Goal: Task Accomplishment & Management: Manage account settings

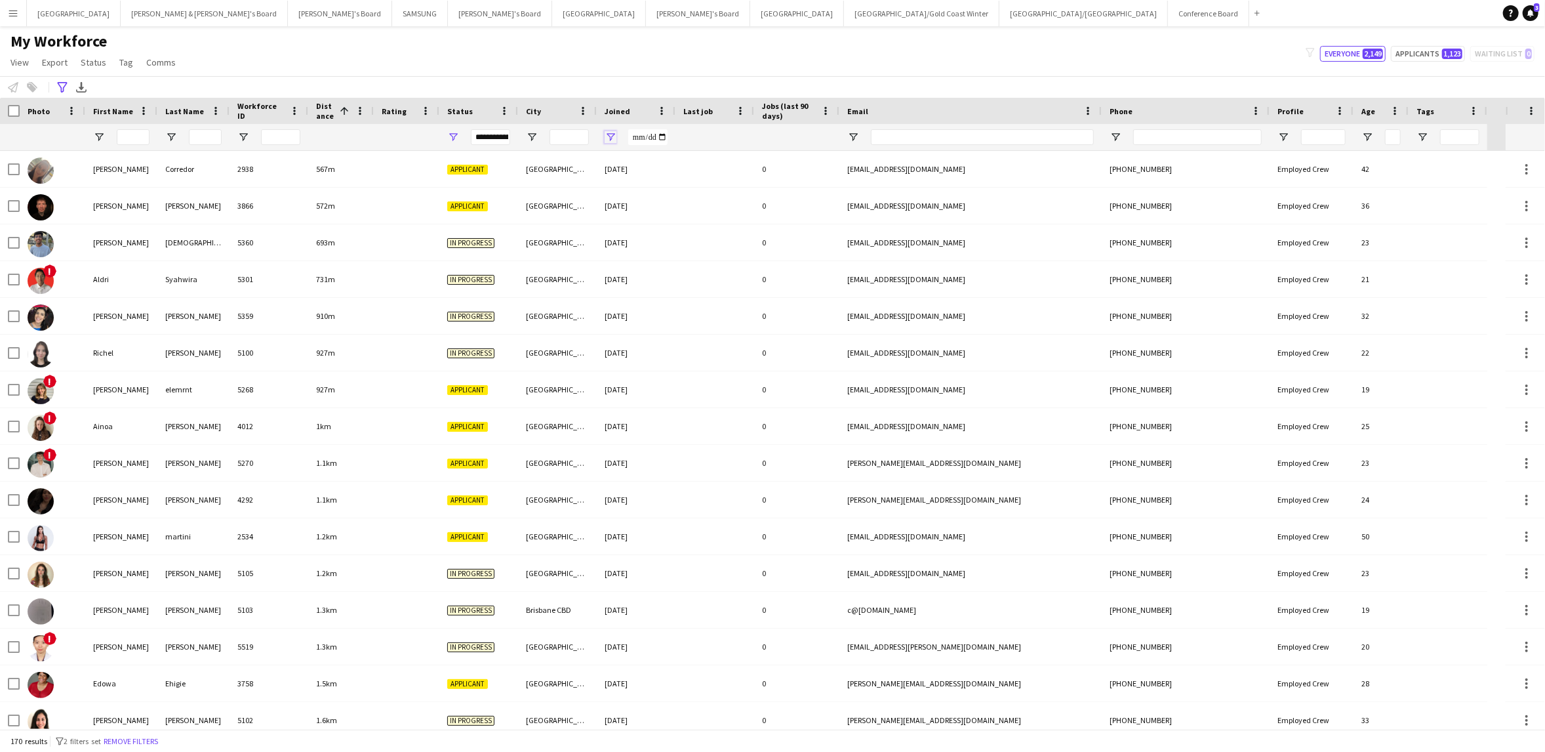
click at [615, 135] on span "Open Filter Menu" at bounding box center [611, 137] width 12 height 12
click at [613, 110] on span "Joined" at bounding box center [618, 111] width 26 height 10
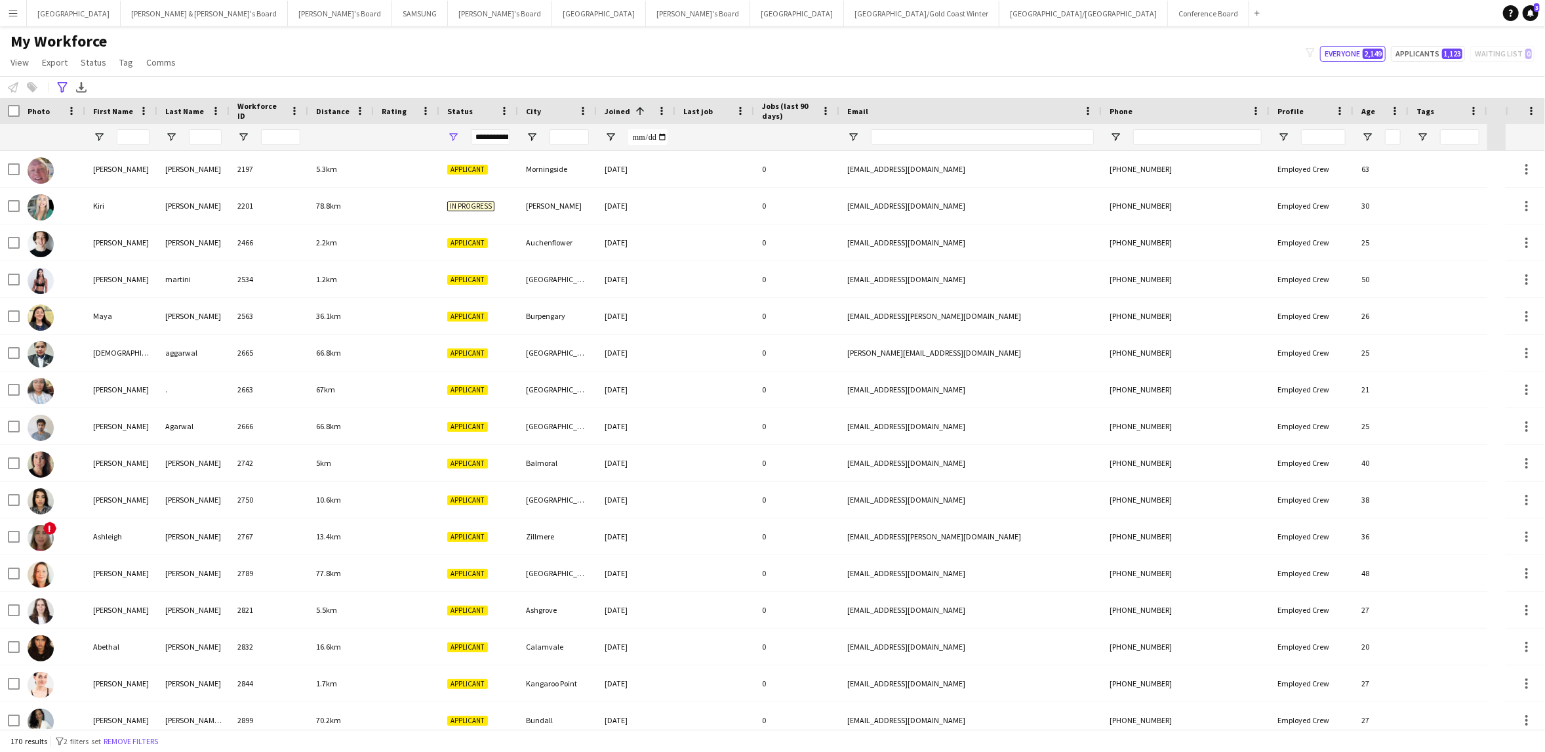
click at [613, 110] on span "Joined" at bounding box center [618, 111] width 26 height 10
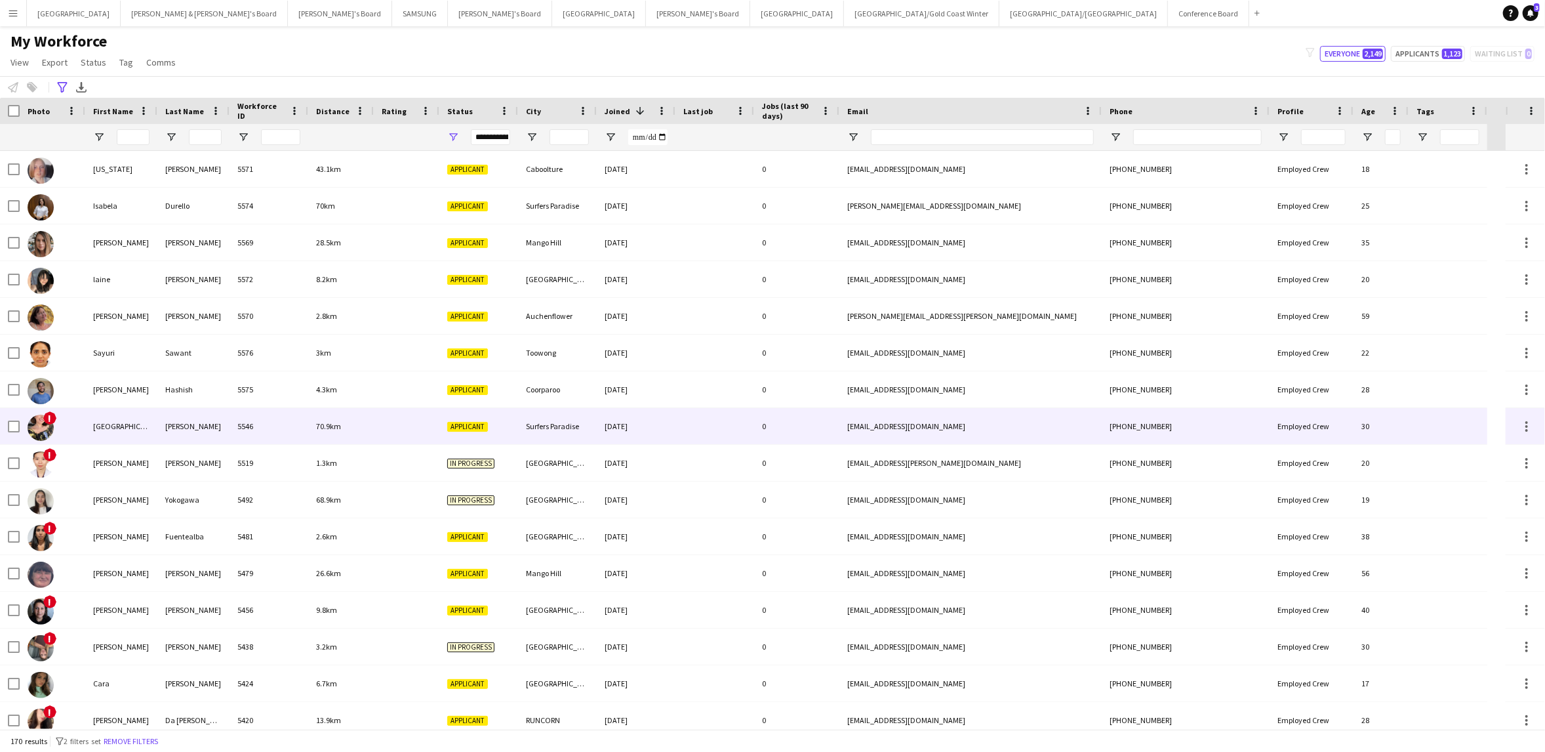
click at [45, 419] on span "!" at bounding box center [49, 417] width 13 height 13
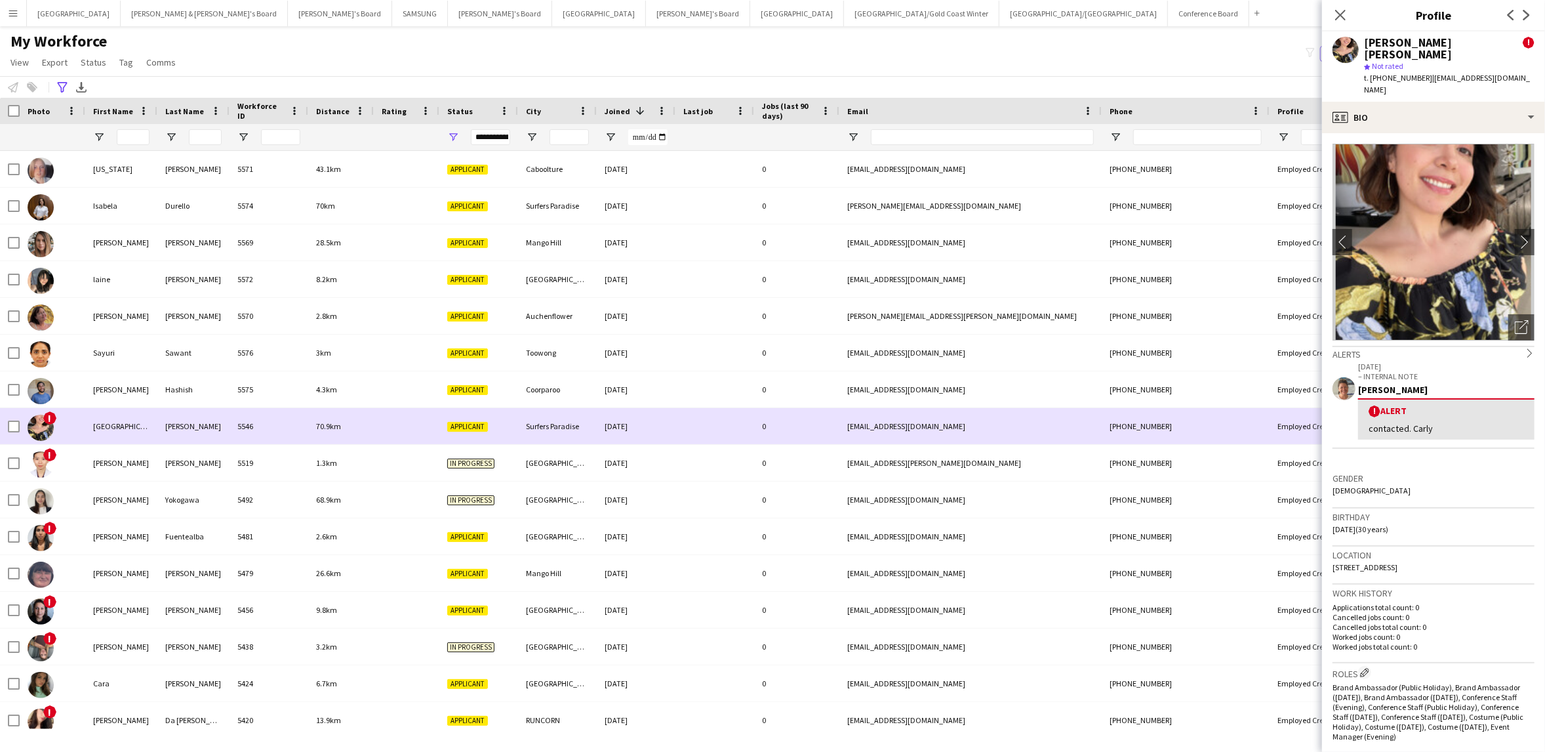
click at [45, 416] on span "!" at bounding box center [49, 417] width 13 height 13
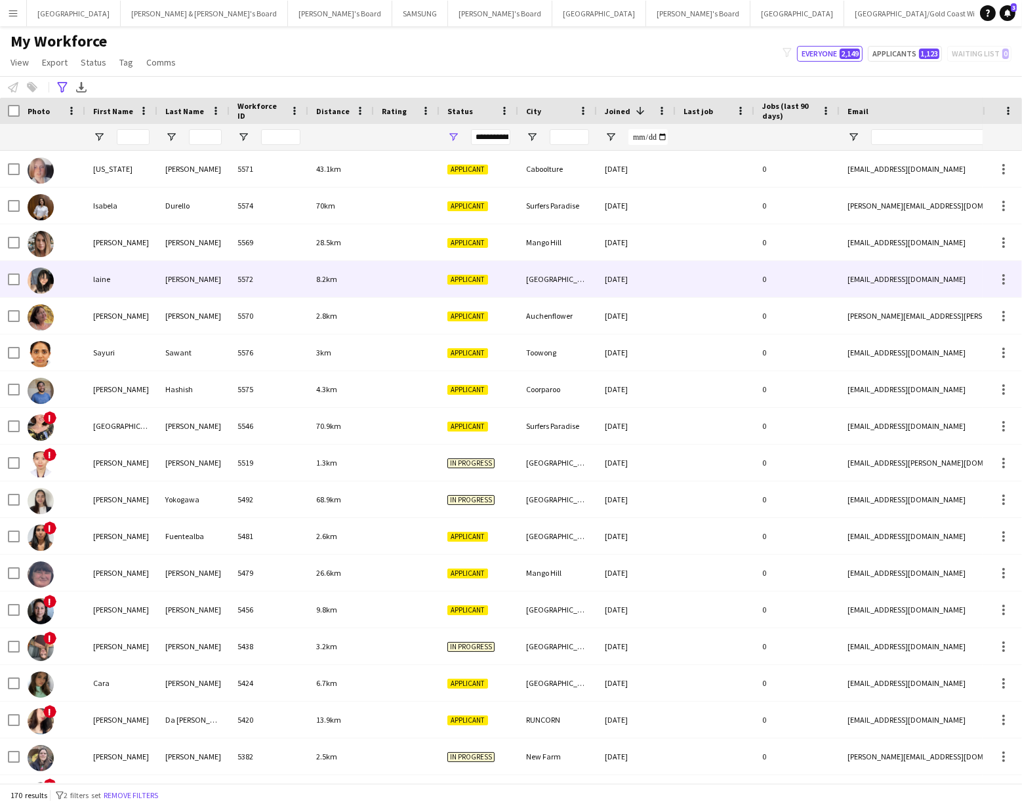
click at [127, 279] on div "laine" at bounding box center [121, 279] width 72 height 36
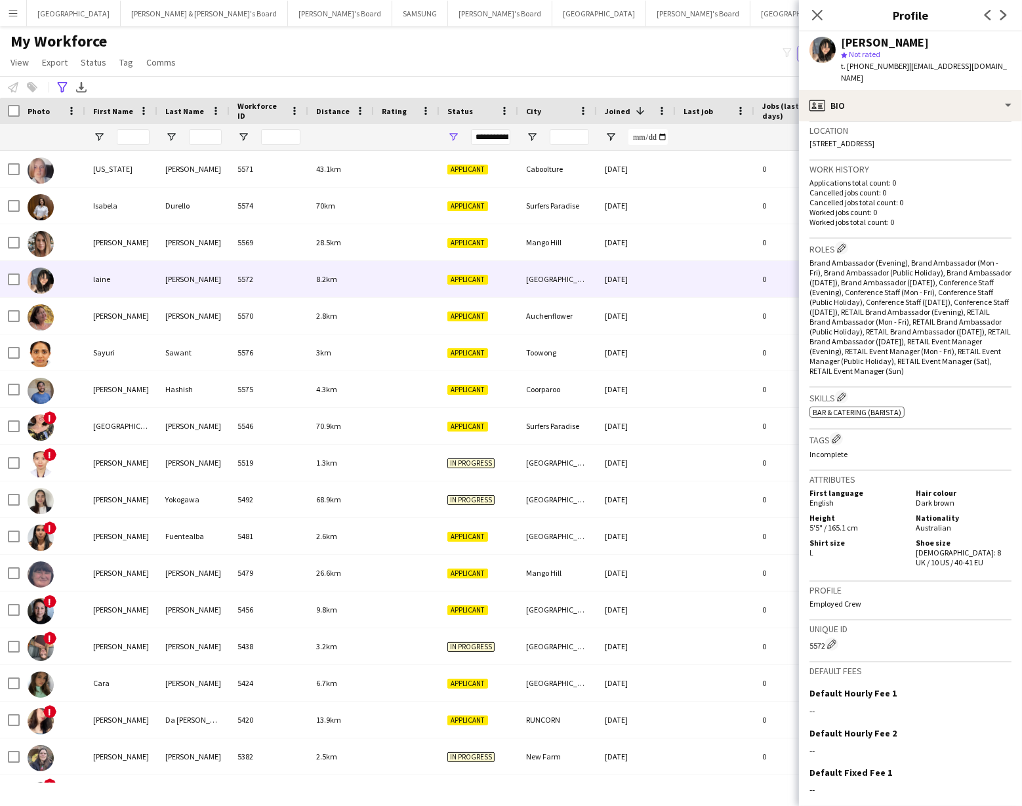
scroll to position [359, 0]
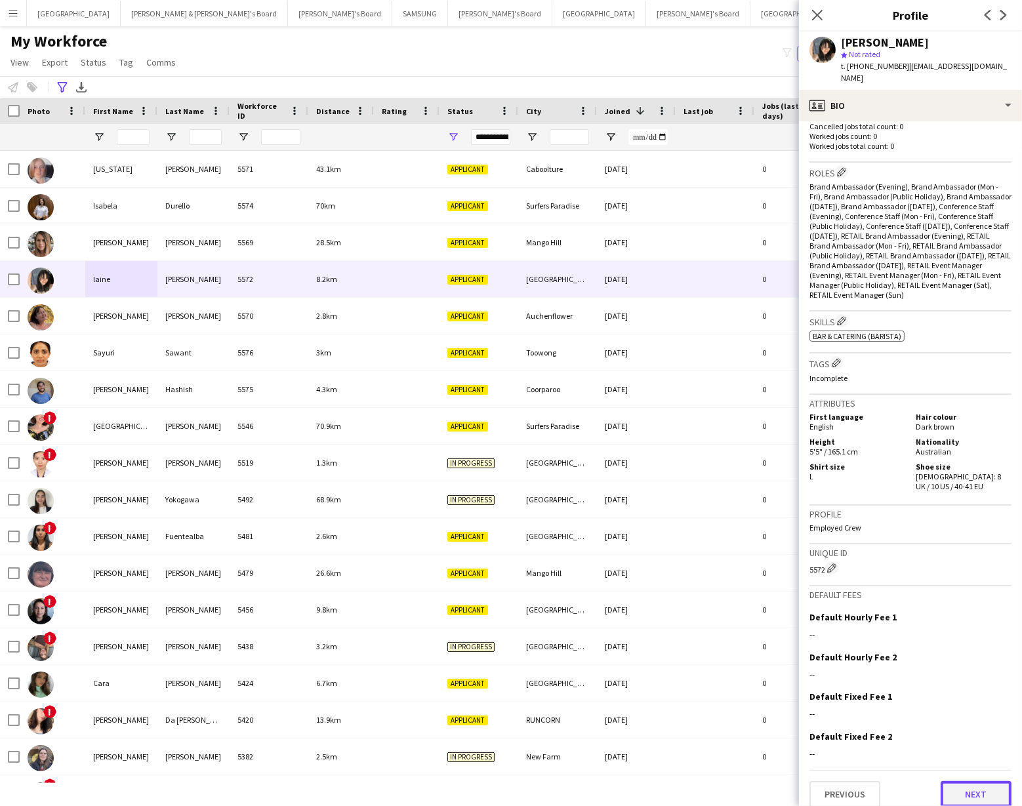
click at [963, 751] on button "Next" at bounding box center [975, 794] width 71 height 26
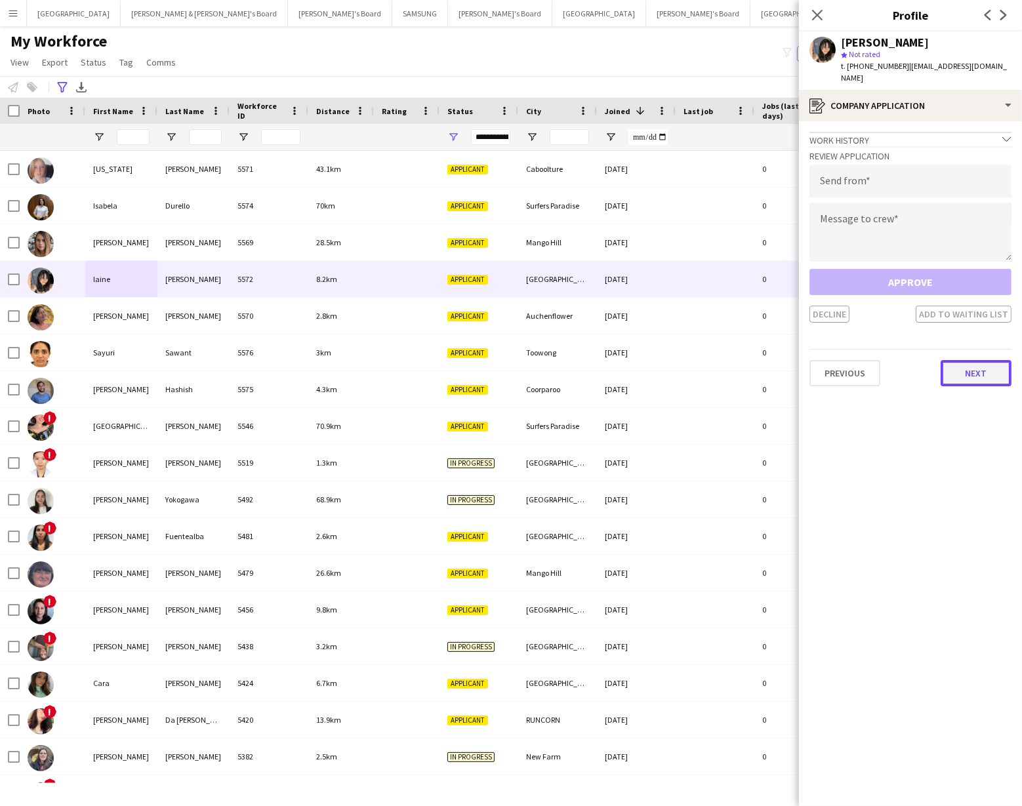
click at [973, 361] on button "Next" at bounding box center [975, 373] width 71 height 26
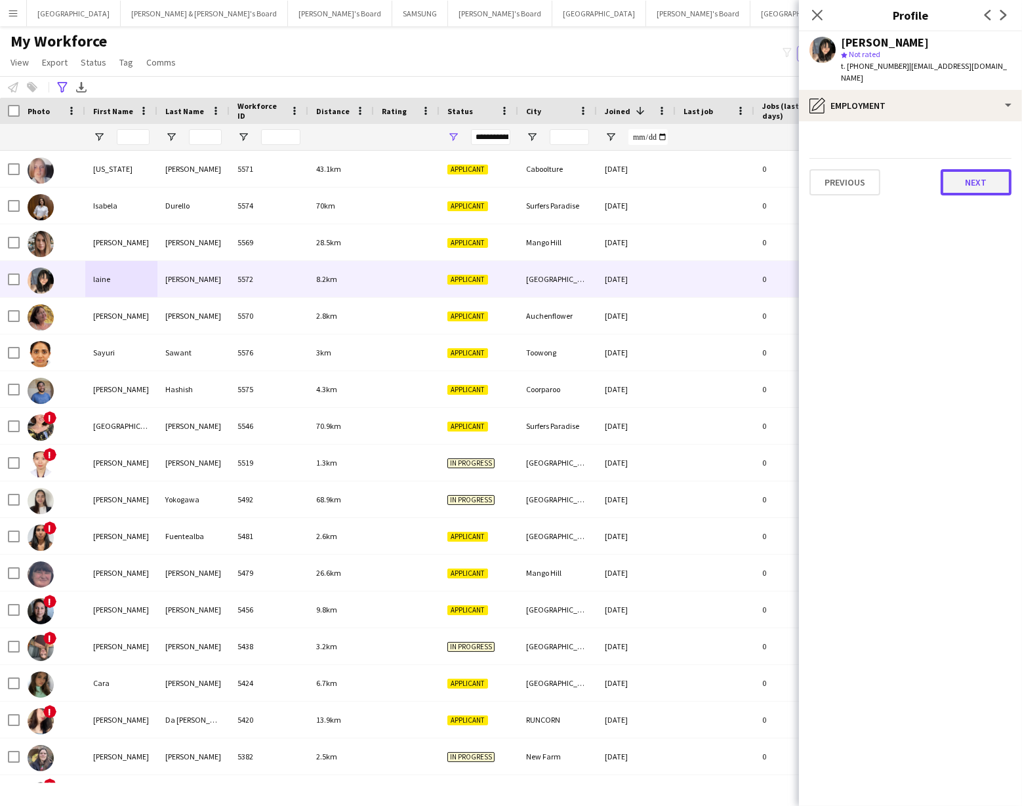
click at [968, 172] on button "Next" at bounding box center [975, 182] width 71 height 26
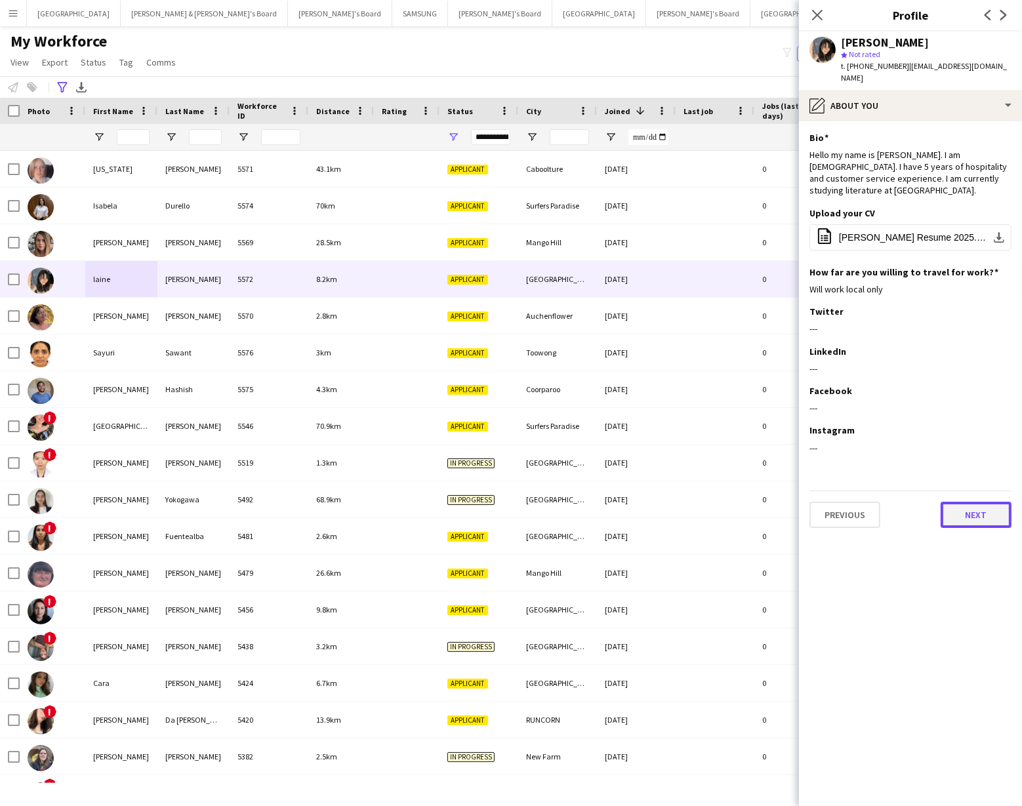
click at [963, 502] on button "Next" at bounding box center [975, 515] width 71 height 26
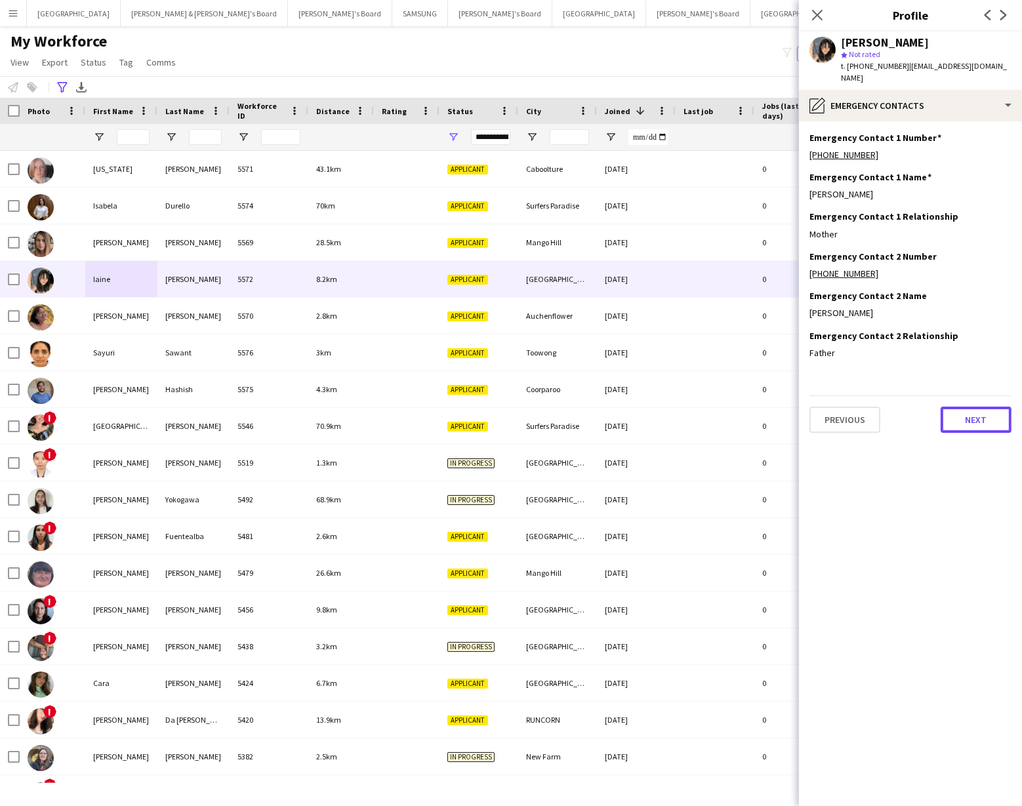
drag, startPoint x: 968, startPoint y: 406, endPoint x: 960, endPoint y: 402, distance: 8.8
click at [967, 407] on button "Next" at bounding box center [975, 420] width 71 height 26
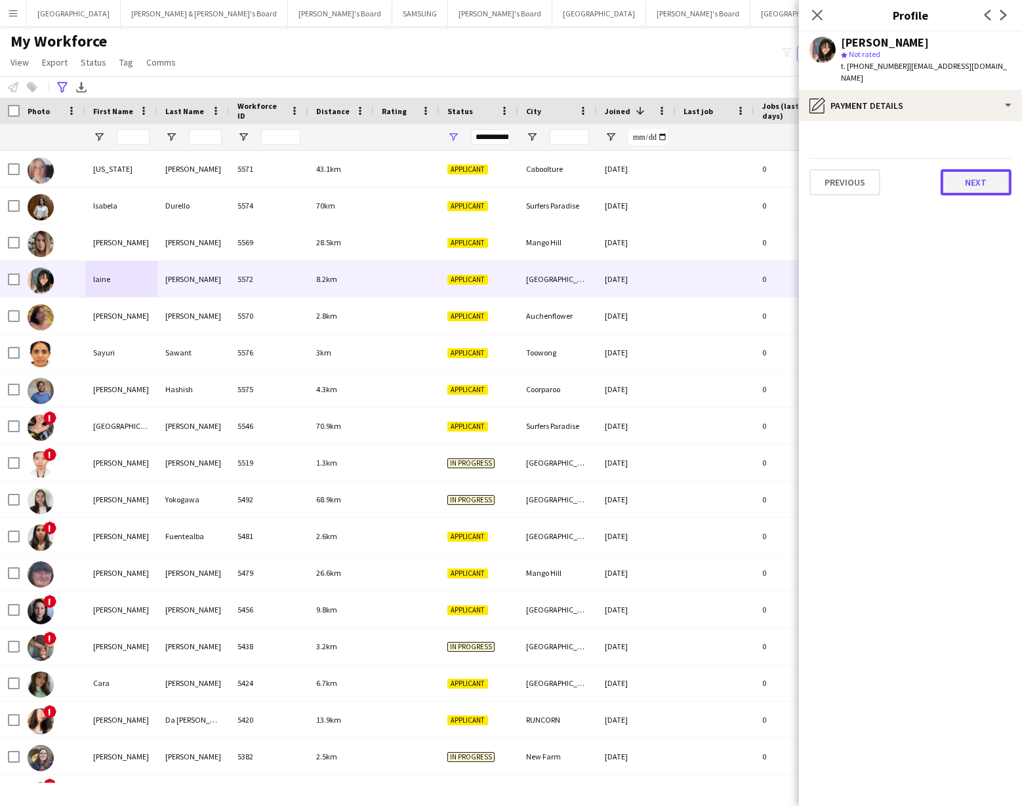
click at [984, 169] on button "Next" at bounding box center [975, 182] width 71 height 26
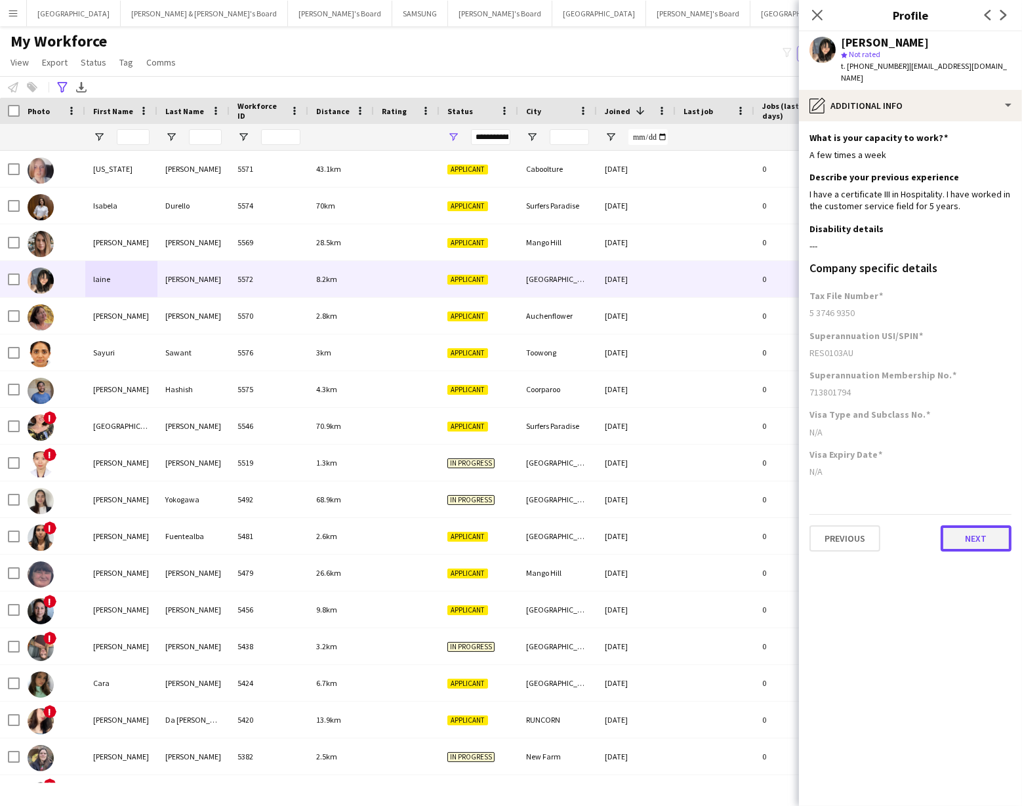
click at [961, 529] on button "Next" at bounding box center [975, 538] width 71 height 26
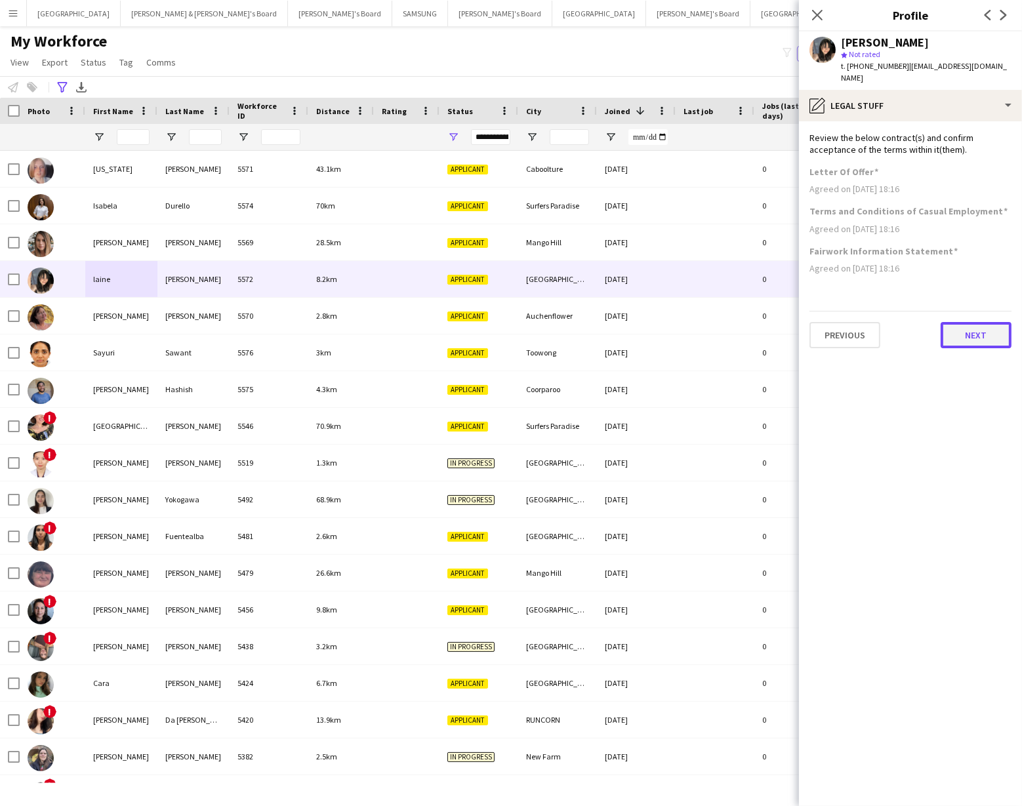
click at [963, 322] on button "Next" at bounding box center [975, 335] width 71 height 26
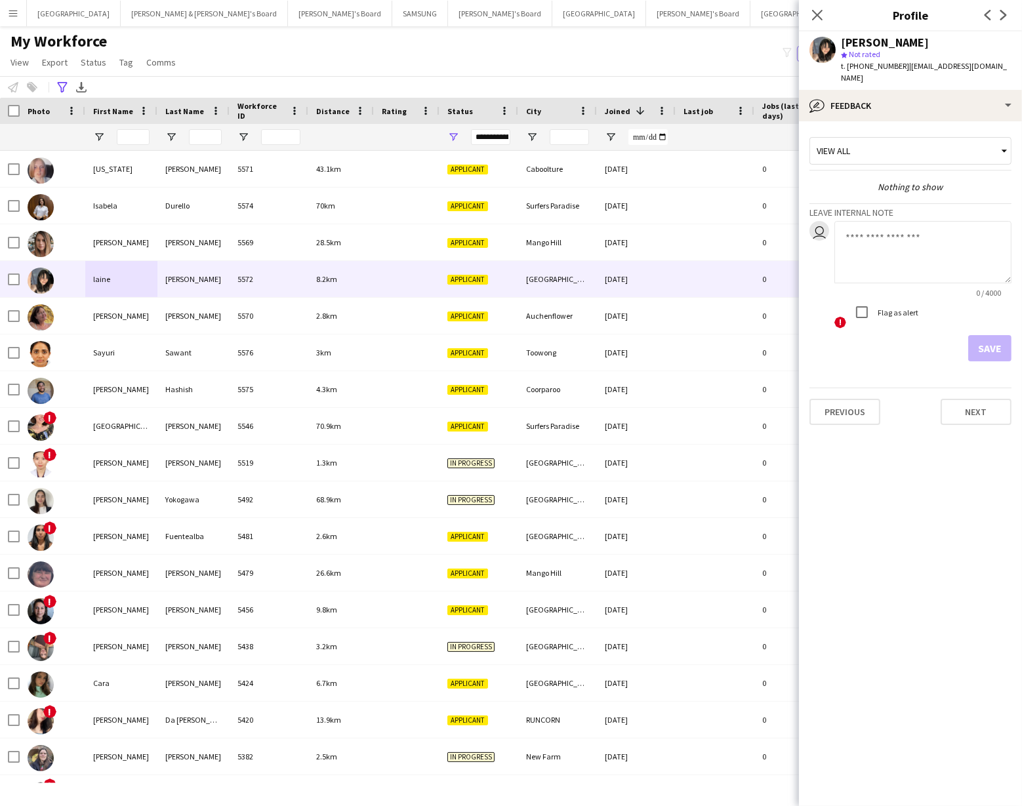
click at [849, 222] on textarea at bounding box center [922, 252] width 177 height 62
type textarea "*"
click at [845, 253] on textarea "**********" at bounding box center [922, 252] width 177 height 62
click at [887, 252] on textarea "**********" at bounding box center [922, 252] width 177 height 62
drag, startPoint x: 943, startPoint y: 237, endPoint x: 1001, endPoint y: 238, distance: 57.7
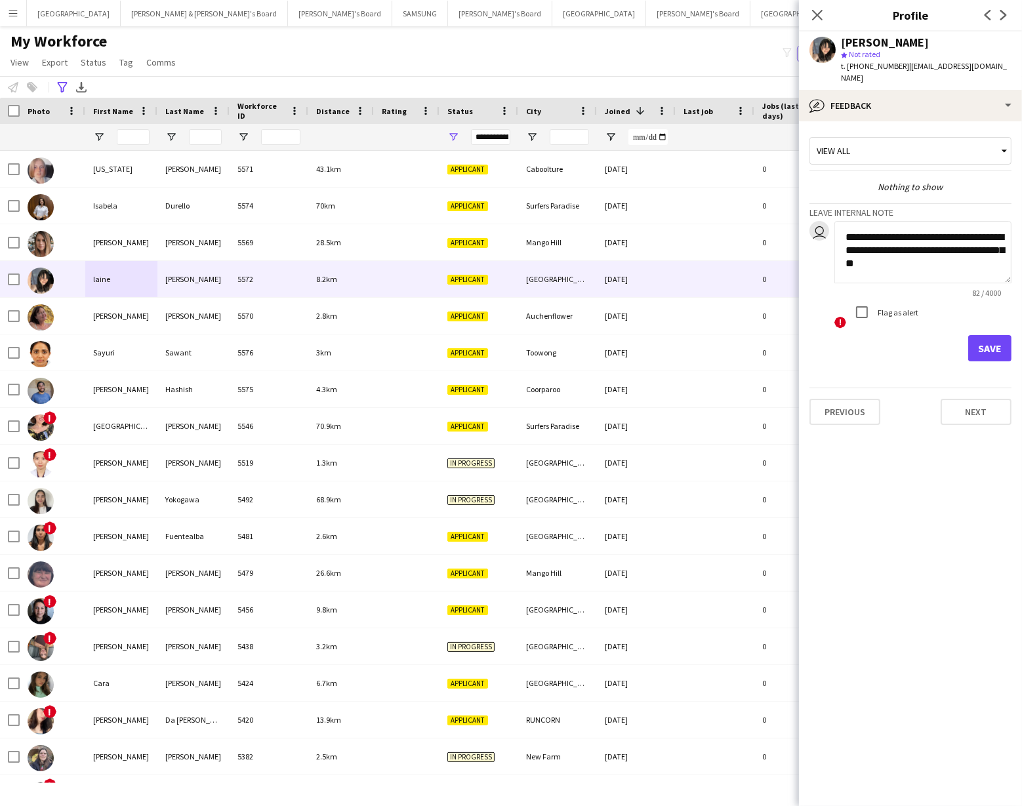
click at [1001, 238] on textarea "**********" at bounding box center [922, 252] width 177 height 62
click at [982, 239] on textarea "**********" at bounding box center [922, 252] width 177 height 62
click at [922, 254] on textarea "**********" at bounding box center [922, 252] width 177 height 62
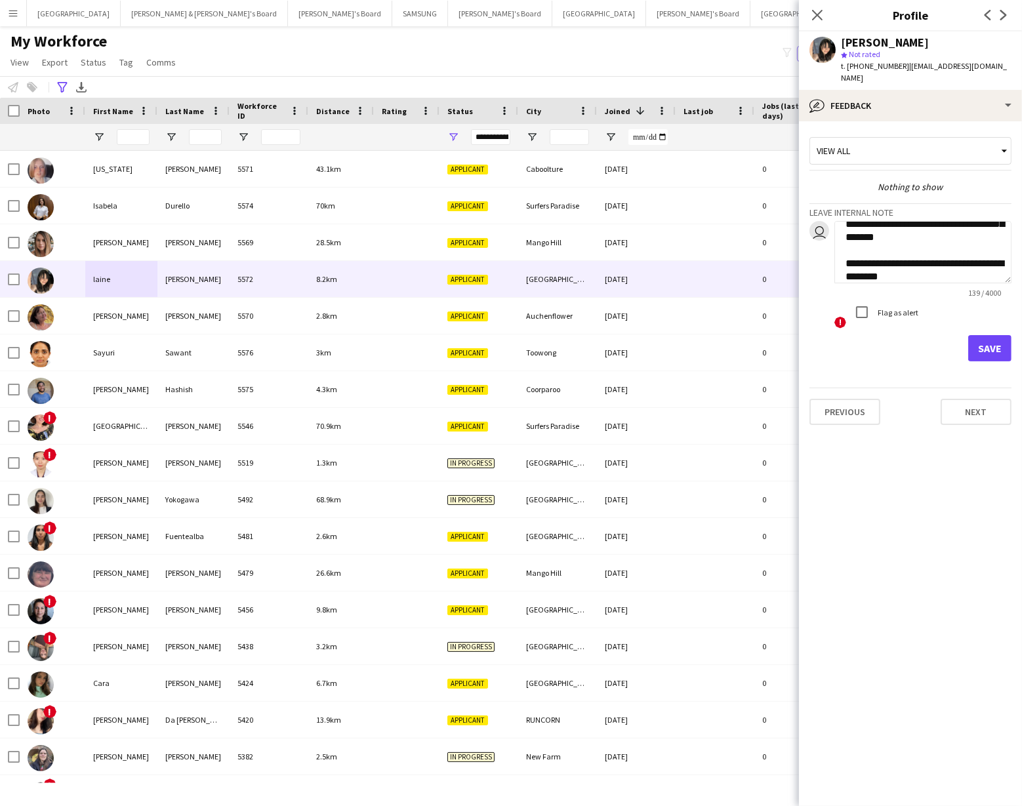
type textarea "**********"
click at [990, 335] on button "Save" at bounding box center [989, 348] width 43 height 26
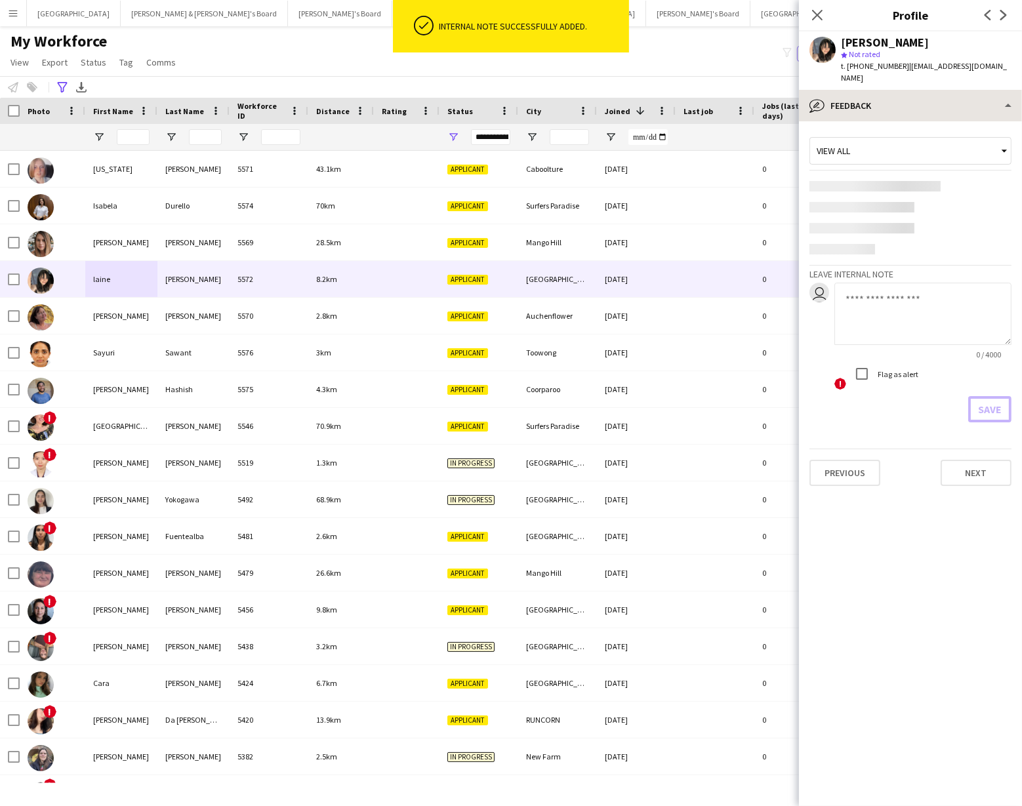
scroll to position [0, 0]
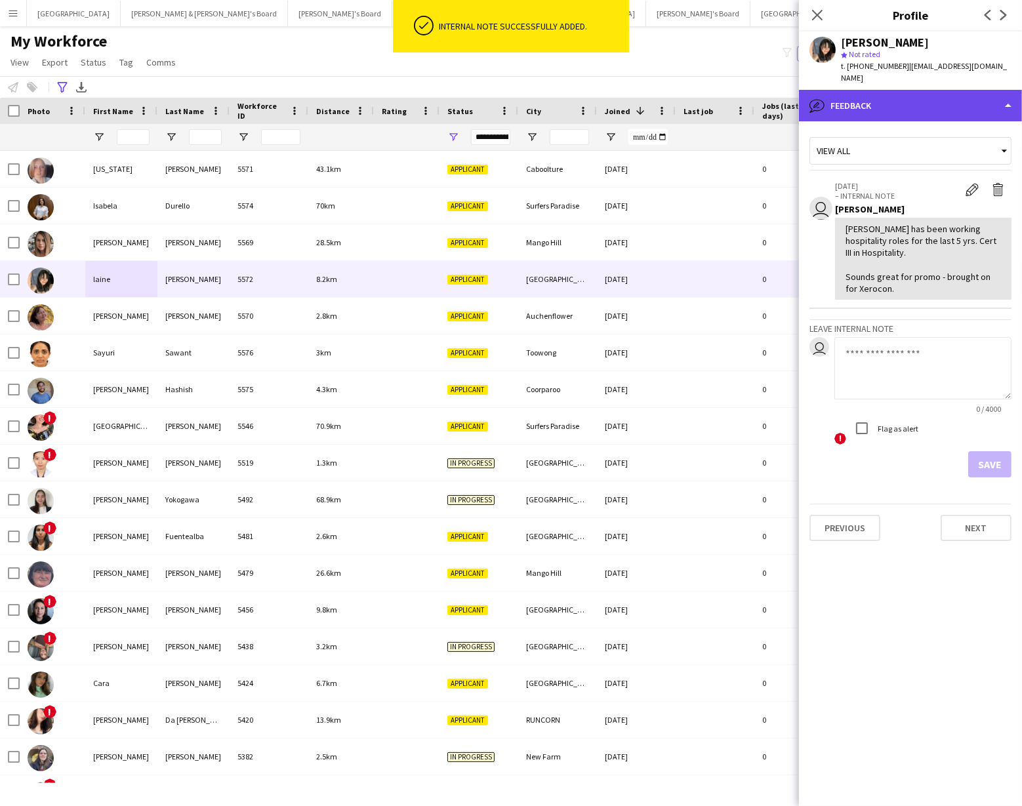
click at [946, 95] on div "bubble-pencil Feedback" at bounding box center [910, 105] width 223 height 31
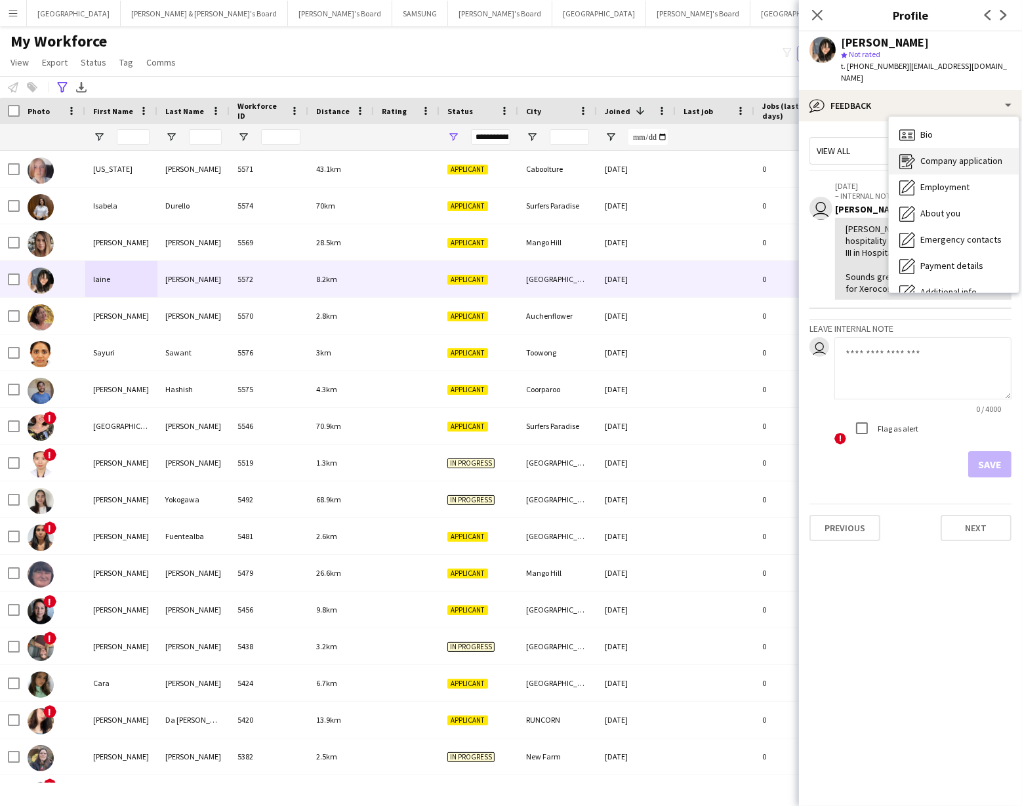
click at [946, 155] on span "Company application" at bounding box center [961, 161] width 82 height 12
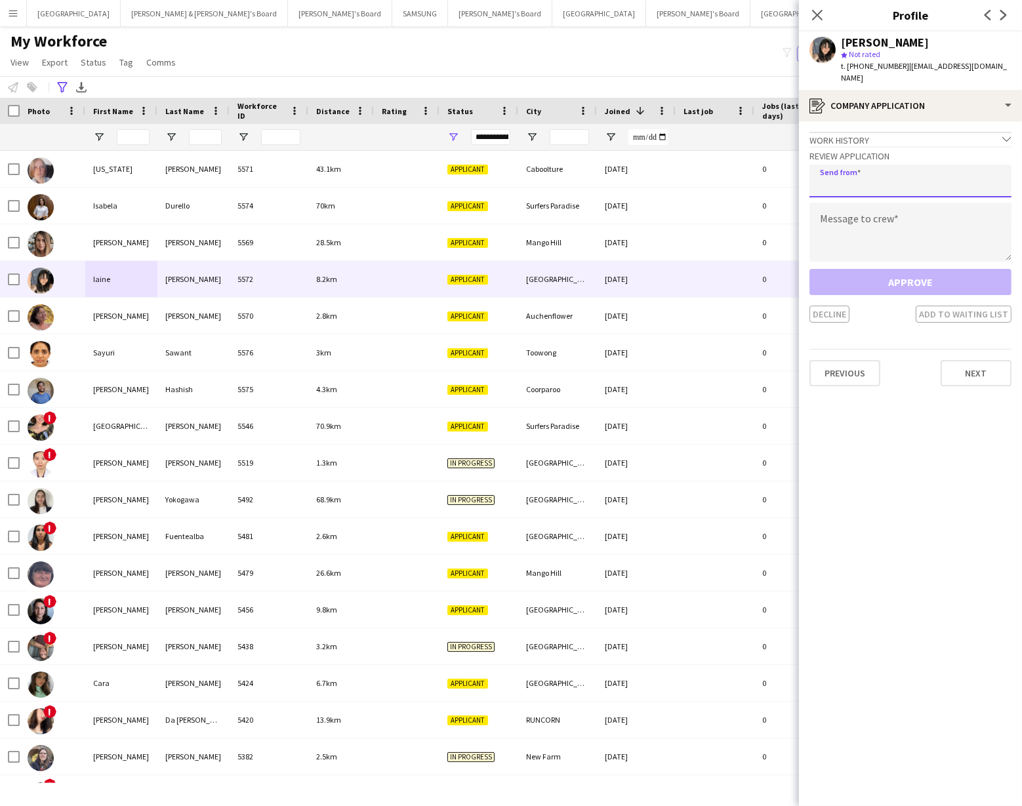
click at [851, 172] on input "email" at bounding box center [910, 181] width 202 height 33
type input "**********"
click at [840, 211] on textarea at bounding box center [910, 232] width 202 height 59
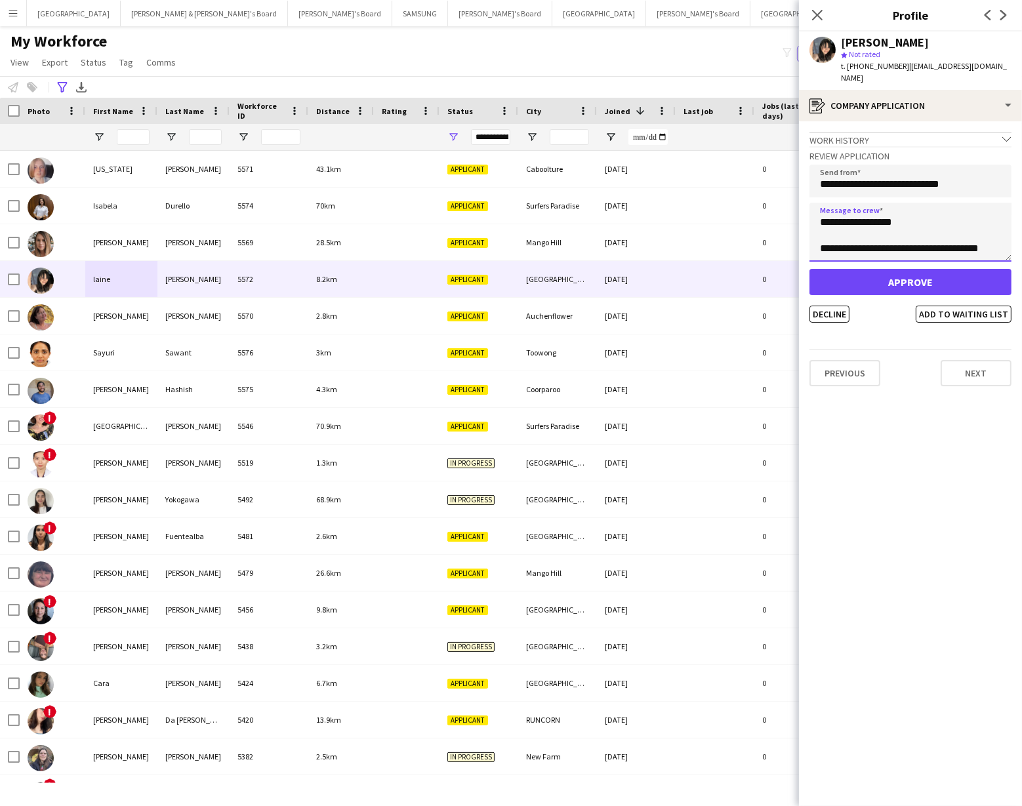
scroll to position [7, 0]
click at [916, 228] on textarea "**********" at bounding box center [910, 232] width 202 height 59
click at [996, 231] on textarea "**********" at bounding box center [910, 232] width 202 height 59
type textarea "**********"
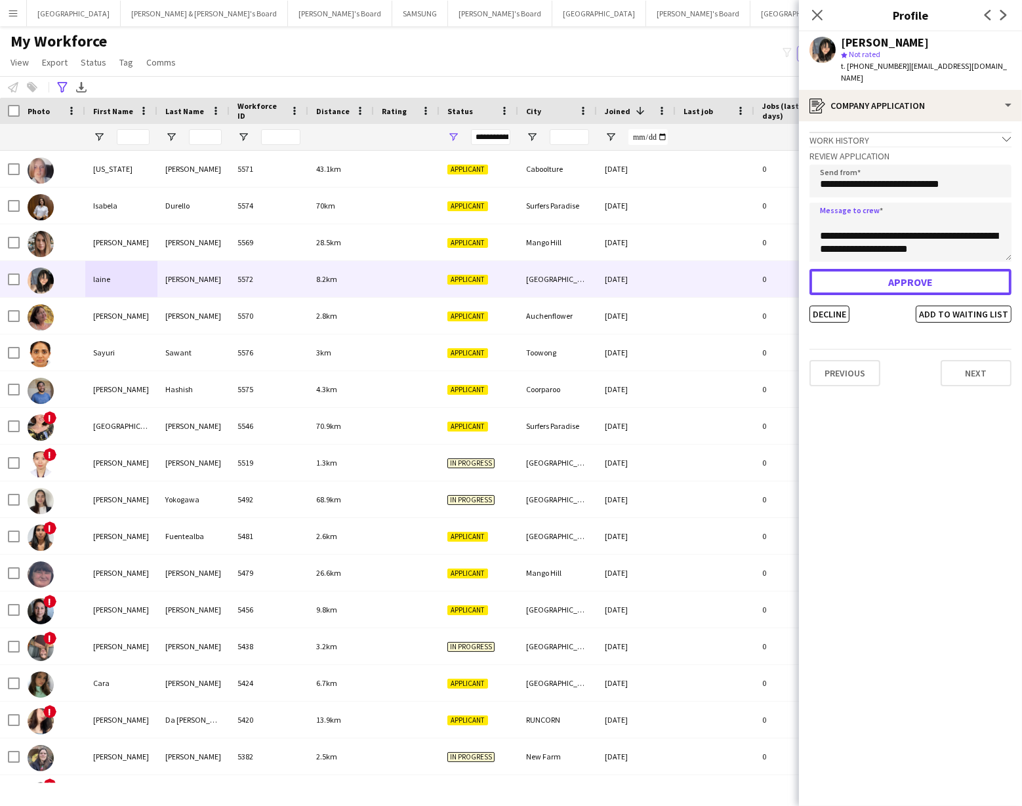
click at [903, 269] on button "Approve" at bounding box center [910, 282] width 202 height 26
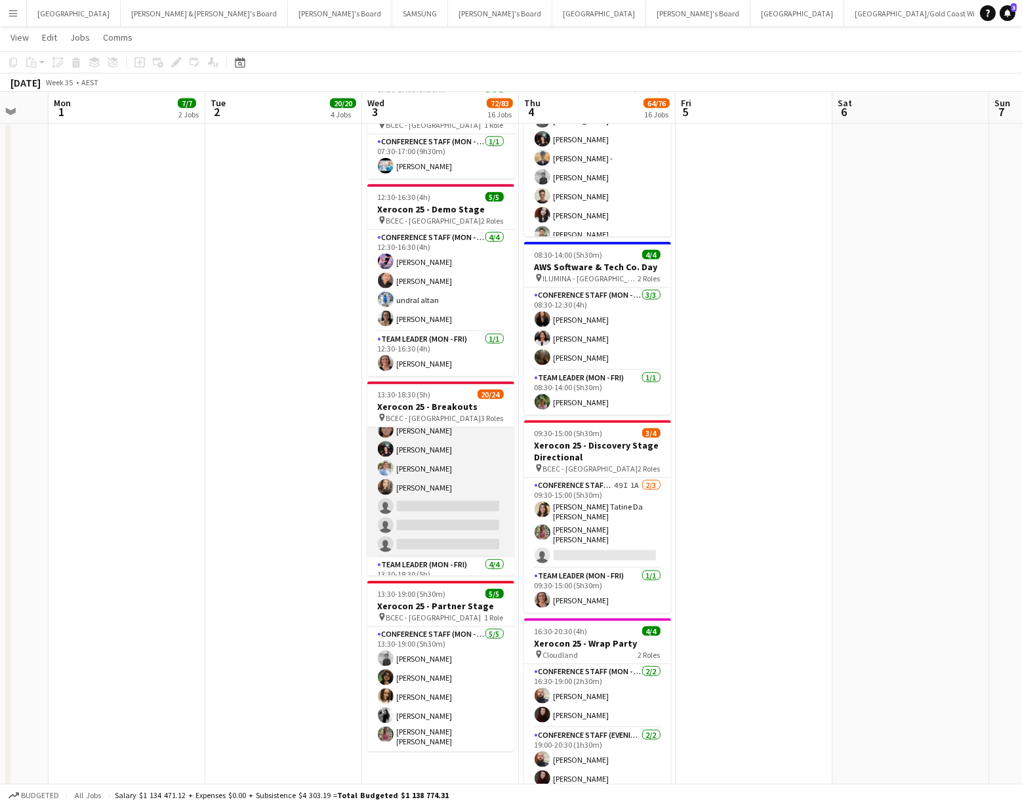
scroll to position [302, 0]
click at [438, 502] on app-card-role "Conference Staff (Mon - Fri) 45I 1A 13/16 13:30-18:30 (5h) Jackson Win-Boh Reti…" at bounding box center [440, 394] width 147 height 334
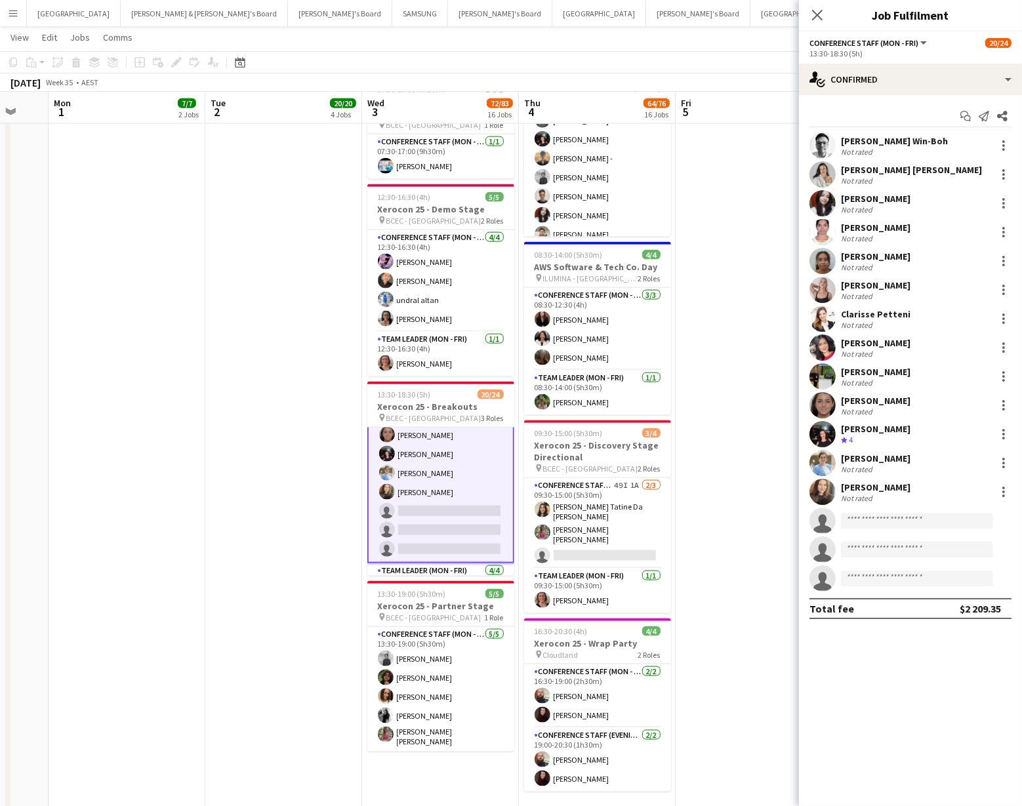
scroll to position [304, 0]
click at [877, 518] on input at bounding box center [917, 521] width 152 height 16
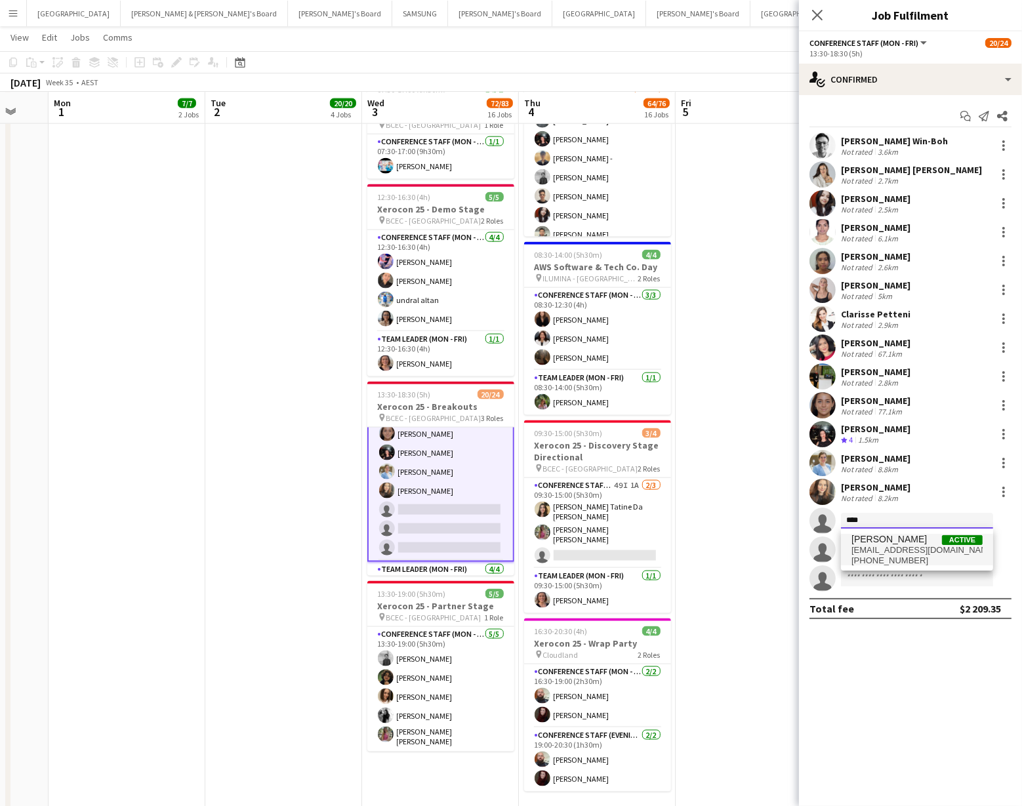
type input "****"
click at [883, 554] on span "barneslaine22@gmail.com" at bounding box center [916, 550] width 131 height 10
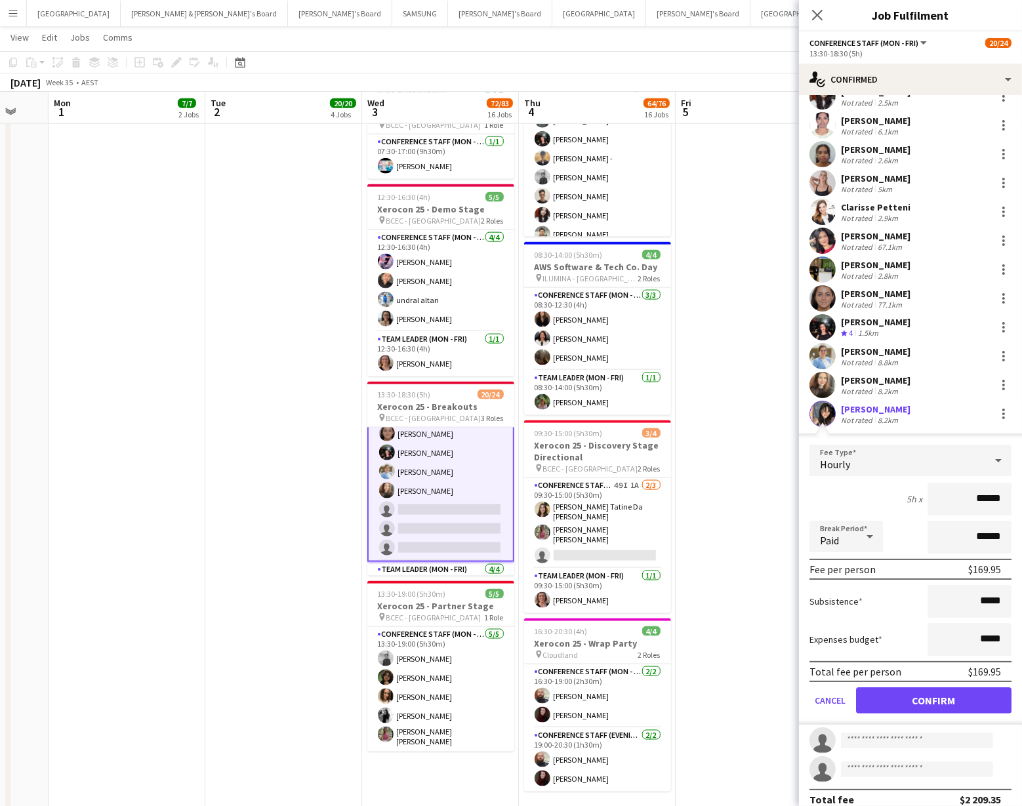
scroll to position [119, 0]
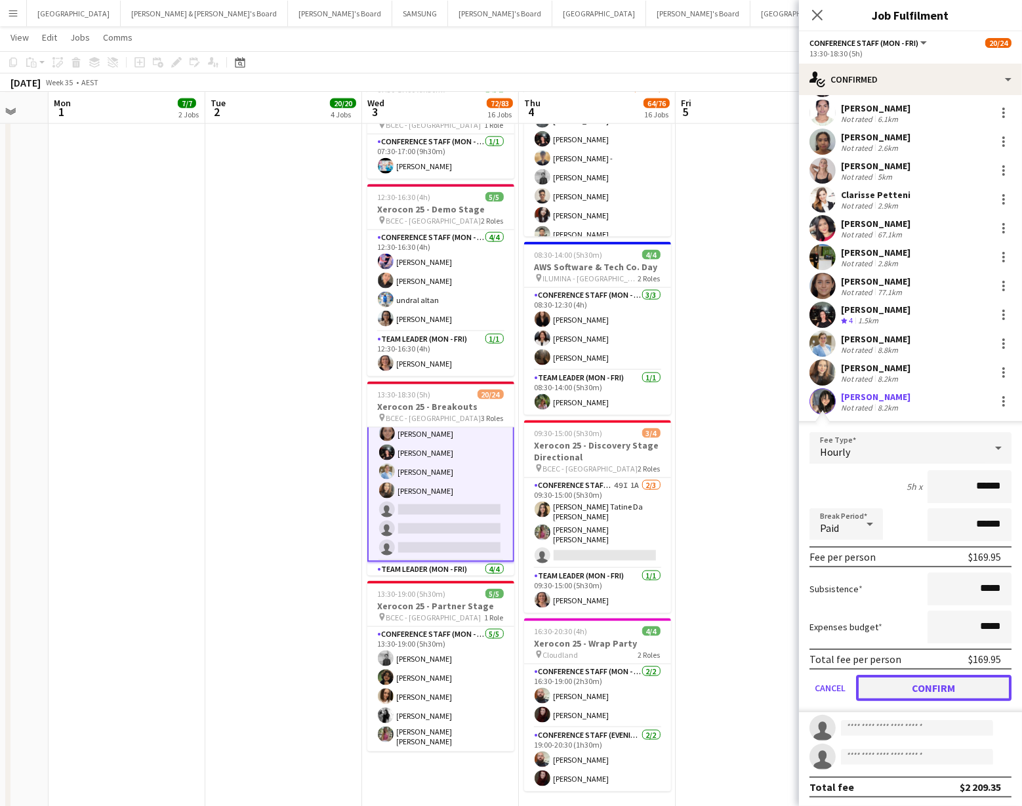
click at [925, 683] on button "Confirm" at bounding box center [933, 688] width 155 height 26
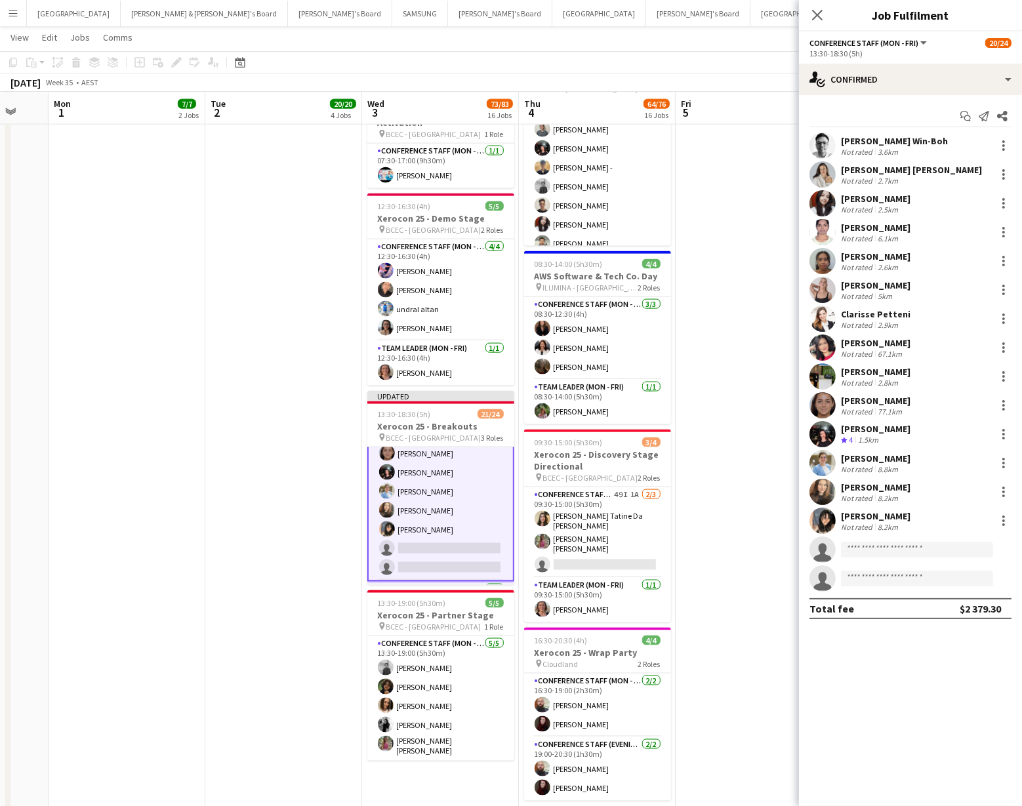
scroll to position [1981, 0]
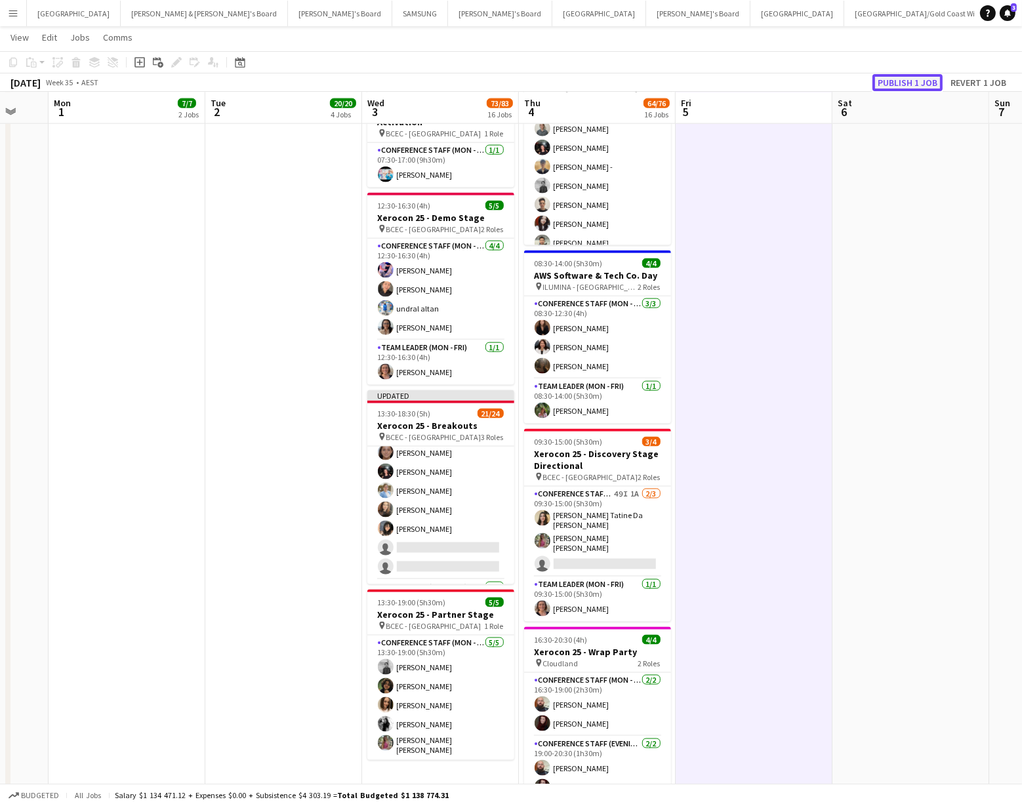
click at [904, 82] on button "Publish 1 job" at bounding box center [907, 82] width 70 height 17
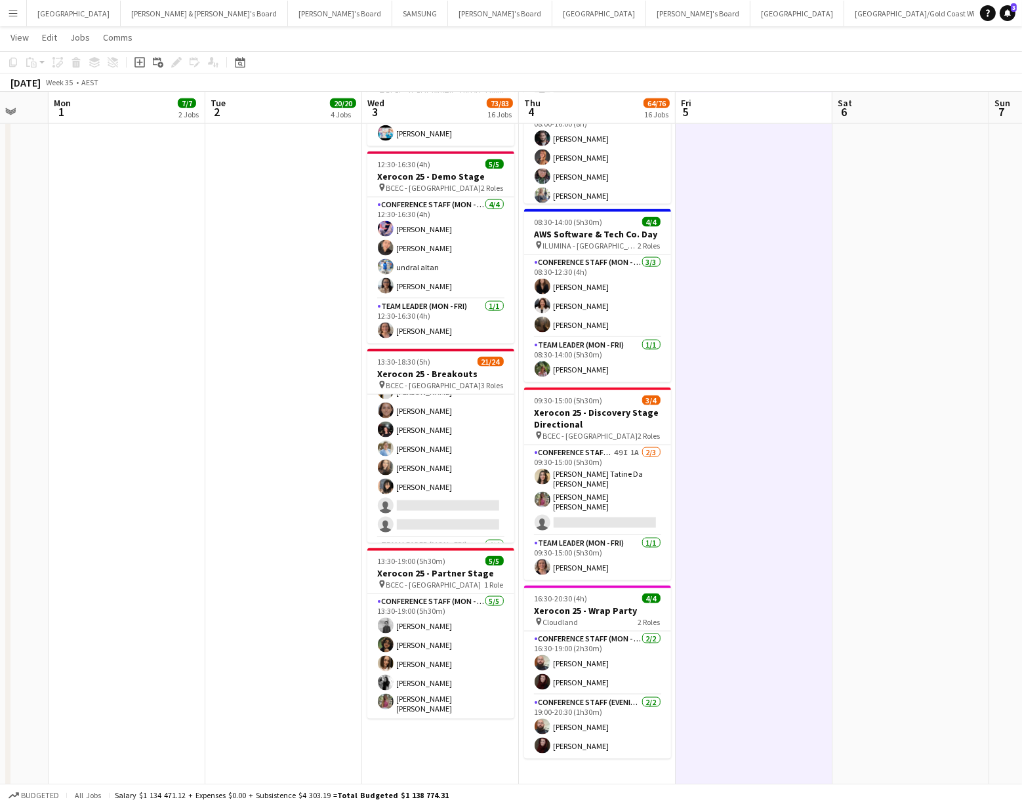
scroll to position [293, 0]
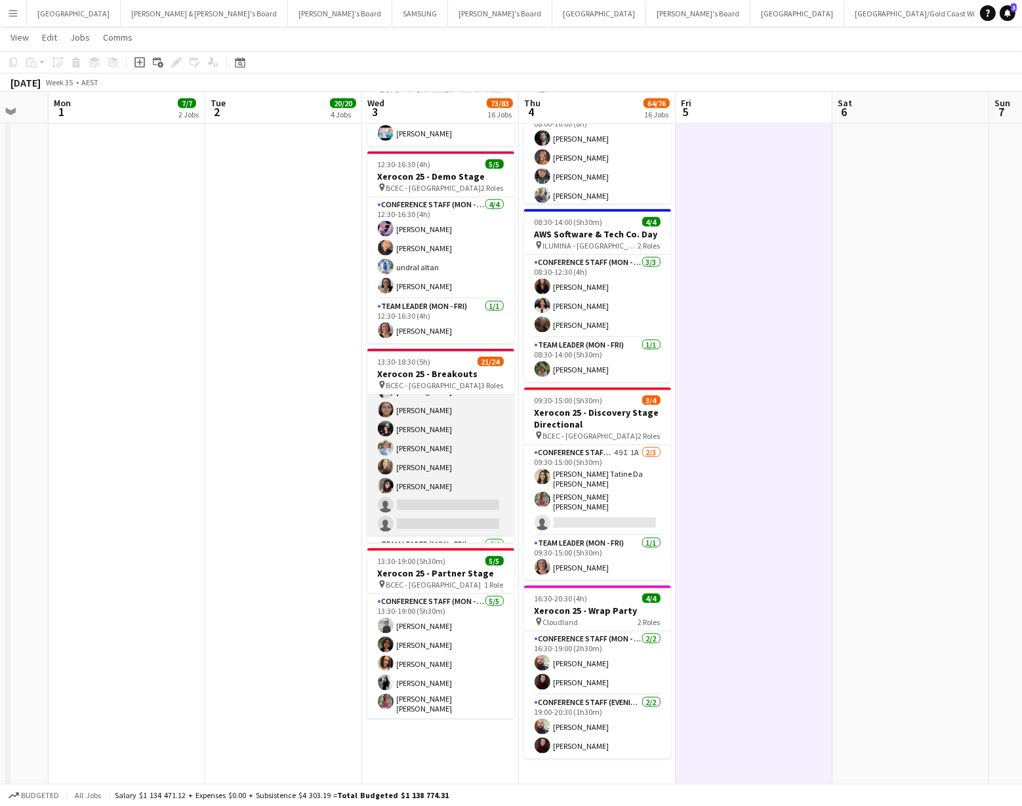
click at [382, 478] on app-user-avatar at bounding box center [386, 486] width 16 height 16
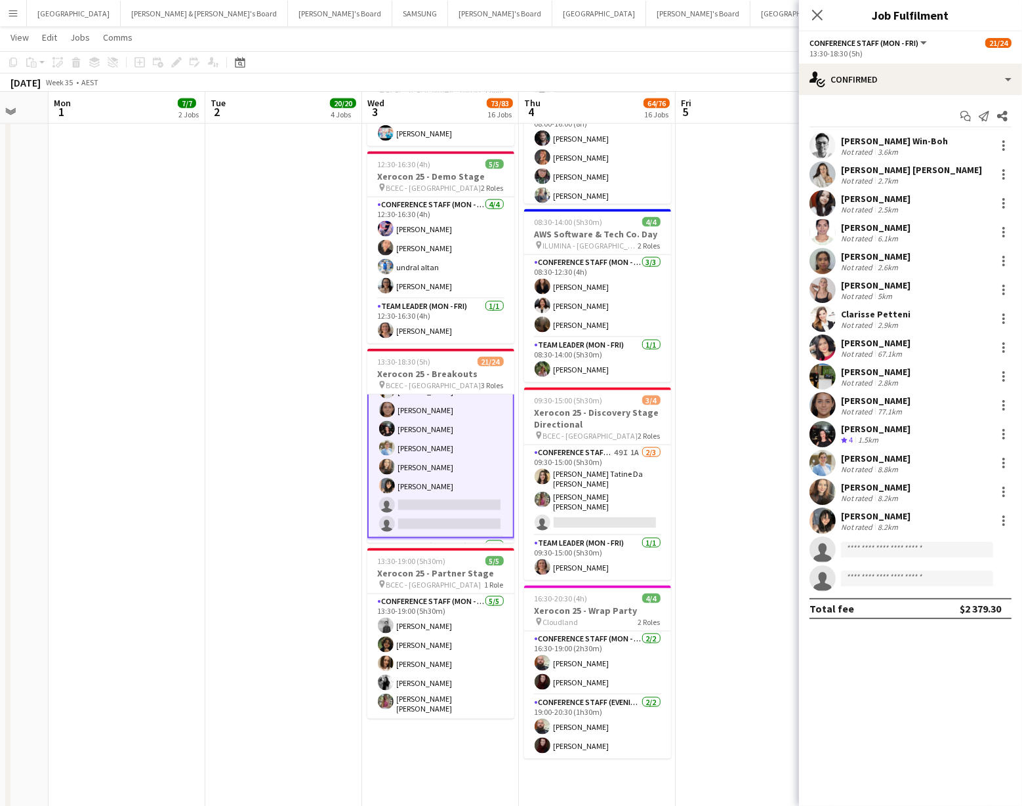
drag, startPoint x: 834, startPoint y: 515, endPoint x: 826, endPoint y: 515, distance: 7.2
click at [834, 515] on app-user-avatar at bounding box center [822, 521] width 26 height 26
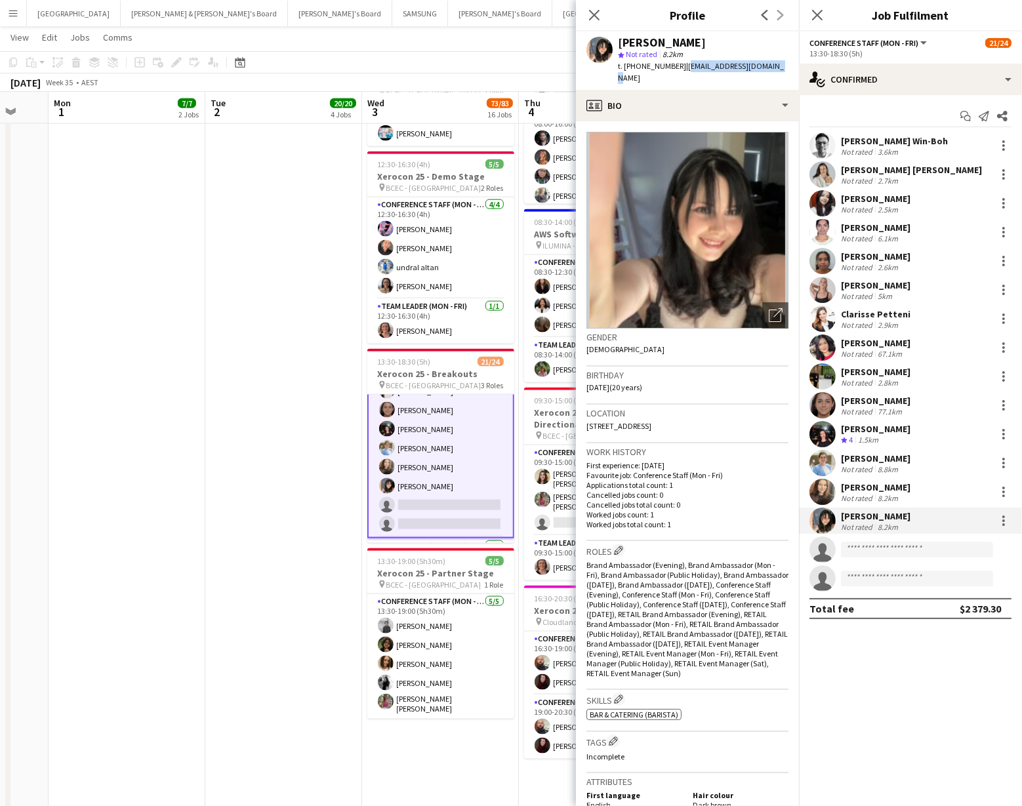
drag, startPoint x: 681, startPoint y: 68, endPoint x: 745, endPoint y: 67, distance: 63.6
click at [769, 68] on div "laine barnes star Not rated 8.2km t. +610481322025 | barneslaine22@gmail.com" at bounding box center [687, 60] width 223 height 58
copy span "barneslaine22@gmail.com"
click at [594, 15] on icon at bounding box center [594, 15] width 12 height 12
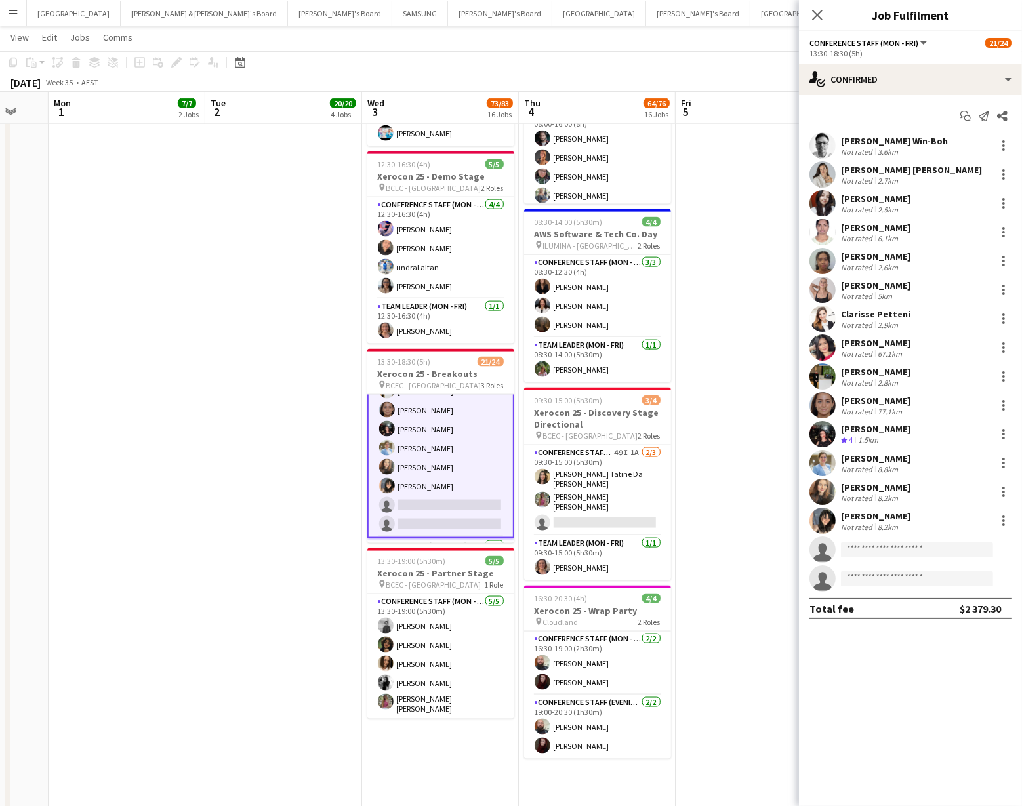
click at [9, 14] on app-icon "Menu" at bounding box center [13, 13] width 10 height 10
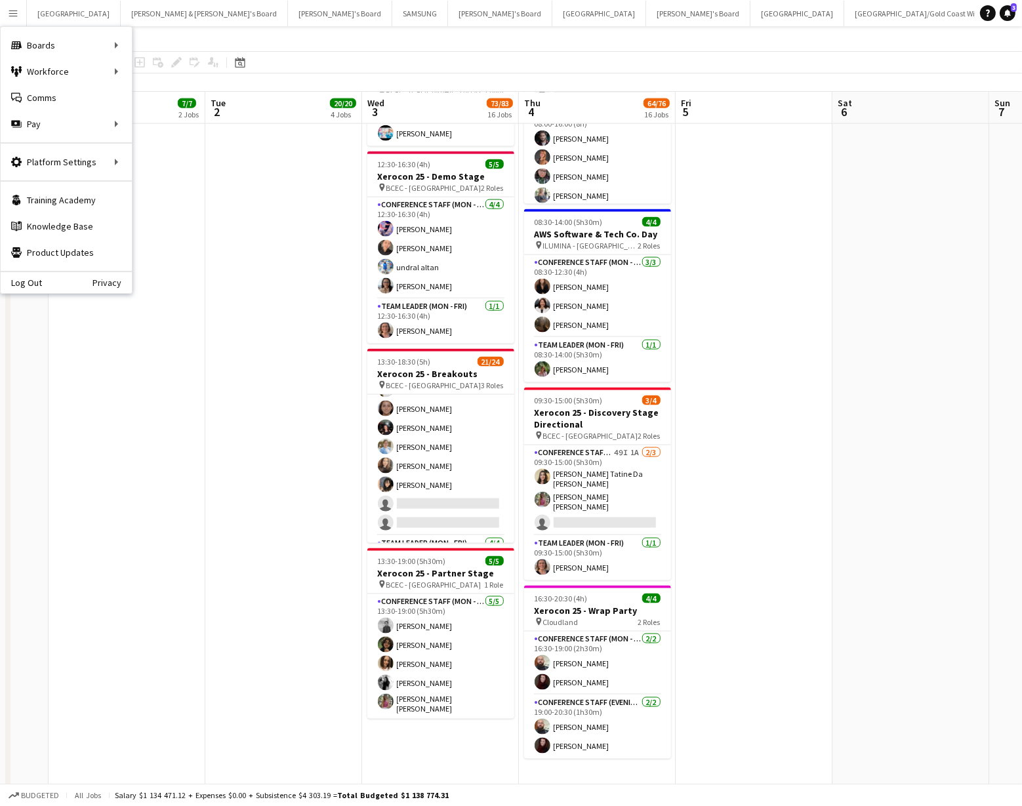
scroll to position [293, 0]
click at [159, 68] on link "My Workforce" at bounding box center [197, 71] width 131 height 26
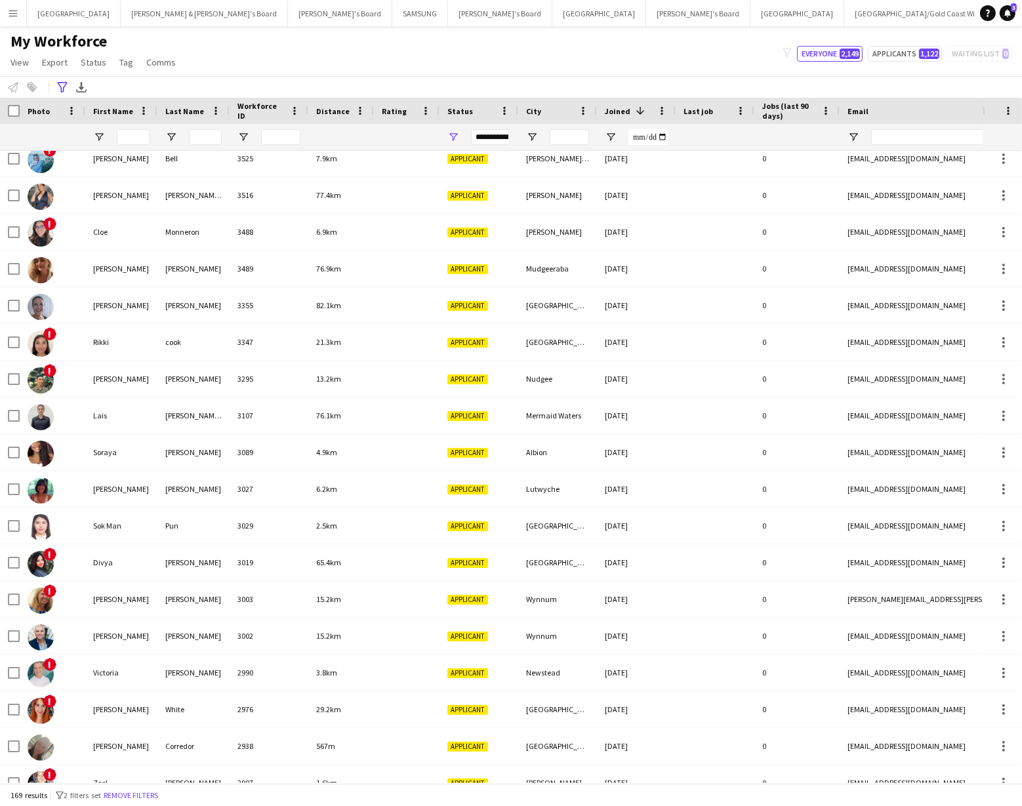
scroll to position [4969, 0]
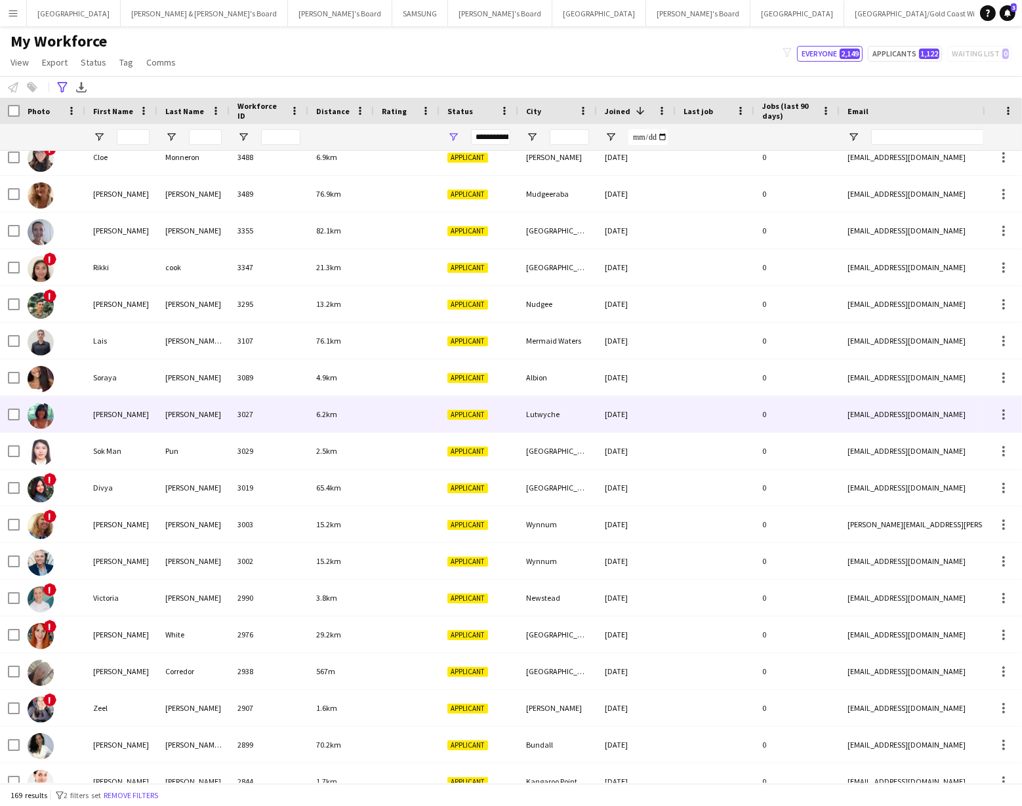
click at [98, 414] on div "Meredith" at bounding box center [121, 414] width 72 height 36
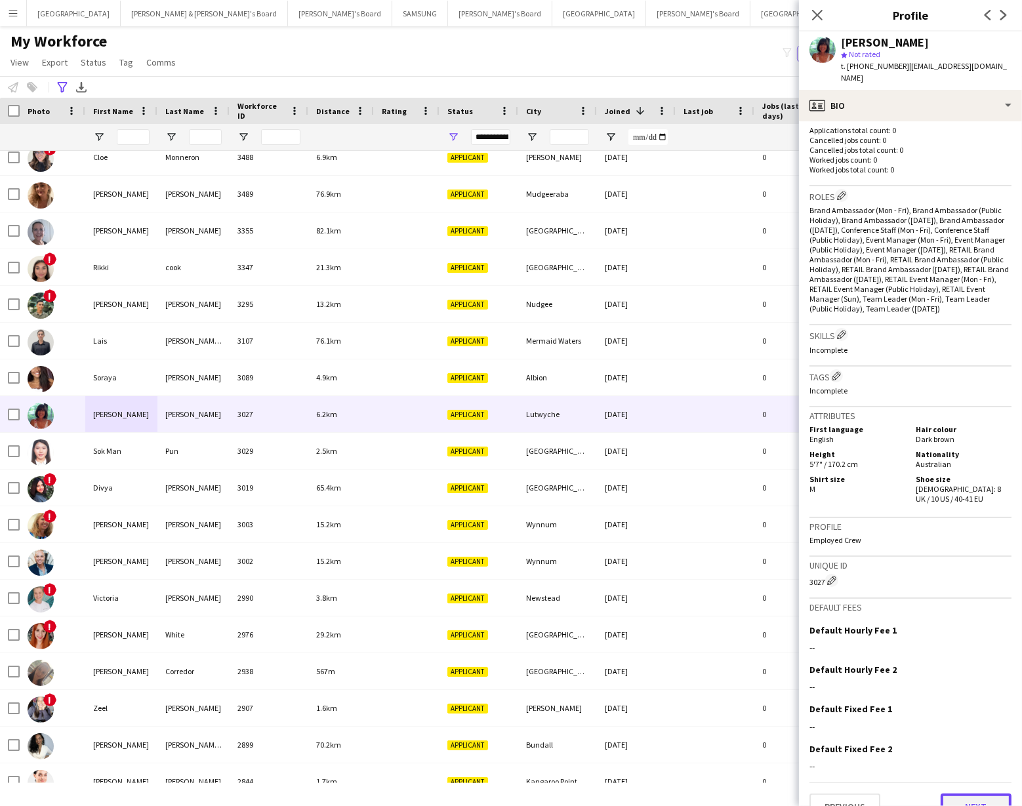
click at [959, 751] on button "Next" at bounding box center [975, 807] width 71 height 26
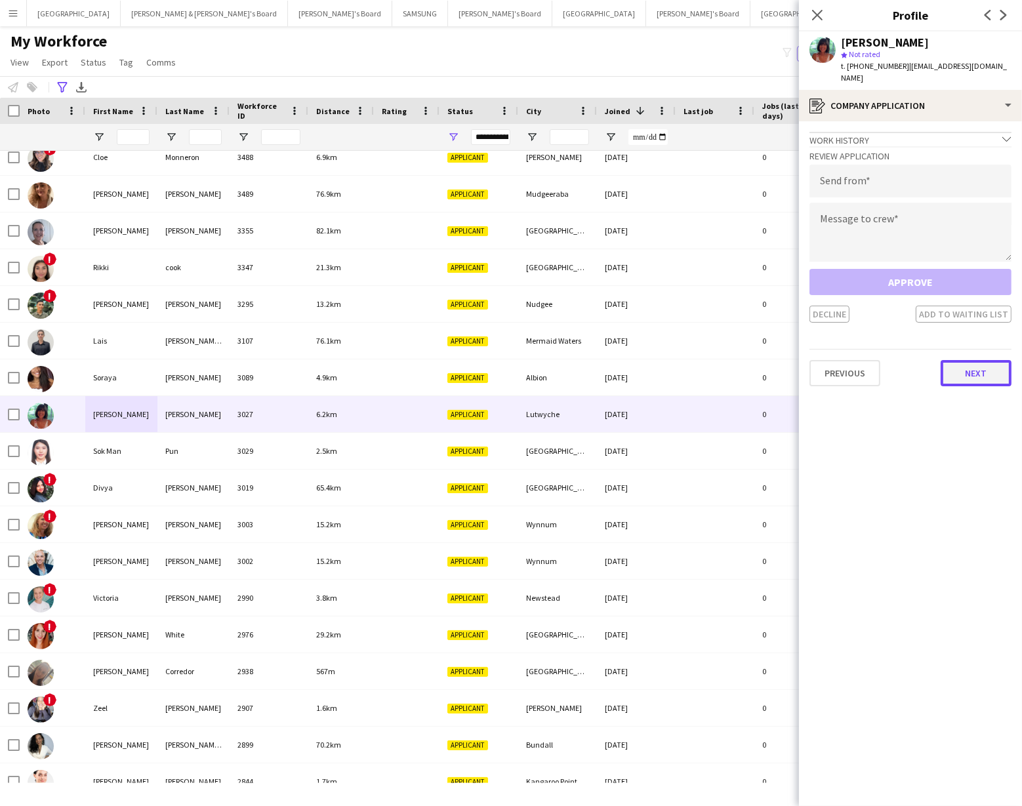
click at [954, 363] on button "Next" at bounding box center [975, 373] width 71 height 26
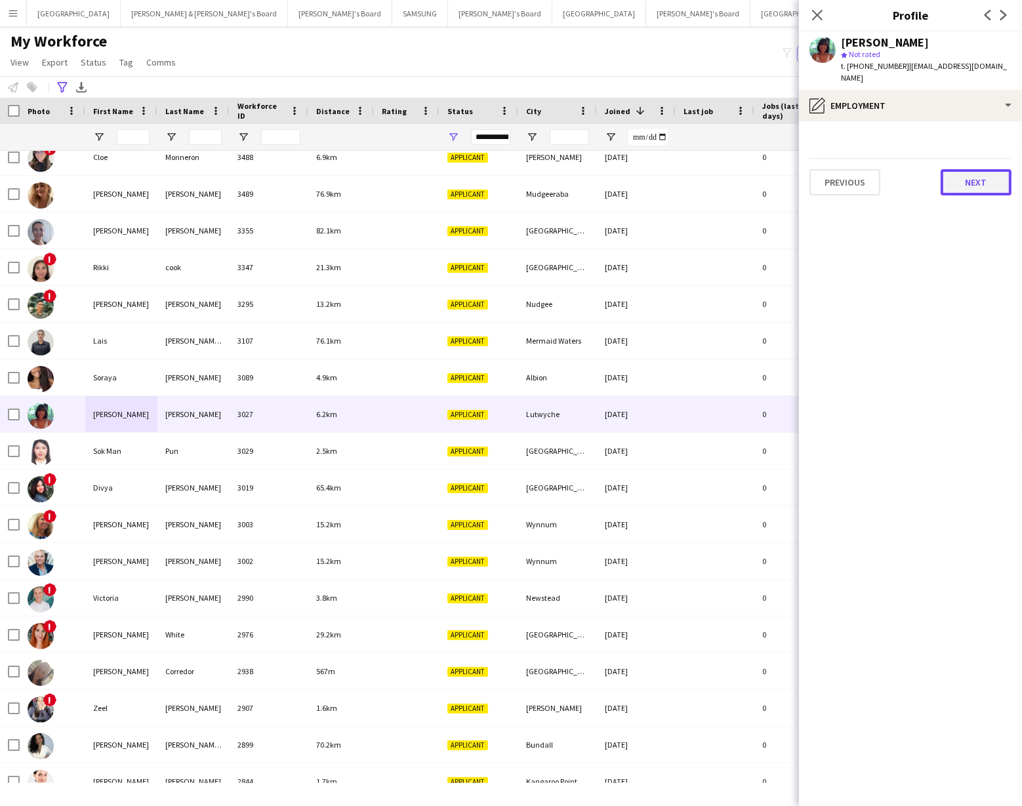
click at [956, 169] on button "Next" at bounding box center [975, 182] width 71 height 26
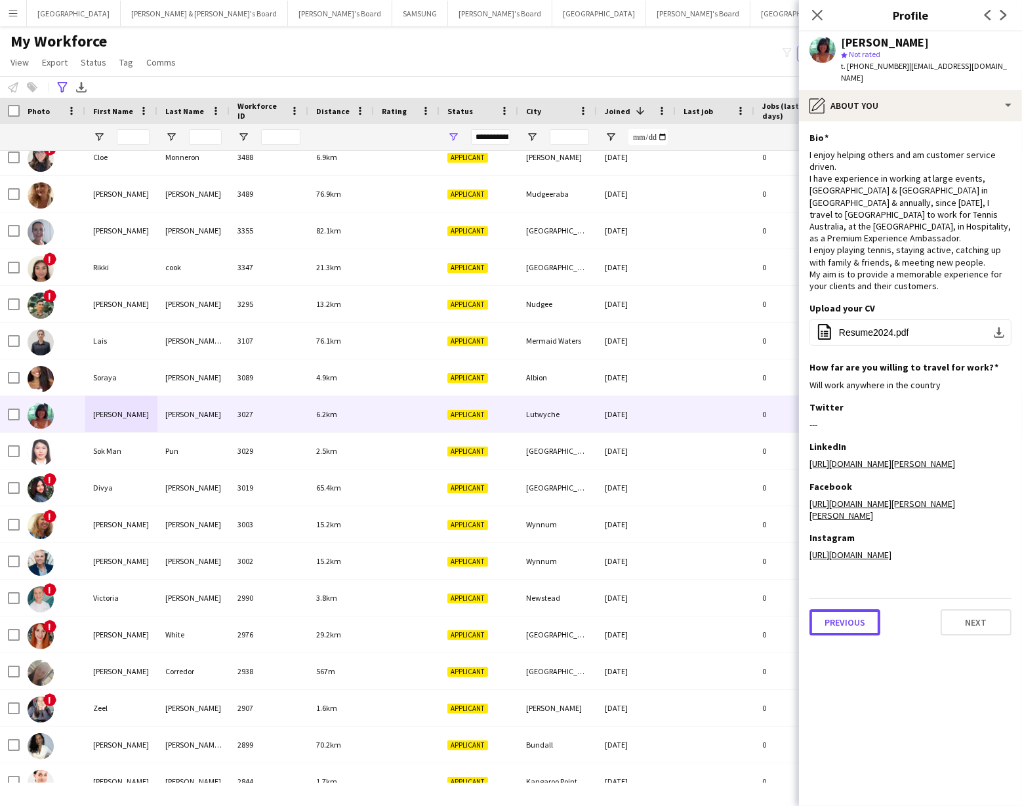
click at [853, 612] on button "Previous" at bounding box center [844, 622] width 71 height 26
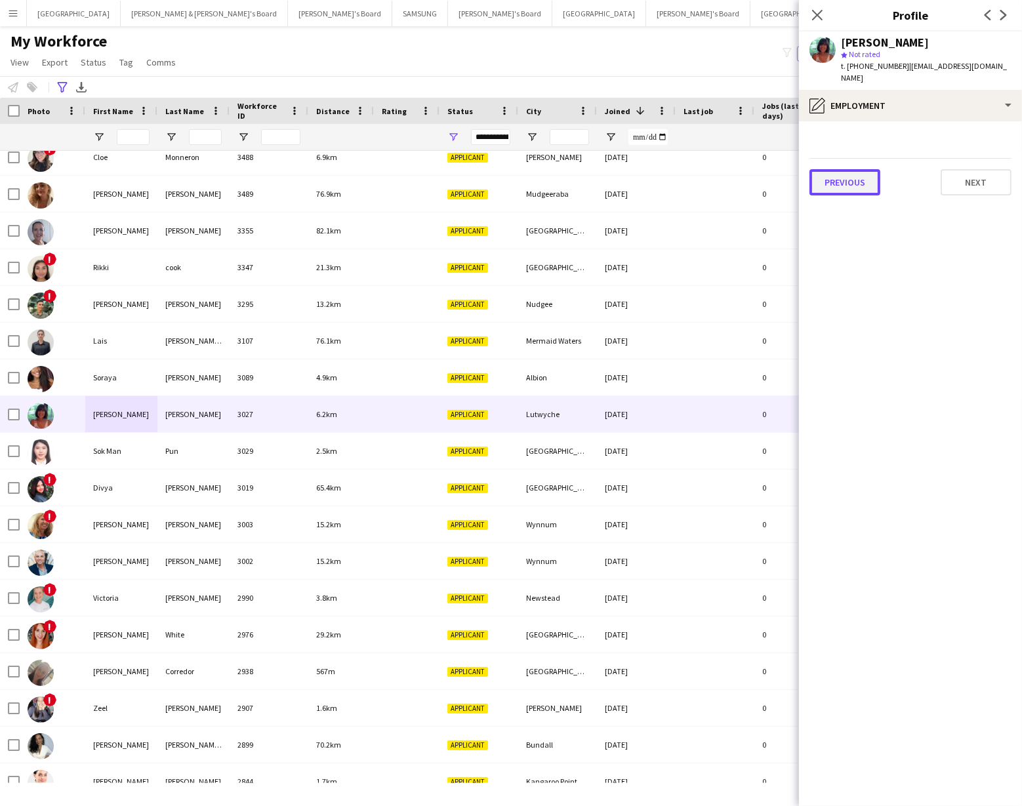
click at [855, 176] on button "Previous" at bounding box center [844, 182] width 71 height 26
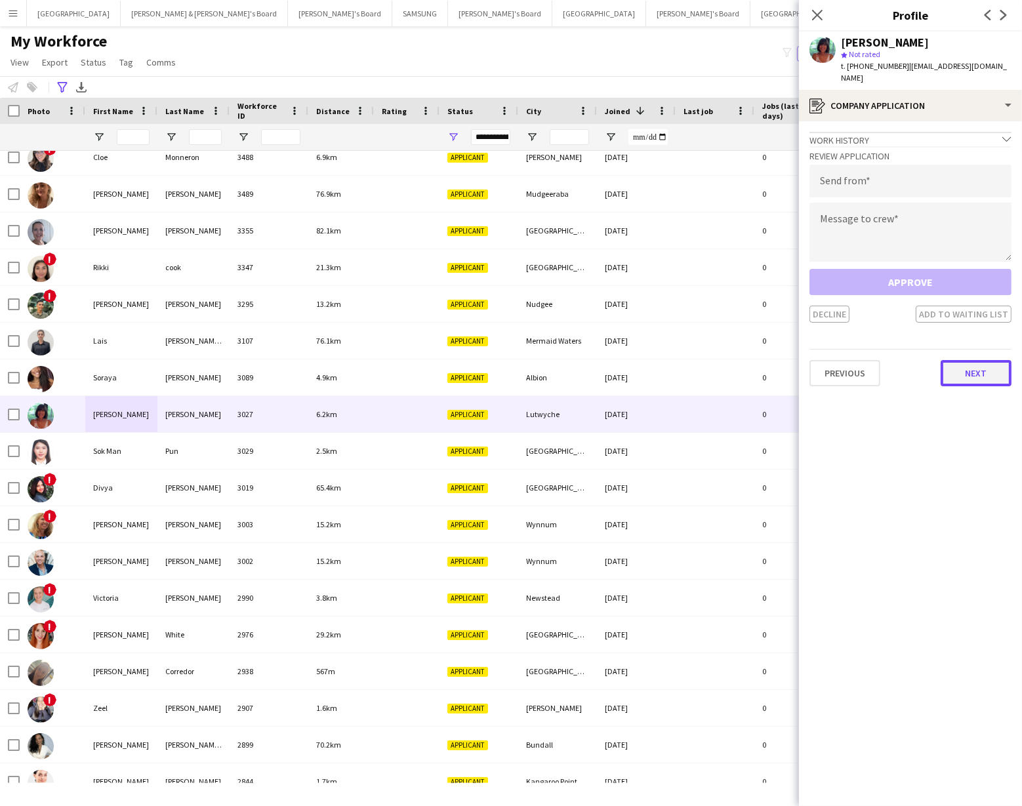
click at [957, 360] on button "Next" at bounding box center [975, 373] width 71 height 26
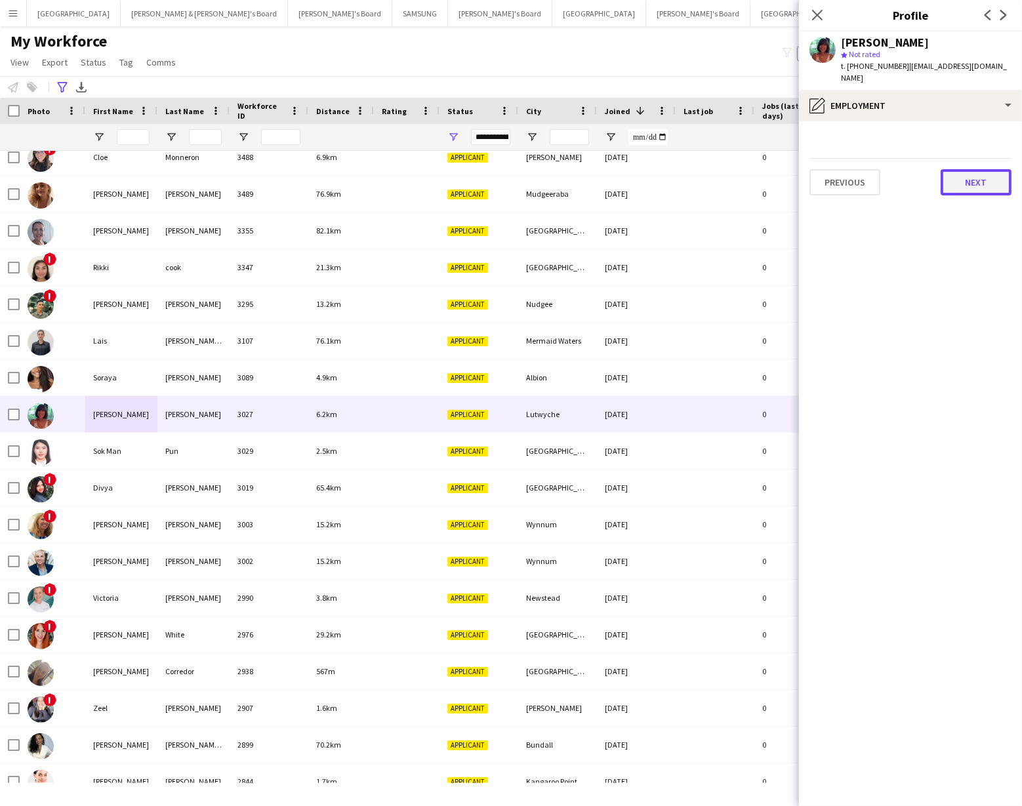
click at [963, 174] on button "Next" at bounding box center [975, 182] width 71 height 26
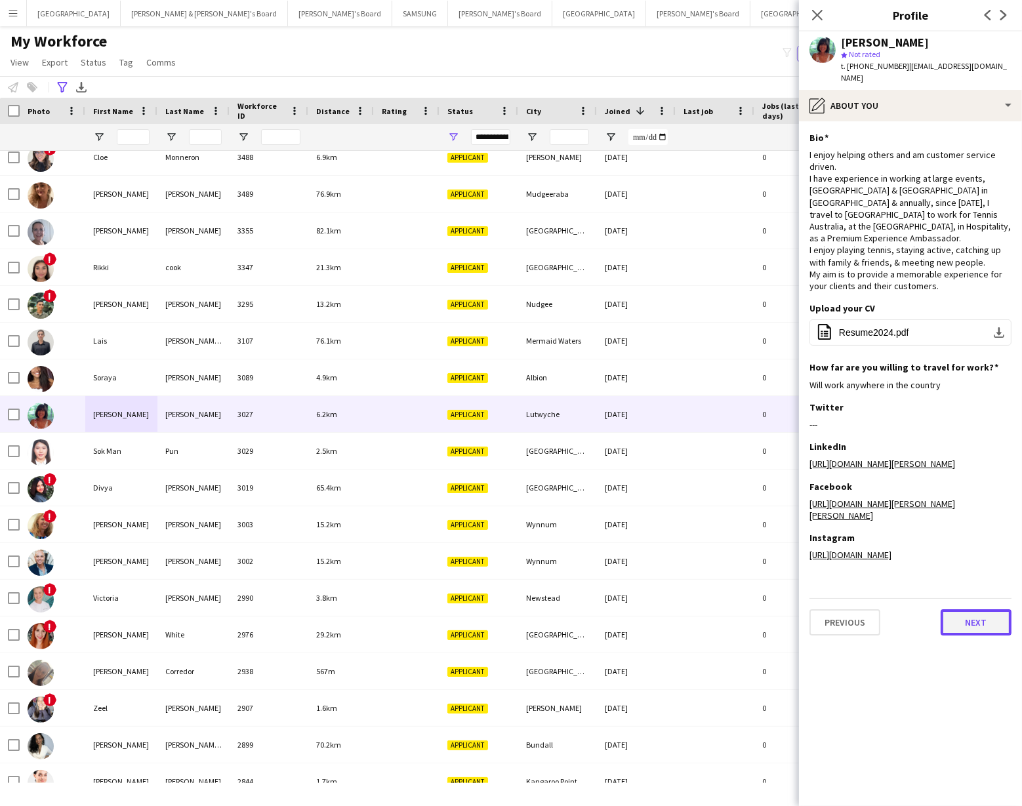
click at [970, 613] on button "Next" at bounding box center [975, 622] width 71 height 26
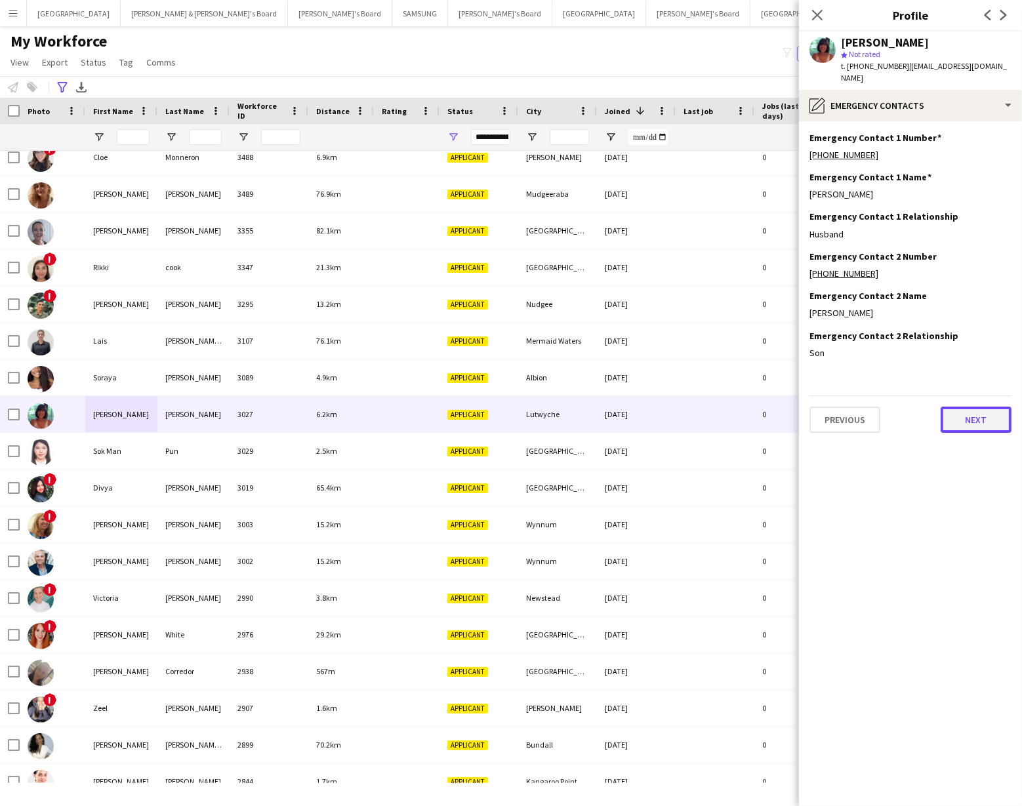
click at [967, 407] on button "Next" at bounding box center [975, 420] width 71 height 26
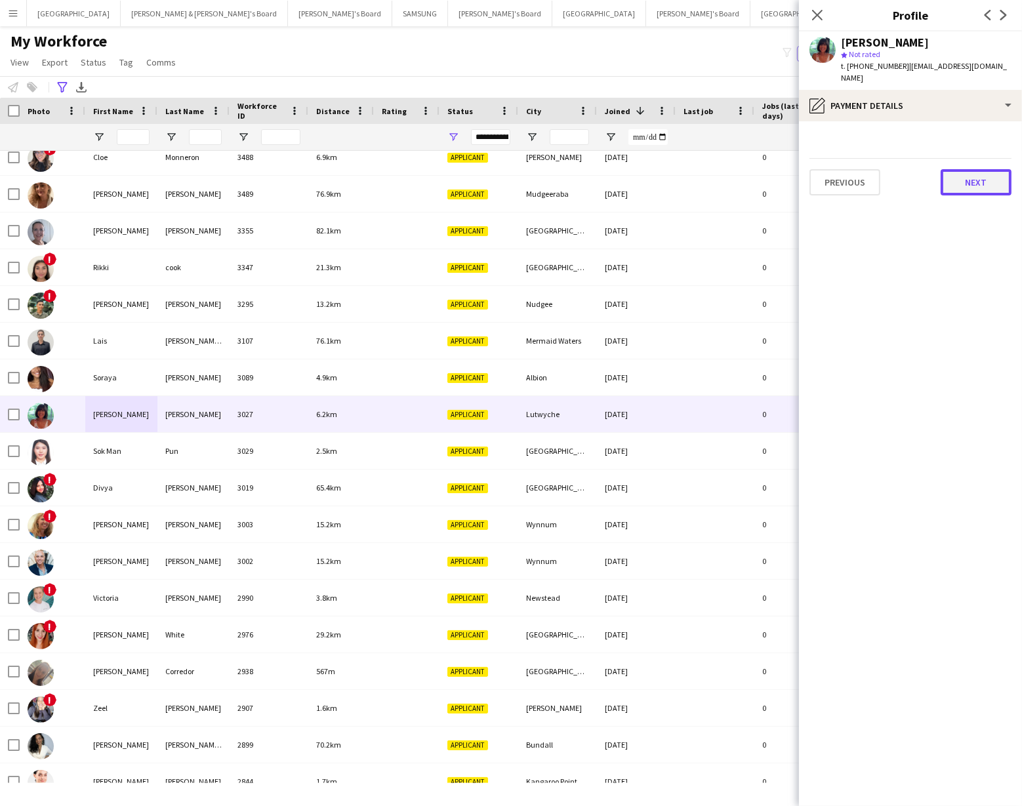
click at [977, 175] on button "Next" at bounding box center [975, 182] width 71 height 26
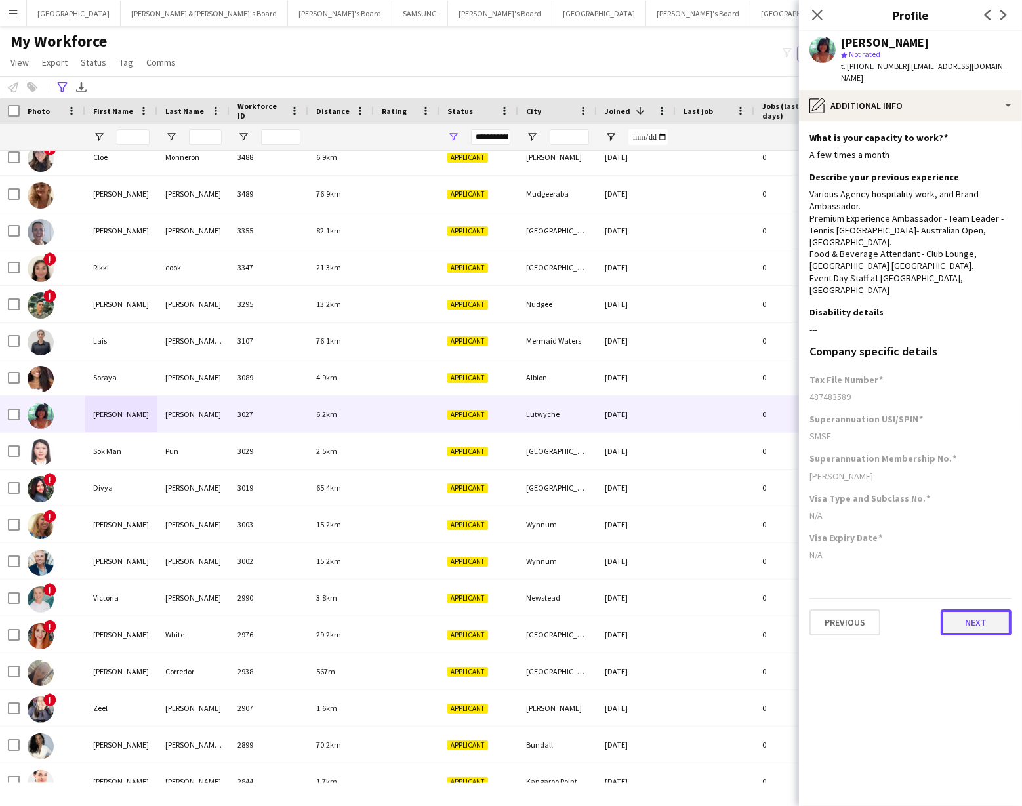
click at [980, 609] on button "Next" at bounding box center [975, 622] width 71 height 26
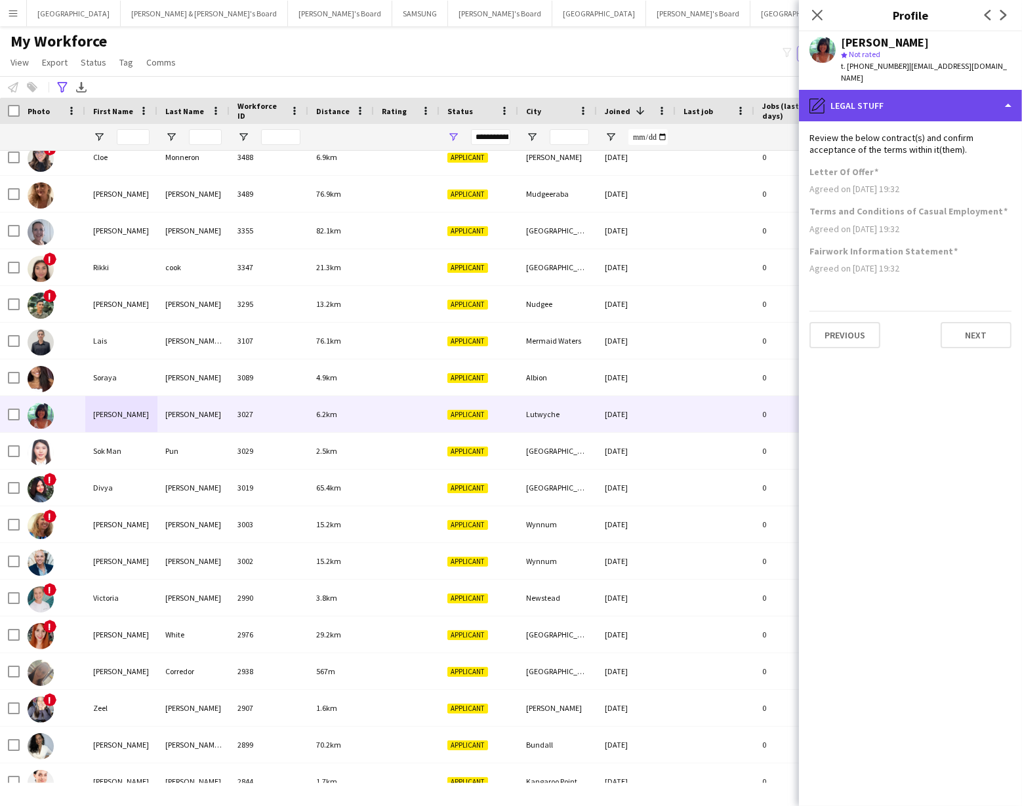
click at [958, 90] on div "pencil4 Legal stuff" at bounding box center [910, 105] width 223 height 31
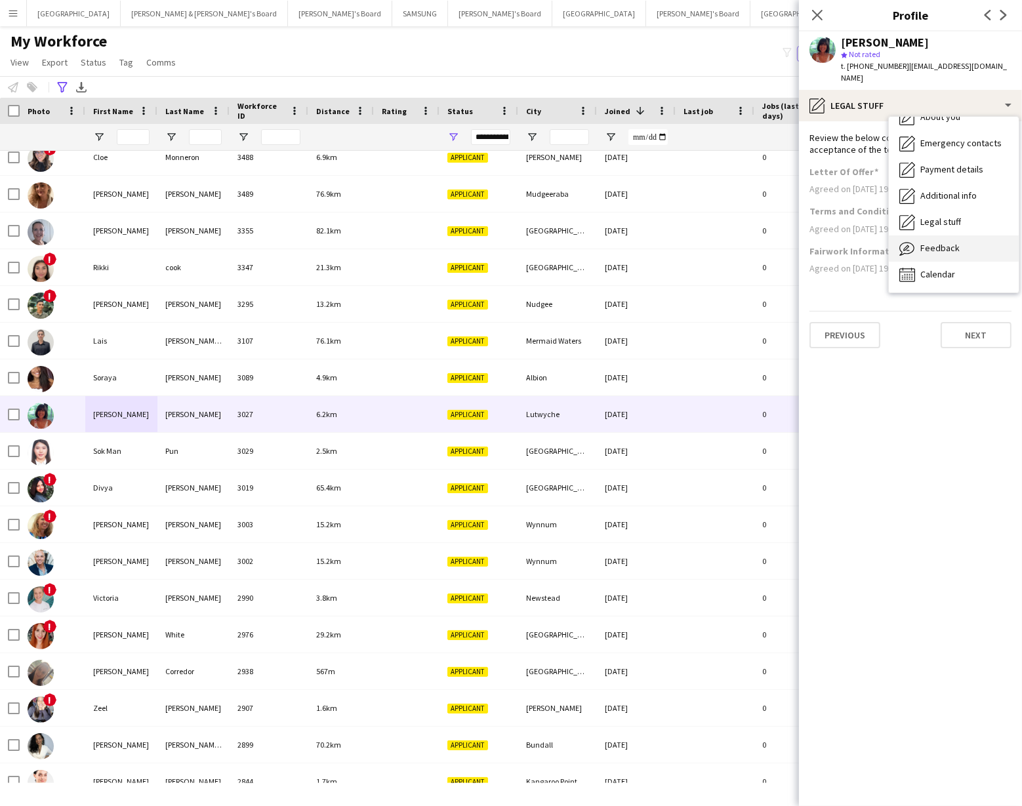
click at [927, 242] on span "Feedback" at bounding box center [939, 248] width 39 height 12
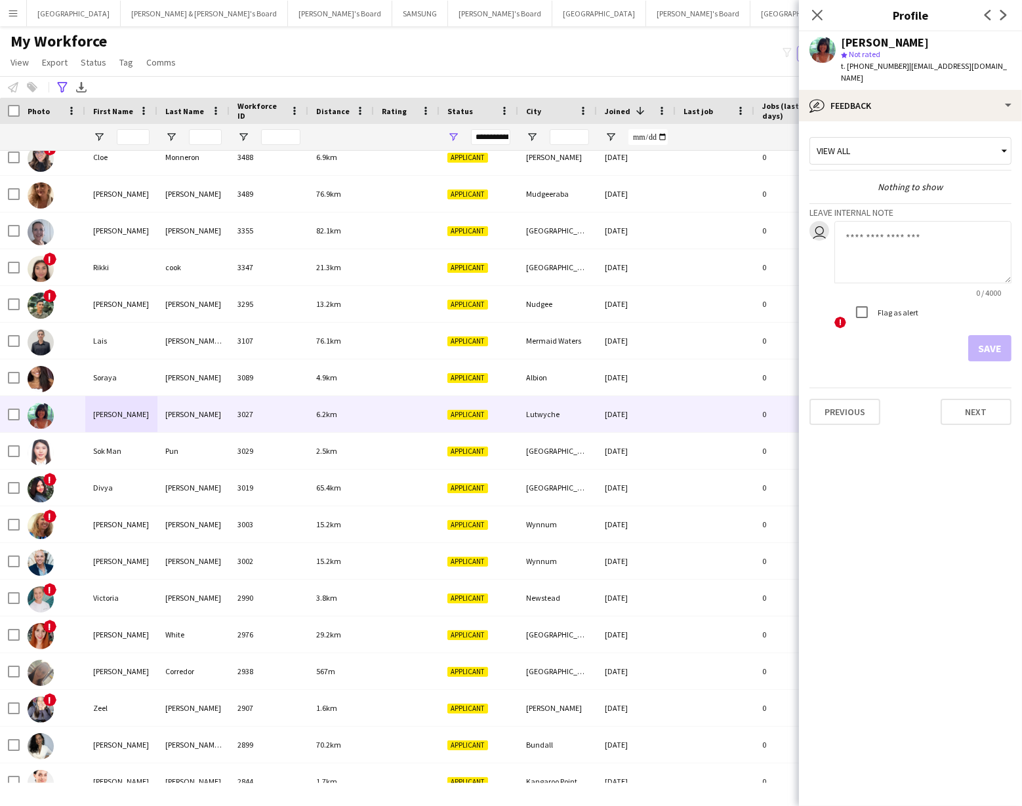
click at [860, 224] on textarea at bounding box center [922, 252] width 177 height 62
click at [916, 230] on textarea "**********" at bounding box center [922, 252] width 177 height 62
click at [850, 221] on textarea "**********" at bounding box center [922, 252] width 177 height 62
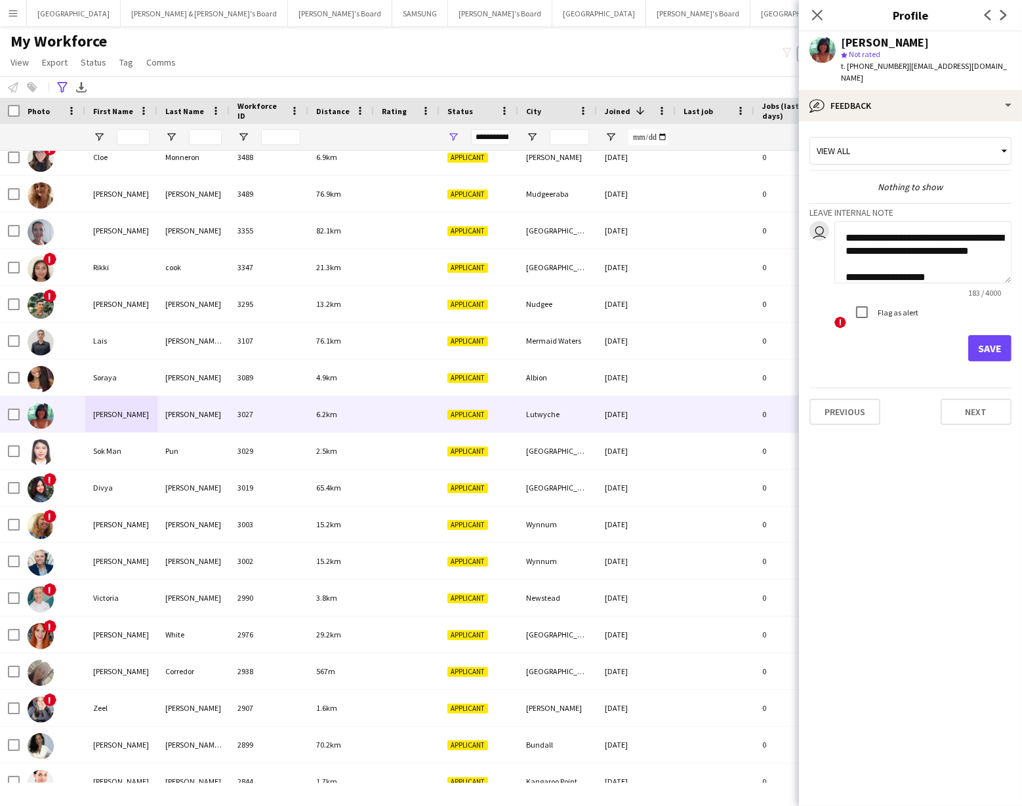
scroll to position [60, 0]
click at [904, 246] on textarea "**********" at bounding box center [922, 252] width 177 height 62
type textarea "**********"
click at [988, 335] on button "Save" at bounding box center [989, 348] width 43 height 26
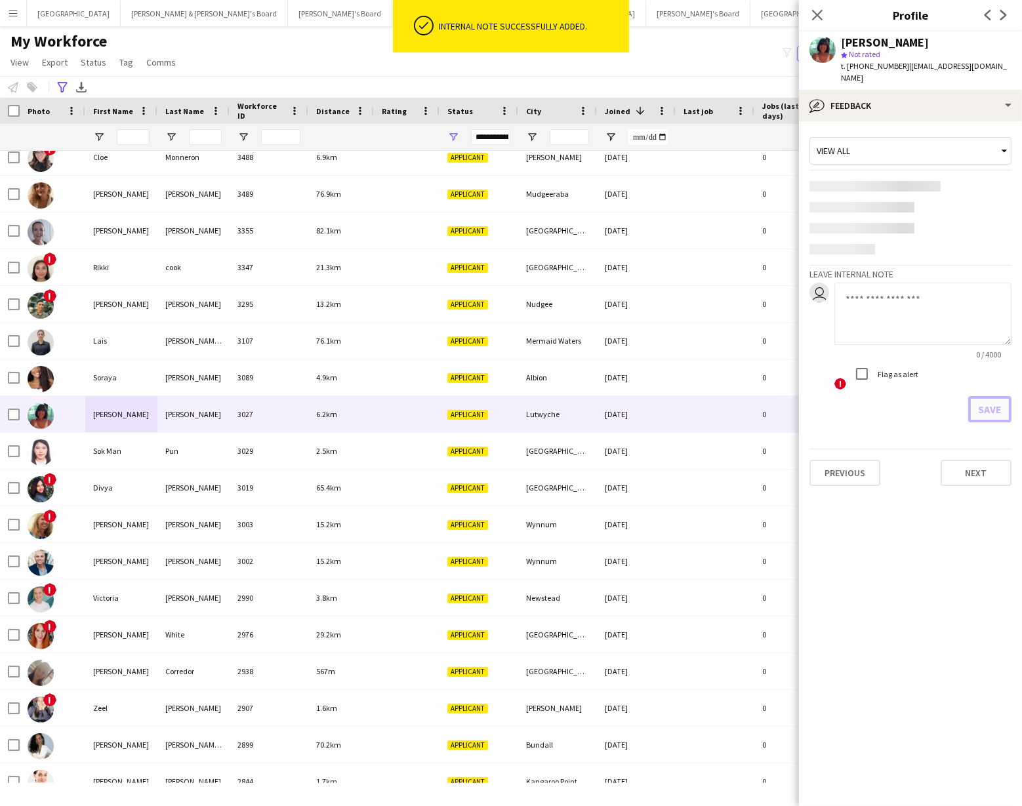
scroll to position [0, 0]
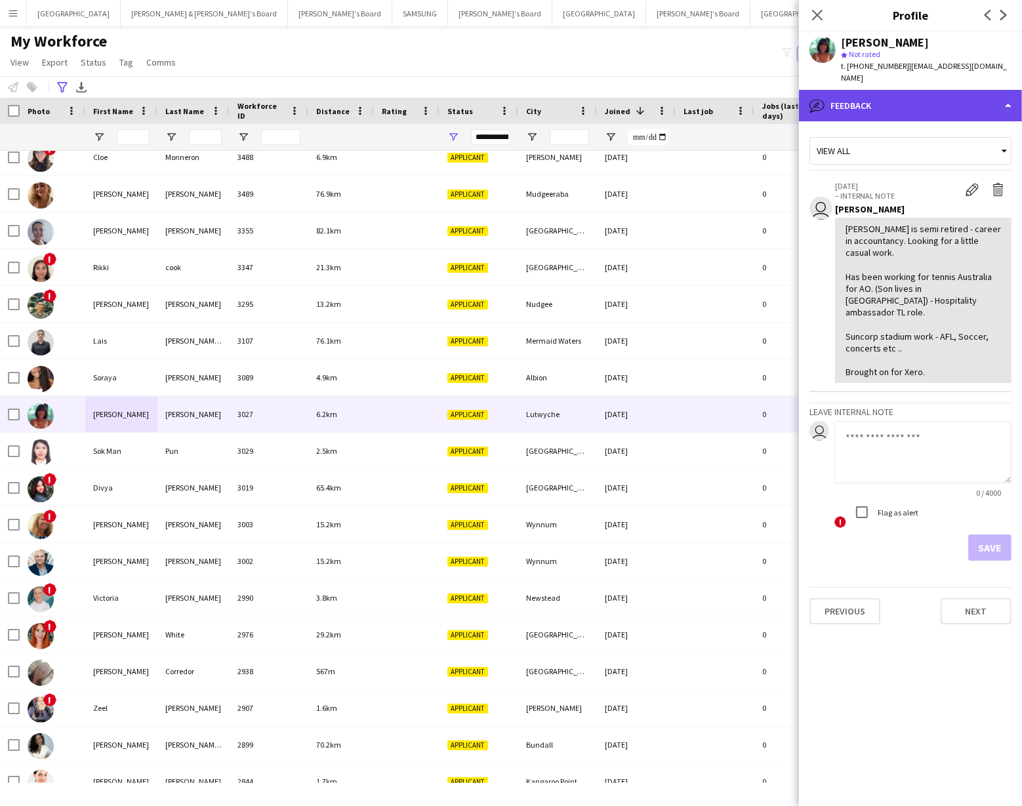
click at [912, 101] on div "bubble-pencil Feedback" at bounding box center [910, 105] width 223 height 31
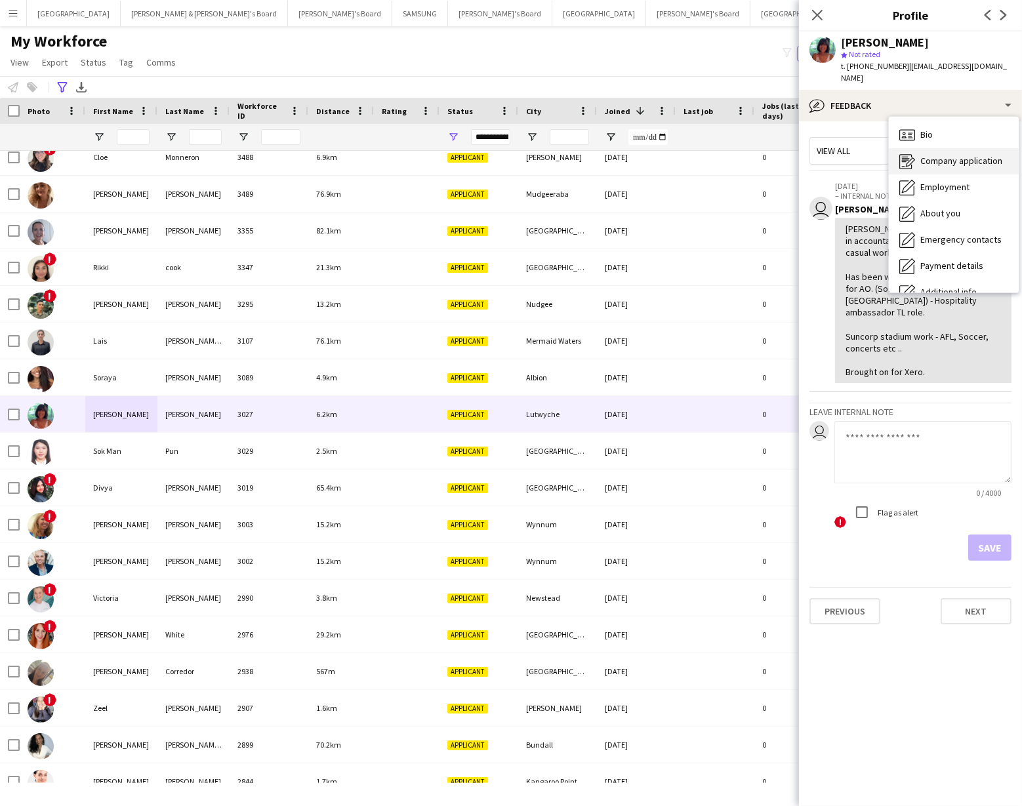
click at [932, 155] on span "Company application" at bounding box center [961, 161] width 82 height 12
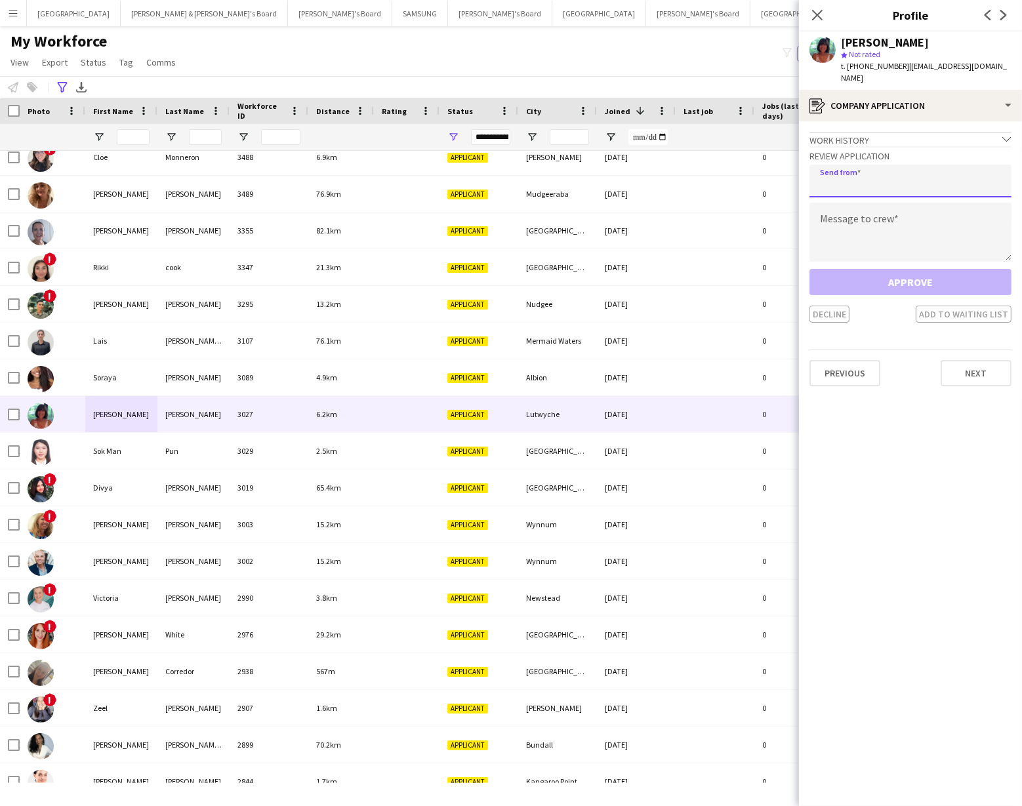
click at [849, 170] on input "email" at bounding box center [910, 181] width 202 height 33
type input "**********"
click at [837, 212] on textarea at bounding box center [910, 232] width 202 height 59
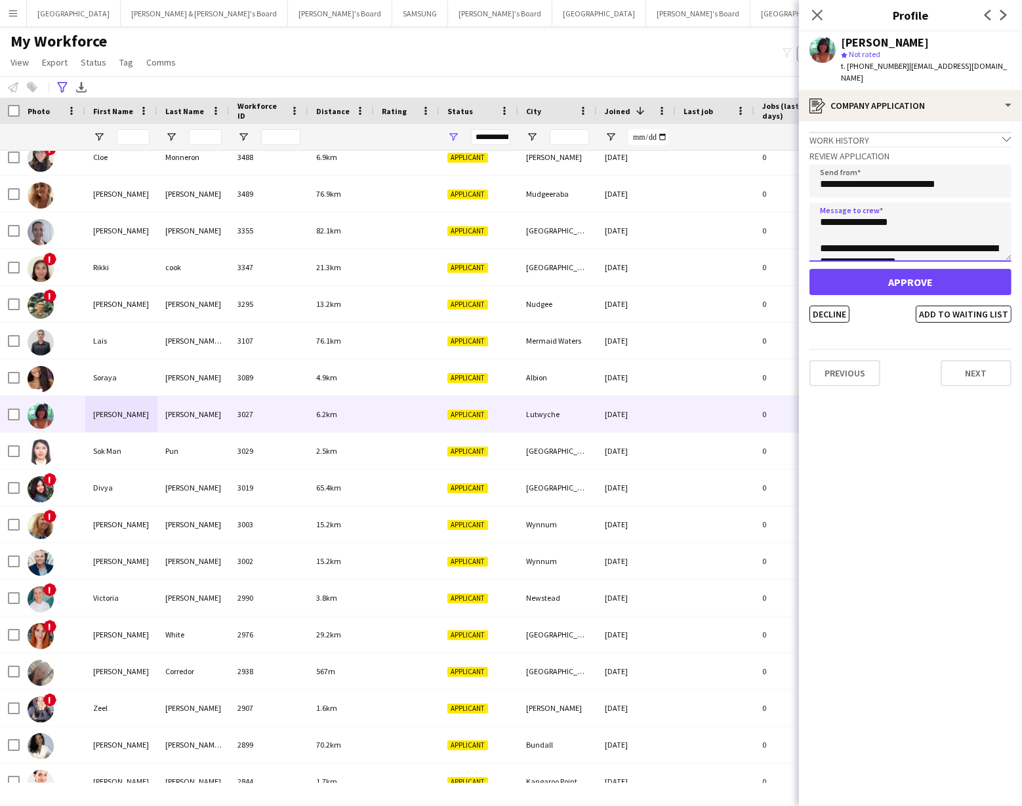
scroll to position [12, 0]
type textarea "**********"
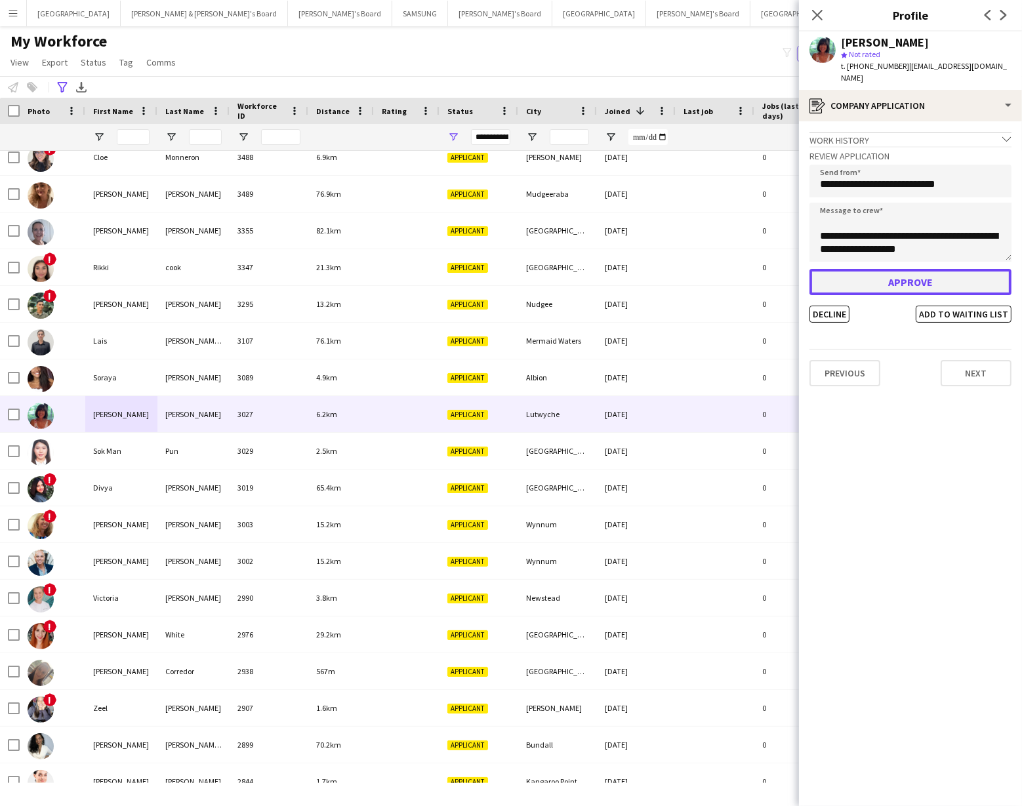
click at [898, 273] on button "Approve" at bounding box center [910, 282] width 202 height 26
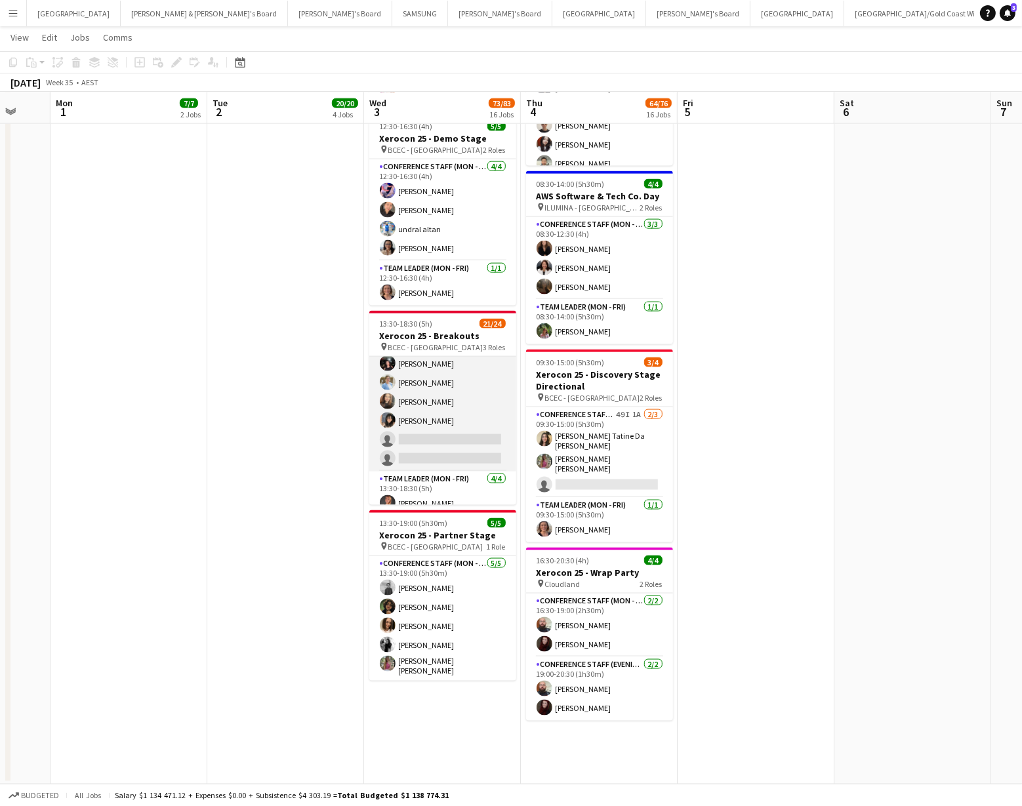
scroll to position [319, 0]
click at [430, 430] on app-card-role "Conference Staff (Mon - Fri) 45I 1A 14/16 13:30-18:30 (5h) Jackson Win-Boh Reti…" at bounding box center [442, 306] width 147 height 334
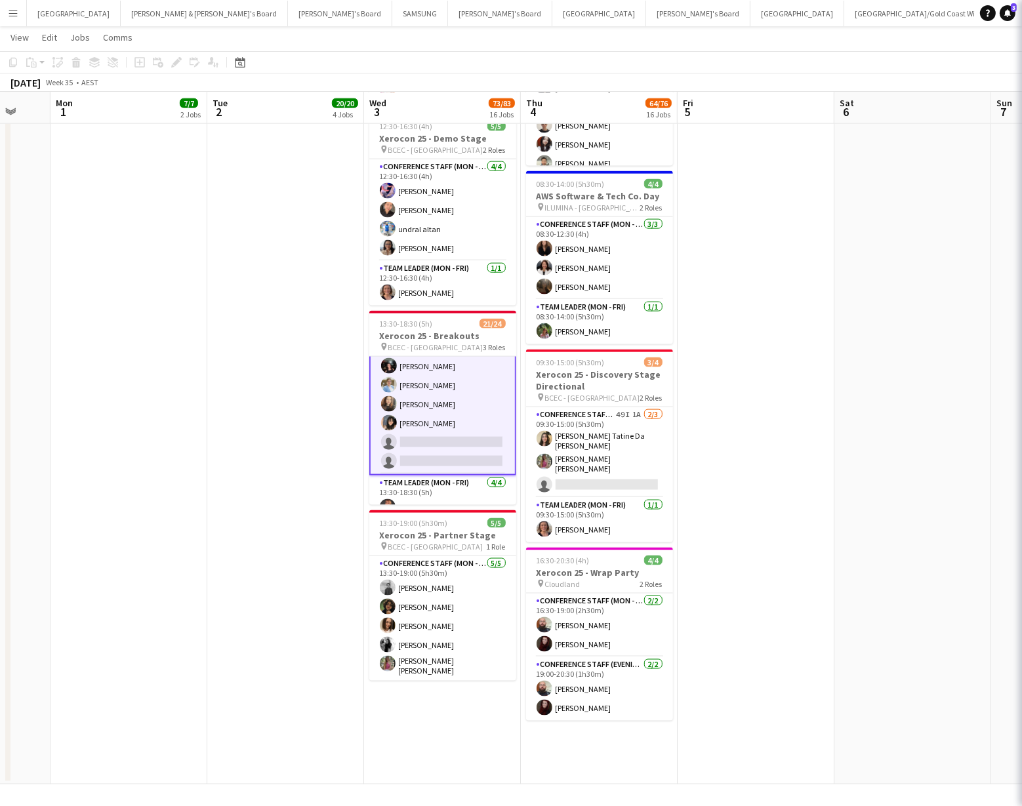
scroll to position [321, 0]
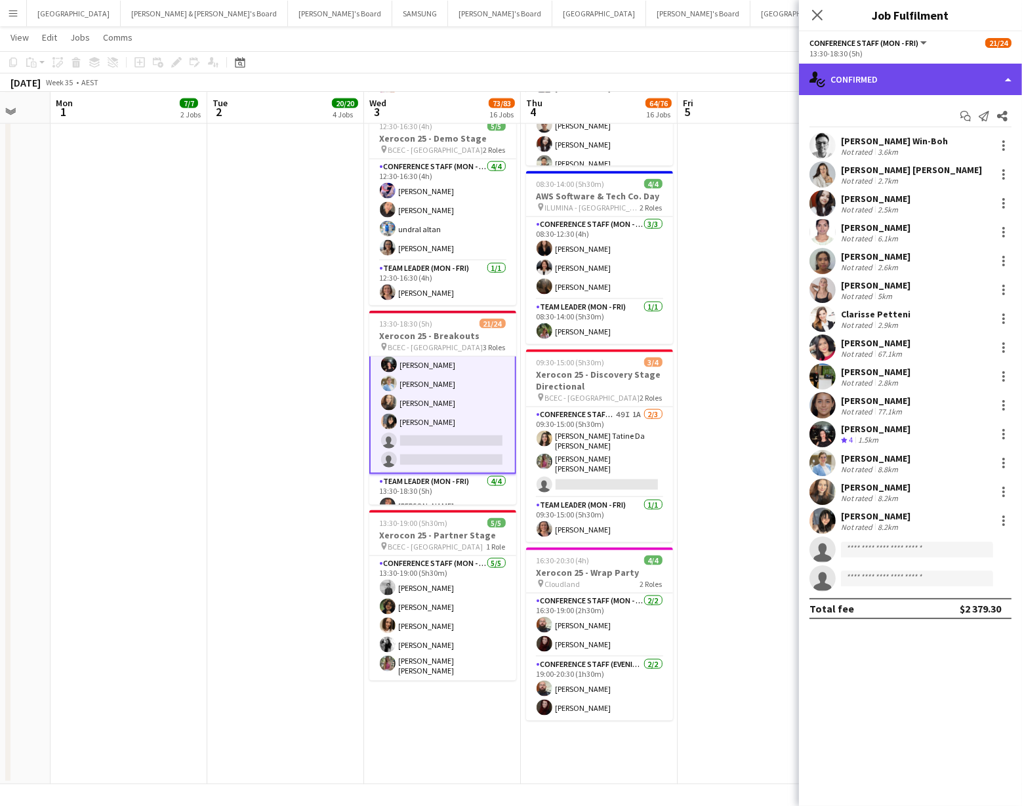
click at [910, 73] on div "single-neutral-actions-check-2 Confirmed" at bounding box center [910, 79] width 223 height 31
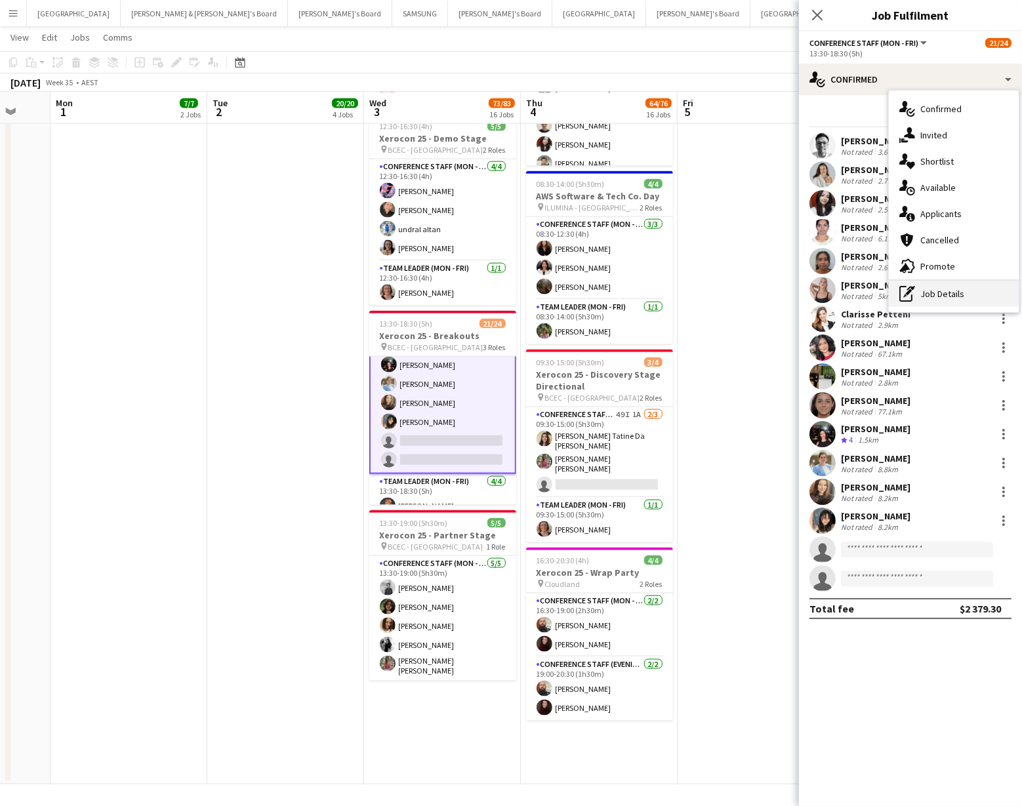
click at [925, 294] on div "pen-write Job Details" at bounding box center [954, 294] width 130 height 26
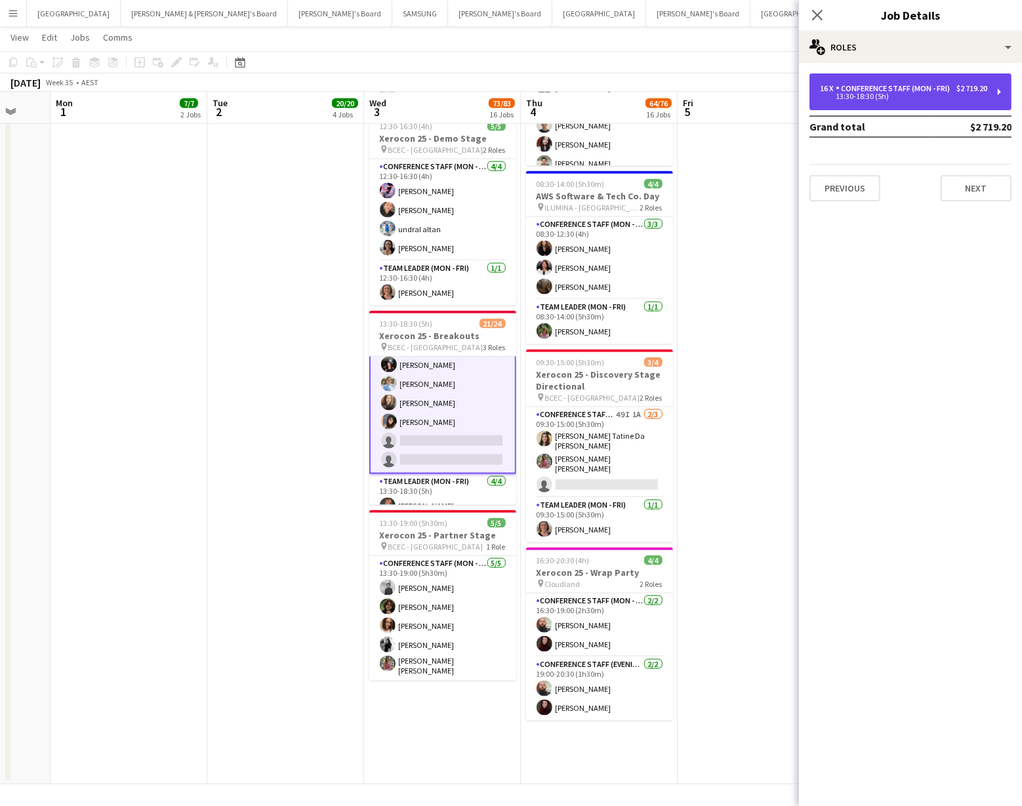
click at [949, 82] on div "16 x Conference Staff (Mon - Fri) $2 719.20 13:30-18:30 (5h)" at bounding box center [910, 91] width 202 height 37
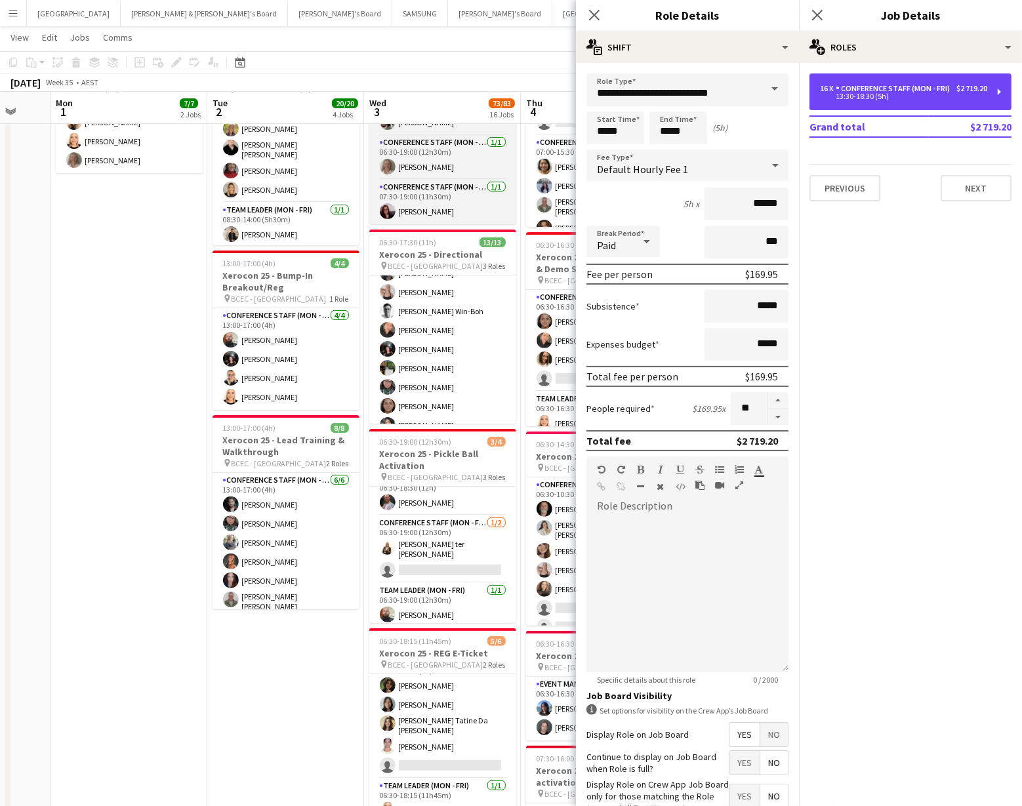
scroll to position [175, 0]
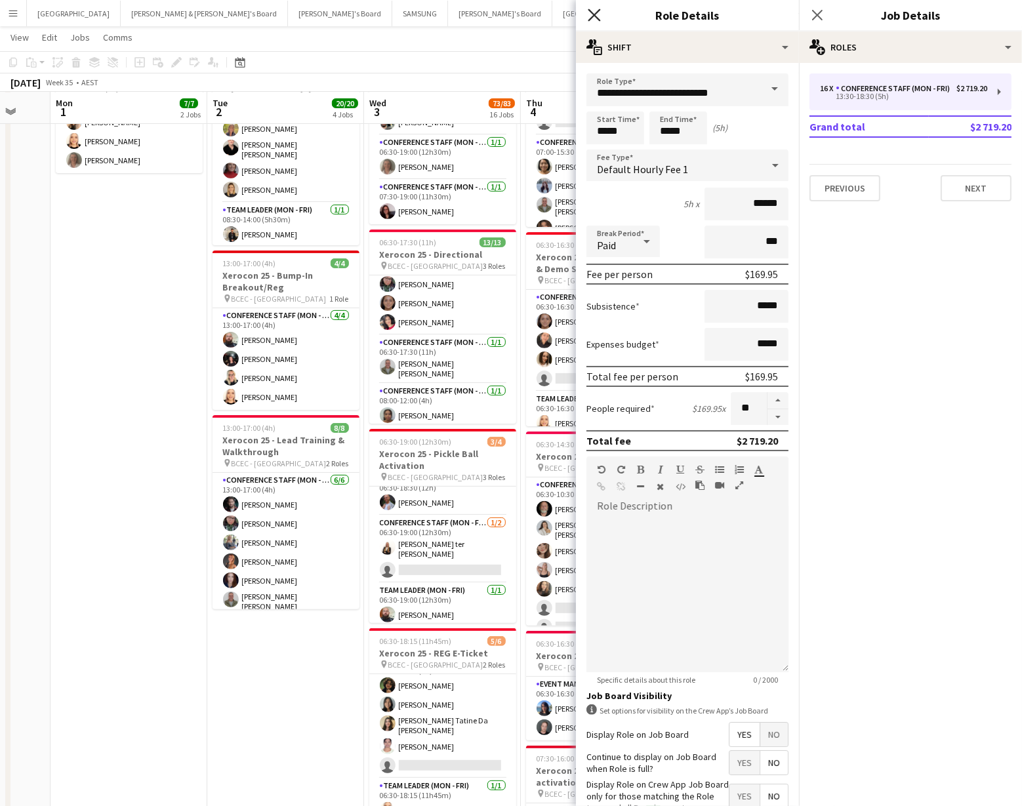
click at [594, 19] on icon "Close pop-in" at bounding box center [594, 15] width 12 height 12
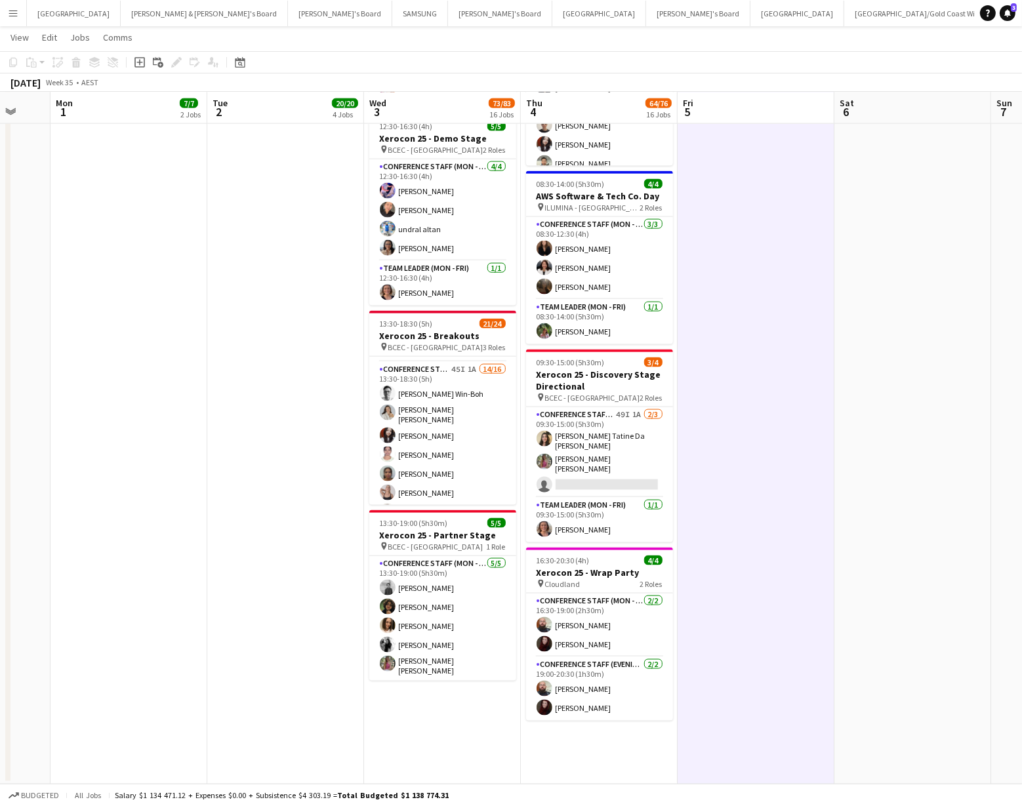
scroll to position [0, 0]
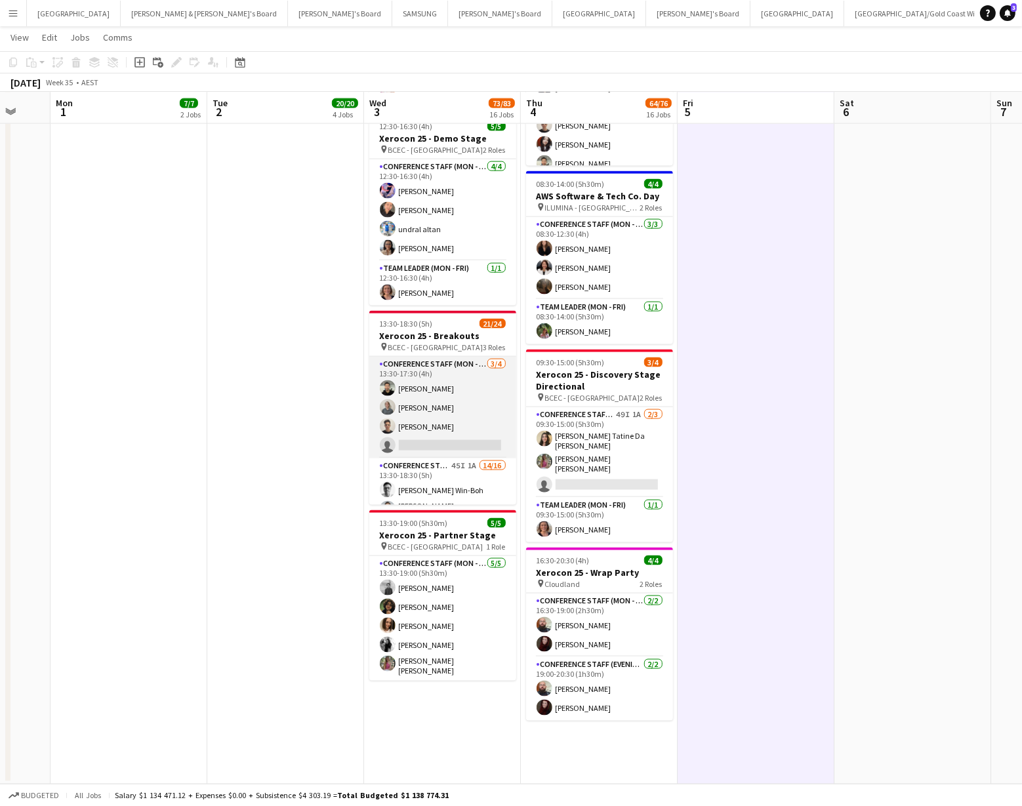
click at [436, 426] on app-card-role "Conference Staff (Mon - Fri) 3/4 13:30-17:30 (4h) Aashish Chaudhary Tyr Cobb Sa…" at bounding box center [442, 408] width 147 height 102
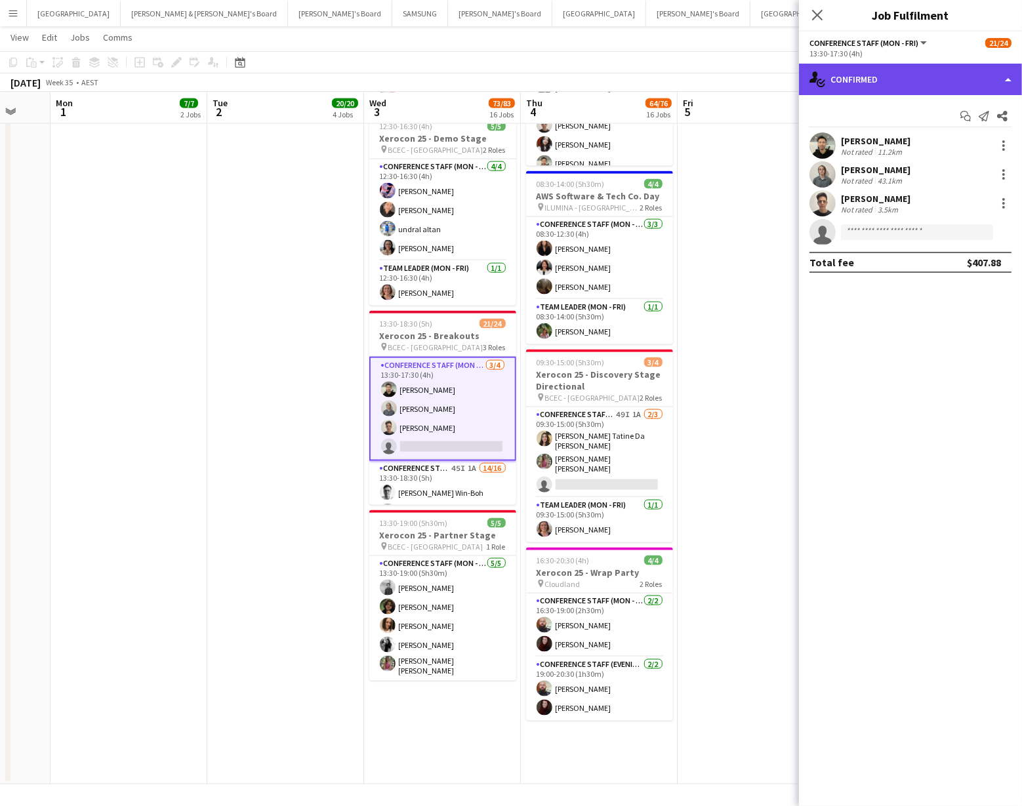
click at [993, 76] on div "single-neutral-actions-check-2 Confirmed" at bounding box center [910, 79] width 223 height 31
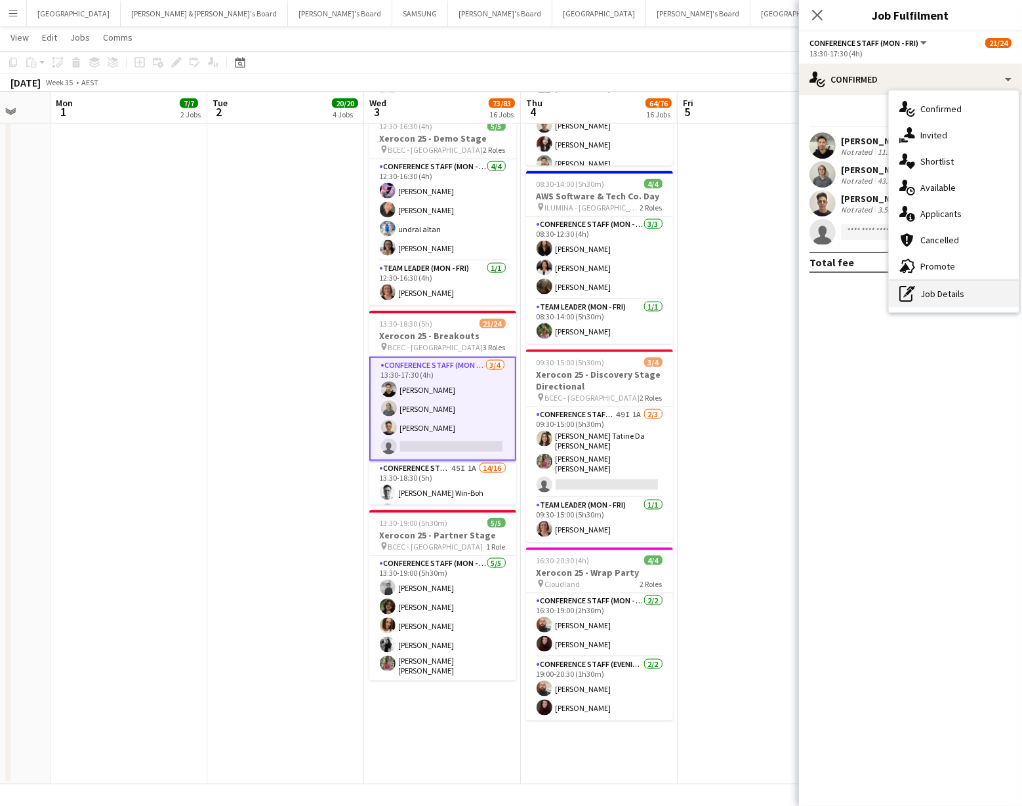
click at [964, 297] on div "pen-write Job Details" at bounding box center [954, 294] width 130 height 26
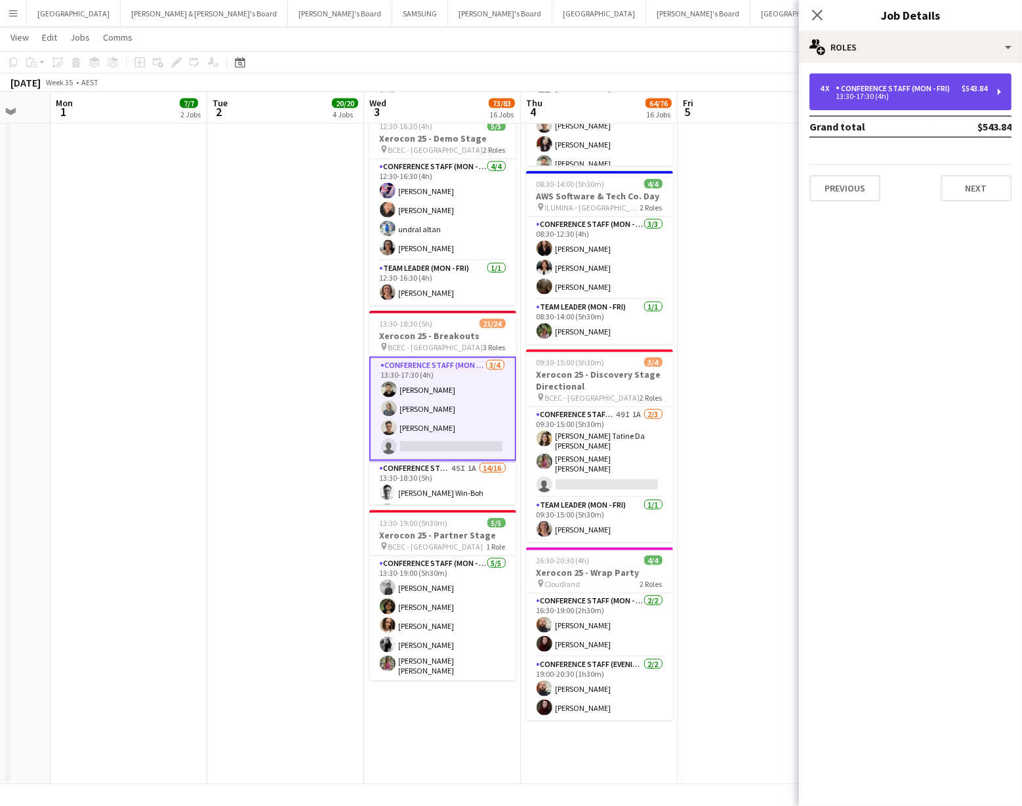
click at [925, 93] on div "13:30-17:30 (4h)" at bounding box center [903, 96] width 167 height 7
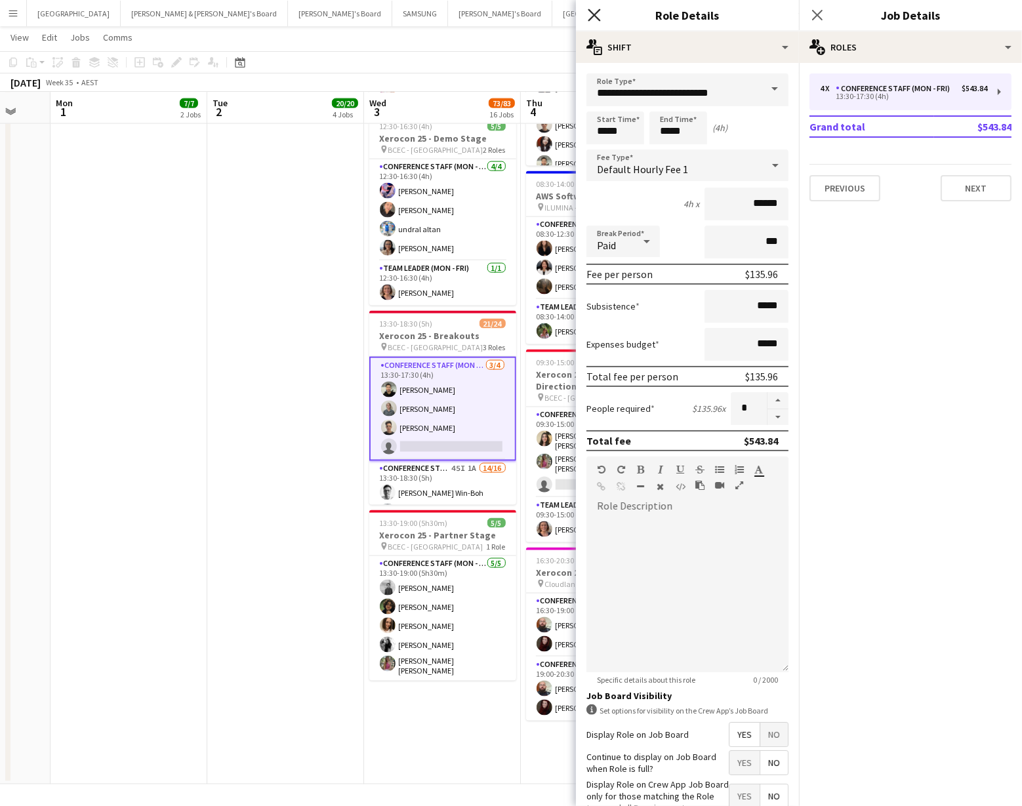
click at [595, 16] on icon "Close pop-in" at bounding box center [594, 15] width 12 height 12
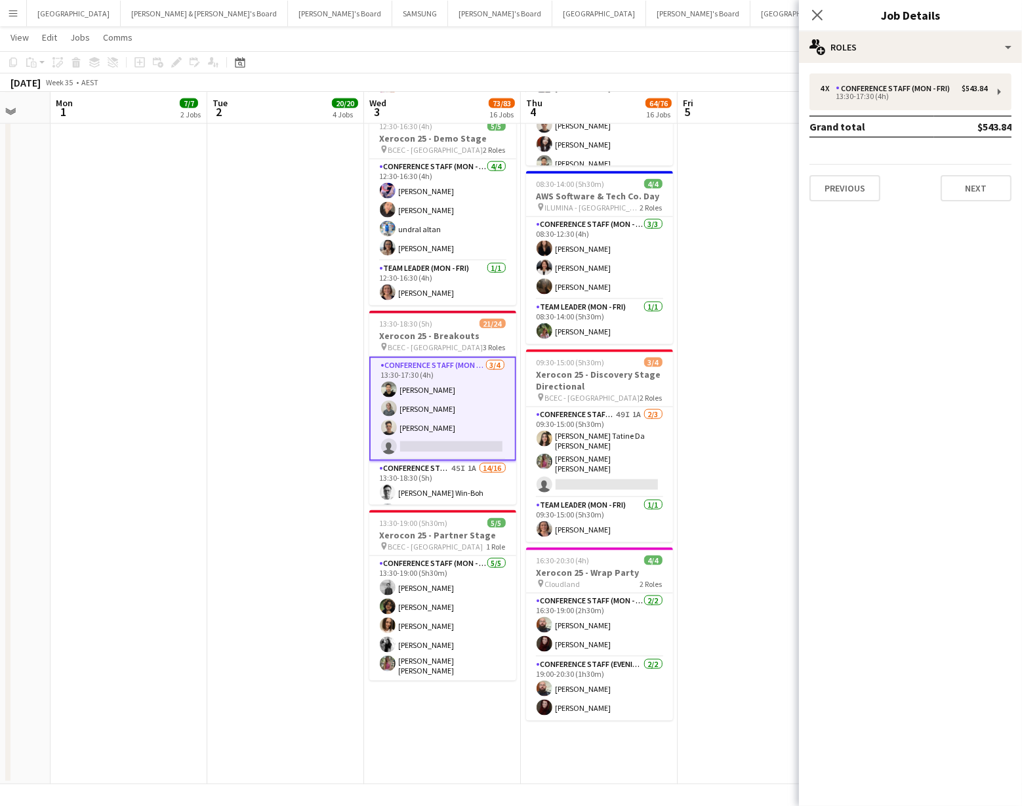
click at [430, 451] on div "Conference Staff (Mon - Fri) 3/4 13:30-17:30 (4h) Aashish Chaudhary Tyr Cobb Sa…" at bounding box center [442, 430] width 147 height 149
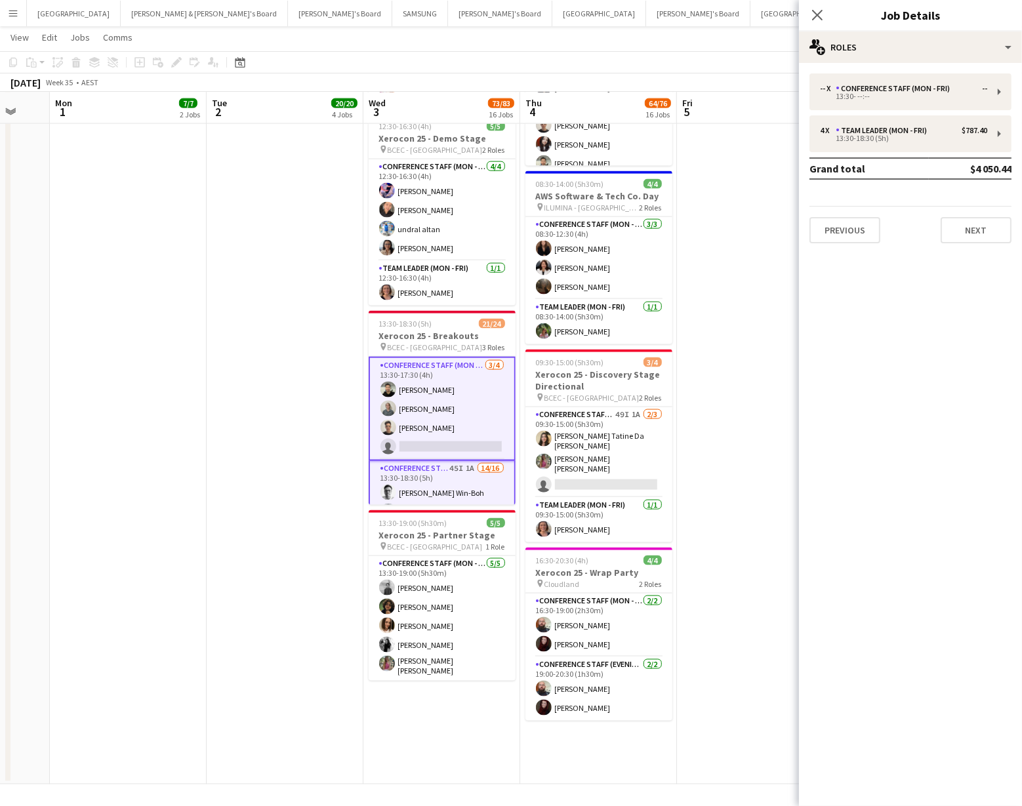
click at [423, 437] on app-card-role "Conference Staff (Mon - Fri) 3/4 13:30-17:30 (4h) Aashish Chaudhary Tyr Cobb Sa…" at bounding box center [442, 409] width 147 height 104
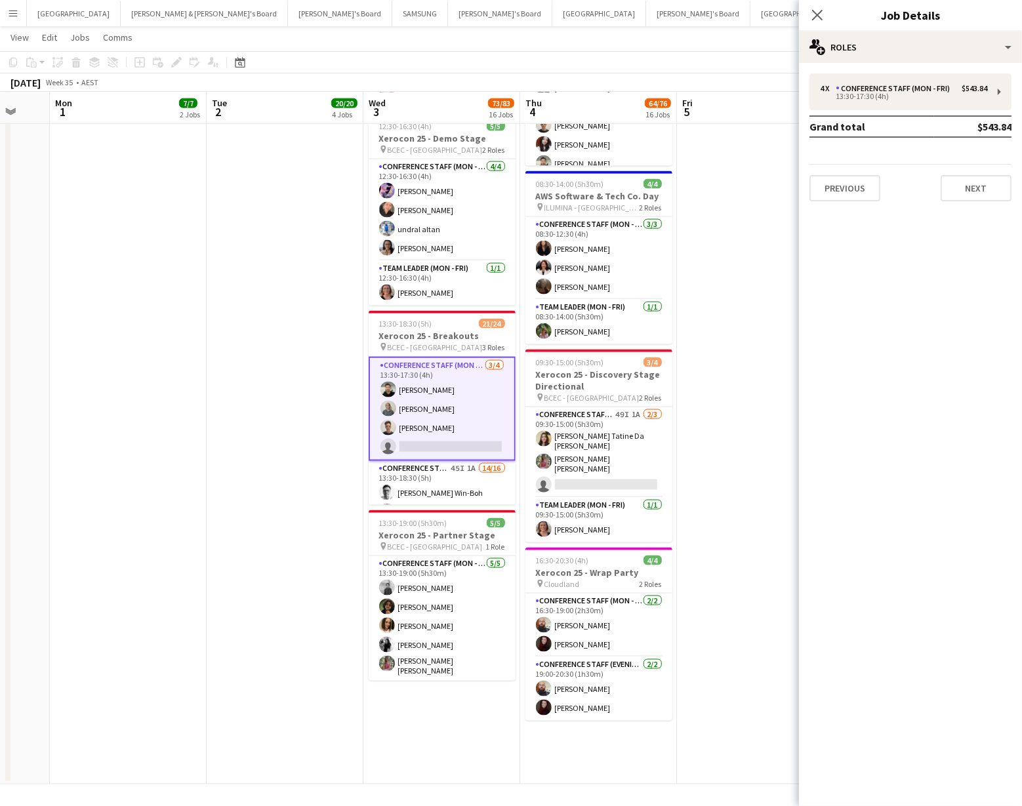
click at [439, 425] on app-card-role "Conference Staff (Mon - Fri) 3/4 13:30-17:30 (4h) Aashish Chaudhary Tyr Cobb Sa…" at bounding box center [442, 409] width 147 height 104
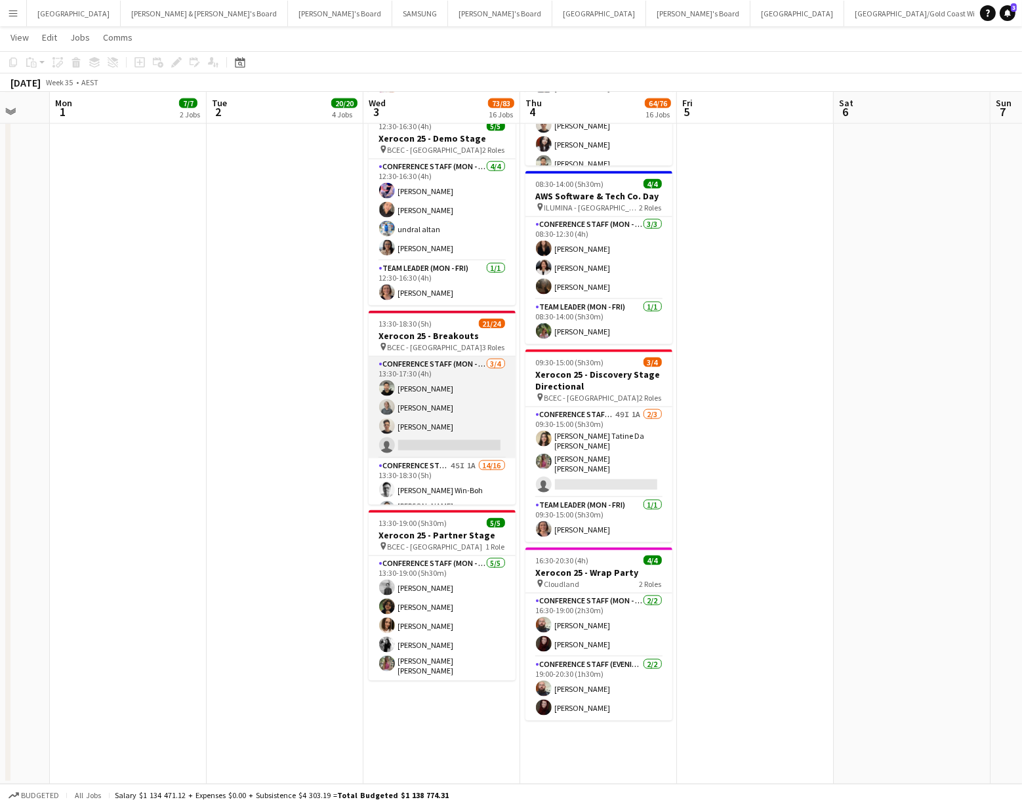
click at [393, 435] on app-card-role "Conference Staff (Mon - Fri) 3/4 13:30-17:30 (4h) Aashish Chaudhary Tyr Cobb Sa…" at bounding box center [442, 408] width 147 height 102
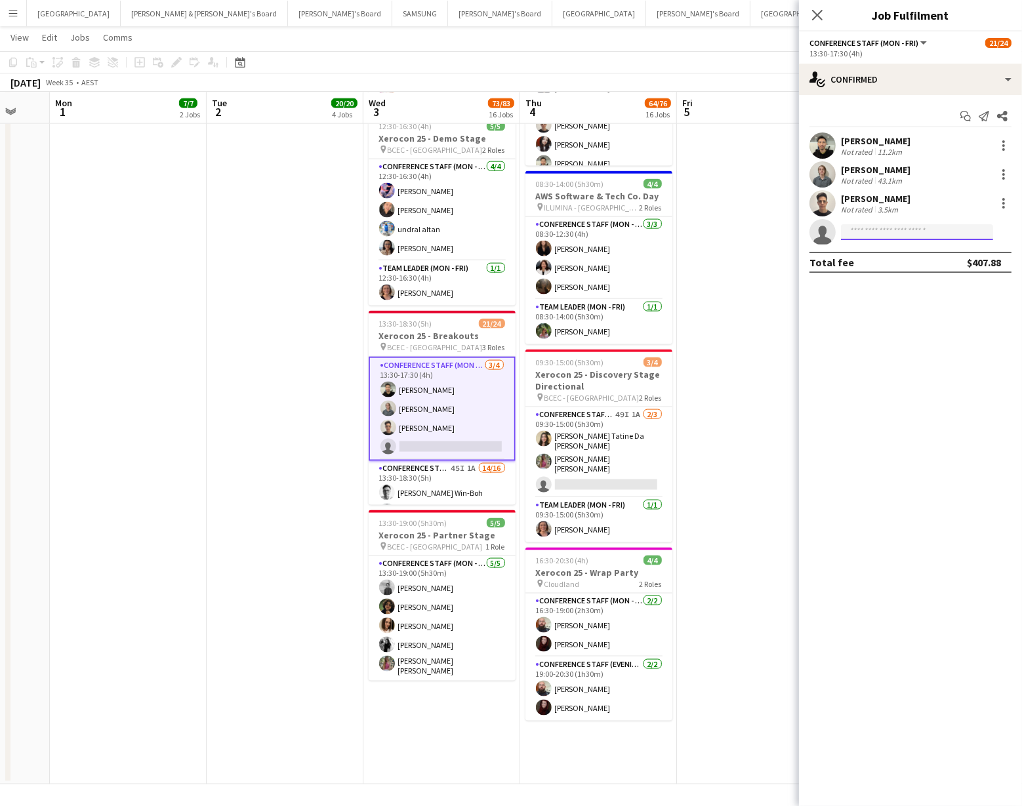
click at [902, 229] on input at bounding box center [917, 232] width 152 height 16
type input "********"
click at [907, 261] on span "karkarvets@gmail.com" at bounding box center [916, 261] width 131 height 10
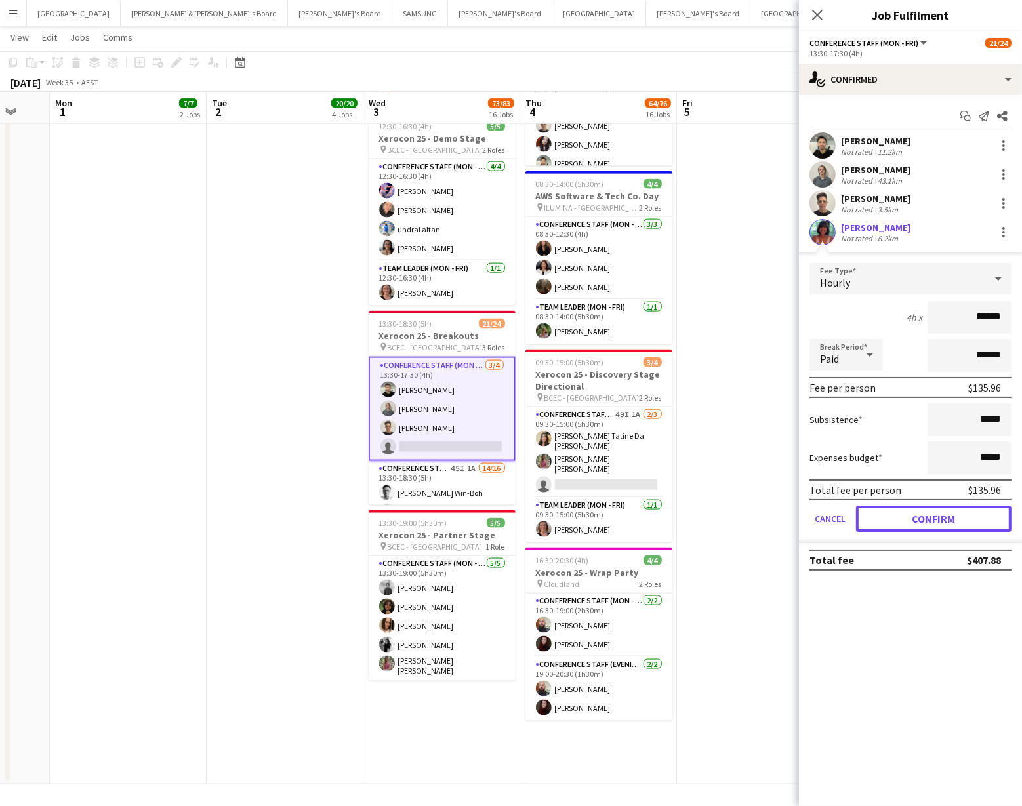
drag, startPoint x: 934, startPoint y: 518, endPoint x: 917, endPoint y: 515, distance: 17.3
click at [934, 518] on button "Confirm" at bounding box center [933, 519] width 155 height 26
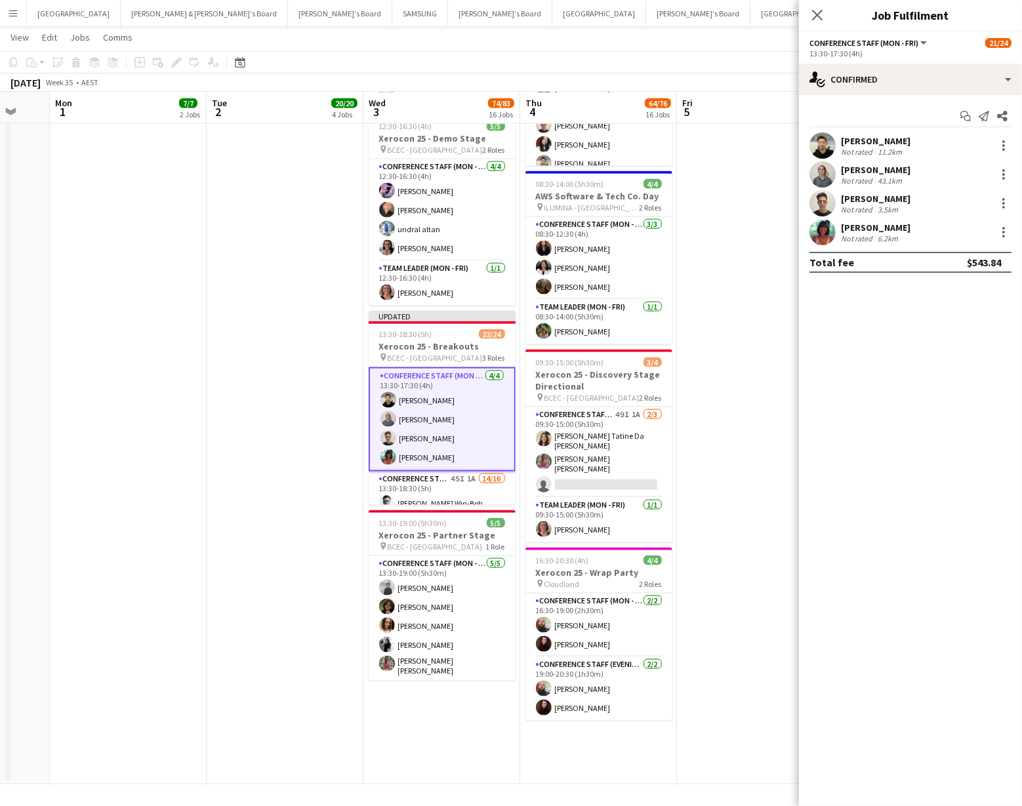
drag, startPoint x: 742, startPoint y: 403, endPoint x: 742, endPoint y: 361, distance: 42.6
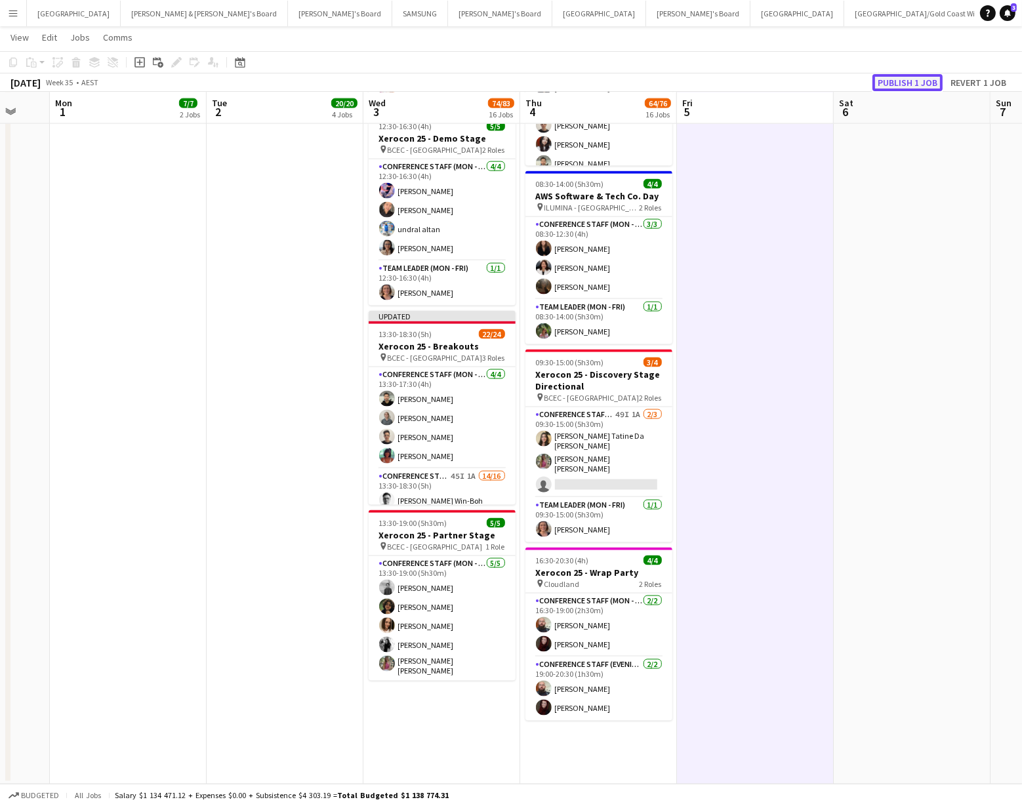
click at [889, 81] on button "Publish 1 job" at bounding box center [907, 82] width 70 height 17
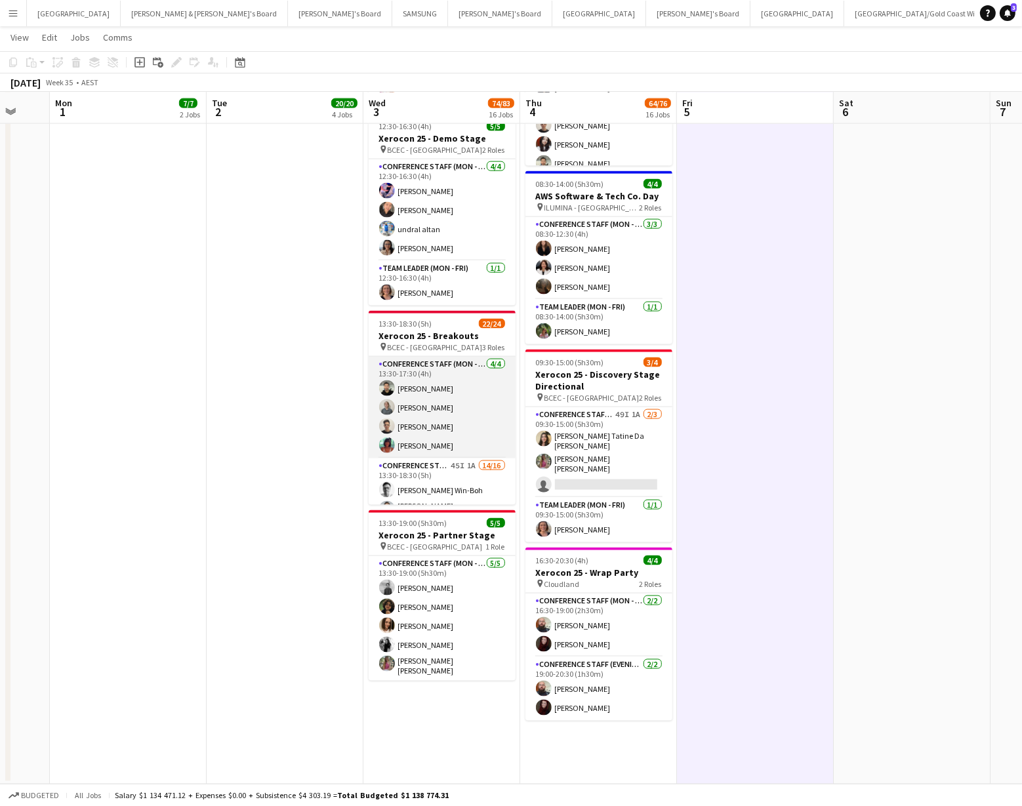
click at [385, 439] on app-user-avatar at bounding box center [387, 445] width 16 height 16
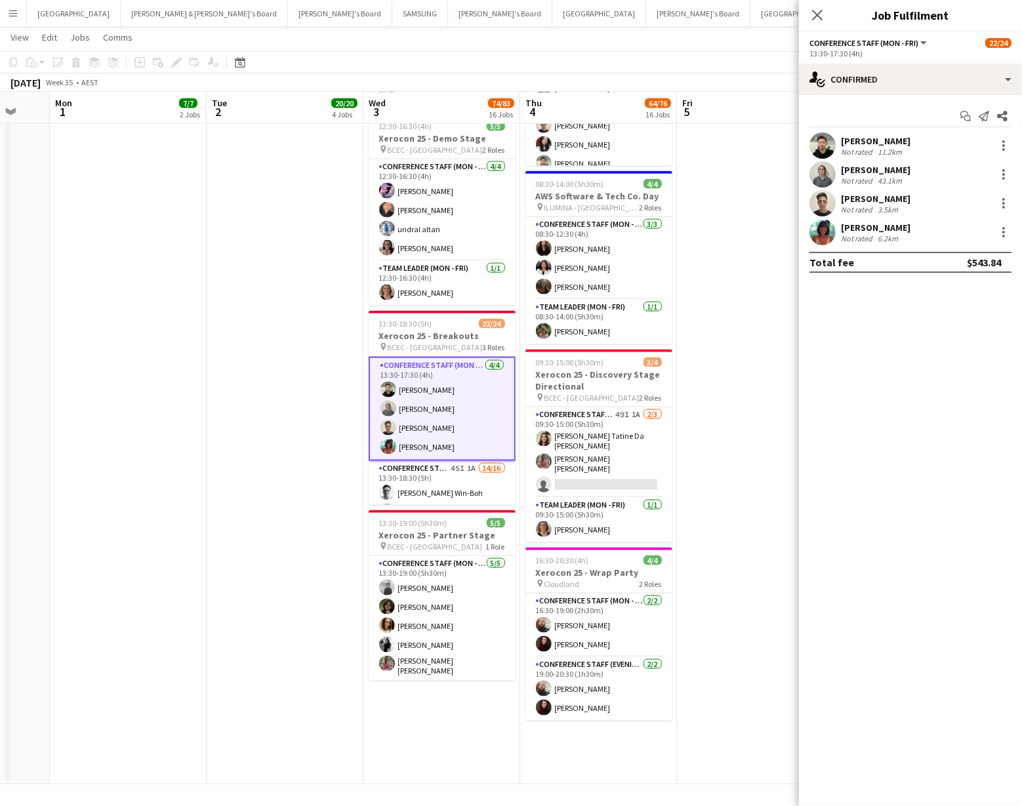
drag, startPoint x: 820, startPoint y: 230, endPoint x: 775, endPoint y: 242, distance: 46.8
click at [819, 230] on app-user-avatar at bounding box center [822, 232] width 26 height 26
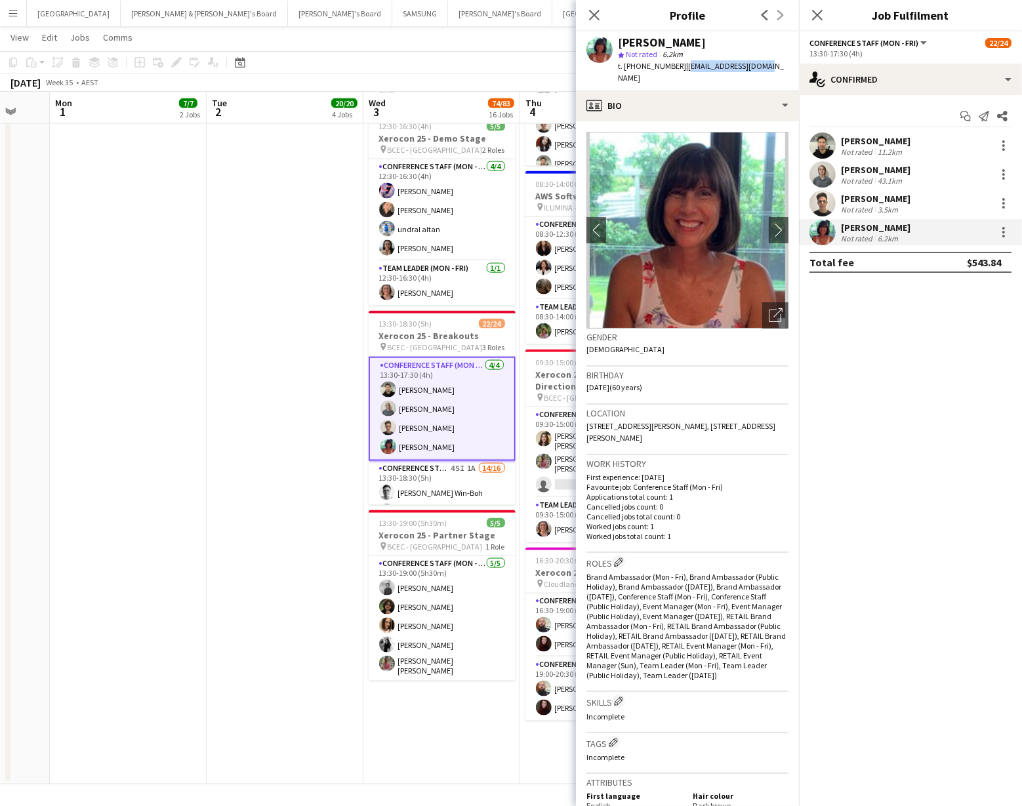
drag, startPoint x: 677, startPoint y: 65, endPoint x: 760, endPoint y: 66, distance: 83.3
click at [760, 66] on div "Meredith Smith star Not rated 6.2km t. +61438503820 | karkarvets@gmail.com" at bounding box center [687, 60] width 223 height 58
copy span "karkarvets@gmail.com"
click at [594, 16] on icon at bounding box center [594, 15] width 12 height 12
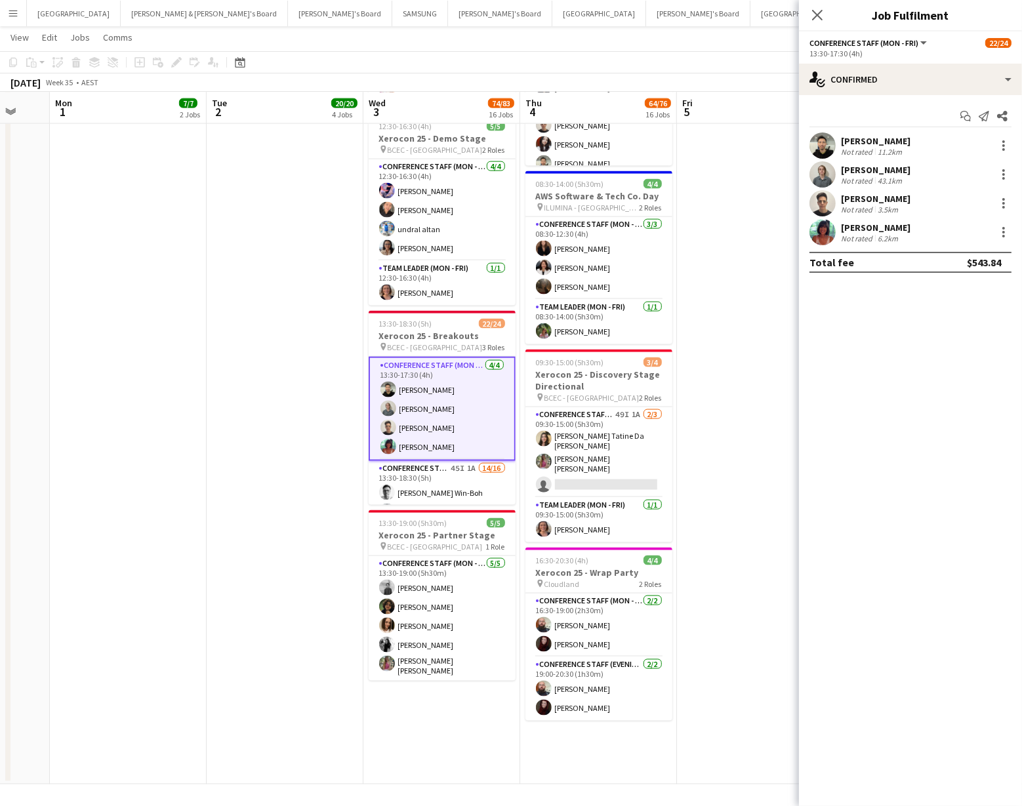
click at [12, 8] on app-icon "Menu" at bounding box center [13, 13] width 10 height 10
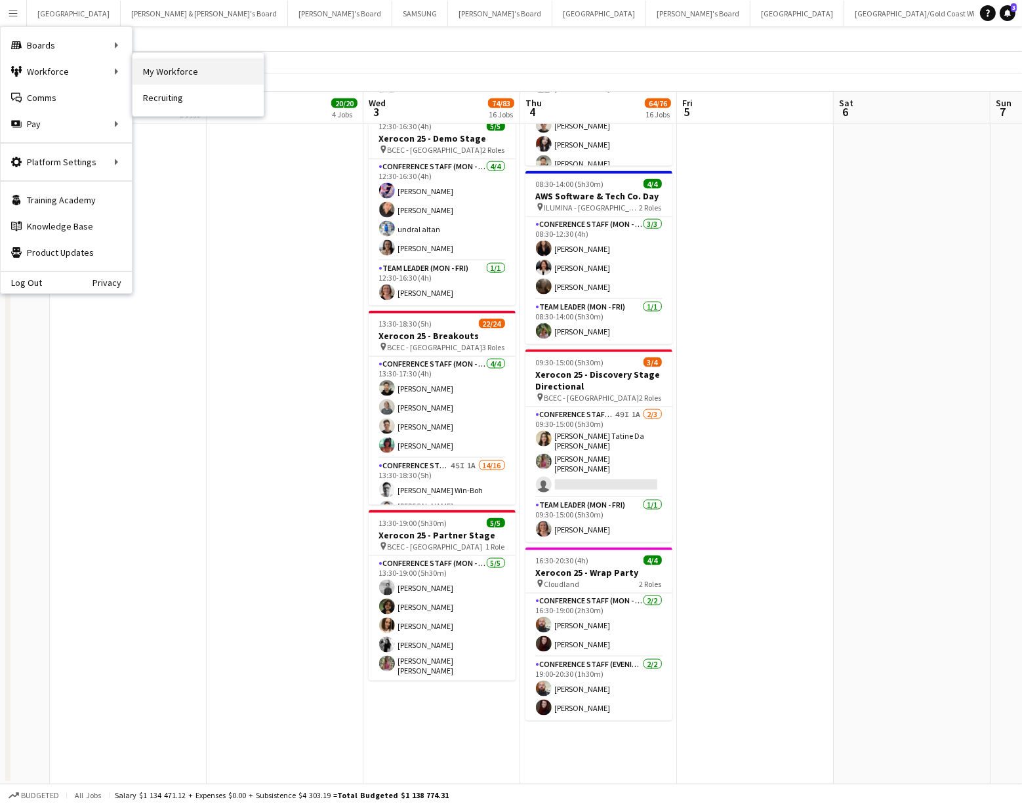
click at [151, 69] on link "My Workforce" at bounding box center [197, 71] width 131 height 26
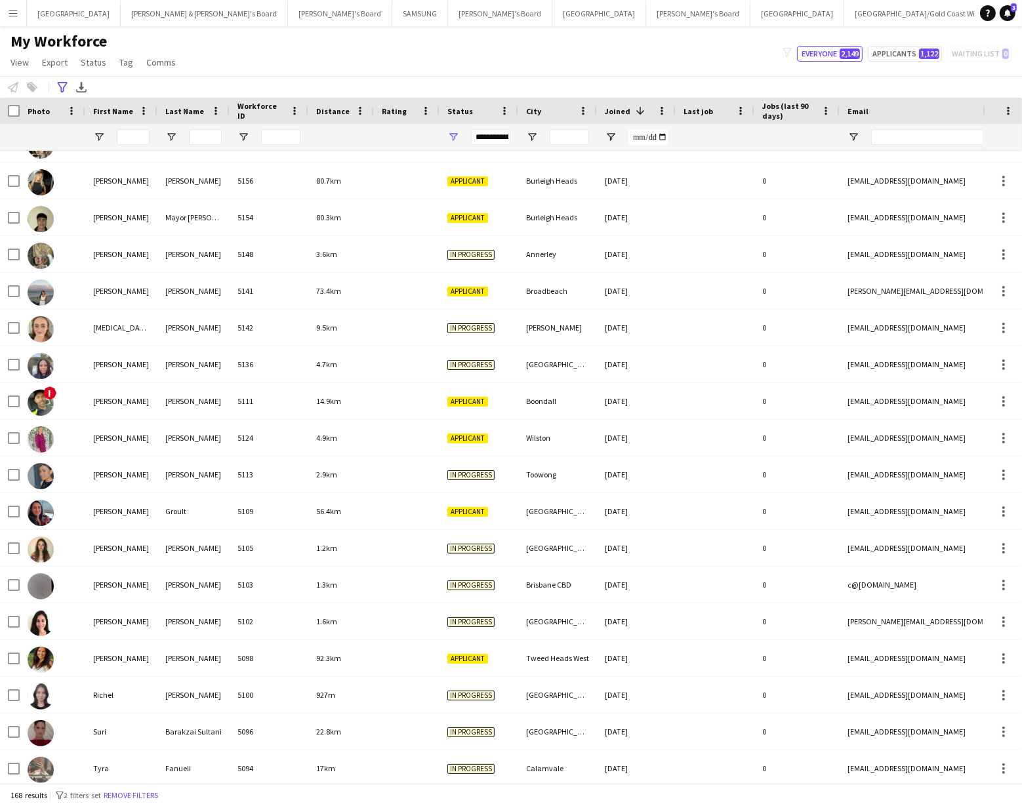
scroll to position [1401, 0]
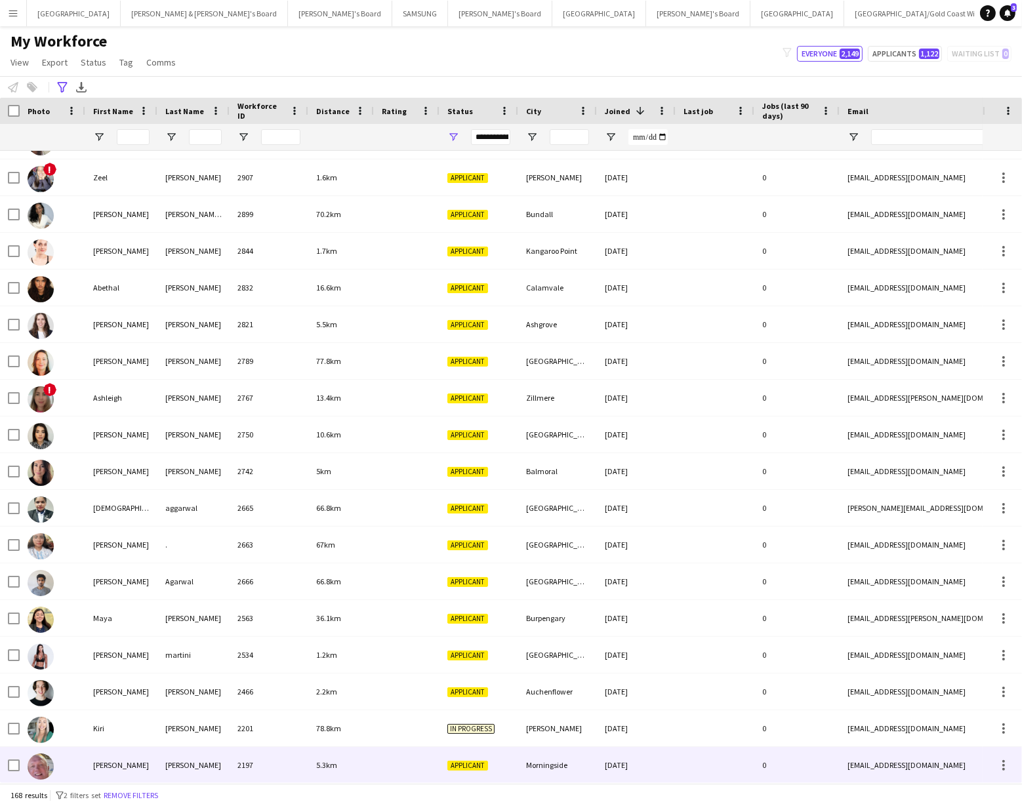
click at [149, 751] on div "Steve" at bounding box center [121, 765] width 72 height 36
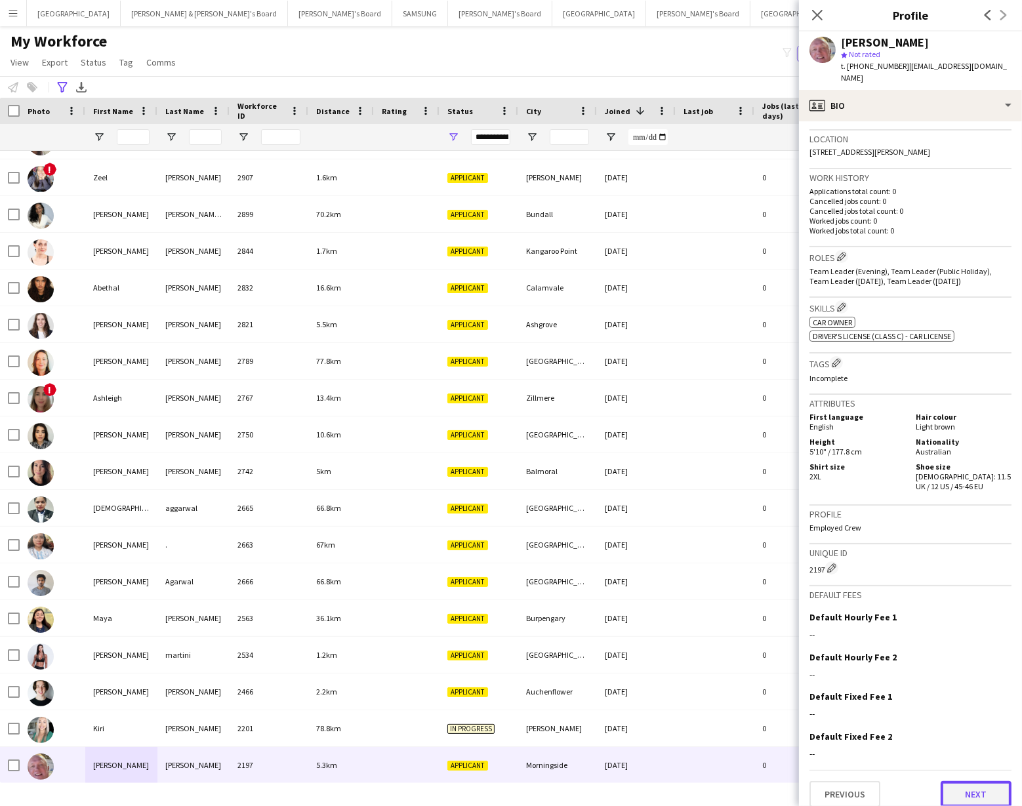
click at [969, 751] on button "Next" at bounding box center [975, 794] width 71 height 26
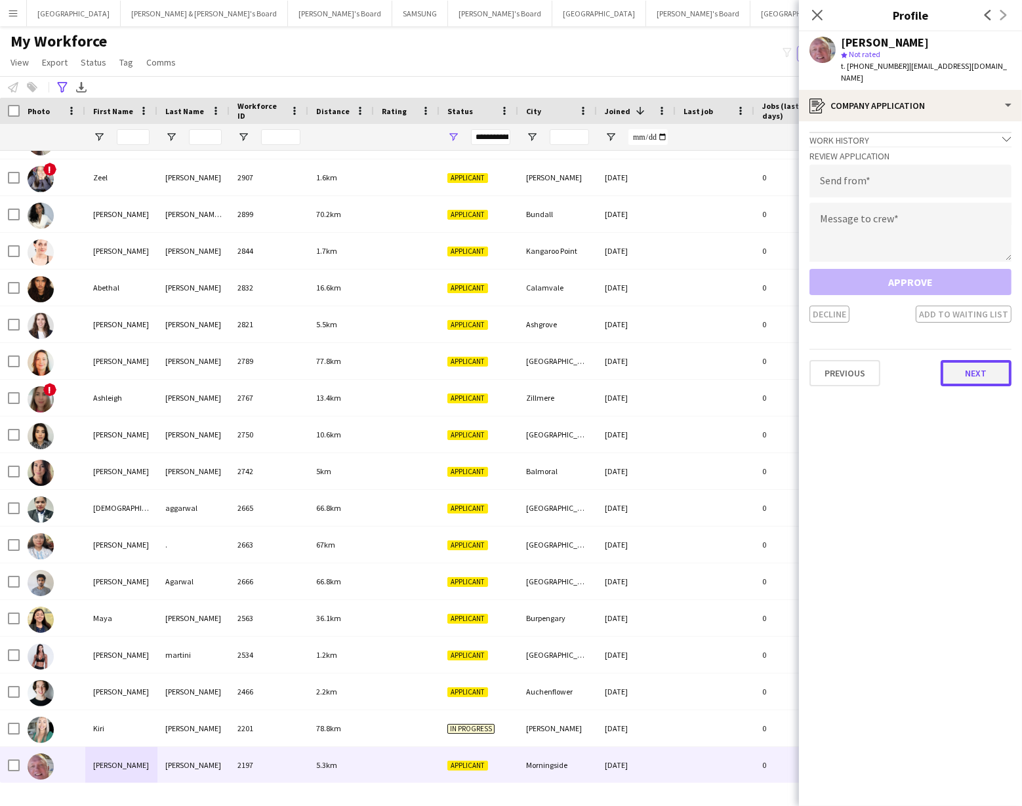
click at [969, 360] on button "Next" at bounding box center [975, 373] width 71 height 26
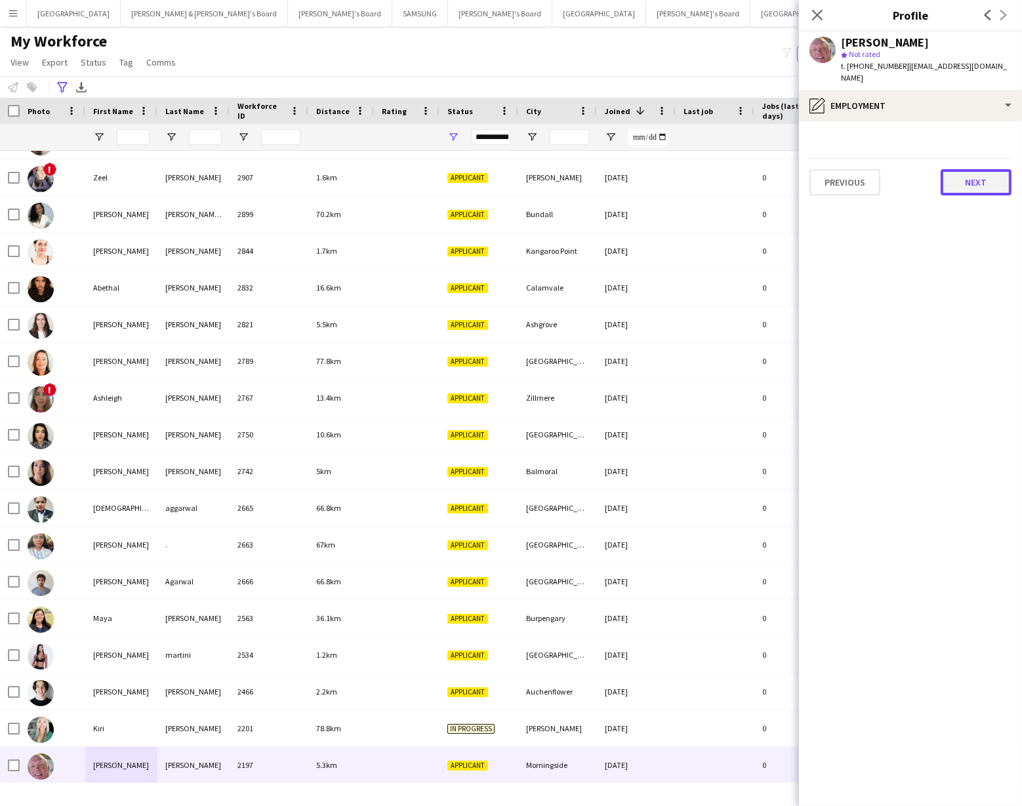
click at [968, 172] on button "Next" at bounding box center [975, 182] width 71 height 26
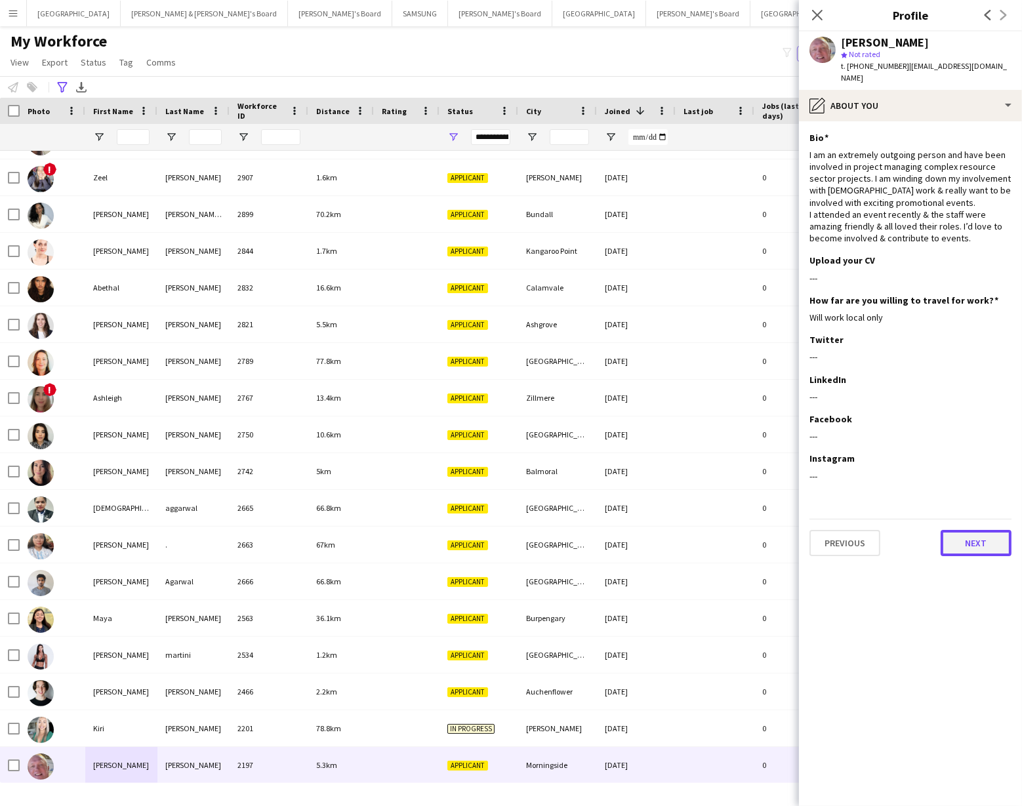
click at [961, 530] on button "Next" at bounding box center [975, 543] width 71 height 26
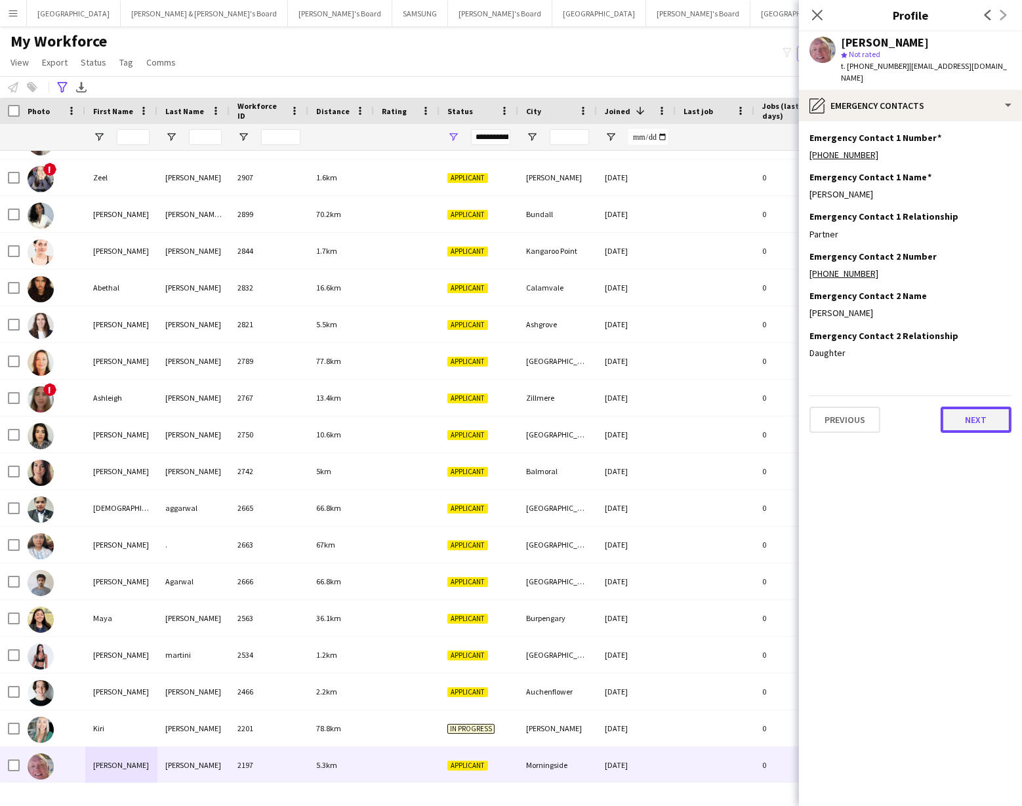
click at [991, 413] on button "Next" at bounding box center [975, 420] width 71 height 26
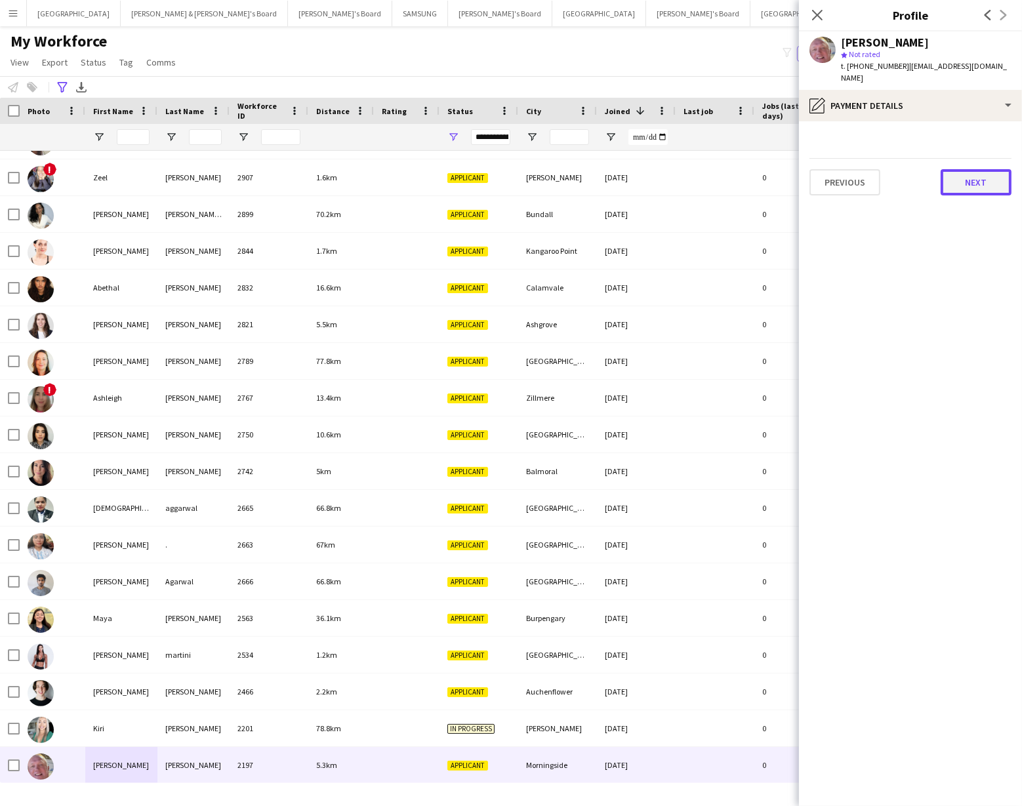
click at [980, 169] on button "Next" at bounding box center [975, 182] width 71 height 26
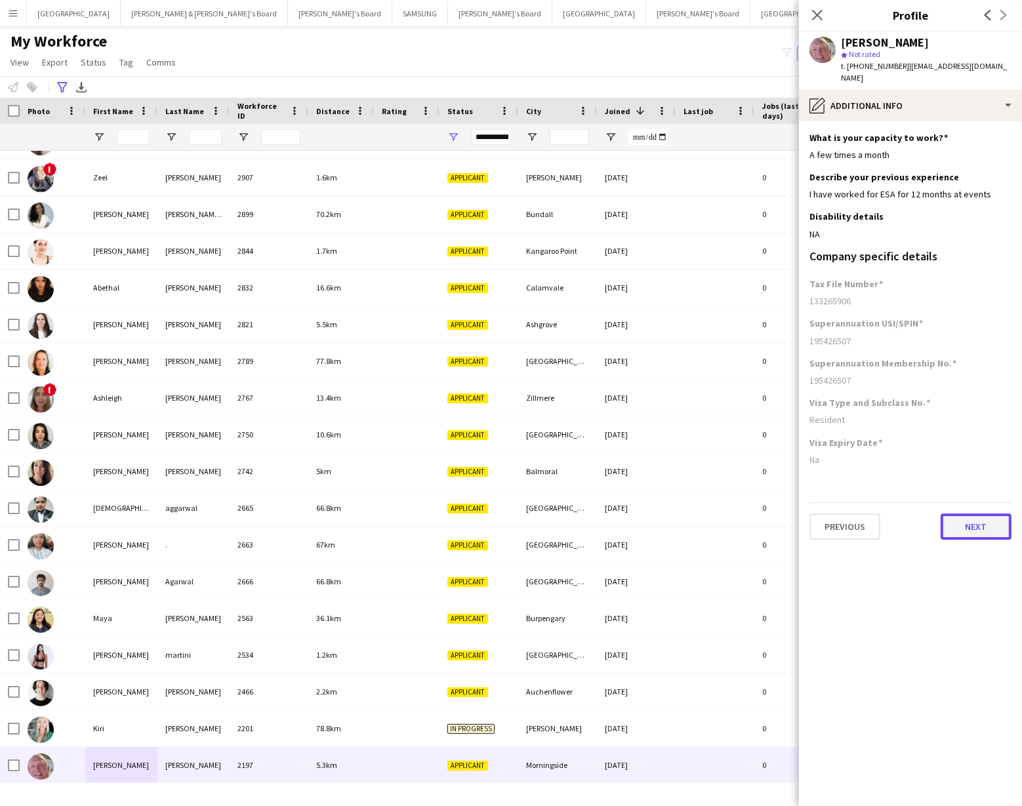
click at [984, 516] on button "Next" at bounding box center [975, 527] width 71 height 26
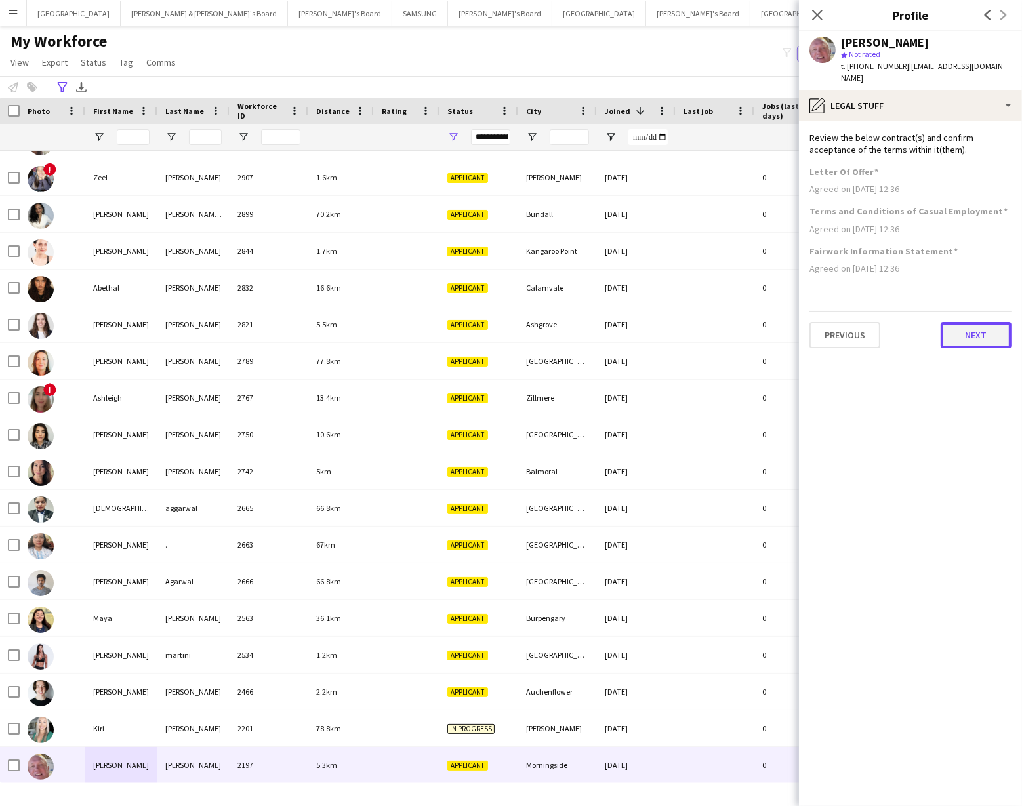
click at [963, 325] on button "Next" at bounding box center [975, 335] width 71 height 26
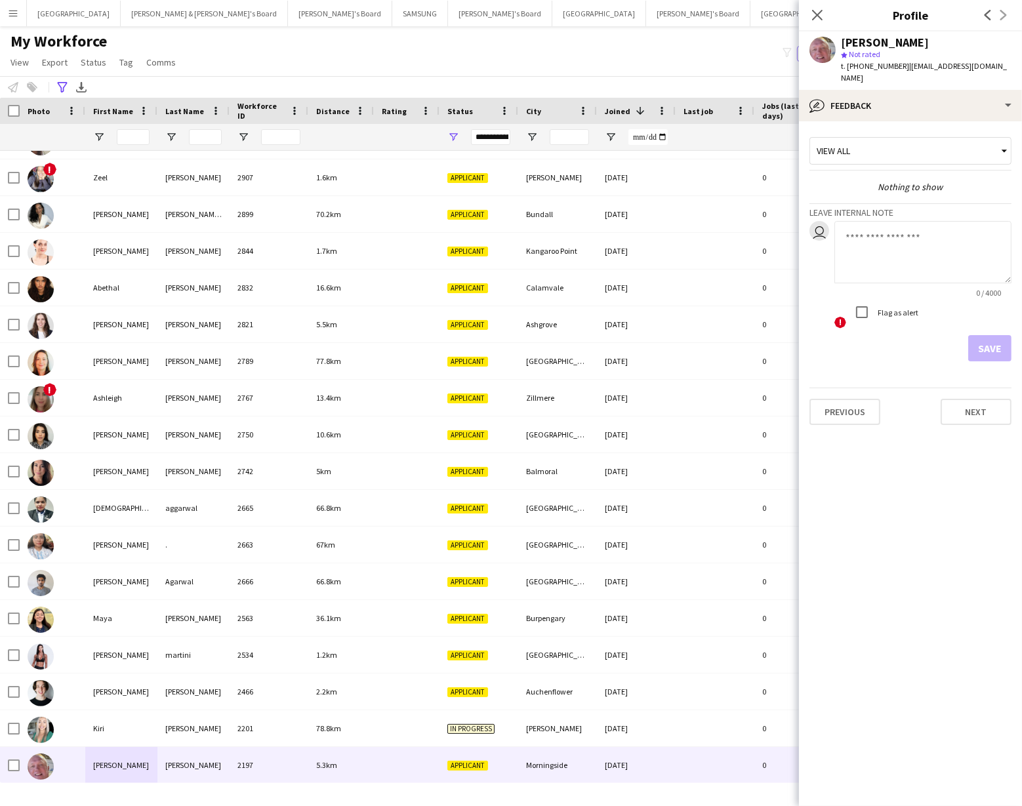
click at [859, 226] on textarea at bounding box center [922, 252] width 177 height 62
type textarea "**********"
click at [989, 339] on button "Save" at bounding box center [989, 348] width 43 height 26
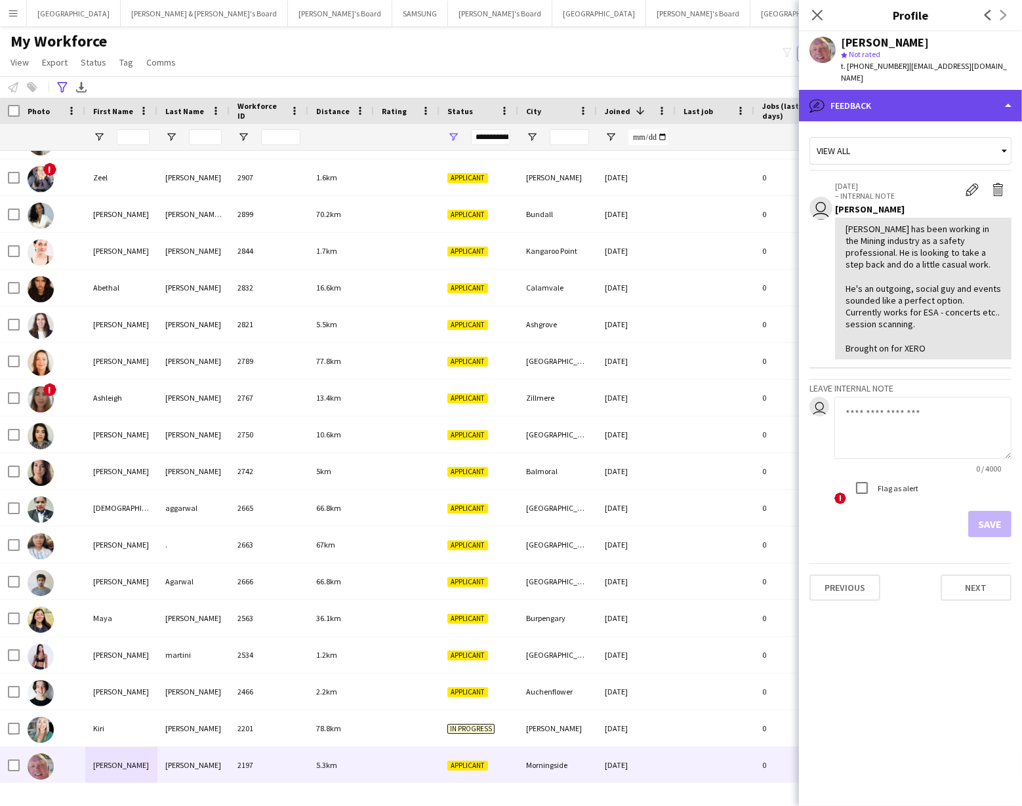
click at [890, 92] on div "bubble-pencil Feedback" at bounding box center [910, 105] width 223 height 31
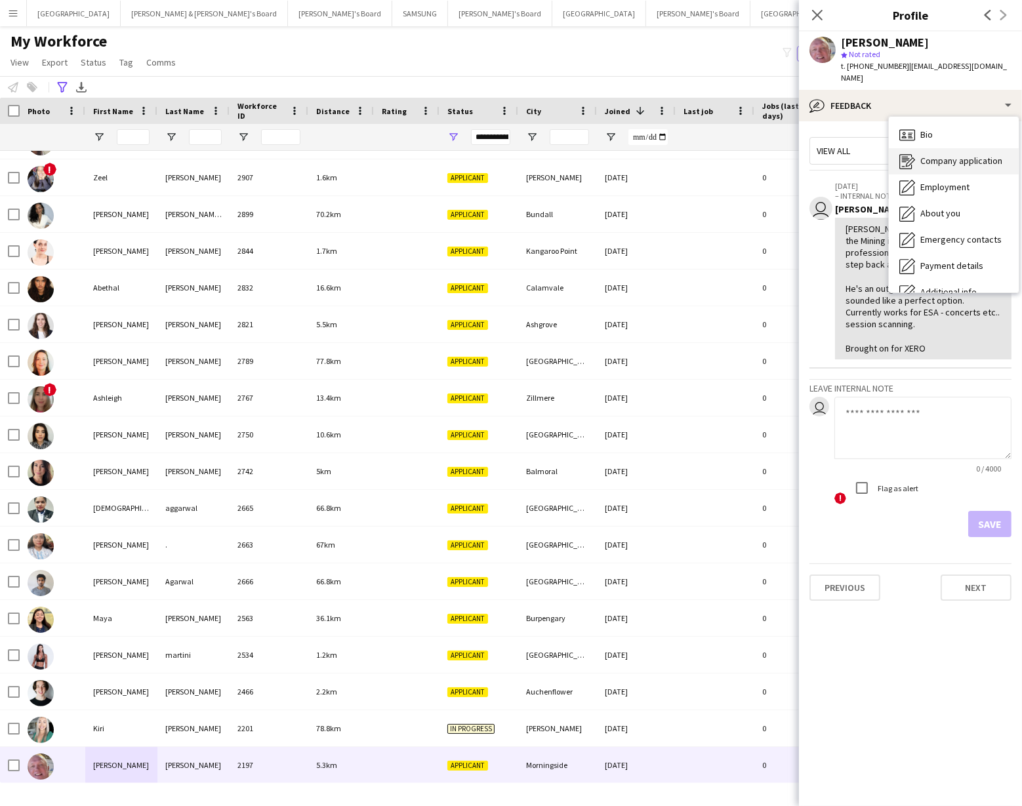
click at [929, 155] on span "Company application" at bounding box center [961, 161] width 82 height 12
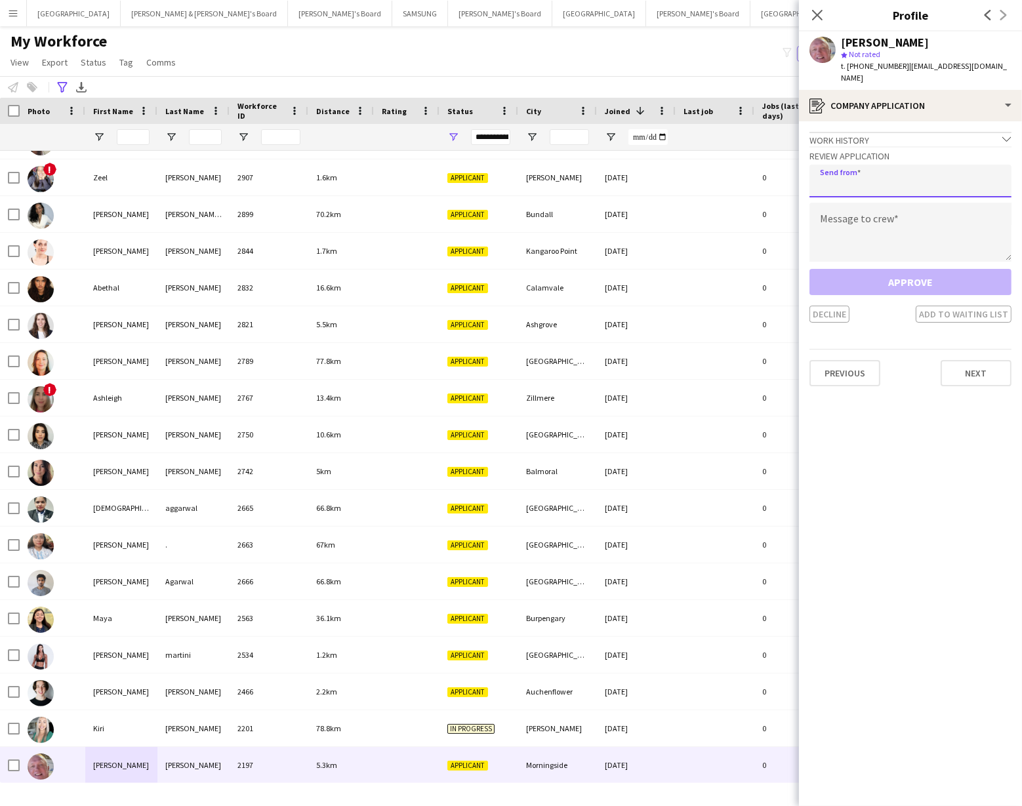
click at [841, 165] on input "email" at bounding box center [910, 181] width 202 height 33
type input "**********"
click at [839, 203] on textarea at bounding box center [910, 232] width 202 height 59
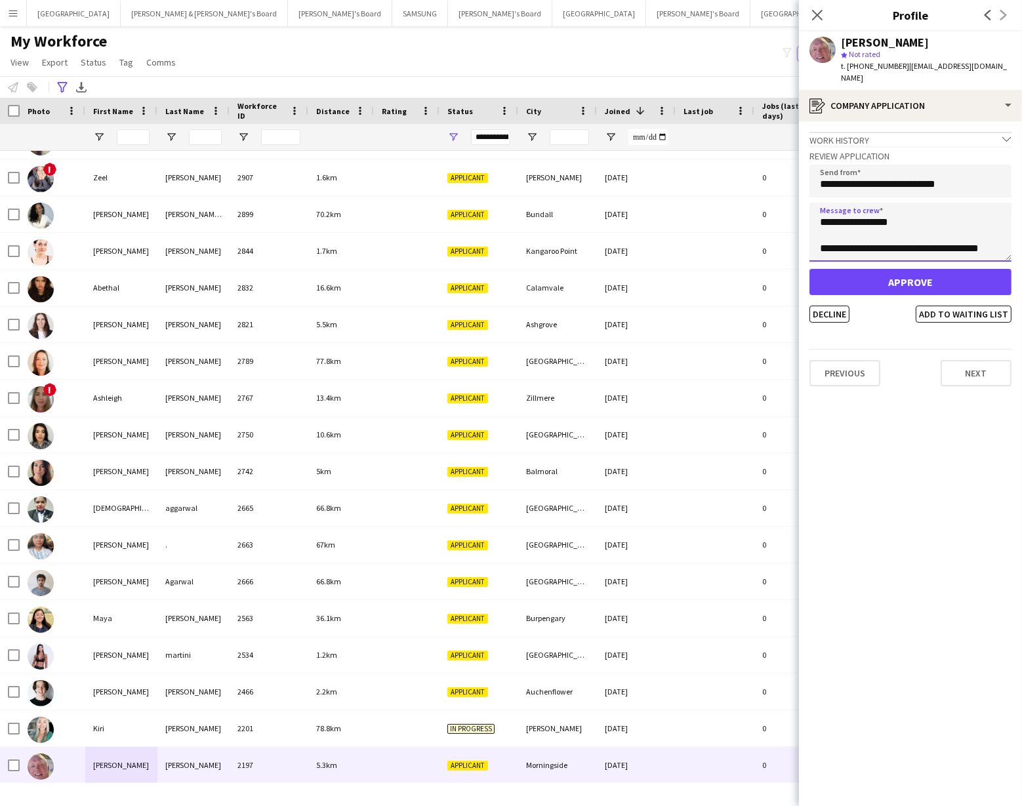
scroll to position [7, 0]
type textarea "**********"
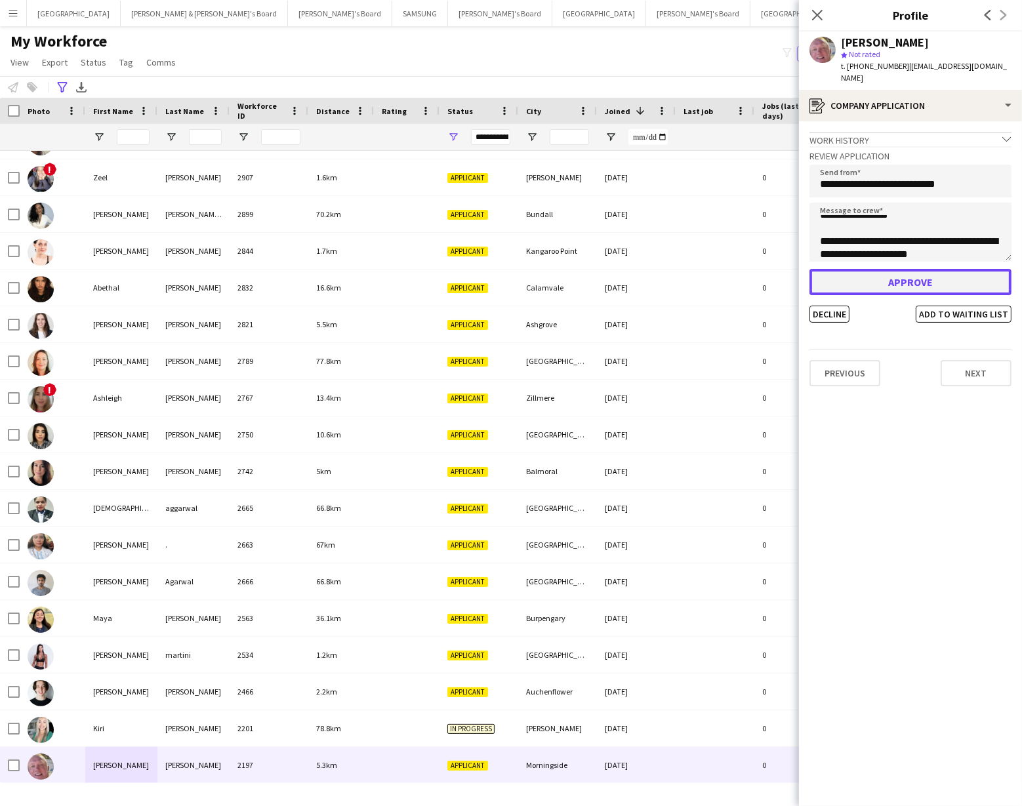
click at [893, 270] on button "Approve" at bounding box center [910, 282] width 202 height 26
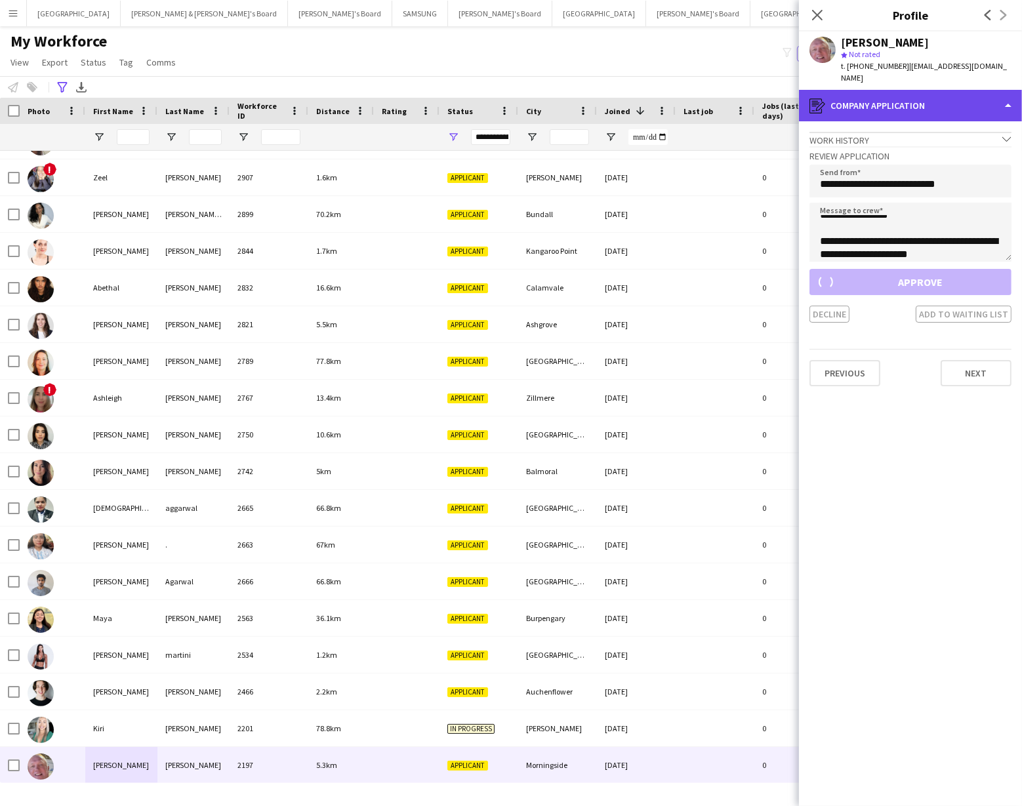
click at [981, 94] on div "register Company application" at bounding box center [910, 105] width 223 height 31
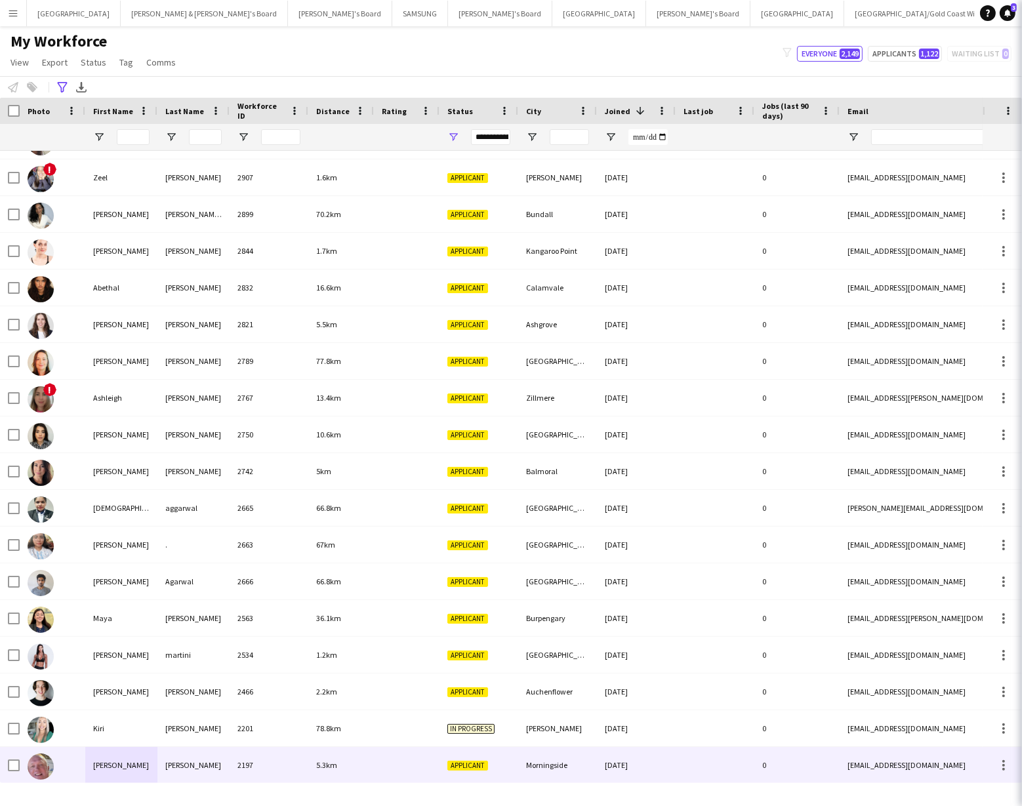
scroll to position [5500, 0]
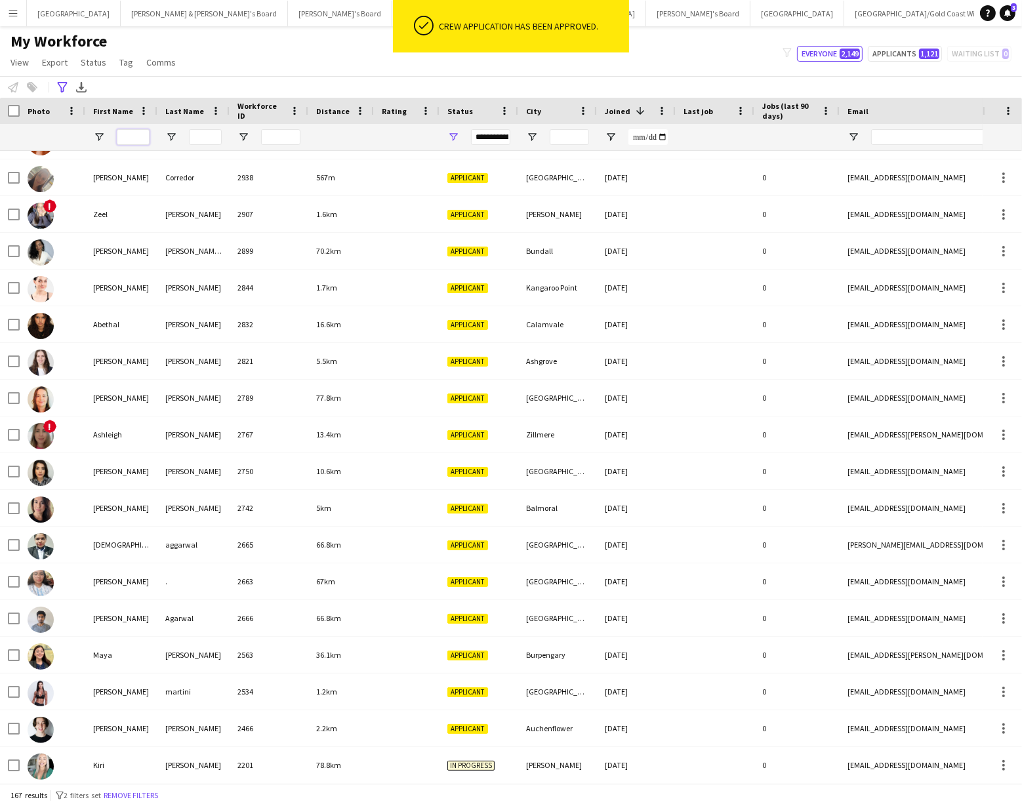
click at [129, 139] on input "First Name Filter Input" at bounding box center [133, 137] width 33 height 16
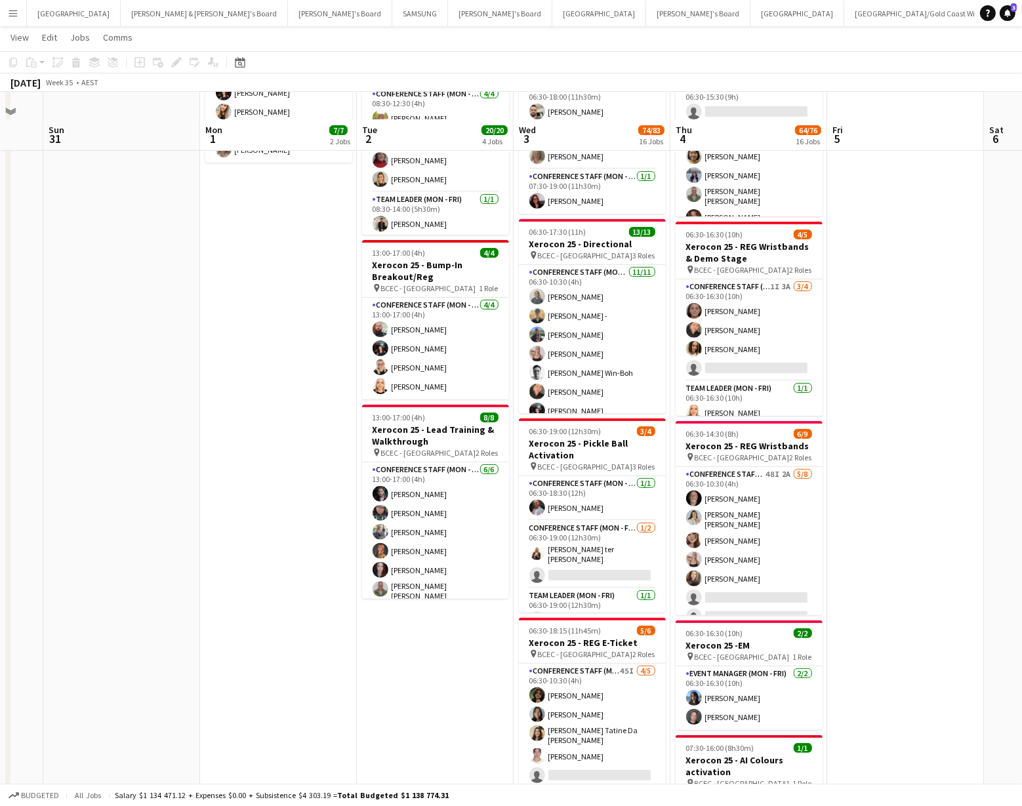
scroll to position [292, 0]
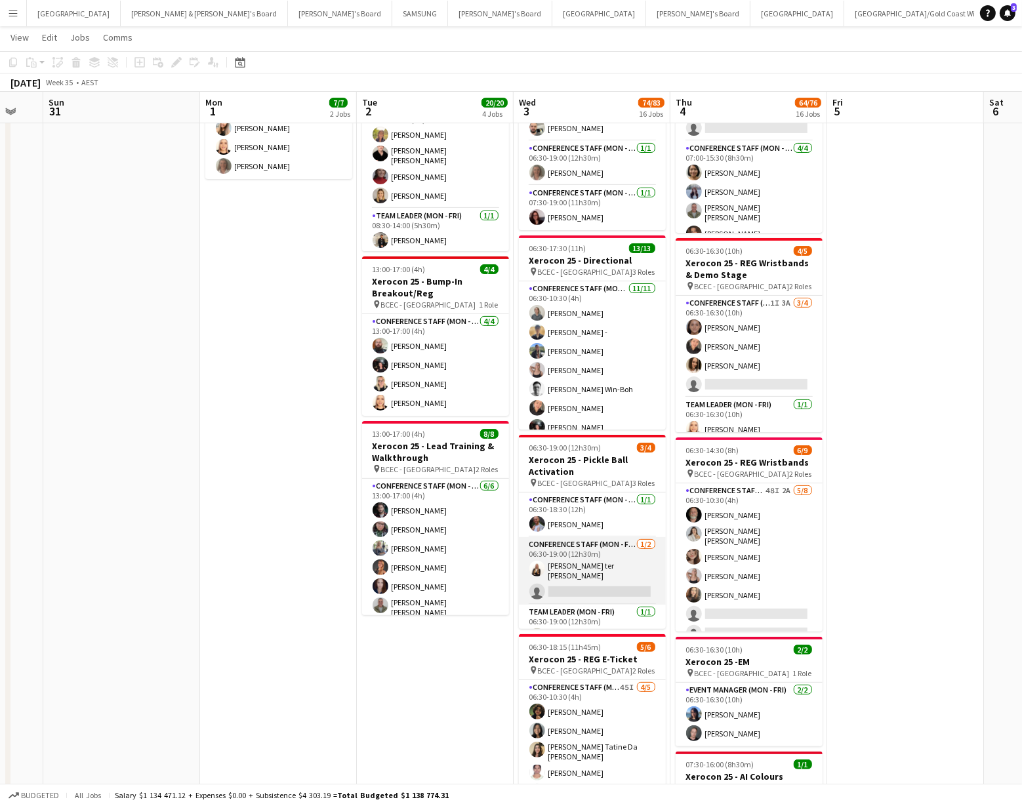
click at [574, 590] on app-card-role "Conference Staff (Mon - Fri) 1/2 06:30-19:00 (12h30m) Raquel ter Haar single-ne…" at bounding box center [592, 571] width 147 height 68
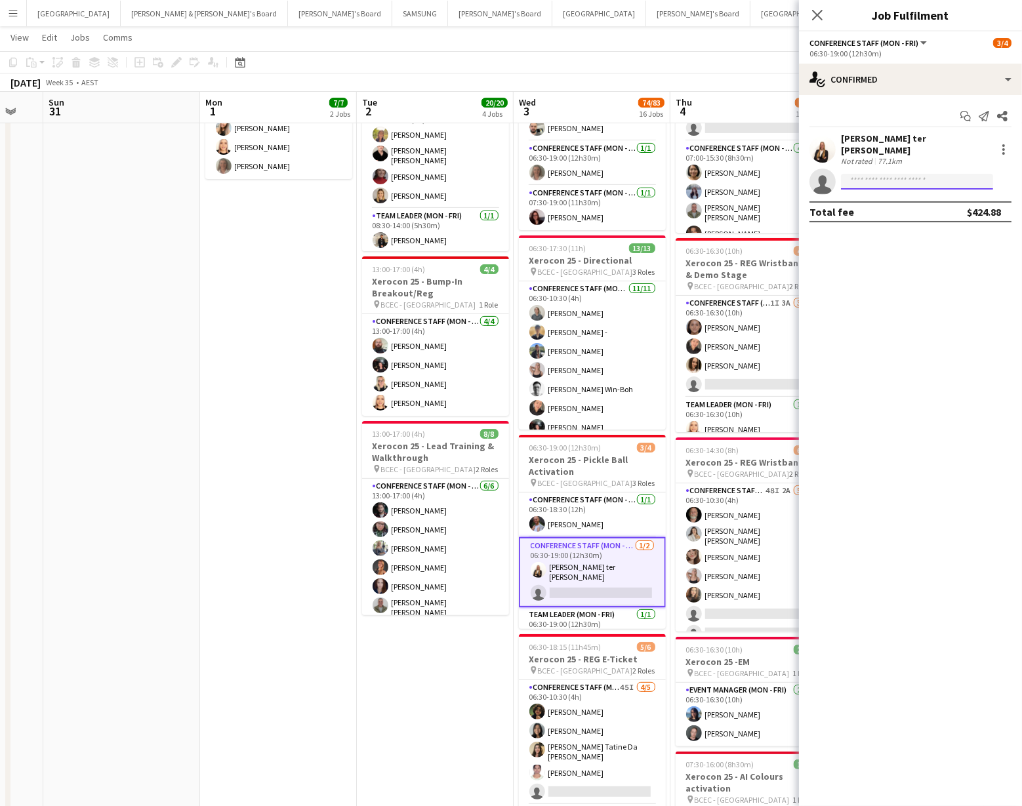
click at [866, 174] on input at bounding box center [917, 182] width 152 height 16
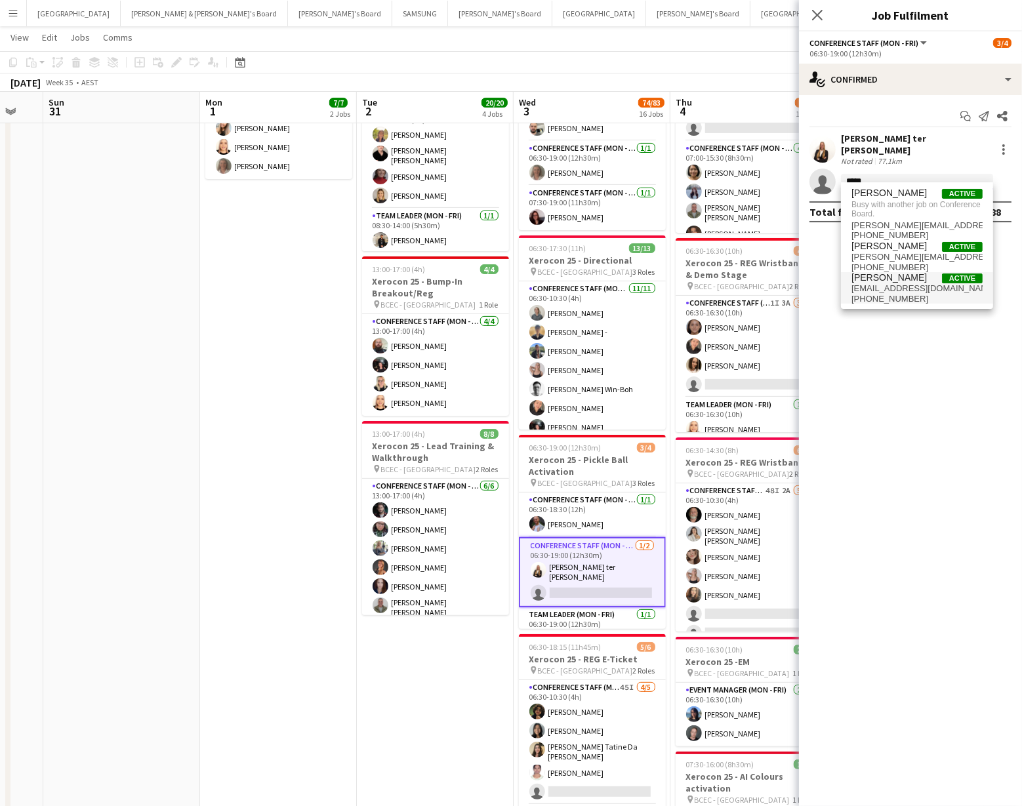
type input "*****"
click at [882, 289] on span "stevetucker563@gmail.com" at bounding box center [916, 288] width 131 height 10
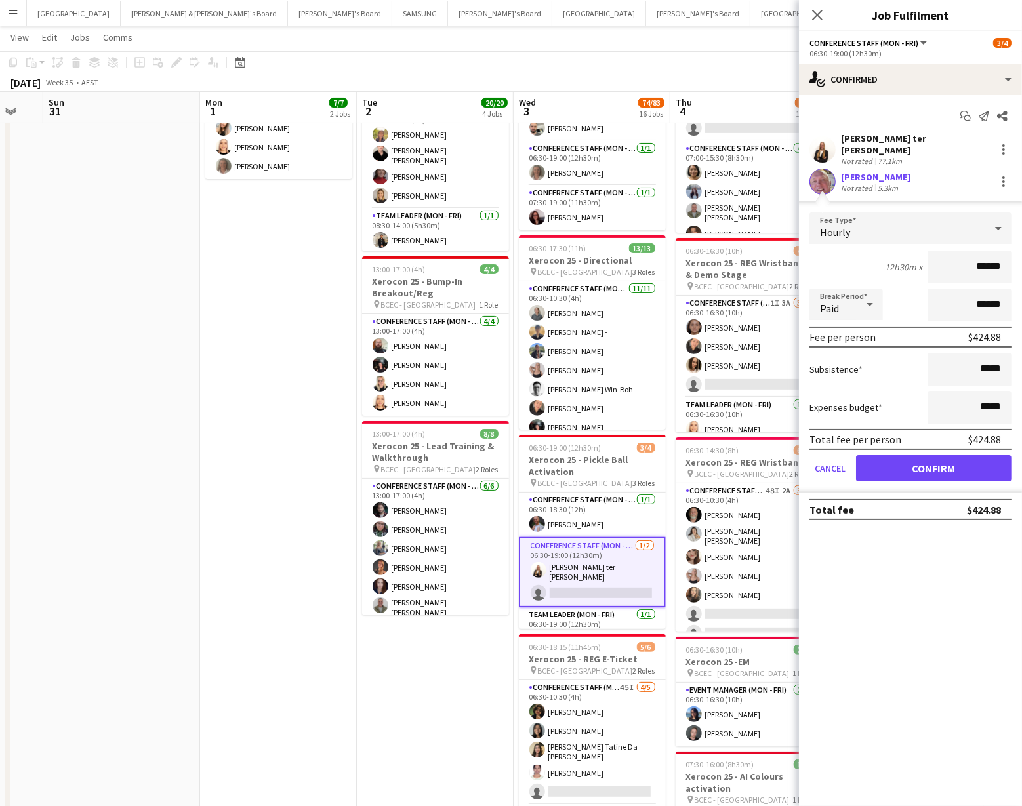
click at [821, 171] on app-user-avatar at bounding box center [822, 182] width 26 height 26
click at [811, 175] on app-user-avatar at bounding box center [822, 182] width 26 height 26
click at [831, 463] on button "Cancel" at bounding box center [829, 468] width 41 height 26
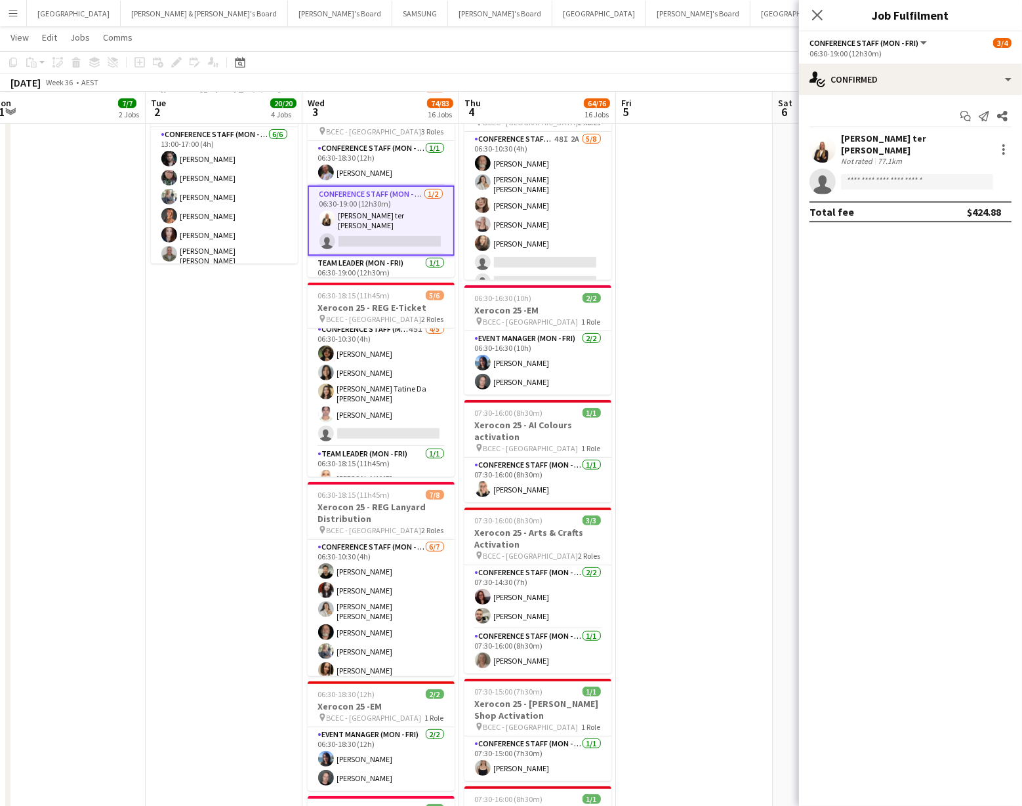
scroll to position [7, 0]
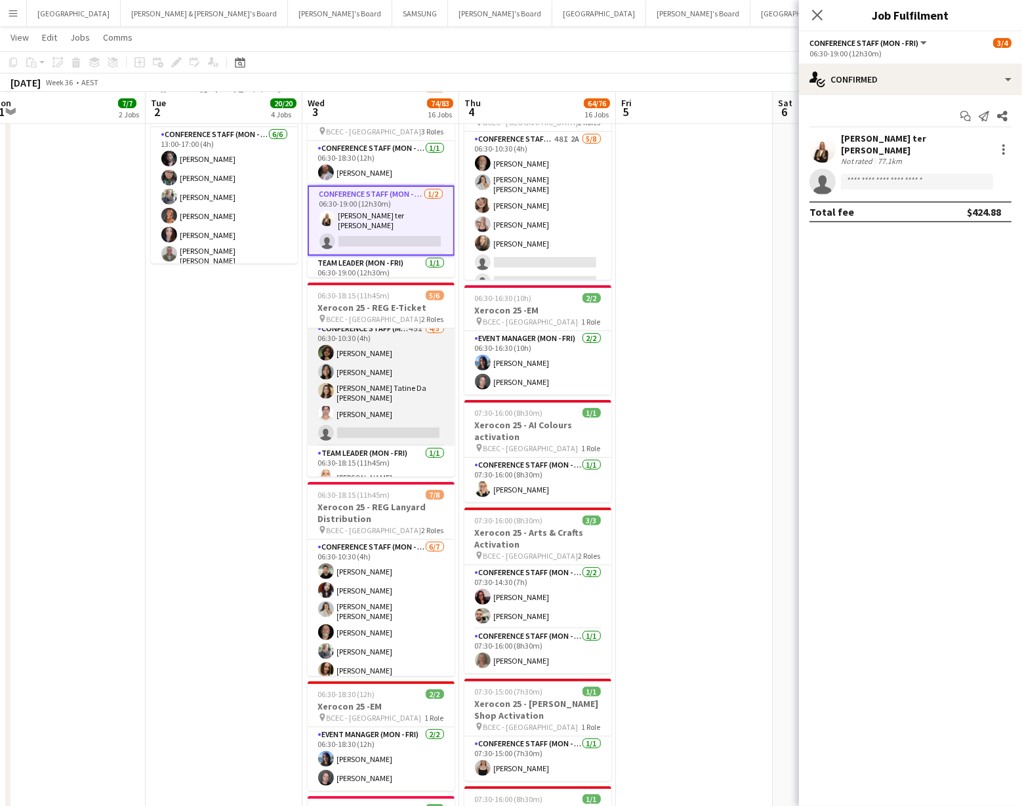
click at [359, 430] on app-card-role "Conference Staff (Mon - Fri) 45I 4/5 06:30-10:30 (4h) Matin Pirestani Kah Kei L…" at bounding box center [381, 383] width 147 height 125
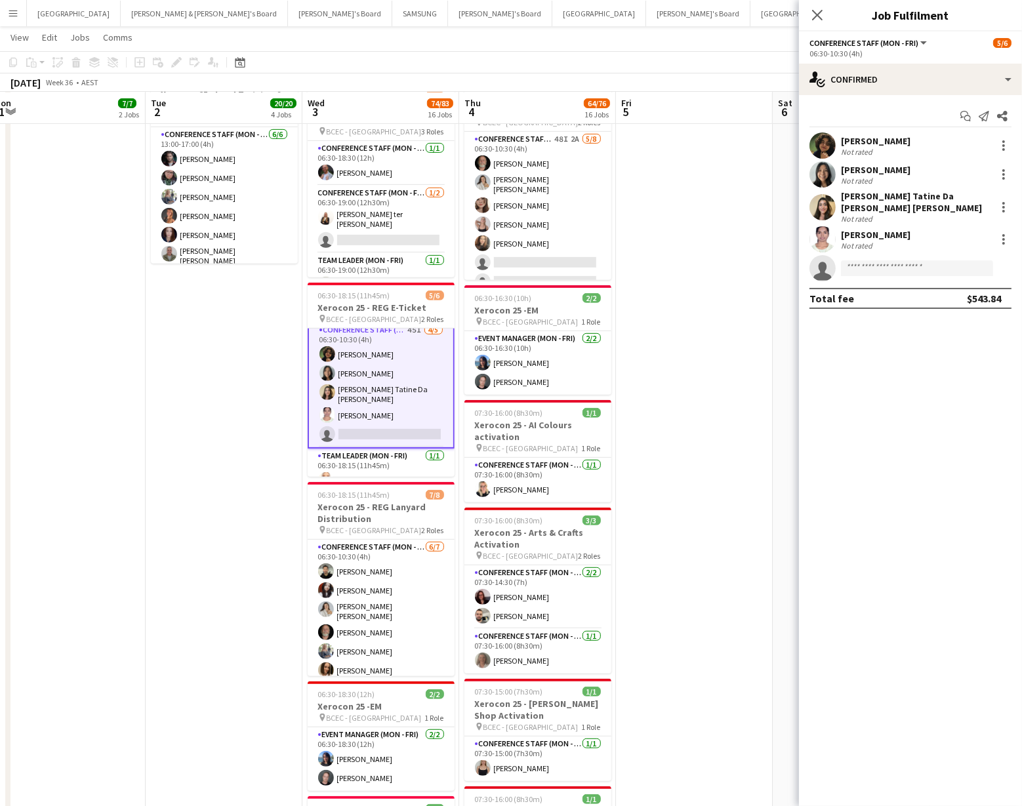
scroll to position [9, 0]
click at [874, 260] on input at bounding box center [917, 268] width 152 height 16
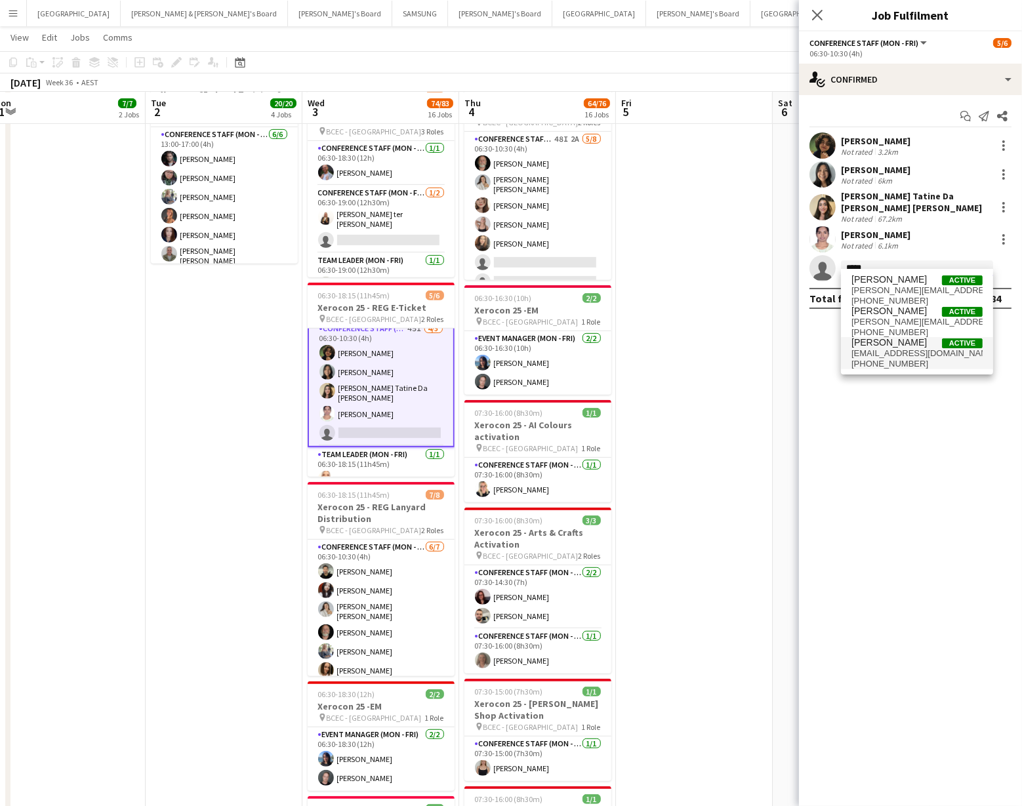
type input "*****"
click at [874, 352] on span "stevetucker563@gmail.com" at bounding box center [916, 353] width 131 height 10
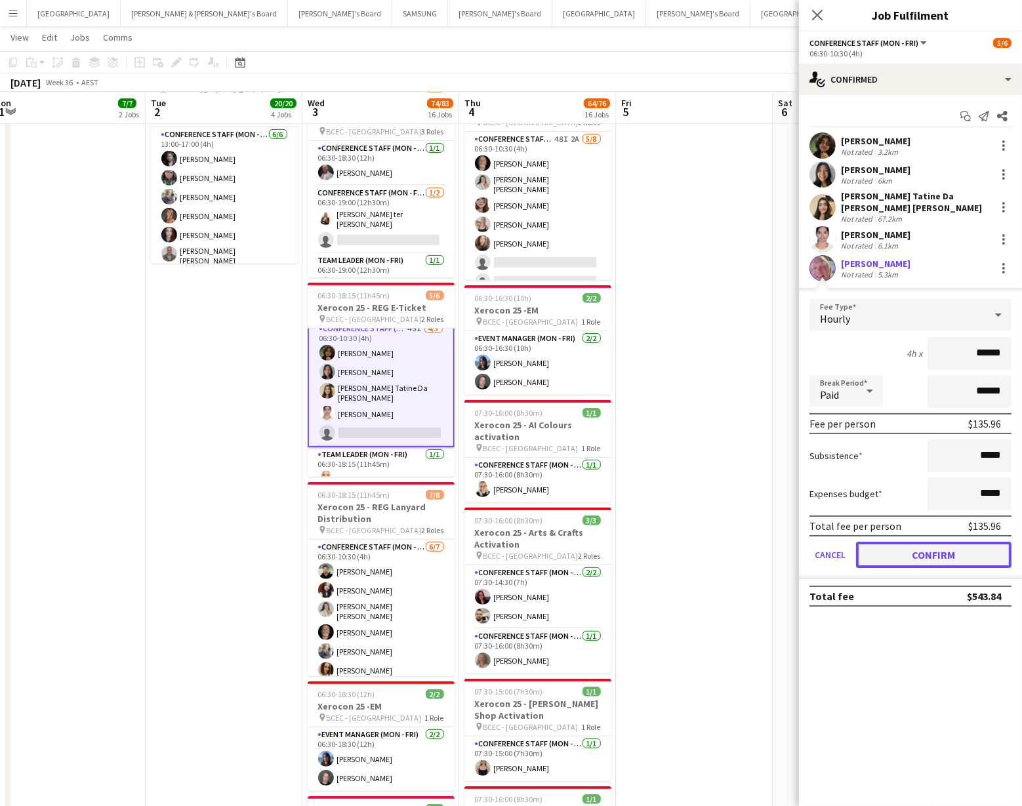
click at [908, 542] on button "Confirm" at bounding box center [933, 555] width 155 height 26
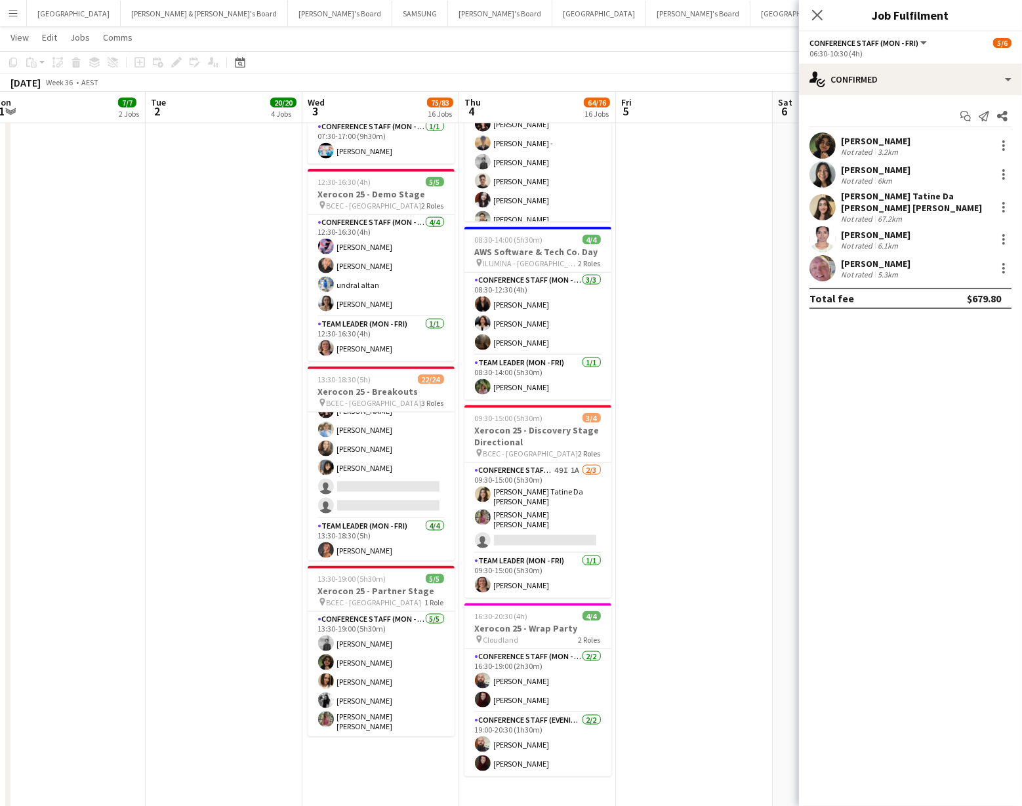
scroll to position [340, 0]
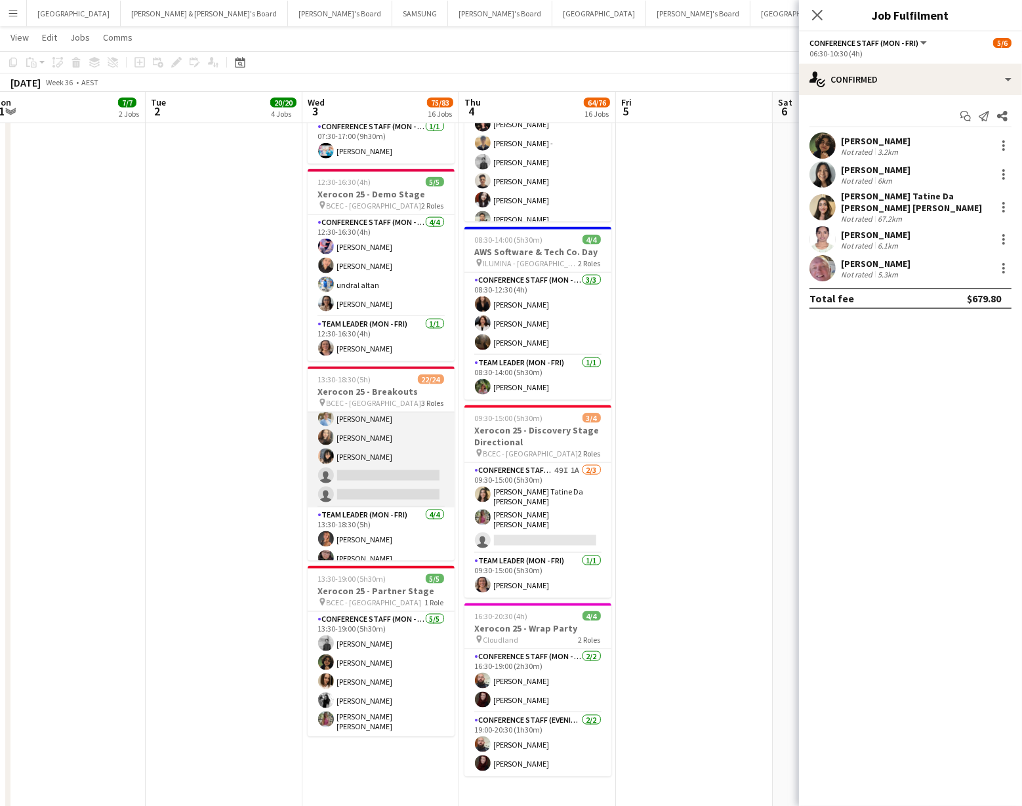
click at [374, 466] on app-card-role "Conference Staff (Mon - Fri) 45I 1A 14/16 13:30-18:30 (5h) Jackson Win-Boh Reti…" at bounding box center [381, 341] width 147 height 334
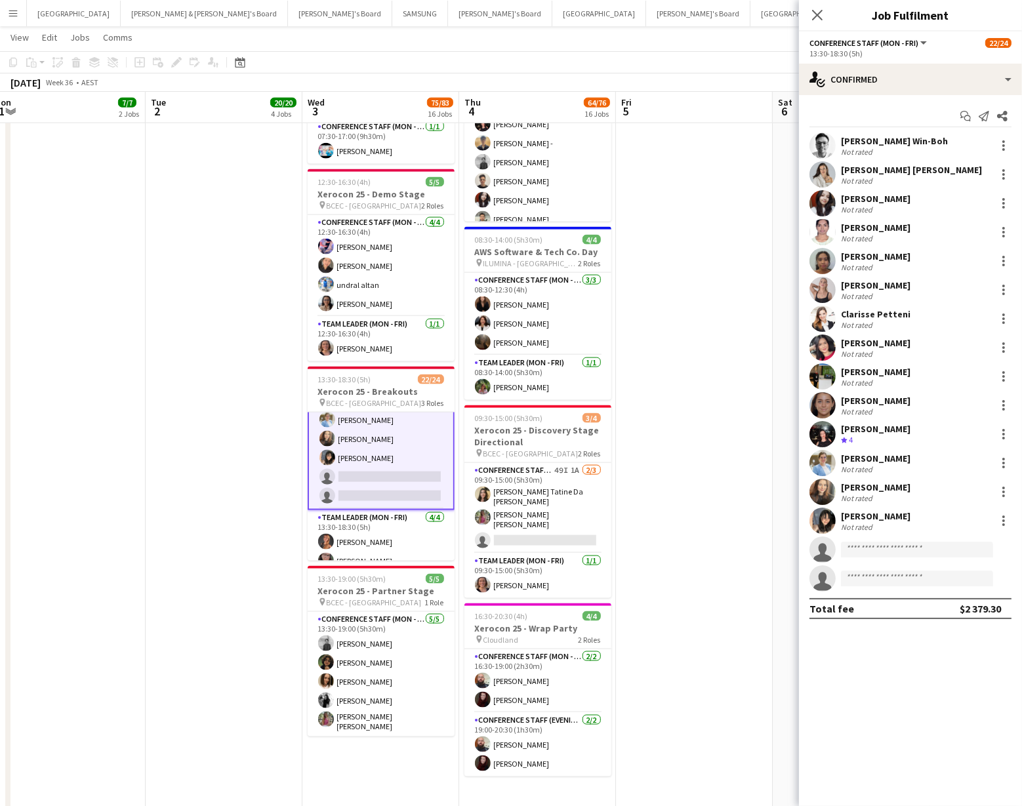
scroll to position [341, 0]
drag, startPoint x: 863, startPoint y: 550, endPoint x: 860, endPoint y: 544, distance: 6.8
click at [863, 550] on input at bounding box center [917, 550] width 152 height 16
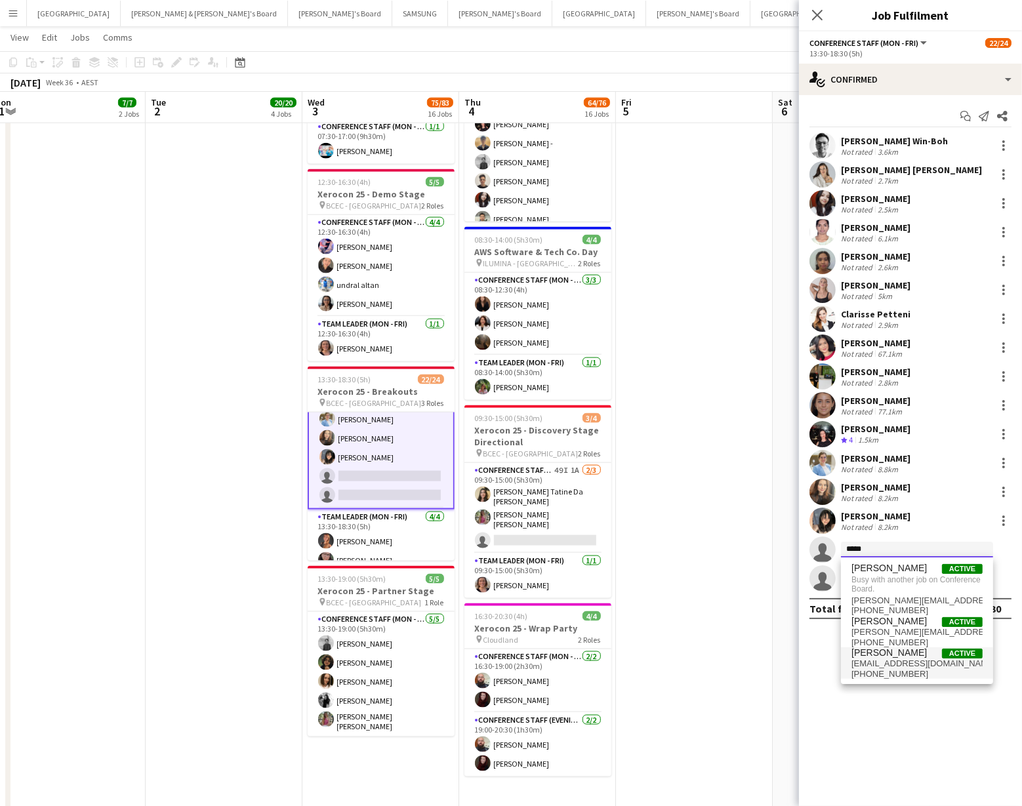
type input "*****"
click at [889, 669] on span "+61415454244" at bounding box center [916, 674] width 131 height 10
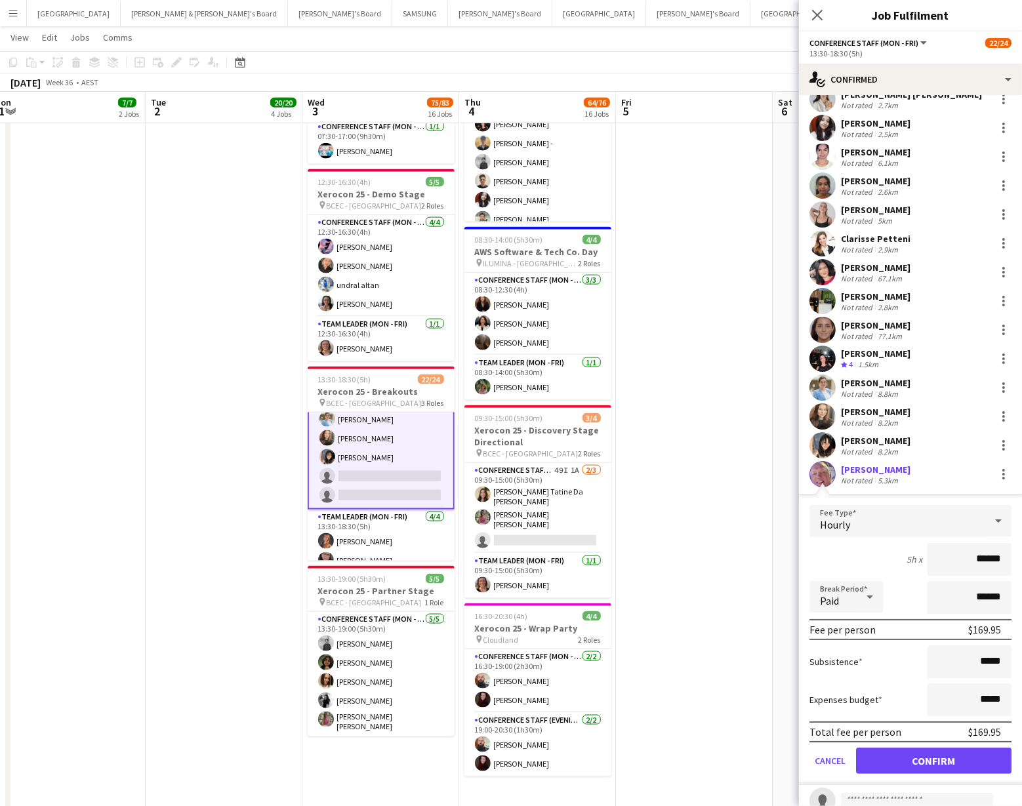
scroll to position [119, 0]
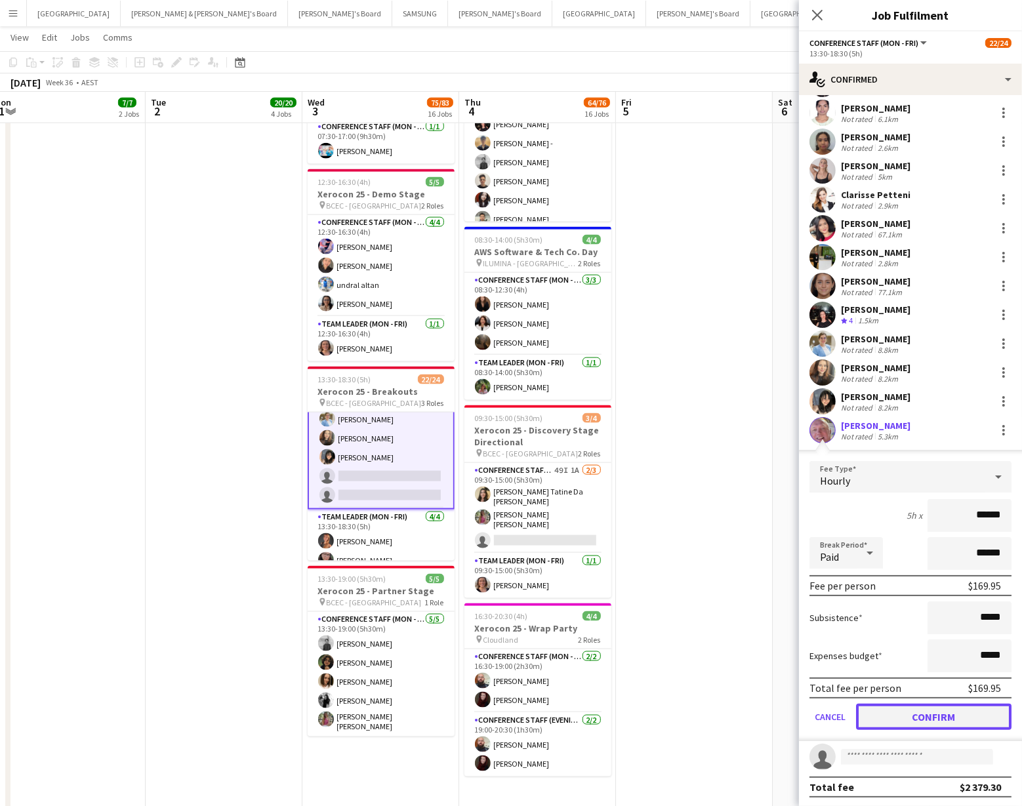
click at [918, 716] on button "Confirm" at bounding box center [933, 717] width 155 height 26
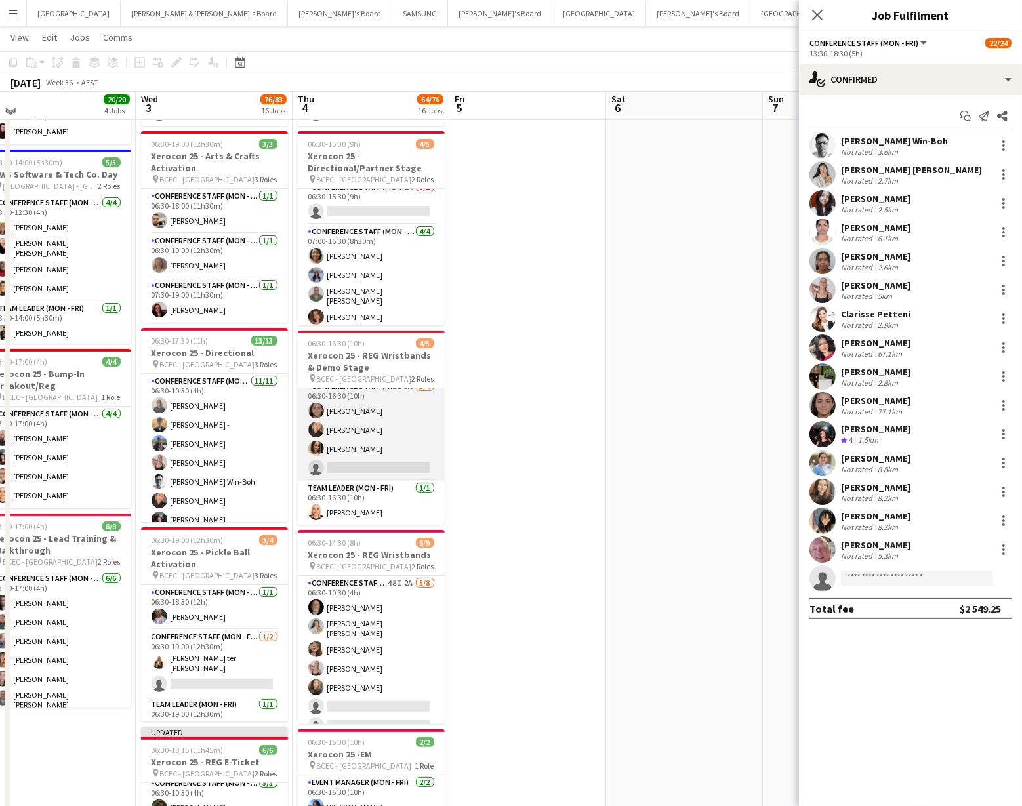
scroll to position [201, 0]
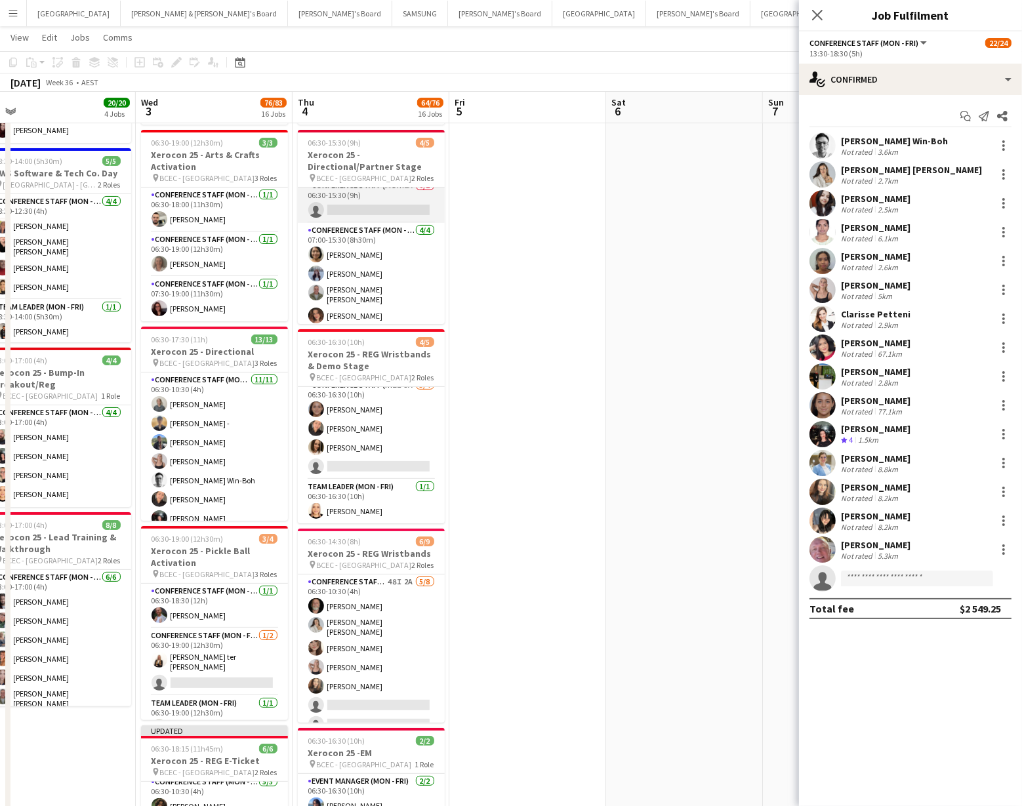
click at [340, 201] on app-card-role "Conference Staff (Mon - Fri) 1A 0/1 06:30-15:30 (9h) single-neutral-actions" at bounding box center [371, 200] width 147 height 45
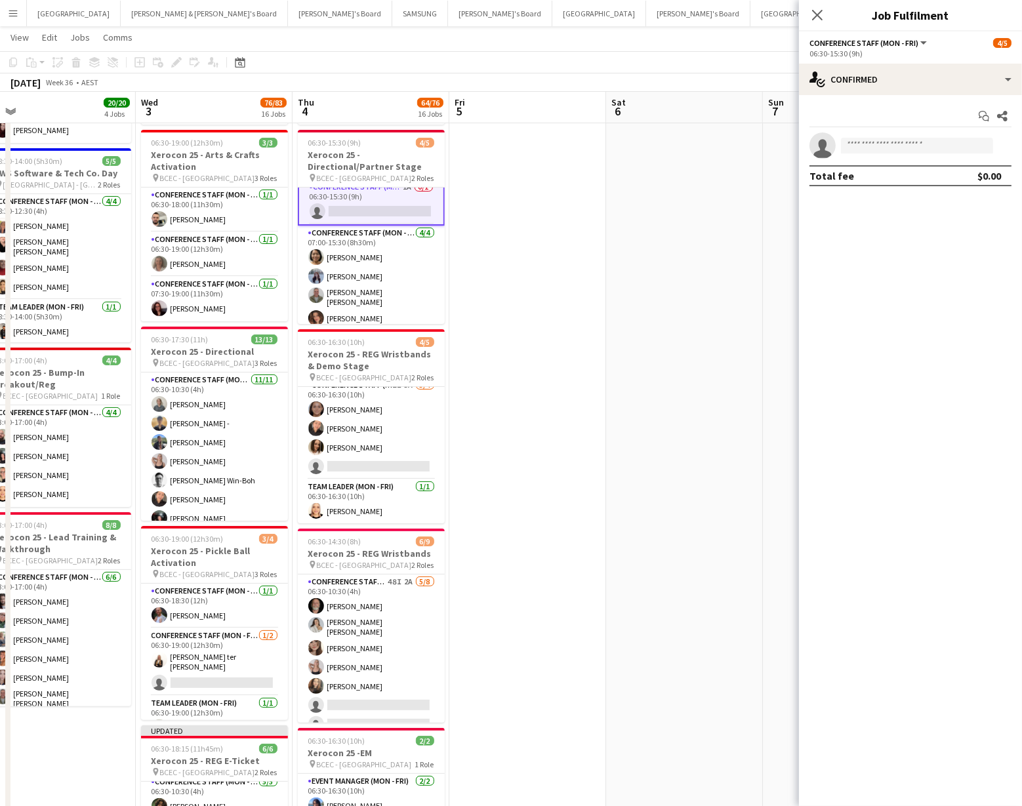
scroll to position [10, 0]
click at [871, 148] on input at bounding box center [917, 146] width 152 height 16
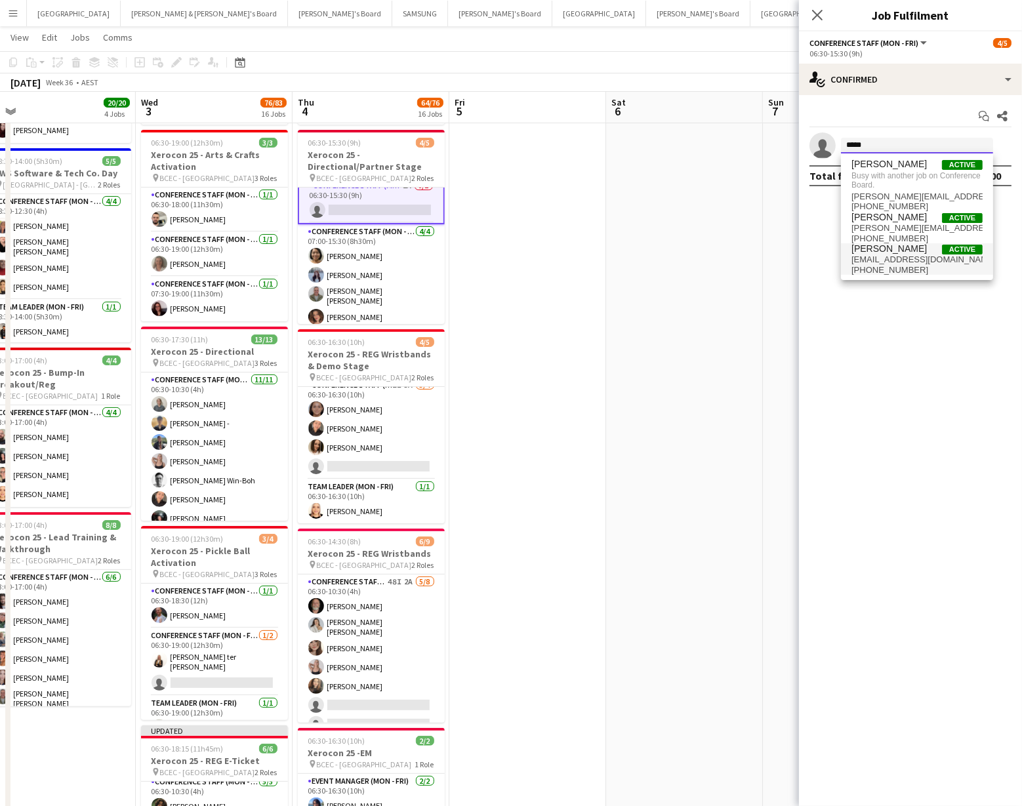
type input "*****"
click at [873, 258] on span "stevetucker563@gmail.com" at bounding box center [916, 259] width 131 height 10
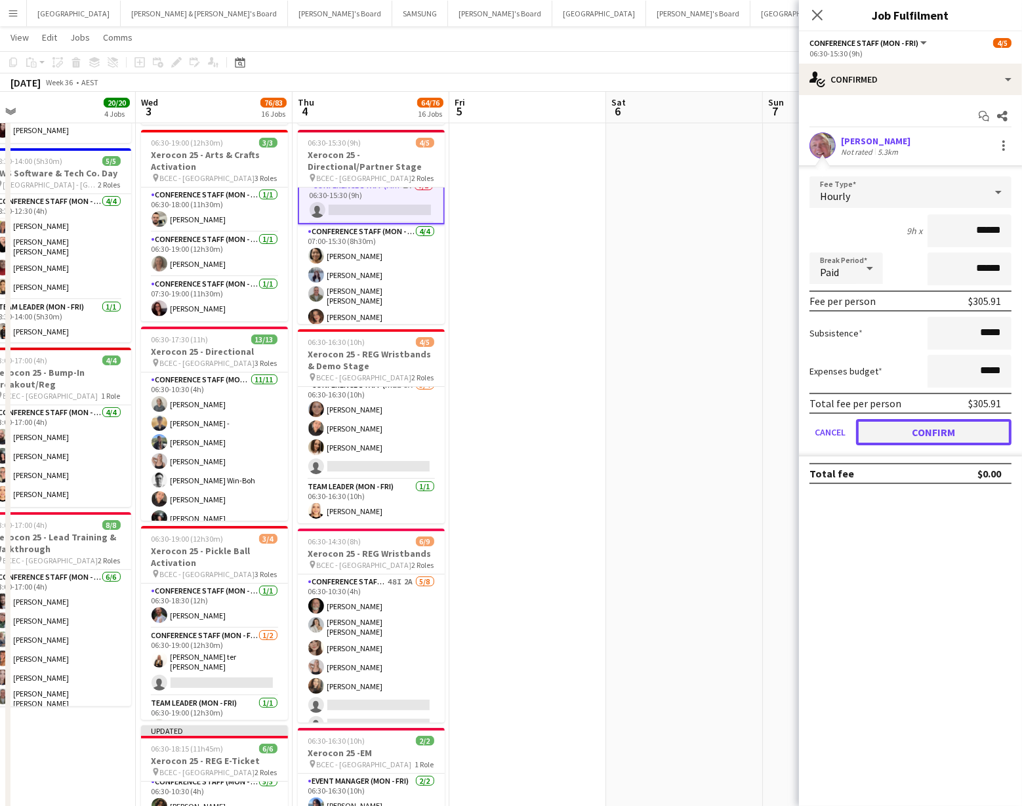
click at [900, 429] on button "Confirm" at bounding box center [933, 432] width 155 height 26
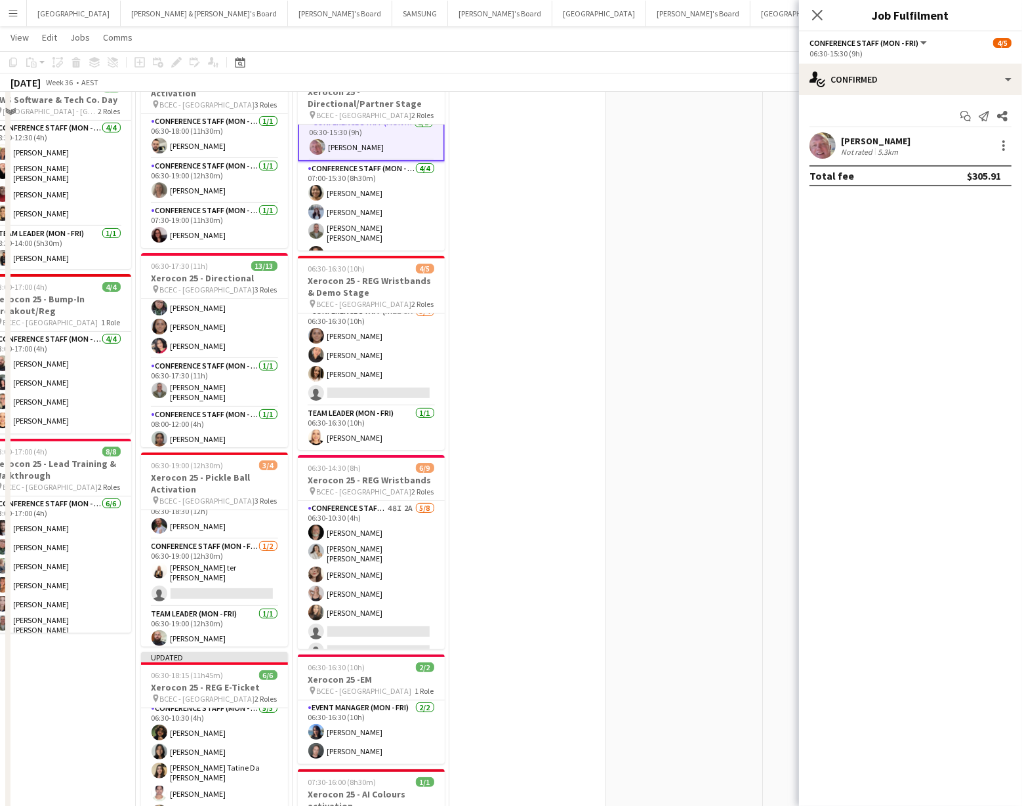
scroll to position [0, 0]
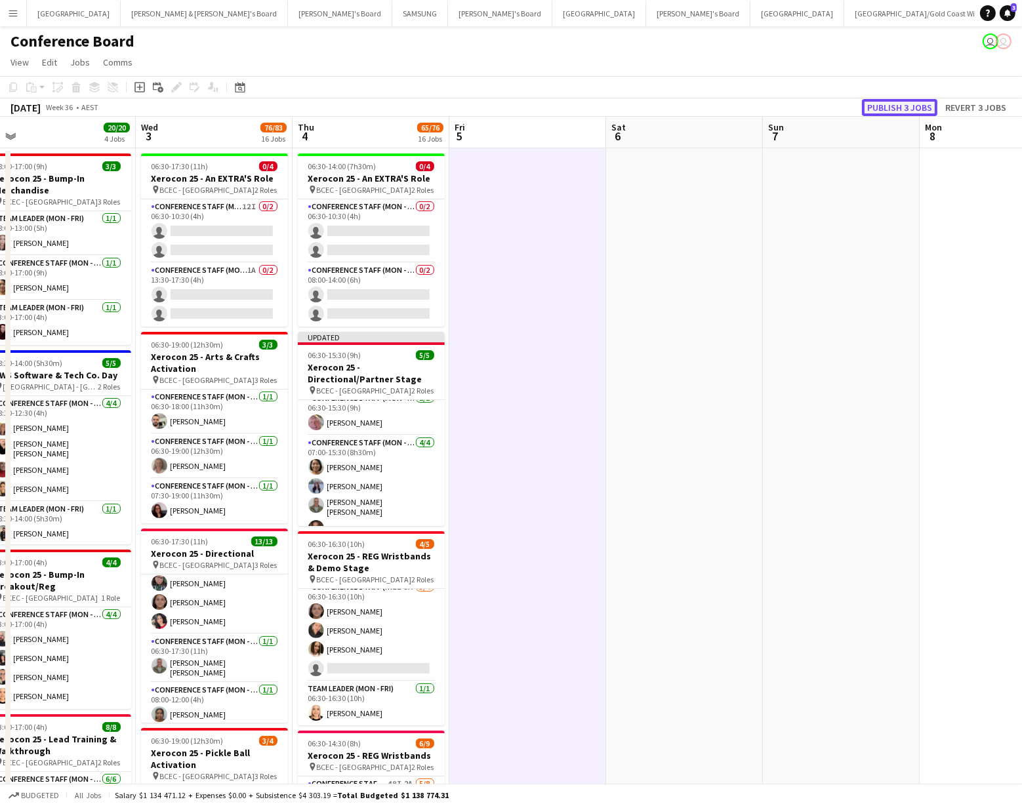
click at [905, 111] on button "Publish 3 jobs" at bounding box center [899, 107] width 75 height 17
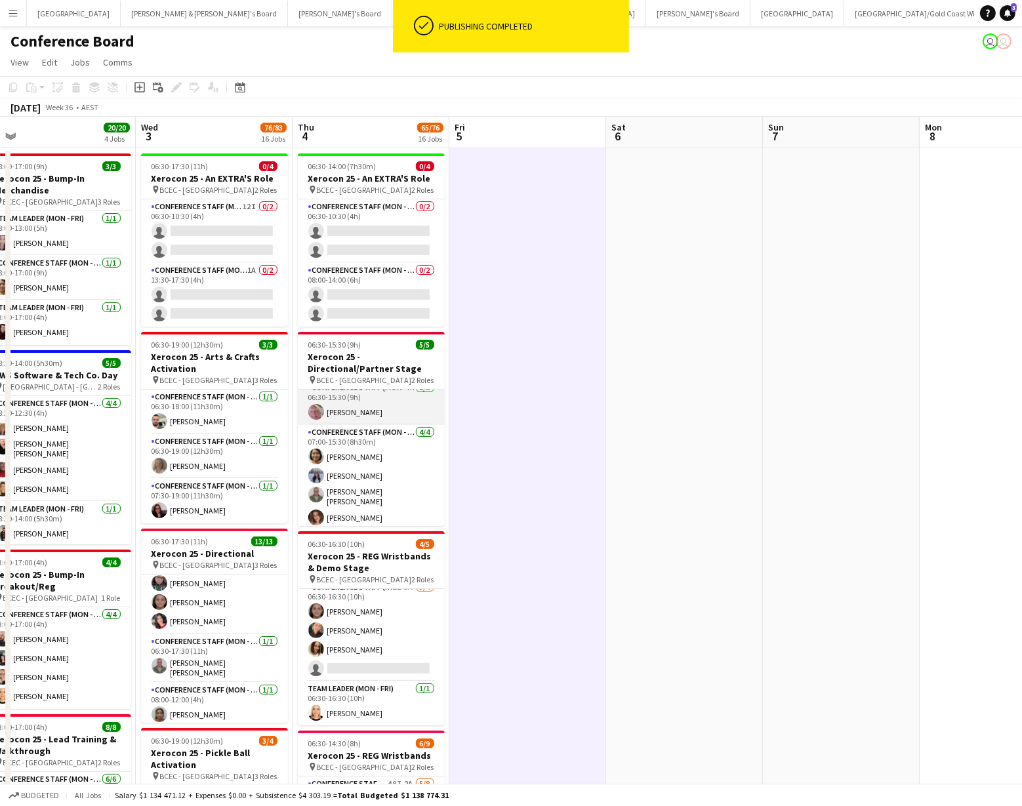
click at [361, 407] on app-card-role "Conference Staff (Mon - Fri) 1/1 06:30-15:30 (9h) Steve Tucker" at bounding box center [371, 402] width 147 height 45
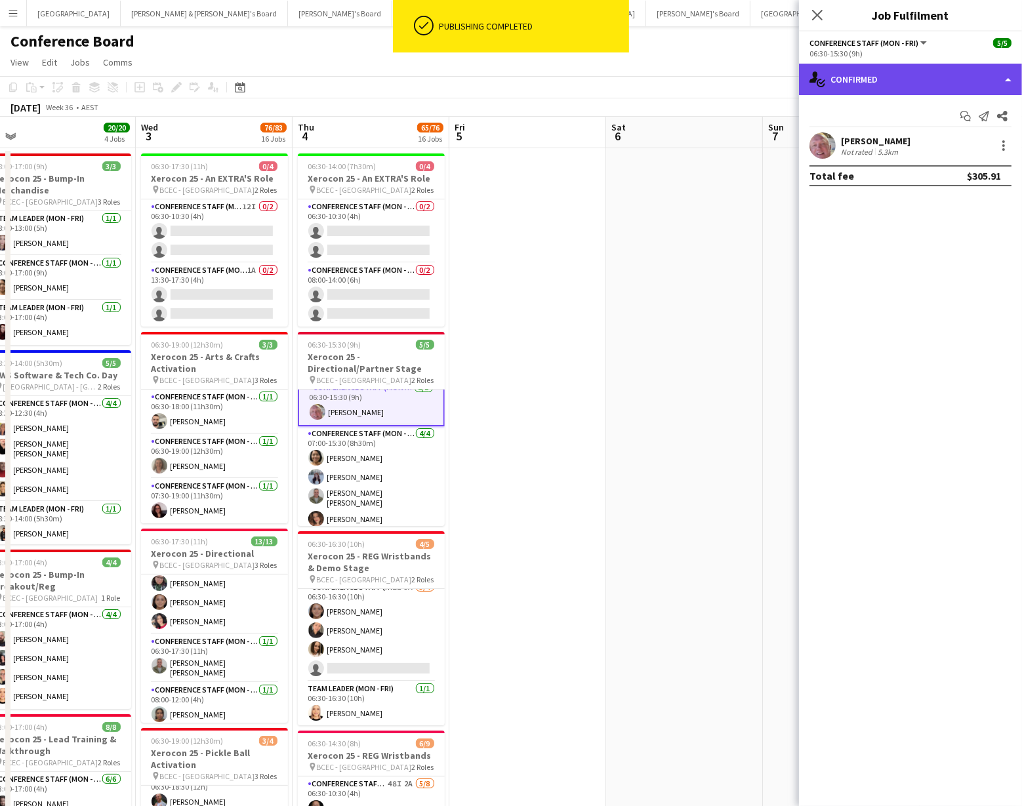
click at [986, 84] on div "single-neutral-actions-check-2 Confirmed" at bounding box center [910, 79] width 223 height 31
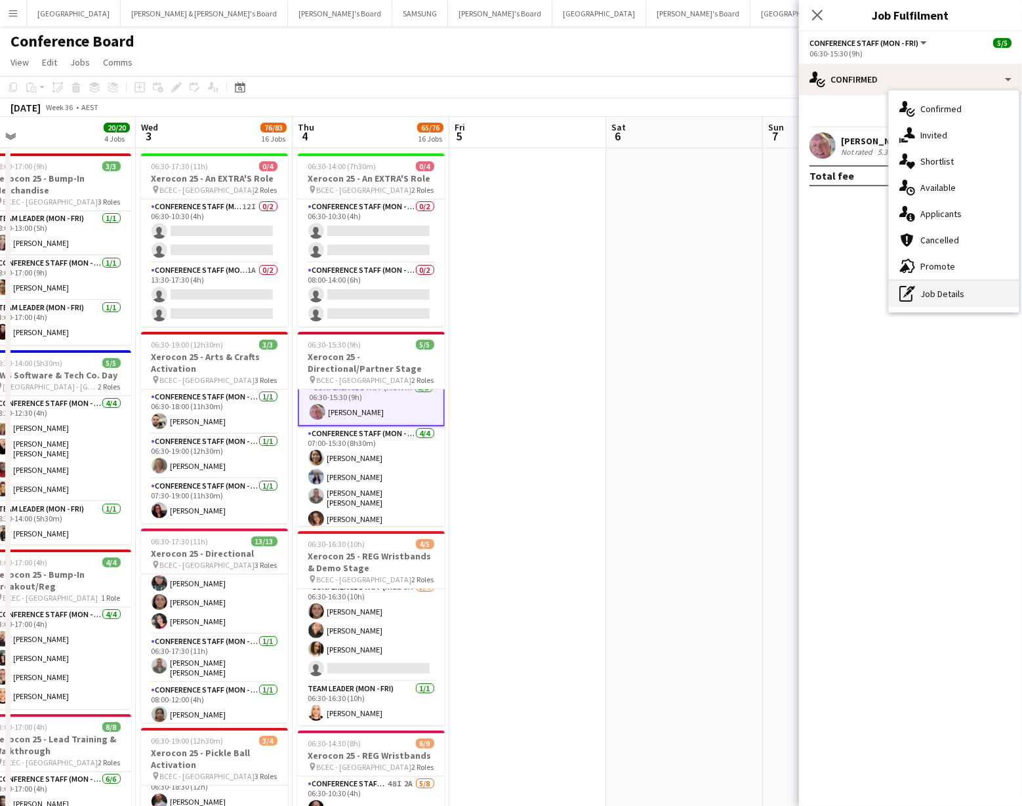
click at [968, 294] on div "pen-write Job Details" at bounding box center [954, 294] width 130 height 26
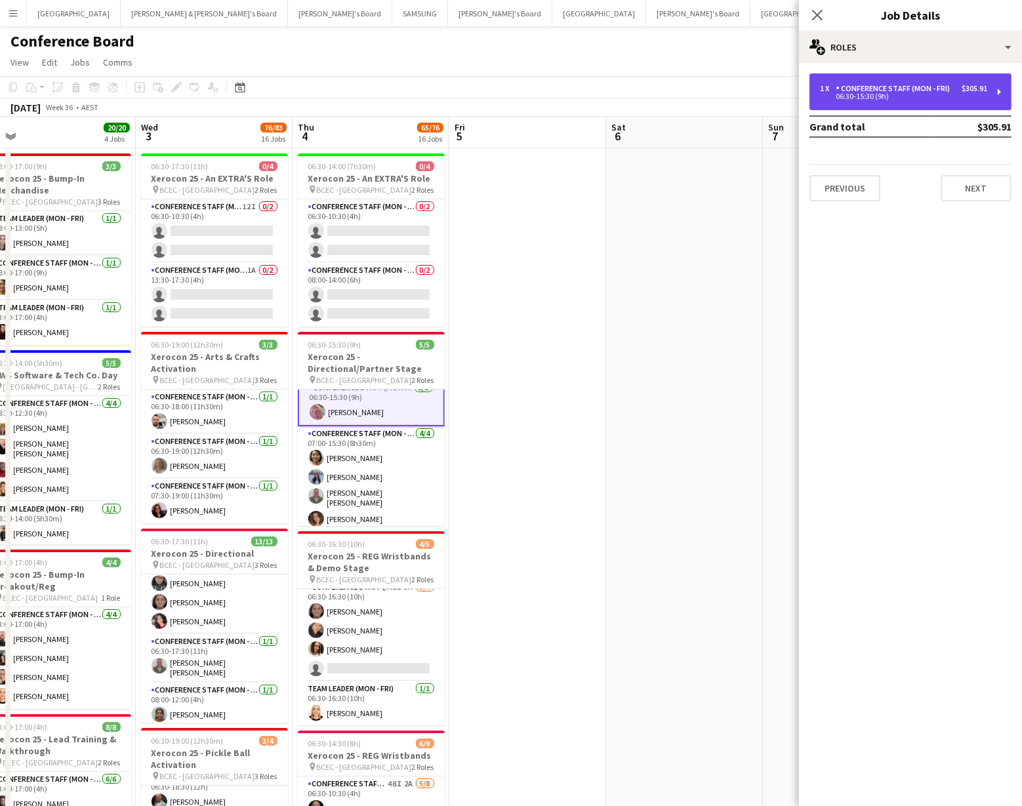
click at [921, 97] on div "06:30-15:30 (9h)" at bounding box center [903, 96] width 167 height 7
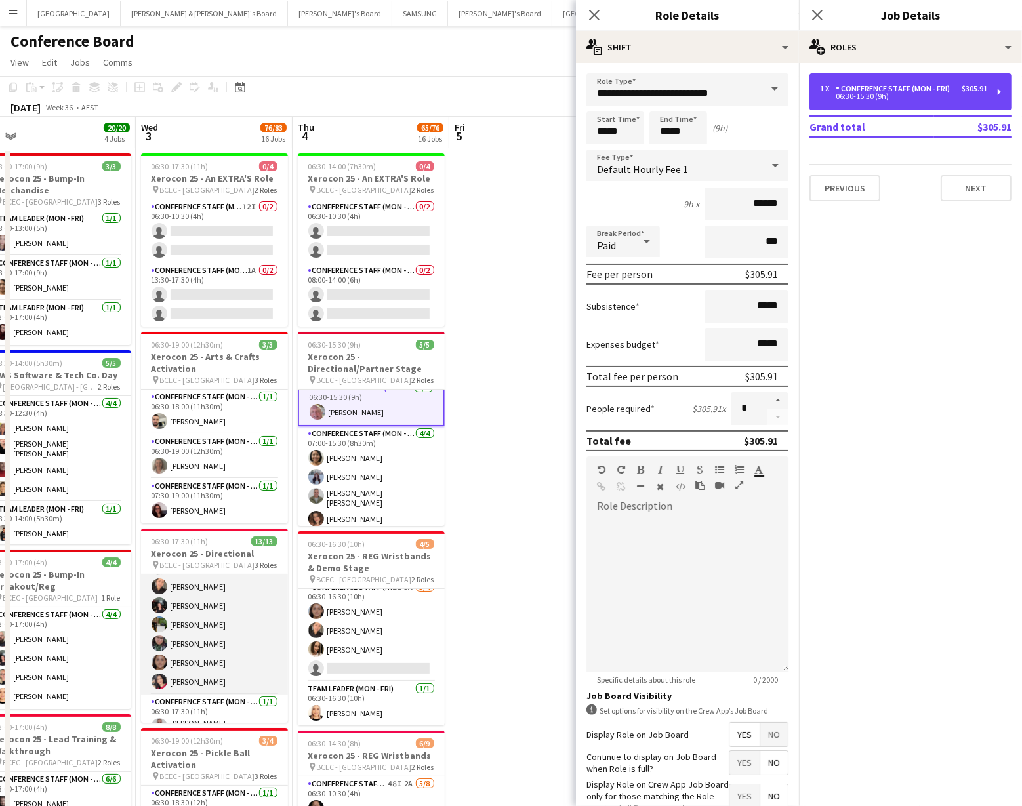
scroll to position [0, 0]
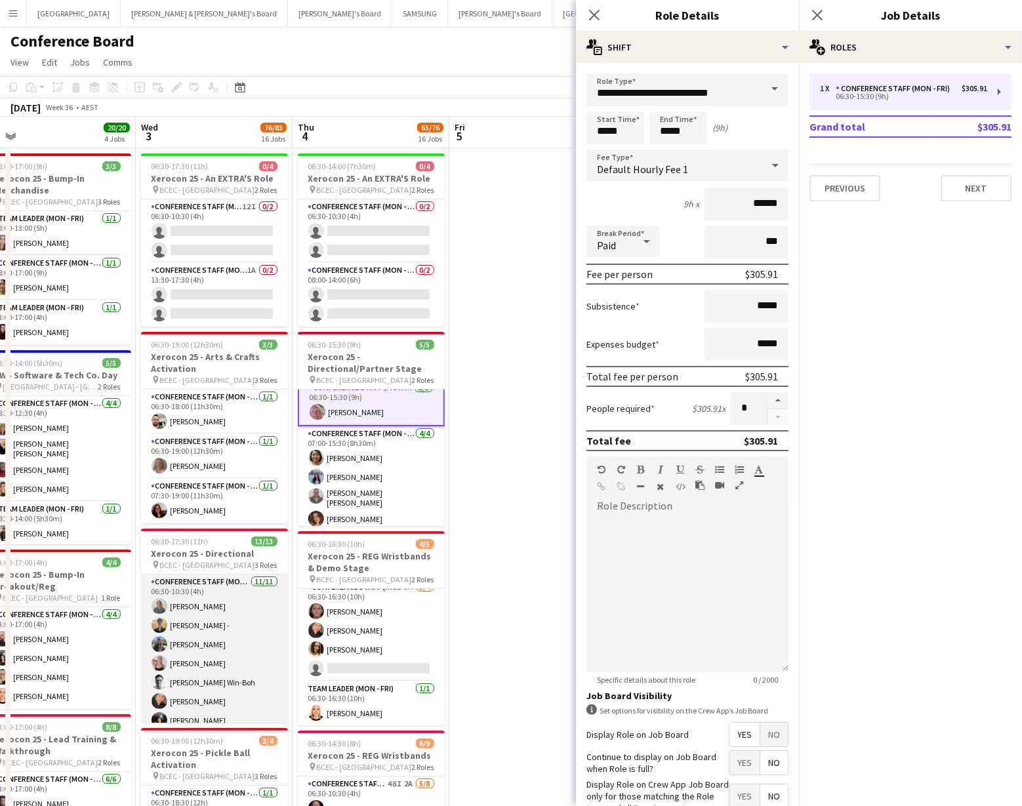
click at [201, 656] on app-card-role "Conference Staff (Mon - Fri) 11/11 06:30-10:30 (4h) Tyr Cobb Frederick - Ilana …" at bounding box center [214, 692] width 147 height 235
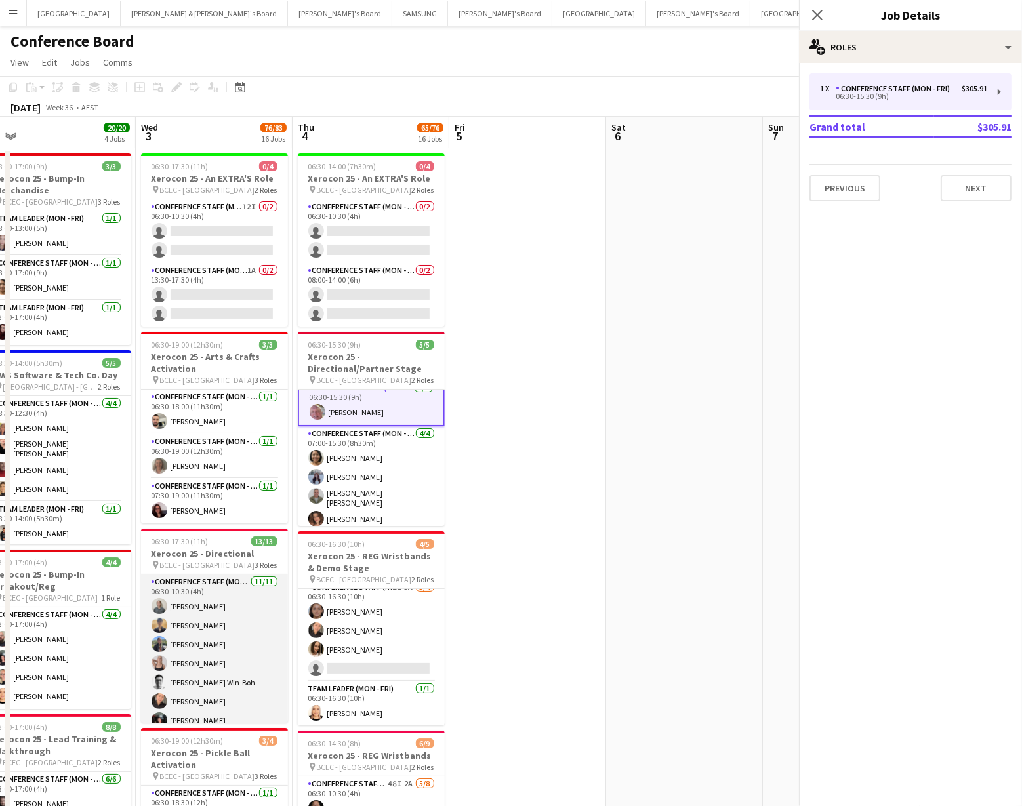
scroll to position [9, 0]
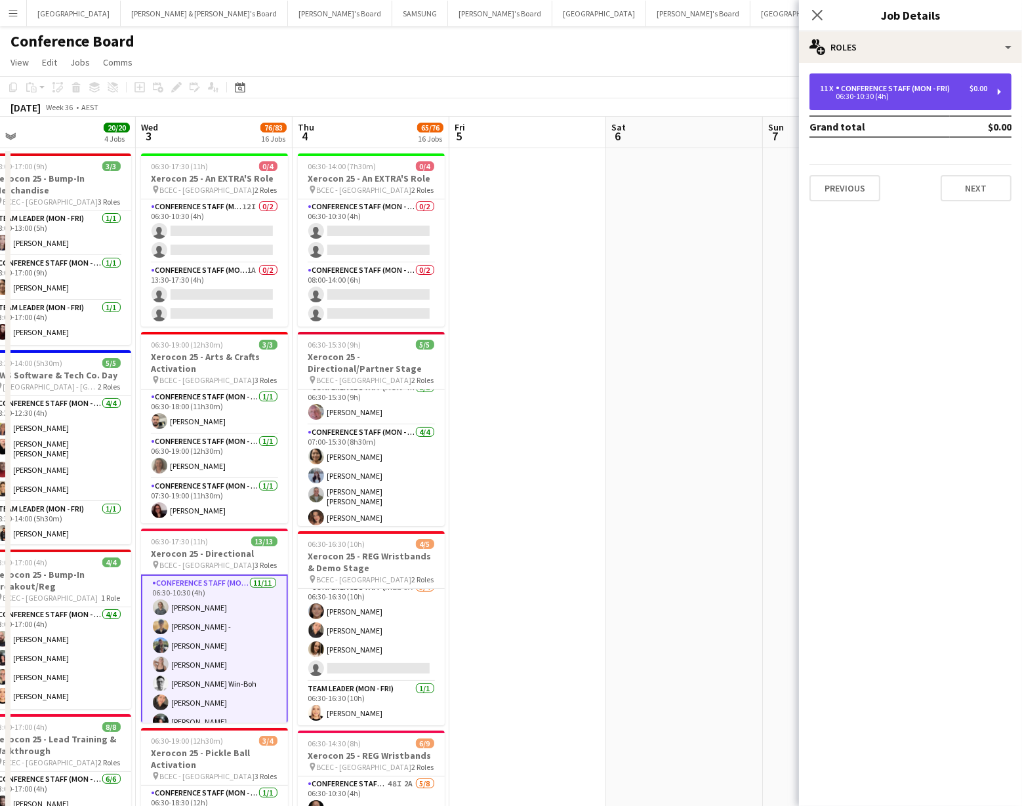
click at [946, 93] on div "06:30-10:30 (4h)" at bounding box center [903, 96] width 167 height 7
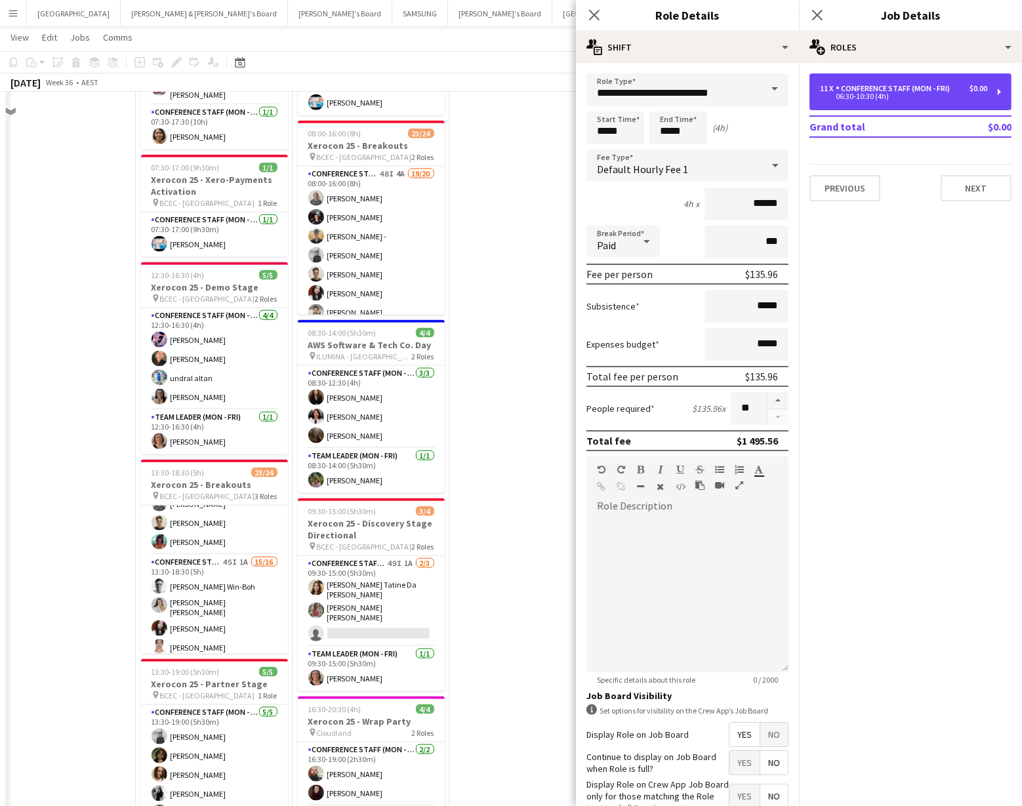
scroll to position [1918, 0]
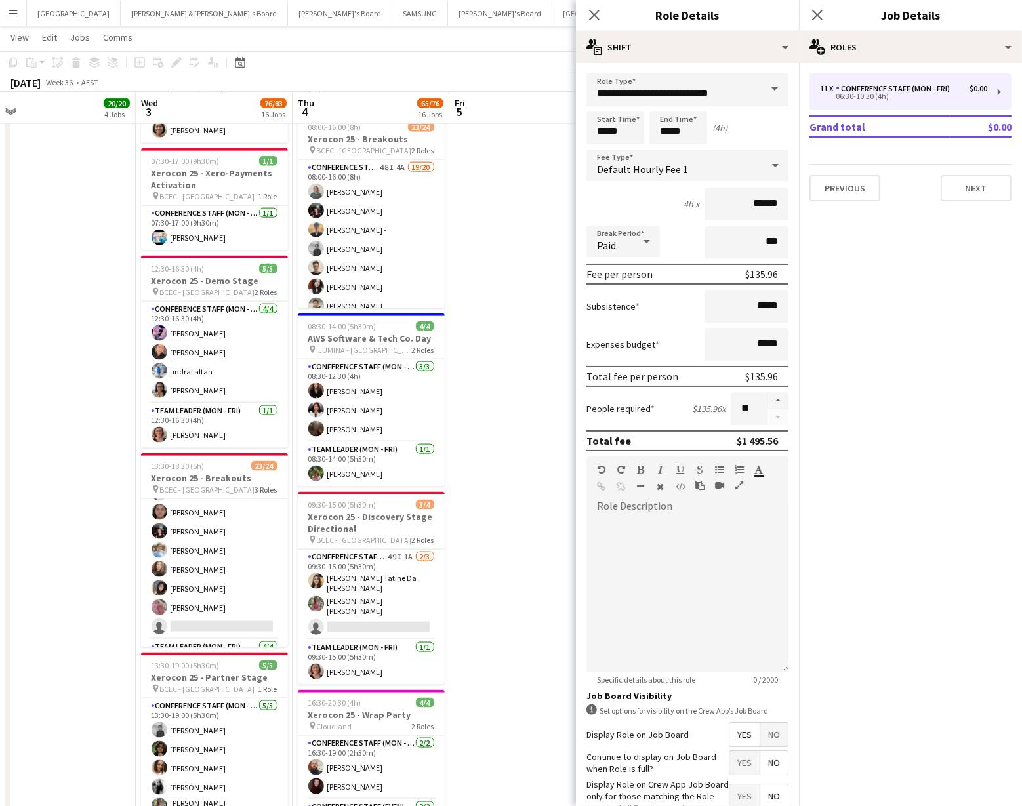
click at [226, 532] on app-card-role "Conference Staff (Mon - Fri) 45I 1A 15/16 13:30-18:30 (5h) Jackson Win-Boh Reti…" at bounding box center [214, 473] width 147 height 334
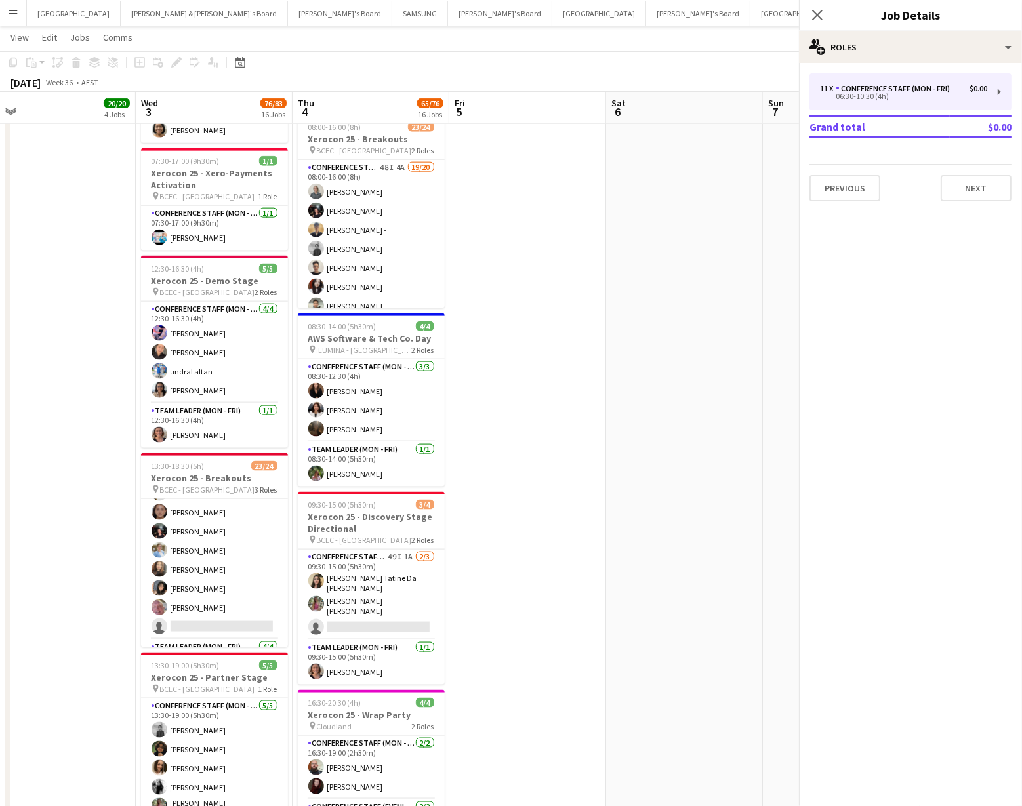
scroll to position [296, 0]
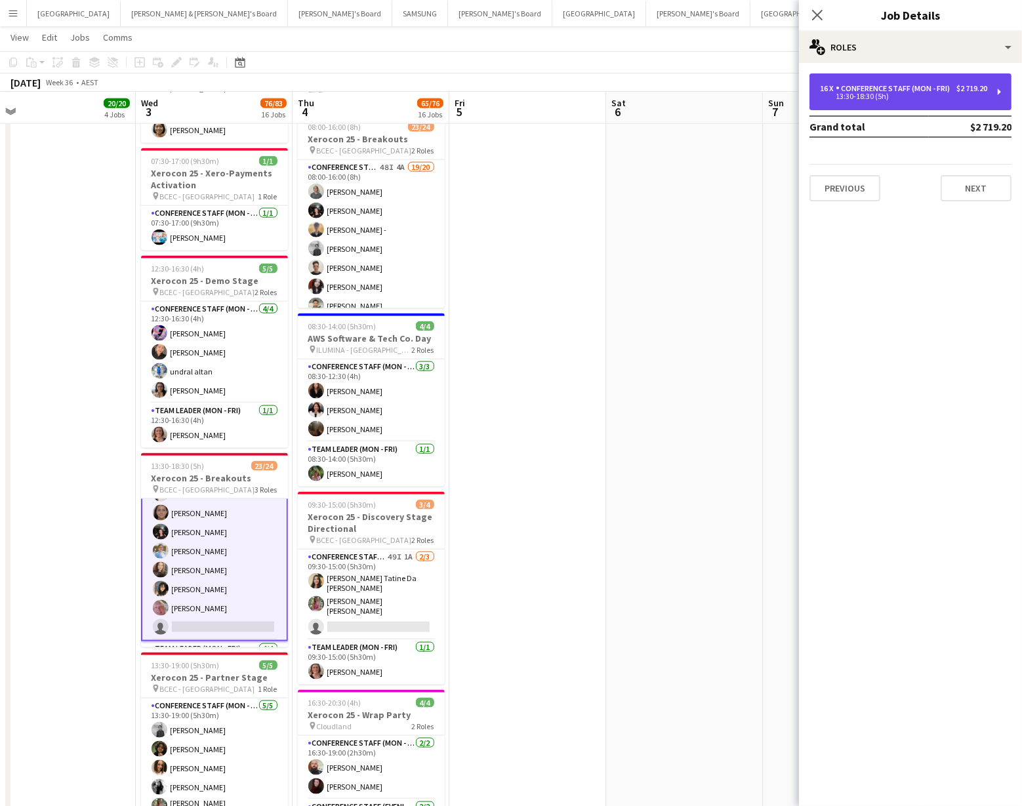
click at [938, 94] on div "13:30-18:30 (5h)" at bounding box center [903, 96] width 167 height 7
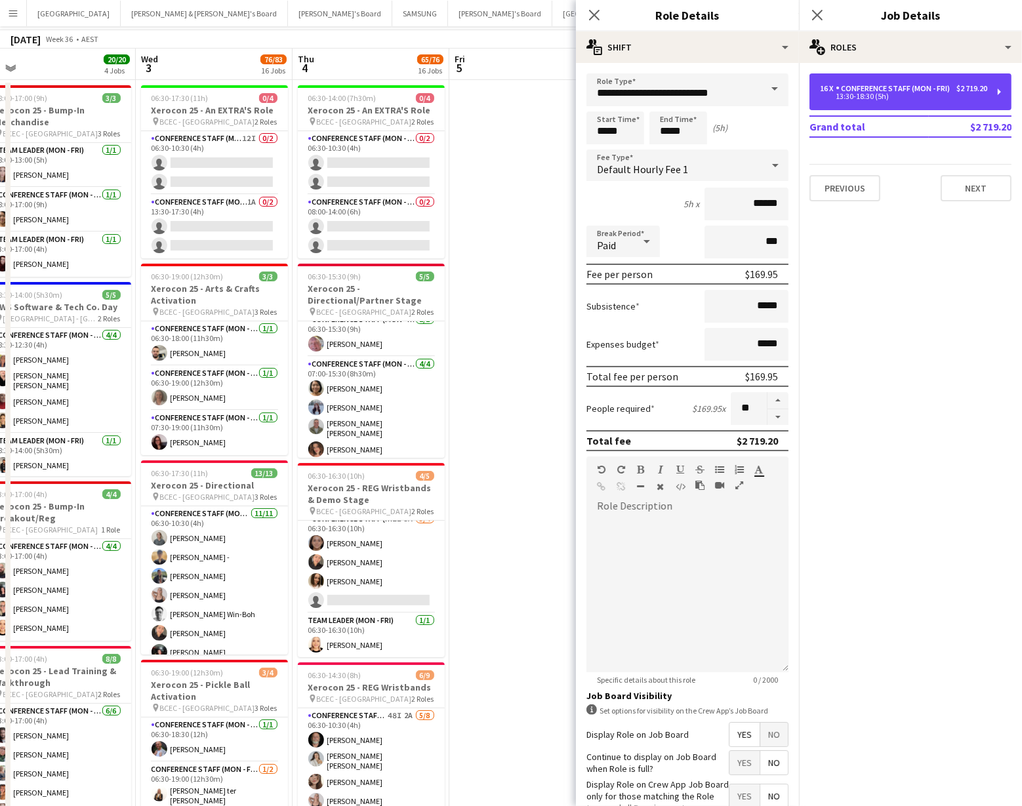
scroll to position [0, 0]
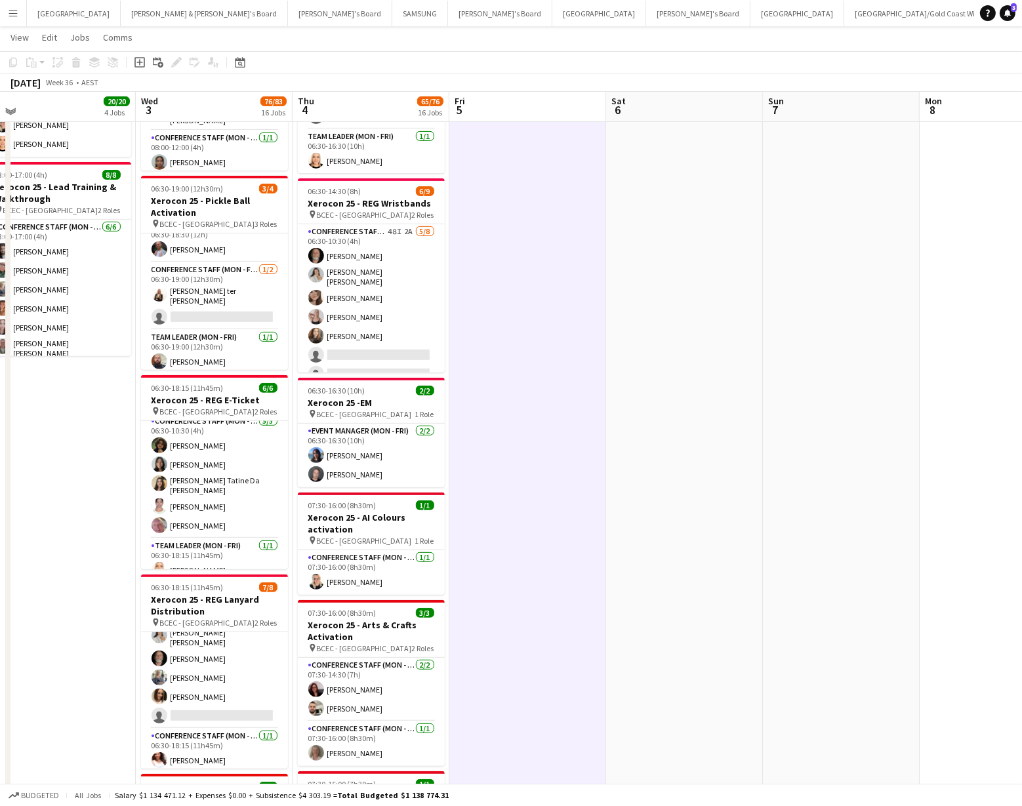
scroll to position [551, 0]
click at [10, 14] on app-icon "Menu" at bounding box center [13, 13] width 10 height 10
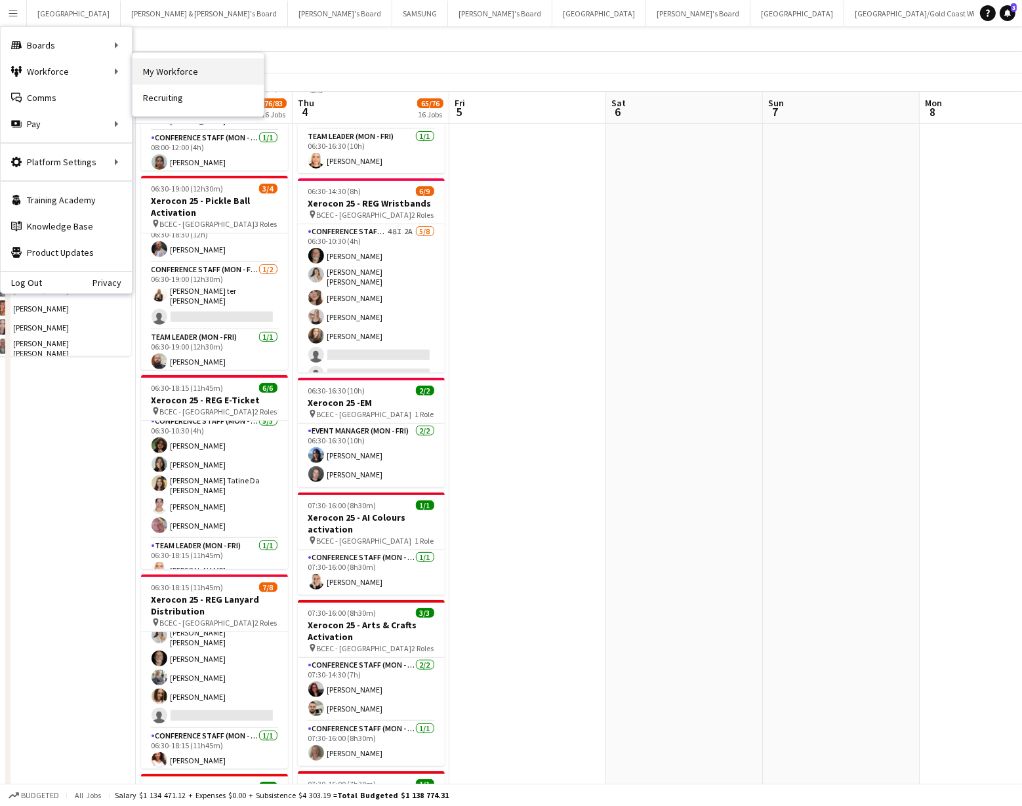
click at [150, 68] on link "My Workforce" at bounding box center [197, 71] width 131 height 26
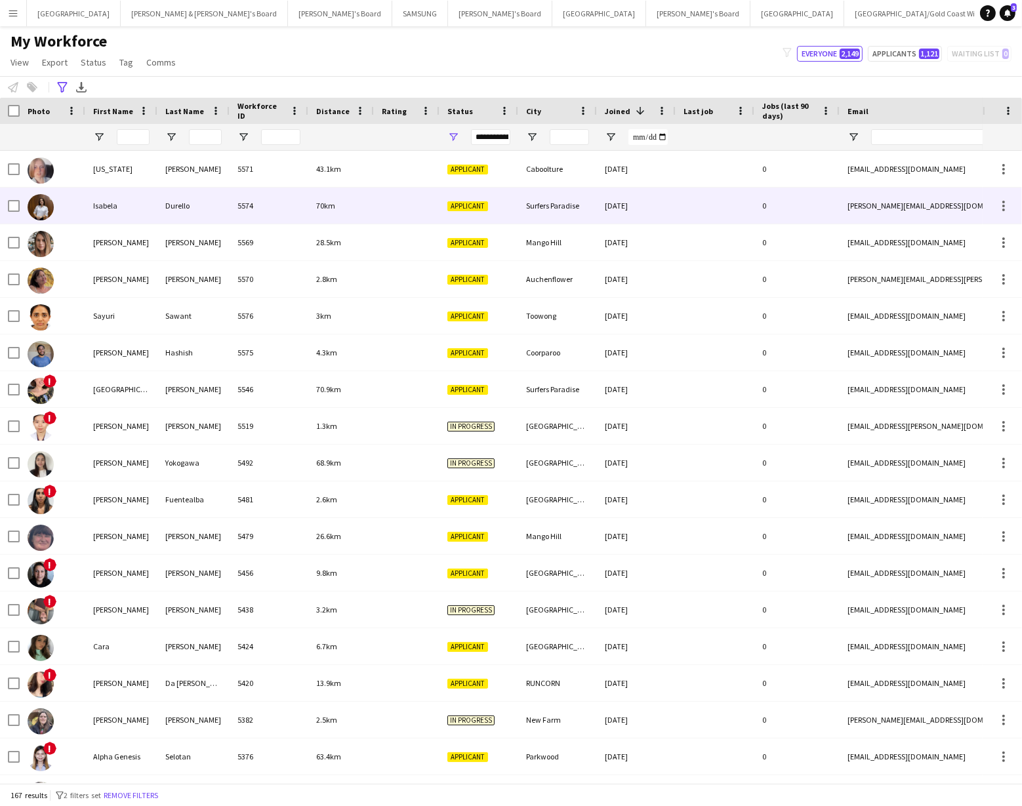
click at [111, 207] on div "Isabela" at bounding box center [121, 206] width 72 height 36
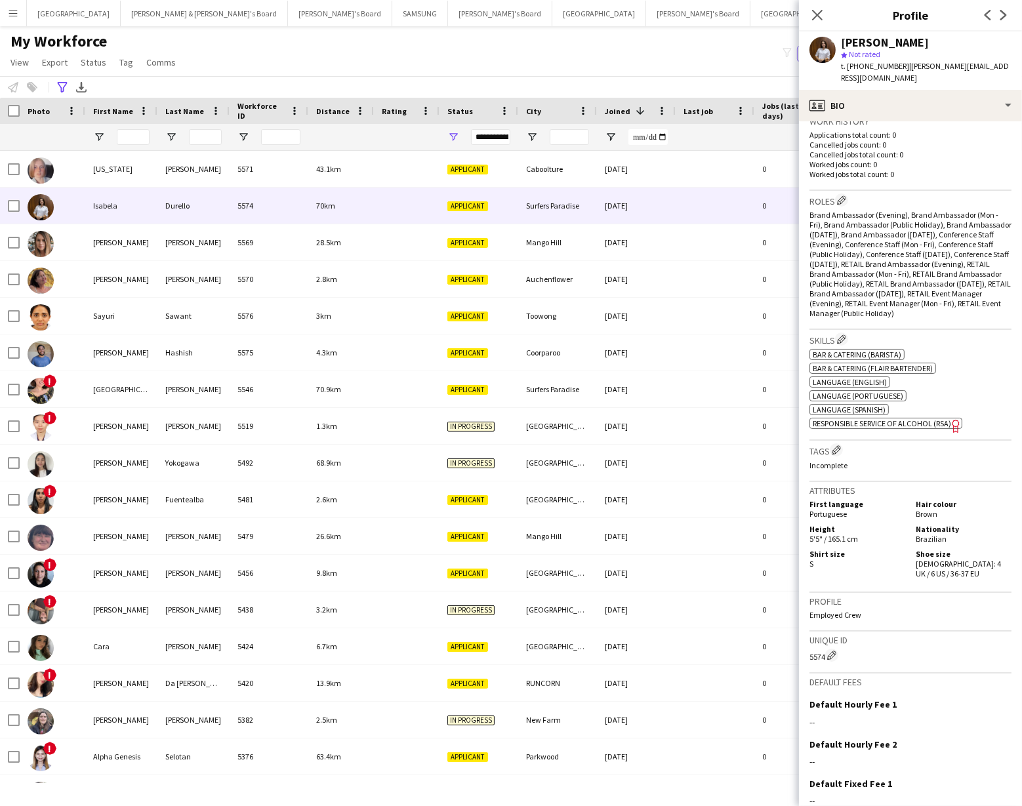
scroll to position [420, 0]
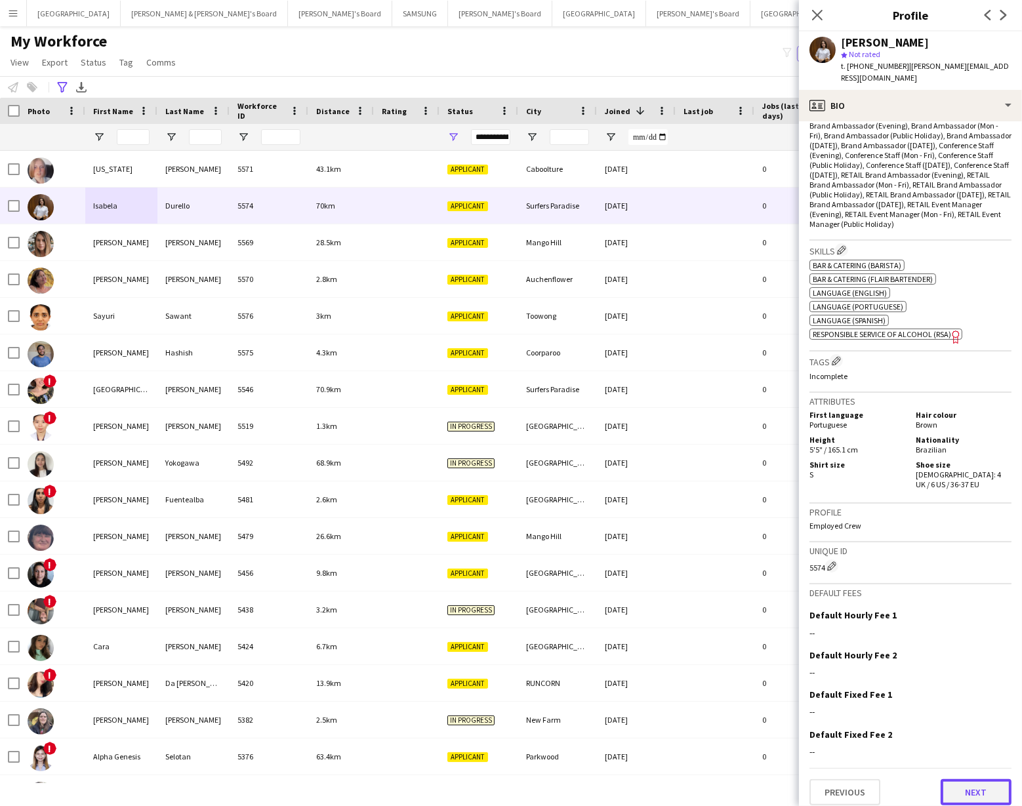
click at [975, 751] on button "Next" at bounding box center [975, 792] width 71 height 26
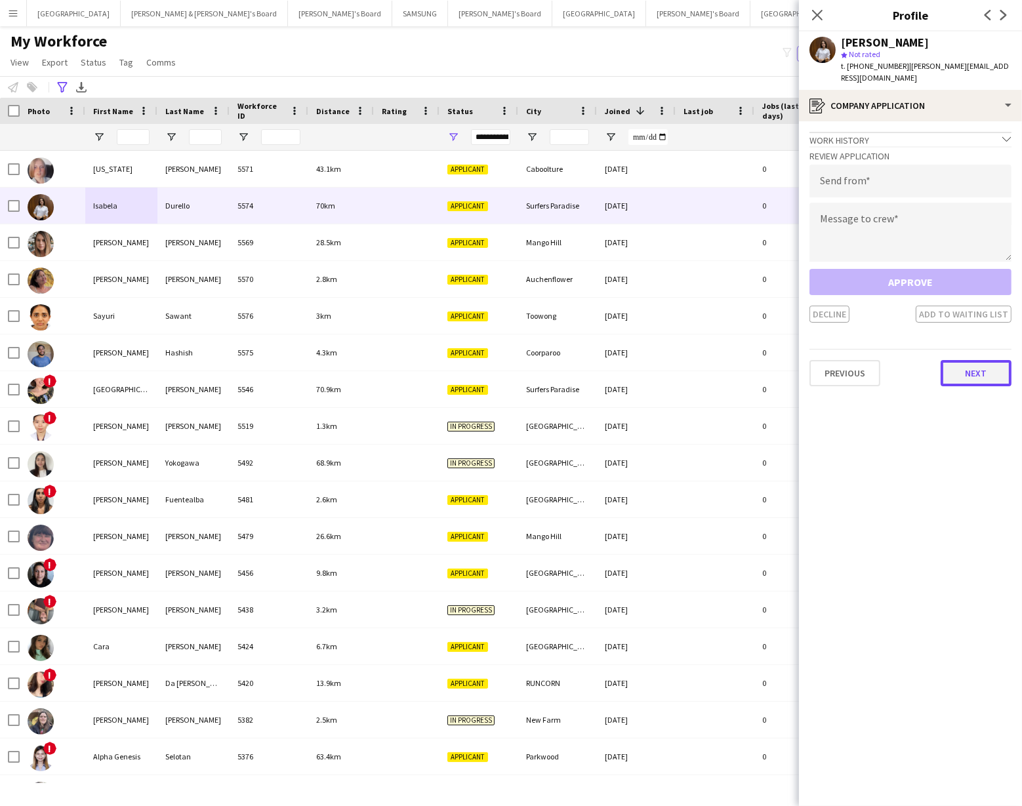
click at [967, 361] on button "Next" at bounding box center [975, 373] width 71 height 26
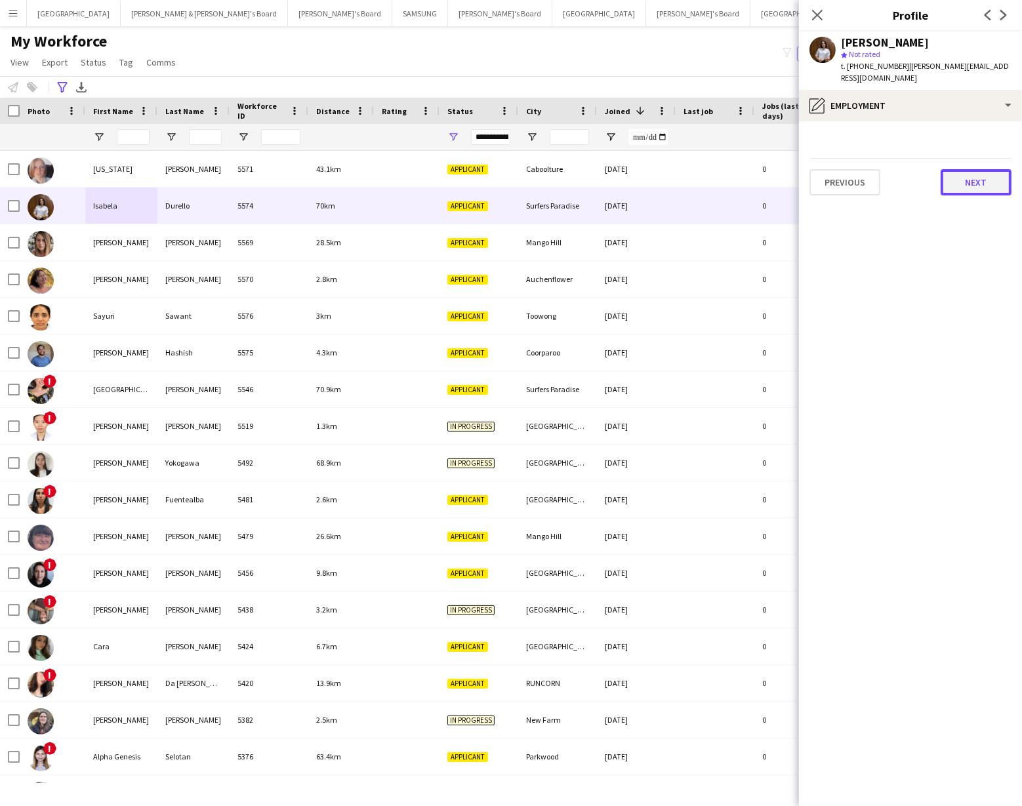
click at [977, 177] on button "Next" at bounding box center [975, 182] width 71 height 26
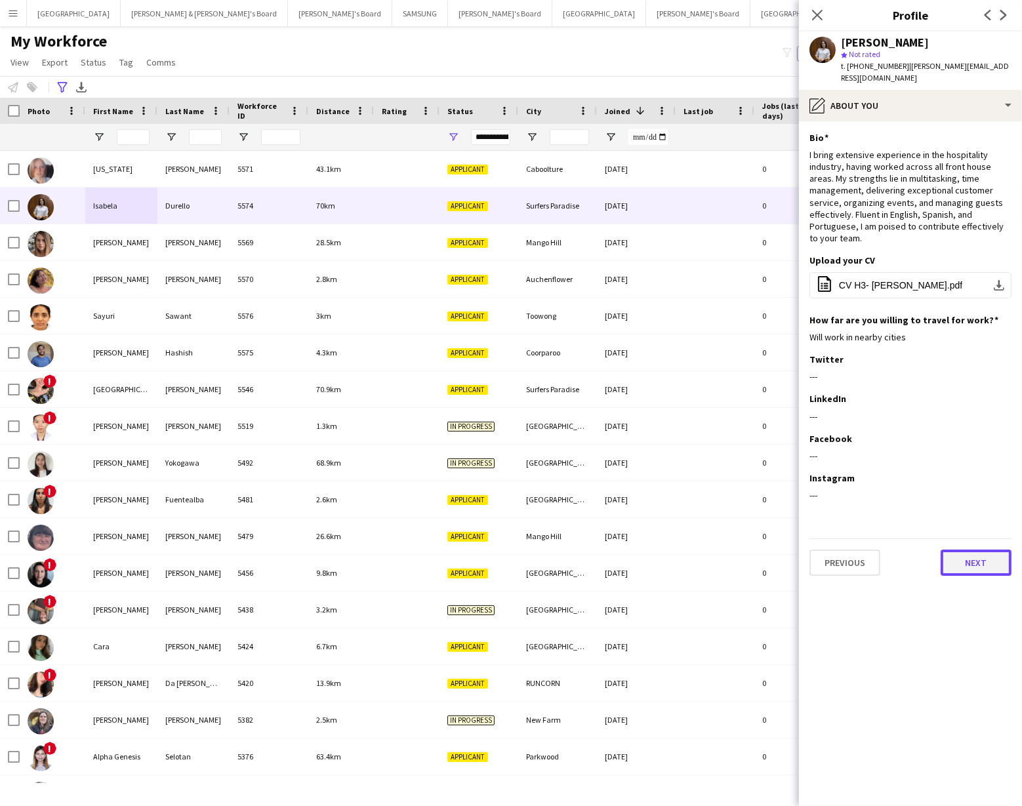
click at [975, 550] on button "Next" at bounding box center [975, 563] width 71 height 26
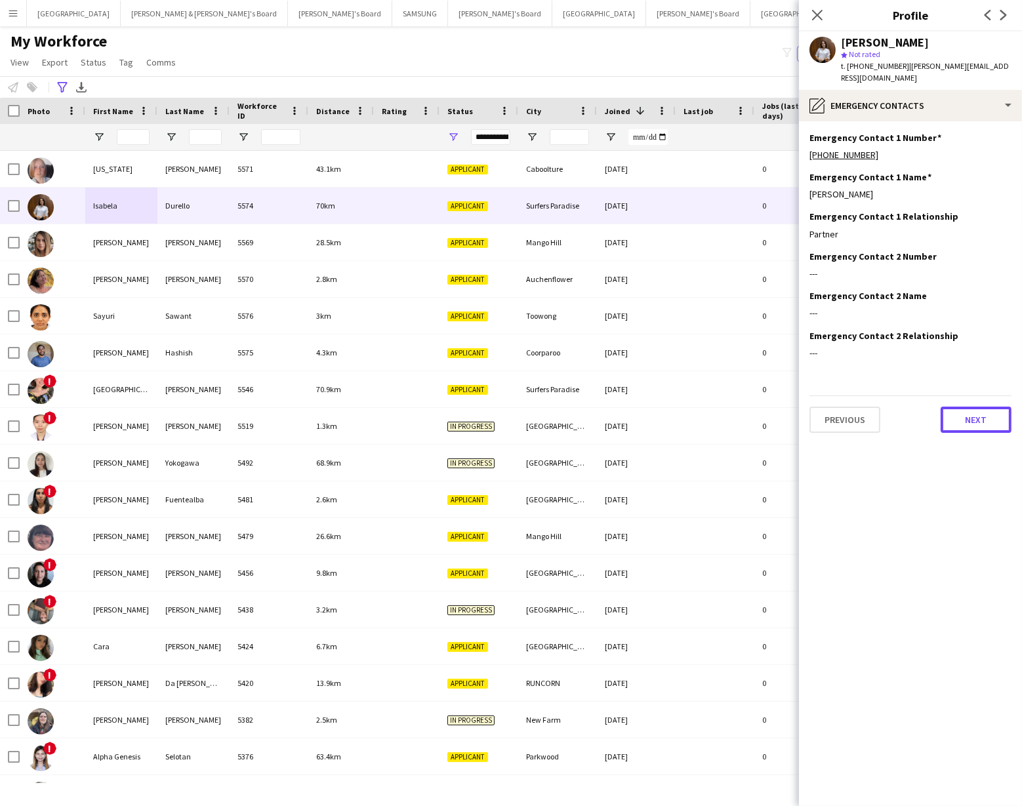
drag, startPoint x: 965, startPoint y: 409, endPoint x: 956, endPoint y: 423, distance: 16.9
click at [965, 409] on button "Next" at bounding box center [975, 420] width 71 height 26
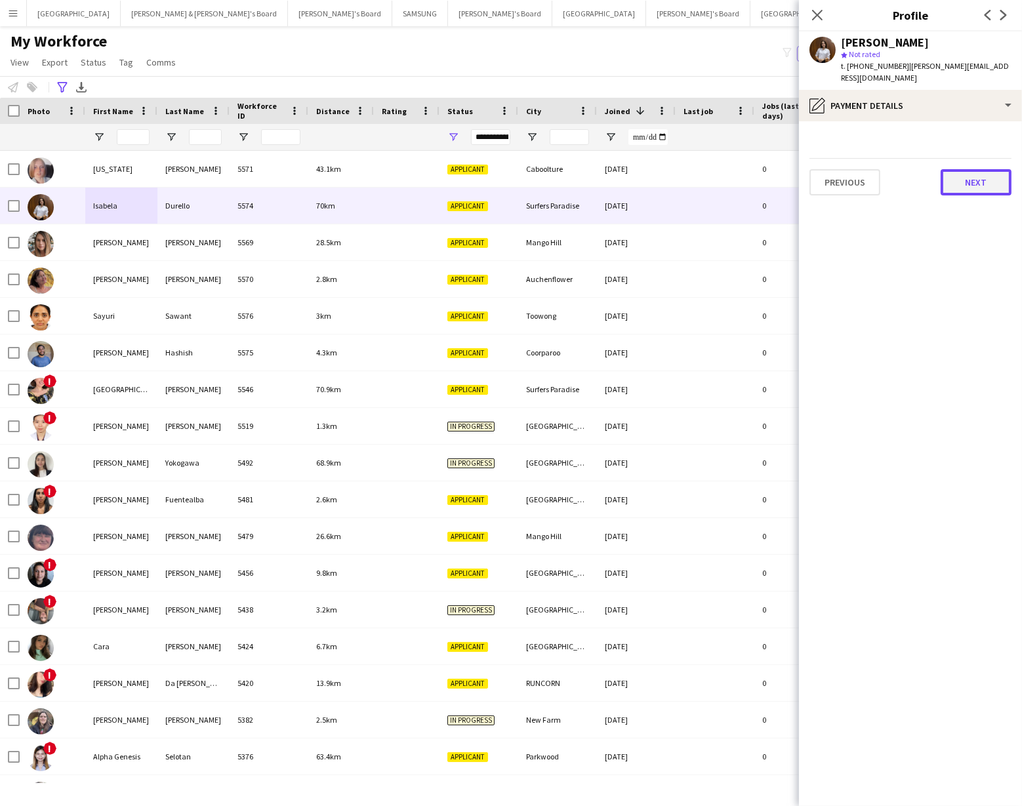
click at [960, 172] on button "Next" at bounding box center [975, 182] width 71 height 26
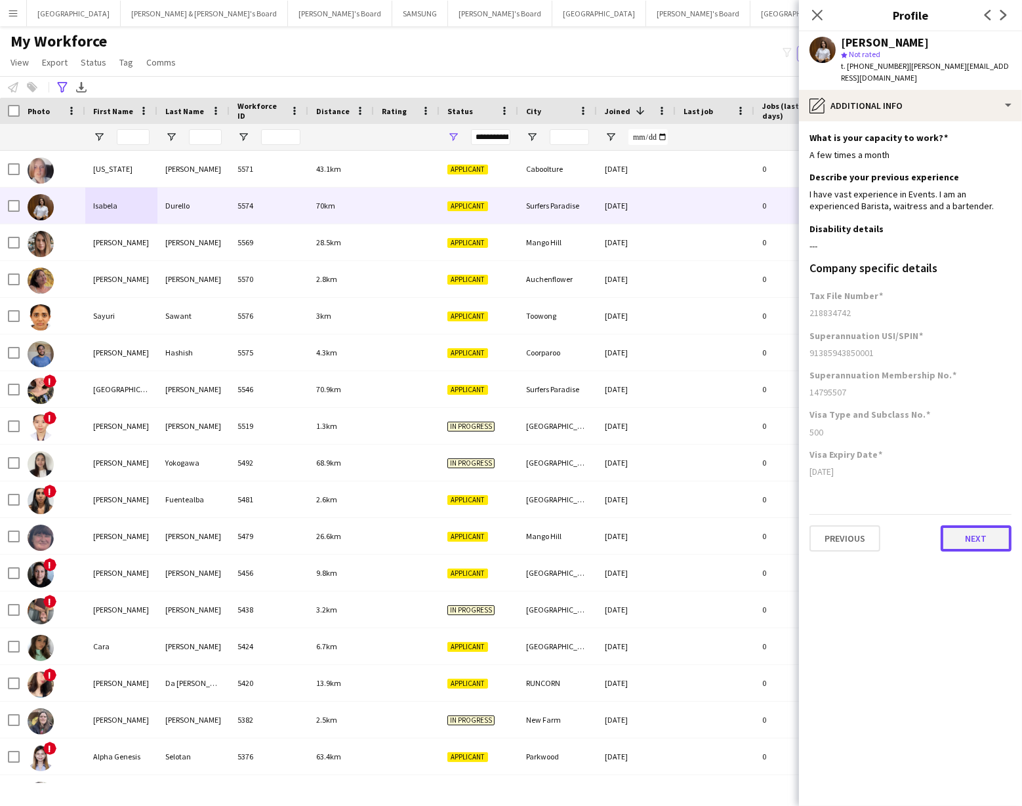
click at [965, 531] on button "Next" at bounding box center [975, 538] width 71 height 26
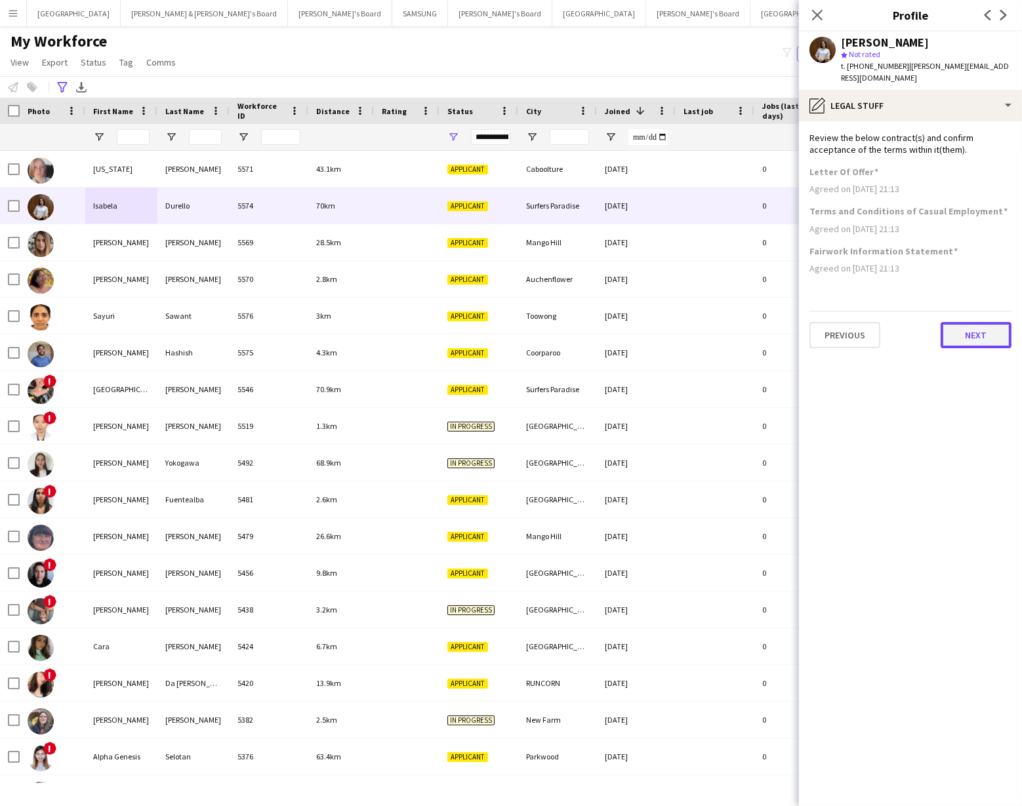
click at [971, 329] on button "Next" at bounding box center [975, 335] width 71 height 26
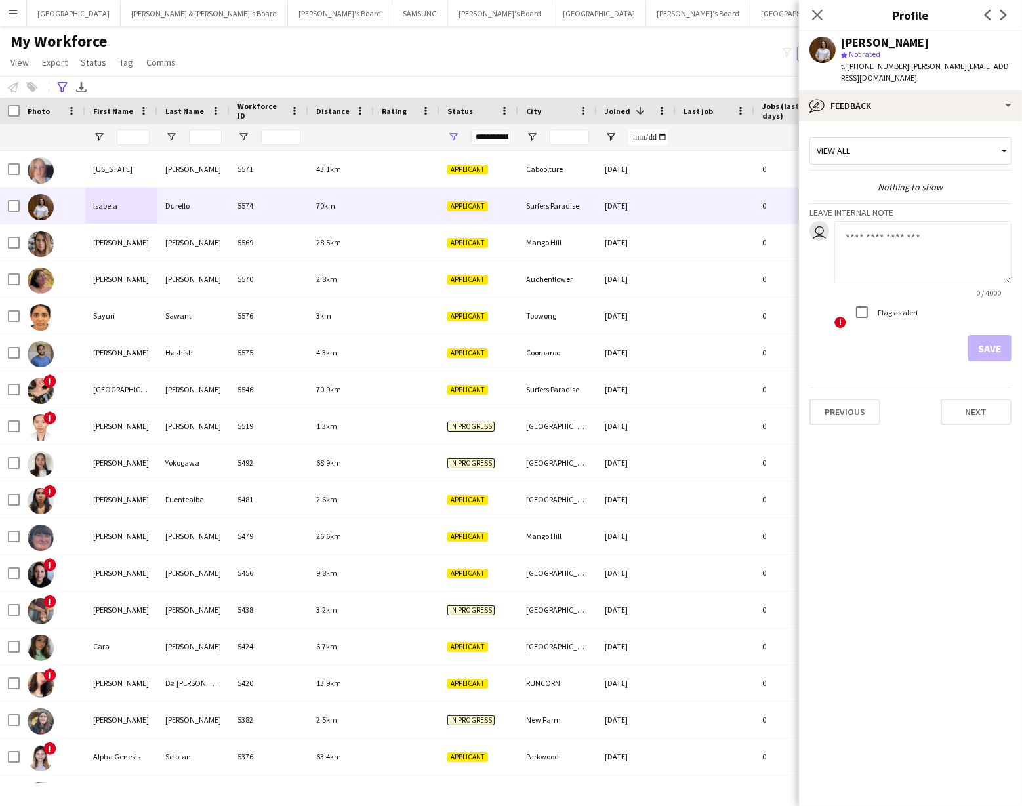
click at [846, 222] on textarea at bounding box center [922, 252] width 177 height 62
type textarea "**********"
click at [981, 336] on button "Save" at bounding box center [989, 348] width 43 height 26
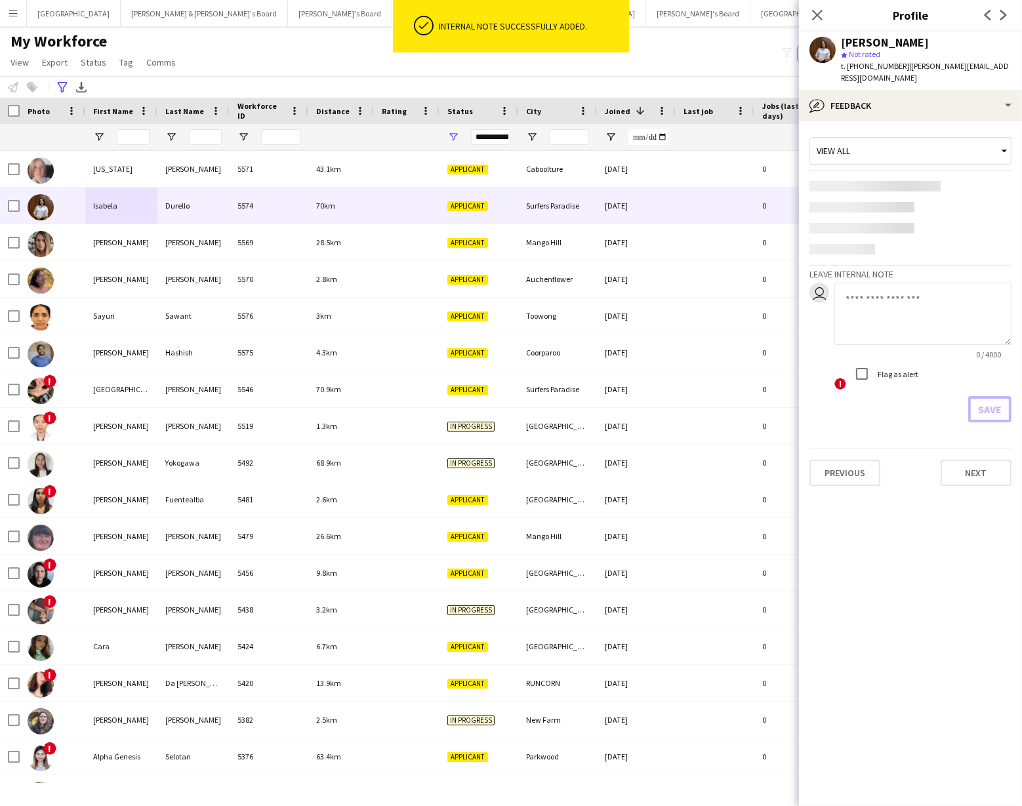
scroll to position [0, 0]
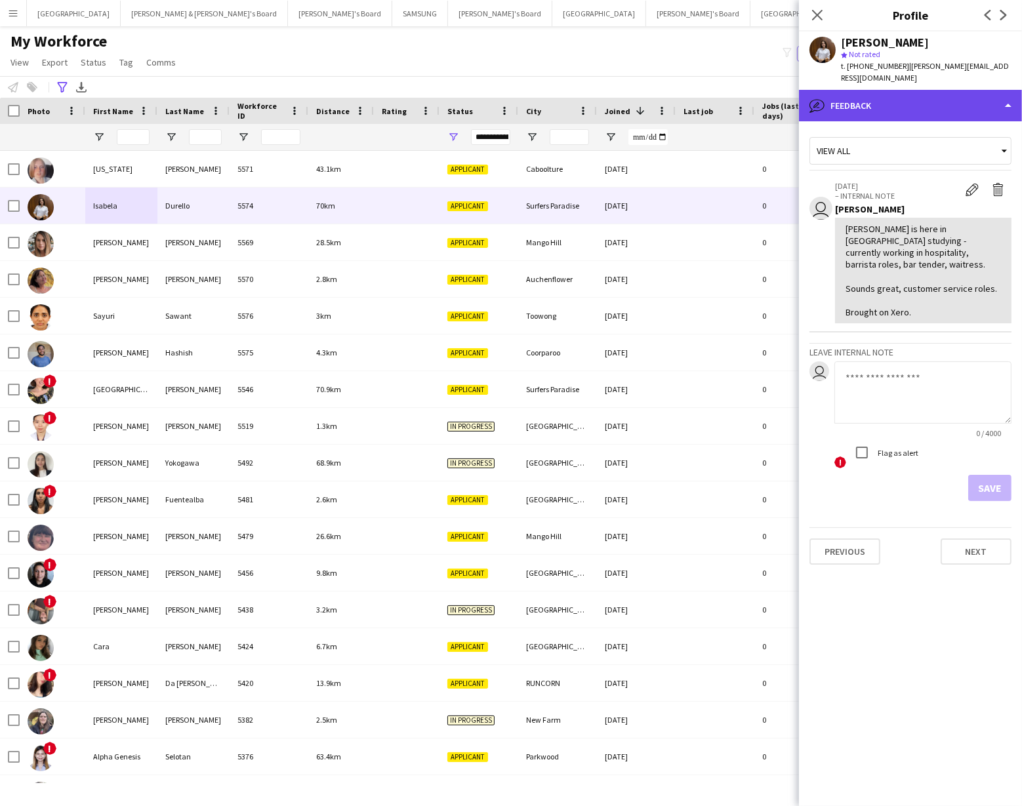
click at [944, 99] on div "bubble-pencil Feedback" at bounding box center [910, 105] width 223 height 31
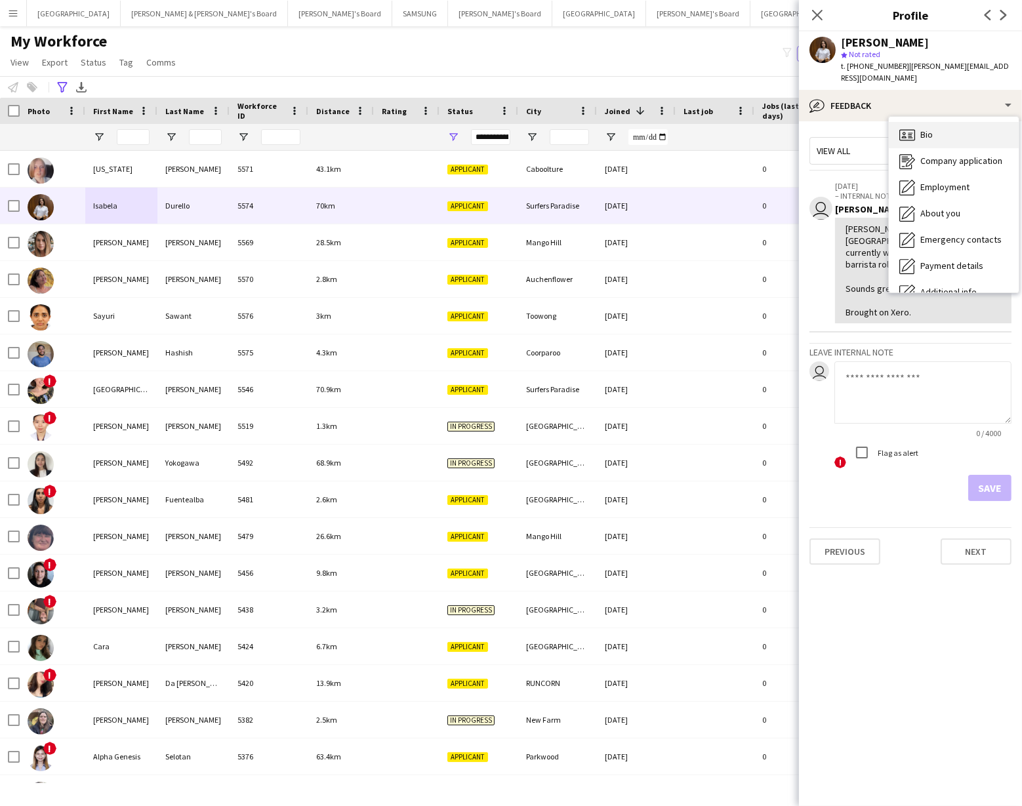
click at [933, 125] on div "Bio Bio" at bounding box center [954, 135] width 130 height 26
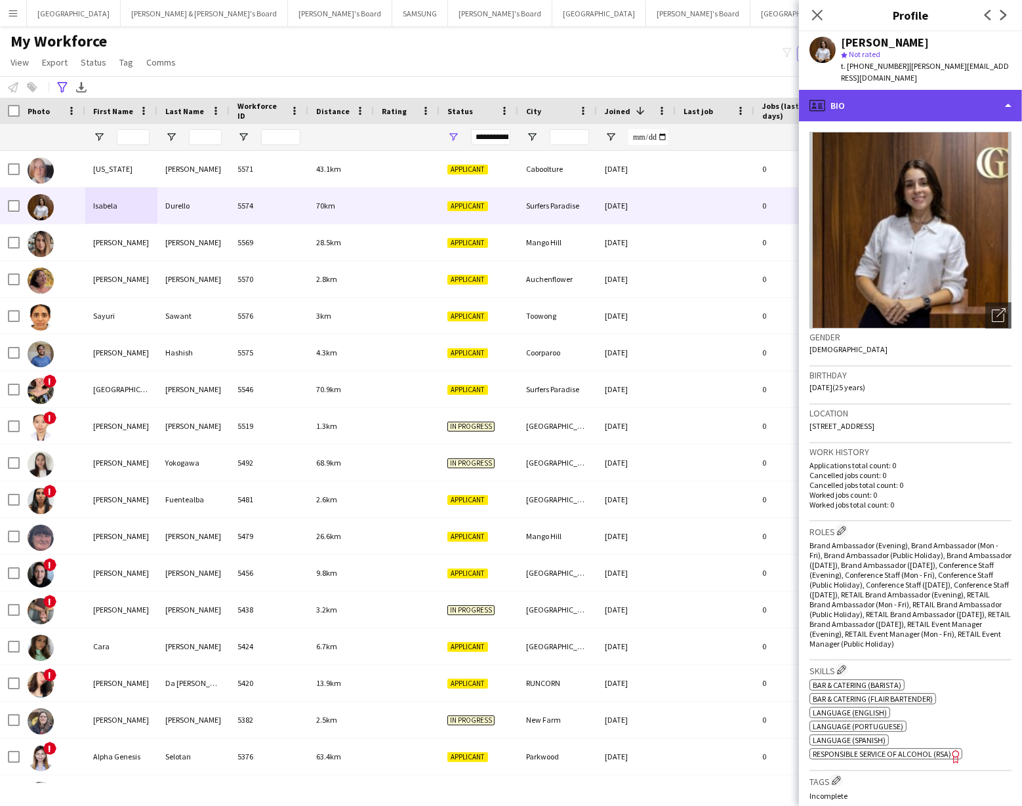
click at [985, 96] on div "profile Bio" at bounding box center [910, 105] width 223 height 31
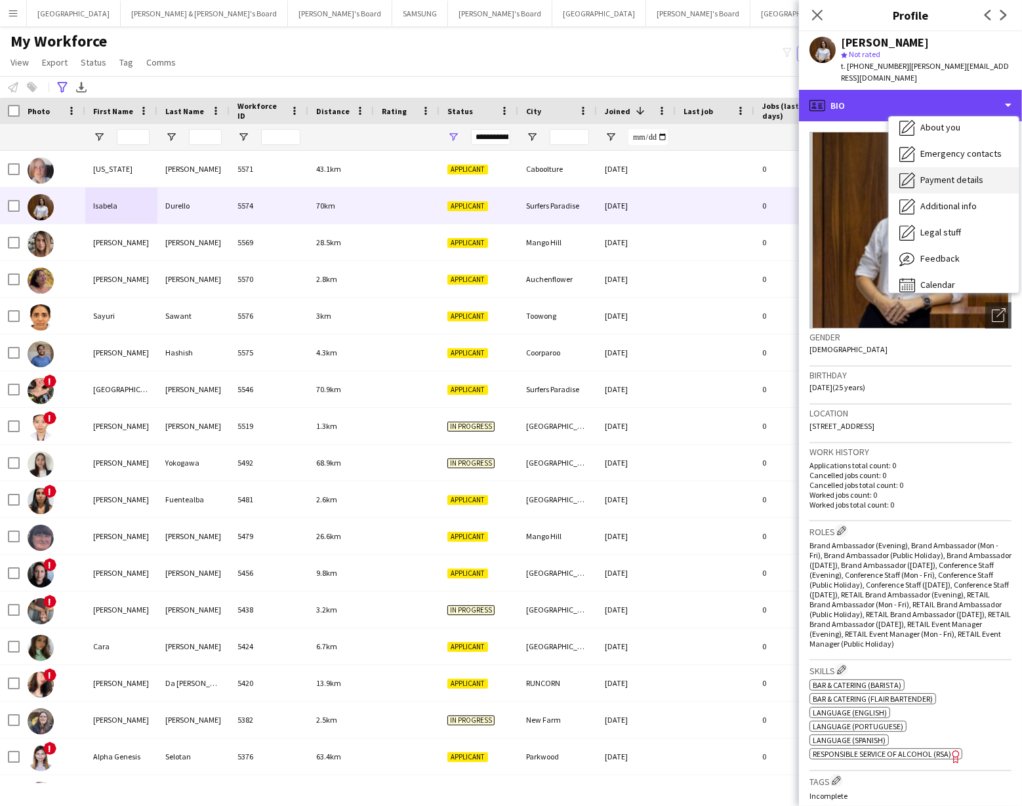
scroll to position [96, 0]
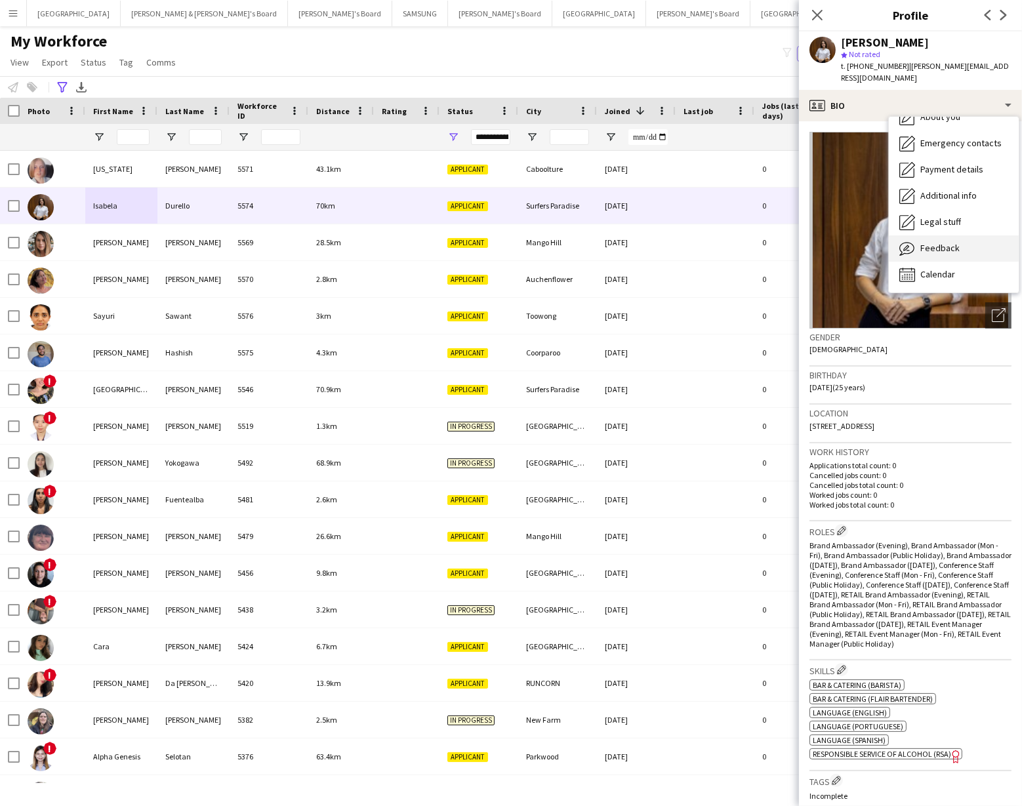
click at [950, 235] on div "Feedback Feedback" at bounding box center [954, 248] width 130 height 26
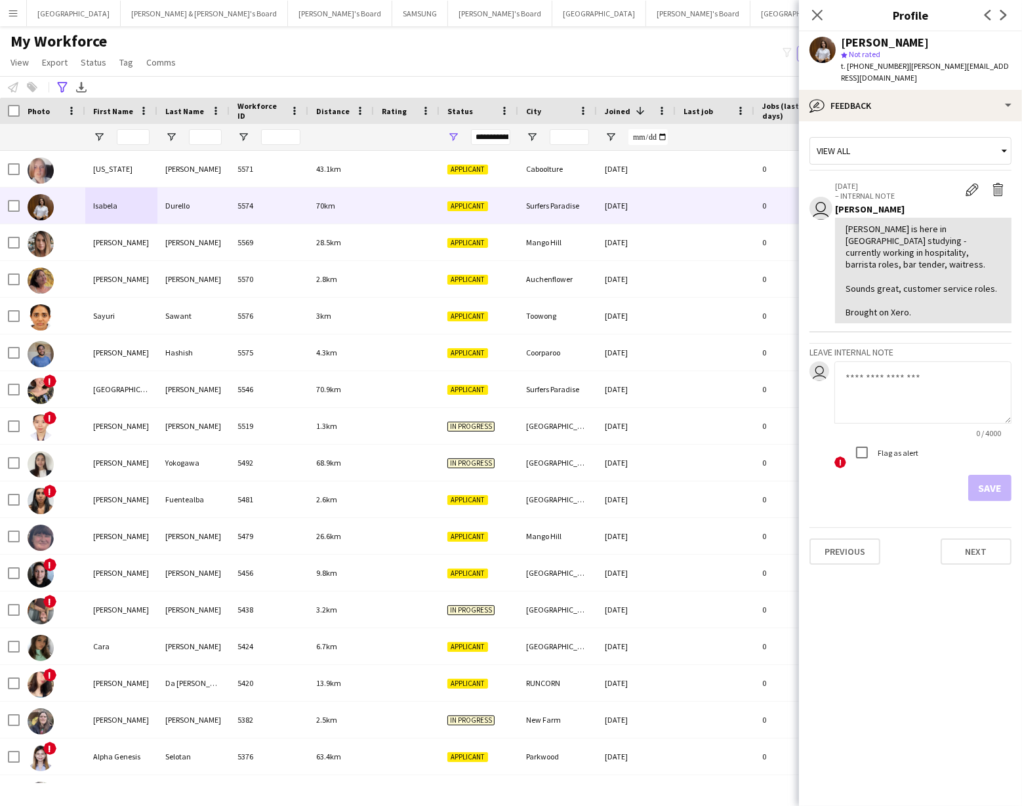
drag, startPoint x: 975, startPoint y: 178, endPoint x: 974, endPoint y: 192, distance: 13.8
click at [975, 183] on app-icon "Edit internal note" at bounding box center [971, 189] width 13 height 13
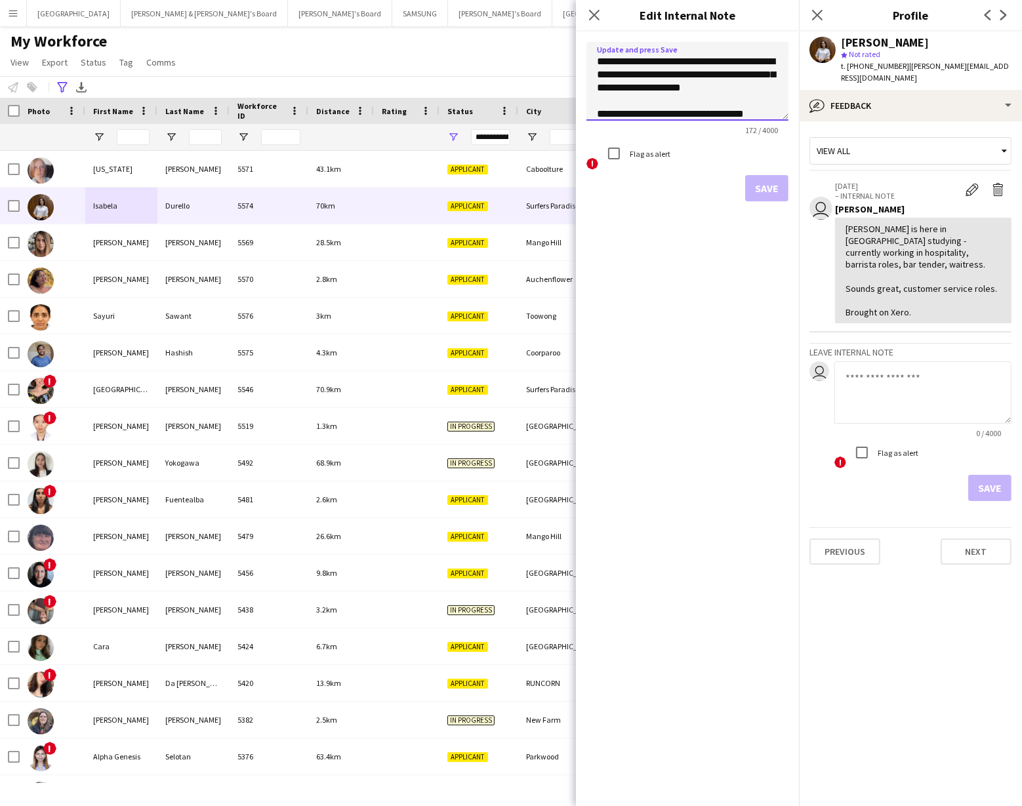
click at [754, 76] on textarea "**********" at bounding box center [687, 81] width 202 height 79
type textarea "**********"
click at [764, 182] on button "Save" at bounding box center [766, 188] width 43 height 26
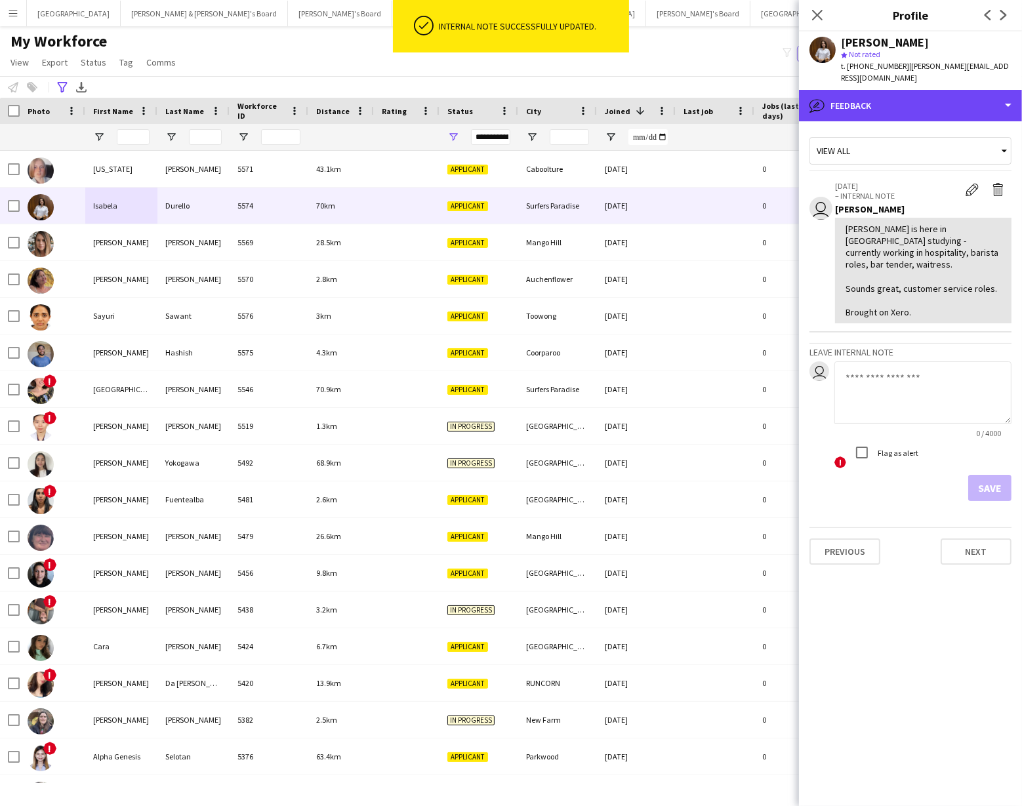
drag, startPoint x: 917, startPoint y: 98, endPoint x: 904, endPoint y: 110, distance: 17.2
click at [916, 98] on div "bubble-pencil Feedback" at bounding box center [910, 105] width 223 height 31
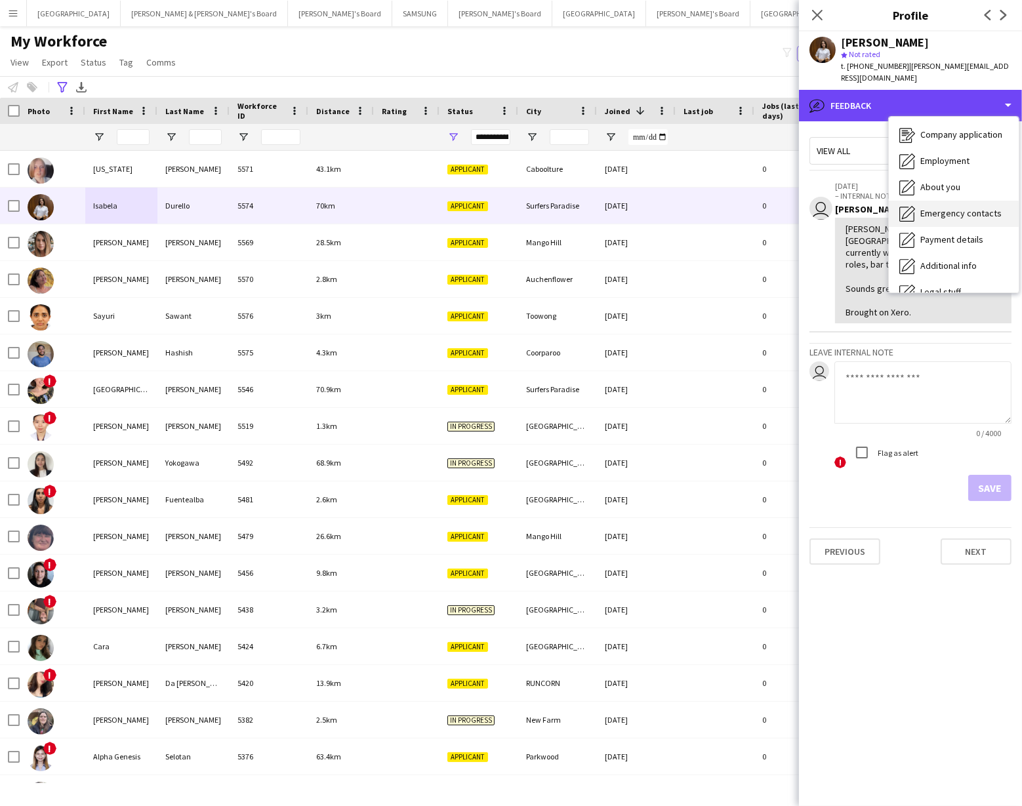
scroll to position [0, 0]
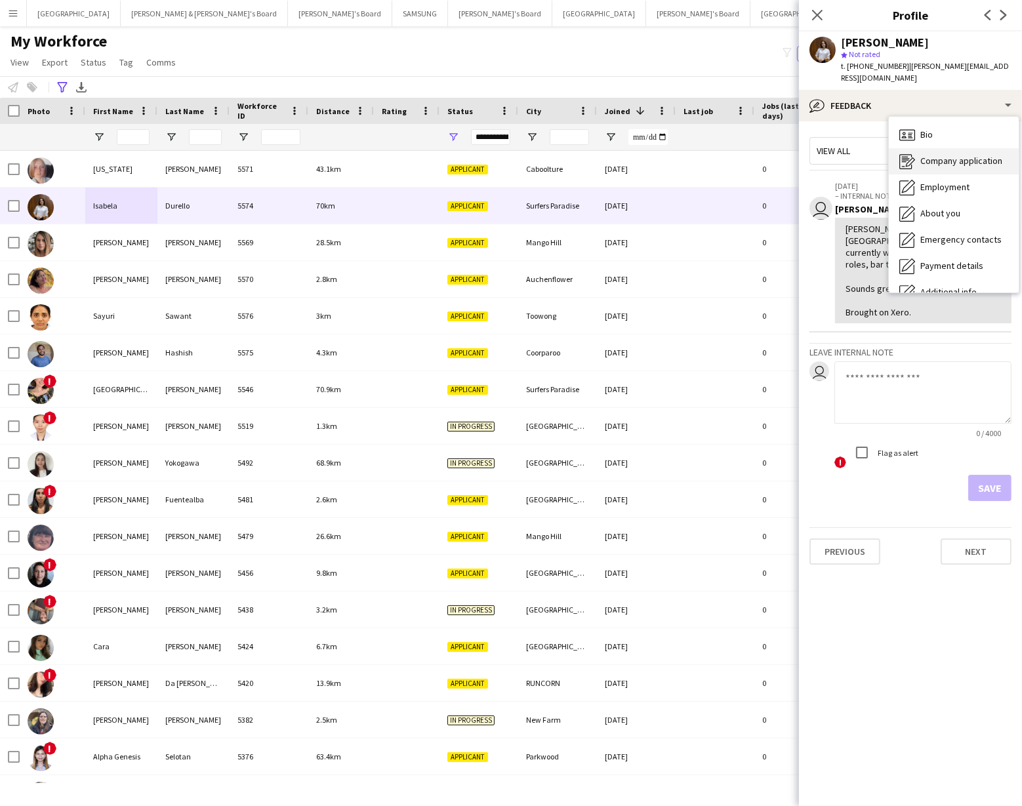
click at [948, 155] on span "Company application" at bounding box center [961, 161] width 82 height 12
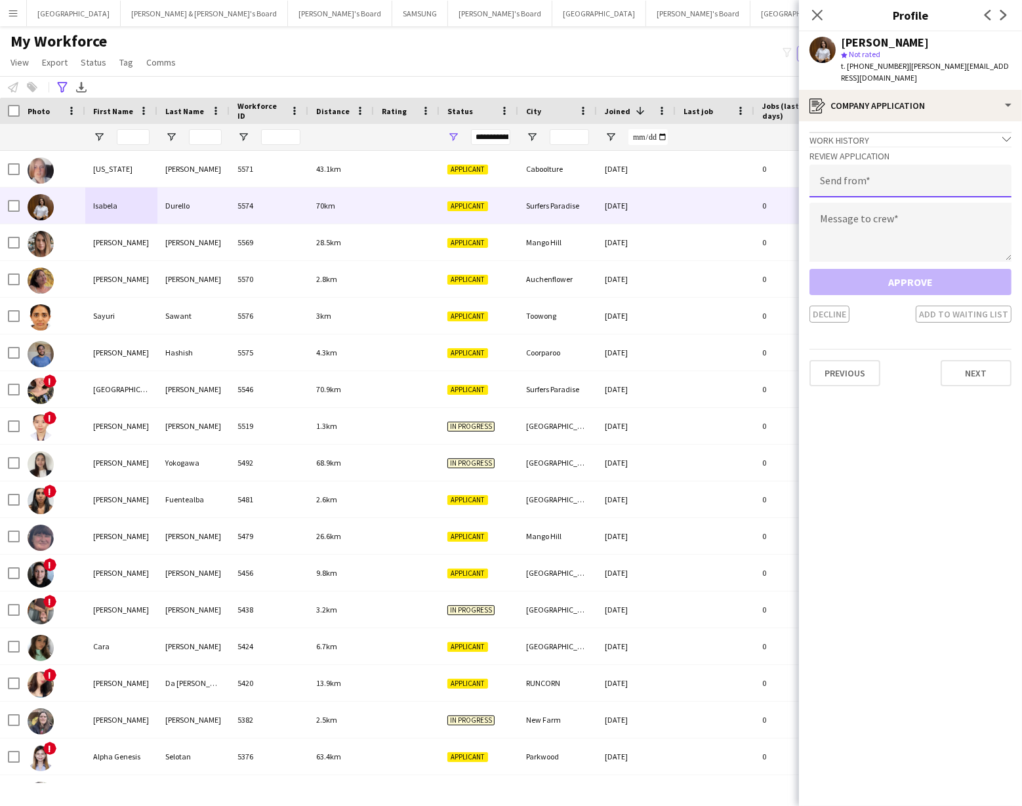
click at [828, 168] on input "email" at bounding box center [910, 181] width 202 height 33
type input "**********"
click at [850, 208] on textarea at bounding box center [910, 232] width 202 height 59
type textarea "*"
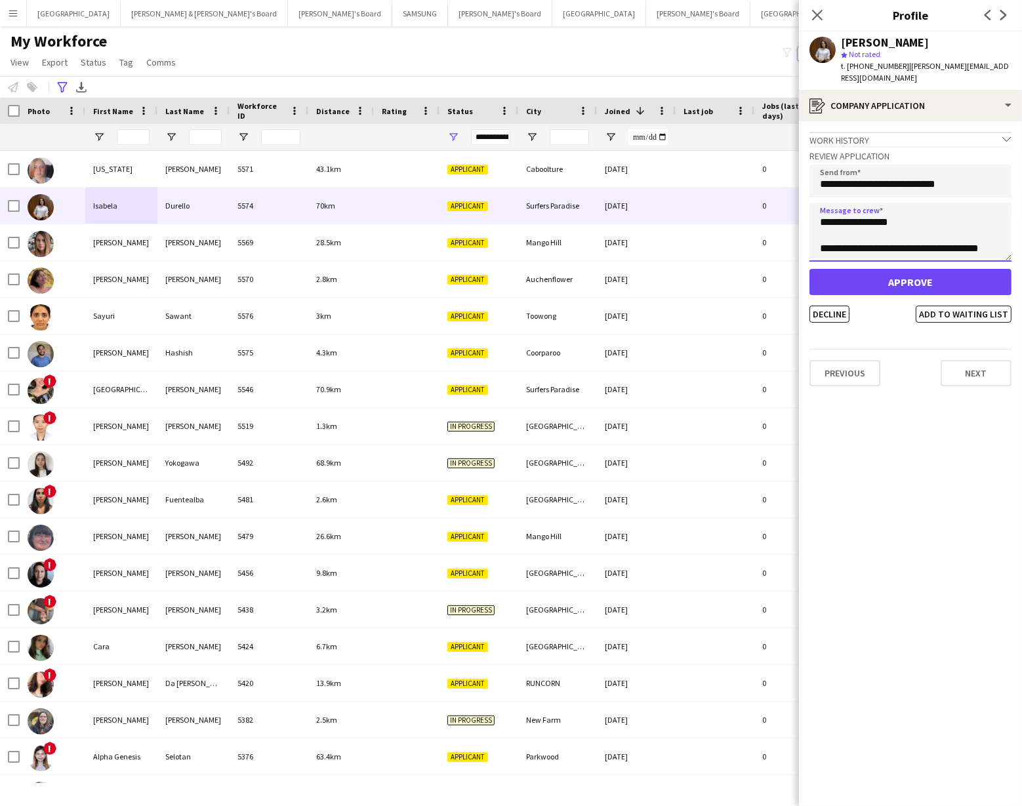
scroll to position [7, 0]
type textarea "**********"
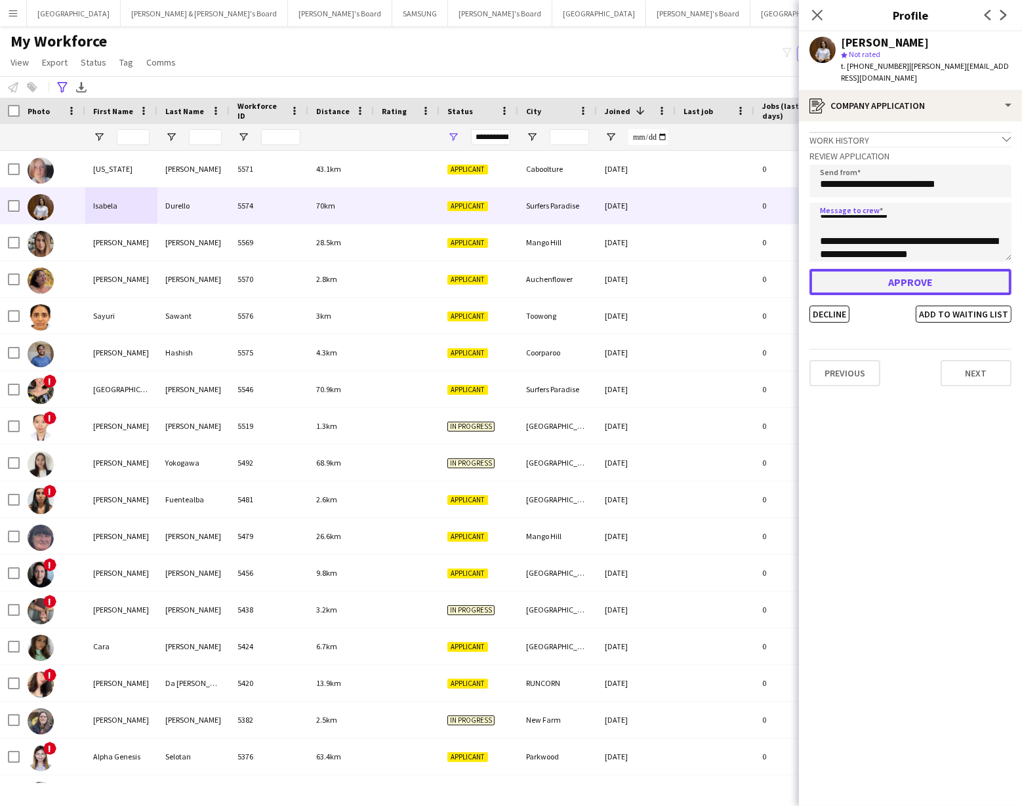
click at [913, 269] on button "Approve" at bounding box center [910, 282] width 202 height 26
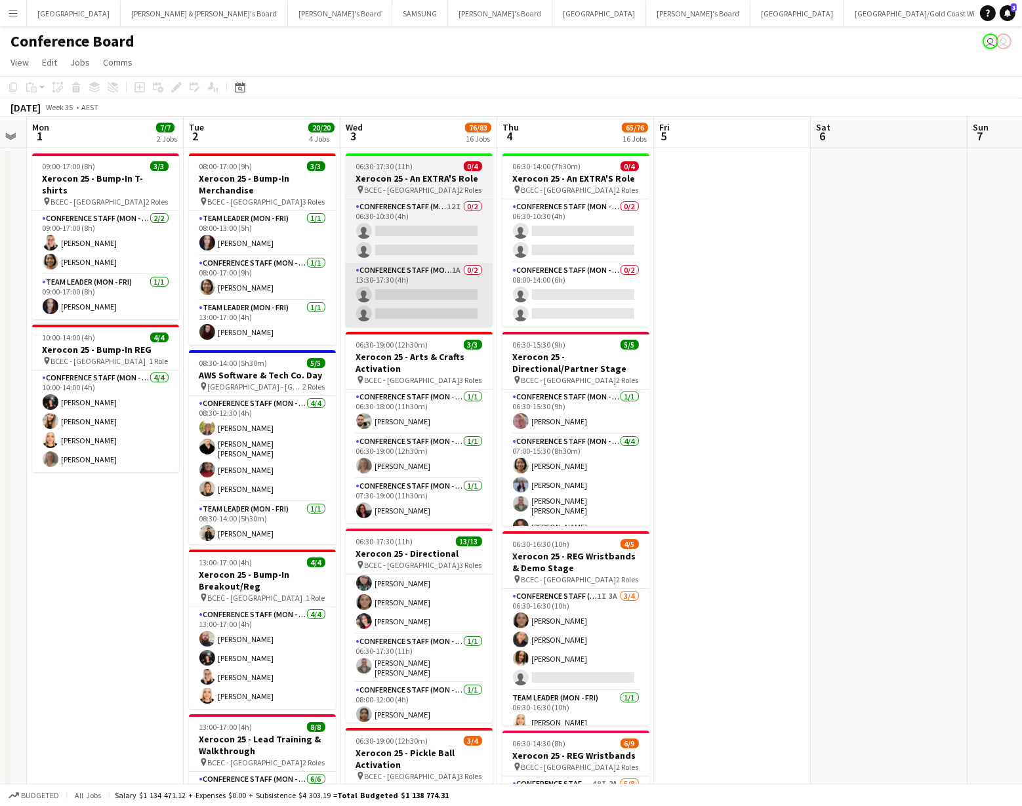
scroll to position [0, 442]
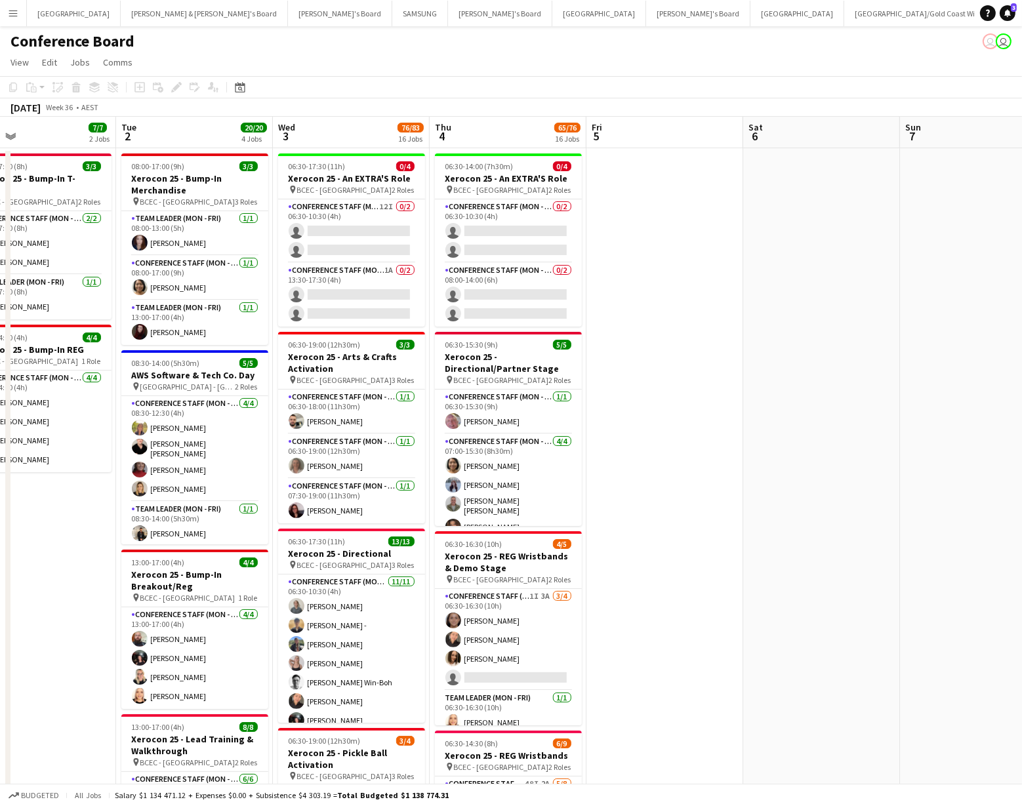
scroll to position [0, 512]
click at [16, 14] on app-icon "Menu" at bounding box center [13, 13] width 10 height 10
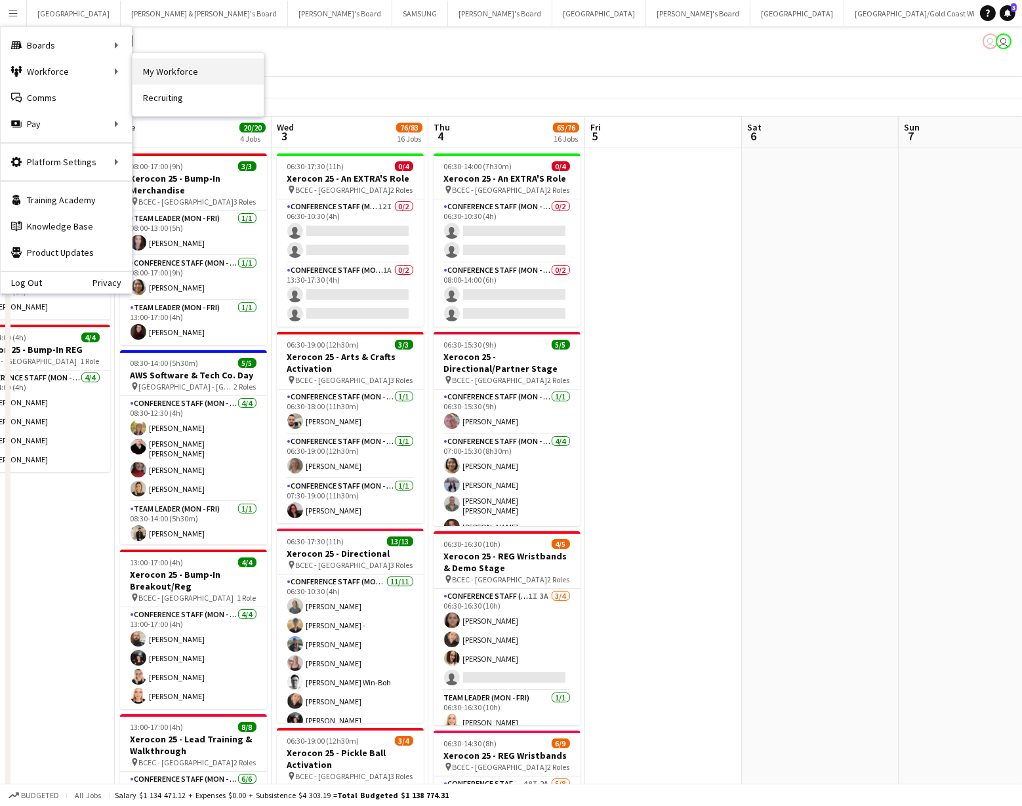
click at [187, 72] on link "My Workforce" at bounding box center [197, 71] width 131 height 26
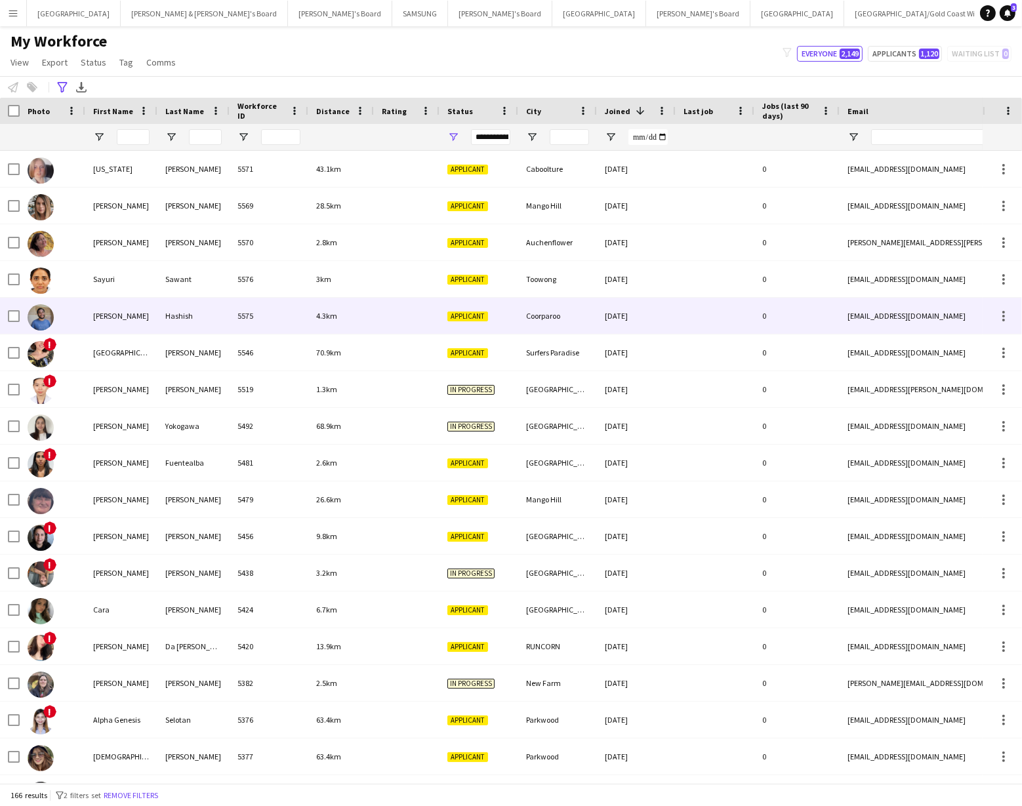
click at [85, 313] on div "Sohib" at bounding box center [121, 316] width 72 height 36
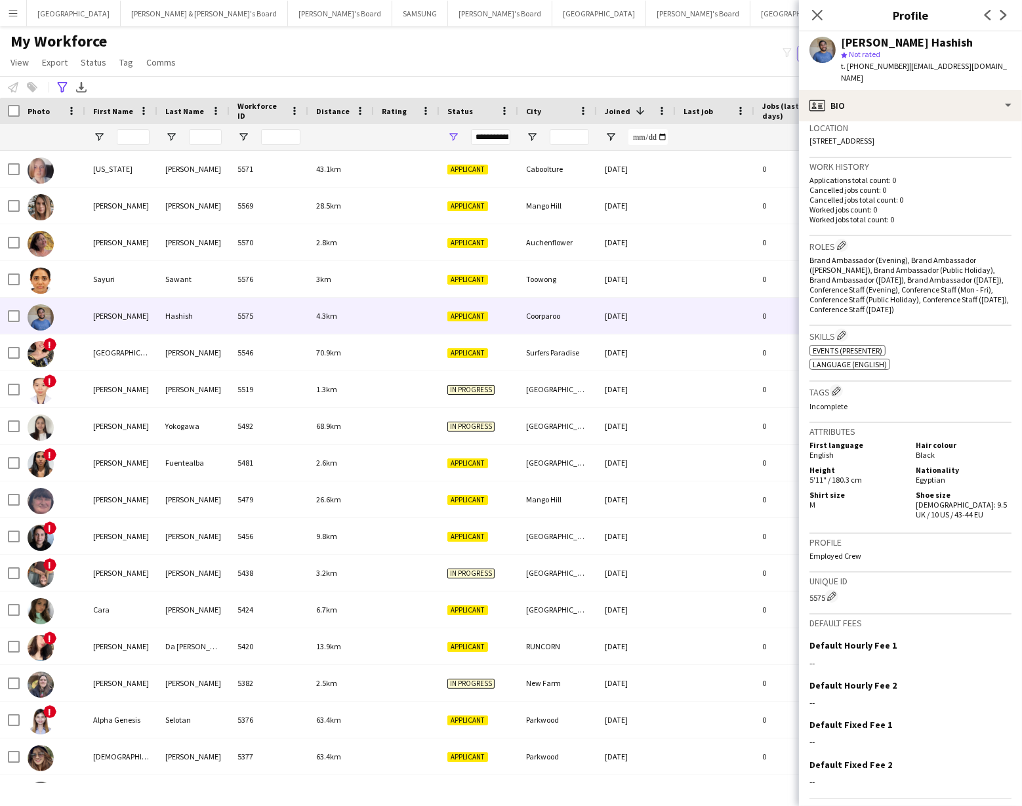
scroll to position [313, 0]
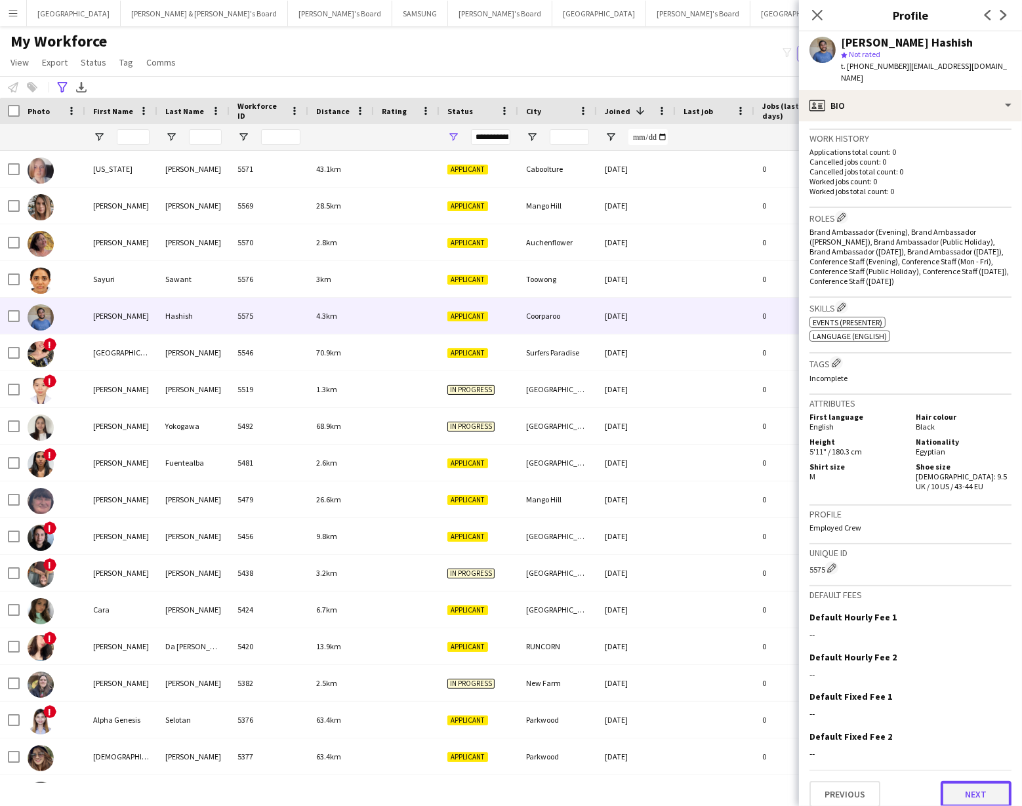
click at [977, 751] on button "Next" at bounding box center [975, 794] width 71 height 26
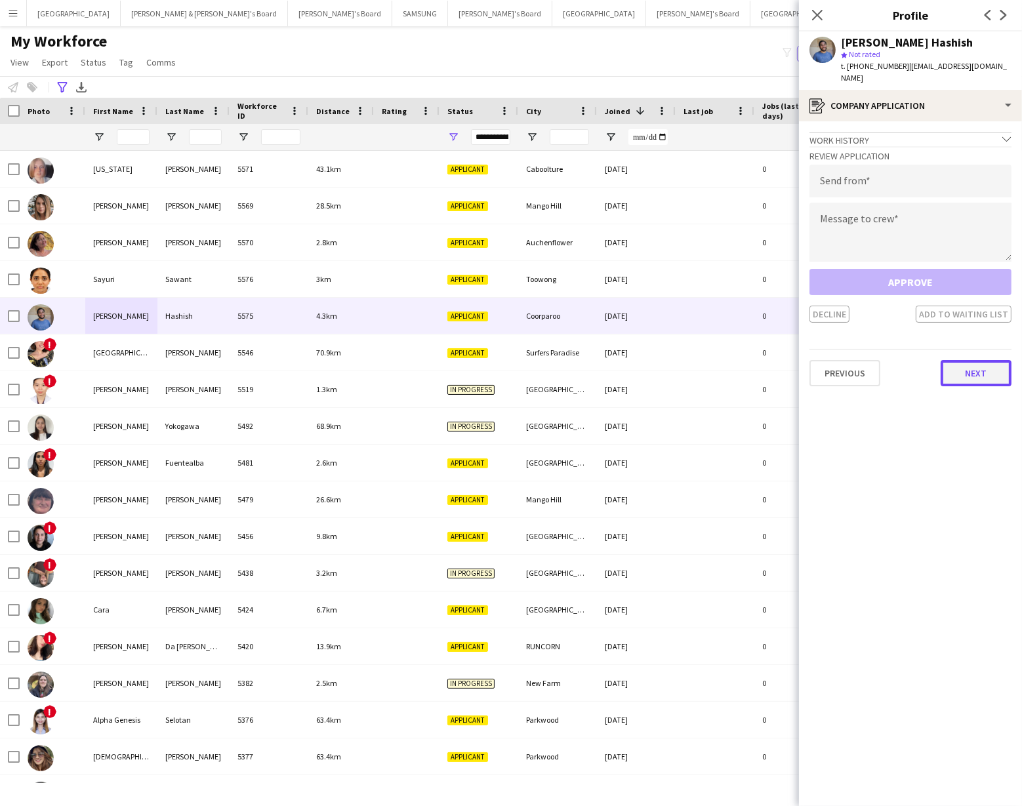
click at [963, 360] on button "Next" at bounding box center [975, 373] width 71 height 26
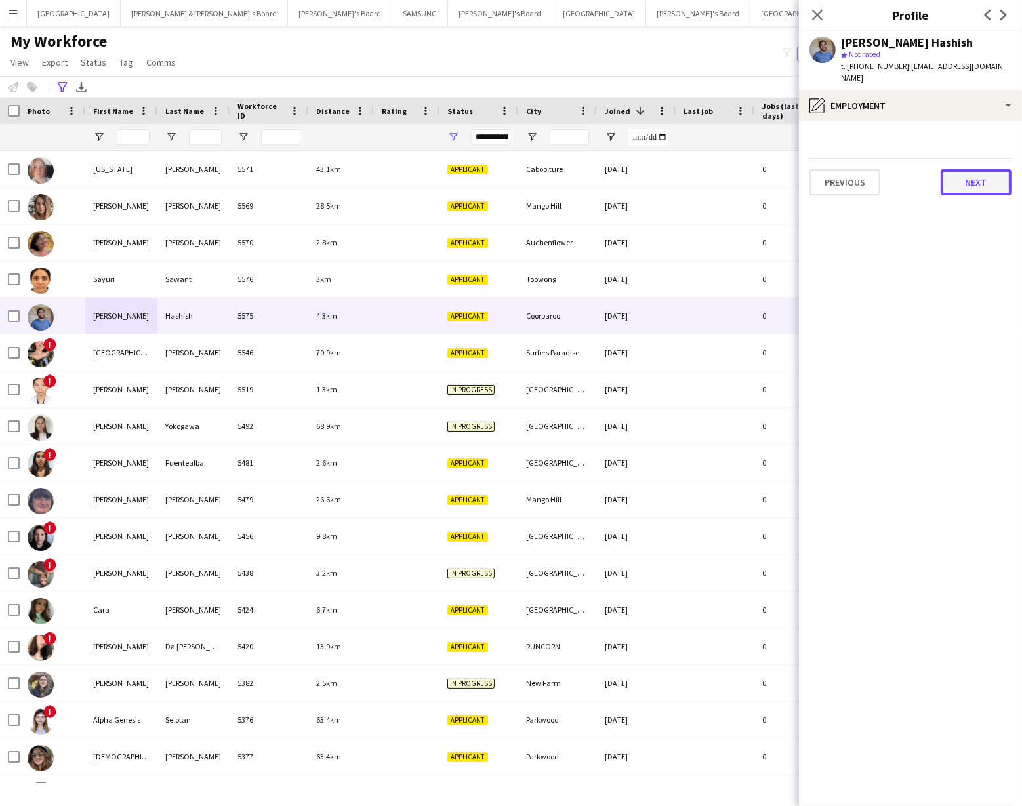
click at [955, 169] on button "Next" at bounding box center [975, 182] width 71 height 26
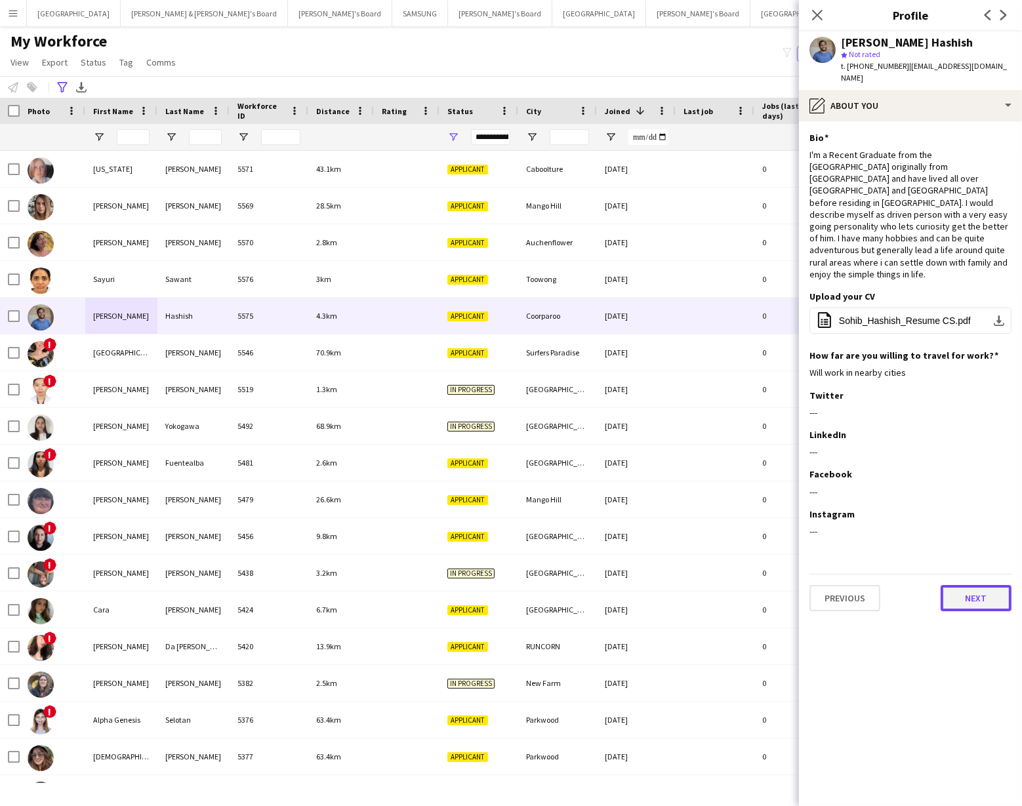
click at [968, 585] on button "Next" at bounding box center [975, 598] width 71 height 26
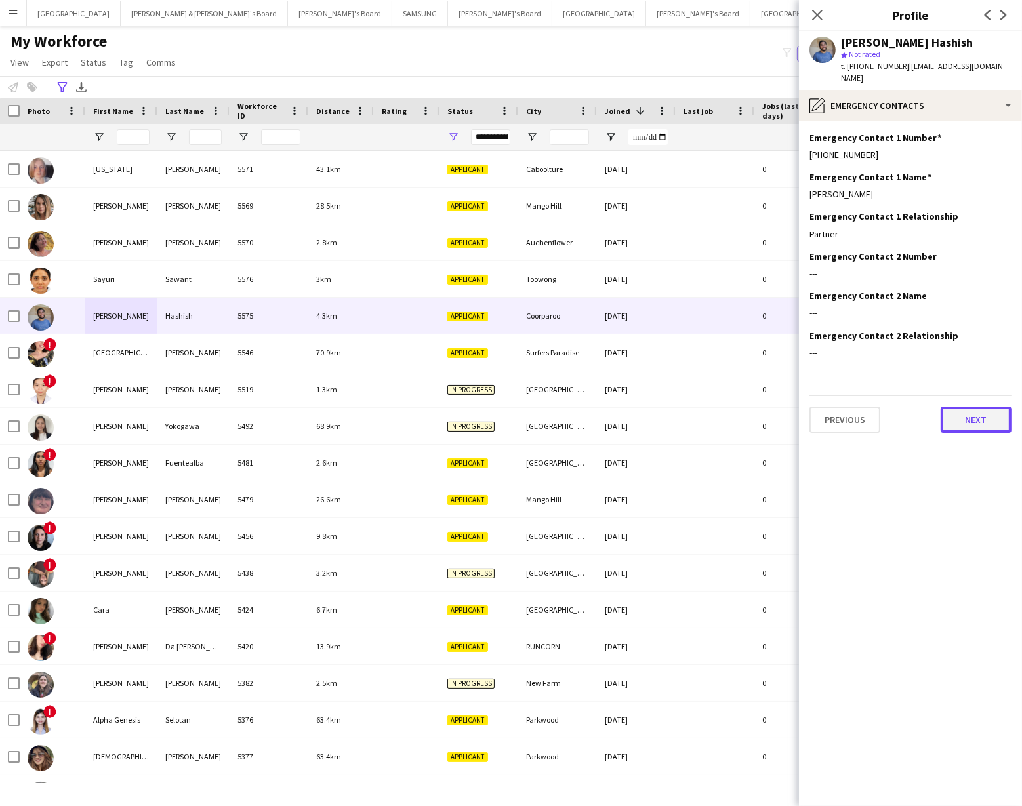
click at [963, 409] on button "Next" at bounding box center [975, 420] width 71 height 26
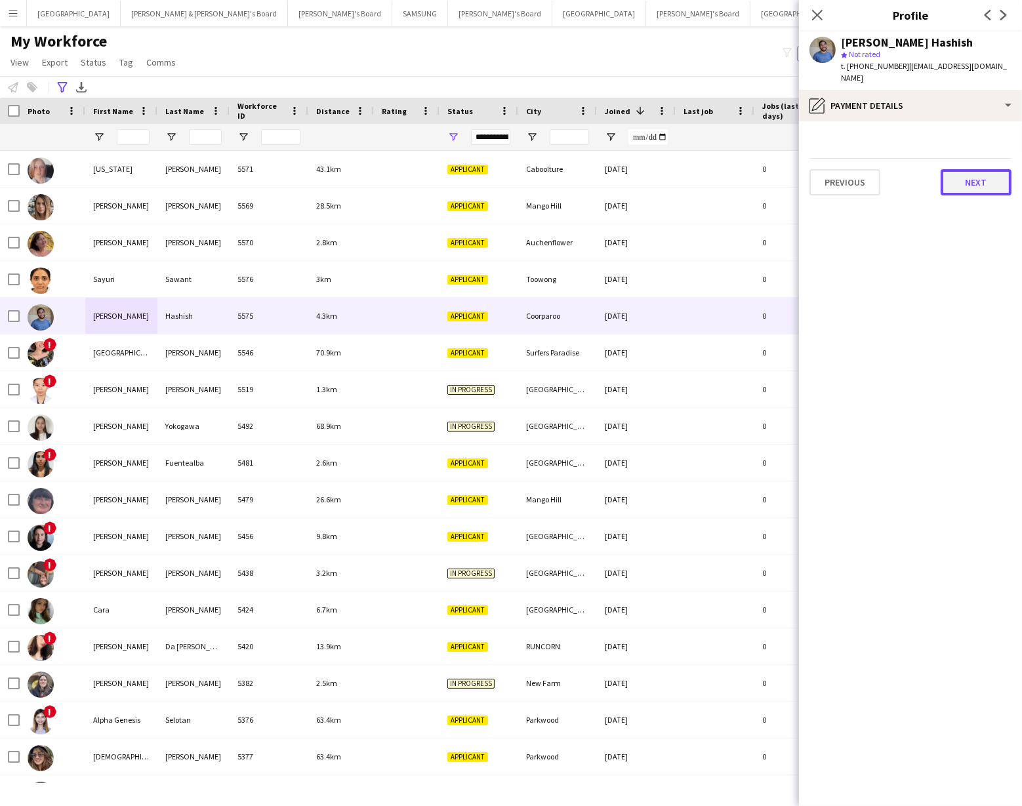
click at [955, 169] on button "Next" at bounding box center [975, 182] width 71 height 26
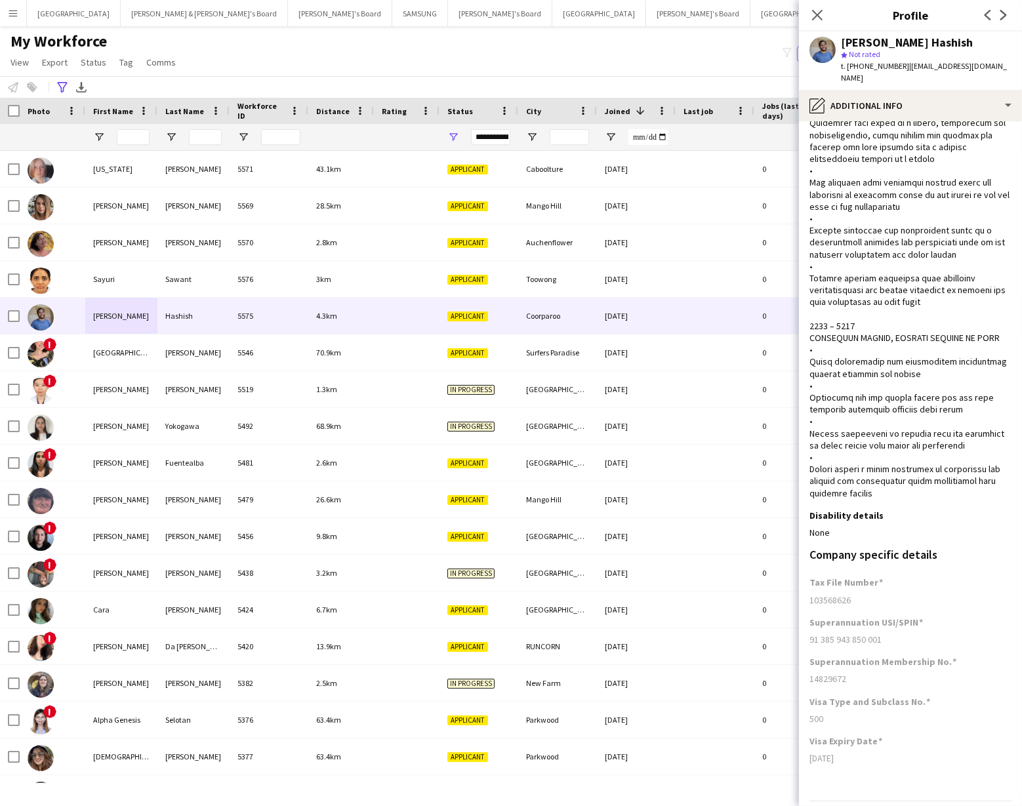
scroll to position [459, 0]
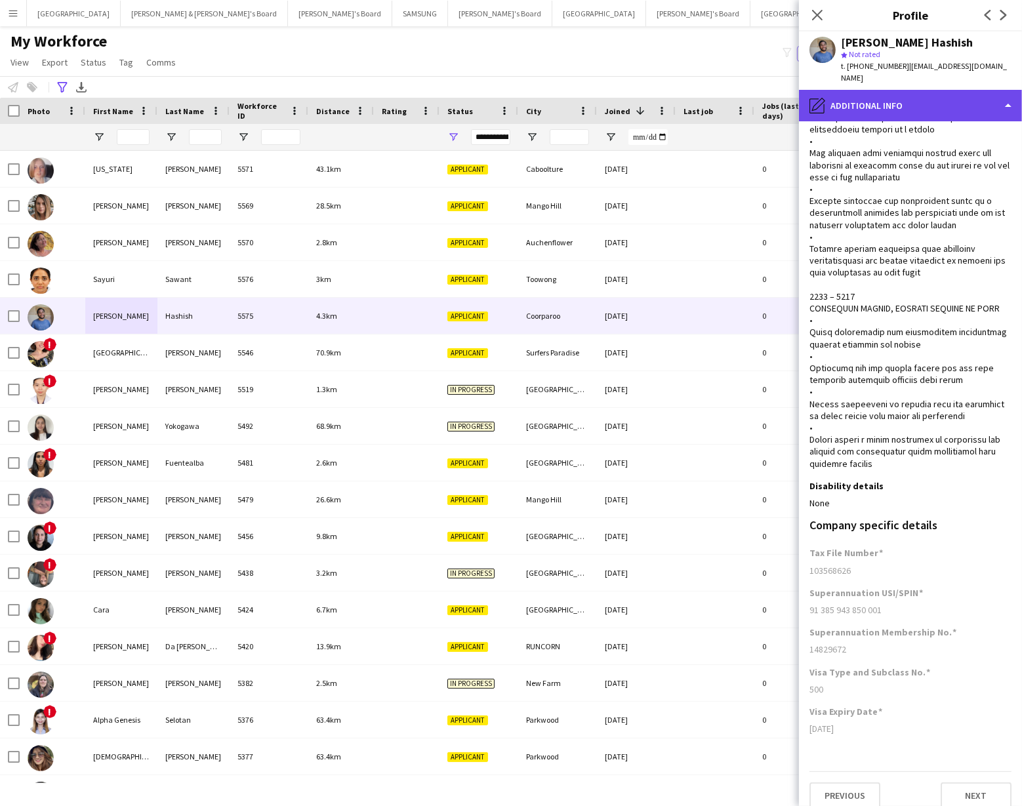
click at [973, 90] on div "pencil4 Additional info" at bounding box center [910, 105] width 223 height 31
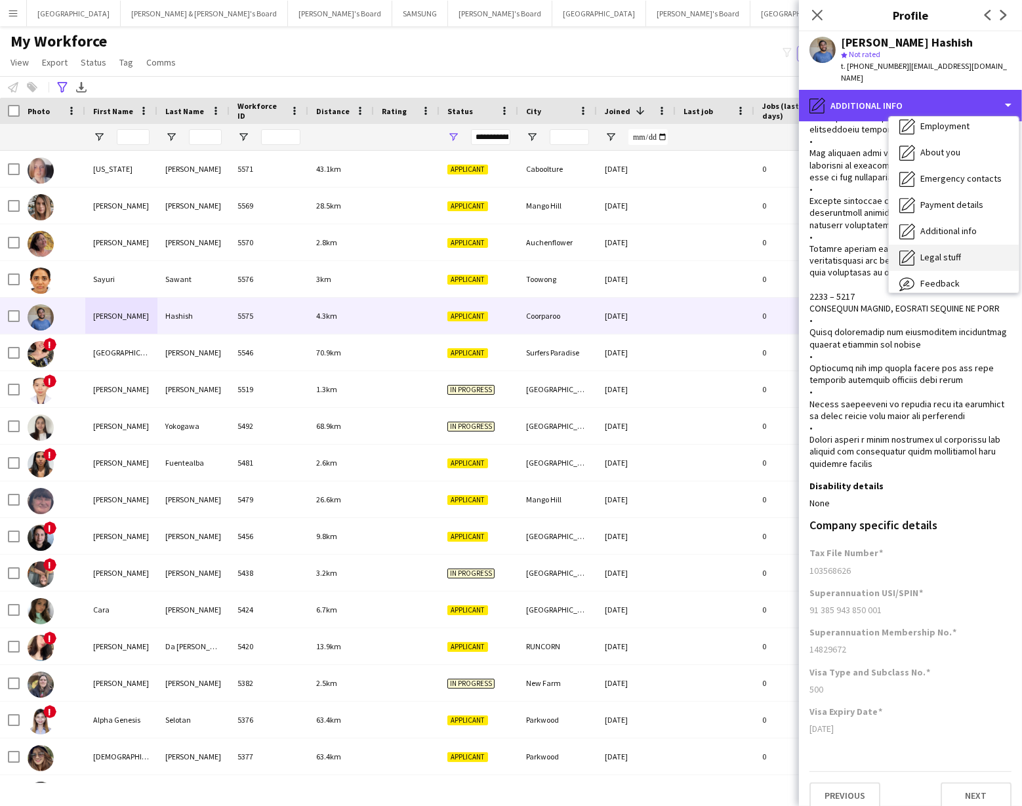
scroll to position [96, 0]
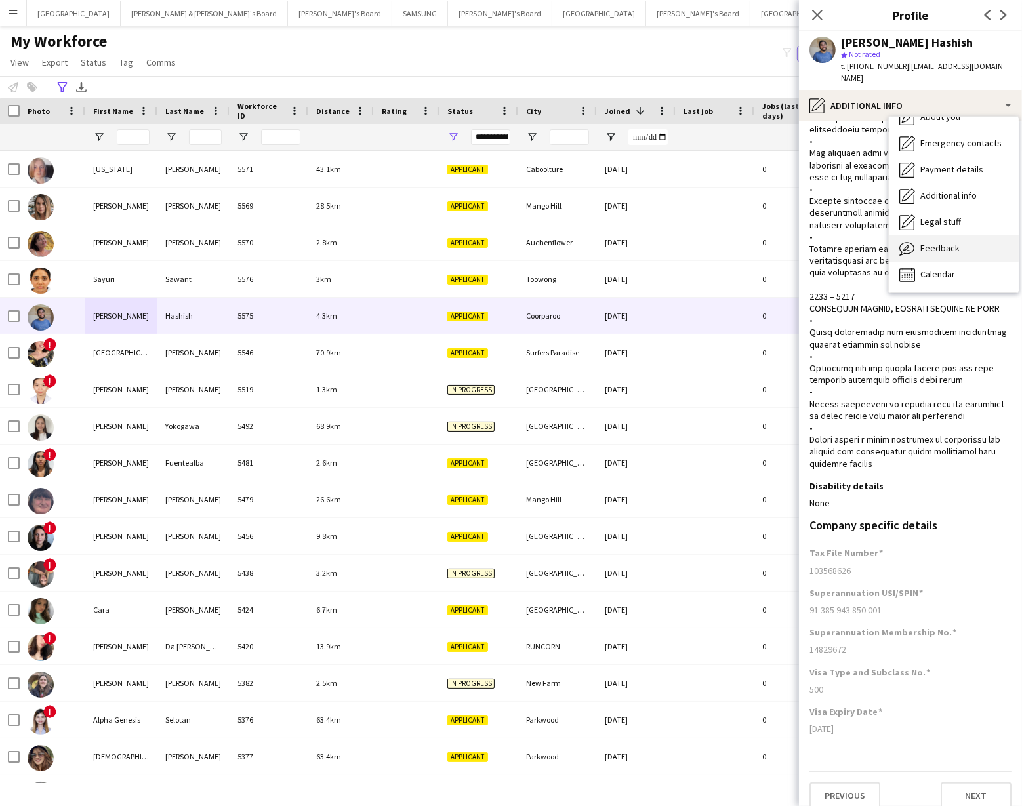
click at [956, 242] on span "Feedback" at bounding box center [939, 248] width 39 height 12
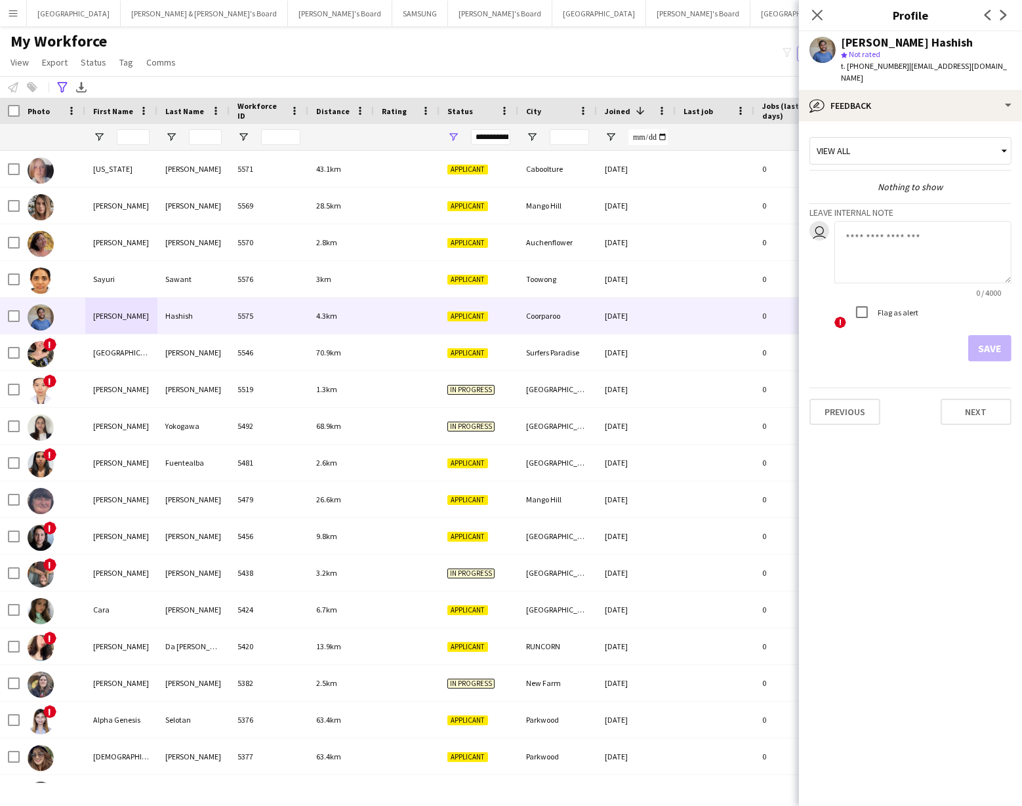
click at [847, 223] on textarea at bounding box center [922, 252] width 177 height 62
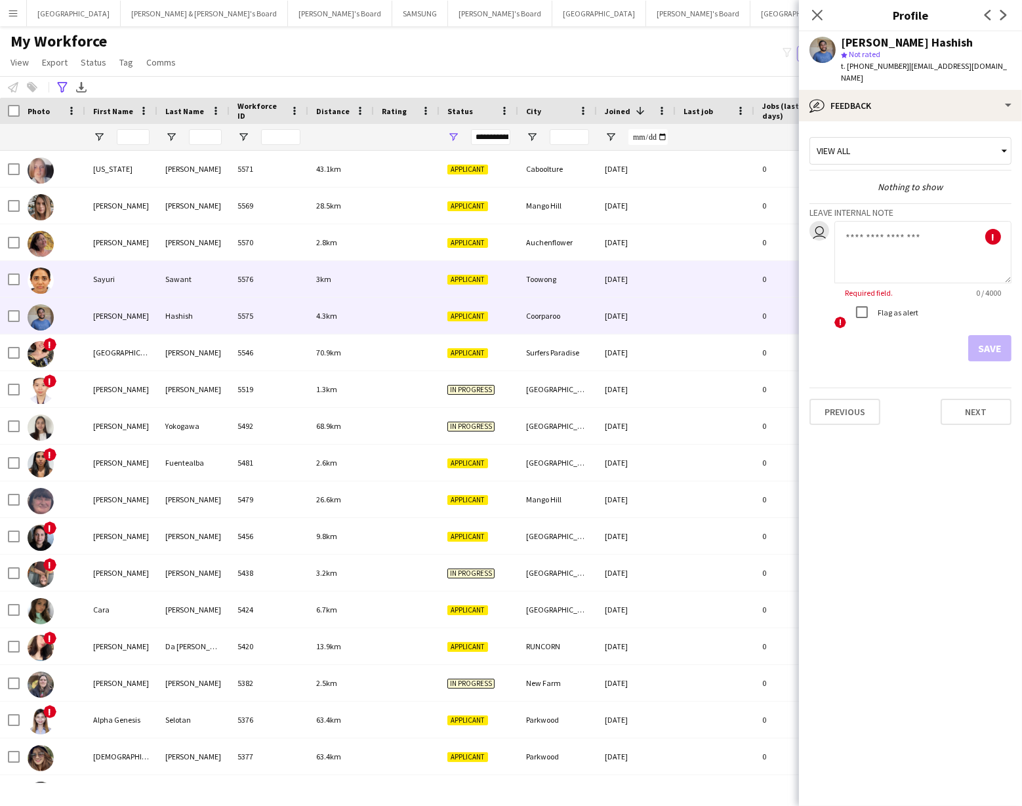
click at [132, 285] on div "Sayuri" at bounding box center [121, 279] width 72 height 36
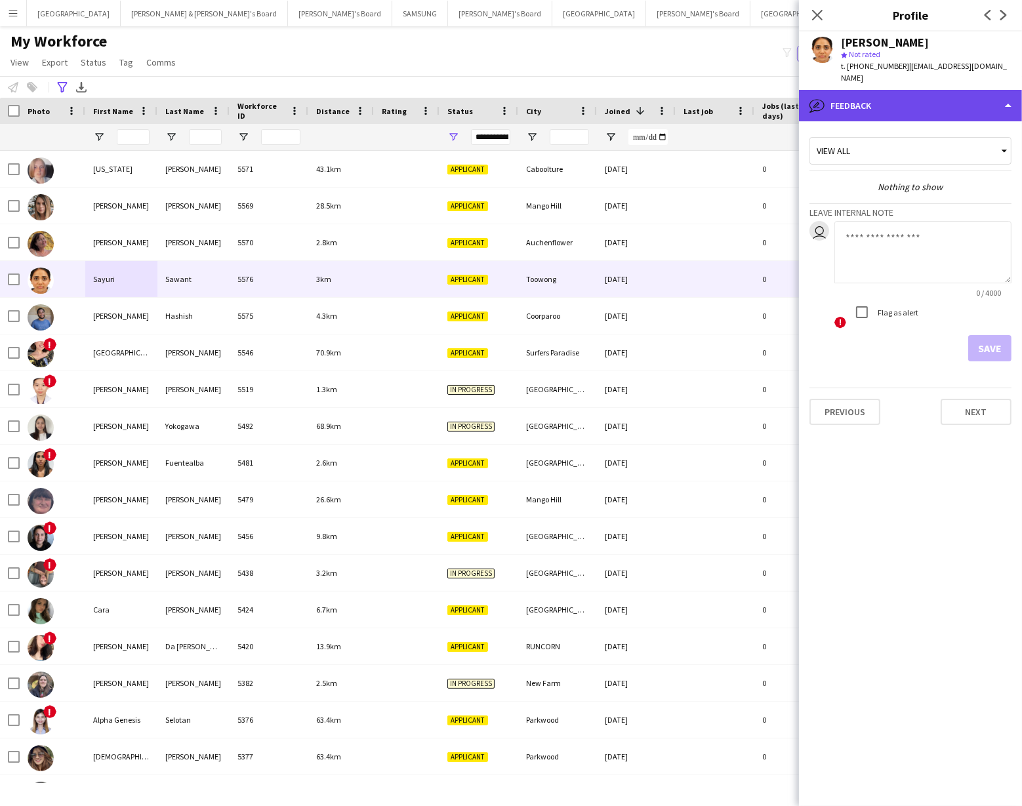
click at [992, 94] on div "bubble-pencil Feedback" at bounding box center [910, 105] width 223 height 31
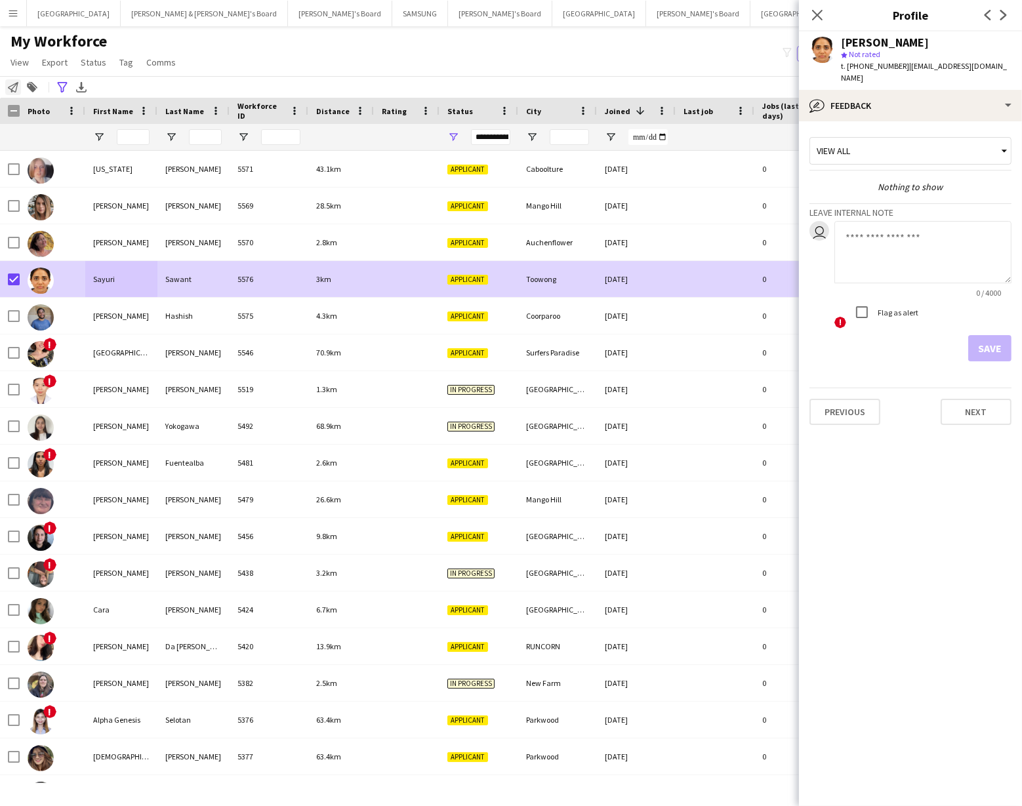
click at [10, 85] on icon "Notify workforce" at bounding box center [13, 87] width 10 height 10
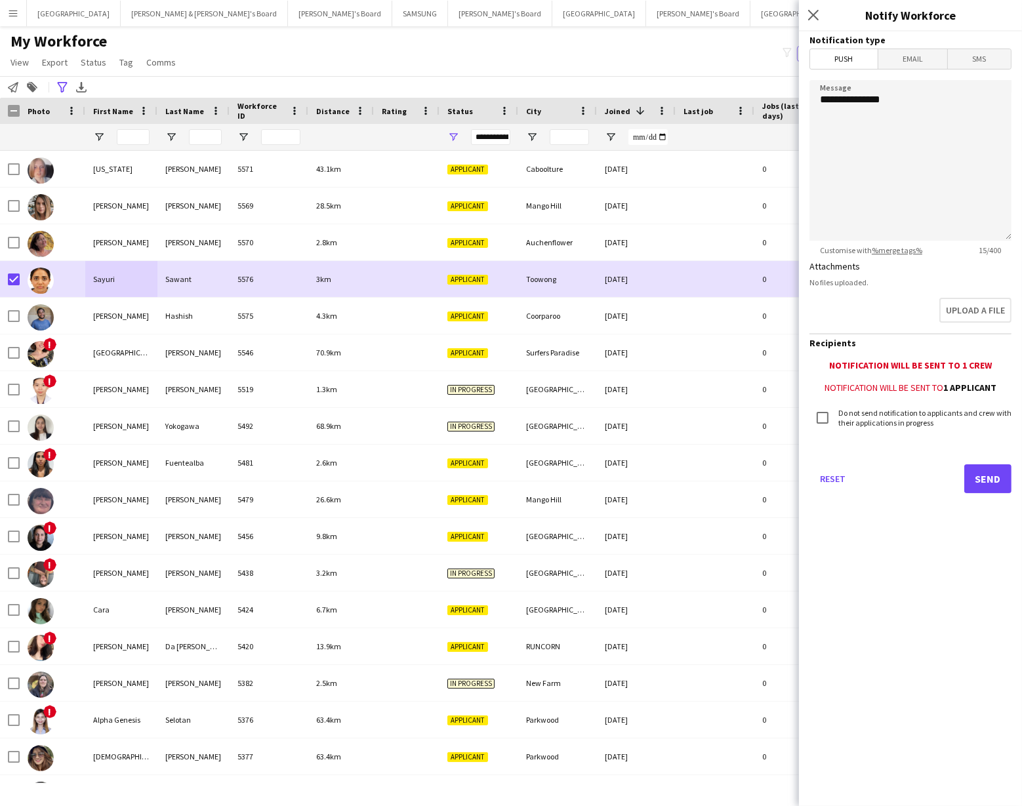
click at [912, 60] on span "Email" at bounding box center [913, 59] width 70 height 20
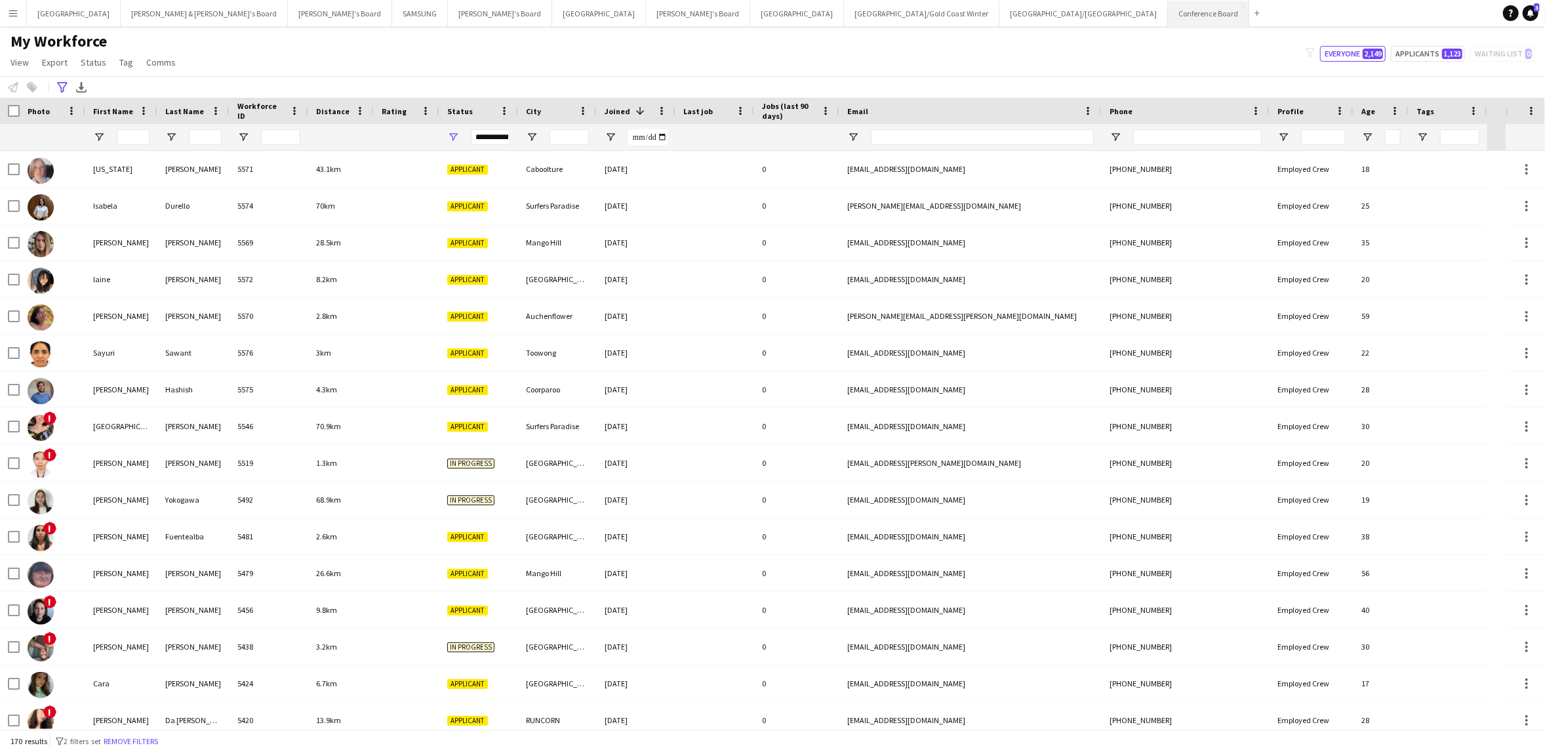
click at [1021, 14] on button "Conference Board Close" at bounding box center [1208, 14] width 81 height 26
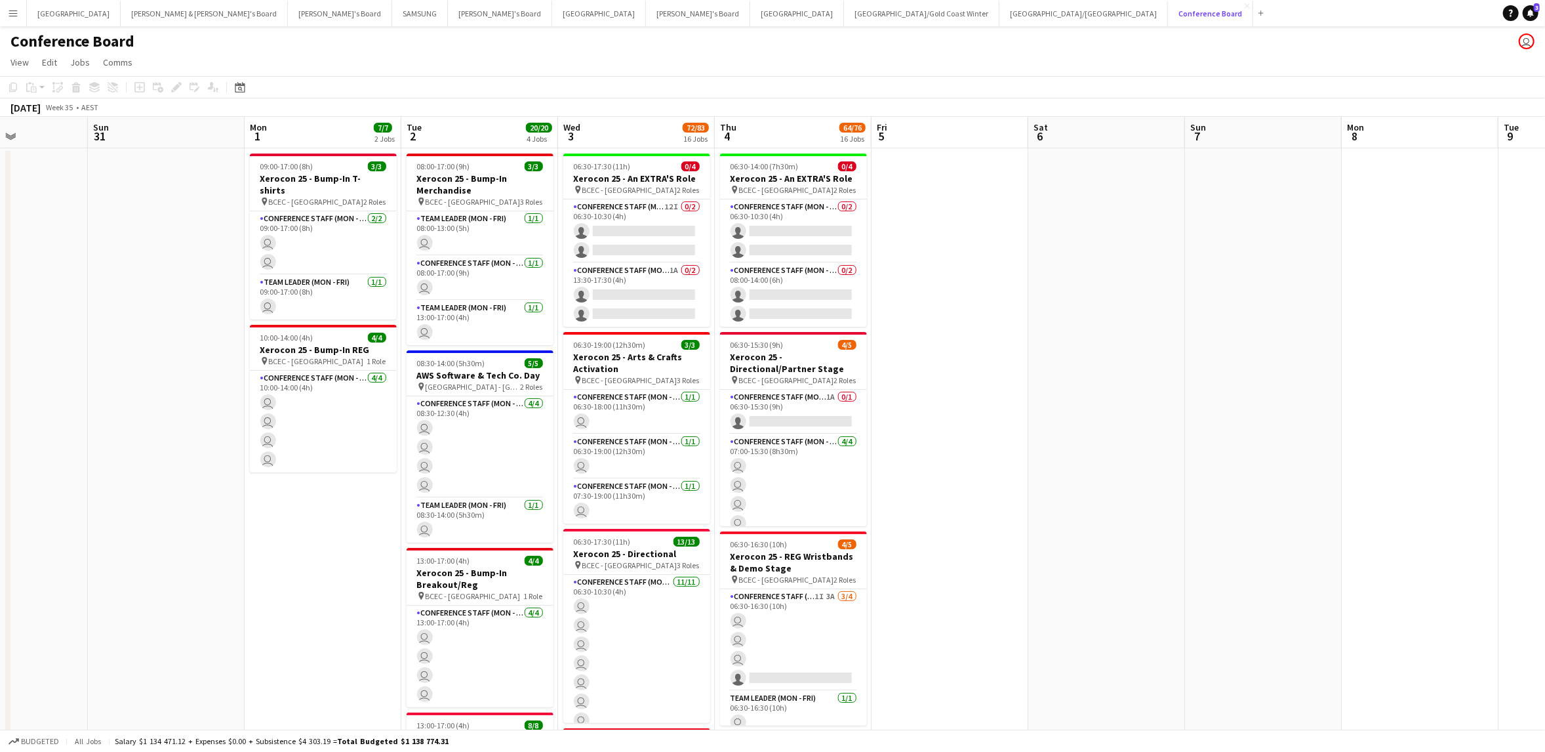
scroll to position [0, 540]
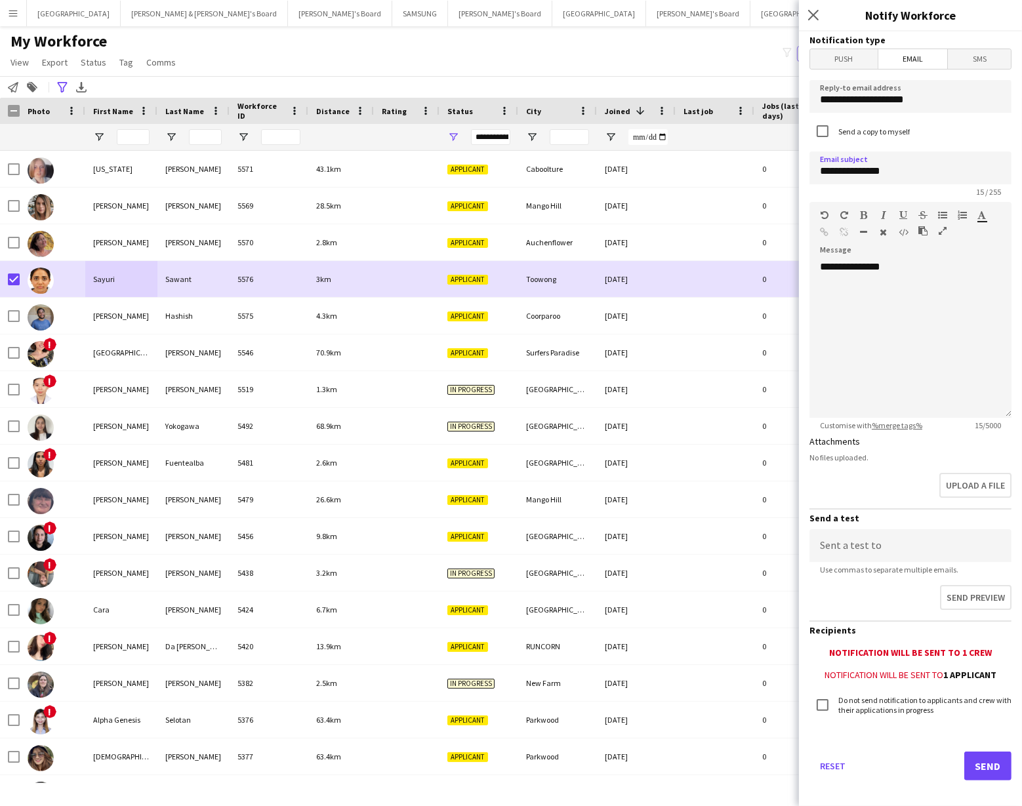
type input "**********"
click at [901, 272] on div "**********" at bounding box center [910, 338] width 202 height 157
click at [836, 759] on button "Reset" at bounding box center [832, 766] width 47 height 29
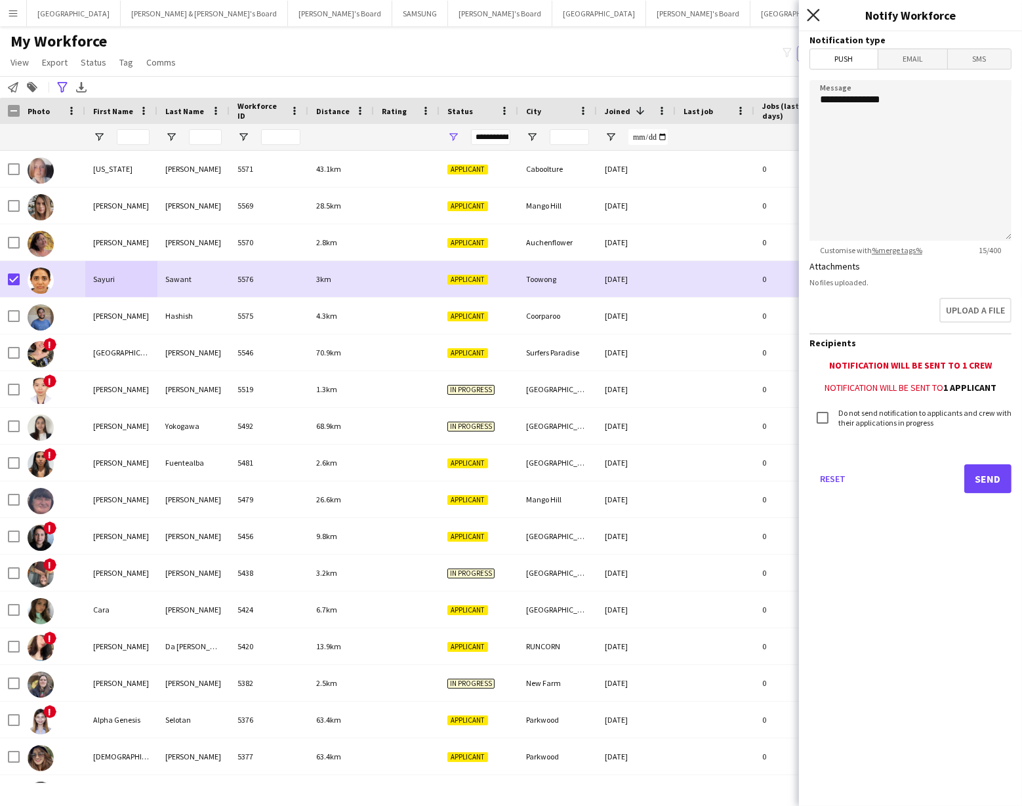
click at [811, 12] on icon at bounding box center [813, 15] width 12 height 12
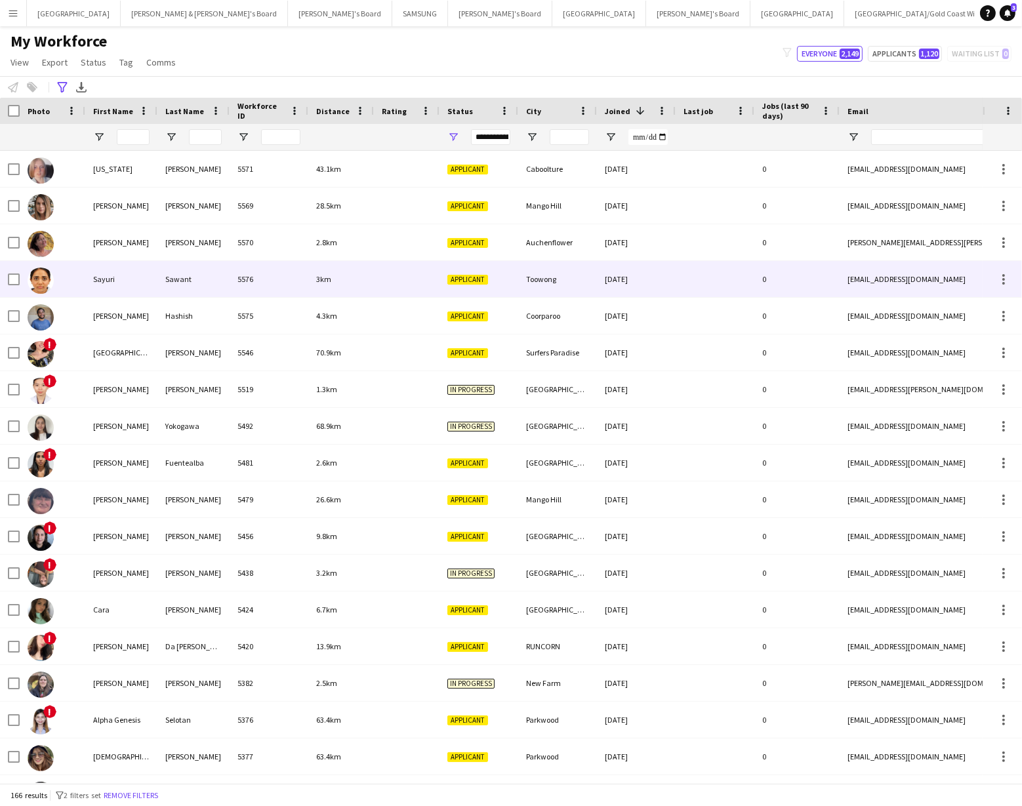
click at [39, 281] on img at bounding box center [41, 281] width 26 height 26
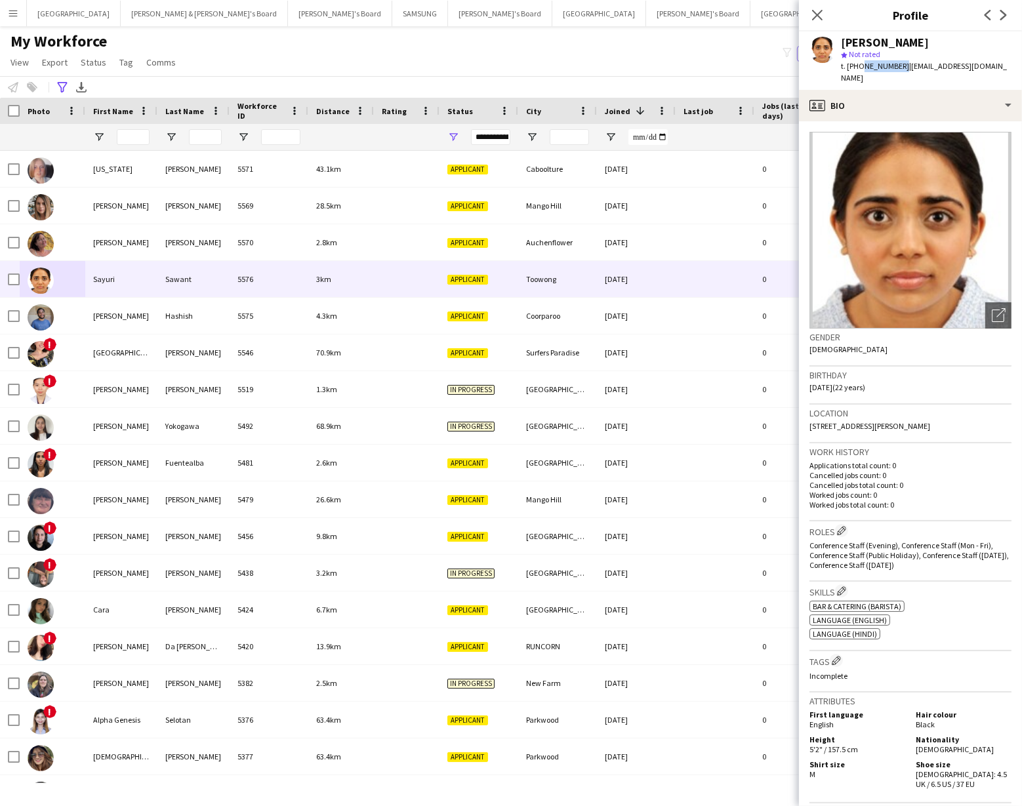
drag, startPoint x: 860, startPoint y: 67, endPoint x: 898, endPoint y: 65, distance: 38.7
click at [898, 65] on span "t. [PHONE_NUMBER]" at bounding box center [875, 66] width 68 height 10
copy span "0481142861"
click at [817, 16] on icon "Close pop-in" at bounding box center [817, 15] width 12 height 12
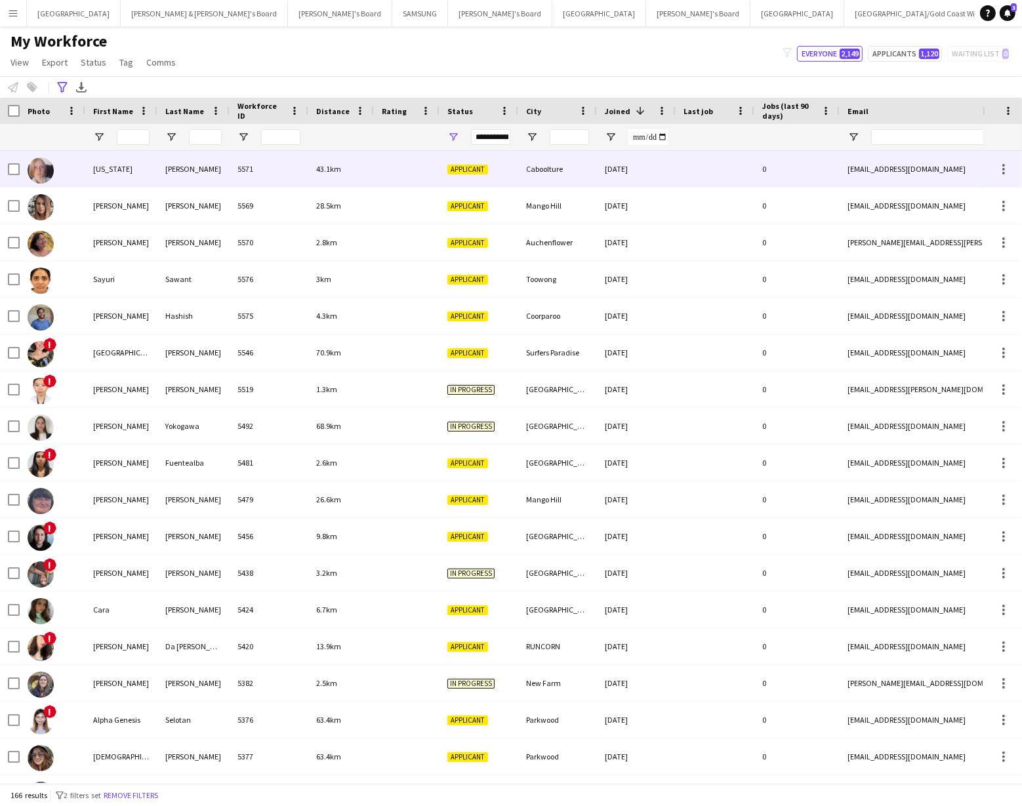
click at [118, 171] on div "Indiana" at bounding box center [121, 169] width 72 height 36
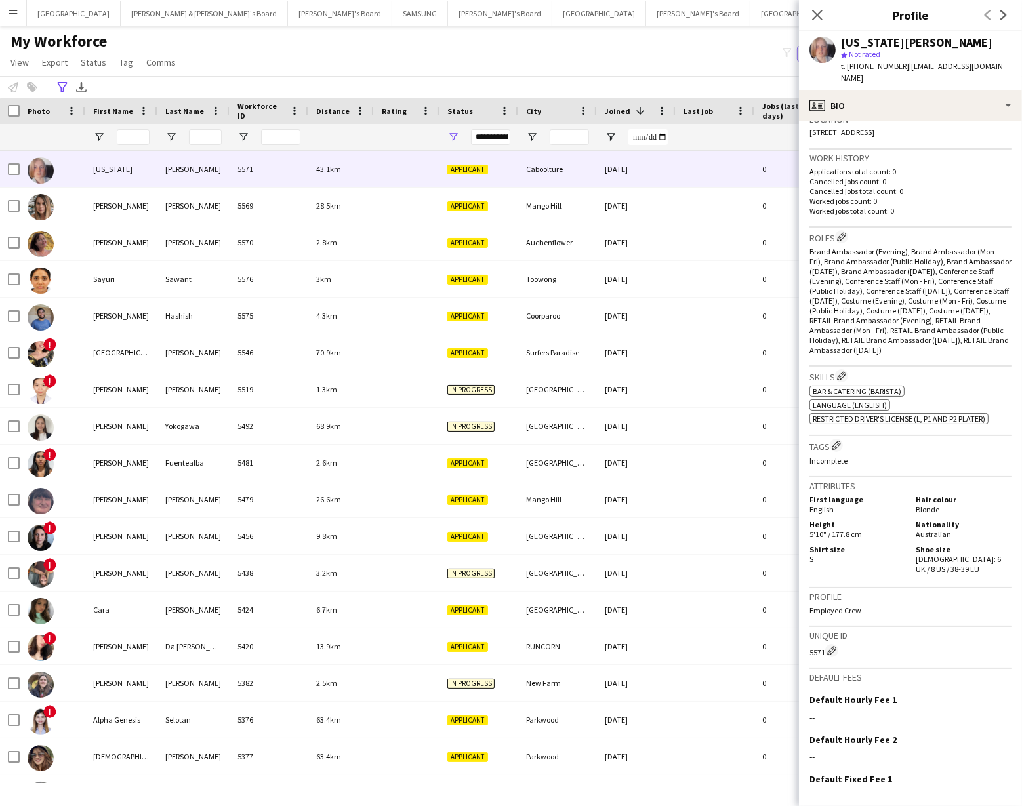
scroll to position [377, 0]
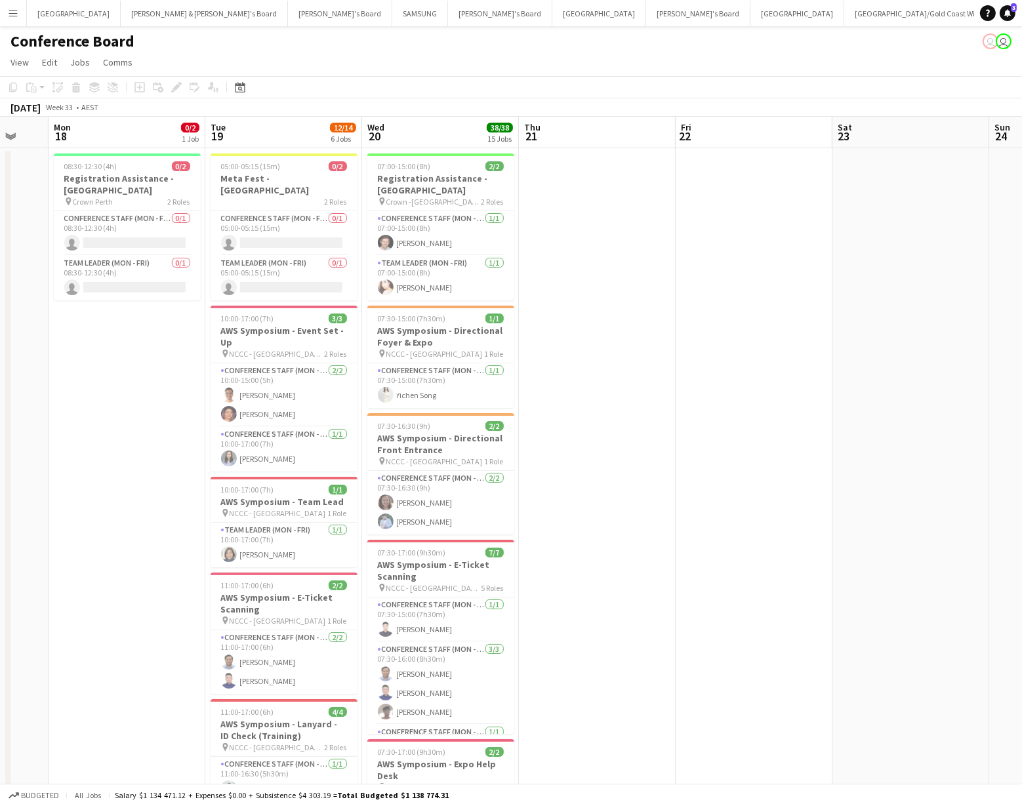
scroll to position [0, 579]
click at [750, 9] on button "Sydney Close" at bounding box center [797, 14] width 94 height 26
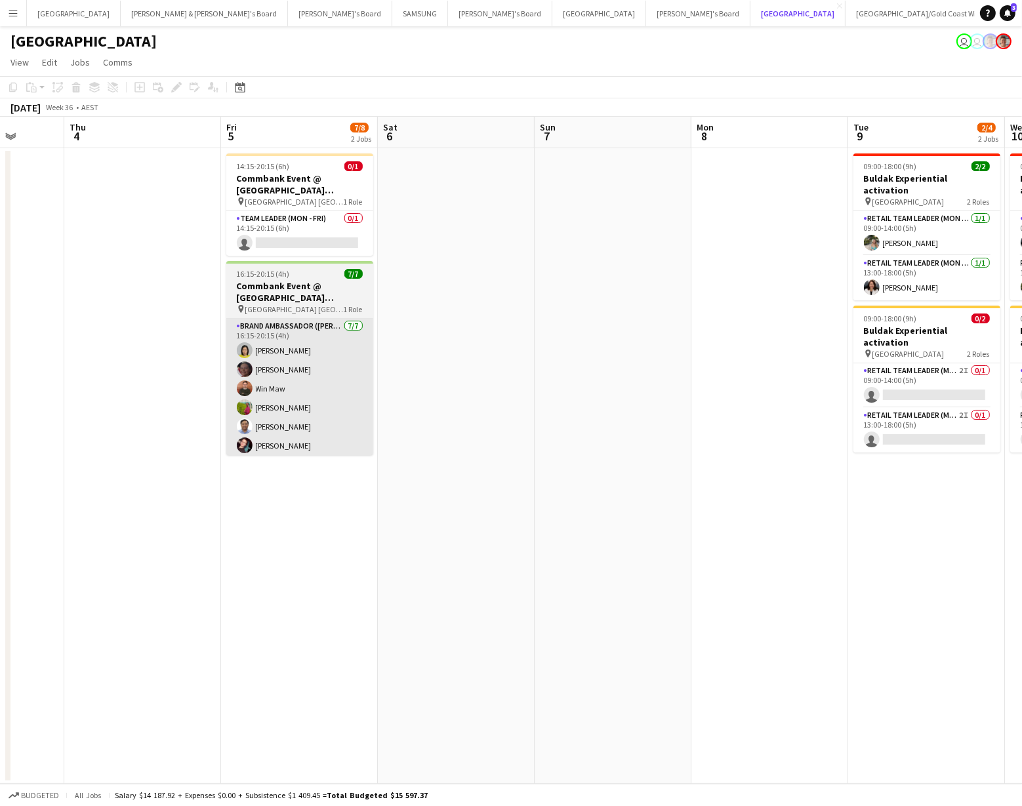
scroll to position [0, 564]
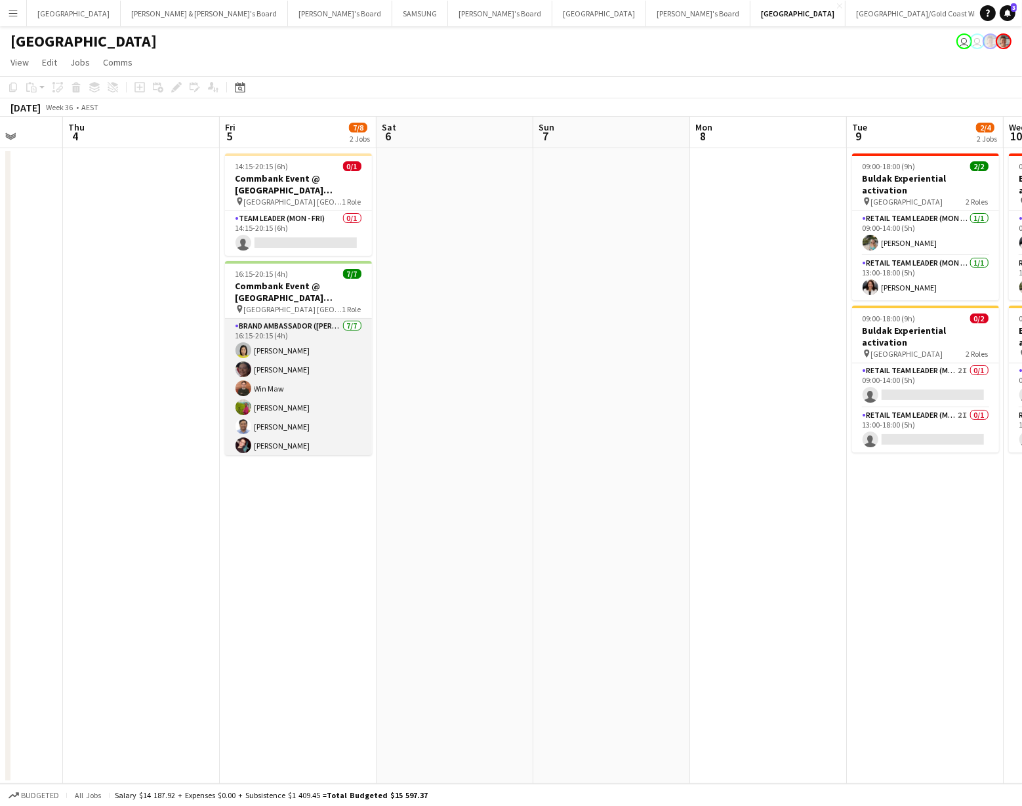
click at [292, 395] on app-card-role "Brand Ambassador (Mon - Fri) 7/7 16:15-20:15 (4h) Yadana Ni Ni Elisa Lewis Win …" at bounding box center [298, 398] width 147 height 159
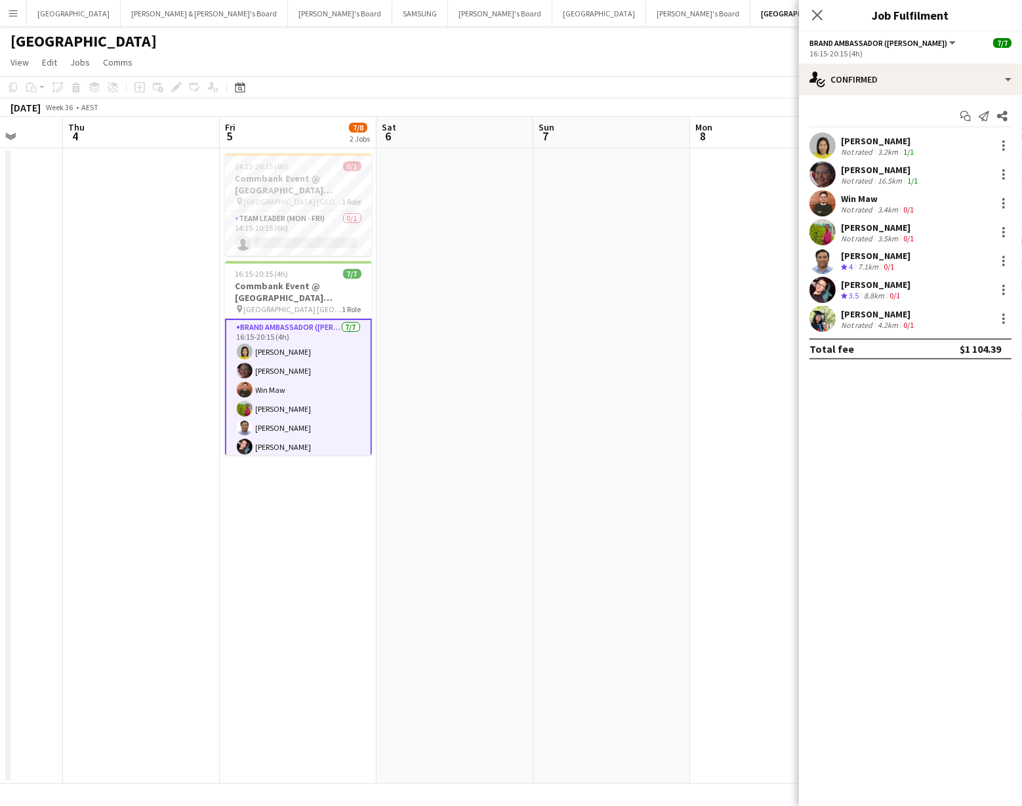
click at [826, 150] on app-user-avatar at bounding box center [822, 145] width 26 height 26
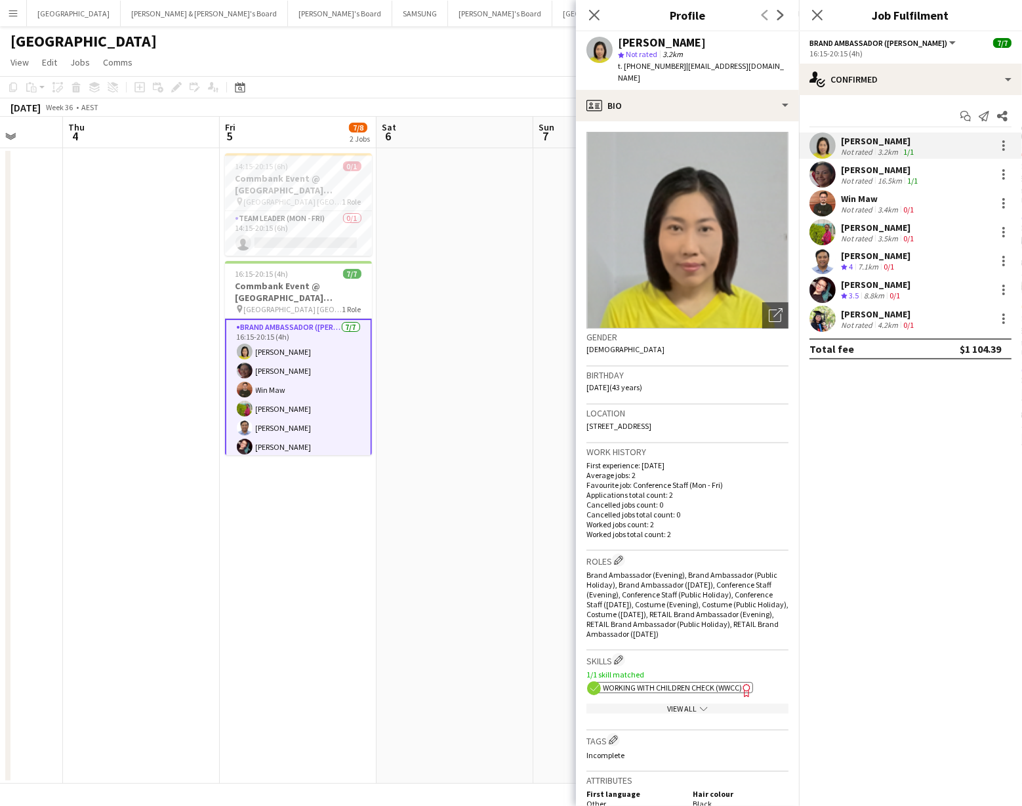
click at [816, 171] on app-user-avatar at bounding box center [822, 174] width 26 height 26
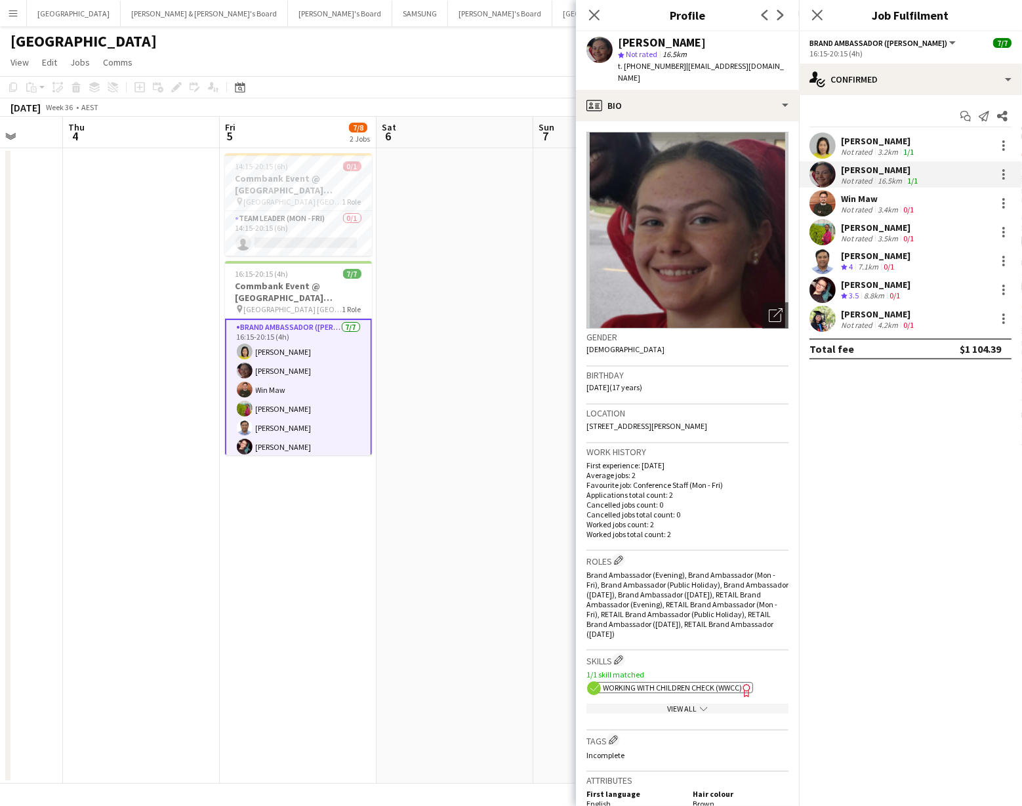
click at [815, 205] on app-user-avatar at bounding box center [822, 203] width 26 height 26
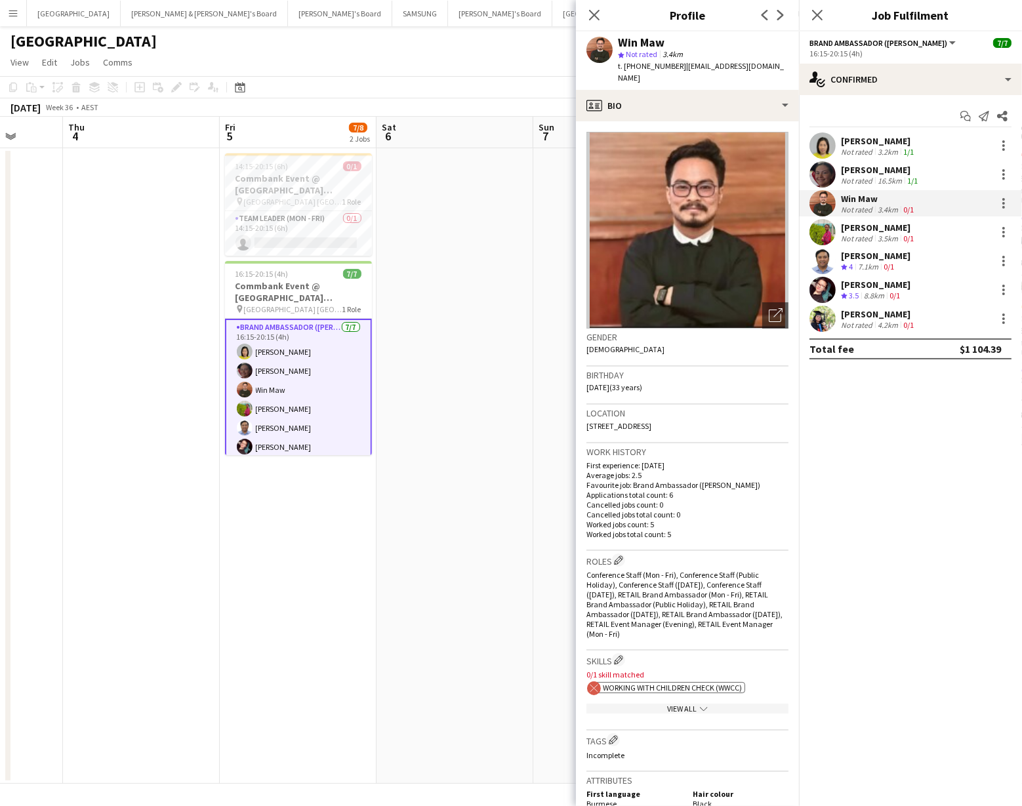
click at [815, 237] on app-user-avatar at bounding box center [822, 232] width 26 height 26
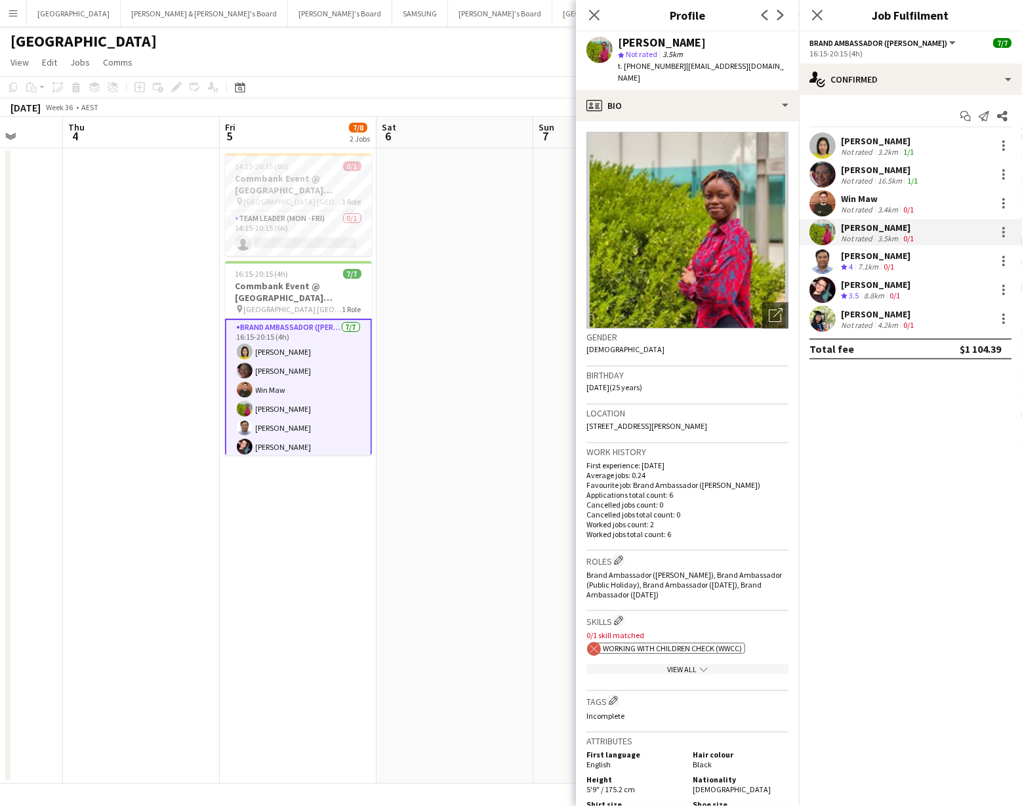
click at [822, 260] on app-user-avatar at bounding box center [822, 261] width 26 height 26
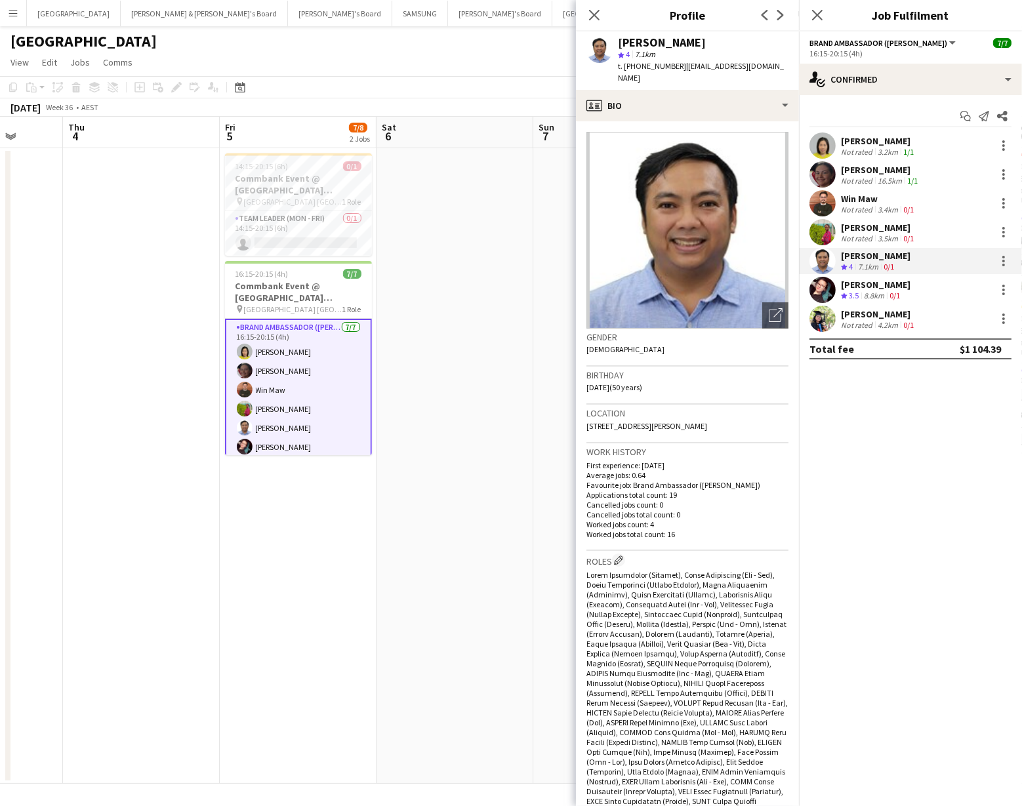
click at [820, 288] on app-user-avatar at bounding box center [822, 290] width 26 height 26
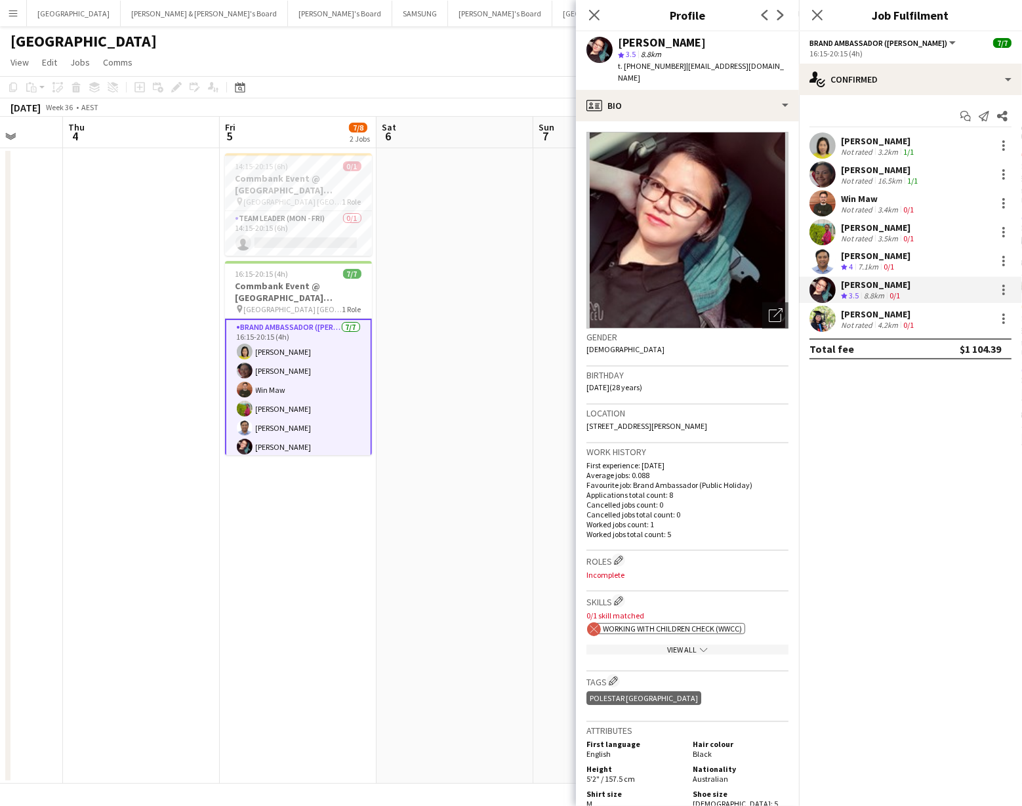
click at [821, 317] on app-user-avatar at bounding box center [822, 319] width 26 height 26
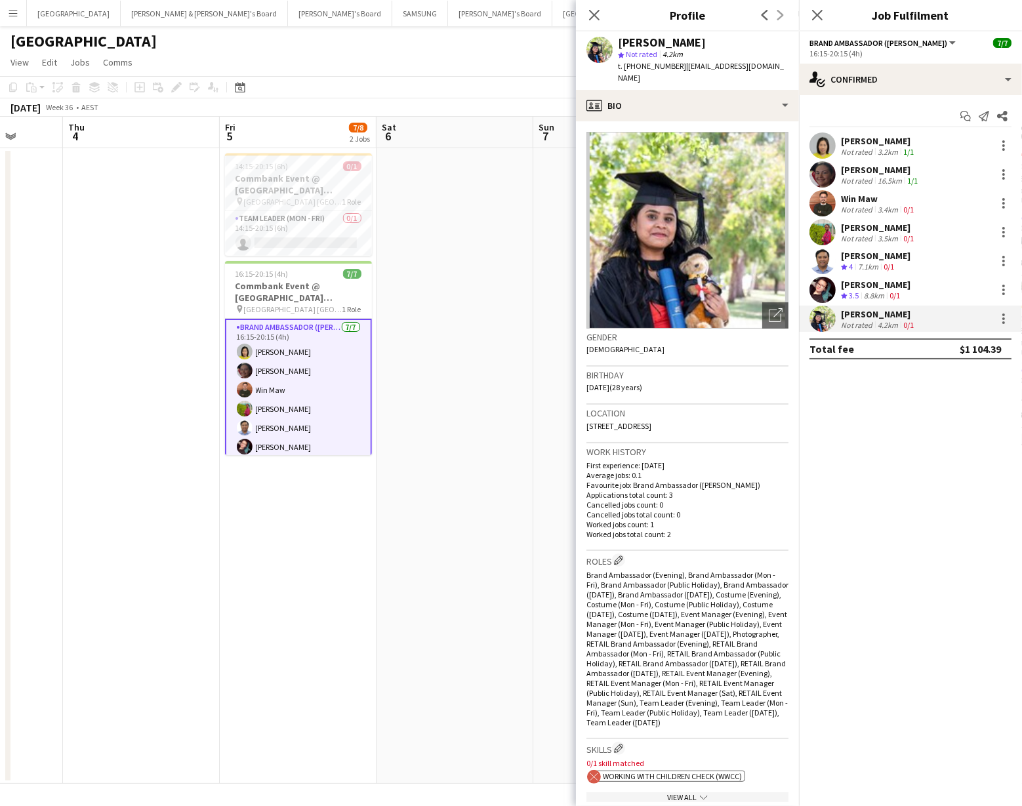
click at [824, 262] on app-user-avatar at bounding box center [822, 261] width 26 height 26
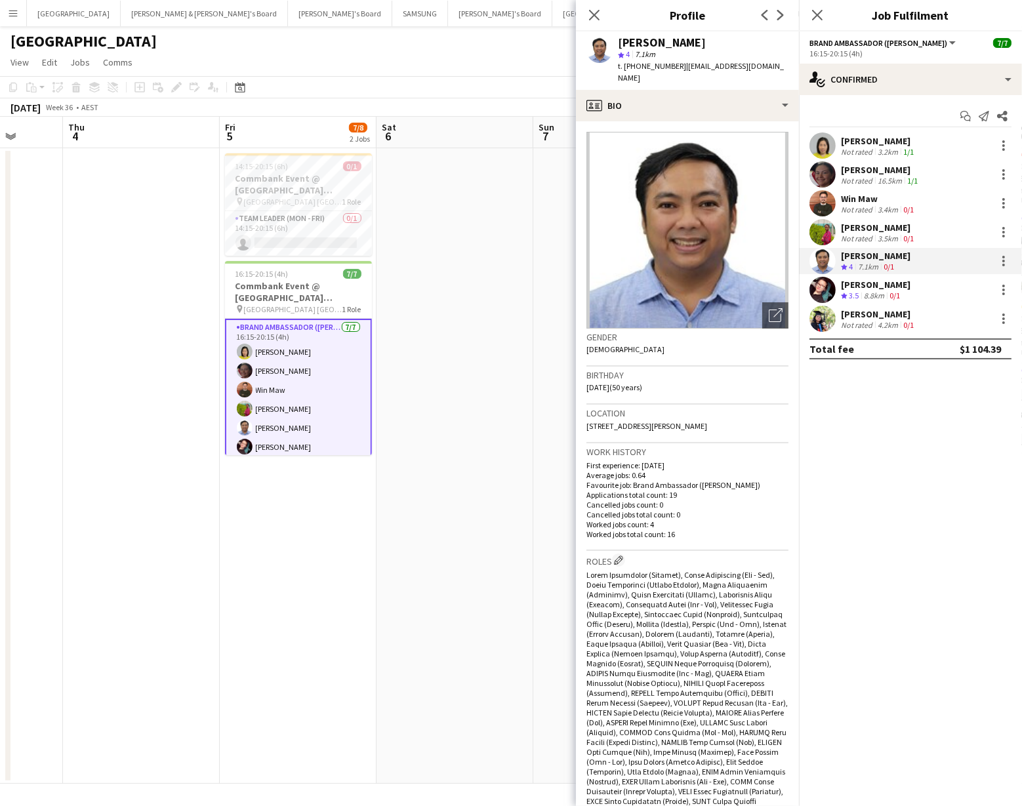
click at [820, 290] on app-user-avatar at bounding box center [822, 290] width 26 height 26
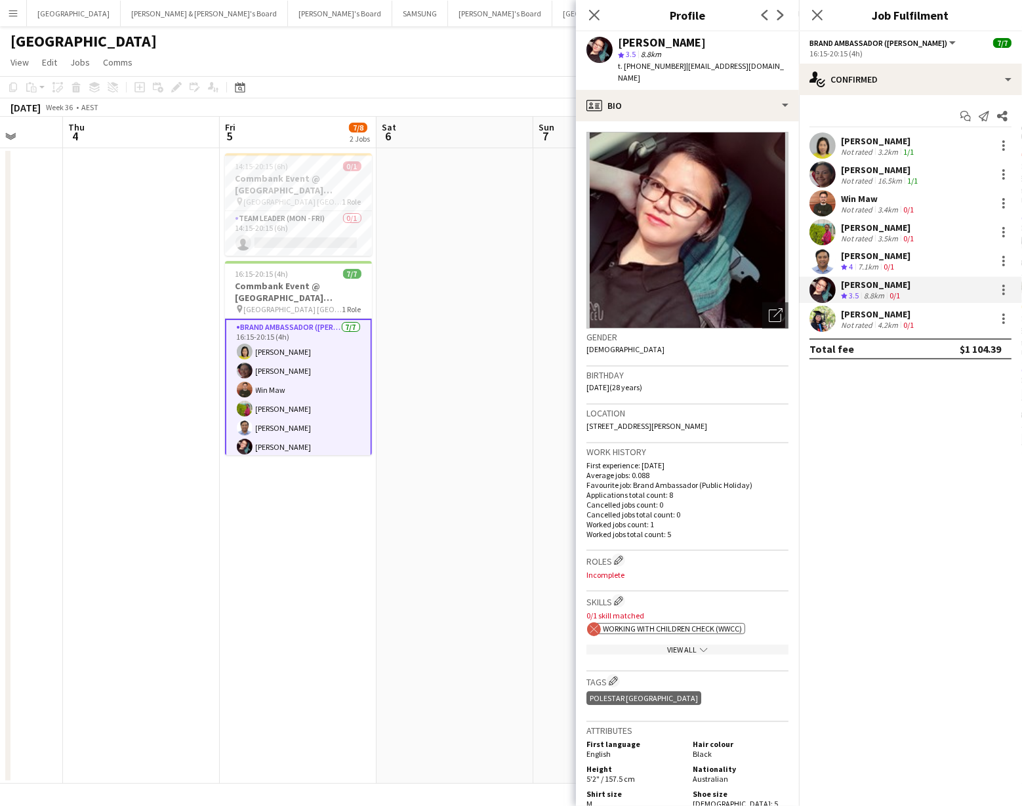
click at [820, 315] on app-user-avatar at bounding box center [822, 319] width 26 height 26
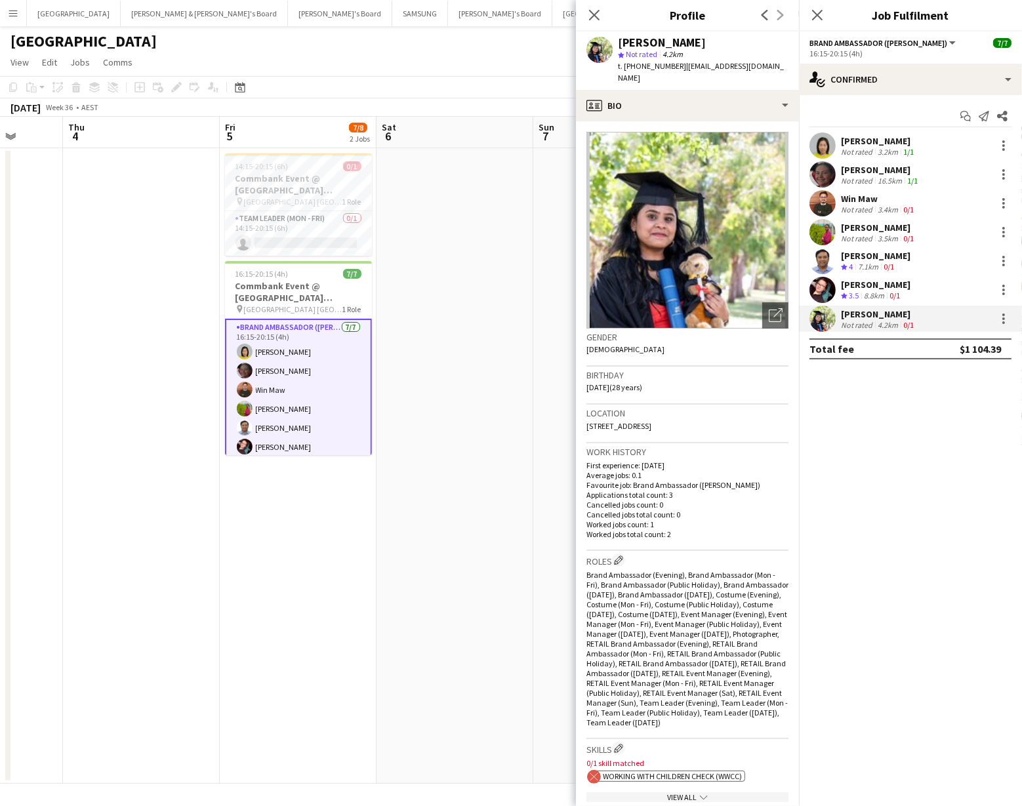
click at [818, 234] on app-user-avatar at bounding box center [822, 232] width 26 height 26
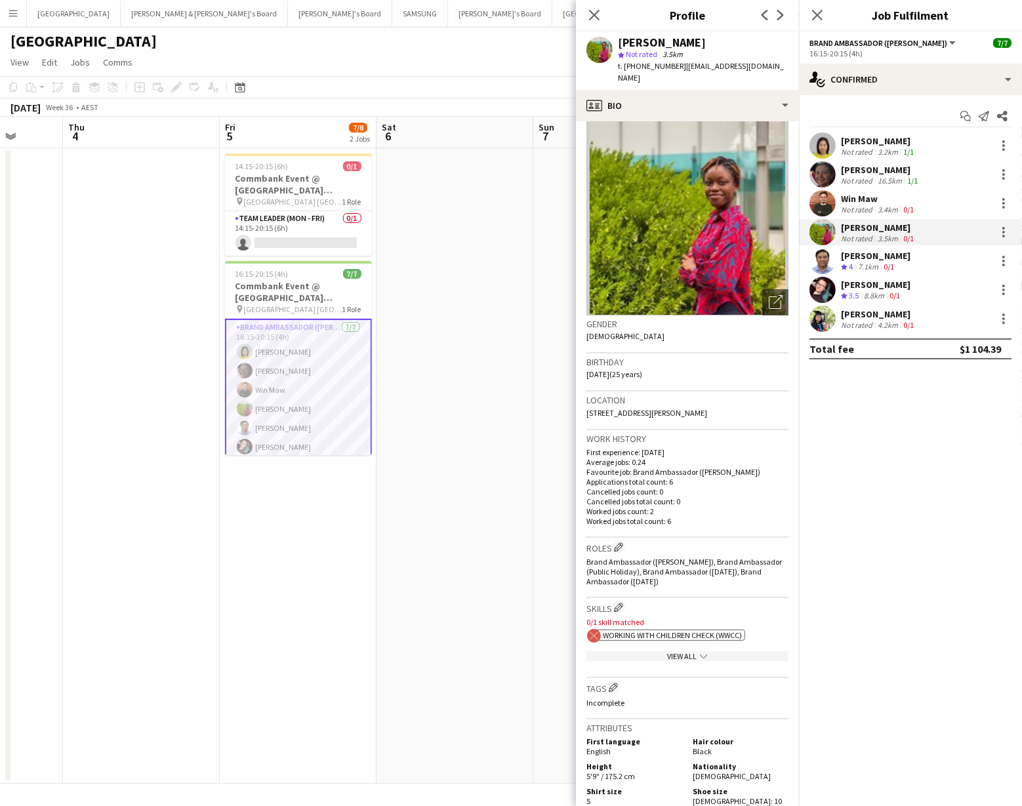
scroll to position [0, 0]
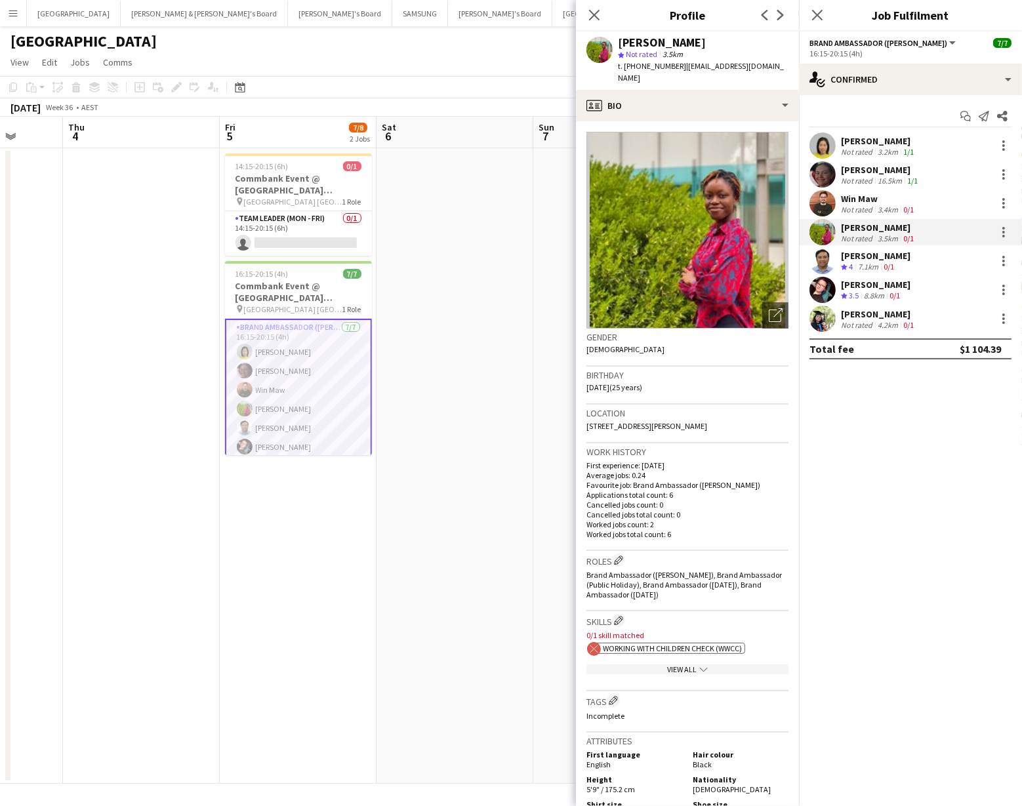
click at [817, 172] on app-user-avatar at bounding box center [822, 174] width 26 height 26
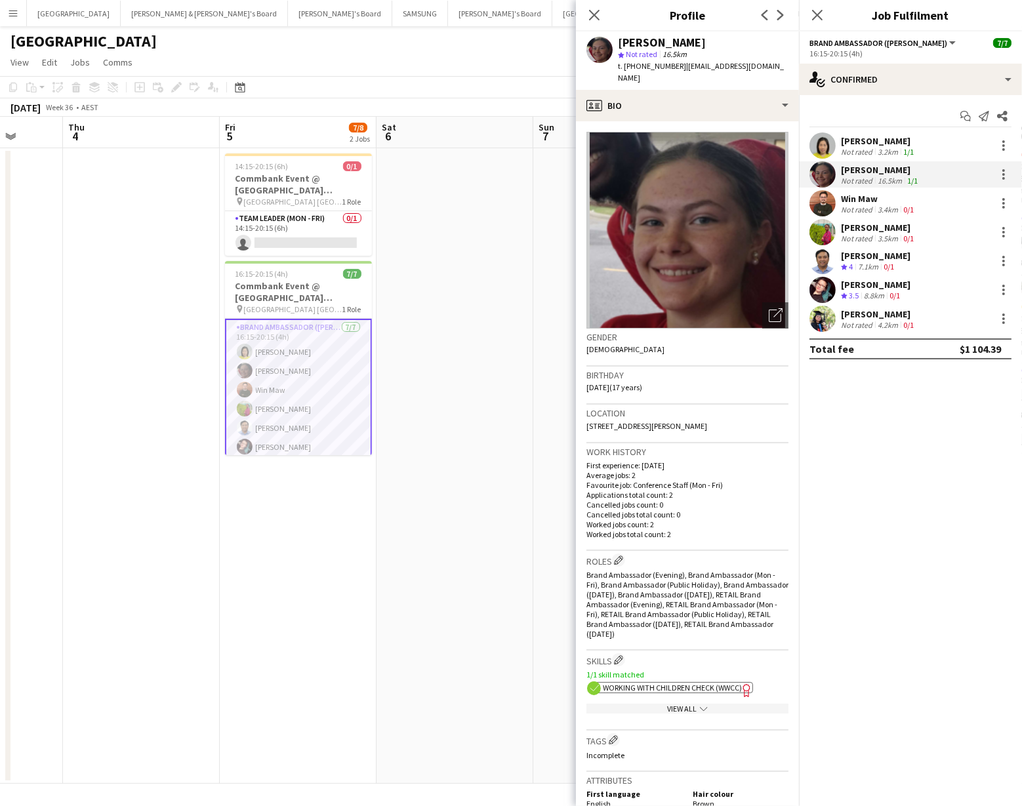
click at [818, 148] on app-user-avatar at bounding box center [822, 145] width 26 height 26
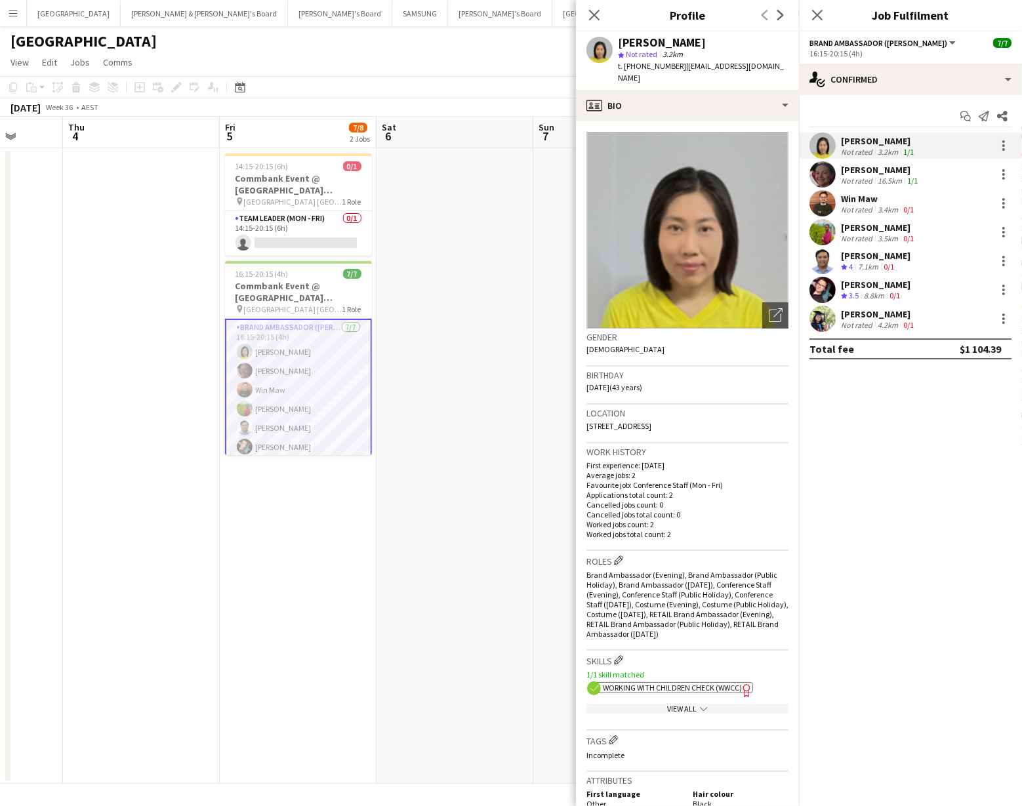
click at [816, 146] on app-user-avatar at bounding box center [822, 145] width 26 height 26
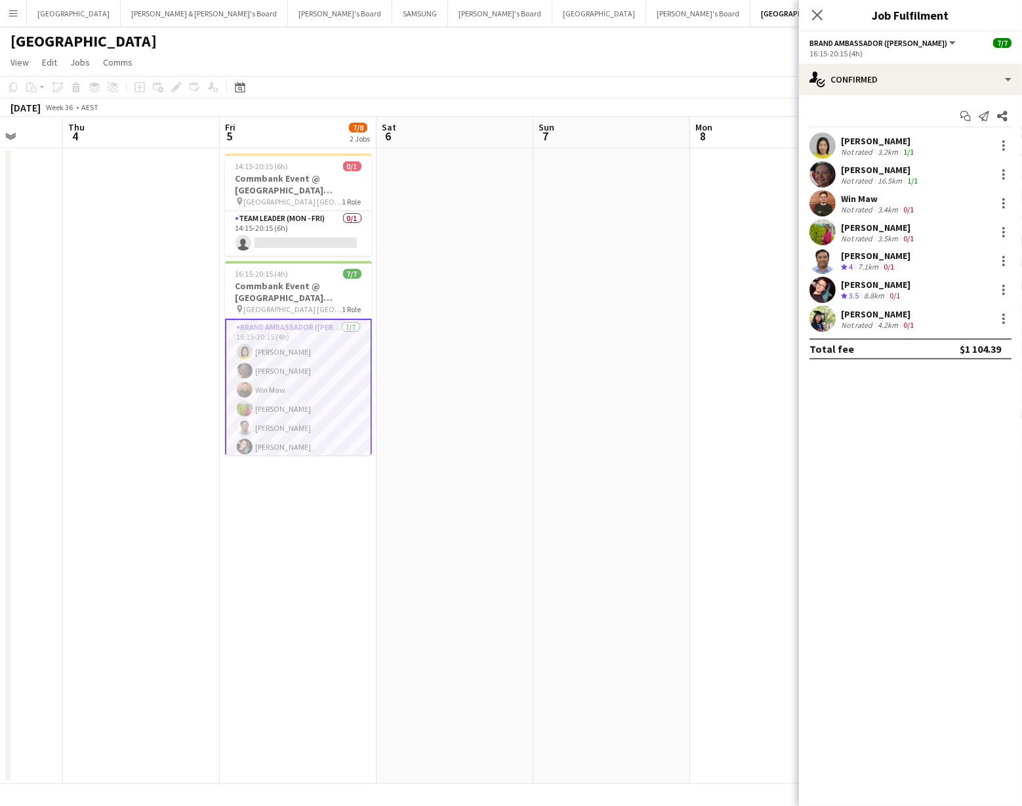
click at [823, 144] on app-user-avatar at bounding box center [822, 145] width 26 height 26
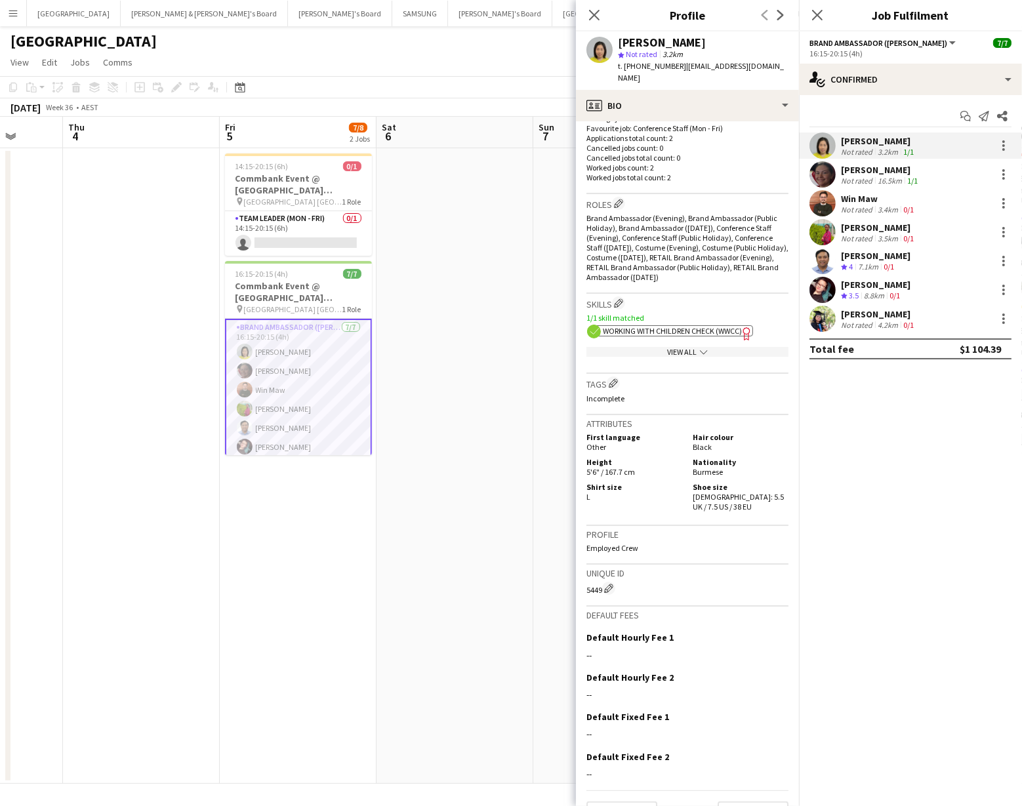
scroll to position [361, 0]
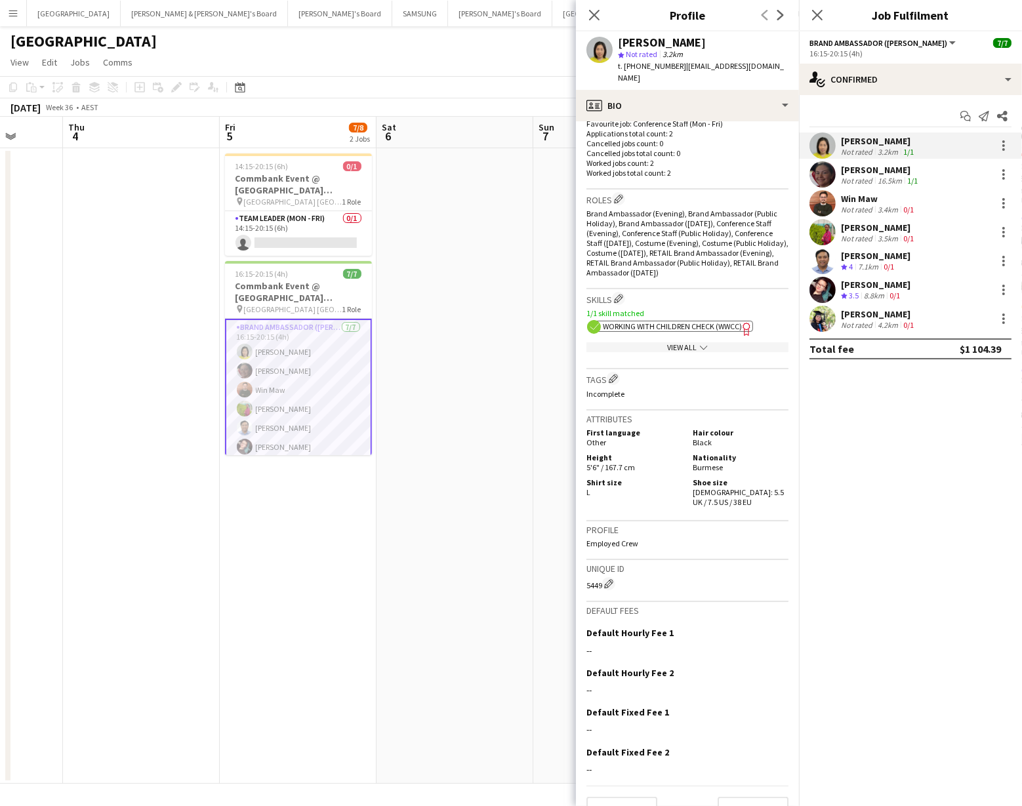
click at [827, 203] on app-user-avatar at bounding box center [822, 203] width 26 height 26
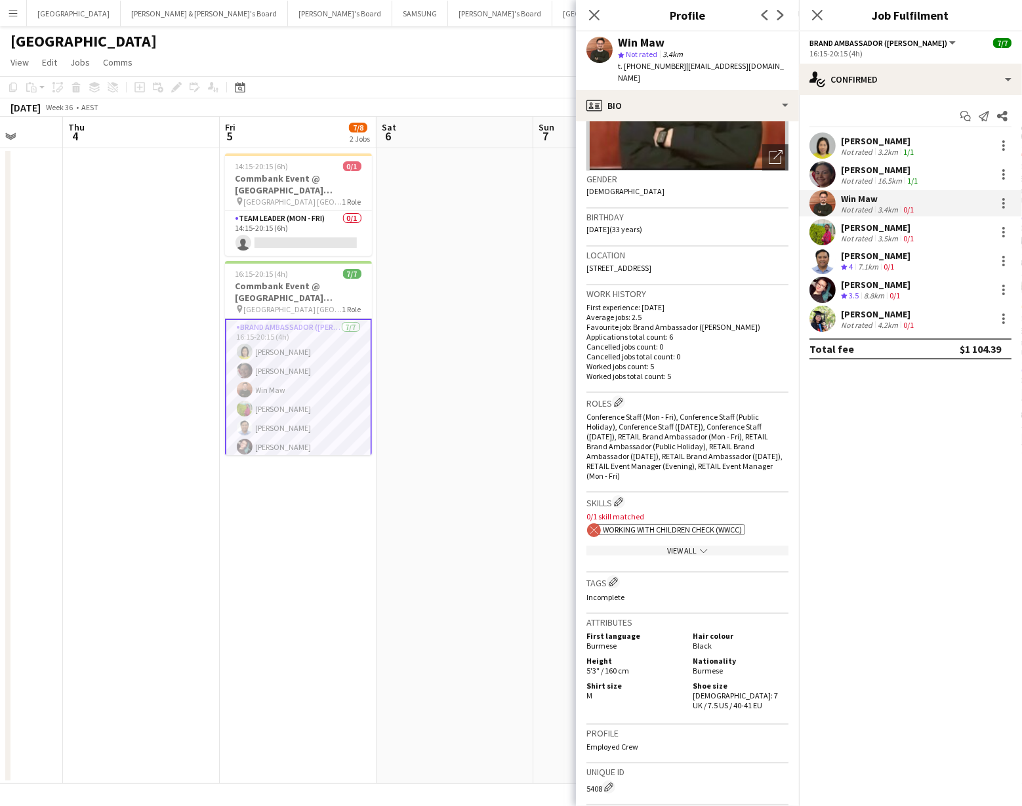
scroll to position [0, 0]
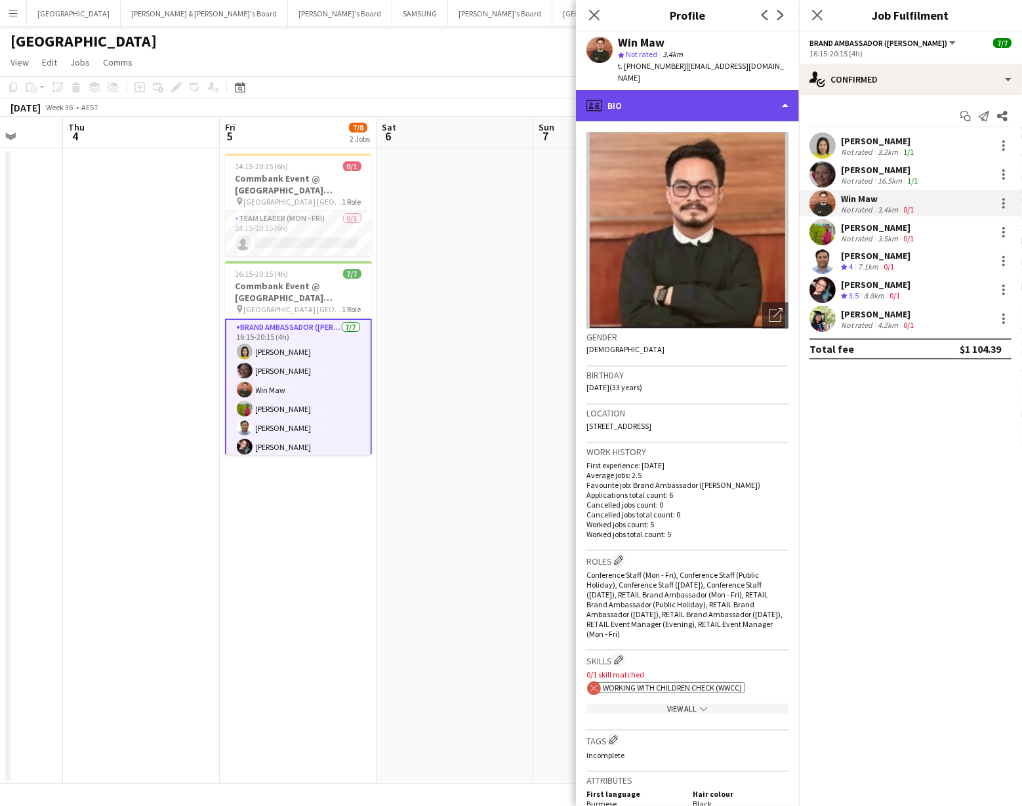
click at [741, 92] on div "profile Bio" at bounding box center [687, 105] width 223 height 31
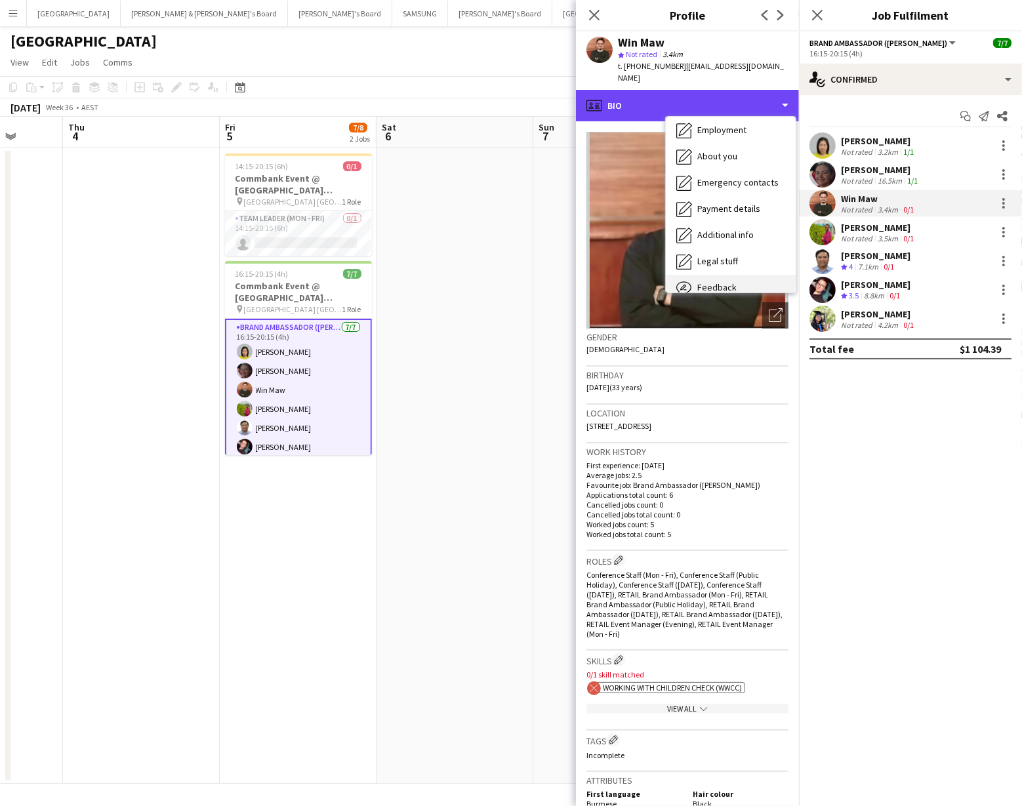
scroll to position [96, 0]
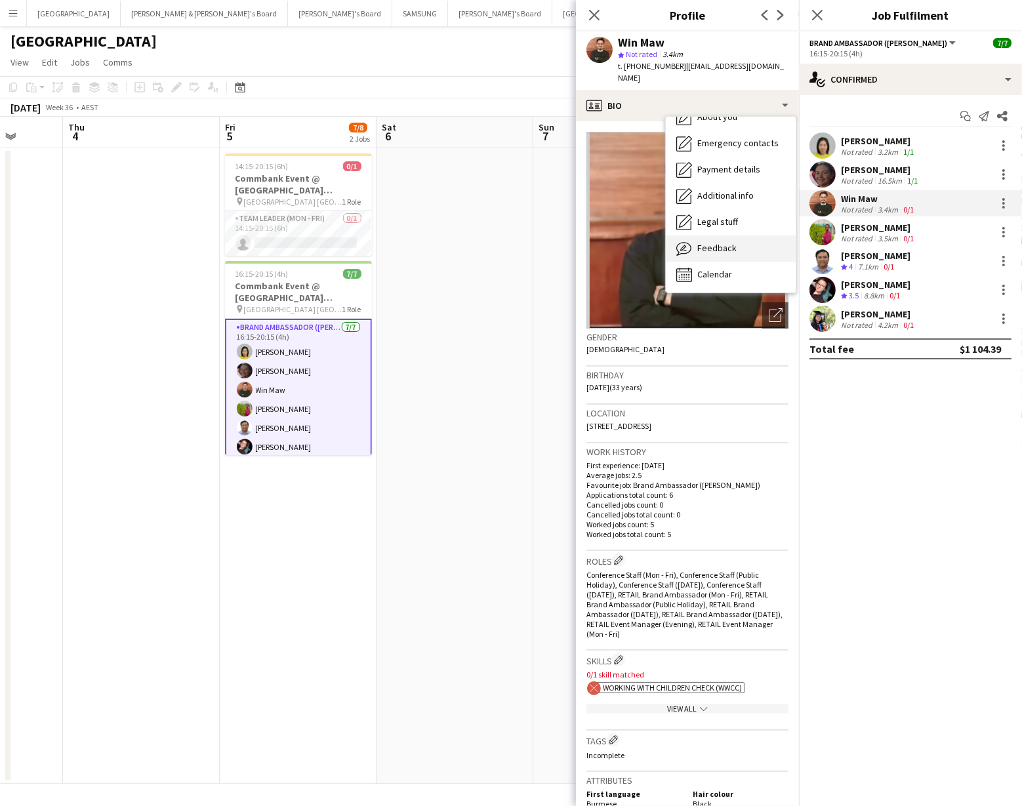
click at [698, 242] on span "Feedback" at bounding box center [716, 248] width 39 height 12
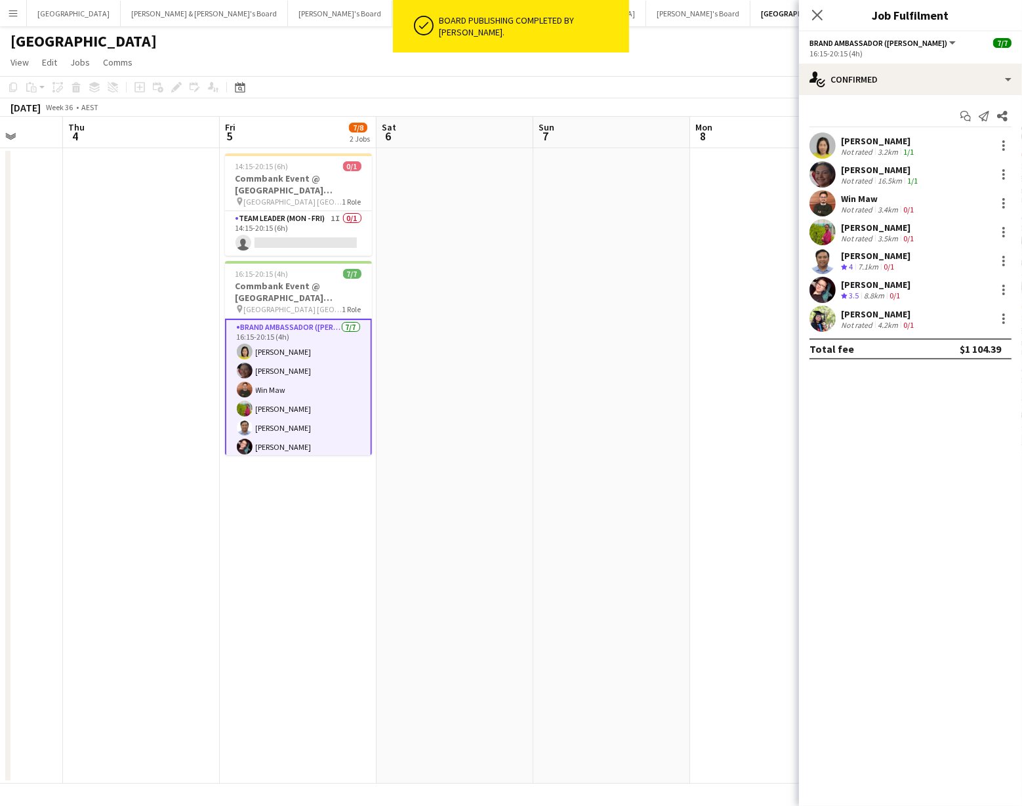
click at [825, 205] on app-user-avatar at bounding box center [822, 203] width 26 height 26
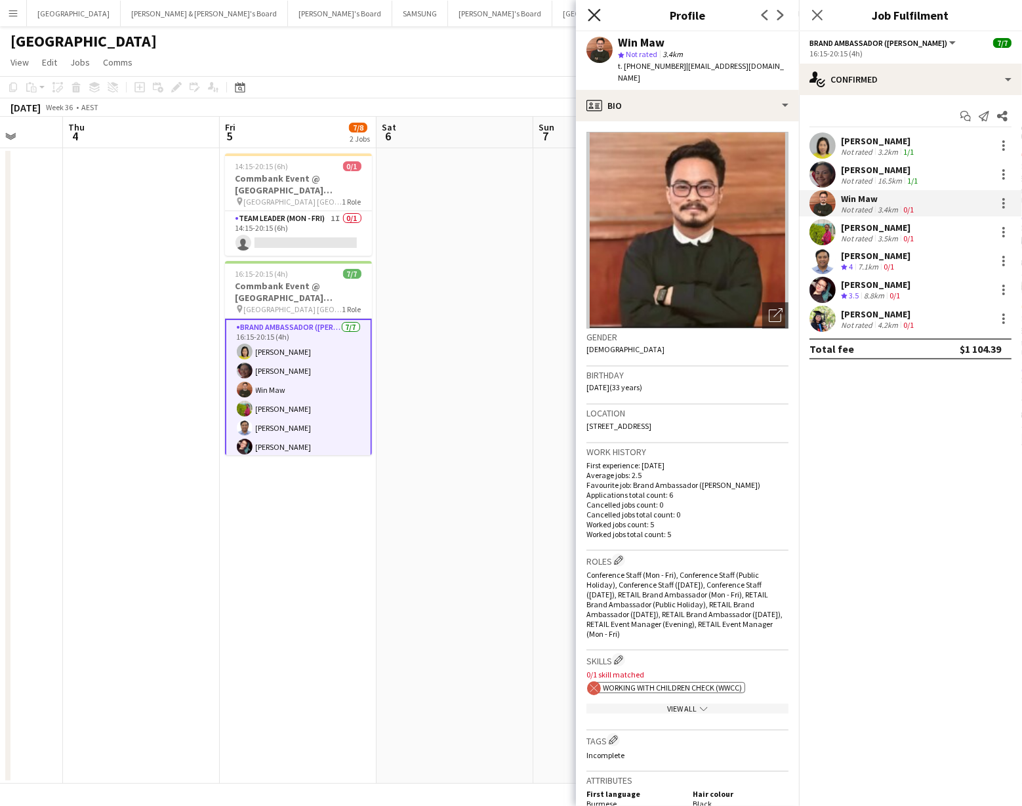
click at [594, 18] on icon "Close pop-in" at bounding box center [594, 15] width 12 height 12
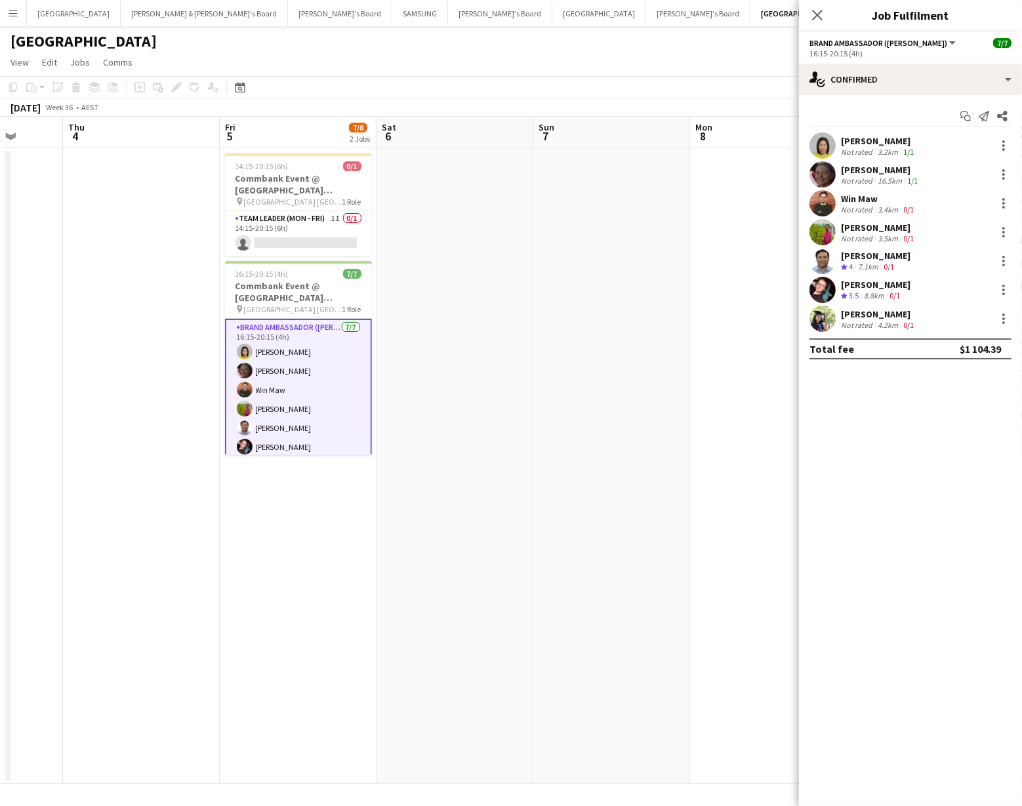
drag, startPoint x: 822, startPoint y: 17, endPoint x: 811, endPoint y: 30, distance: 16.7
click at [822, 17] on icon "Close pop-in" at bounding box center [817, 15] width 10 height 10
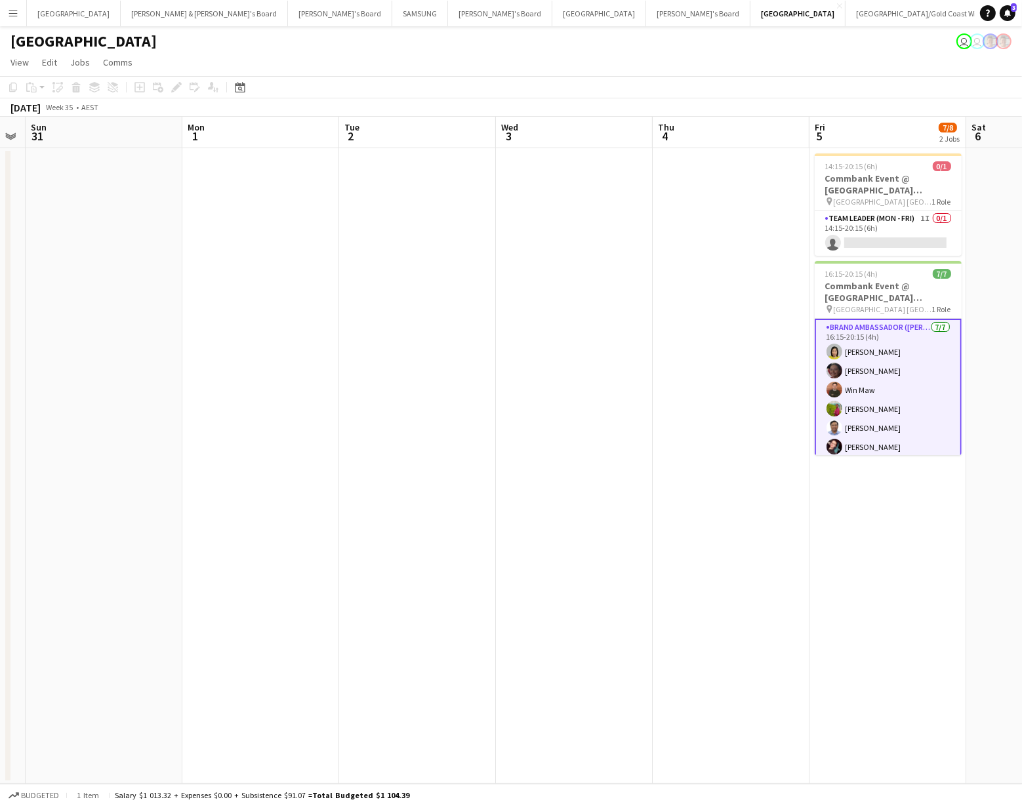
scroll to position [0, 285]
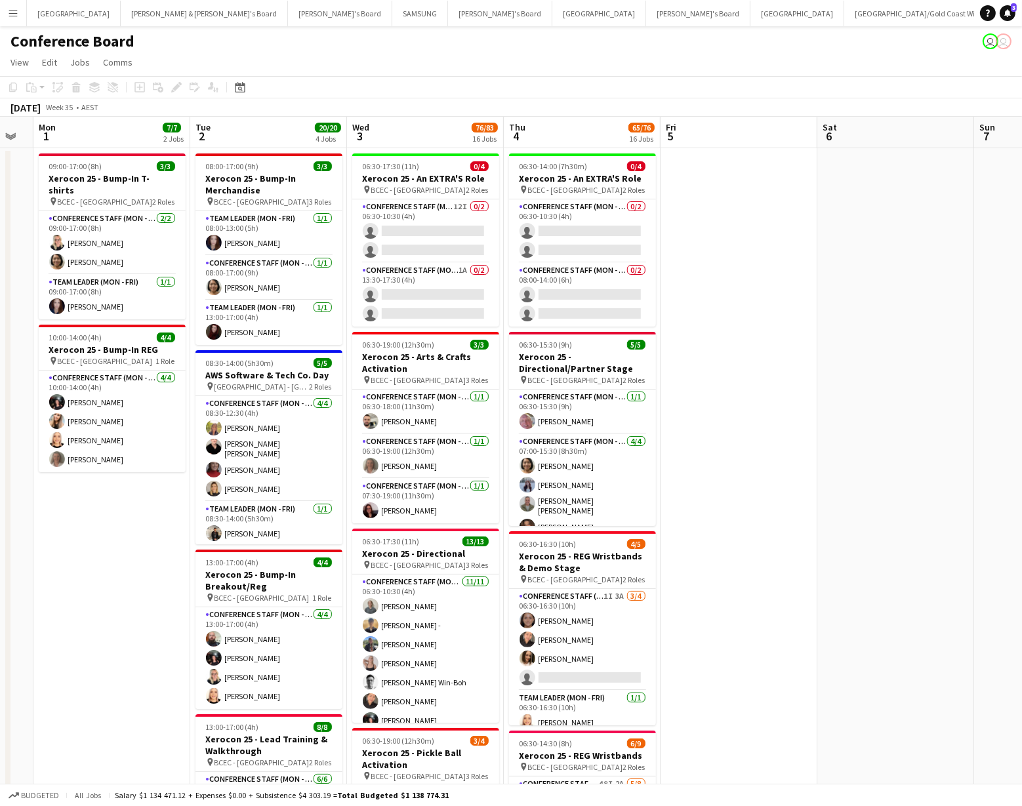
click at [11, 21] on button "Menu" at bounding box center [13, 13] width 26 height 26
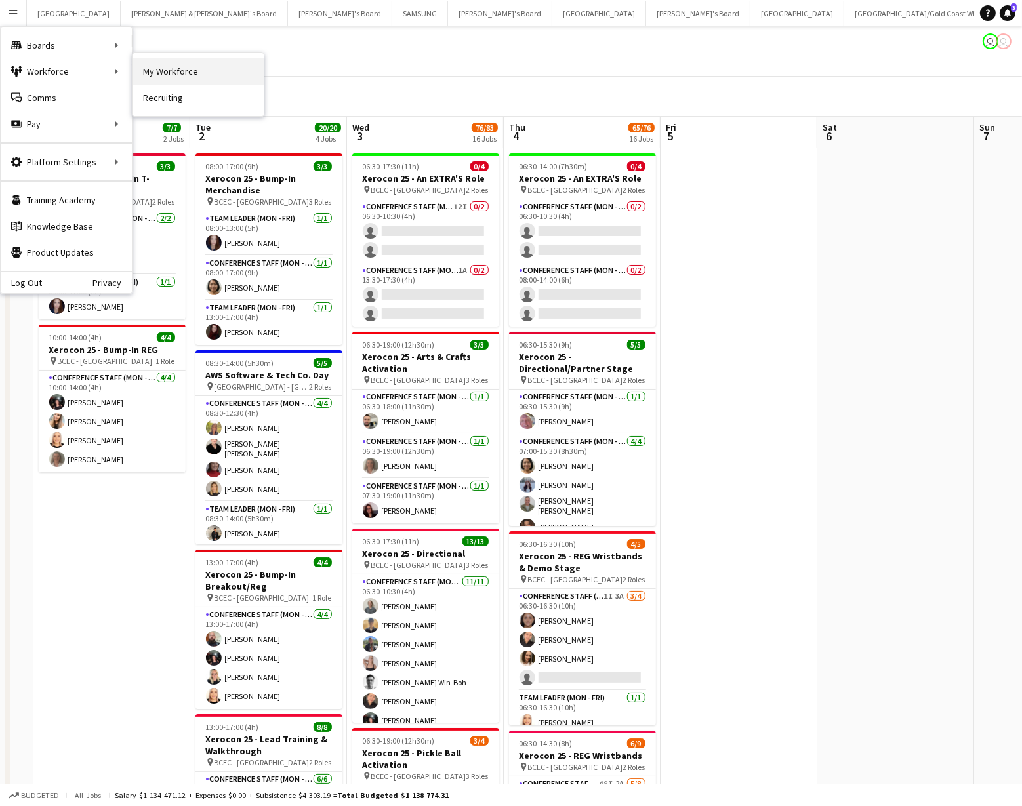
click at [169, 70] on link "My Workforce" at bounding box center [197, 71] width 131 height 26
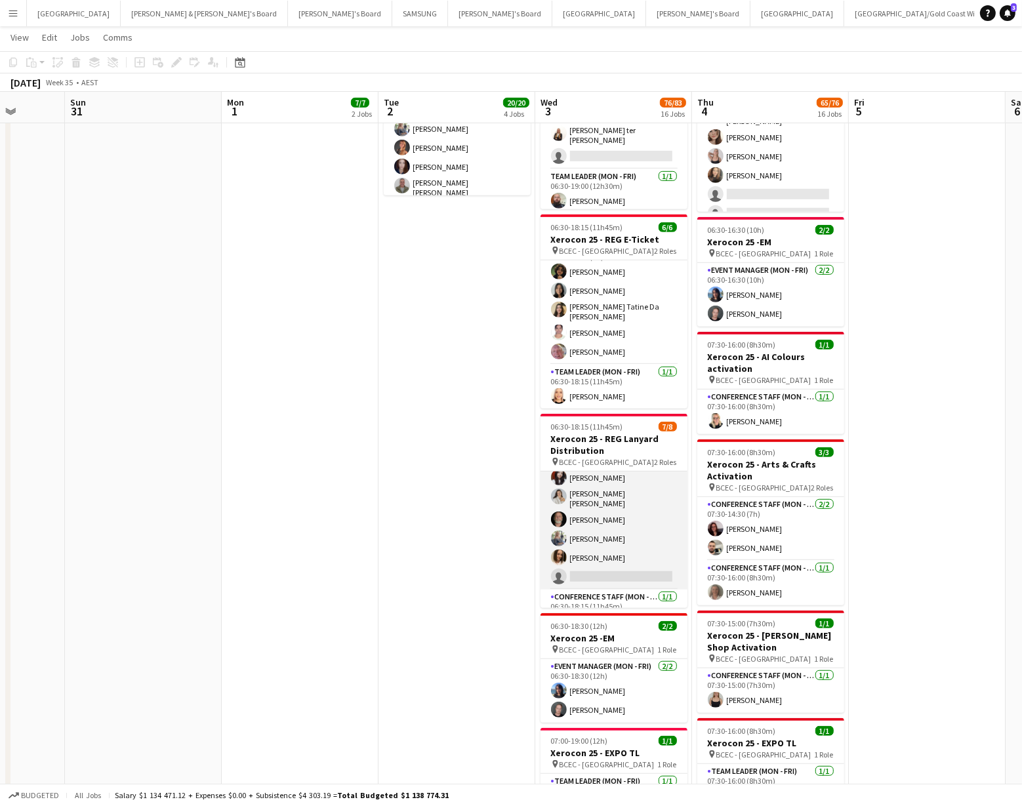
scroll to position [66, 0]
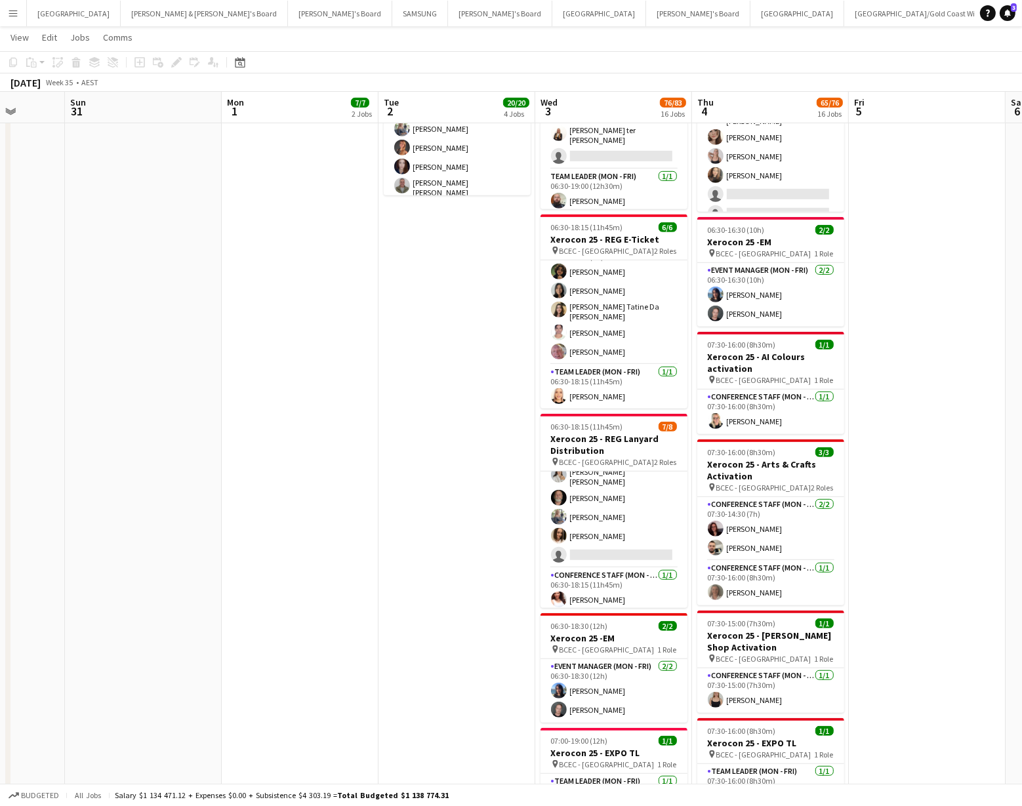
click at [14, 17] on app-icon "Menu" at bounding box center [13, 13] width 10 height 10
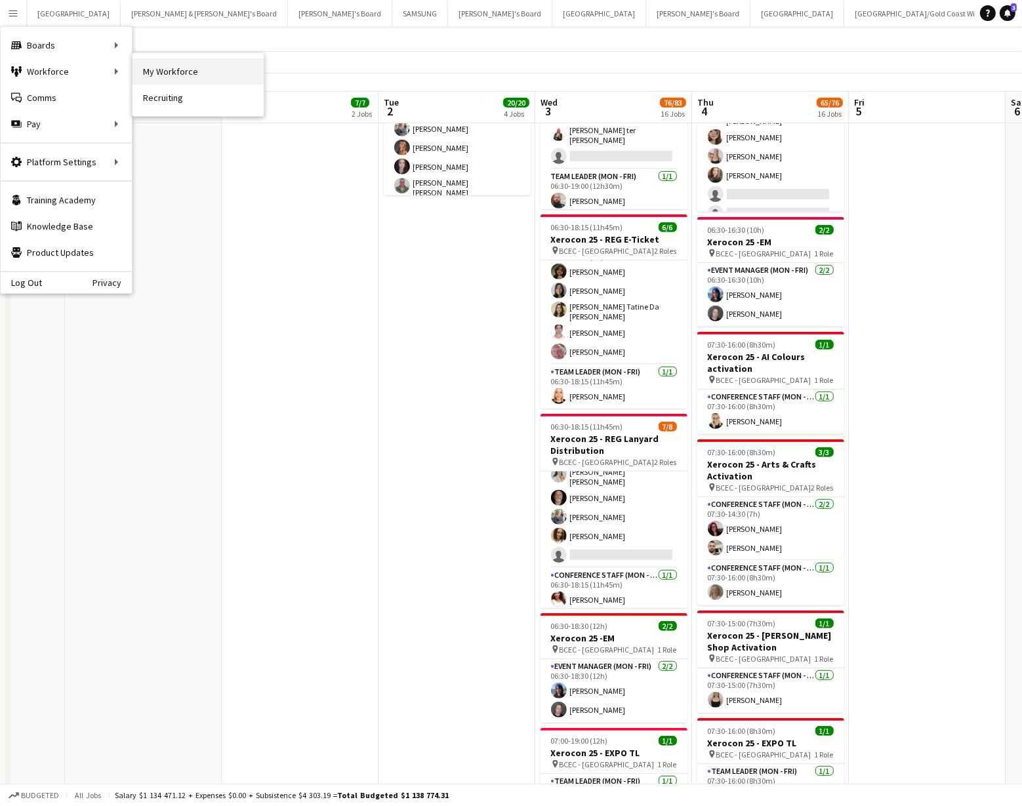
click at [185, 68] on link "My Workforce" at bounding box center [197, 71] width 131 height 26
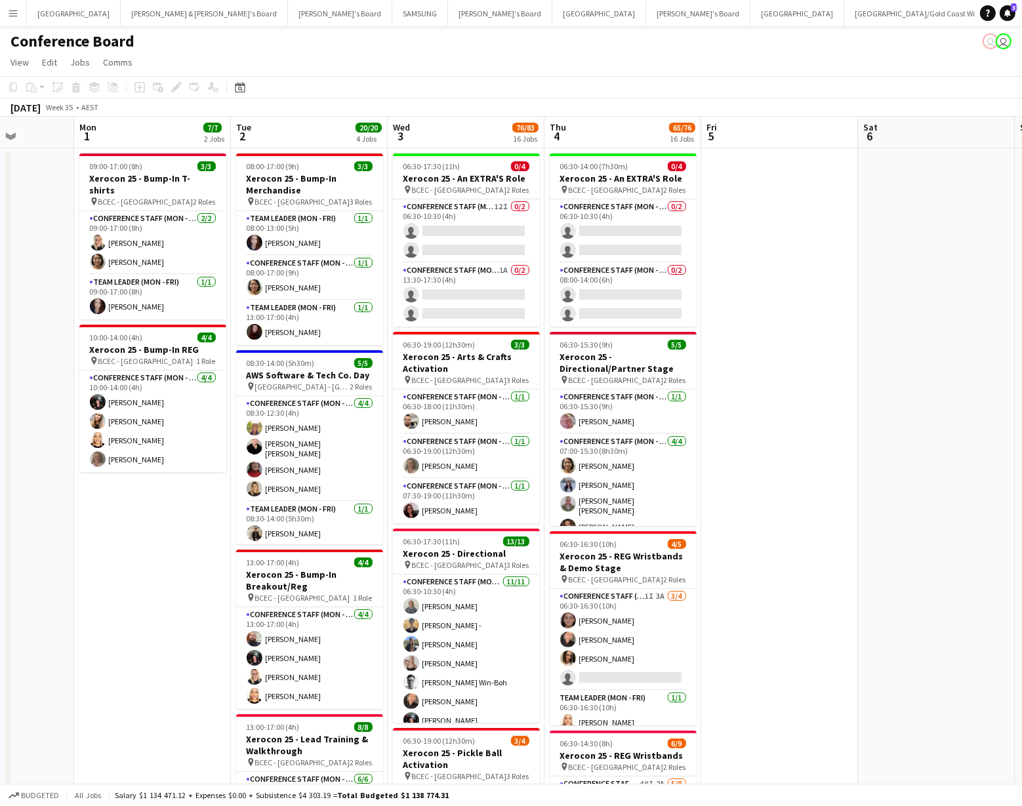
scroll to position [0, 393]
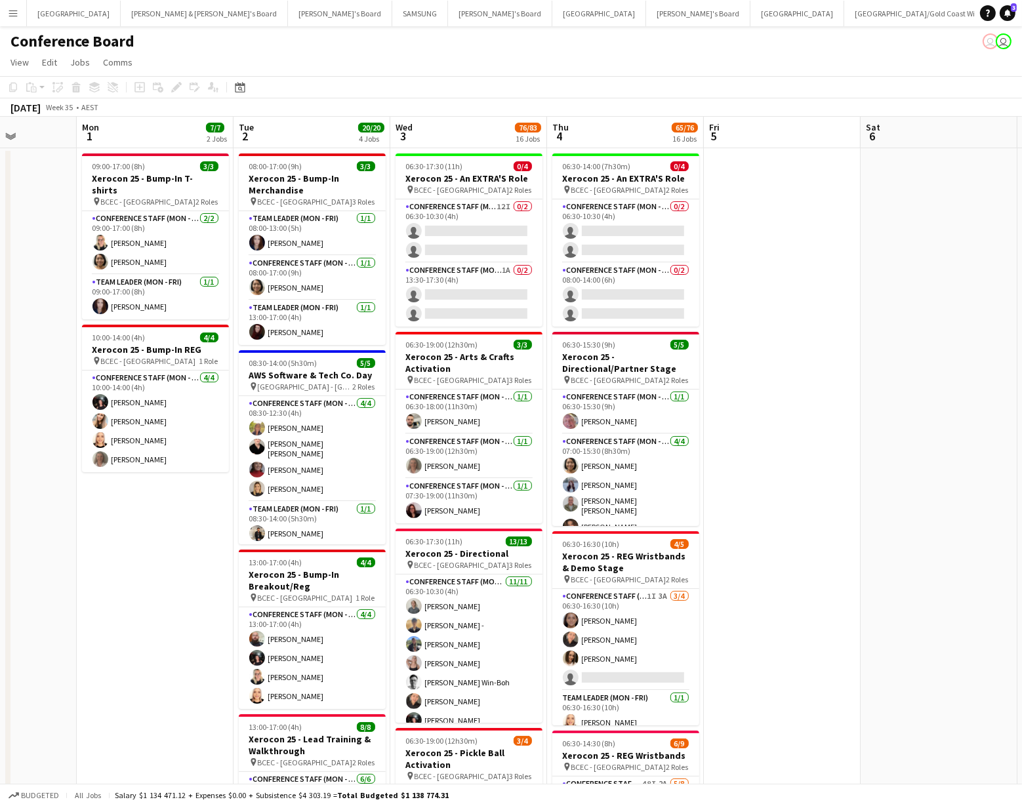
click at [14, 15] on app-icon "Menu" at bounding box center [13, 13] width 10 height 10
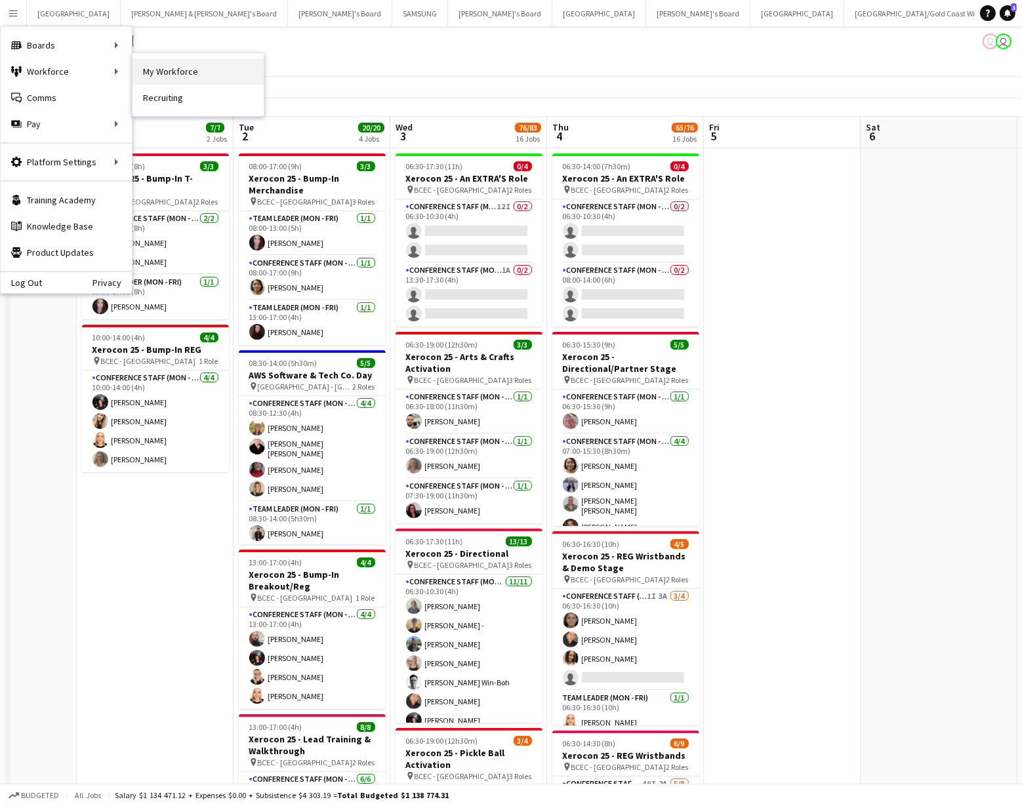
click at [209, 71] on link "My Workforce" at bounding box center [197, 71] width 131 height 26
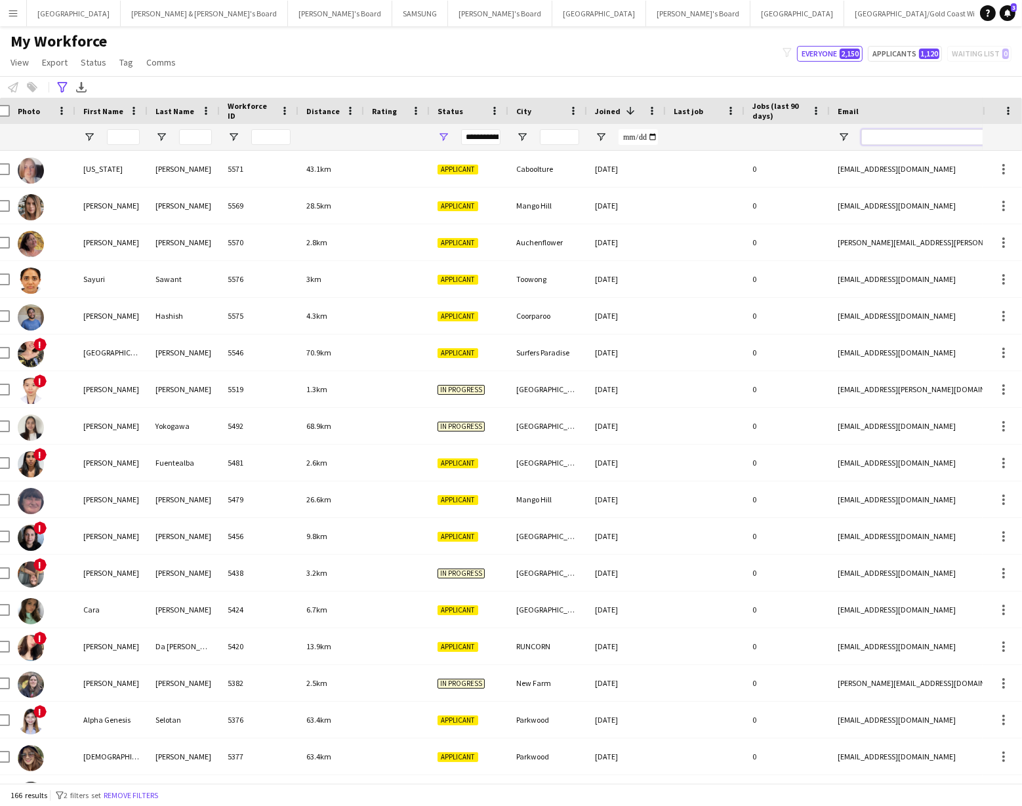
click at [884, 138] on input "Email Filter Input" at bounding box center [972, 137] width 223 height 16
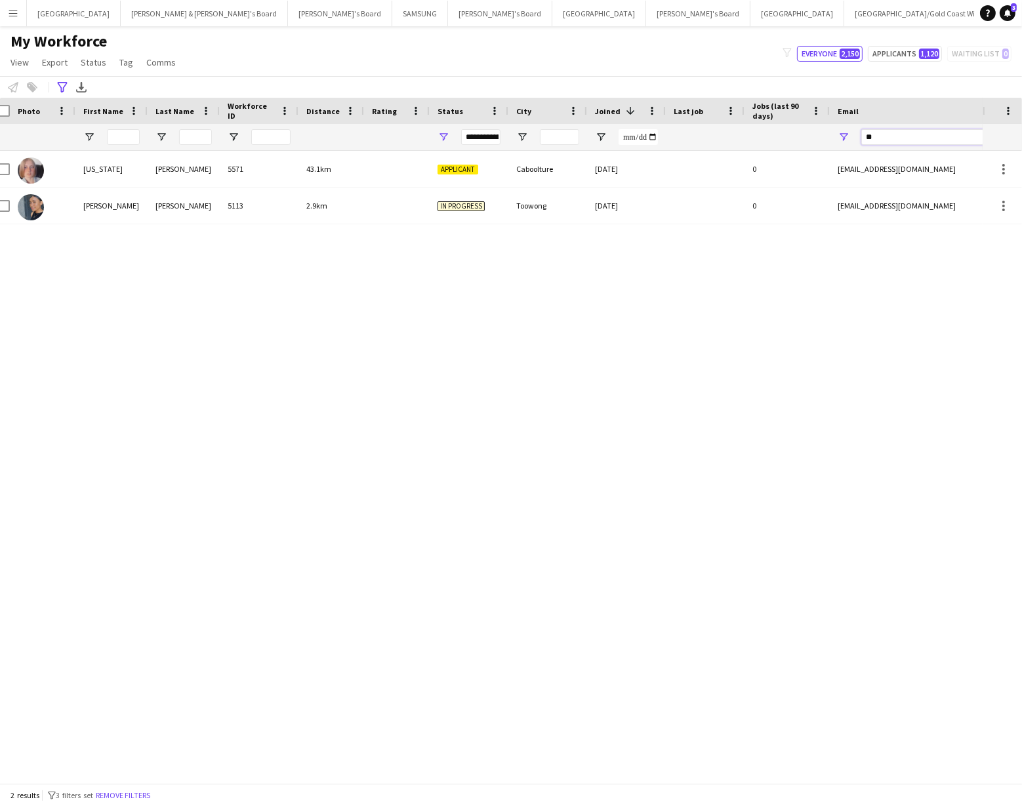
type input "*"
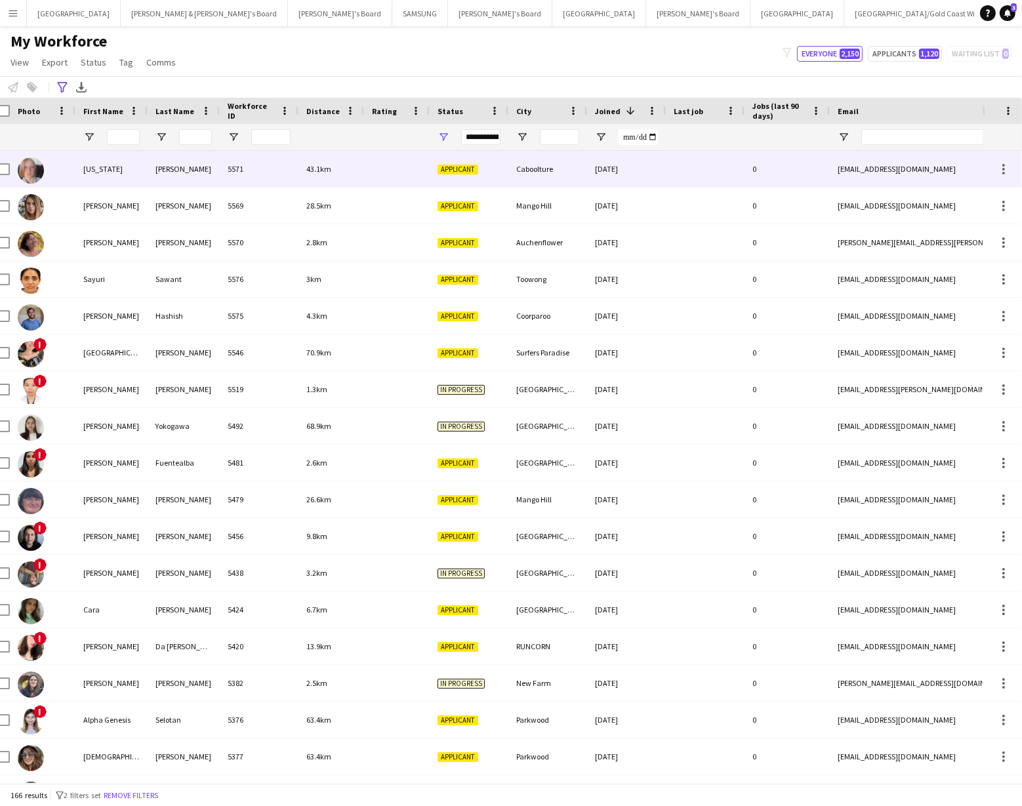
click at [94, 171] on div "Indiana" at bounding box center [111, 169] width 72 height 36
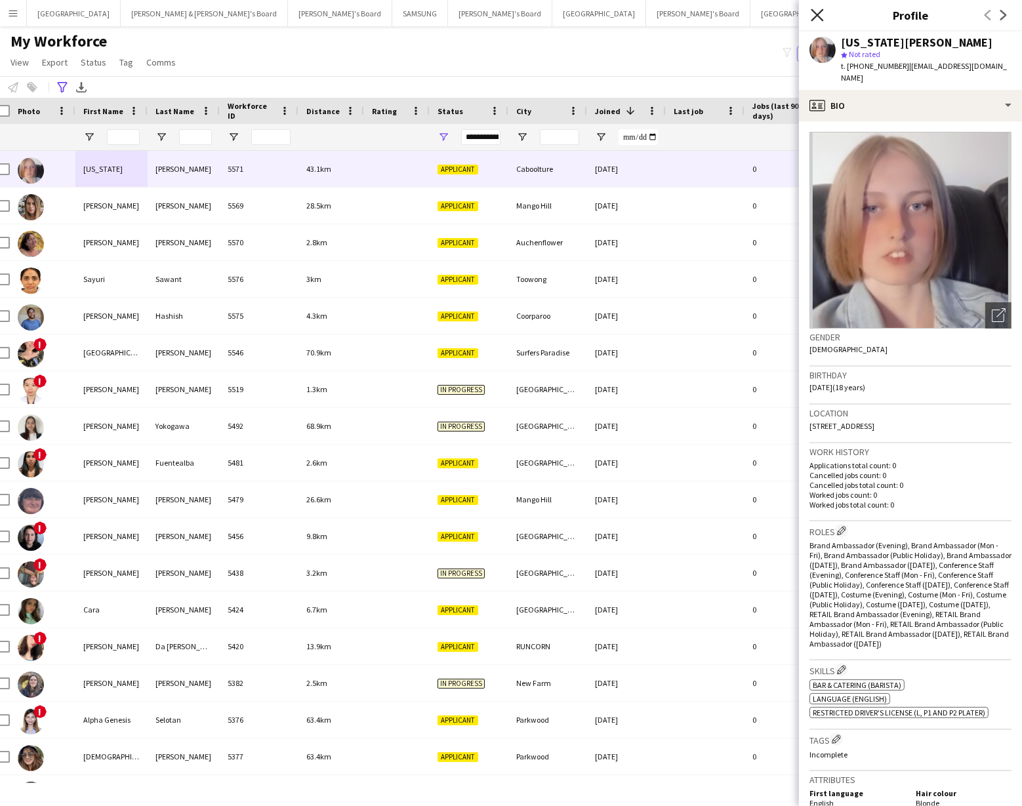
click at [819, 14] on icon "Close pop-in" at bounding box center [817, 15] width 12 height 12
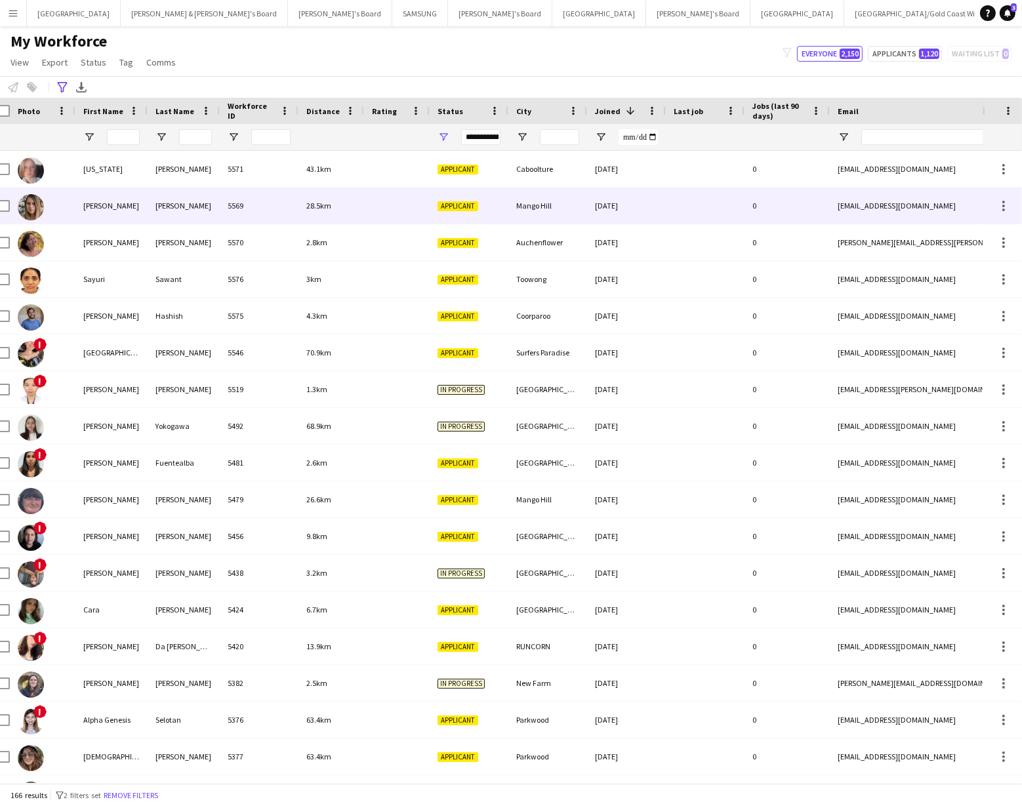
click at [94, 211] on div "Kirsten" at bounding box center [111, 206] width 72 height 36
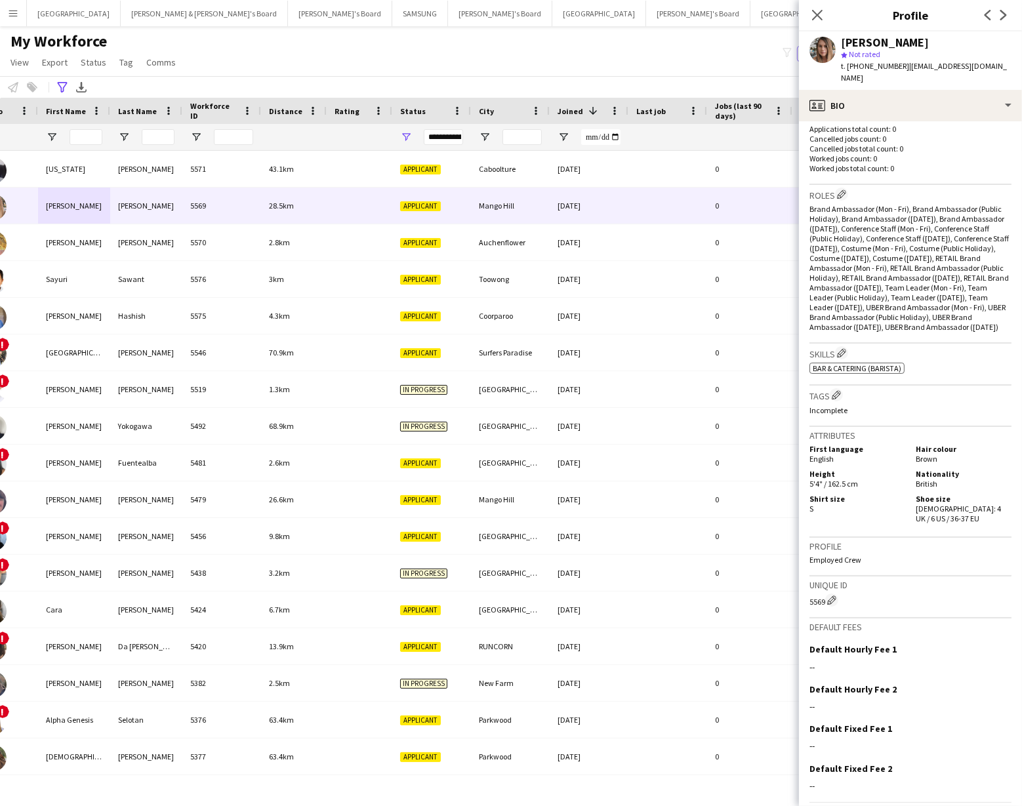
scroll to position [368, 0]
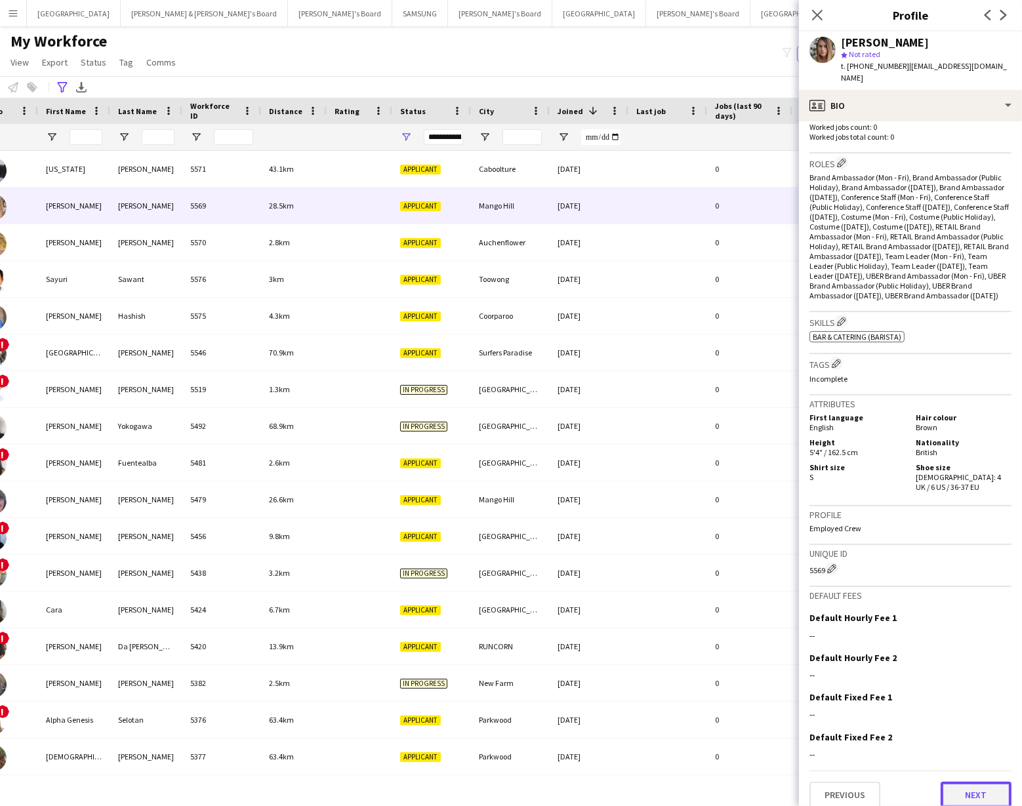
click at [965, 784] on button "Next" at bounding box center [975, 795] width 71 height 26
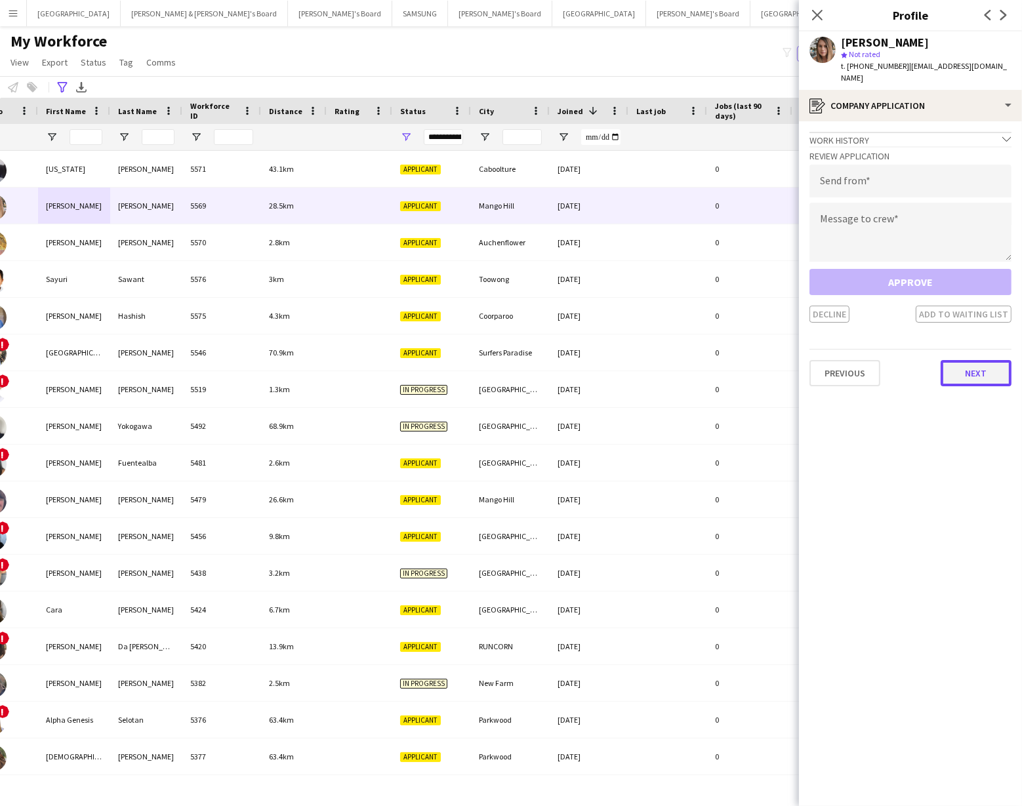
click at [981, 360] on button "Next" at bounding box center [975, 373] width 71 height 26
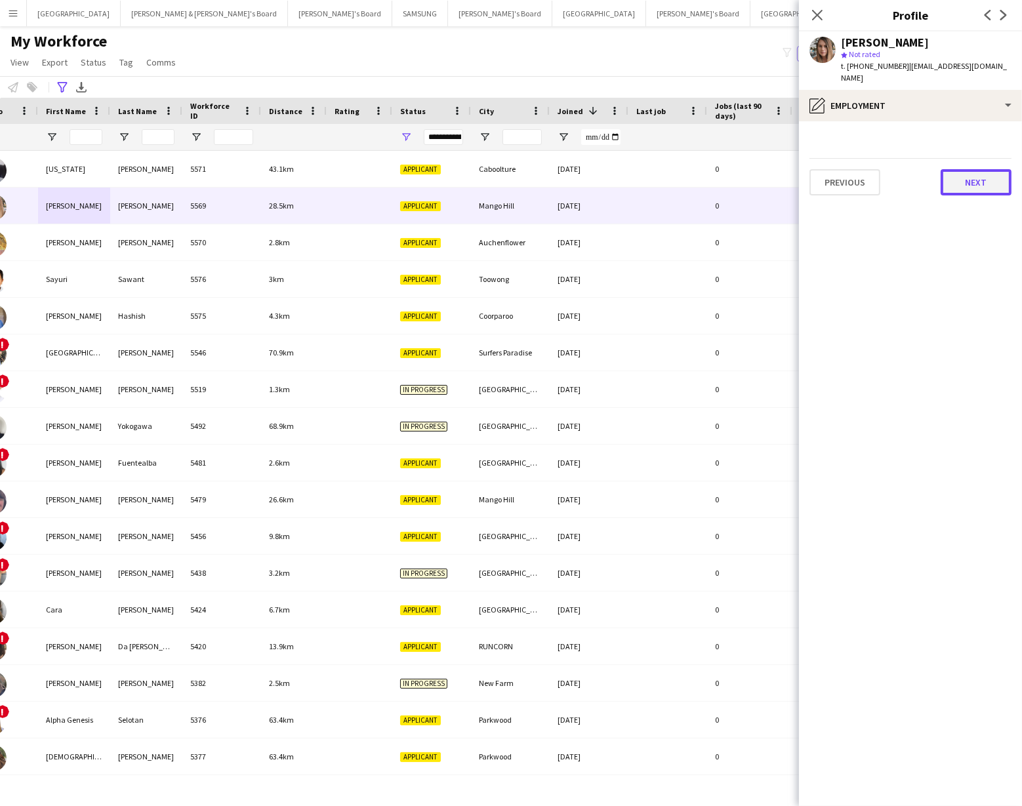
click at [973, 171] on button "Next" at bounding box center [975, 182] width 71 height 26
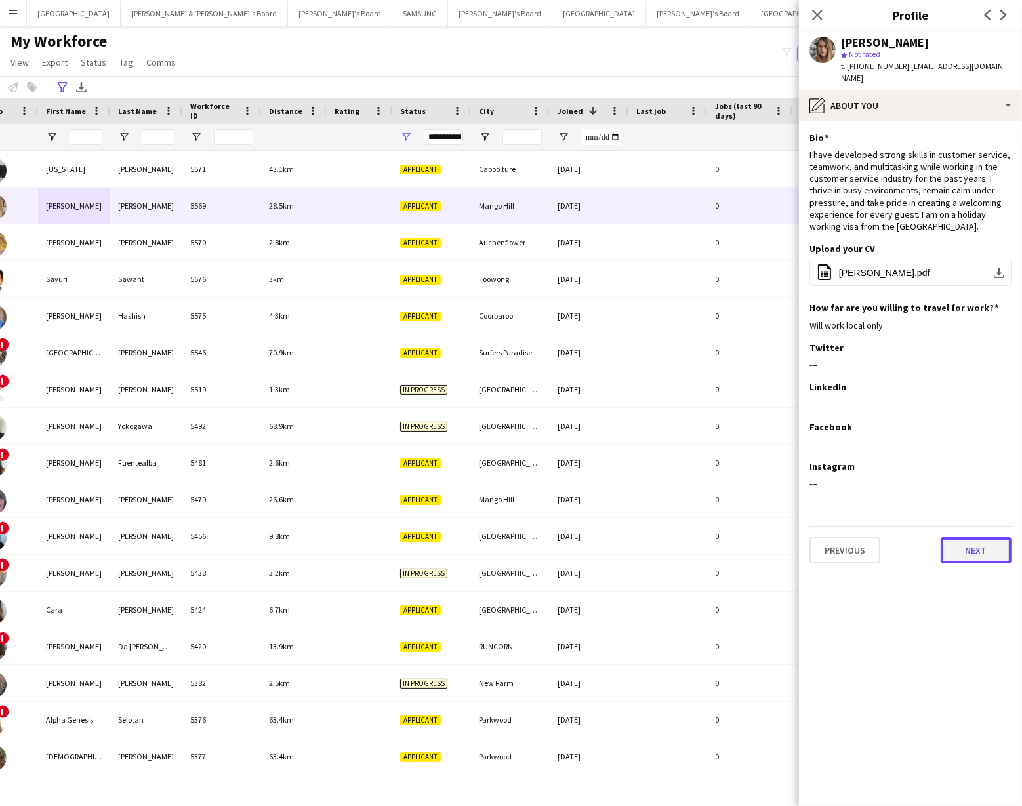
click at [965, 539] on button "Next" at bounding box center [975, 550] width 71 height 26
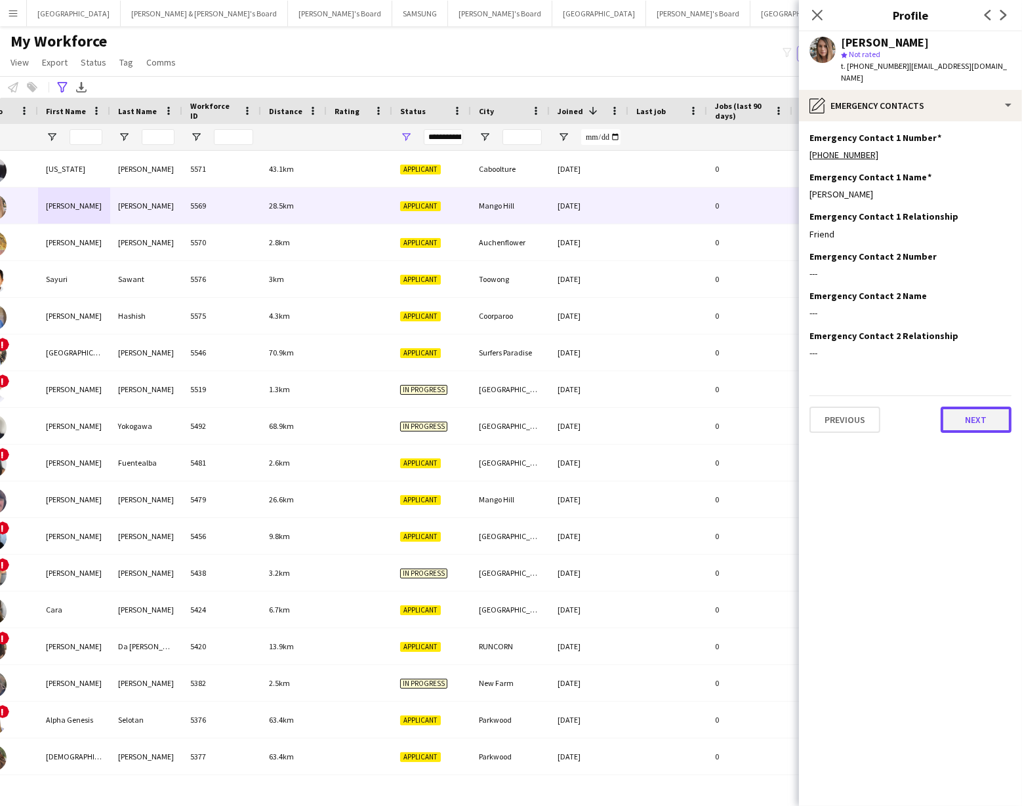
click at [969, 410] on button "Next" at bounding box center [975, 420] width 71 height 26
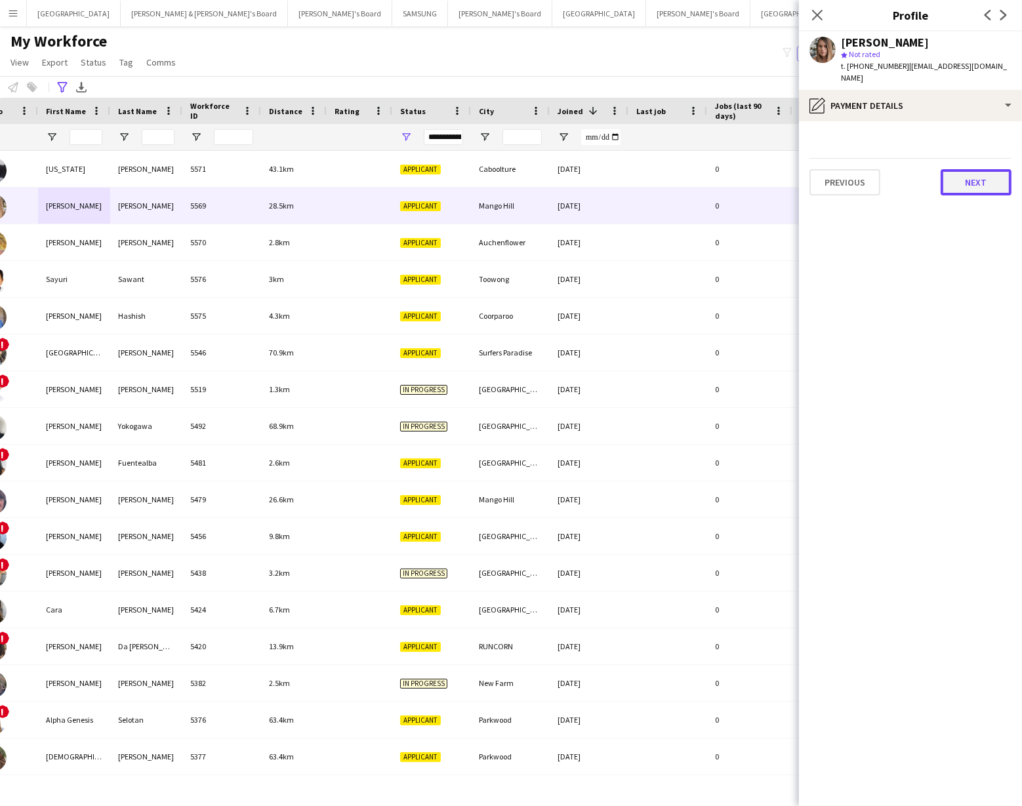
click at [970, 169] on button "Next" at bounding box center [975, 182] width 71 height 26
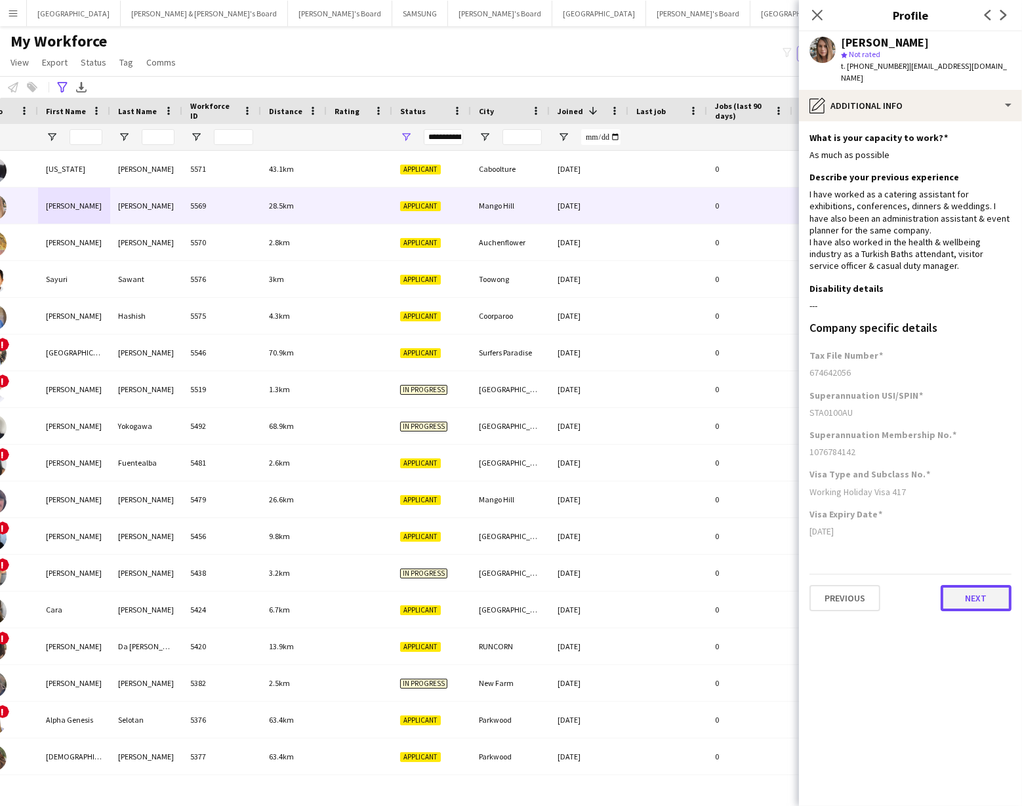
click at [958, 585] on button "Next" at bounding box center [975, 598] width 71 height 26
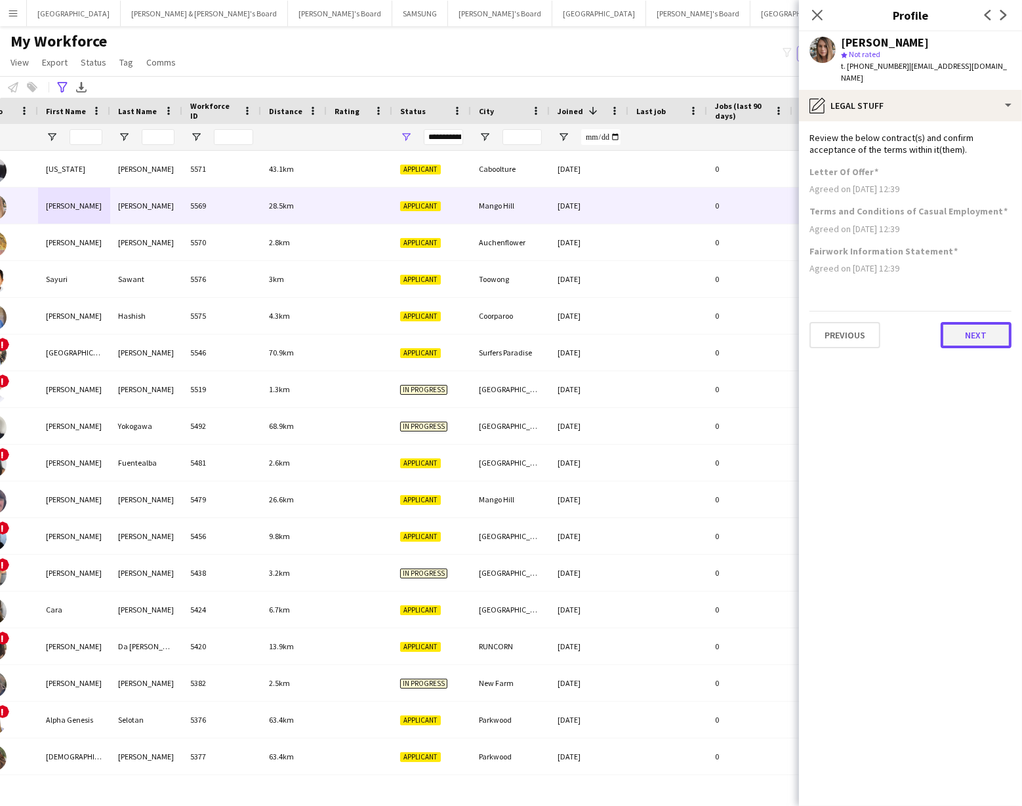
click at [956, 322] on button "Next" at bounding box center [975, 335] width 71 height 26
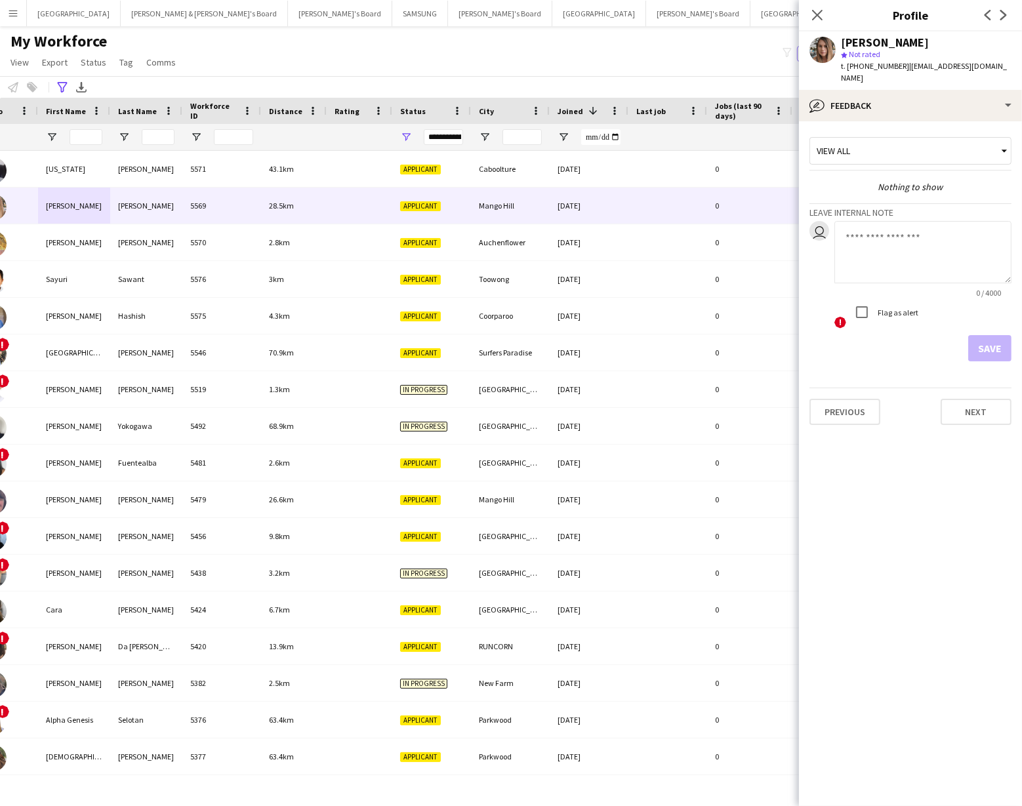
click at [851, 222] on textarea at bounding box center [922, 252] width 177 height 62
type textarea "**********"
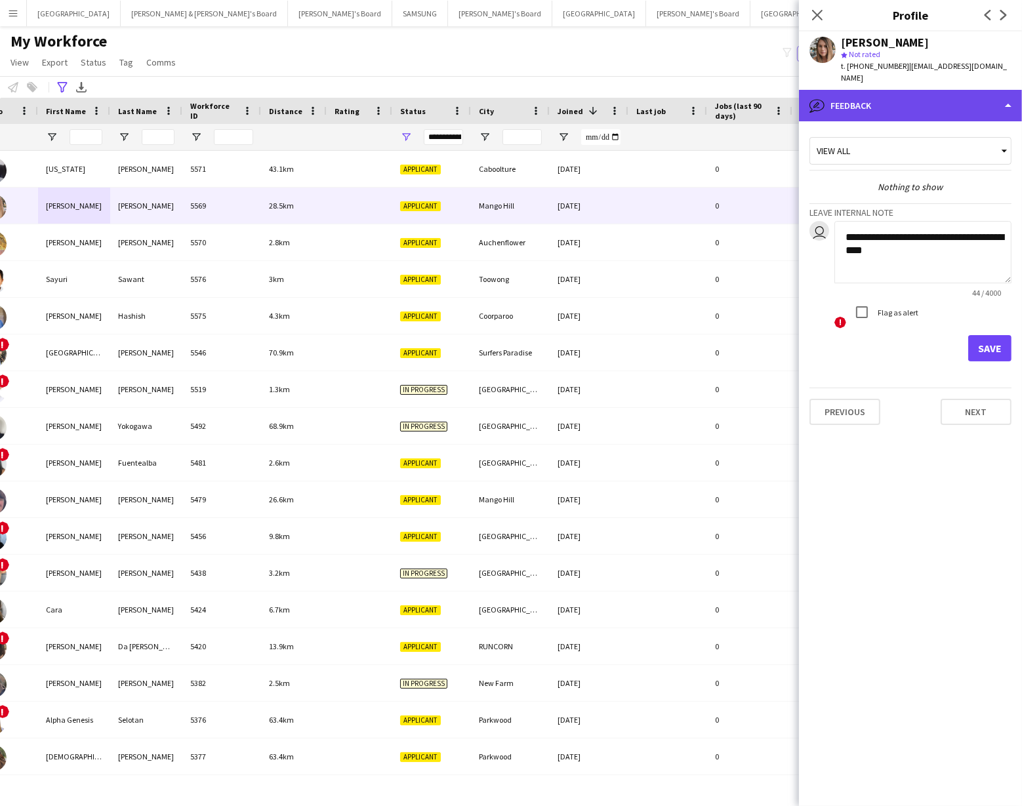
click at [965, 108] on div "bubble-pencil Feedback" at bounding box center [910, 105] width 223 height 31
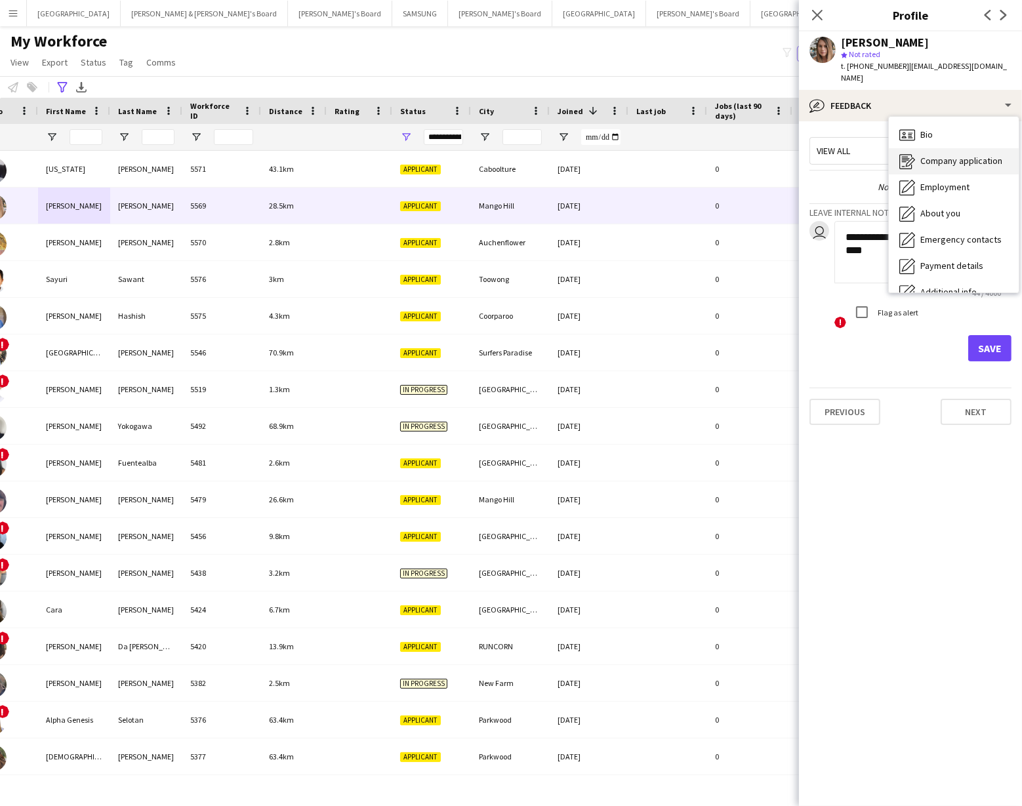
click at [959, 155] on span "Company application" at bounding box center [961, 161] width 82 height 12
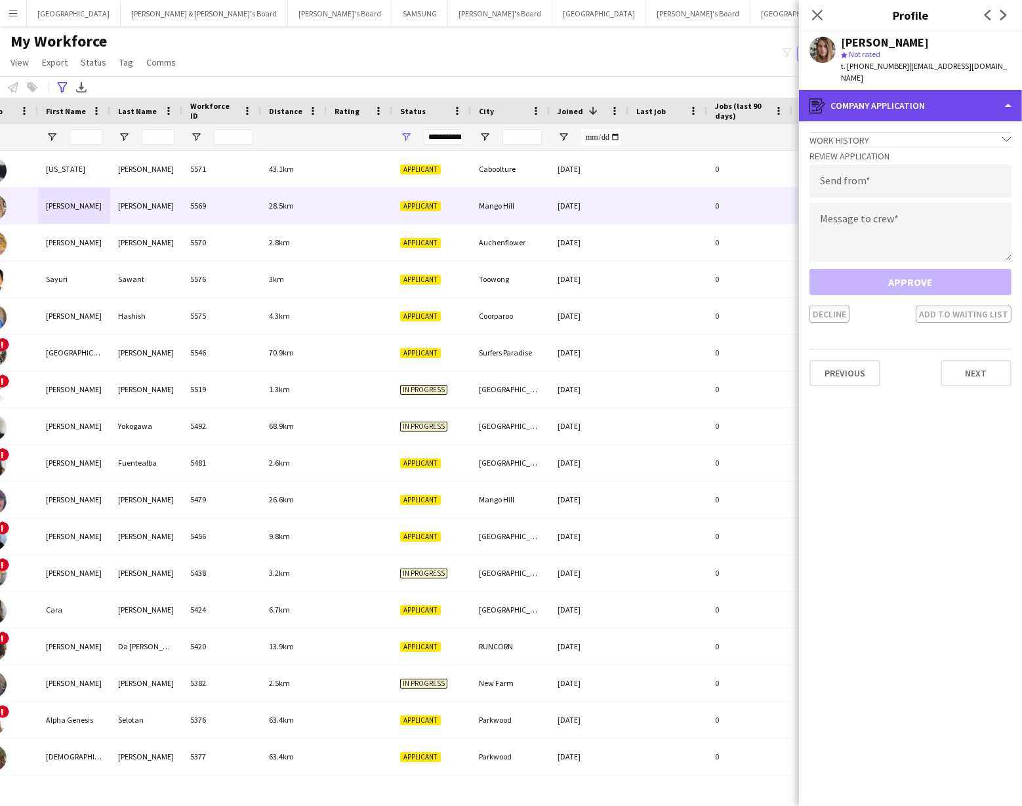
click at [965, 92] on div "register Company application" at bounding box center [910, 105] width 223 height 31
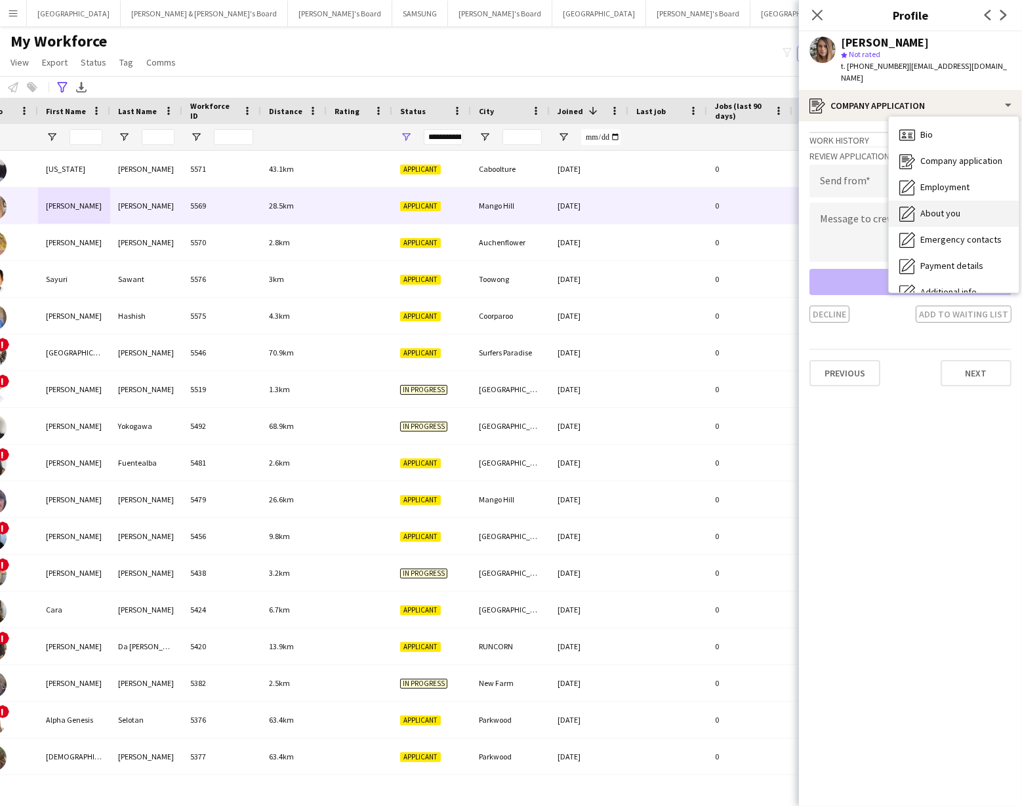
click at [957, 207] on span "About you" at bounding box center [940, 213] width 40 height 12
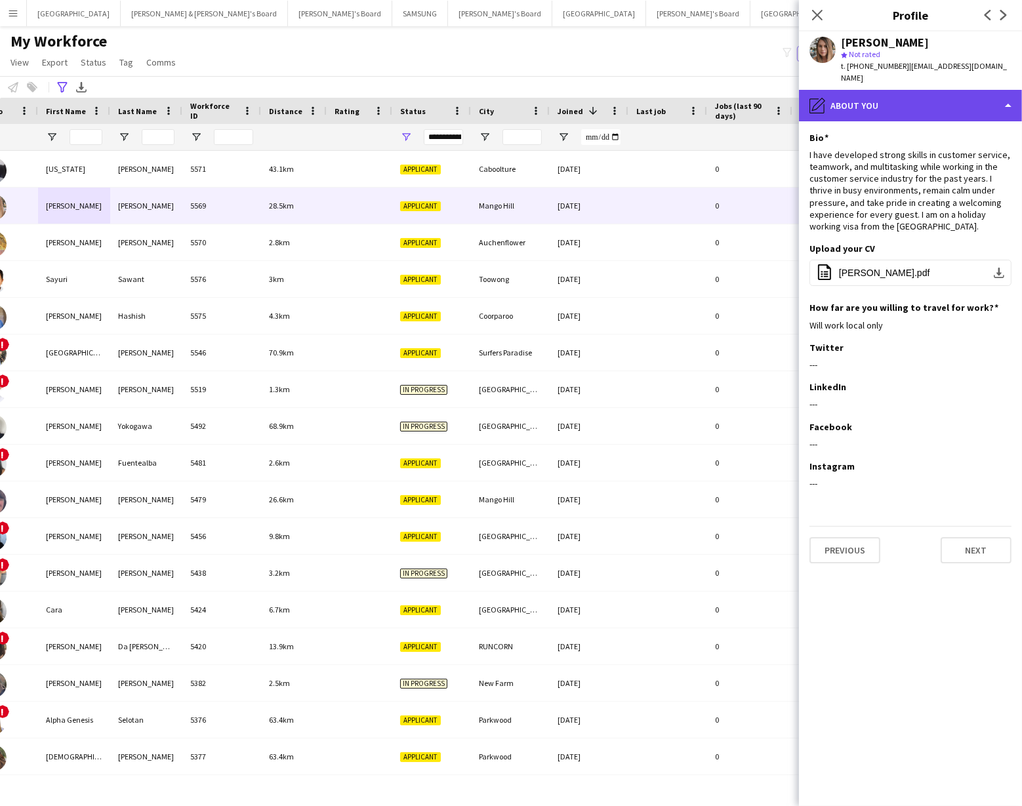
click at [984, 94] on div "pencil4 About you" at bounding box center [910, 105] width 223 height 31
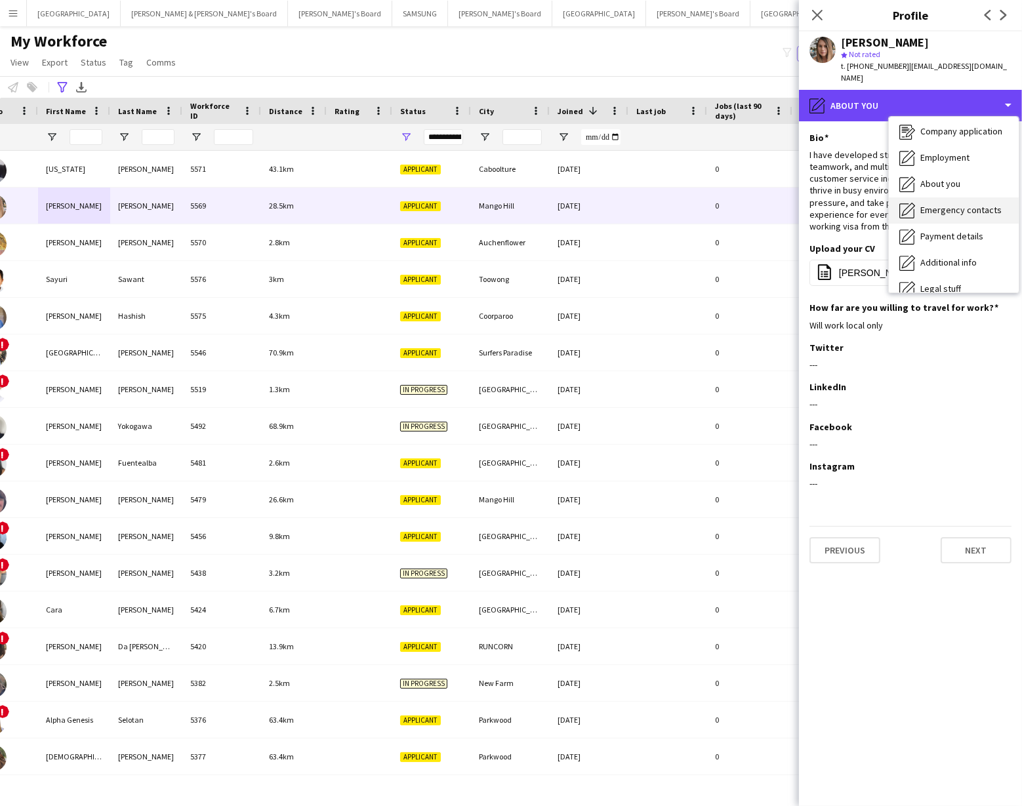
scroll to position [30, 0]
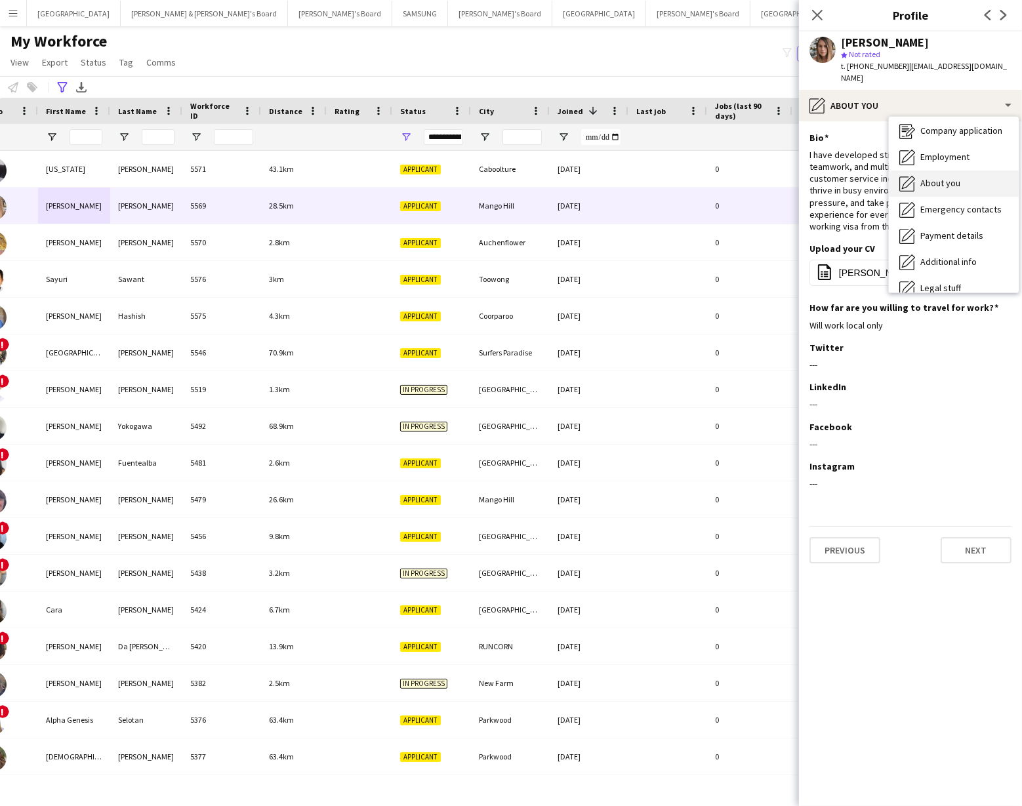
click at [950, 177] on span "About you" at bounding box center [940, 183] width 40 height 12
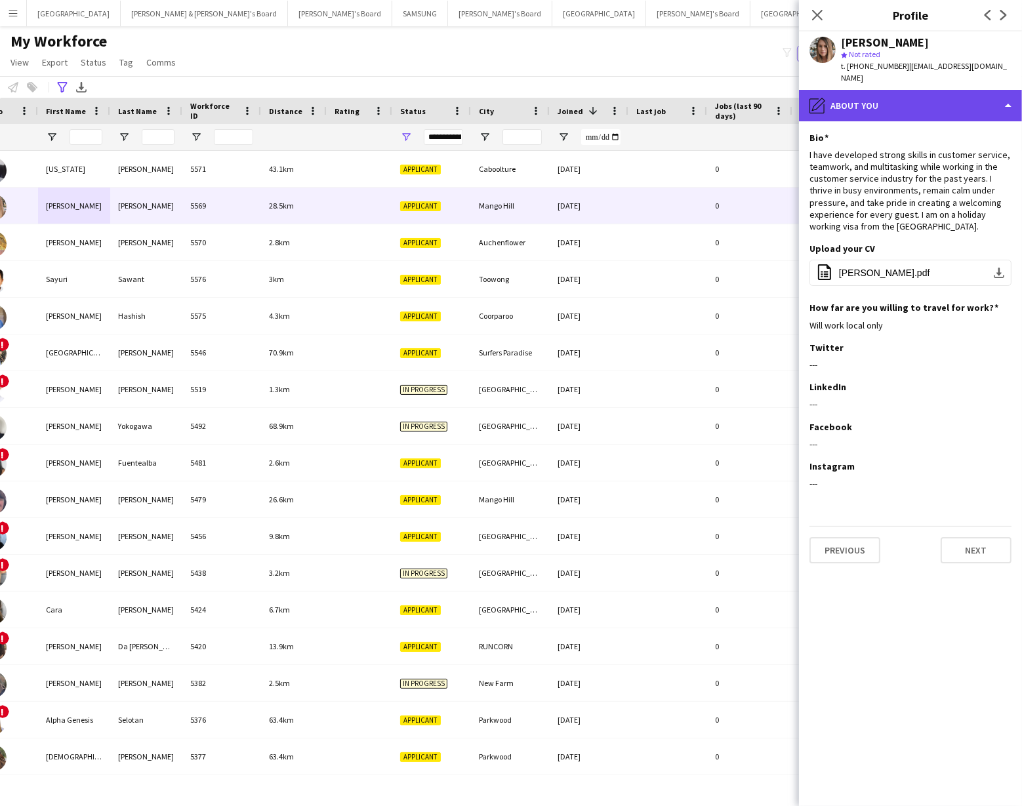
click at [979, 97] on div "pencil4 About you" at bounding box center [910, 105] width 223 height 31
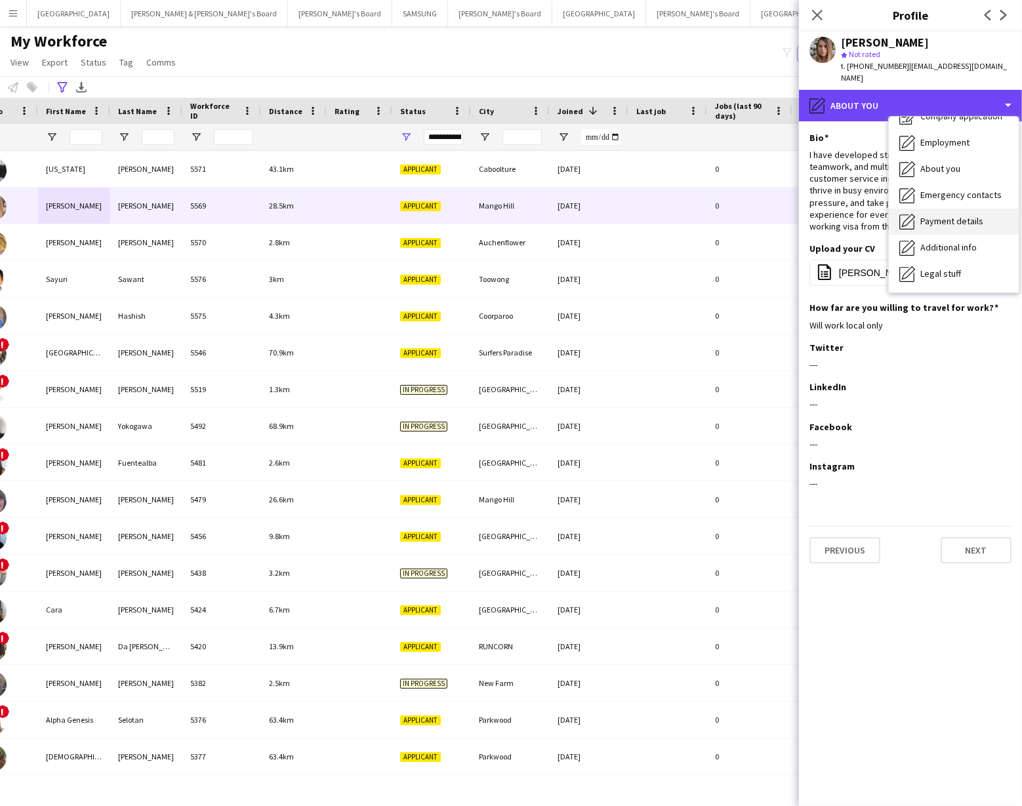
scroll to position [52, 0]
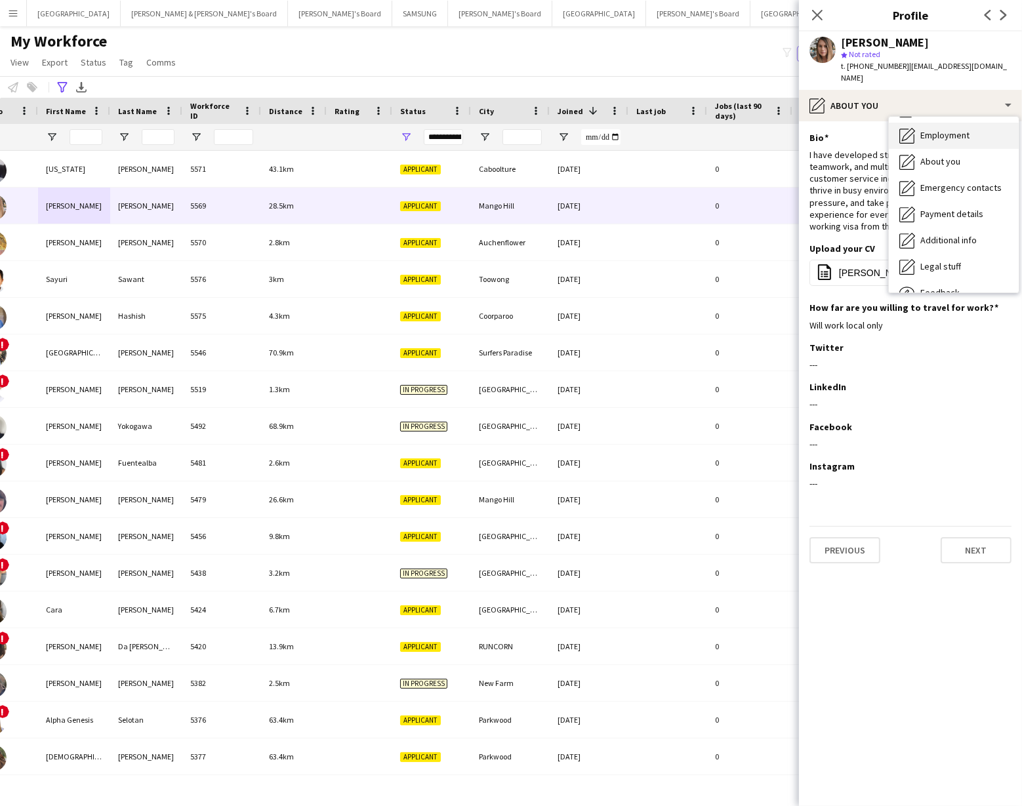
click at [938, 129] on span "Employment" at bounding box center [944, 135] width 49 height 12
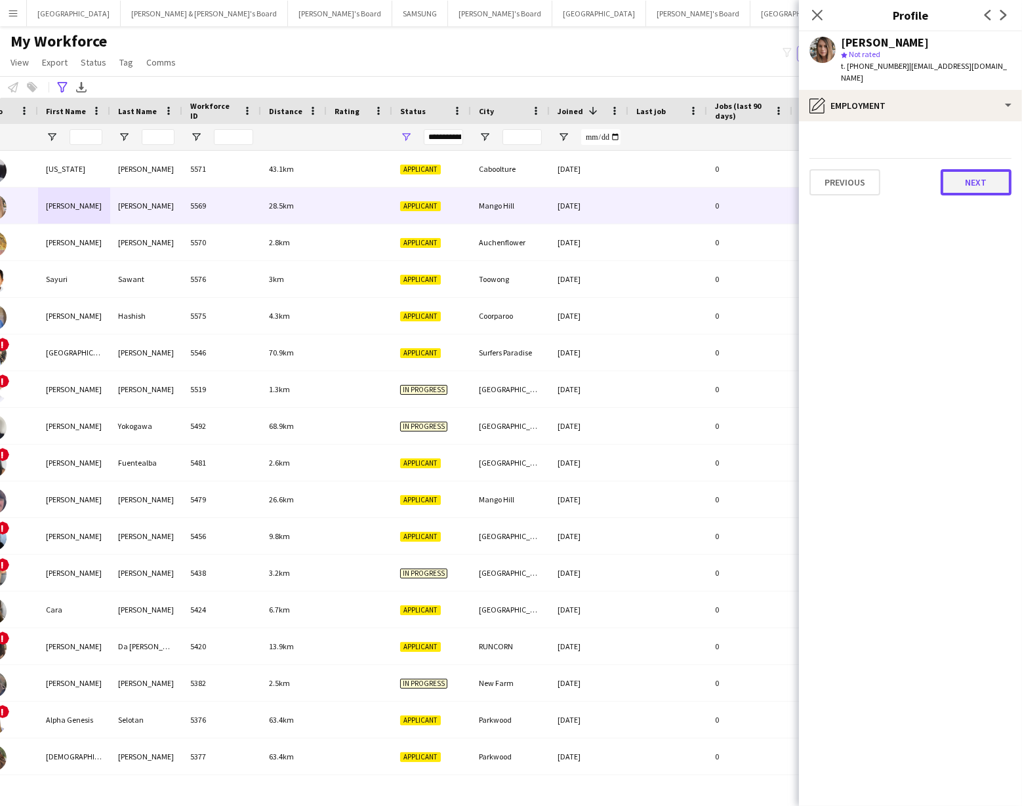
click at [967, 169] on button "Next" at bounding box center [975, 182] width 71 height 26
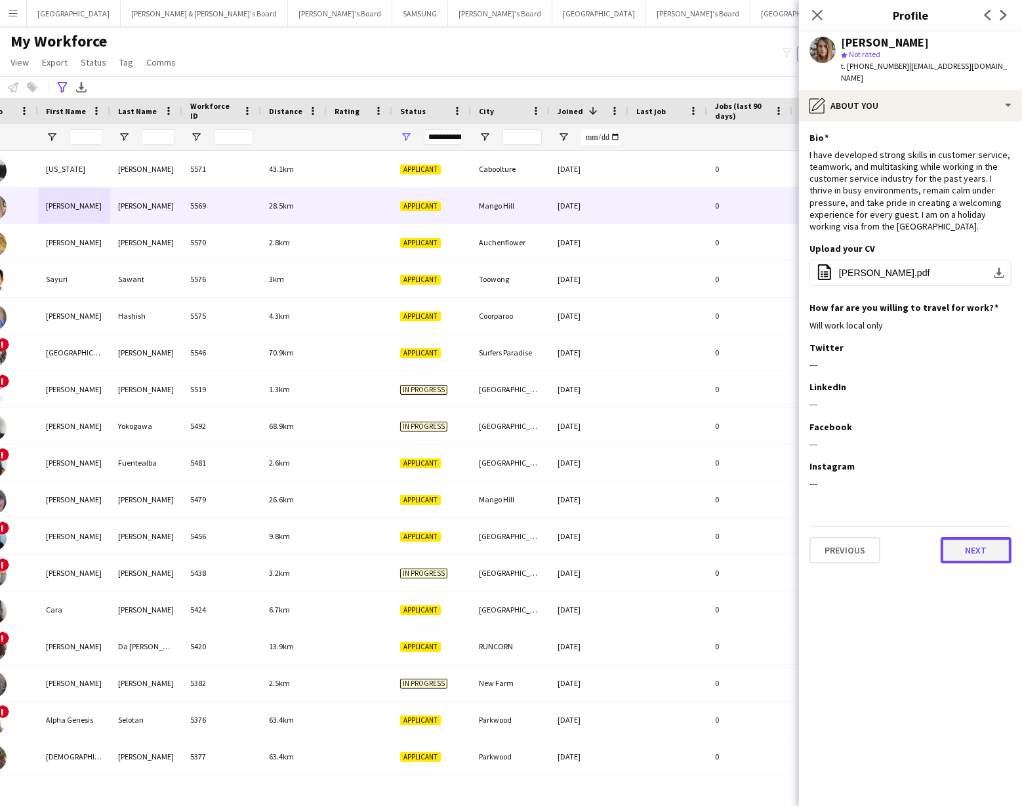
click at [967, 538] on button "Next" at bounding box center [975, 550] width 71 height 26
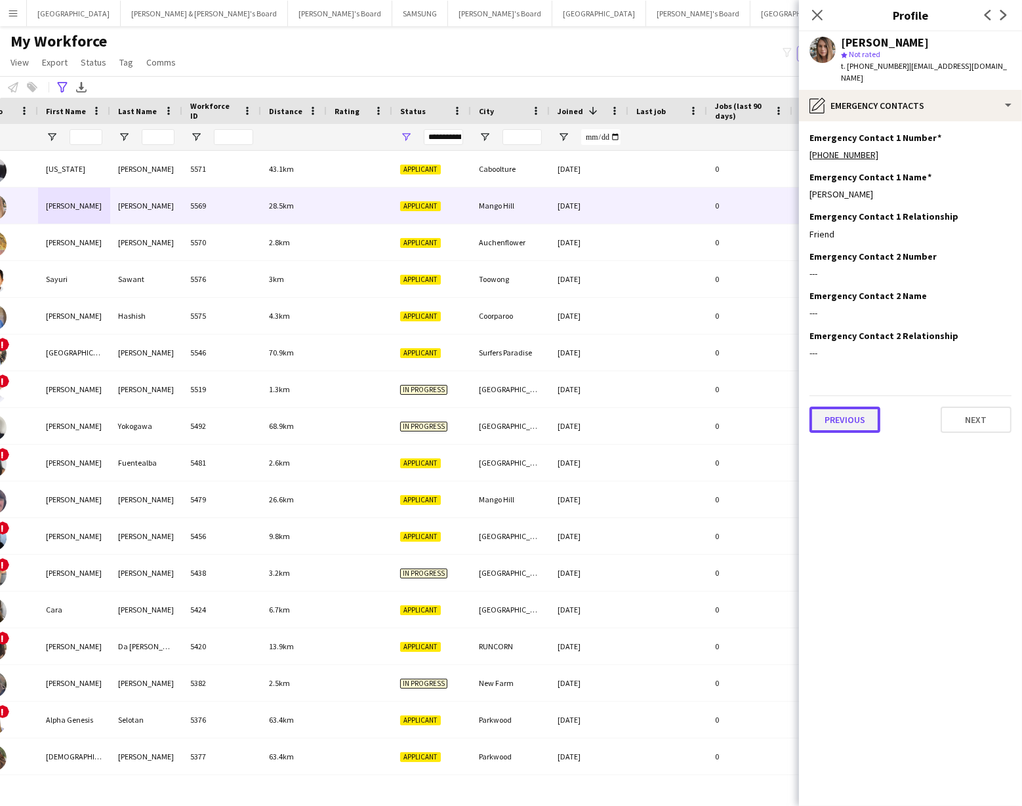
click at [839, 407] on button "Previous" at bounding box center [844, 420] width 71 height 26
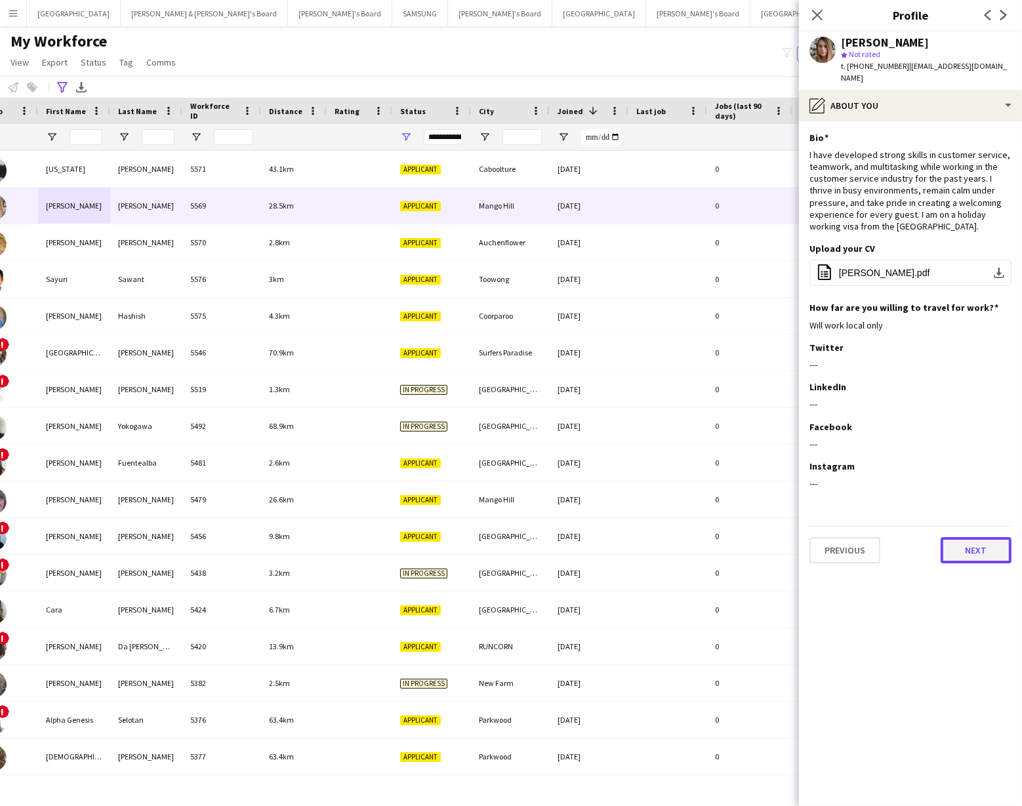
click at [976, 537] on button "Next" at bounding box center [975, 550] width 71 height 26
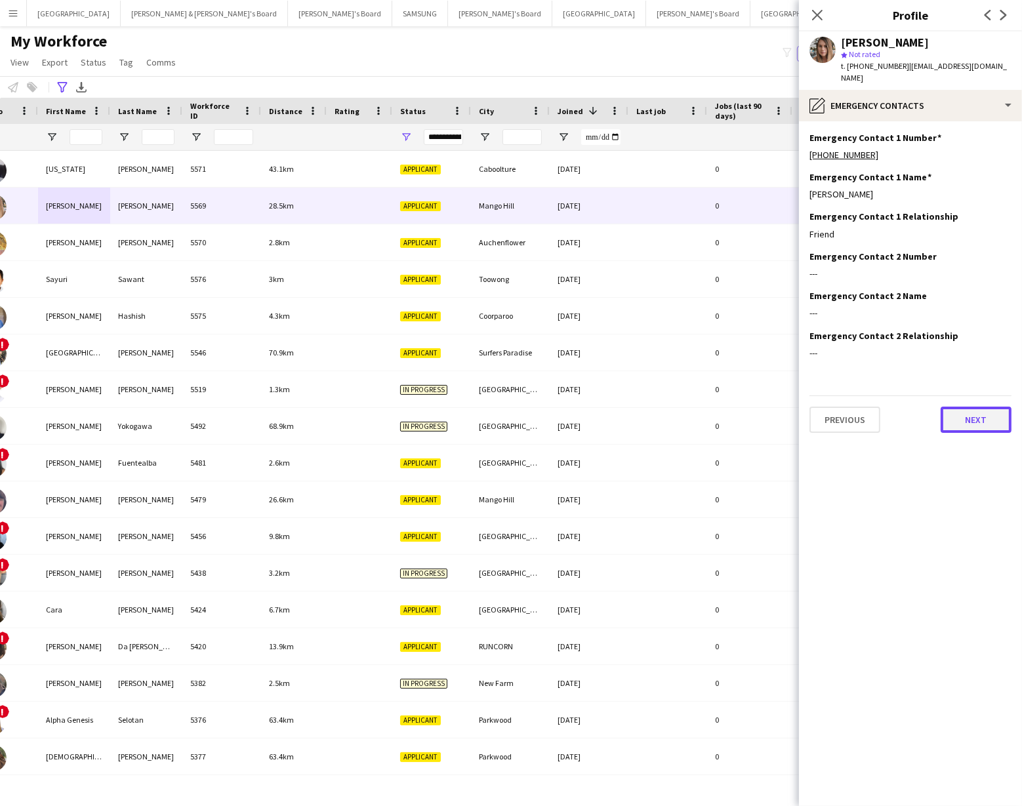
click at [969, 407] on button "Next" at bounding box center [975, 420] width 71 height 26
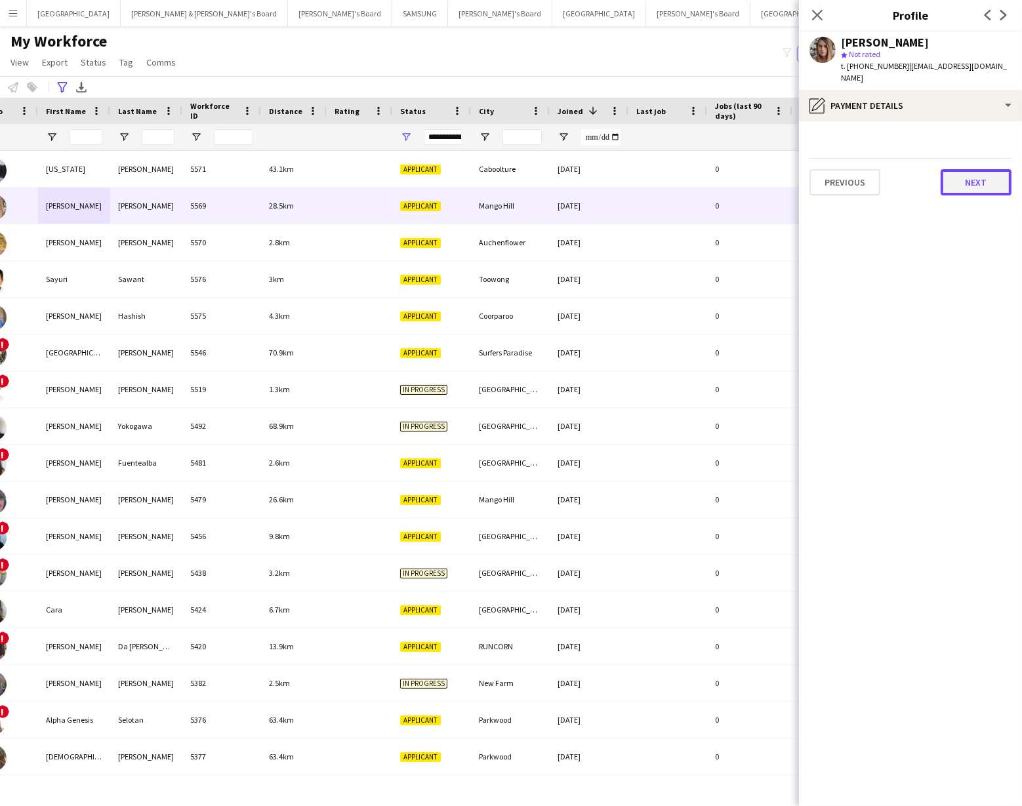
click at [985, 169] on button "Next" at bounding box center [975, 182] width 71 height 26
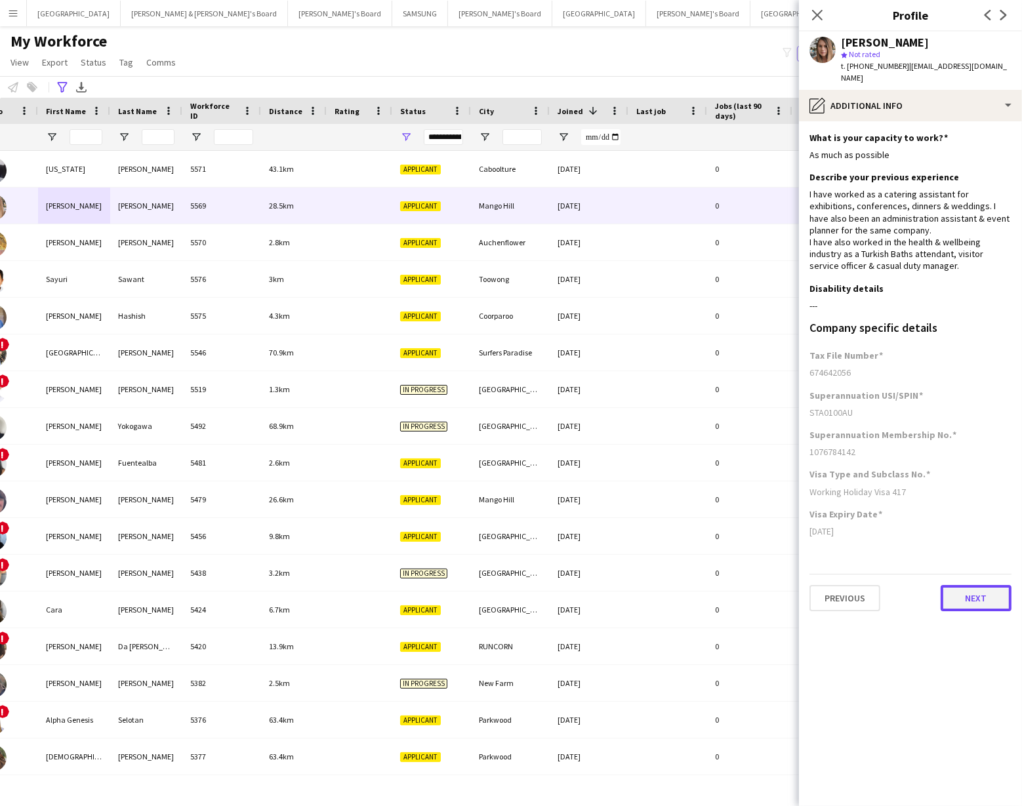
click at [973, 592] on button "Next" at bounding box center [975, 598] width 71 height 26
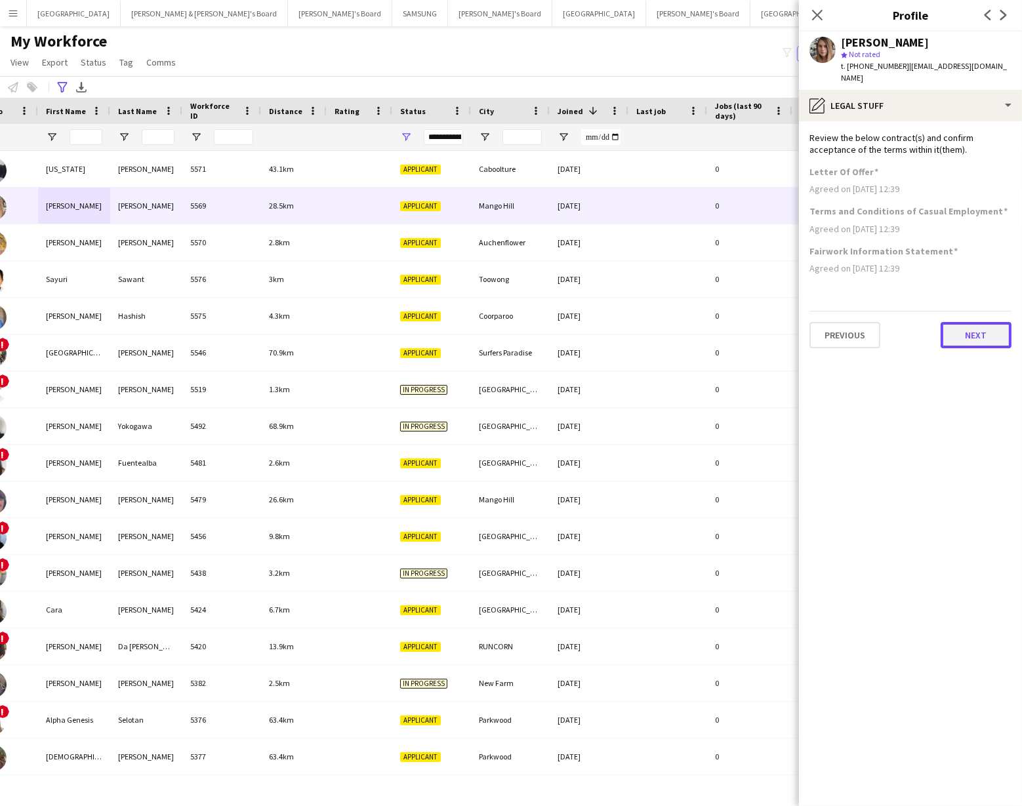
click at [971, 331] on button "Next" at bounding box center [975, 335] width 71 height 26
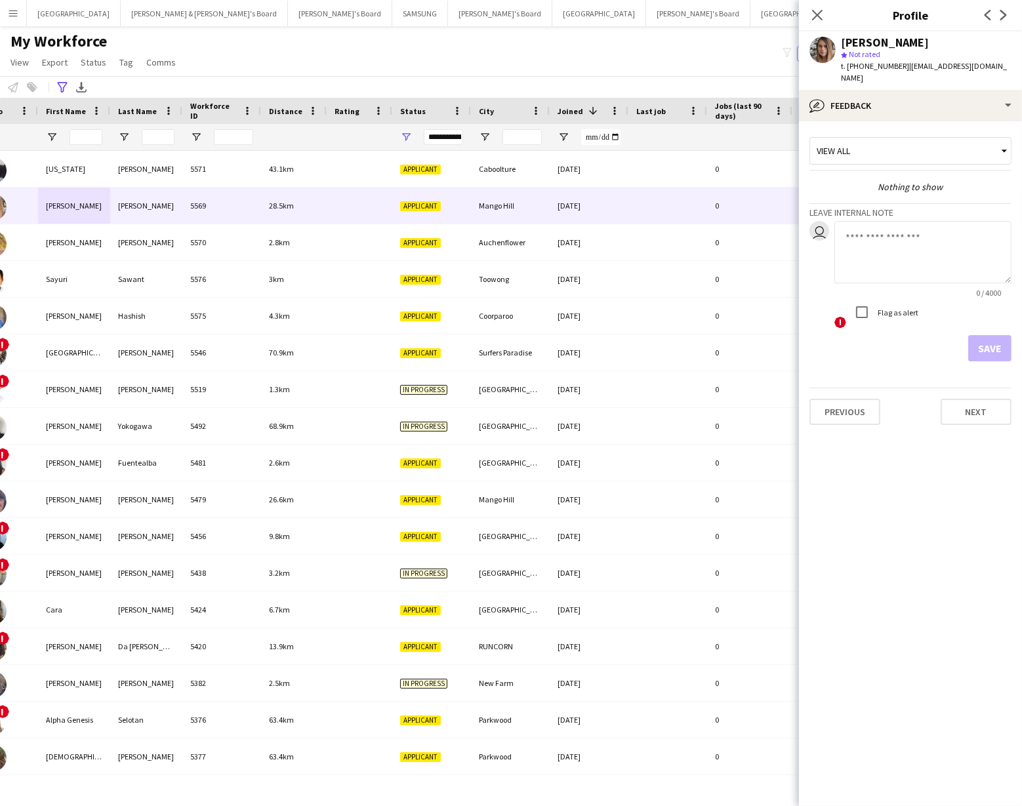
click at [864, 223] on textarea at bounding box center [922, 252] width 177 height 62
type textarea "**********"
click at [986, 335] on button "Save" at bounding box center [989, 348] width 43 height 26
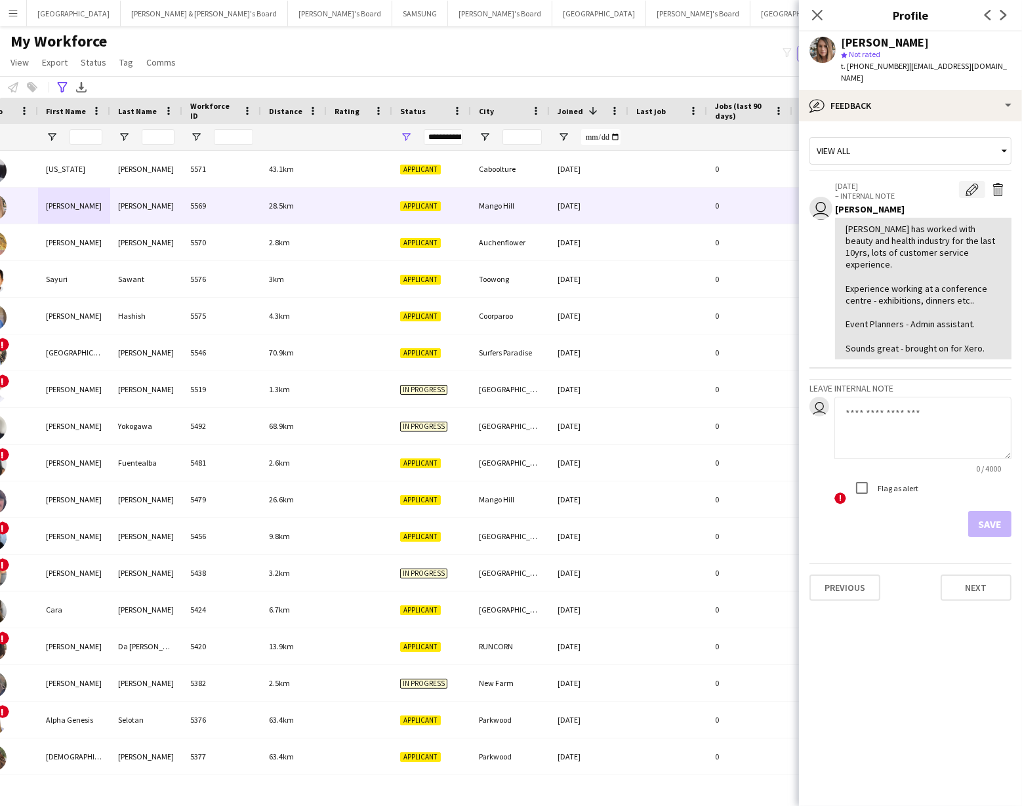
click at [970, 183] on app-icon "Edit internal note" at bounding box center [971, 189] width 13 height 13
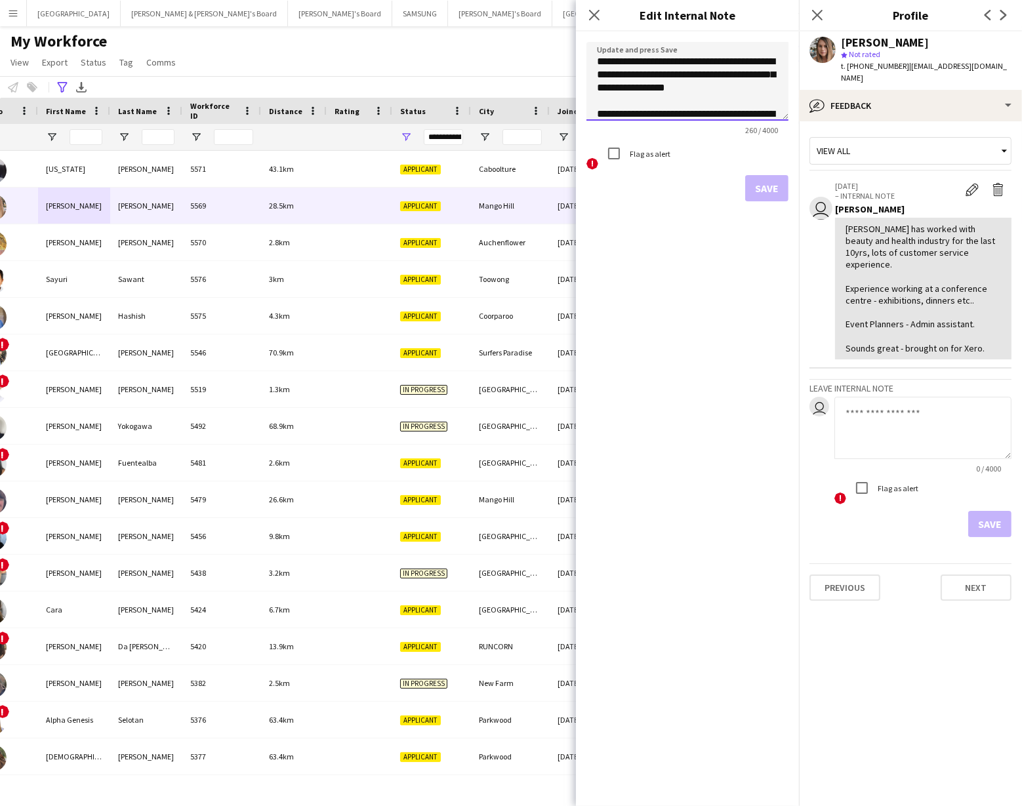
click at [702, 60] on textarea "**********" at bounding box center [687, 81] width 202 height 79
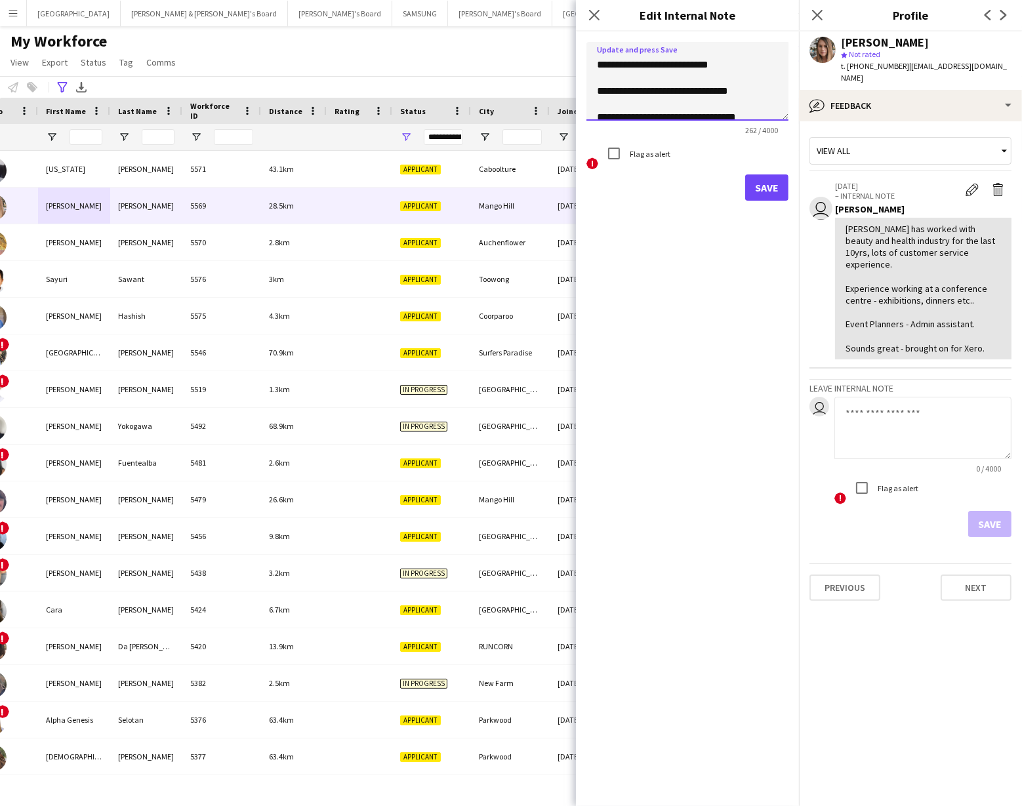
scroll to position [72, 0]
click at [761, 108] on textarea "**********" at bounding box center [687, 81] width 202 height 79
click at [751, 83] on textarea "**********" at bounding box center [687, 81] width 202 height 79
type textarea "**********"
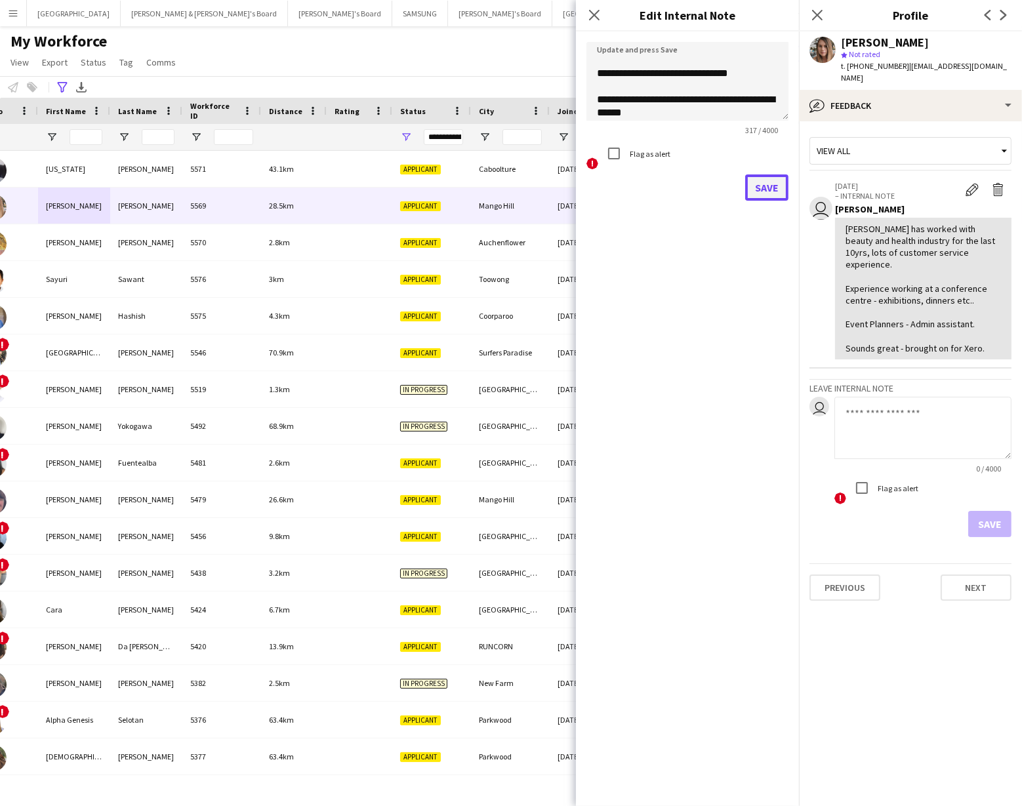
click at [767, 188] on button "Save" at bounding box center [766, 187] width 43 height 26
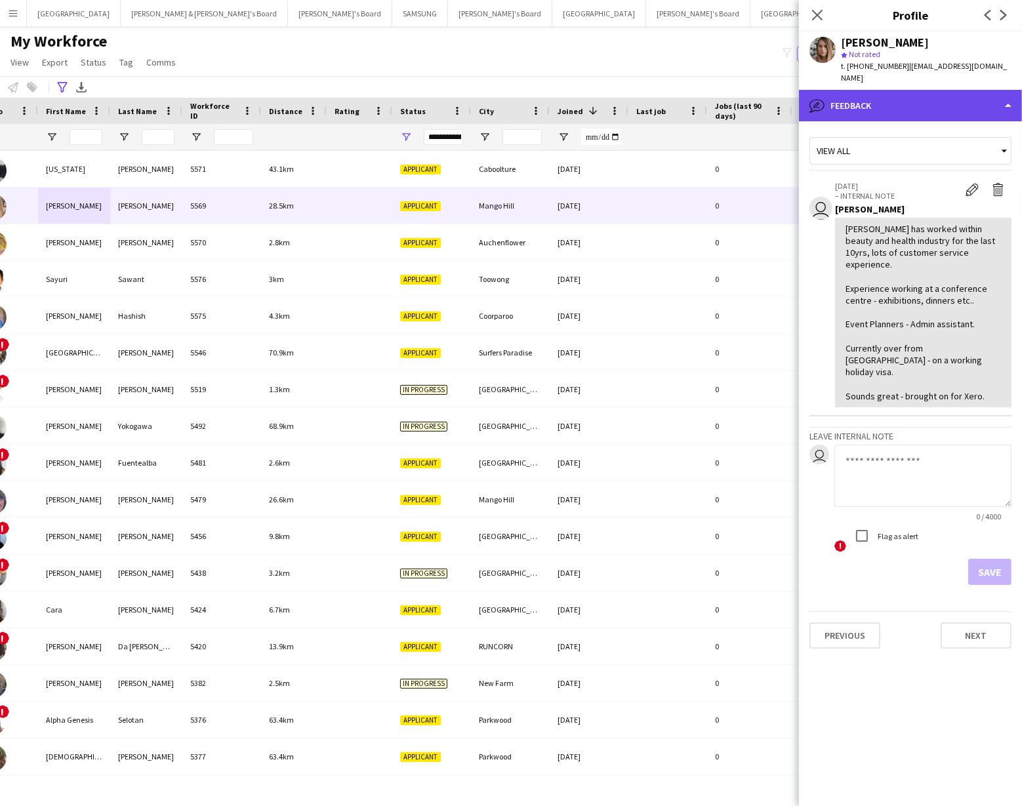
click at [976, 96] on div "bubble-pencil Feedback" at bounding box center [910, 105] width 223 height 31
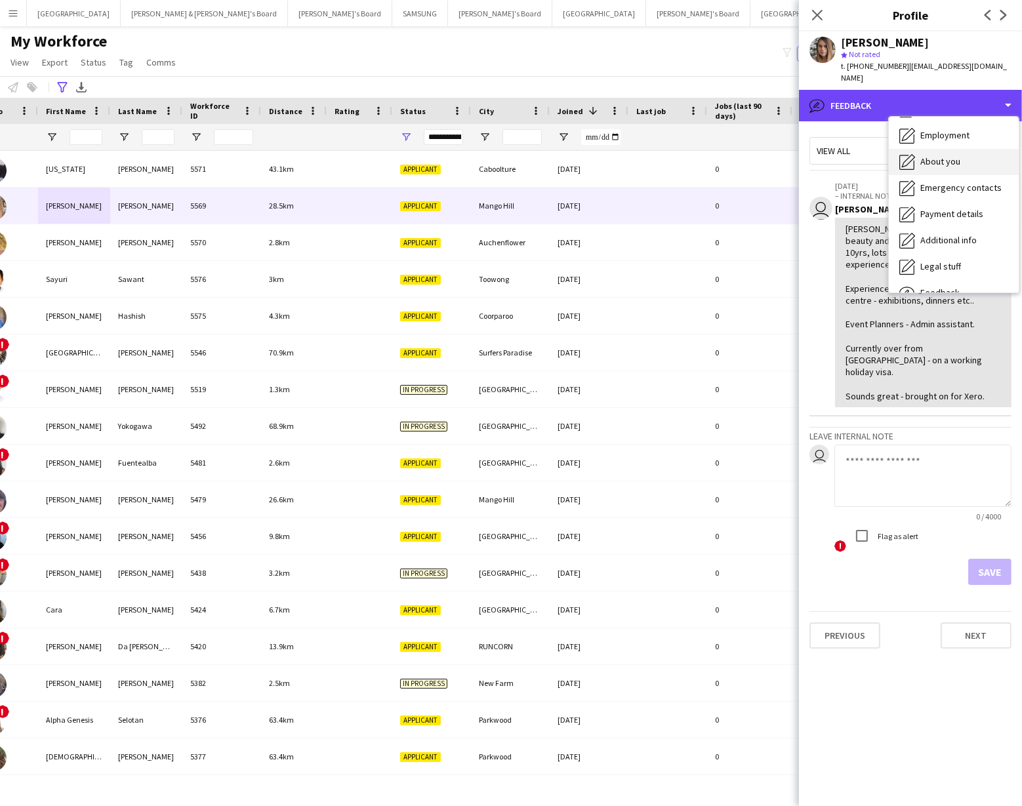
scroll to position [0, 0]
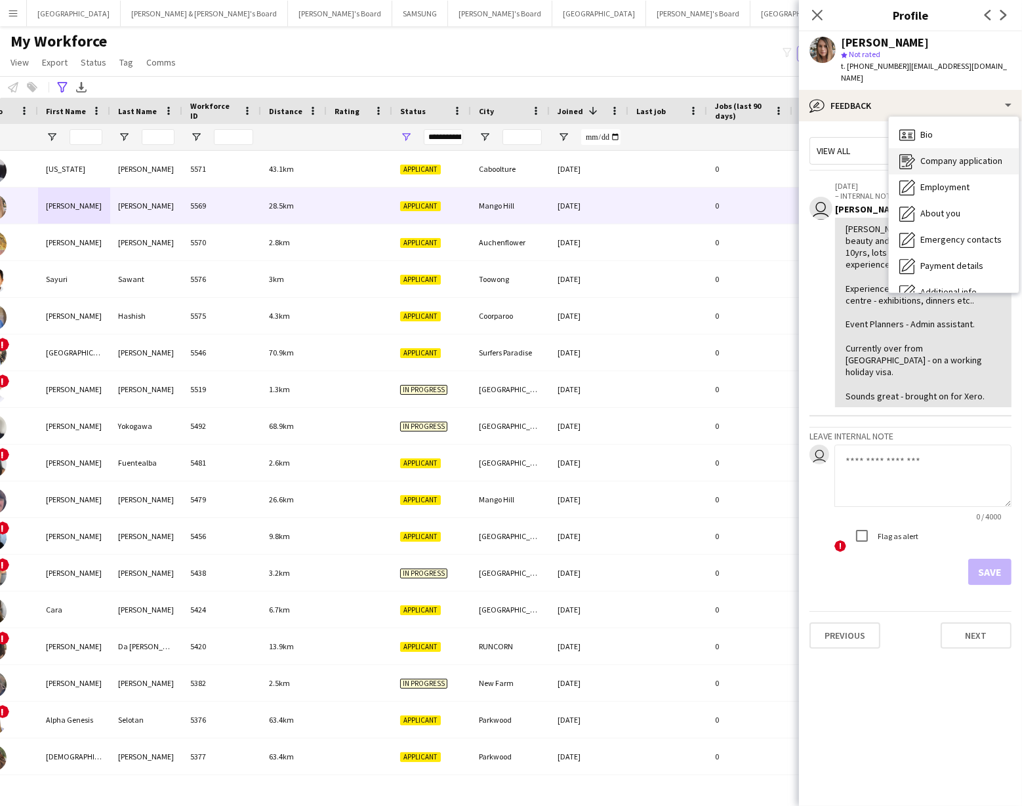
click at [962, 155] on span "Company application" at bounding box center [961, 161] width 82 height 12
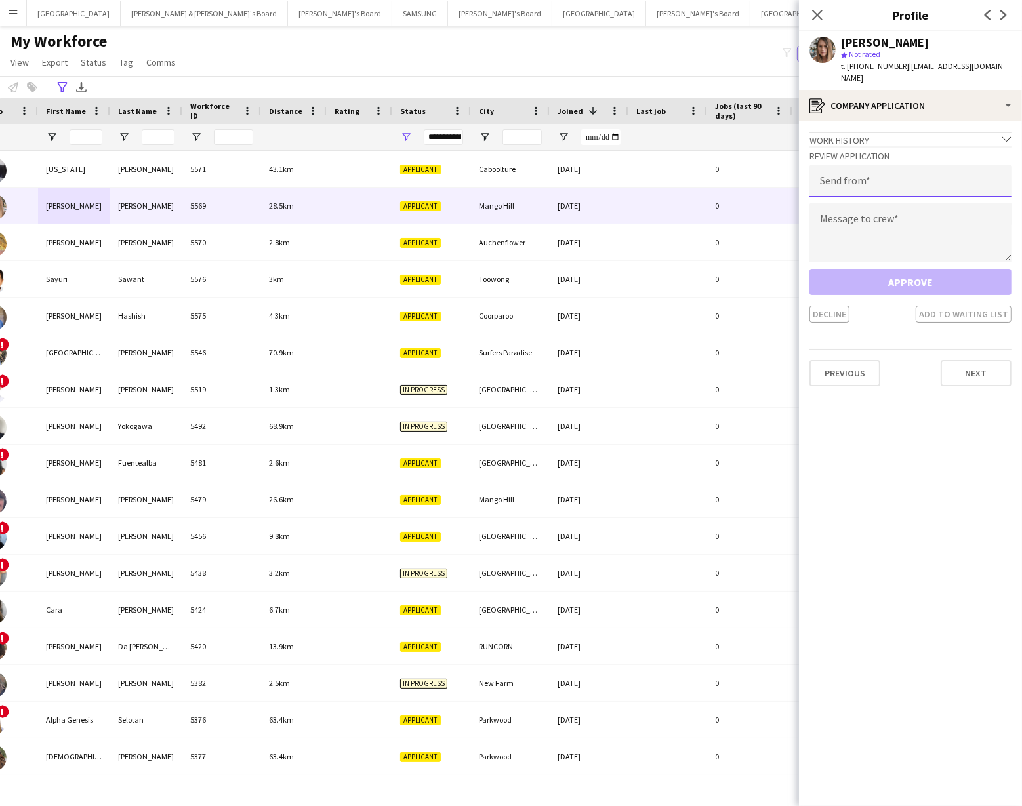
click at [837, 167] on input "email" at bounding box center [910, 181] width 202 height 33
type input "**********"
click at [839, 203] on textarea at bounding box center [910, 232] width 202 height 59
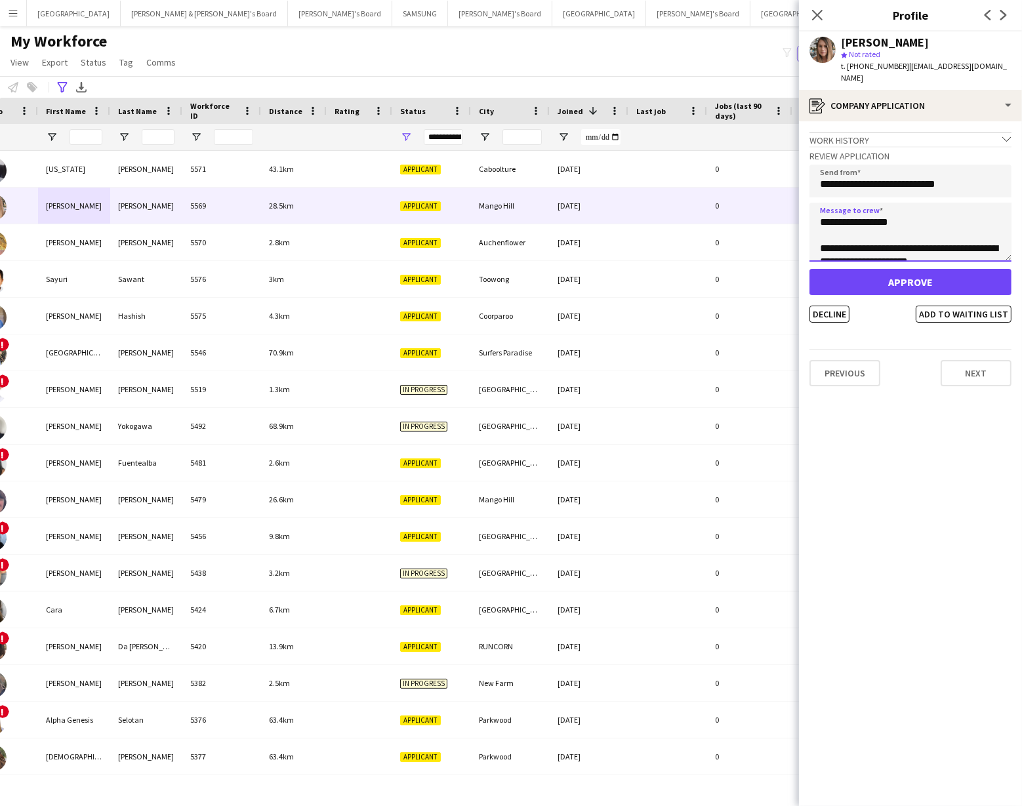
type textarea "**********"
click at [894, 269] on button "Approve" at bounding box center [910, 282] width 202 height 26
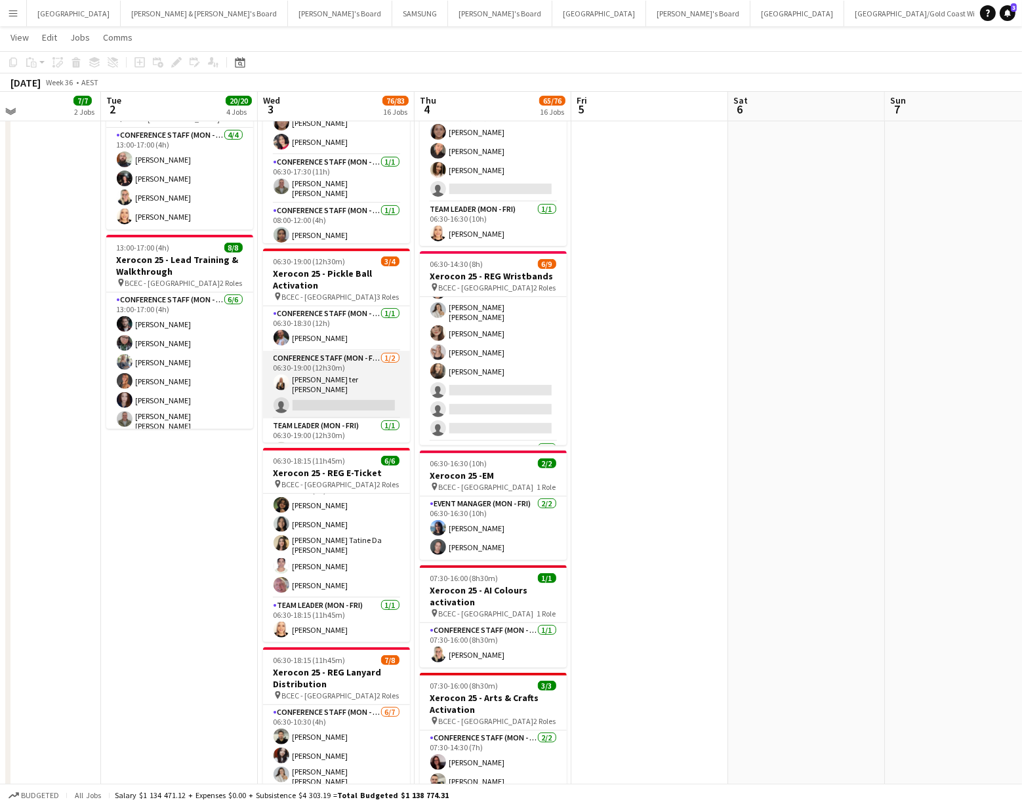
scroll to position [476, 0]
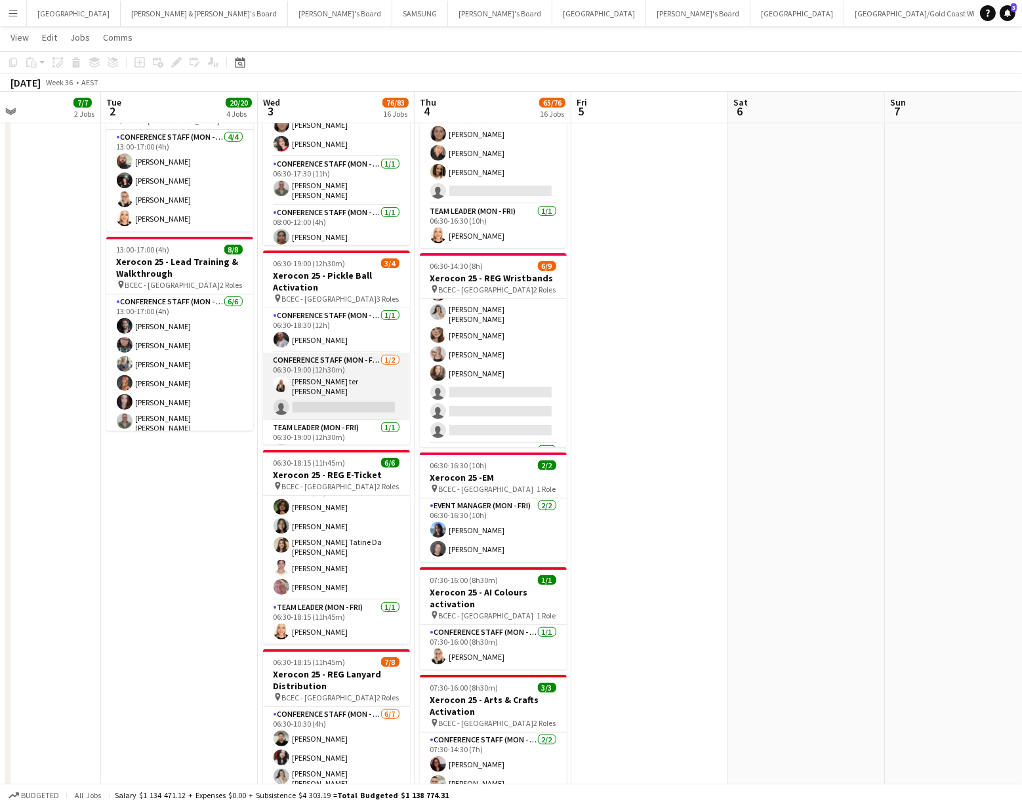
click at [345, 377] on app-card-role "Conference Staff (Mon - Fri) 1/2 06:30-19:00 (12h30m) Raquel ter Haar single-ne…" at bounding box center [336, 387] width 147 height 68
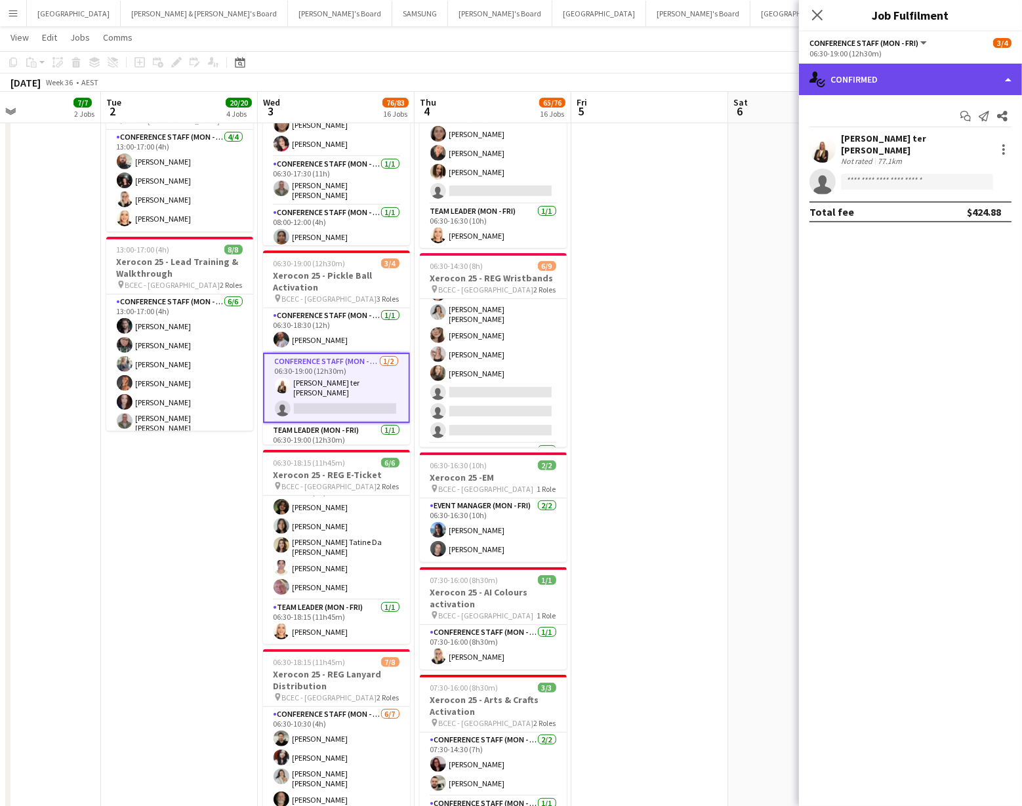
click at [1002, 76] on div "single-neutral-actions-check-2 Confirmed" at bounding box center [910, 79] width 223 height 31
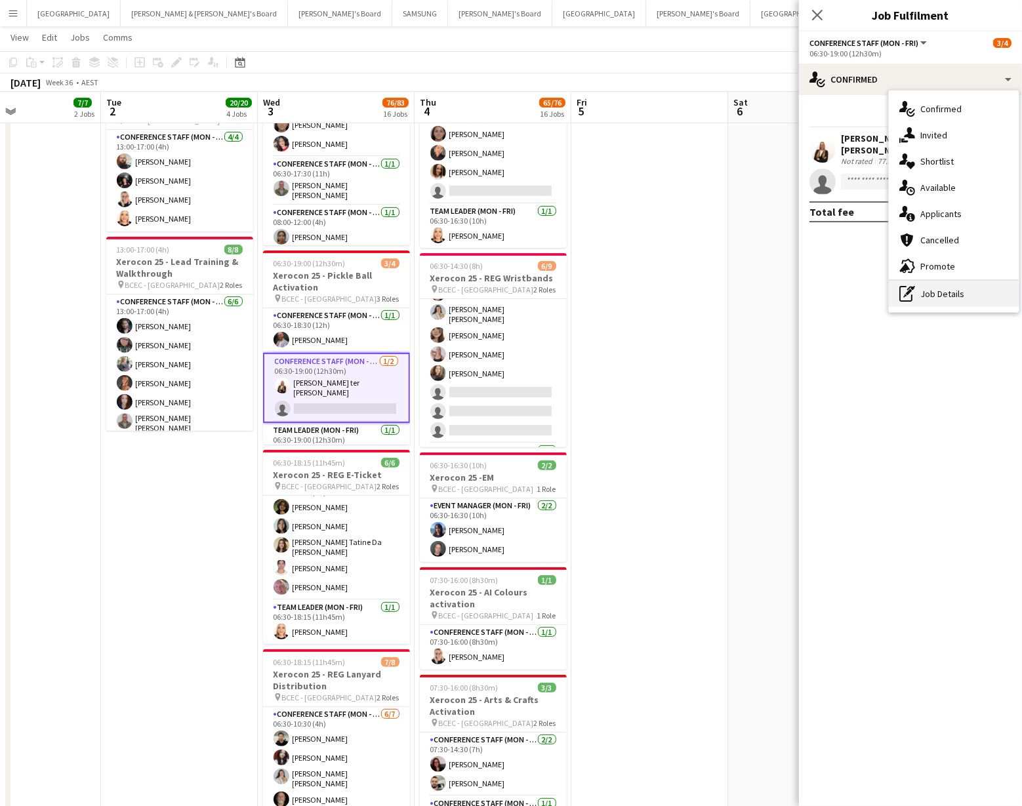
click at [948, 296] on div "pen-write Job Details" at bounding box center [954, 294] width 130 height 26
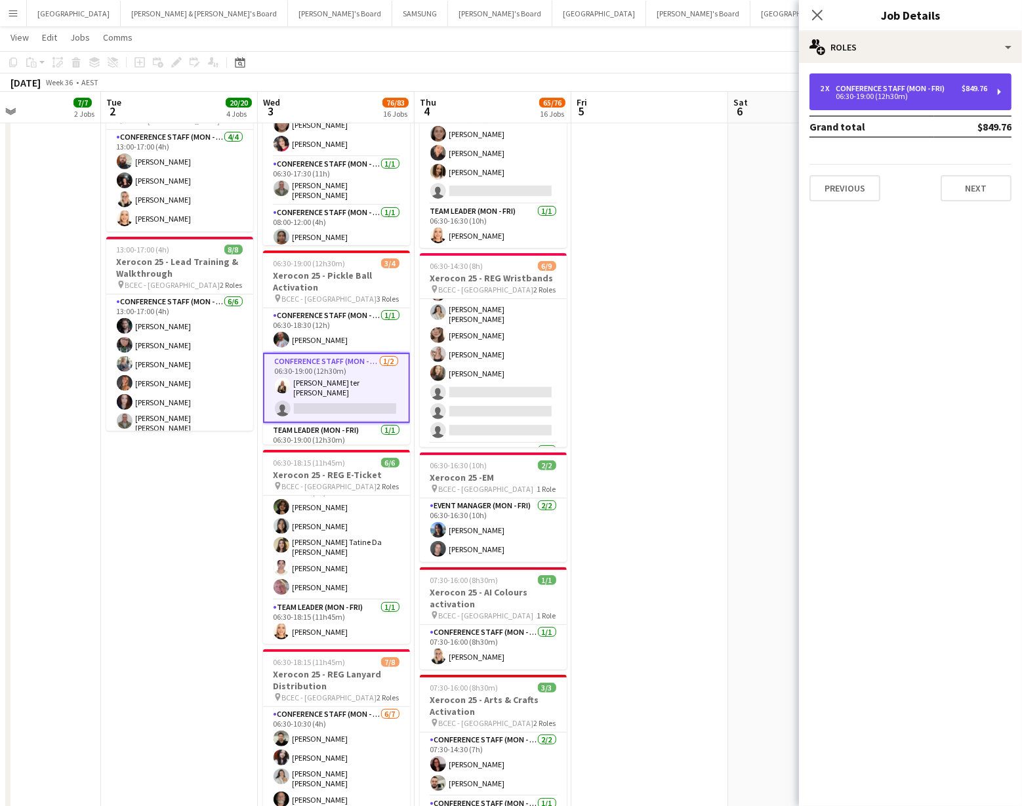
click at [917, 100] on div "2 x Conference Staff (Mon - Fri) $849.76 06:30-19:00 (12h30m)" at bounding box center [910, 91] width 202 height 37
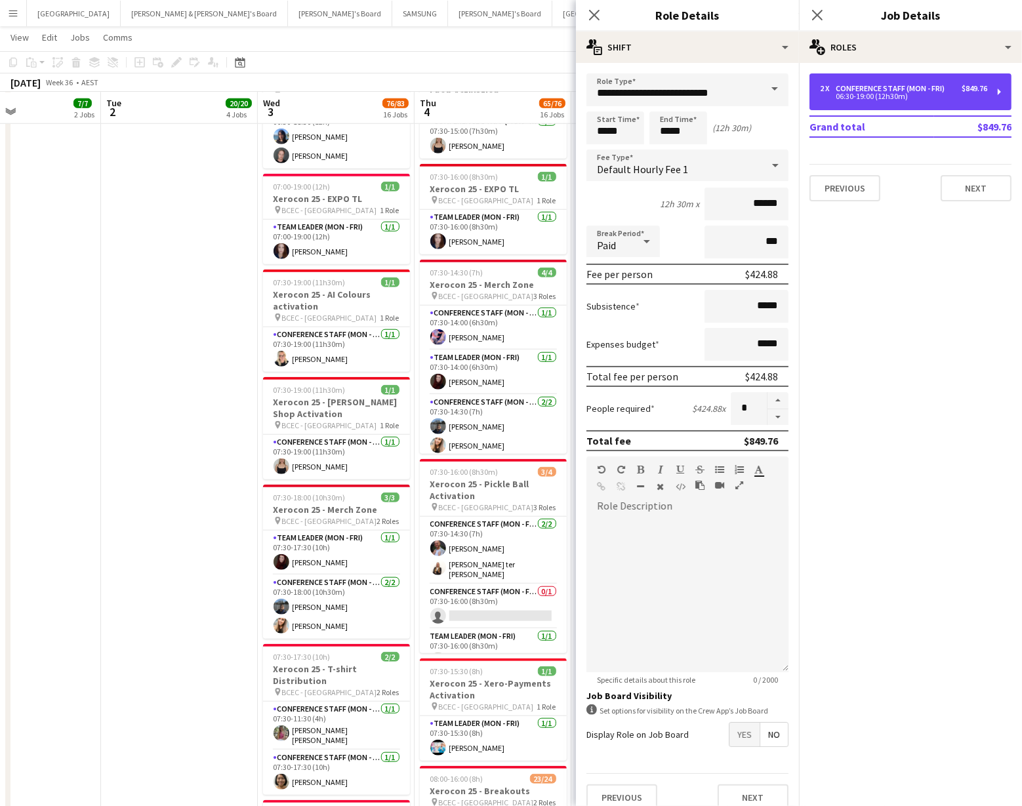
scroll to position [16, 0]
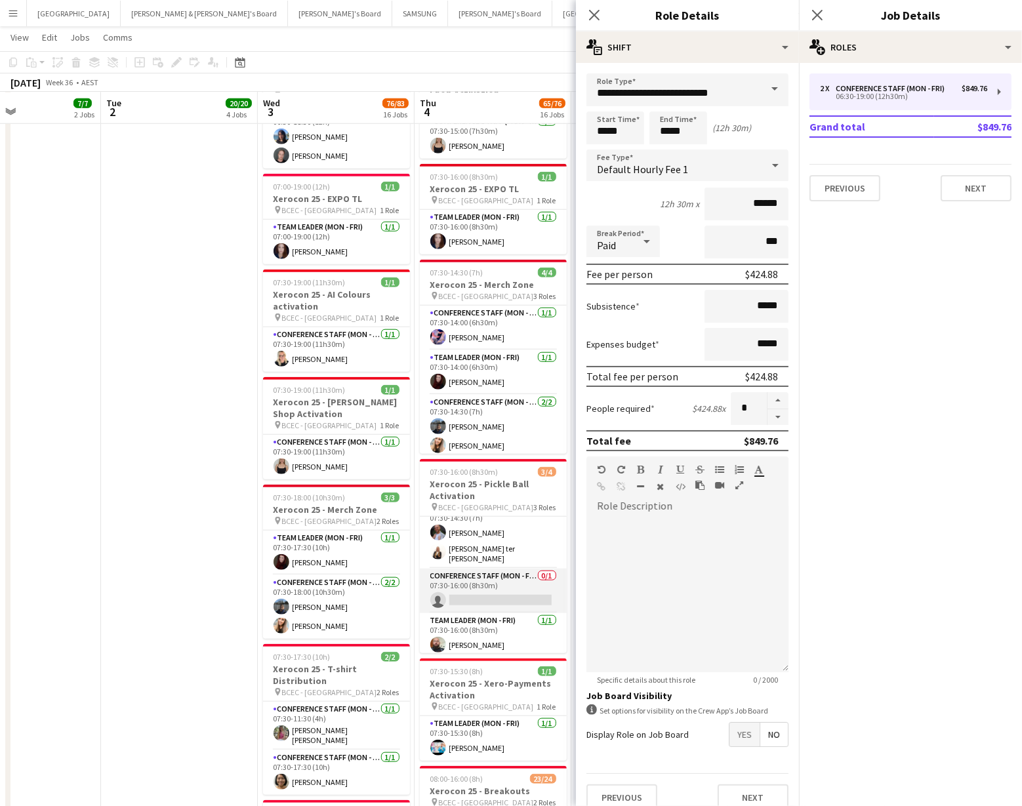
click at [501, 579] on app-card-role "Conference Staff (Mon - Fri) 0/1 07:30-16:00 (8h30m) single-neutral-actions" at bounding box center [493, 591] width 147 height 45
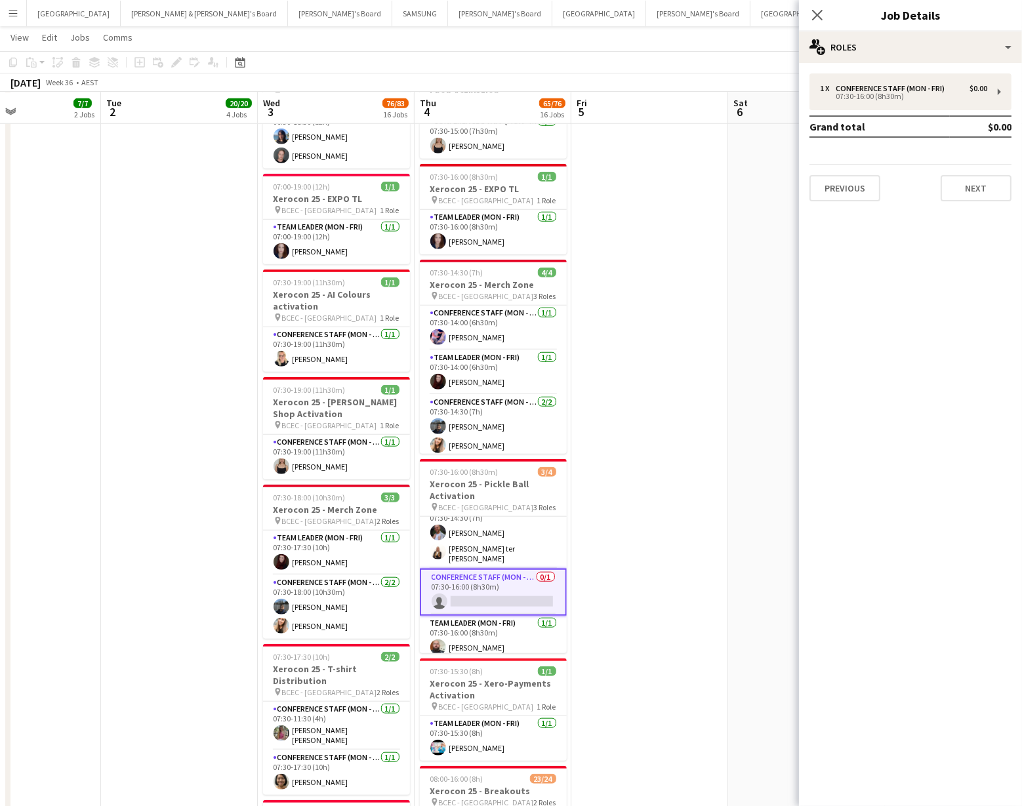
click at [906, 71] on div "1 x Conference Staff (Mon - Fri) $0.00 07:30-16:00 (8h30m) Grand total $0.00 Pr…" at bounding box center [910, 137] width 223 height 149
click at [898, 93] on div "07:30-16:00 (8h30m)" at bounding box center [903, 96] width 167 height 7
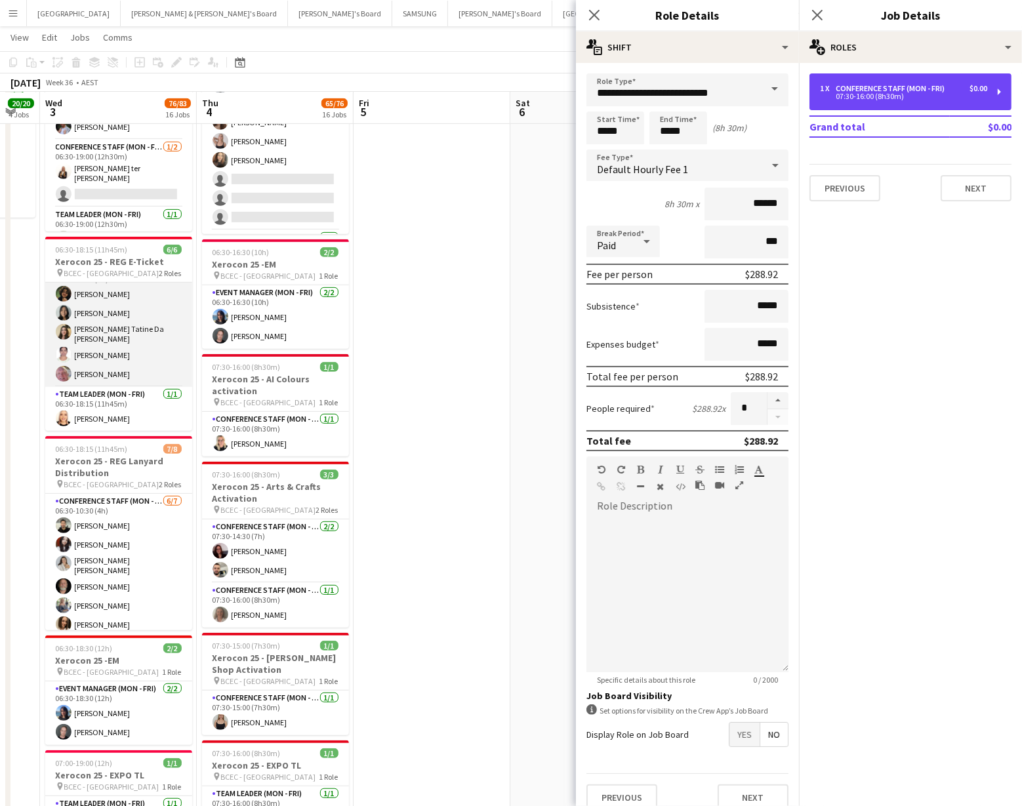
scroll to position [0, 0]
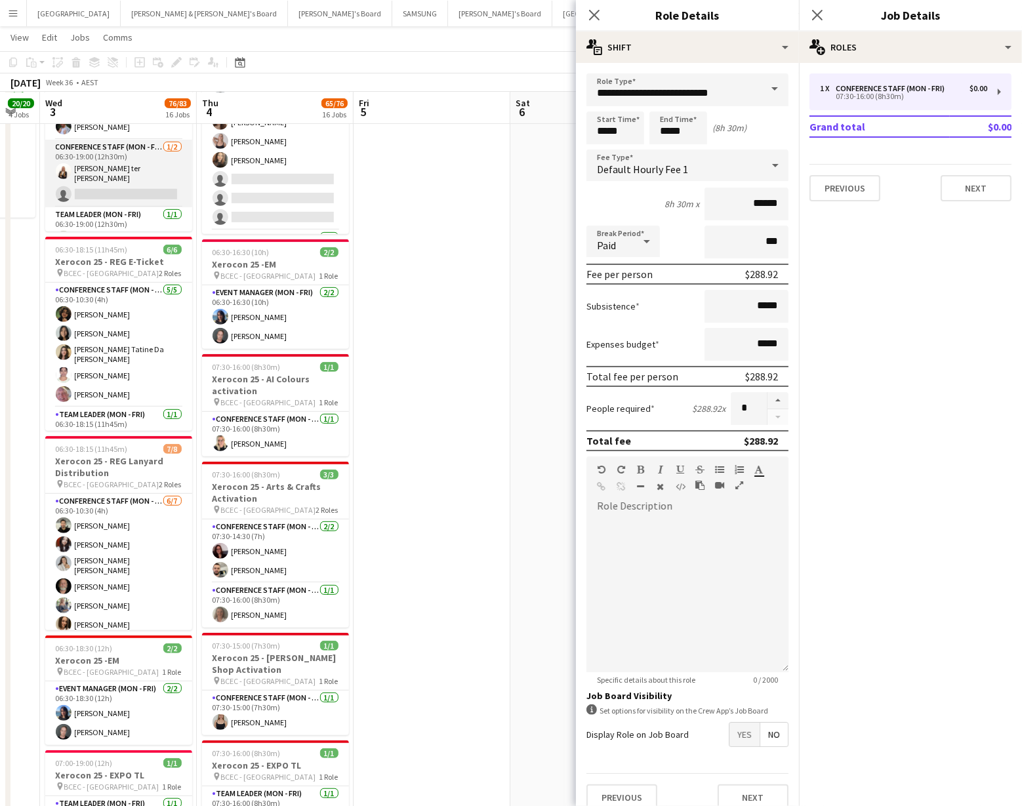
click at [131, 184] on app-card-role "Conference Staff (Mon - Fri) 1/2 06:30-19:00 (12h30m) Raquel ter Haar single-ne…" at bounding box center [118, 174] width 147 height 68
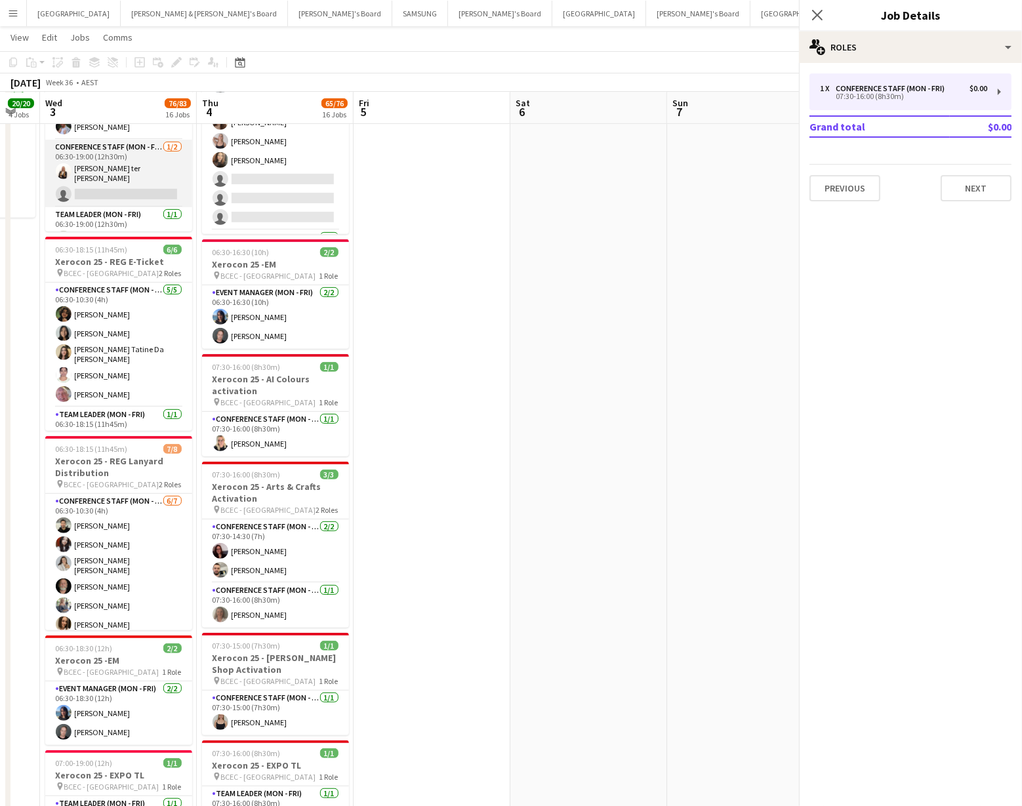
scroll to position [16, 0]
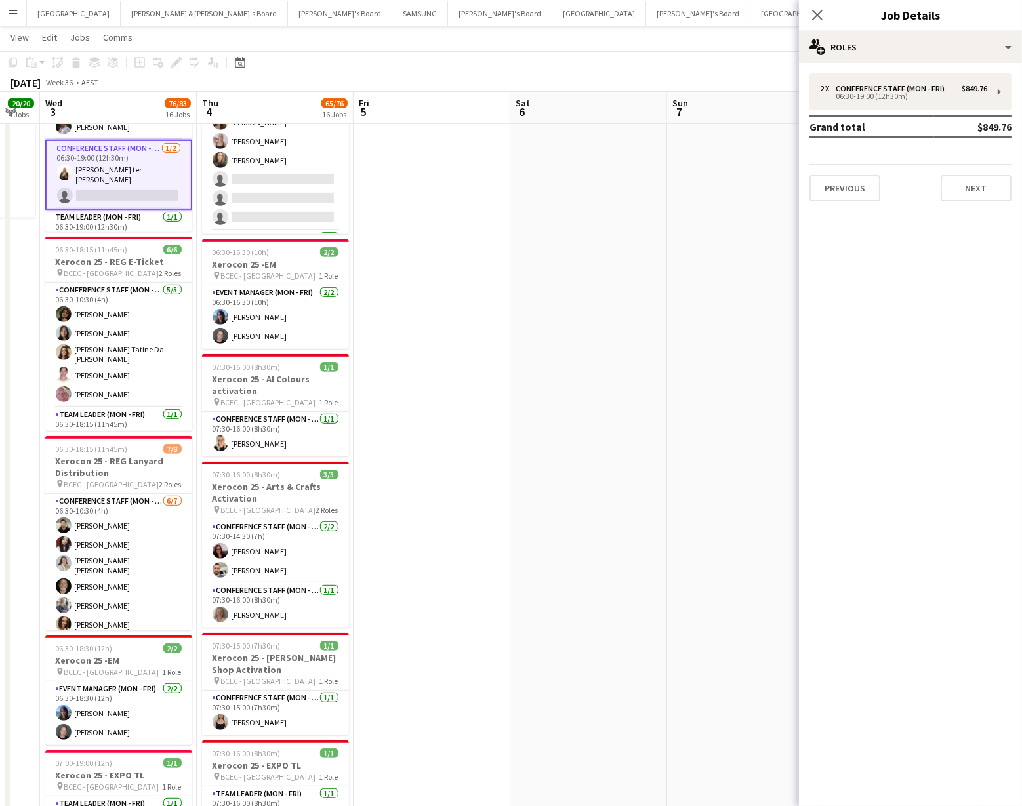
click at [96, 172] on app-card-role "Conference Staff (Mon - Fri) 1/2 06:30-19:00 (12h30m) Raquel ter Haar single-ne…" at bounding box center [118, 175] width 147 height 70
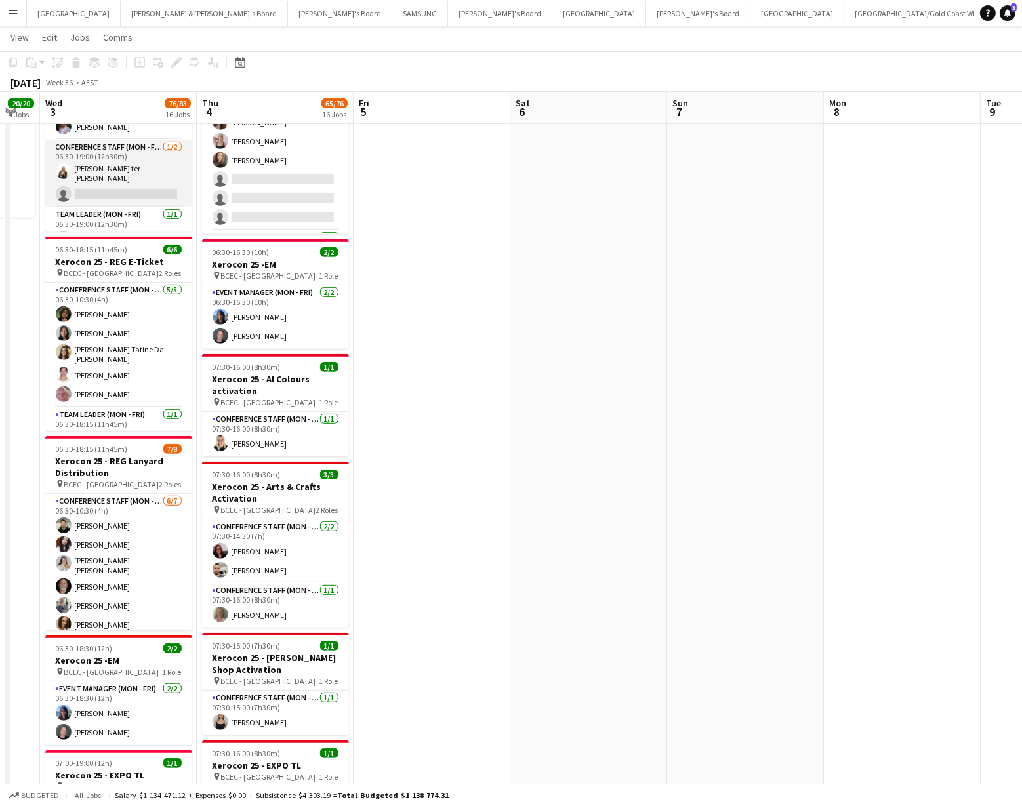
click at [96, 172] on app-card-role "Conference Staff (Mon - Fri) 1/2 06:30-19:00 (12h30m) Raquel ter Haar single-ne…" at bounding box center [118, 174] width 147 height 68
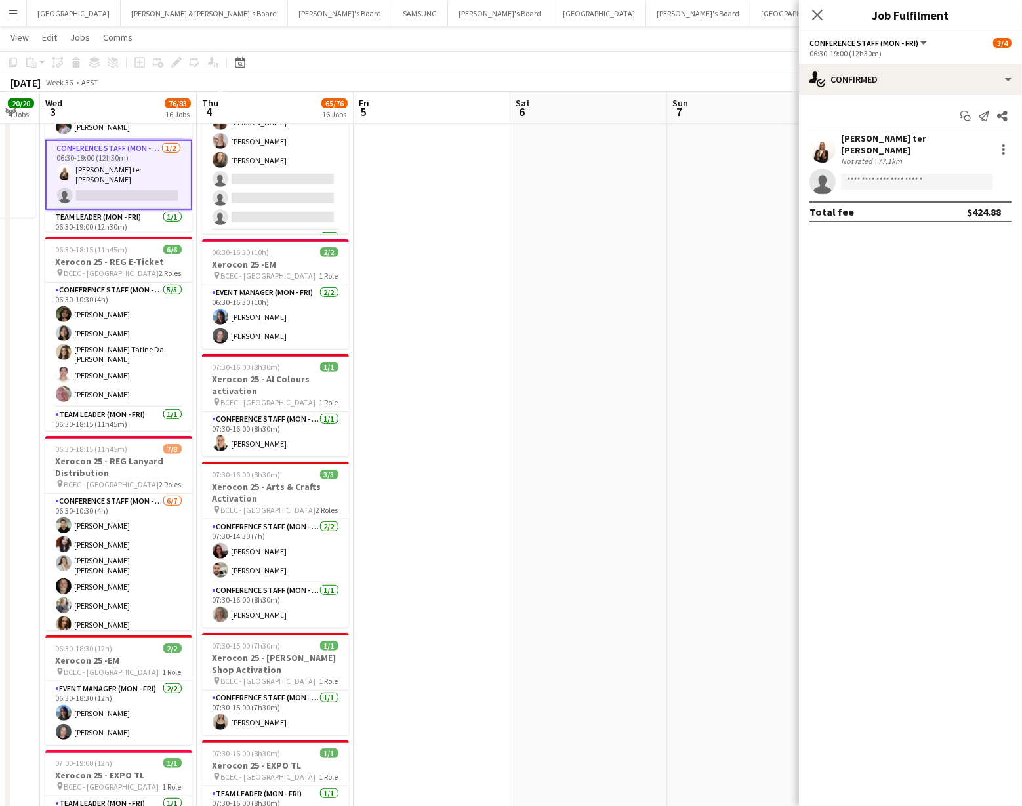
click at [814, 144] on app-user-avatar at bounding box center [822, 149] width 26 height 26
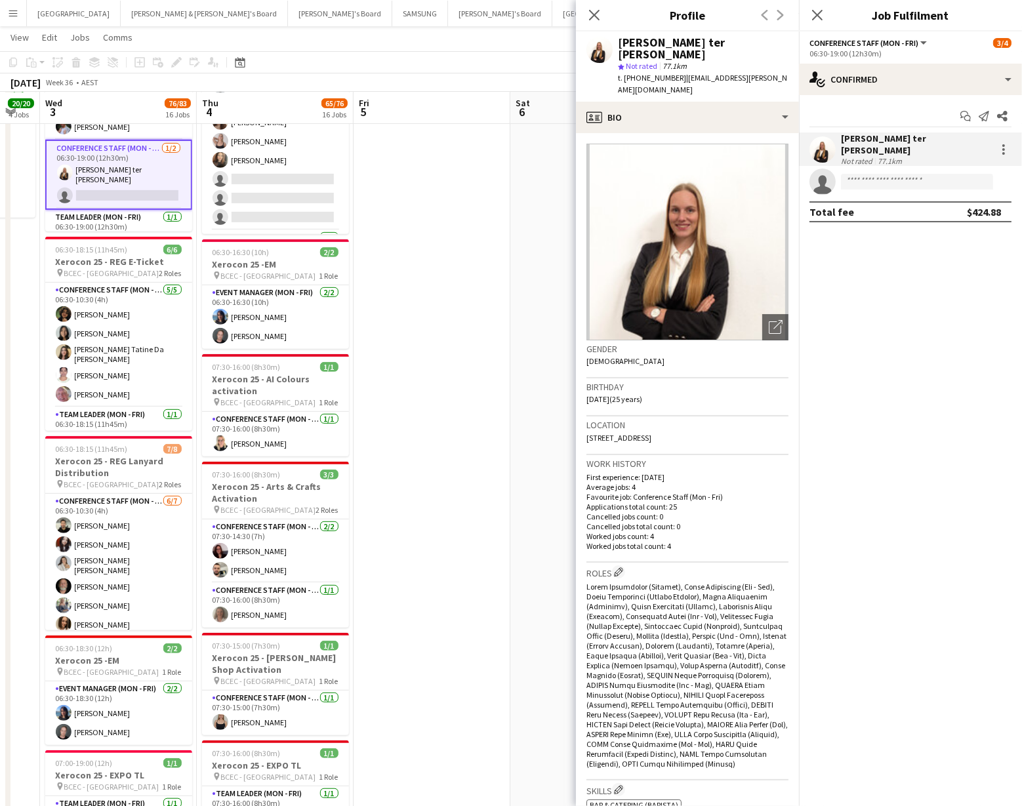
scroll to position [18, 0]
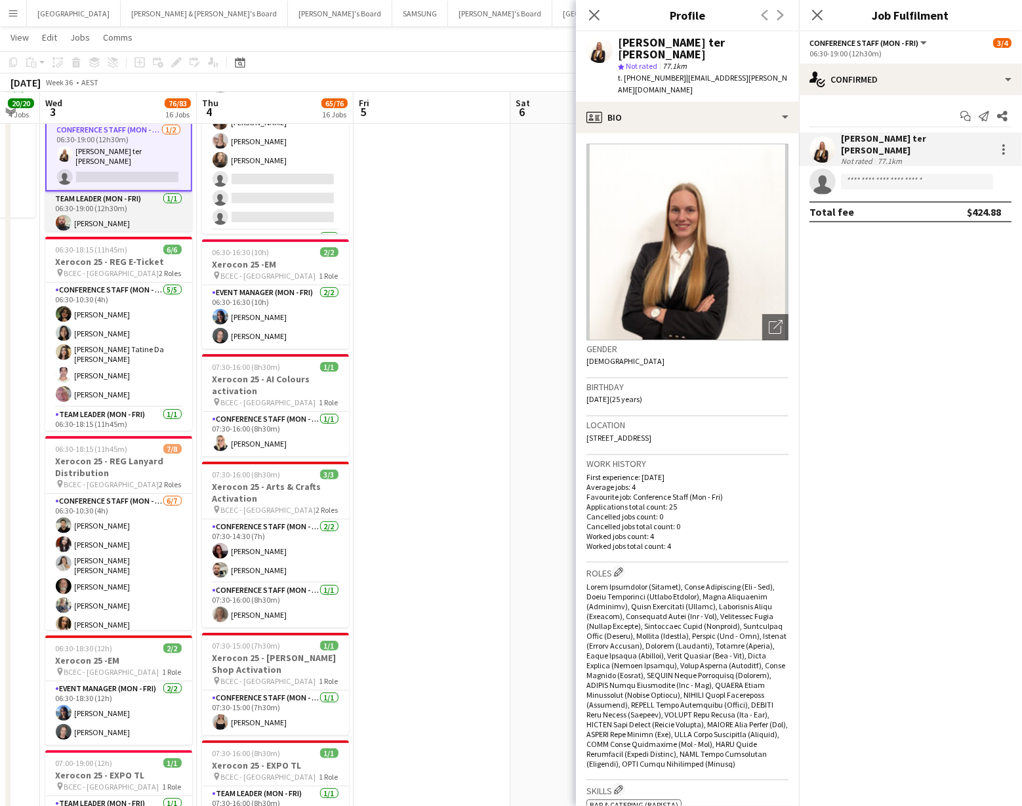
click at [87, 216] on app-card-role "Team Leader (Mon - Fri) 1/1 06:30-19:00 (12h30m) Ricky Chaplin" at bounding box center [118, 214] width 147 height 45
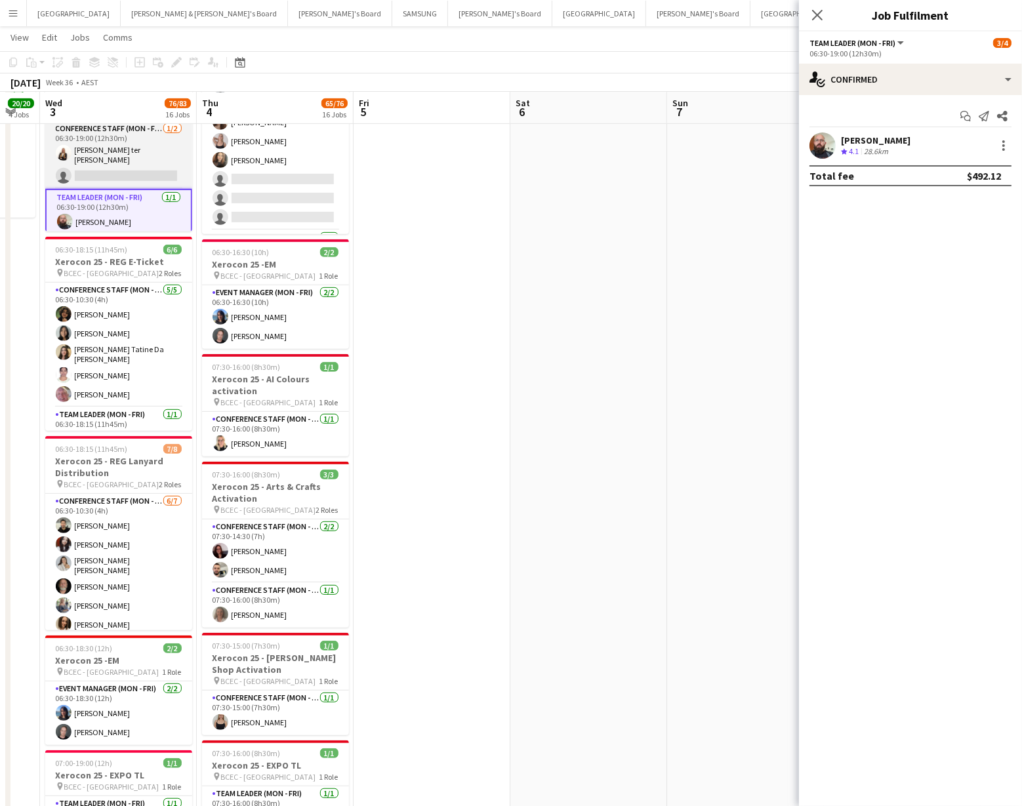
scroll to position [0, 0]
click at [126, 190] on app-card-role "Conference Staff (Mon - Fri) 1/2 06:30-19:00 (12h30m) Raquel ter Haar single-ne…" at bounding box center [118, 174] width 147 height 68
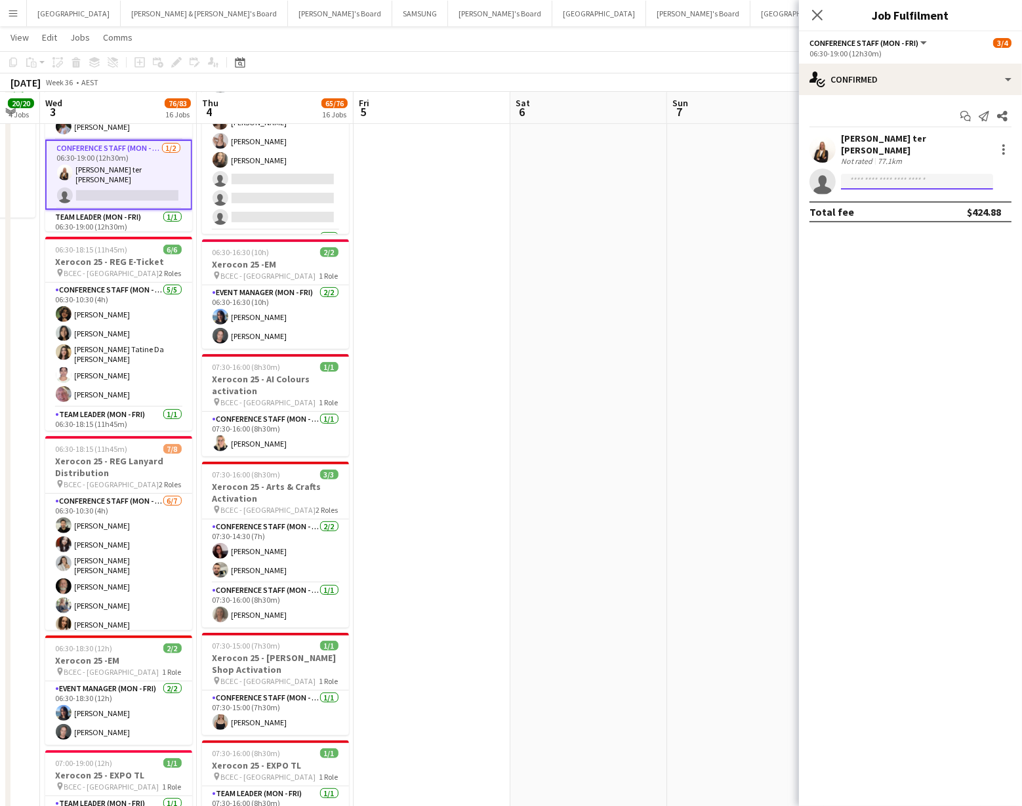
drag, startPoint x: 873, startPoint y: 182, endPoint x: 868, endPoint y: 175, distance: 8.0
click at [873, 181] on input at bounding box center [917, 182] width 152 height 16
type input "****"
click at [871, 207] on span "kirst_54@hotmail.com" at bounding box center [916, 204] width 131 height 10
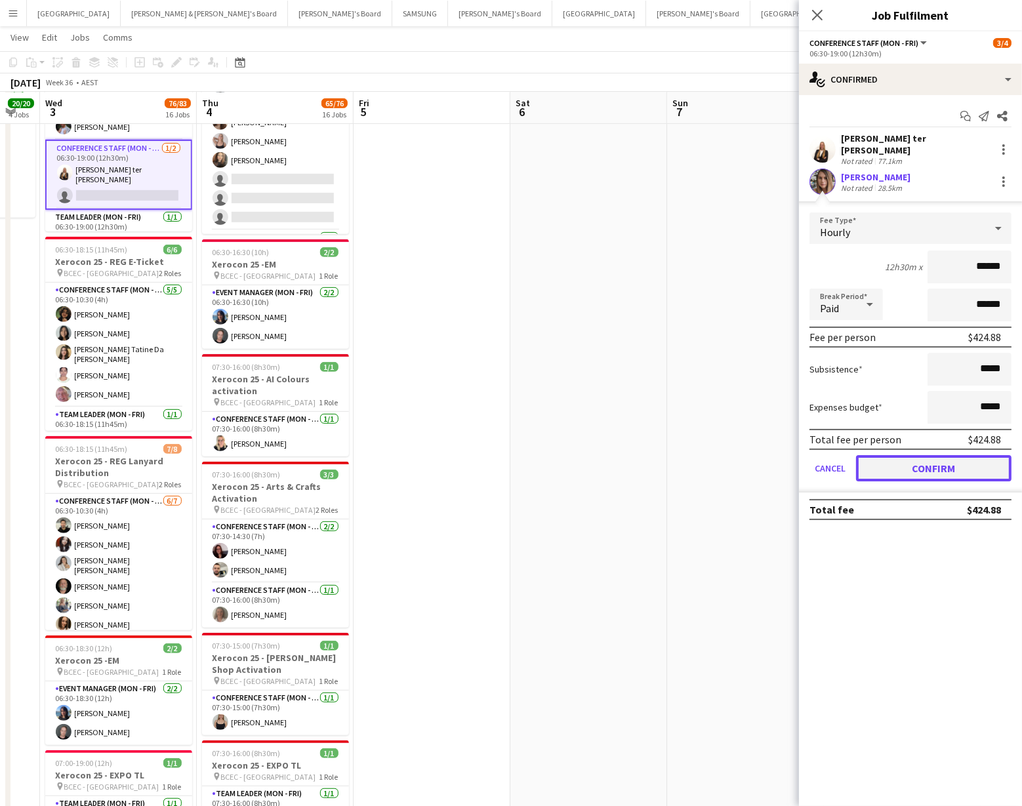
click at [891, 460] on button "Confirm" at bounding box center [933, 468] width 155 height 26
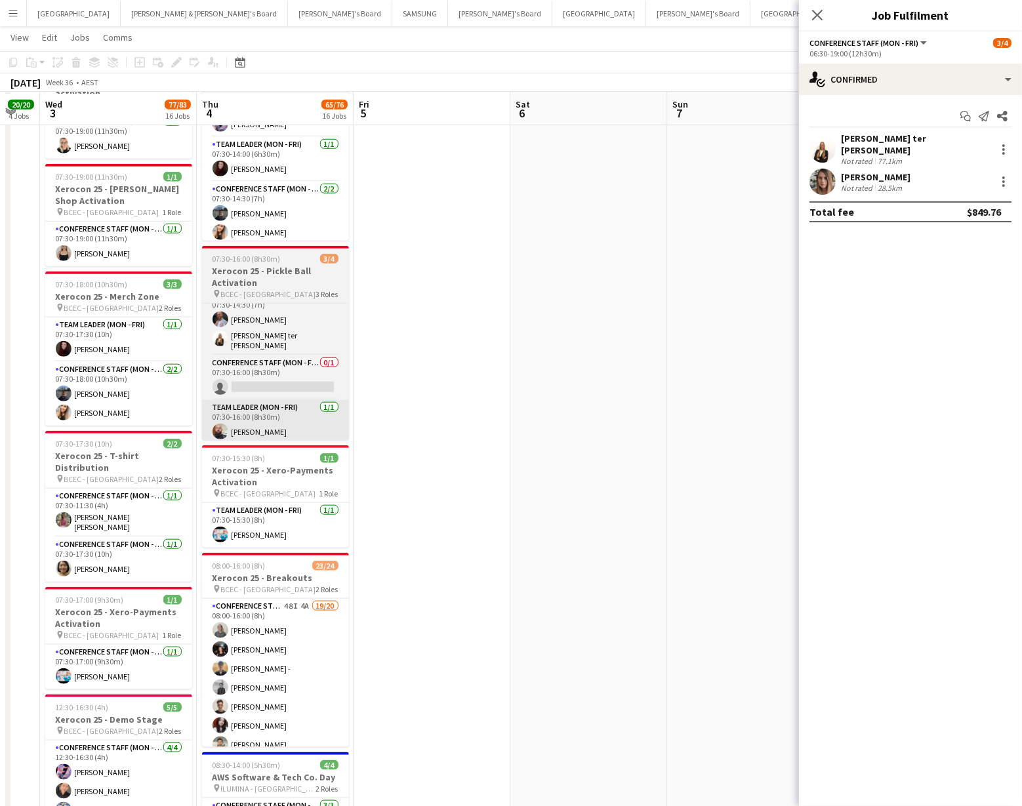
scroll to position [1481, 0]
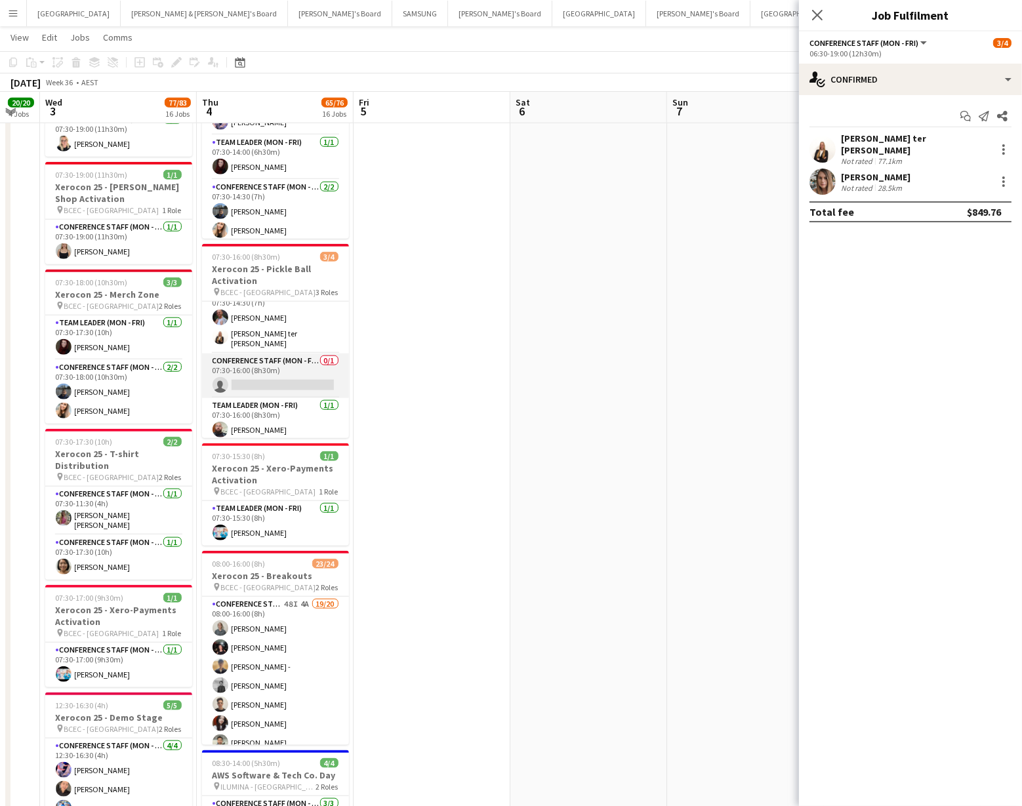
click at [298, 375] on app-card-role "Conference Staff (Mon - Fri) 0/1 07:30-16:00 (8h30m) single-neutral-actions" at bounding box center [275, 375] width 147 height 45
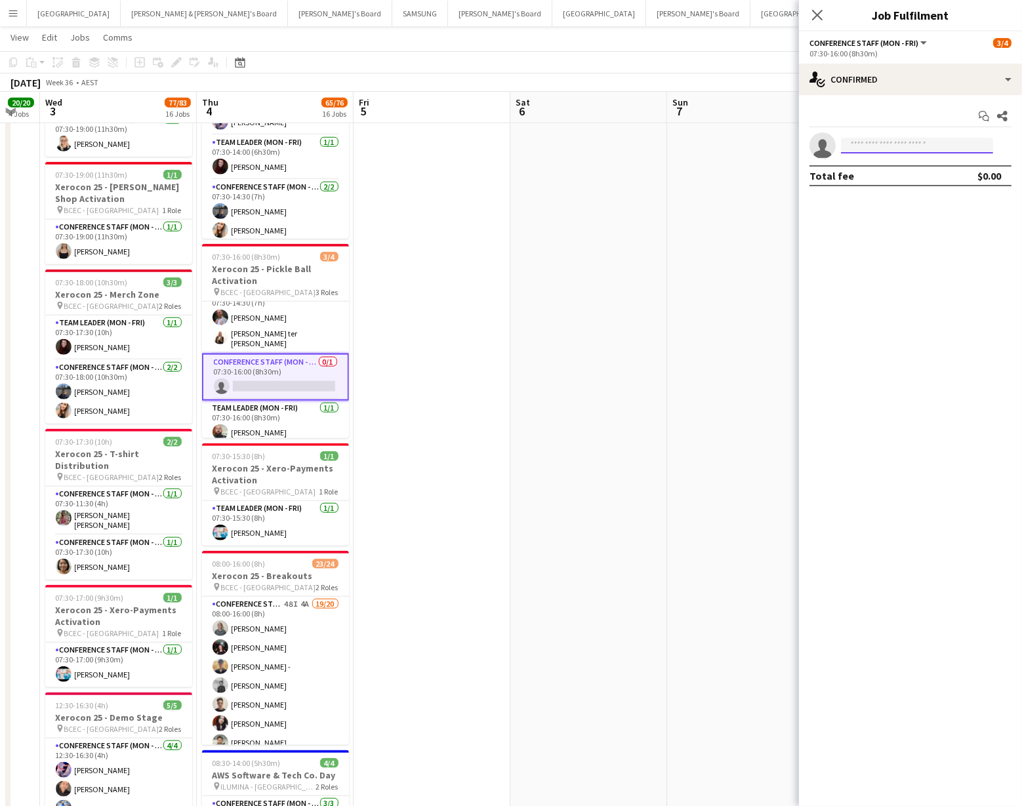
click at [884, 148] on input at bounding box center [917, 146] width 152 height 16
type input "*******"
click at [870, 171] on span "kirst_54@hotmail.com" at bounding box center [916, 175] width 131 height 10
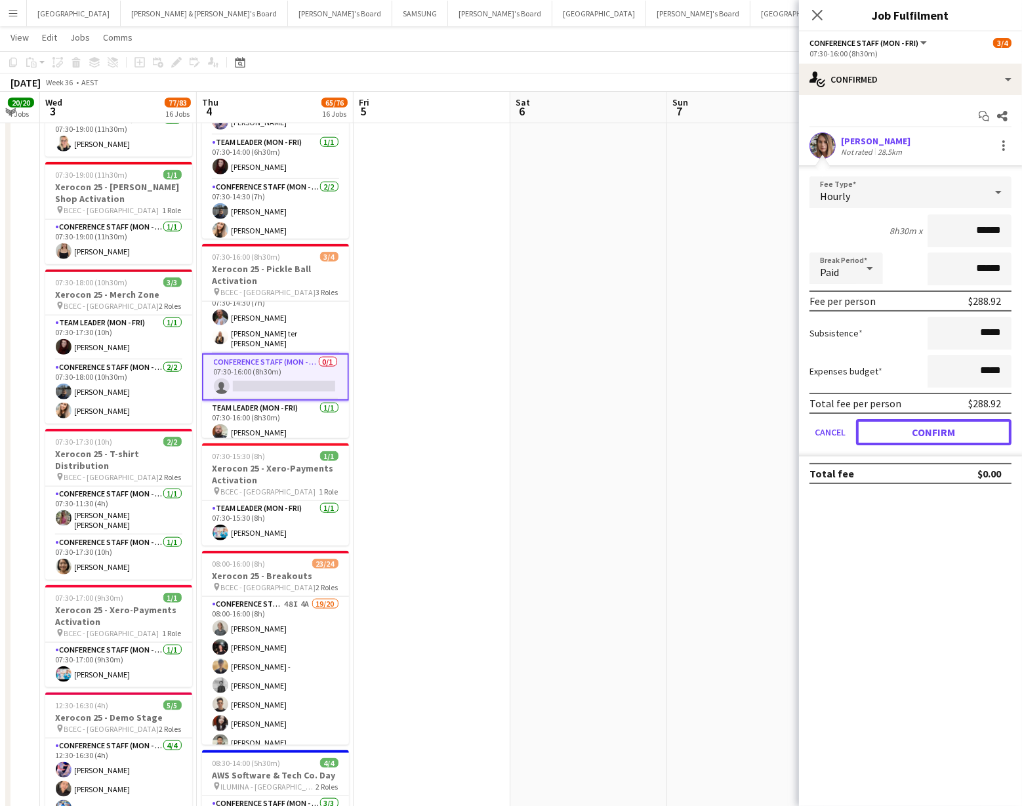
click at [917, 428] on button "Confirm" at bounding box center [933, 432] width 155 height 26
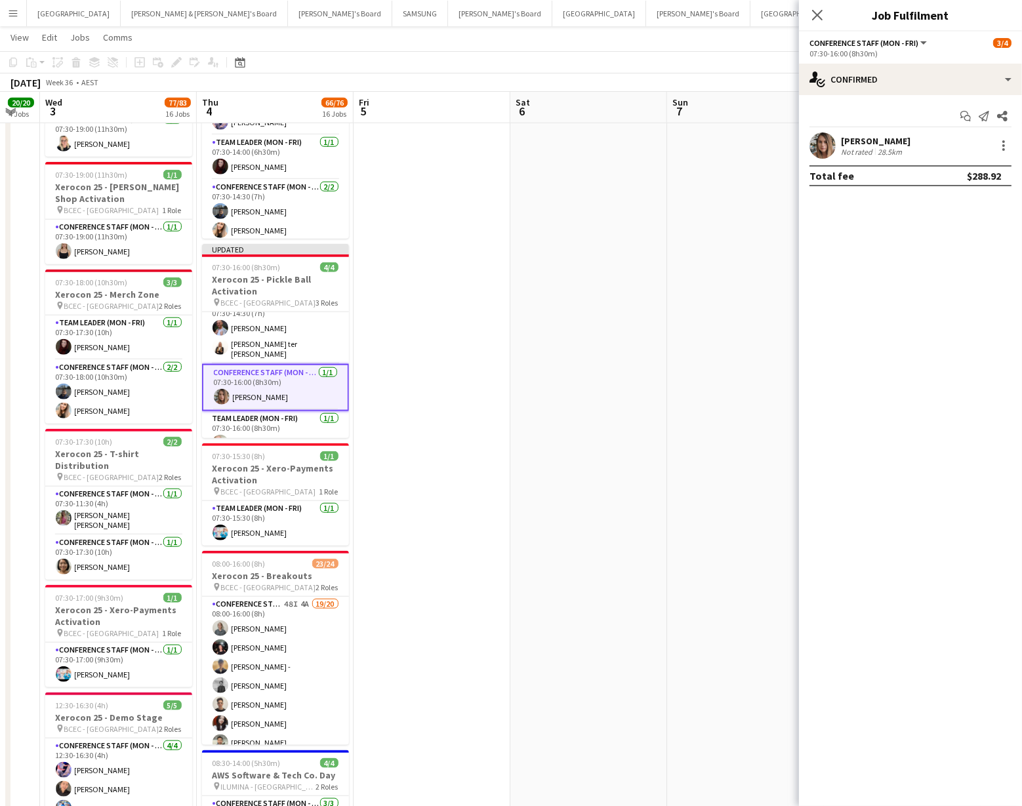
click at [826, 143] on app-user-avatar at bounding box center [822, 145] width 26 height 26
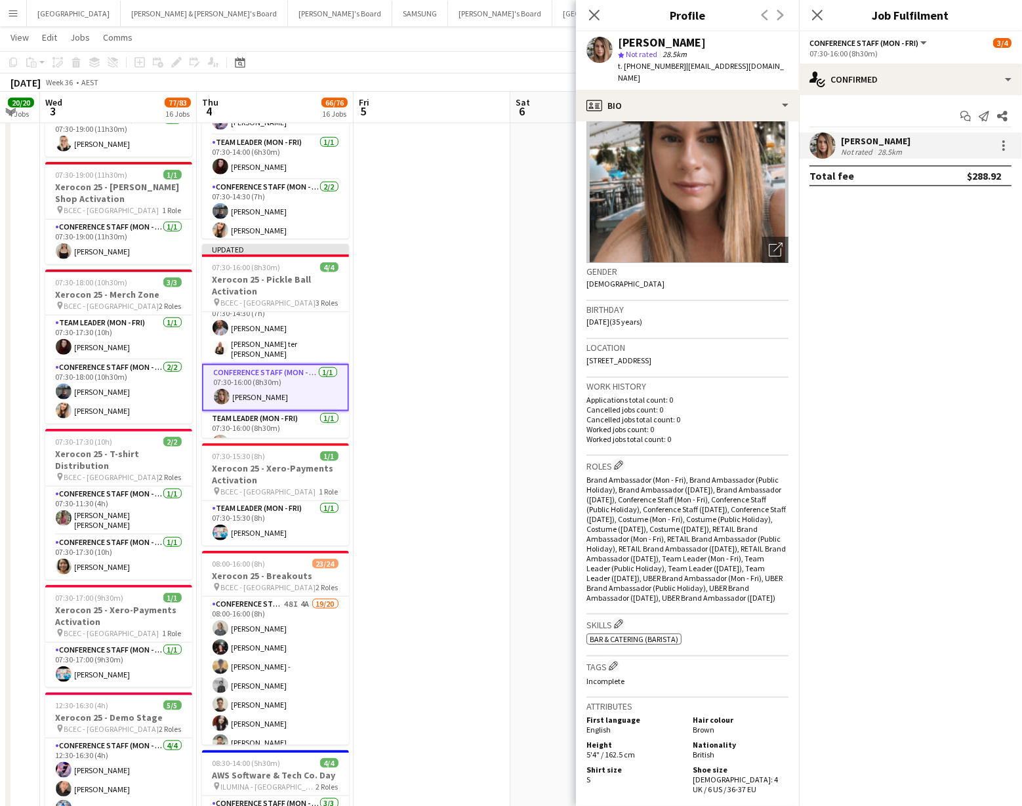
scroll to position [0, 0]
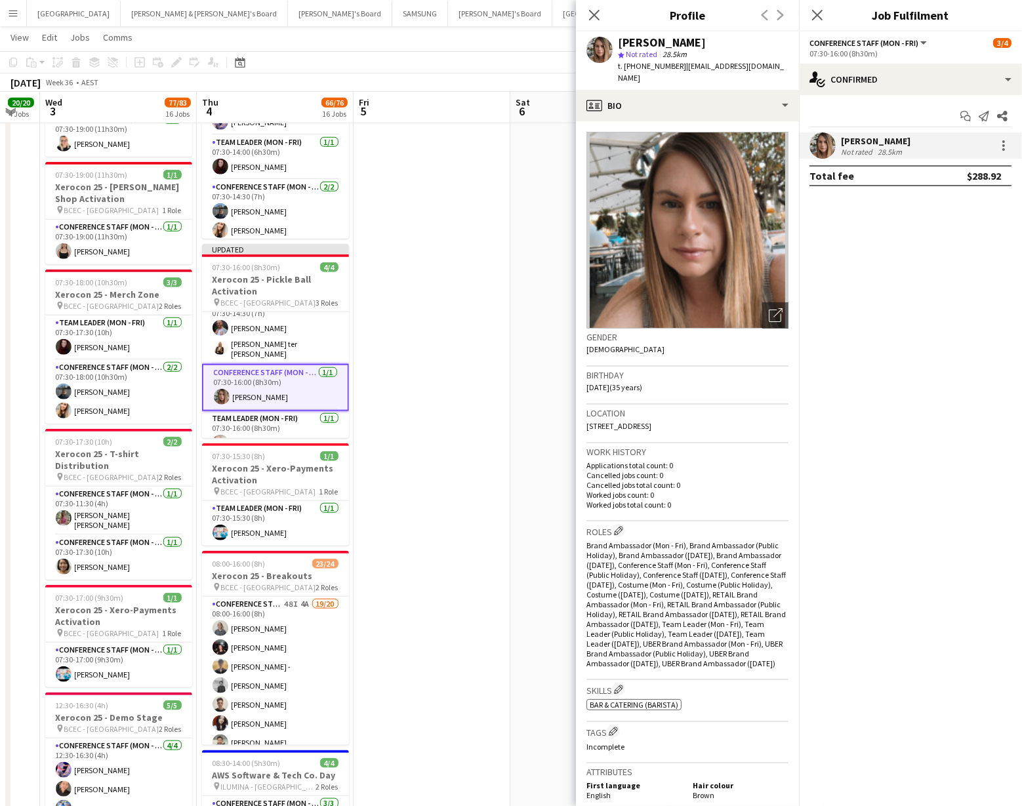
click at [481, 357] on app-date-cell at bounding box center [431, 14] width 157 height 2697
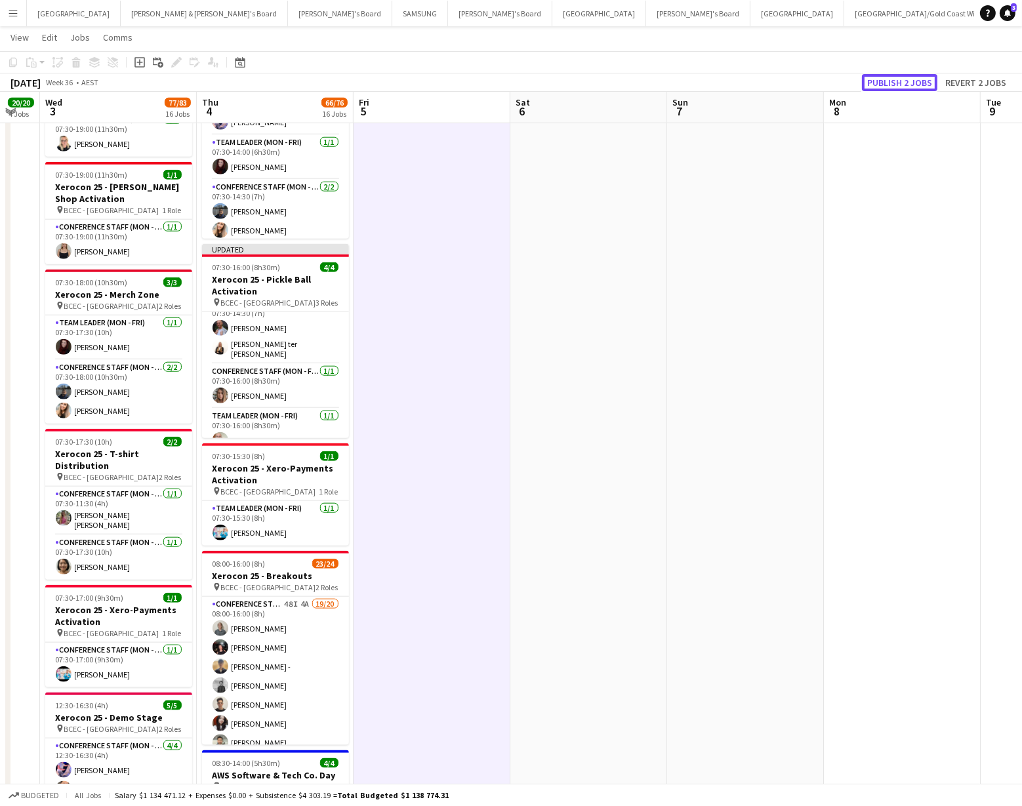
click at [890, 79] on button "Publish 2 jobs" at bounding box center [899, 82] width 75 height 17
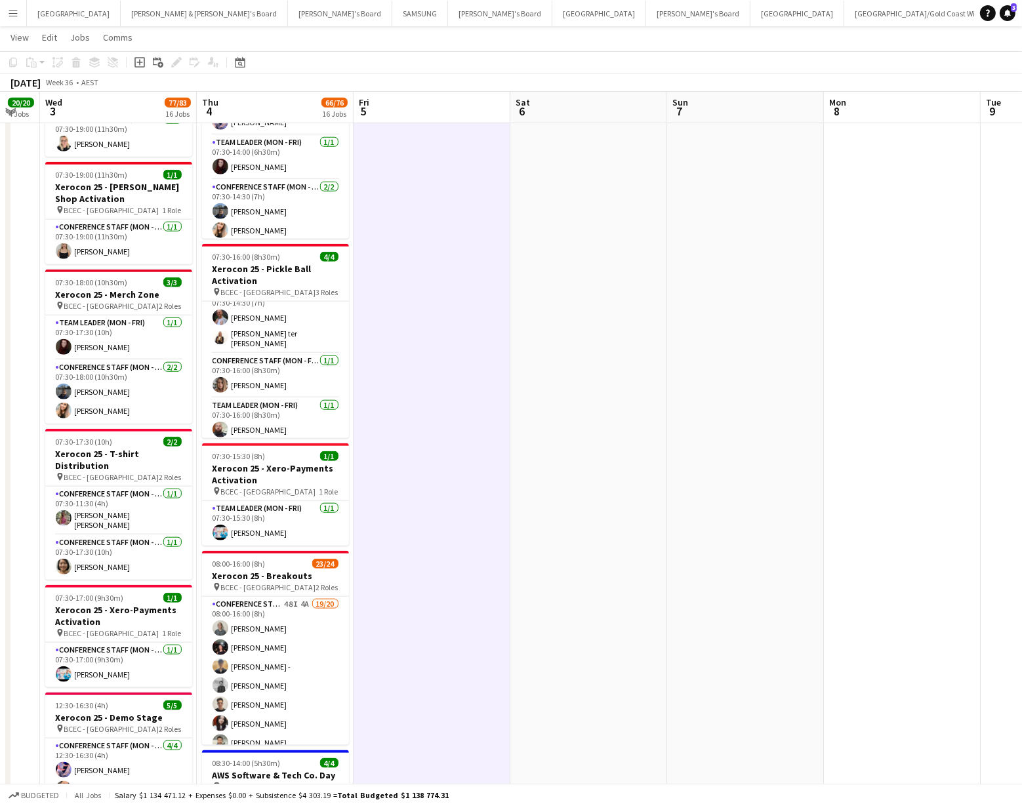
click at [11, 14] on app-icon "Menu" at bounding box center [13, 13] width 10 height 10
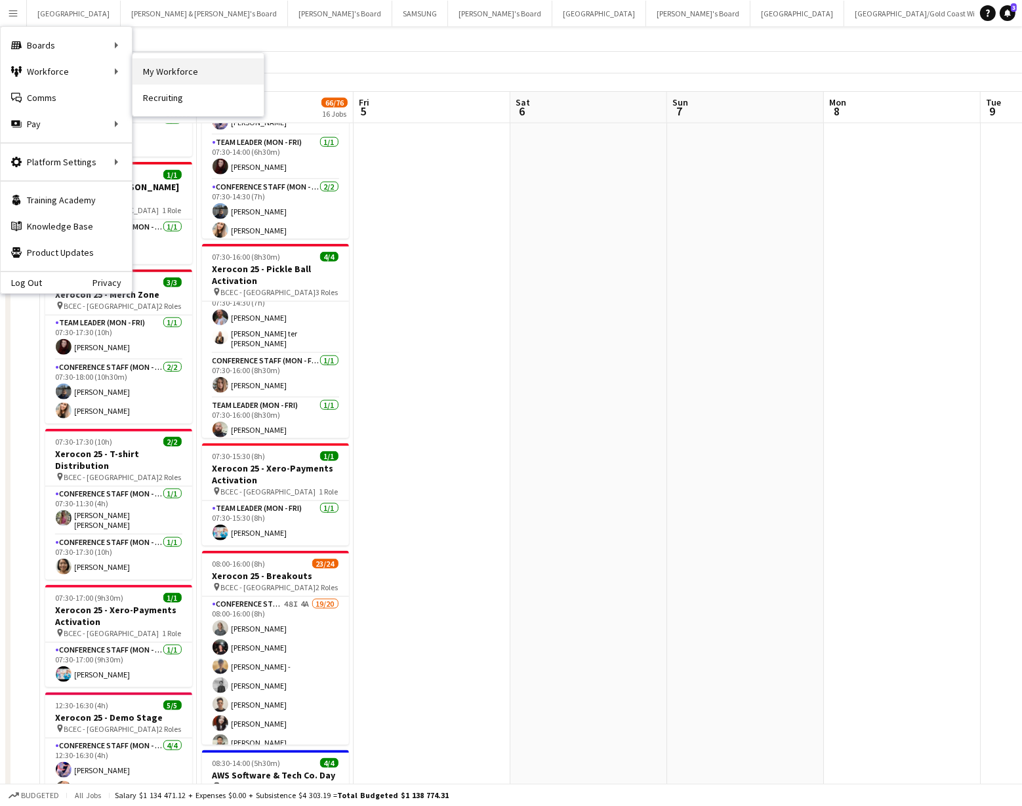
click at [150, 69] on link "My Workforce" at bounding box center [197, 71] width 131 height 26
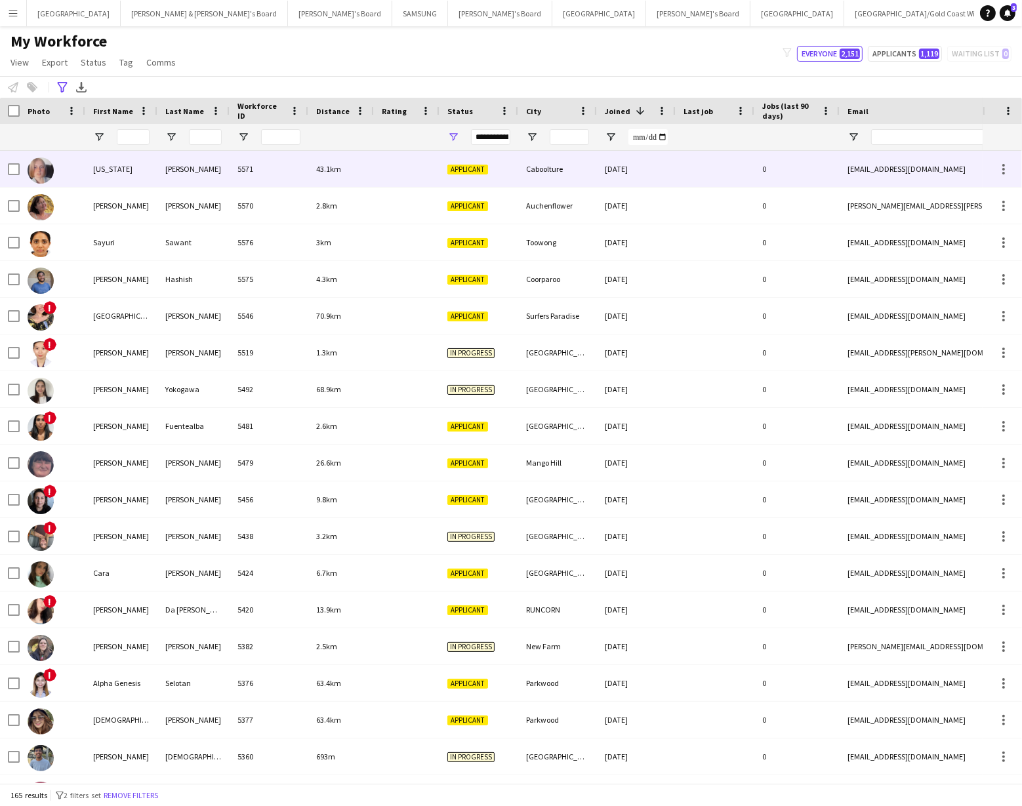
click at [155, 172] on div "Indiana" at bounding box center [121, 169] width 72 height 36
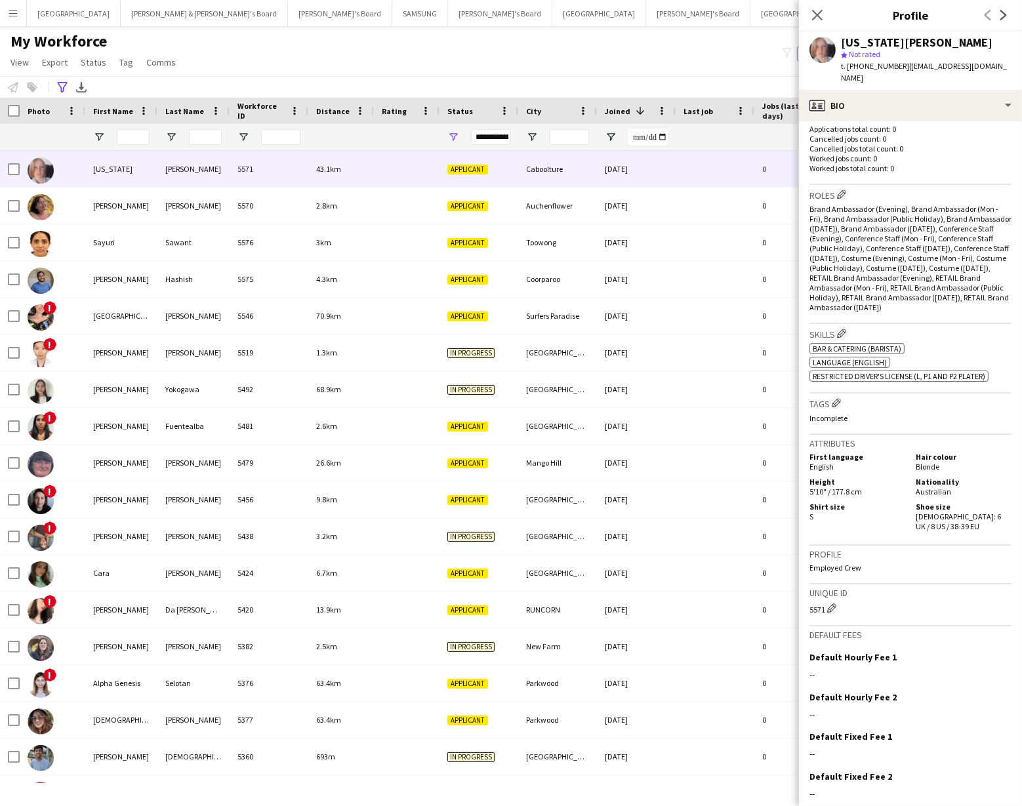
scroll to position [377, 0]
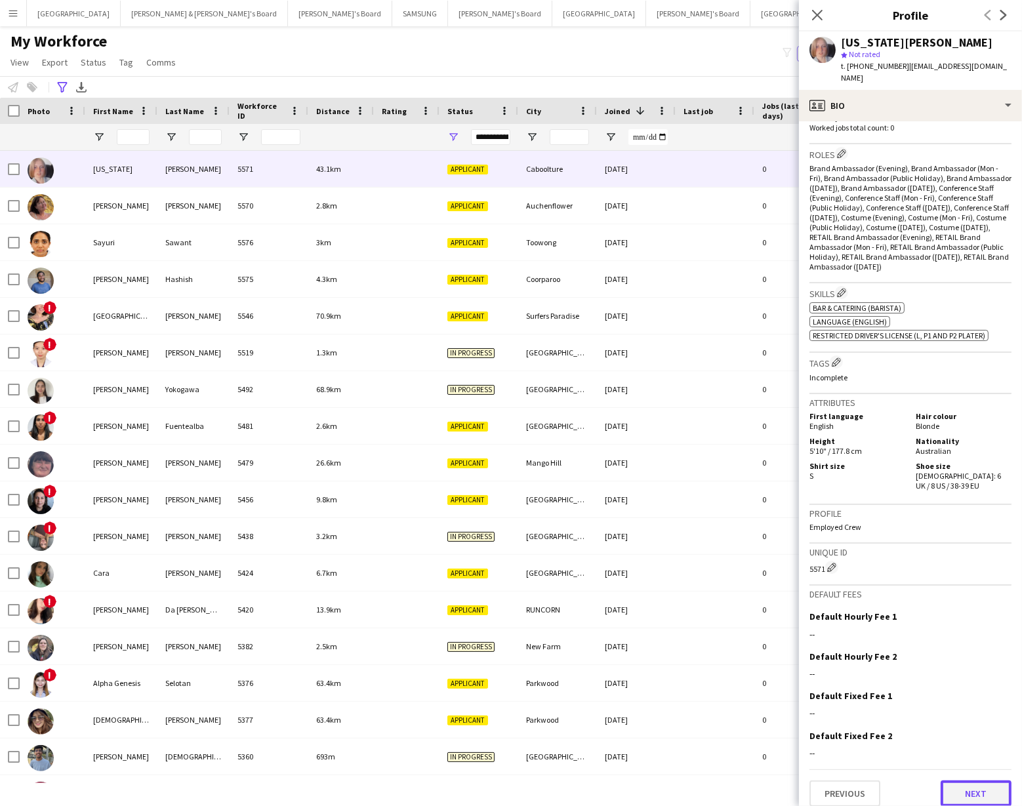
click at [961, 780] on button "Next" at bounding box center [975, 793] width 71 height 26
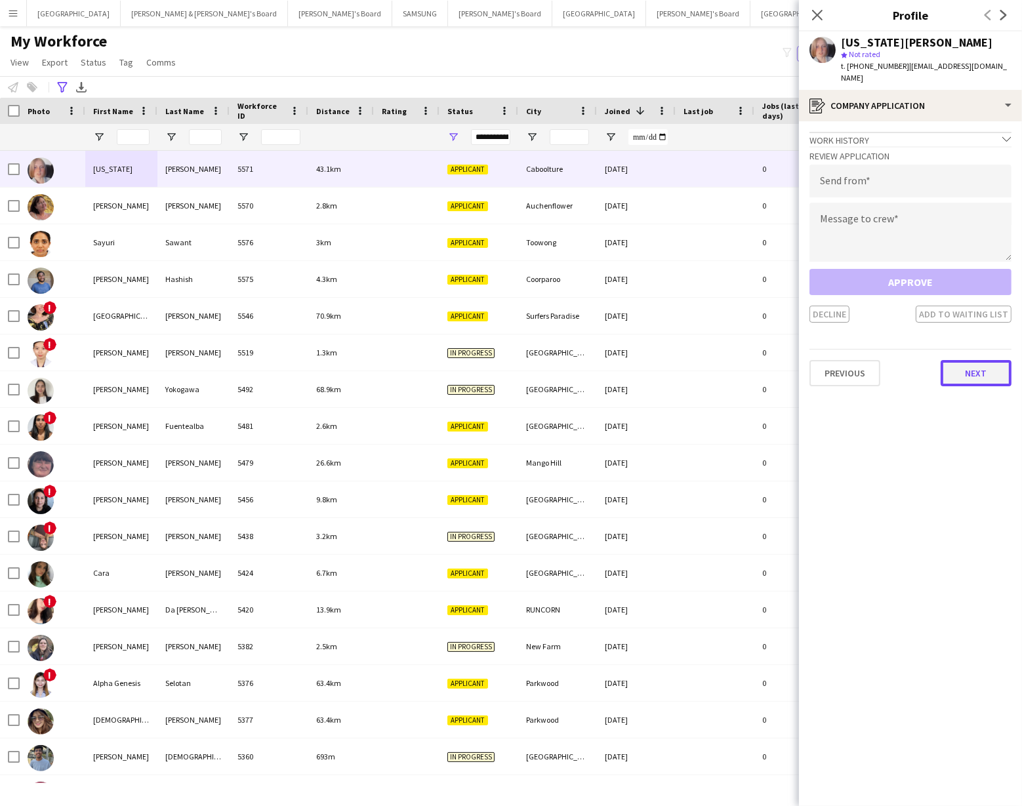
click at [976, 360] on button "Next" at bounding box center [975, 373] width 71 height 26
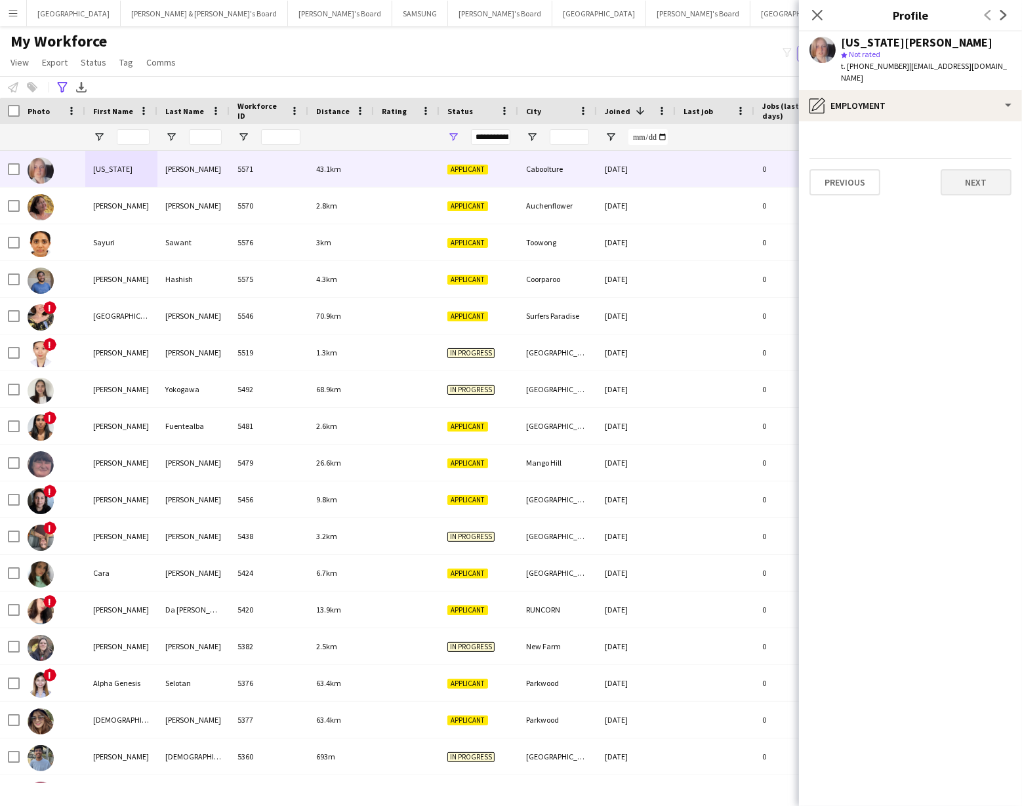
click at [969, 179] on app-section-data-types "Previous Next" at bounding box center [910, 463] width 223 height 685
click at [961, 169] on button "Next" at bounding box center [975, 182] width 71 height 26
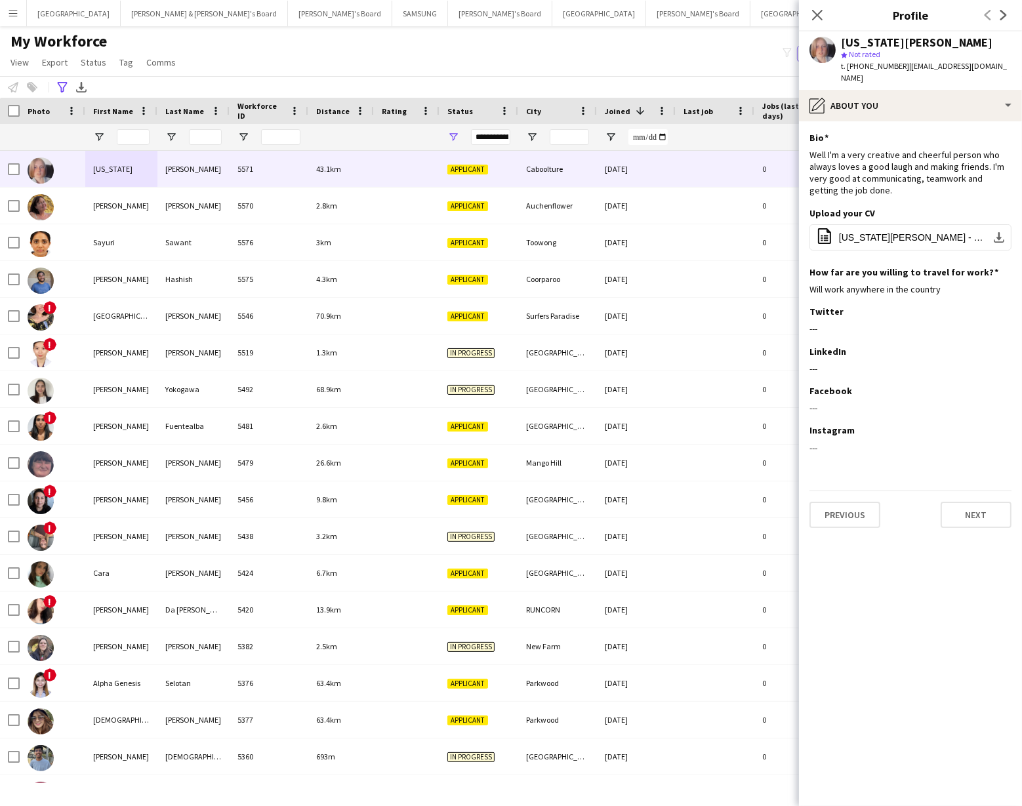
click at [980, 518] on app-section-data-types "Bio Edit this field Well I'm a very creative and cheerful person who always lov…" at bounding box center [910, 463] width 223 height 685
click at [977, 502] on button "Next" at bounding box center [975, 515] width 71 height 26
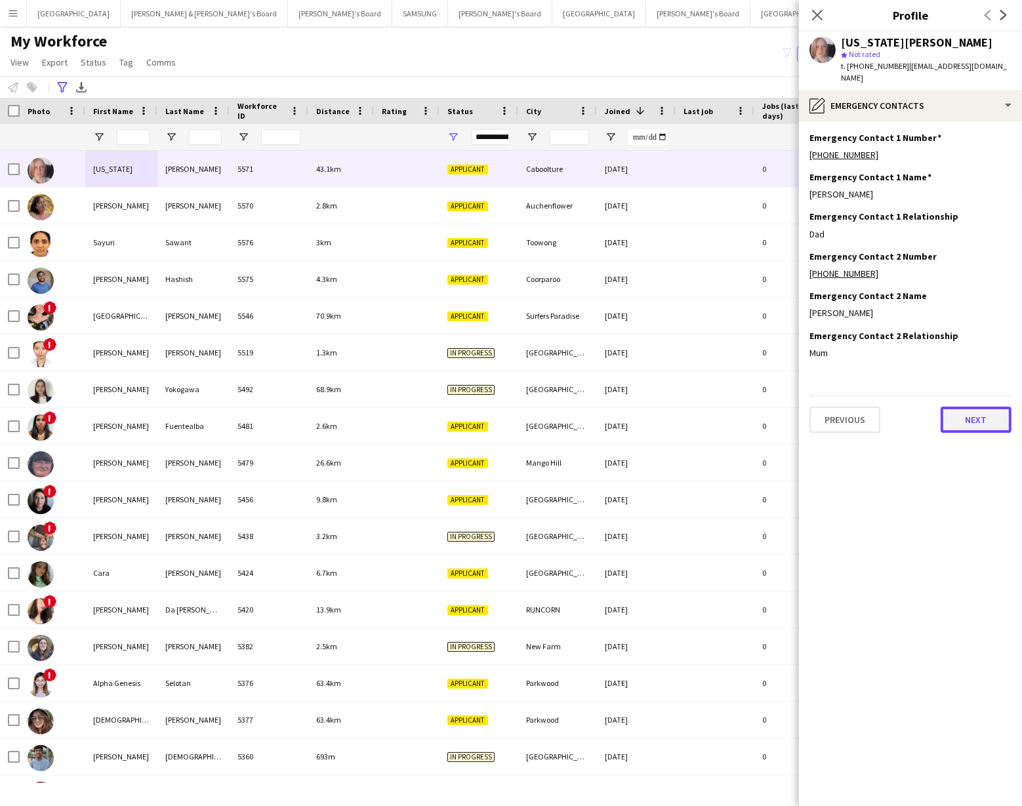
click at [978, 407] on button "Next" at bounding box center [975, 420] width 71 height 26
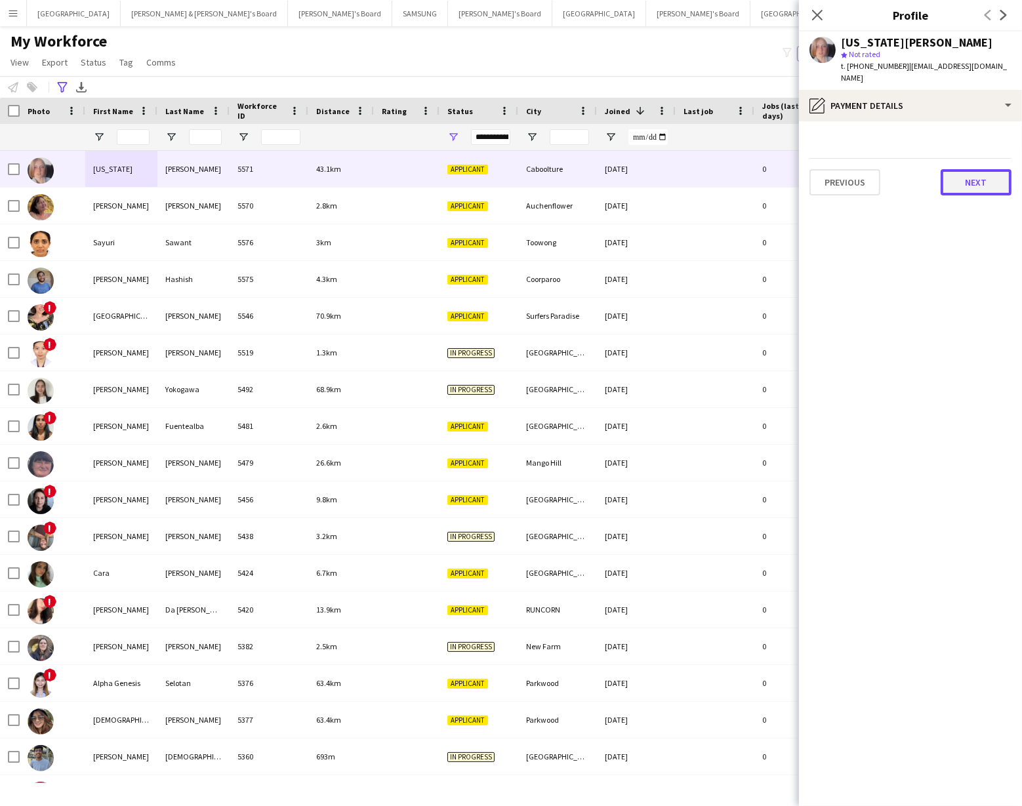
click at [967, 174] on button "Next" at bounding box center [975, 182] width 71 height 26
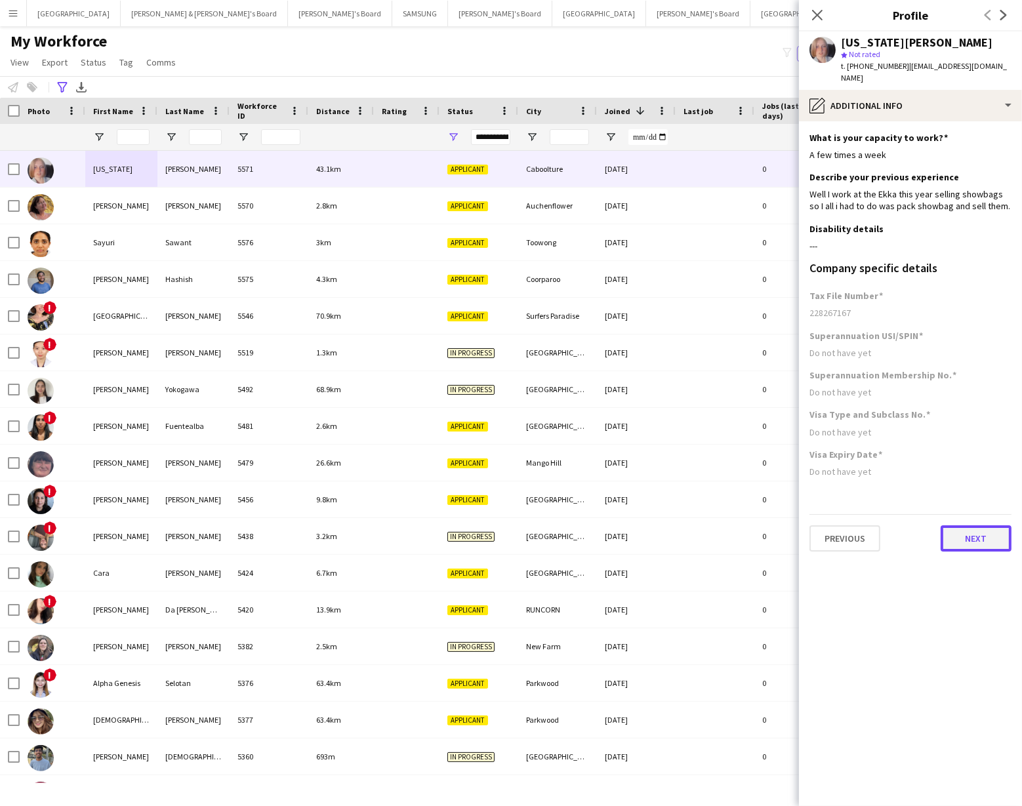
click at [1004, 534] on button "Next" at bounding box center [975, 538] width 71 height 26
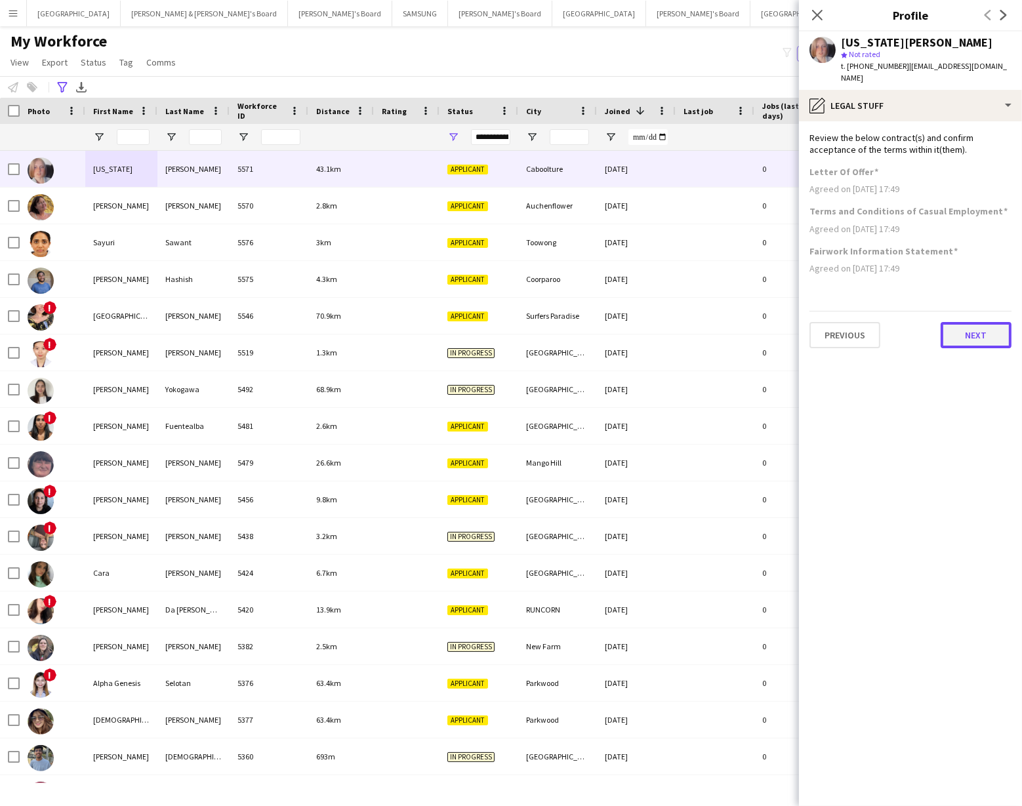
click at [970, 322] on button "Next" at bounding box center [975, 335] width 71 height 26
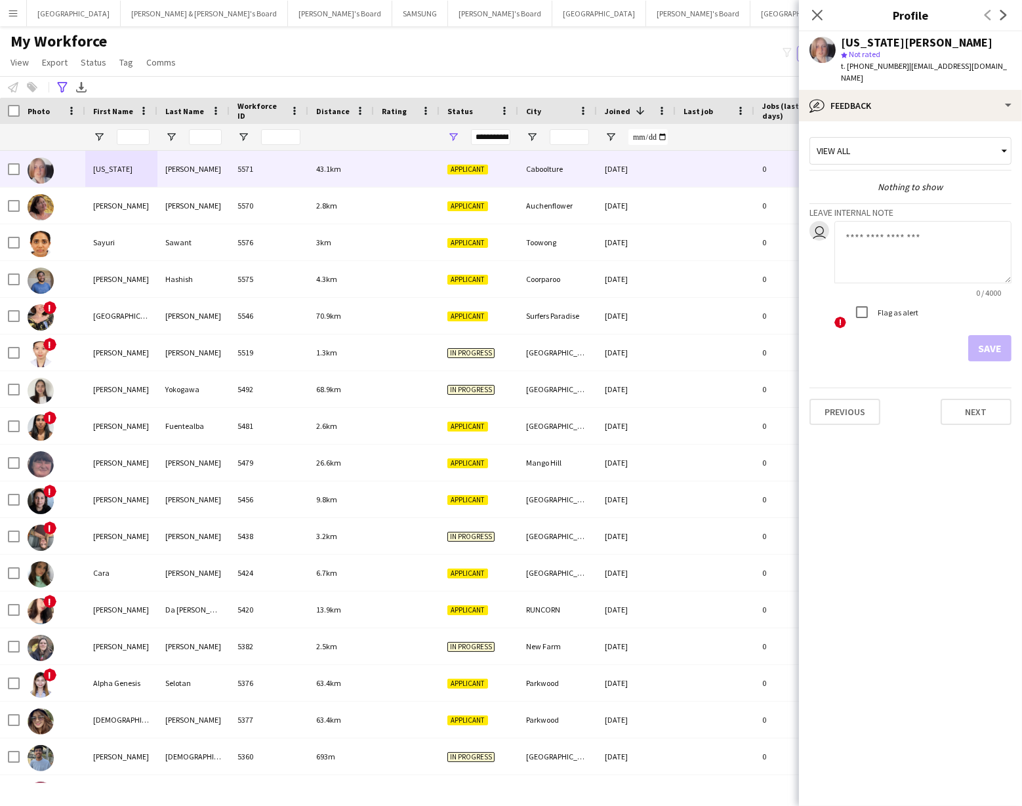
click at [860, 221] on textarea at bounding box center [922, 252] width 177 height 62
click at [943, 226] on textarea "**********" at bounding box center [922, 252] width 177 height 62
click at [934, 241] on textarea "**********" at bounding box center [922, 252] width 177 height 62
click at [1003, 239] on textarea "**********" at bounding box center [922, 252] width 177 height 62
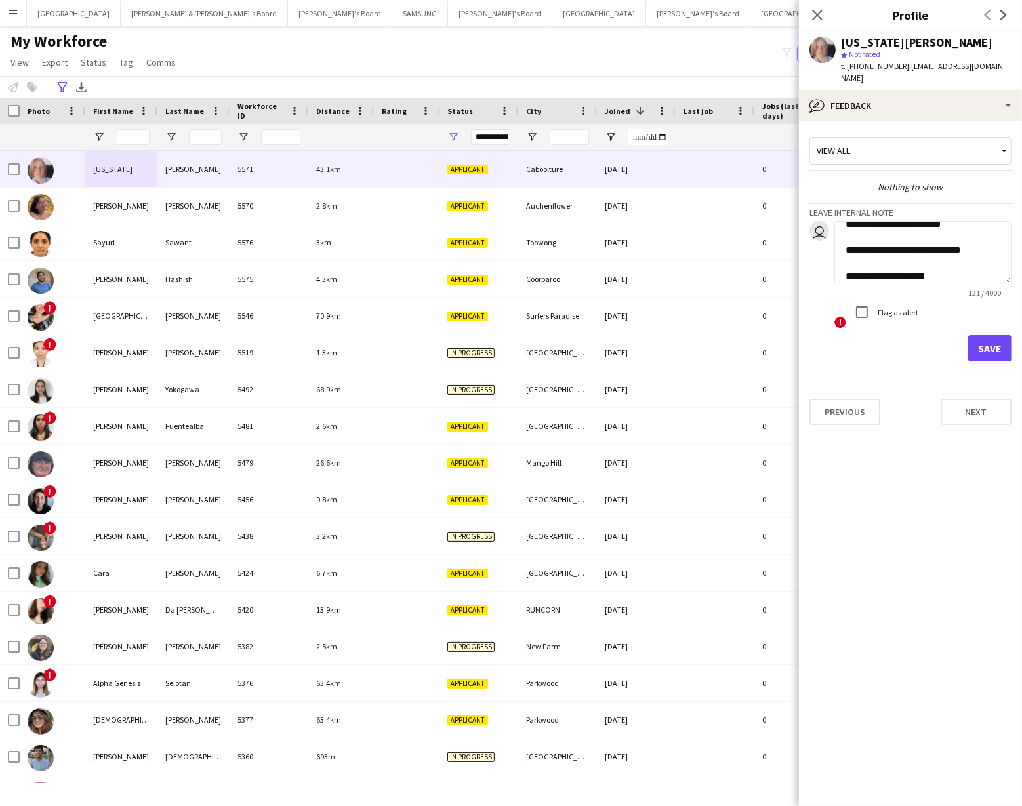
type textarea "**********"
click at [986, 339] on button "Save" at bounding box center [989, 348] width 43 height 26
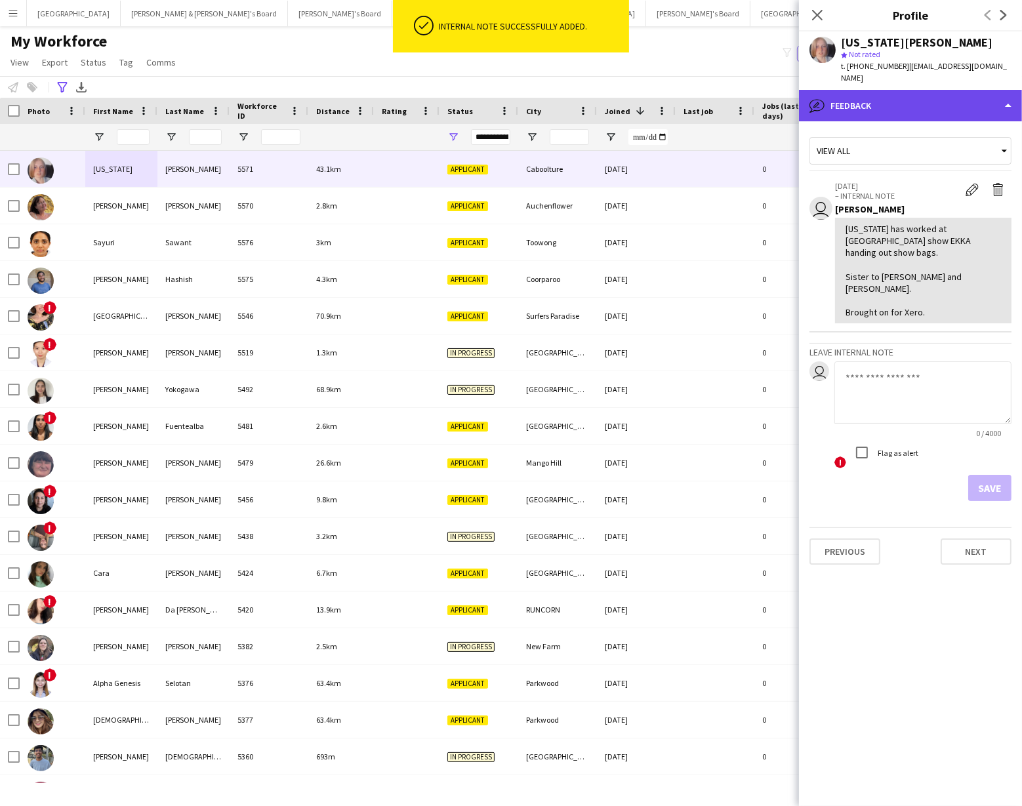
click at [929, 93] on div "bubble-pencil Feedback" at bounding box center [910, 105] width 223 height 31
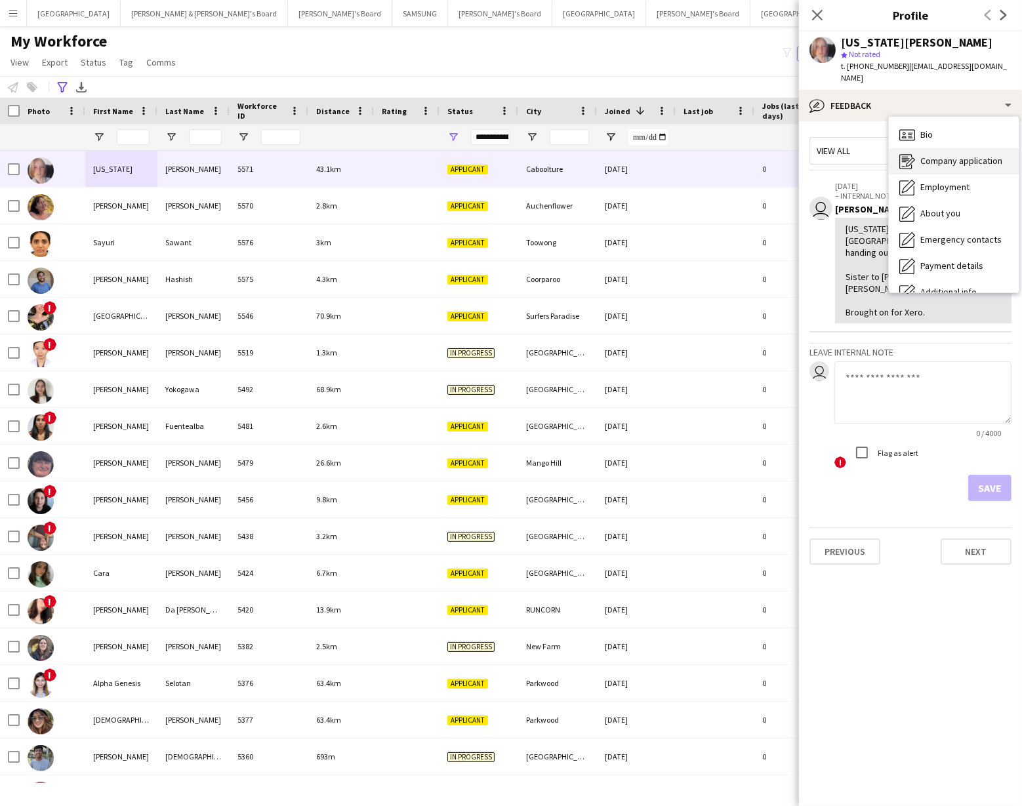
click at [938, 155] on span "Company application" at bounding box center [961, 161] width 82 height 12
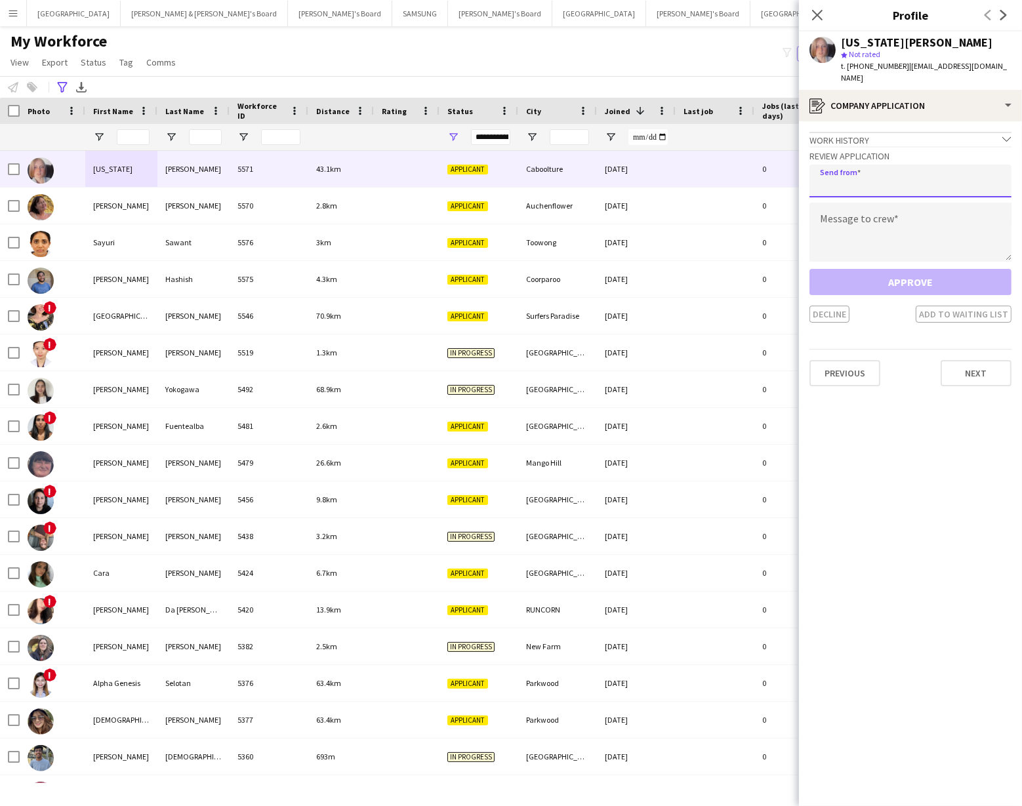
click at [859, 172] on input "email" at bounding box center [910, 181] width 202 height 33
type input "**********"
click at [835, 211] on textarea at bounding box center [910, 232] width 202 height 59
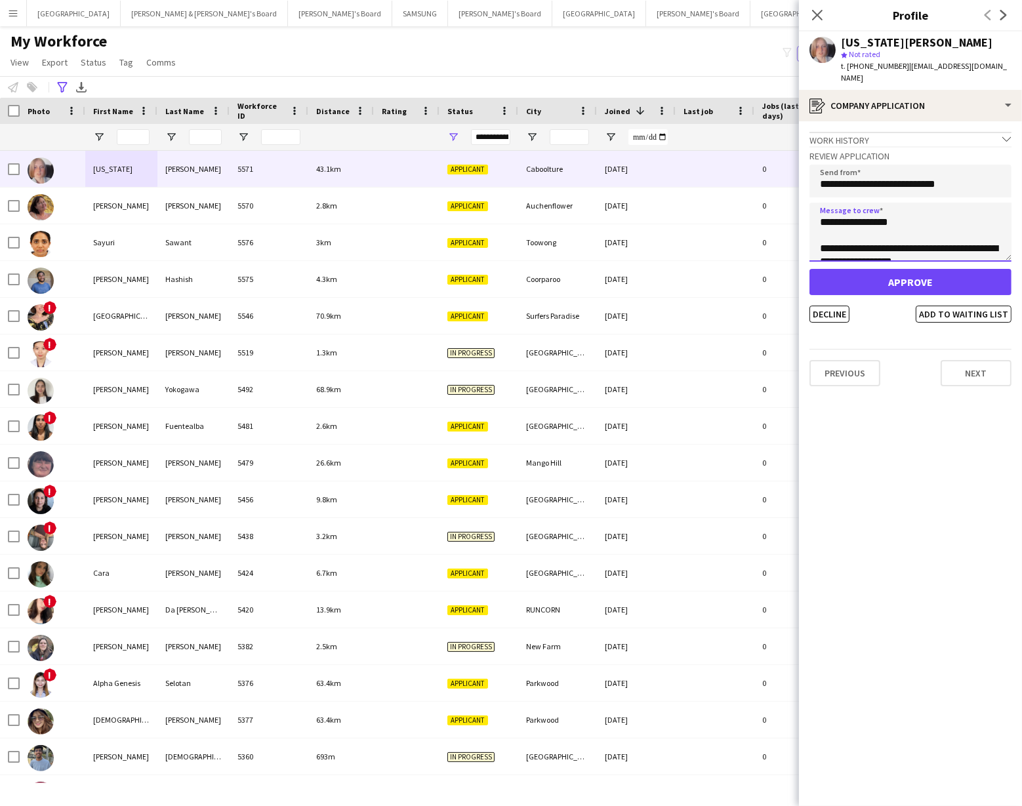
scroll to position [12, 0]
type textarea "**********"
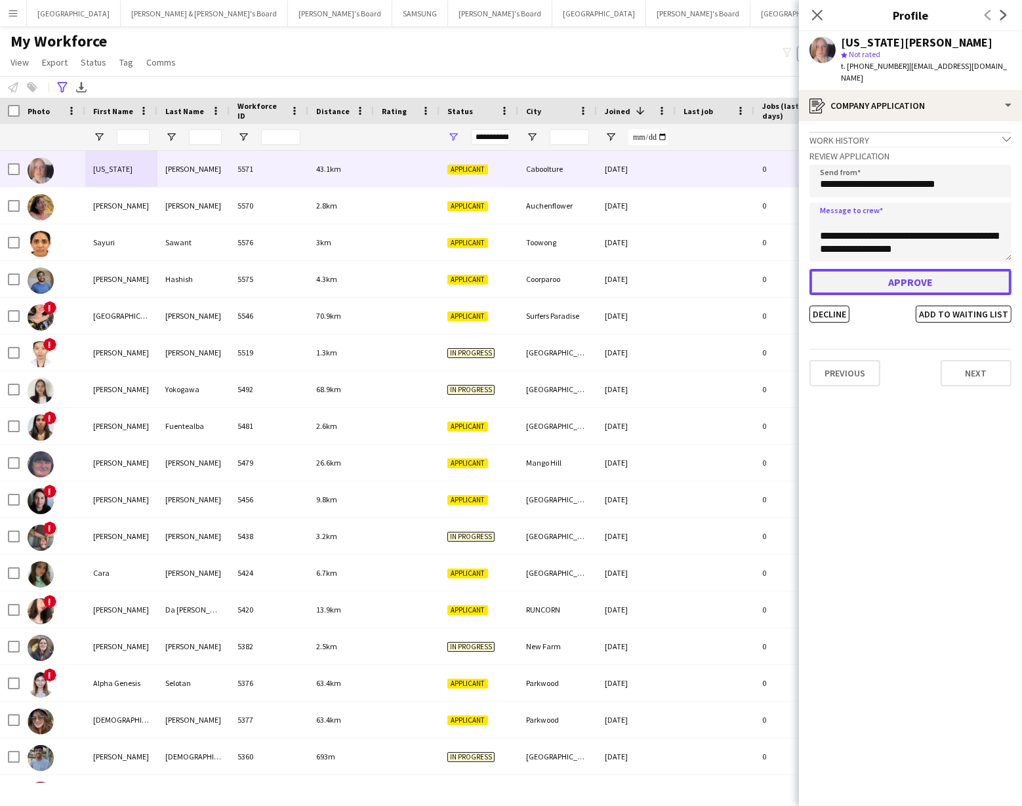
click at [891, 272] on button "Approve" at bounding box center [910, 282] width 202 height 26
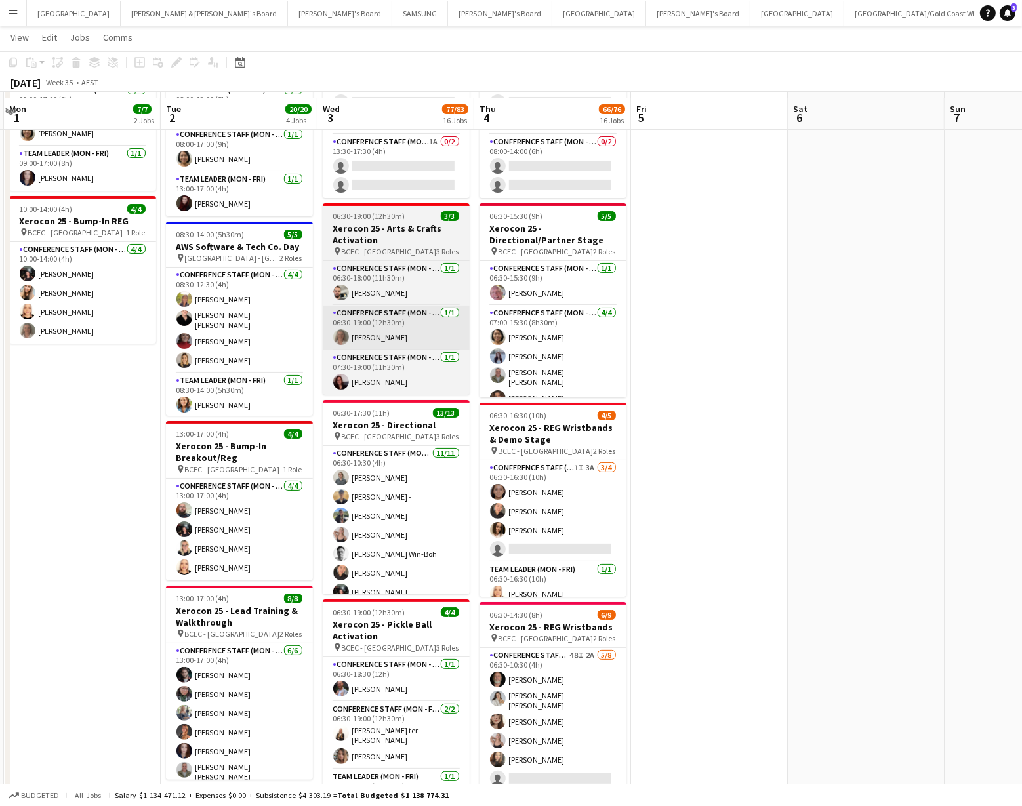
scroll to position [138, 0]
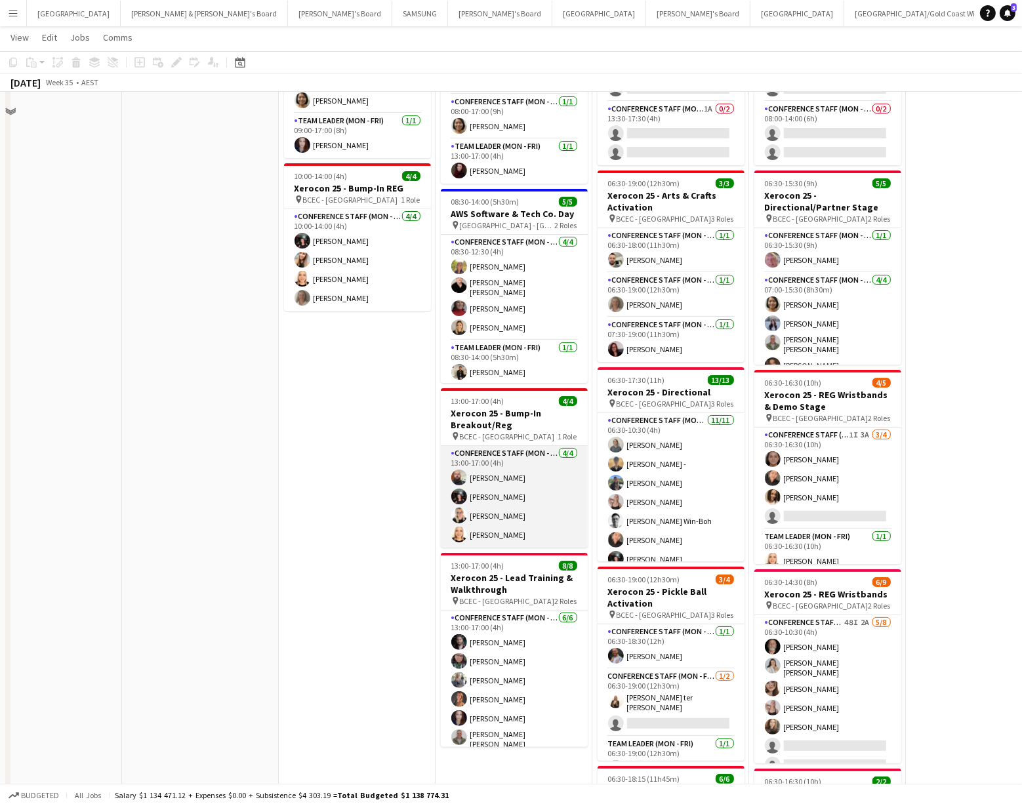
scroll to position [178, 0]
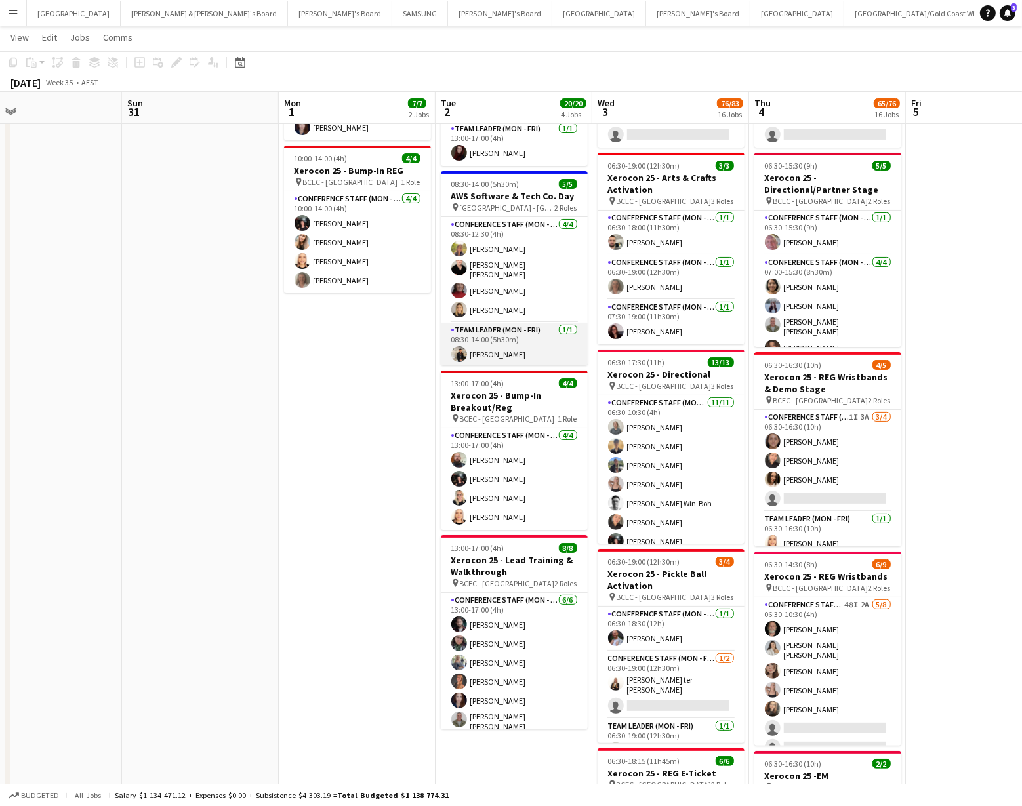
click at [492, 343] on app-card-role "Team Leader (Mon - Fri) 1/1 08:30-14:00 (5h30m) Tom Wayman" at bounding box center [514, 345] width 147 height 45
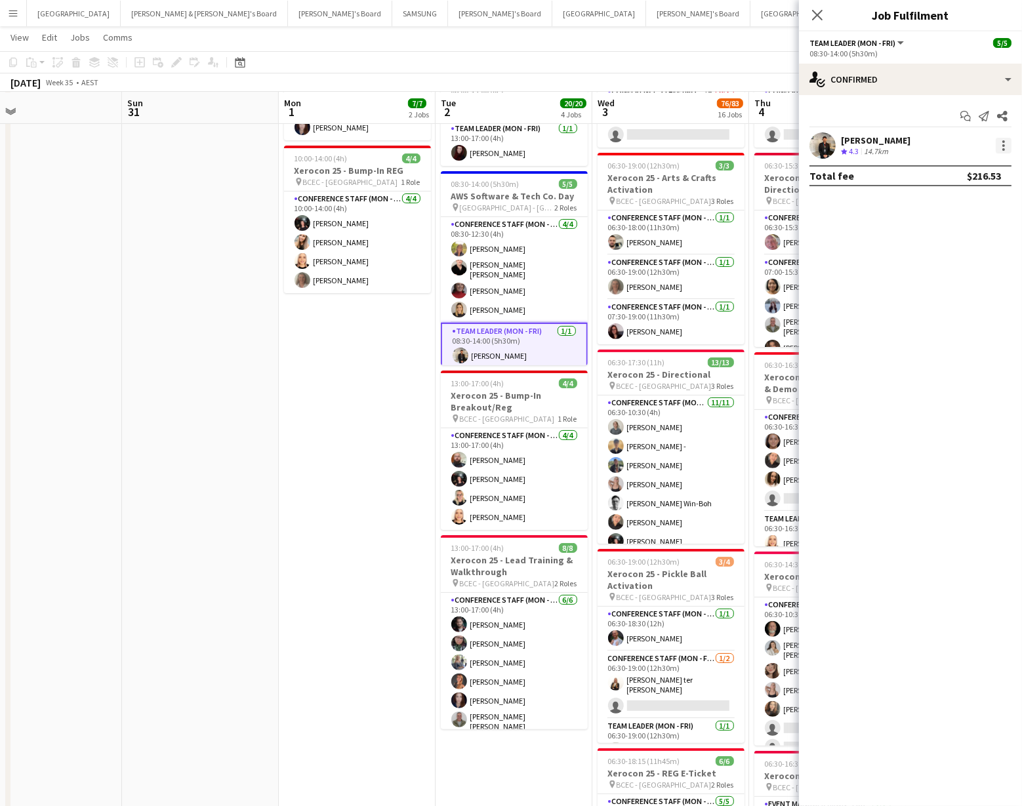
click at [1003, 146] on div at bounding box center [1003, 145] width 3 height 3
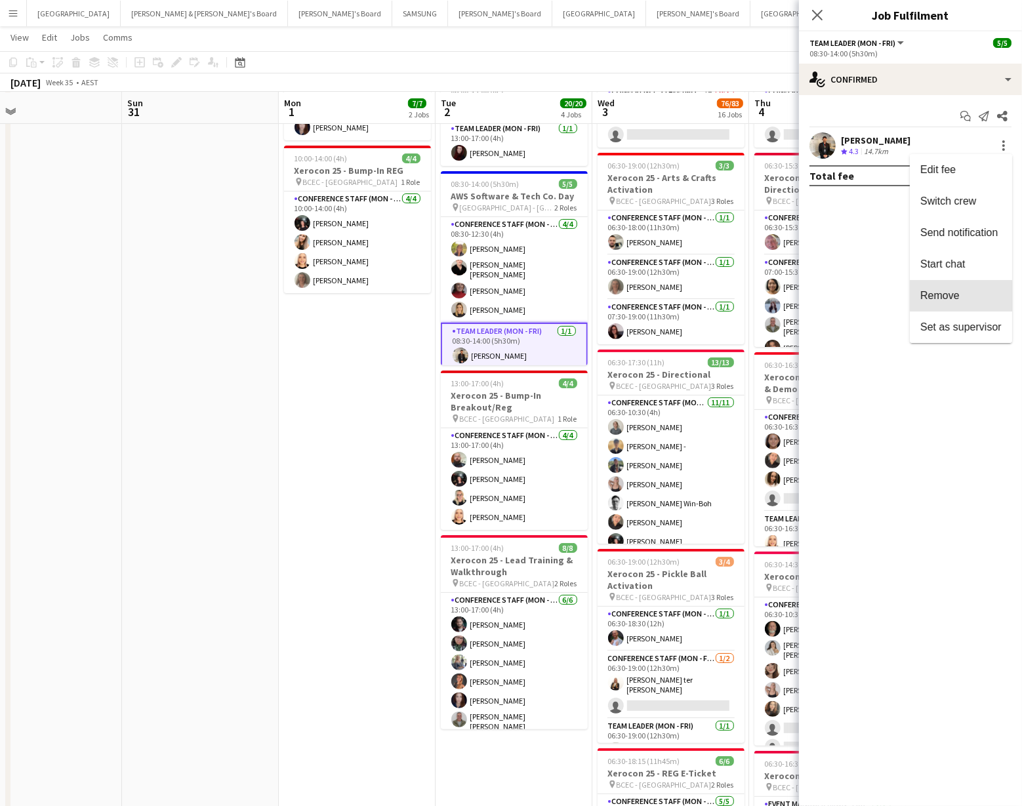
click at [960, 290] on span "Remove" at bounding box center [960, 296] width 81 height 12
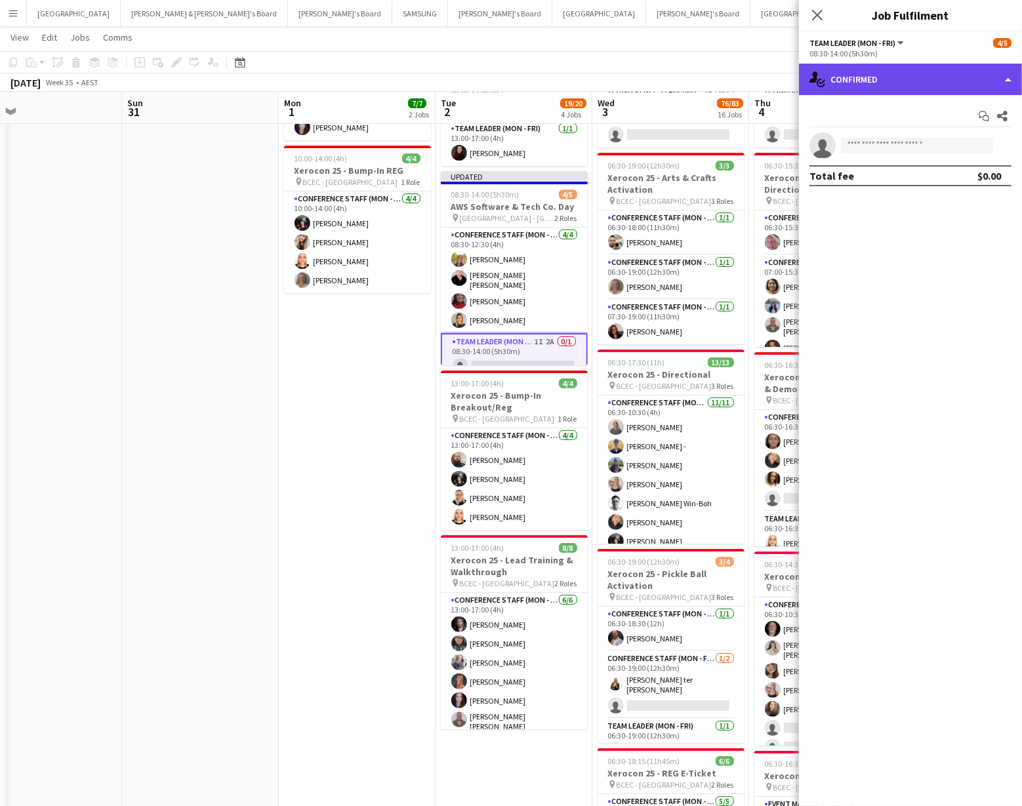
click at [960, 83] on div "single-neutral-actions-check-2 Confirmed" at bounding box center [910, 79] width 223 height 31
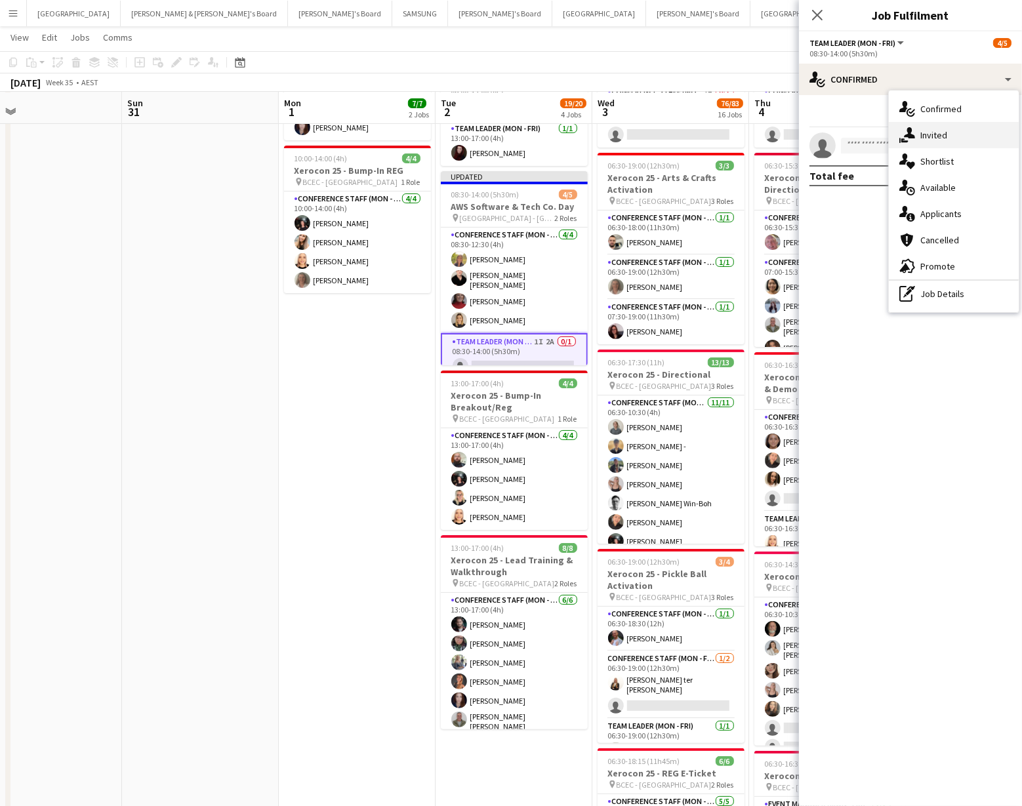
click at [948, 132] on div "single-neutral-actions-share-1 Invited" at bounding box center [954, 135] width 130 height 26
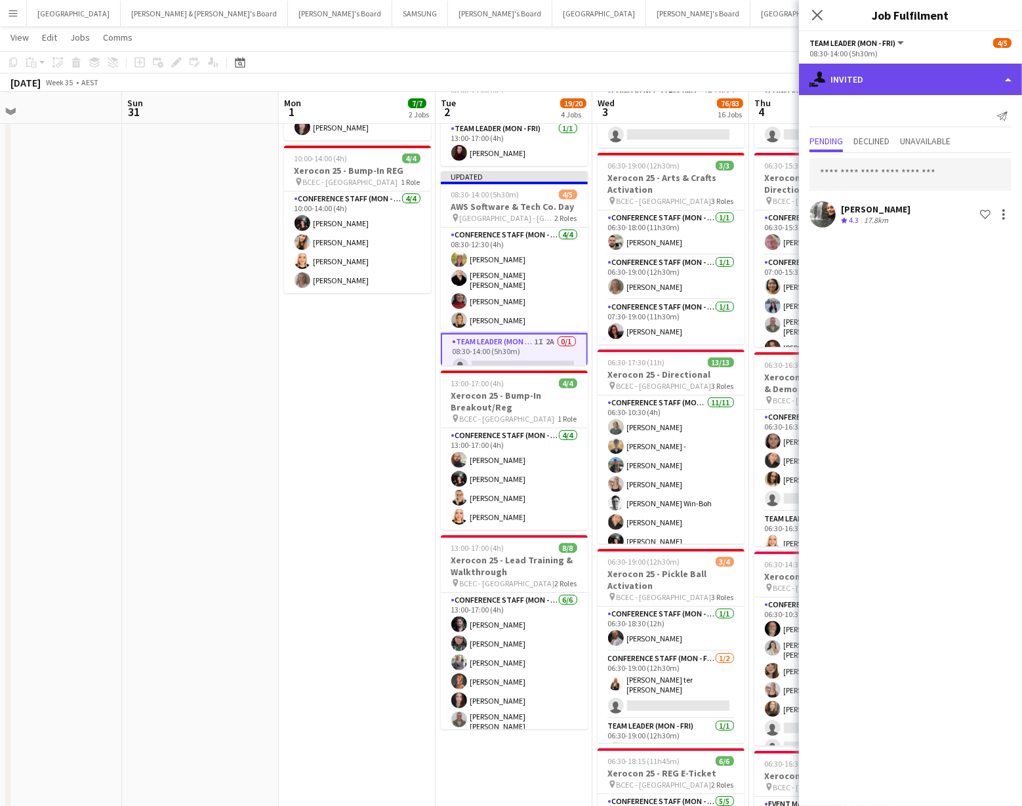
click at [935, 77] on div "single-neutral-actions-share-1 Invited" at bounding box center [910, 79] width 223 height 31
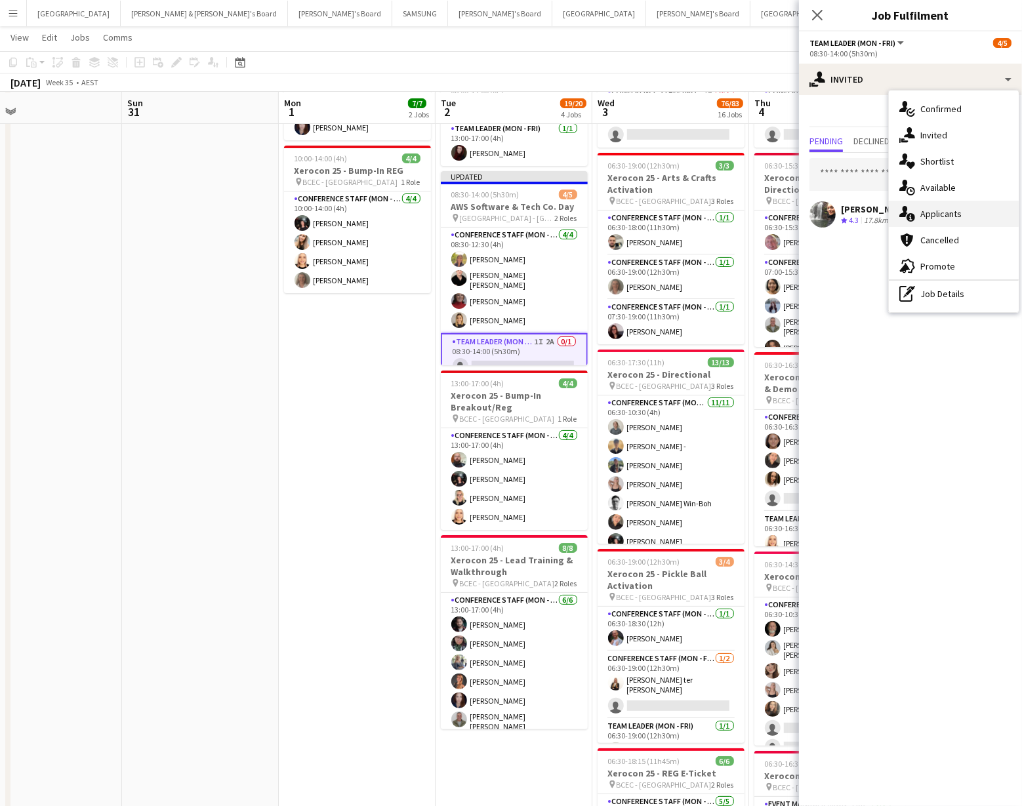
click at [954, 216] on div "single-neutral-actions-information Applicants" at bounding box center [954, 214] width 130 height 26
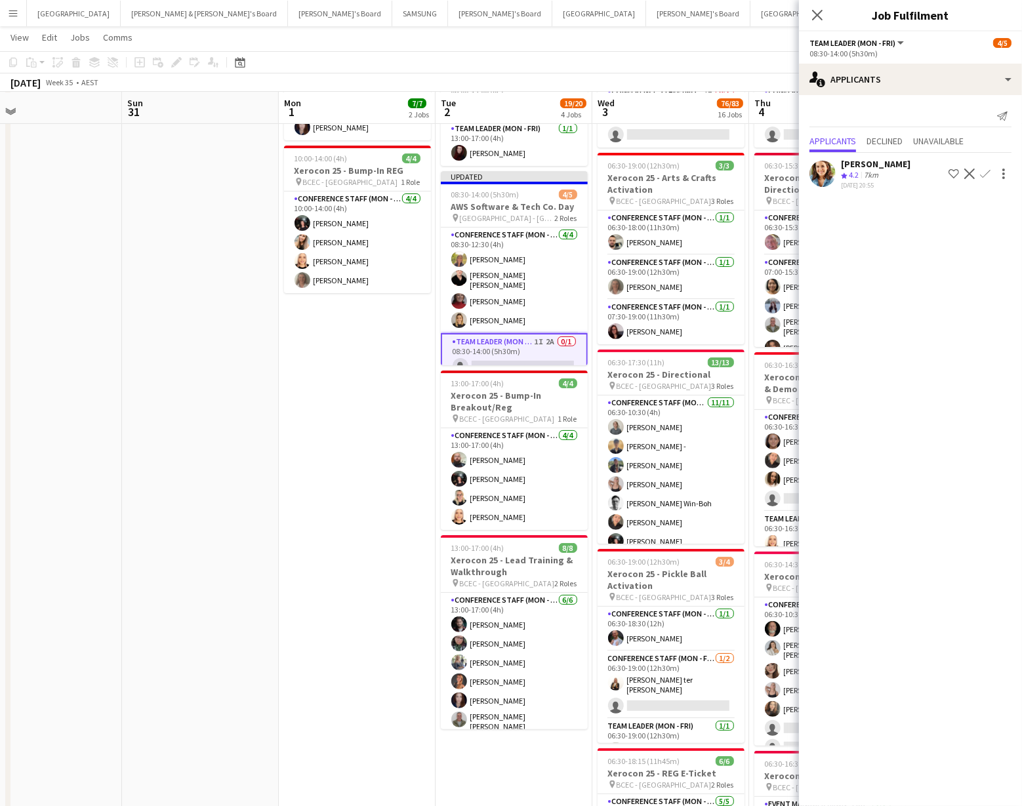
click at [985, 171] on app-icon "Confirm" at bounding box center [985, 174] width 10 height 10
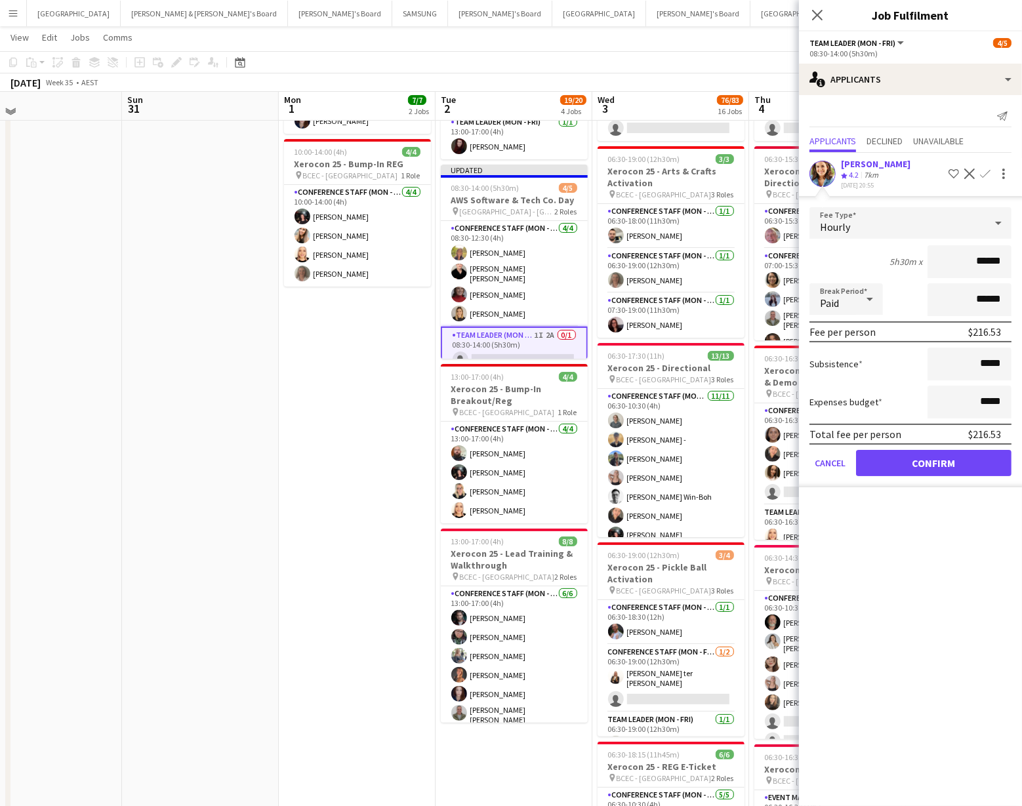
scroll to position [185, 0]
click at [900, 458] on button "Confirm" at bounding box center [933, 463] width 155 height 26
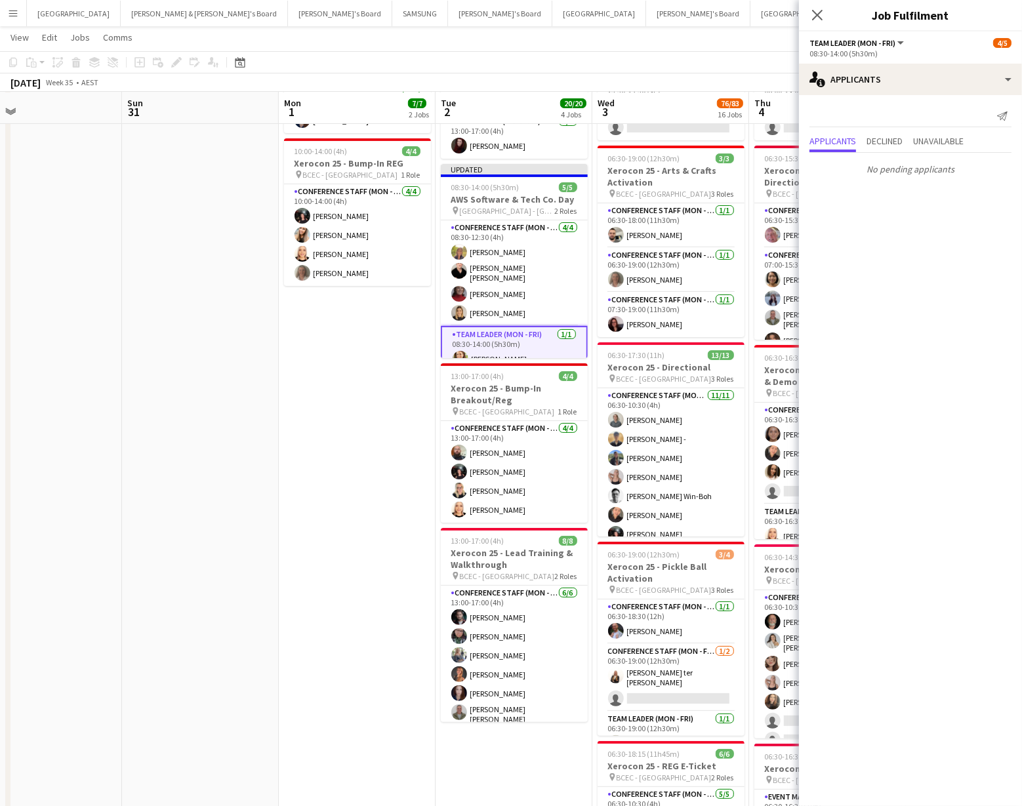
click at [722, 70] on app-toolbar "Copy Paste Paste Command V Paste with crew Command Shift V Paste linked Job Del…" at bounding box center [511, 62] width 1022 height 22
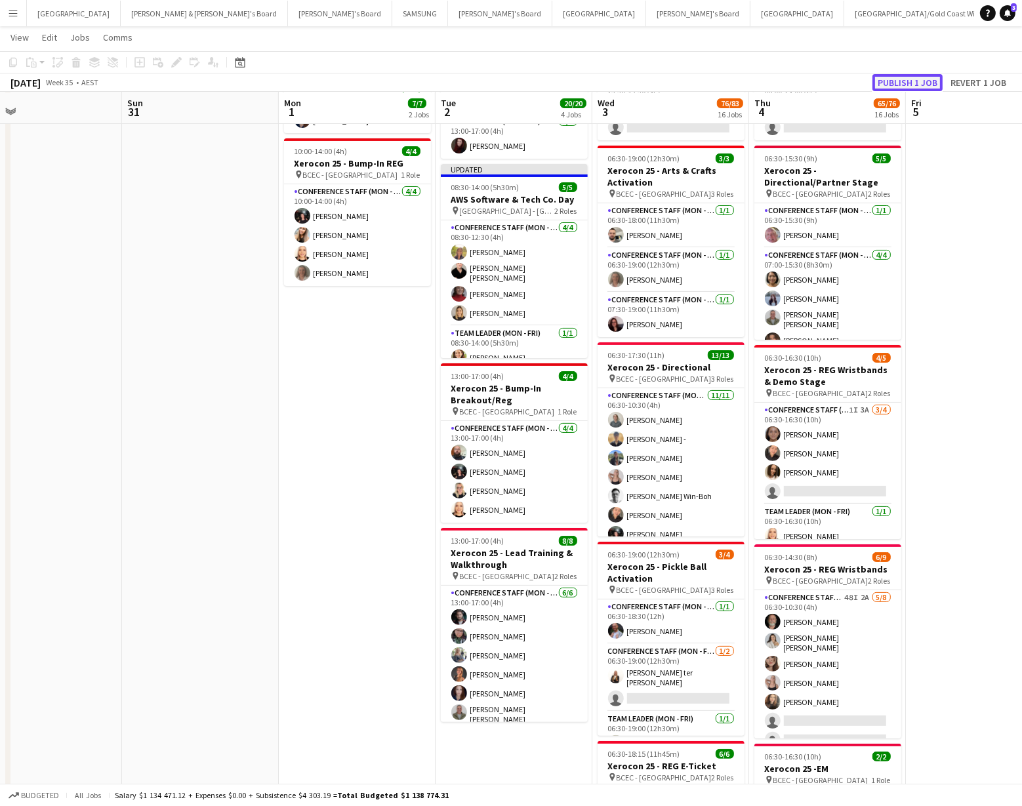
click at [913, 81] on button "Publish 1 job" at bounding box center [907, 82] width 70 height 17
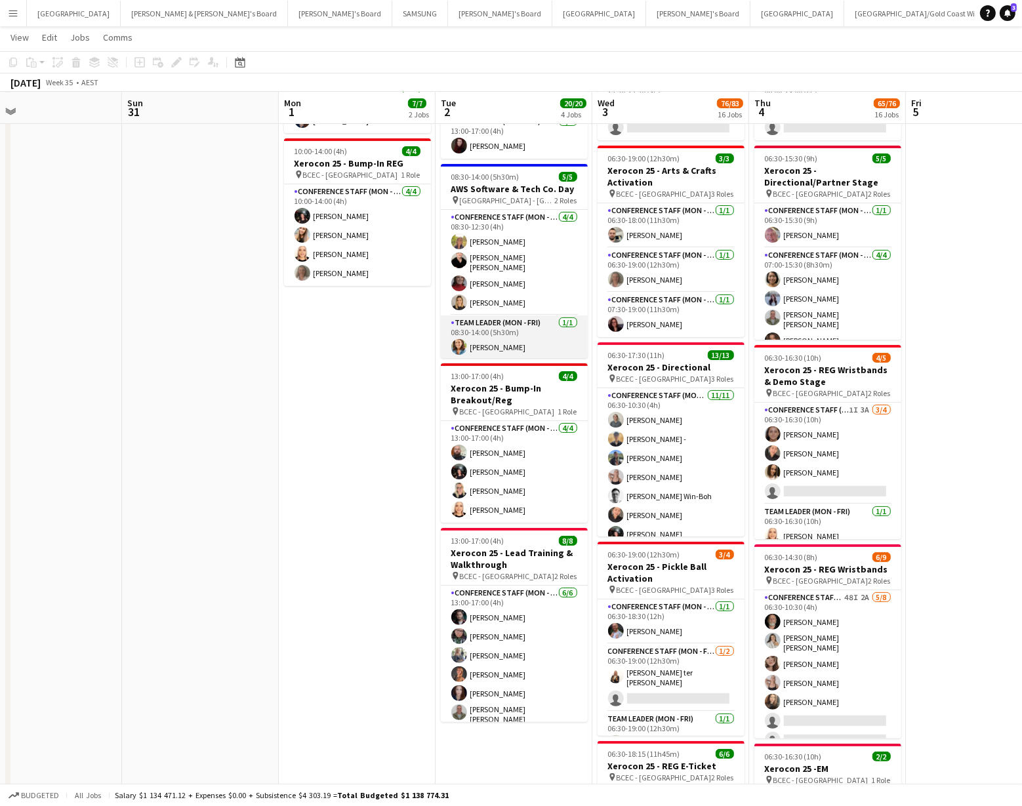
click at [512, 338] on app-card-role "Team Leader (Mon - Fri) 1/1 08:30-14:00 (5h30m) Chloe Gavin" at bounding box center [514, 337] width 147 height 45
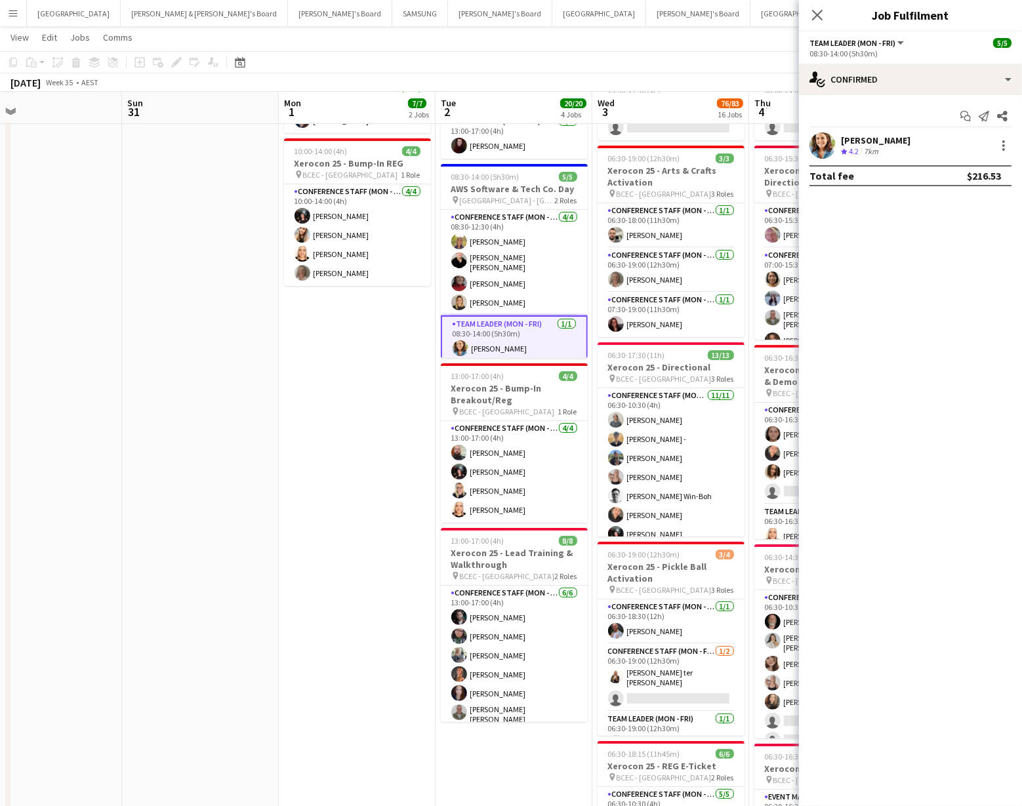
drag, startPoint x: 829, startPoint y: 144, endPoint x: 821, endPoint y: 147, distance: 8.3
click at [829, 144] on app-user-avatar at bounding box center [822, 145] width 26 height 26
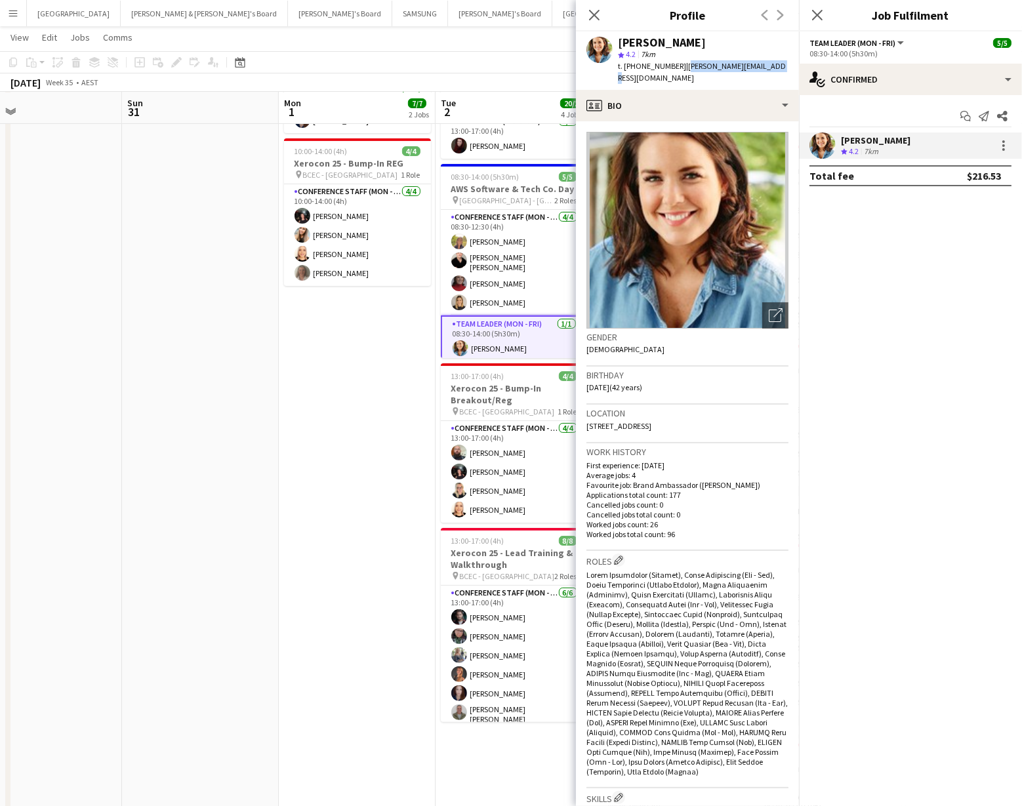
drag, startPoint x: 677, startPoint y: 68, endPoint x: 763, endPoint y: 68, distance: 86.6
click at [763, 68] on span "| chloe_gavin@hotmail.com" at bounding box center [702, 72] width 168 height 22
copy span "chloe_gavin@hotmail.com"
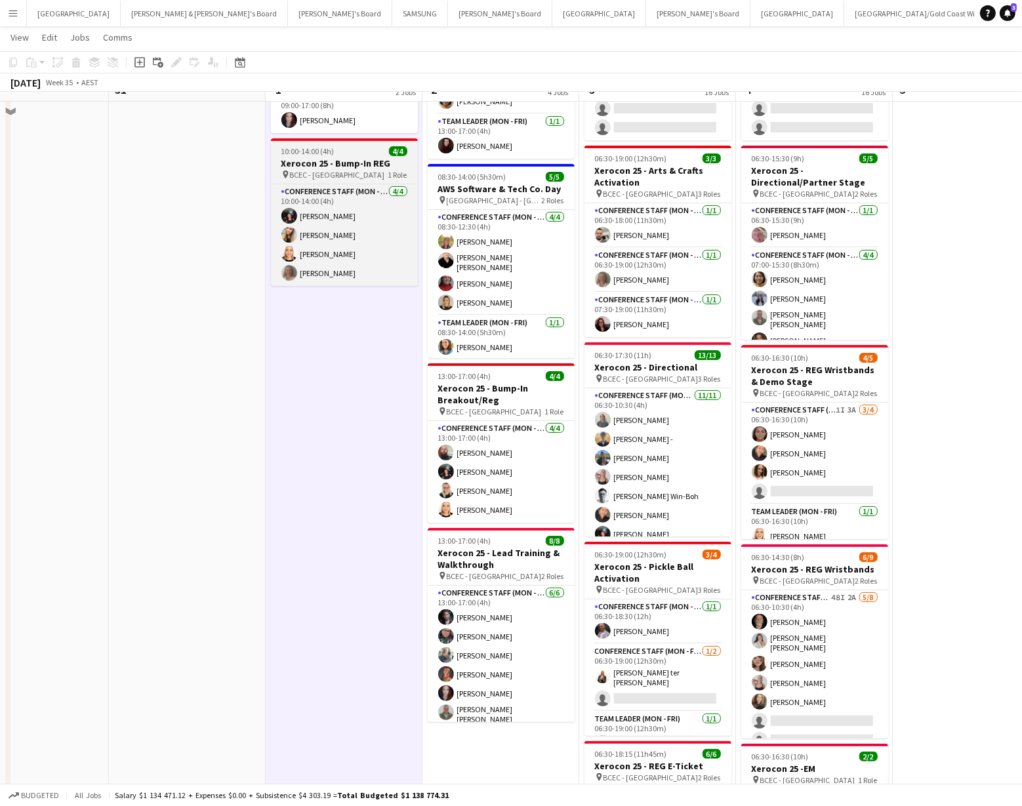
scroll to position [0, 0]
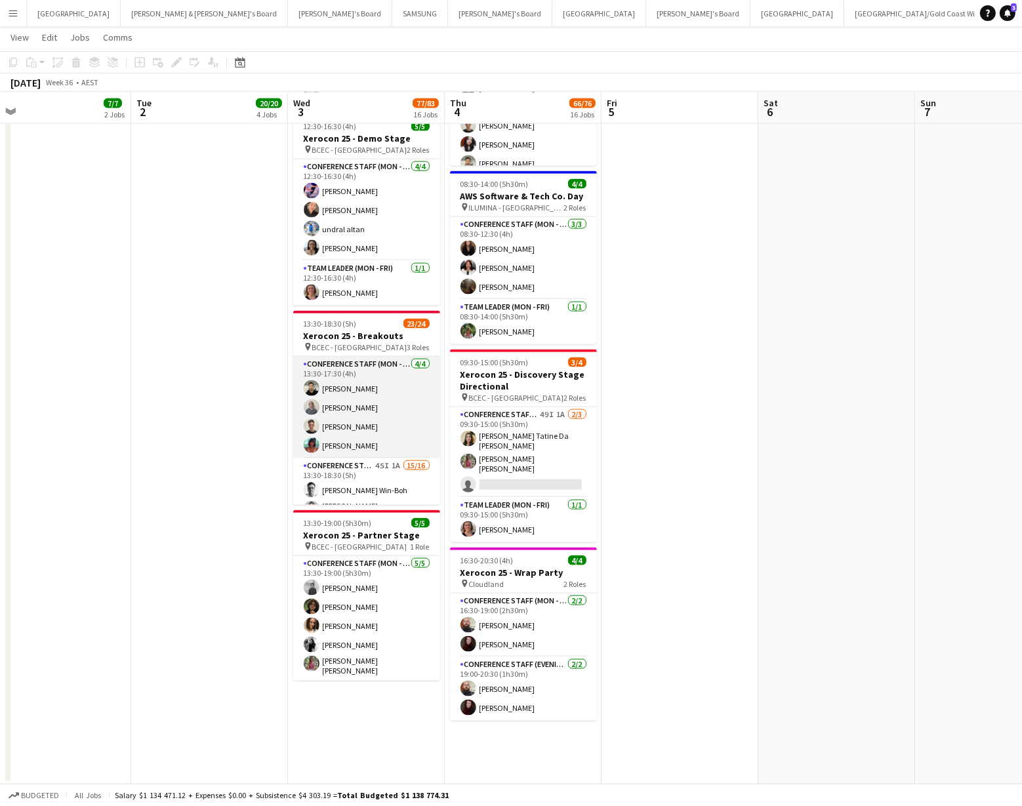
click at [371, 382] on app-card-role "Conference Staff (Mon - Fri) [DATE] 13:30-17:30 (4h) [PERSON_NAME] [PERSON_NAME…" at bounding box center [366, 408] width 147 height 102
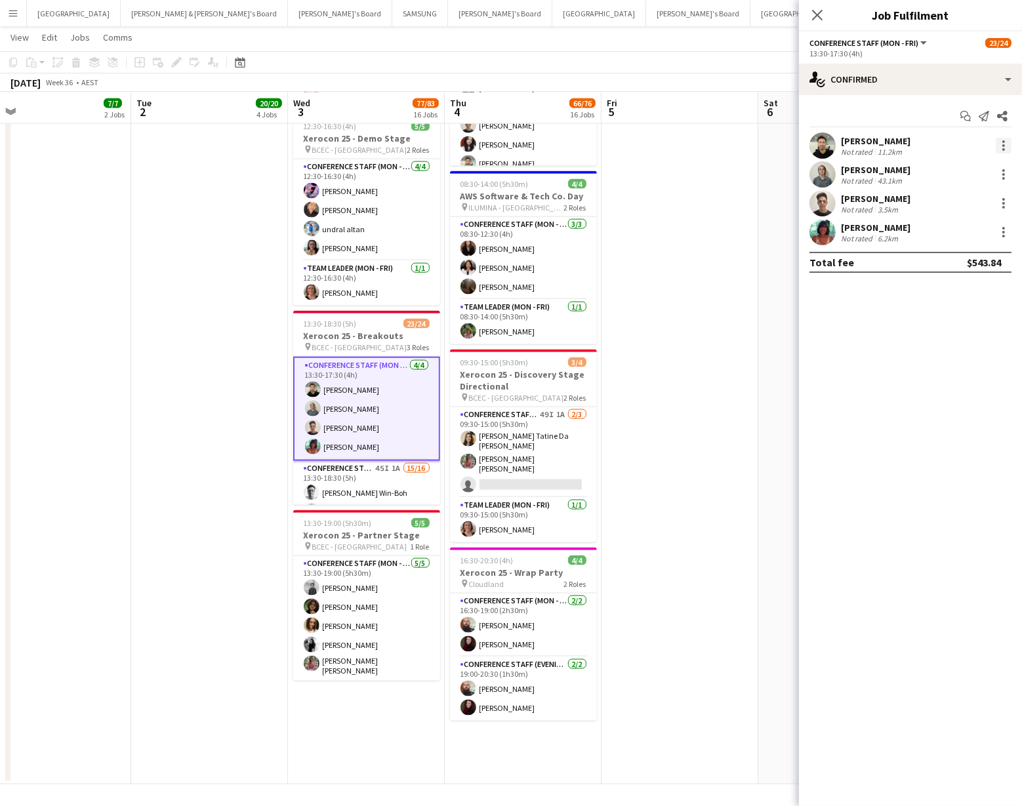
click at [1002, 144] on div at bounding box center [1003, 145] width 3 height 3
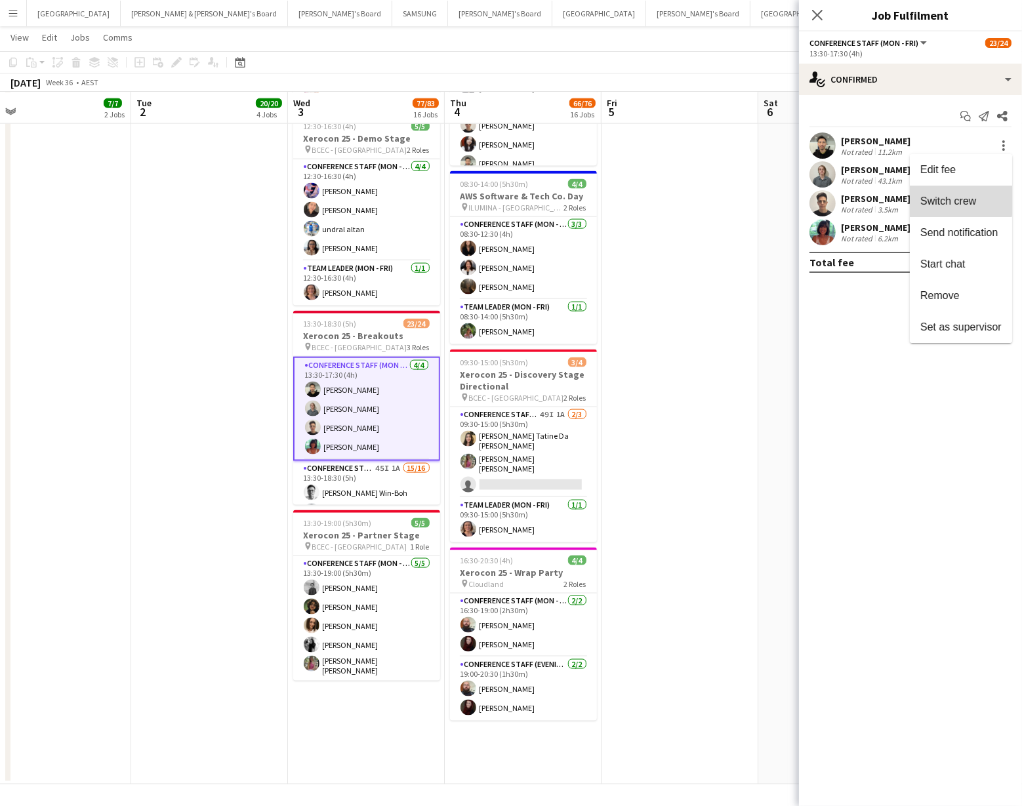
click at [959, 201] on span "Switch crew" at bounding box center [948, 200] width 56 height 11
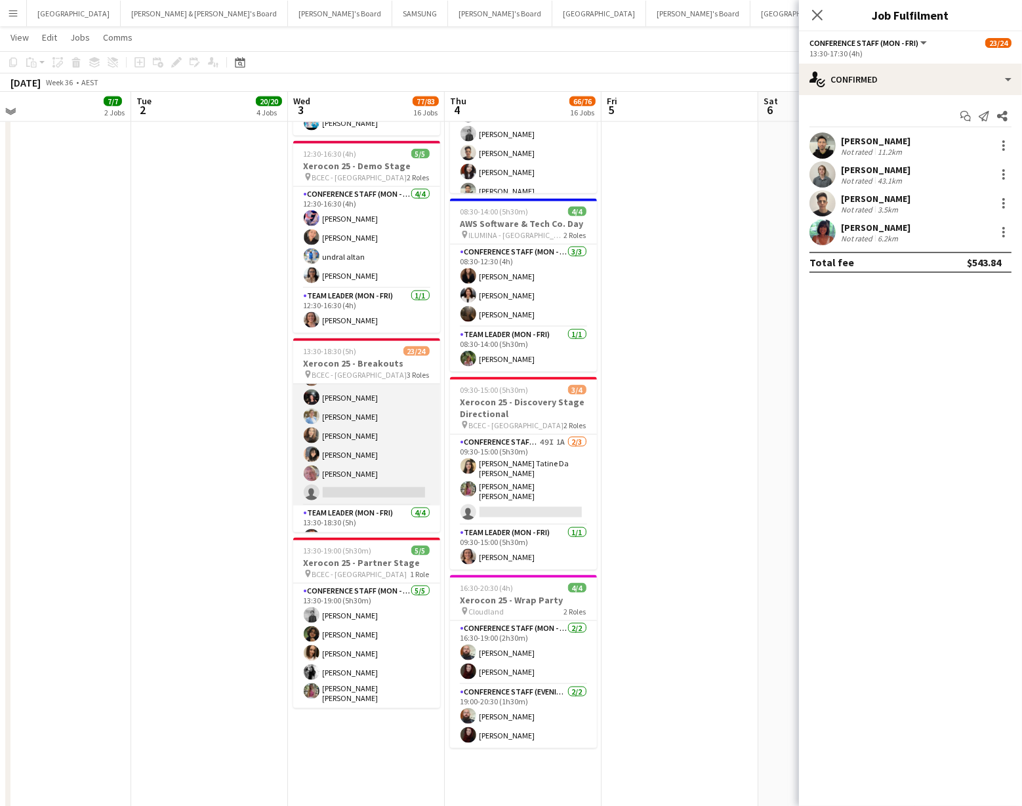
scroll to position [387, 0]
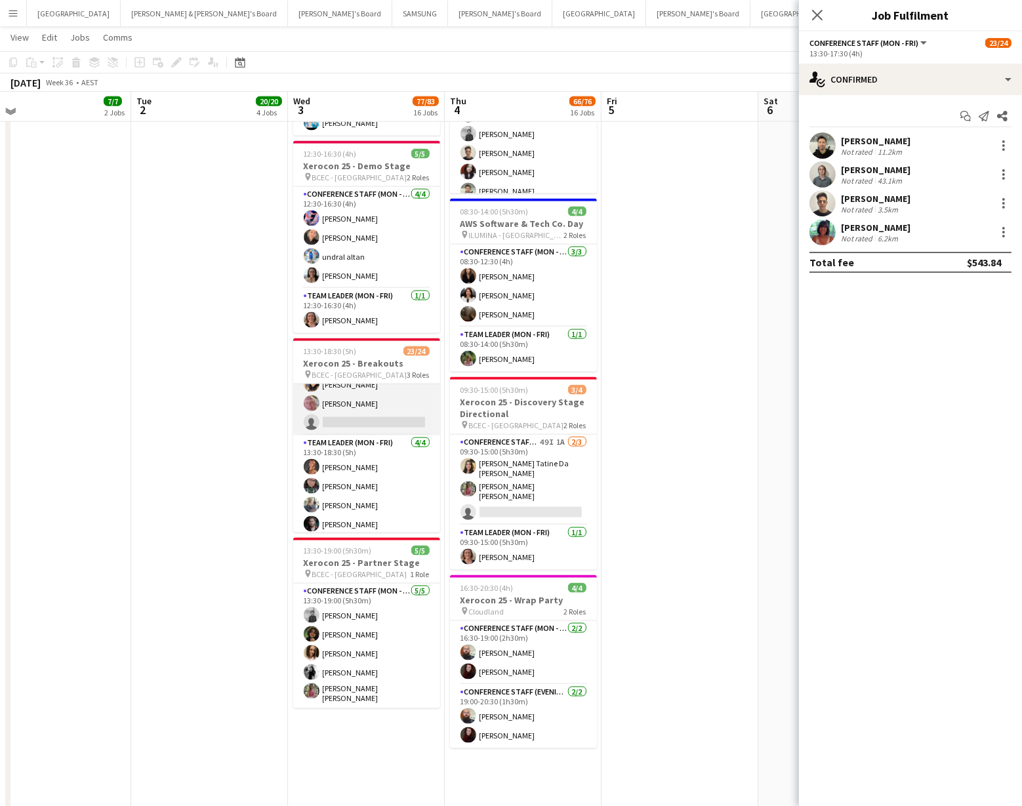
drag, startPoint x: 367, startPoint y: 409, endPoint x: 382, endPoint y: 405, distance: 15.4
click at [367, 408] on app-card-role "Conference Staff (Mon - Fri) 45I 1A 15/16 13:30-18:30 (5h) [PERSON_NAME] Win-Bo…" at bounding box center [366, 269] width 147 height 334
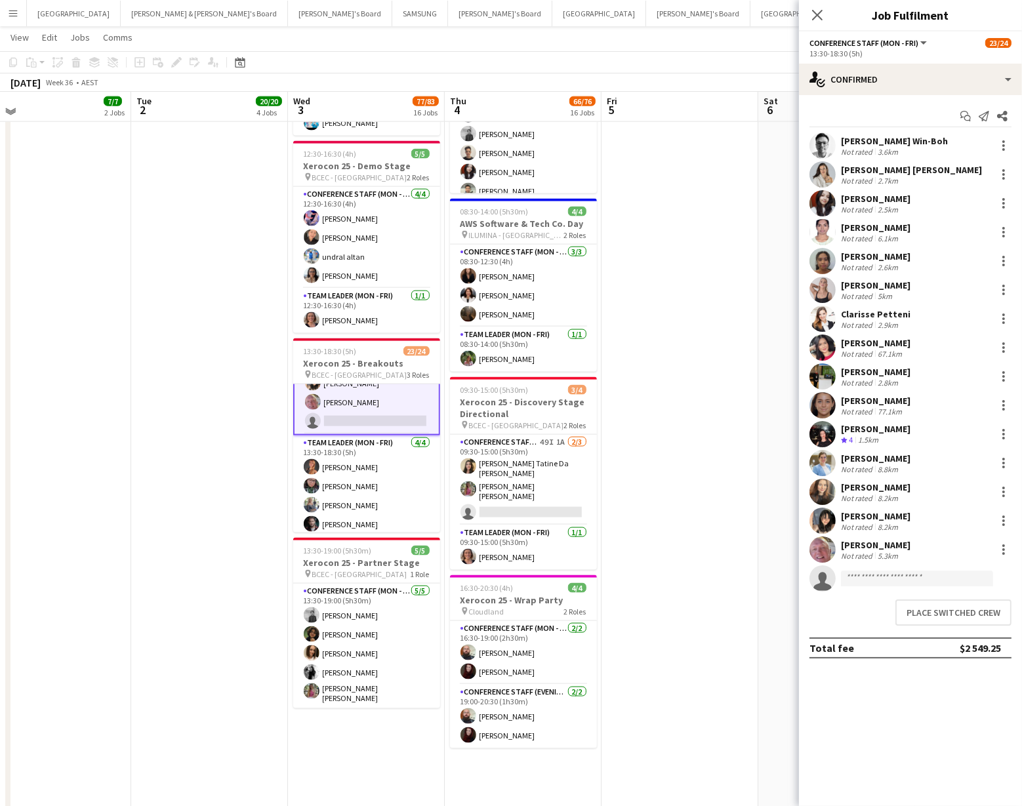
scroll to position [386, 0]
click at [926, 605] on button "Place switched crew" at bounding box center [953, 612] width 116 height 26
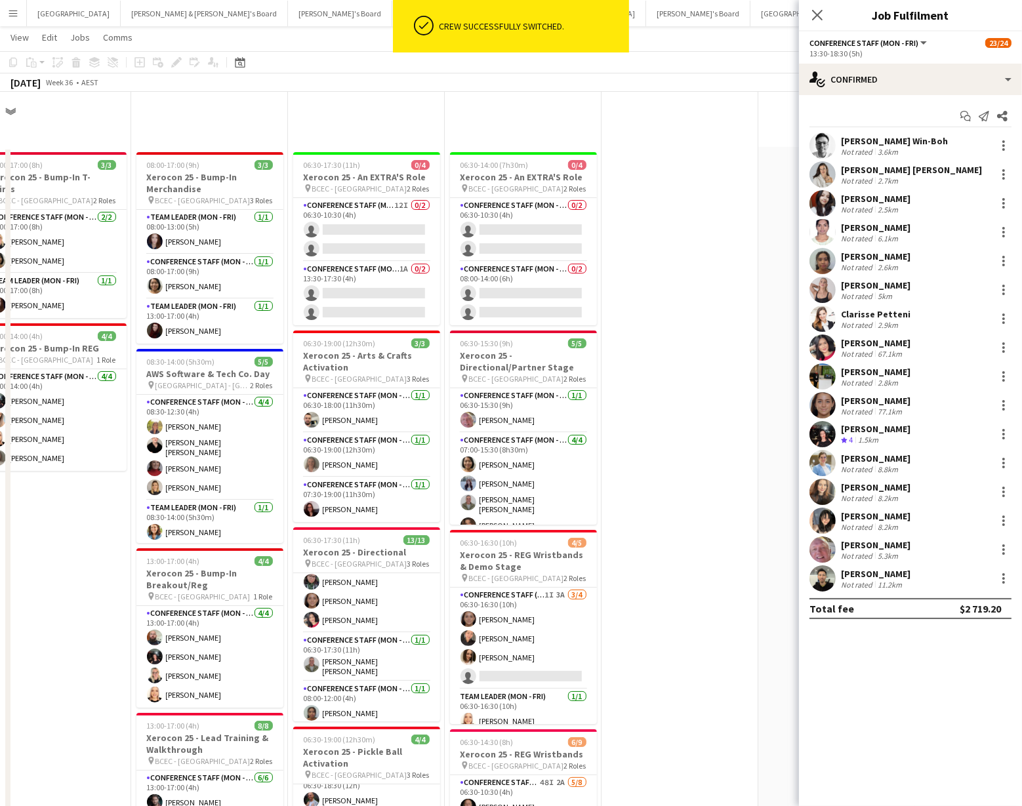
scroll to position [2060, 0]
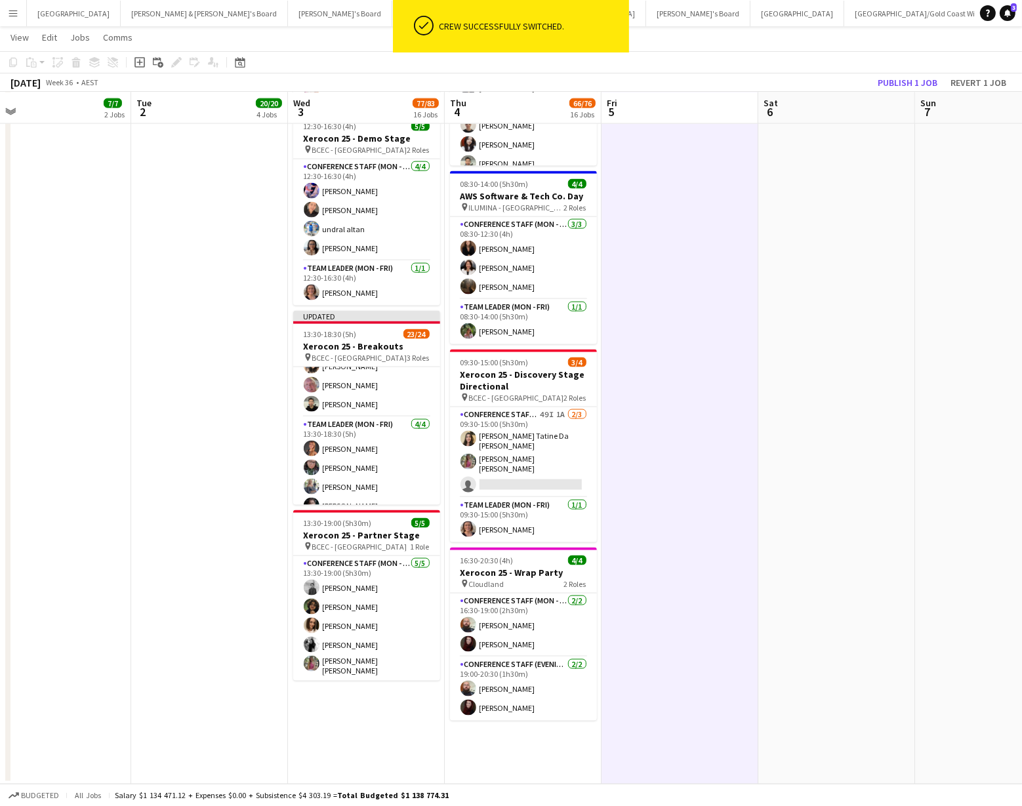
scroll to position [384, 0]
drag, startPoint x: 898, startPoint y: 75, endPoint x: 884, endPoint y: 87, distance: 18.1
click at [898, 75] on button "Publish 1 job" at bounding box center [907, 82] width 70 height 17
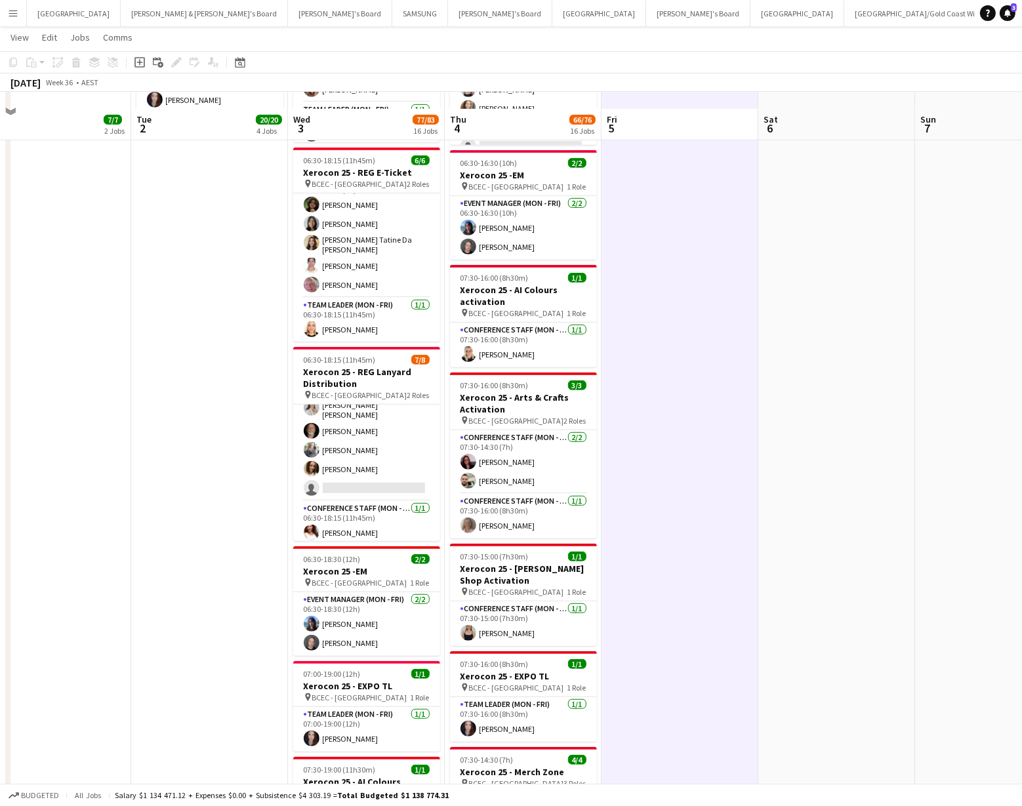
scroll to position [807, 0]
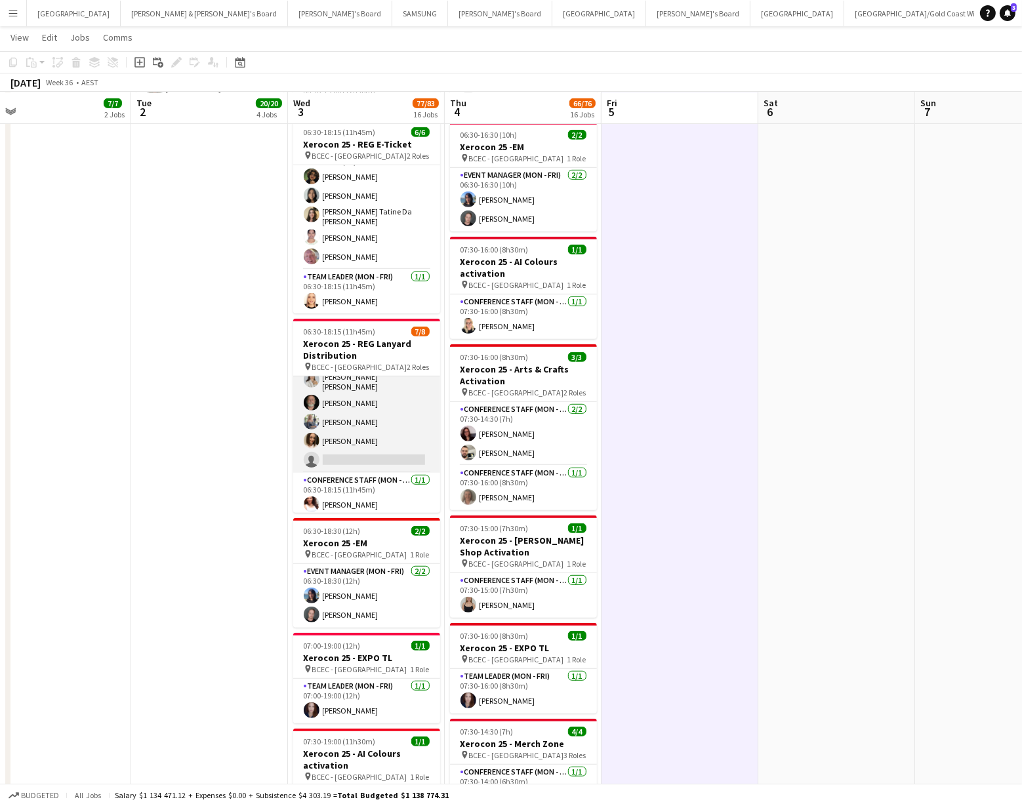
click at [365, 451] on app-card-role "Conference Staff (Mon - Fri) 6/7 06:30-10:30 (4h) Aashish Chaudhary Melany Fari…" at bounding box center [366, 391] width 147 height 163
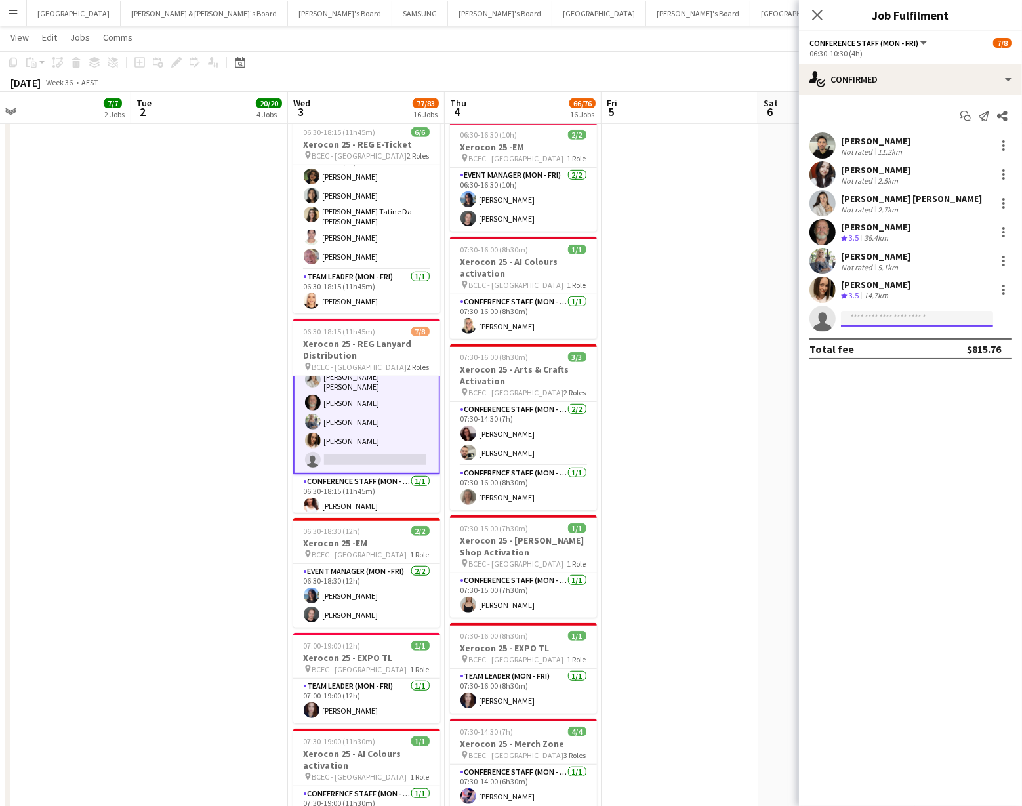
click at [874, 318] on input at bounding box center [917, 319] width 152 height 16
type input "*******"
click at [883, 351] on span "indianacobb91@gmail.com" at bounding box center [916, 348] width 131 height 10
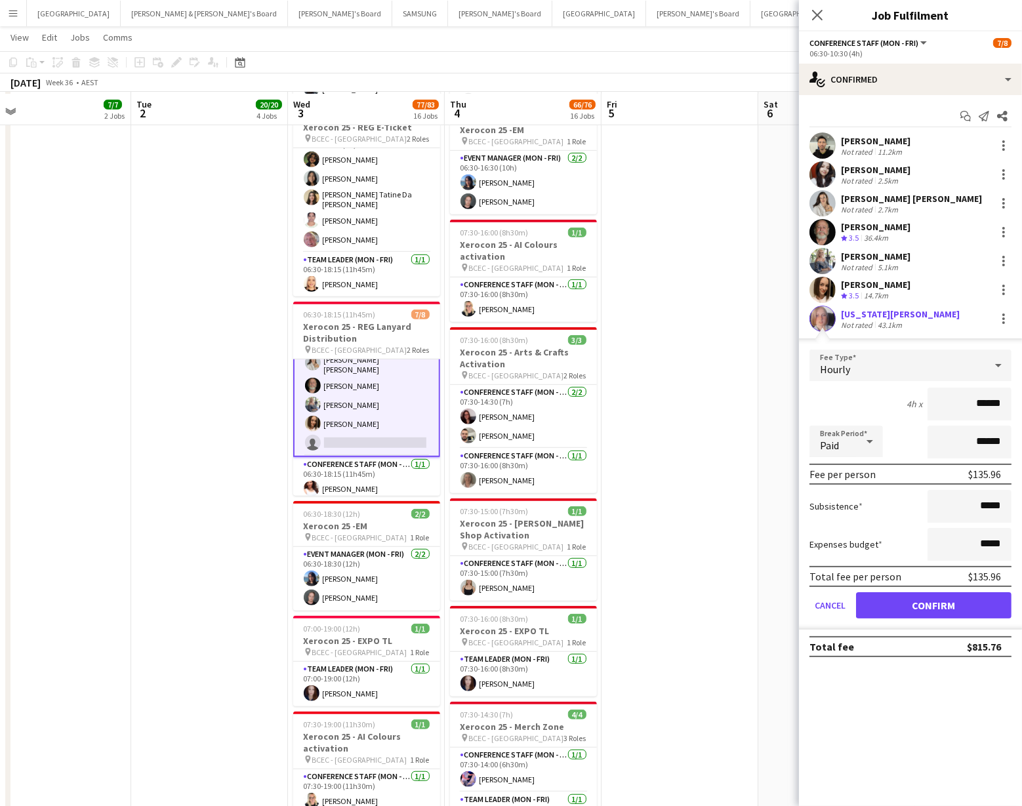
scroll to position [826, 0]
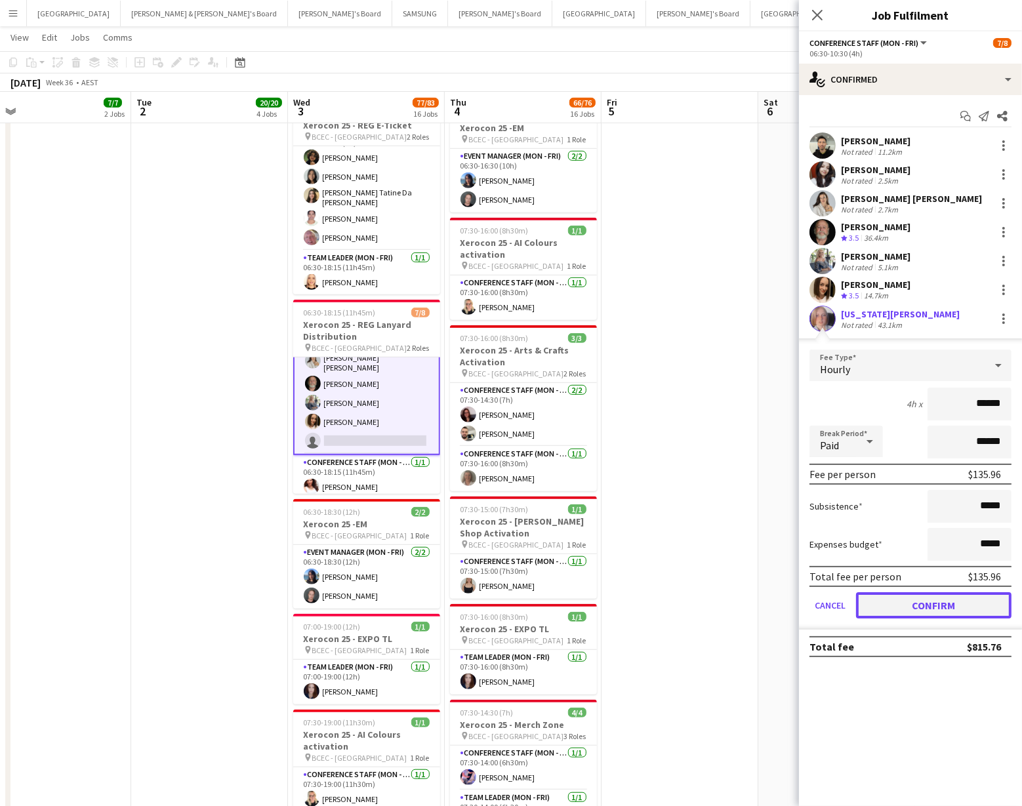
click at [919, 597] on button "Confirm" at bounding box center [933, 605] width 155 height 26
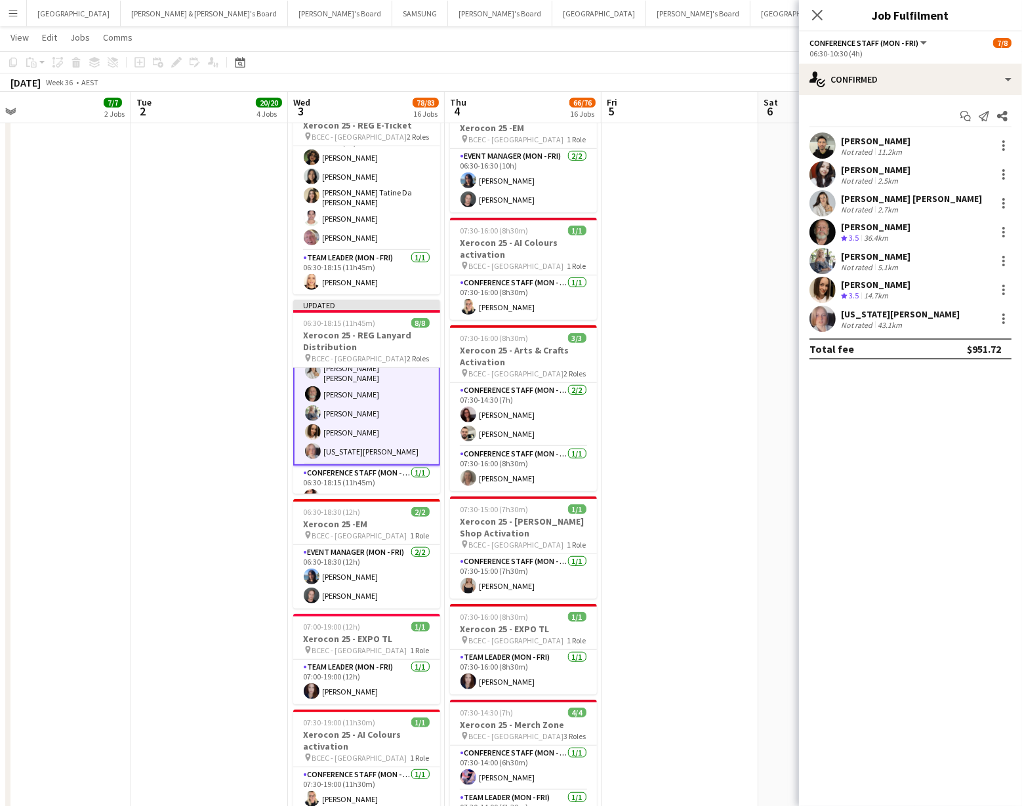
click at [706, 555] on app-date-cell at bounding box center [679, 669] width 157 height 2697
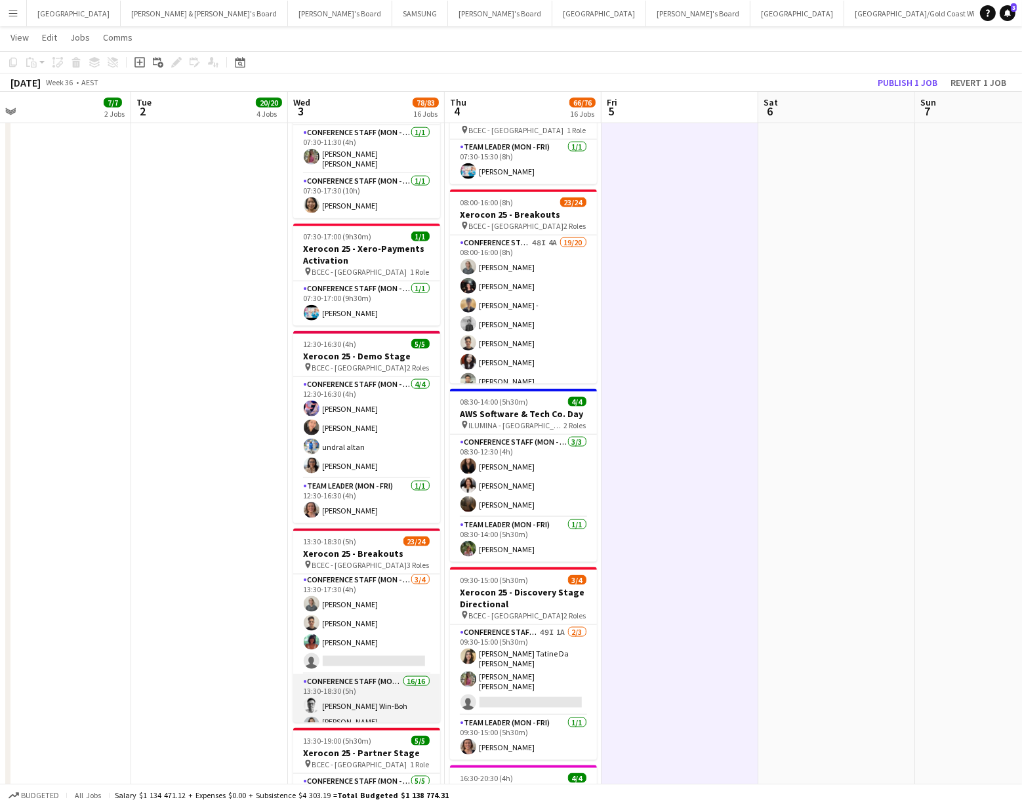
scroll to position [0, 0]
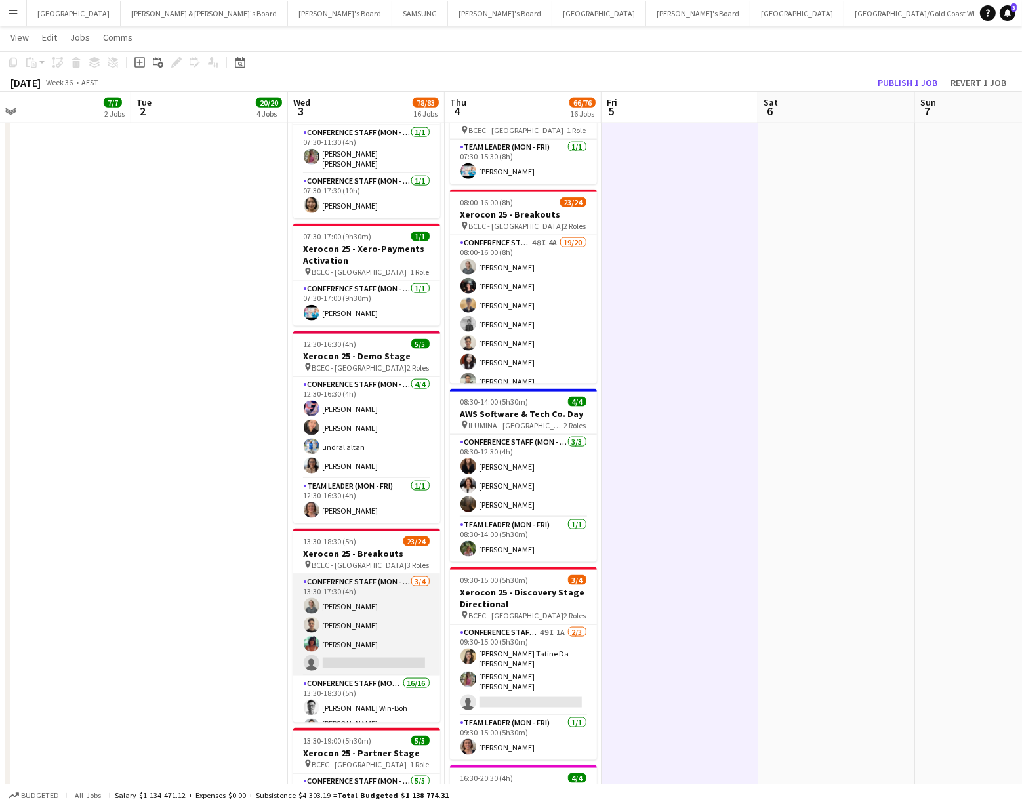
click at [360, 660] on app-card-role "Conference Staff (Mon - Fri) 3/4 13:30-17:30 (4h) Tyr Cobb Sabrina Spreafico Me…" at bounding box center [366, 626] width 147 height 102
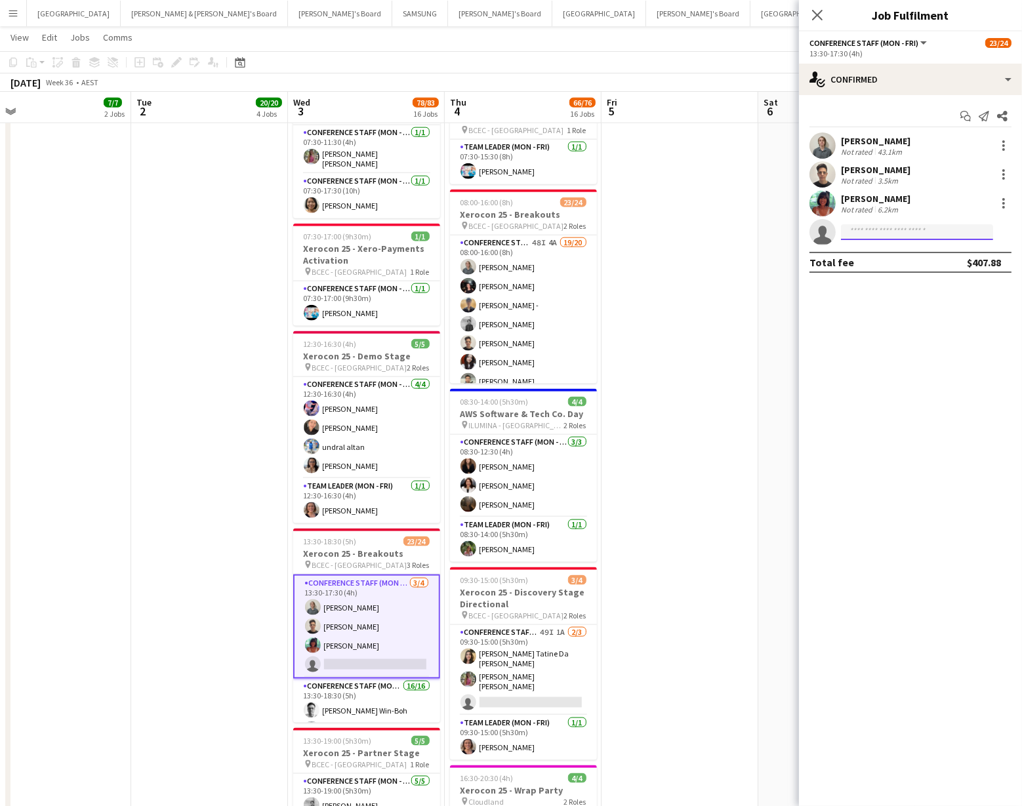
click at [872, 233] on input at bounding box center [917, 232] width 152 height 16
type input "*******"
click at [876, 249] on span "[US_STATE][PERSON_NAME]" at bounding box center [896, 250] width 91 height 11
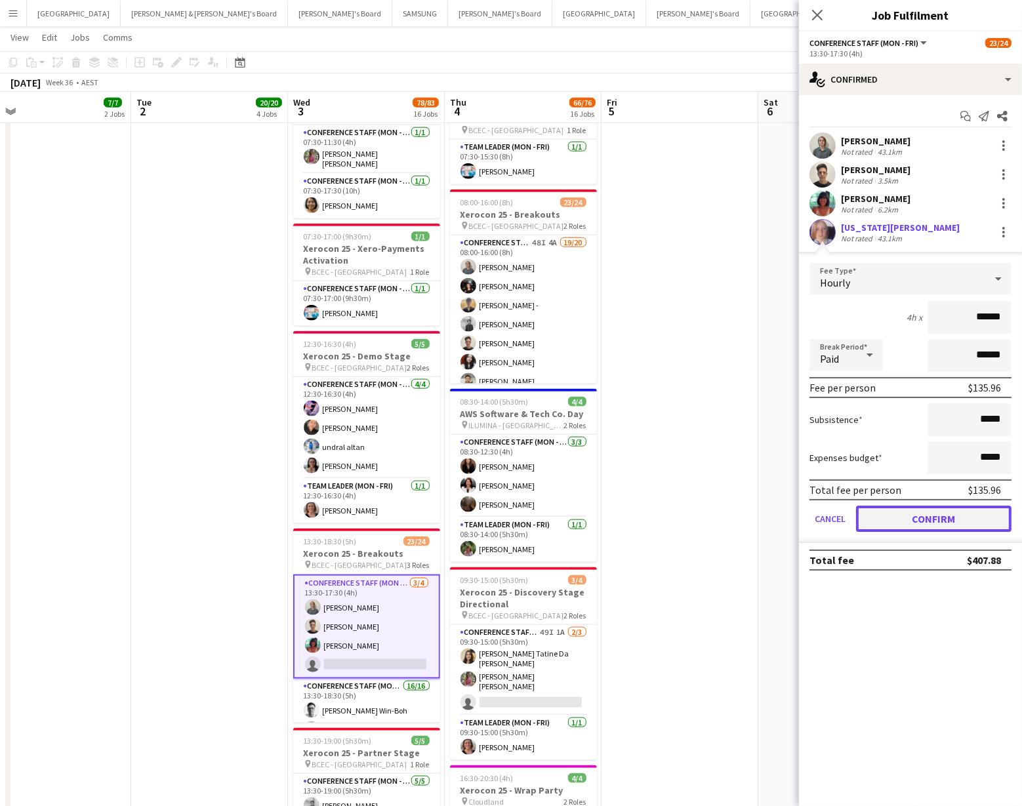
click at [929, 517] on button "Confirm" at bounding box center [933, 519] width 155 height 26
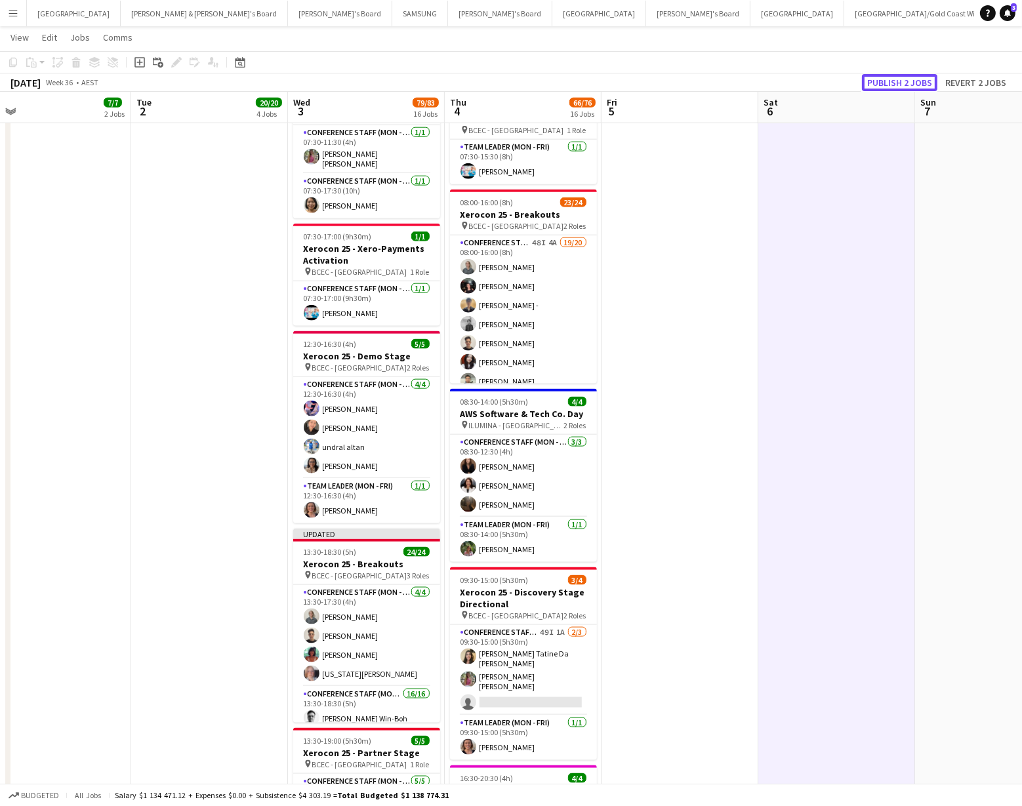
click at [904, 81] on button "Publish 2 jobs" at bounding box center [899, 82] width 75 height 17
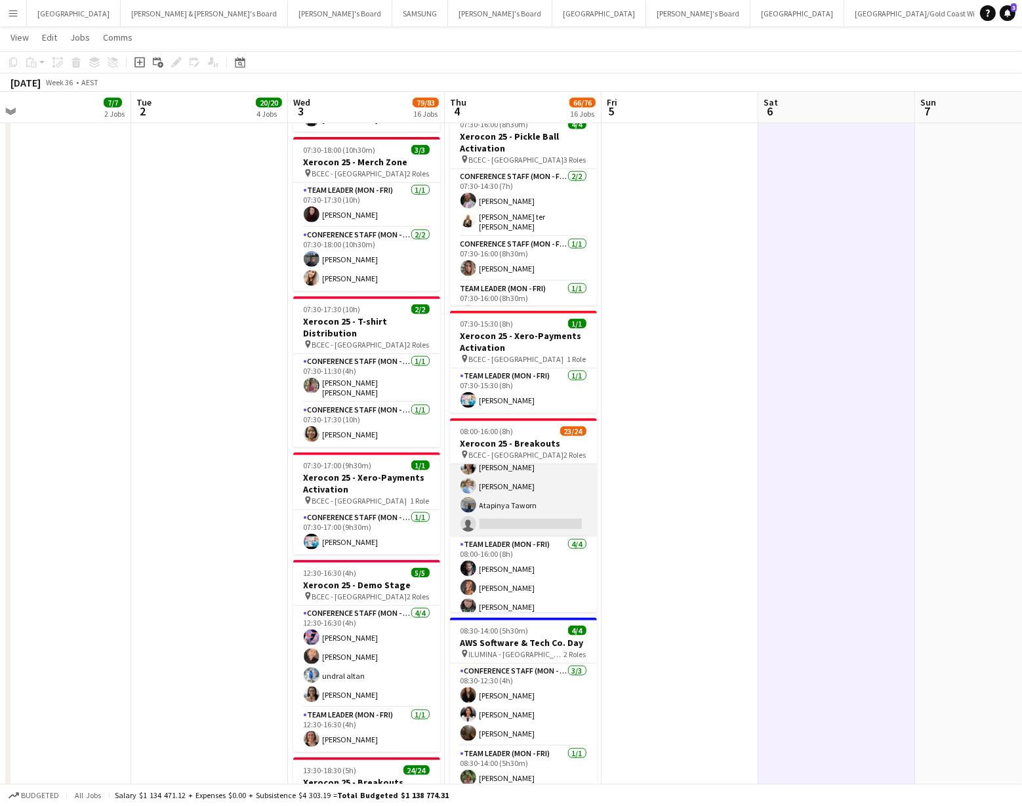
scroll to position [331, 0]
click at [508, 523] on app-card-role "Conference Staff (Mon - Fri) 48I 4A 19/20 08:00-16:00 (8h) Tyr Cobb Gabriella K…" at bounding box center [523, 338] width 147 height 410
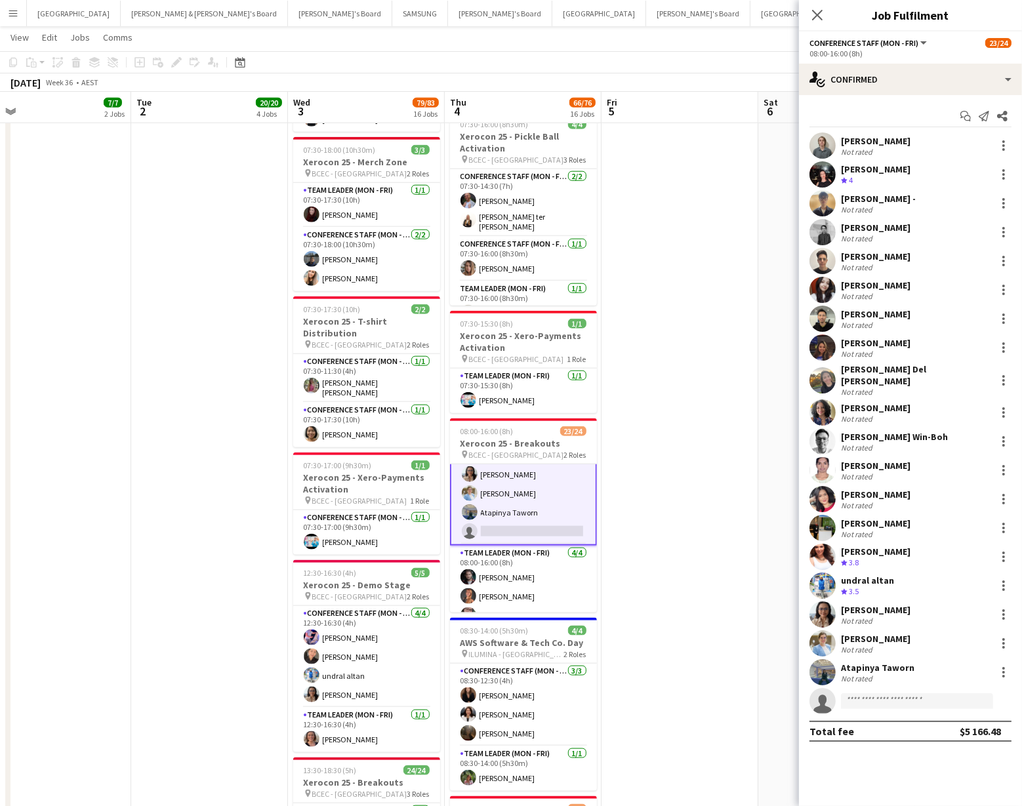
scroll to position [333, 0]
click at [874, 693] on input at bounding box center [917, 701] width 152 height 16
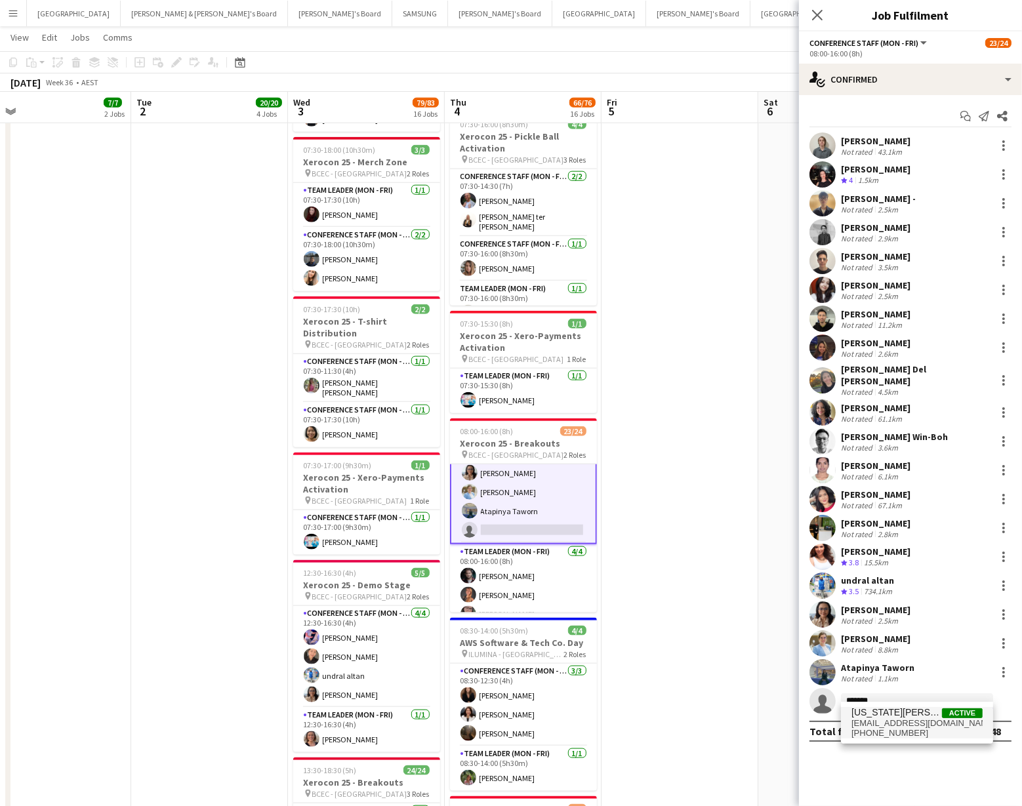
type input "*******"
click at [886, 719] on span "indianacobb91@gmail.com" at bounding box center [916, 723] width 131 height 10
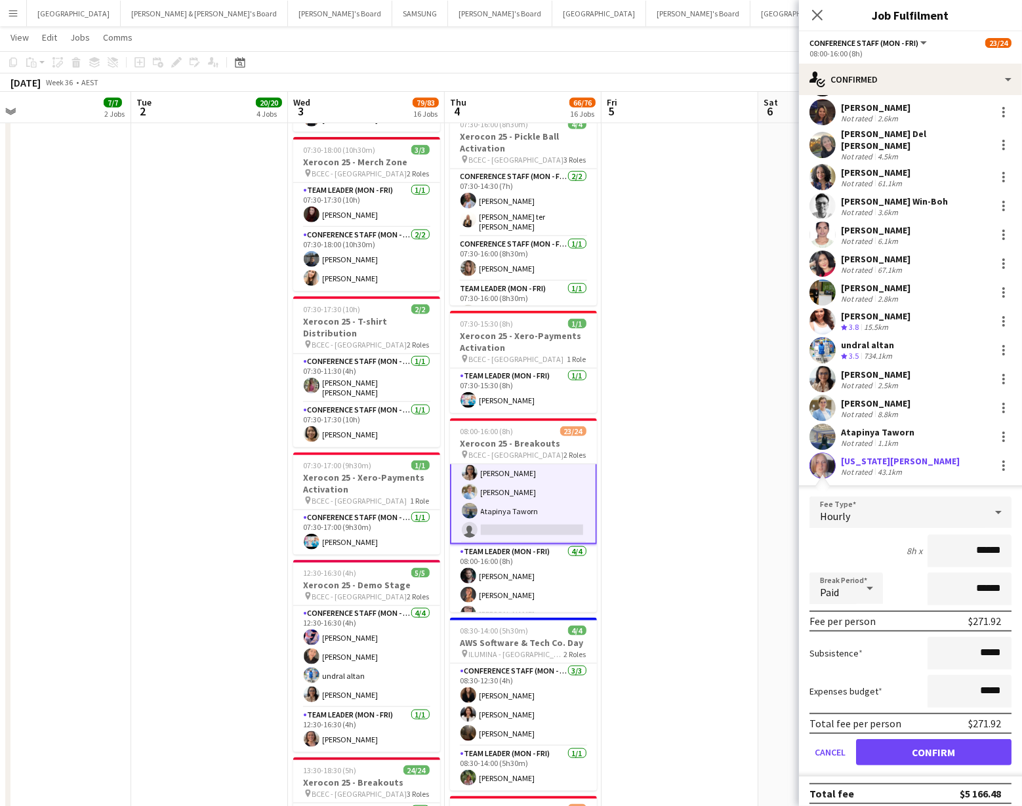
scroll to position [223, 0]
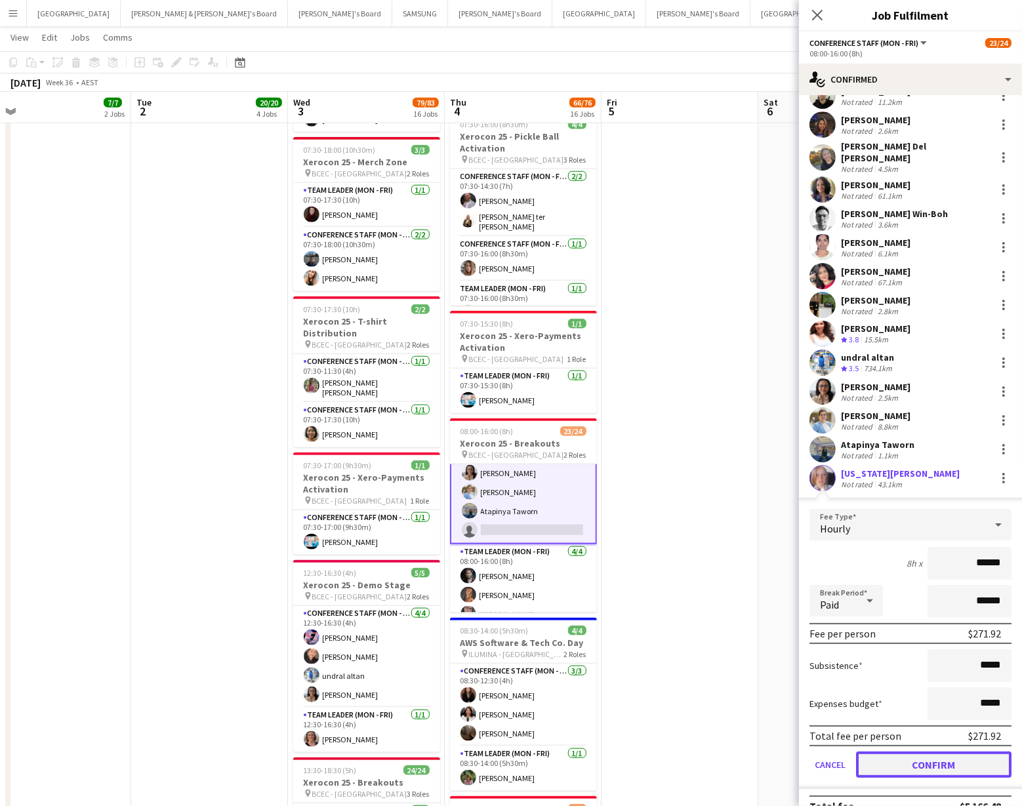
click at [914, 752] on button "Confirm" at bounding box center [933, 765] width 155 height 26
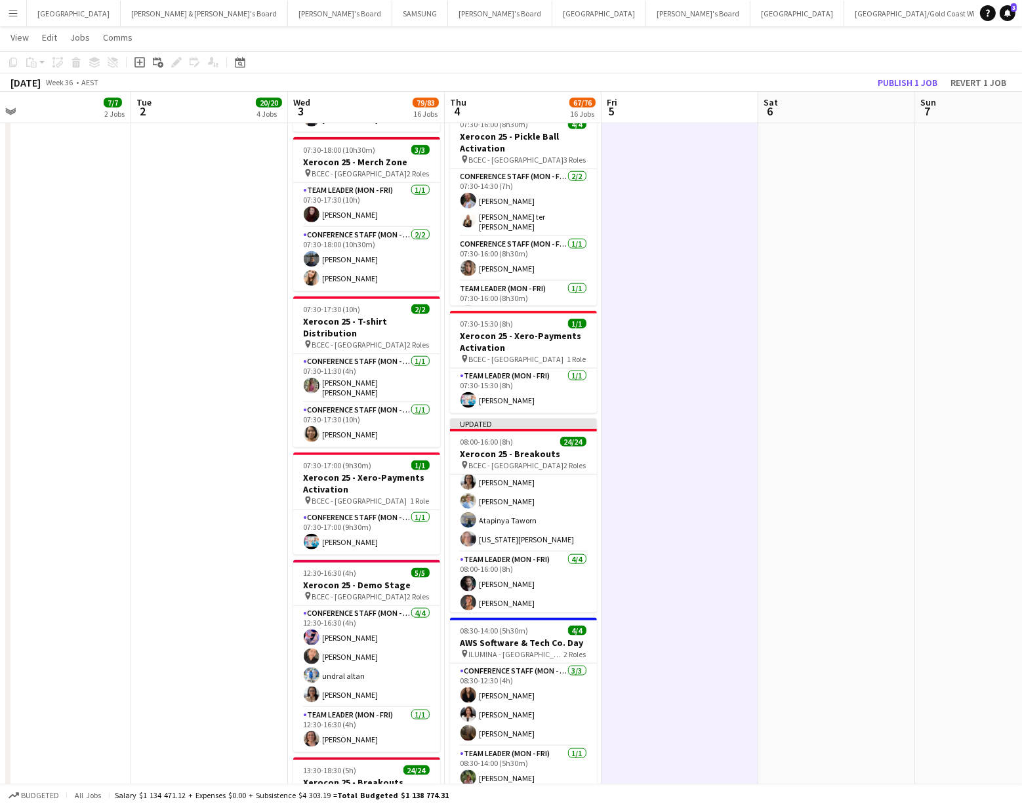
scroll to position [331, 0]
click at [898, 86] on button "Publish 1 job" at bounding box center [907, 82] width 70 height 17
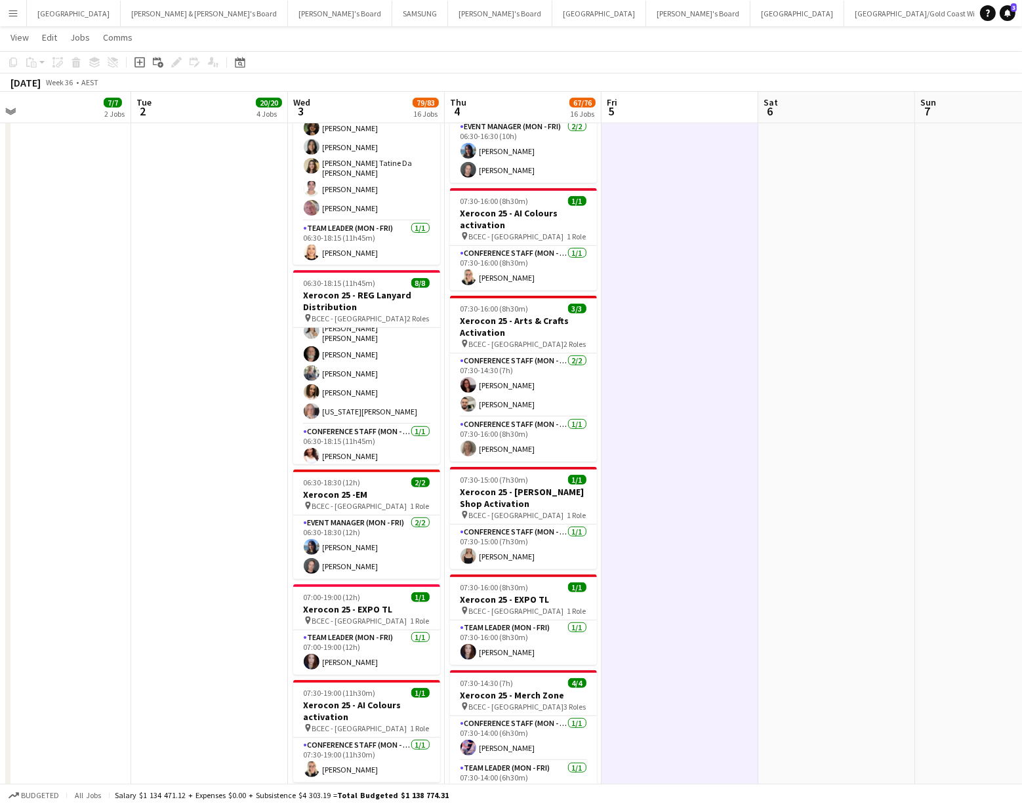
scroll to position [857, 0]
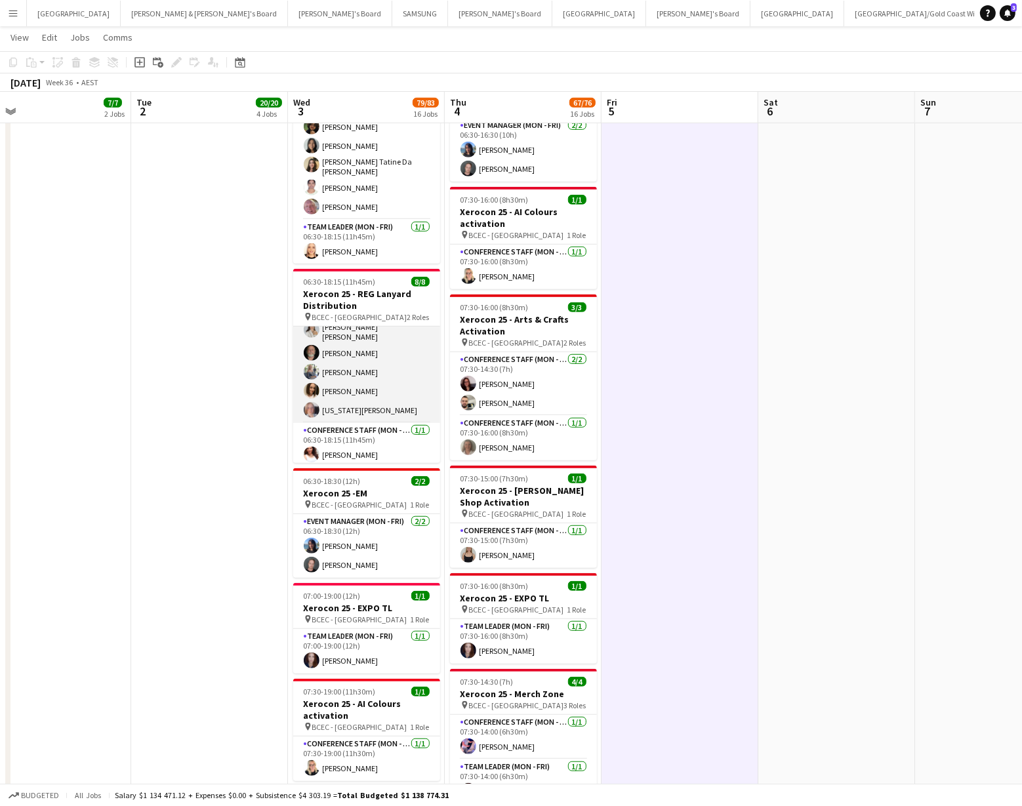
click at [309, 404] on app-user-avatar at bounding box center [312, 410] width 16 height 16
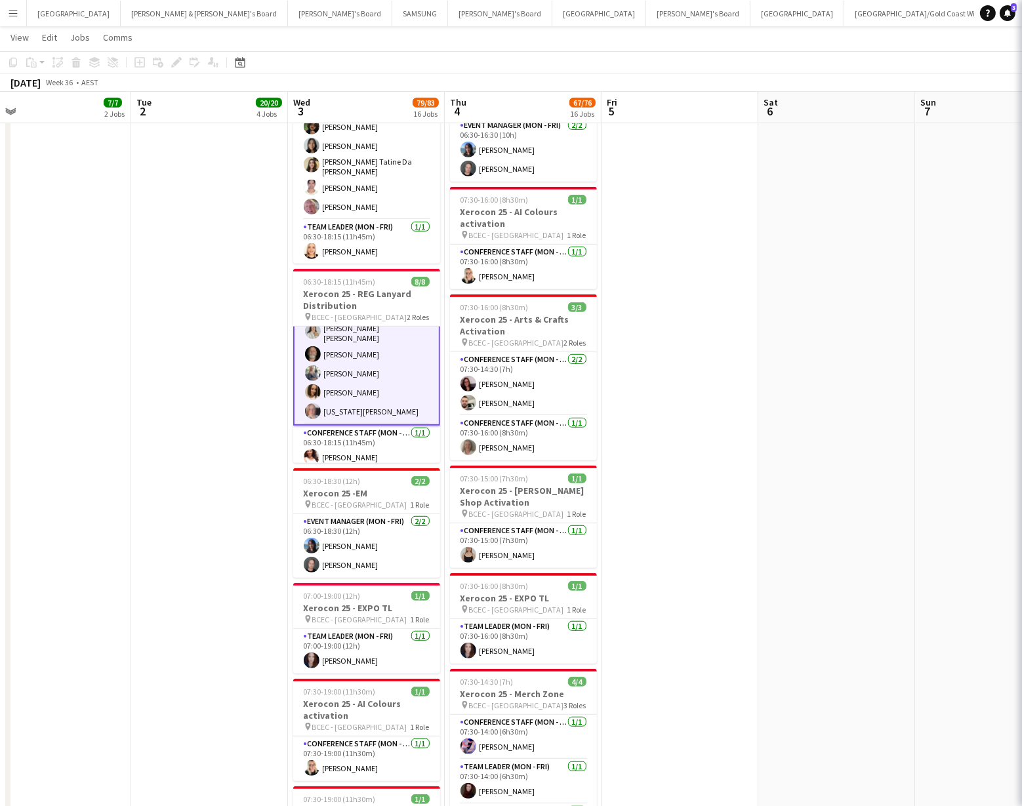
scroll to position [68, 0]
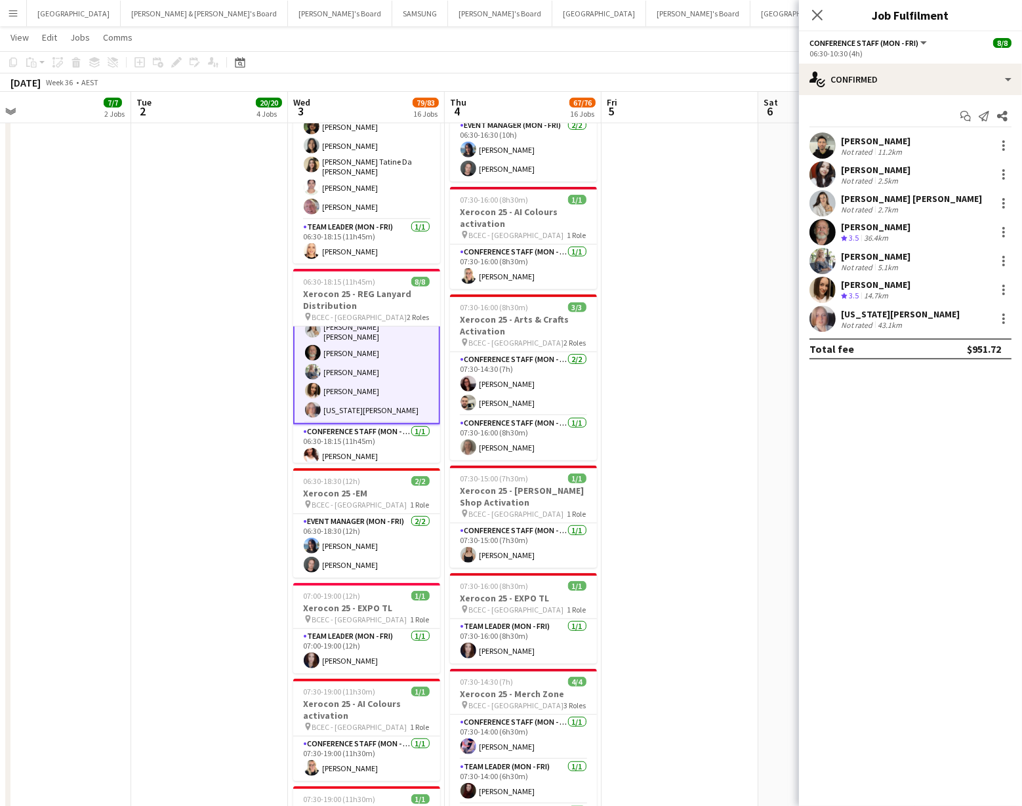
click at [825, 315] on app-user-avatar at bounding box center [822, 319] width 26 height 26
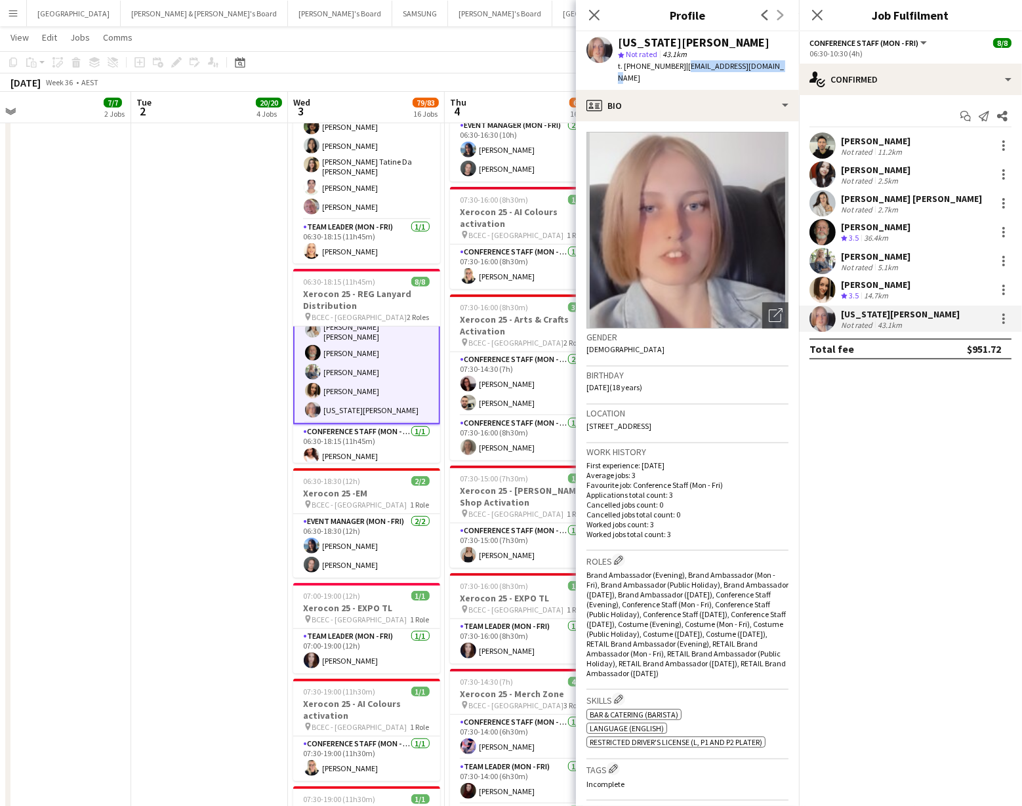
drag, startPoint x: 676, startPoint y: 68, endPoint x: 763, endPoint y: 66, distance: 87.2
click at [763, 66] on span "| indianacobb91@gmail.com" at bounding box center [701, 72] width 166 height 22
copy span "indianacobb91@gmail.com"
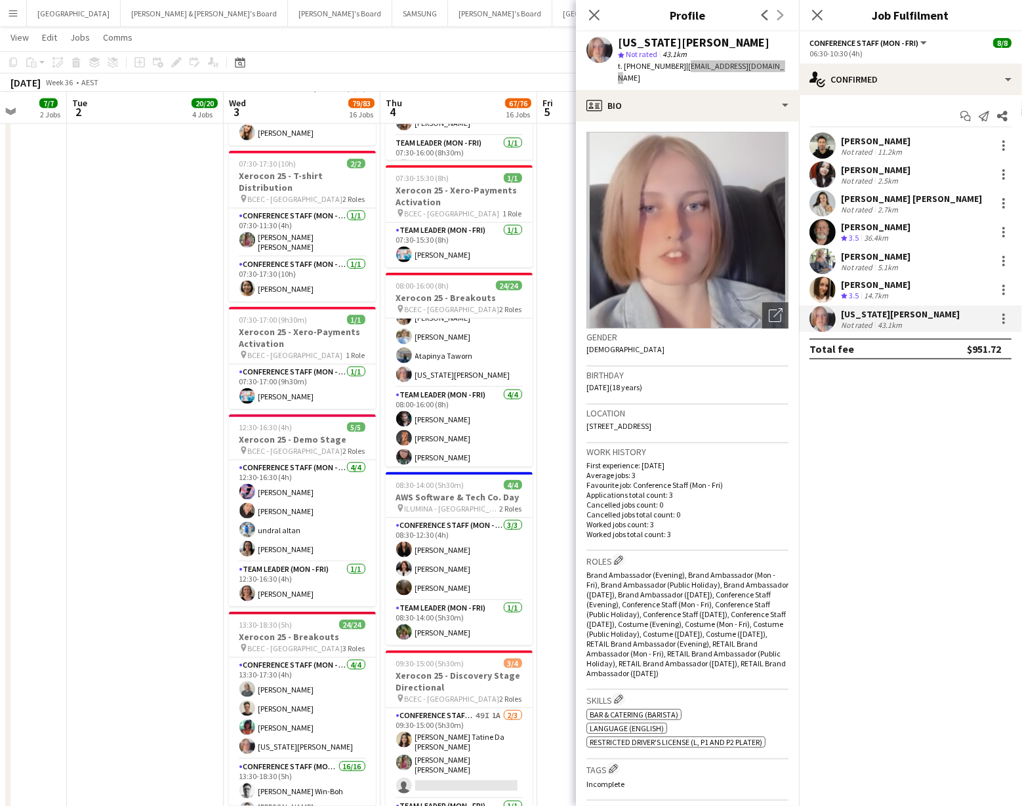
scroll to position [359, 0]
click at [597, 14] on icon "Close pop-in" at bounding box center [594, 15] width 12 height 12
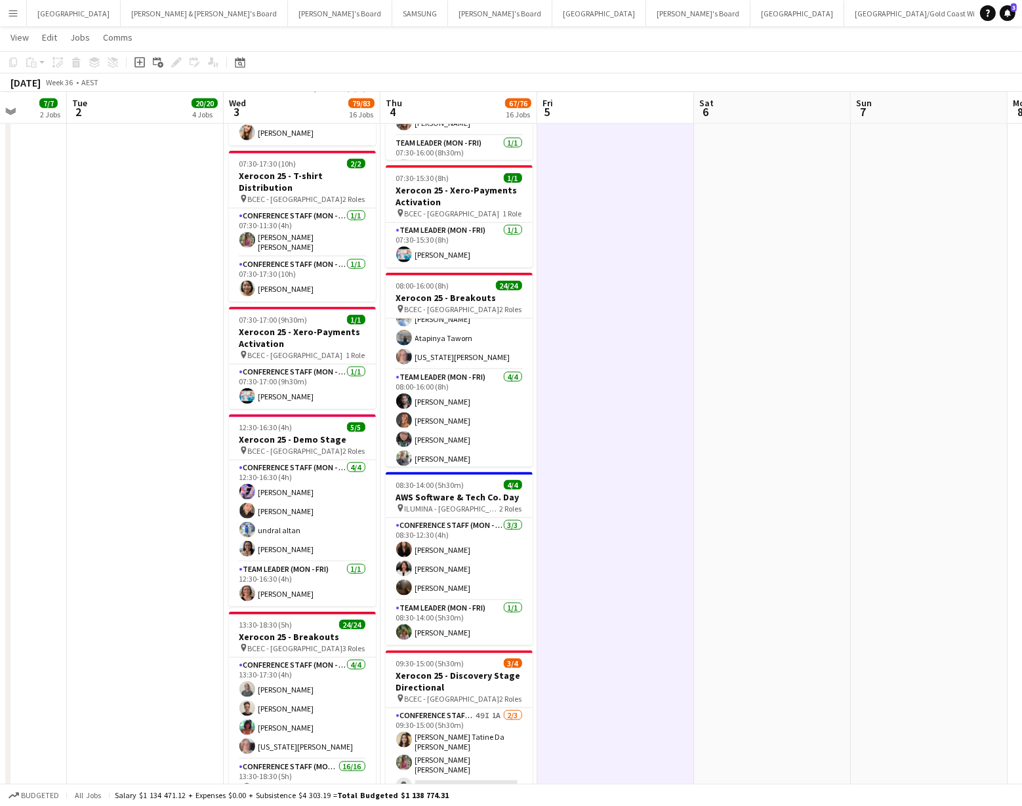
scroll to position [66, 0]
click at [10, 16] on app-icon "Menu" at bounding box center [13, 13] width 10 height 10
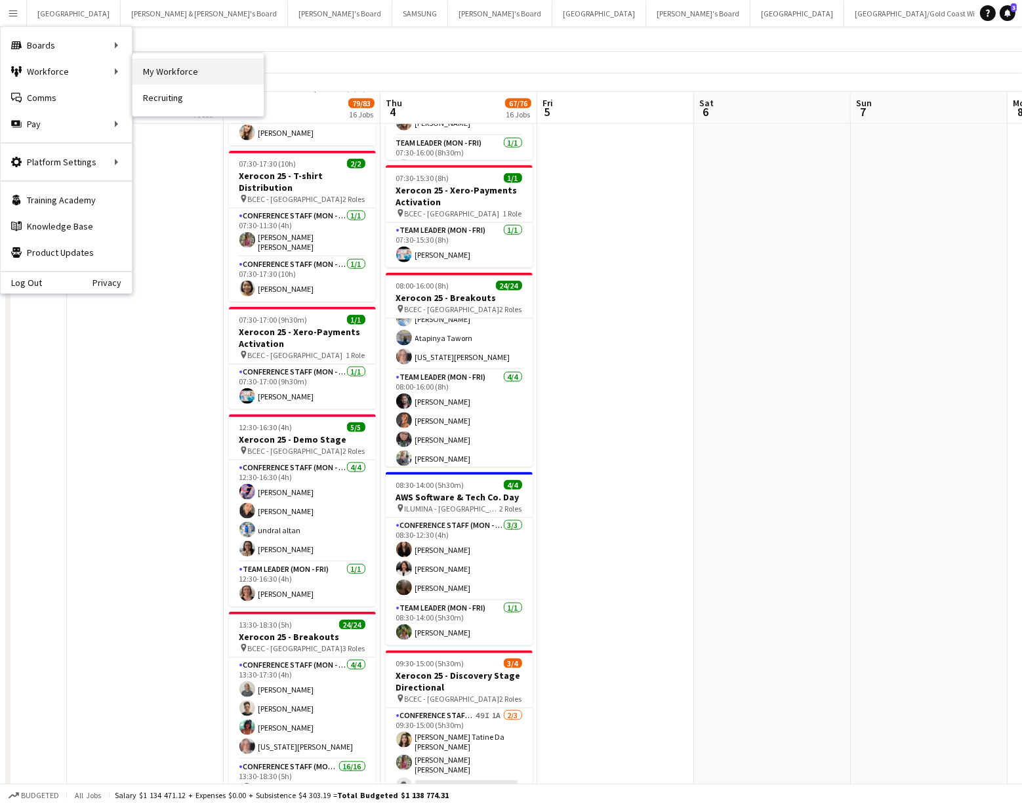
click at [185, 78] on link "My Workforce" at bounding box center [197, 71] width 131 height 26
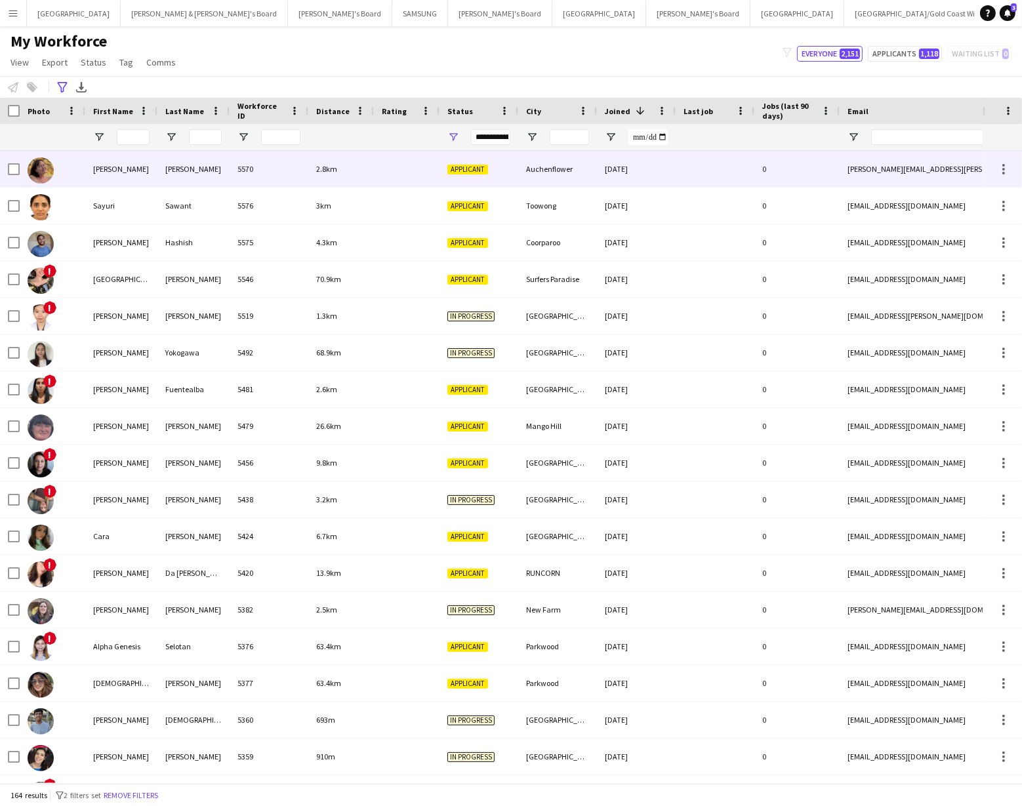
click at [41, 167] on img at bounding box center [41, 170] width 26 height 26
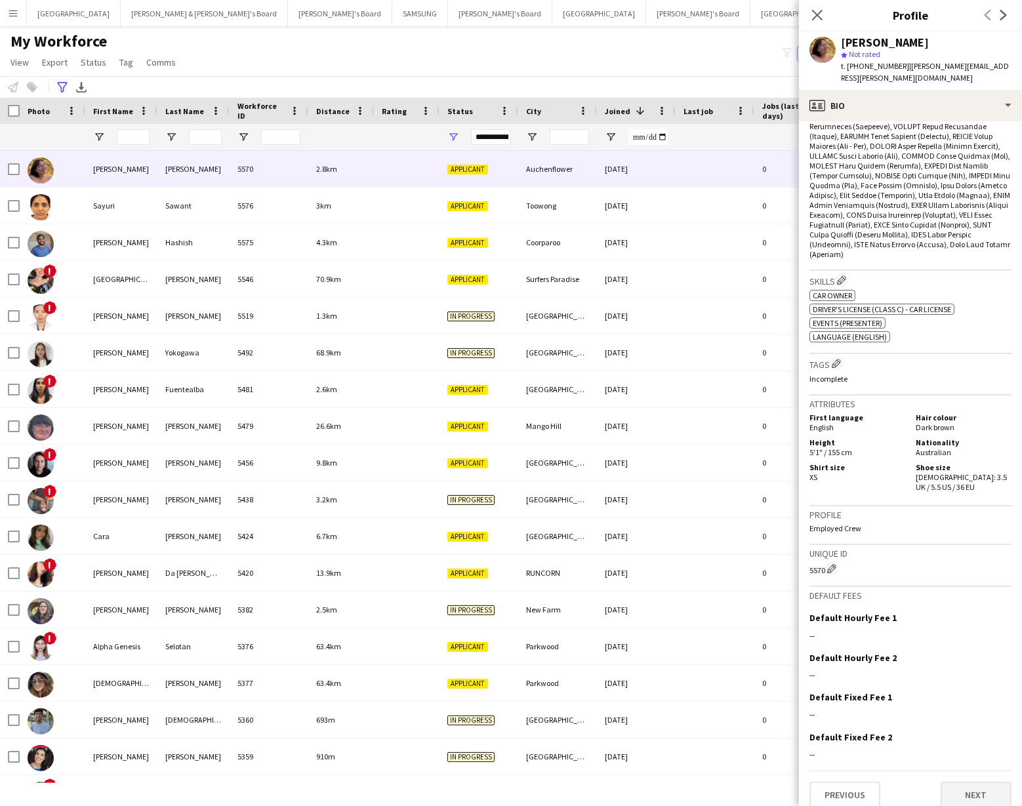
scroll to position [548, 0]
click at [975, 790] on button "Next" at bounding box center [975, 793] width 71 height 26
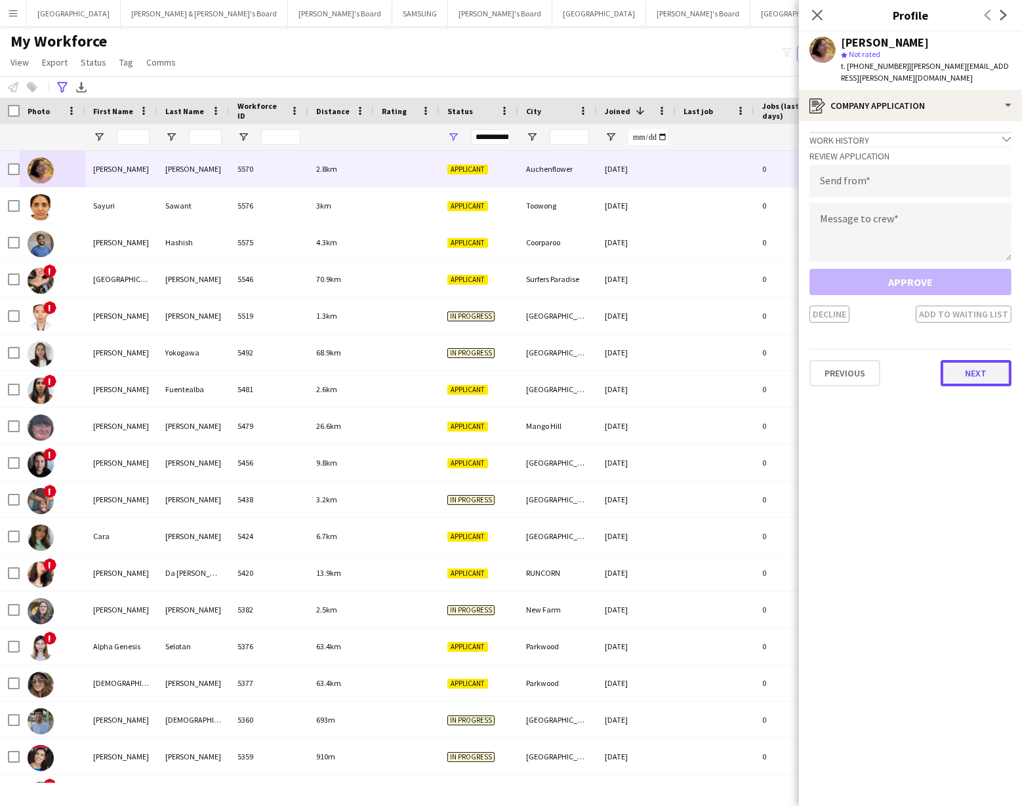
click at [952, 376] on button "Next" at bounding box center [975, 373] width 71 height 26
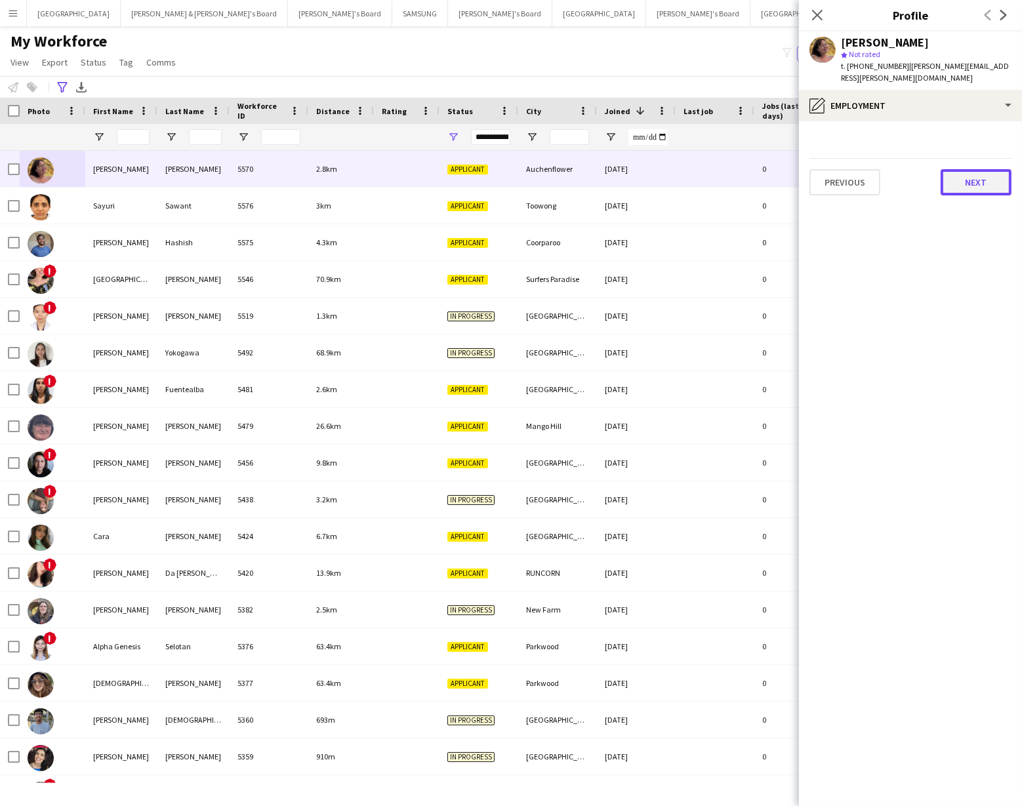
click at [964, 180] on button "Next" at bounding box center [975, 182] width 71 height 26
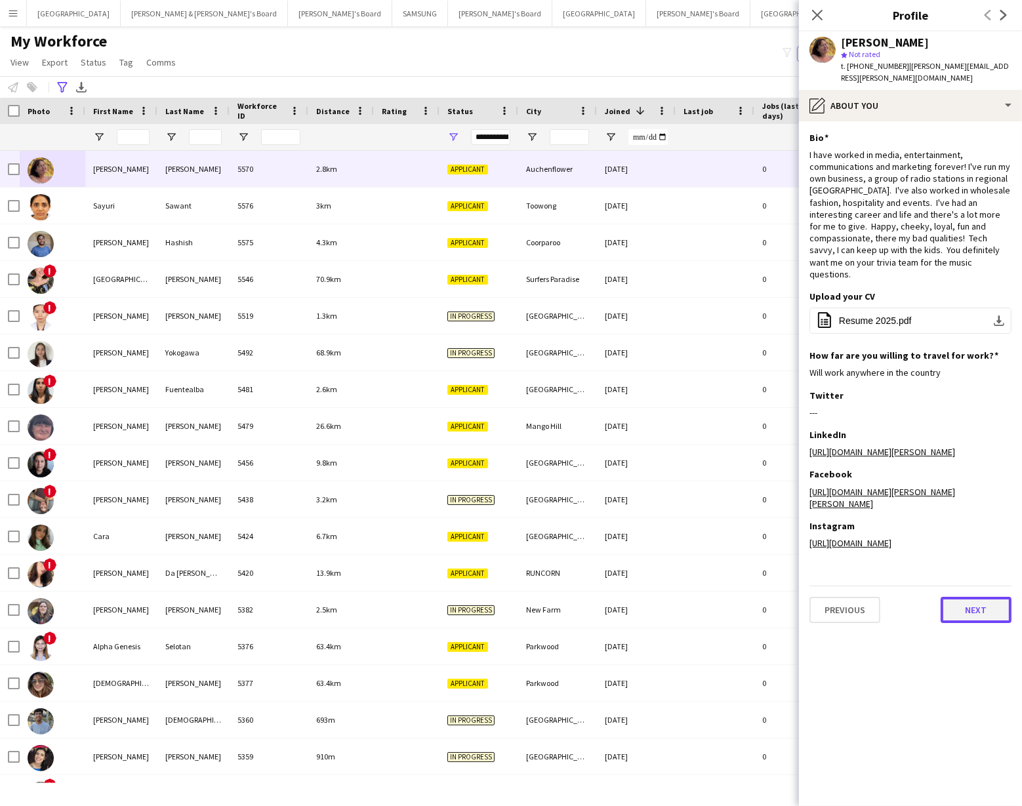
click at [965, 597] on button "Next" at bounding box center [975, 610] width 71 height 26
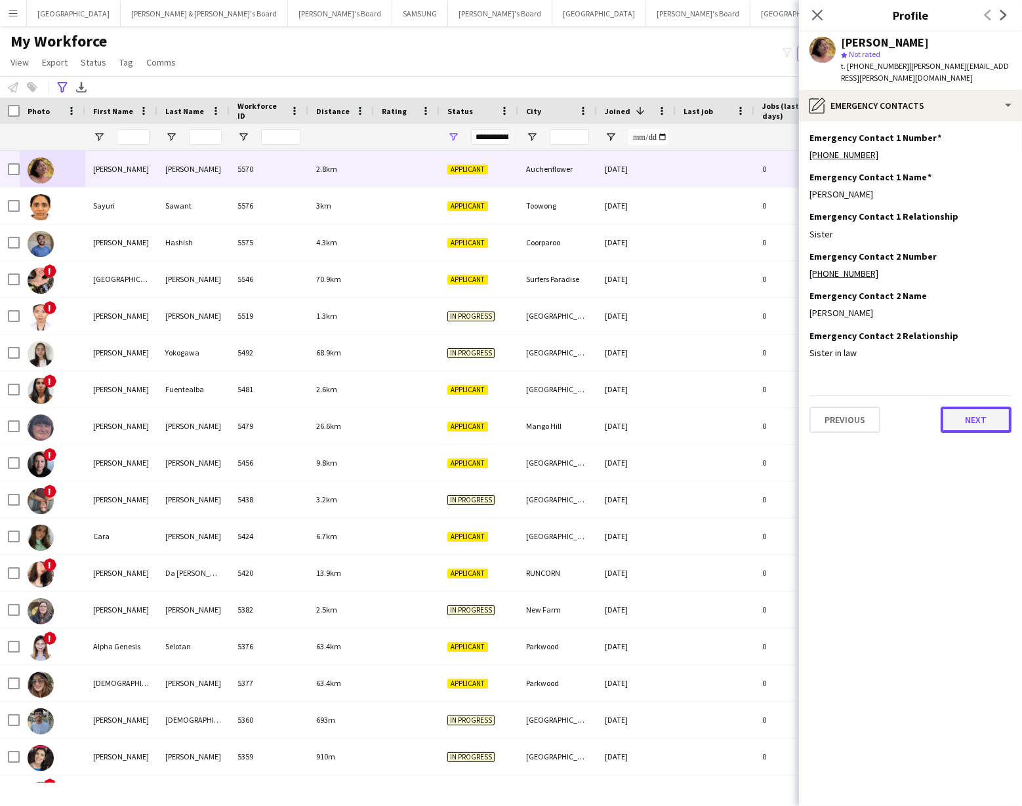
click at [971, 416] on button "Next" at bounding box center [975, 420] width 71 height 26
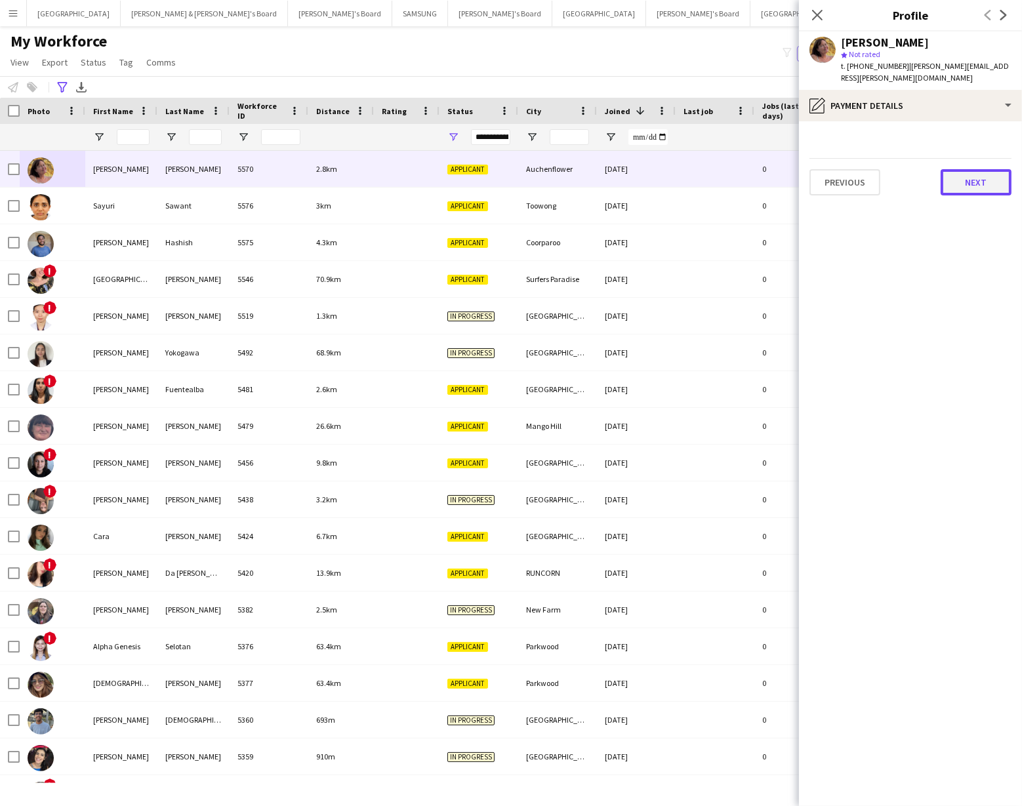
click at [965, 178] on button "Next" at bounding box center [975, 182] width 71 height 26
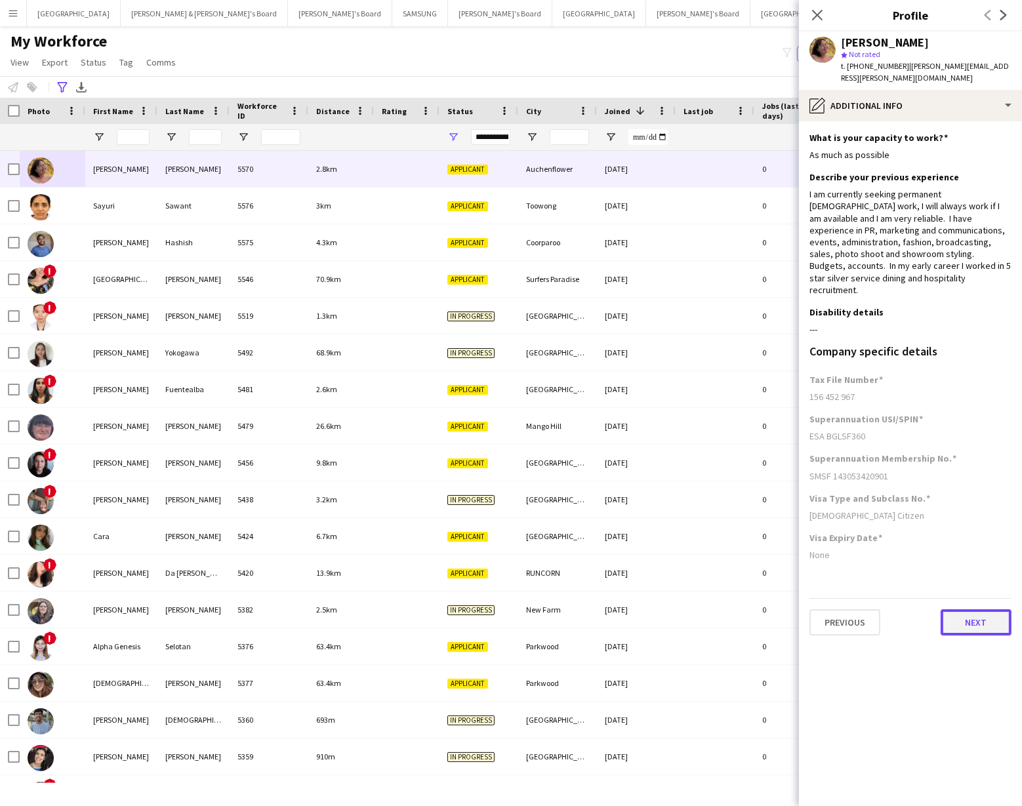
click at [961, 610] on button "Next" at bounding box center [975, 622] width 71 height 26
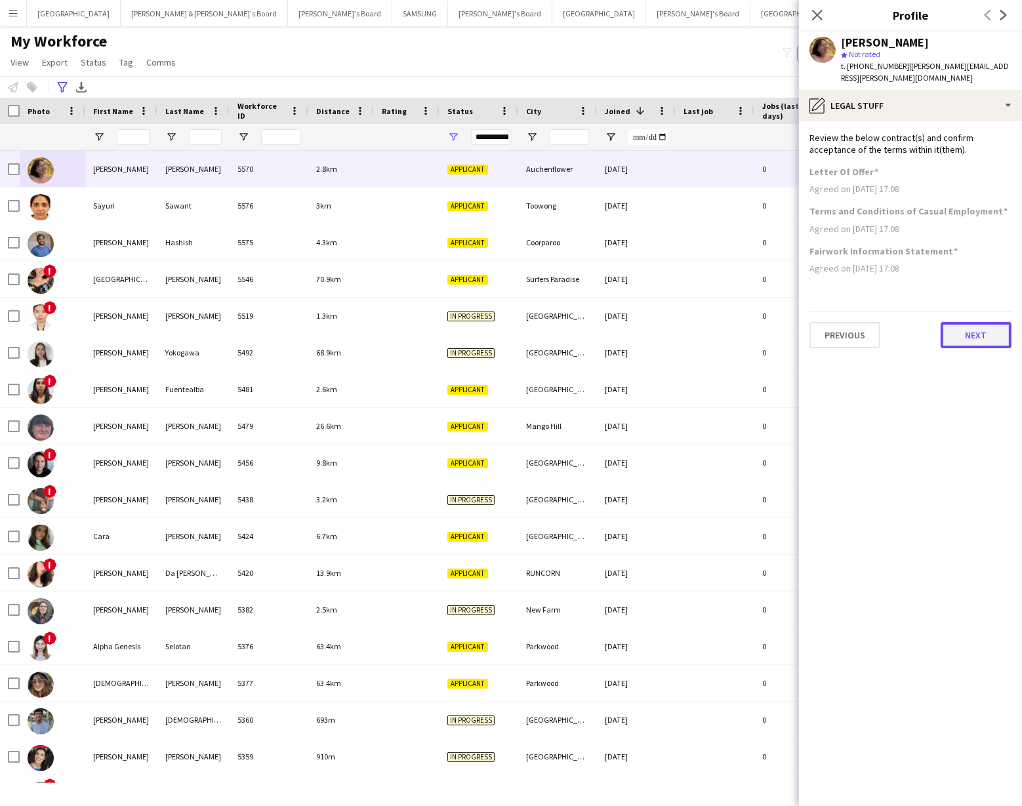
click at [963, 334] on button "Next" at bounding box center [975, 335] width 71 height 26
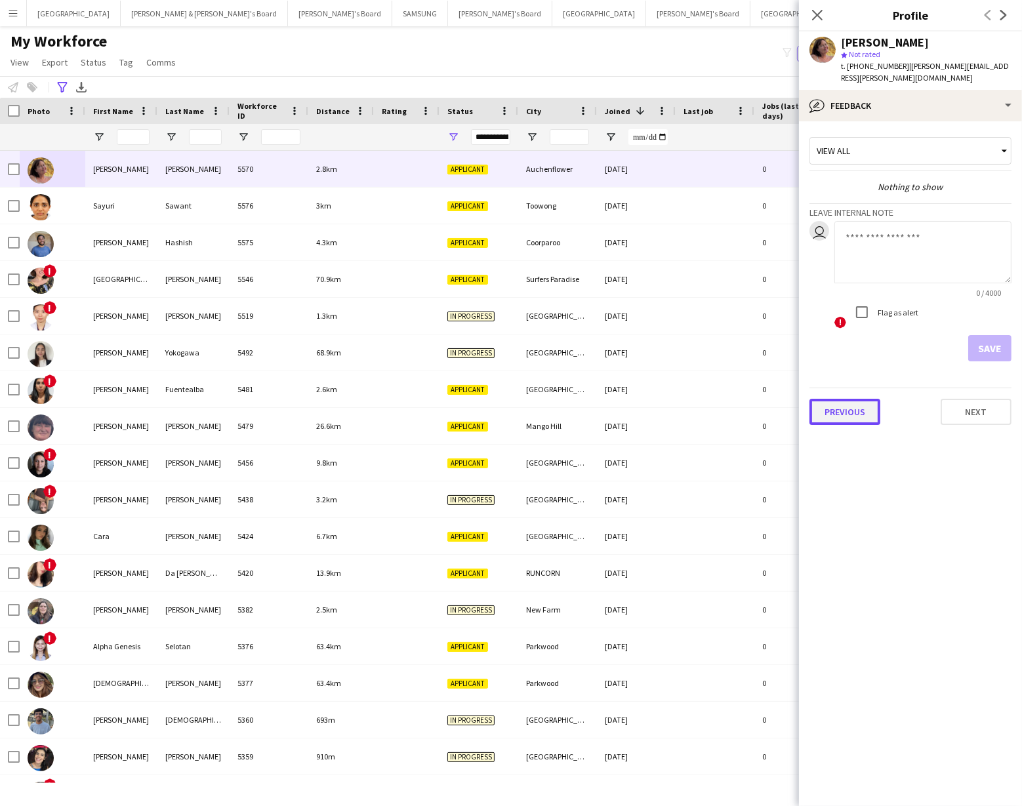
click at [840, 409] on button "Previous" at bounding box center [844, 412] width 71 height 26
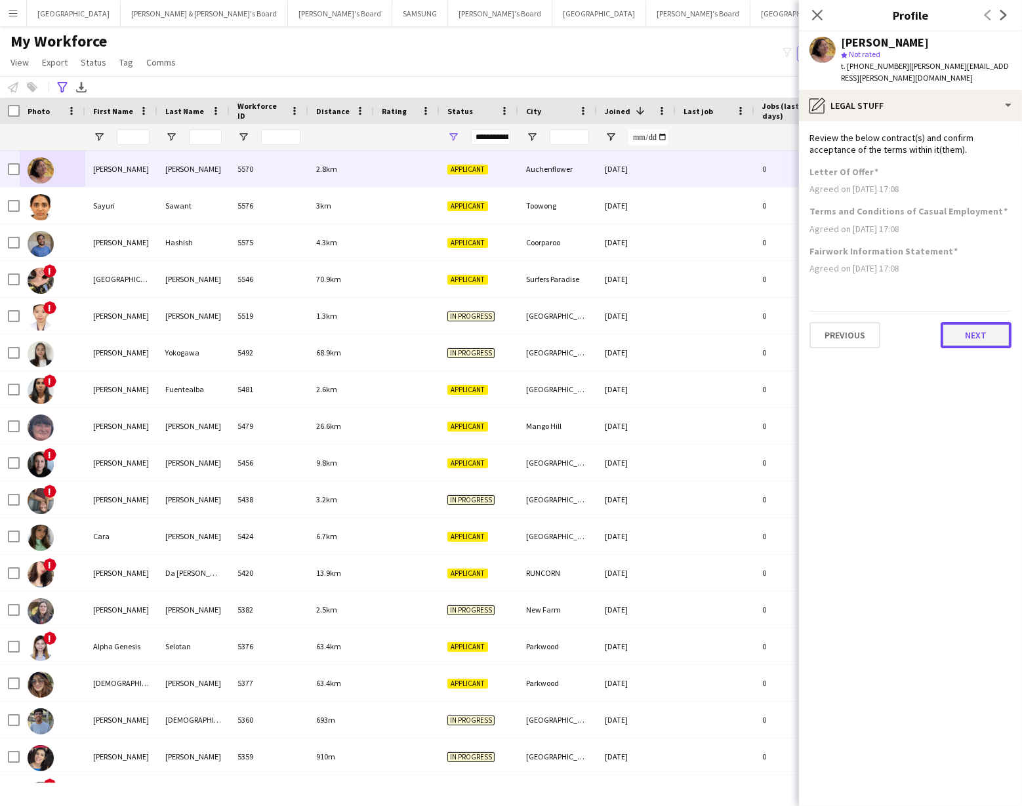
click at [963, 333] on button "Next" at bounding box center [975, 335] width 71 height 26
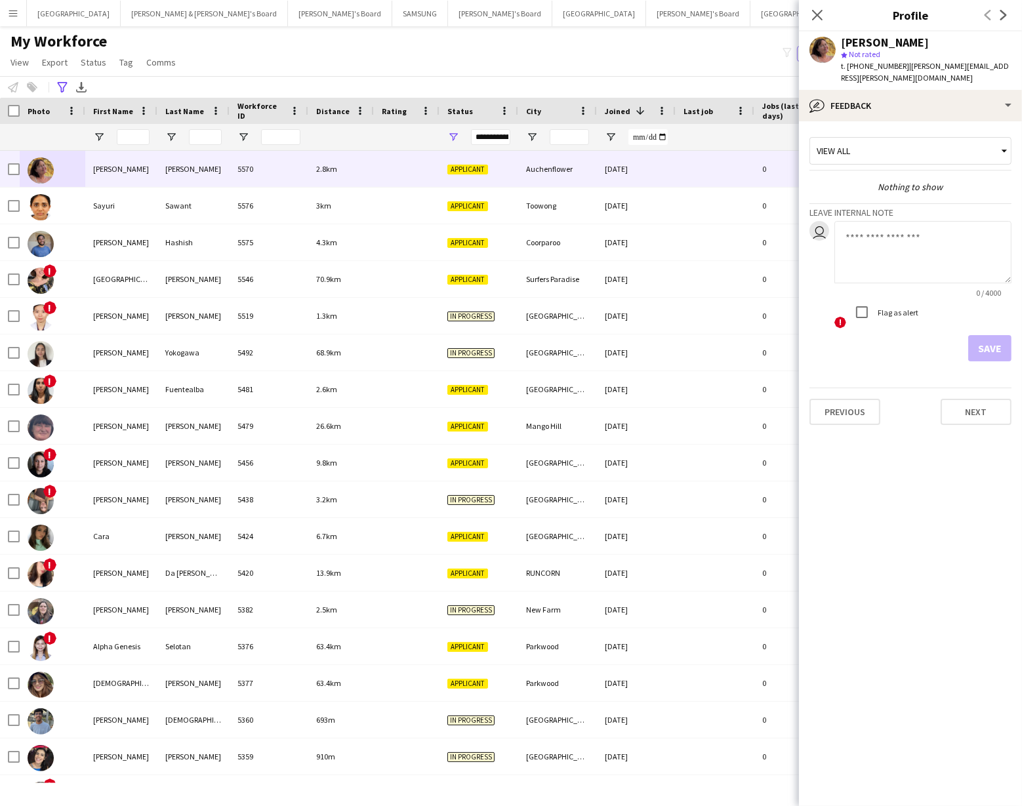
click at [854, 231] on textarea at bounding box center [922, 252] width 177 height 62
type textarea "**********"
click at [993, 350] on button "Save" at bounding box center [989, 348] width 43 height 26
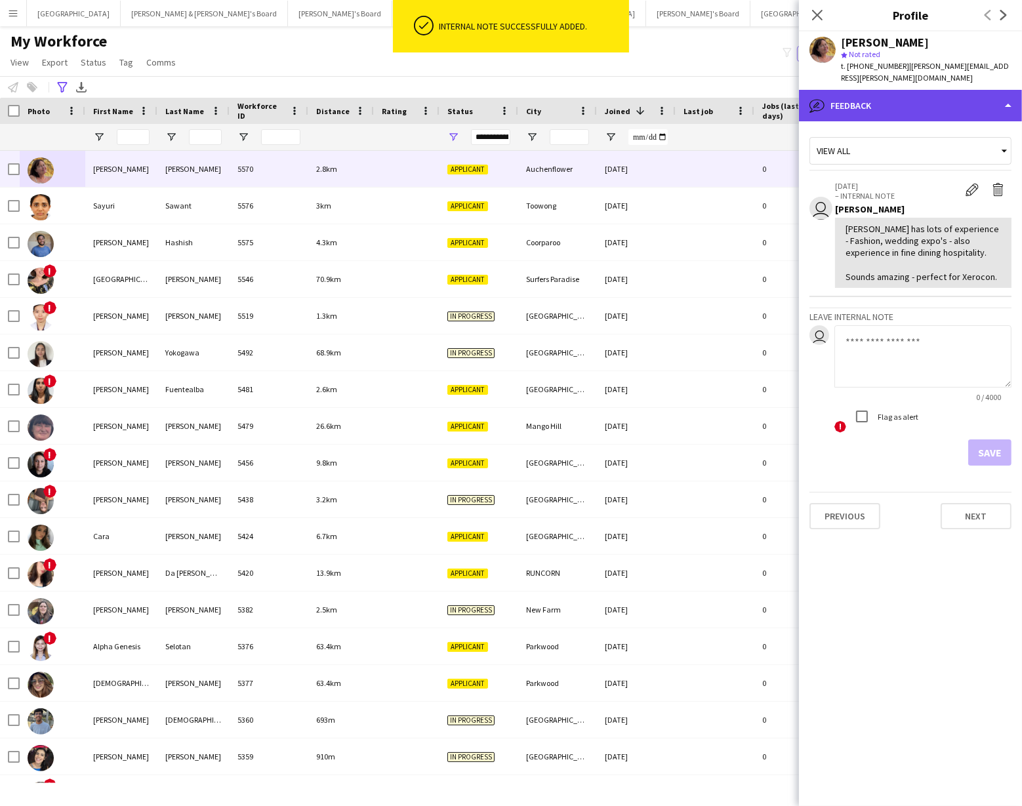
click at [920, 100] on div "bubble-pencil Feedback" at bounding box center [910, 105] width 223 height 31
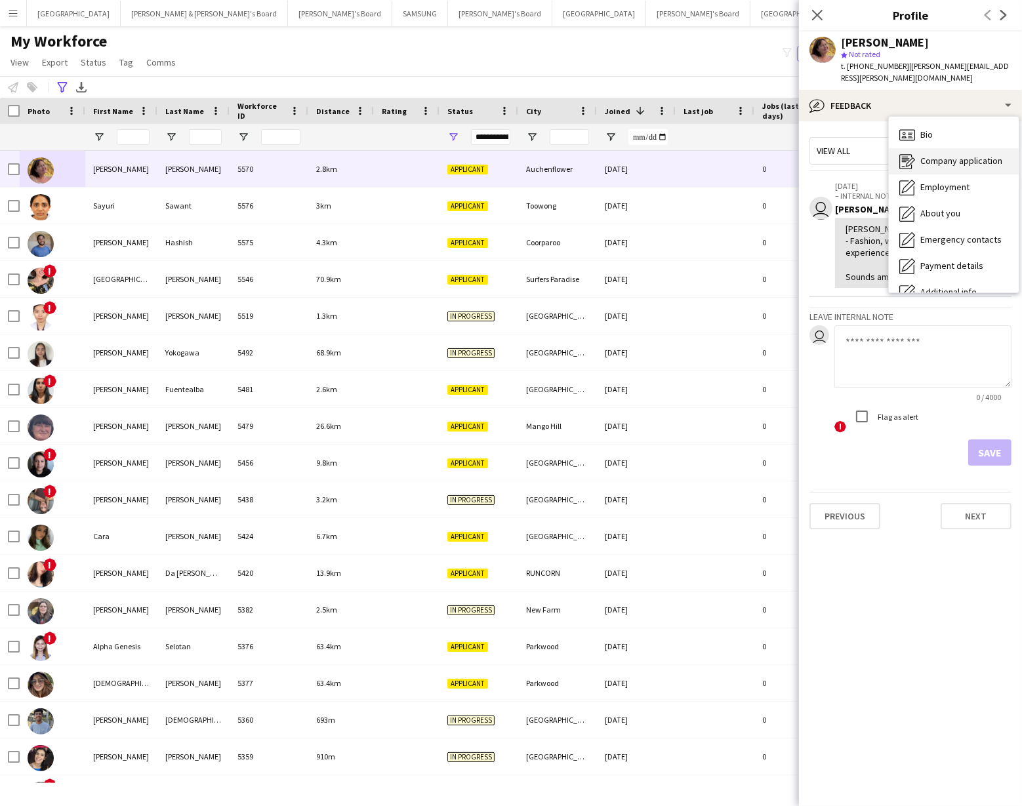
click at [934, 162] on span "Company application" at bounding box center [961, 161] width 82 height 12
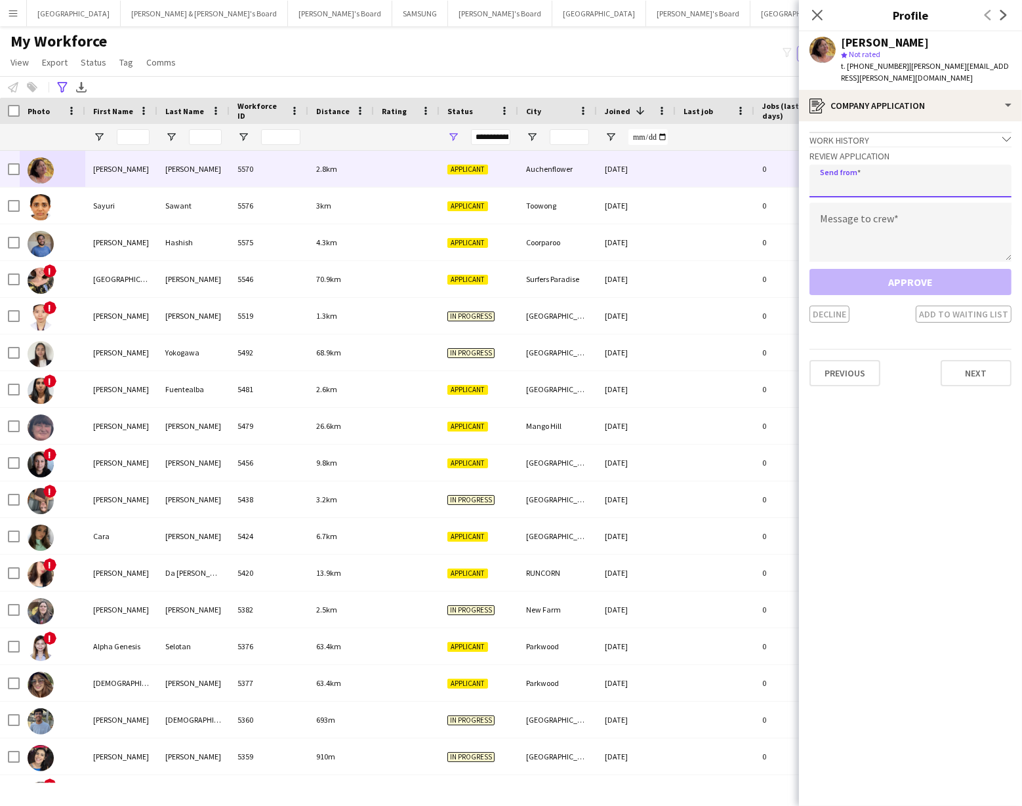
click at [870, 186] on input "email" at bounding box center [910, 181] width 202 height 33
type input "**********"
click at [868, 218] on textarea at bounding box center [910, 232] width 202 height 59
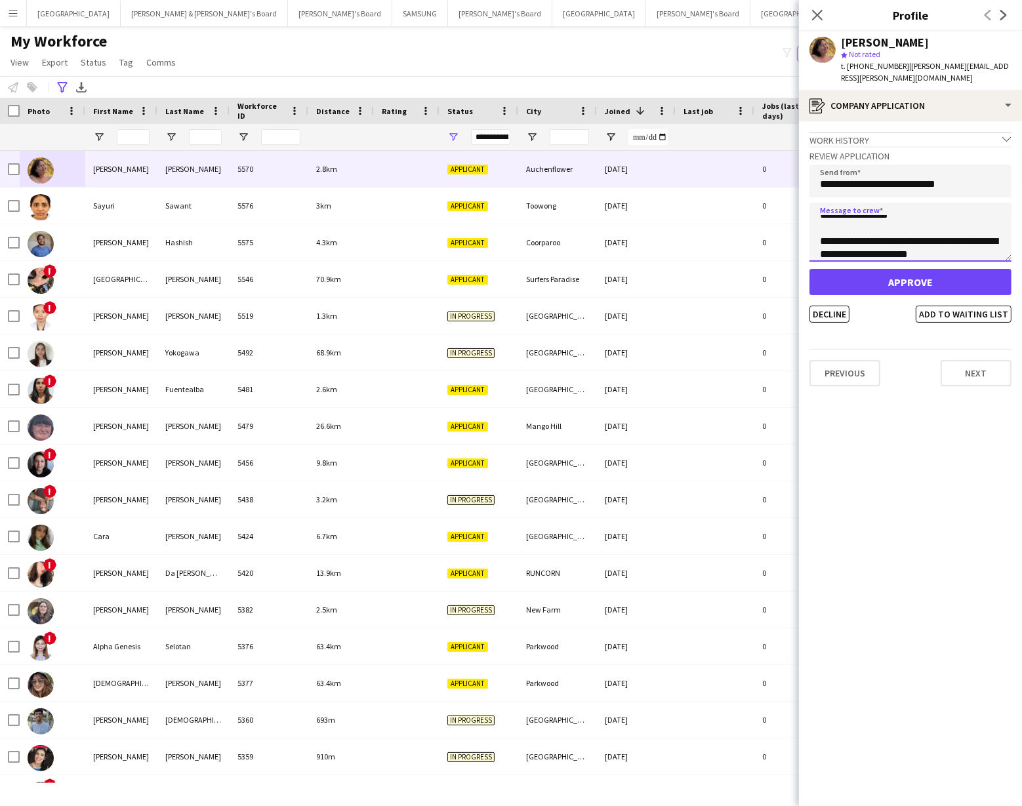
scroll to position [12, 0]
type textarea "**********"
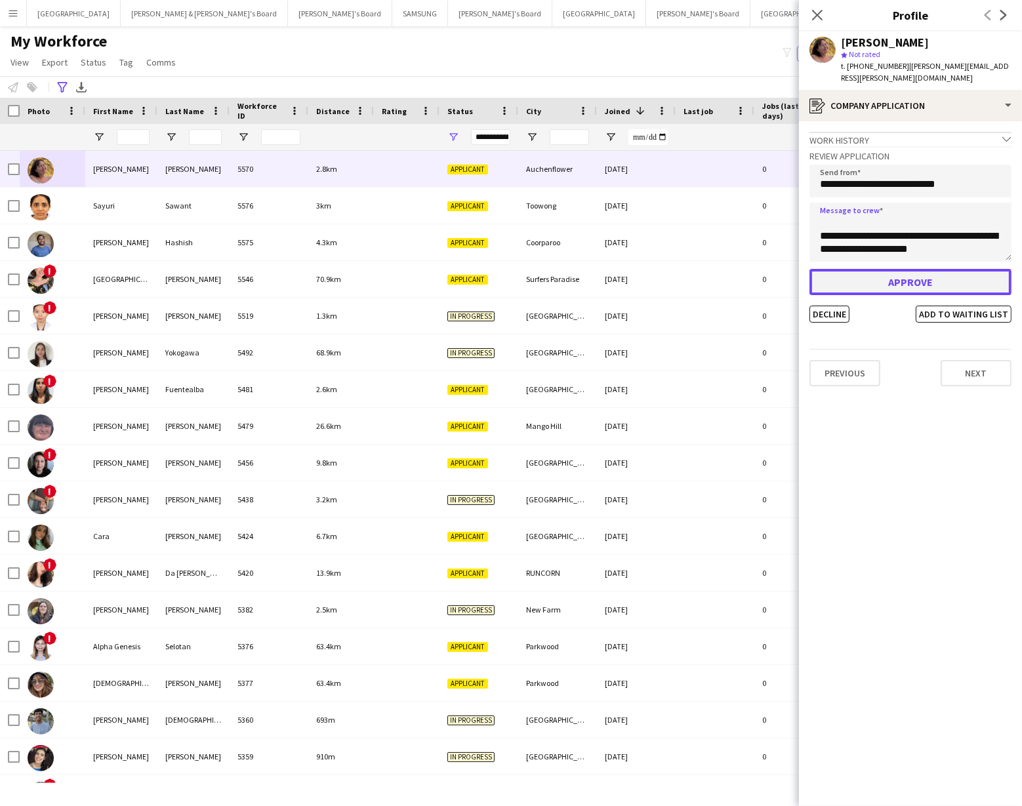
click at [885, 281] on button "Approve" at bounding box center [910, 282] width 202 height 26
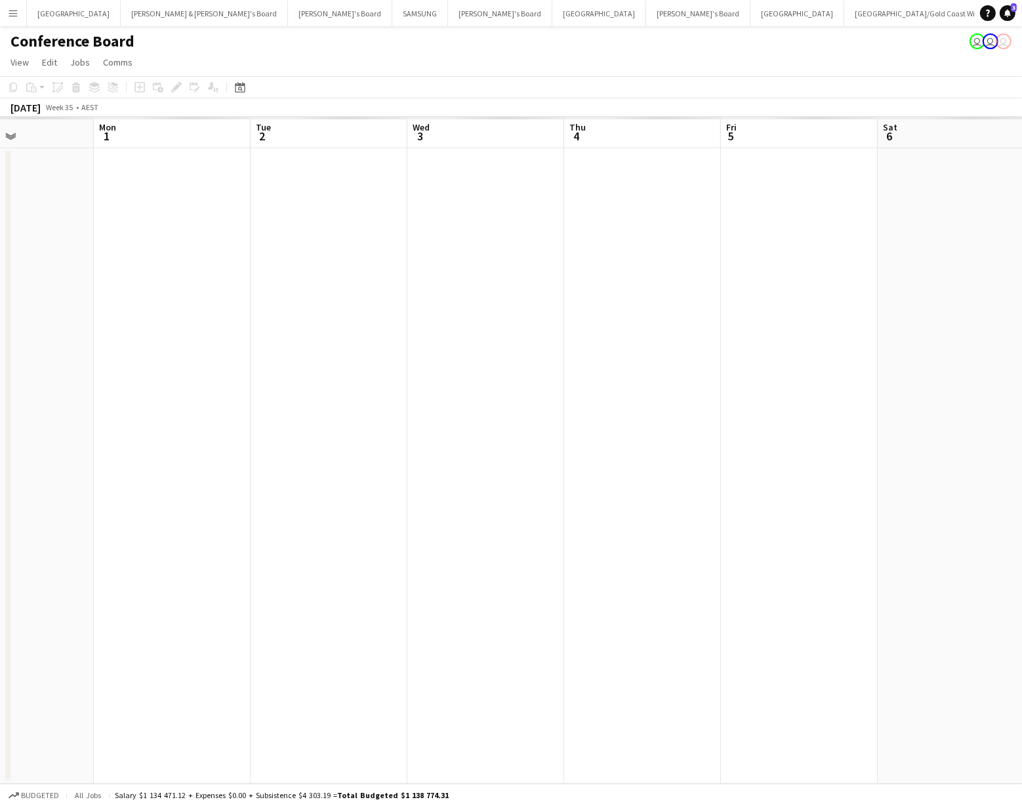
scroll to position [0, 536]
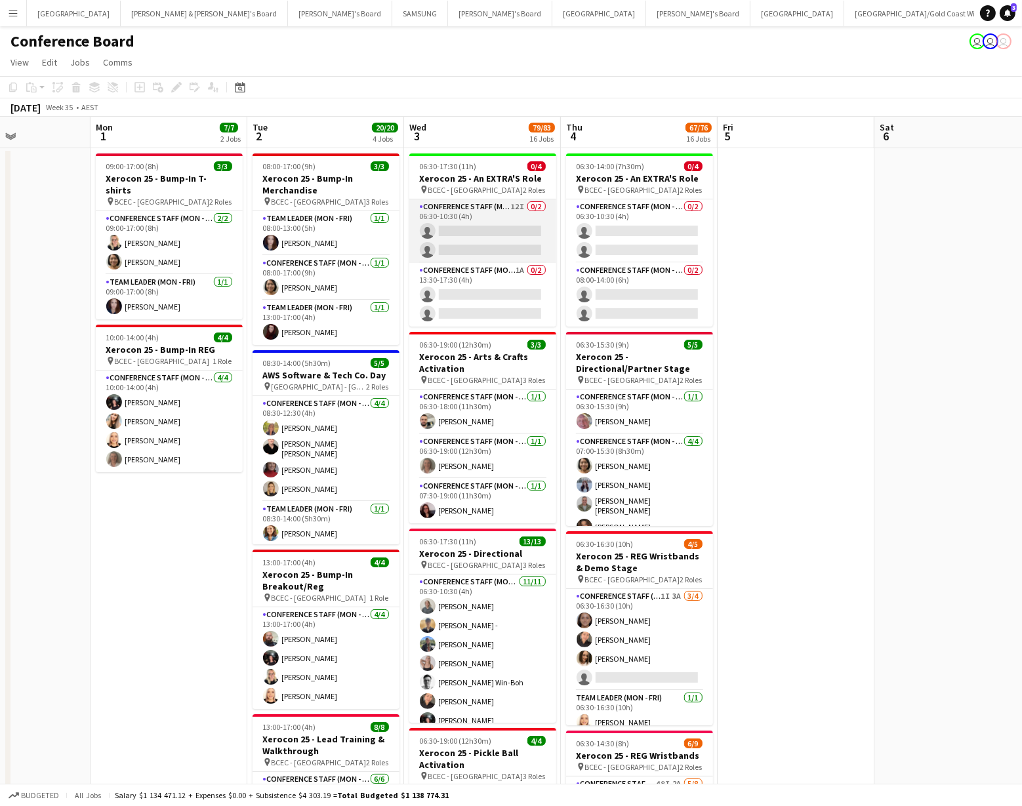
click at [496, 241] on app-card-role "Conference Staff (Mon - Fri) 12I 0/2 06:30-10:30 (4h) single-neutral-actions si…" at bounding box center [482, 231] width 147 height 64
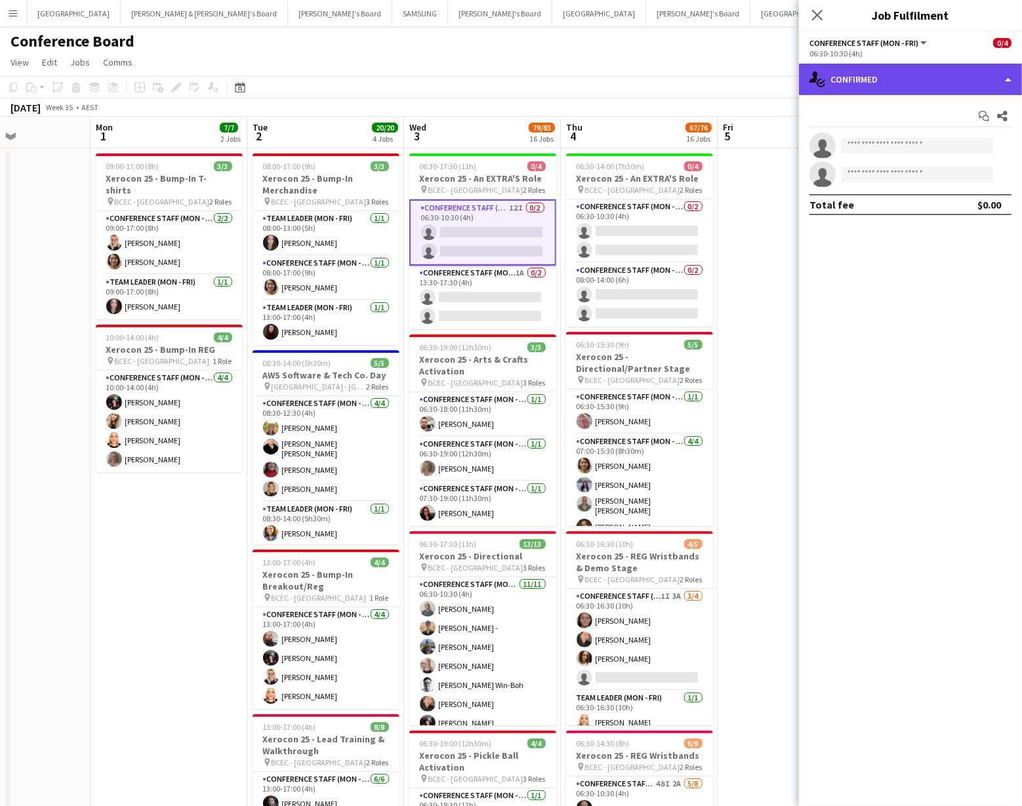
click at [945, 83] on div "single-neutral-actions-check-2 Confirmed" at bounding box center [910, 79] width 223 height 31
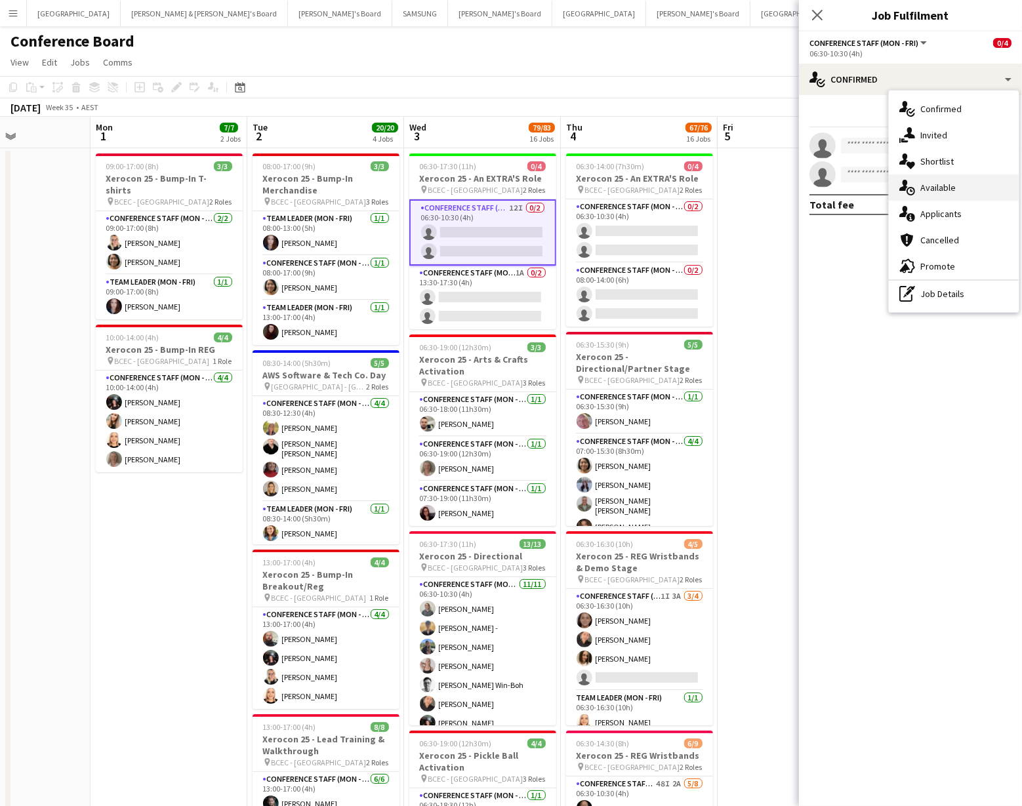
click at [958, 193] on div "single-neutral-actions-upload Available" at bounding box center [954, 187] width 130 height 26
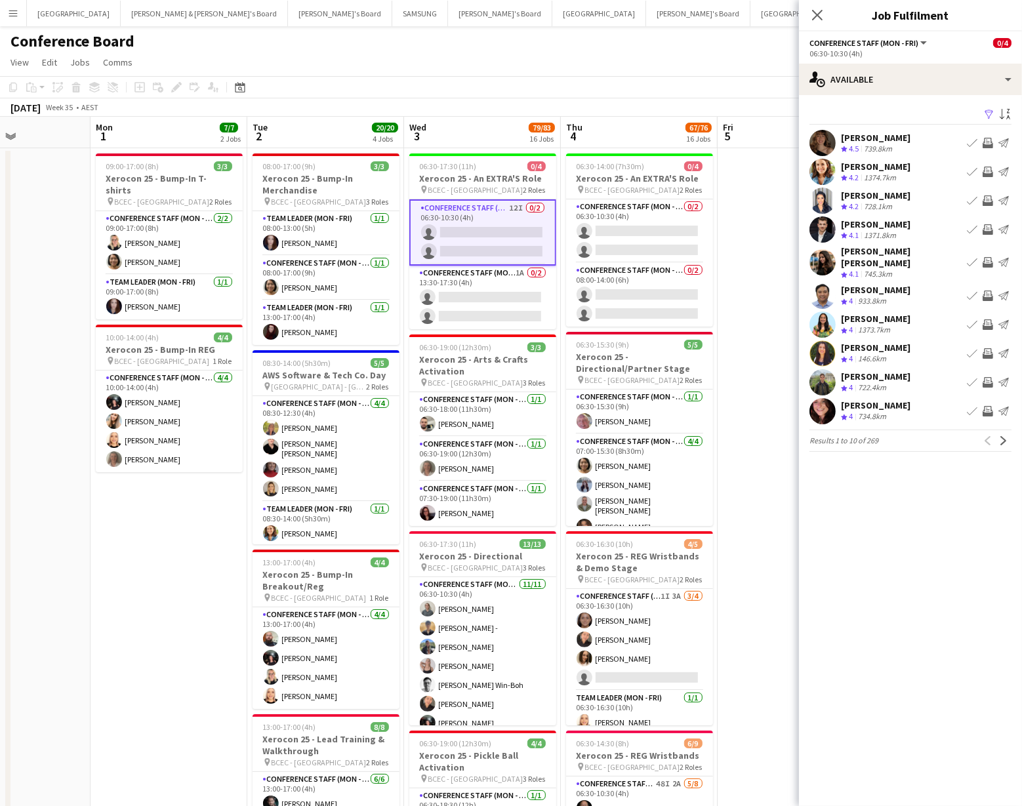
click at [989, 114] on app-icon "Filter" at bounding box center [989, 115] width 10 height 12
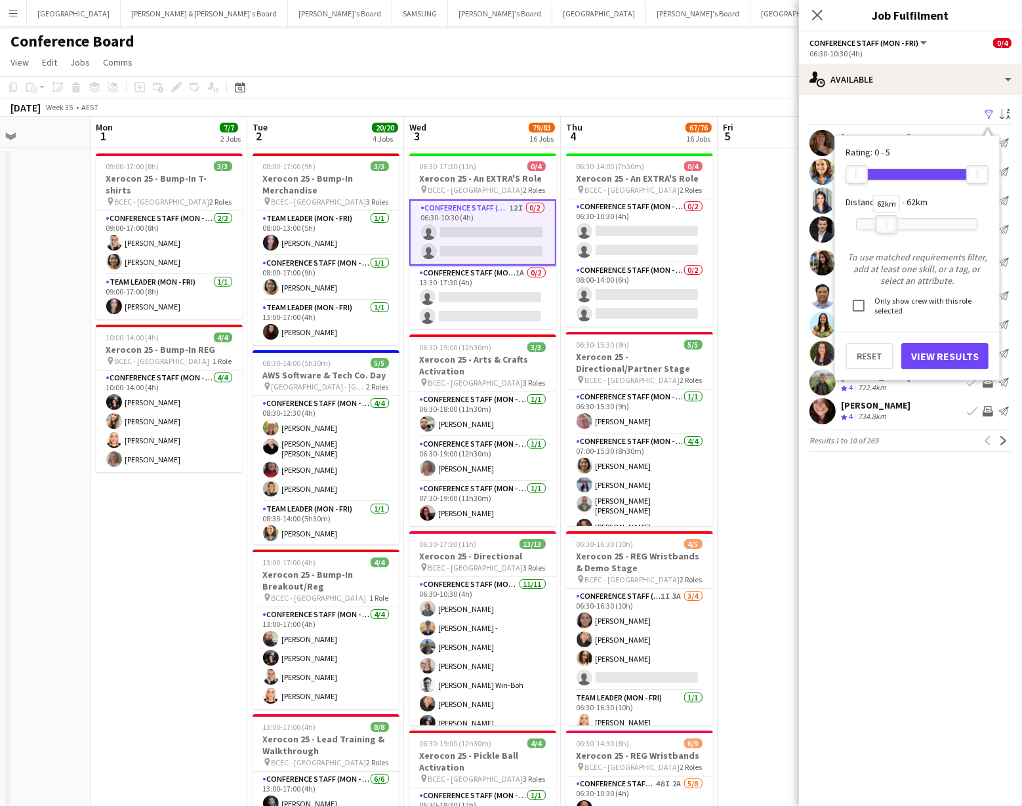
drag, startPoint x: 973, startPoint y: 224, endPoint x: 881, endPoint y: 236, distance: 92.7
click at [881, 236] on div "62km" at bounding box center [917, 224] width 122 height 33
click at [934, 354] on button "View Results" at bounding box center [944, 356] width 87 height 26
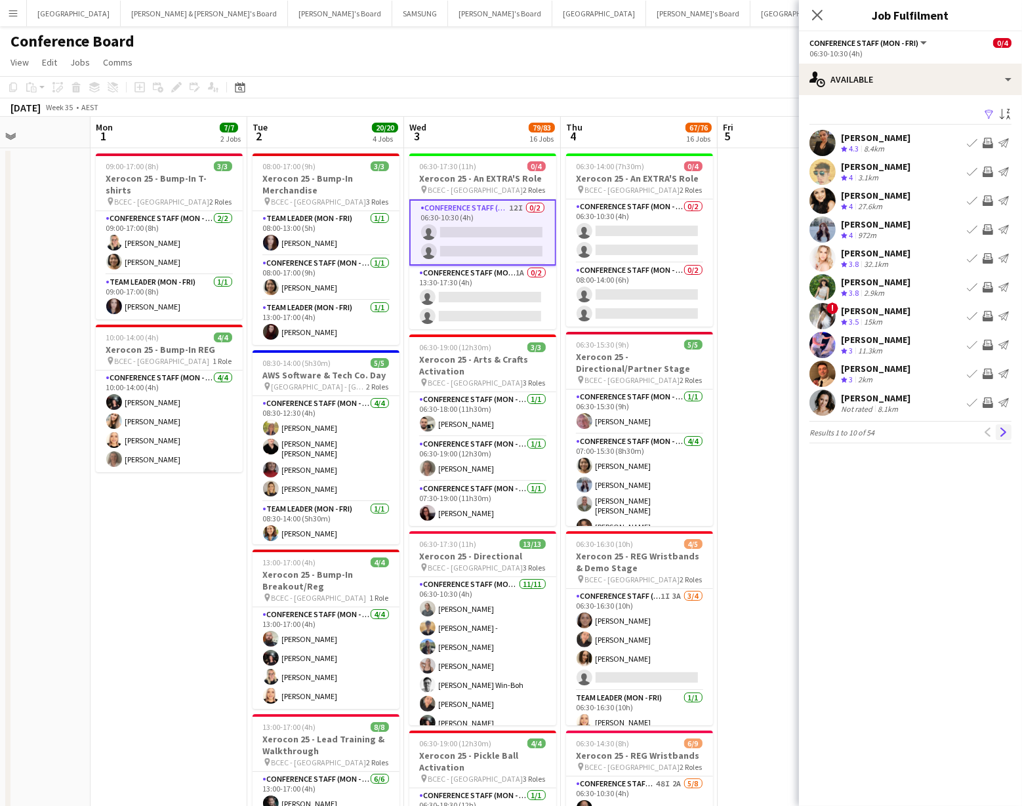
click at [1005, 431] on app-icon "Next" at bounding box center [1003, 432] width 9 height 9
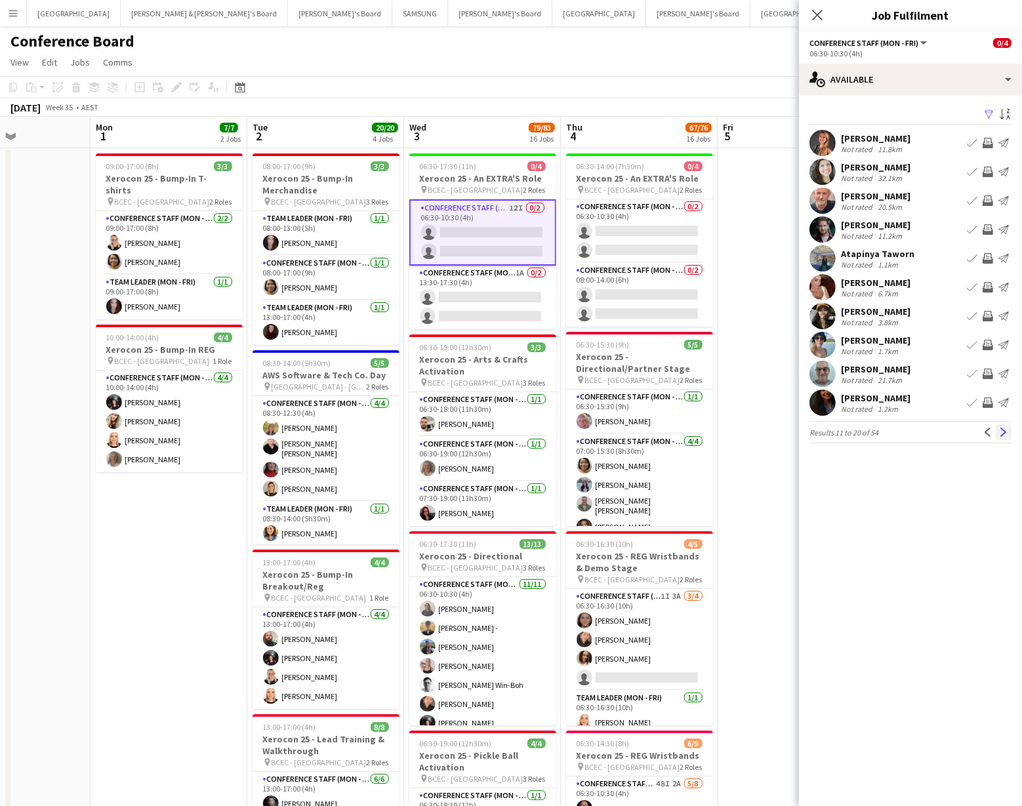
click at [1002, 433] on app-icon "Next" at bounding box center [1003, 432] width 9 height 9
click at [1002, 432] on app-icon "Next" at bounding box center [1003, 432] width 9 height 9
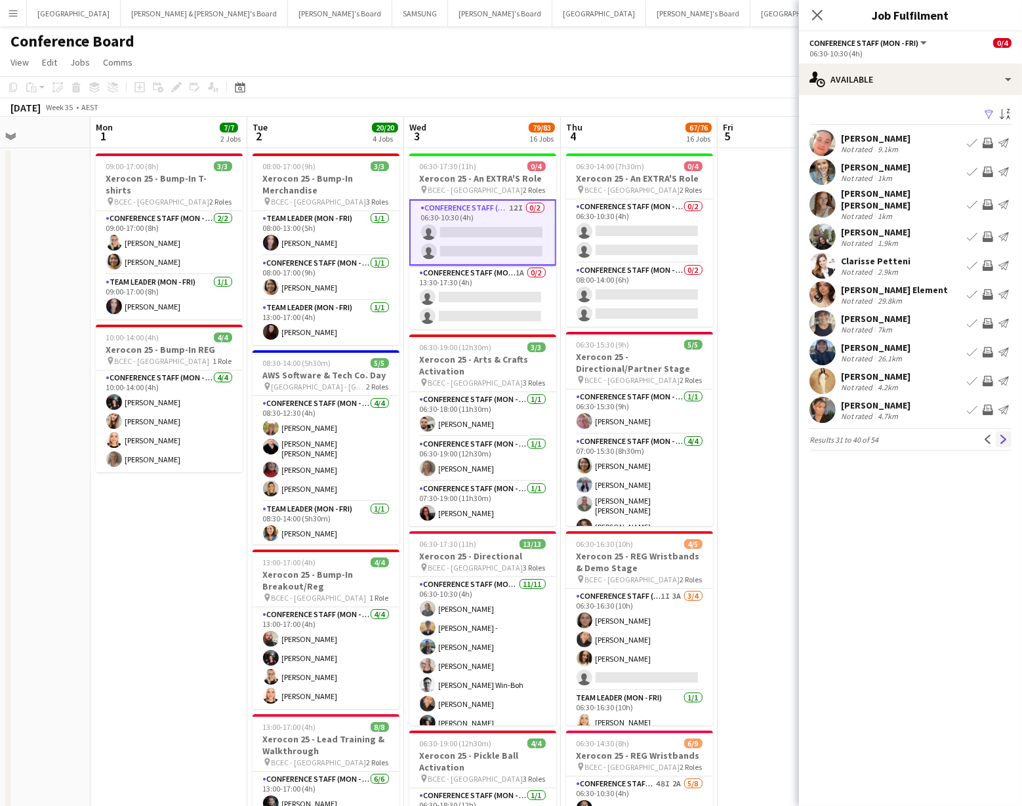
click at [1003, 435] on app-icon "Next" at bounding box center [1003, 439] width 9 height 9
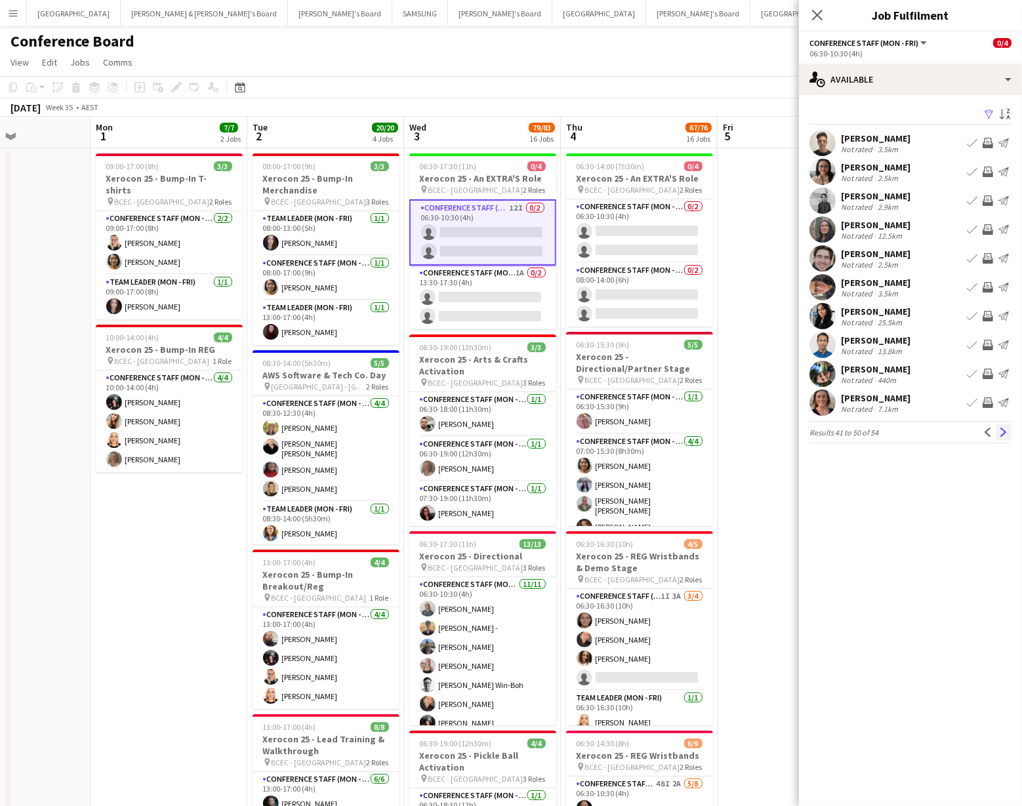
click at [1003, 431] on app-icon "Next" at bounding box center [1003, 432] width 9 height 9
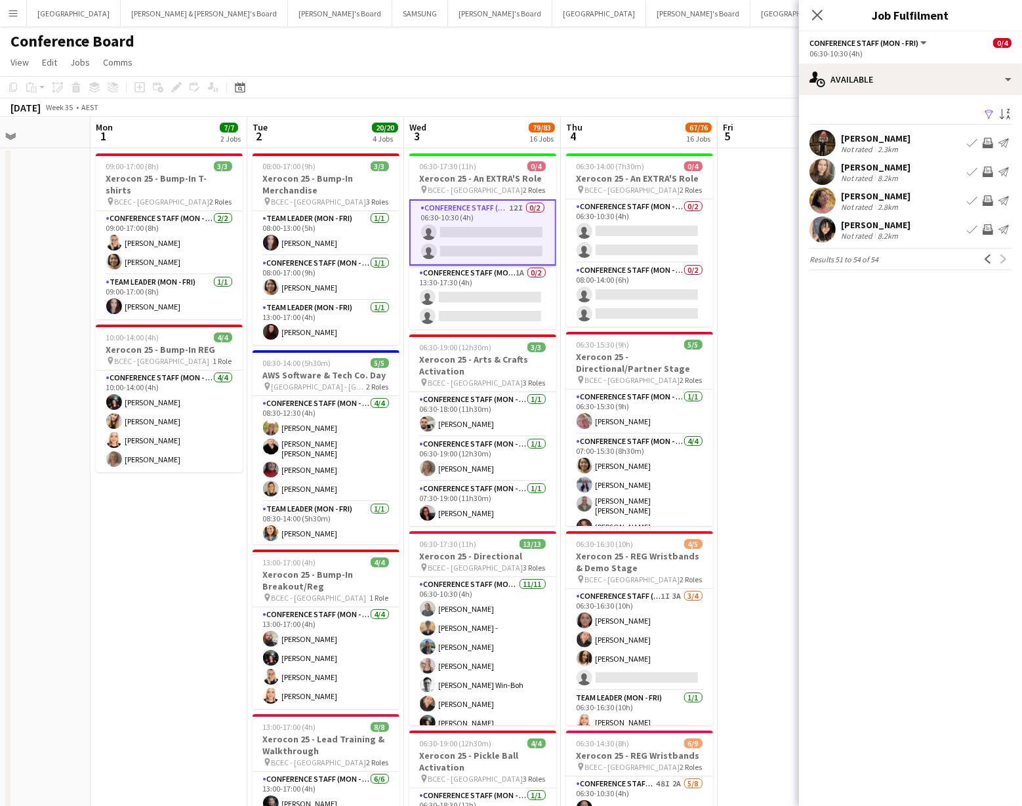
click at [779, 100] on div "September 2025 Week 35 • AEST" at bounding box center [511, 107] width 1022 height 18
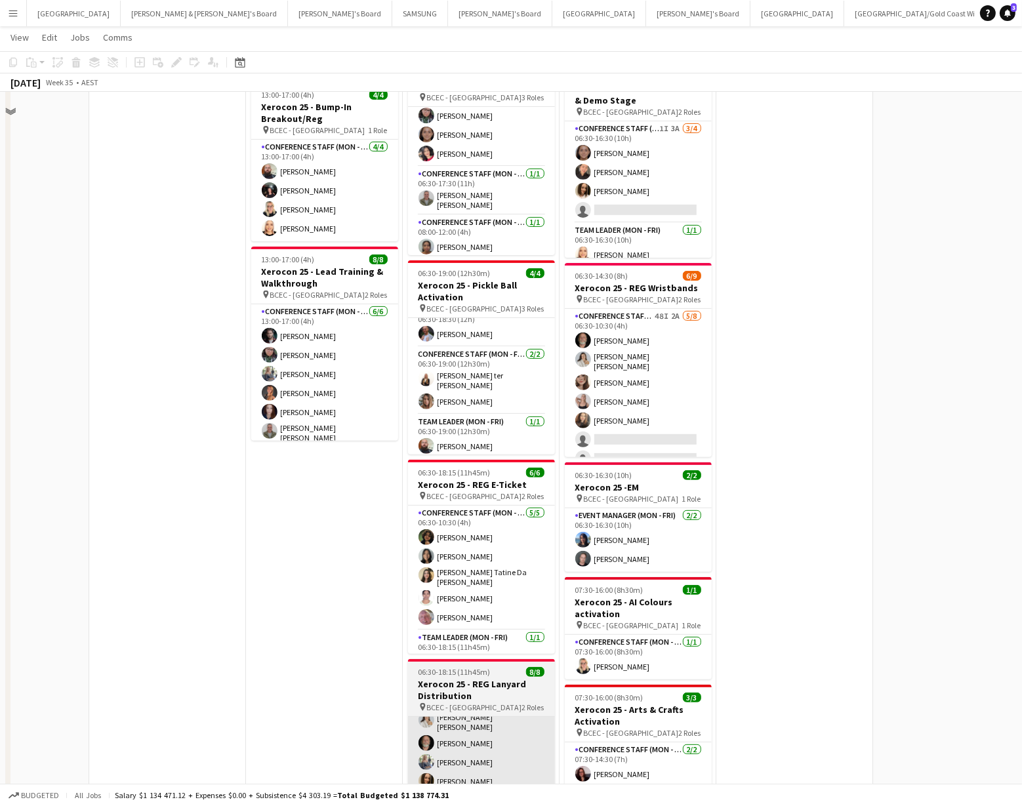
scroll to position [0, 0]
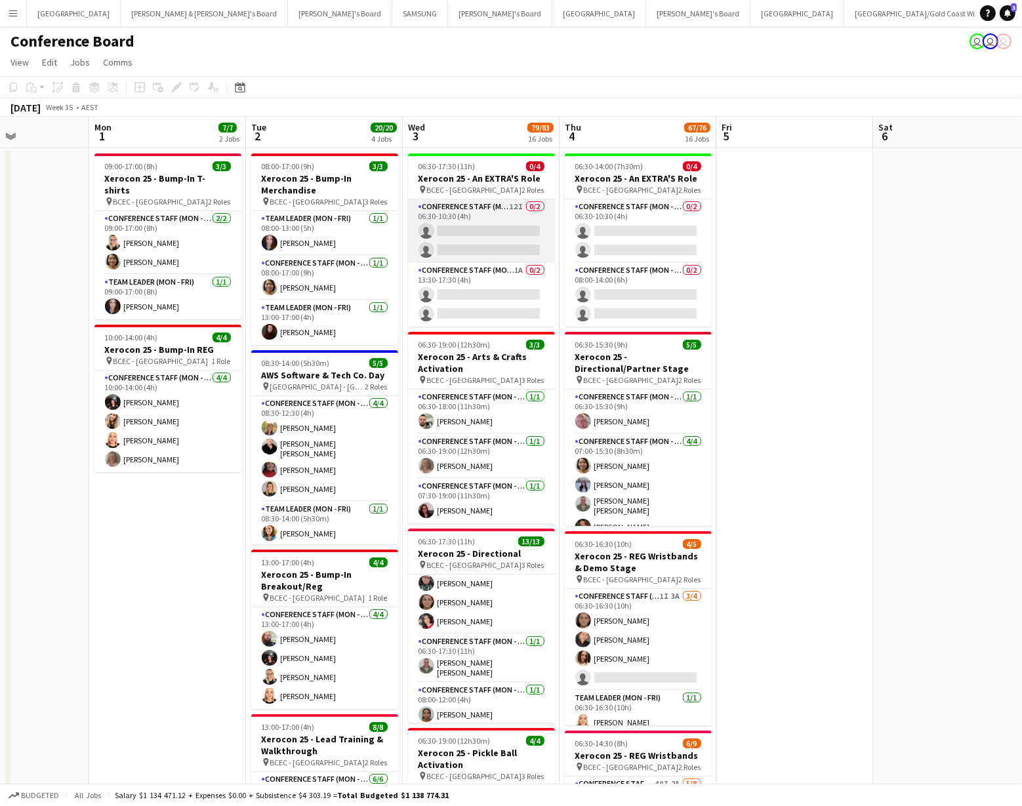
click at [495, 247] on app-card-role "Conference Staff (Mon - Fri) 12I 0/2 06:30-10:30 (4h) single-neutral-actions si…" at bounding box center [481, 231] width 147 height 64
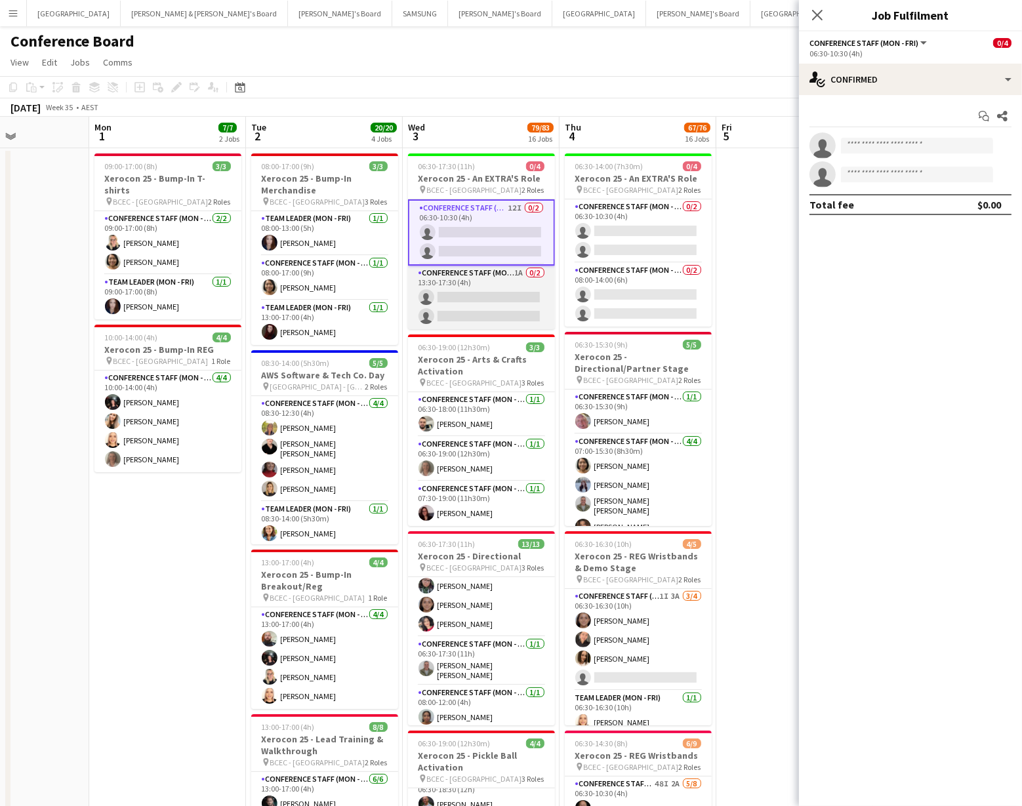
click at [503, 298] on app-card-role "Conference Staff (Mon - Fri) 1A 0/2 13:30-17:30 (4h) single-neutral-actions sin…" at bounding box center [481, 298] width 147 height 64
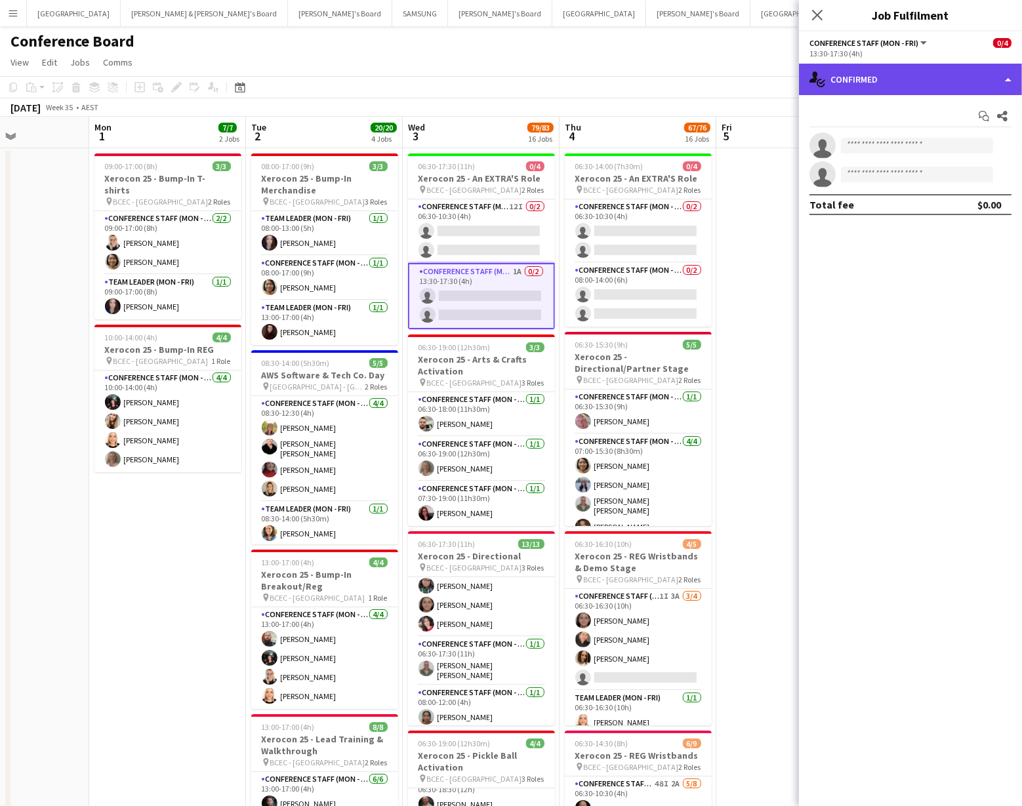
click at [959, 91] on div "single-neutral-actions-check-2 Confirmed" at bounding box center [910, 79] width 223 height 31
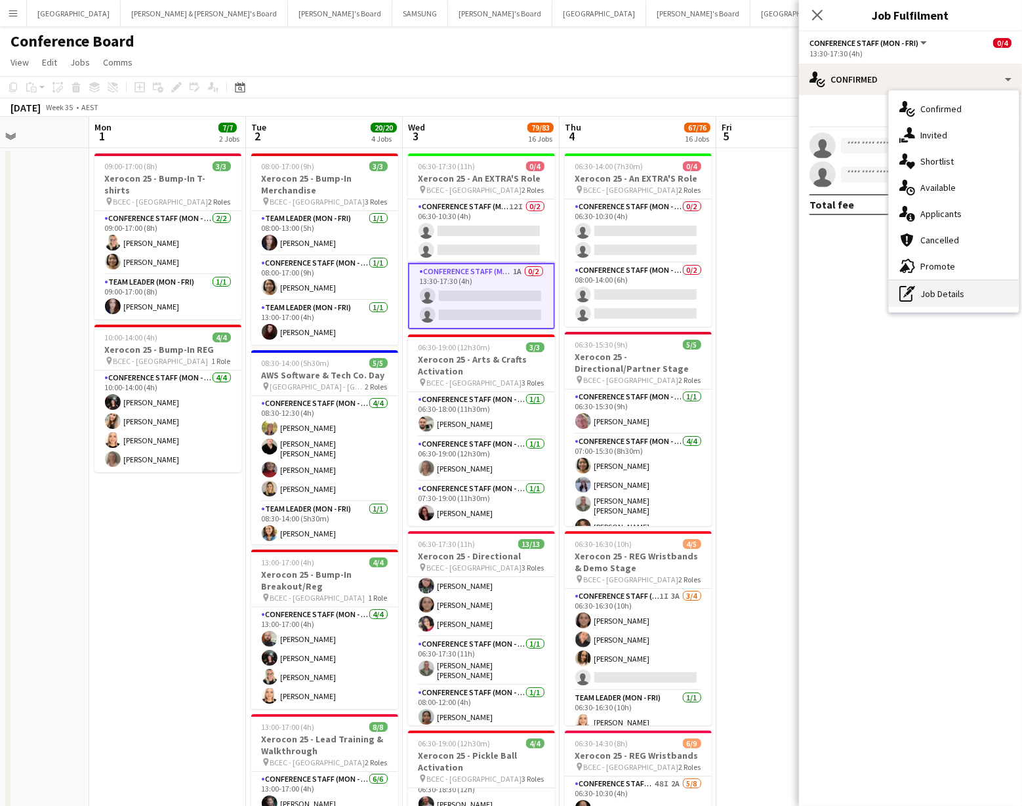
click at [953, 292] on div "pen-write Job Details" at bounding box center [954, 294] width 130 height 26
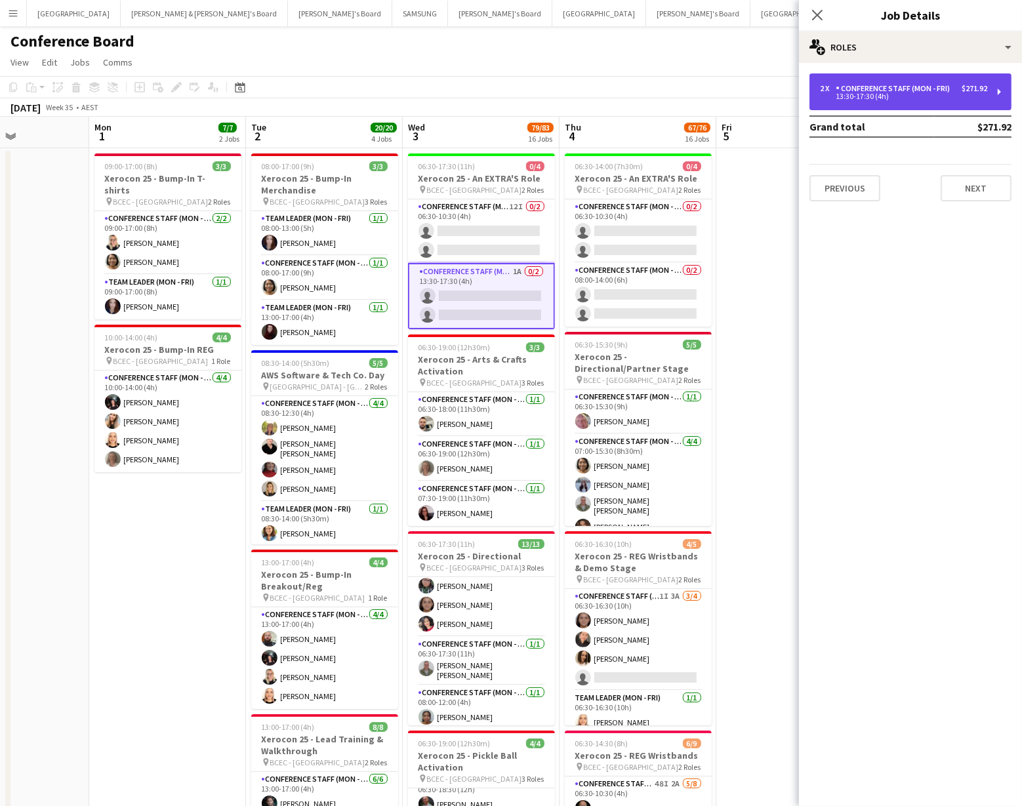
click at [898, 88] on div "Conference Staff (Mon - Fri)" at bounding box center [895, 88] width 119 height 9
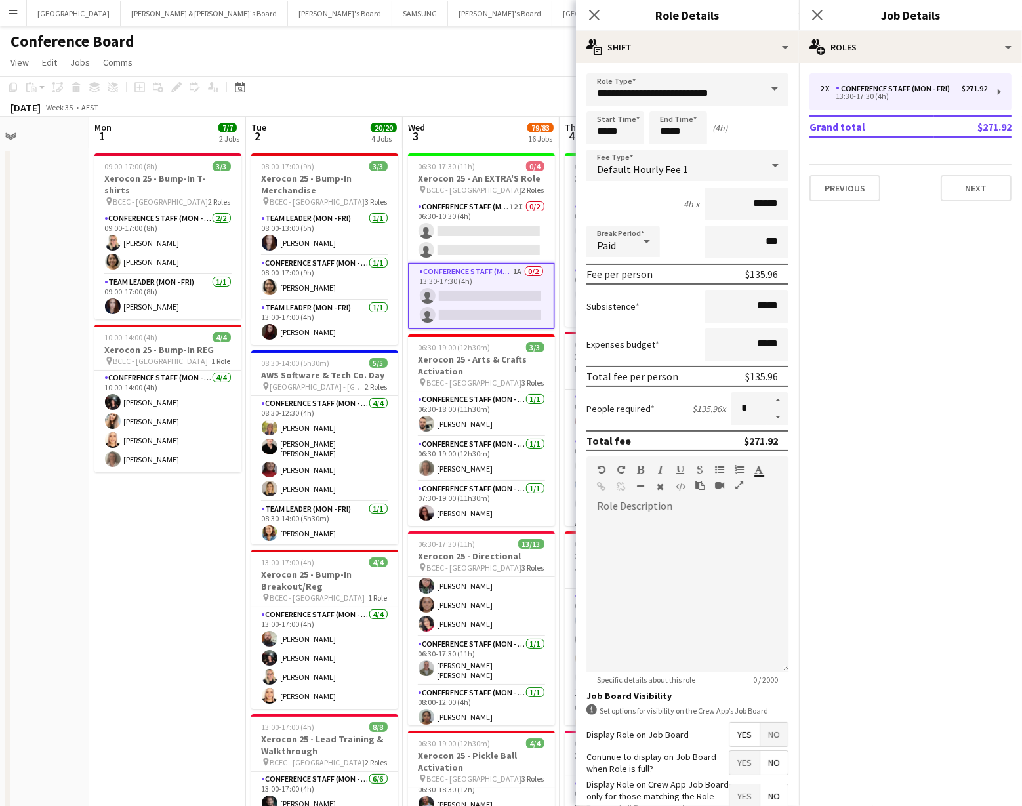
click at [504, 294] on app-card-role "Conference Staff (Mon - Fri) 1A 0/2 13:30-17:30 (4h) single-neutral-actions sin…" at bounding box center [481, 296] width 147 height 66
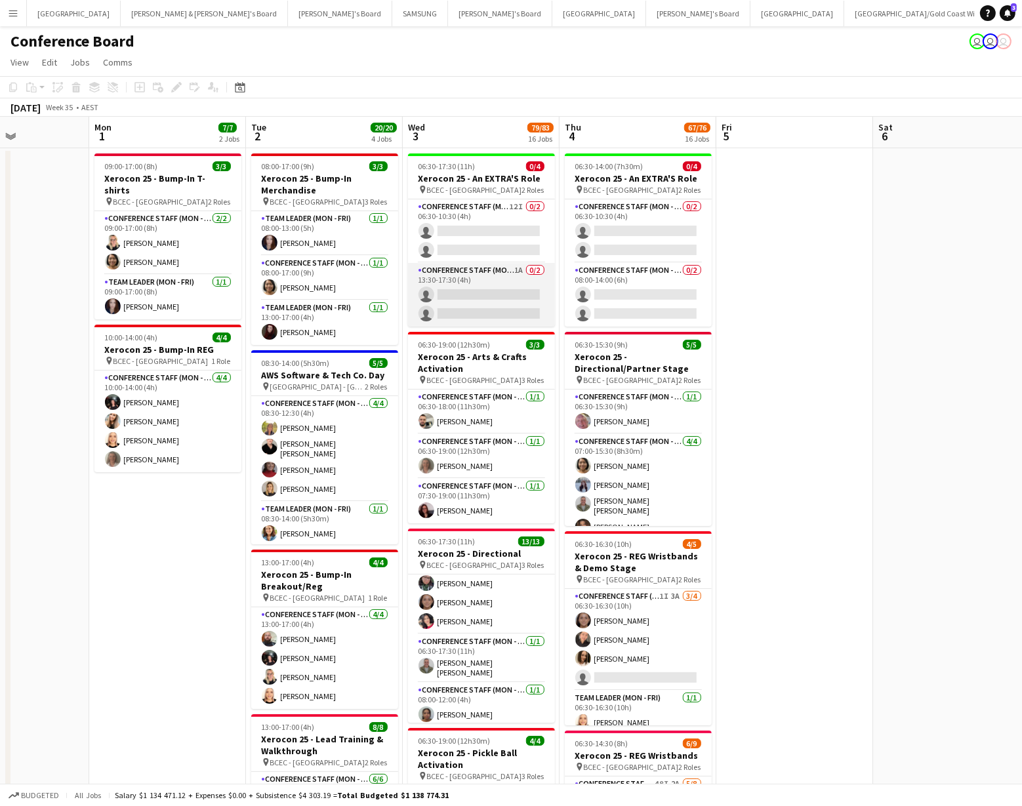
click at [483, 291] on app-card-role "Conference Staff (Mon - Fri) 1A 0/2 13:30-17:30 (4h) single-neutral-actions sin…" at bounding box center [481, 295] width 147 height 64
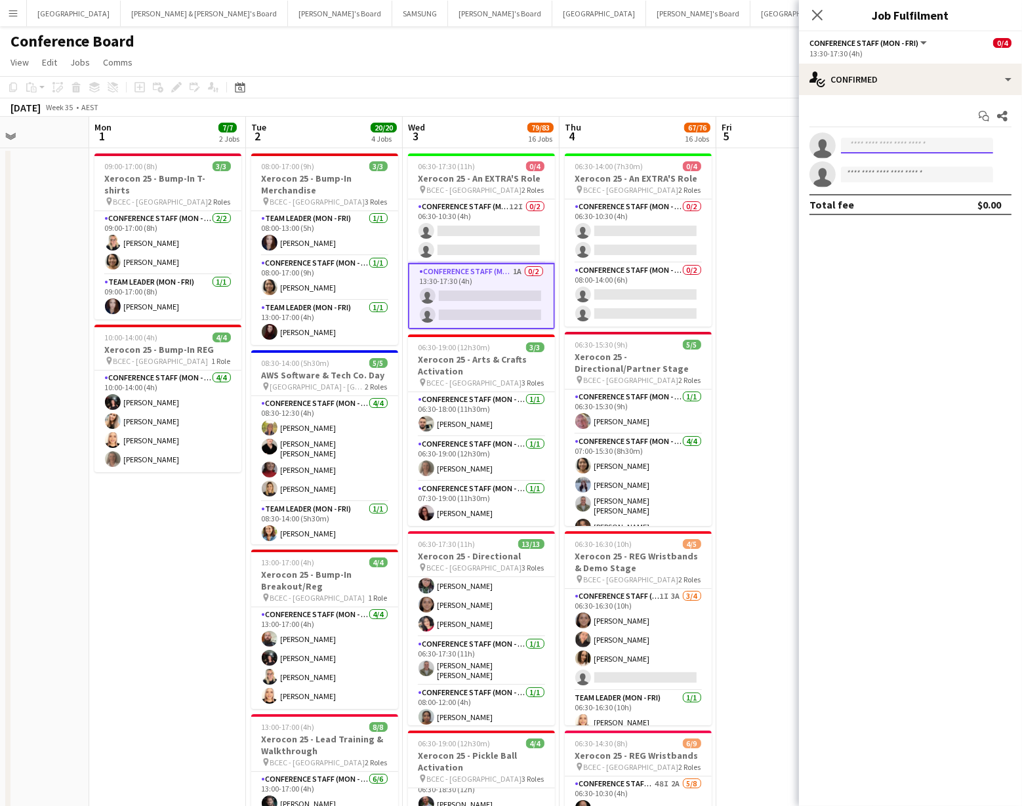
click at [866, 142] on input at bounding box center [917, 146] width 152 height 16
type input "*****"
click at [887, 163] on span "[PERSON_NAME]" at bounding box center [888, 164] width 75 height 11
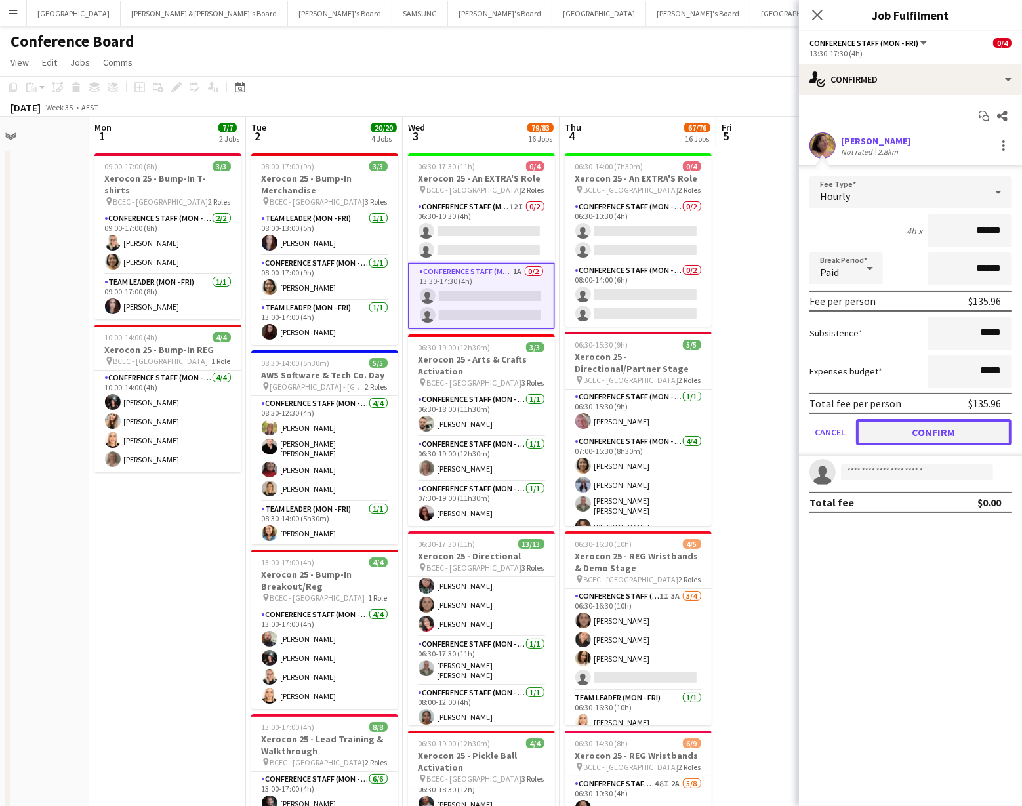
click at [916, 435] on button "Confirm" at bounding box center [933, 432] width 155 height 26
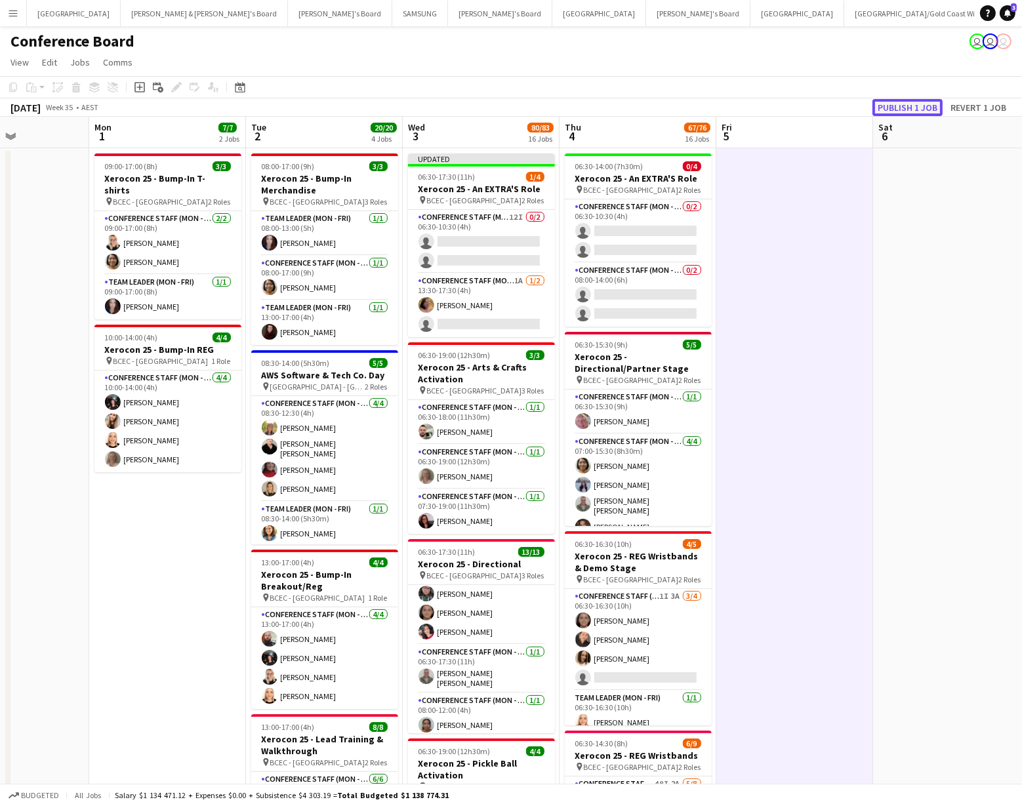
click at [914, 107] on button "Publish 1 job" at bounding box center [907, 107] width 70 height 17
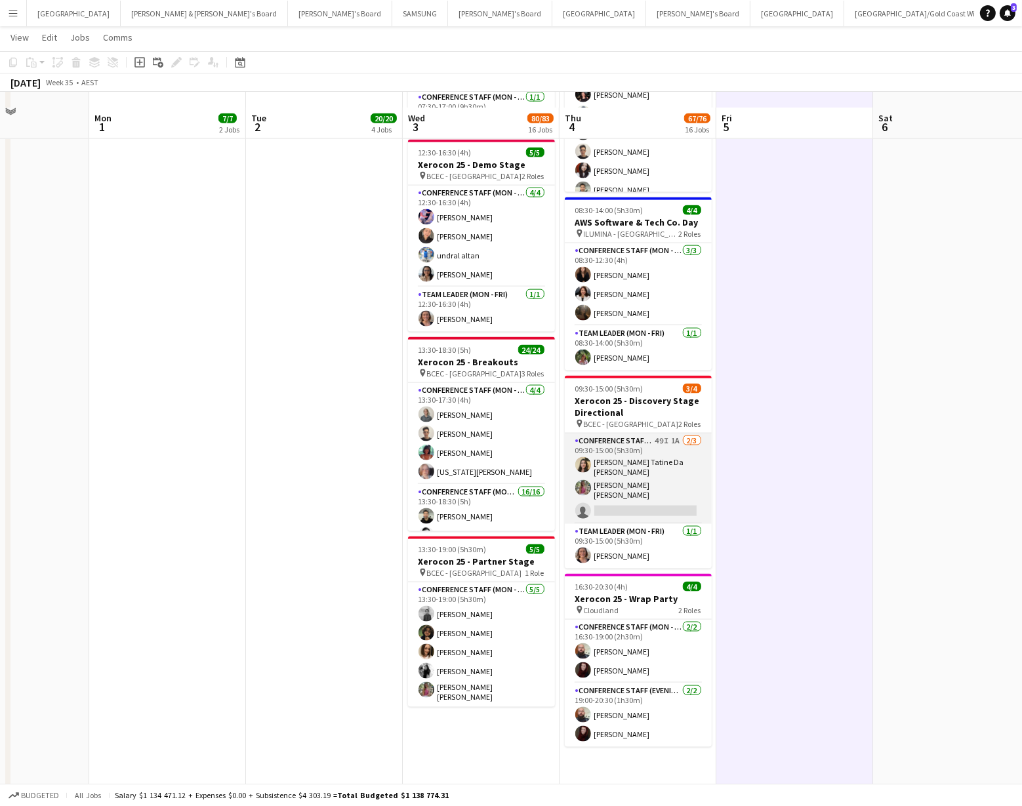
scroll to position [2060, 0]
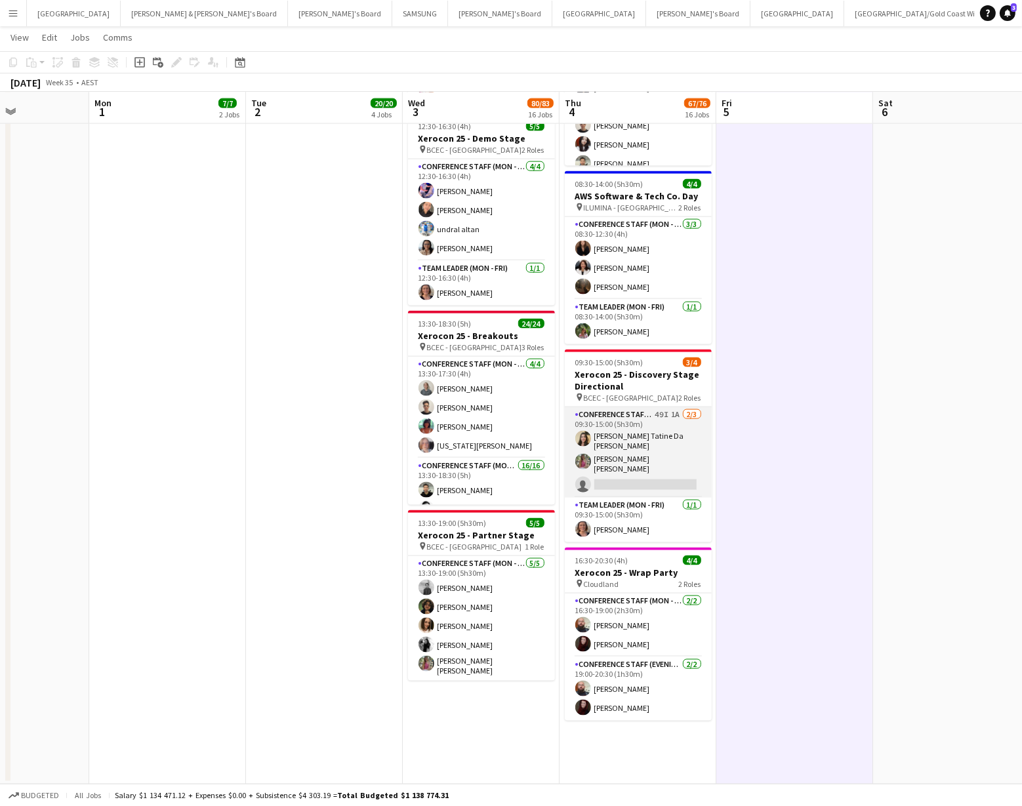
click at [642, 477] on app-card-role "Conference Staff (Mon - Fri) 49I 1A 2/3 09:30-15:00 (5h30m) Lara Tatine Da Silv…" at bounding box center [638, 452] width 147 height 91
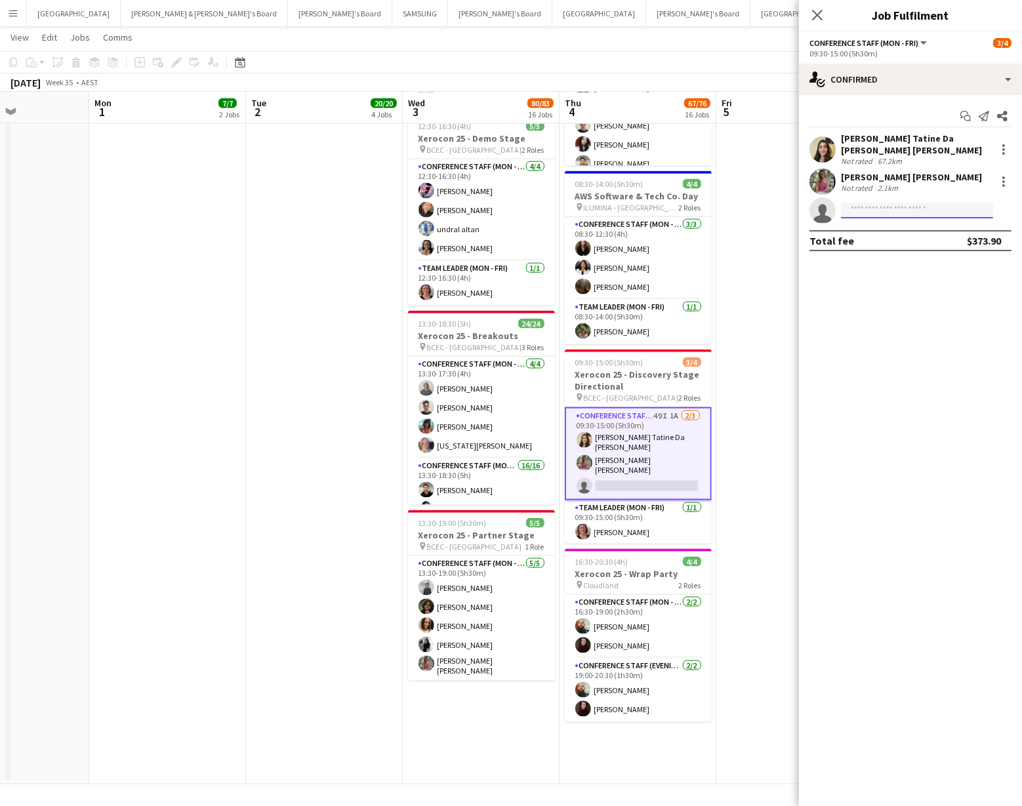
click at [877, 203] on input at bounding box center [917, 211] width 152 height 16
type input "*****"
click at [891, 235] on span "sally.dobson@resonatebroadcasting.com.au" at bounding box center [916, 233] width 131 height 10
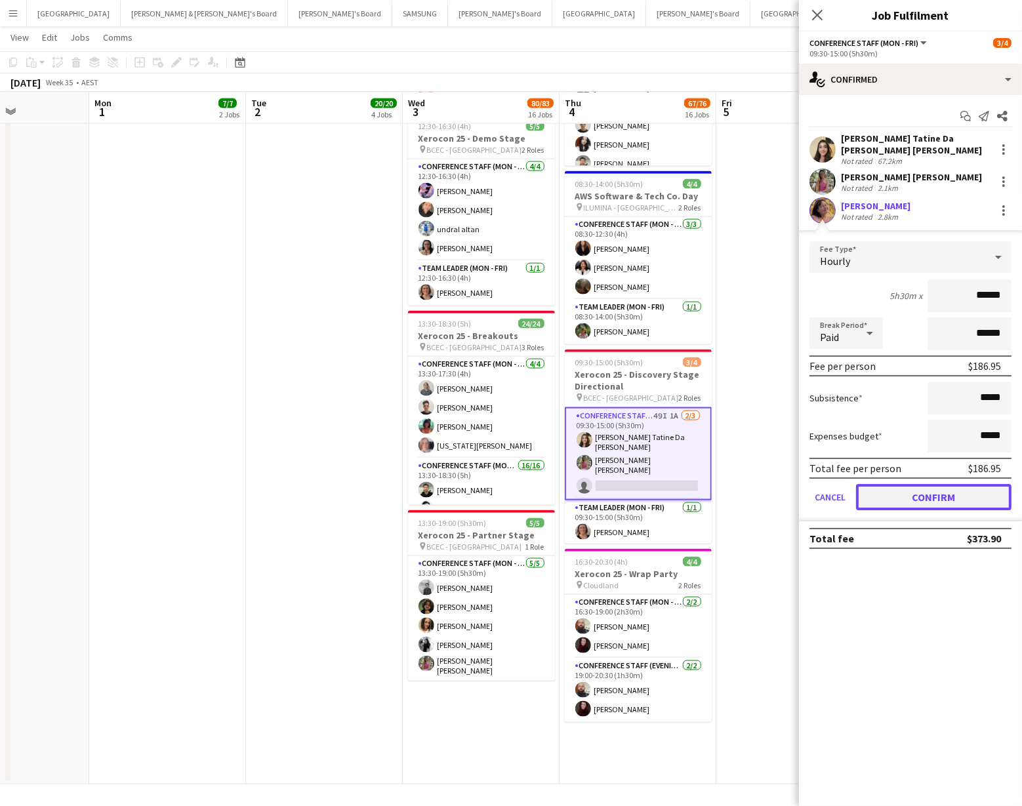
click at [912, 489] on button "Confirm" at bounding box center [933, 497] width 155 height 26
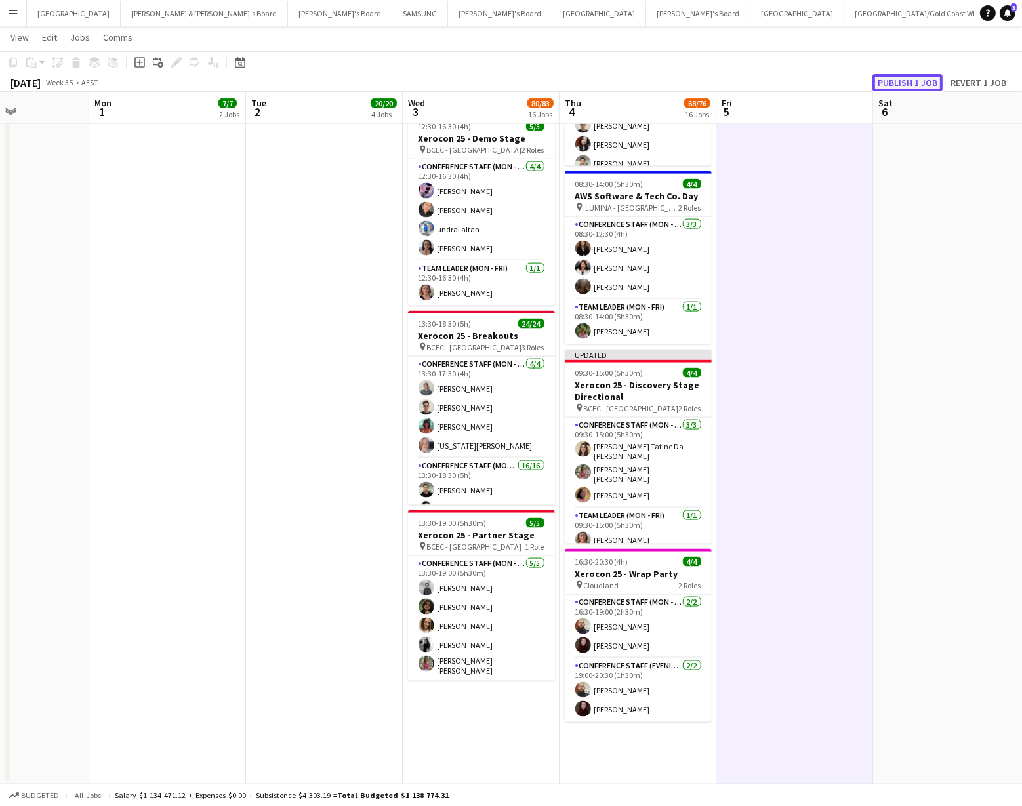
click at [928, 74] on button "Publish 1 job" at bounding box center [907, 82] width 70 height 17
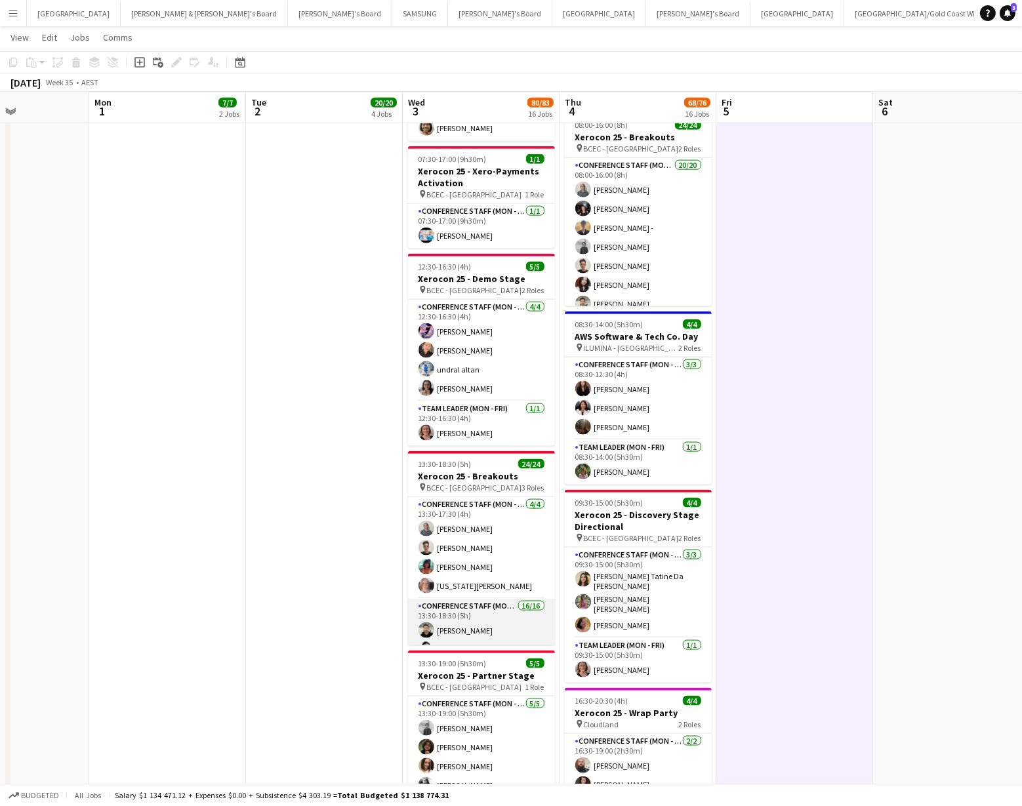
scroll to position [1916, 0]
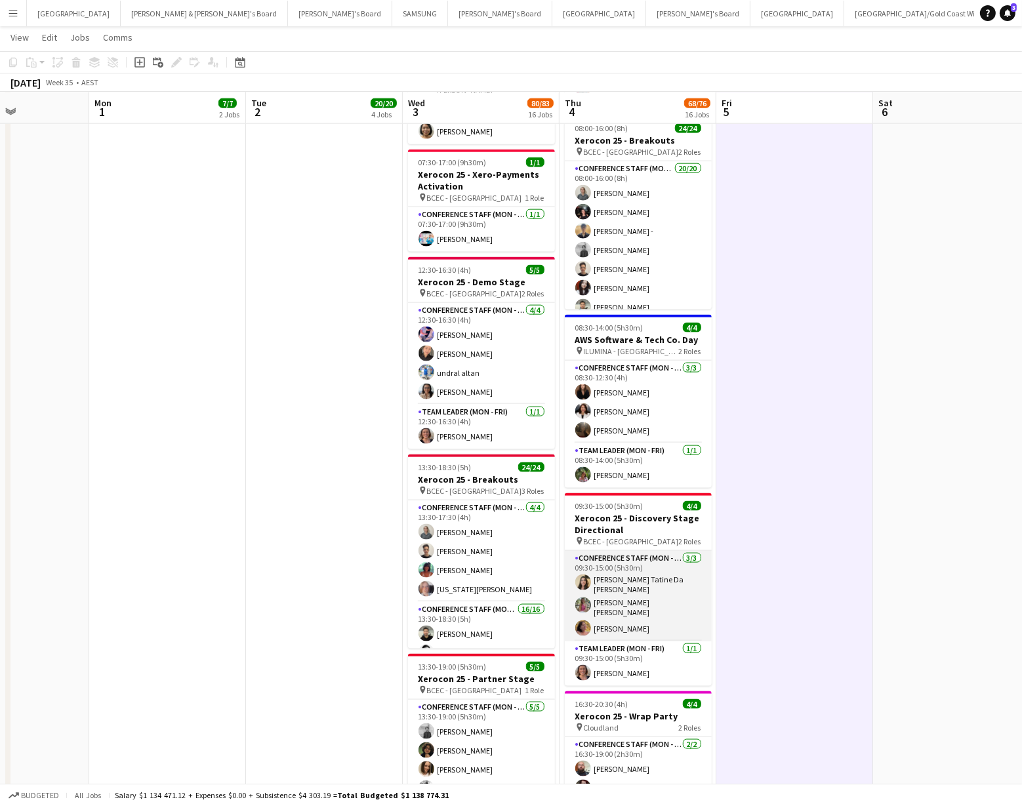
click at [582, 620] on app-user-avatar at bounding box center [583, 628] width 16 height 16
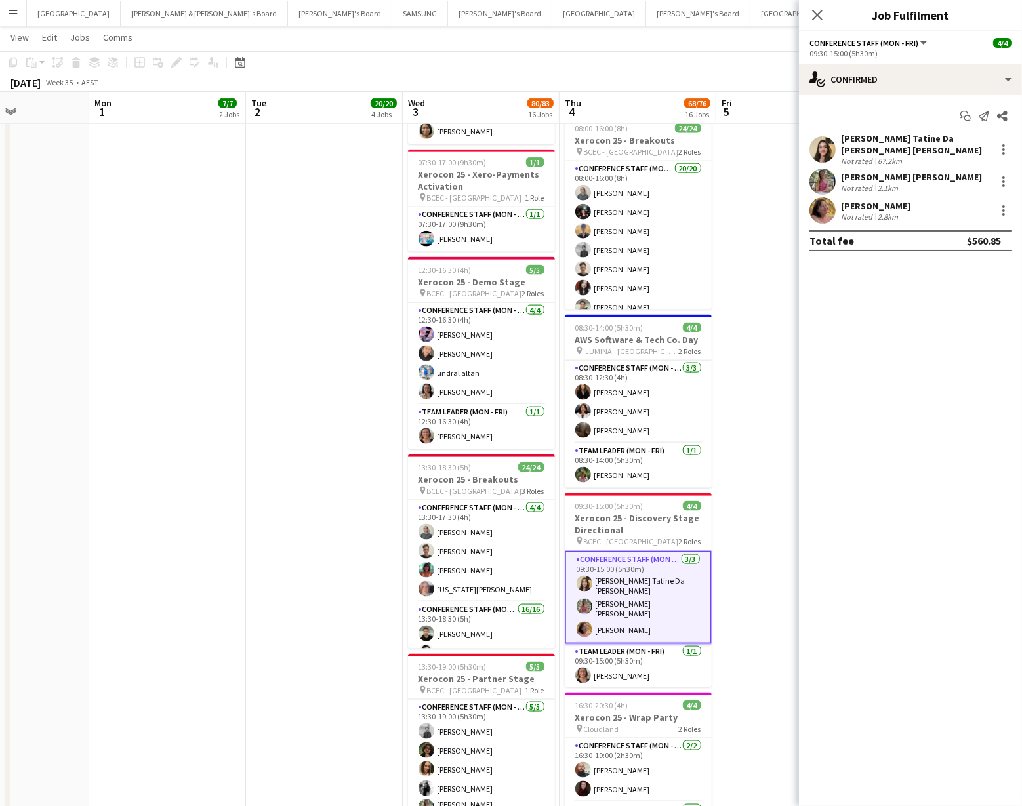
click at [825, 197] on app-user-avatar at bounding box center [822, 210] width 26 height 26
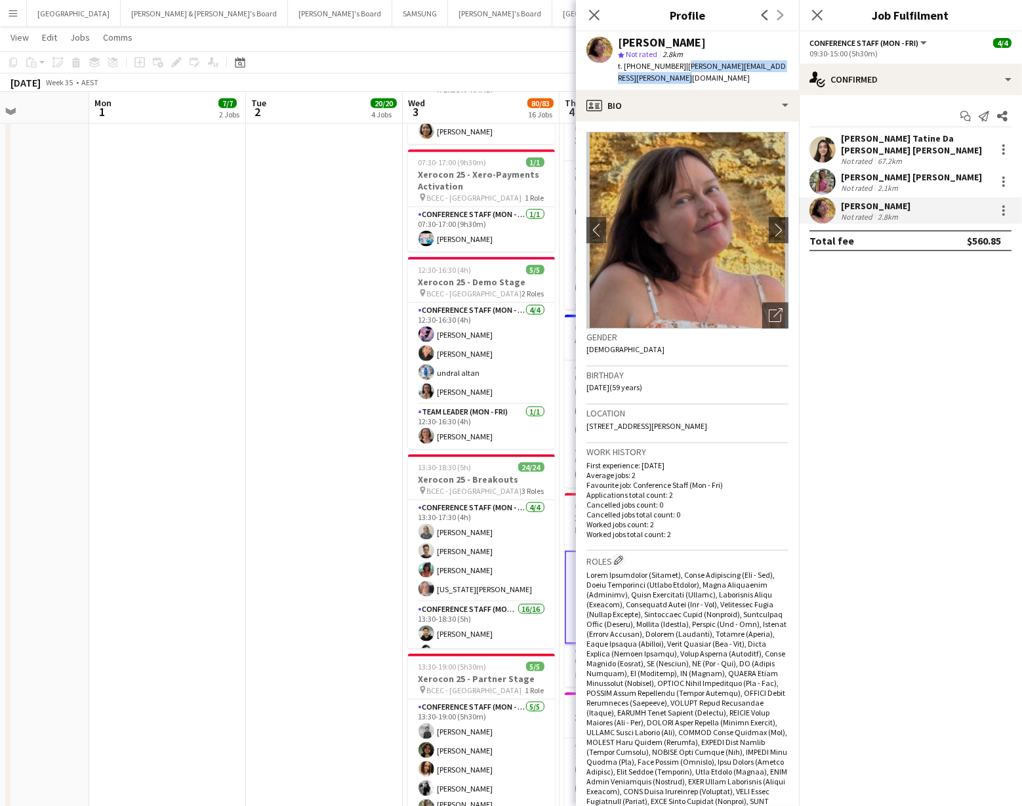
drag, startPoint x: 676, startPoint y: 67, endPoint x: 787, endPoint y: 76, distance: 111.2
click at [787, 76] on div "t. +61438800053 | sally.dobson@resonatebroadcasting.com.au" at bounding box center [703, 72] width 171 height 24
copy span "sally.dobson@resonatebroadcasting.com.au"
click at [592, 18] on icon at bounding box center [594, 15] width 12 height 12
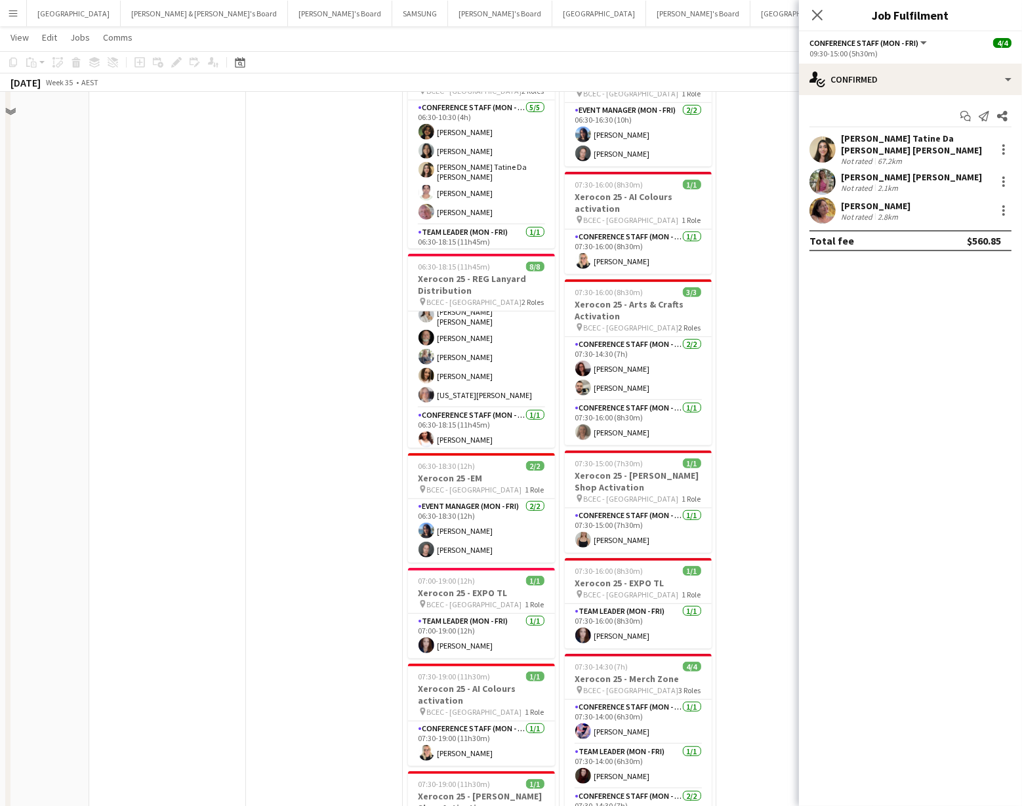
scroll to position [0, 0]
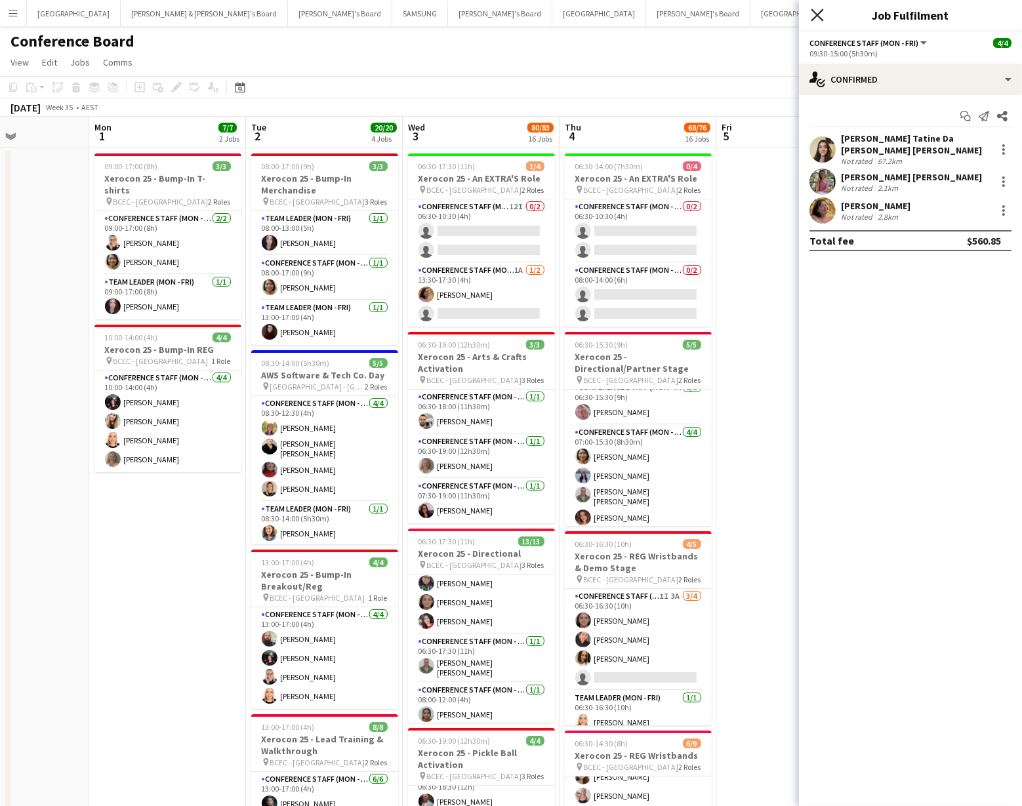
click at [812, 17] on icon "Close pop-in" at bounding box center [817, 15] width 12 height 12
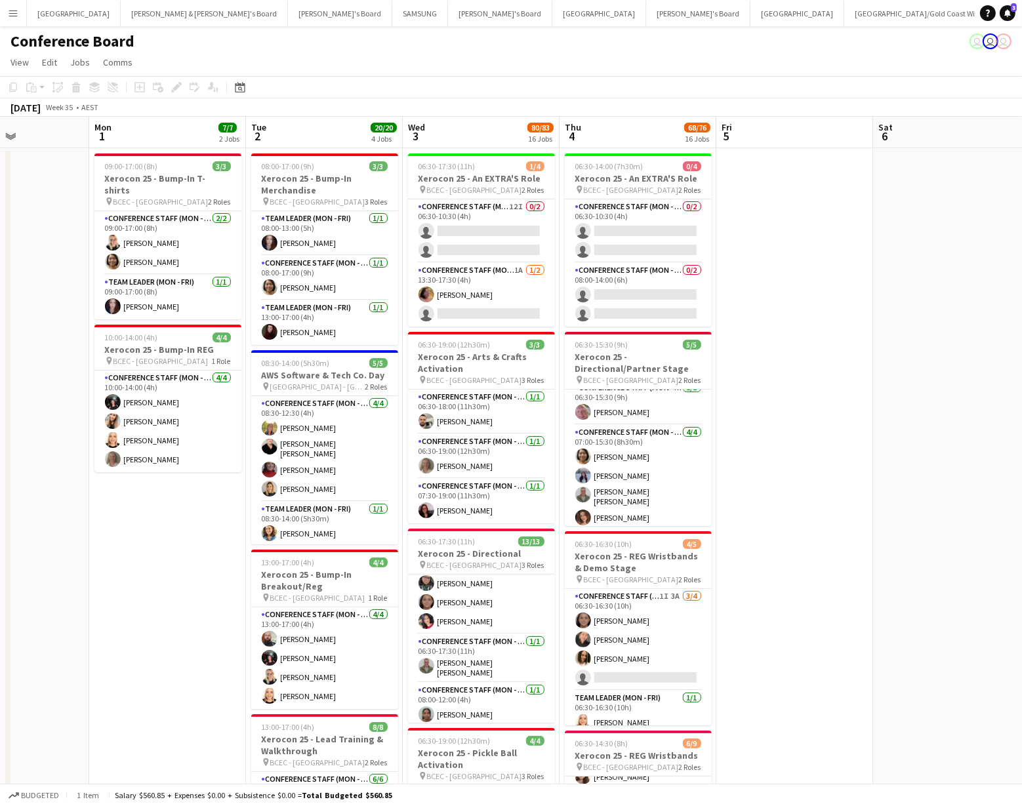
click at [7, 13] on button "Menu" at bounding box center [13, 13] width 26 height 26
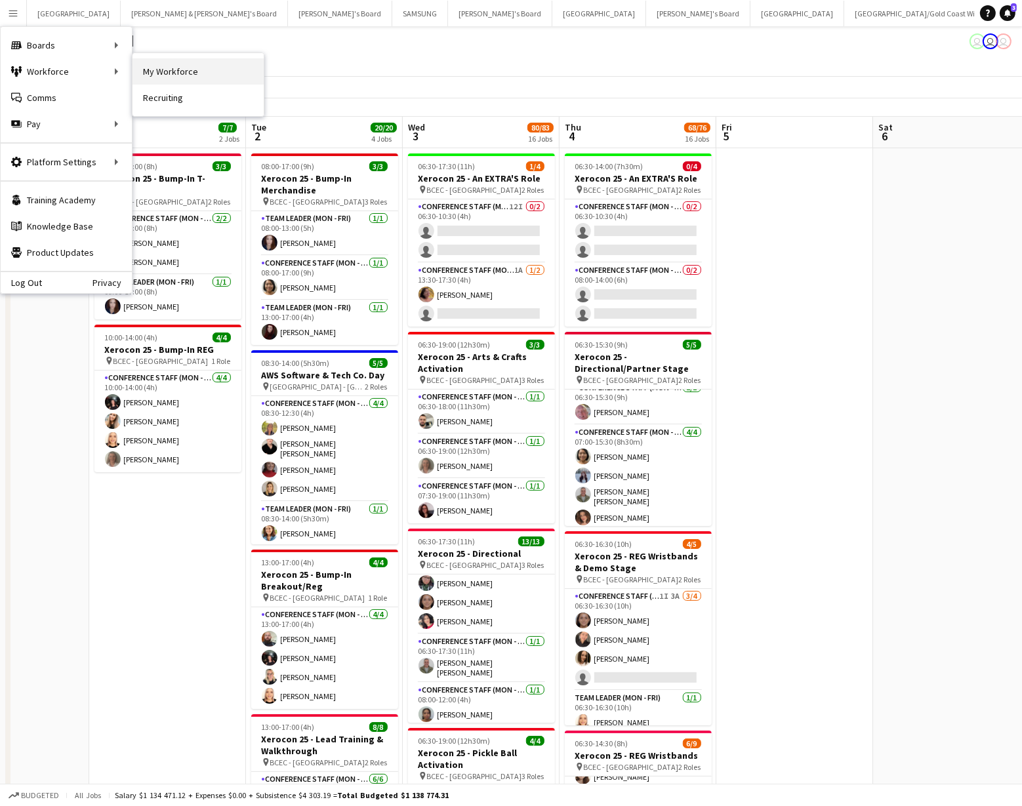
click at [171, 78] on link "My Workforce" at bounding box center [197, 71] width 131 height 26
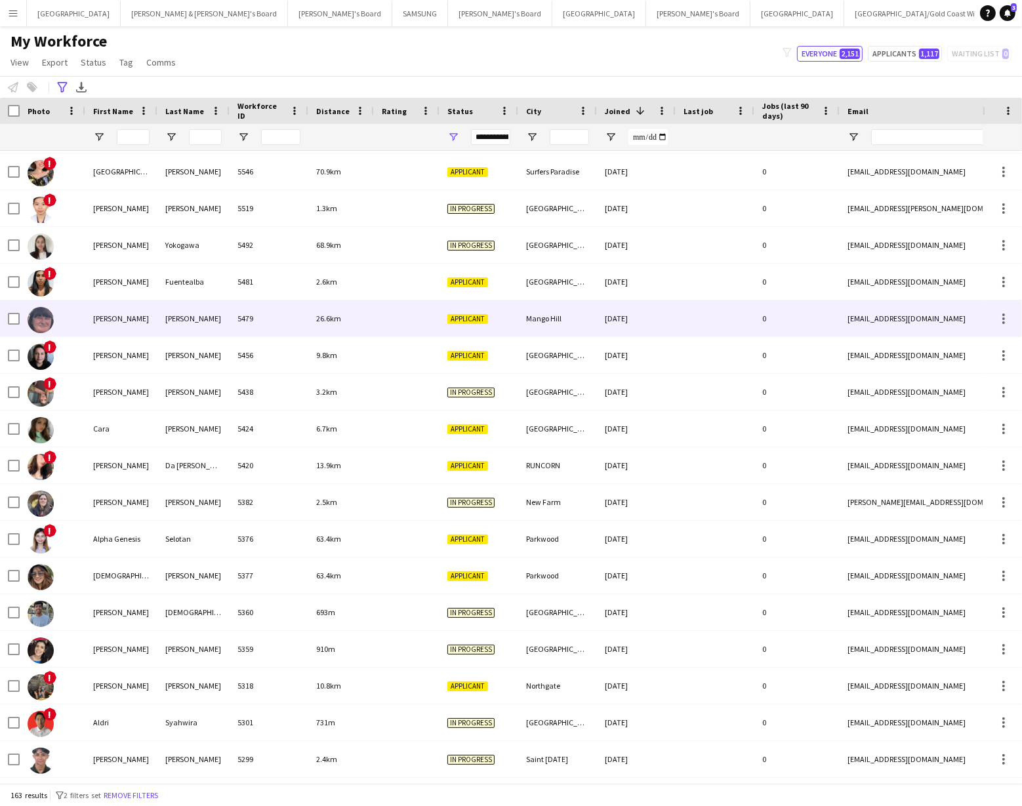
scroll to position [72, 0]
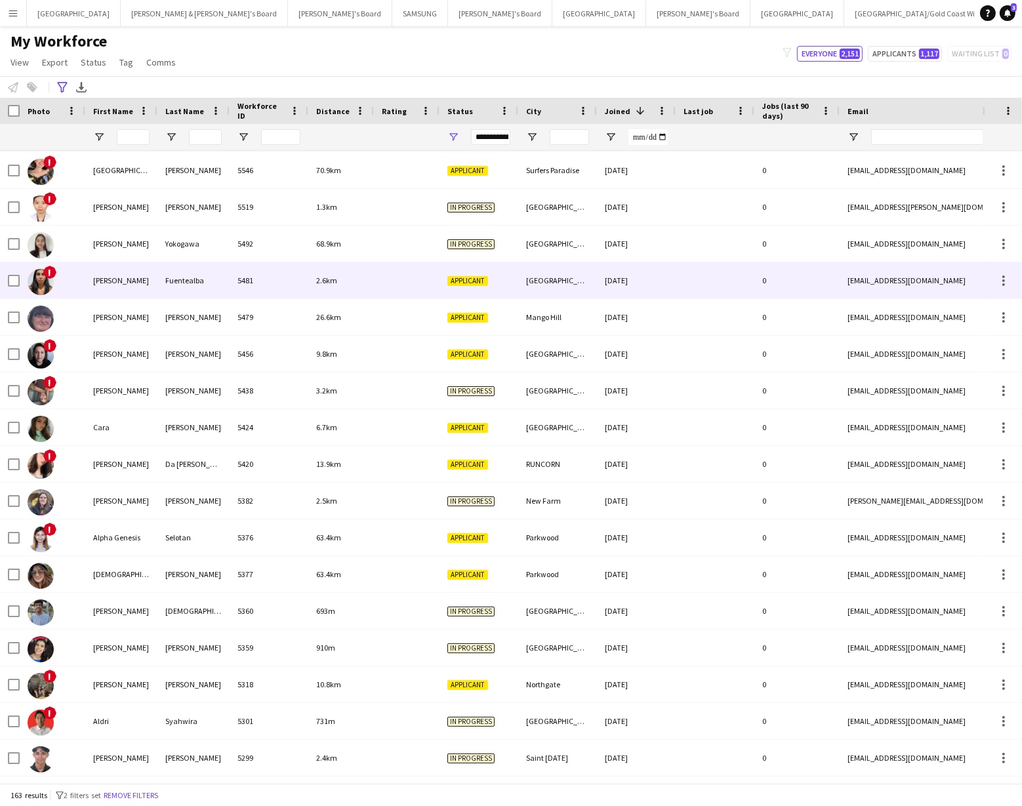
click at [40, 280] on img at bounding box center [41, 282] width 26 height 26
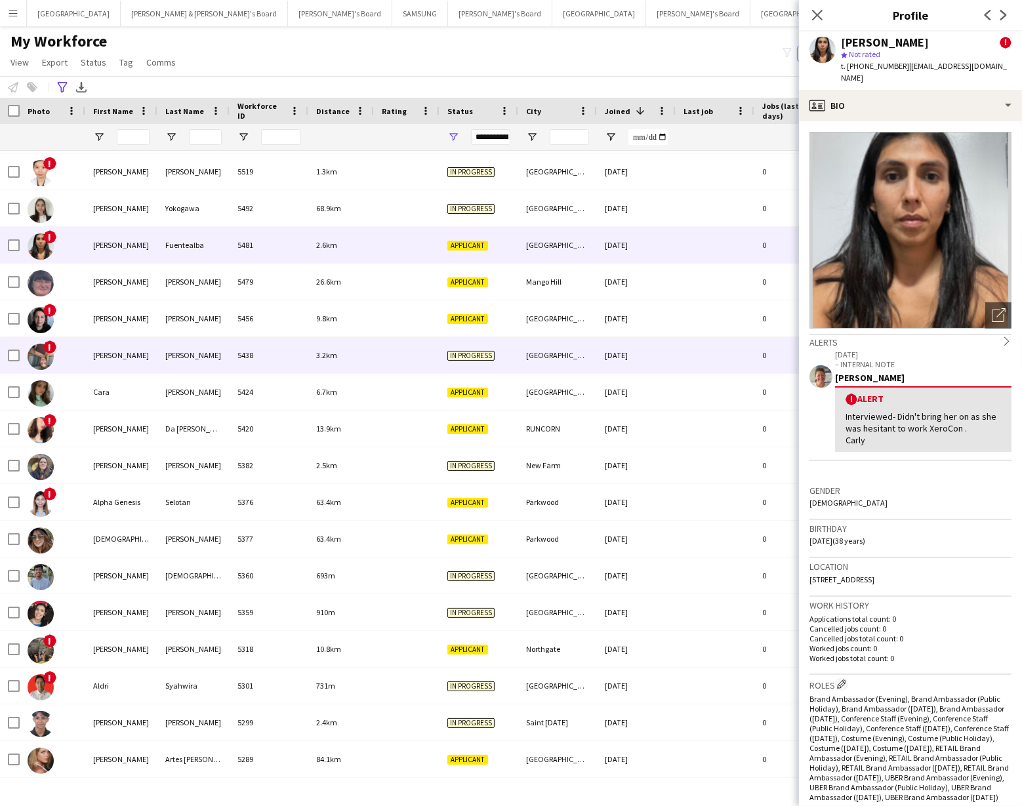
scroll to position [118, 0]
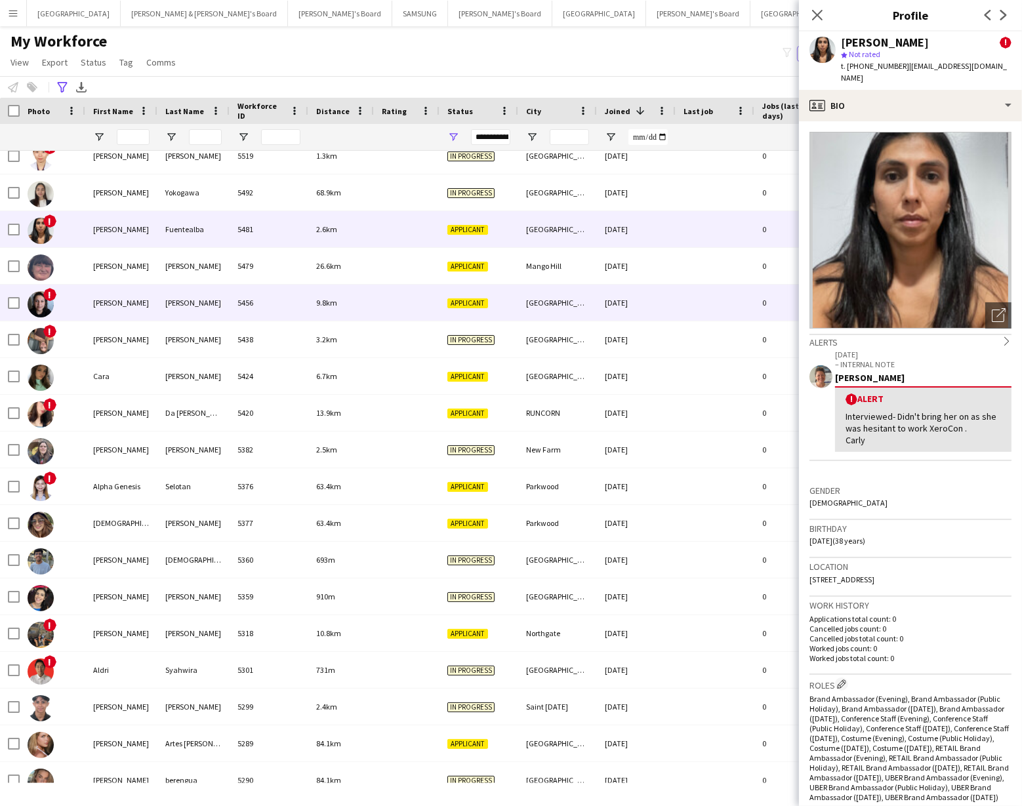
click at [39, 295] on img at bounding box center [41, 304] width 26 height 26
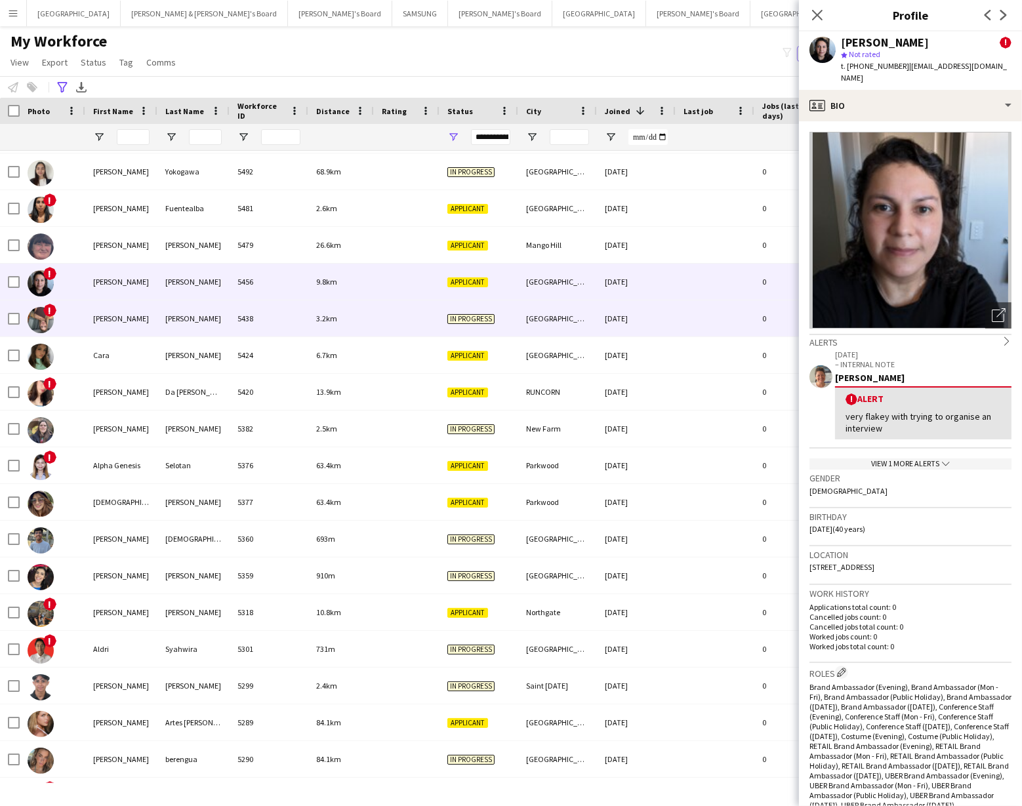
scroll to position [157, 0]
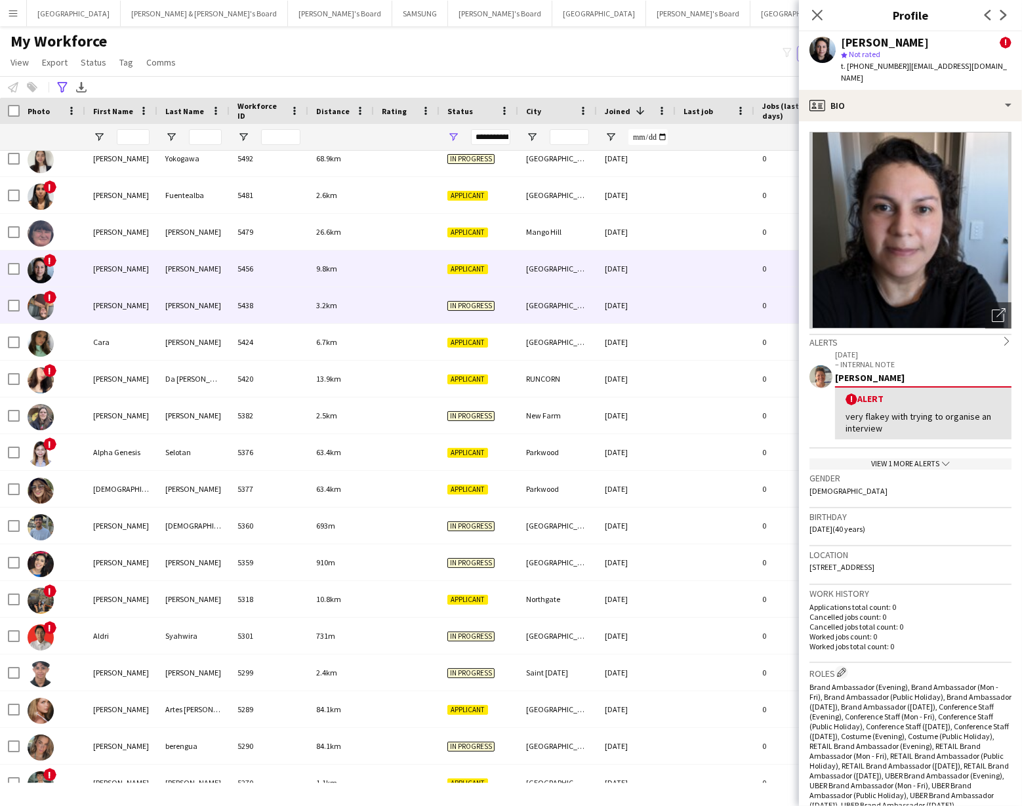
click at [40, 302] on img at bounding box center [41, 307] width 26 height 26
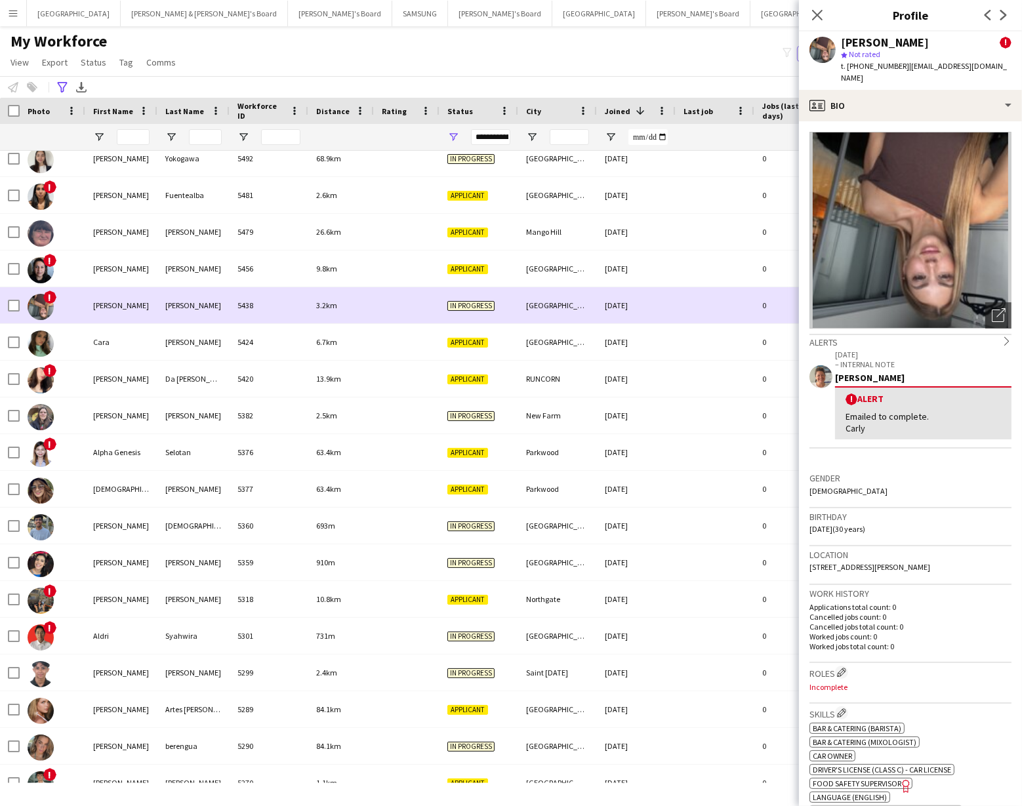
scroll to position [165, 0]
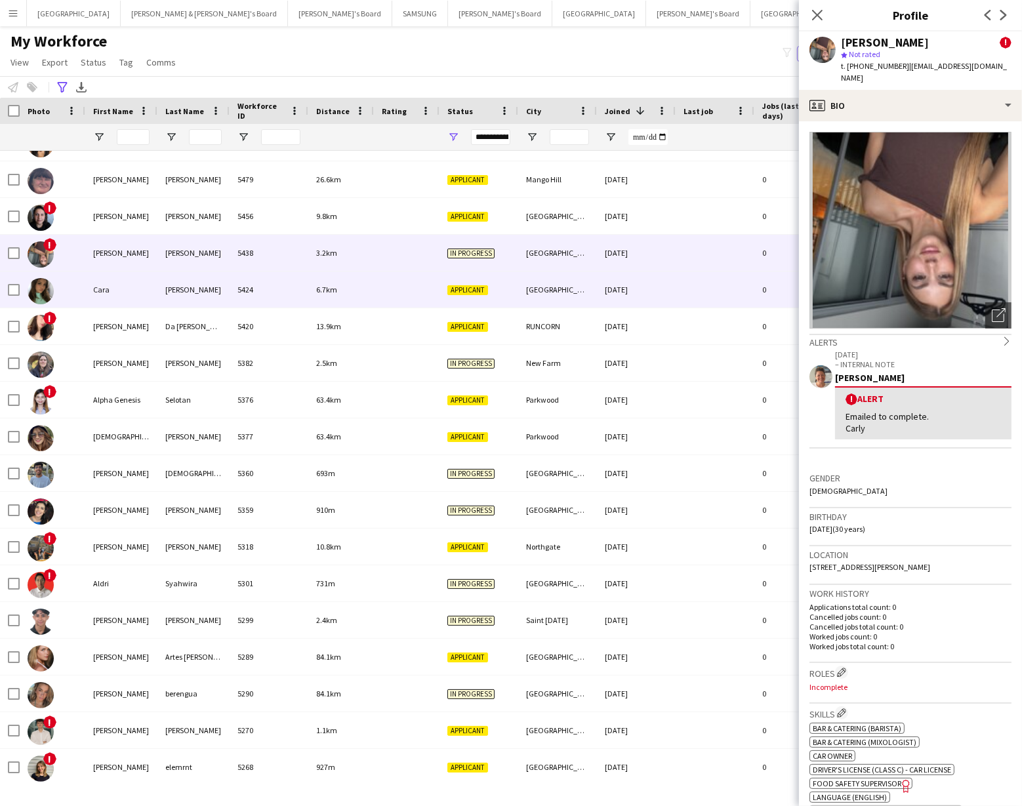
click at [41, 289] on img at bounding box center [41, 291] width 26 height 26
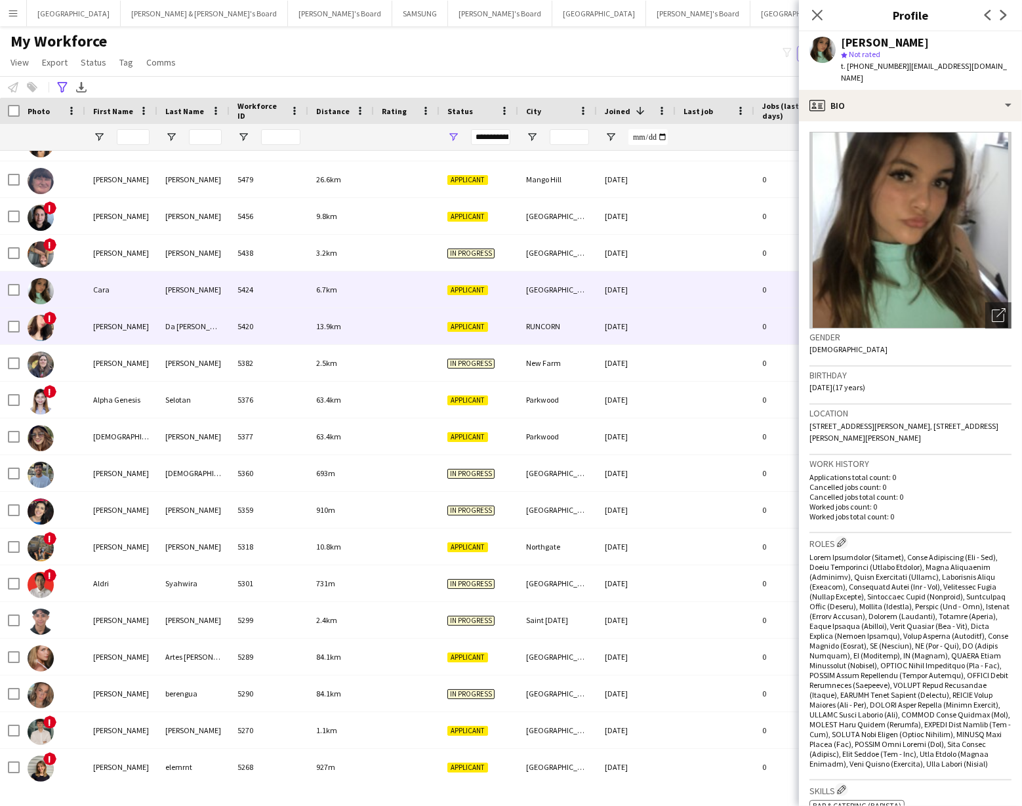
click at [36, 323] on img at bounding box center [41, 328] width 26 height 26
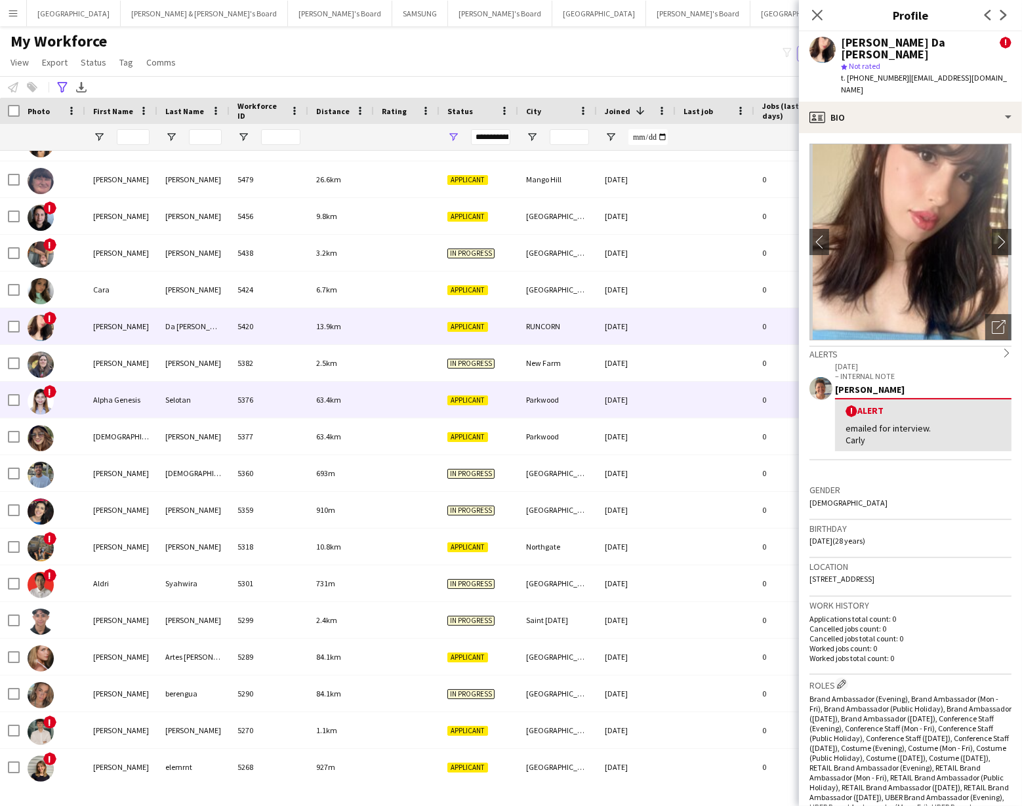
click at [108, 401] on div "Alpha Genesis" at bounding box center [121, 400] width 72 height 36
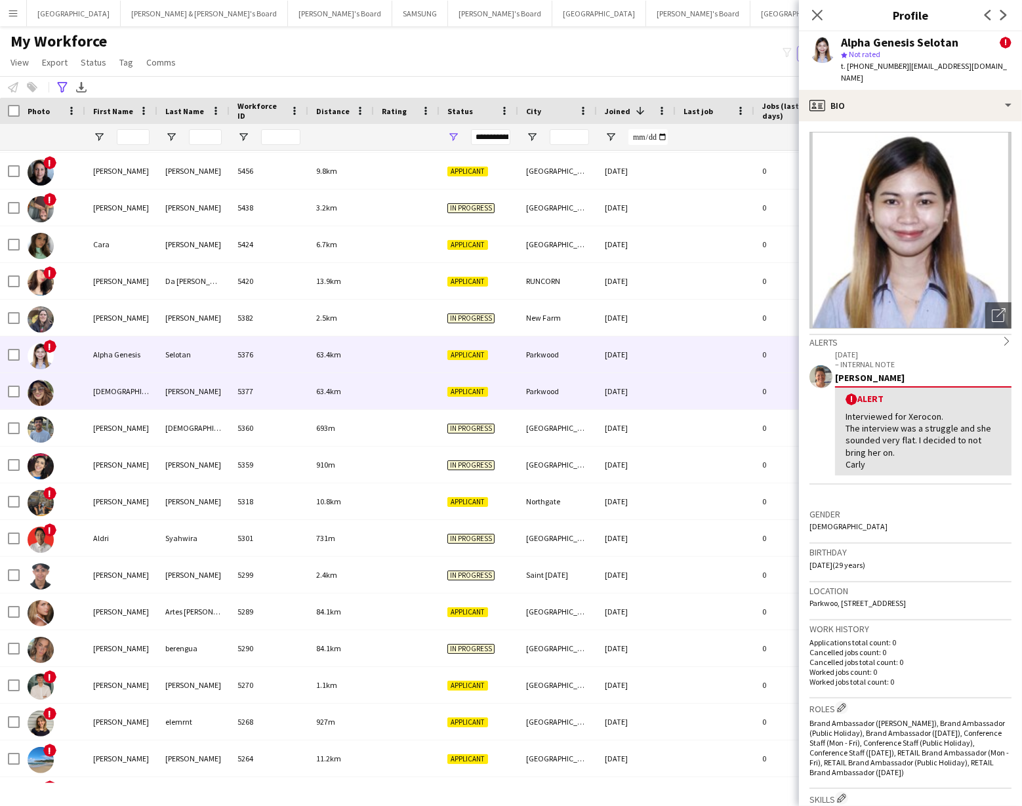
scroll to position [275, 0]
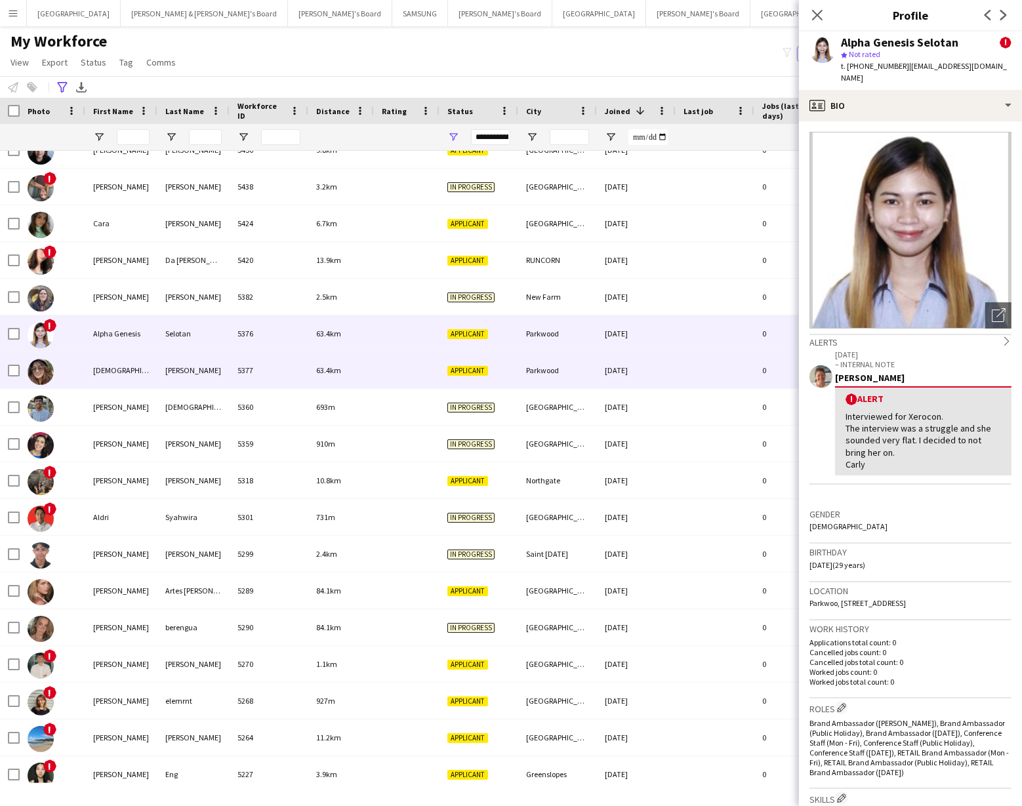
click at [104, 374] on div "[DEMOGRAPHIC_DATA][PERSON_NAME]" at bounding box center [121, 370] width 72 height 36
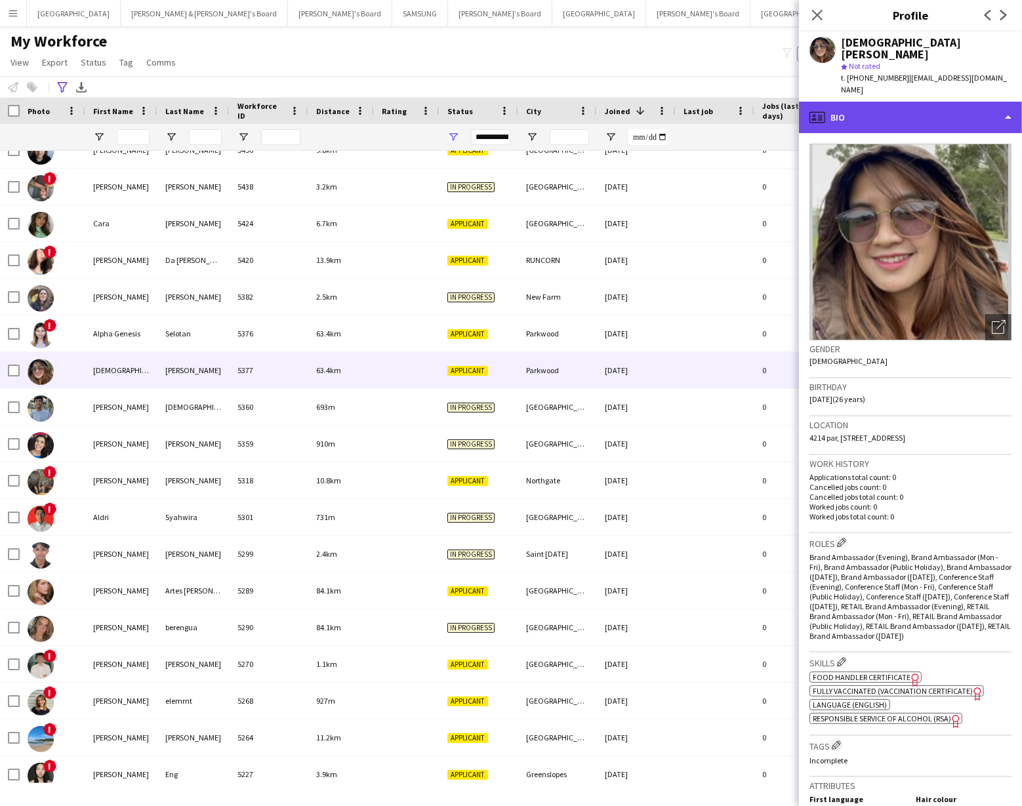
click at [936, 102] on div "profile Bio" at bounding box center [910, 117] width 223 height 31
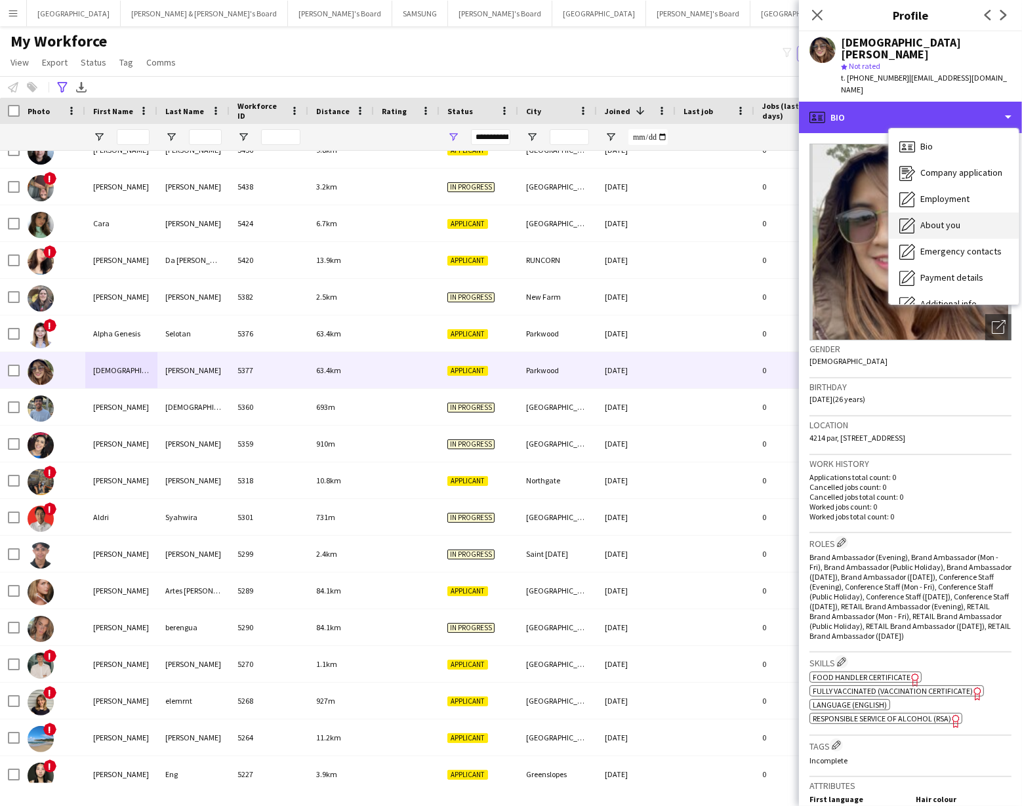
scroll to position [96, 0]
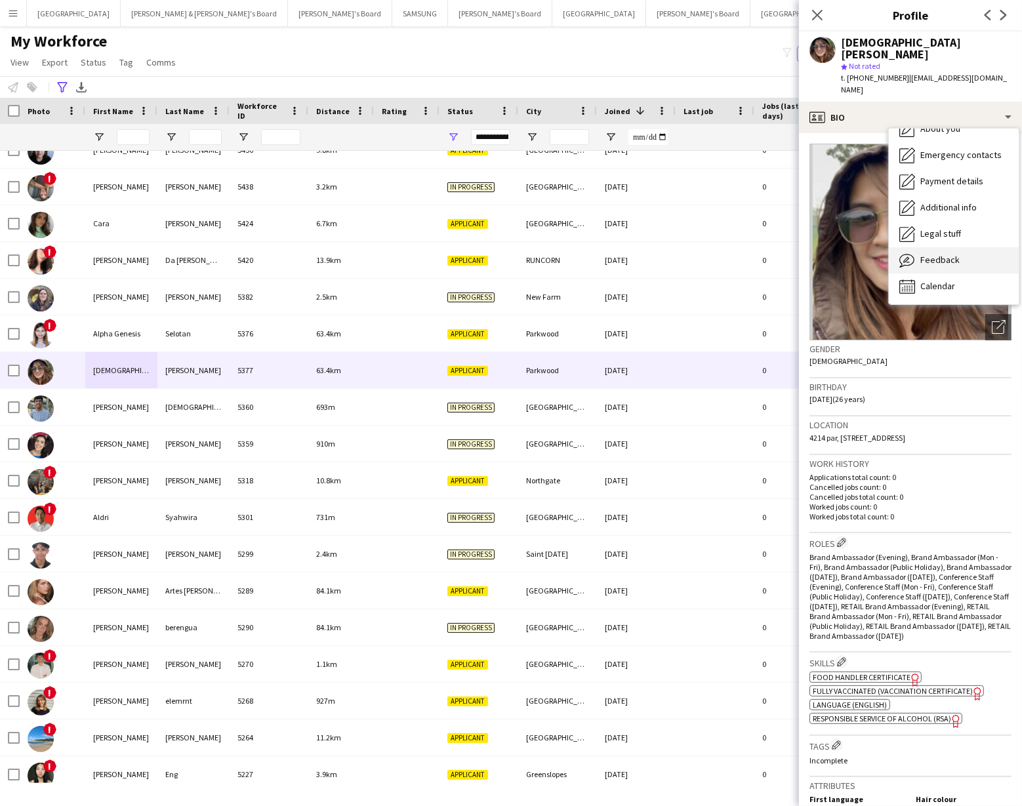
click at [948, 254] on span "Feedback" at bounding box center [939, 260] width 39 height 12
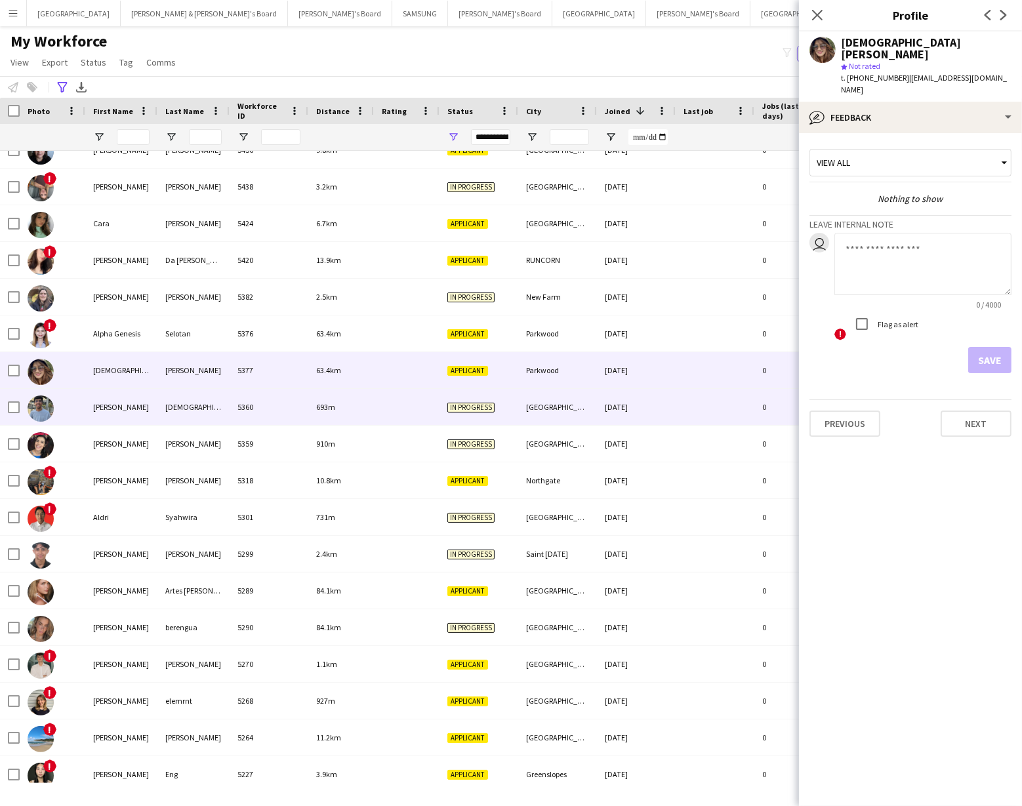
click at [111, 407] on div "[PERSON_NAME]" at bounding box center [121, 407] width 72 height 36
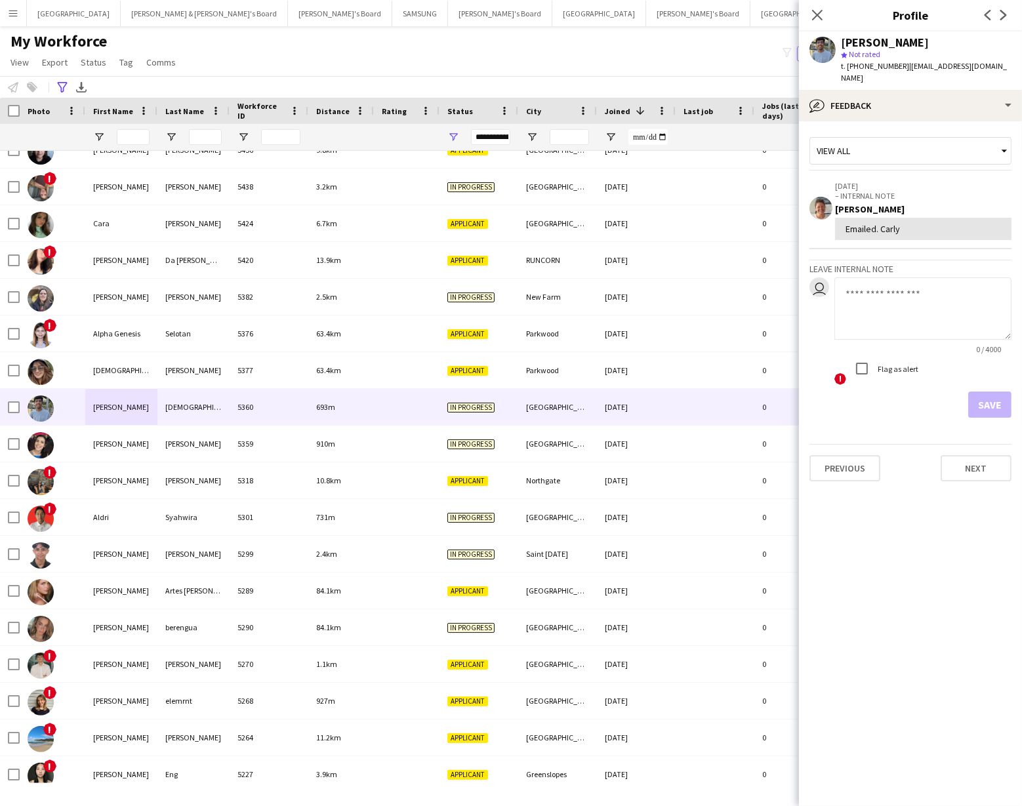
click at [822, 52] on app-user-avatar at bounding box center [822, 50] width 26 height 26
click at [868, 98] on div "bubble-pencil Feedback" at bounding box center [910, 105] width 223 height 31
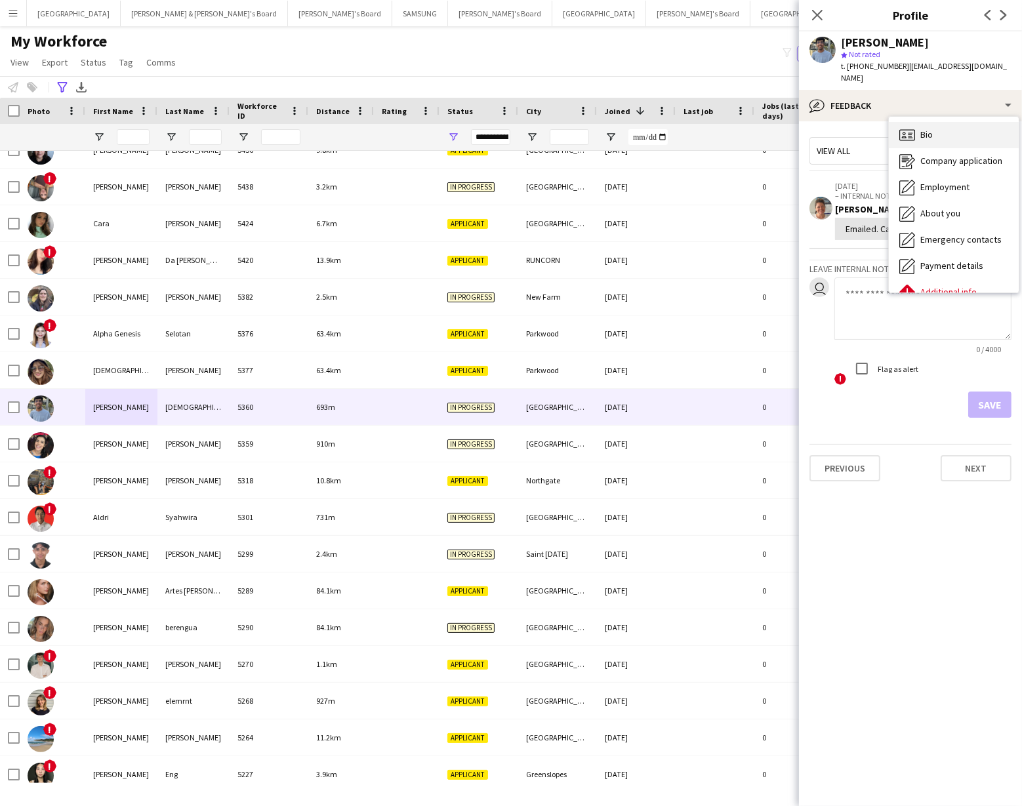
click at [920, 129] on div "Bio Bio" at bounding box center [954, 135] width 130 height 26
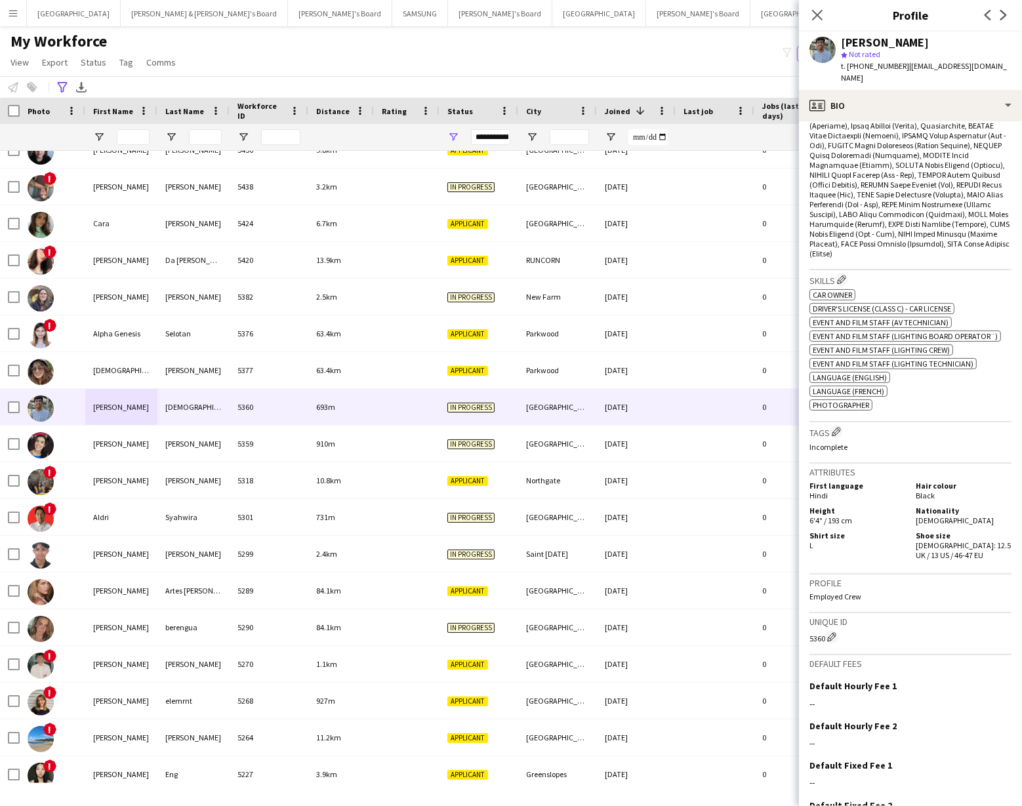
scroll to position [561, 0]
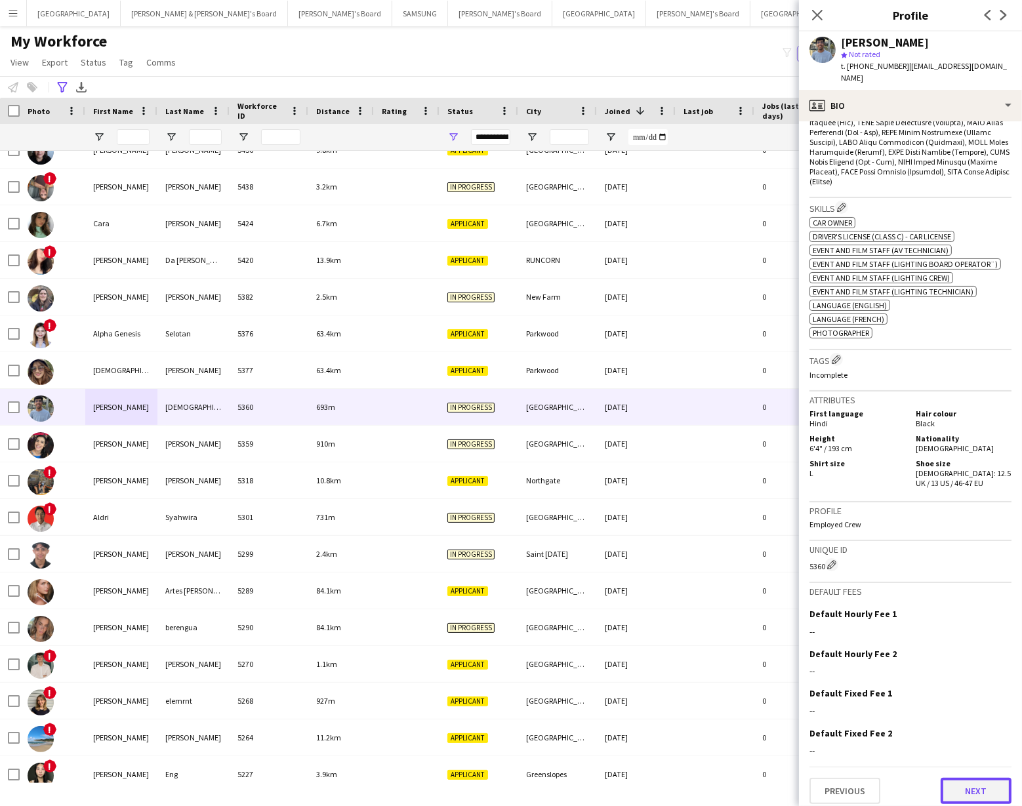
click at [971, 778] on button "Next" at bounding box center [975, 791] width 71 height 26
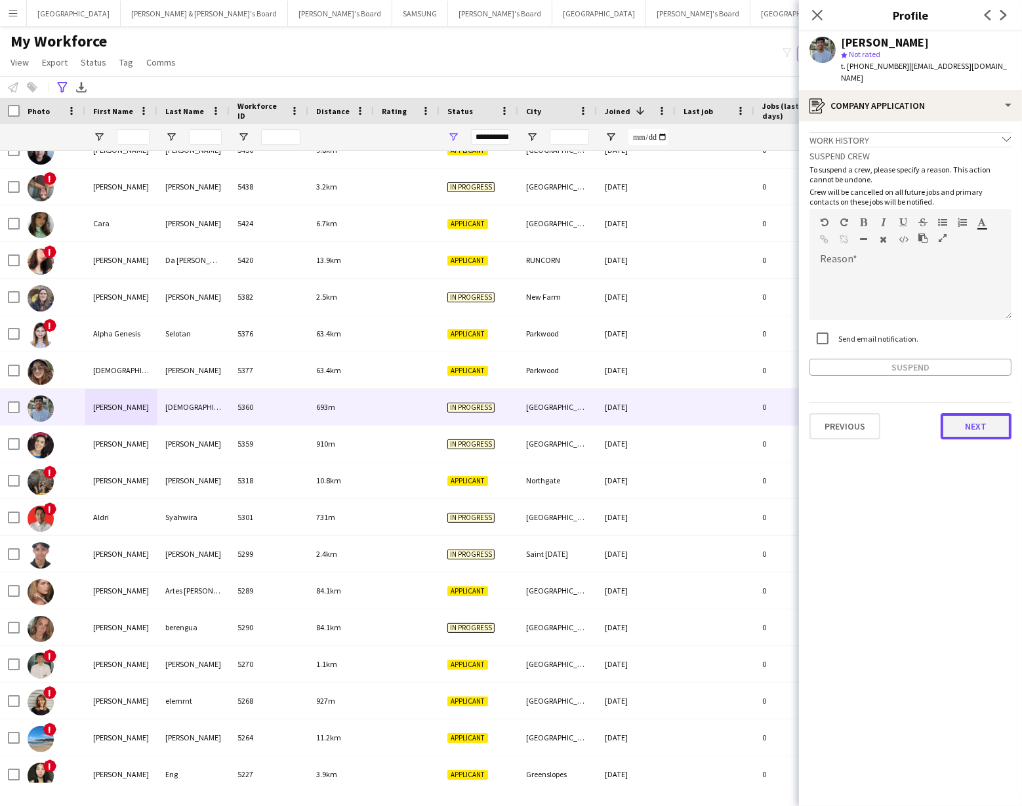
click at [994, 416] on button "Next" at bounding box center [975, 426] width 71 height 26
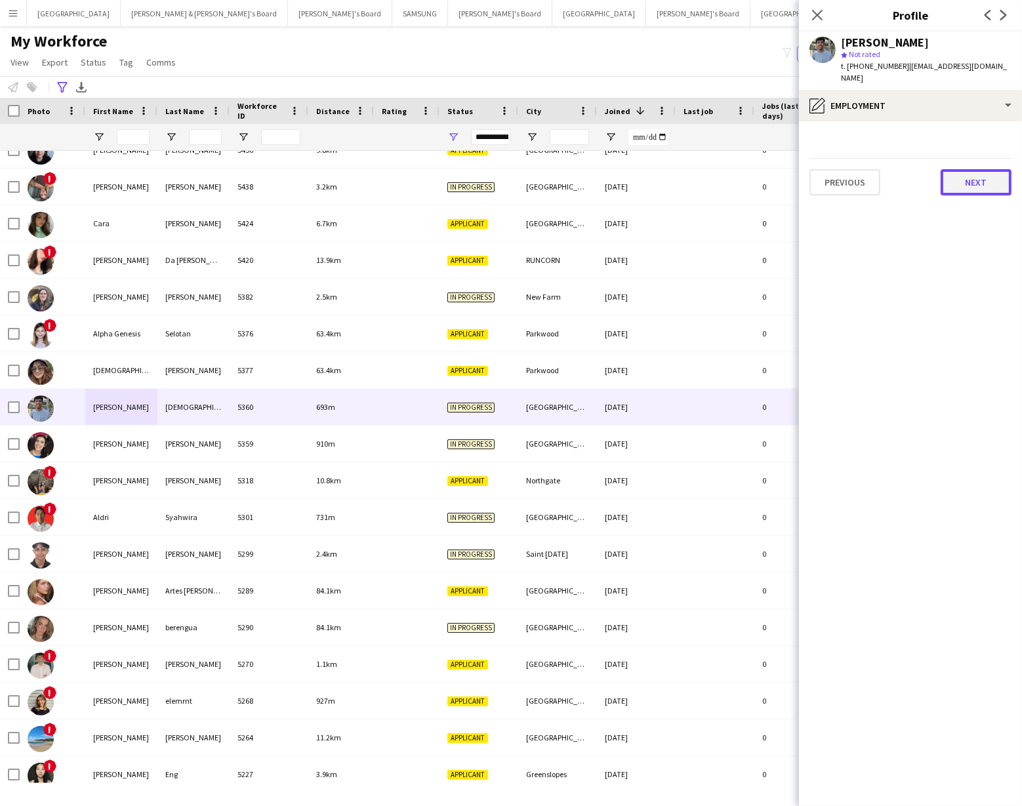
click at [961, 172] on button "Next" at bounding box center [975, 182] width 71 height 26
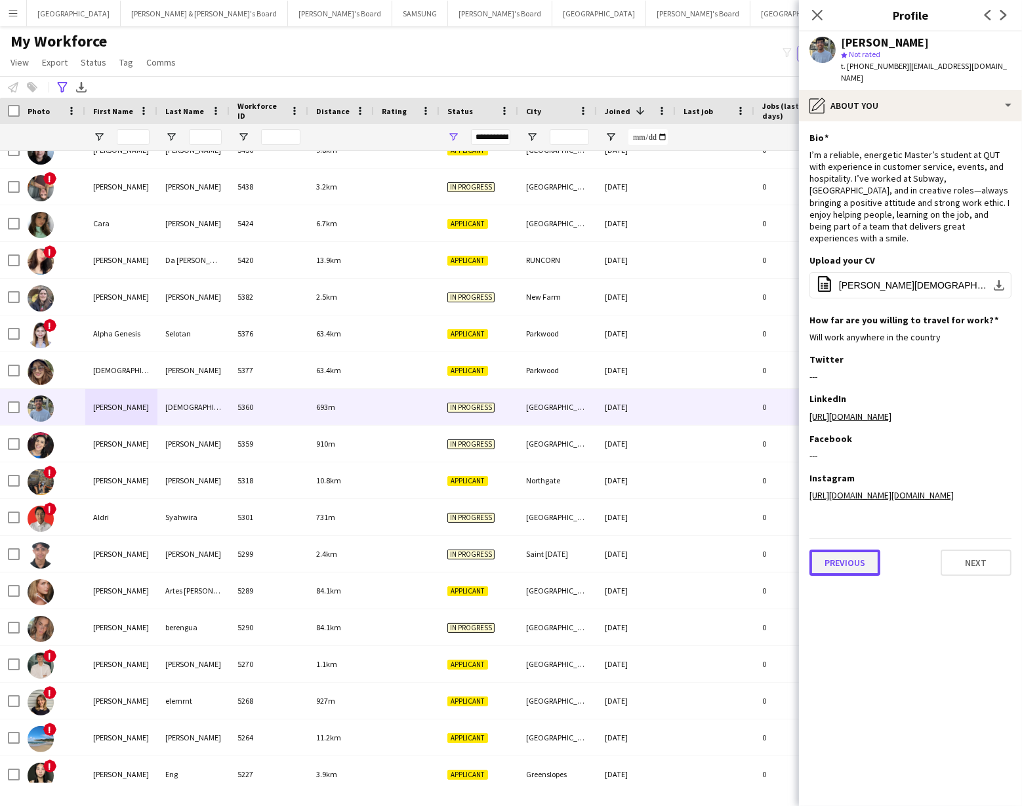
click at [841, 554] on button "Previous" at bounding box center [844, 563] width 71 height 26
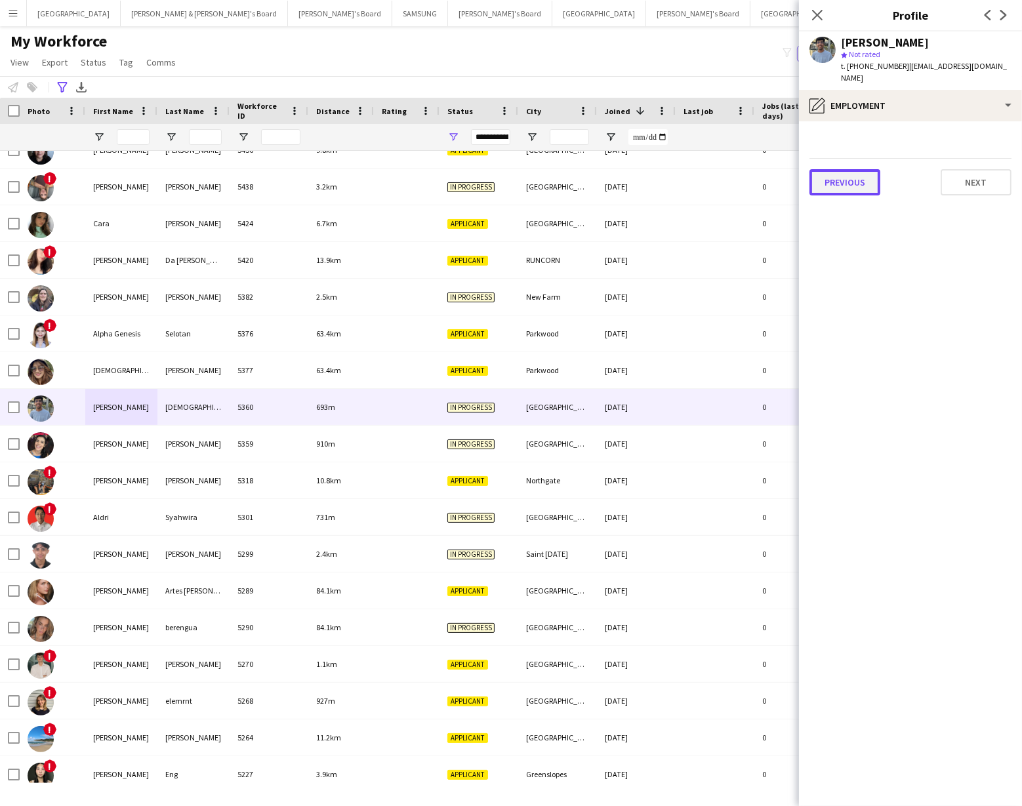
click at [840, 169] on button "Previous" at bounding box center [844, 182] width 71 height 26
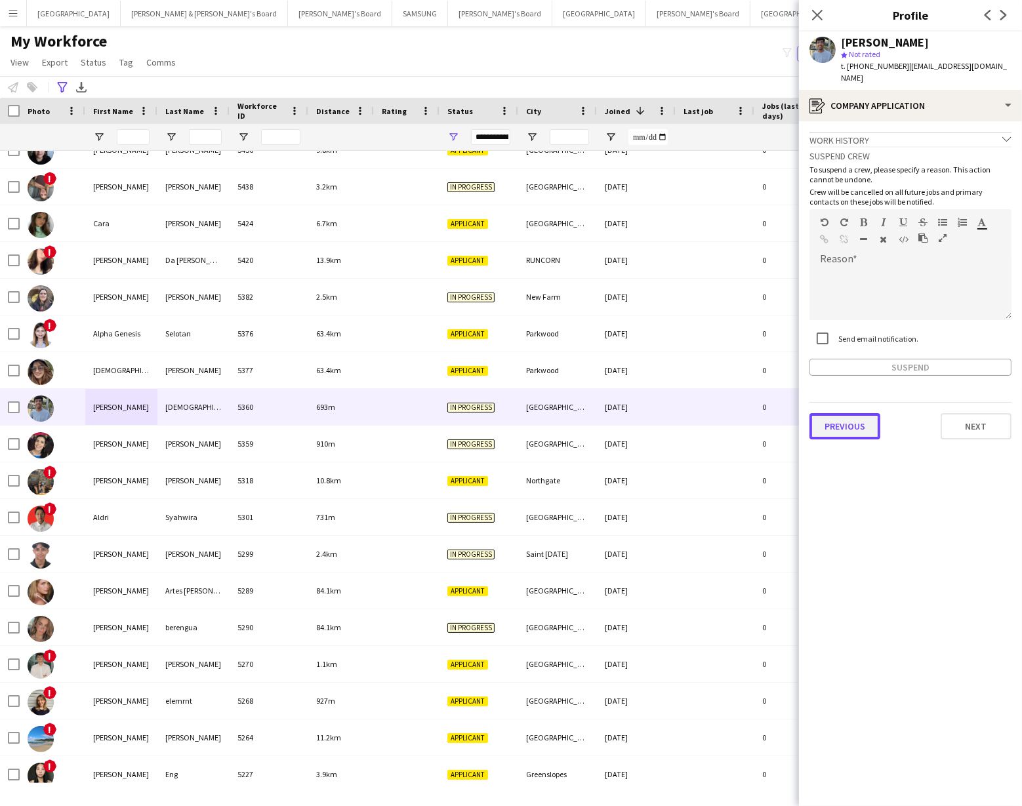
click at [832, 414] on button "Previous" at bounding box center [844, 426] width 71 height 26
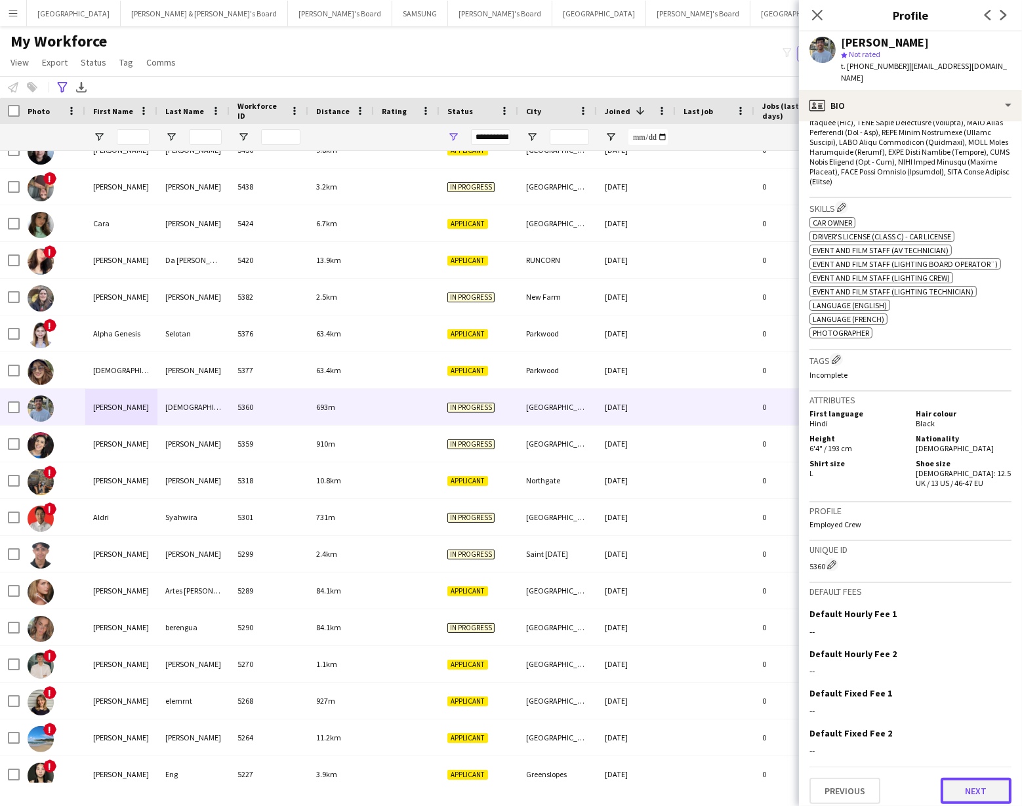
click at [970, 783] on button "Next" at bounding box center [975, 791] width 71 height 26
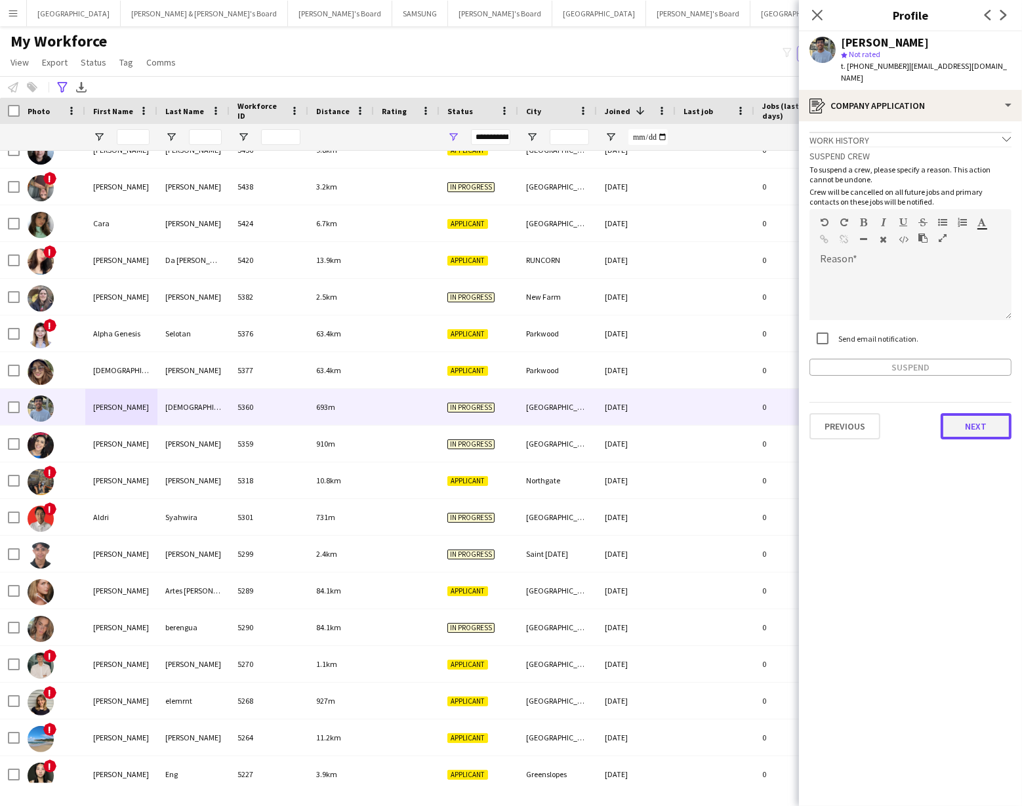
click at [963, 413] on button "Next" at bounding box center [975, 426] width 71 height 26
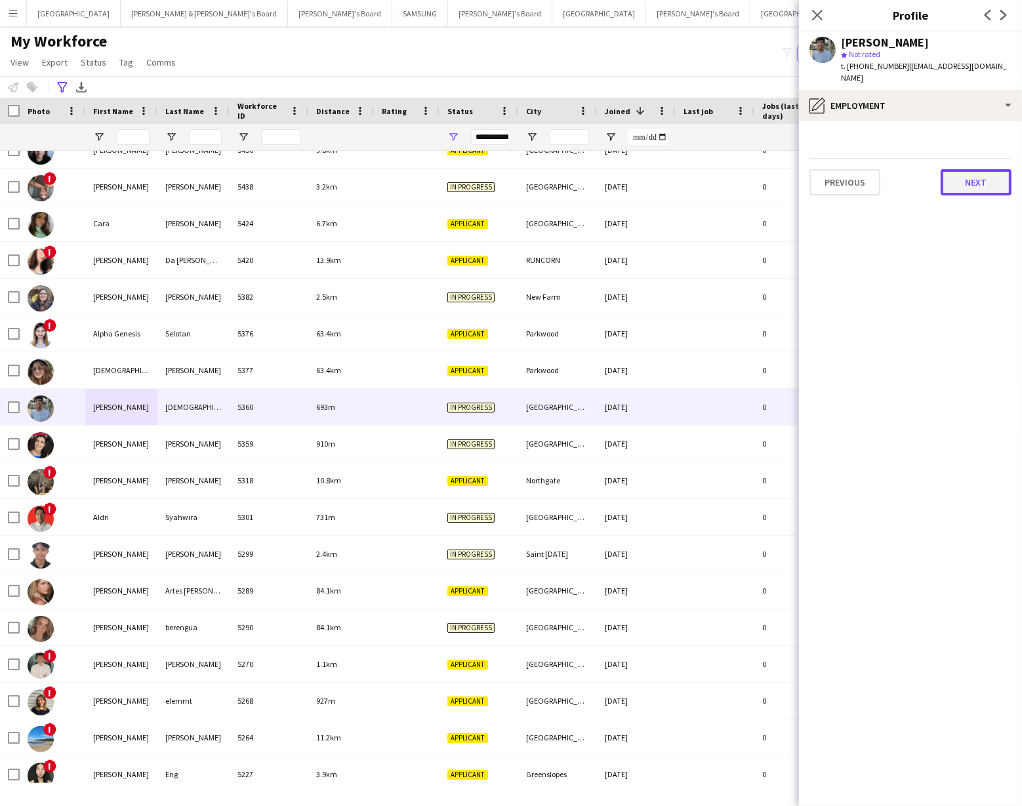
click at [965, 172] on button "Next" at bounding box center [975, 182] width 71 height 26
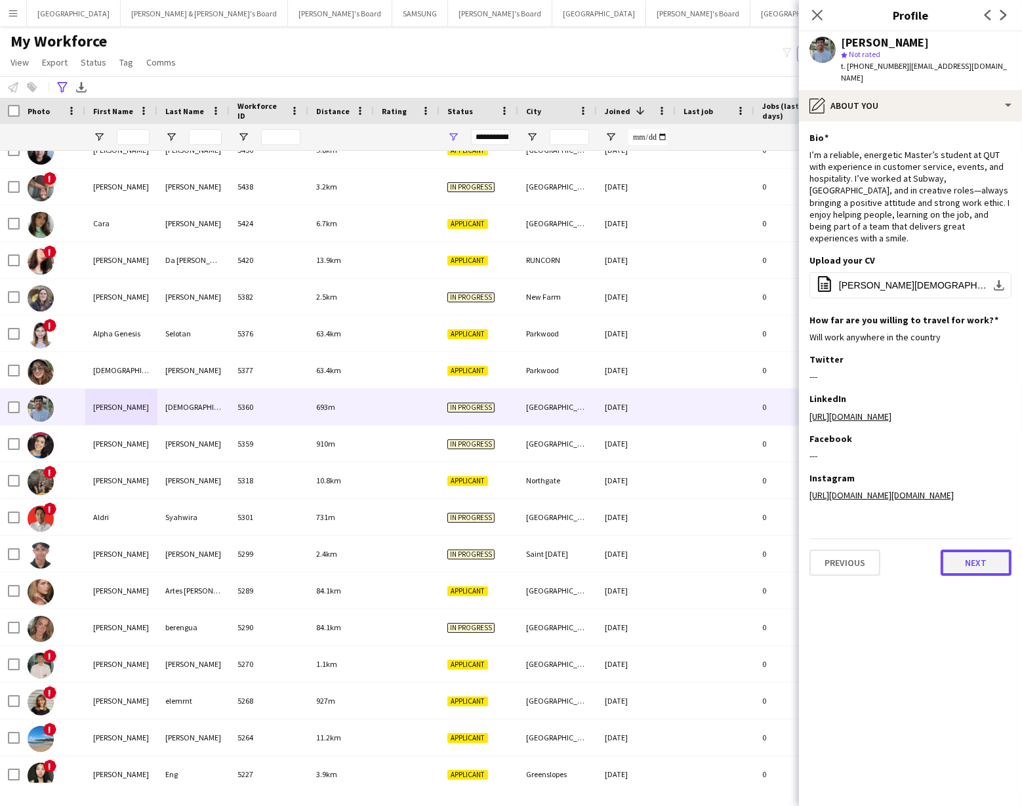
click at [969, 552] on button "Next" at bounding box center [975, 563] width 71 height 26
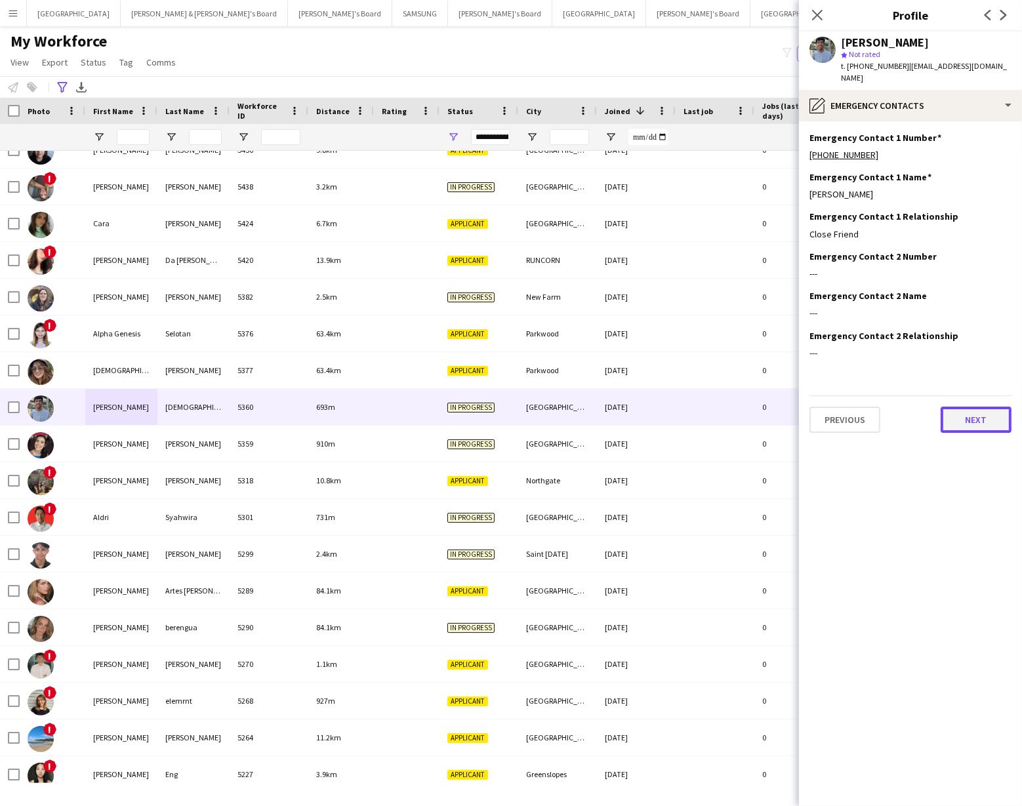
click at [961, 407] on button "Next" at bounding box center [975, 420] width 71 height 26
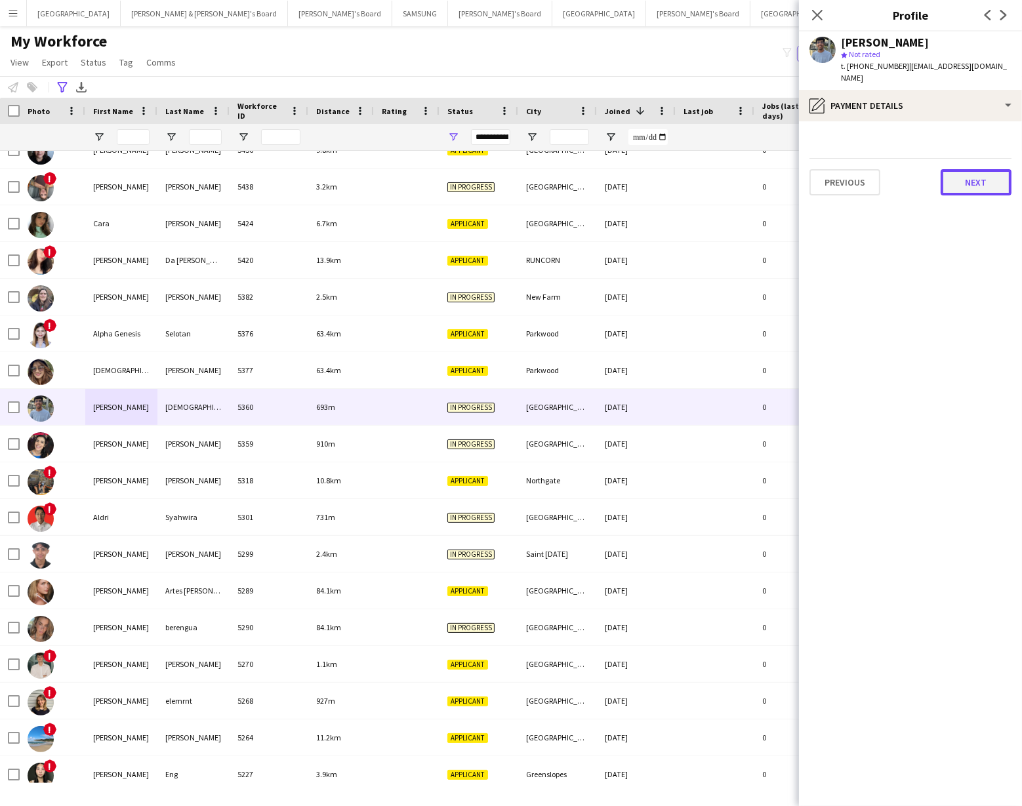
click at [966, 169] on button "Next" at bounding box center [975, 182] width 71 height 26
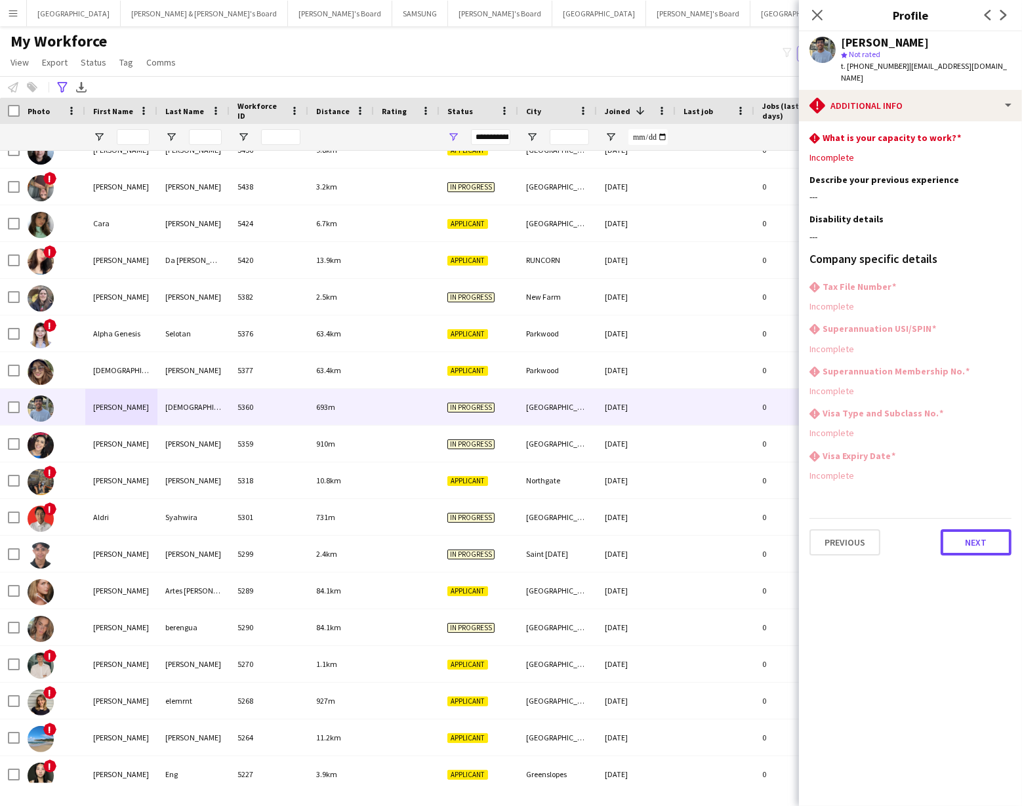
click at [974, 530] on button "Next" at bounding box center [975, 542] width 71 height 26
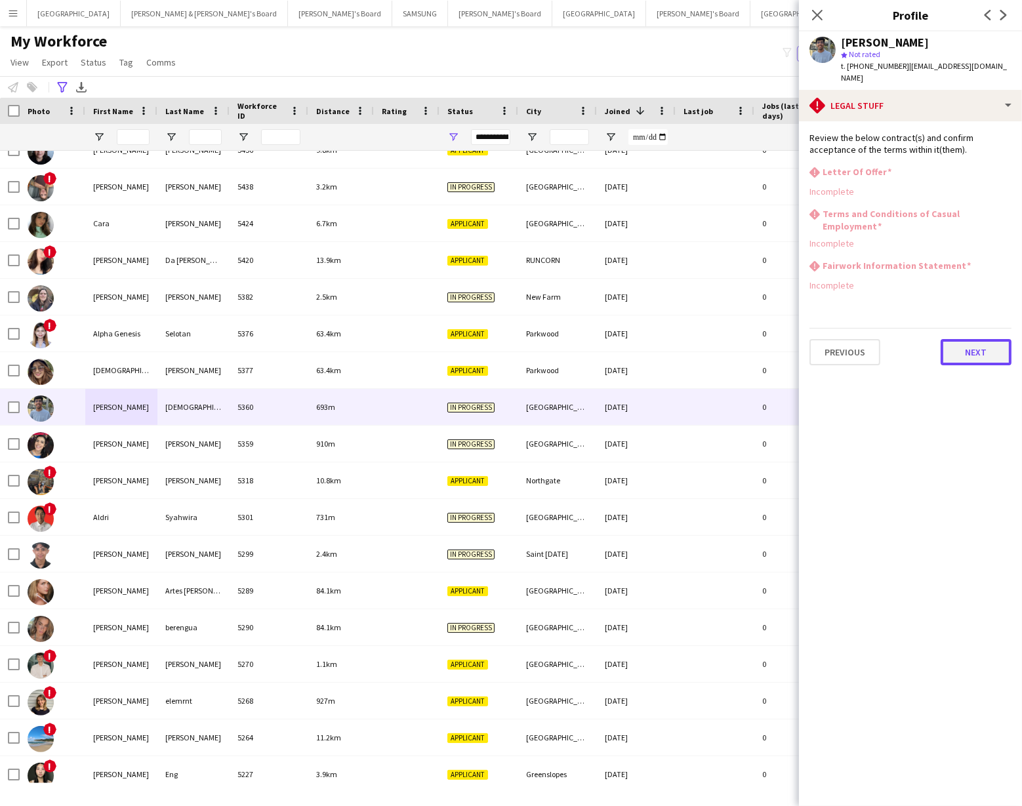
click at [969, 339] on button "Next" at bounding box center [975, 352] width 71 height 26
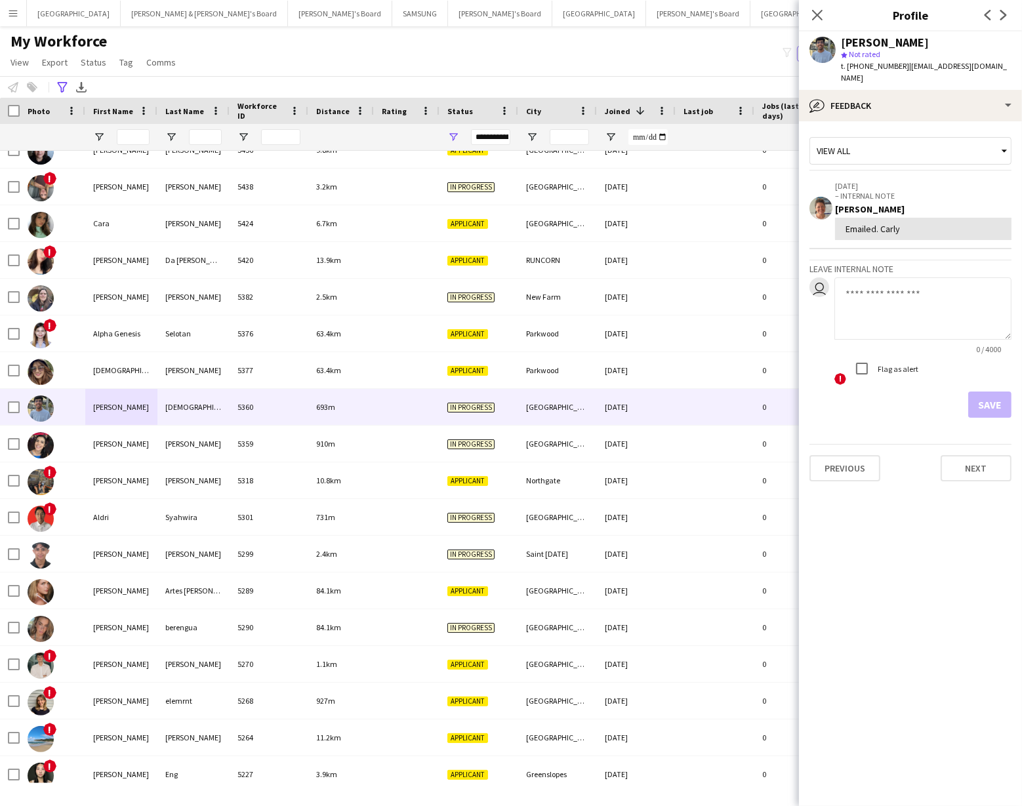
click at [863, 280] on textarea at bounding box center [922, 308] width 177 height 62
click at [852, 455] on button "Previous" at bounding box center [844, 468] width 71 height 26
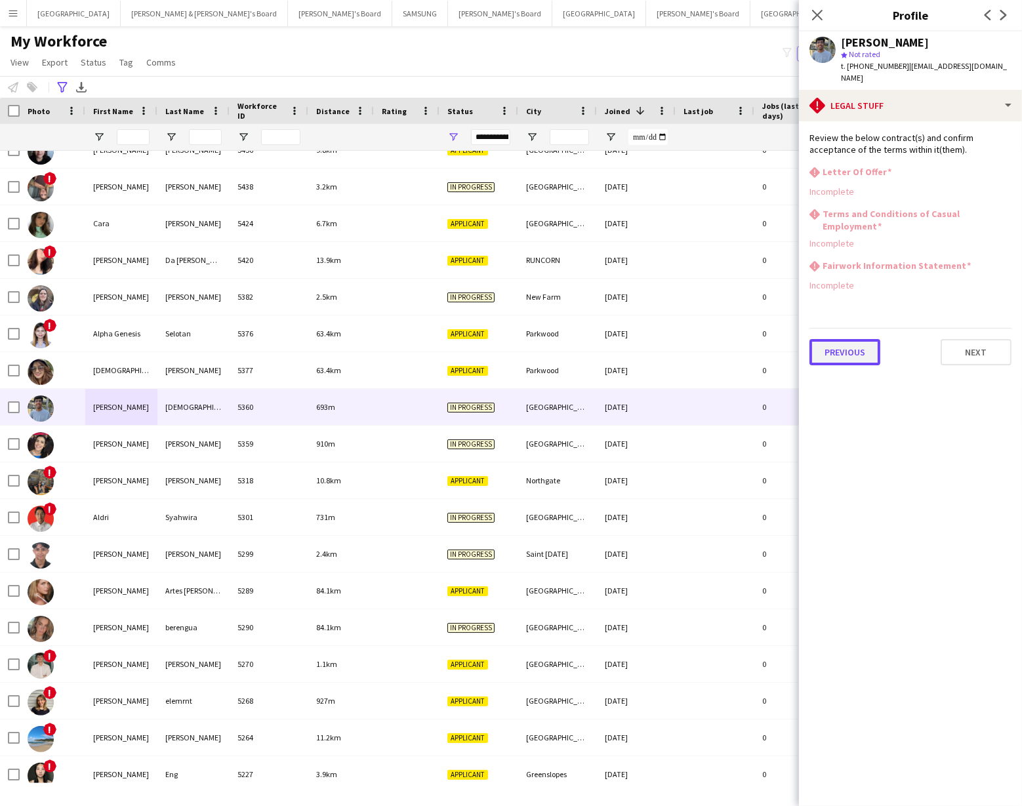
click at [849, 339] on button "Previous" at bounding box center [844, 352] width 71 height 26
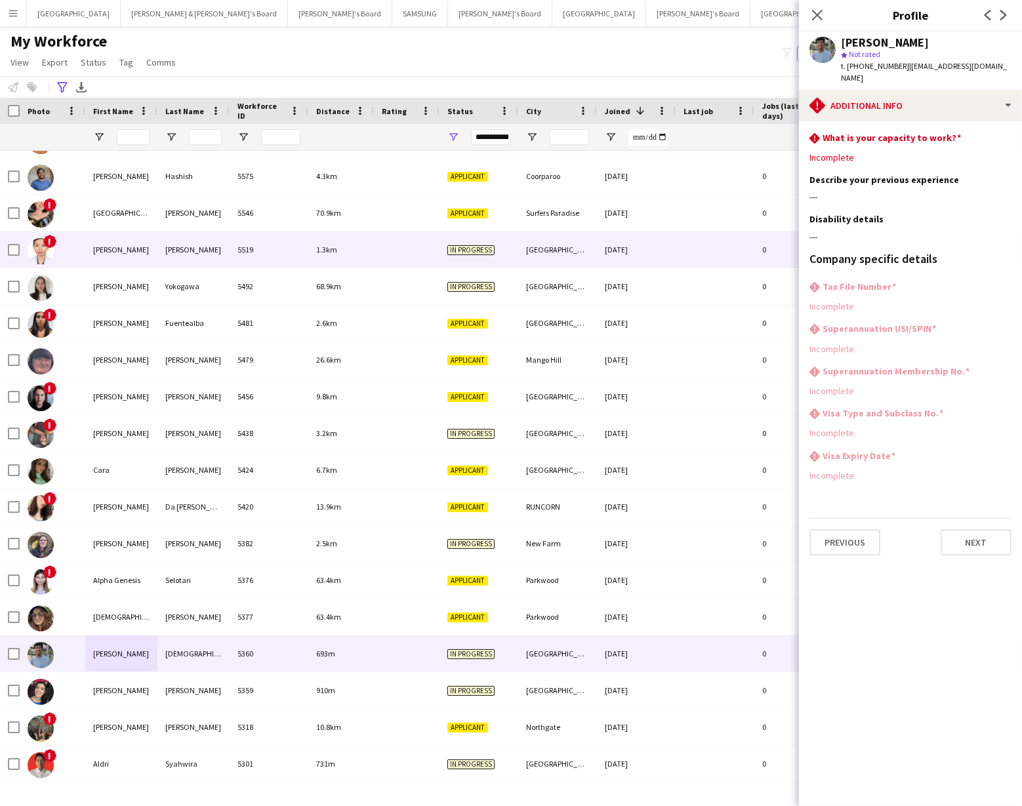
scroll to position [0, 0]
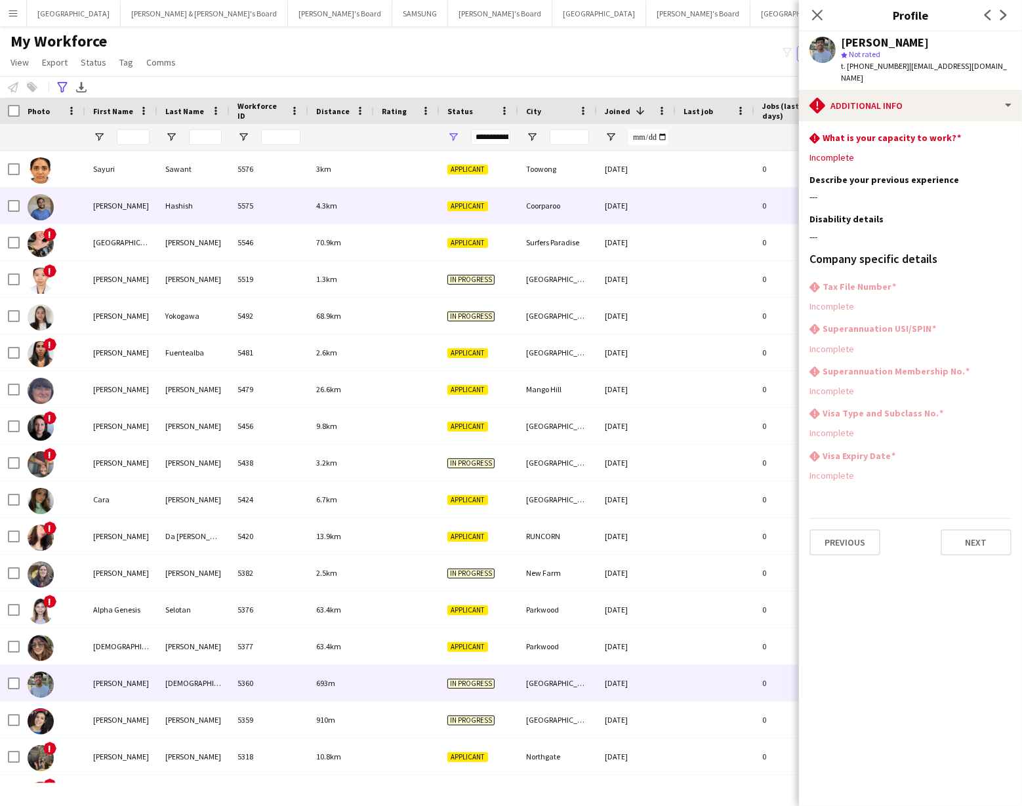
click at [279, 209] on div "5575" at bounding box center [269, 206] width 79 height 36
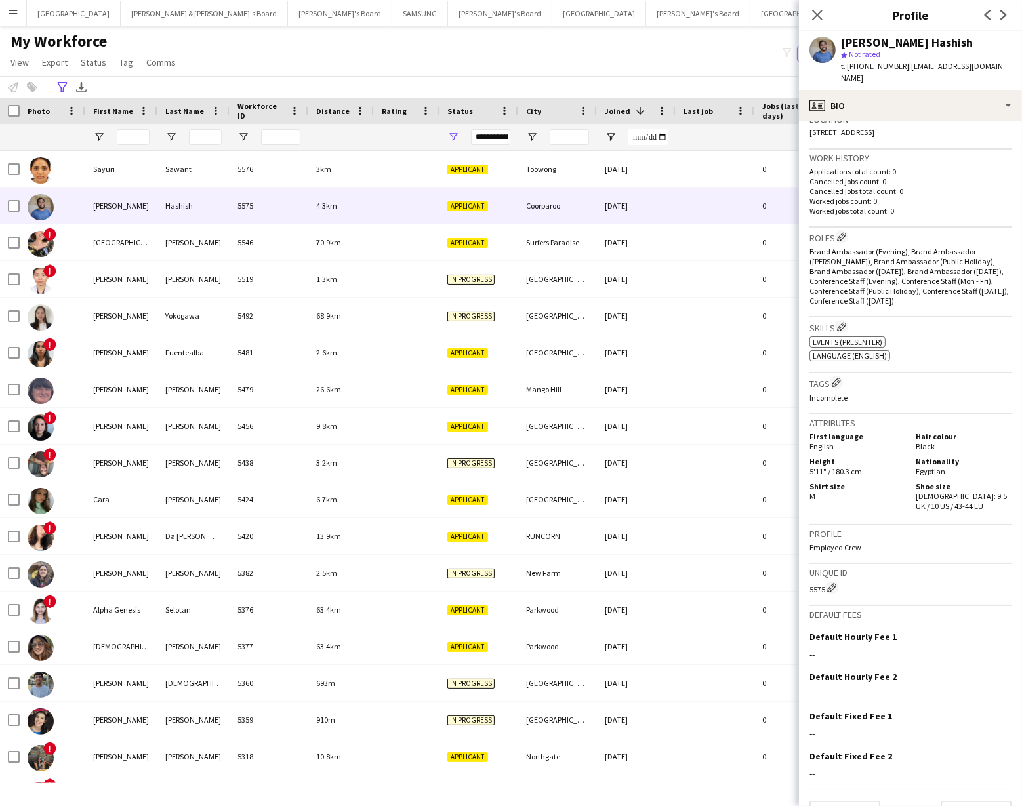
scroll to position [313, 0]
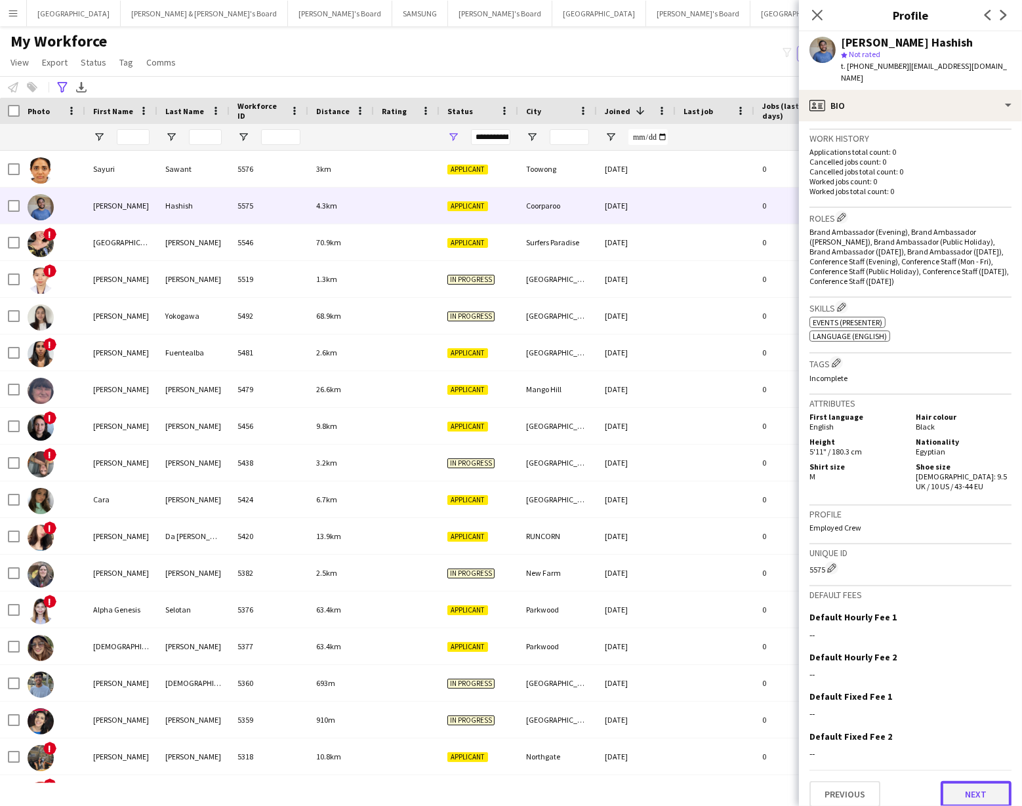
click at [976, 786] on button "Next" at bounding box center [975, 794] width 71 height 26
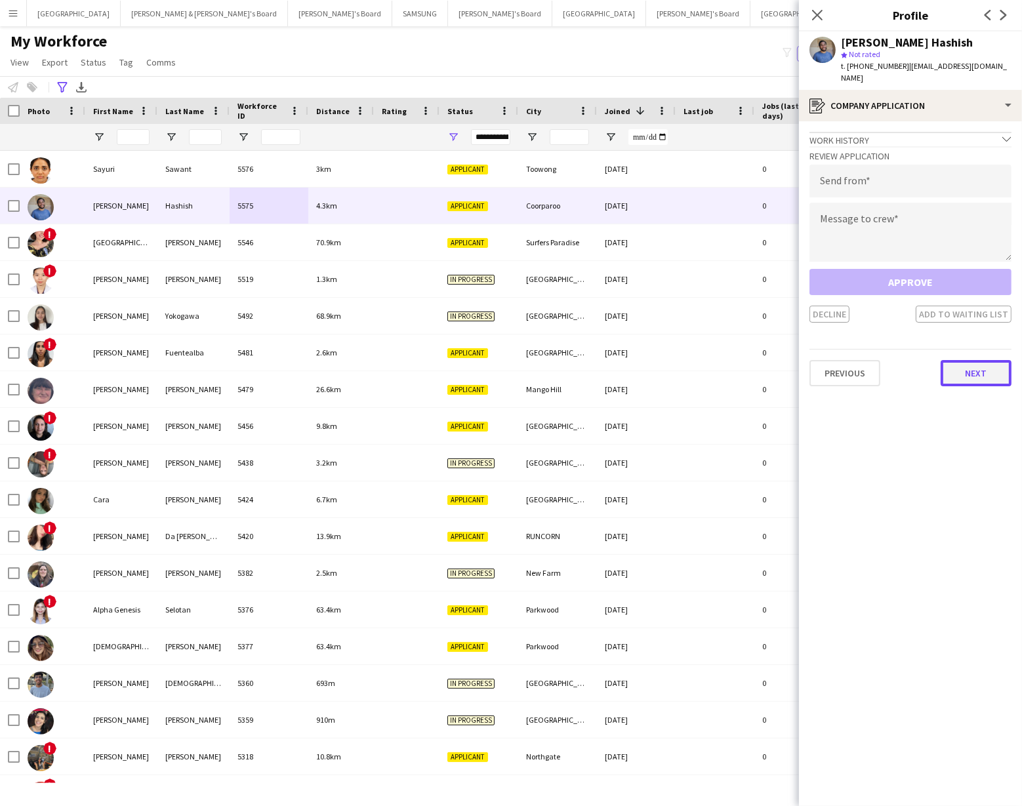
click at [969, 363] on button "Next" at bounding box center [975, 373] width 71 height 26
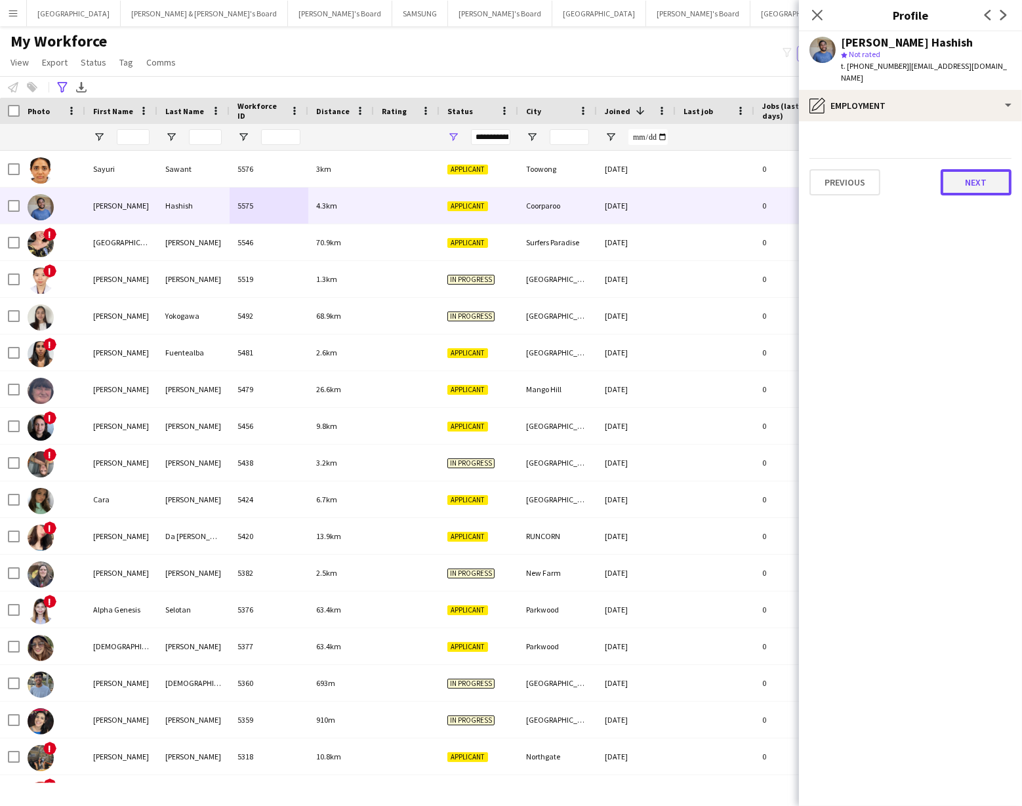
click at [968, 173] on button "Next" at bounding box center [975, 182] width 71 height 26
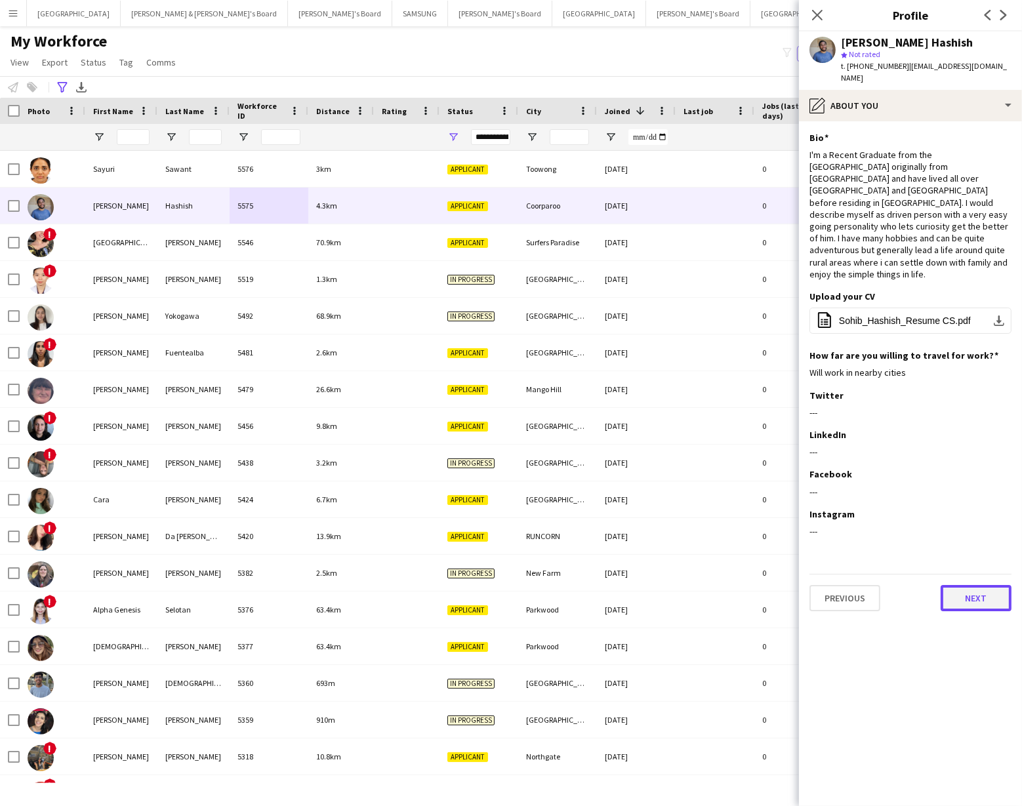
click at [969, 585] on button "Next" at bounding box center [975, 598] width 71 height 26
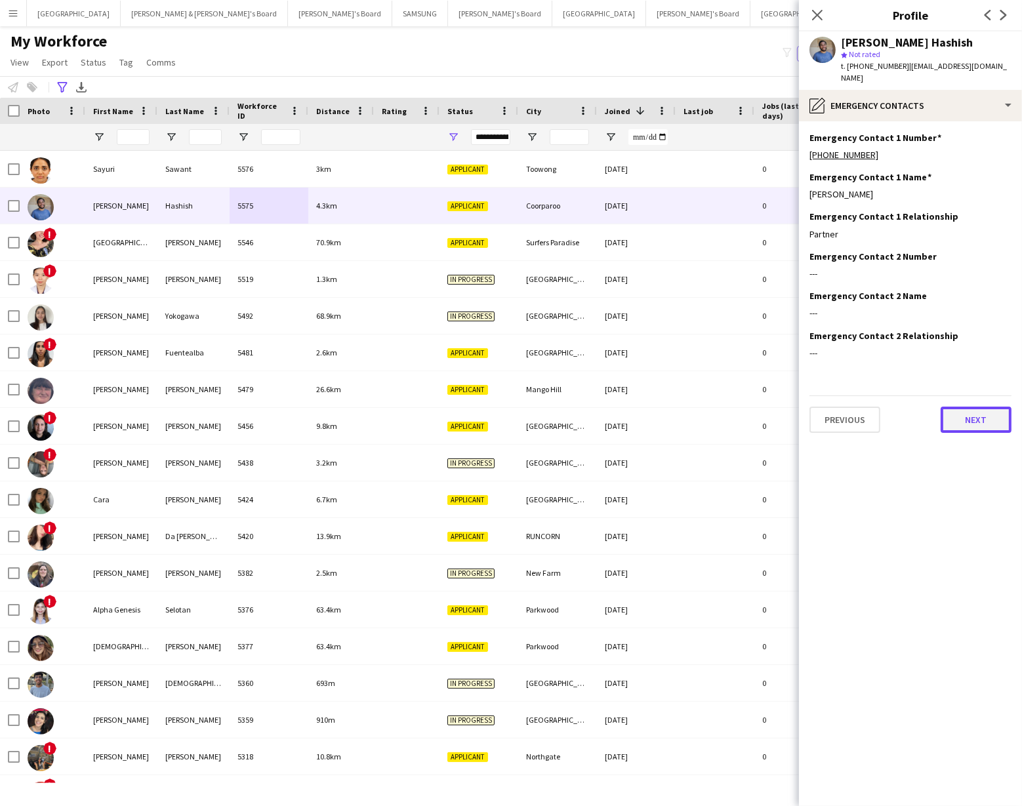
click at [977, 416] on button "Next" at bounding box center [975, 420] width 71 height 26
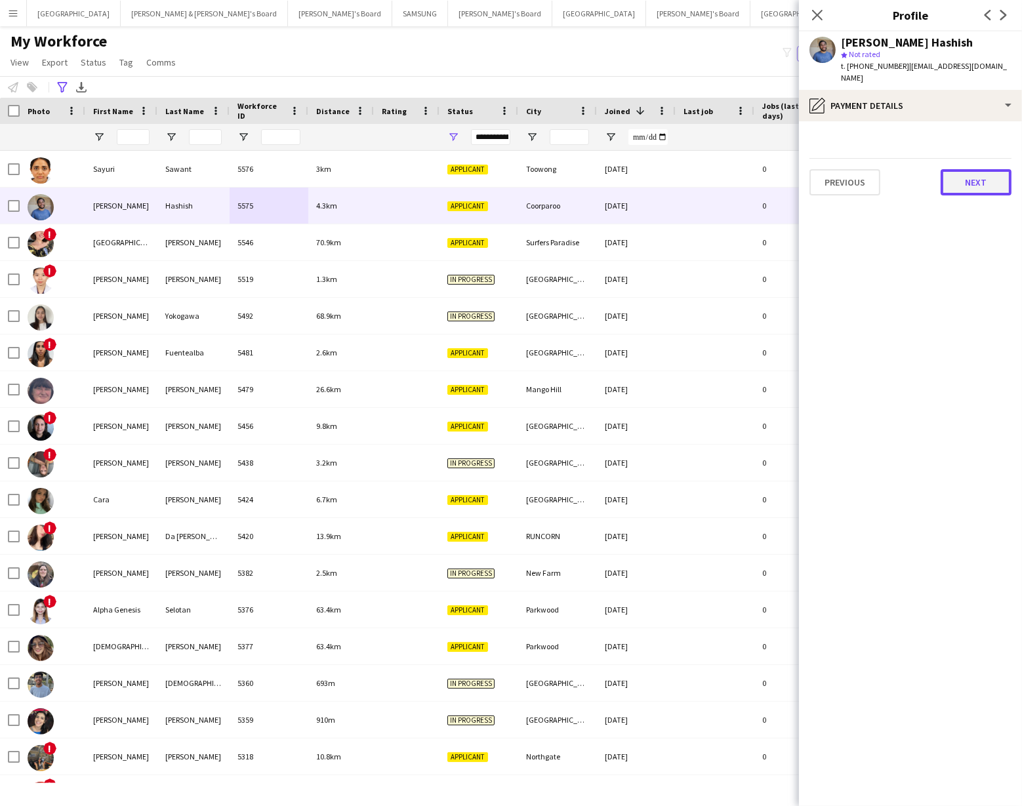
click at [972, 171] on button "Next" at bounding box center [975, 182] width 71 height 26
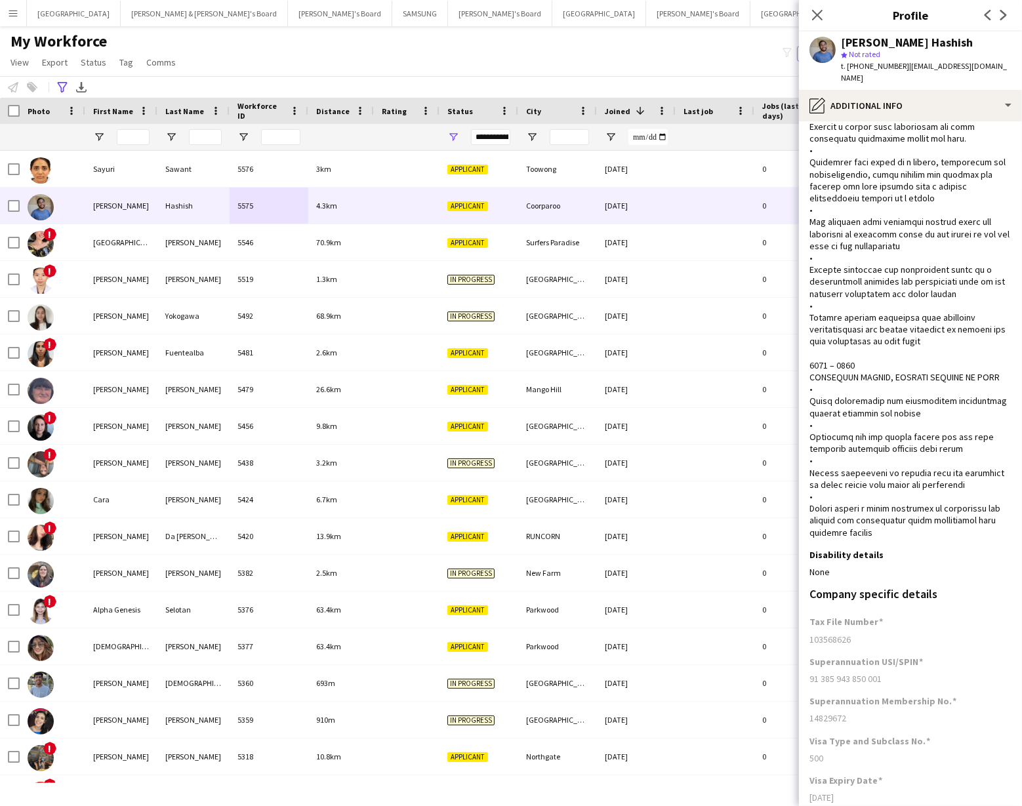
scroll to position [459, 0]
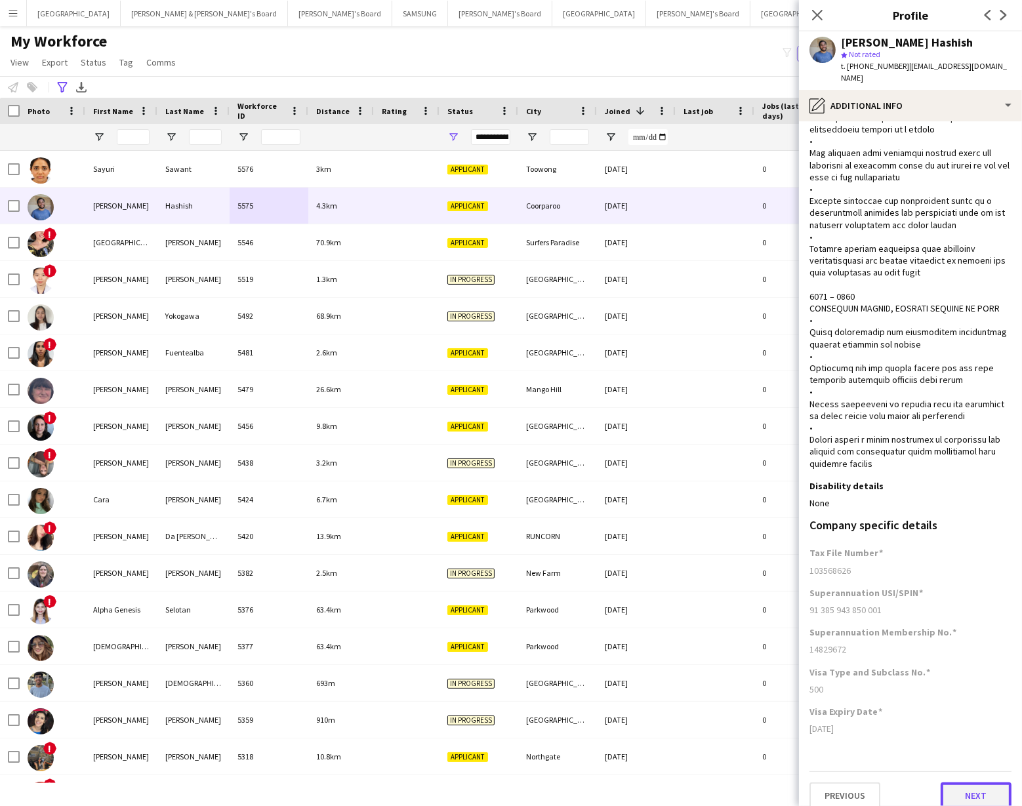
drag, startPoint x: 991, startPoint y: 782, endPoint x: 984, endPoint y: 771, distance: 13.3
click at [991, 782] on button "Next" at bounding box center [975, 795] width 71 height 26
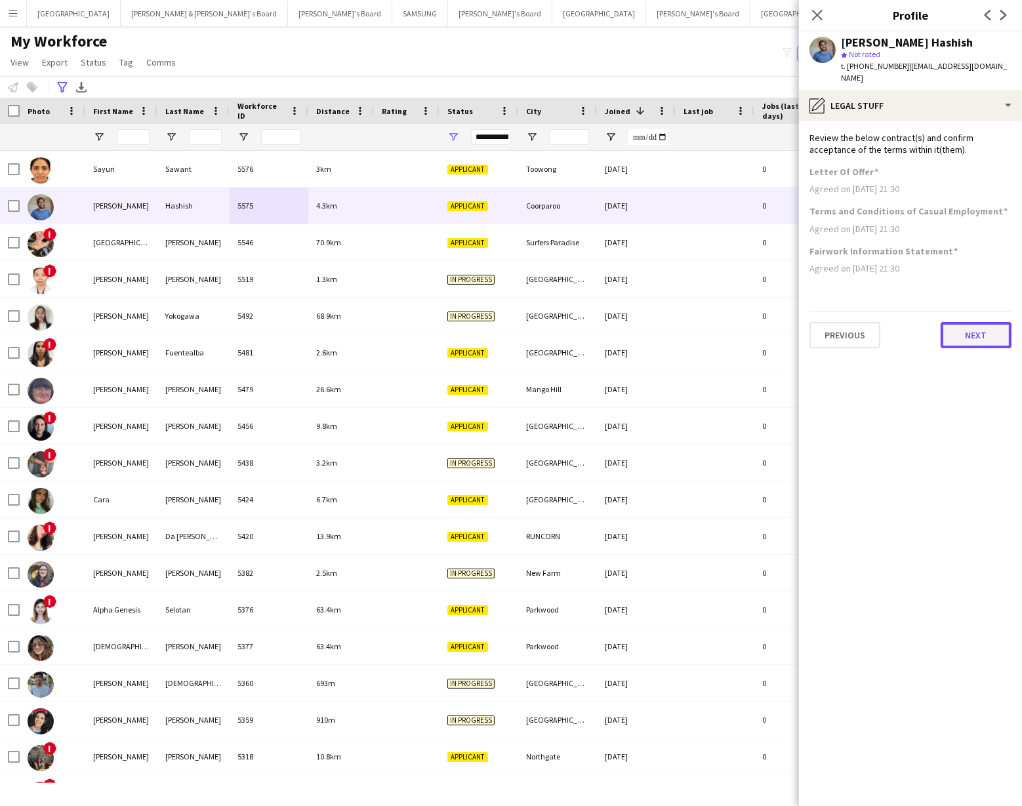
click at [972, 325] on button "Next" at bounding box center [975, 335] width 71 height 26
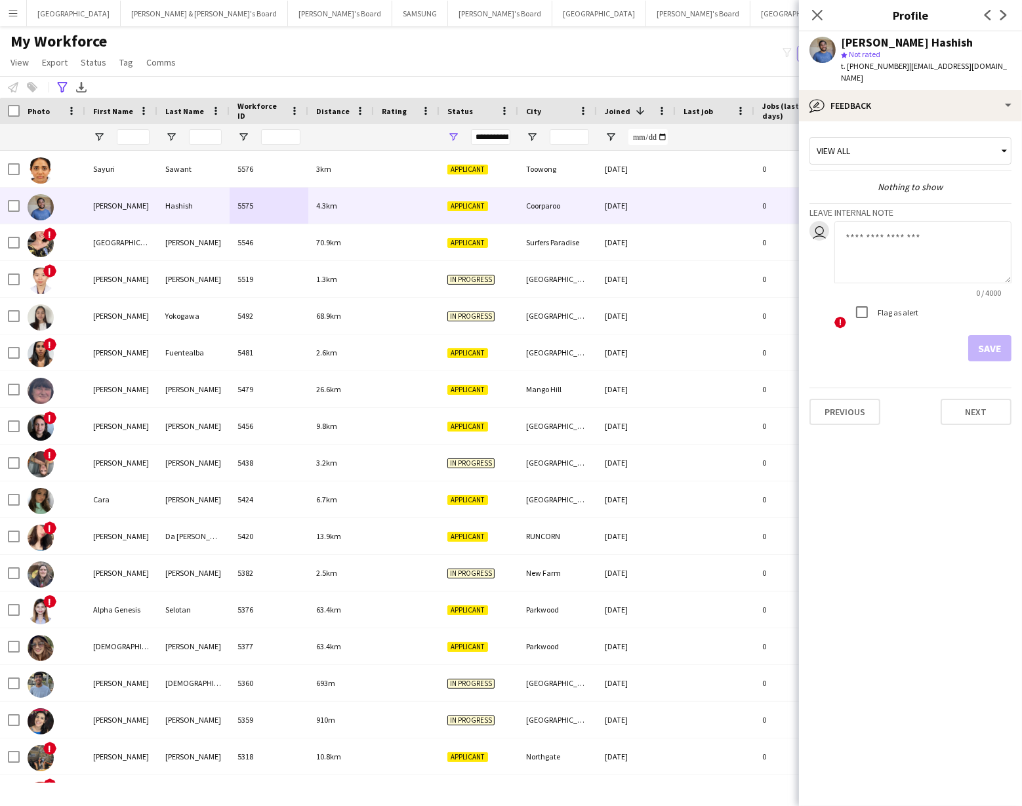
click at [856, 221] on textarea at bounding box center [922, 252] width 177 height 62
click at [984, 252] on textarea "**********" at bounding box center [922, 252] width 177 height 62
type textarea "**********"
click at [985, 335] on button "Save" at bounding box center [989, 348] width 43 height 26
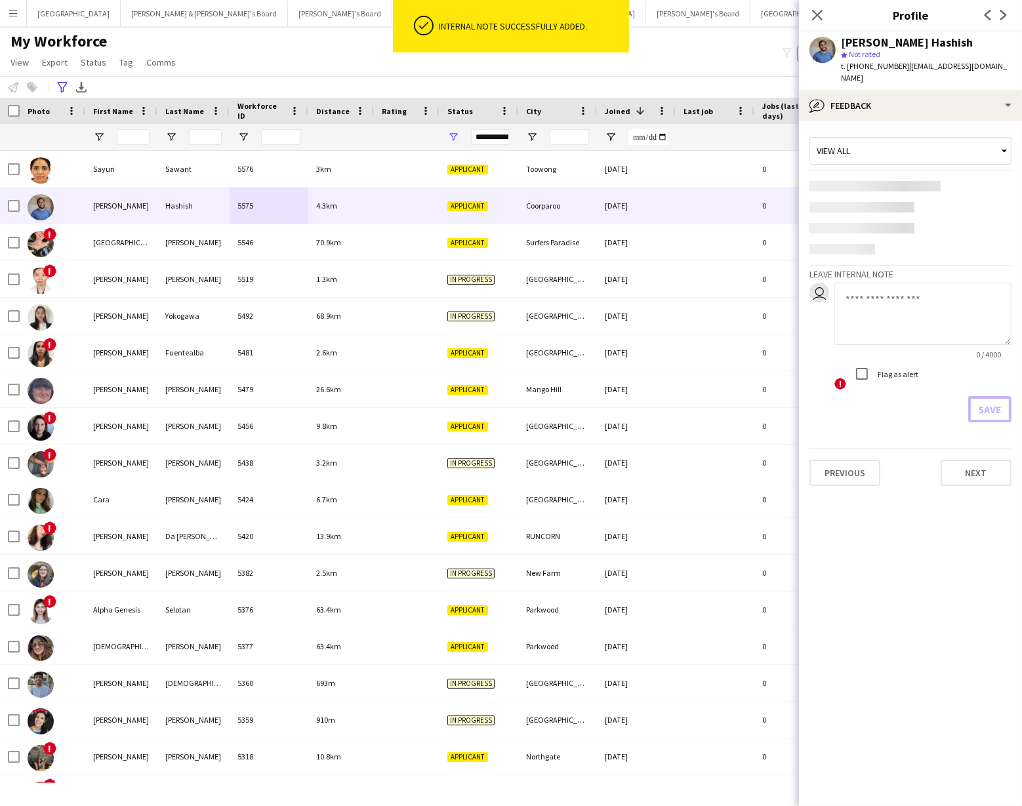
scroll to position [0, 0]
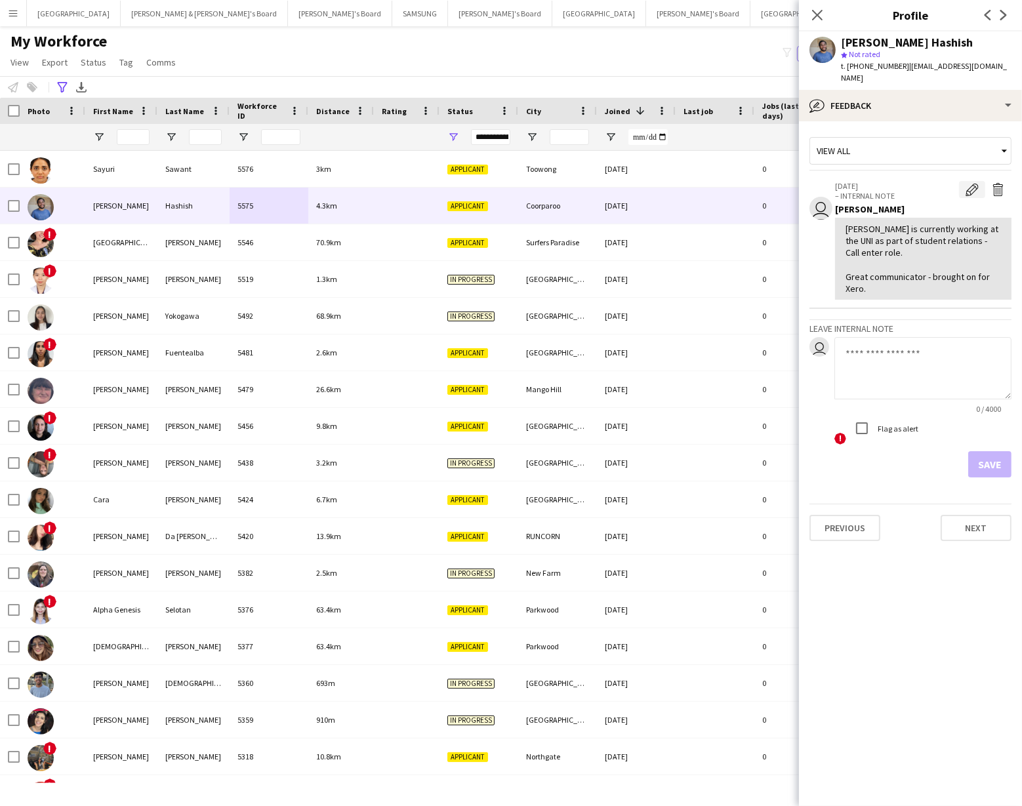
click at [970, 183] on app-icon "Edit internal note" at bounding box center [971, 189] width 13 height 13
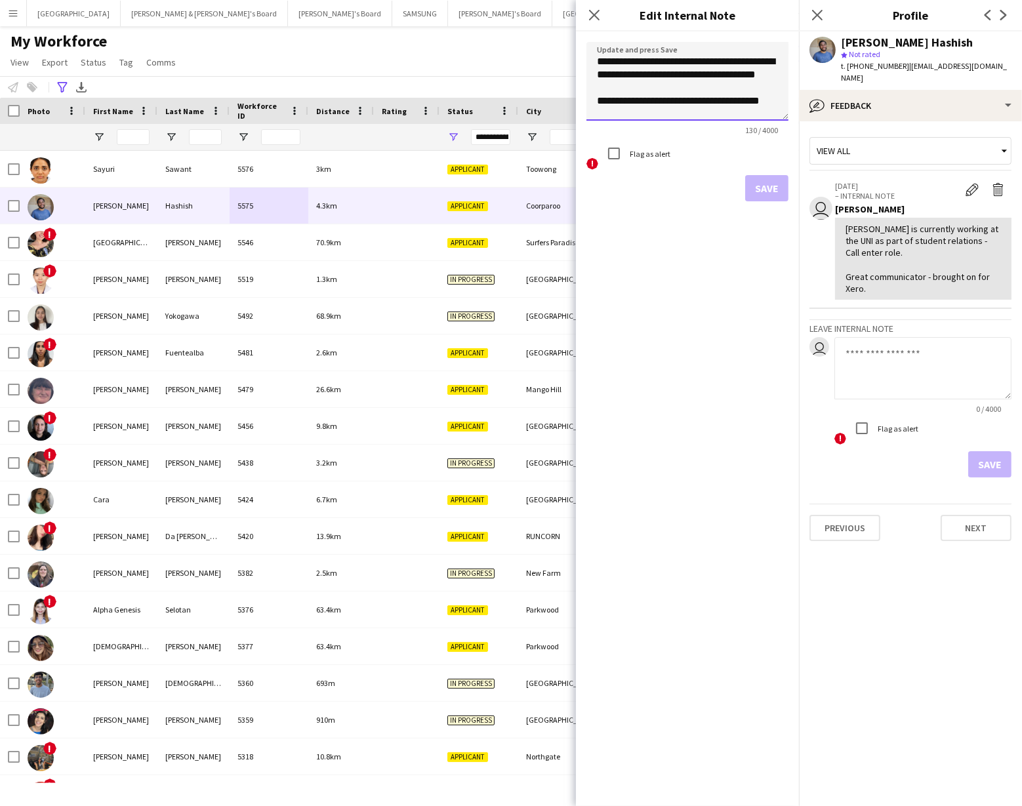
click at [729, 76] on textarea "**********" at bounding box center [687, 81] width 202 height 79
drag, startPoint x: 760, startPoint y: 76, endPoint x: 729, endPoint y: 76, distance: 30.8
click at [729, 76] on textarea "**********" at bounding box center [687, 81] width 202 height 79
type textarea "**********"
click at [773, 191] on button "Save" at bounding box center [766, 188] width 43 height 26
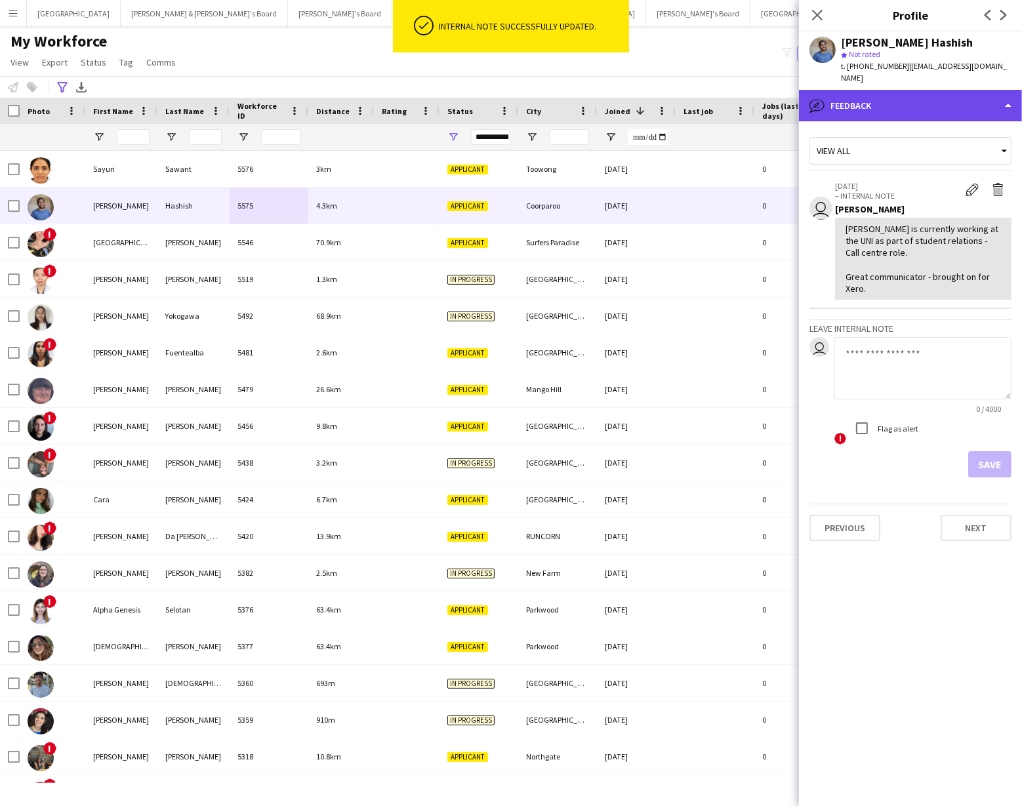
click at [951, 102] on div "bubble-pencil Feedback" at bounding box center [910, 105] width 223 height 31
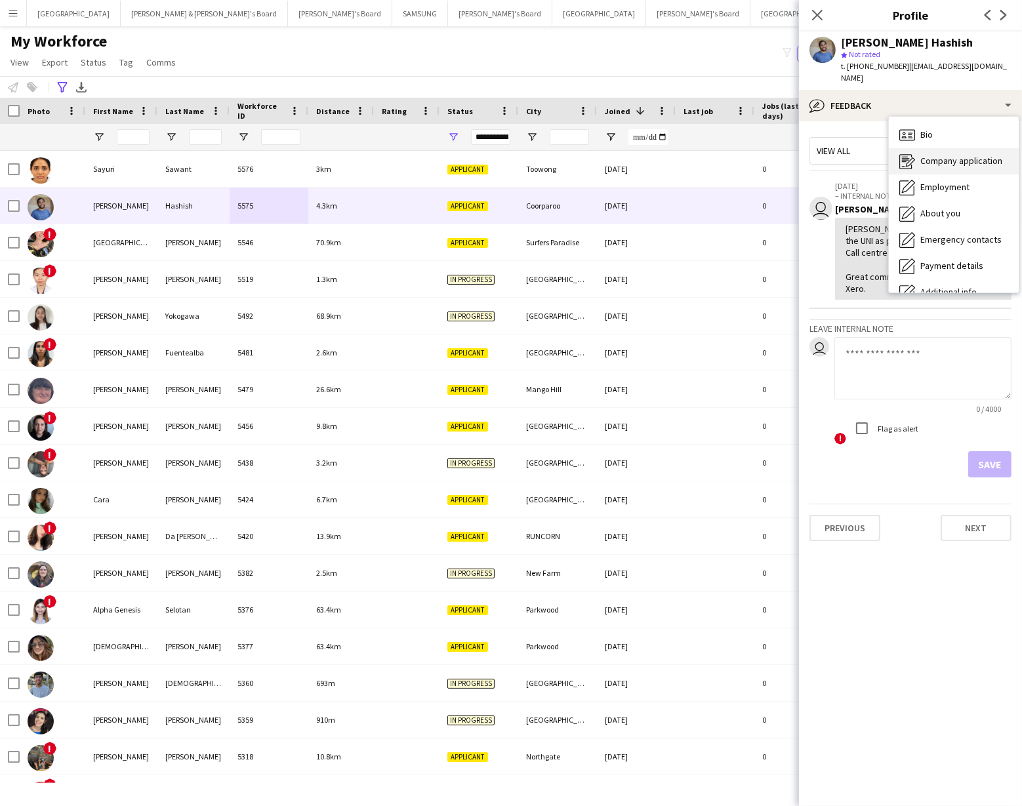
click at [949, 155] on span "Company application" at bounding box center [961, 161] width 82 height 12
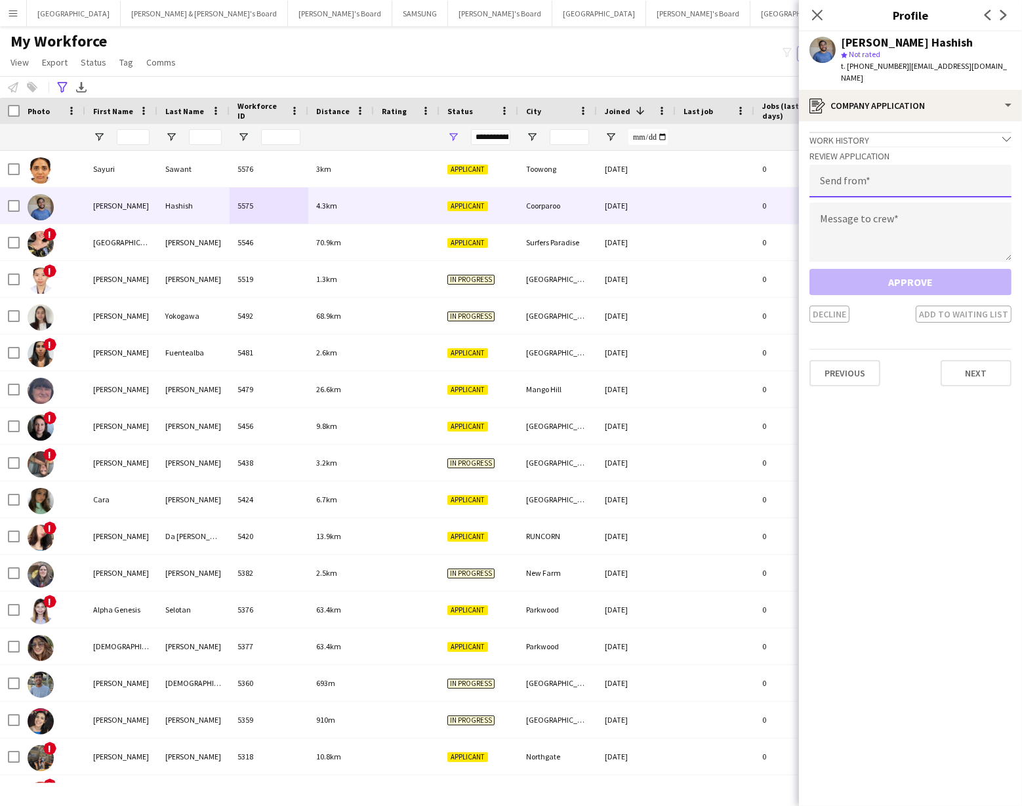
click at [834, 172] on input "email" at bounding box center [910, 181] width 202 height 33
type input "**********"
click at [836, 211] on textarea at bounding box center [910, 232] width 202 height 59
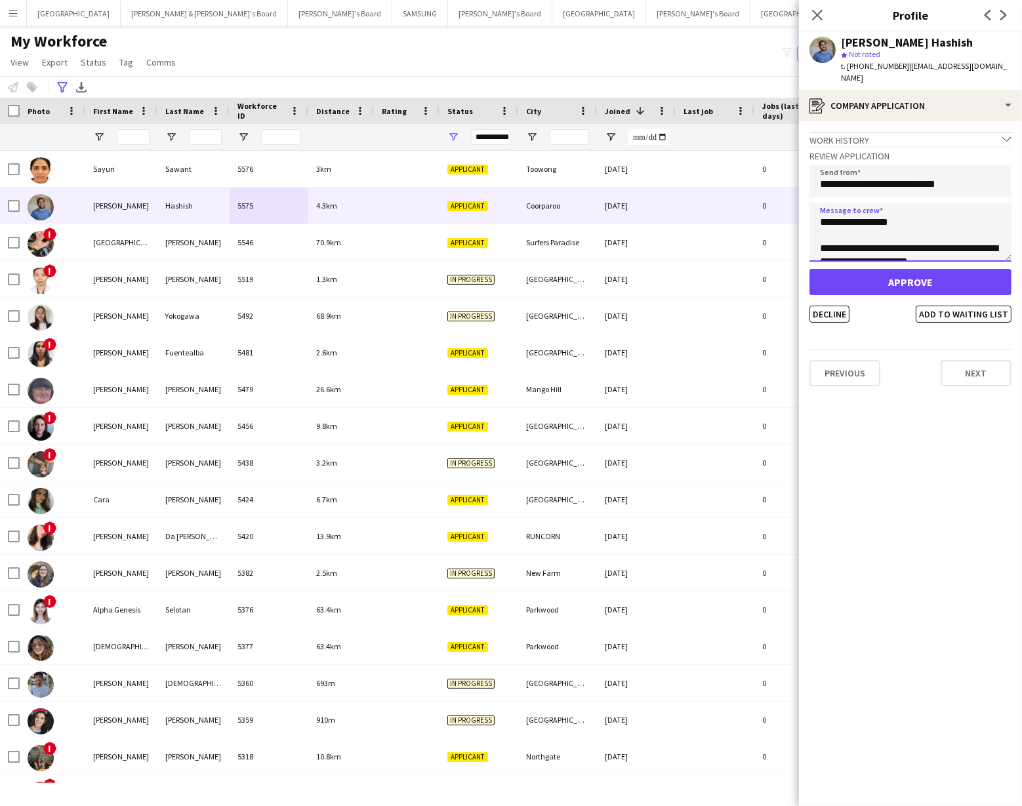
scroll to position [12, 0]
type textarea "**********"
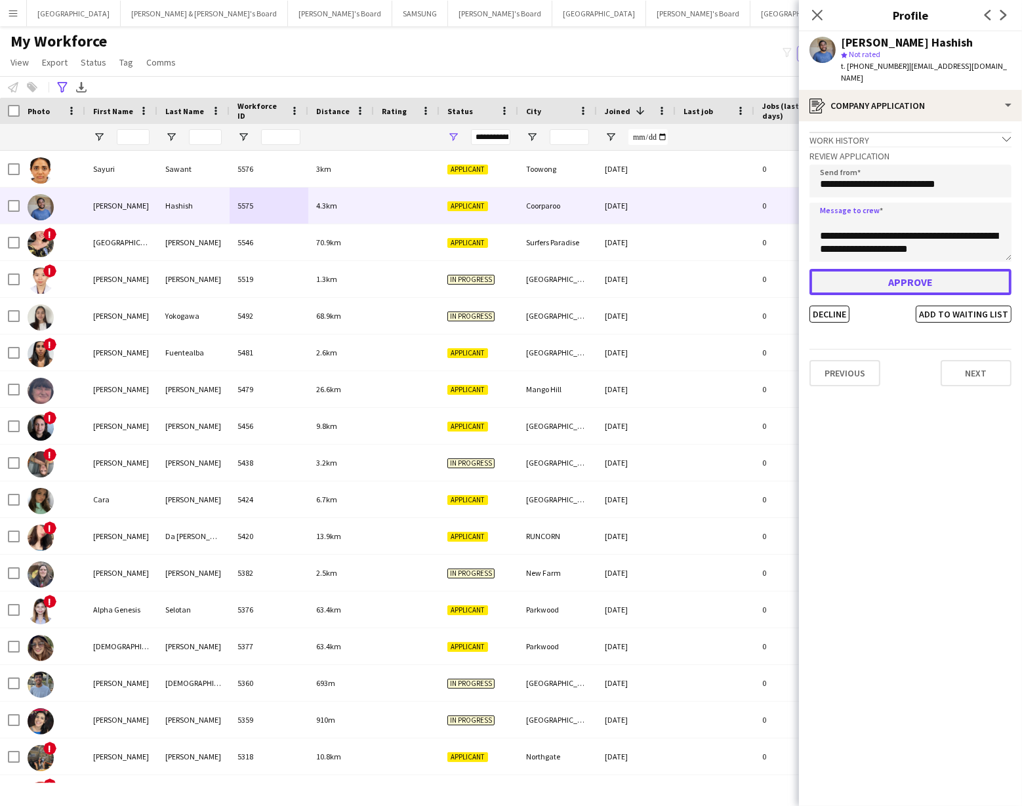
click at [903, 269] on button "Approve" at bounding box center [910, 282] width 202 height 26
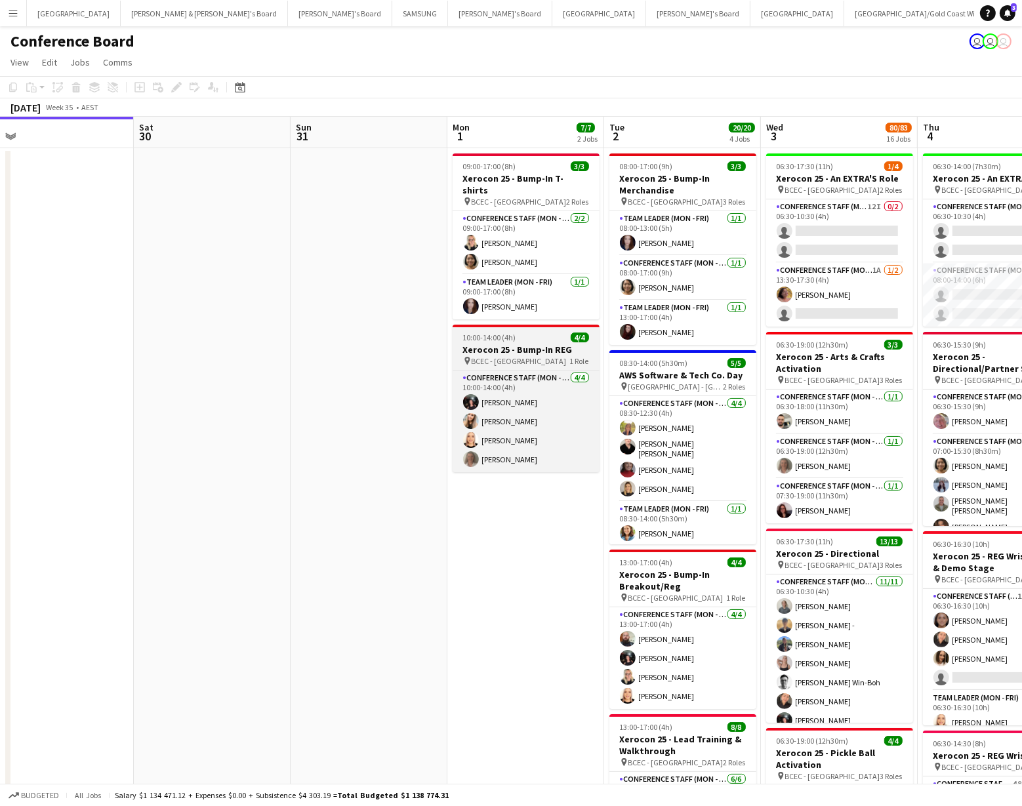
scroll to position [0, 335]
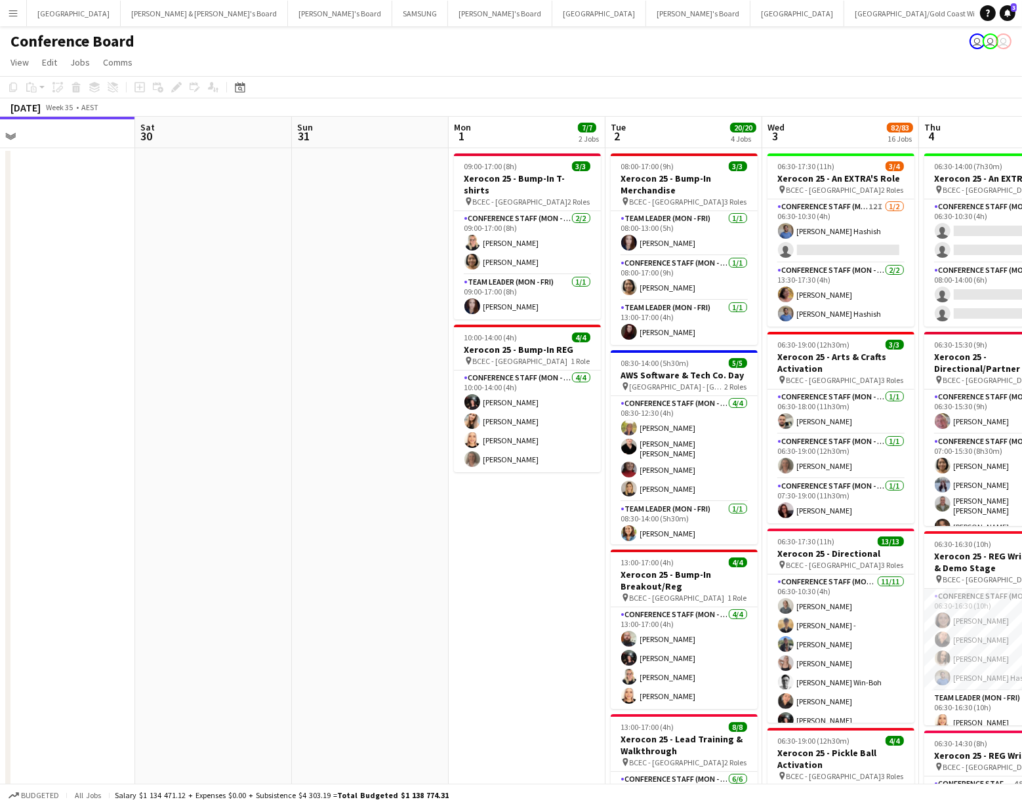
click at [7, 16] on button "Menu" at bounding box center [13, 13] width 26 height 26
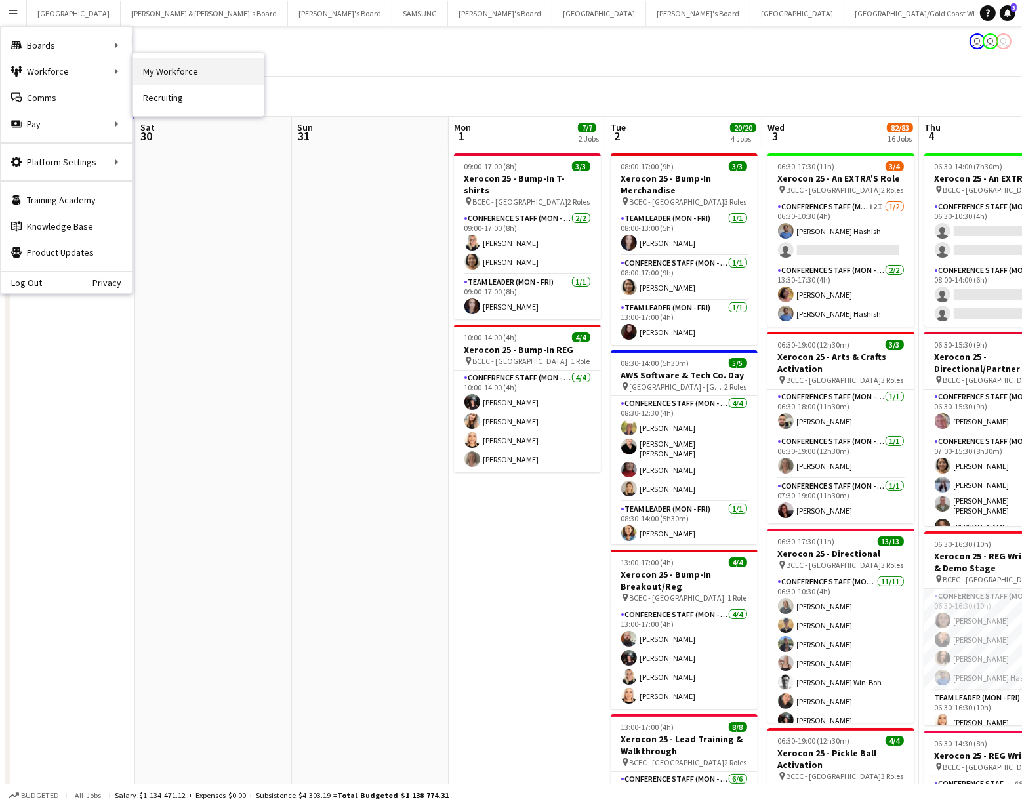
click at [184, 64] on link "My Workforce" at bounding box center [197, 71] width 131 height 26
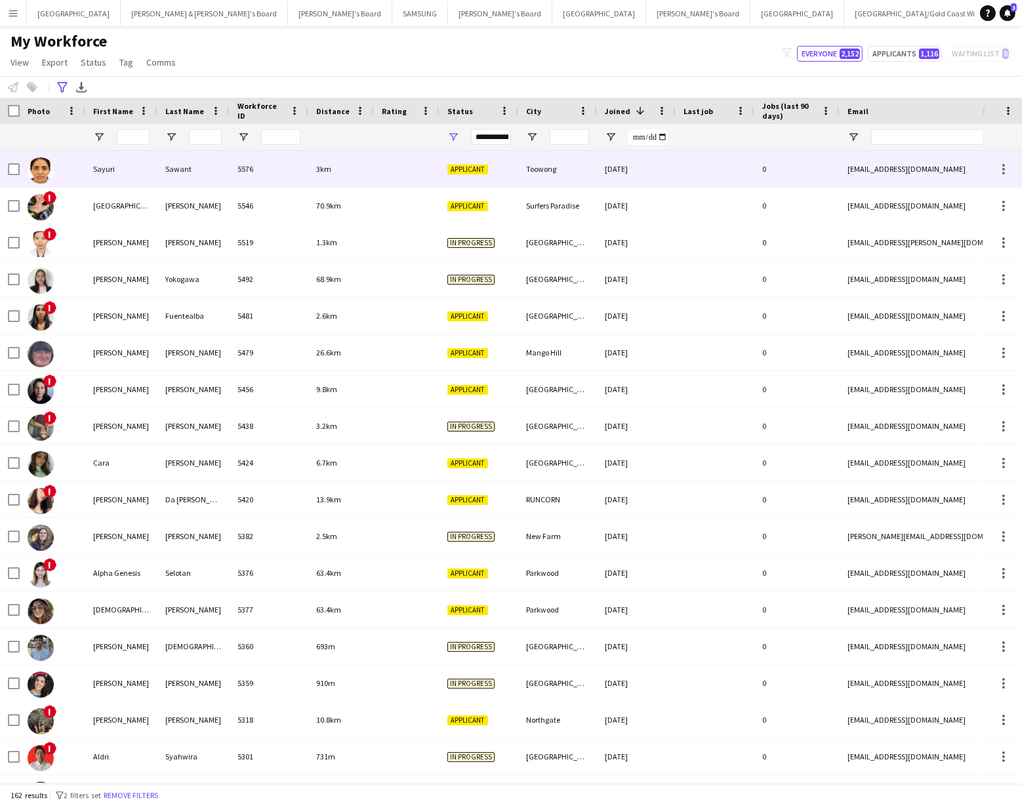
click at [125, 175] on div "Sayuri" at bounding box center [121, 169] width 72 height 36
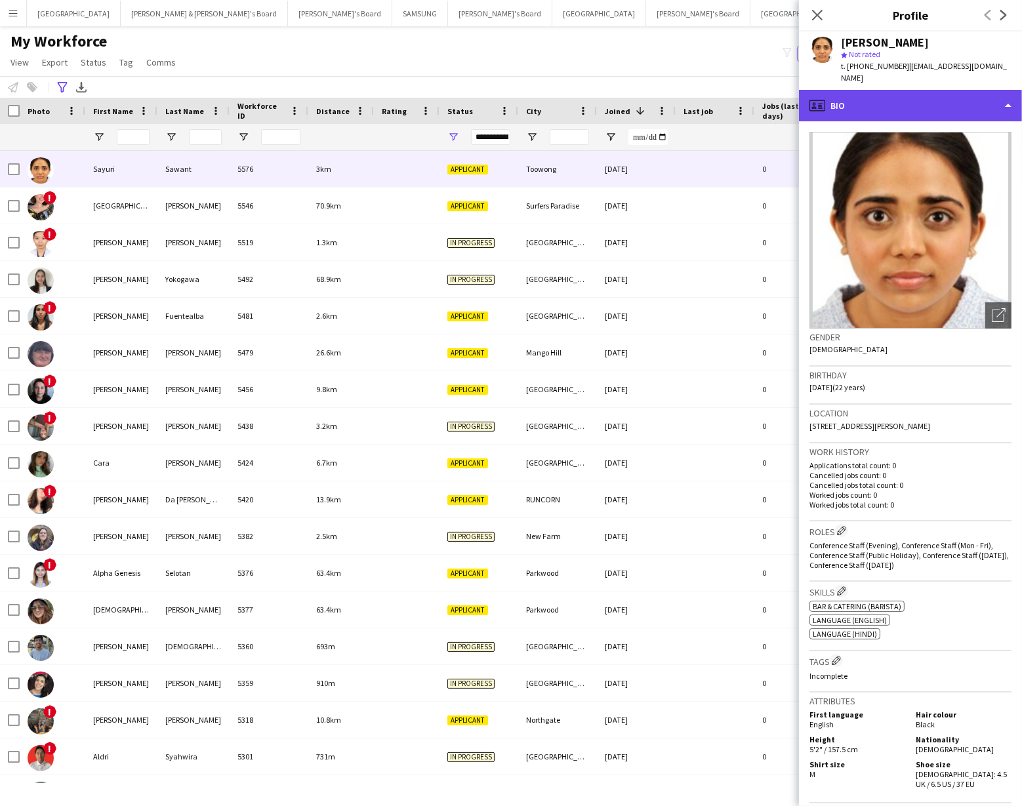
click at [990, 99] on div "profile Bio" at bounding box center [910, 105] width 223 height 31
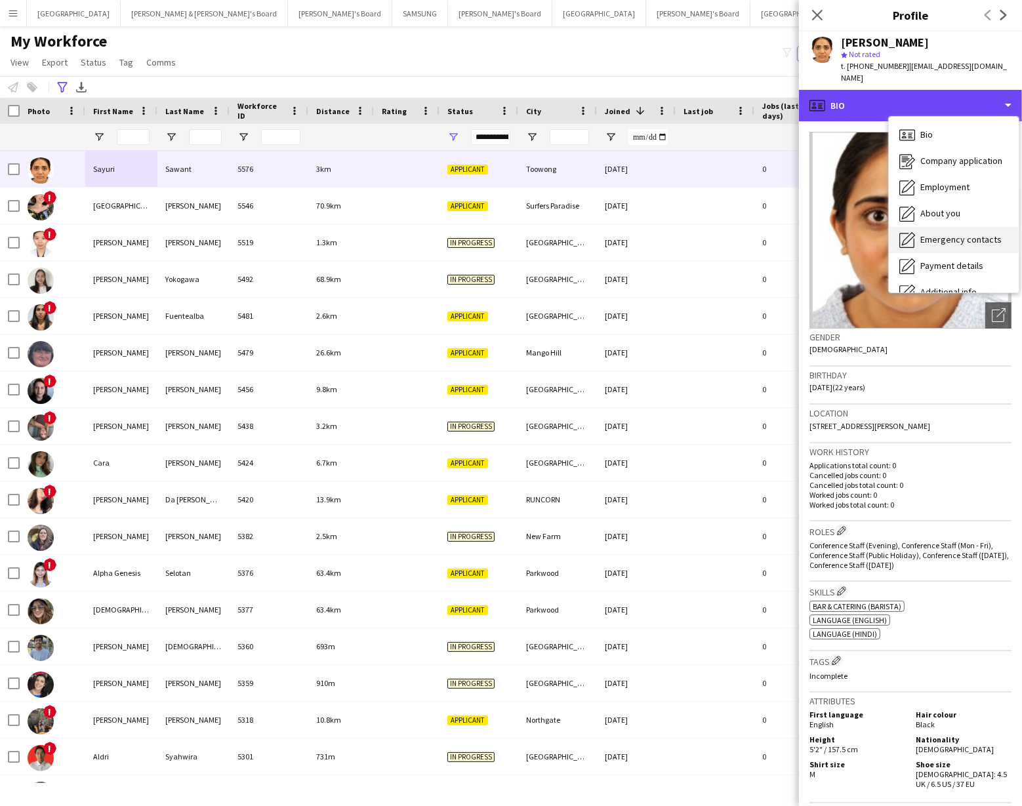
scroll to position [96, 0]
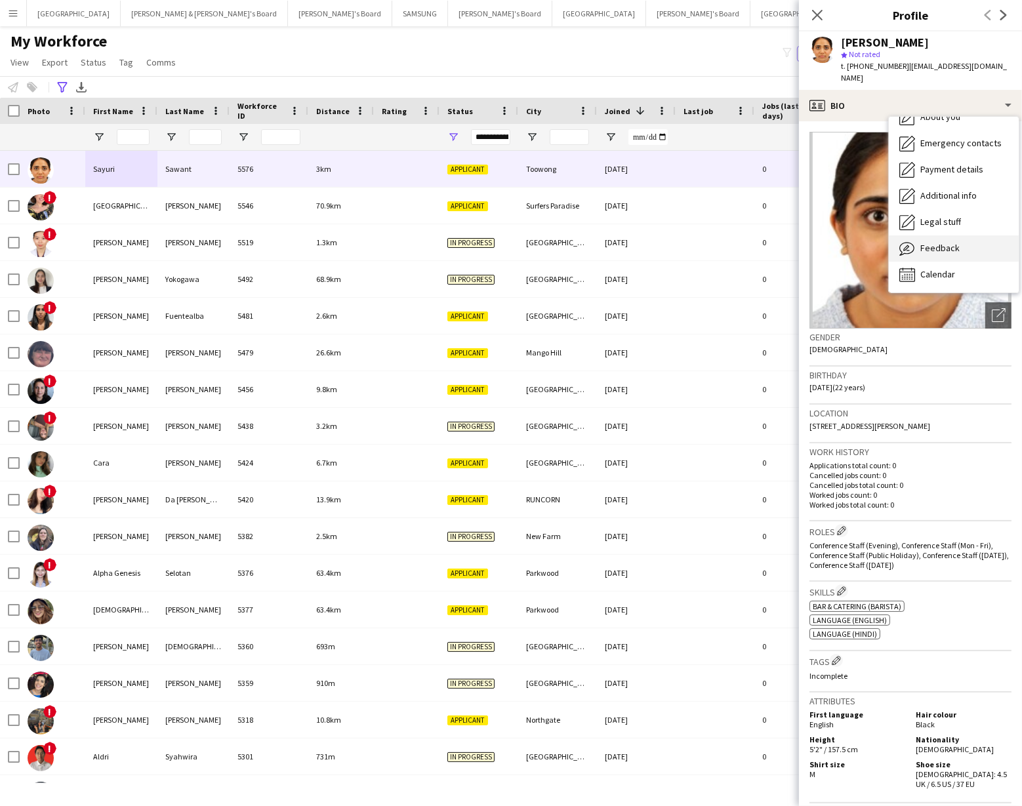
click at [938, 242] on span "Feedback" at bounding box center [939, 248] width 39 height 12
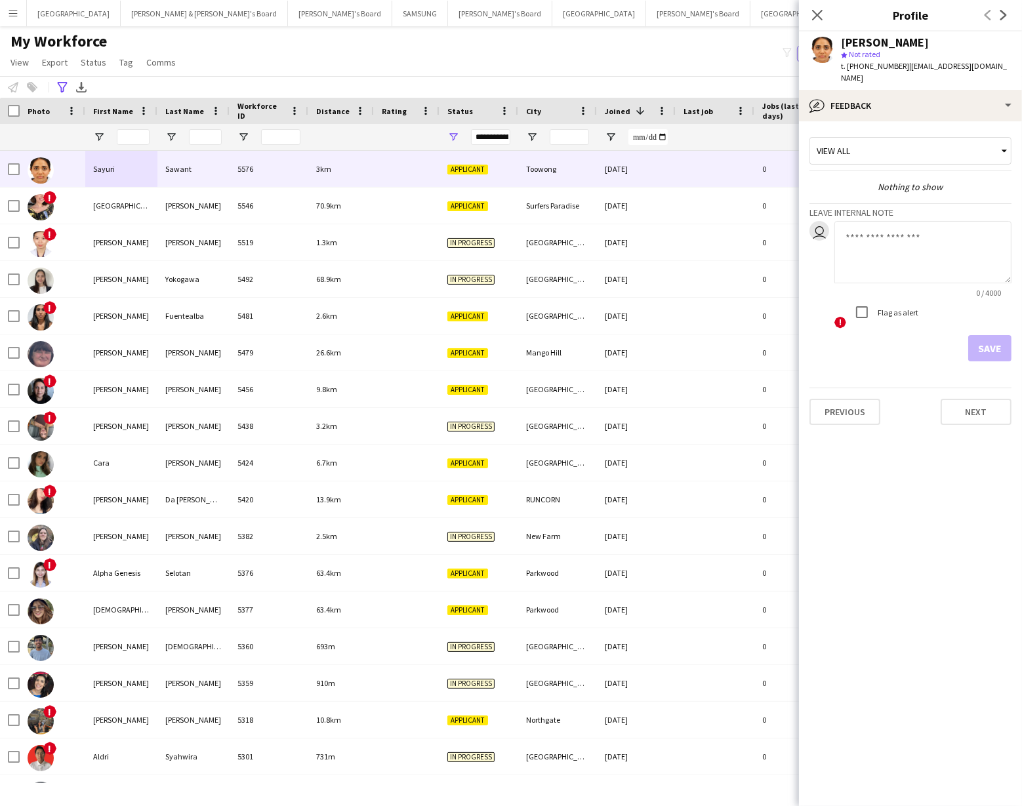
click at [860, 225] on textarea at bounding box center [922, 252] width 177 height 62
click at [904, 252] on textarea "**********" at bounding box center [922, 252] width 177 height 62
type textarea "**********"
click at [988, 335] on button "Save" at bounding box center [989, 348] width 43 height 26
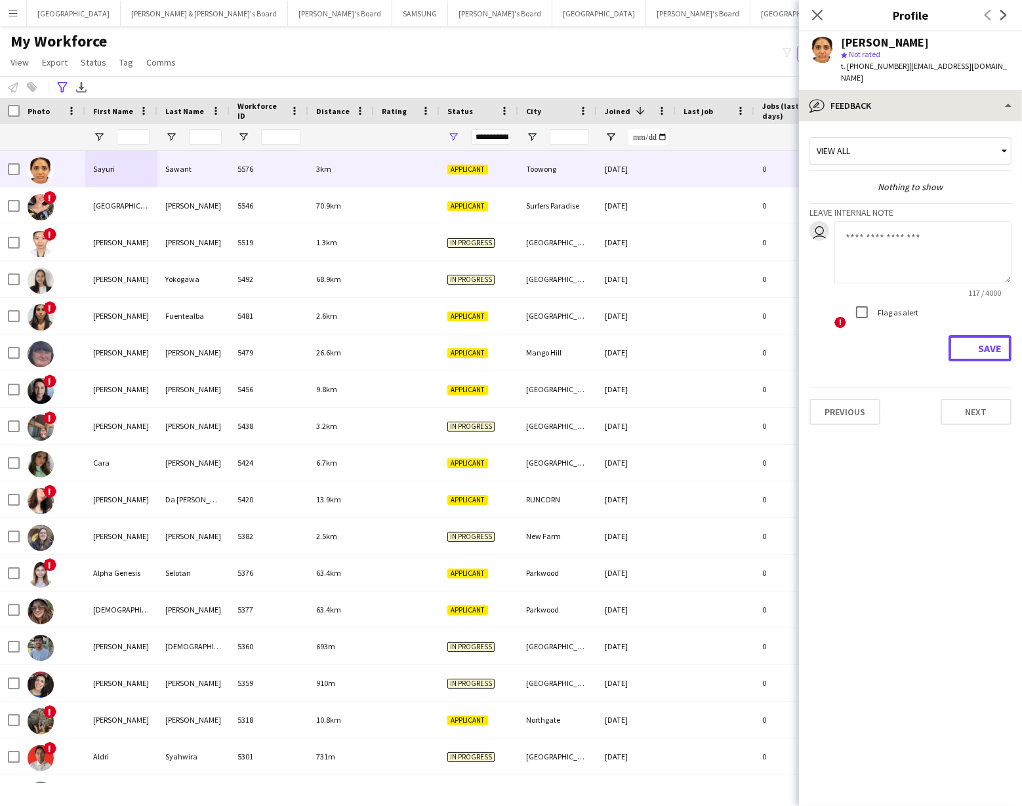
scroll to position [0, 0]
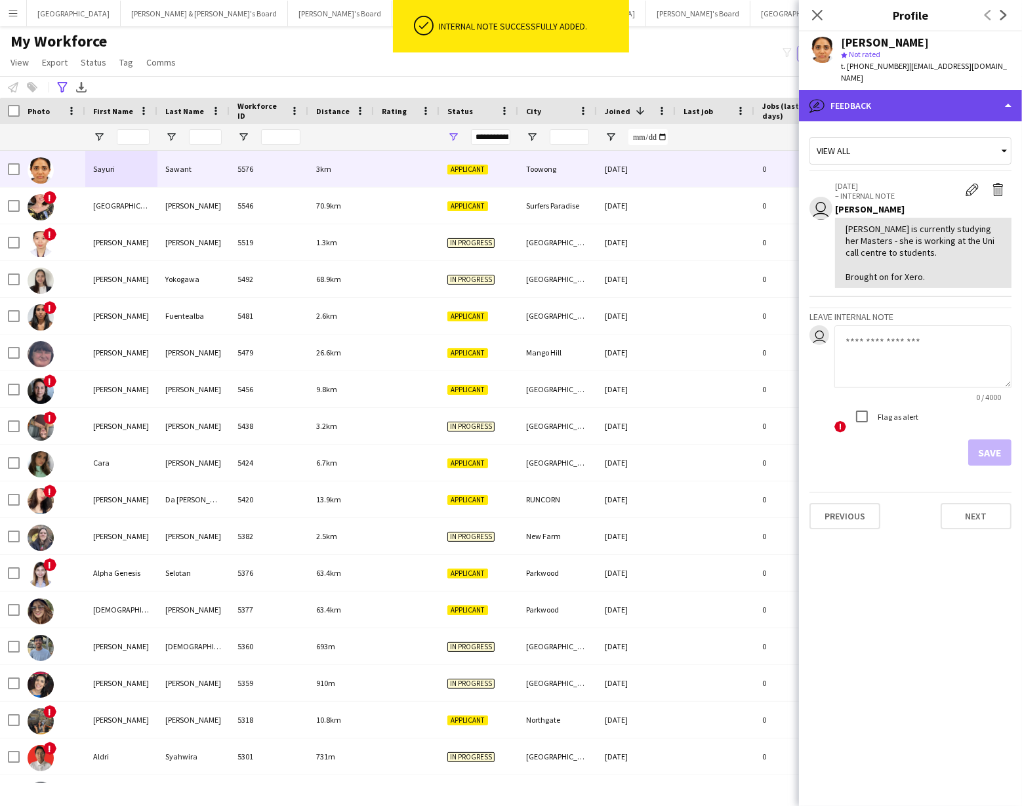
click at [952, 97] on div "bubble-pencil Feedback" at bounding box center [910, 105] width 223 height 31
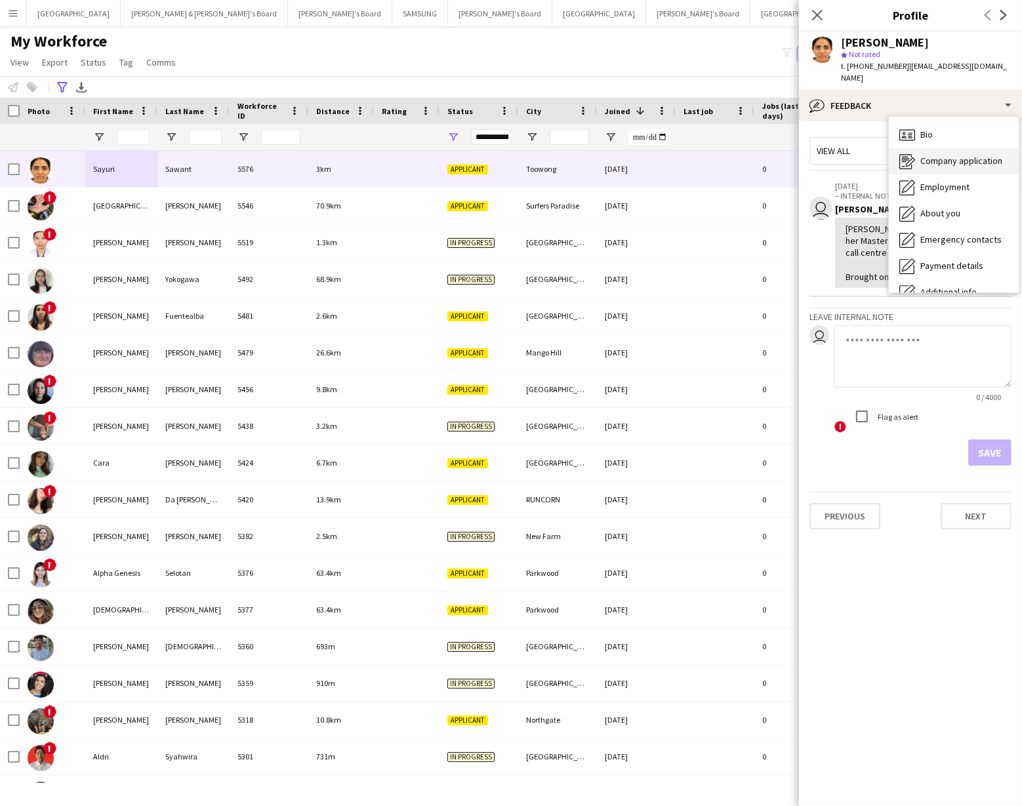
click at [966, 155] on span "Company application" at bounding box center [961, 161] width 82 height 12
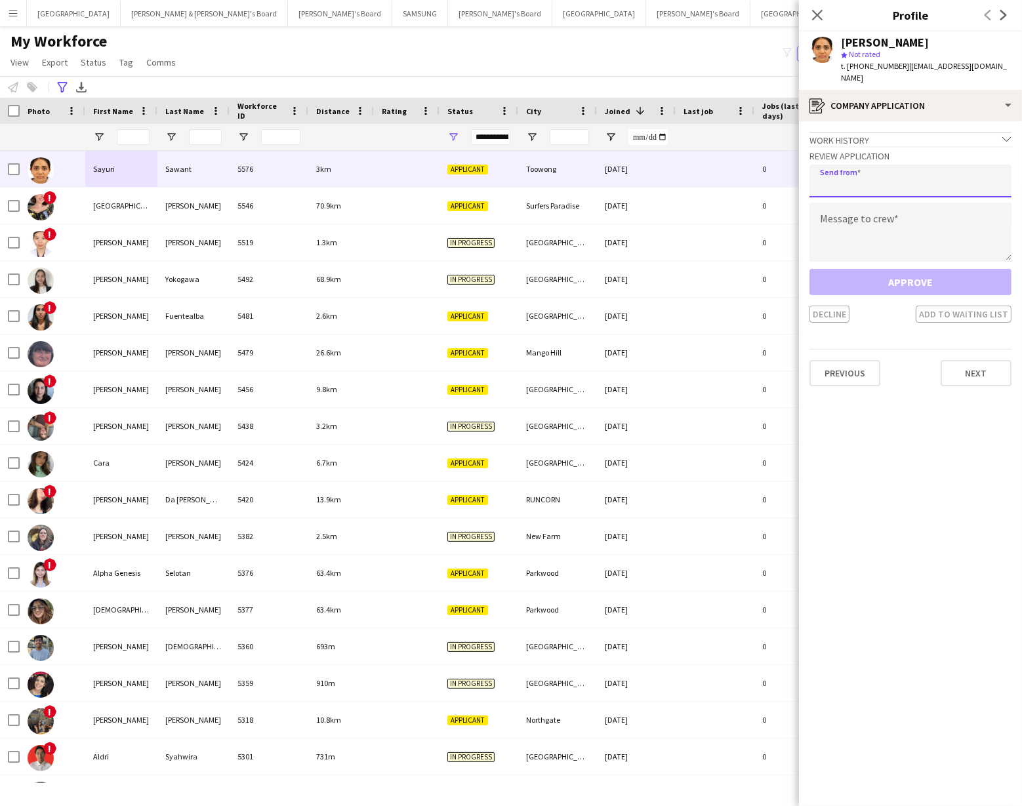
click at [839, 171] on input "email" at bounding box center [910, 181] width 202 height 33
type input "*"
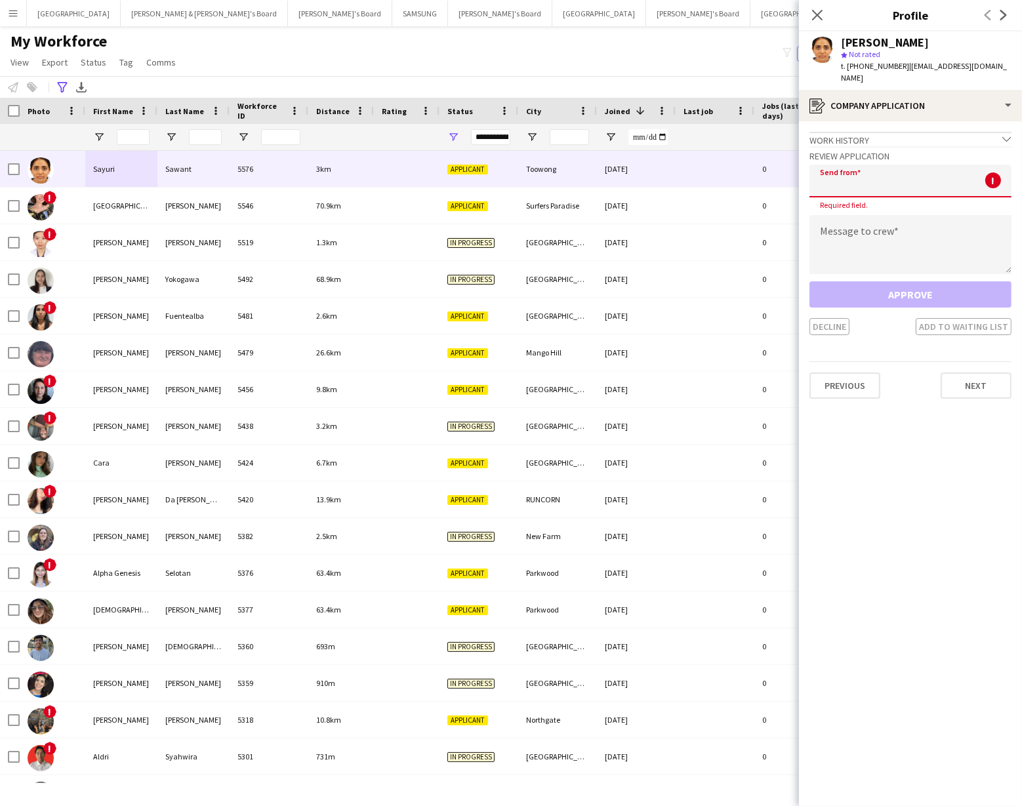
type input "*"
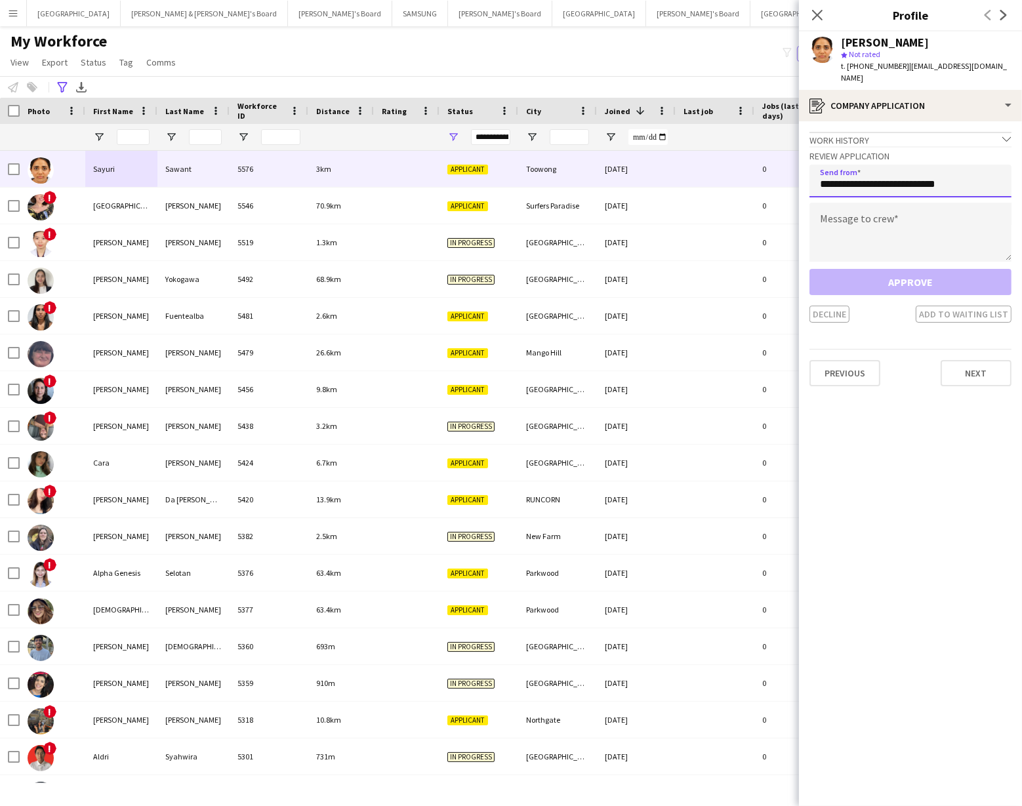
type input "**********"
click at [846, 209] on textarea at bounding box center [910, 232] width 202 height 59
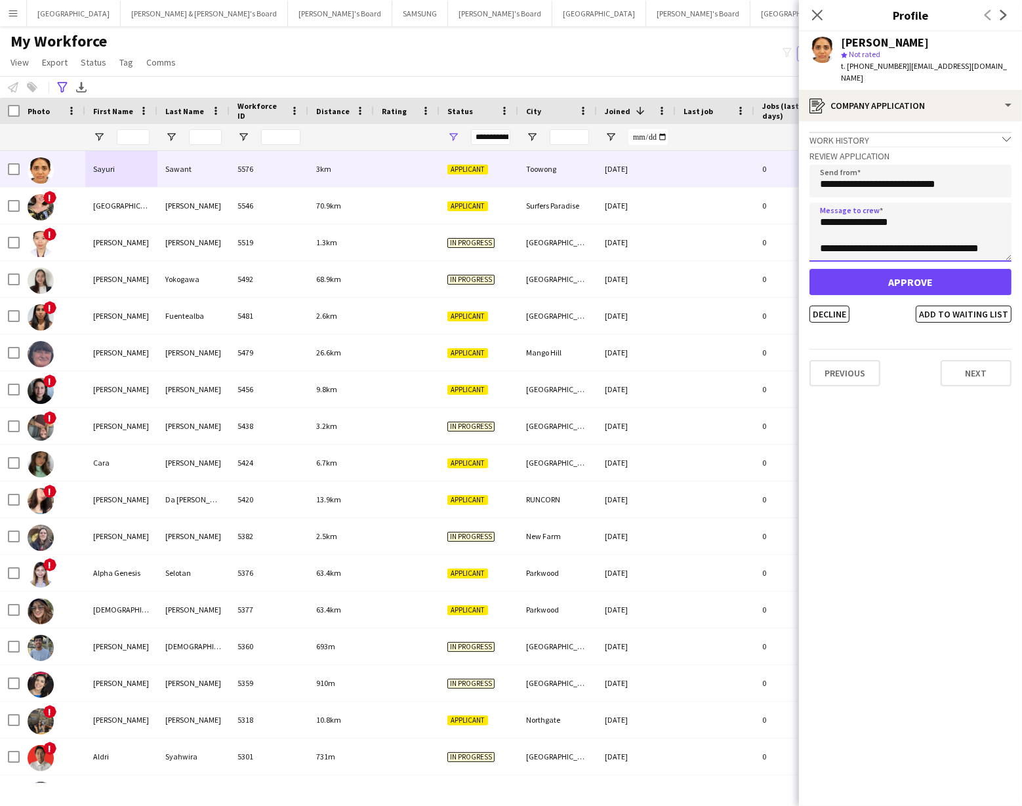
scroll to position [7, 0]
type textarea "**********"
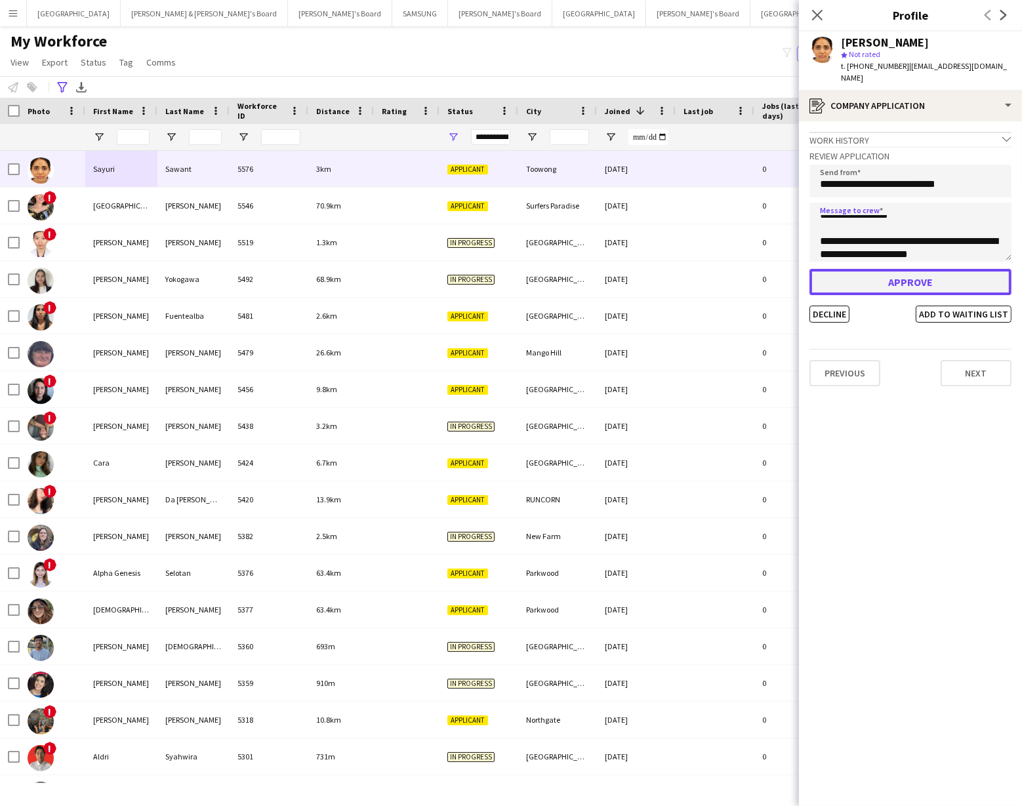
click at [881, 269] on button "Approve" at bounding box center [910, 282] width 202 height 26
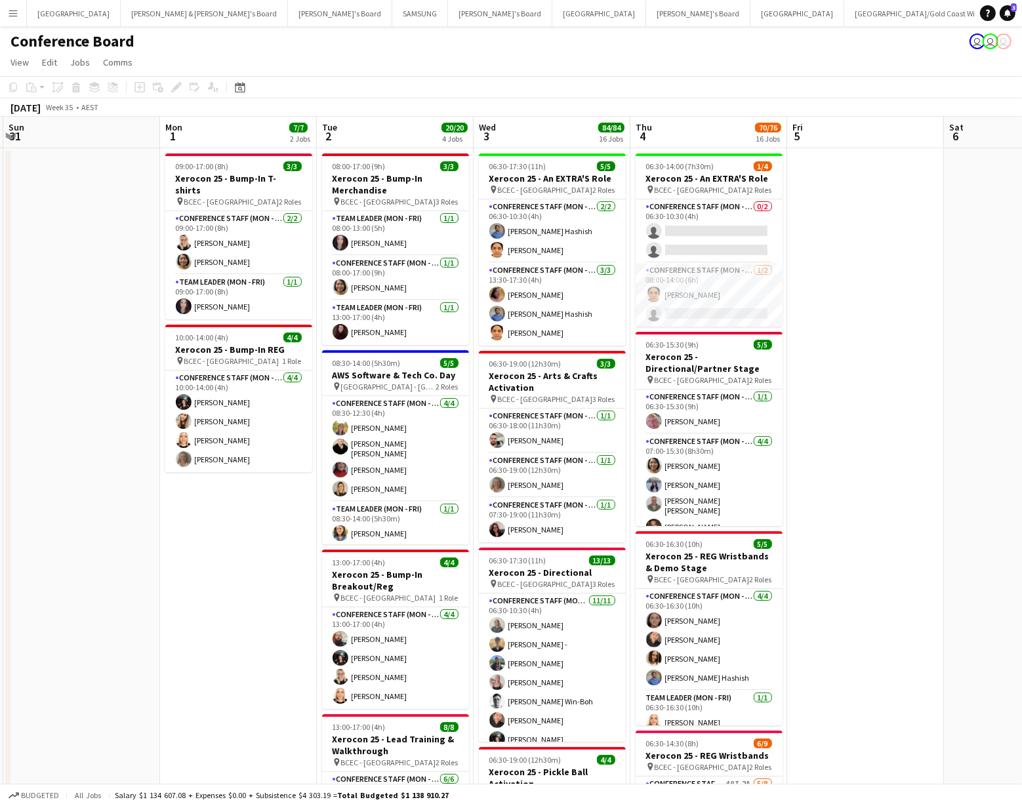
scroll to position [0, 468]
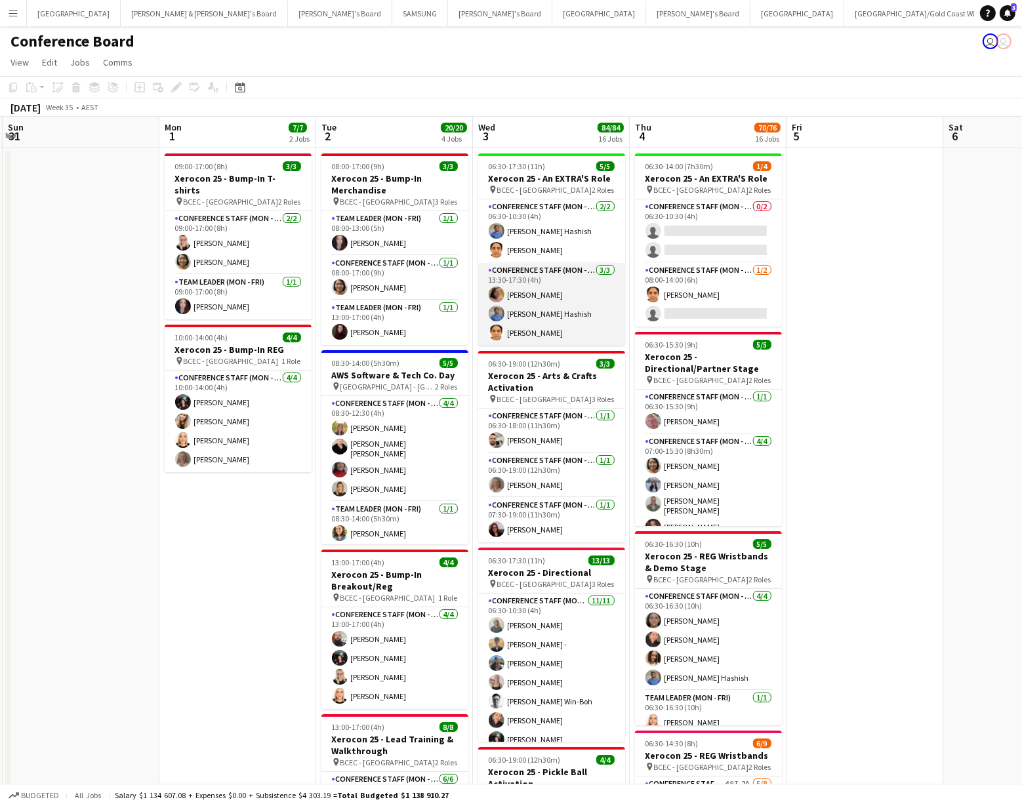
click at [493, 314] on app-user-avatar at bounding box center [497, 314] width 16 height 16
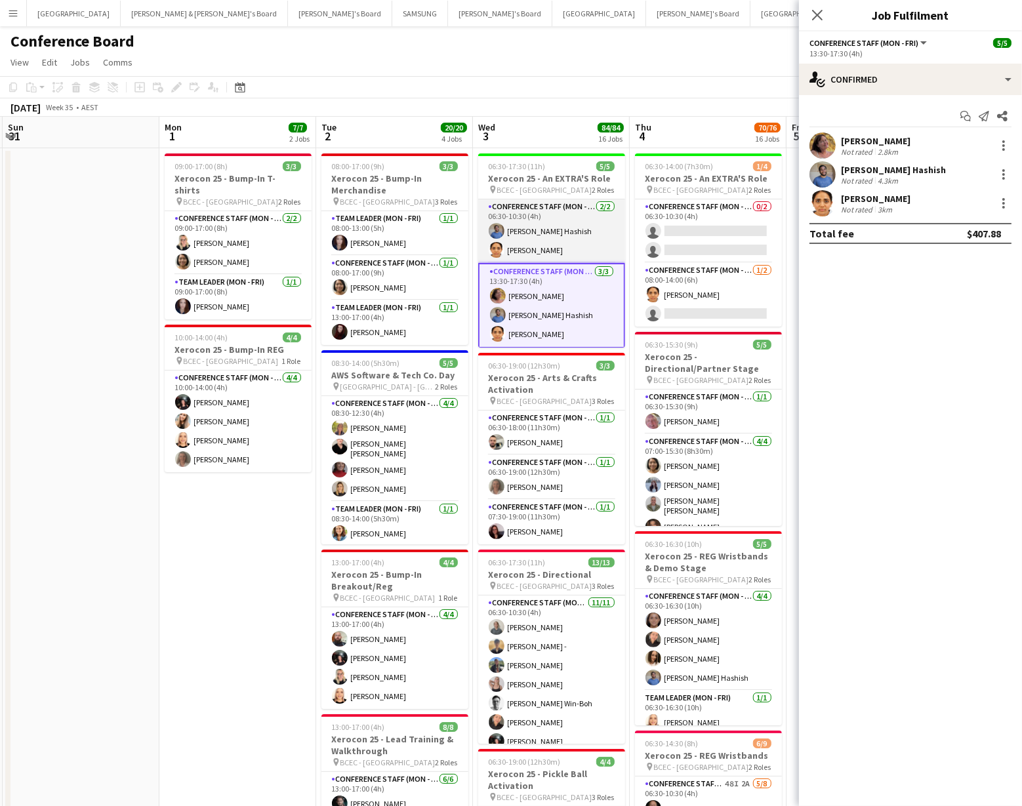
click at [491, 228] on app-user-avatar at bounding box center [497, 231] width 16 height 16
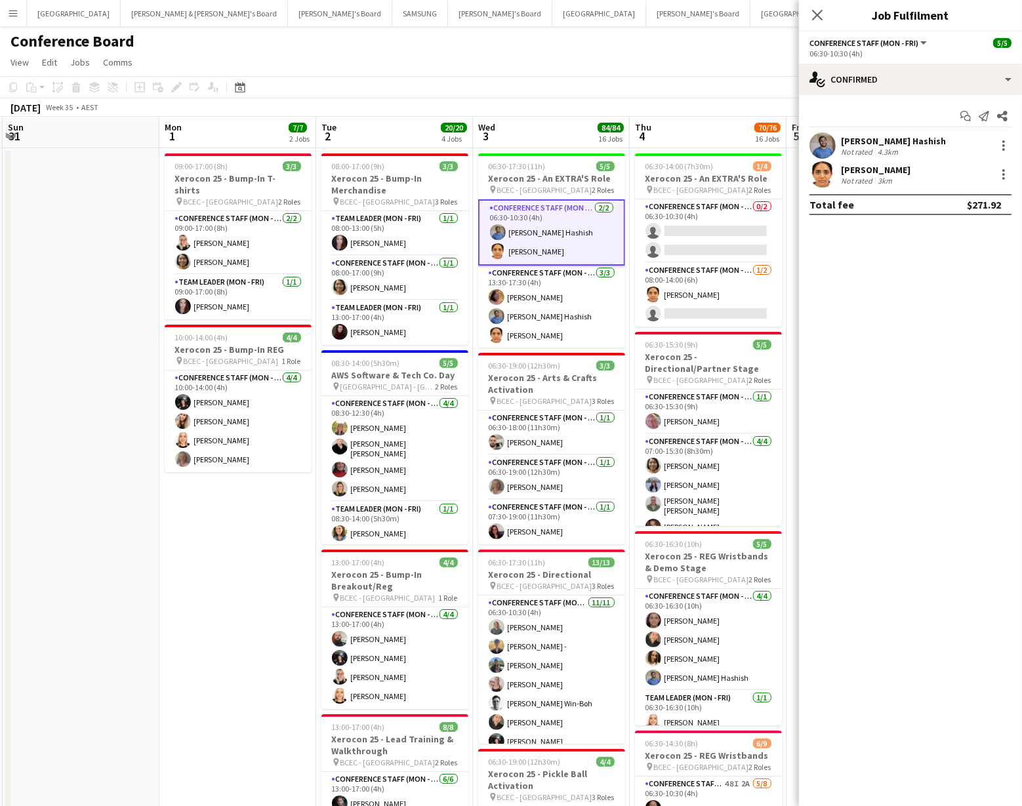
click at [495, 225] on app-user-avatar at bounding box center [498, 232] width 16 height 16
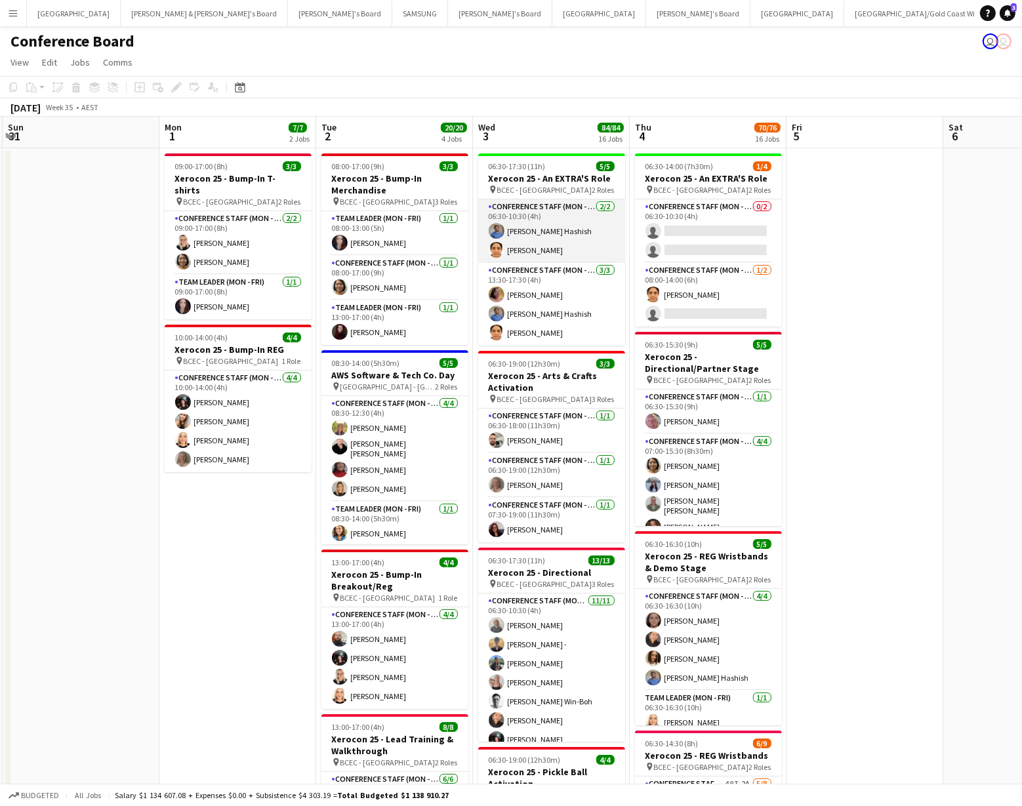
click at [494, 229] on app-user-avatar at bounding box center [497, 231] width 16 height 16
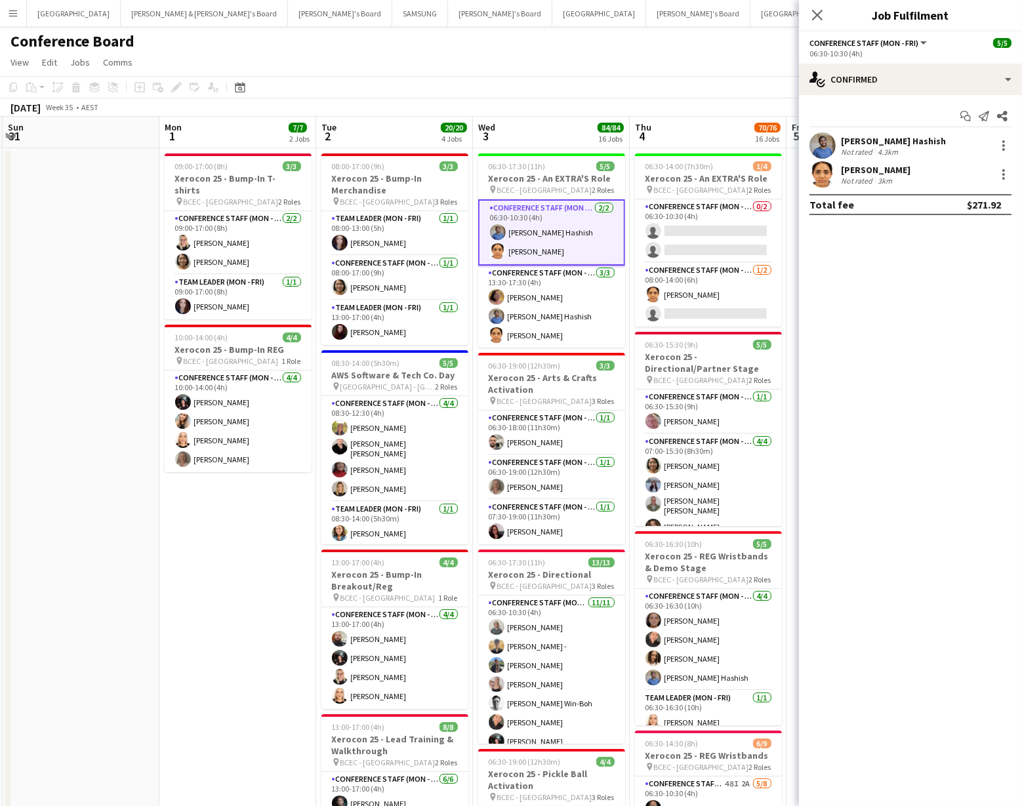
click at [813, 144] on app-user-avatar at bounding box center [822, 145] width 26 height 26
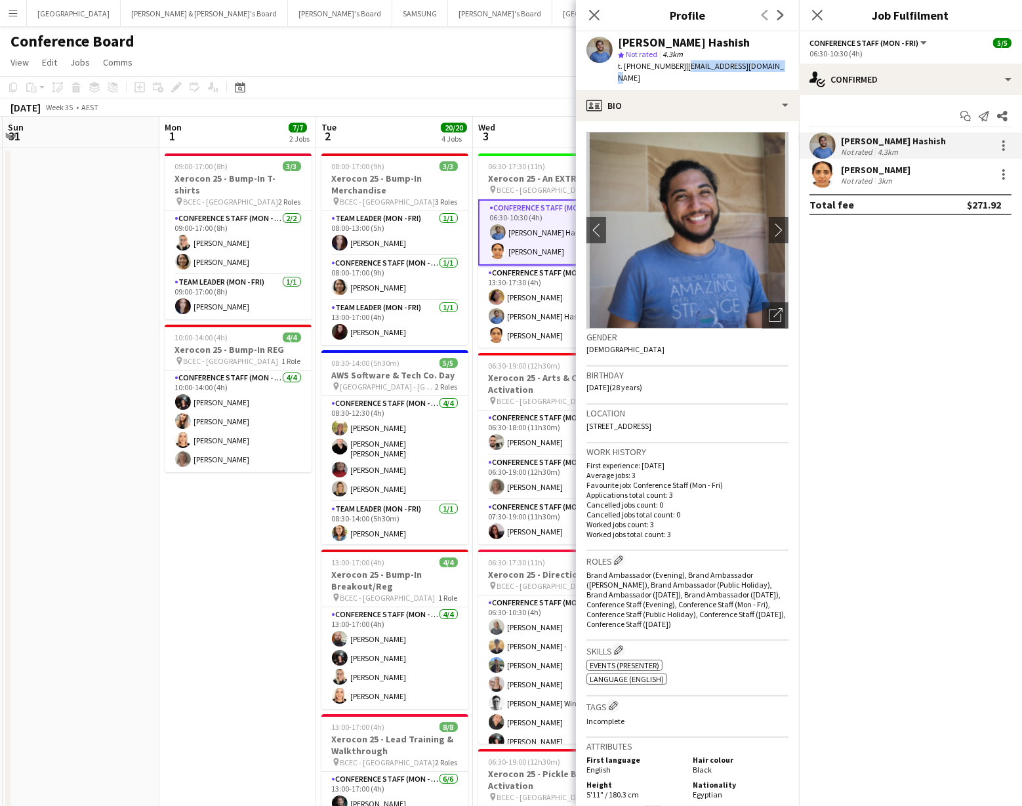
drag, startPoint x: 675, startPoint y: 66, endPoint x: 764, endPoint y: 63, distance: 88.6
click at [764, 63] on div "Sohib Hashish star Not rated 4.3km t. +61415563987 | sohibhashishs@gmail.com" at bounding box center [687, 60] width 223 height 58
copy span "[EMAIL_ADDRESS][DOMAIN_NAME]"
click at [822, 178] on app-user-avatar at bounding box center [822, 174] width 26 height 26
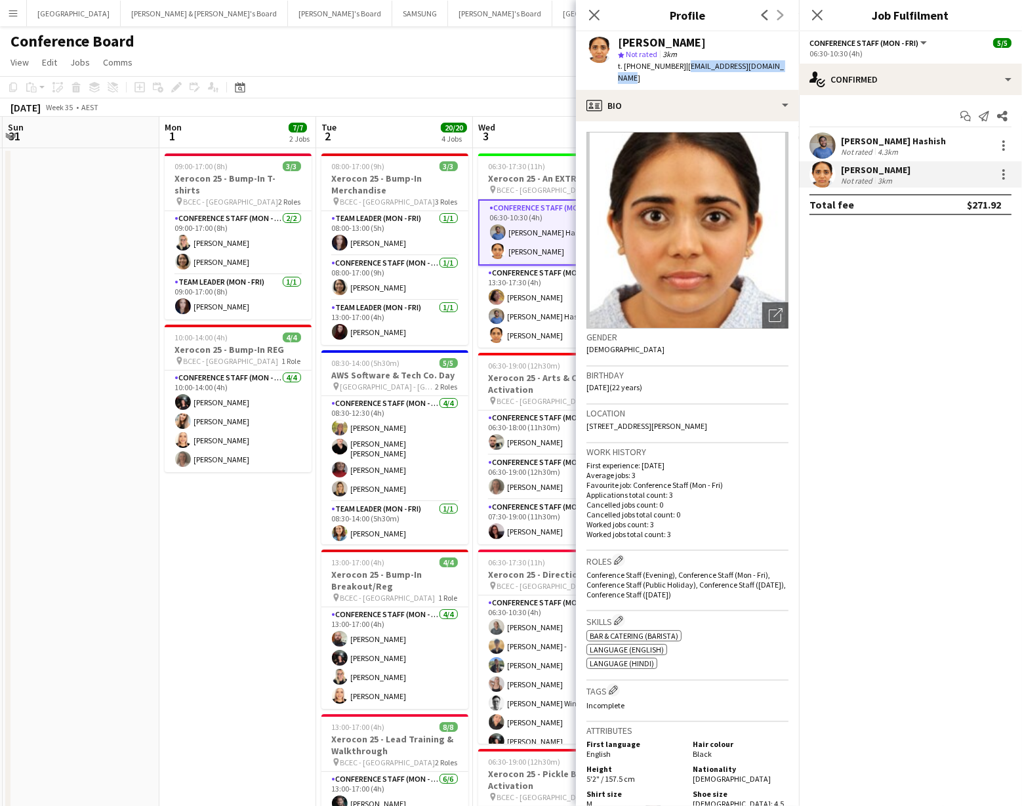
drag, startPoint x: 680, startPoint y: 68, endPoint x: 767, endPoint y: 66, distance: 87.2
click at [794, 64] on app-profile-header "Sayuri Sawant star Not rated 3km t. +610481142861 | sayurisawant1912@gmail.com" at bounding box center [687, 60] width 223 height 58
copy span "[EMAIL_ADDRESS][DOMAIN_NAME]"
click at [597, 17] on icon at bounding box center [594, 15] width 12 height 12
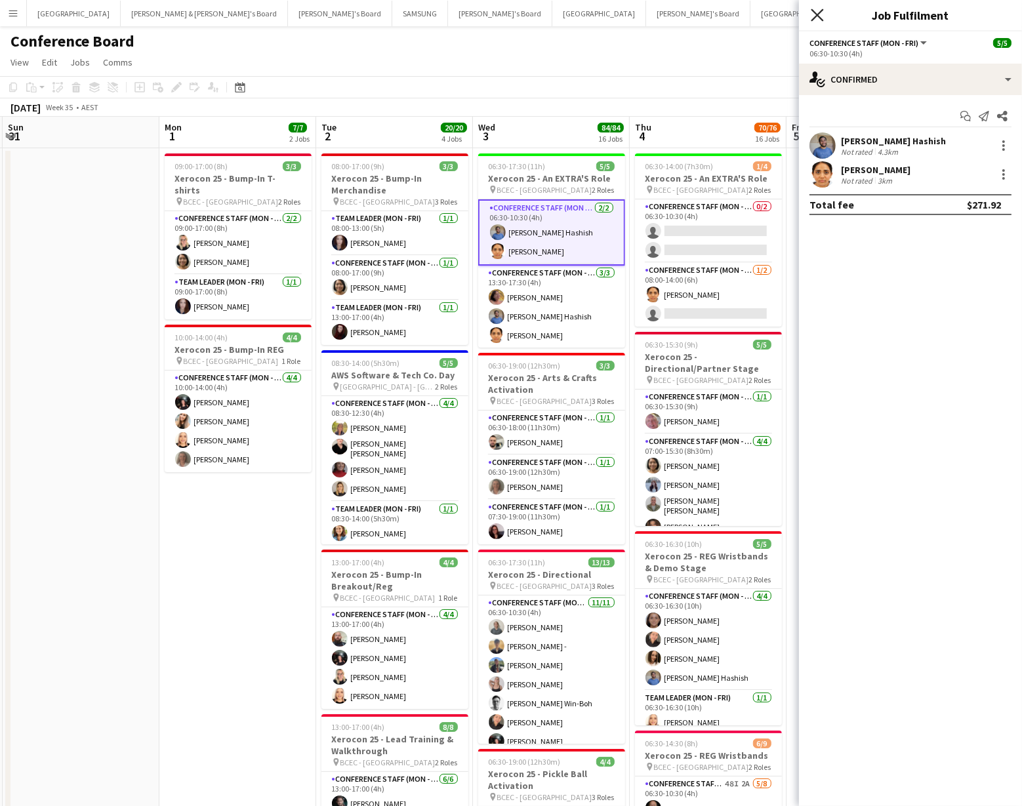
click at [815, 17] on icon at bounding box center [817, 15] width 12 height 12
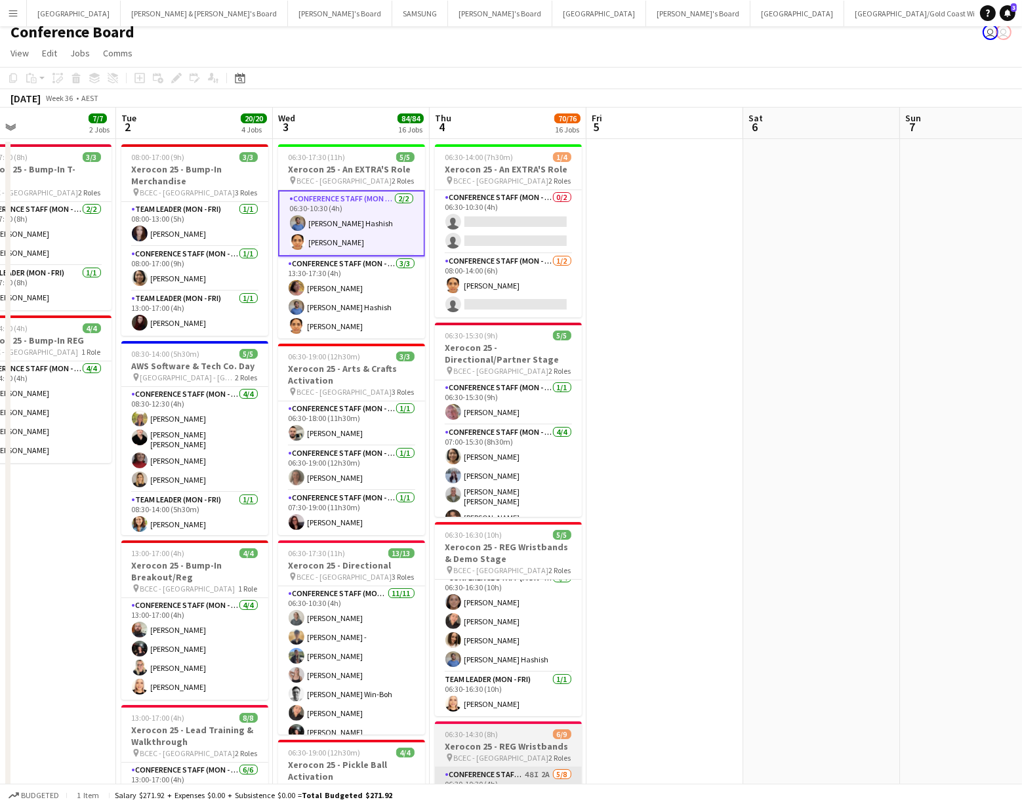
scroll to position [0, 0]
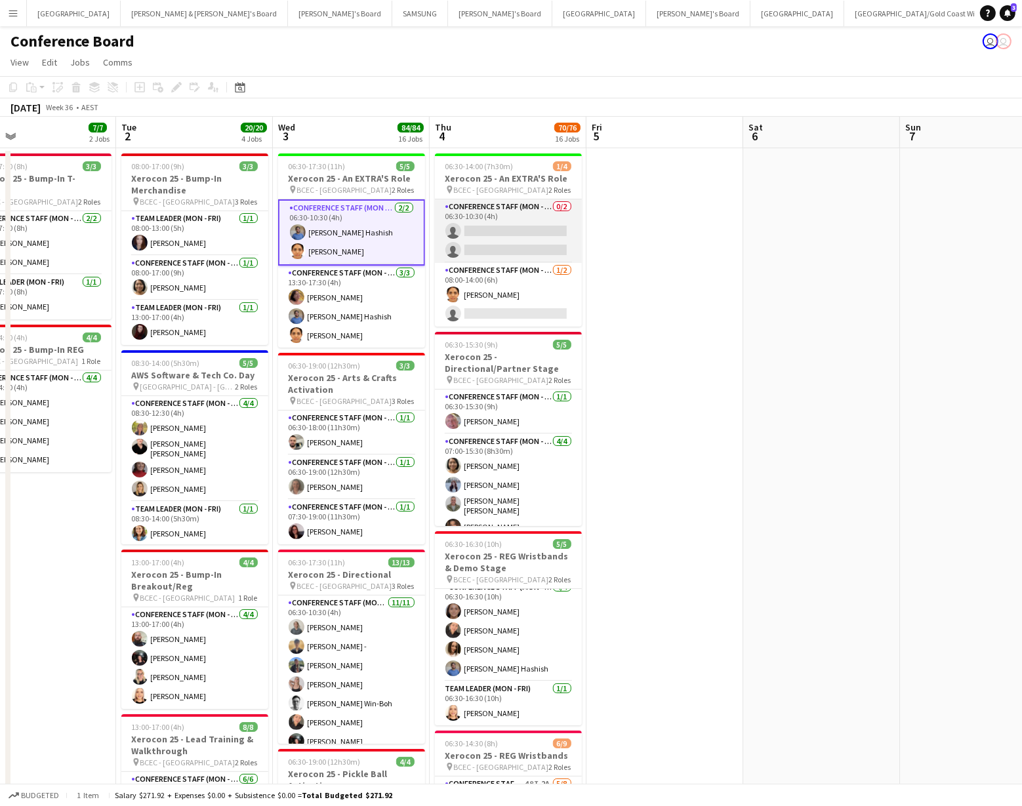
click at [526, 230] on app-card-role "Conference Staff (Mon - Fri) 0/2 06:30-10:30 (4h) single-neutral-actions single…" at bounding box center [508, 231] width 147 height 64
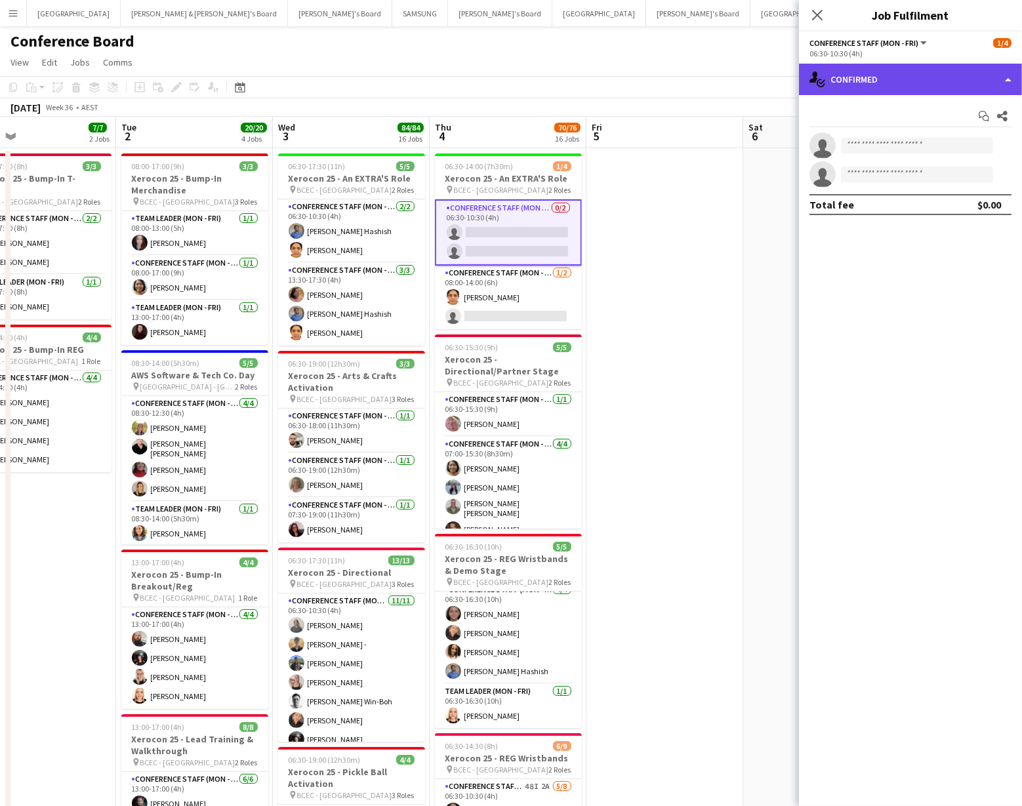
click at [933, 89] on div "single-neutral-actions-check-2 Confirmed" at bounding box center [910, 79] width 223 height 31
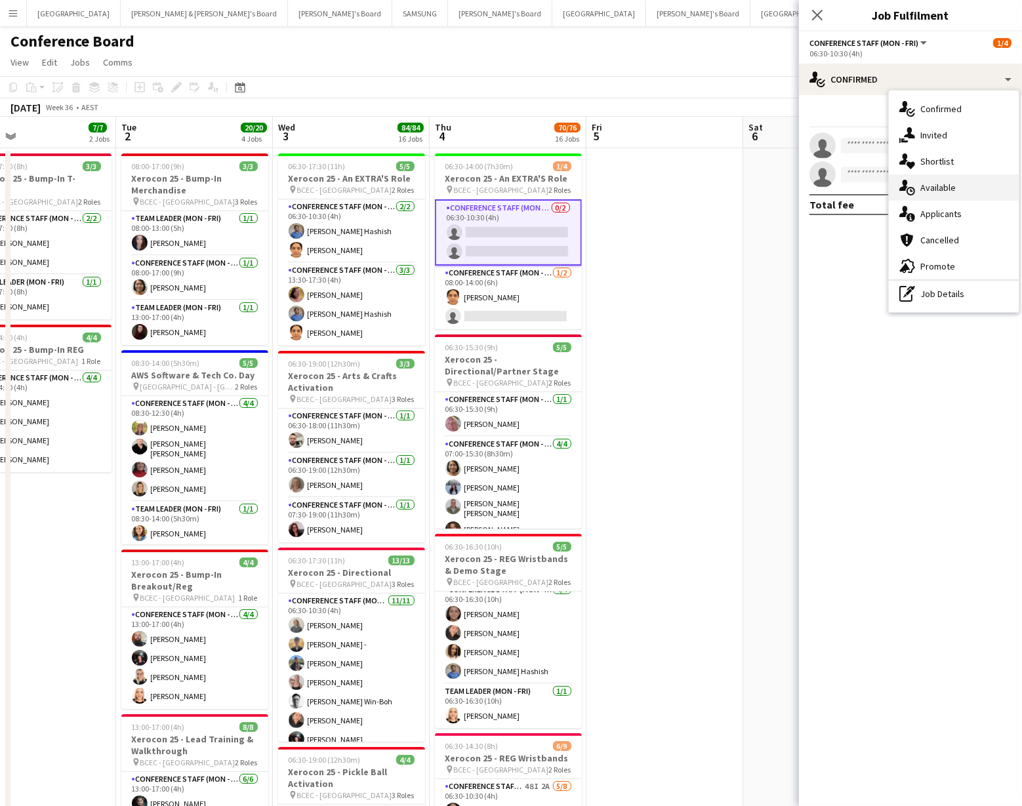
click at [946, 183] on div "single-neutral-actions-upload Available" at bounding box center [954, 187] width 130 height 26
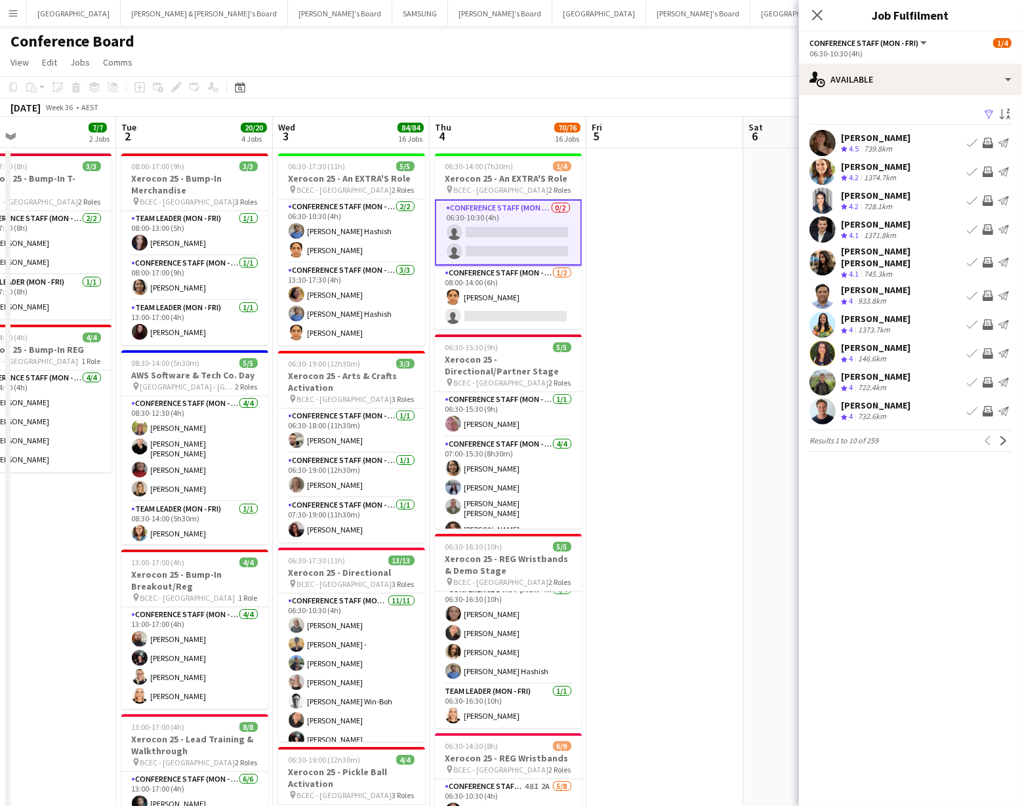
click at [987, 115] on app-icon "Filter" at bounding box center [989, 115] width 10 height 12
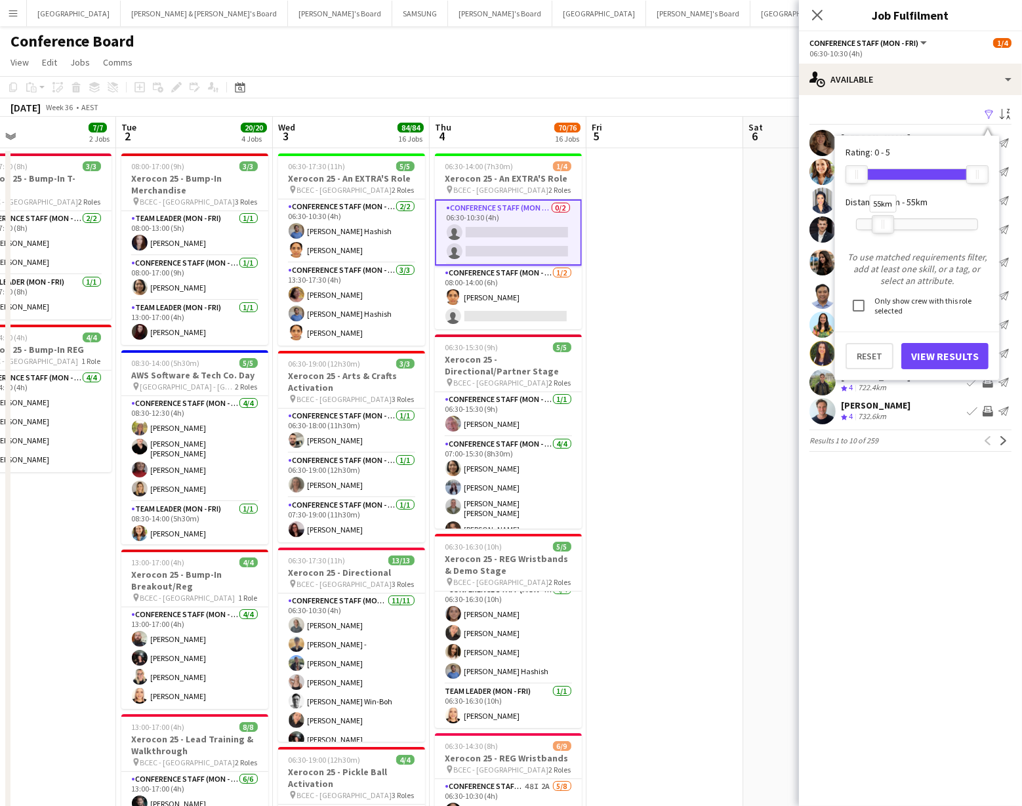
drag, startPoint x: 977, startPoint y: 228, endPoint x: 887, endPoint y: 230, distance: 90.5
click at [883, 228] on div "55km" at bounding box center [883, 224] width 22 height 18
drag, startPoint x: 940, startPoint y: 350, endPoint x: 928, endPoint y: 346, distance: 12.4
click at [938, 350] on button "View Results" at bounding box center [944, 356] width 87 height 26
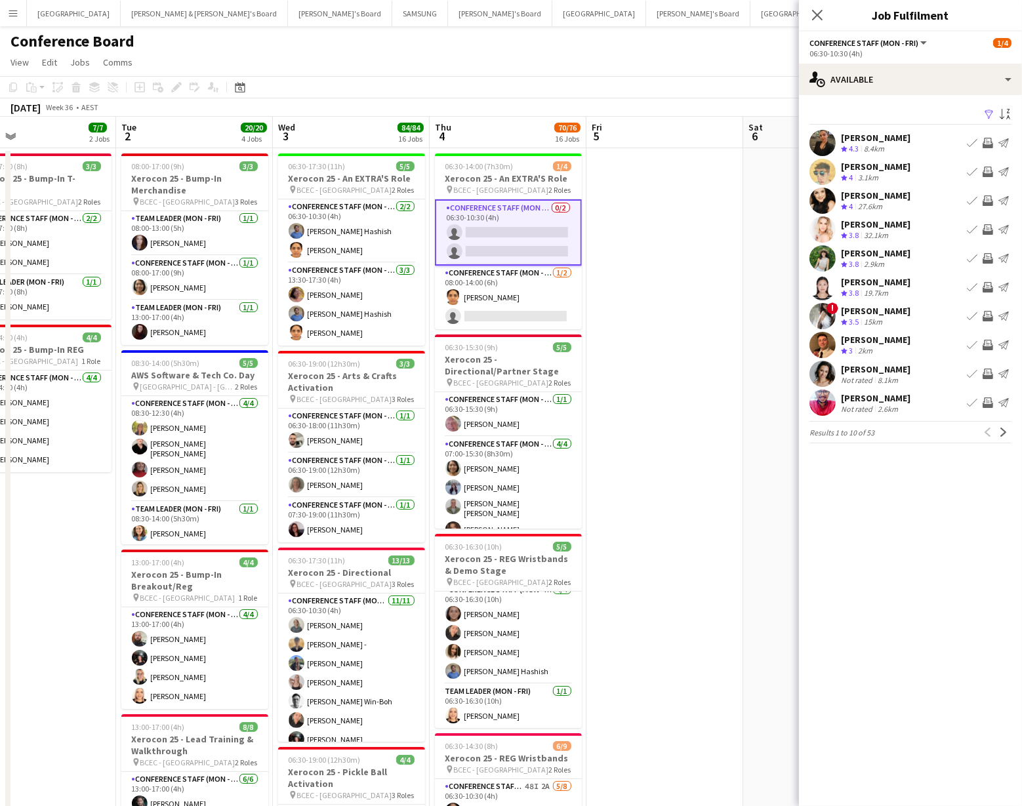
click at [985, 256] on app-icon "Invite crew" at bounding box center [987, 258] width 10 height 10
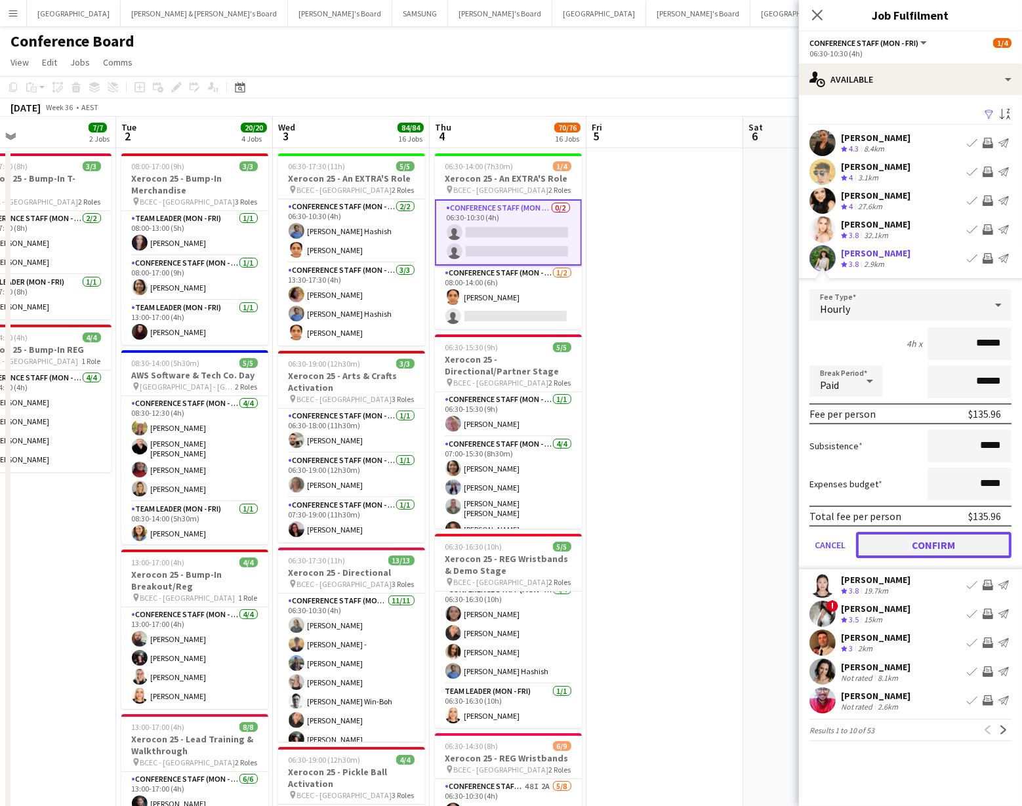
click at [912, 542] on button "Confirm" at bounding box center [933, 545] width 155 height 26
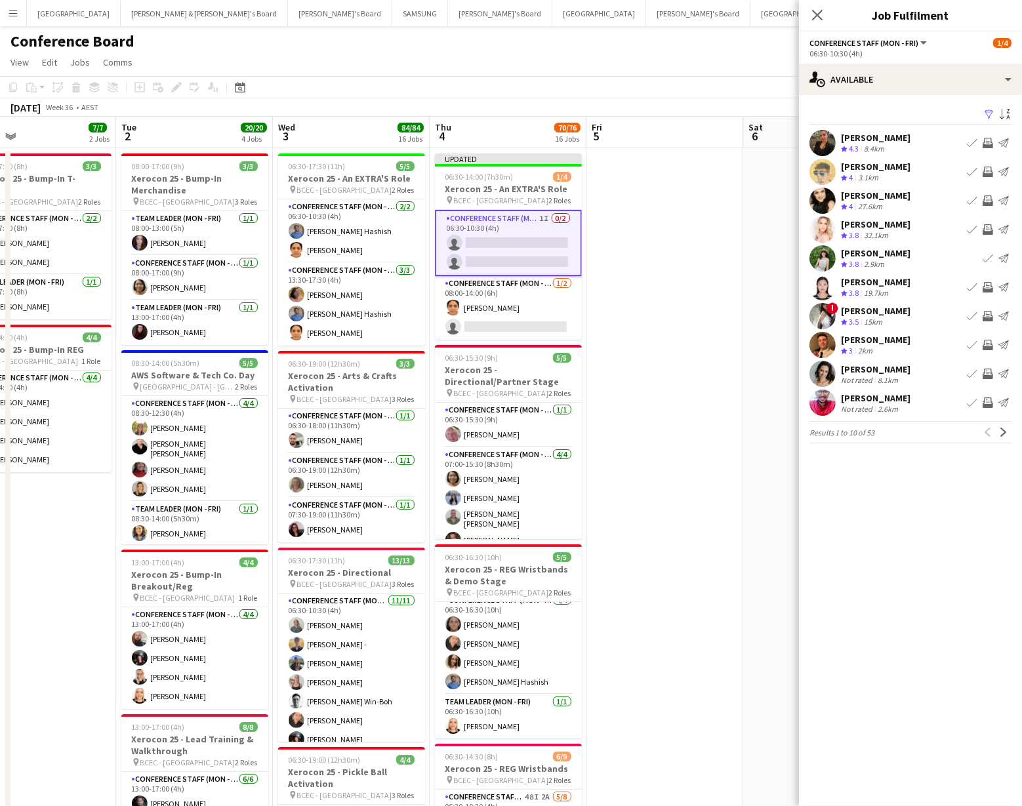
click at [986, 344] on app-icon "Invite crew" at bounding box center [987, 345] width 10 height 10
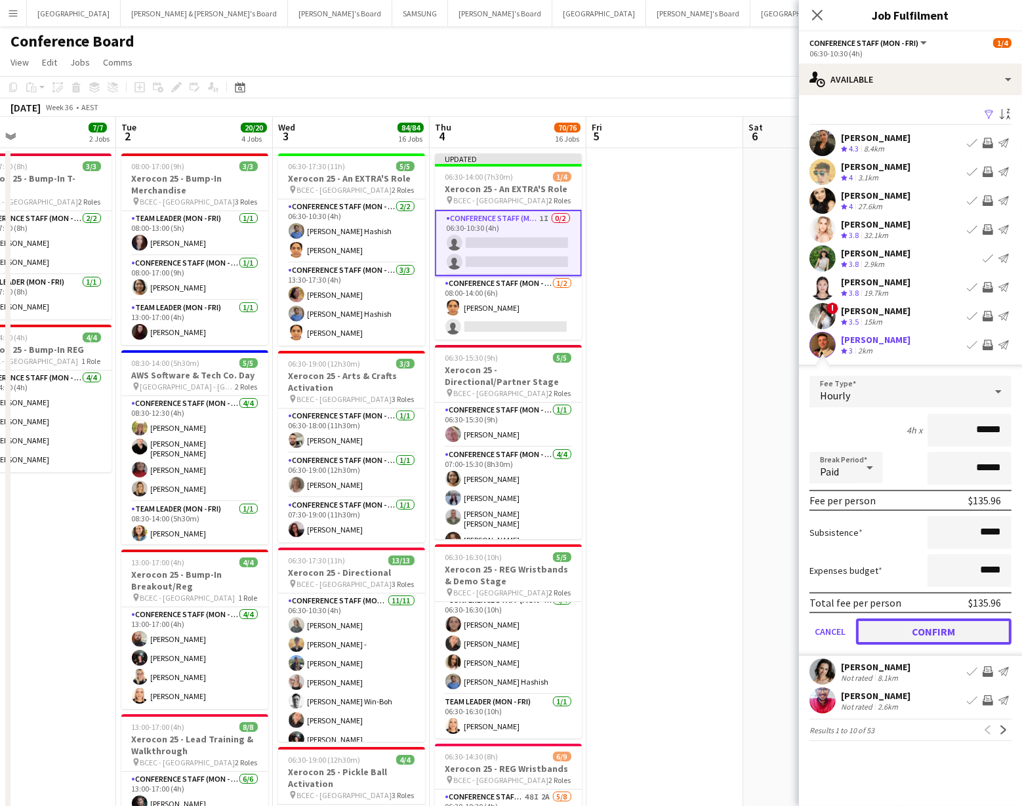
click at [909, 633] on button "Confirm" at bounding box center [933, 631] width 155 height 26
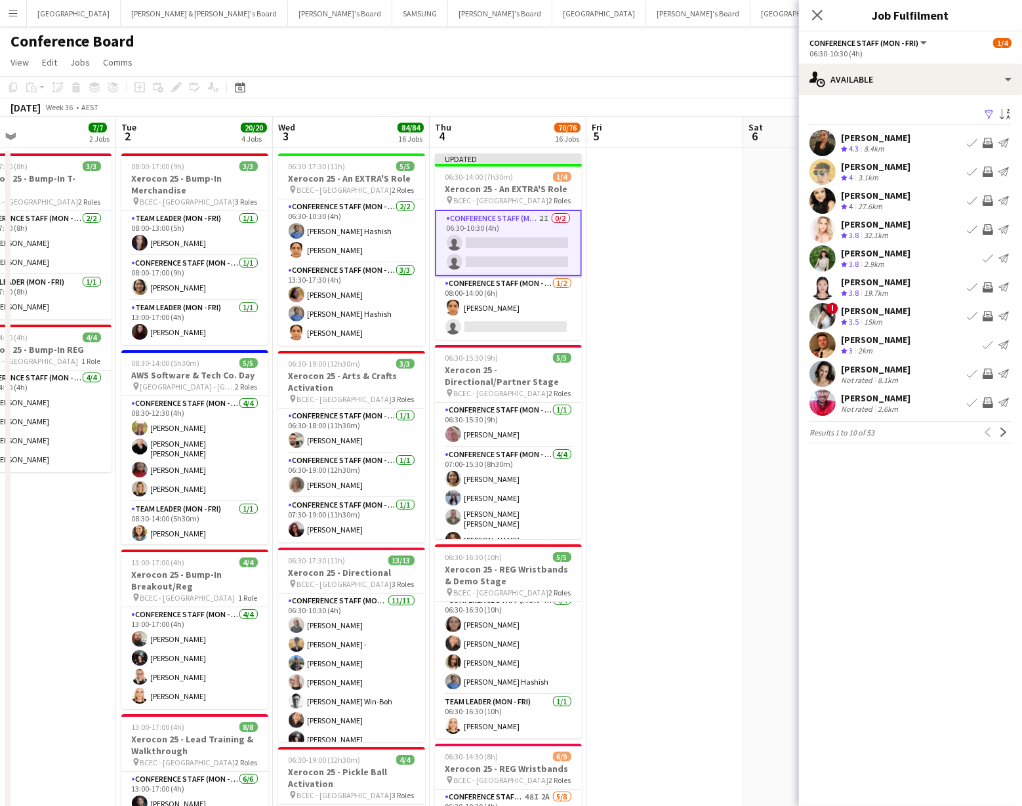
click at [987, 371] on app-icon "Invite crew" at bounding box center [987, 374] width 10 height 10
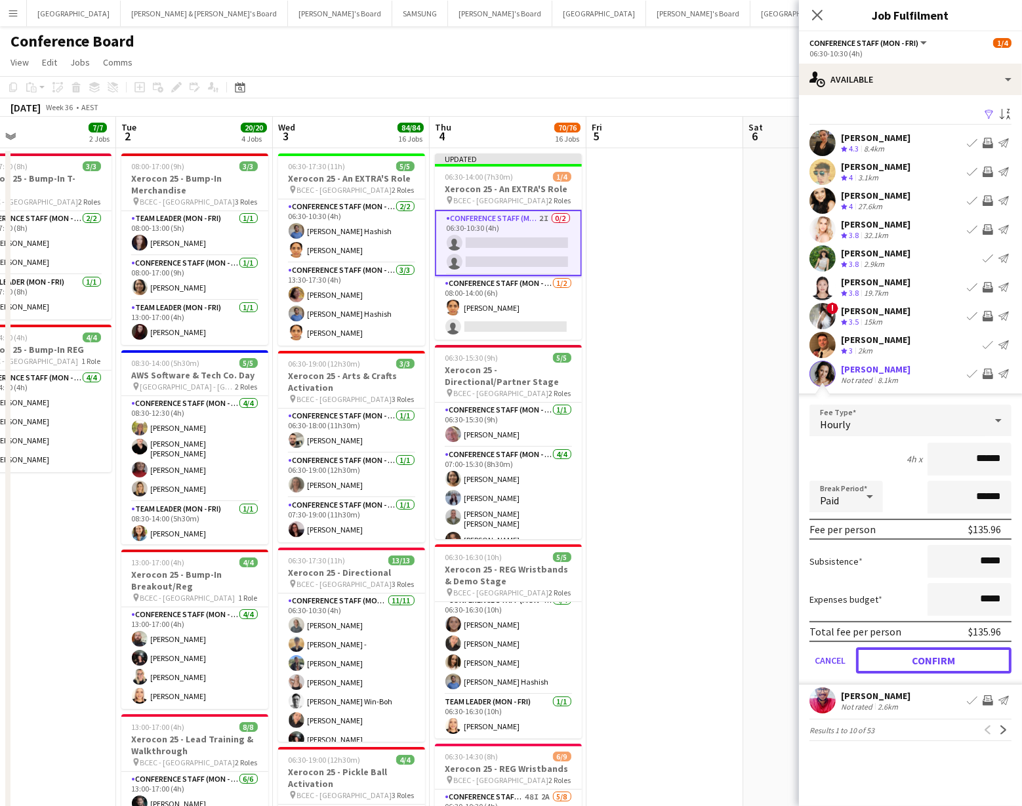
drag, startPoint x: 931, startPoint y: 655, endPoint x: 921, endPoint y: 627, distance: 29.7
click at [931, 655] on button "Confirm" at bounding box center [933, 660] width 155 height 26
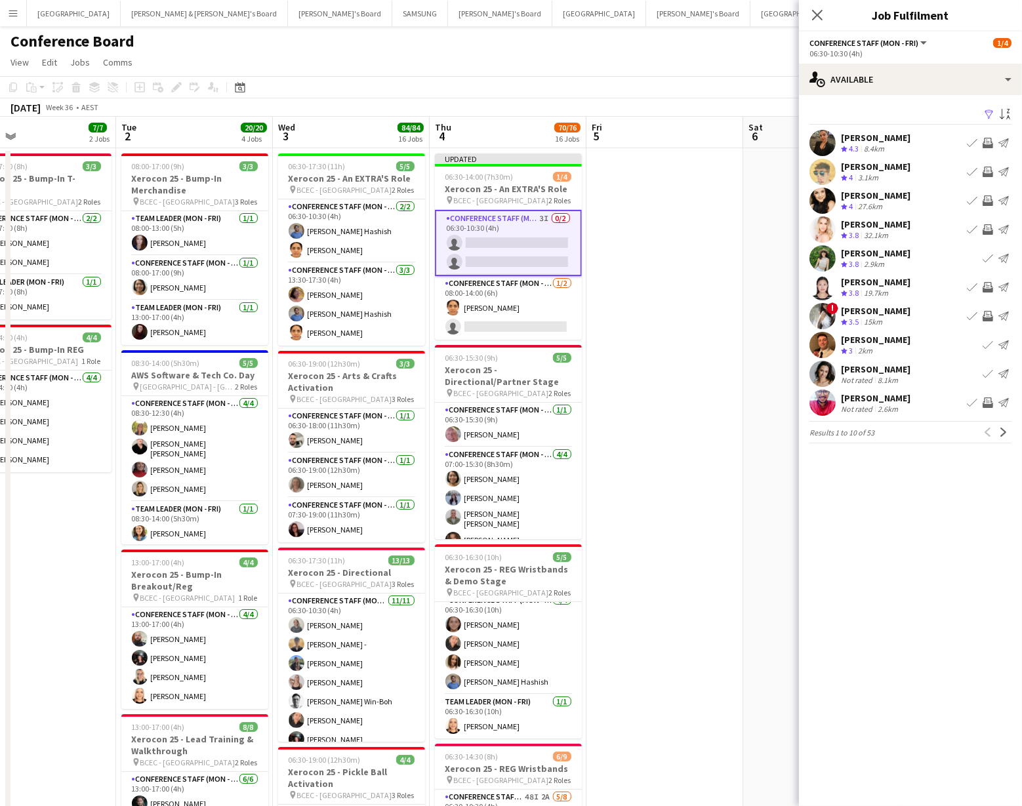
click at [987, 397] on app-icon "Invite crew" at bounding box center [987, 402] width 10 height 10
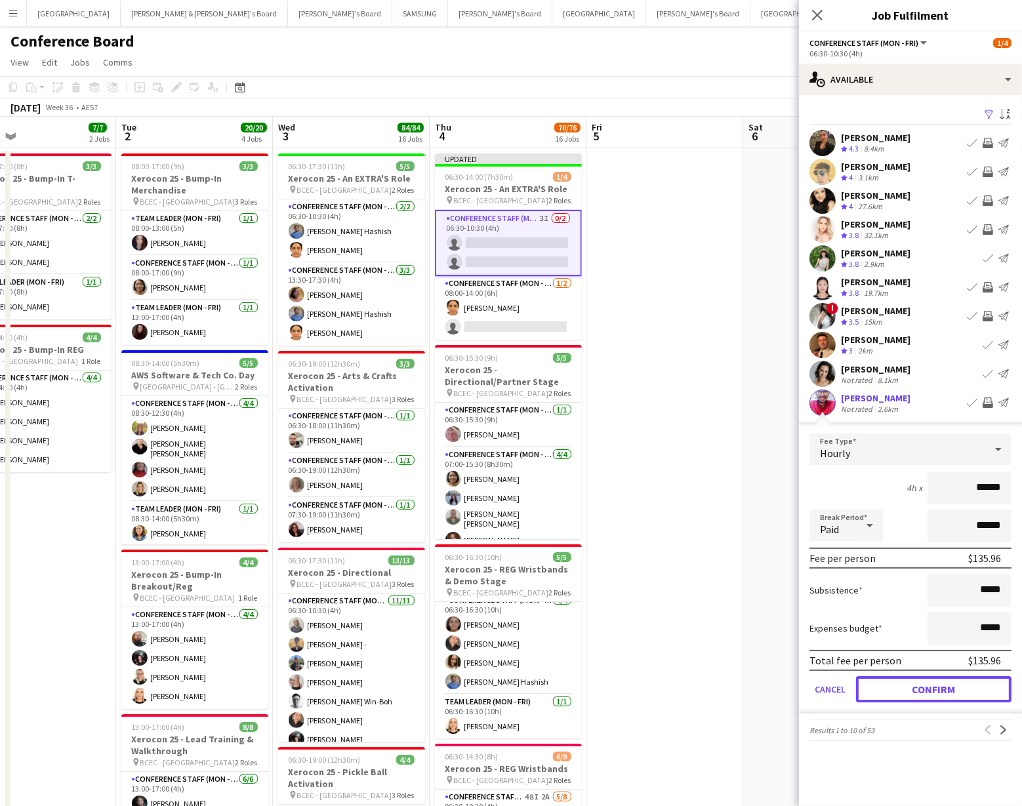
drag, startPoint x: 965, startPoint y: 685, endPoint x: 962, endPoint y: 627, distance: 58.5
click at [965, 685] on button "Confirm" at bounding box center [933, 689] width 155 height 26
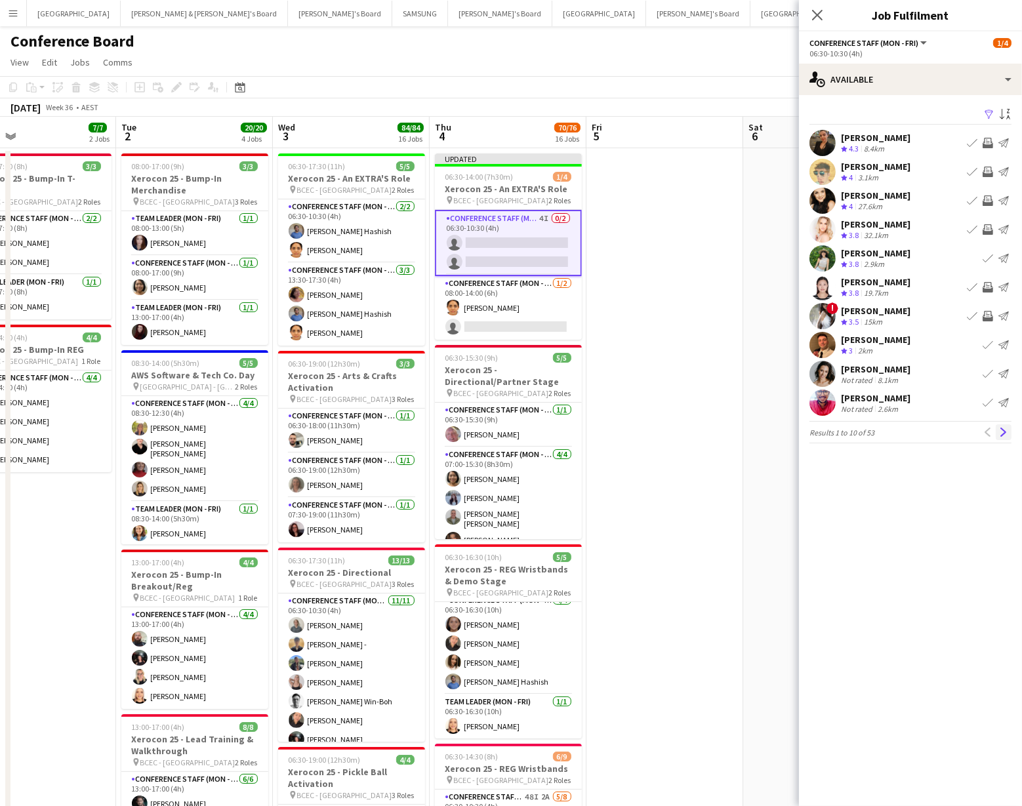
click at [1002, 430] on app-icon "Next" at bounding box center [1003, 432] width 9 height 9
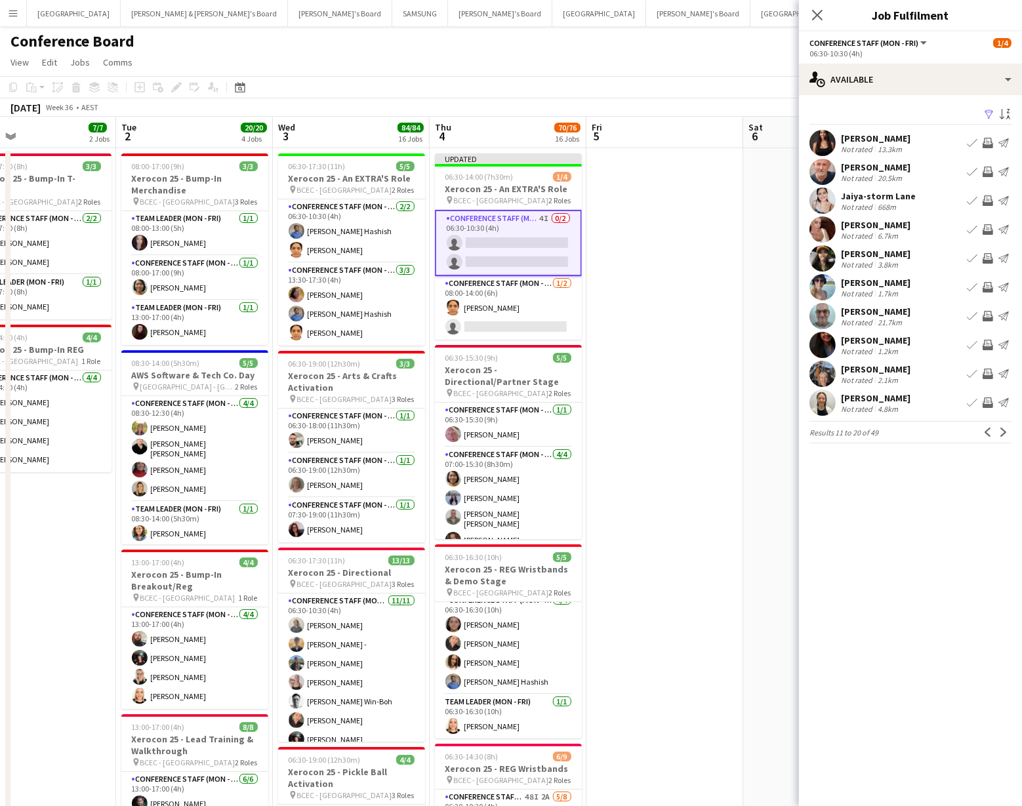
click at [990, 140] on app-icon "Invite crew" at bounding box center [987, 143] width 10 height 10
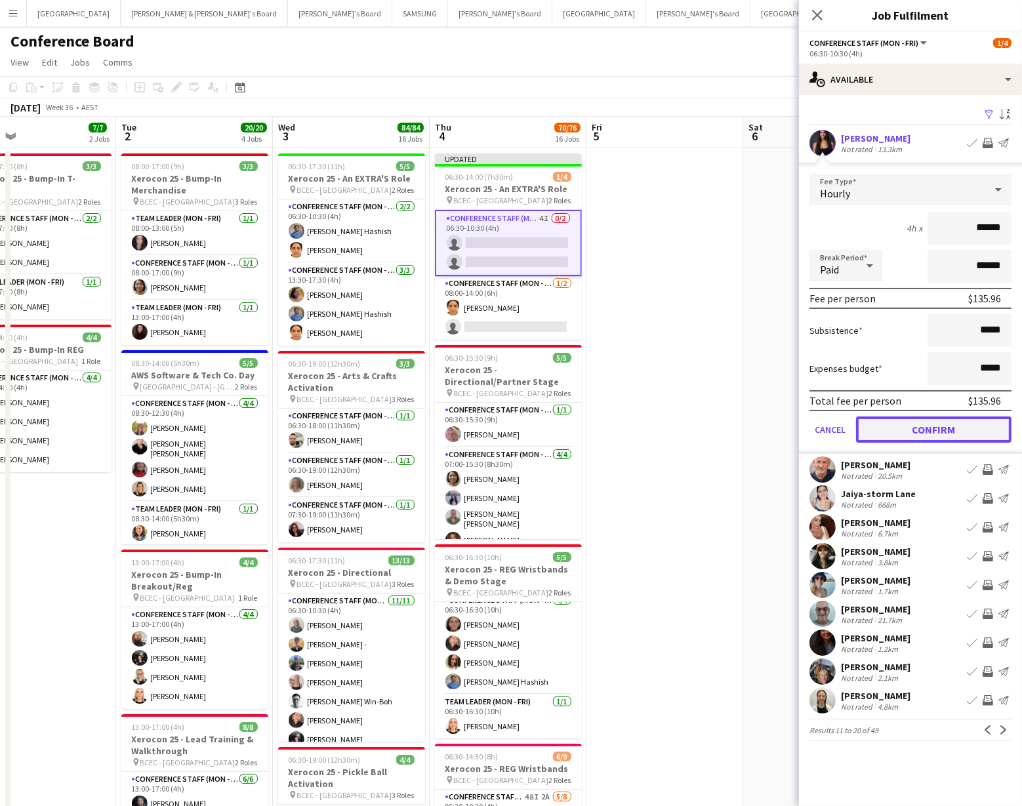
click at [906, 429] on button "Confirm" at bounding box center [933, 429] width 155 height 26
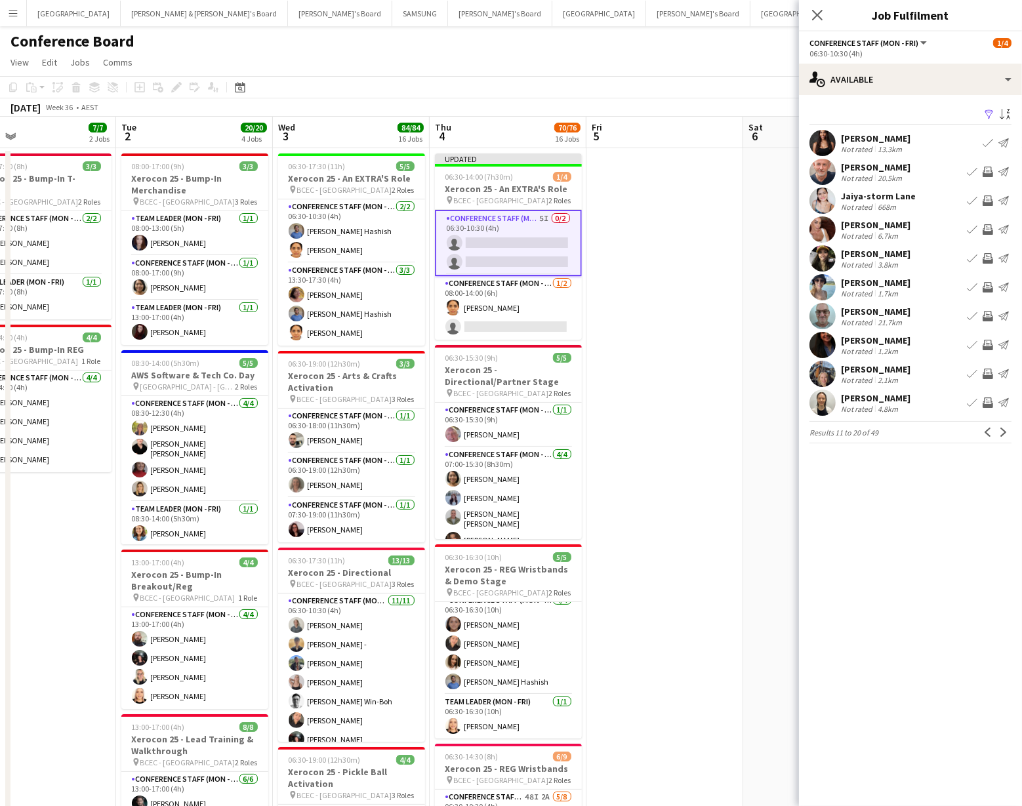
click at [988, 170] on app-icon "Invite crew" at bounding box center [987, 172] width 10 height 10
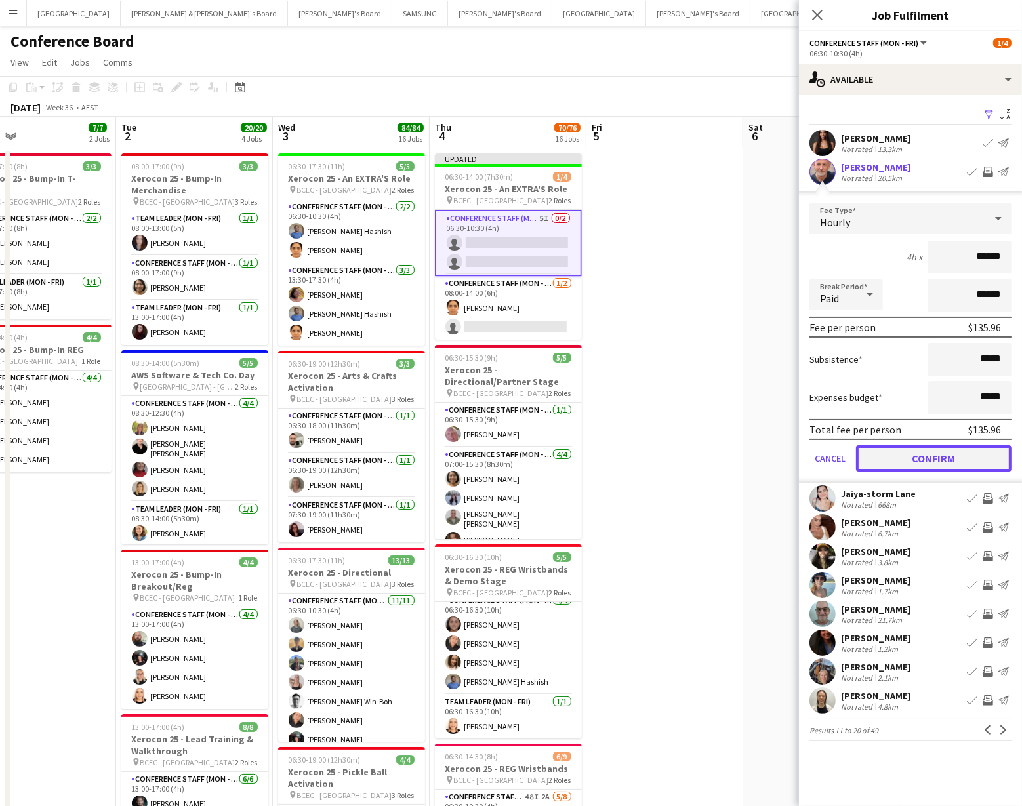
click at [944, 457] on button "Confirm" at bounding box center [933, 458] width 155 height 26
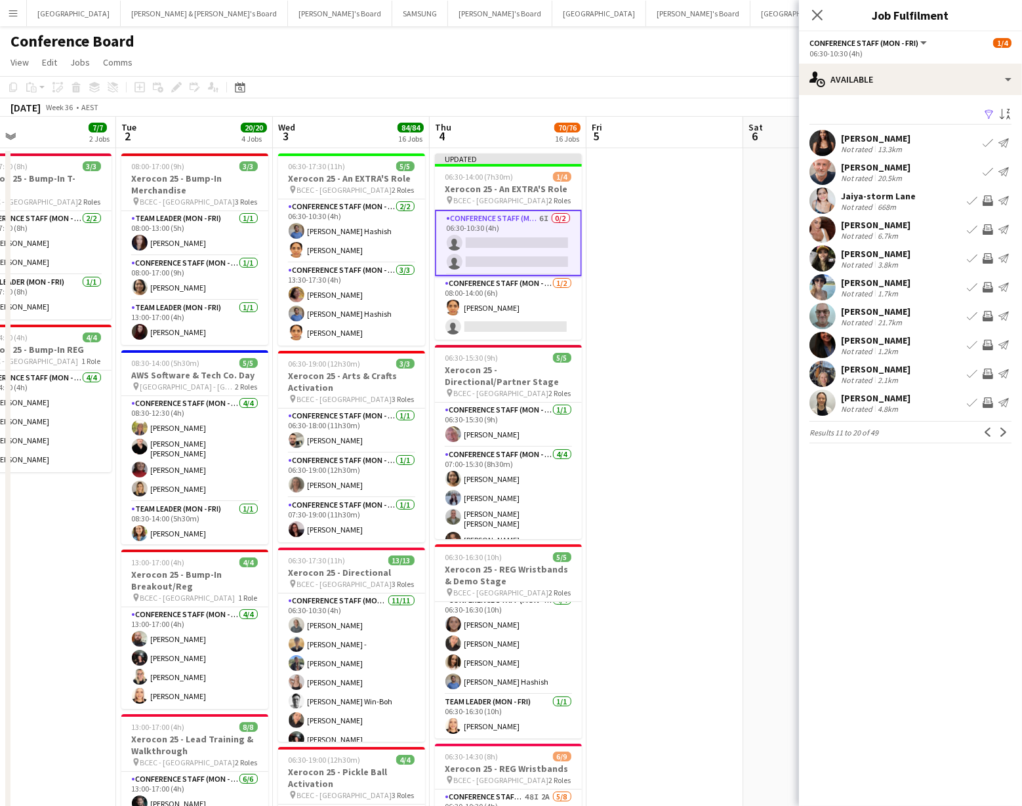
click at [986, 195] on app-icon "Invite crew" at bounding box center [987, 200] width 10 height 10
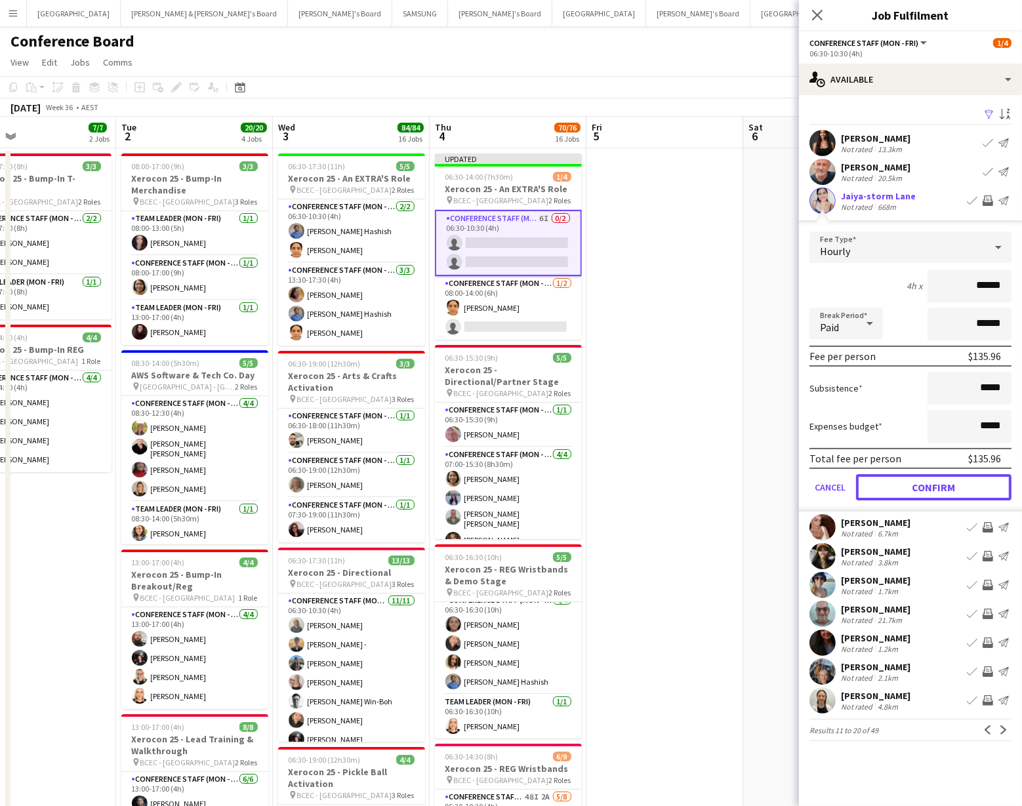
drag, startPoint x: 962, startPoint y: 480, endPoint x: 956, endPoint y: 462, distance: 19.5
click at [962, 479] on button "Confirm" at bounding box center [933, 487] width 155 height 26
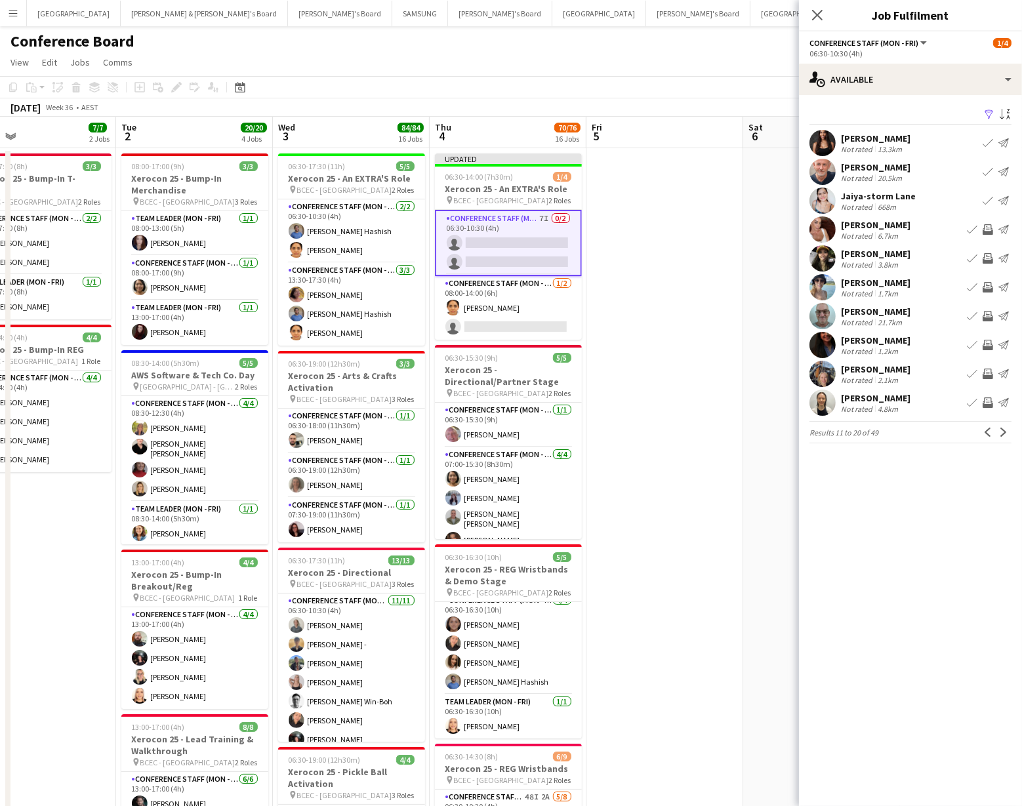
click at [984, 255] on app-icon "Invite crew" at bounding box center [987, 258] width 10 height 10
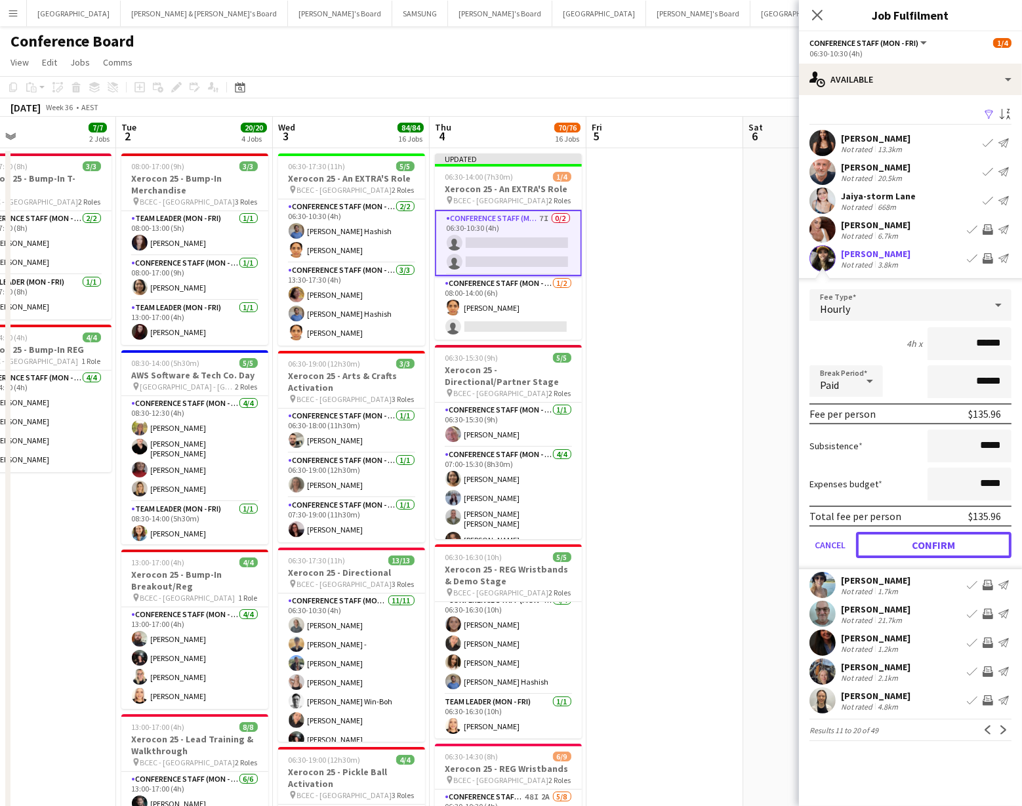
drag, startPoint x: 967, startPoint y: 552, endPoint x: 963, endPoint y: 536, distance: 16.2
click at [967, 551] on button "Confirm" at bounding box center [933, 545] width 155 height 26
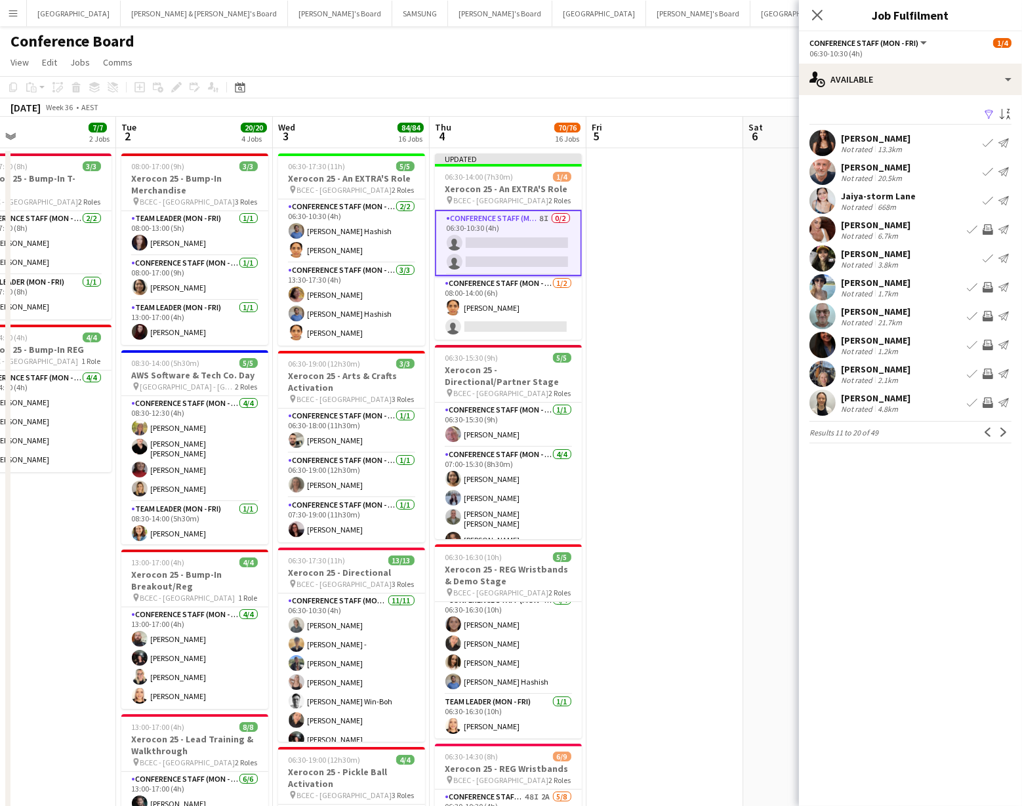
click at [986, 289] on app-icon "Invite crew" at bounding box center [987, 287] width 10 height 10
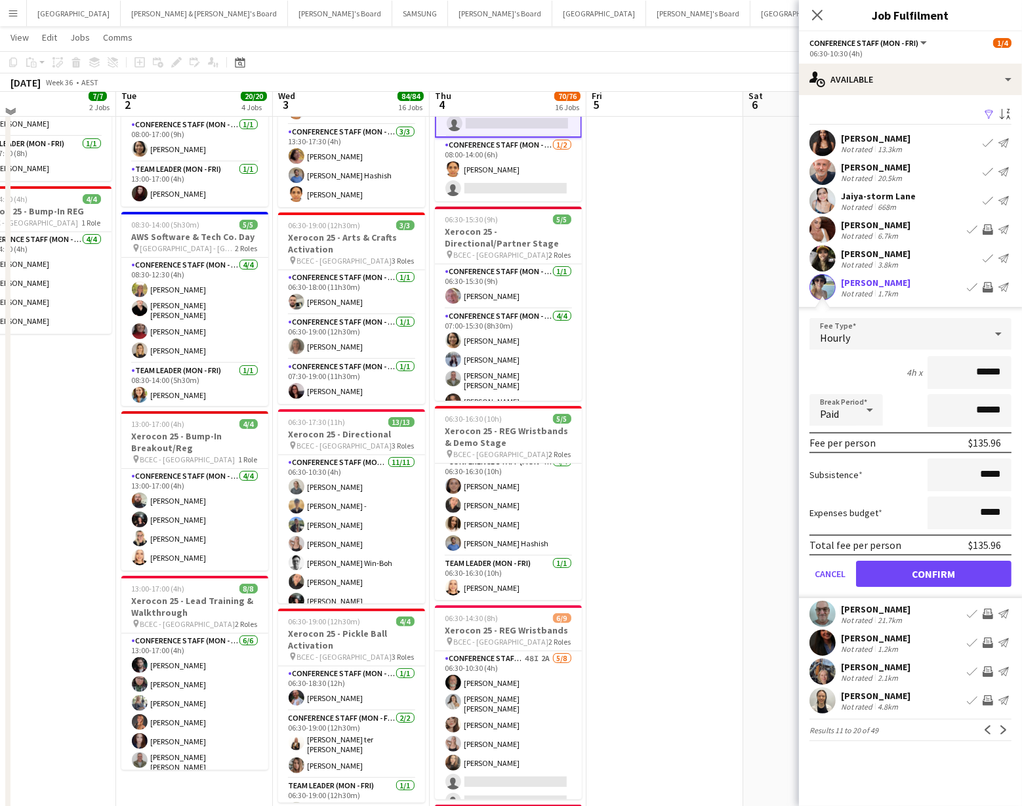
scroll to position [146, 0]
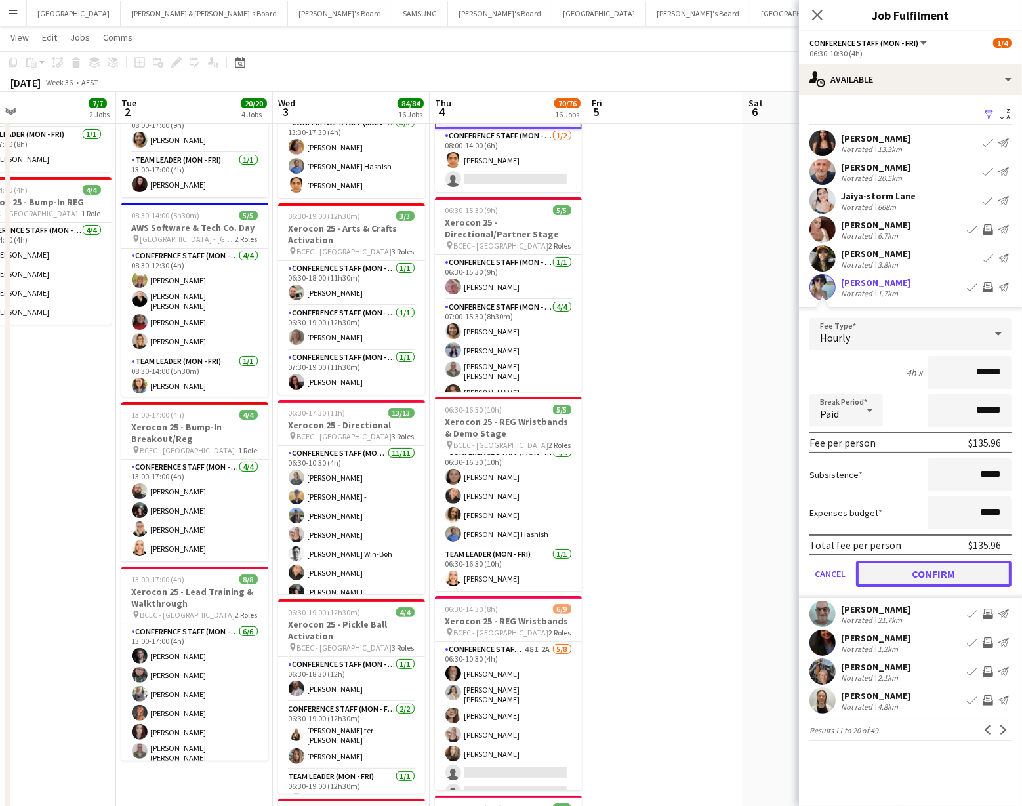
click at [927, 572] on button "Confirm" at bounding box center [933, 574] width 155 height 26
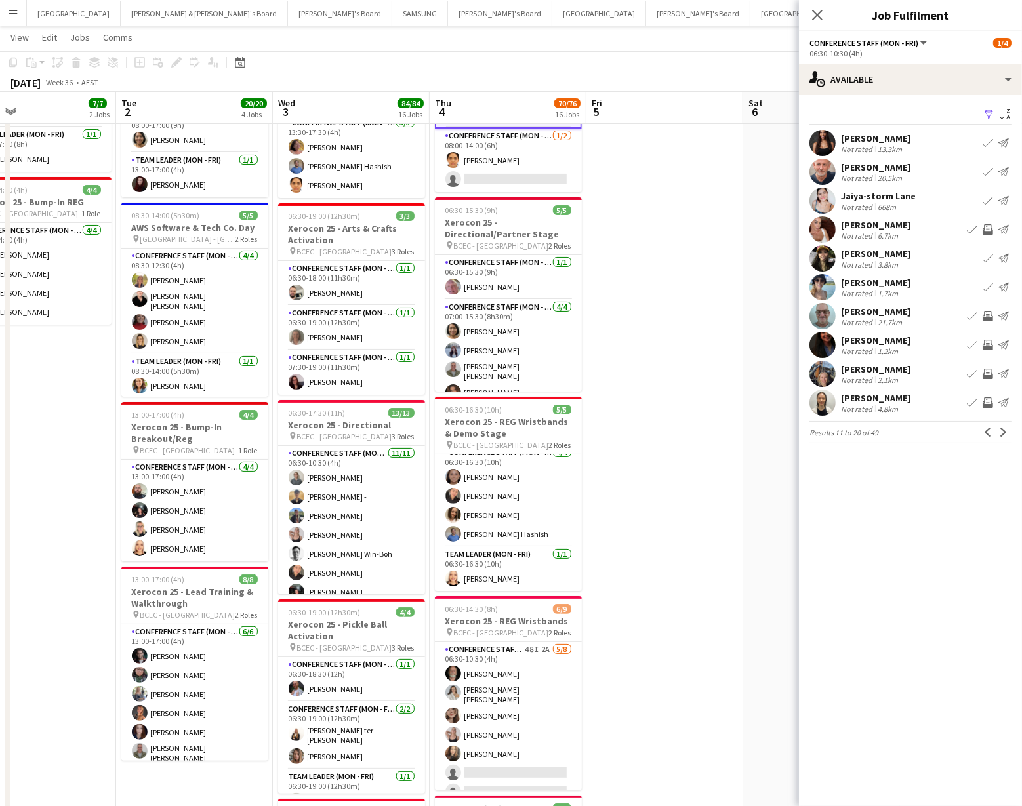
click at [987, 341] on app-icon "Invite crew" at bounding box center [987, 345] width 10 height 10
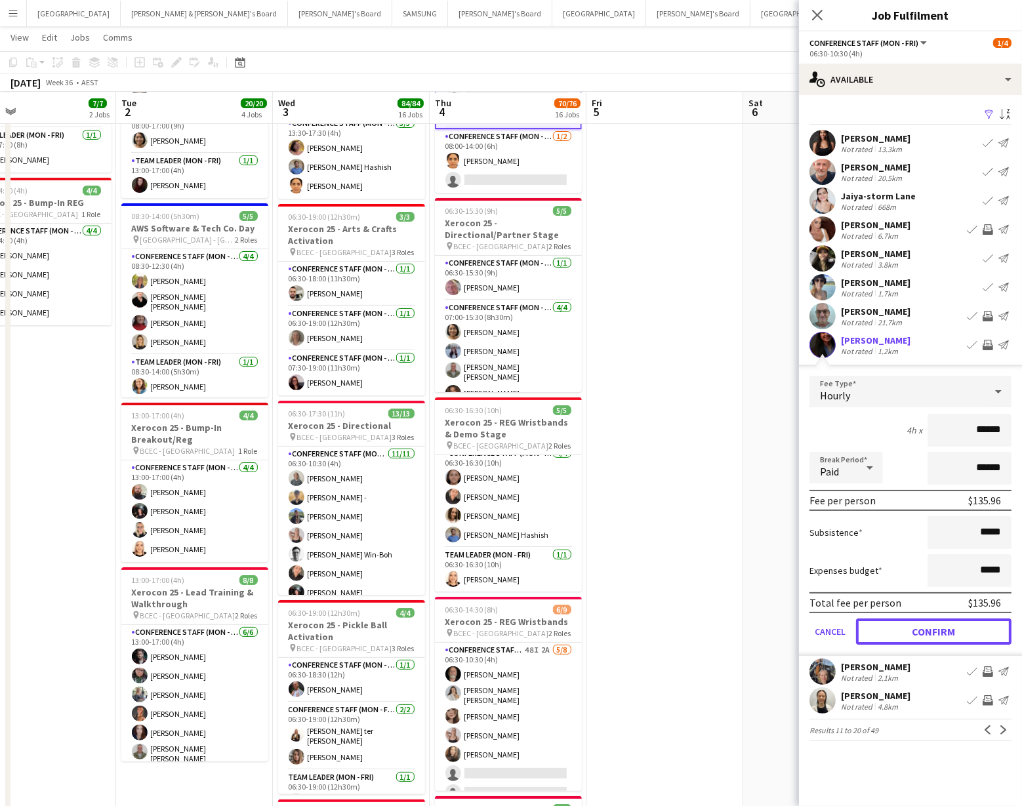
drag, startPoint x: 935, startPoint y: 630, endPoint x: 929, endPoint y: 616, distance: 14.4
click at [935, 630] on button "Confirm" at bounding box center [933, 631] width 155 height 26
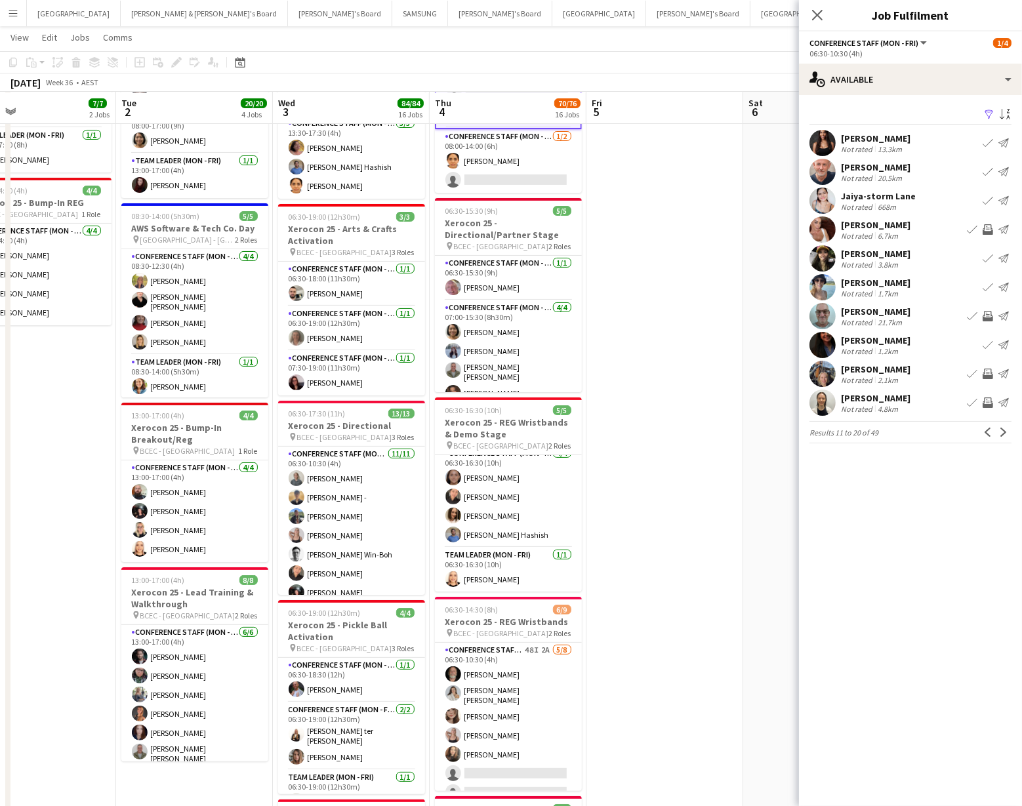
click at [986, 370] on app-icon "Invite crew" at bounding box center [987, 374] width 10 height 10
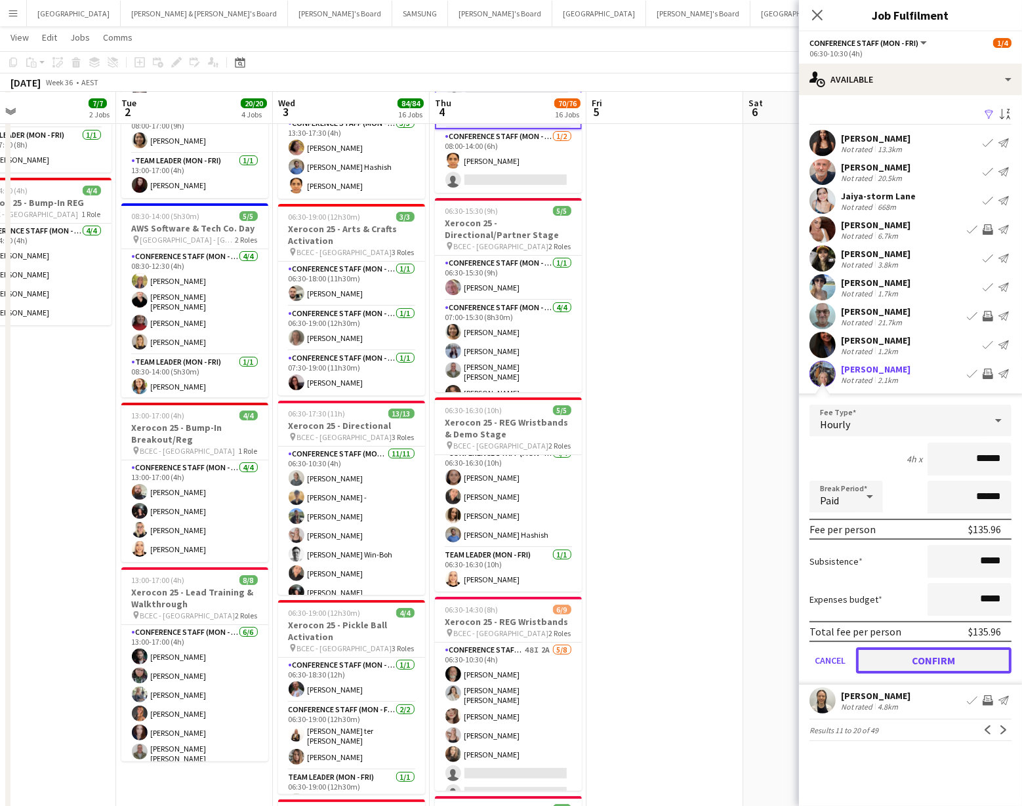
drag, startPoint x: 919, startPoint y: 659, endPoint x: 930, endPoint y: 624, distance: 36.9
click at [919, 658] on button "Confirm" at bounding box center [933, 660] width 155 height 26
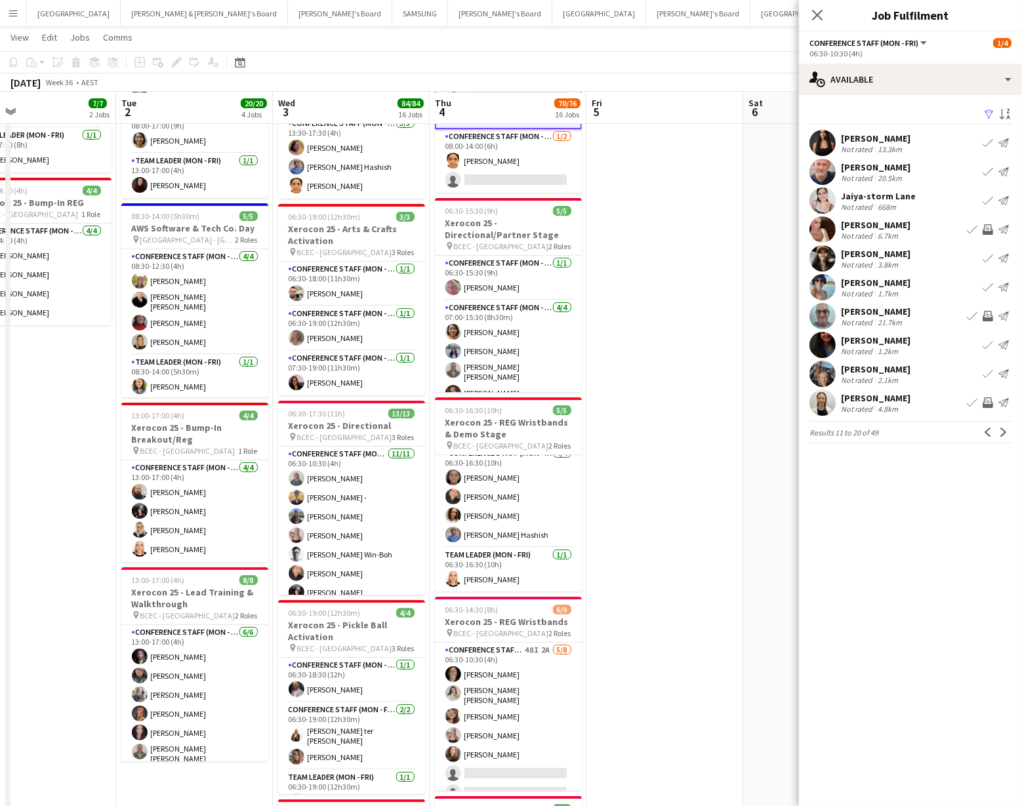
click at [985, 398] on app-icon "Invite crew" at bounding box center [987, 402] width 10 height 10
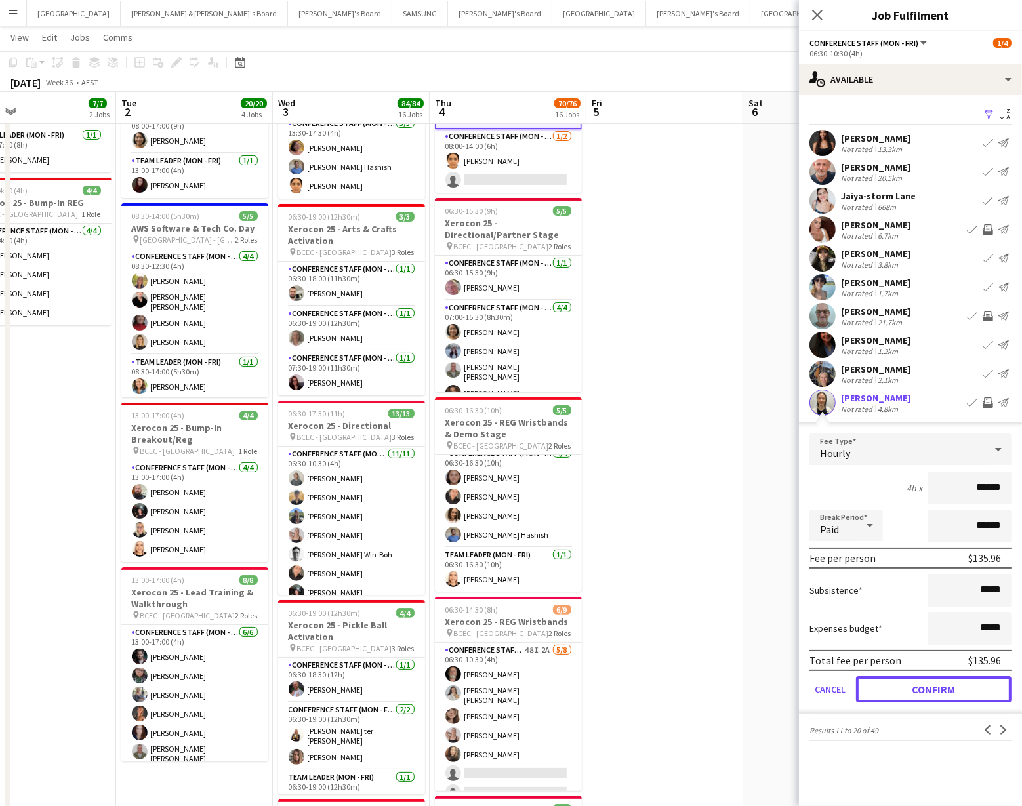
drag, startPoint x: 948, startPoint y: 685, endPoint x: 955, endPoint y: 635, distance: 50.9
click at [948, 685] on button "Confirm" at bounding box center [933, 689] width 155 height 26
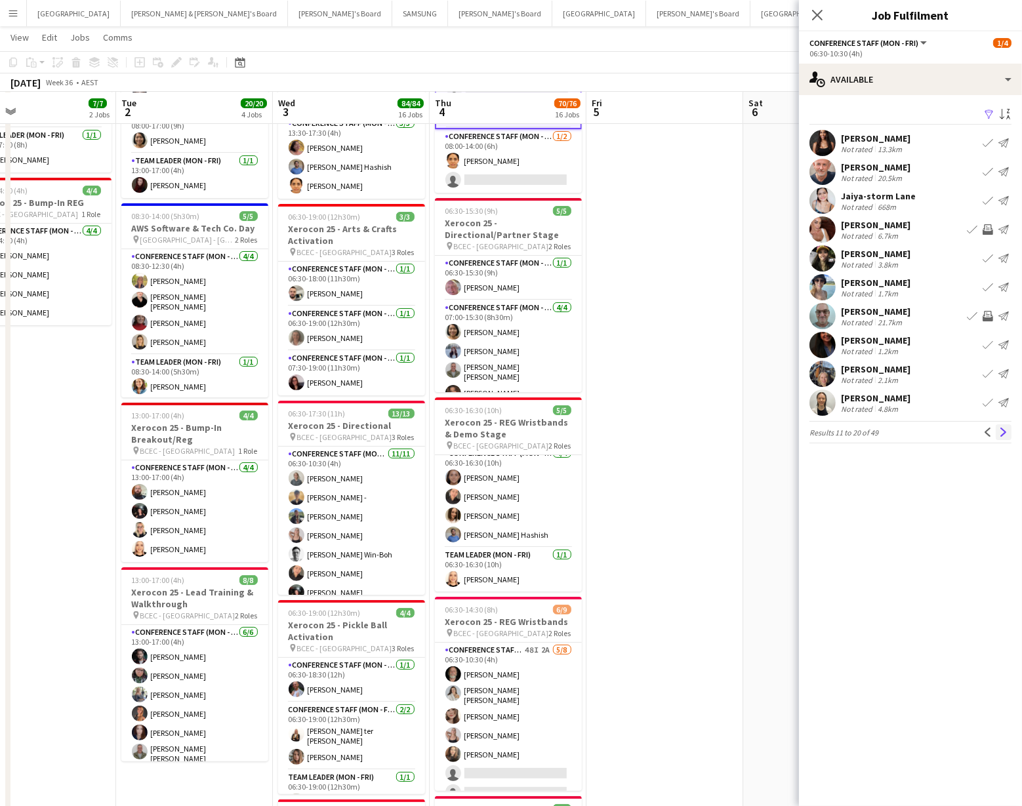
click at [1001, 430] on app-icon "Next" at bounding box center [1003, 432] width 9 height 9
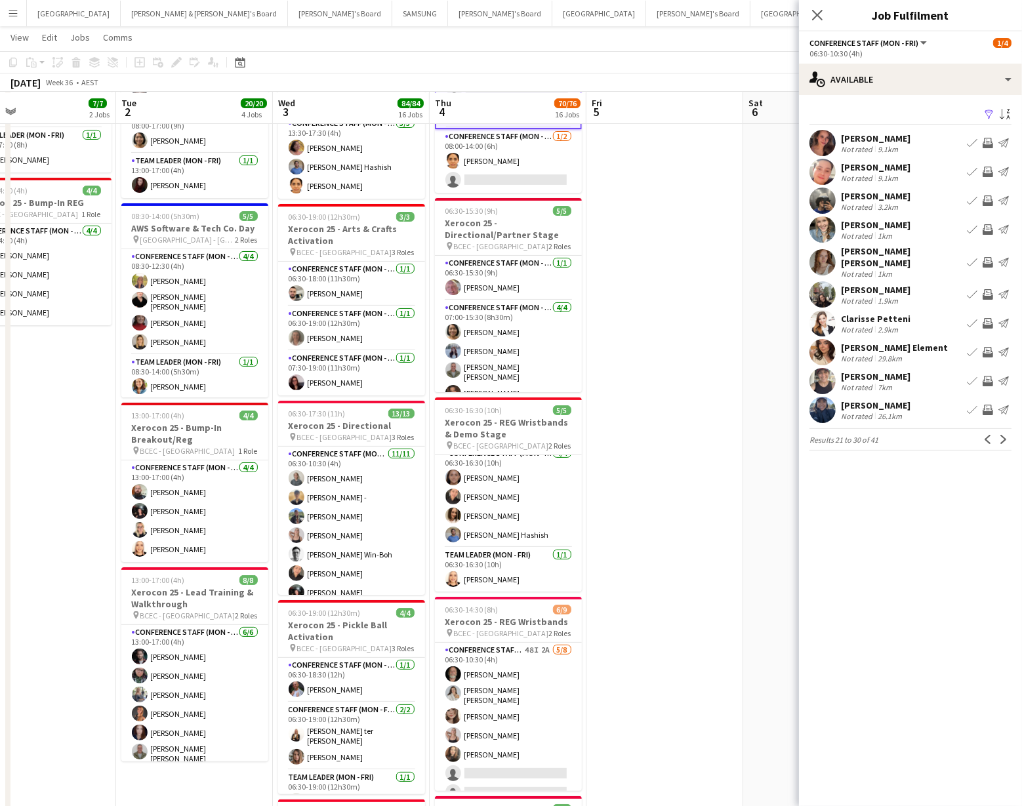
click at [988, 201] on app-icon "Invite crew" at bounding box center [987, 200] width 10 height 10
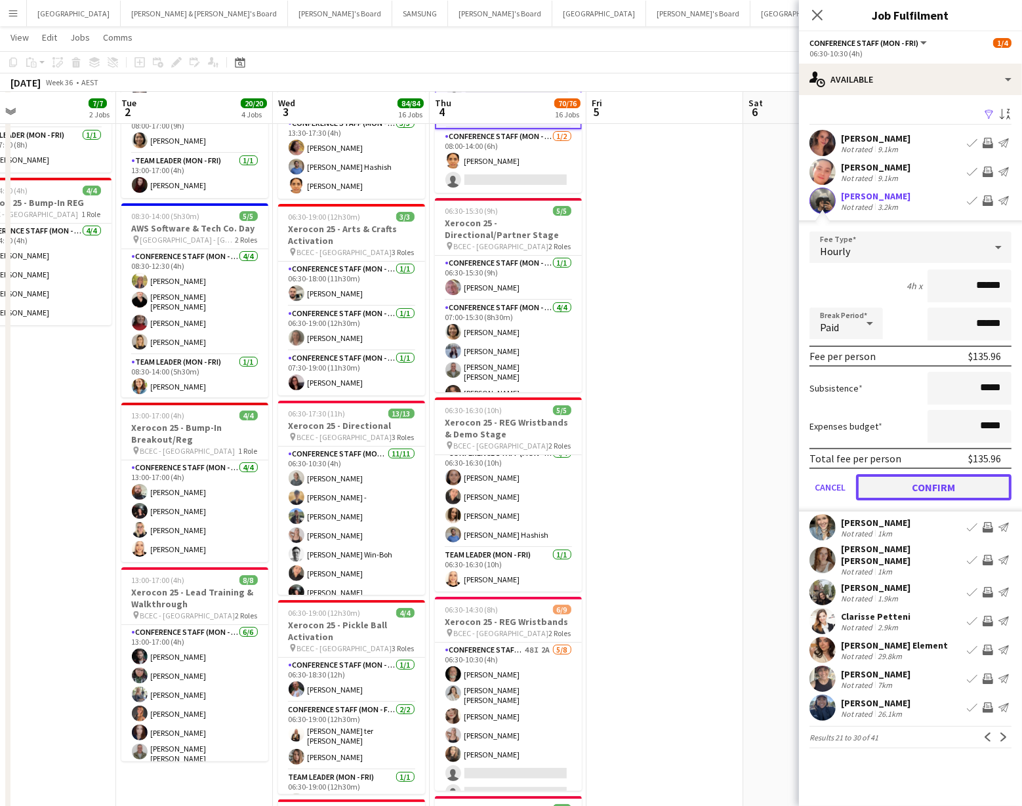
click at [913, 485] on button "Confirm" at bounding box center [933, 487] width 155 height 26
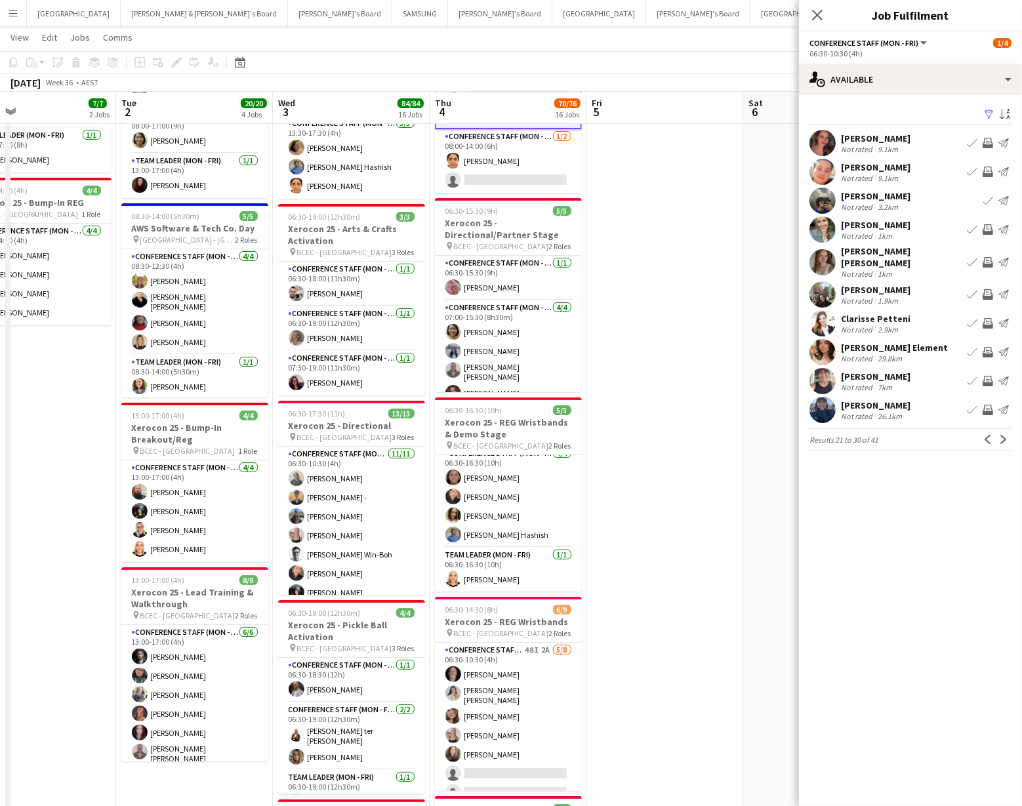
click at [987, 289] on app-icon "Invite crew" at bounding box center [987, 294] width 10 height 10
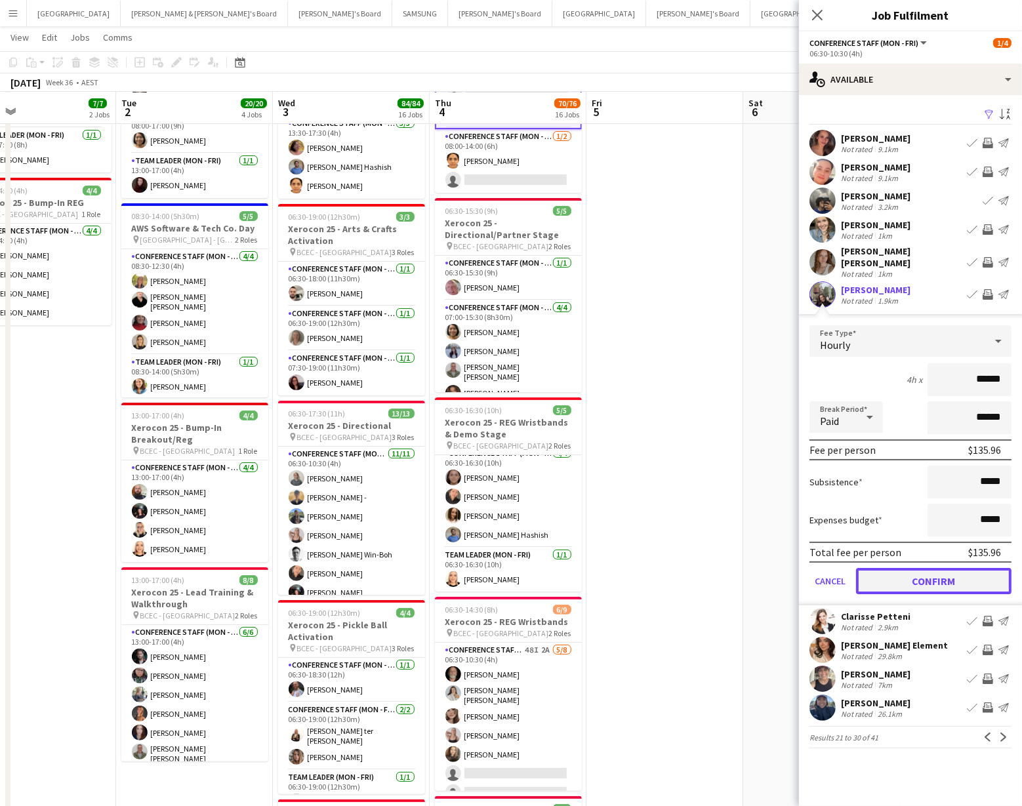
click at [957, 569] on button "Confirm" at bounding box center [933, 581] width 155 height 26
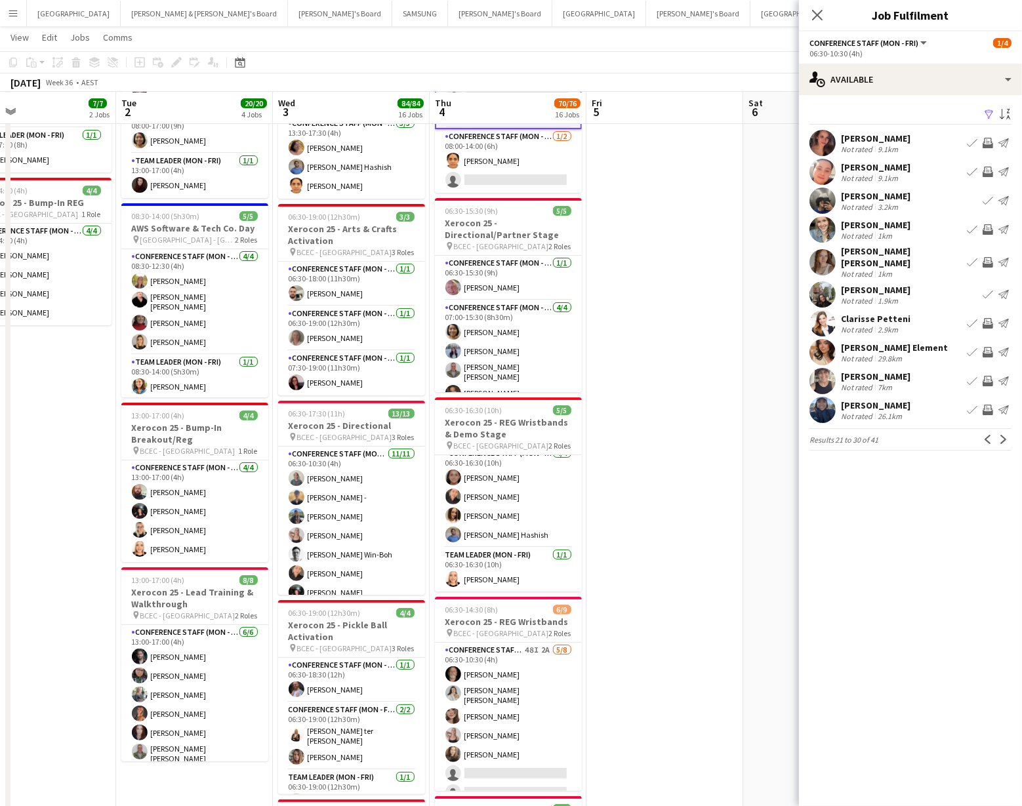
click at [986, 318] on app-icon "Invite crew" at bounding box center [987, 323] width 10 height 10
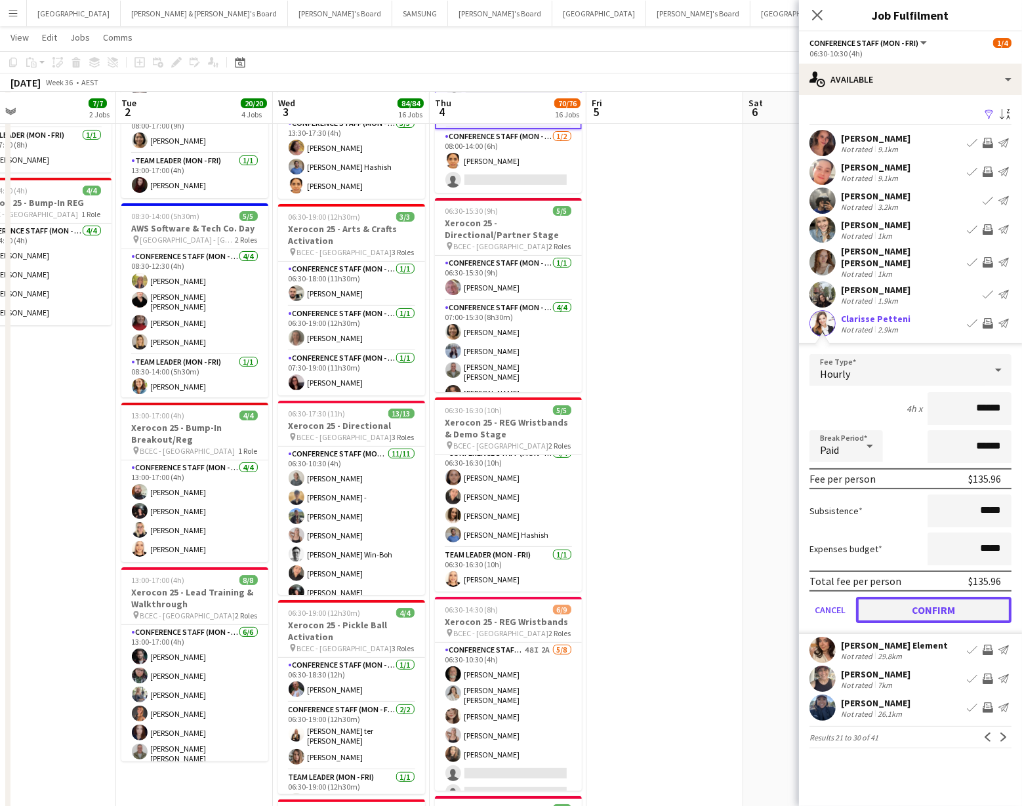
click at [924, 601] on button "Confirm" at bounding box center [933, 610] width 155 height 26
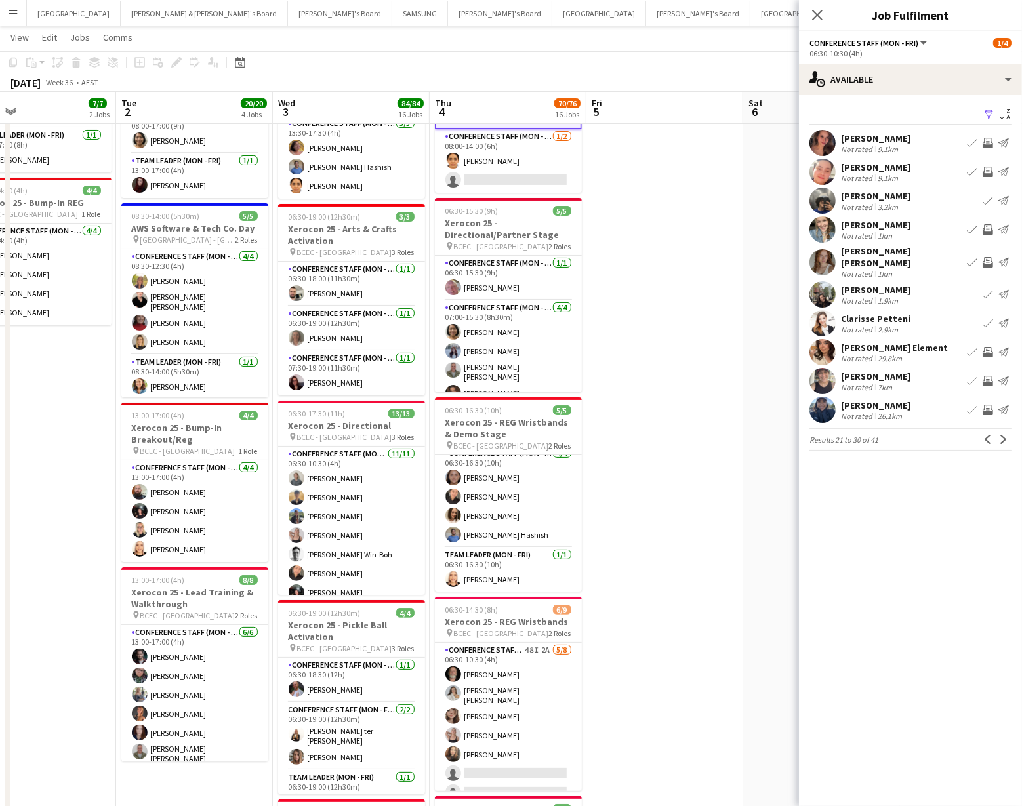
click at [987, 347] on app-icon "Invite crew" at bounding box center [987, 352] width 10 height 10
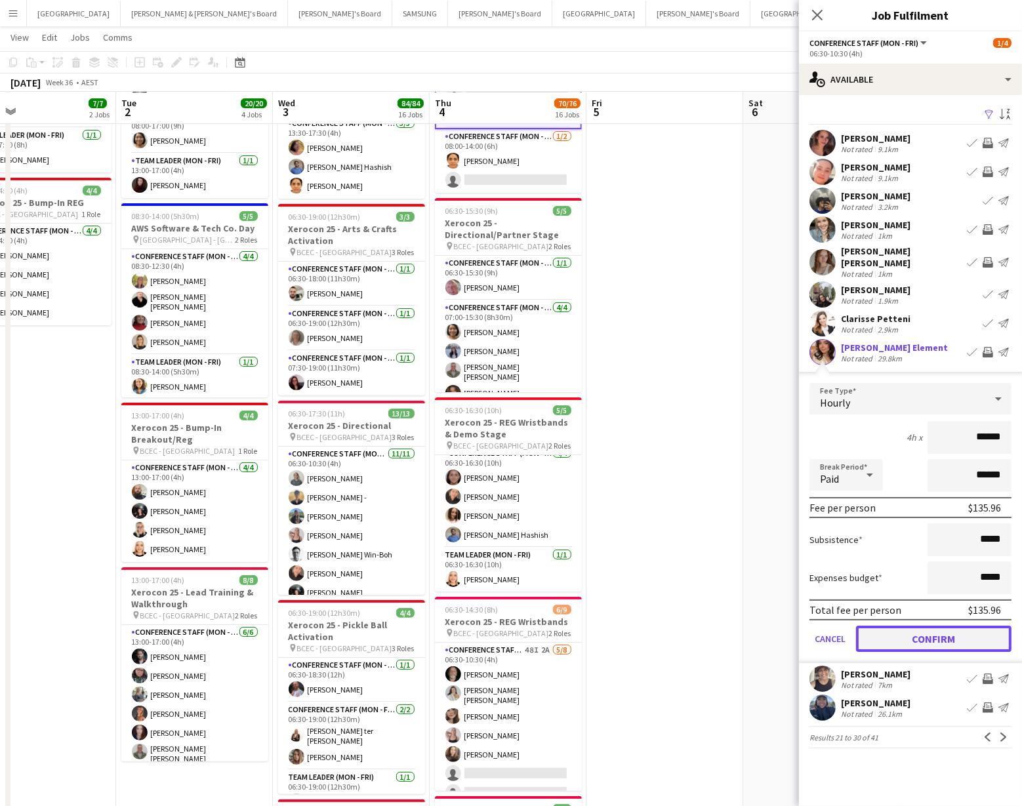
click at [921, 626] on button "Confirm" at bounding box center [933, 639] width 155 height 26
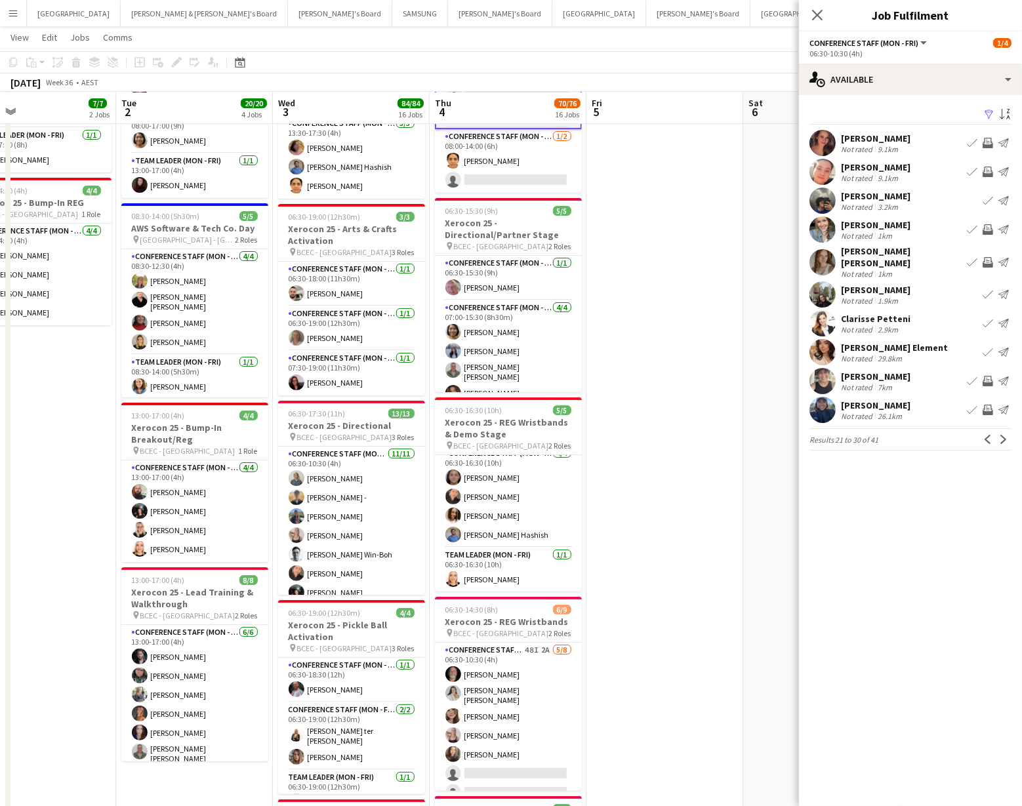
click at [988, 376] on app-icon "Invite crew" at bounding box center [987, 381] width 10 height 10
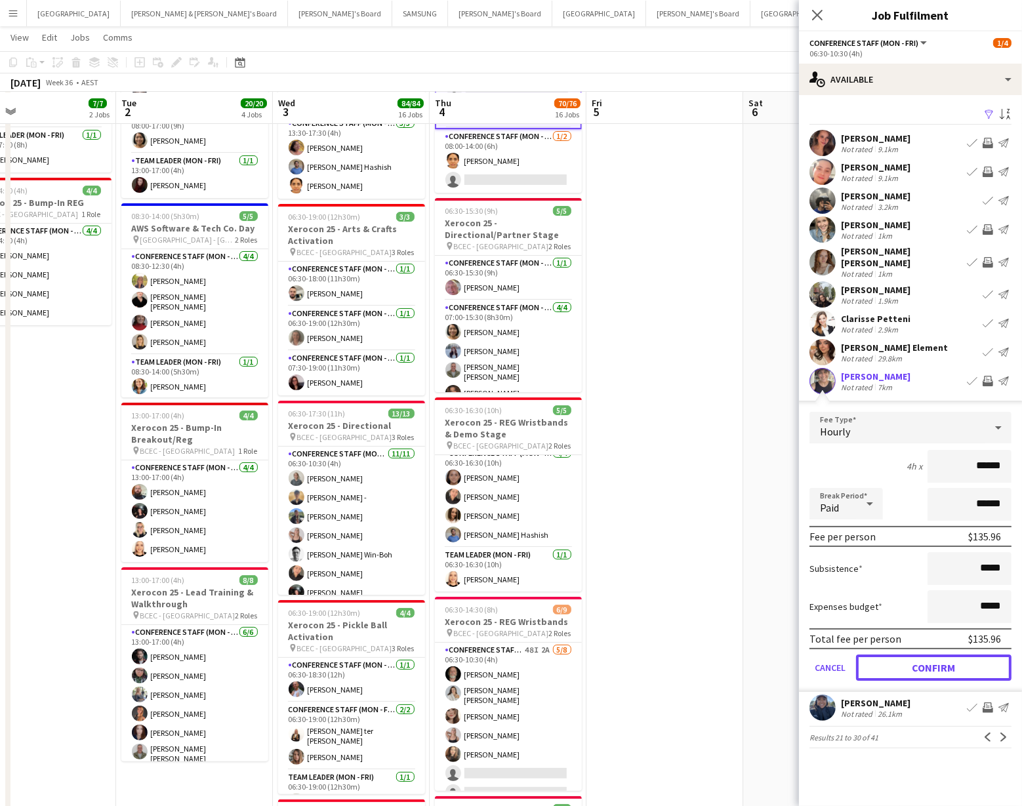
click at [929, 661] on button "Confirm" at bounding box center [933, 668] width 155 height 26
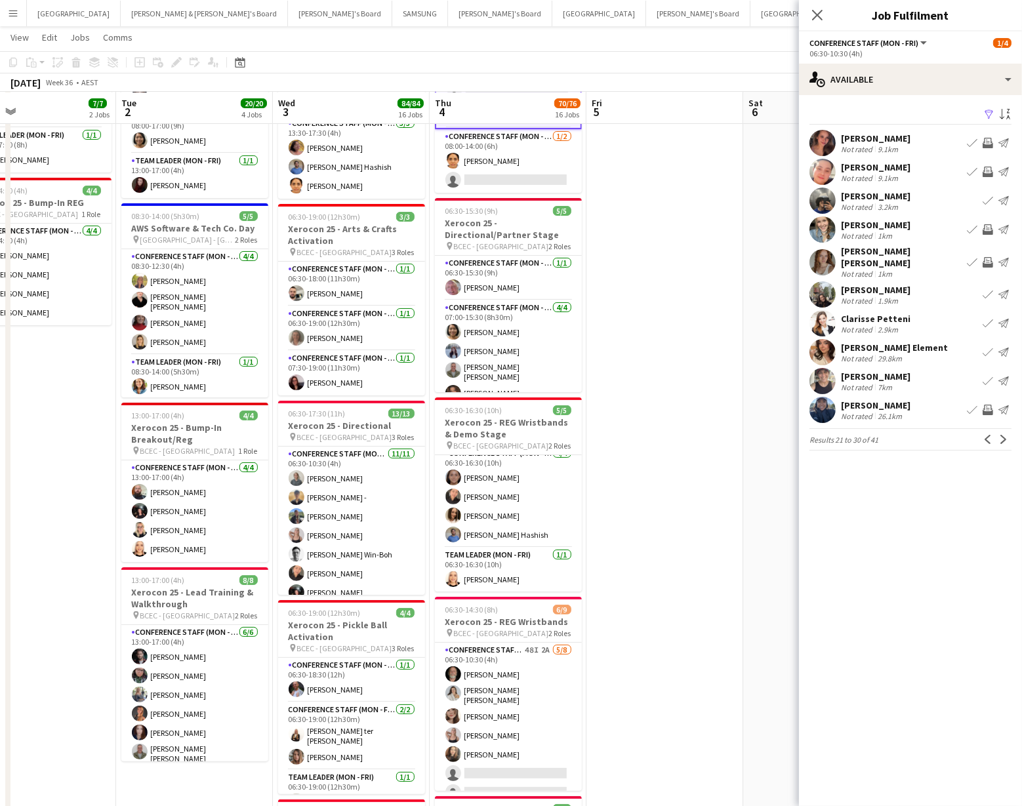
click at [991, 405] on app-icon "Invite crew" at bounding box center [987, 410] width 10 height 10
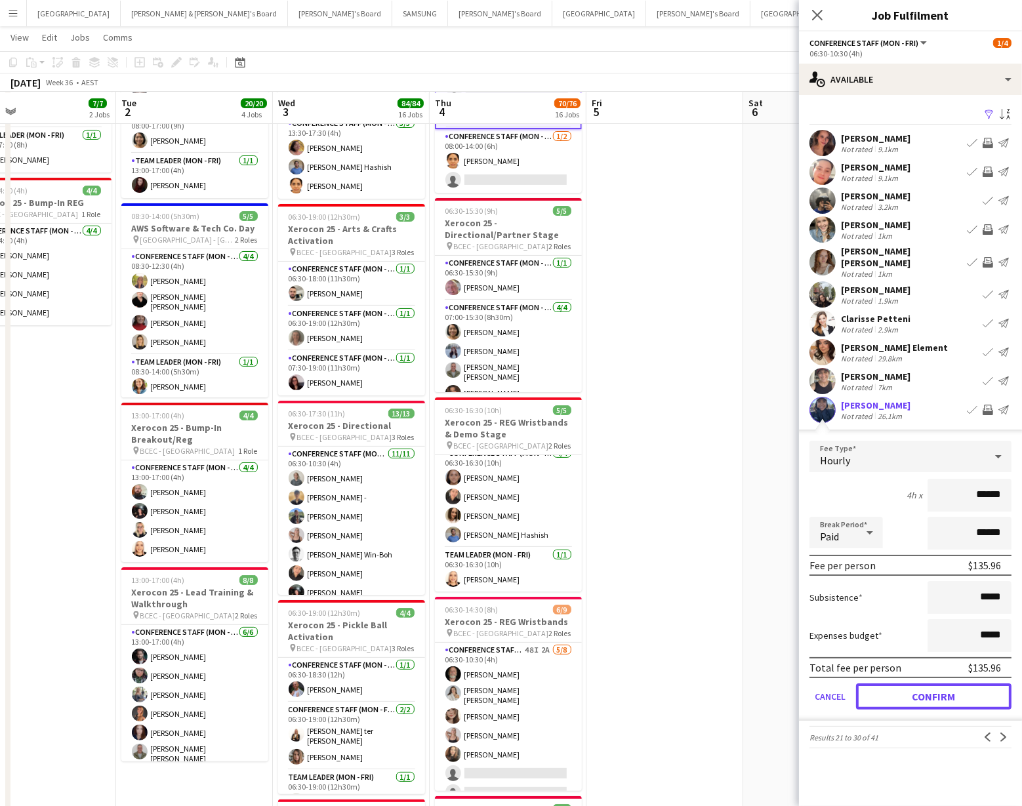
drag, startPoint x: 891, startPoint y: 696, endPoint x: 897, endPoint y: 685, distance: 12.4
click at [891, 696] on button "Confirm" at bounding box center [933, 696] width 155 height 26
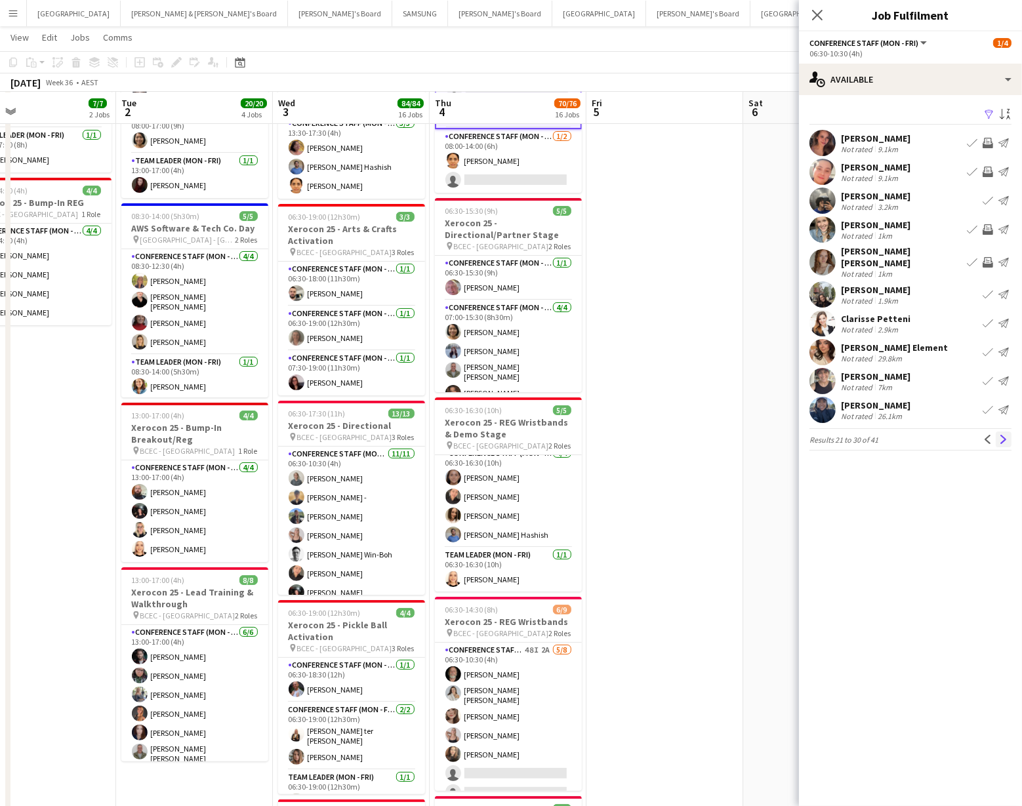
click at [1005, 435] on app-icon "Next" at bounding box center [1003, 439] width 9 height 9
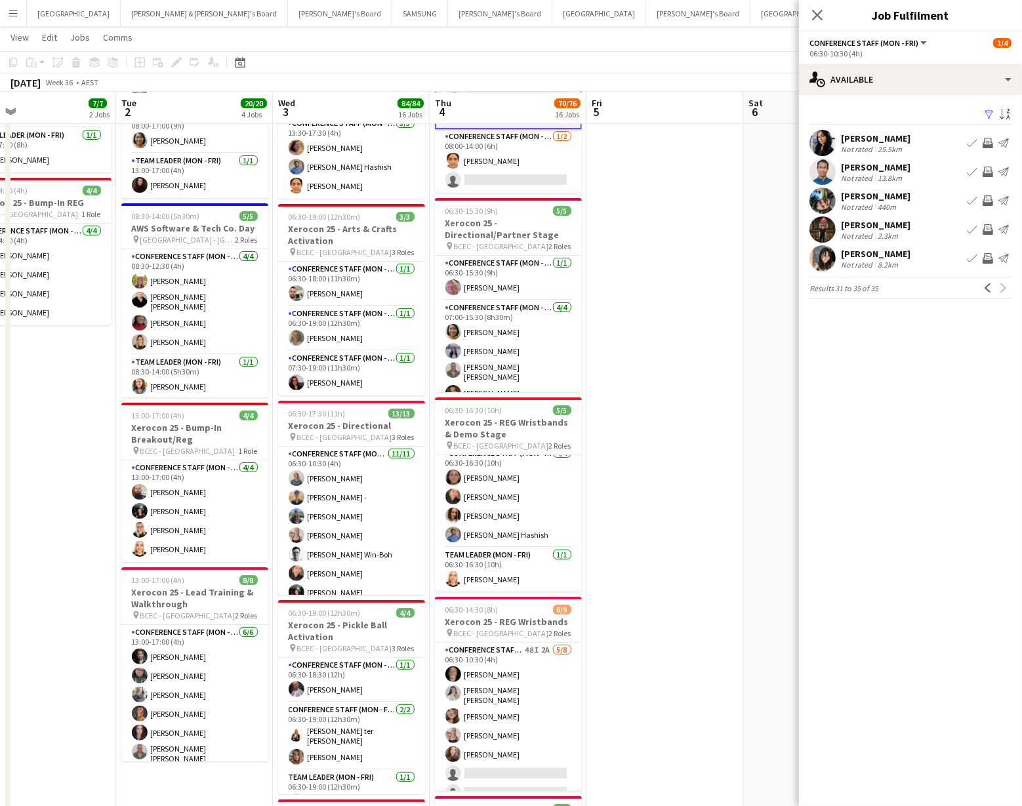
click at [986, 138] on app-icon "Invite crew" at bounding box center [987, 143] width 10 height 10
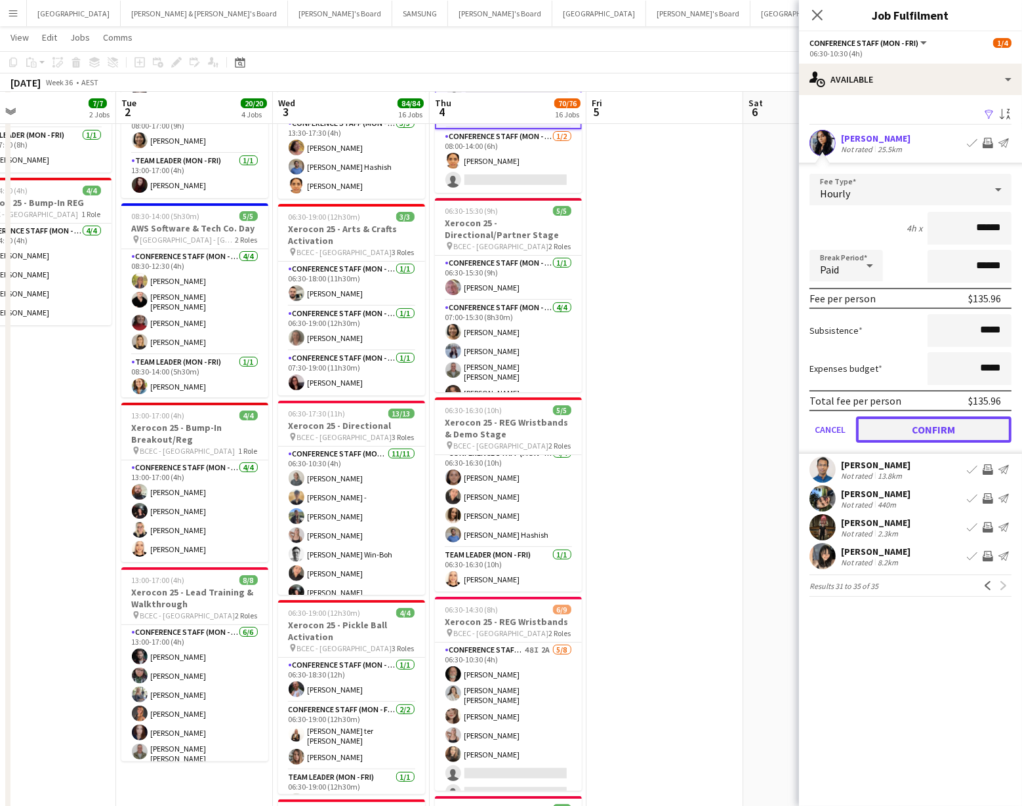
click at [938, 427] on button "Confirm" at bounding box center [933, 429] width 155 height 26
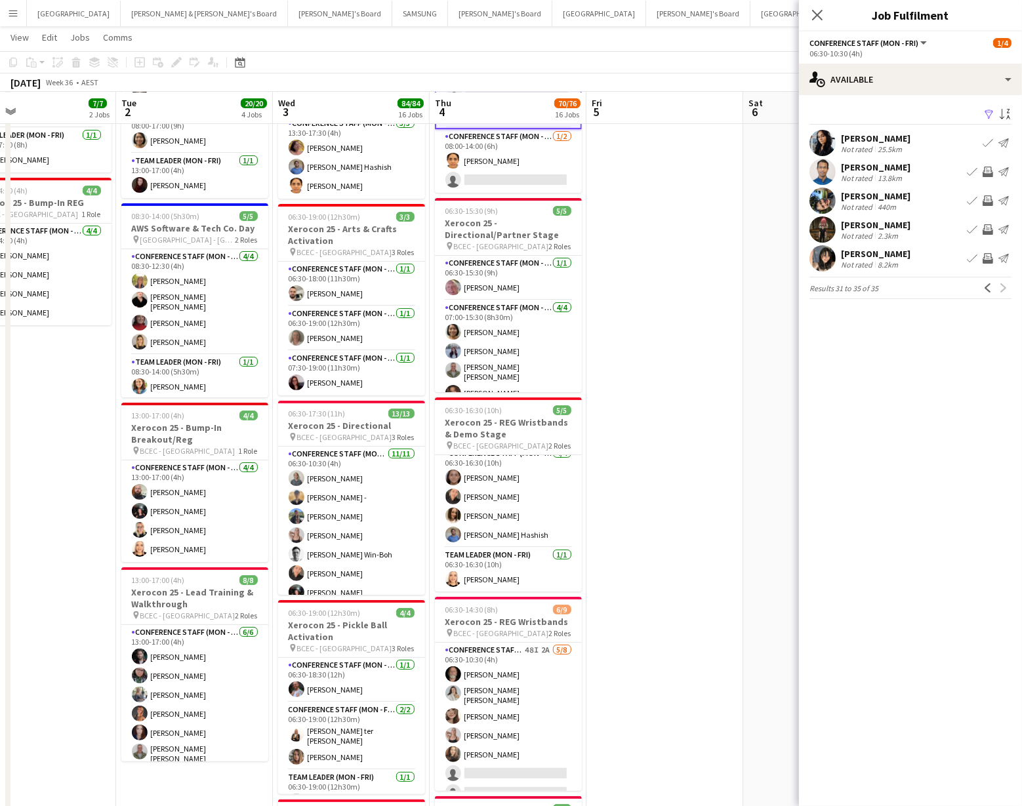
click at [986, 168] on app-icon "Invite crew" at bounding box center [987, 172] width 10 height 10
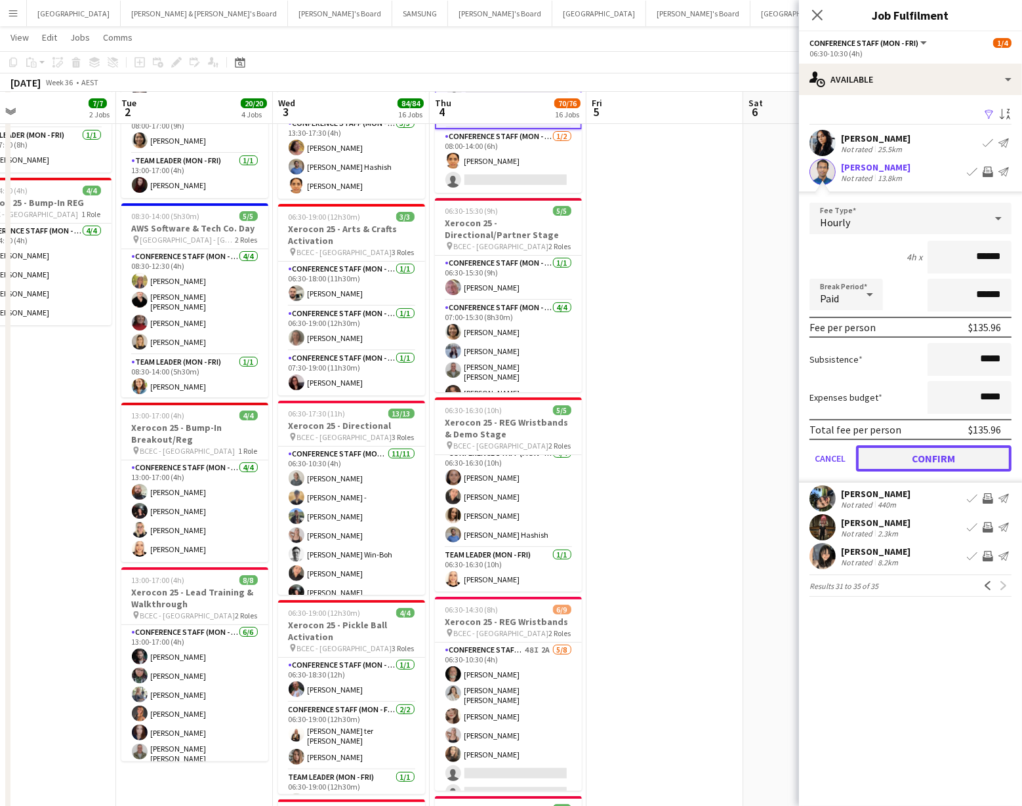
click at [895, 452] on button "Confirm" at bounding box center [933, 458] width 155 height 26
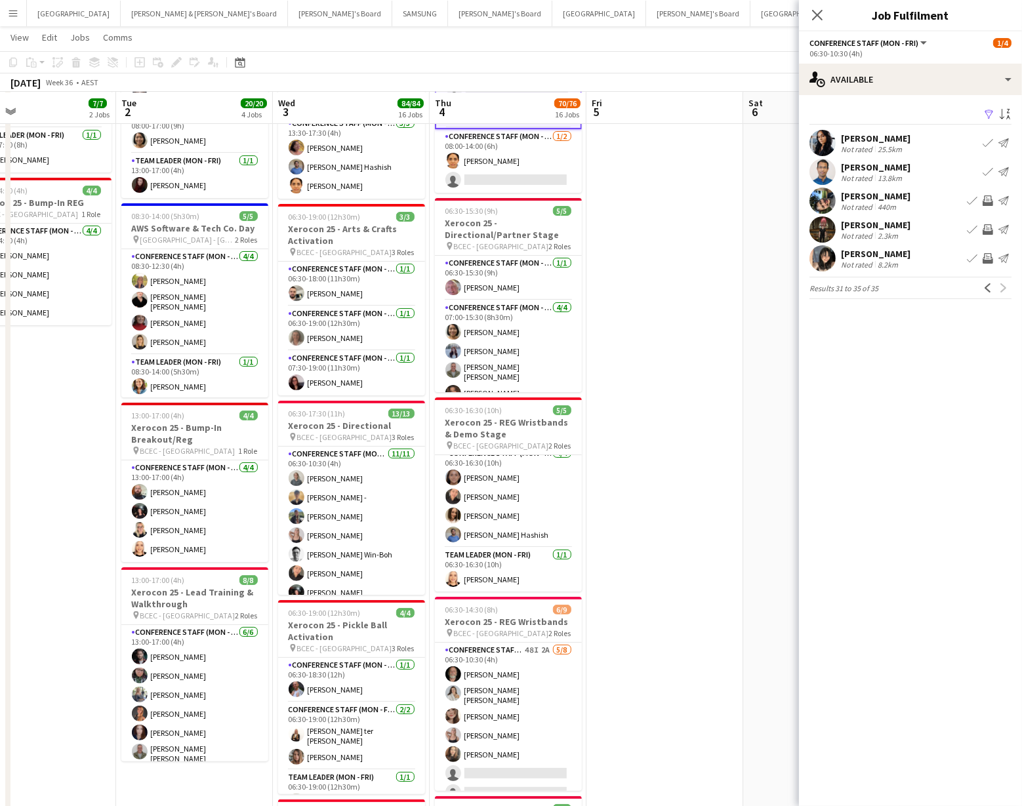
click at [988, 256] on app-icon "Invite crew" at bounding box center [987, 258] width 10 height 10
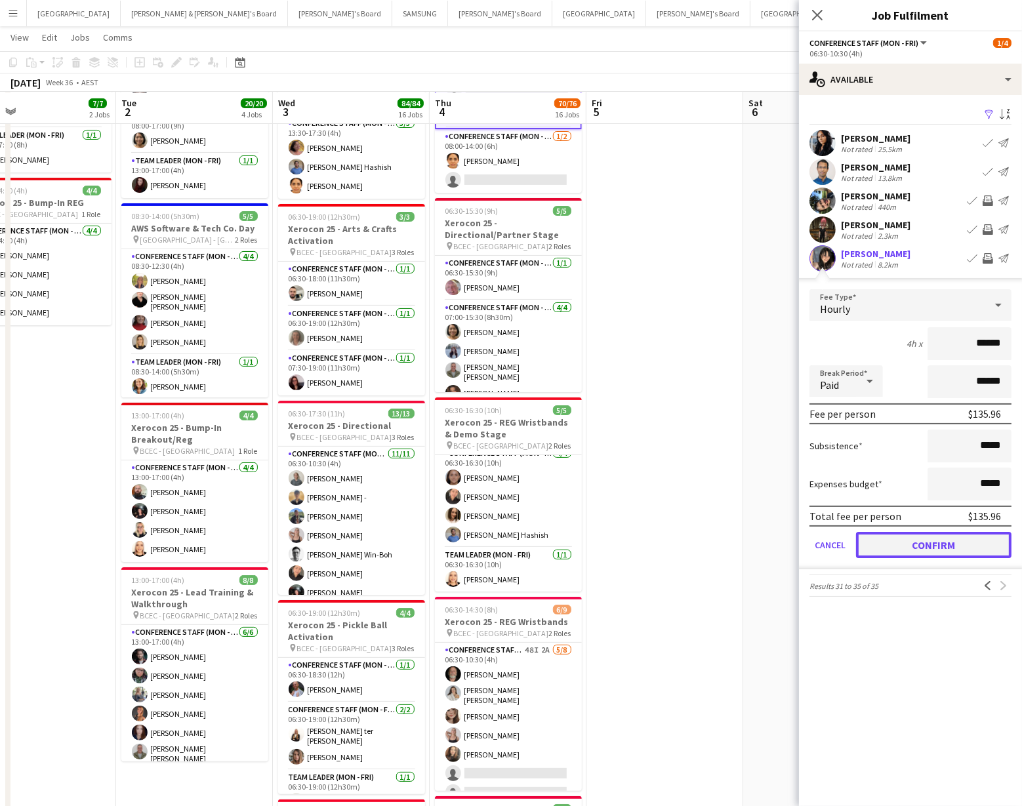
click at [925, 534] on button "Confirm" at bounding box center [933, 545] width 155 height 26
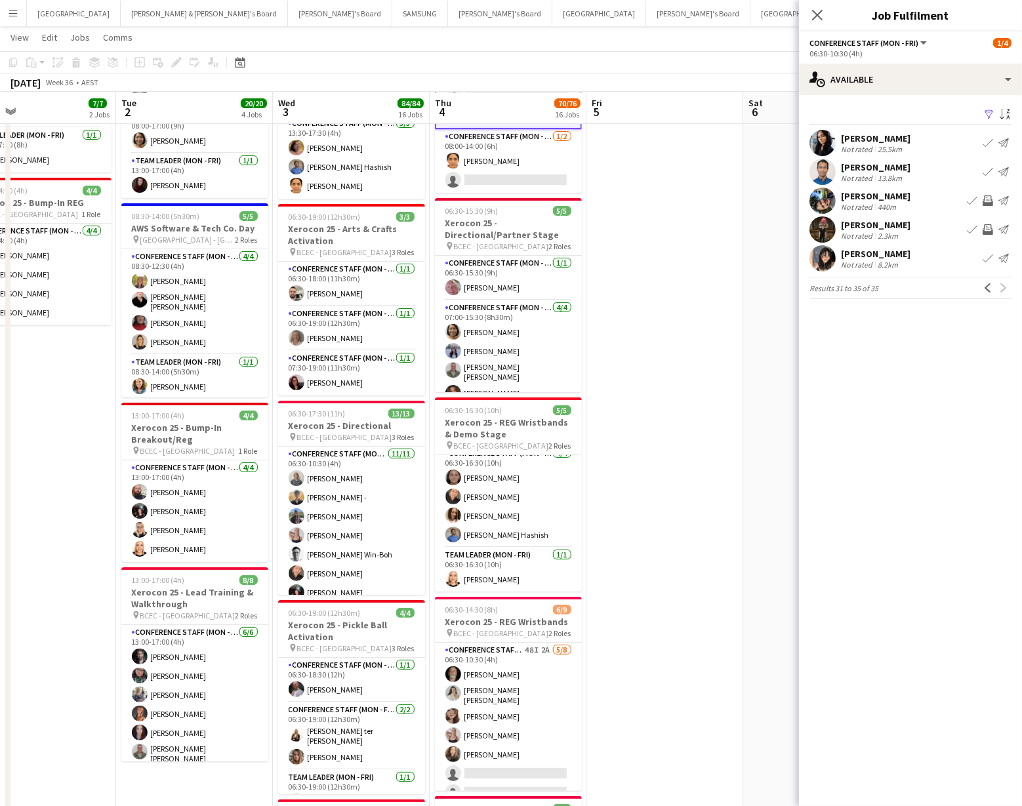
click at [818, 230] on app-user-avatar at bounding box center [822, 229] width 26 height 26
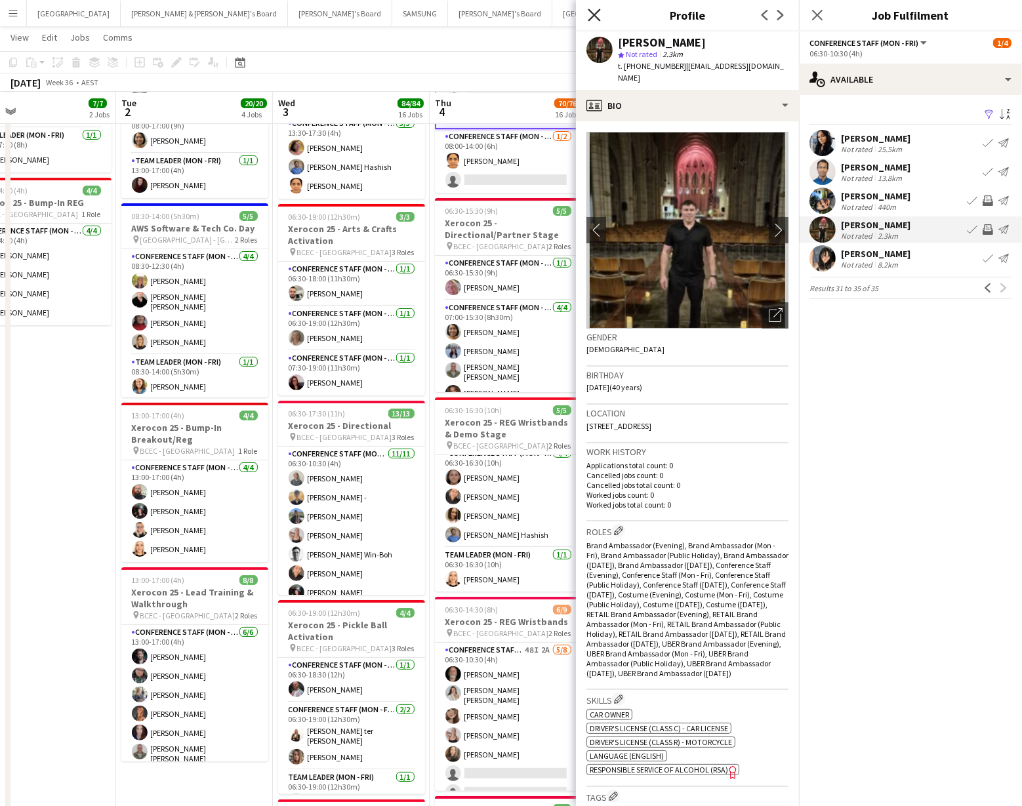
click at [589, 16] on icon "Close pop-in" at bounding box center [594, 15] width 12 height 12
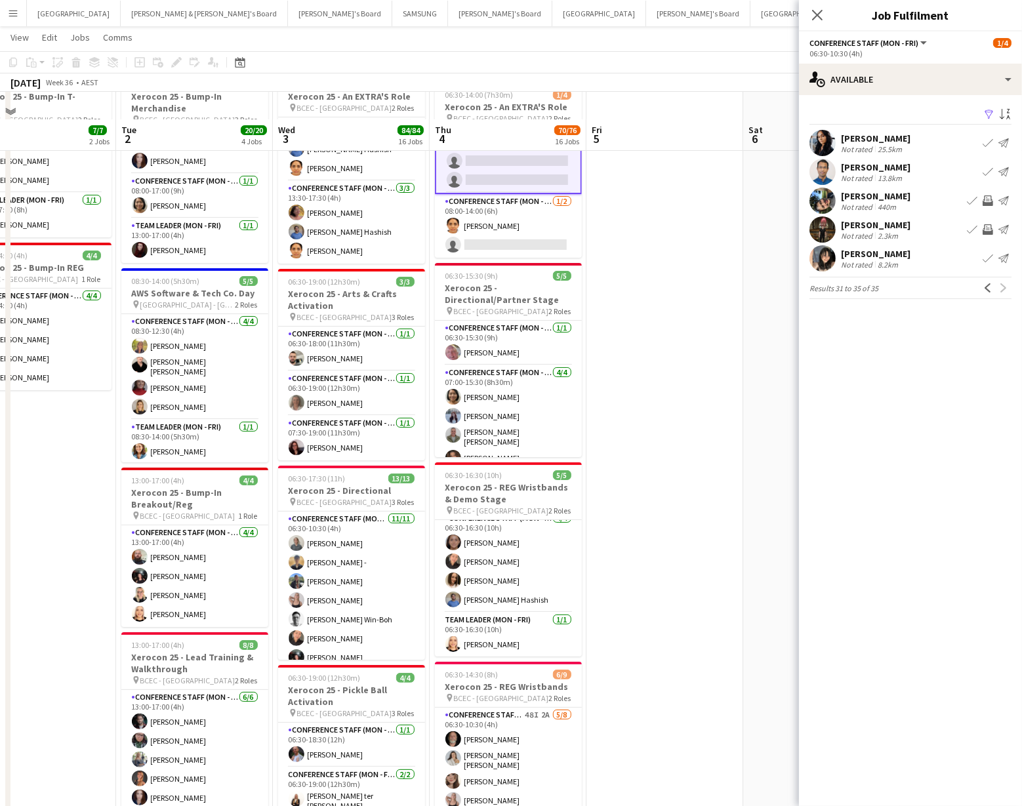
scroll to position [0, 0]
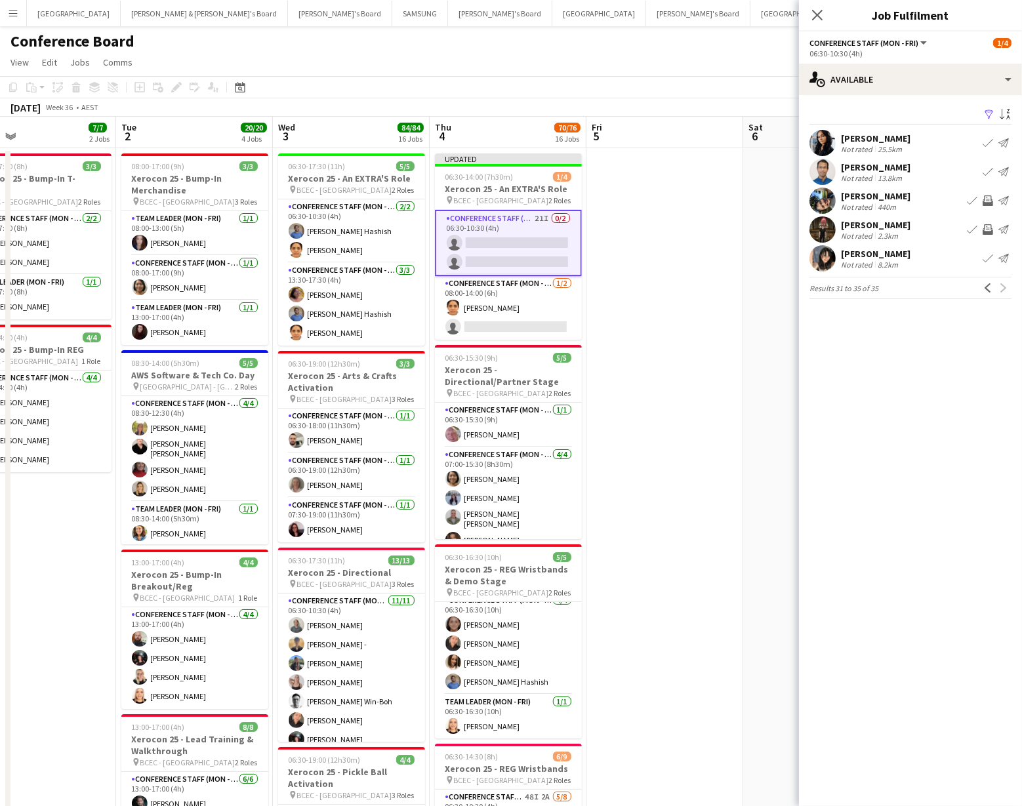
click at [523, 249] on app-card-role "Conference Staff (Mon - Fri) 21I 0/2 06:30-10:30 (4h) single-neutral-actions si…" at bounding box center [508, 243] width 147 height 66
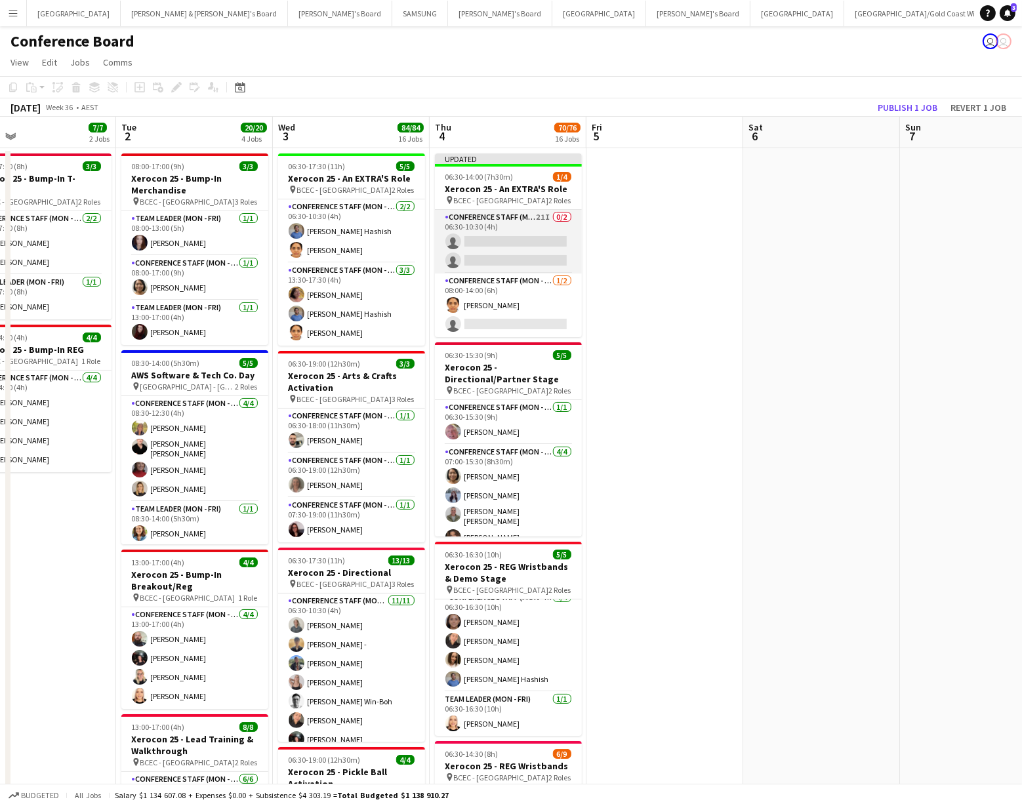
click at [523, 248] on app-card-role "Conference Staff (Mon - Fri) 21I 0/2 06:30-10:30 (4h) single-neutral-actions si…" at bounding box center [508, 242] width 147 height 64
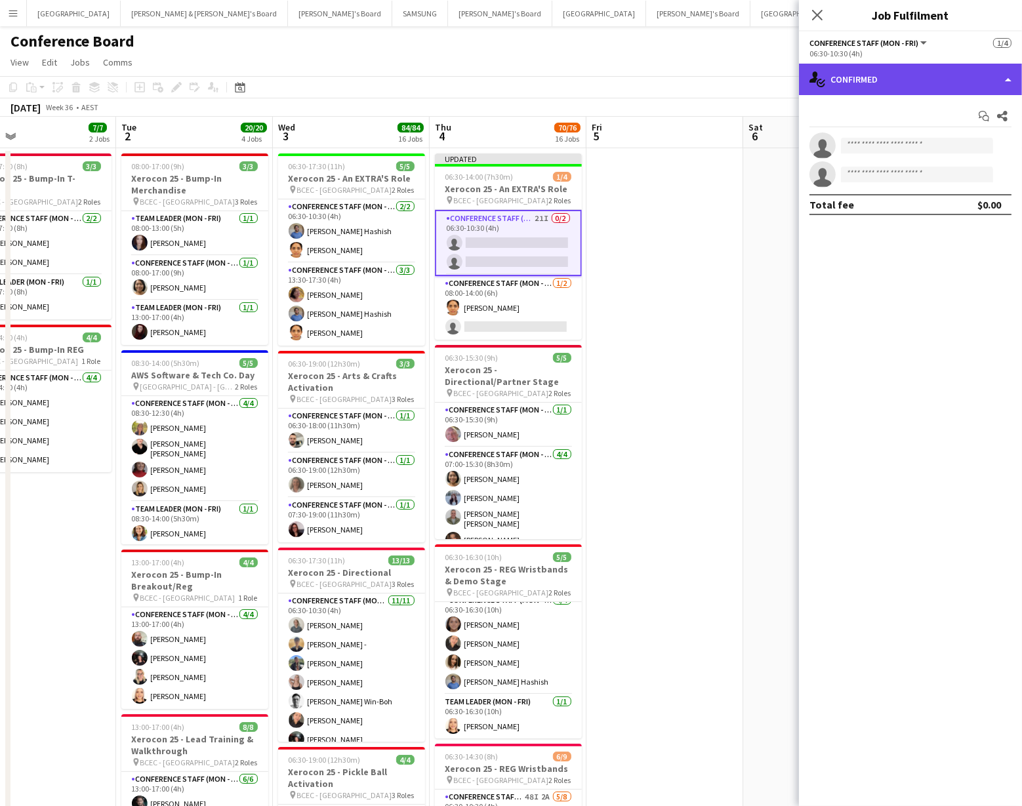
click at [892, 80] on div "single-neutral-actions-check-2 Confirmed" at bounding box center [910, 79] width 223 height 31
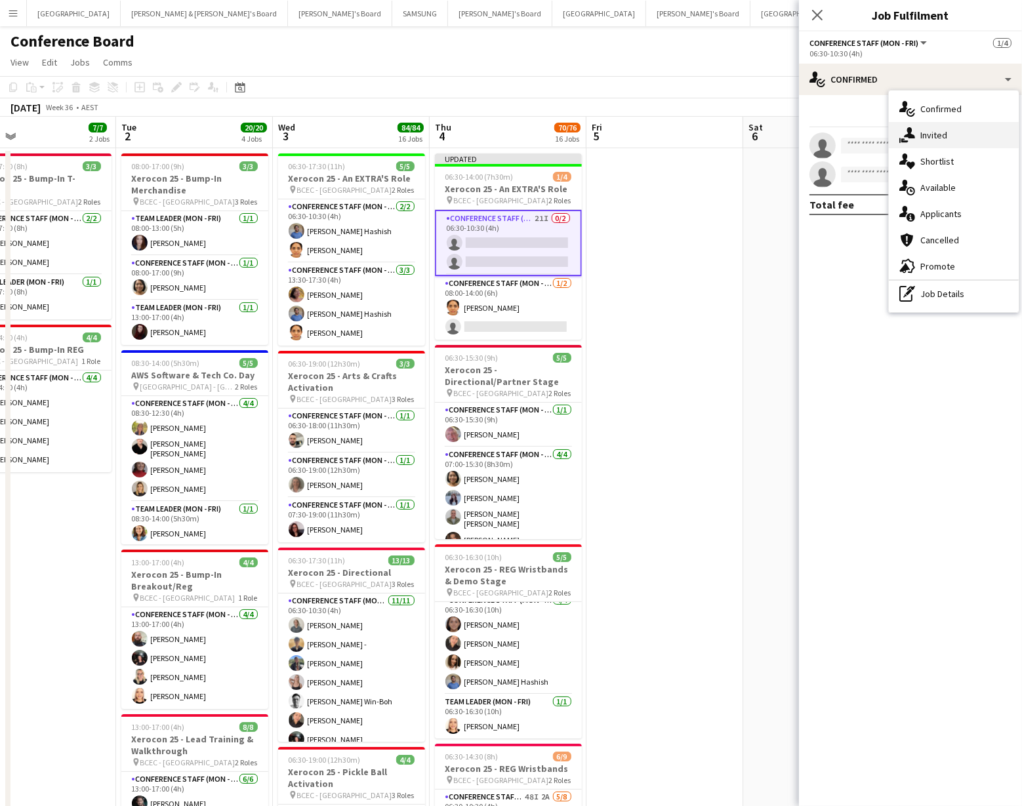
click at [934, 134] on div "single-neutral-actions-share-1 Invited" at bounding box center [954, 135] width 130 height 26
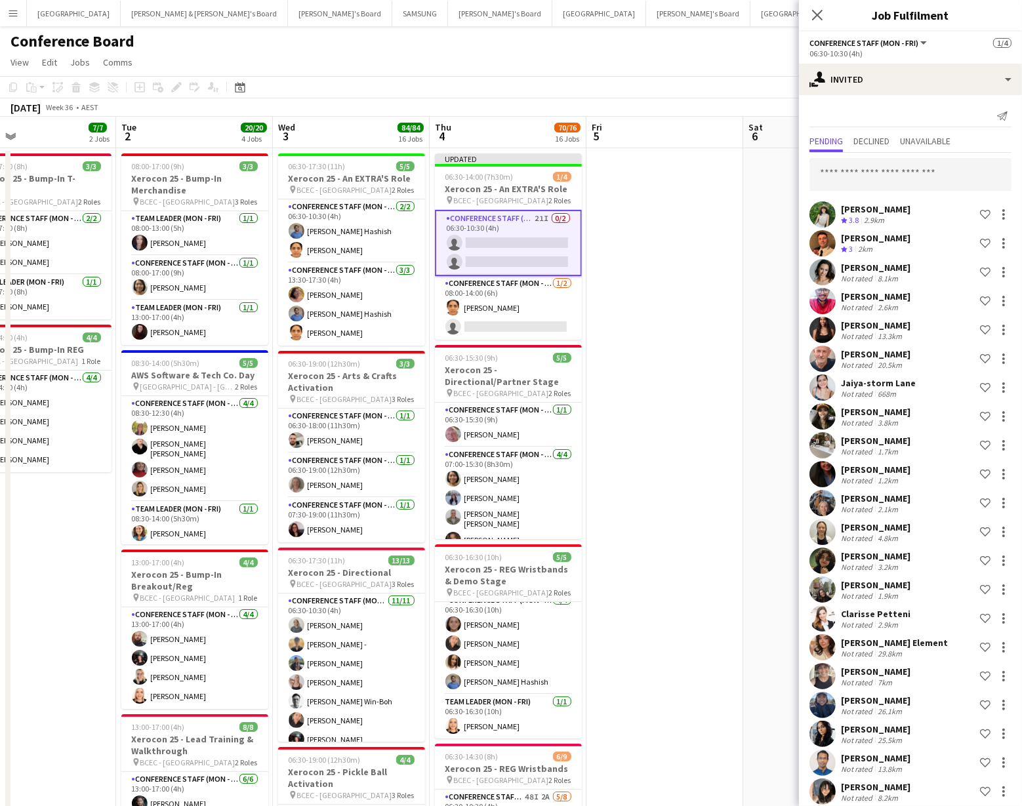
scroll to position [11, 0]
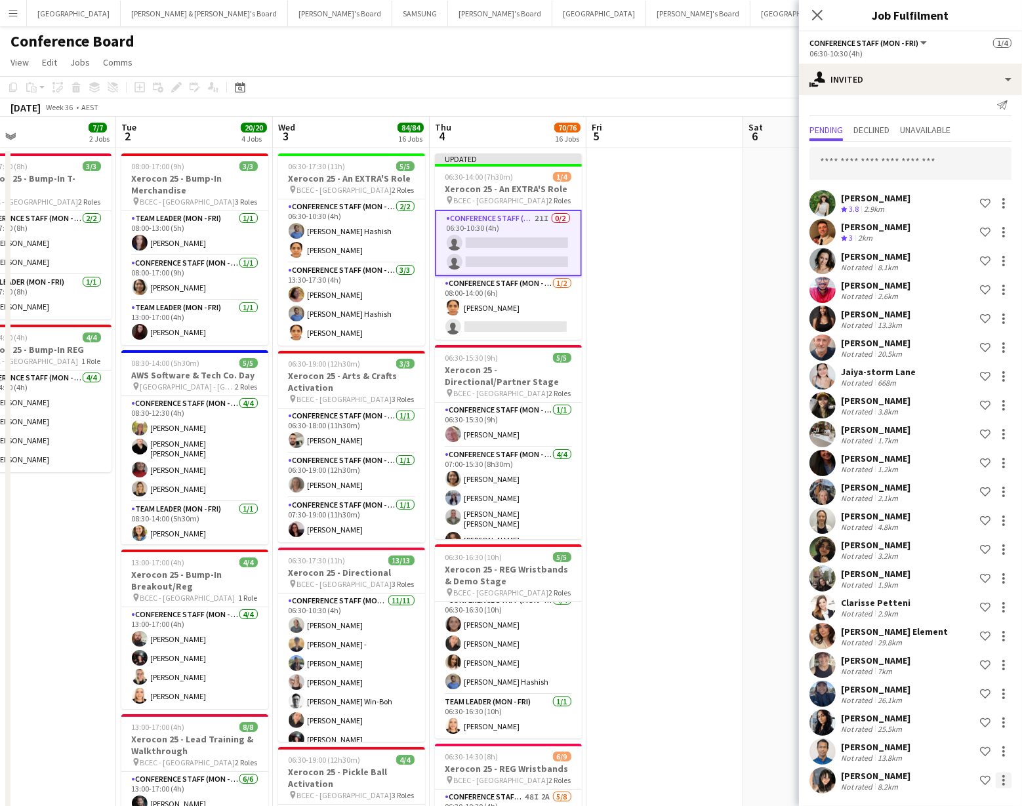
click at [1001, 776] on div at bounding box center [1004, 781] width 16 height 16
click at [950, 755] on span "Cancel invitation" at bounding box center [961, 755] width 77 height 11
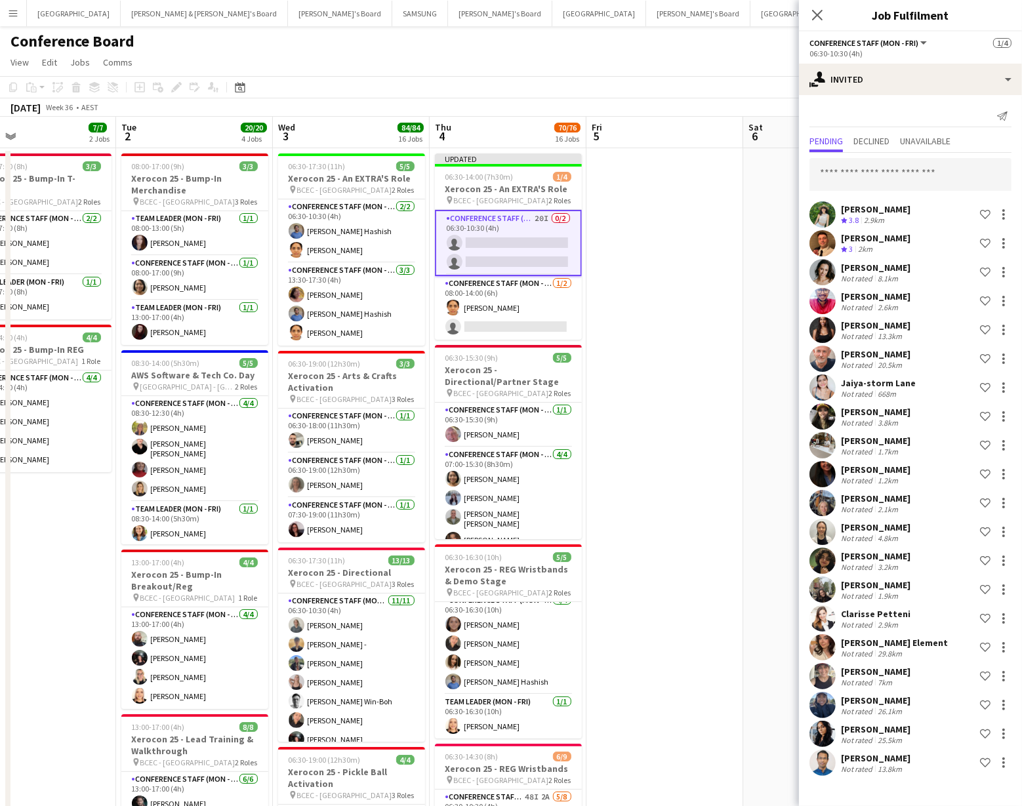
scroll to position [0, 0]
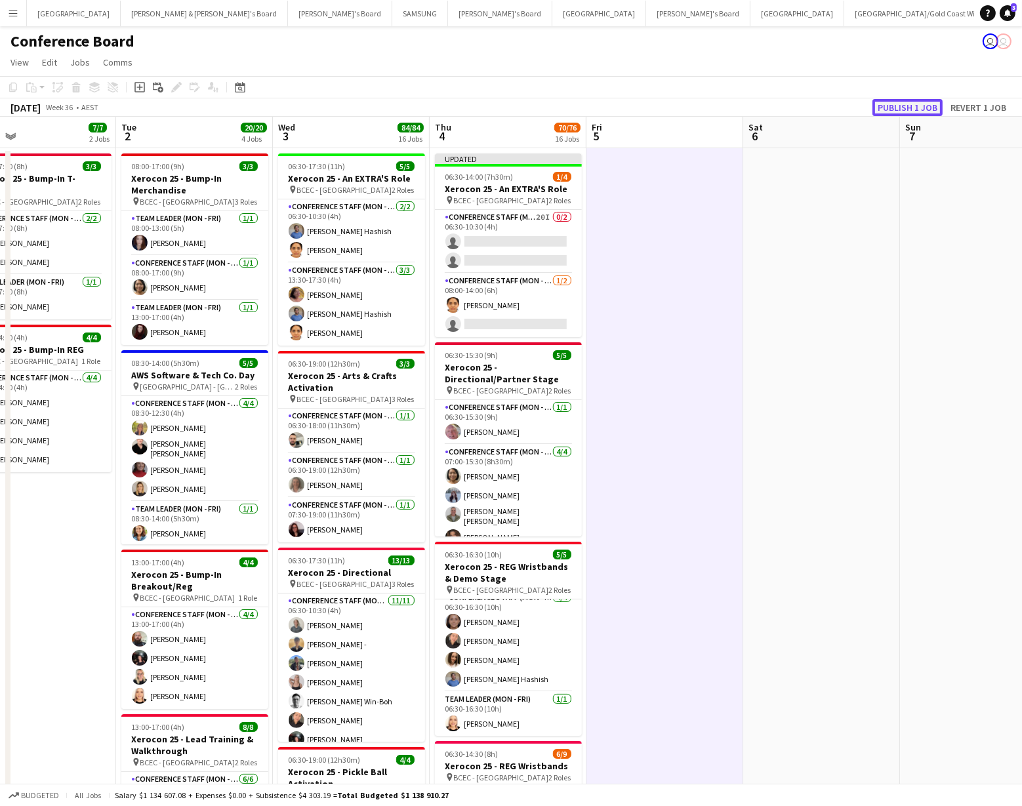
click at [903, 105] on button "Publish 1 job" at bounding box center [907, 107] width 70 height 17
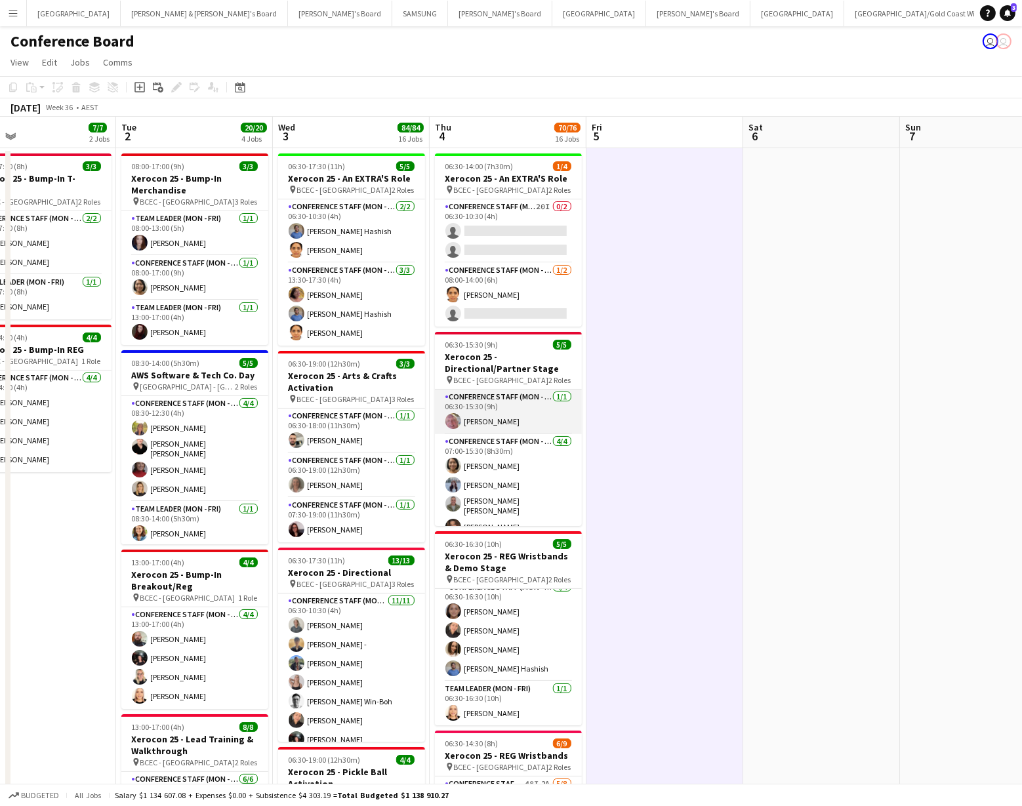
click at [454, 420] on app-user-avatar at bounding box center [453, 421] width 16 height 16
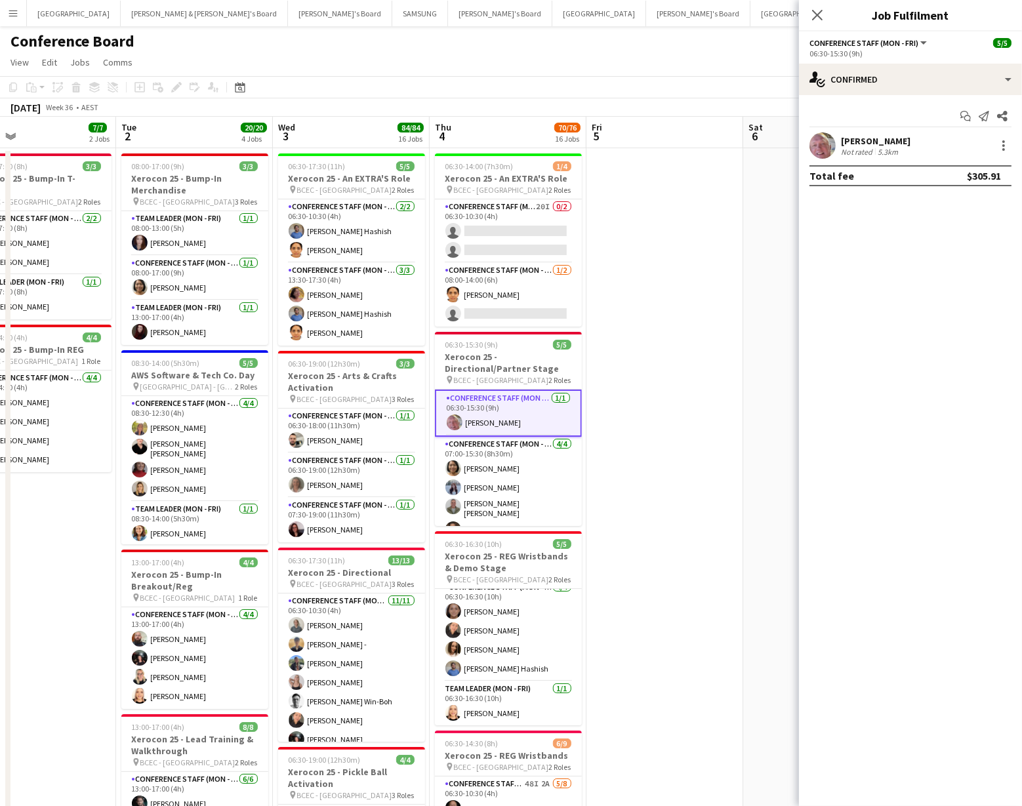
click at [820, 145] on app-user-avatar at bounding box center [822, 145] width 26 height 26
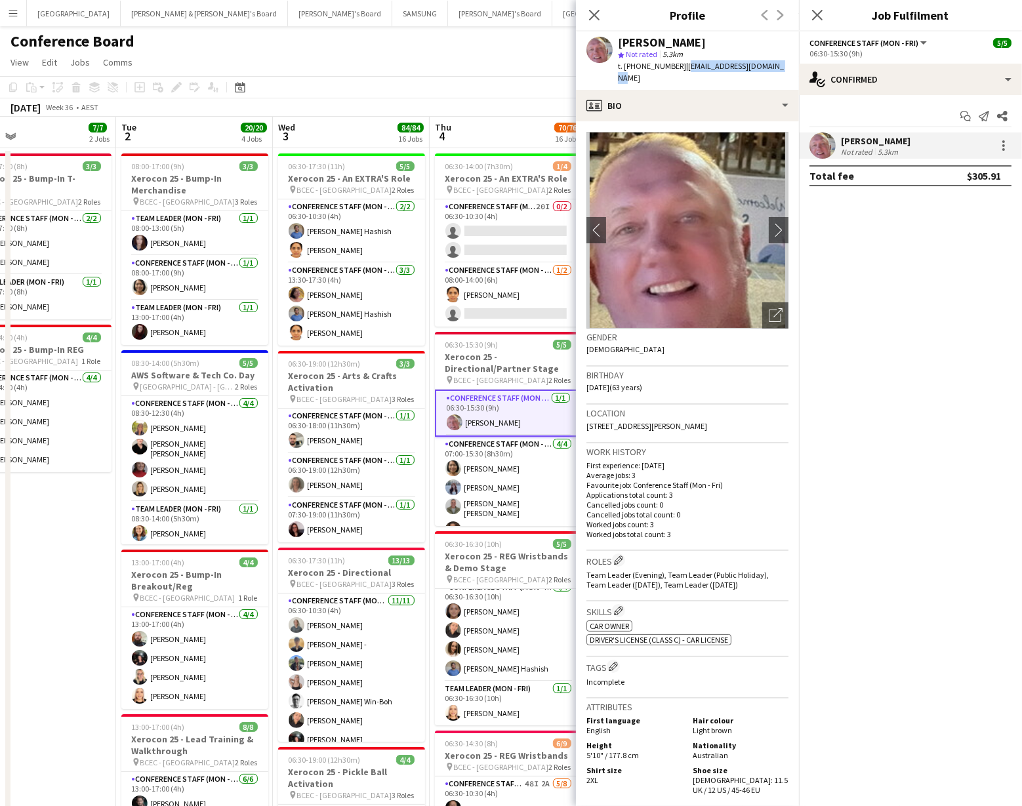
drag, startPoint x: 677, startPoint y: 68, endPoint x: 777, endPoint y: 67, distance: 99.7
click at [777, 67] on app-profile-header "Steve Tucker star Not rated 5.3km t. +61415454244 | stevetucker563@gmail.com" at bounding box center [687, 60] width 223 height 58
copy span "stevetucker563@gmail.com"
click at [596, 15] on icon "Close pop-in" at bounding box center [594, 15] width 12 height 12
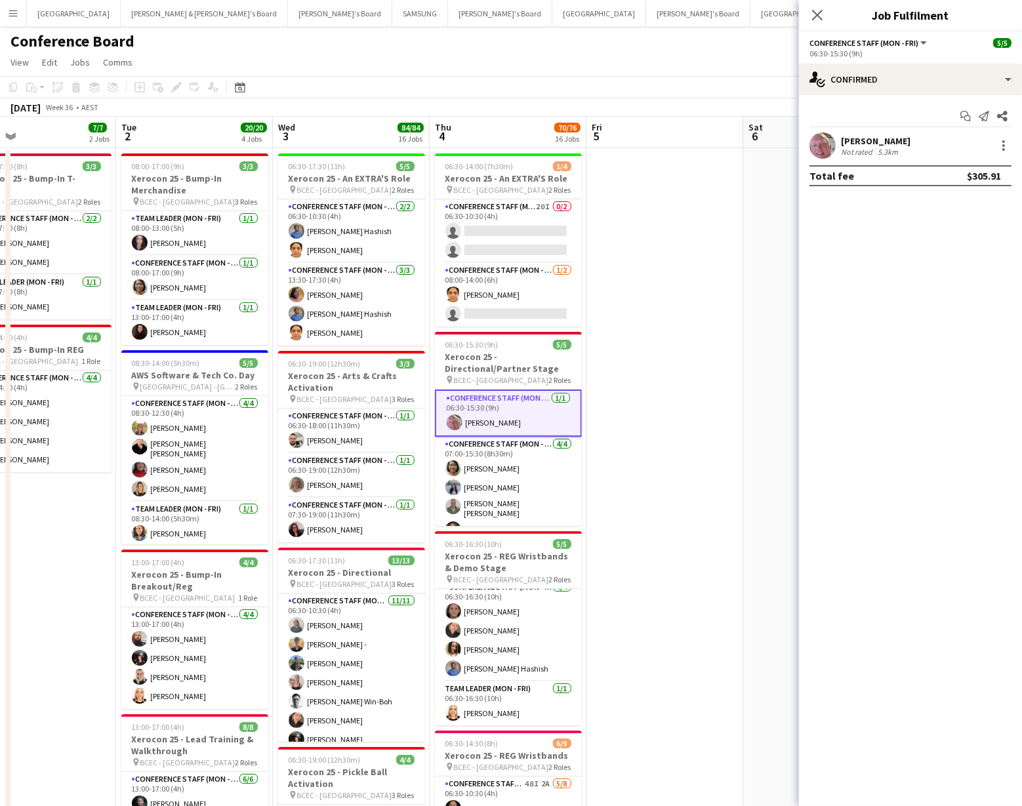
click at [13, 10] on app-icon "Menu" at bounding box center [13, 13] width 10 height 10
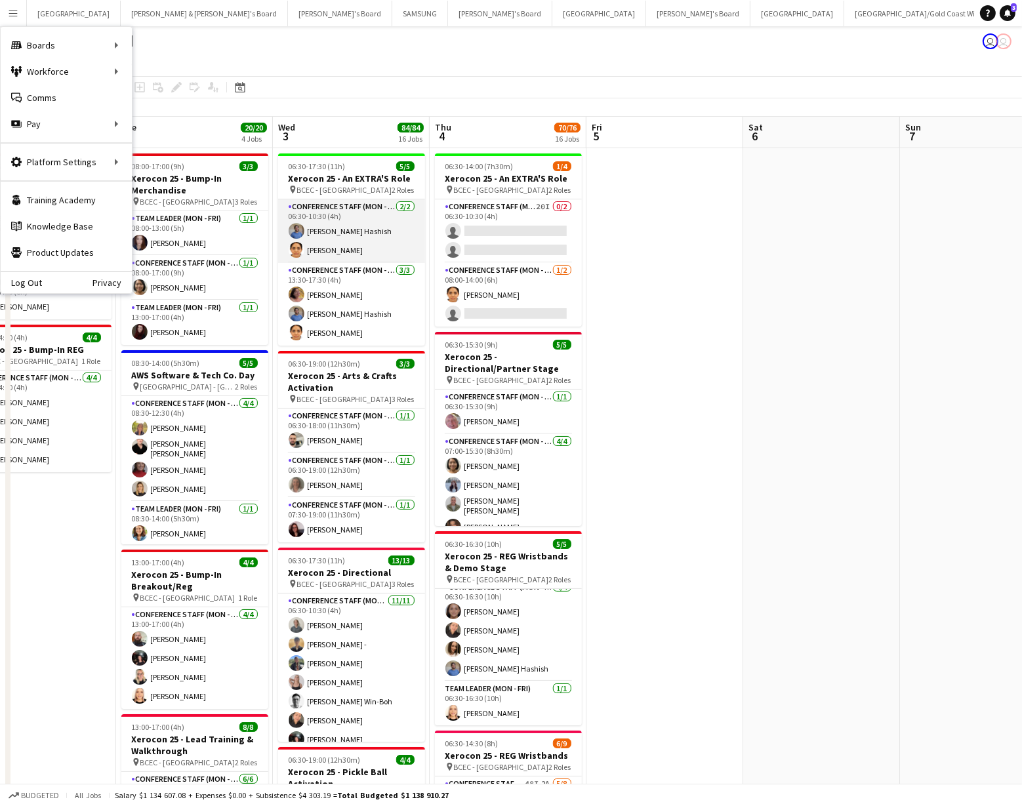
click at [333, 244] on app-card-role "Conference Staff (Mon - Fri) 2/2 06:30-10:30 (4h) Sohib Hashish Sayuri Sawant" at bounding box center [351, 231] width 147 height 64
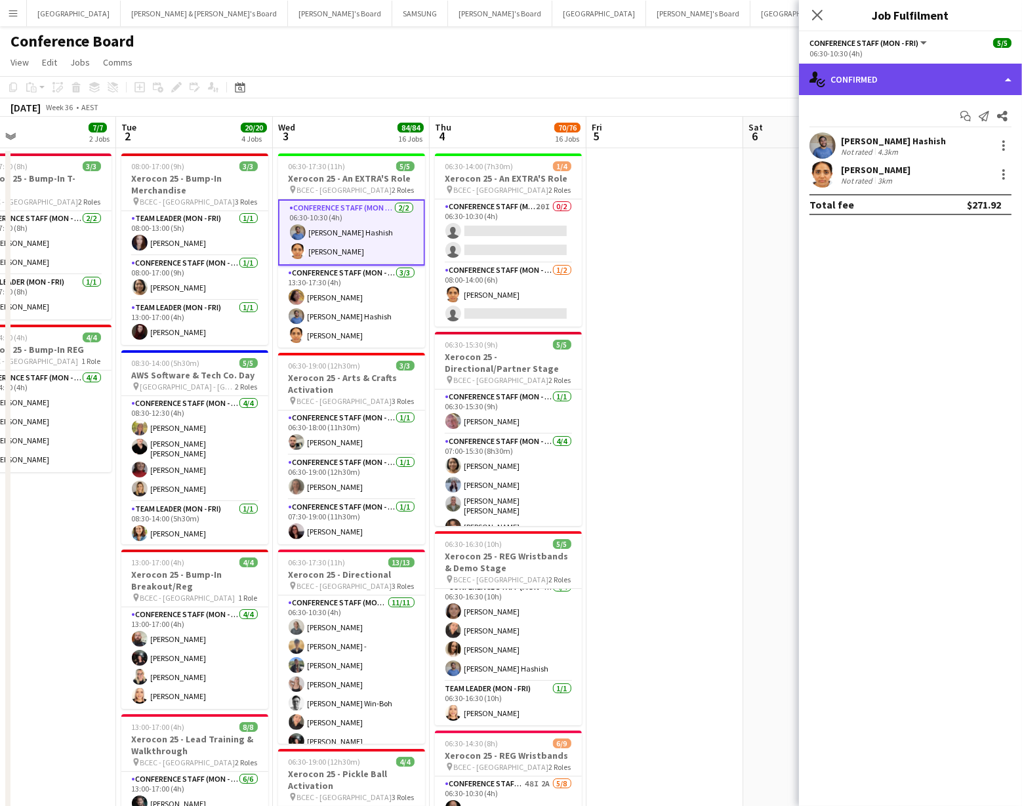
click at [951, 85] on div "single-neutral-actions-check-2 Confirmed" at bounding box center [910, 79] width 223 height 31
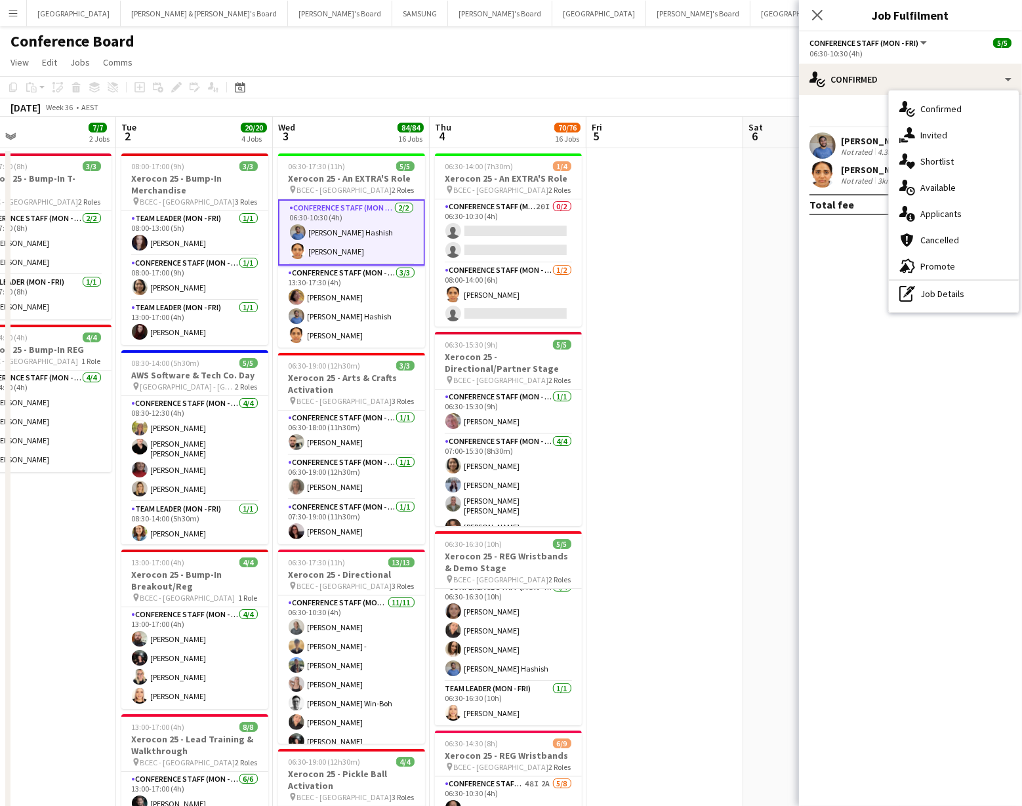
drag, startPoint x: 967, startPoint y: 301, endPoint x: 957, endPoint y: 299, distance: 10.0
click at [967, 300] on div "pen-write Job Details" at bounding box center [954, 294] width 130 height 26
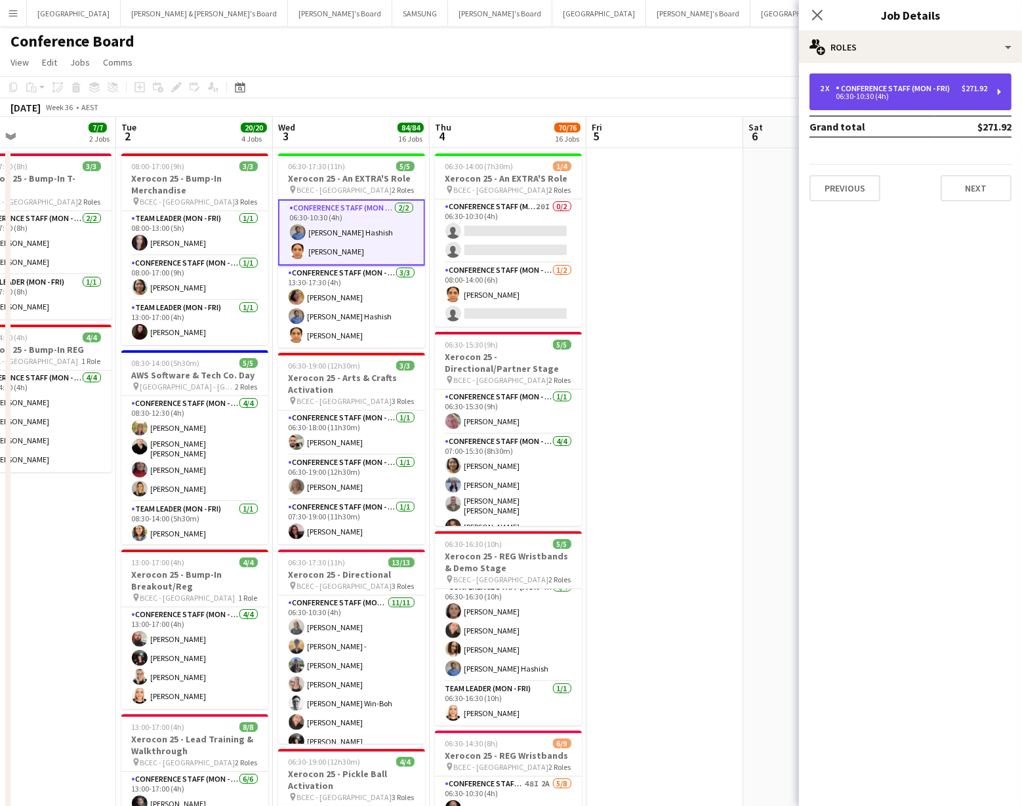
click at [889, 96] on div "06:30-10:30 (4h)" at bounding box center [903, 96] width 167 height 7
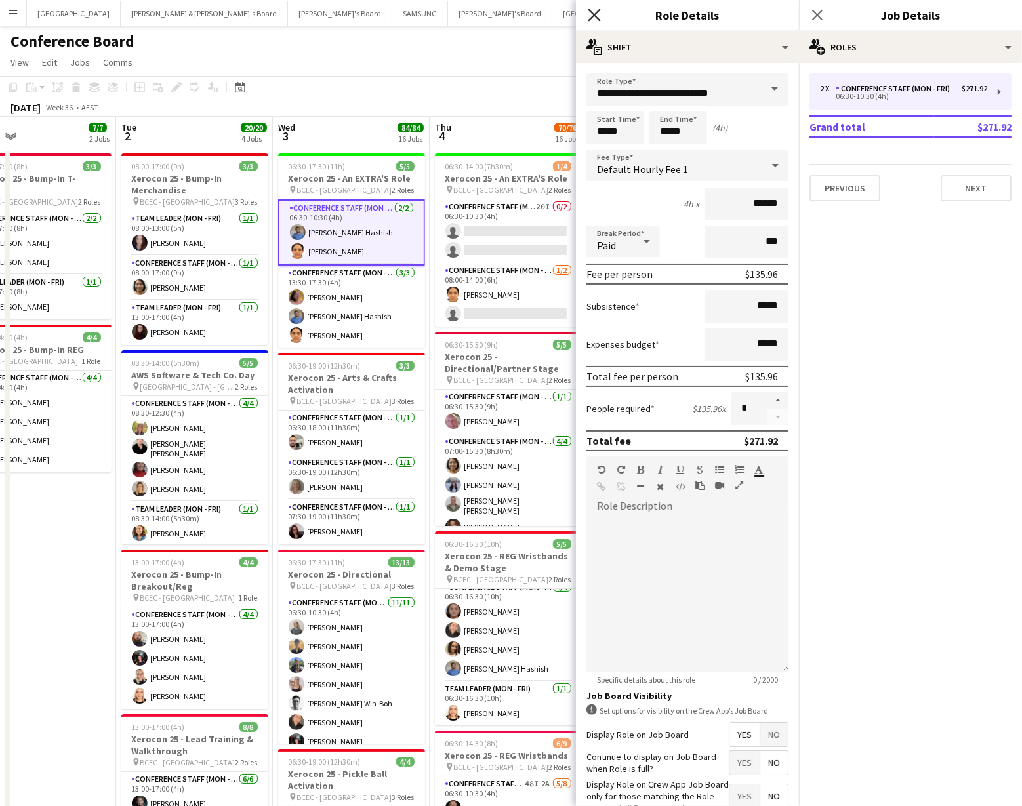
click at [594, 15] on icon at bounding box center [594, 15] width 12 height 12
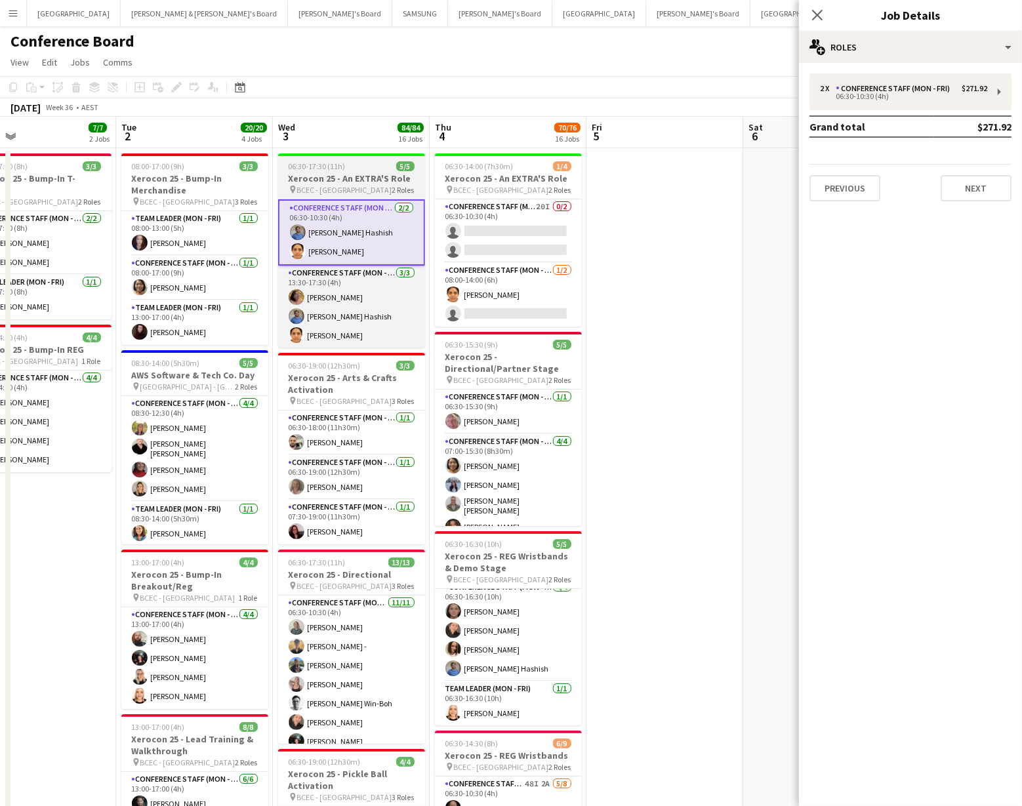
click at [317, 185] on span "BCEC - [GEOGRAPHIC_DATA]" at bounding box center [344, 190] width 95 height 10
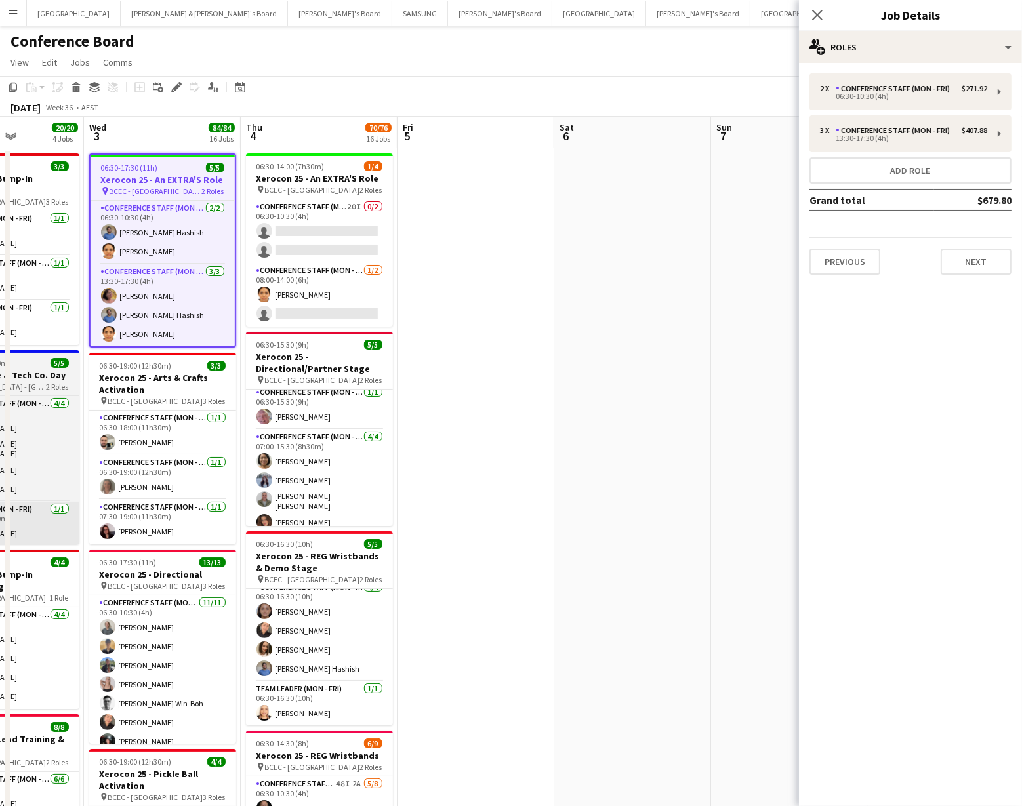
scroll to position [5, 0]
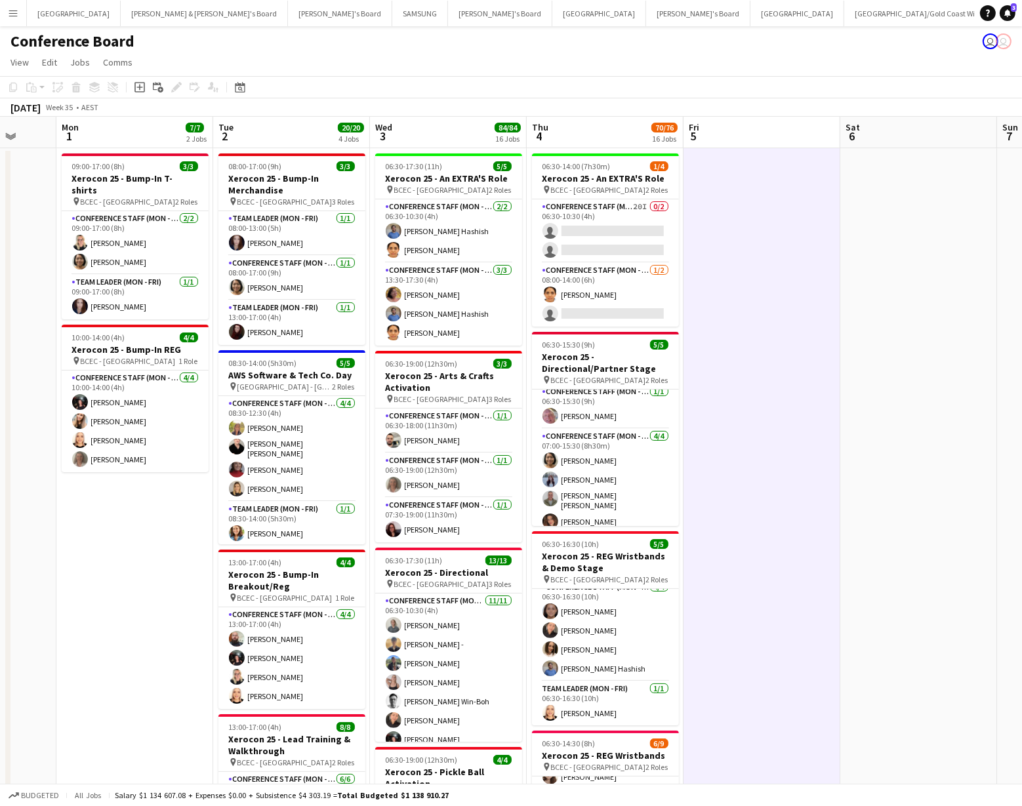
scroll to position [0, 413]
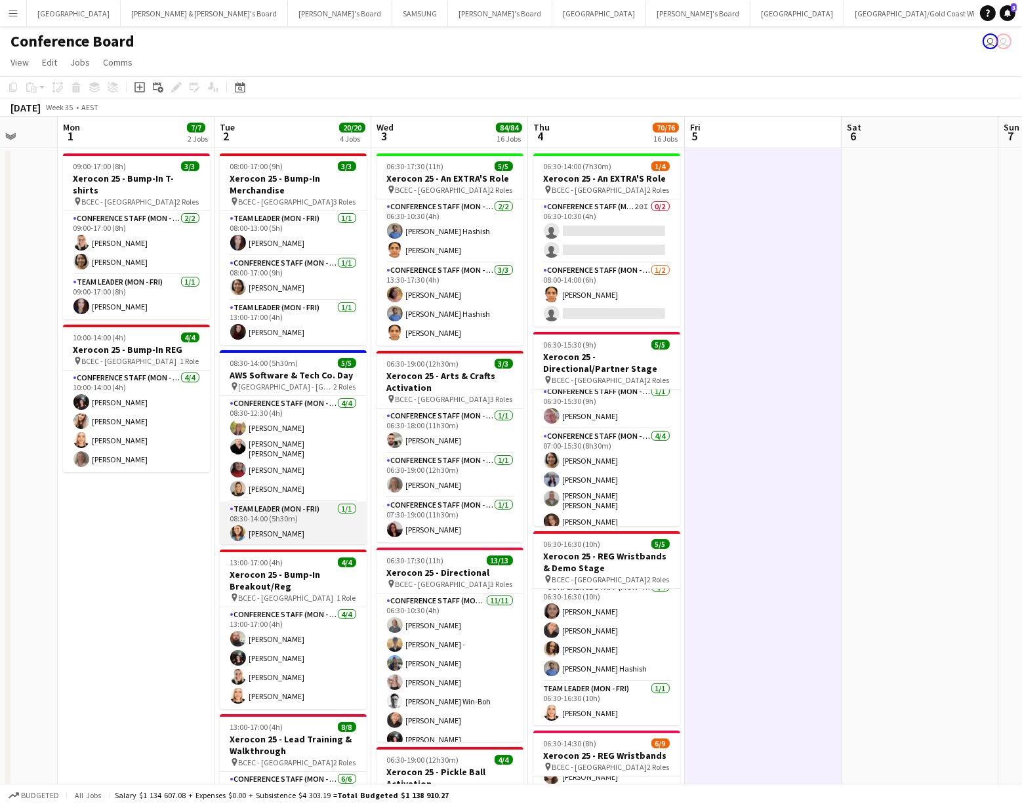
click at [237, 527] on app-user-avatar at bounding box center [238, 533] width 16 height 16
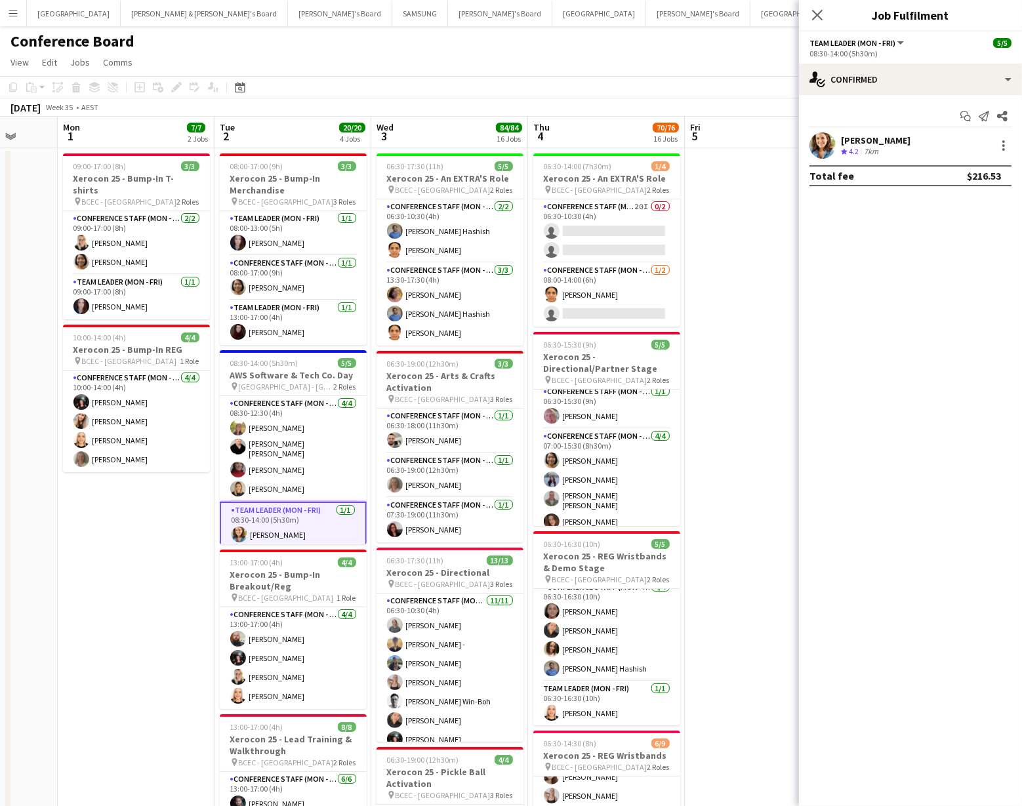
click at [829, 146] on app-user-avatar at bounding box center [822, 145] width 26 height 26
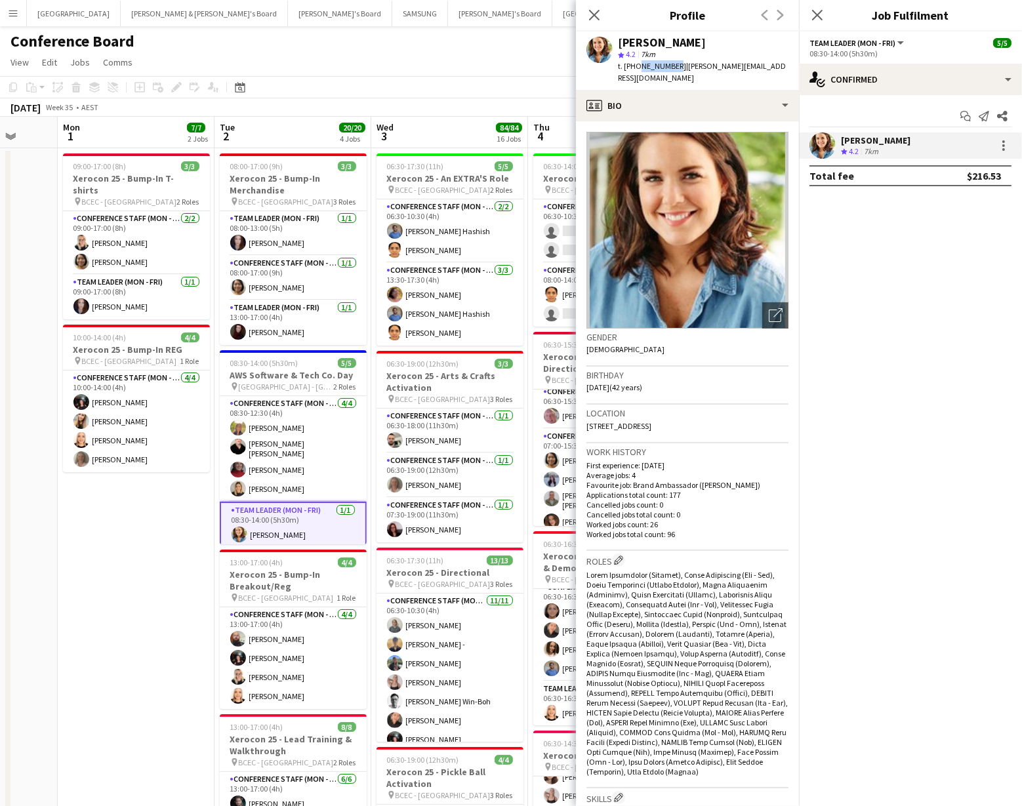
drag, startPoint x: 636, startPoint y: 68, endPoint x: 670, endPoint y: 66, distance: 33.5
click at [670, 66] on span "t. +61411735563" at bounding box center [652, 66] width 68 height 10
copy span "411735563"
click at [1004, 146] on div at bounding box center [1004, 146] width 16 height 16
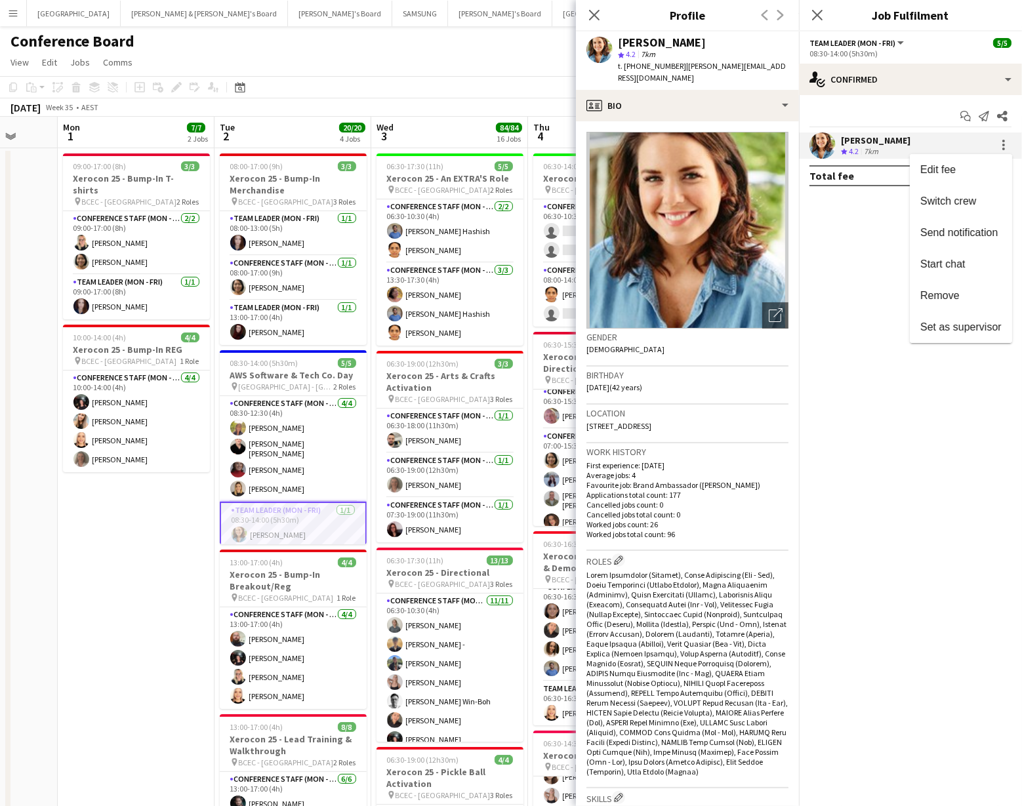
click at [956, 325] on span "Set as supervisor" at bounding box center [960, 326] width 81 height 11
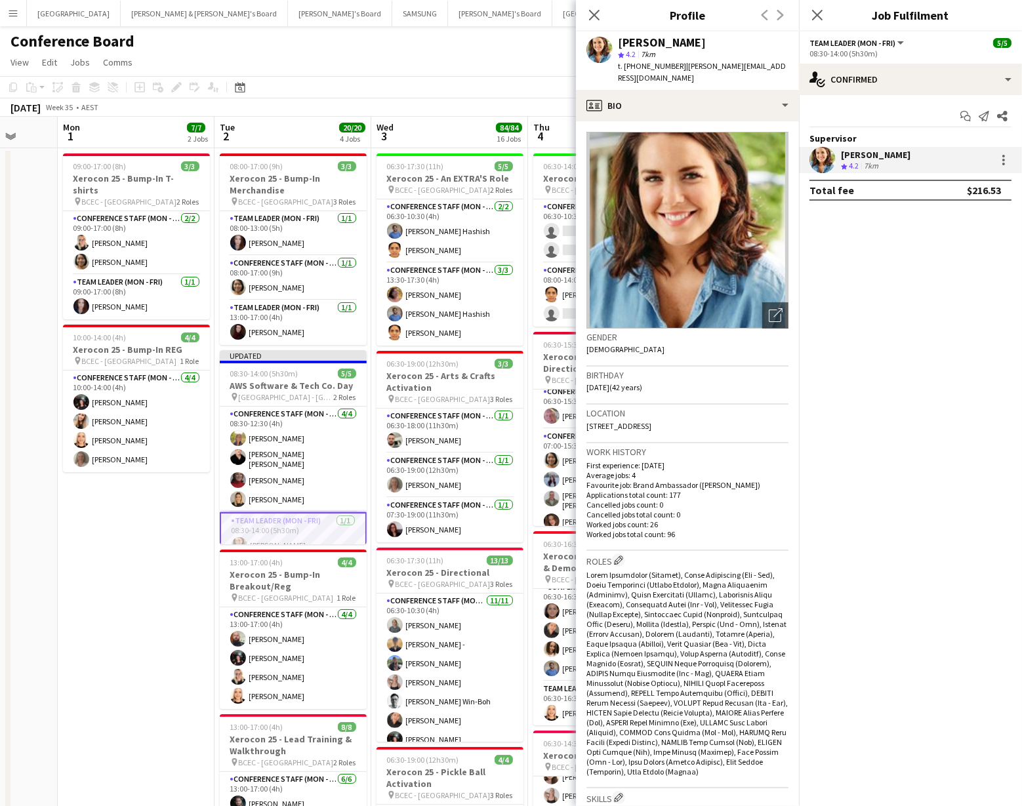
click at [495, 83] on app-toolbar "Copy Paste Paste Command V Paste with crew Command Shift V Paste linked Job Del…" at bounding box center [511, 87] width 1022 height 22
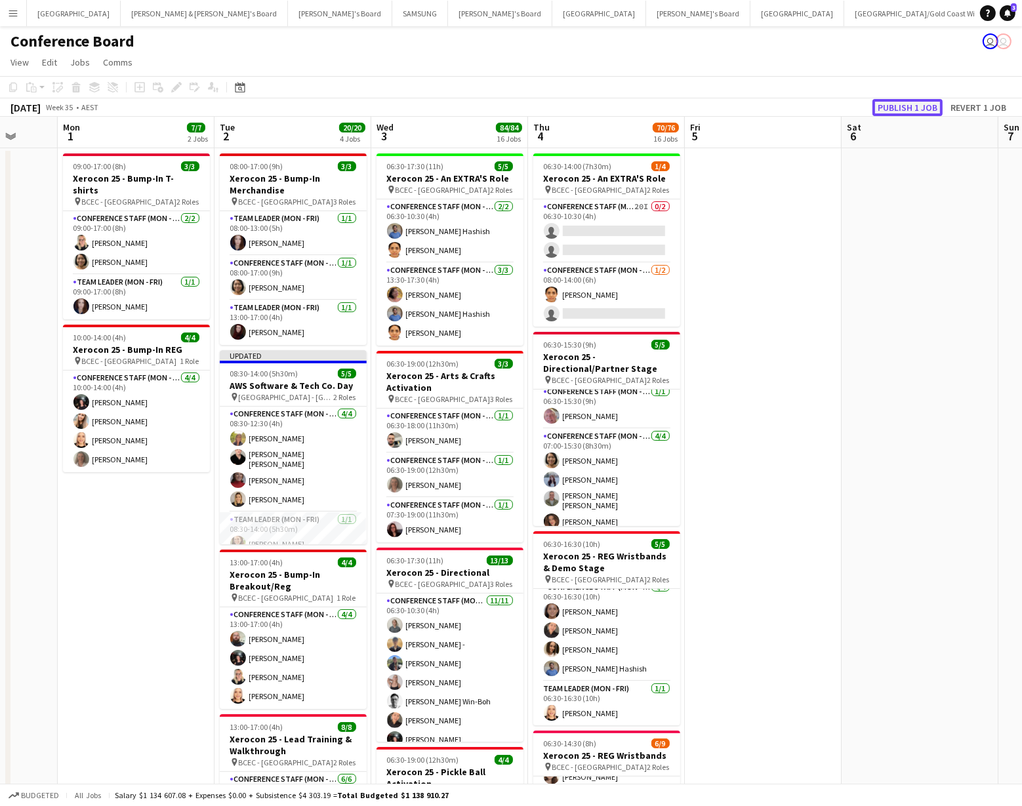
click at [921, 109] on button "Publish 1 job" at bounding box center [907, 107] width 70 height 17
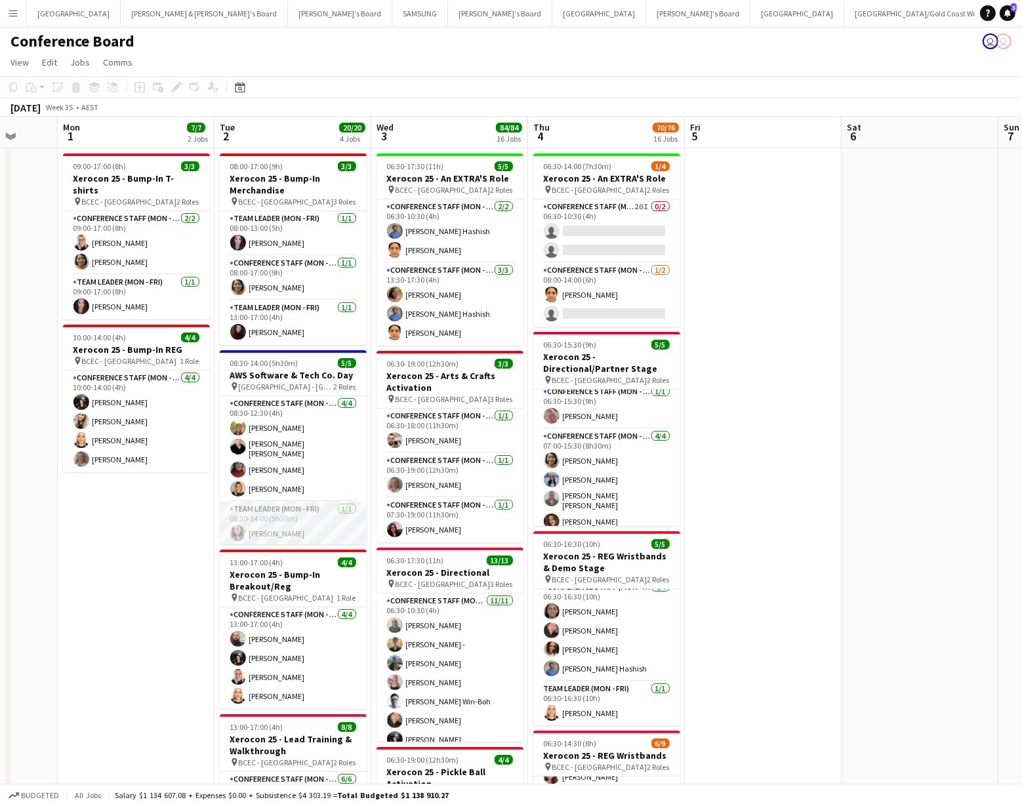
click at [248, 527] on app-card-role "Team Leader (Mon - Fri) 1/1 08:30-14:00 (5h30m) Chloe Gavin" at bounding box center [293, 524] width 147 height 45
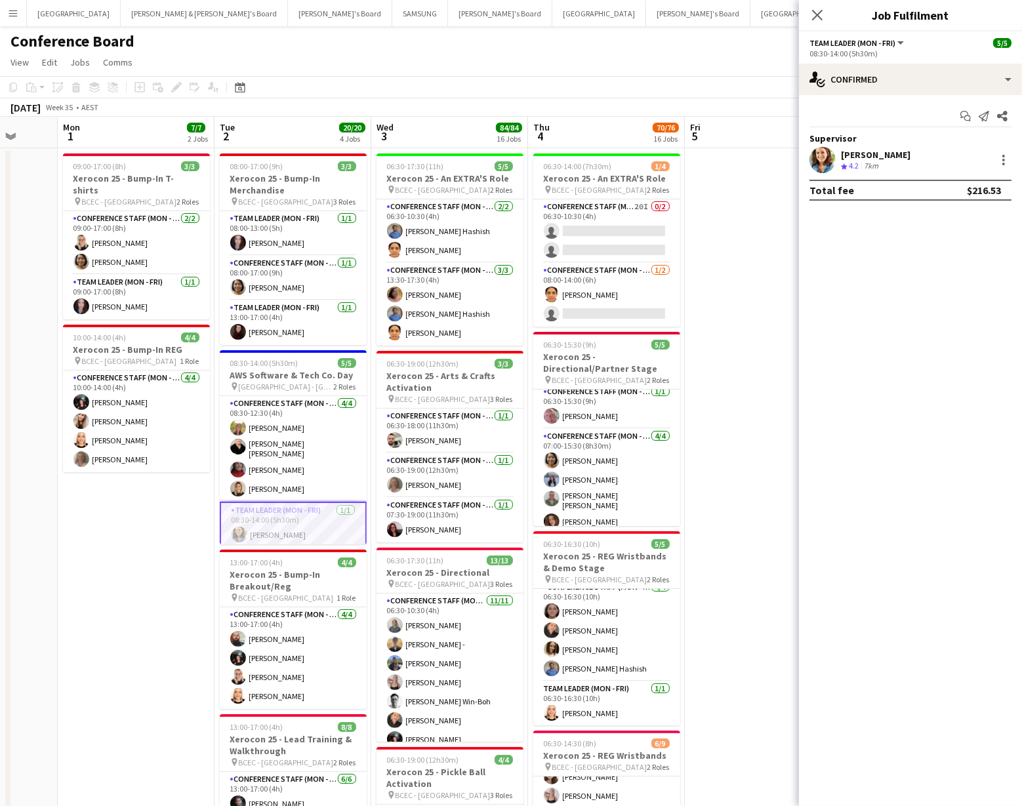
click at [826, 161] on app-user-avatar at bounding box center [822, 160] width 26 height 26
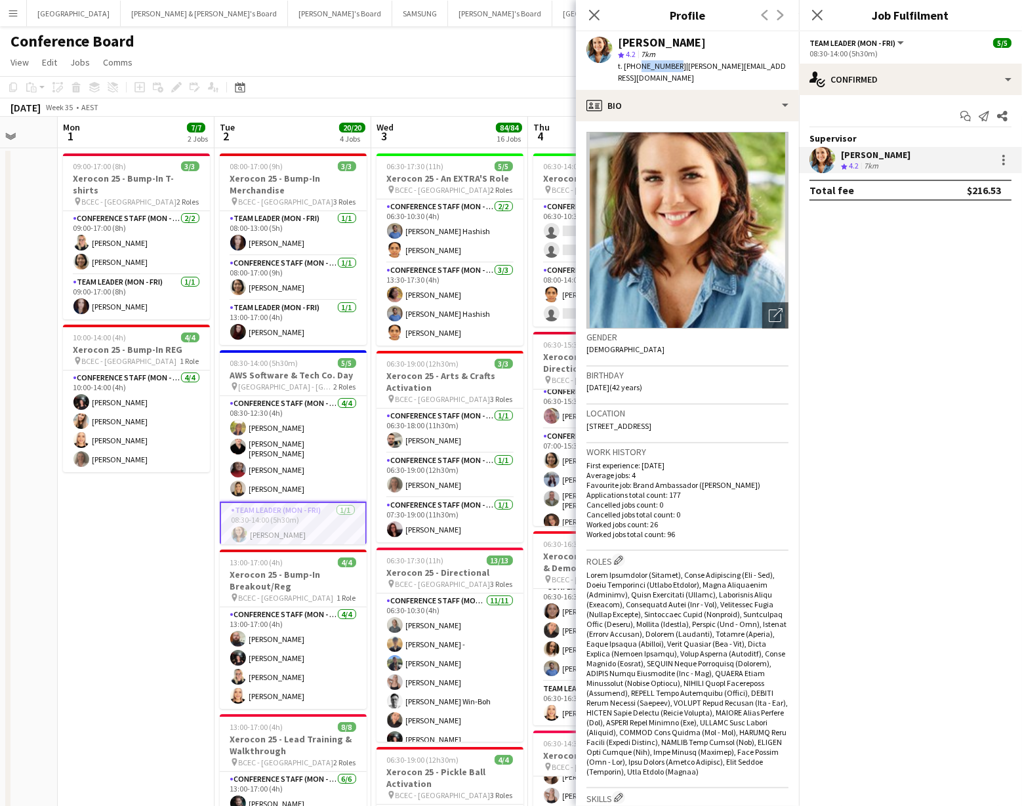
drag, startPoint x: 636, startPoint y: 67, endPoint x: 670, endPoint y: 65, distance: 34.2
click at [670, 65] on span "t. +61411735563" at bounding box center [652, 66] width 68 height 10
copy span "411735563"
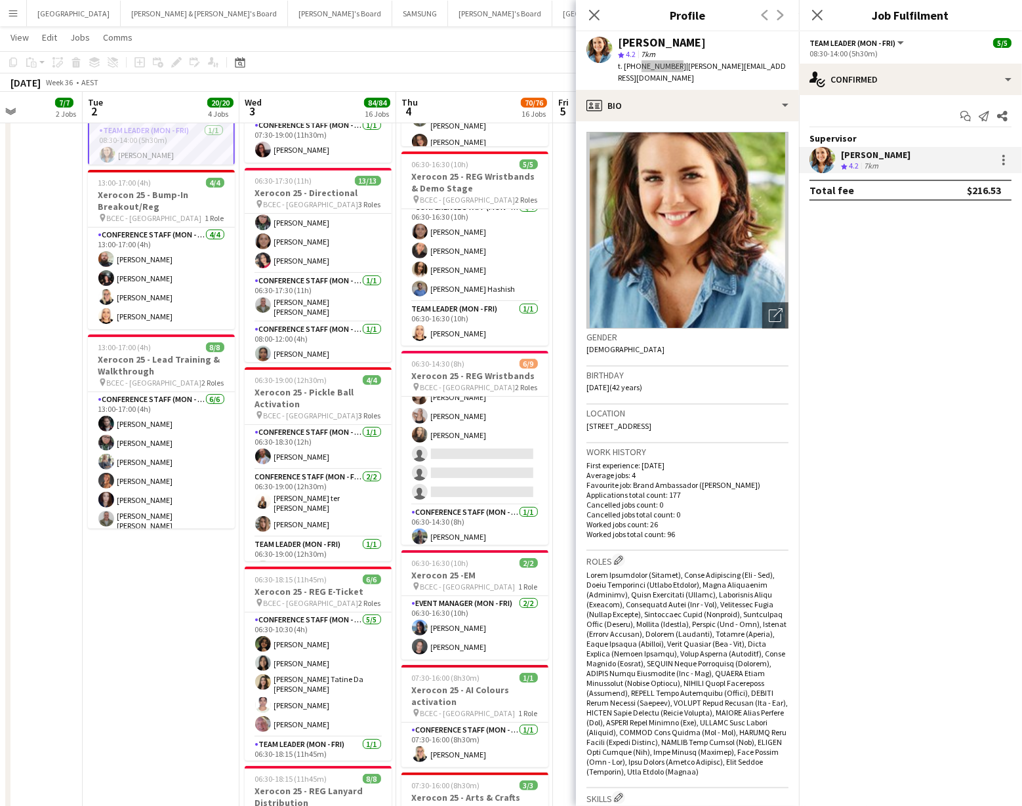
scroll to position [16, 0]
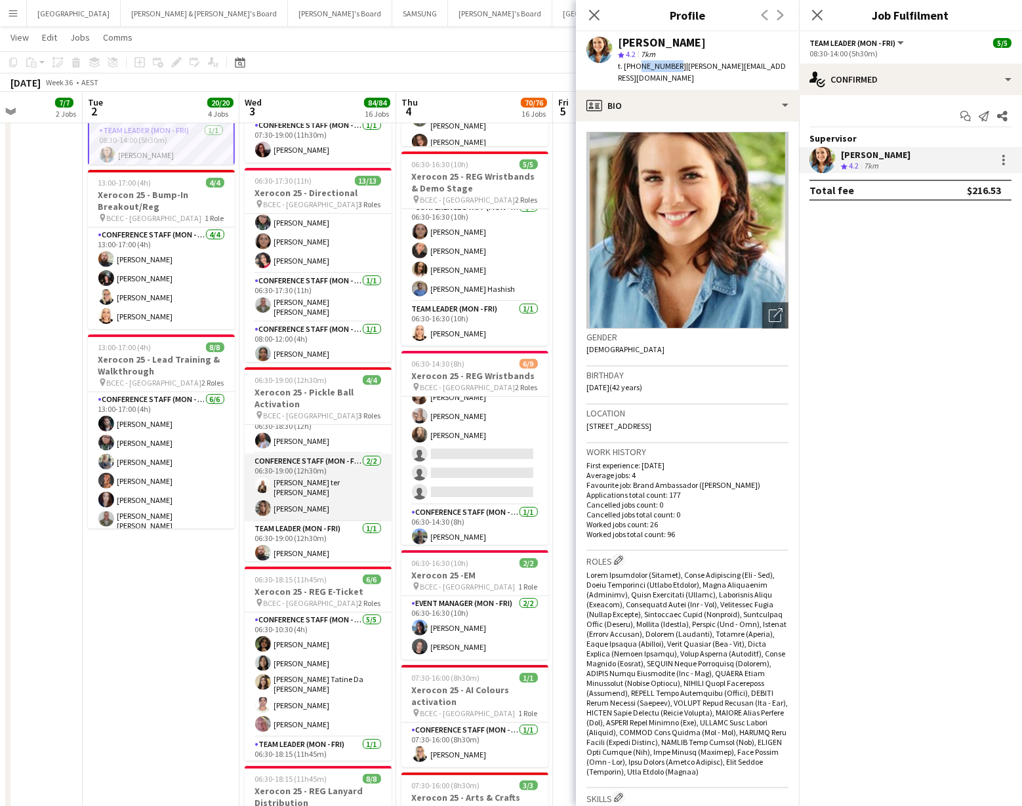
click at [273, 503] on app-card-role "Conference Staff (Mon - Fri) 2/2 06:30-19:00 (12h30m) Raquel ter Haar Kirsten R…" at bounding box center [318, 488] width 147 height 68
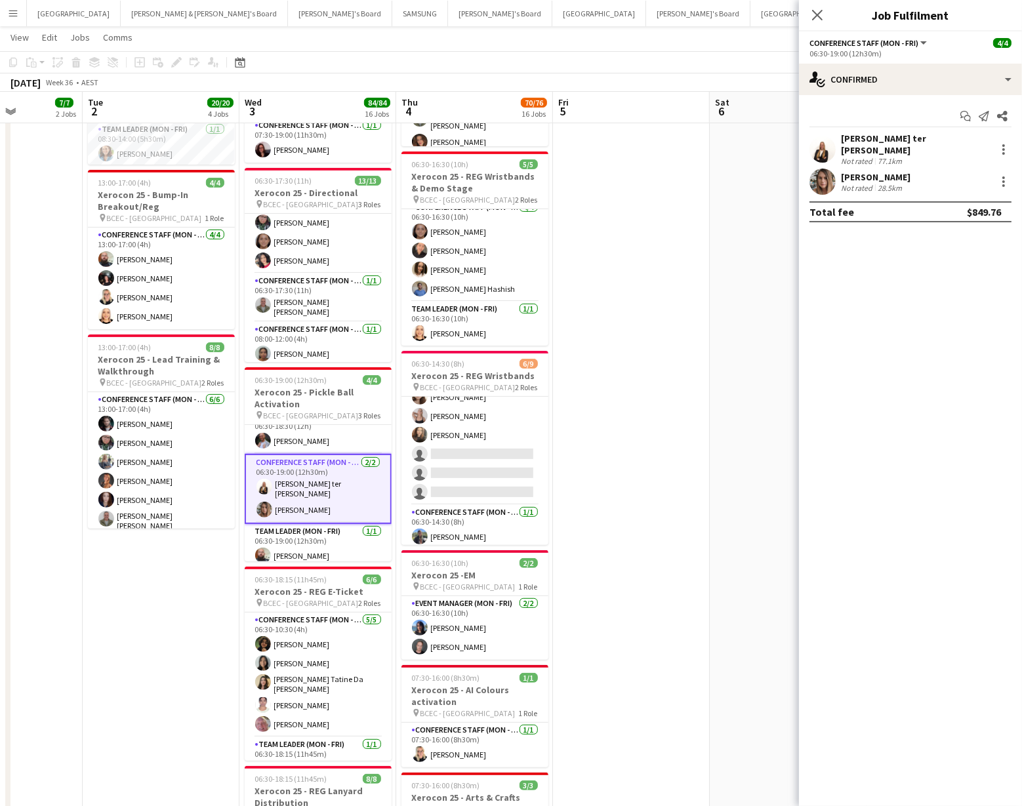
drag, startPoint x: 820, startPoint y: 176, endPoint x: 807, endPoint y: 182, distance: 14.4
click at [818, 174] on app-user-avatar at bounding box center [822, 182] width 26 height 26
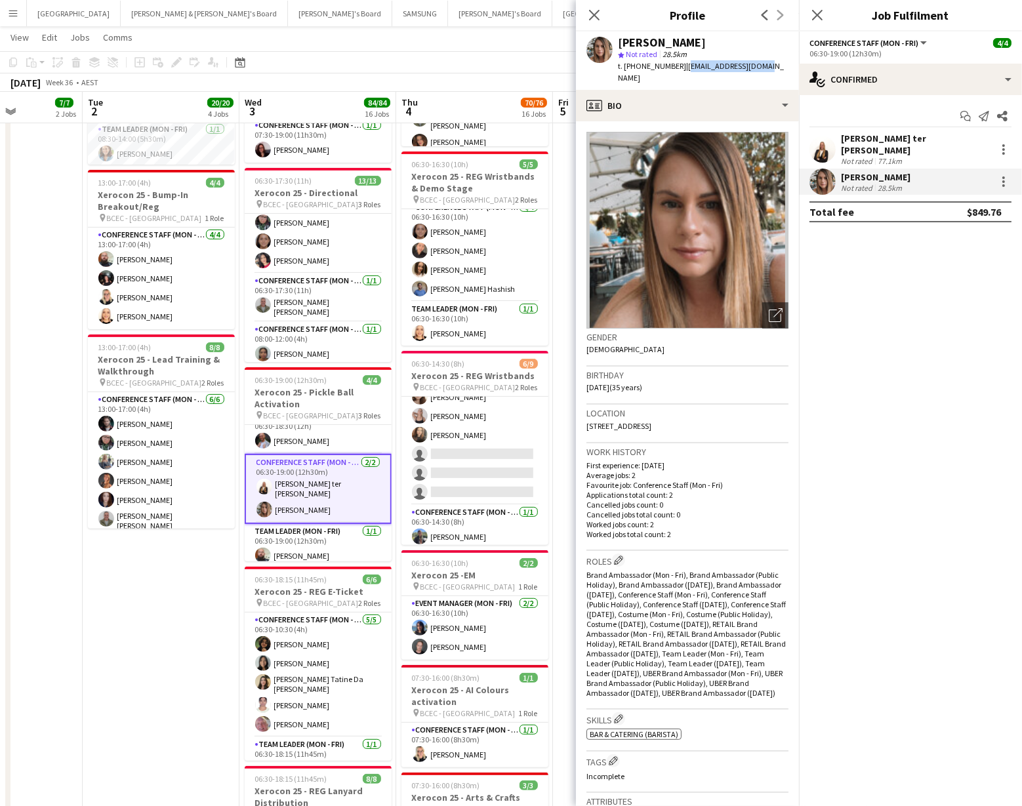
drag, startPoint x: 676, startPoint y: 66, endPoint x: 754, endPoint y: 64, distance: 77.4
click at [754, 64] on div "Kirsten Rolph star Not rated 28.5km t. +61433486828 | kirst_54@hotmail.com" at bounding box center [687, 60] width 223 height 58
copy span "kirst_54@hotmail.com"
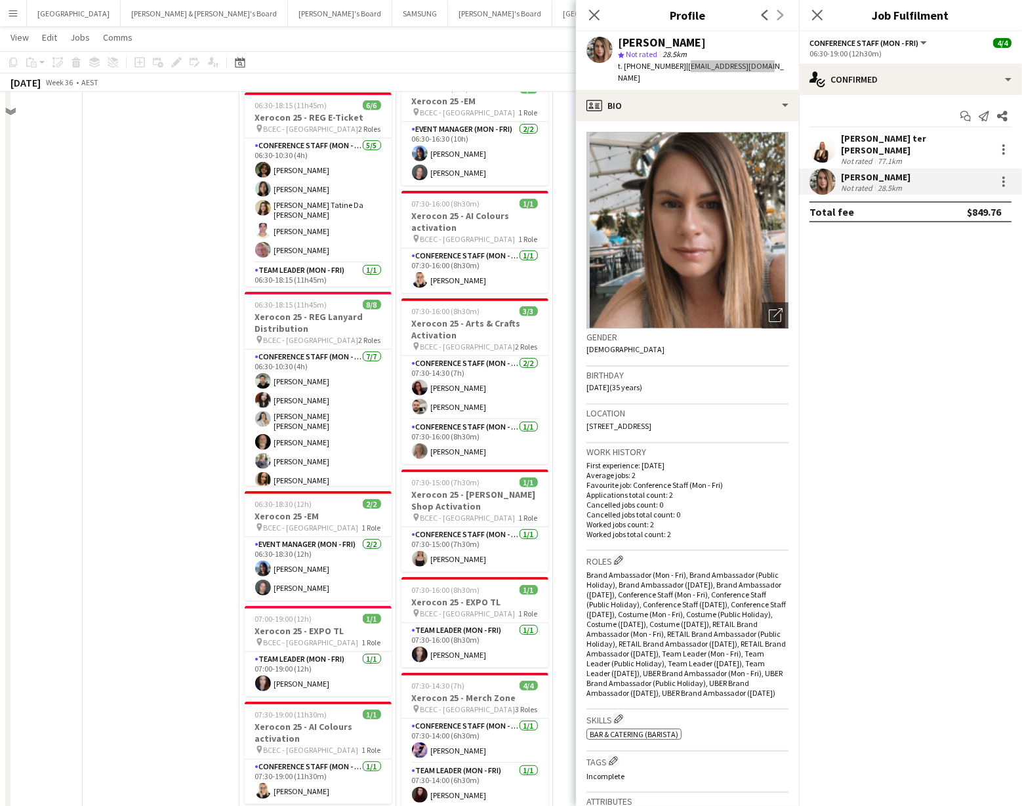
scroll to position [862, 0]
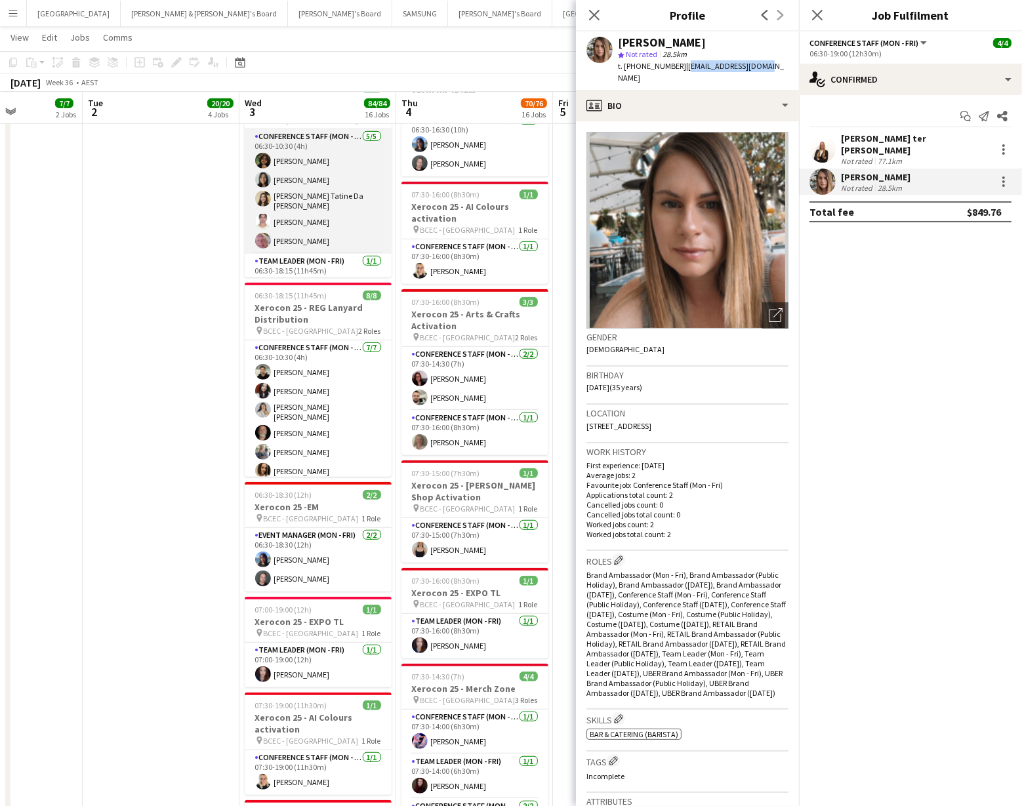
click at [261, 241] on app-user-avatar at bounding box center [263, 241] width 16 height 16
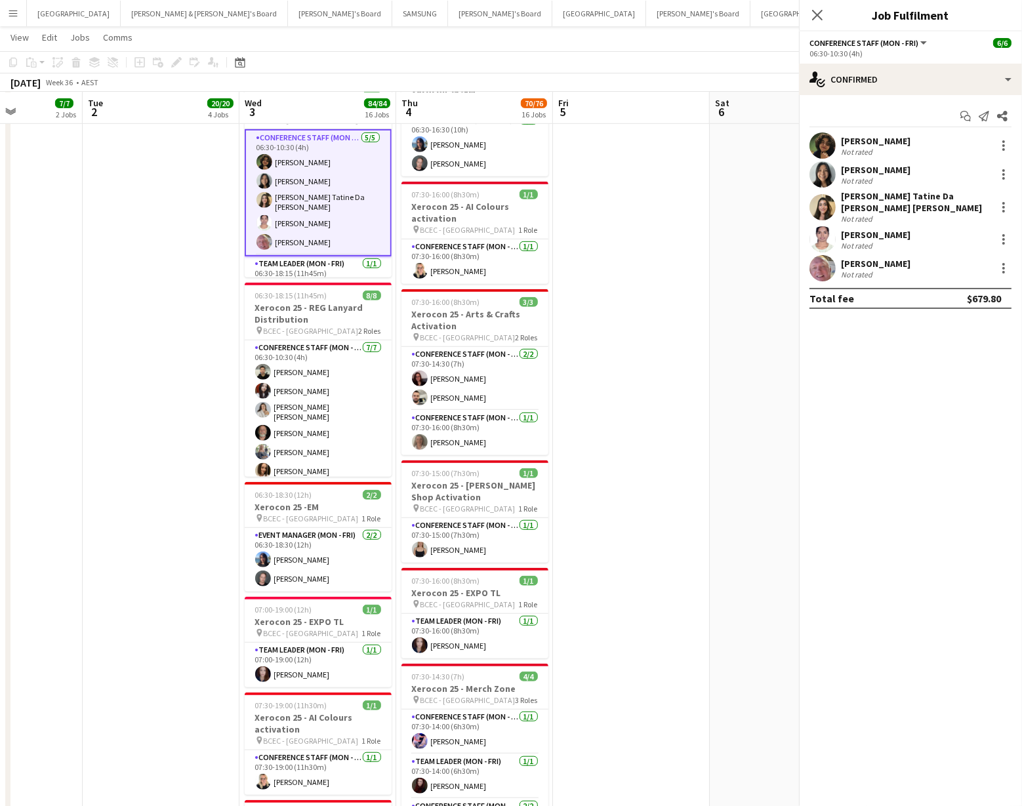
scroll to position [16, 0]
click at [822, 262] on app-user-avatar at bounding box center [822, 268] width 26 height 26
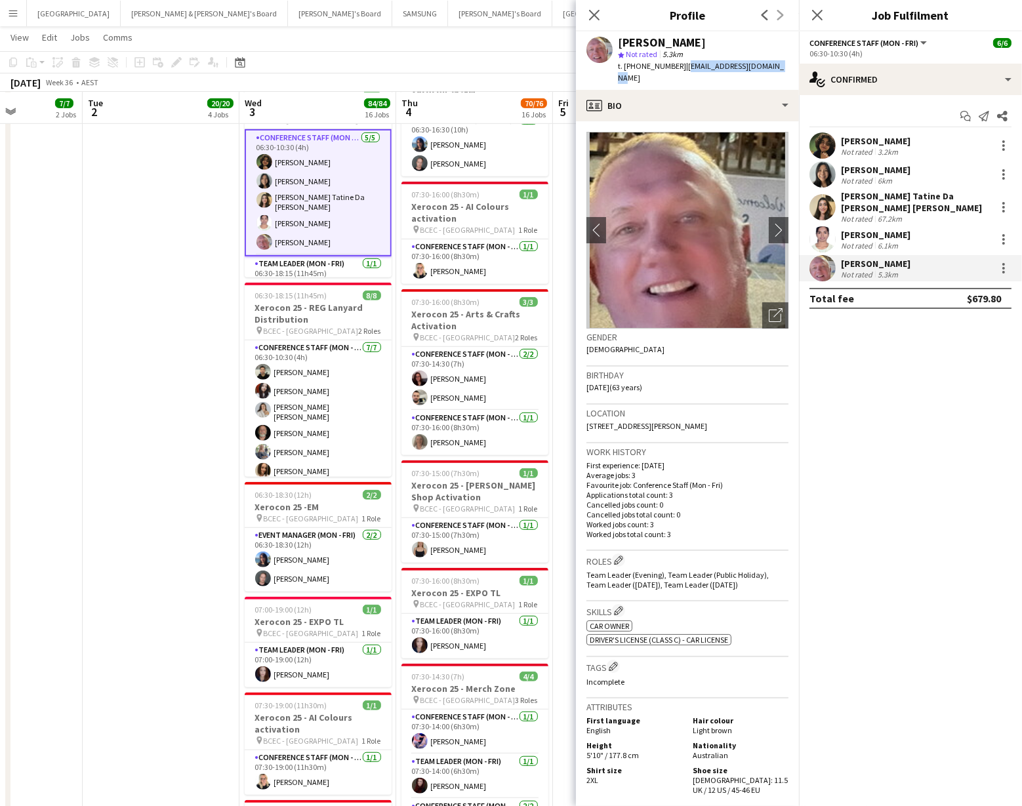
drag, startPoint x: 676, startPoint y: 68, endPoint x: 771, endPoint y: 66, distance: 95.1
click at [782, 65] on app-profile-header "Steve Tucker star Not rated 5.3km t. +61415454244 | stevetucker563@gmail.com" at bounding box center [687, 60] width 223 height 58
copy span "stevetucker563@gmail.com"
click at [12, 15] on app-icon "Menu" at bounding box center [13, 13] width 10 height 10
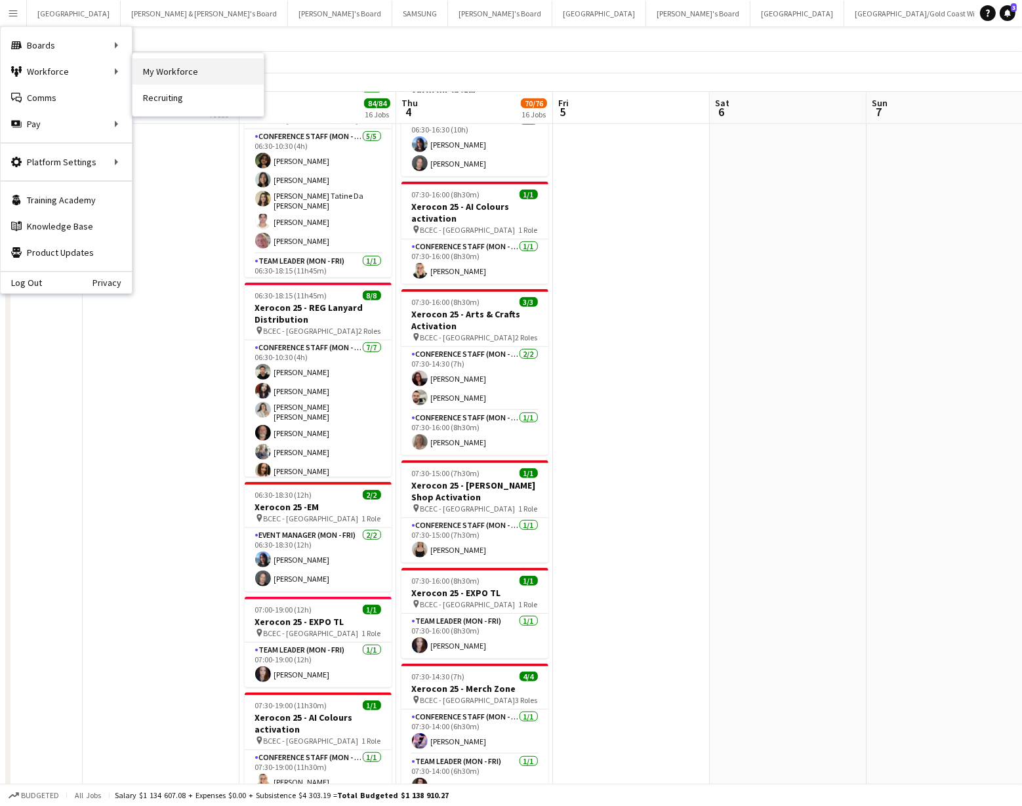
click at [199, 70] on link "My Workforce" at bounding box center [197, 71] width 131 height 26
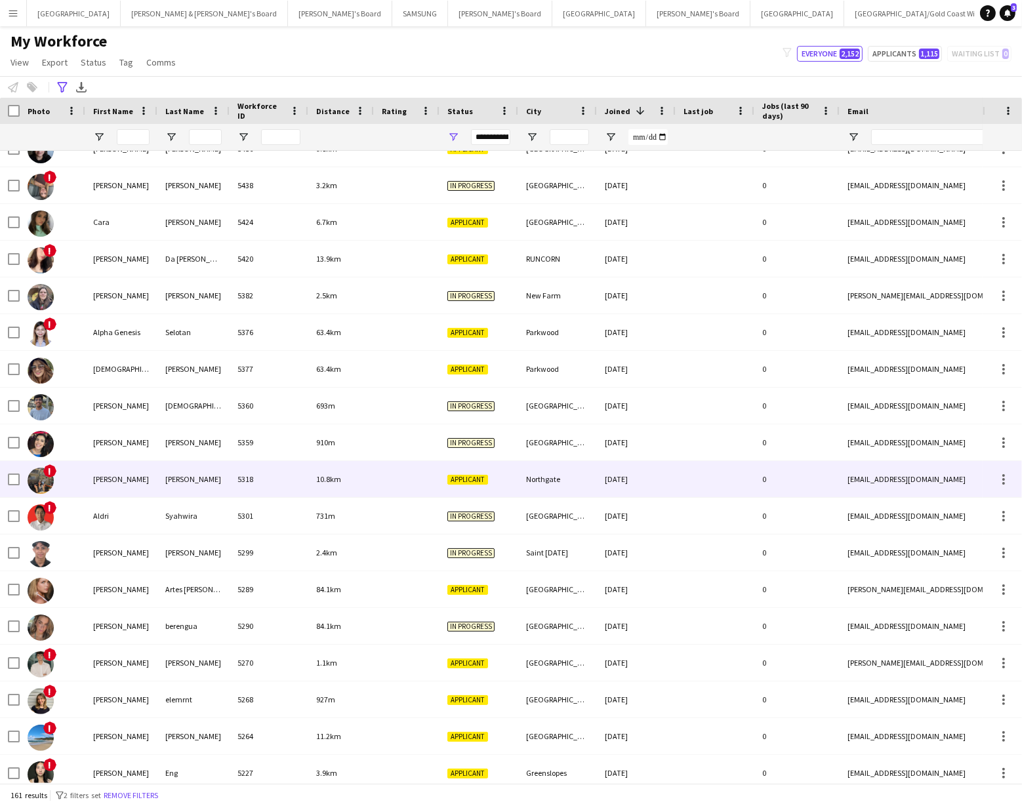
scroll to position [239, 0]
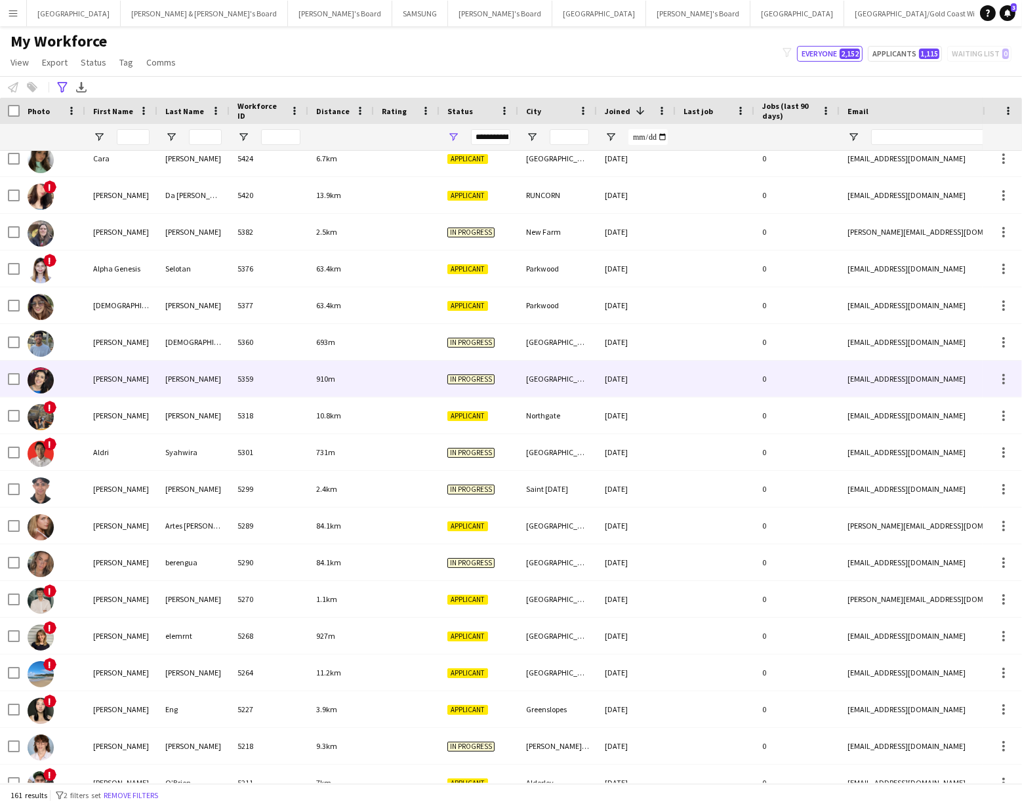
click at [82, 384] on div at bounding box center [53, 379] width 66 height 36
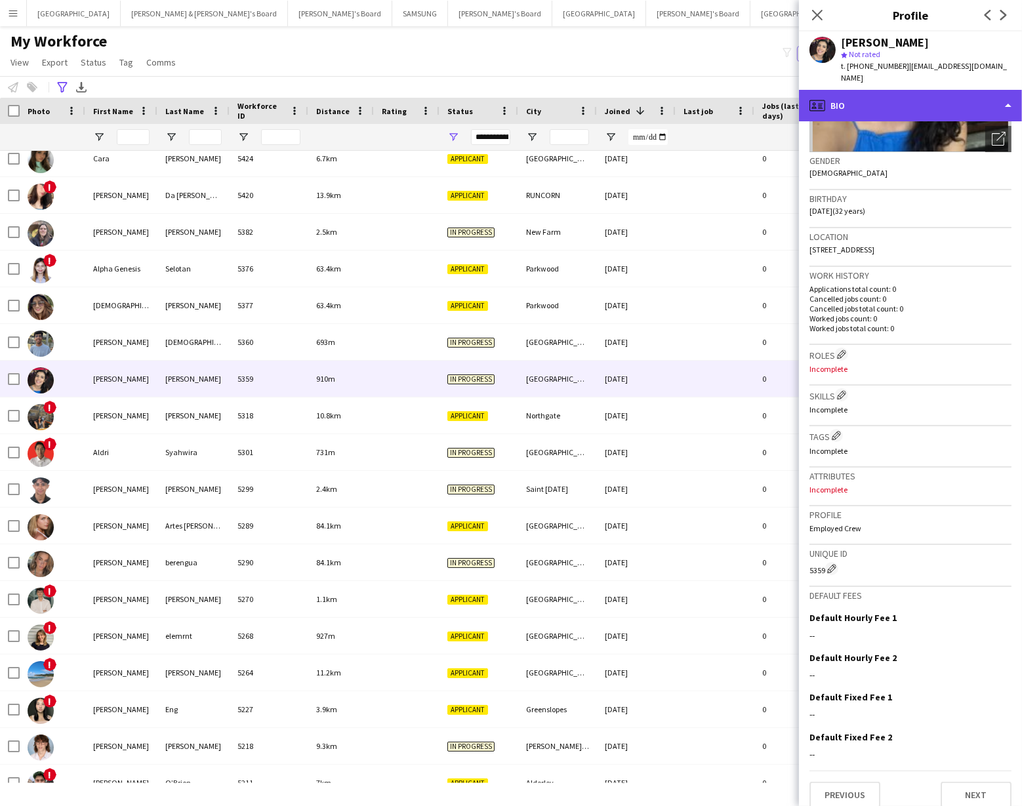
click at [959, 91] on div "profile Bio" at bounding box center [910, 105] width 223 height 31
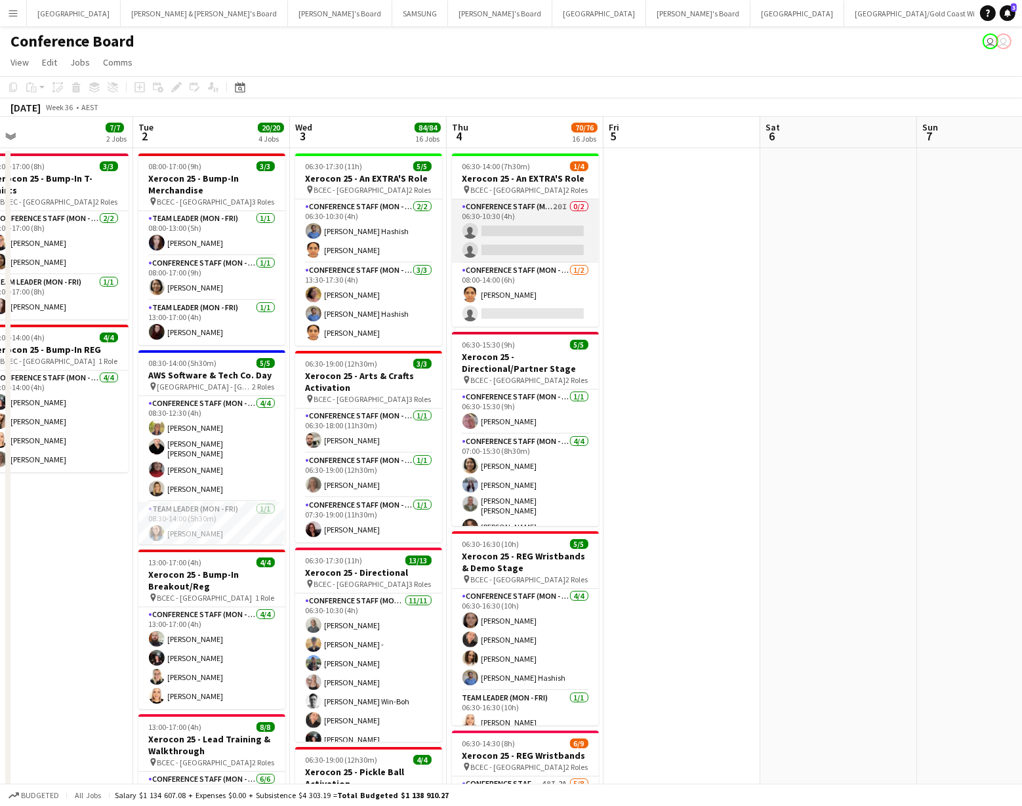
click at [502, 235] on app-card-role "Conference Staff (Mon - Fri) 20I 0/2 06:30-10:30 (4h) single-neutral-actions si…" at bounding box center [525, 231] width 147 height 64
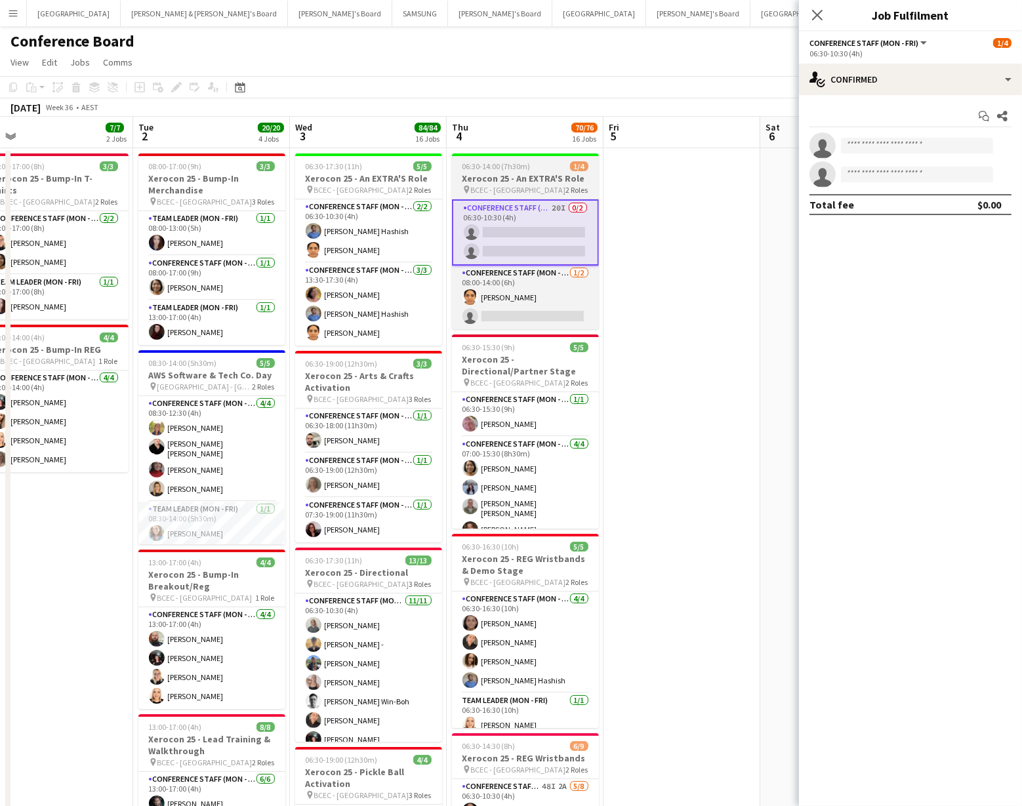
click at [501, 184] on h3 "Xerocon 25 - An EXTRA'S Role" at bounding box center [525, 178] width 147 height 12
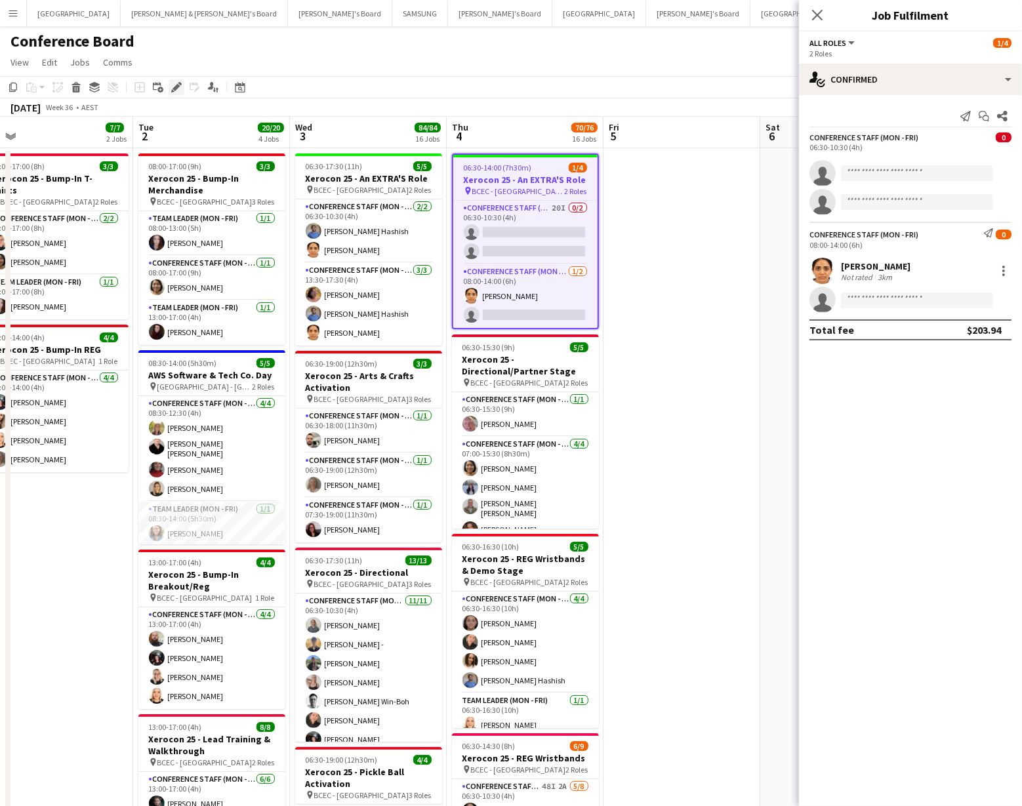
click at [171, 83] on icon "Edit" at bounding box center [176, 87] width 10 height 10
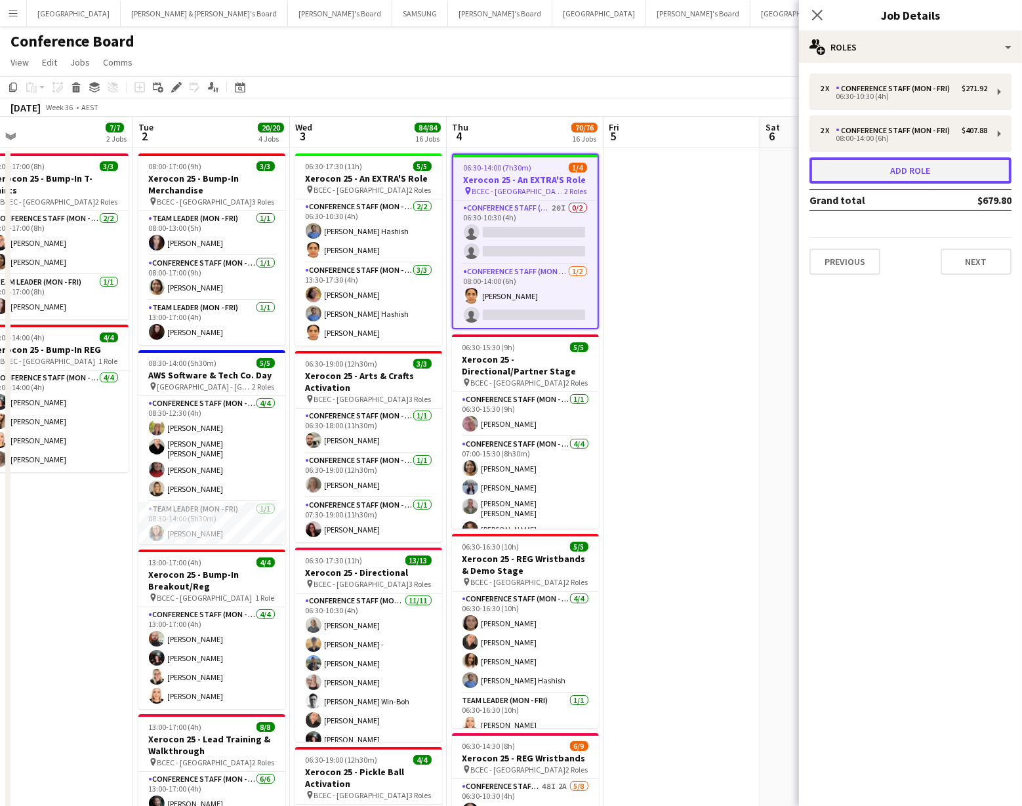
click at [872, 162] on button "Add role" at bounding box center [910, 170] width 202 height 26
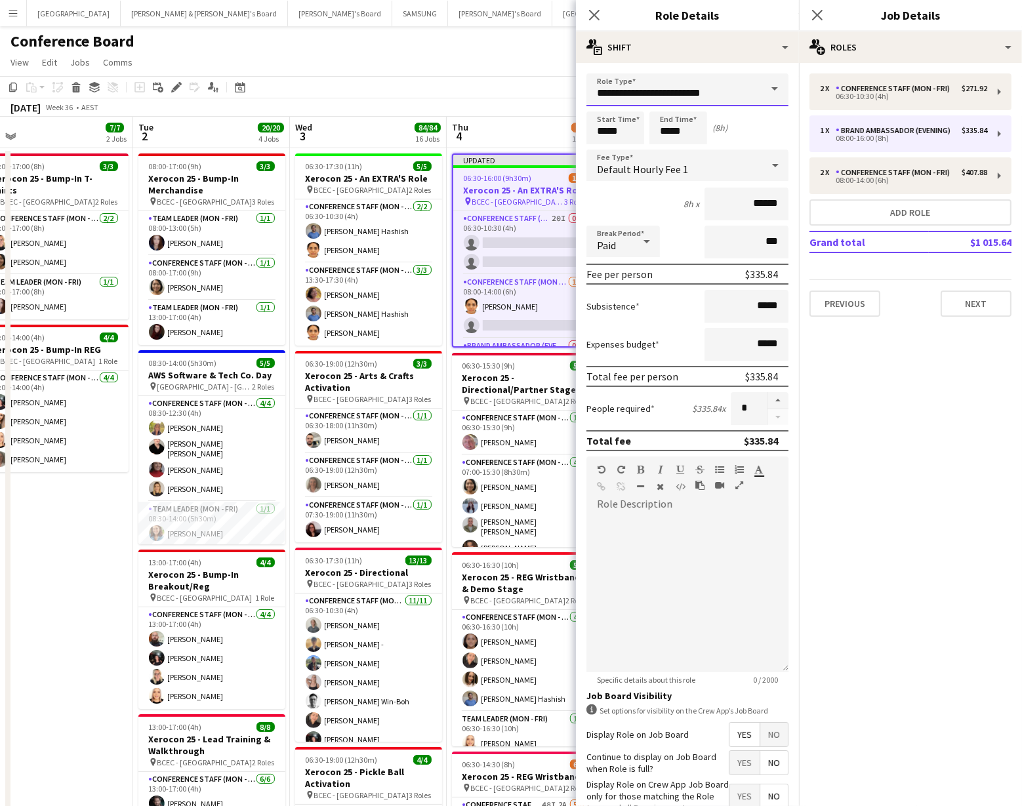
click at [689, 95] on input "**********" at bounding box center [687, 89] width 202 height 33
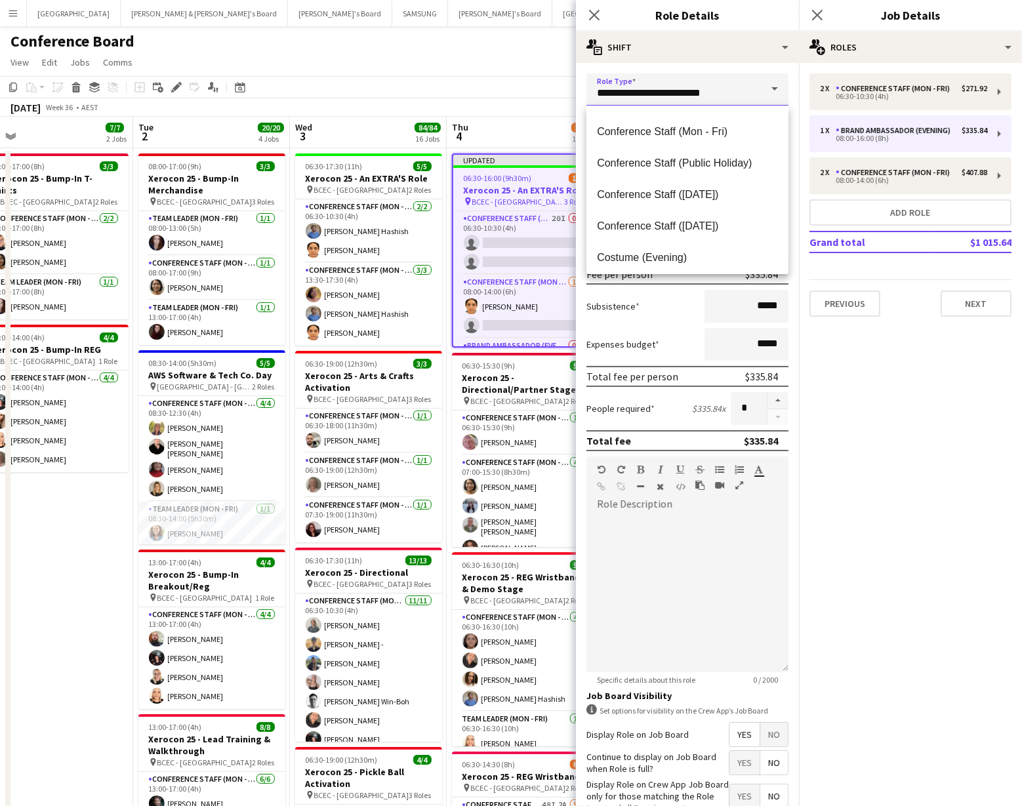
scroll to position [177, 0]
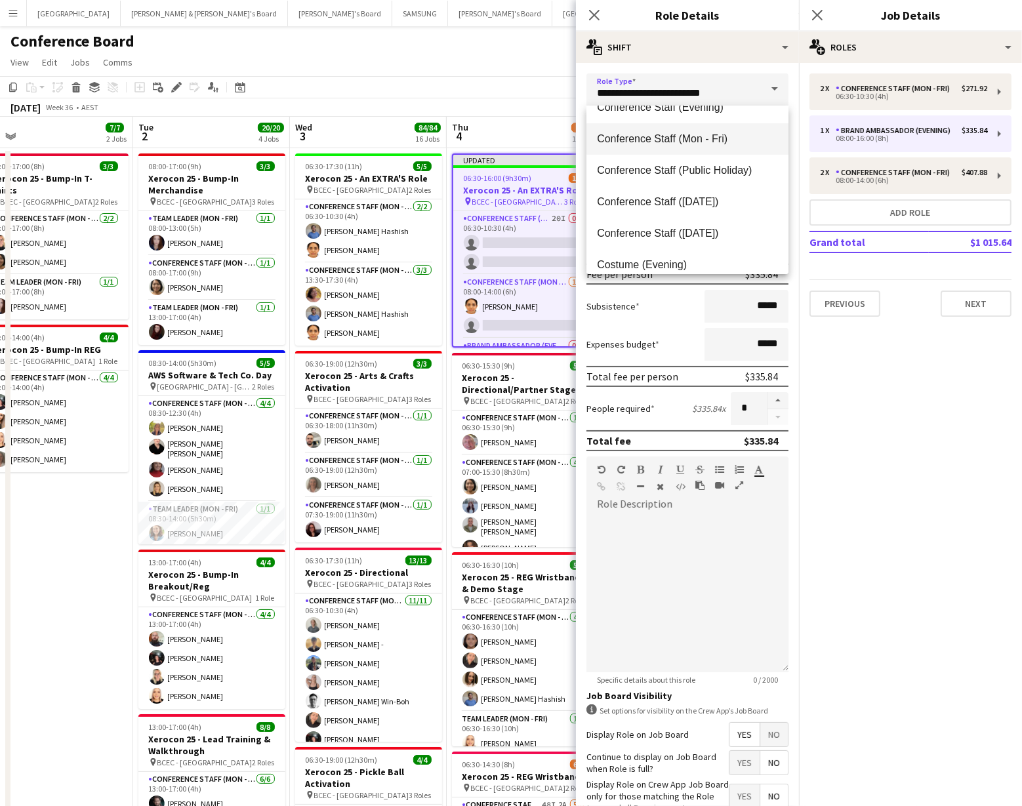
click at [690, 150] on mat-option "Conference Staff (Mon - Fri)" at bounding box center [687, 138] width 202 height 31
type input "**********"
type input "******"
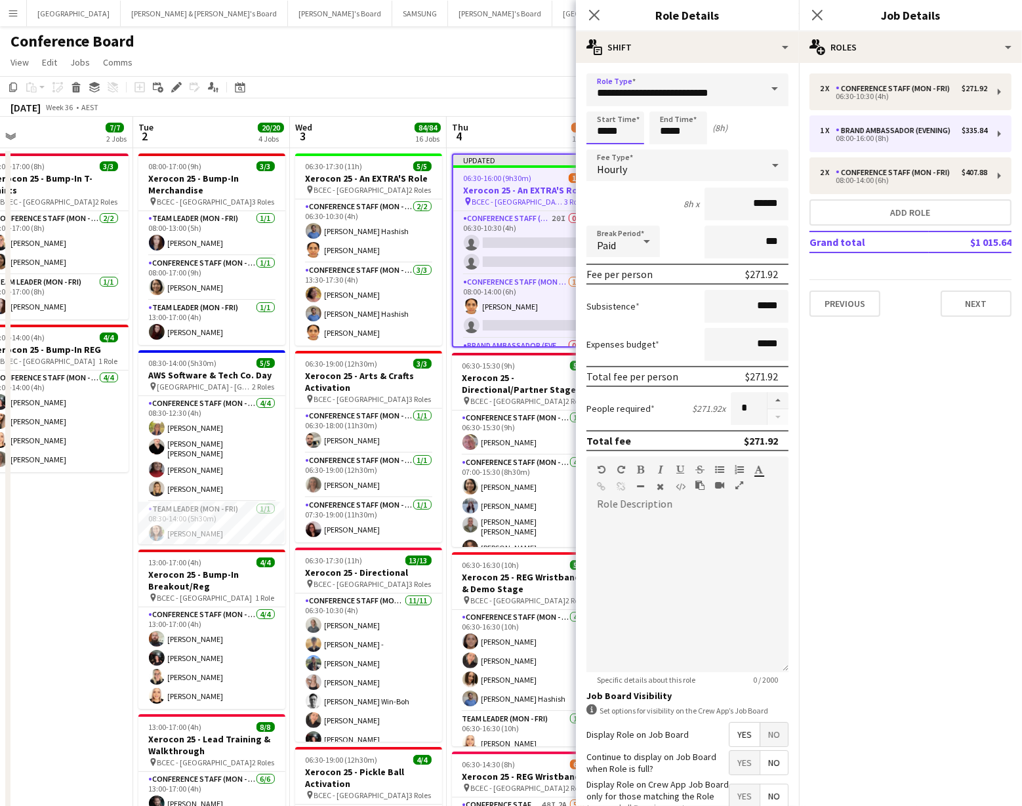
click at [615, 139] on input "*****" at bounding box center [615, 127] width 58 height 33
type input "*****"
click at [608, 148] on div at bounding box center [602, 150] width 26 height 13
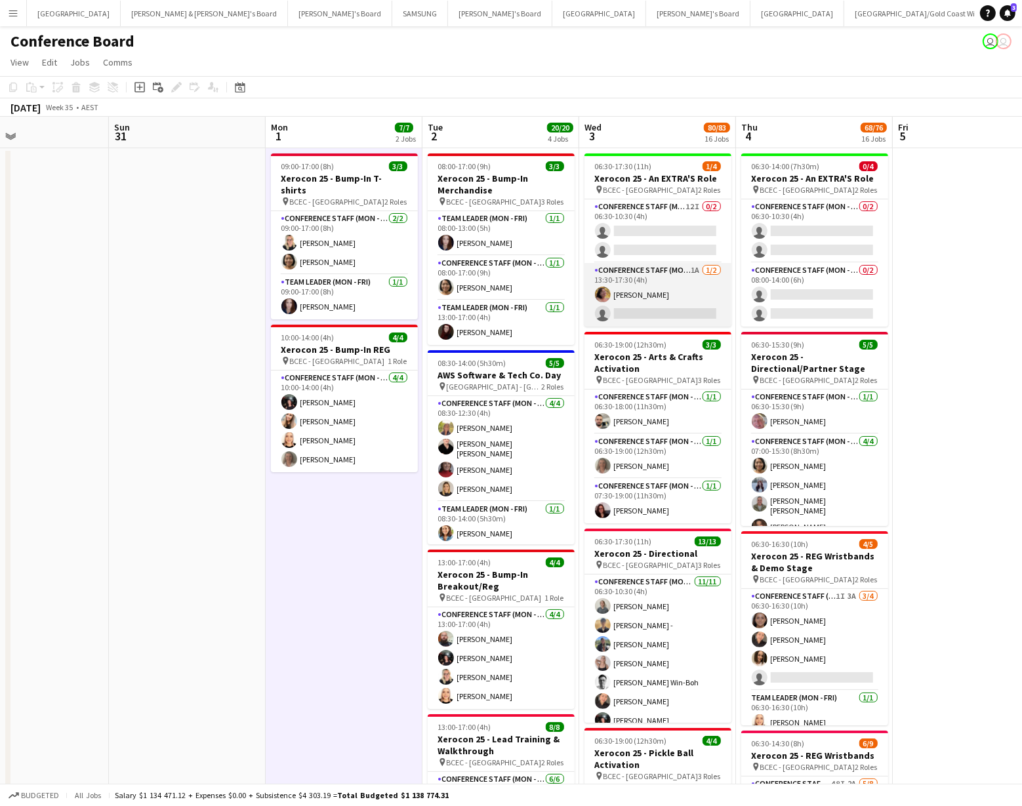
click at [656, 308] on app-card-role "Conference Staff (Mon - Fri) 1A [DATE] 13:30-17:30 (4h) [PERSON_NAME] single-ne…" at bounding box center [657, 295] width 147 height 64
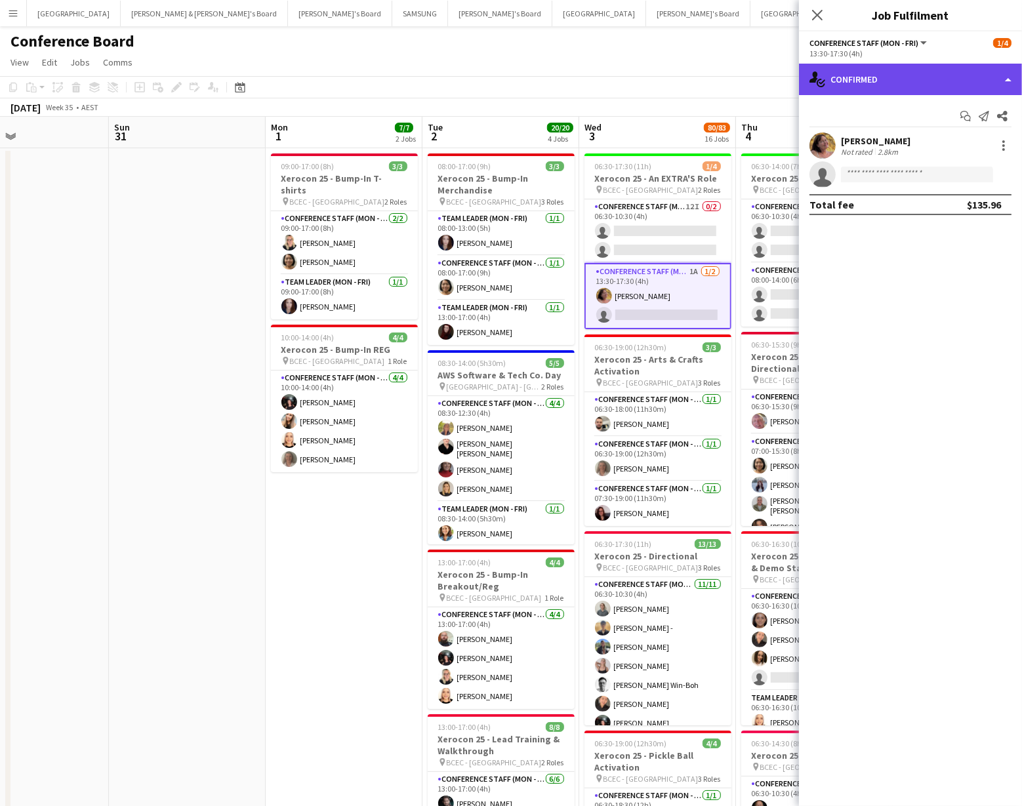
click at [949, 83] on div "single-neutral-actions-check-2 Confirmed" at bounding box center [910, 79] width 223 height 31
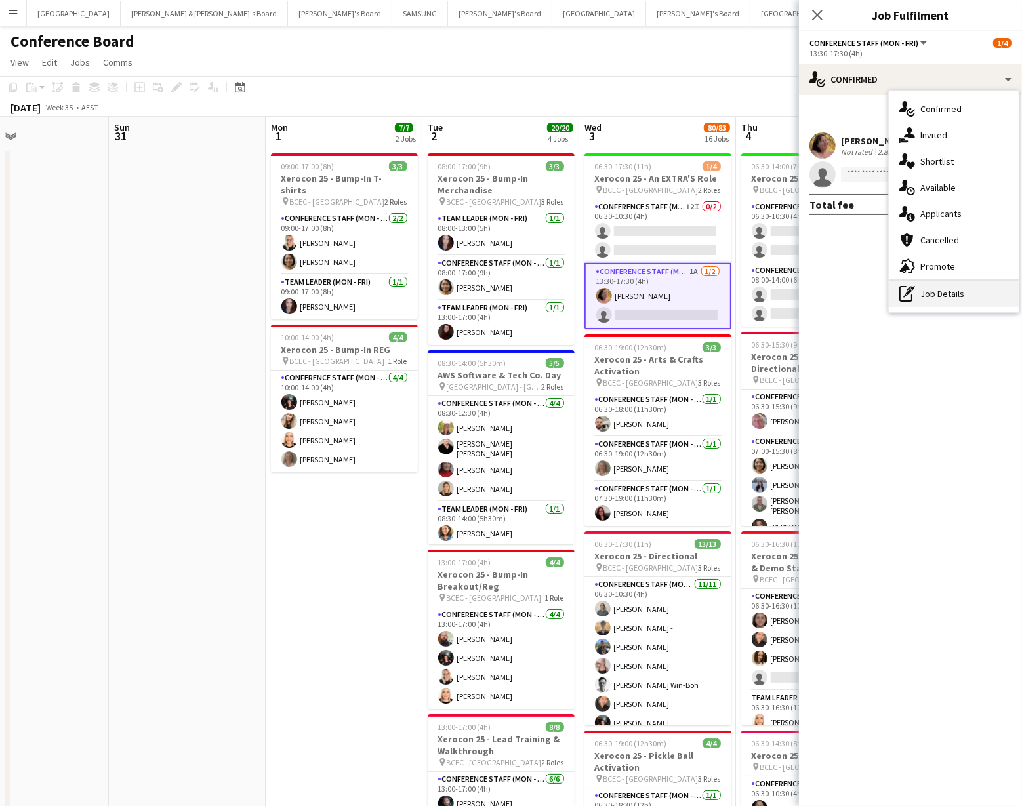
click at [940, 298] on div "pen-write Job Details" at bounding box center [954, 294] width 130 height 26
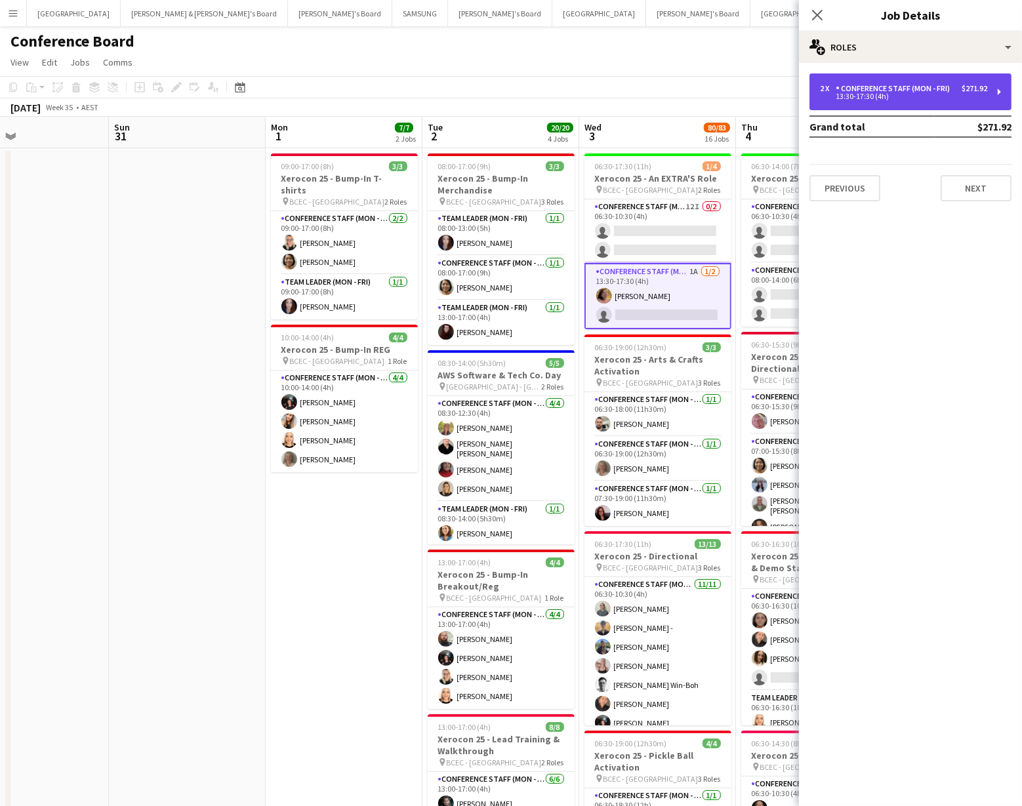
click at [938, 90] on div "Conference Staff (Mon - Fri)" at bounding box center [895, 88] width 119 height 9
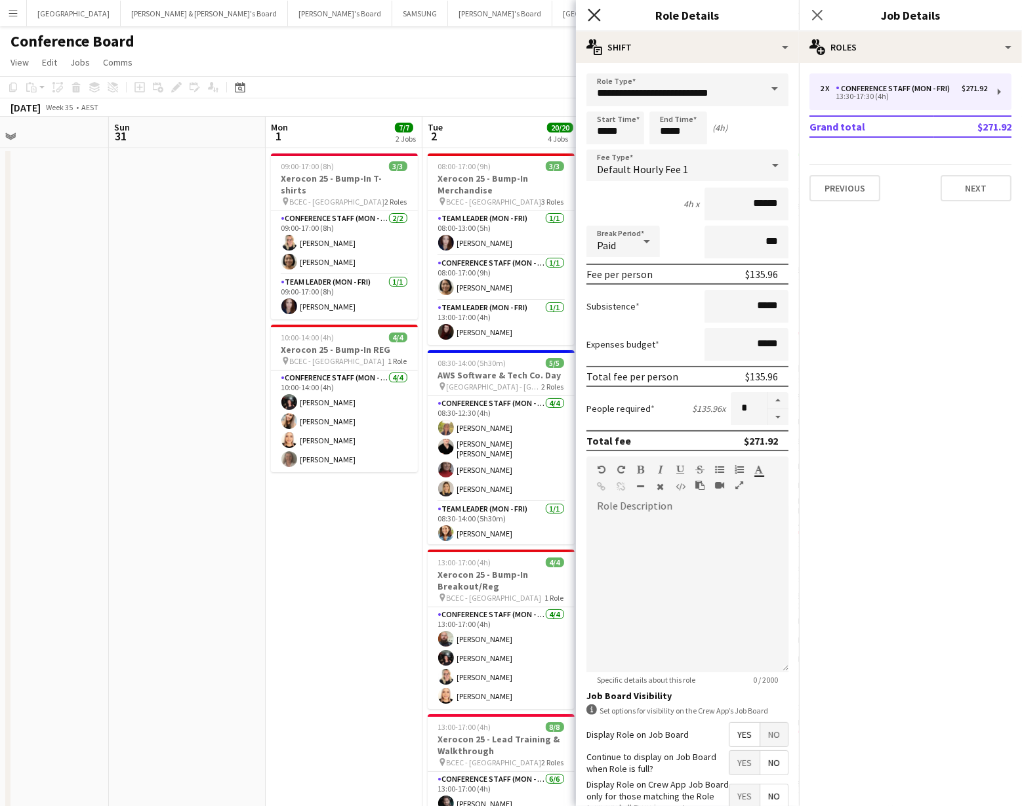
click at [597, 18] on icon at bounding box center [594, 15] width 12 height 12
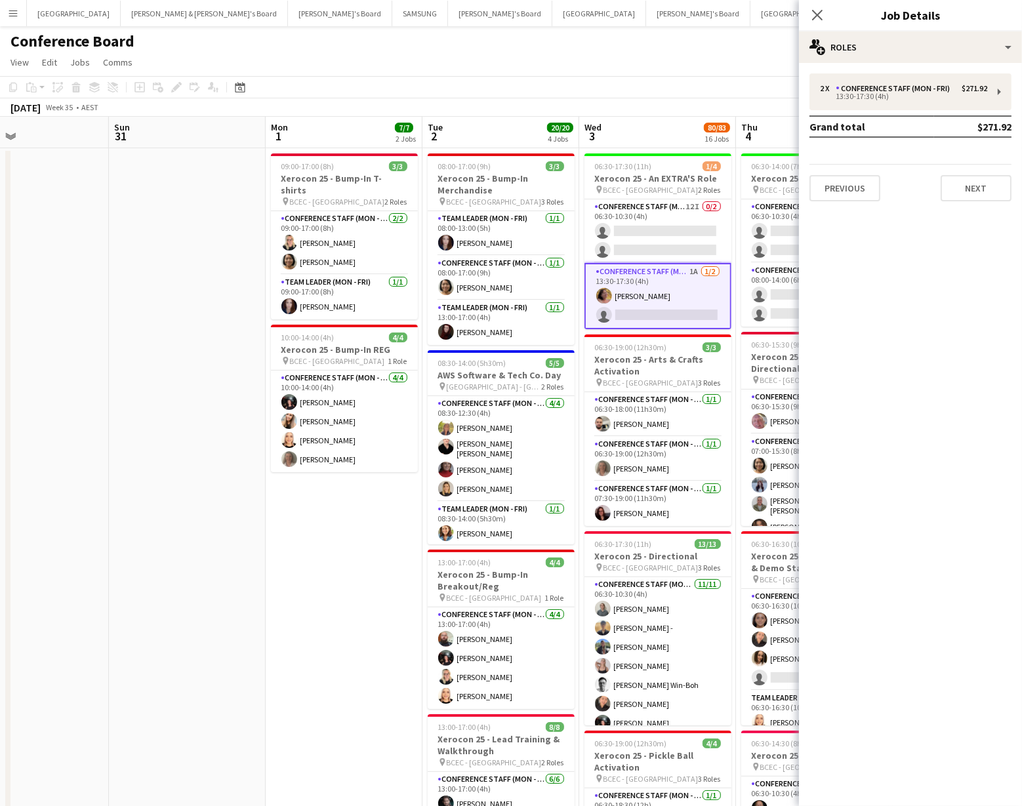
click at [693, 95] on app-toolbar "Copy Paste Paste Command V Paste with crew Command Shift V Paste linked Job [GE…" at bounding box center [511, 87] width 1022 height 22
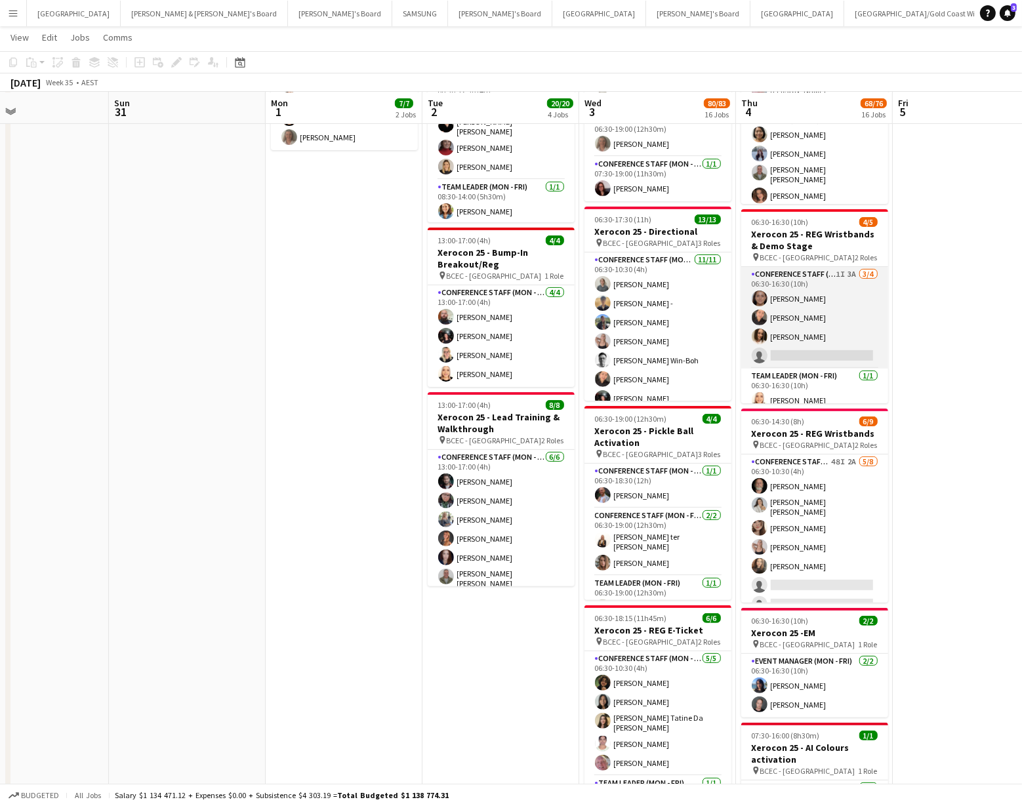
scroll to position [321, 0]
click at [805, 340] on app-card-role "Conference Staff (Mon - Fri) 1I 3A [DATE] 06:30-16:30 (10h) [PERSON_NAME] [PERS…" at bounding box center [814, 317] width 147 height 102
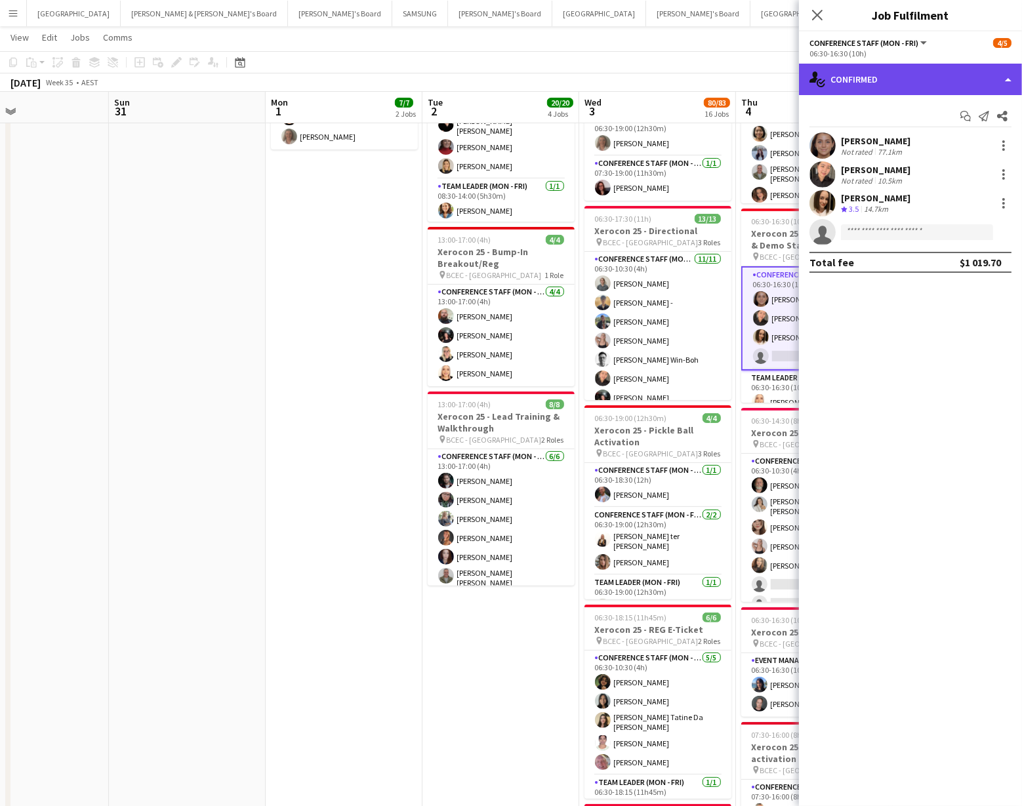
click at [938, 78] on div "single-neutral-actions-check-2 Confirmed" at bounding box center [910, 79] width 223 height 31
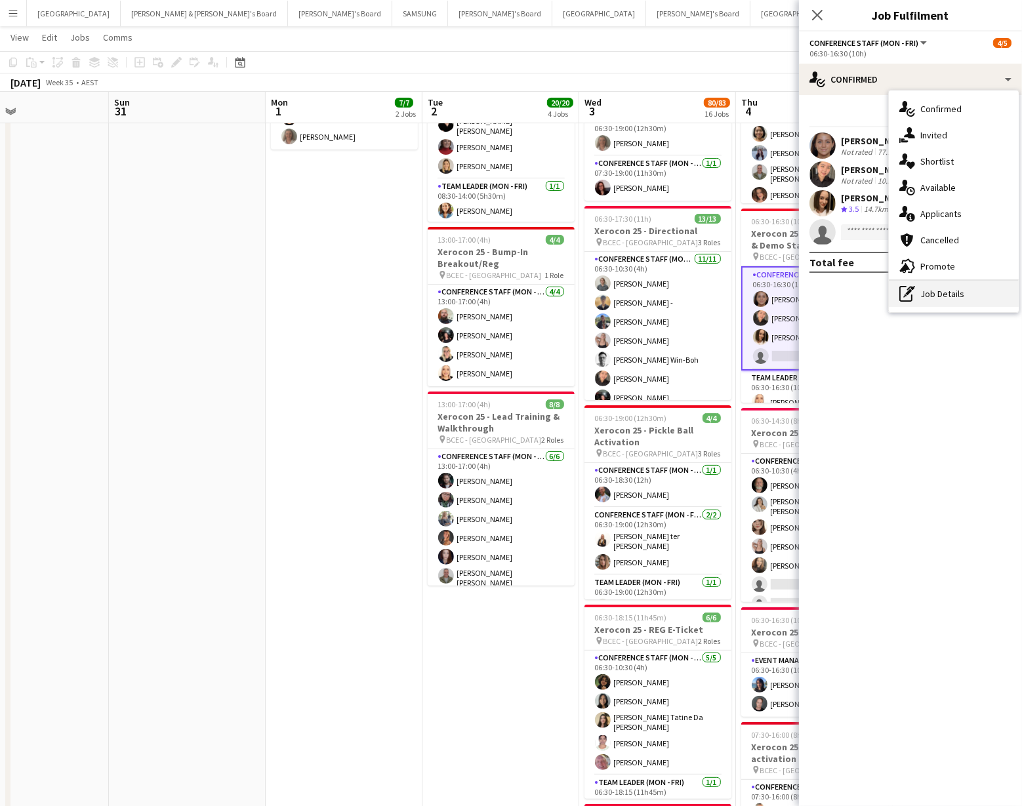
click at [956, 284] on div "pen-write Job Details" at bounding box center [954, 294] width 130 height 26
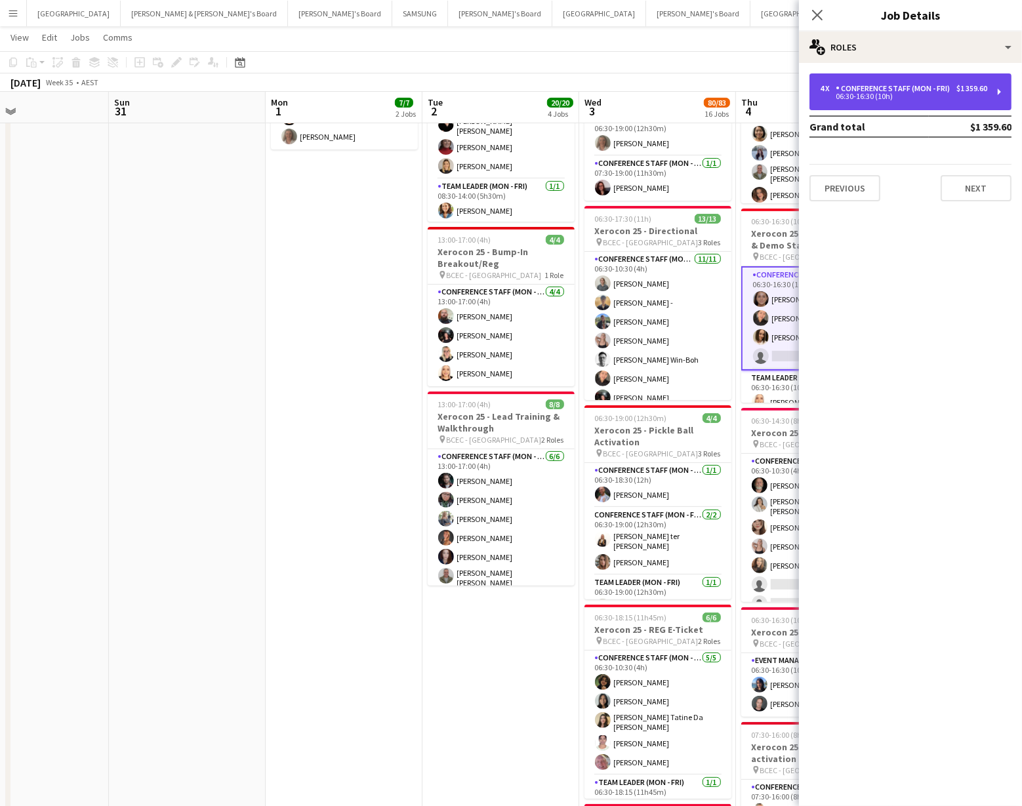
click at [906, 76] on div "4 x Conference Staff (Mon - Fri) $1 359.60 06:30-16:30 (10h)" at bounding box center [910, 91] width 202 height 37
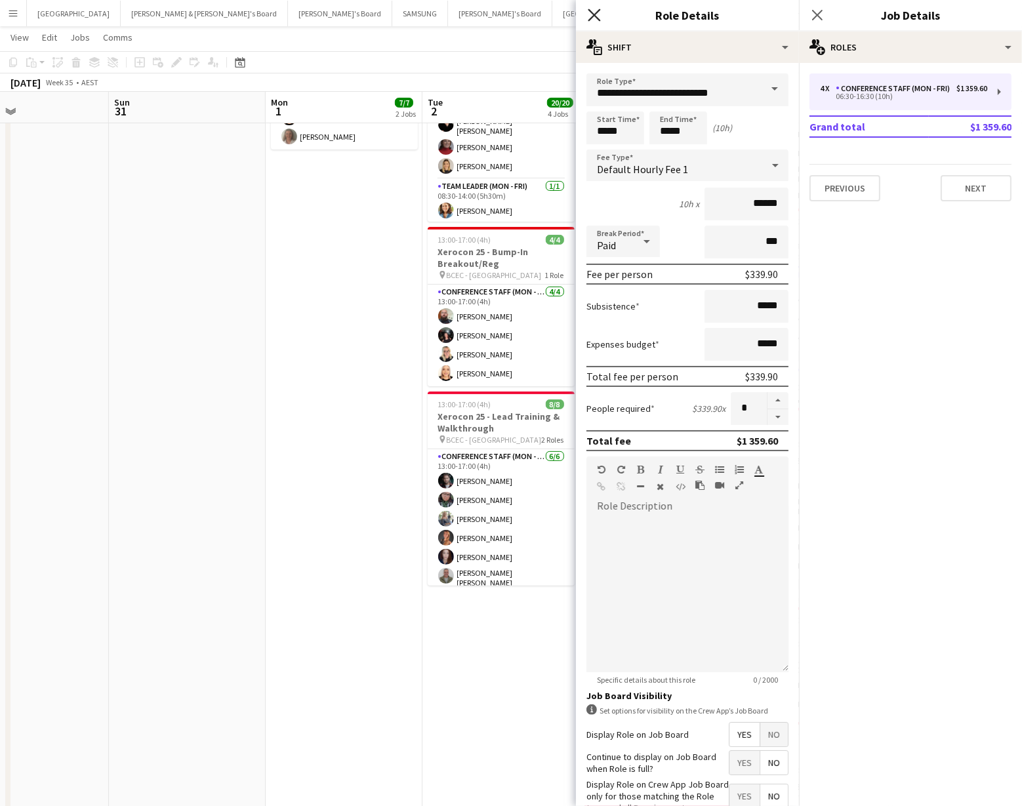
click at [590, 14] on icon "Close pop-in" at bounding box center [594, 15] width 12 height 12
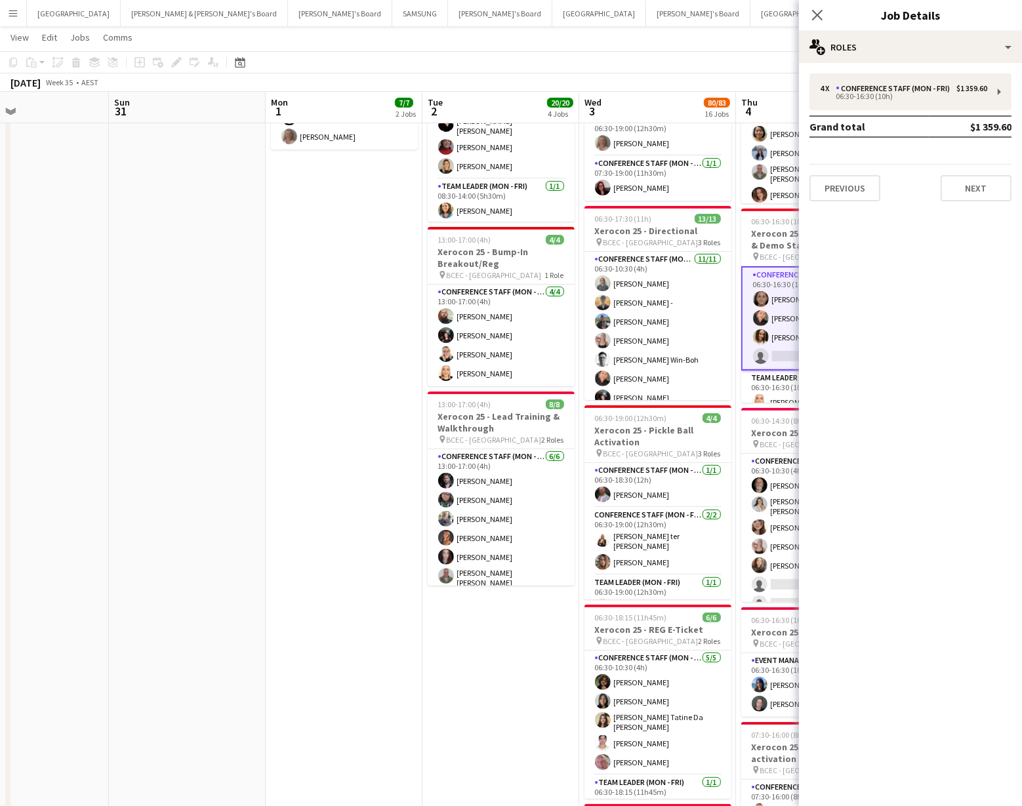
click at [743, 70] on app-toolbar "Copy Paste Paste Command V Paste with crew Command Shift V Paste linked Job [GE…" at bounding box center [511, 62] width 1022 height 22
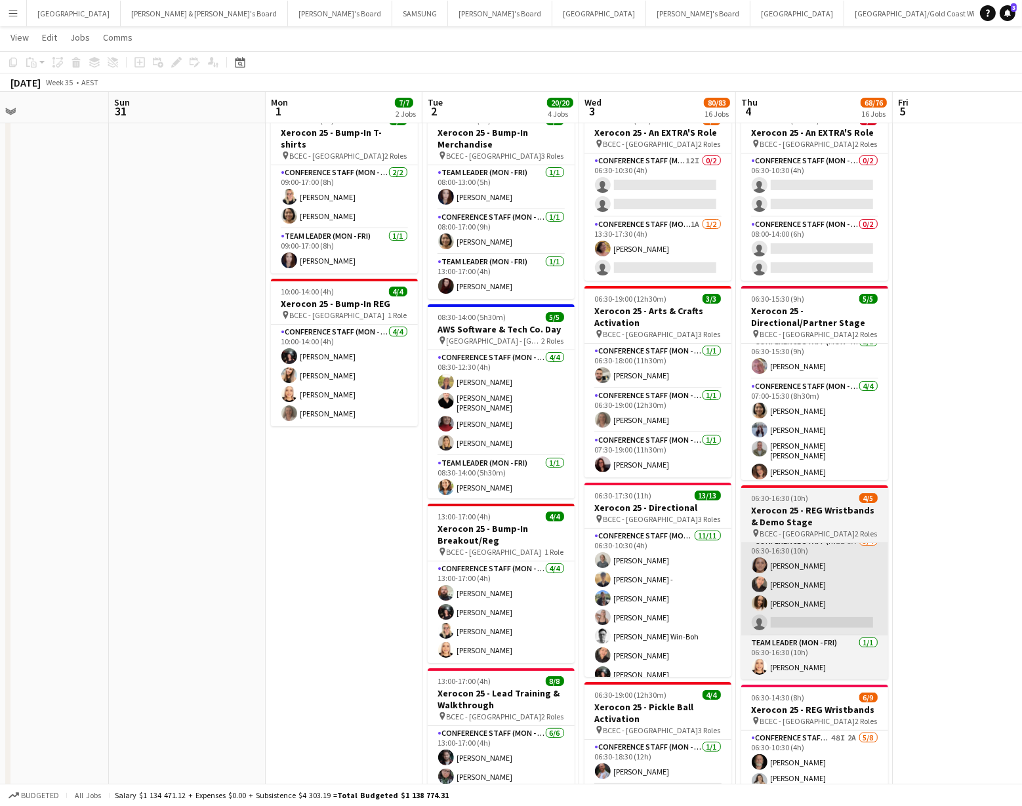
scroll to position [0, 0]
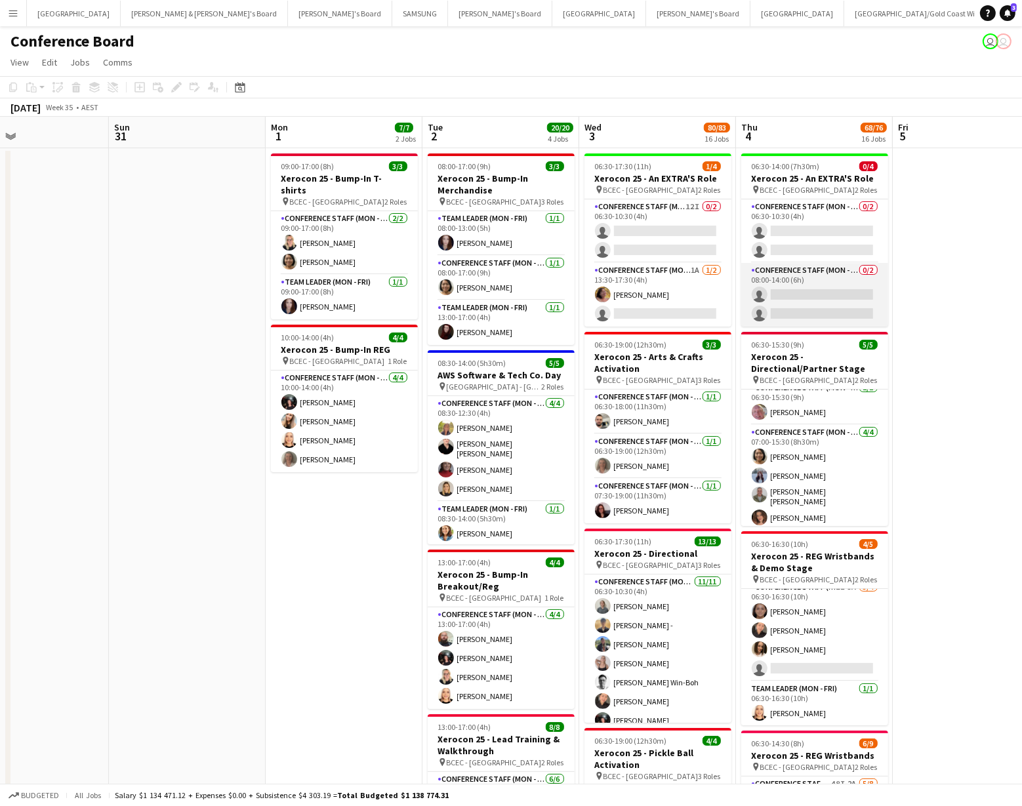
click at [789, 300] on app-card-role "Conference Staff (Mon - Fri) 0/2 08:00-14:00 (6h) single-neutral-actions single…" at bounding box center [814, 295] width 147 height 64
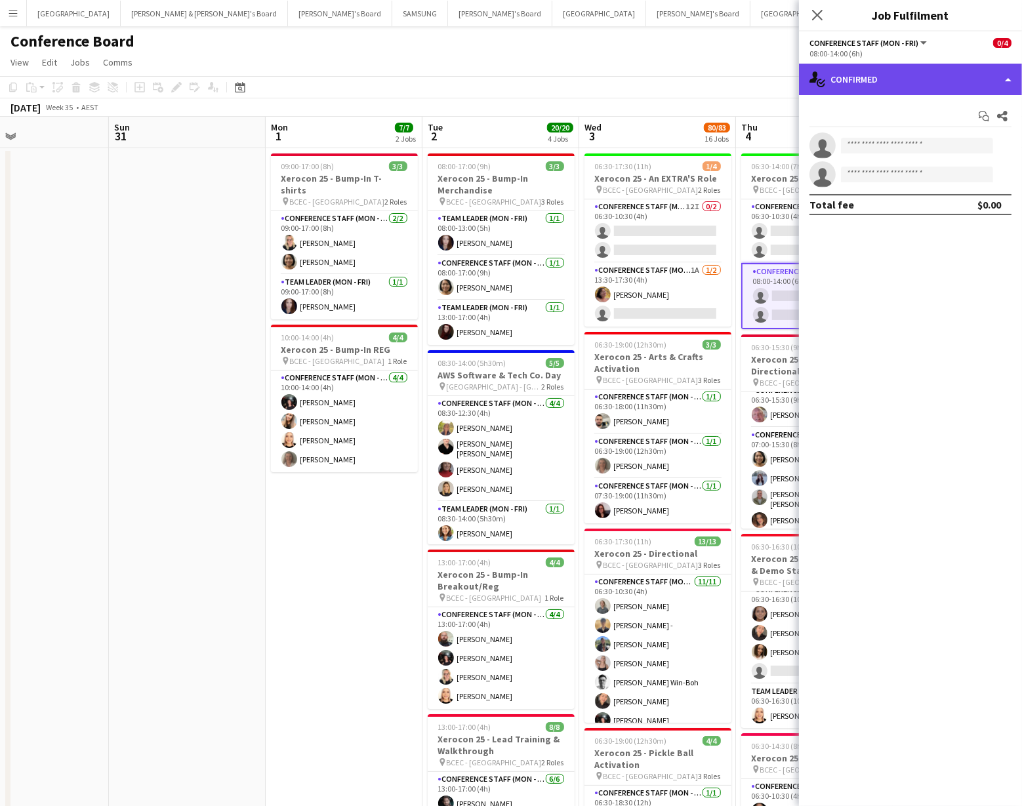
click at [955, 73] on div "single-neutral-actions-check-2 Confirmed" at bounding box center [910, 79] width 223 height 31
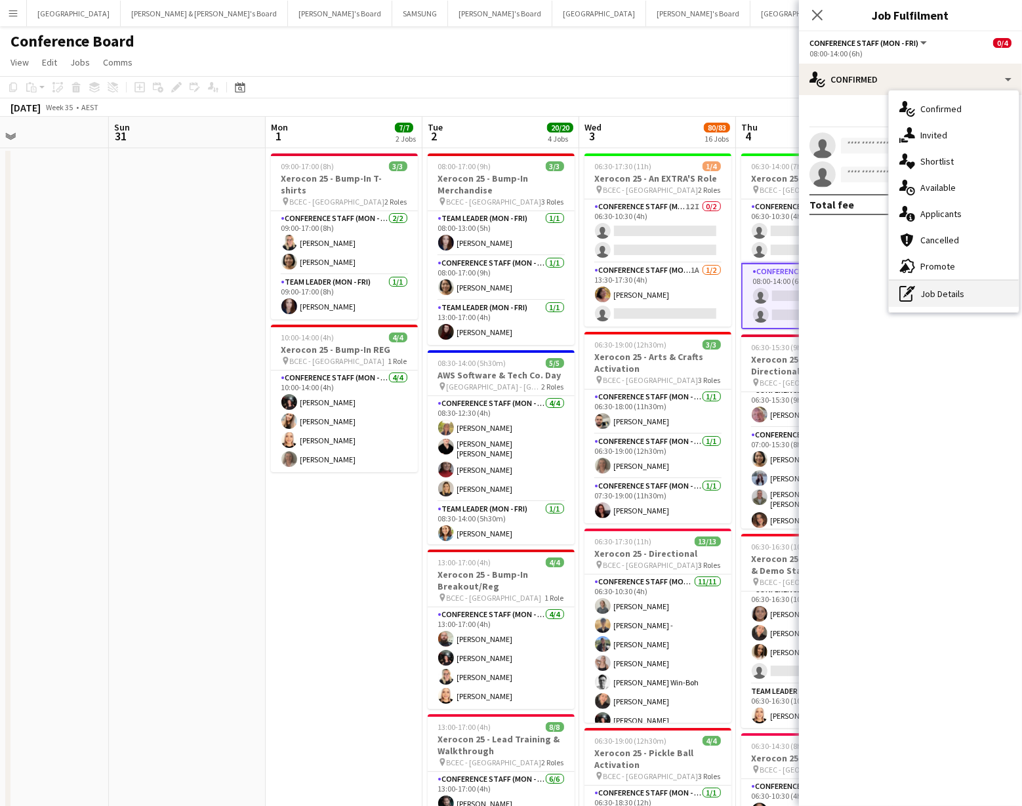
click at [952, 291] on div "pen-write Job Details" at bounding box center [954, 294] width 130 height 26
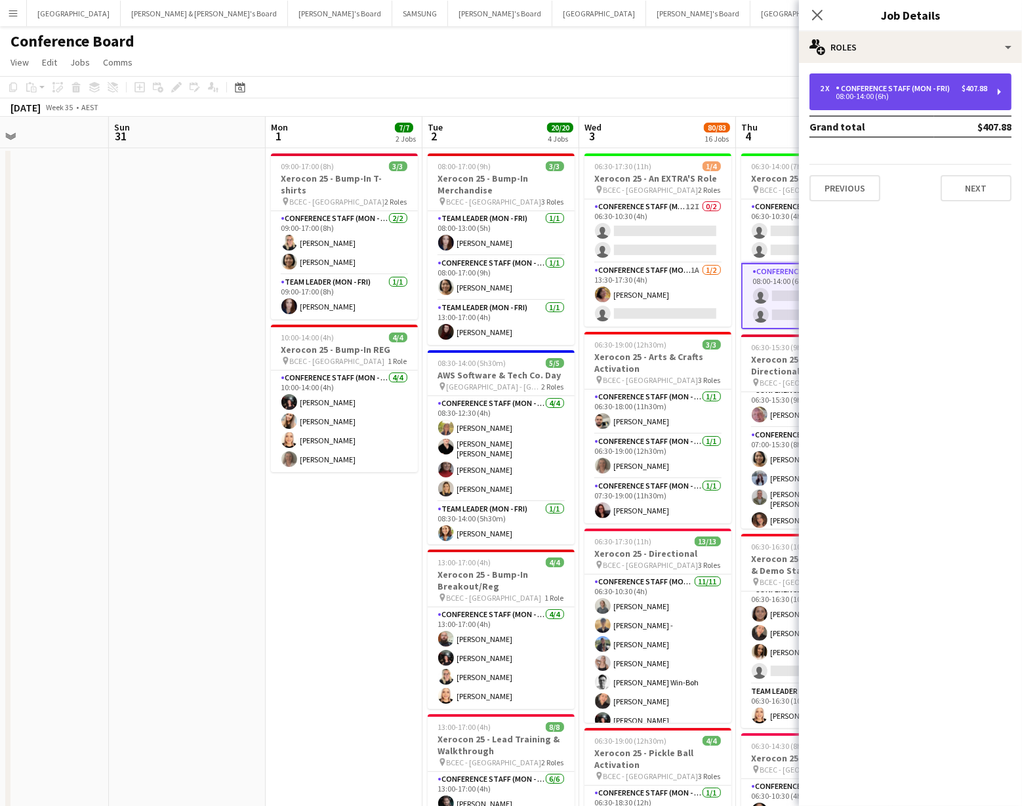
click at [937, 92] on div "Conference Staff (Mon - Fri)" at bounding box center [895, 88] width 119 height 9
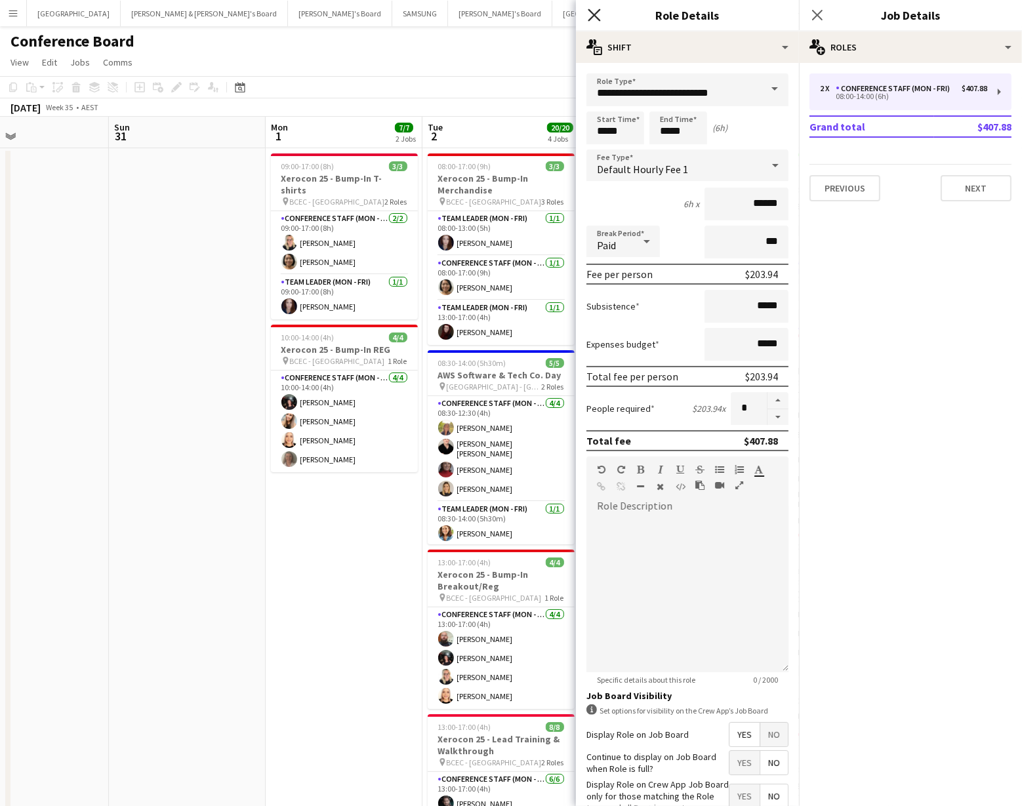
click at [592, 20] on icon "Close pop-in" at bounding box center [594, 15] width 12 height 12
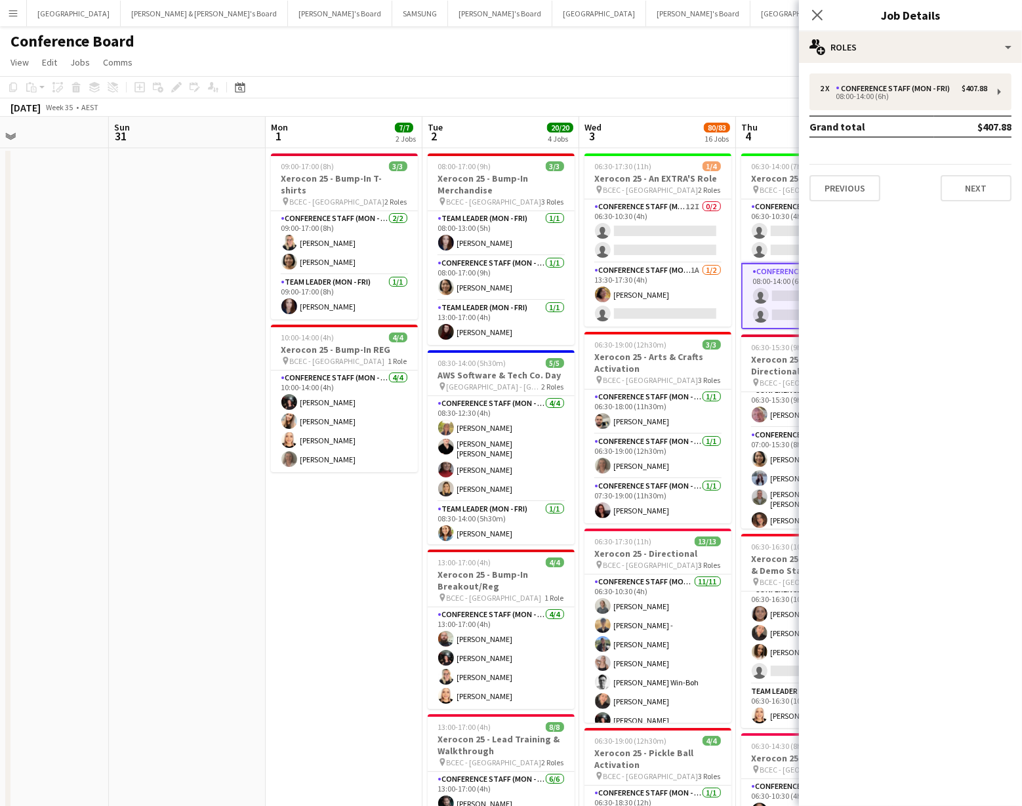
click at [722, 94] on app-toolbar "Copy Paste Paste Command V Paste with crew Command Shift V Paste linked Job [GE…" at bounding box center [511, 87] width 1022 height 22
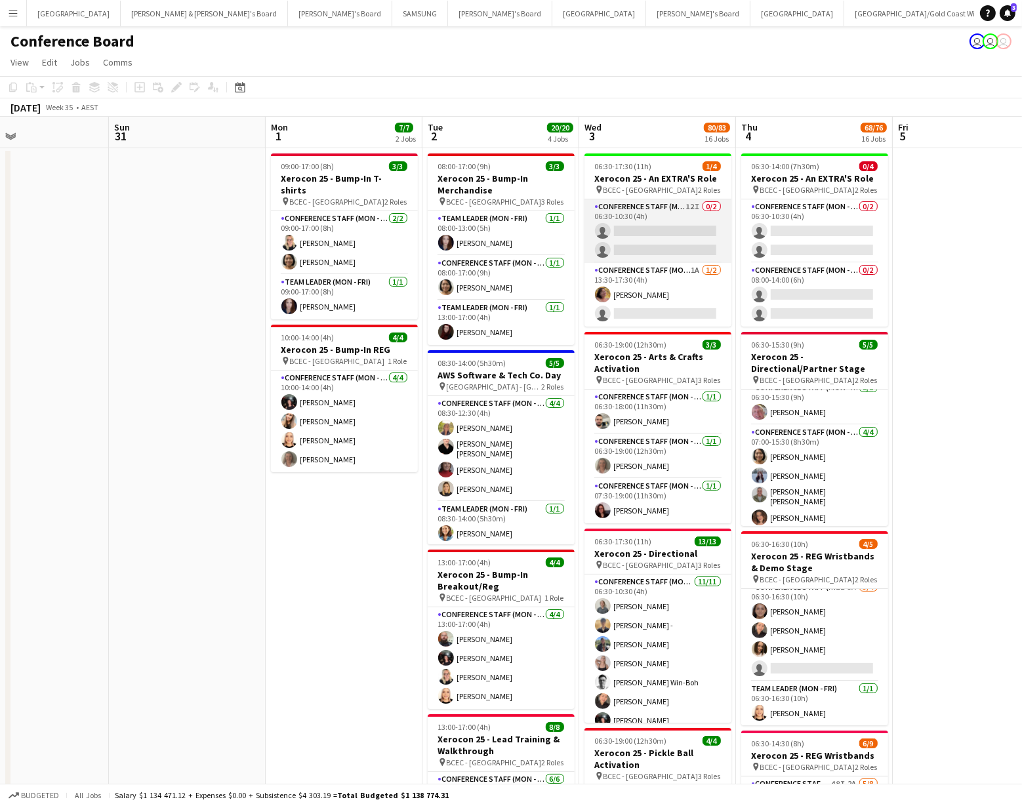
click at [624, 231] on app-card-role "Conference Staff (Mon - Fri) 12I 0/2 06:30-10:30 (4h) single-neutral-actions si…" at bounding box center [657, 231] width 147 height 64
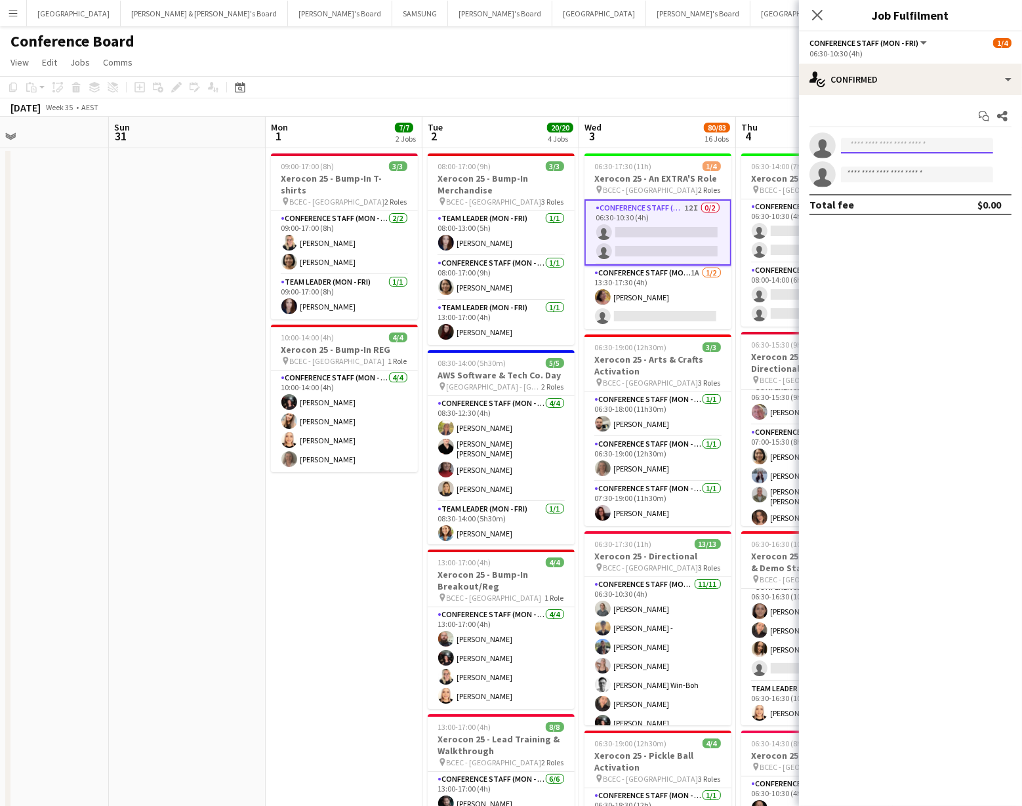
click at [852, 144] on input at bounding box center [917, 146] width 152 height 16
type input "*****"
click at [874, 171] on span "[EMAIL_ADDRESS][DOMAIN_NAME]" at bounding box center [916, 175] width 131 height 10
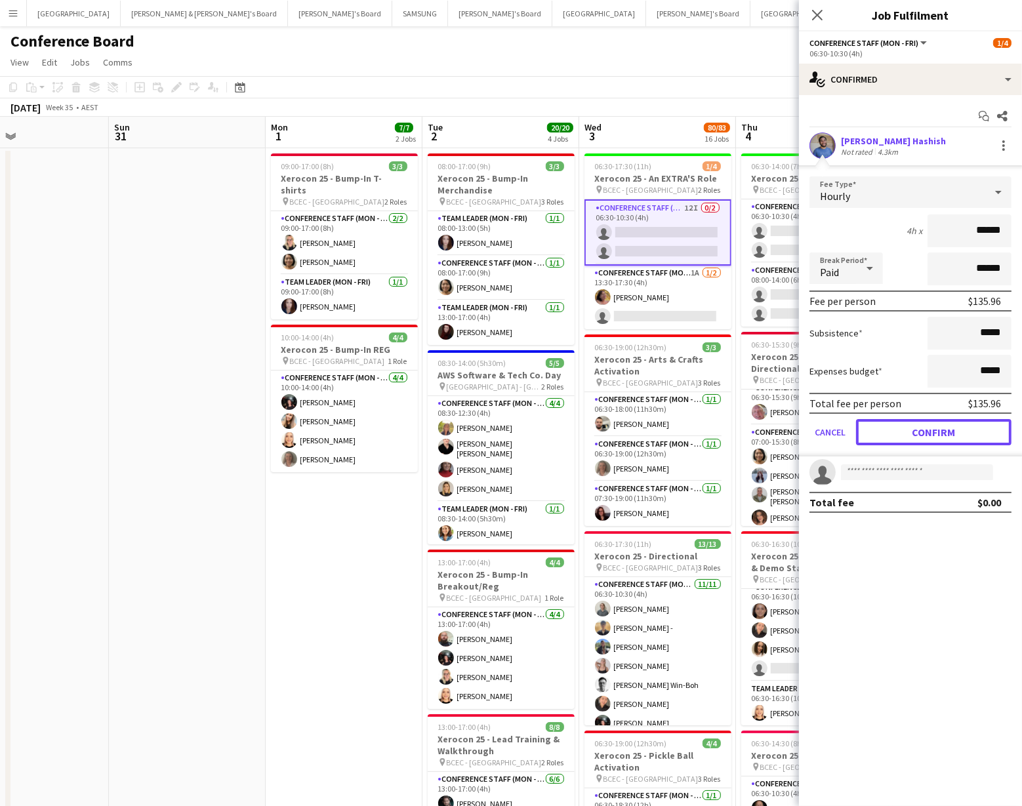
drag, startPoint x: 931, startPoint y: 431, endPoint x: 893, endPoint y: 409, distance: 44.7
click at [931, 431] on button "Confirm" at bounding box center [933, 432] width 155 height 26
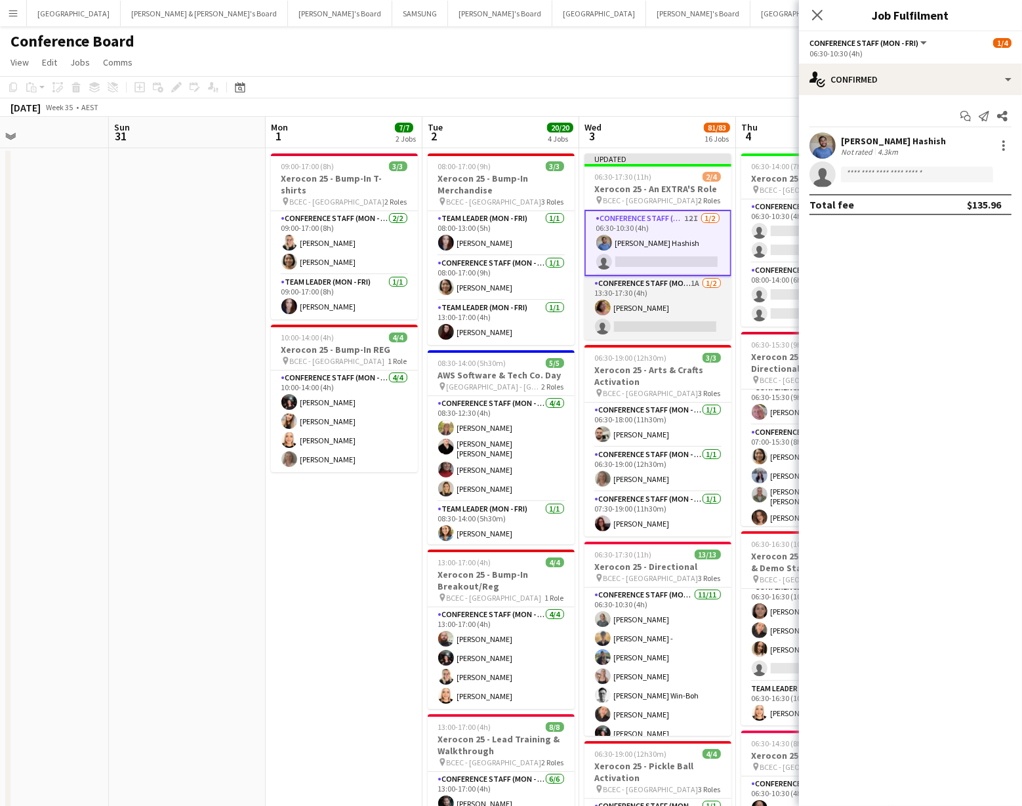
click at [670, 330] on app-card-role "Conference Staff (Mon - Fri) 1A [DATE] 13:30-17:30 (4h) [PERSON_NAME] single-ne…" at bounding box center [657, 308] width 147 height 64
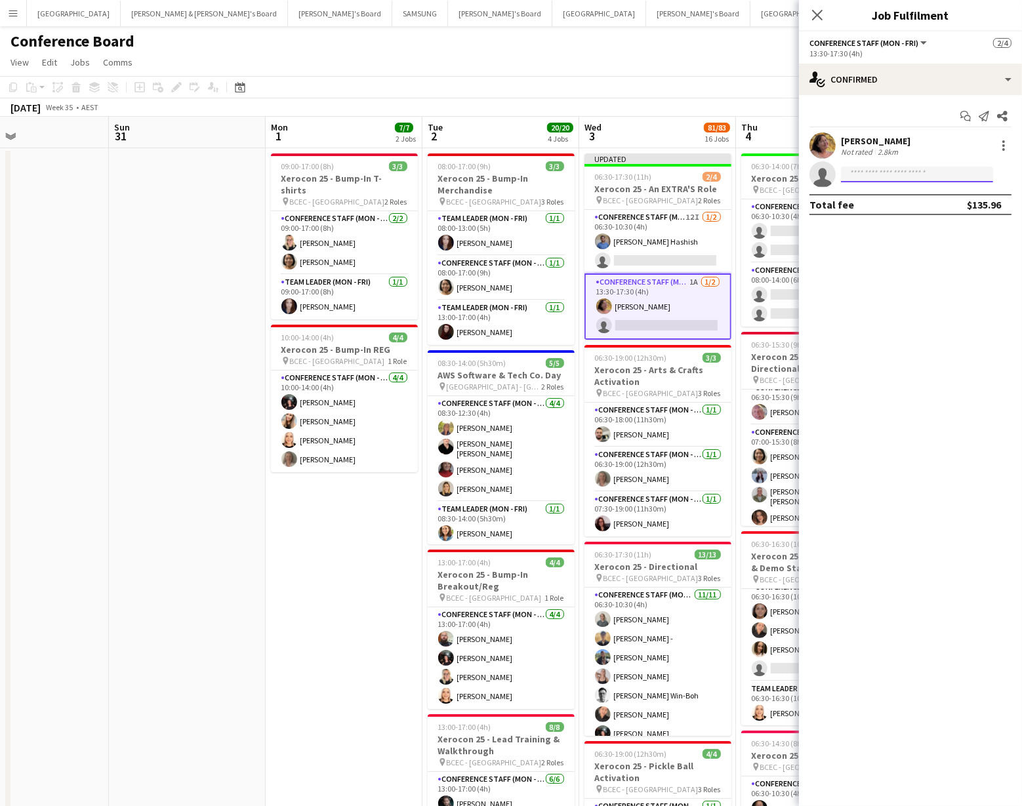
click at [878, 172] on input at bounding box center [917, 175] width 152 height 16
type input "*****"
click at [895, 205] on span "[EMAIL_ADDRESS][DOMAIN_NAME]" at bounding box center [916, 204] width 131 height 10
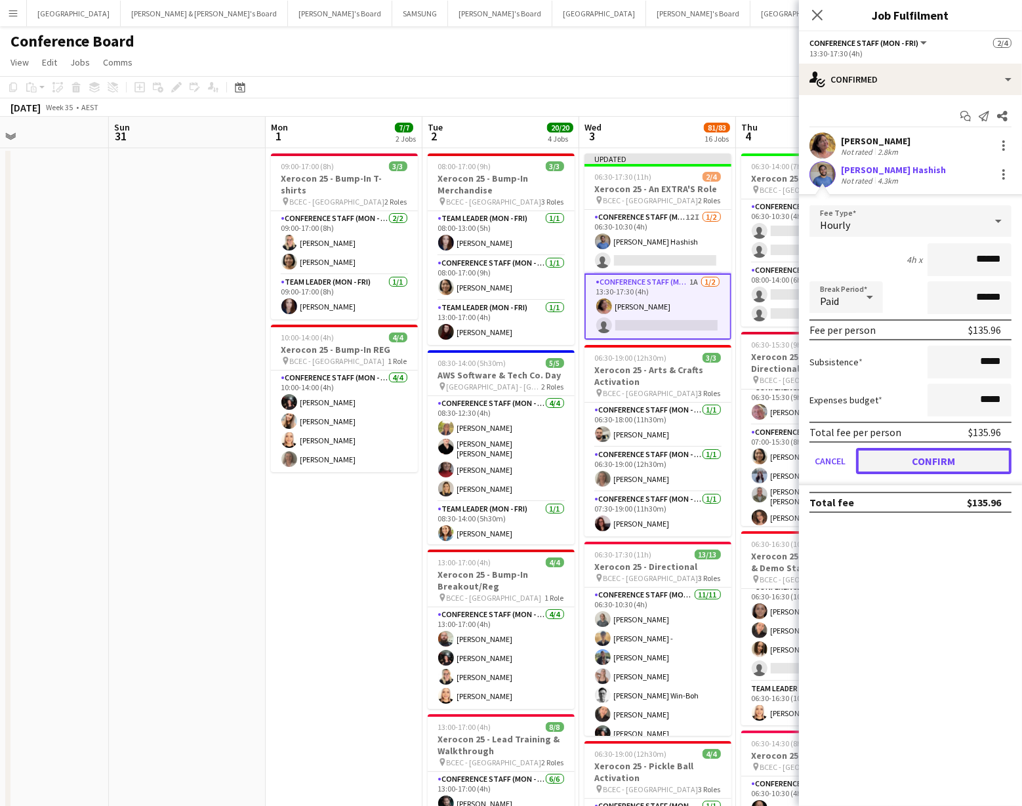
click at [915, 462] on button "Confirm" at bounding box center [933, 461] width 155 height 26
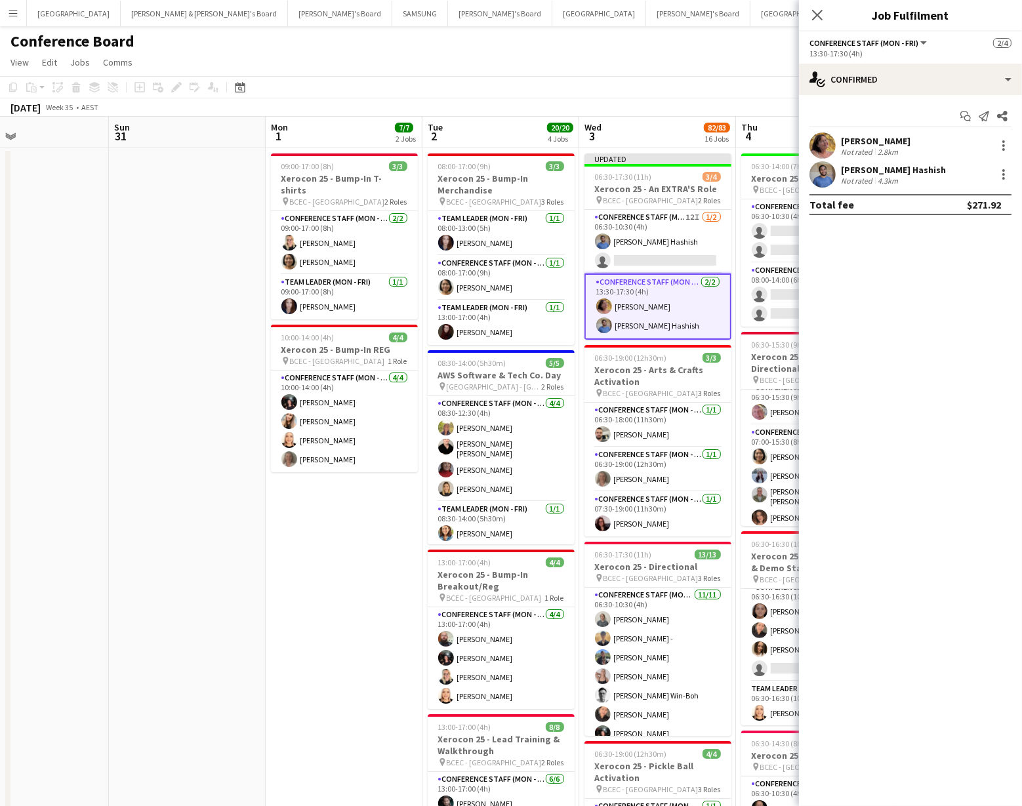
click at [718, 69] on app-page-menu "View Day view expanded Day view collapsed Month view Date picker Jump to [DATE]…" at bounding box center [511, 63] width 1022 height 25
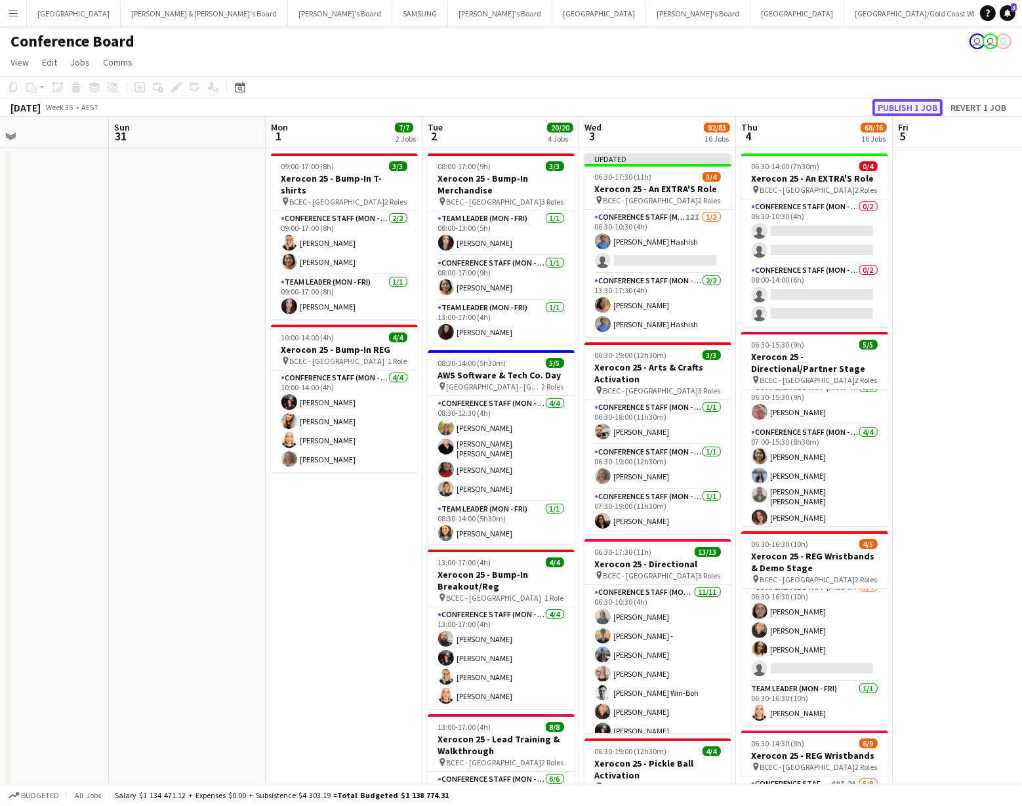
click at [915, 109] on button "Publish 1 job" at bounding box center [907, 107] width 70 height 17
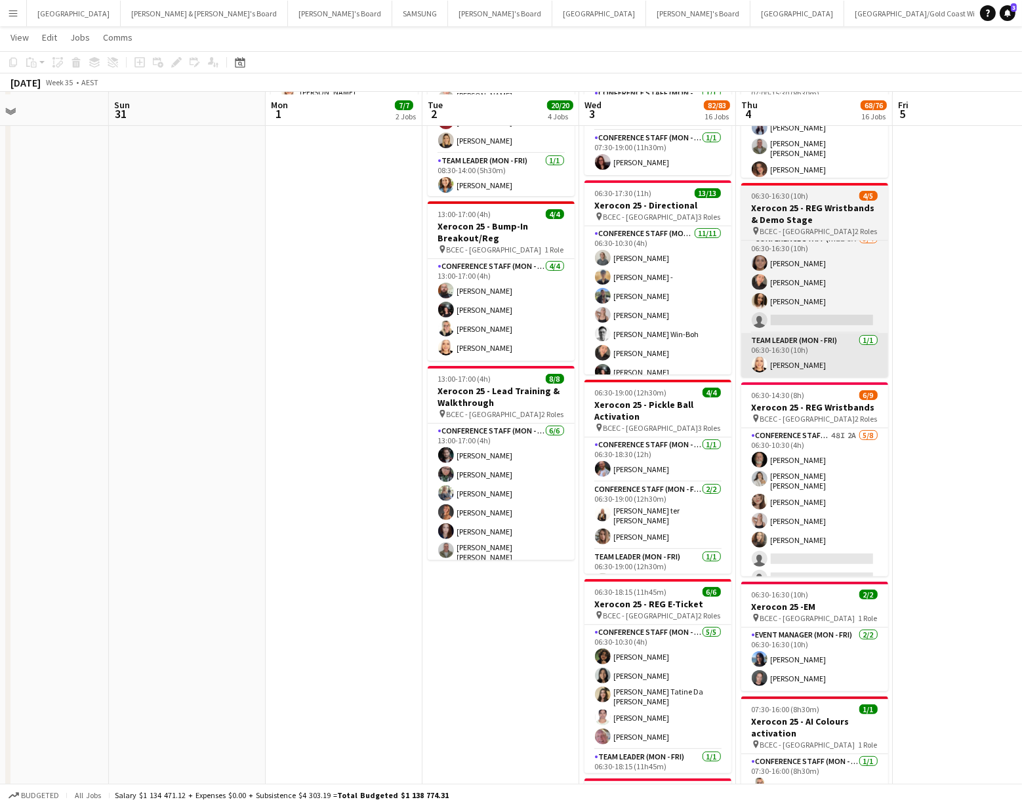
scroll to position [349, 0]
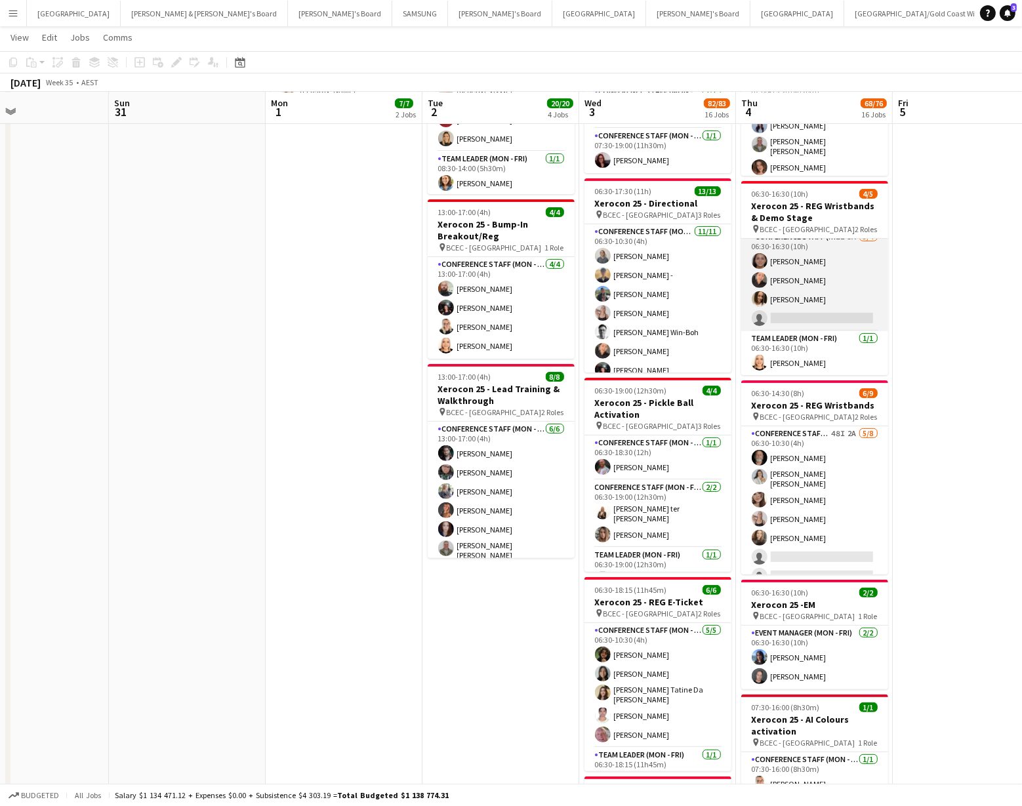
click at [810, 312] on app-card-role "Conference Staff (Mon - Fri) 1I 3A [DATE] 06:30-16:30 (10h) [PERSON_NAME] [PERS…" at bounding box center [814, 281] width 147 height 102
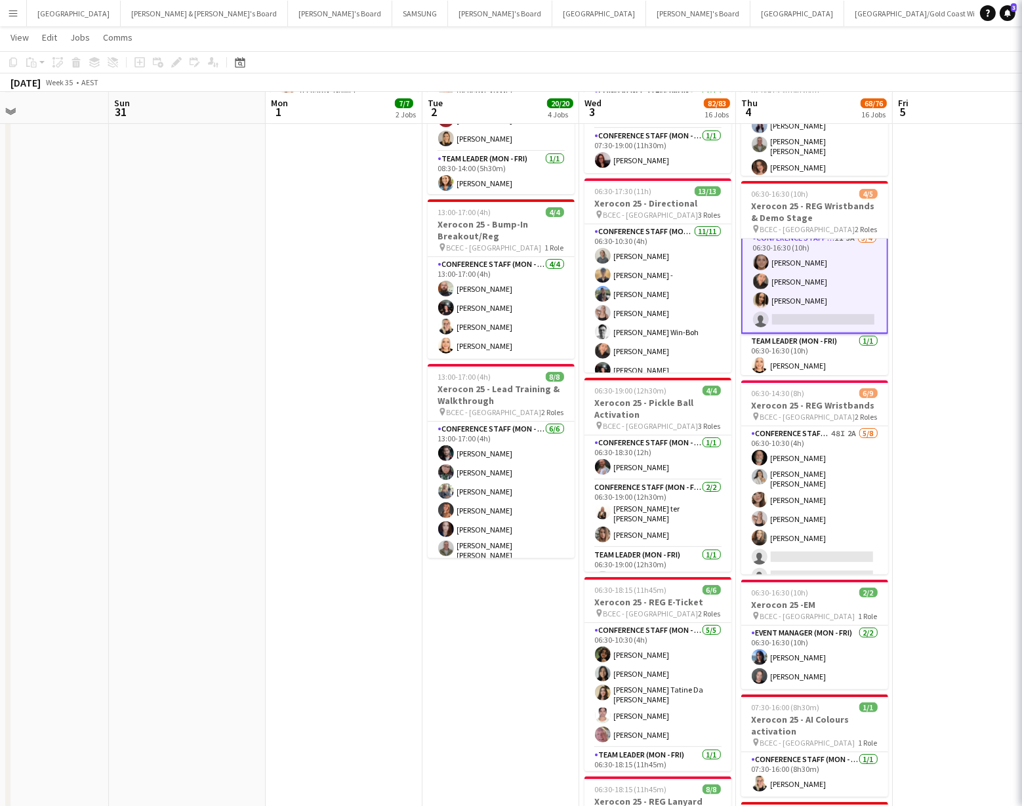
scroll to position [10, 0]
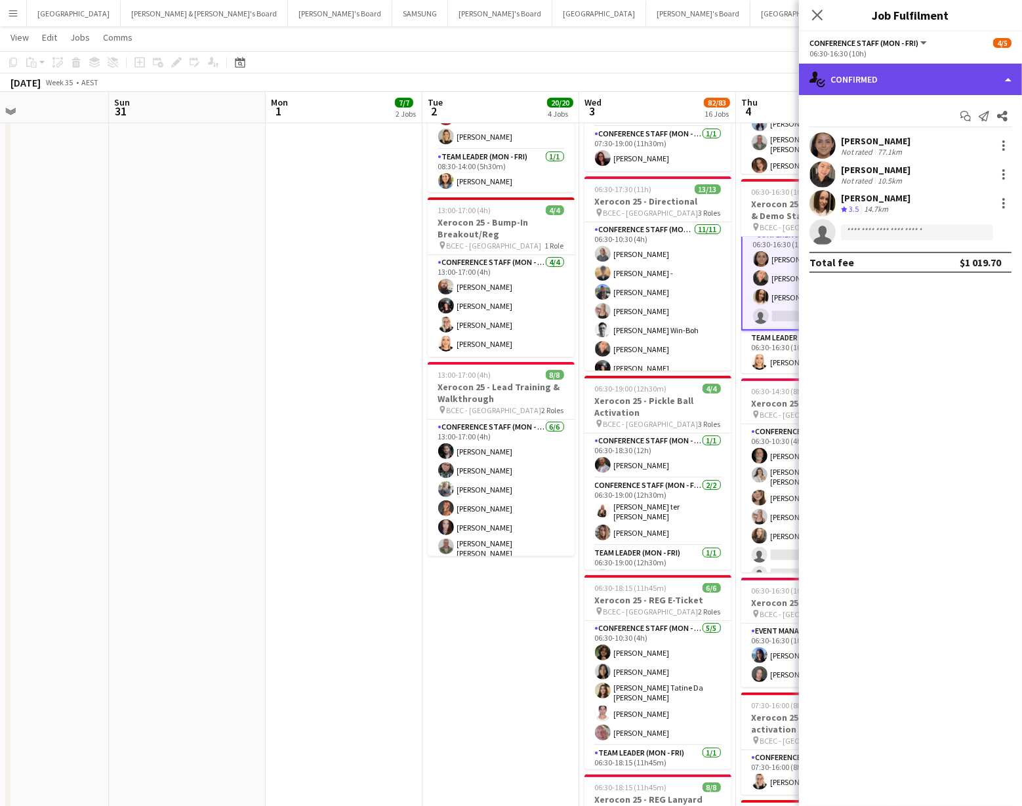
click at [978, 81] on div "single-neutral-actions-check-2 Confirmed" at bounding box center [910, 79] width 223 height 31
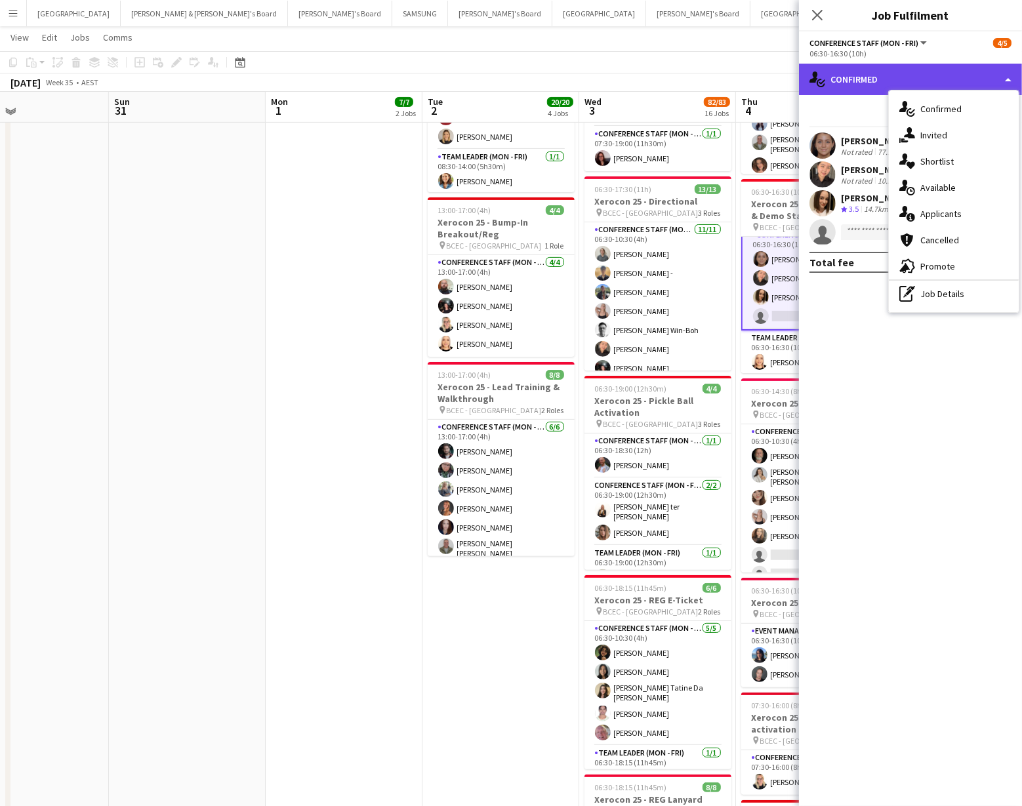
scroll to position [348, 0]
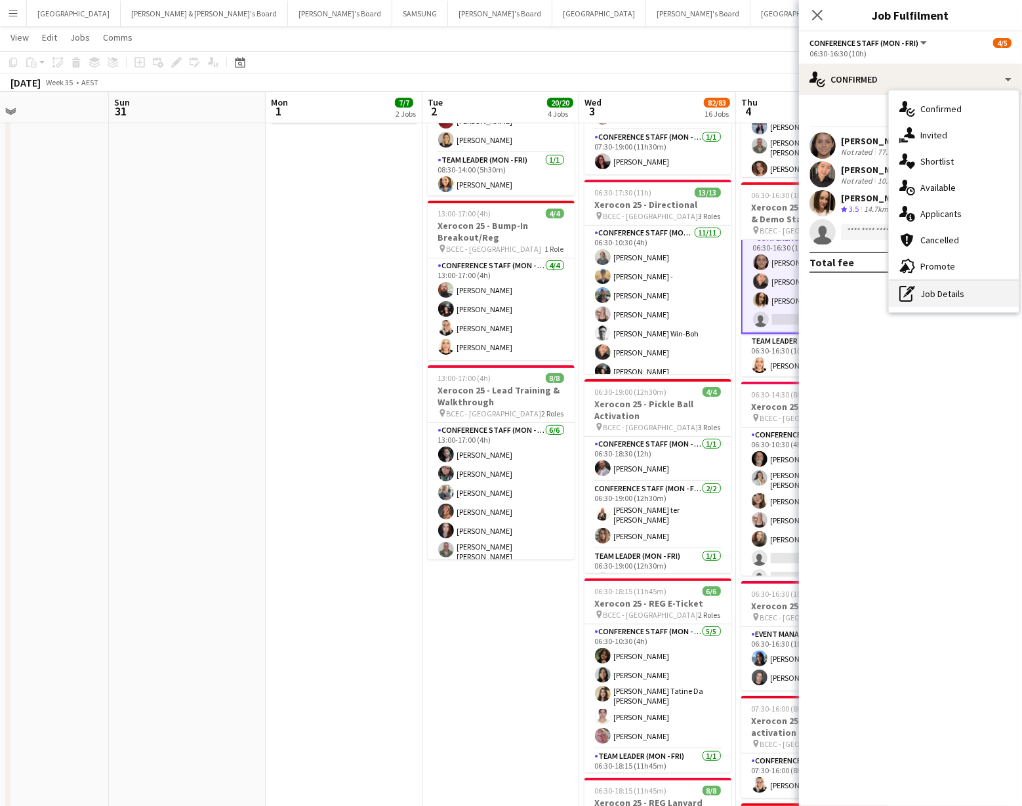
click at [963, 294] on div "pen-write Job Details" at bounding box center [954, 294] width 130 height 26
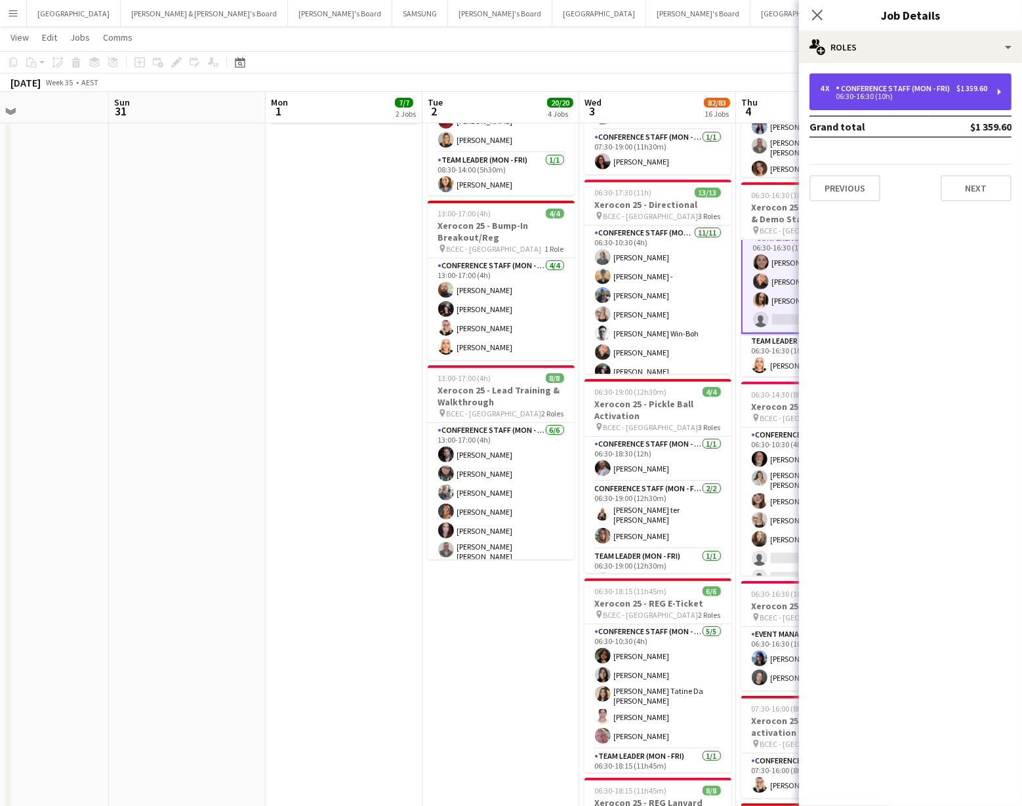
click at [963, 93] on div "06:30-16:30 (10h)" at bounding box center [903, 96] width 167 height 7
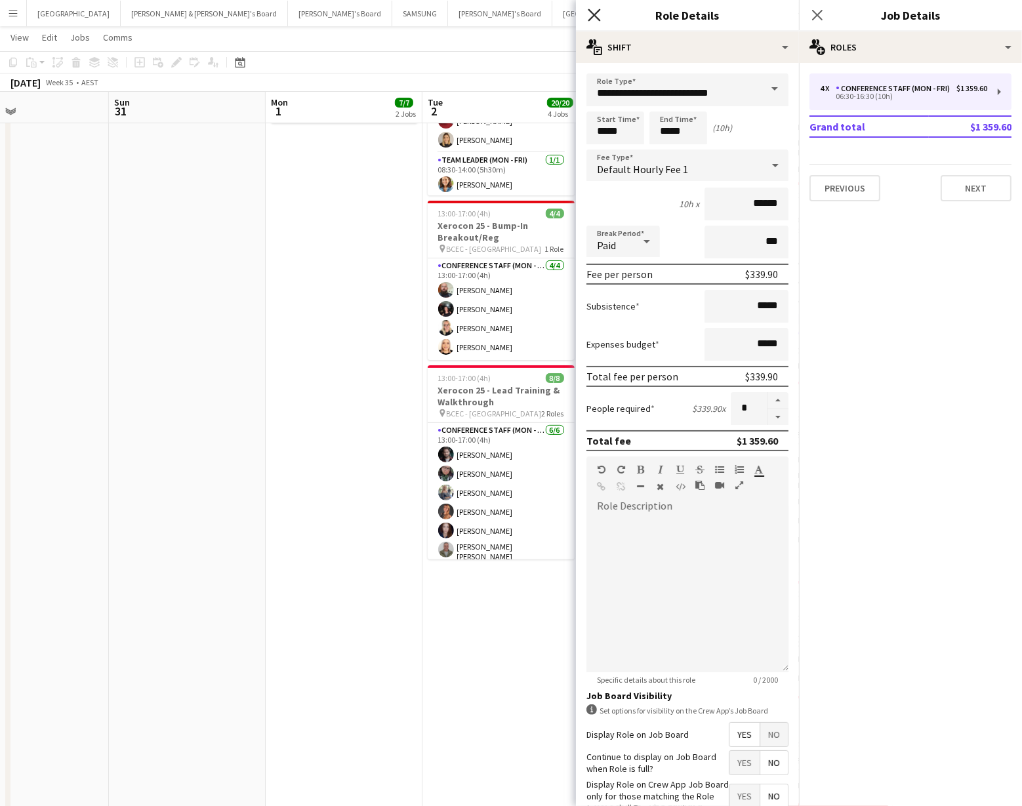
click at [591, 12] on icon "Close pop-in" at bounding box center [594, 15] width 12 height 12
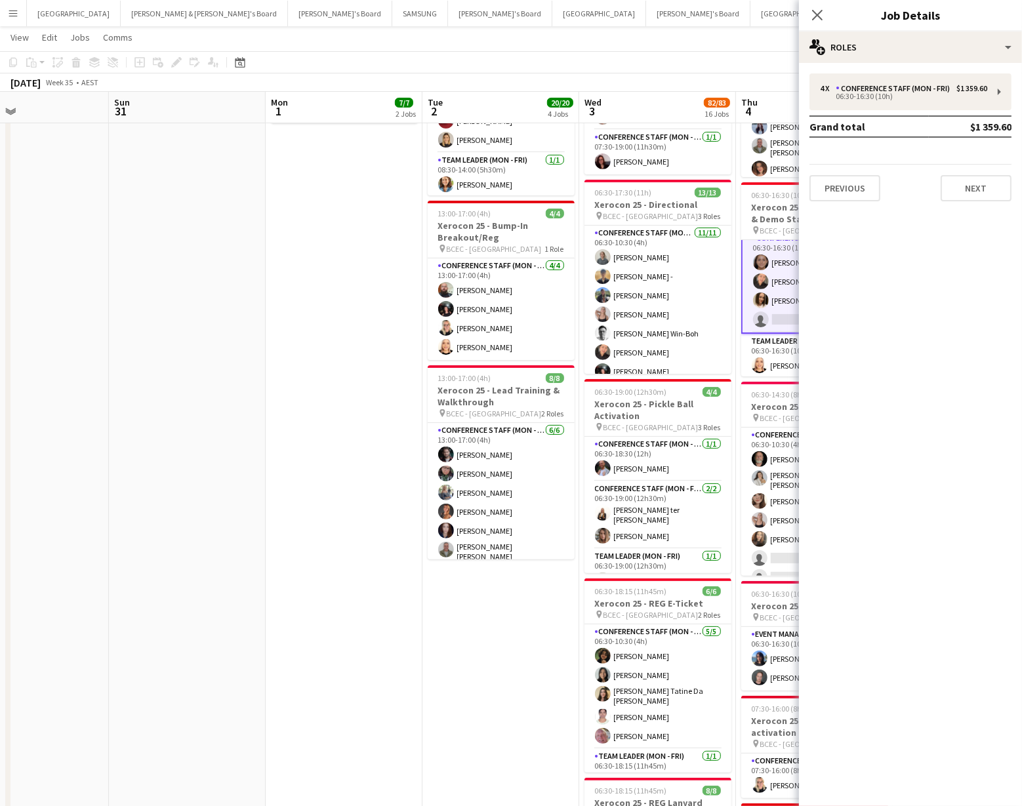
click at [717, 79] on div "[DATE] Week 35 • AEST" at bounding box center [511, 82] width 1022 height 18
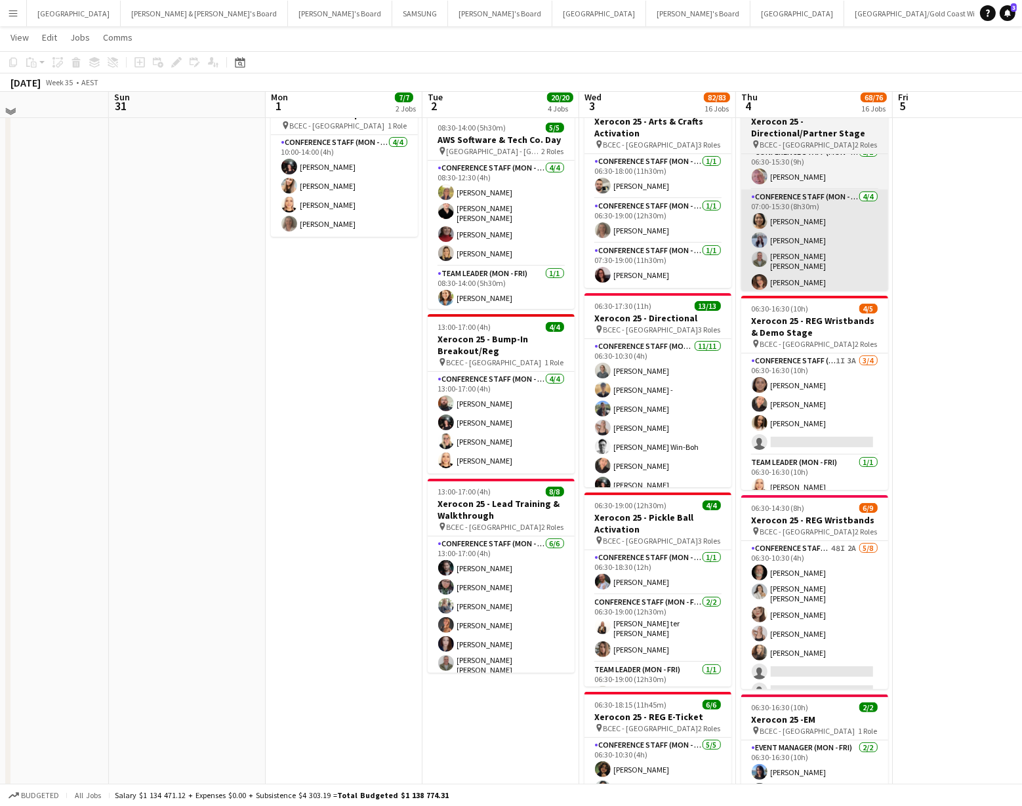
scroll to position [226, 0]
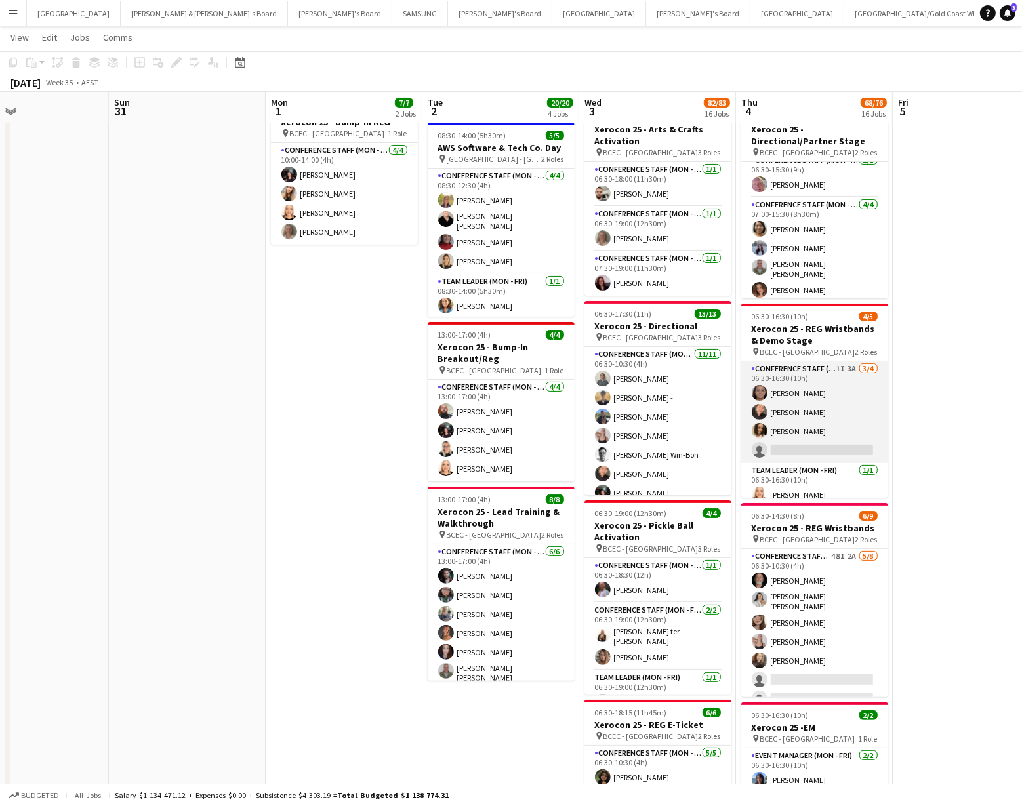
click at [805, 444] on app-card-role "Conference Staff (Mon - Fri) 1I 3A [DATE] 06:30-16:30 (10h) [PERSON_NAME] [PERS…" at bounding box center [814, 412] width 147 height 102
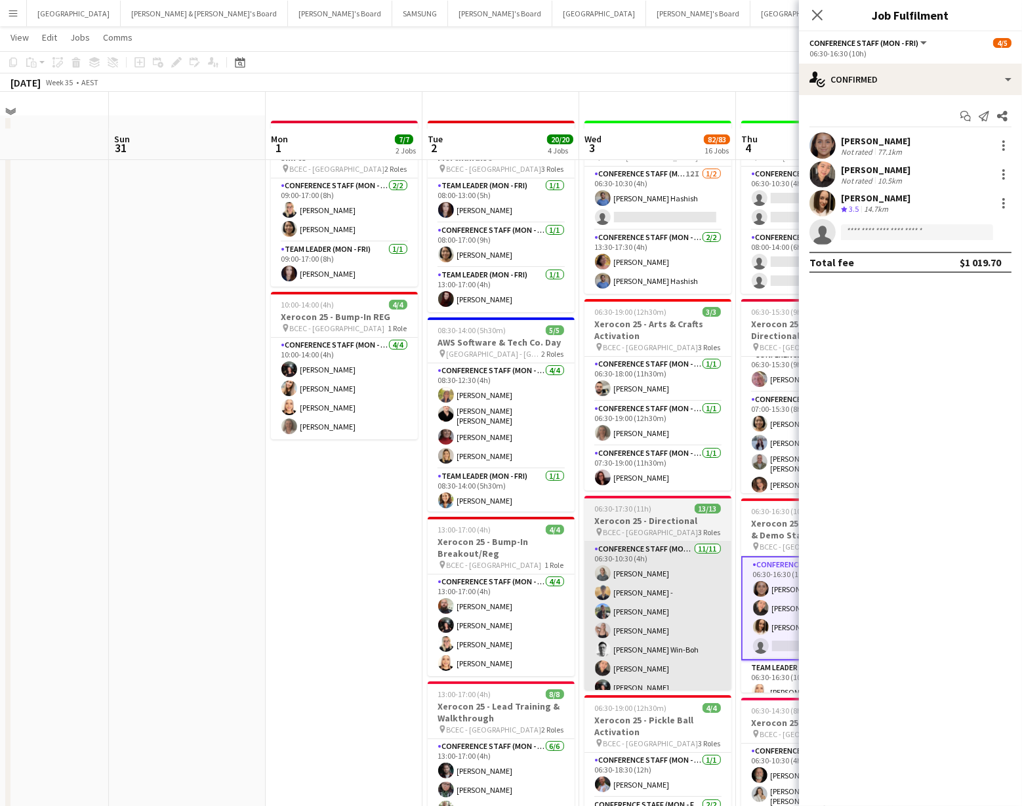
scroll to position [0, 0]
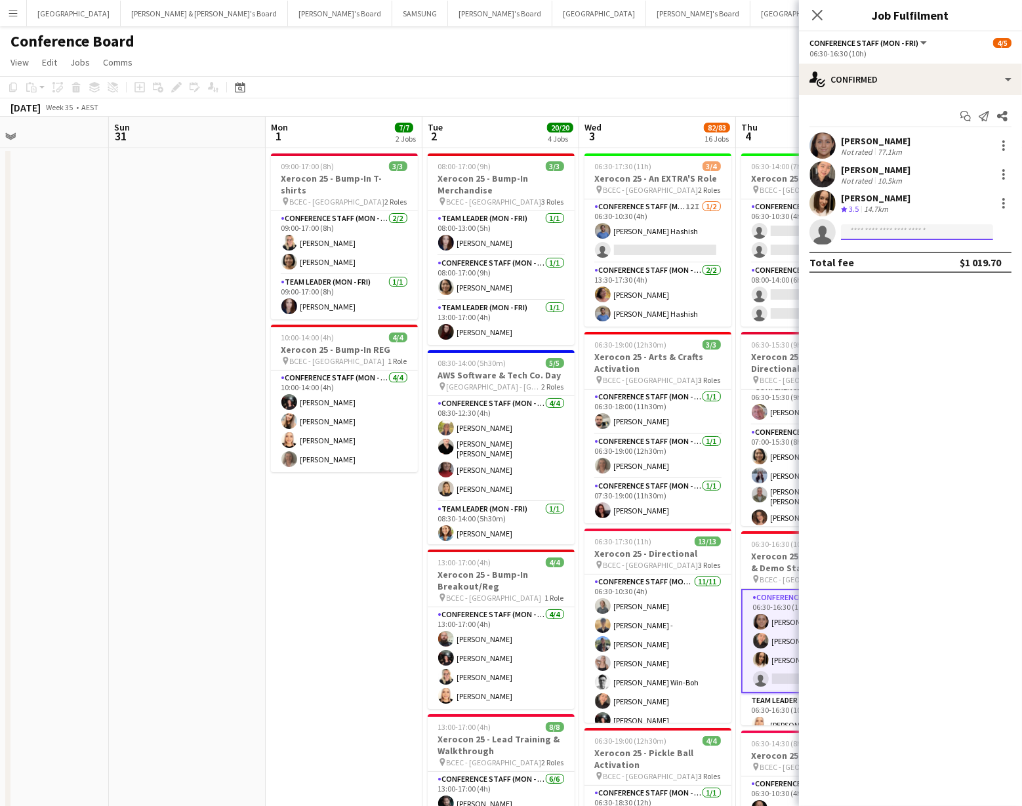
click at [890, 237] on input at bounding box center [917, 232] width 152 height 16
type input "*****"
click at [895, 267] on span "[PHONE_NUMBER]" at bounding box center [916, 272] width 131 height 10
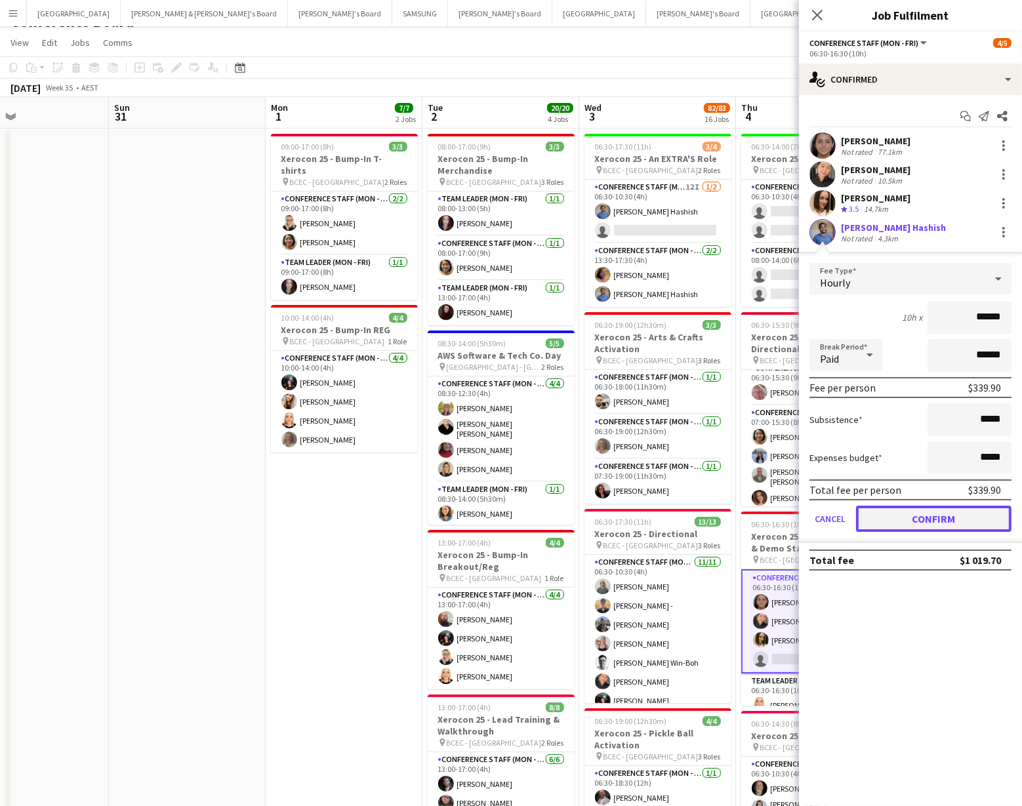
scroll to position [23, 0]
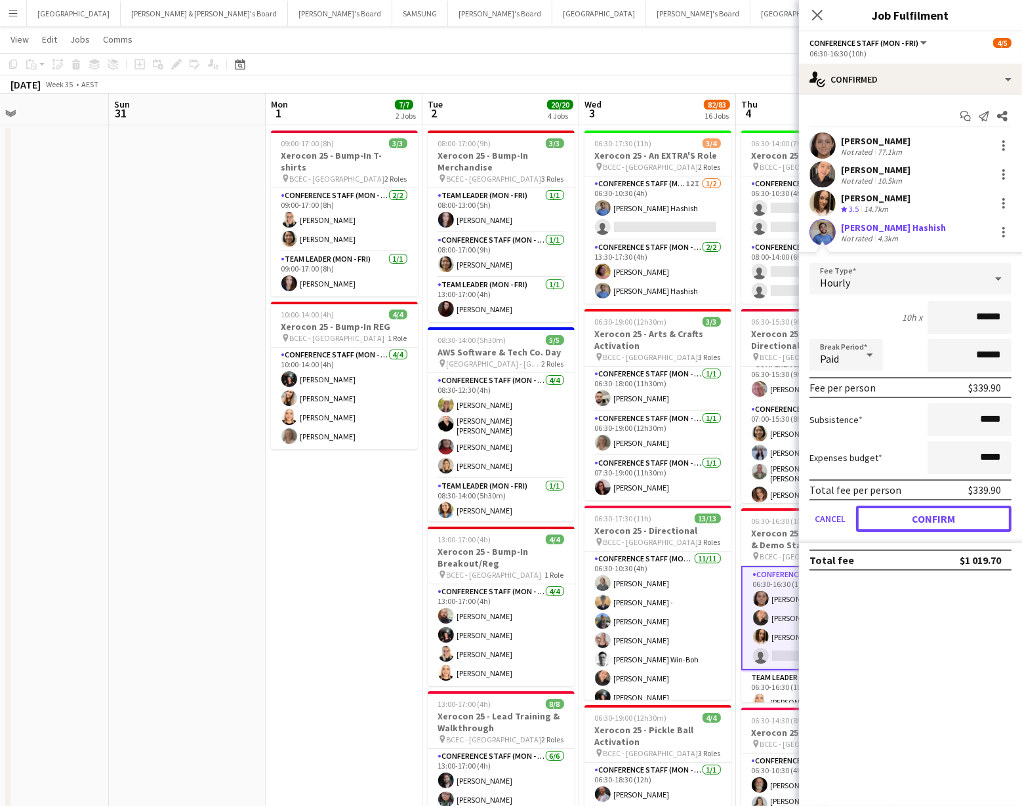
click at [937, 517] on button "Confirm" at bounding box center [933, 519] width 155 height 26
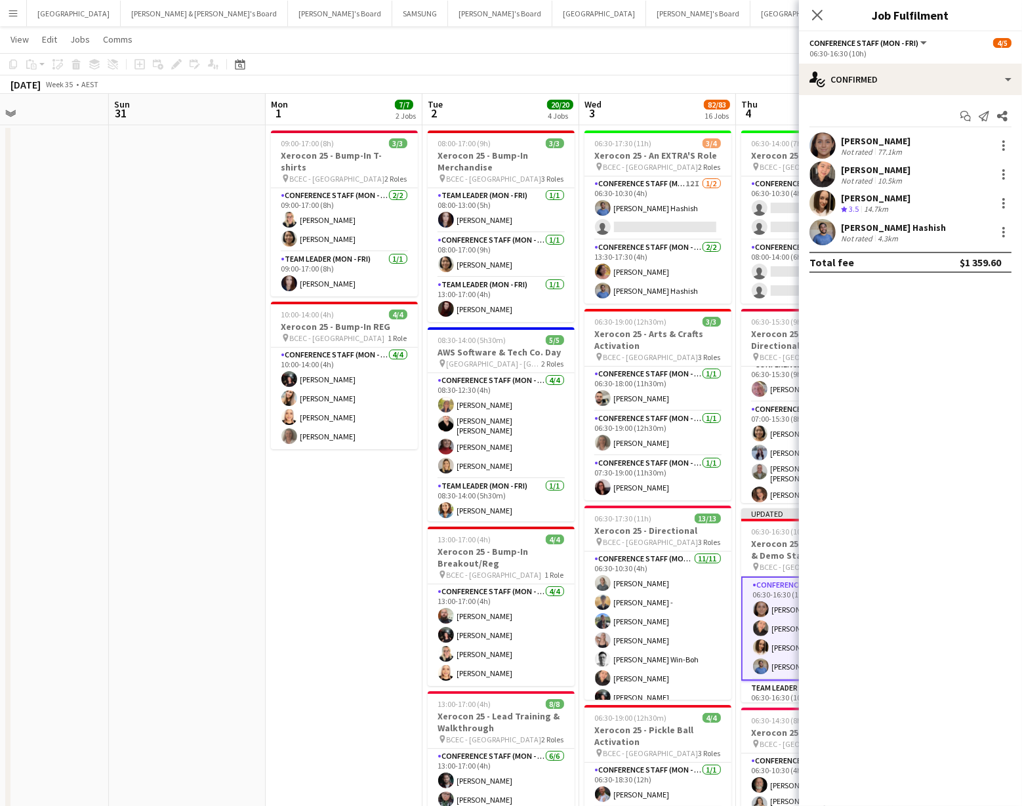
click at [757, 92] on div "[DATE] Week 35 • AEST Publish 1 job Revert 1 job" at bounding box center [511, 84] width 1022 height 18
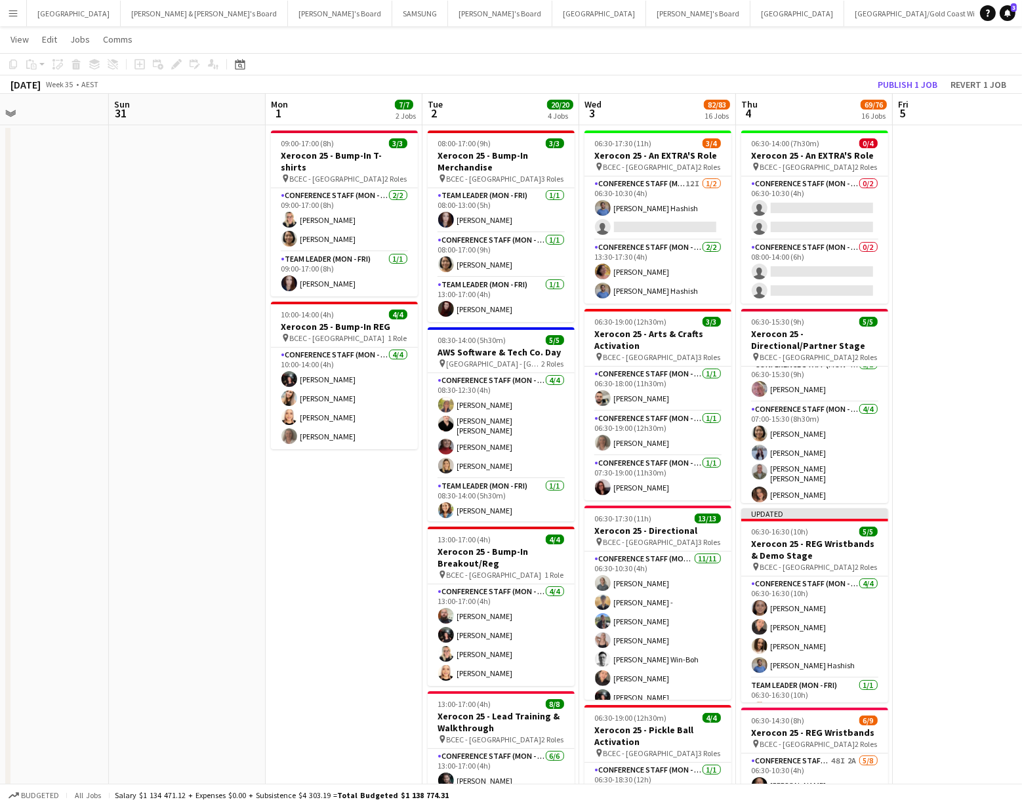
scroll to position [22, 0]
click at [896, 83] on button "Publish 1 job" at bounding box center [907, 85] width 70 height 17
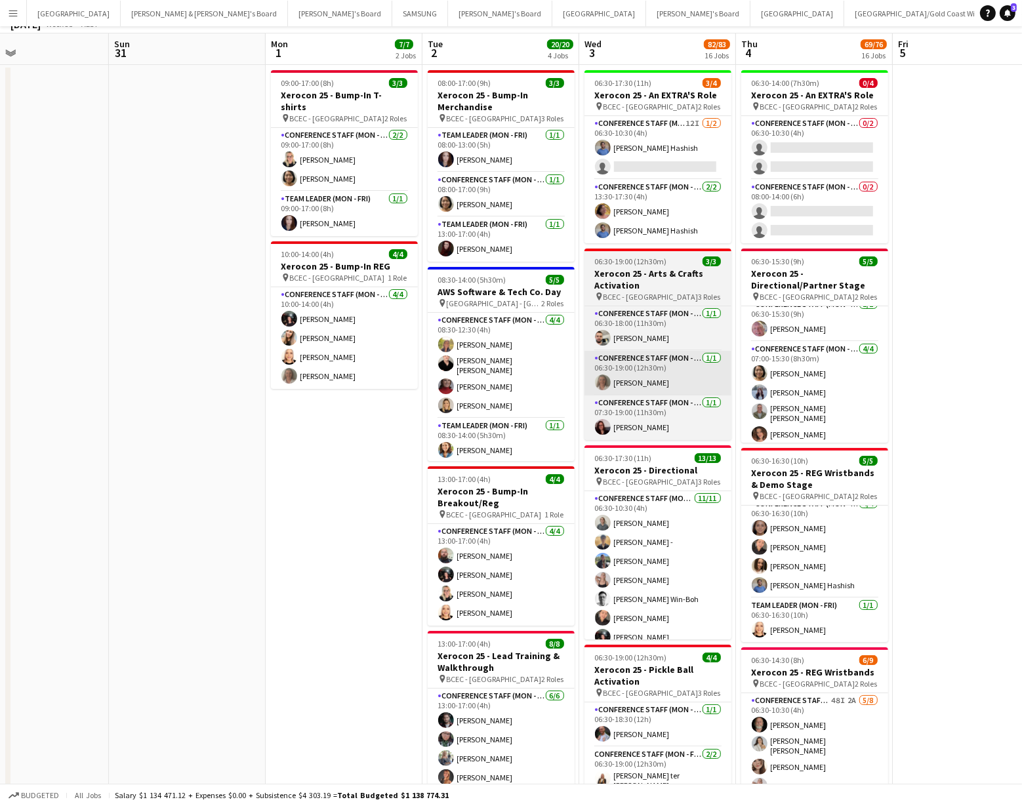
scroll to position [0, 0]
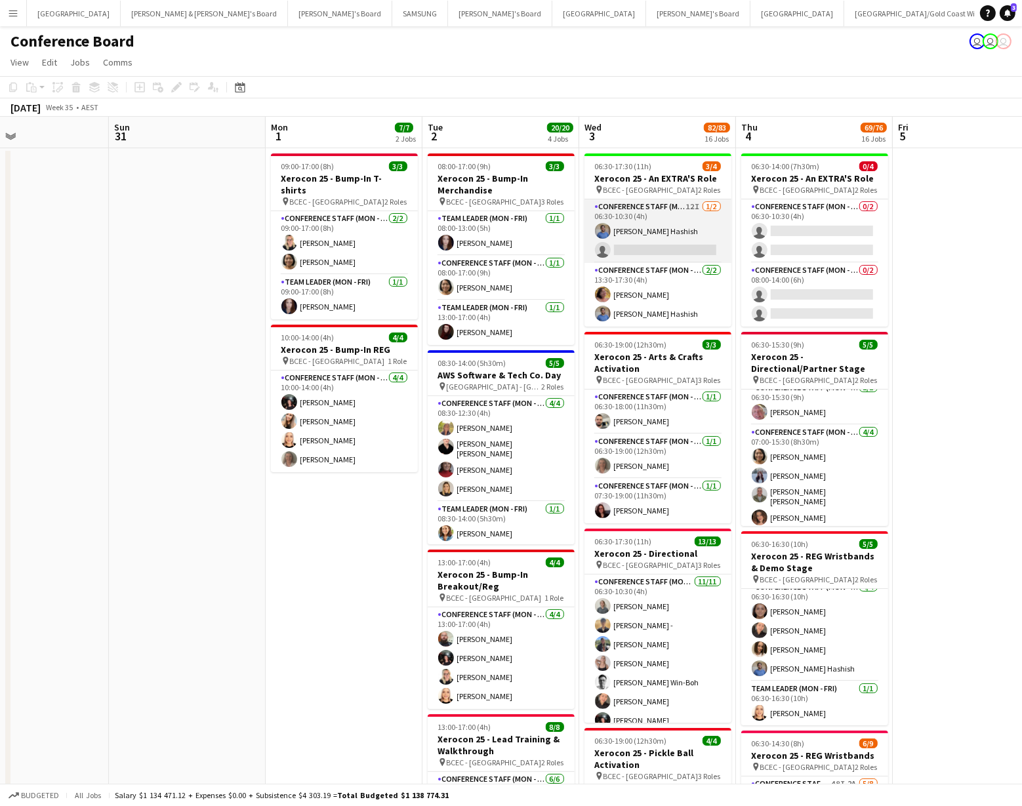
click at [654, 231] on app-card-role "Conference Staff (Mon - Fri) 12I [DATE] 06:30-10:30 (4h) [PERSON_NAME] Hashish …" at bounding box center [657, 231] width 147 height 64
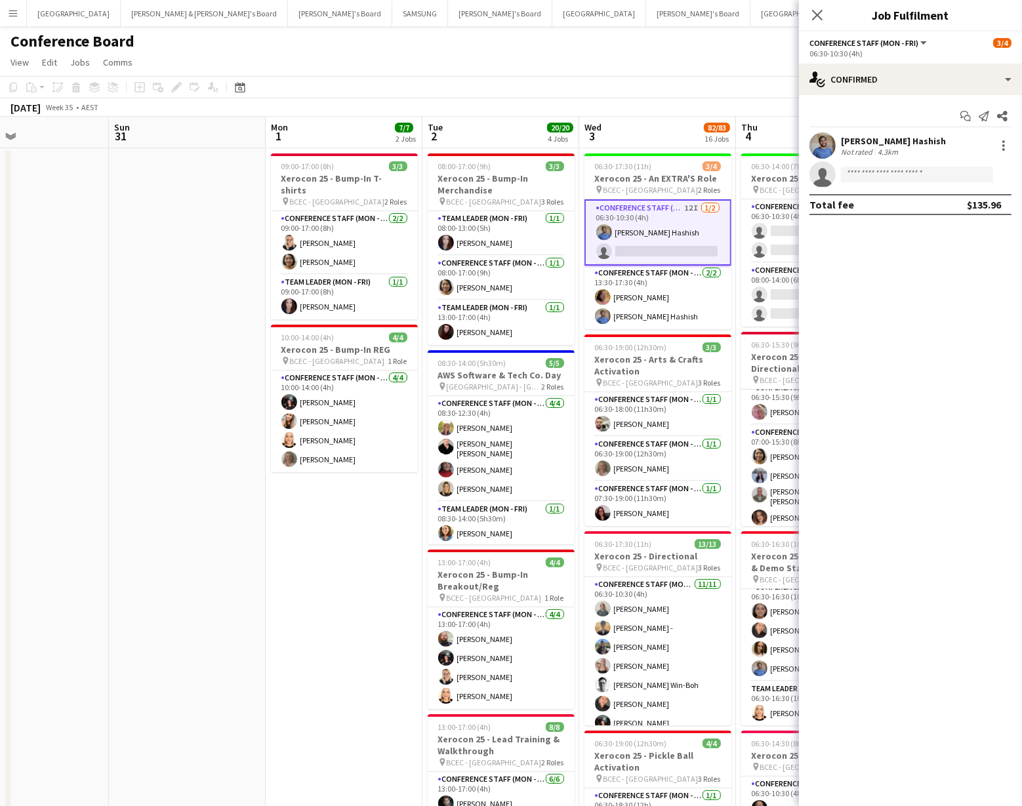
click at [825, 143] on app-user-avatar at bounding box center [822, 145] width 26 height 26
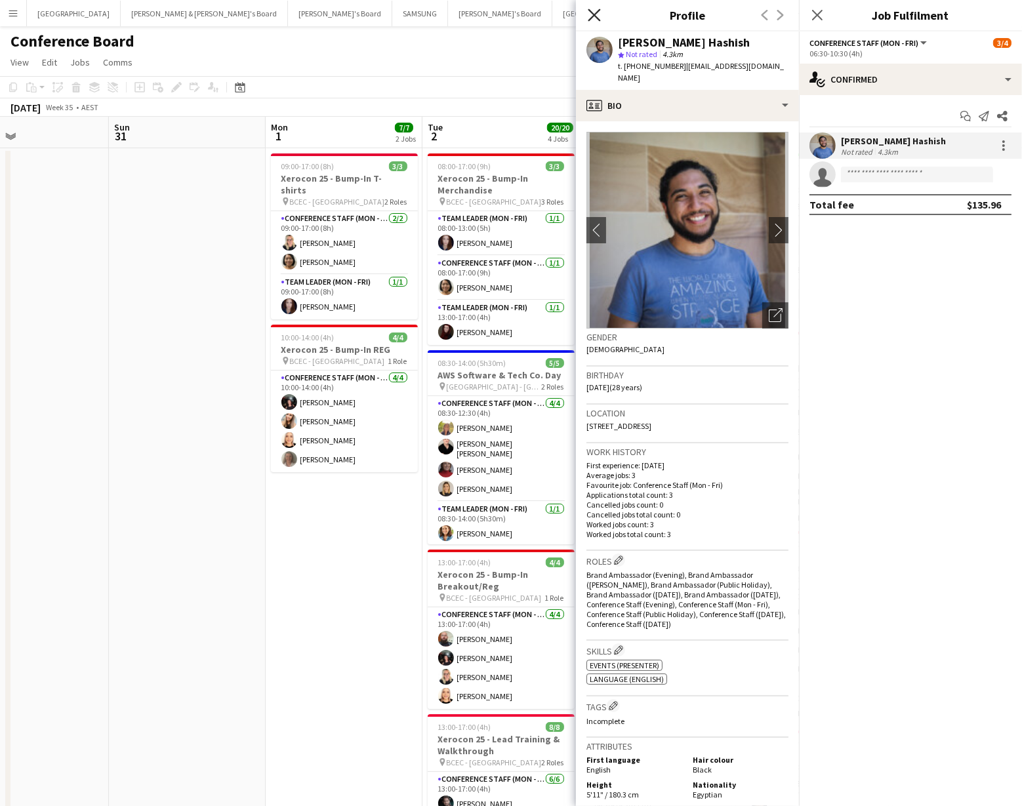
click at [594, 13] on icon "Close pop-in" at bounding box center [594, 15] width 12 height 12
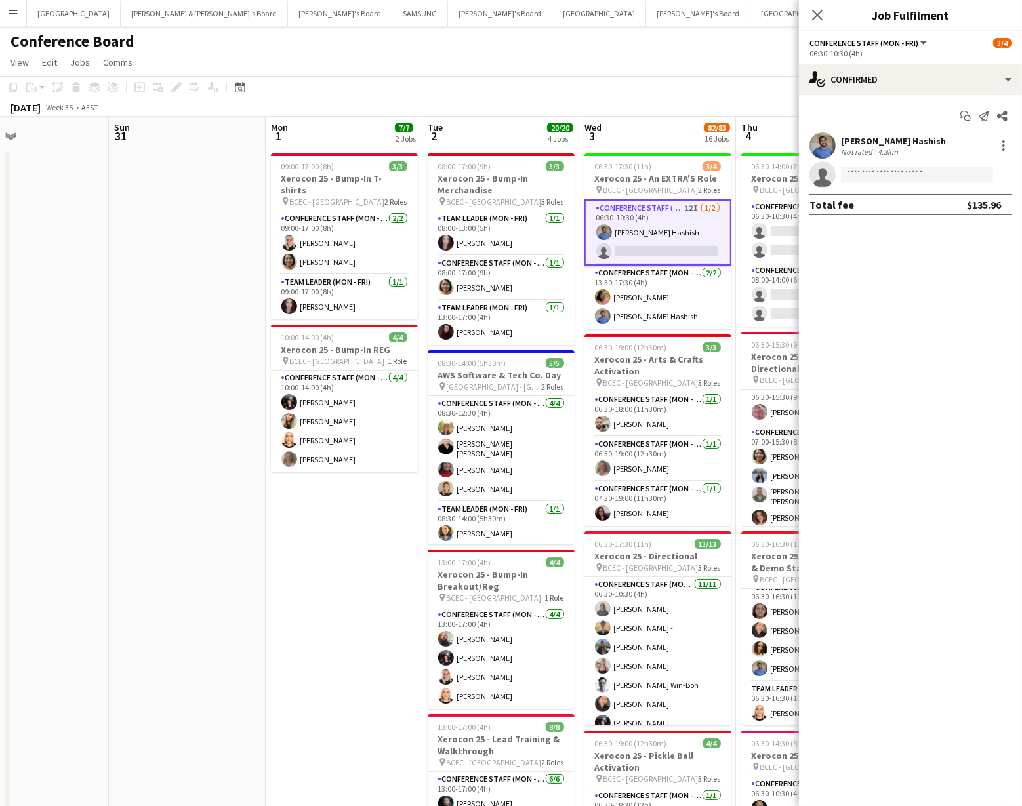
click at [683, 120] on app-board-header-date "Wed 3 82/83 16 Jobs" at bounding box center [657, 132] width 157 height 31
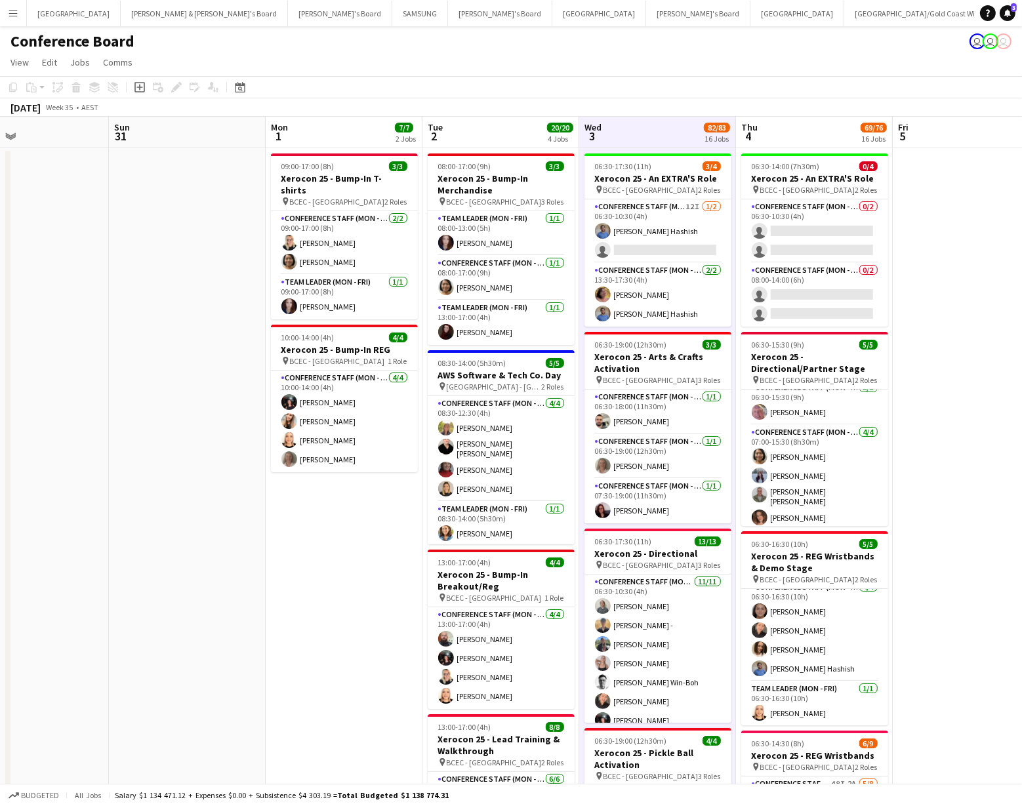
click at [655, 138] on app-board-header-date "Wed 3 82/83 16 Jobs" at bounding box center [657, 132] width 157 height 31
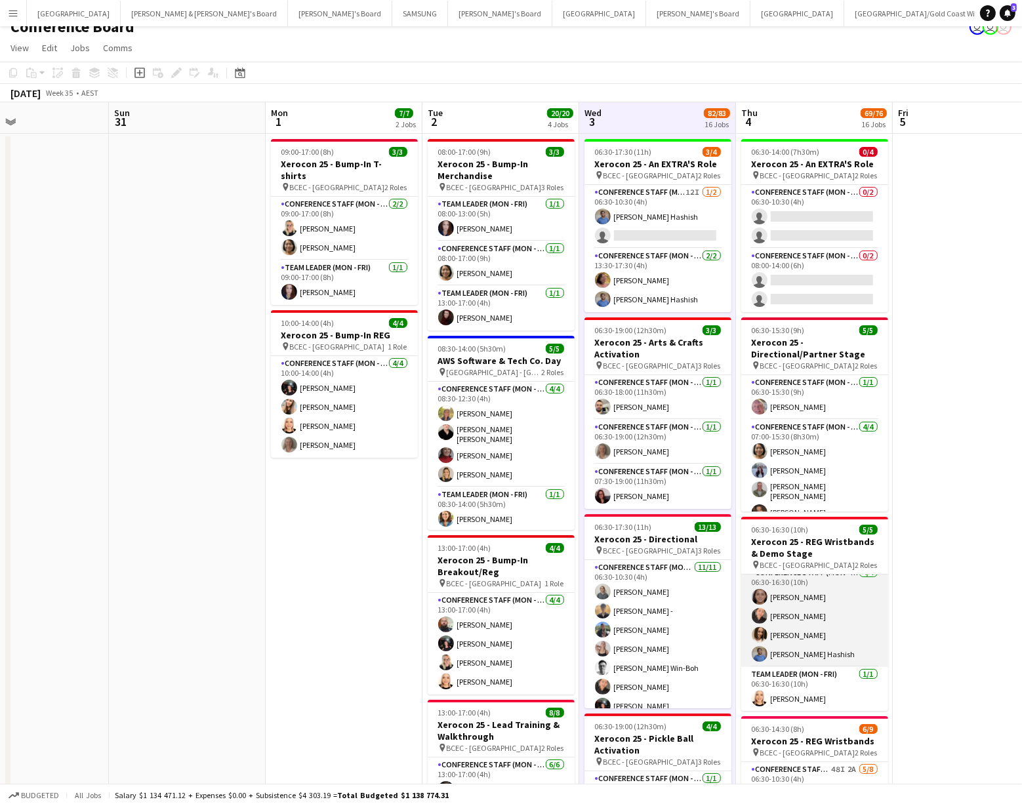
click at [813, 615] on app-card-role "Conference Staff (Mon - Fri) [DATE] 06:30-16:30 (10h) [PERSON_NAME] Chaewon [PE…" at bounding box center [814, 616] width 147 height 102
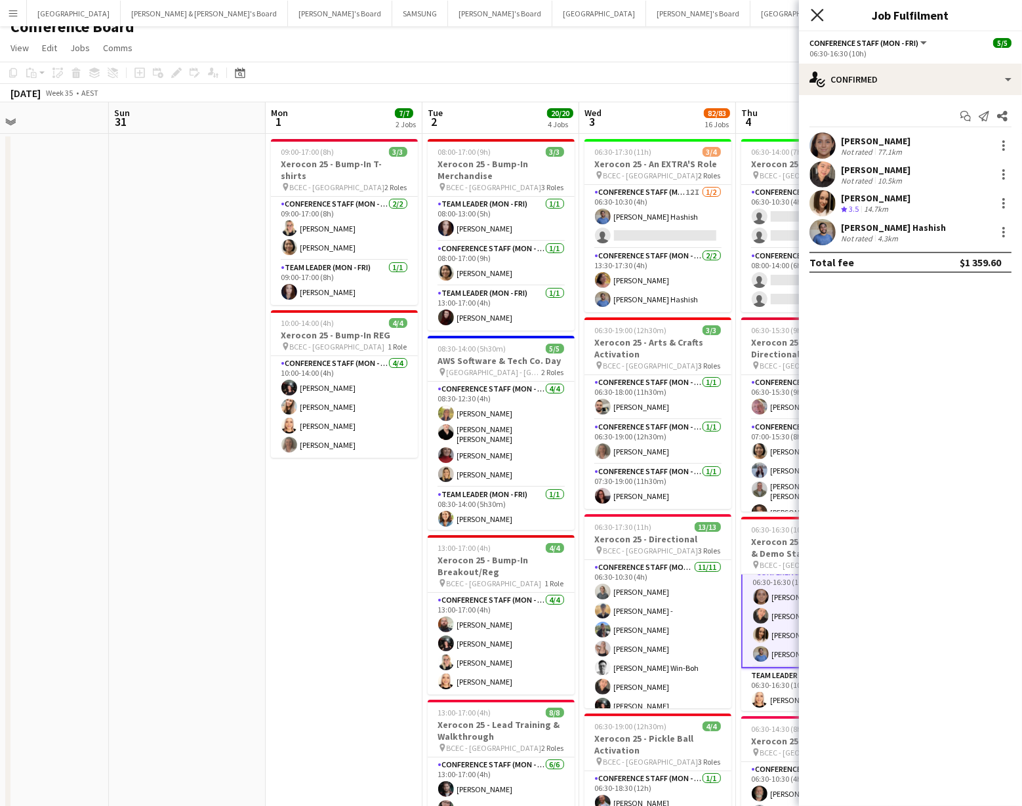
click at [817, 16] on icon at bounding box center [817, 15] width 12 height 12
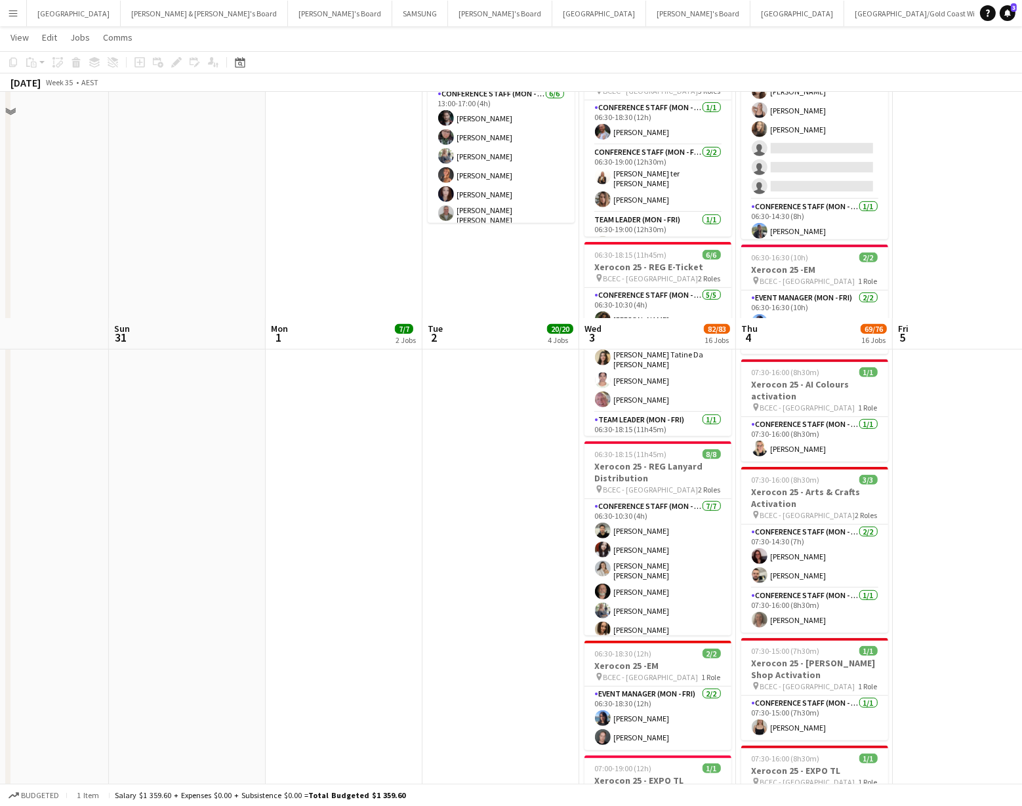
scroll to position [0, 0]
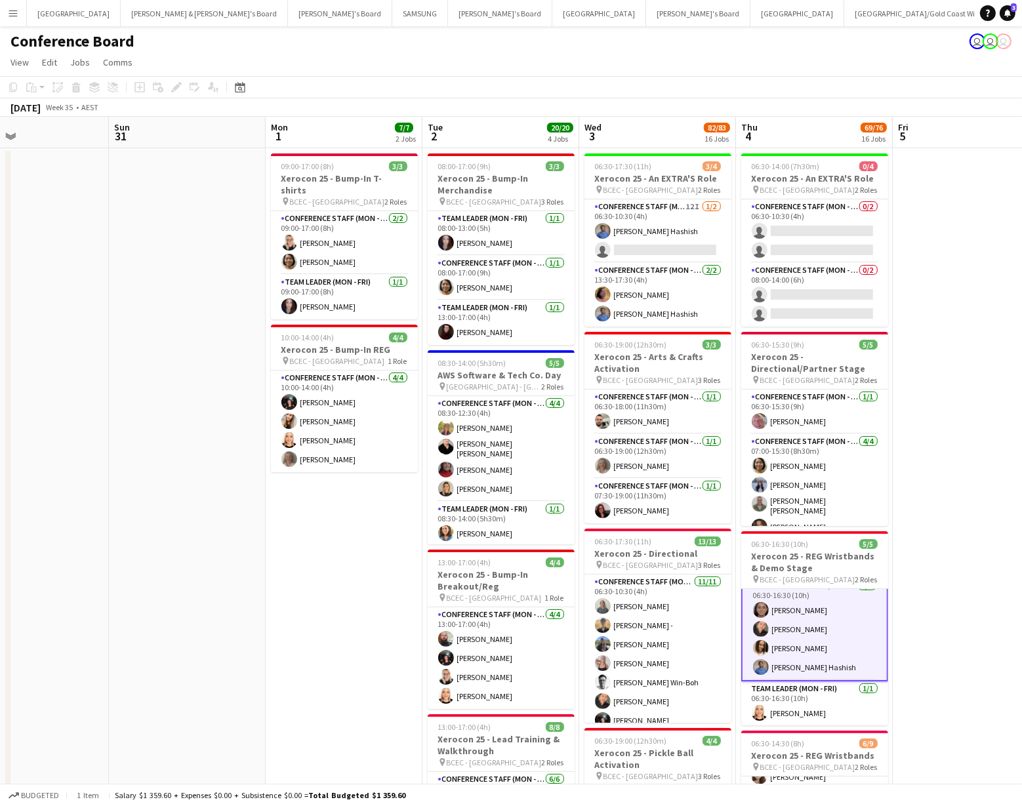
click at [787, 667] on app-card-role "Conference Staff (Mon - Fri) 4/4 06:30-16:30 (10h) Leyre Ginard Chaewon Lee Lau…" at bounding box center [814, 629] width 147 height 104
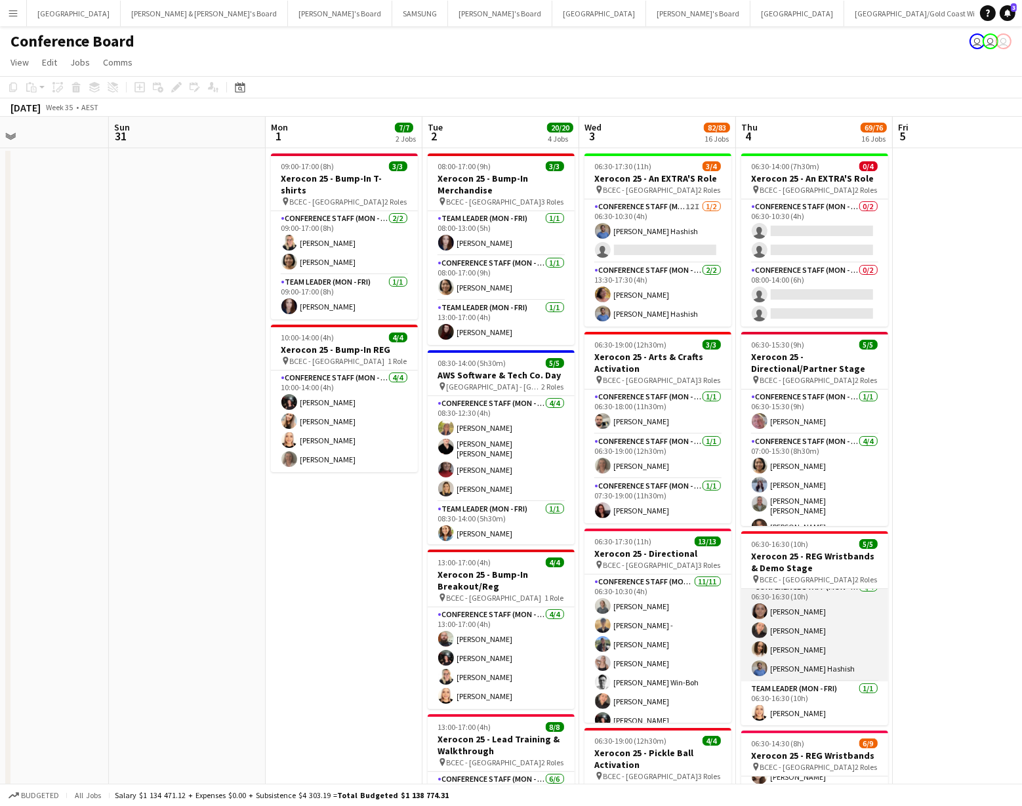
click at [757, 664] on app-user-avatar at bounding box center [760, 668] width 16 height 16
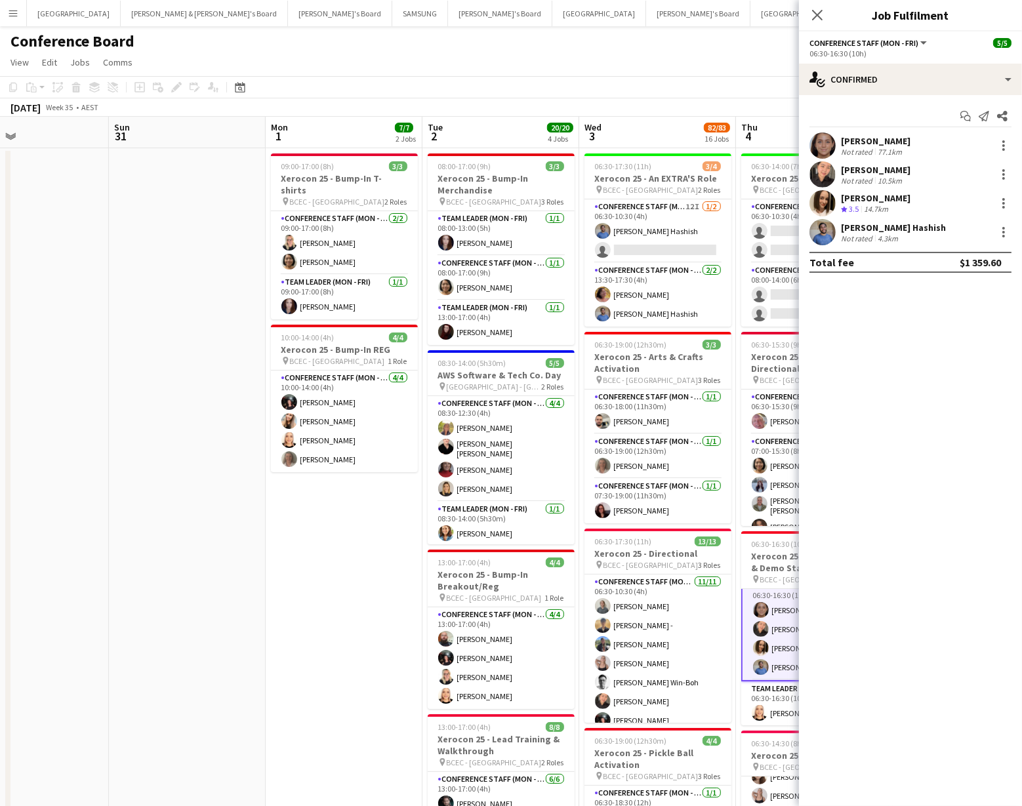
click at [815, 226] on app-user-avatar at bounding box center [822, 232] width 26 height 26
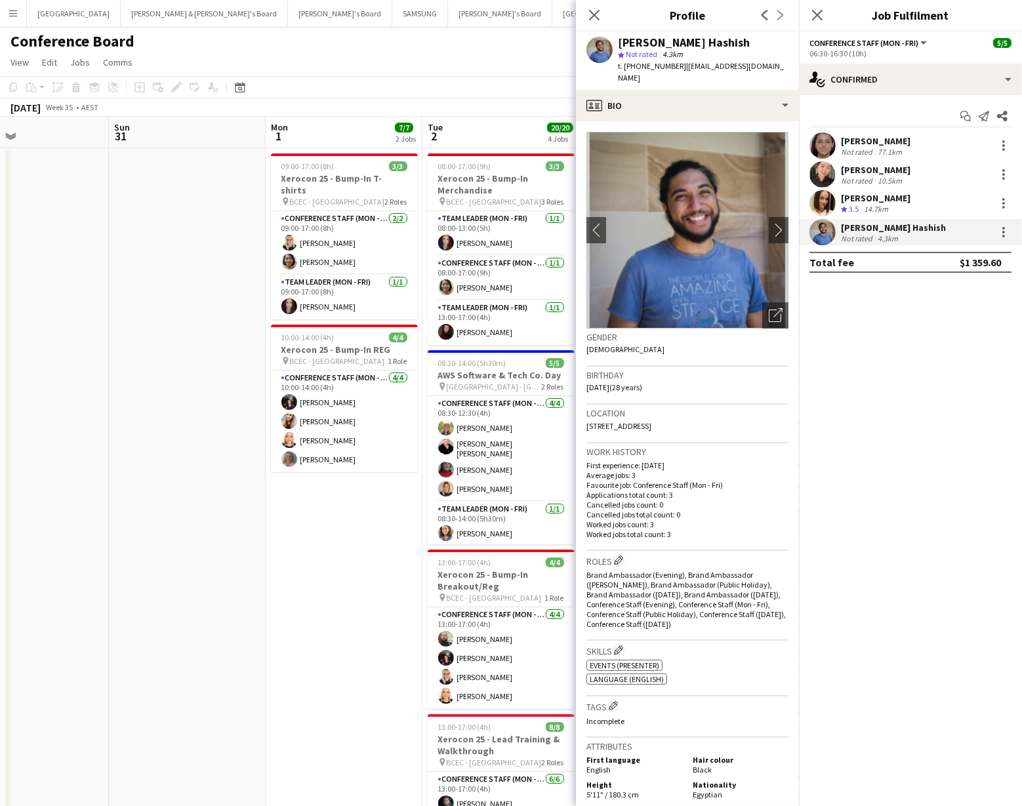
click at [498, 95] on app-toolbar "Copy Paste Paste Command V Paste with crew Command Shift V Paste linked Job Del…" at bounding box center [511, 87] width 1022 height 22
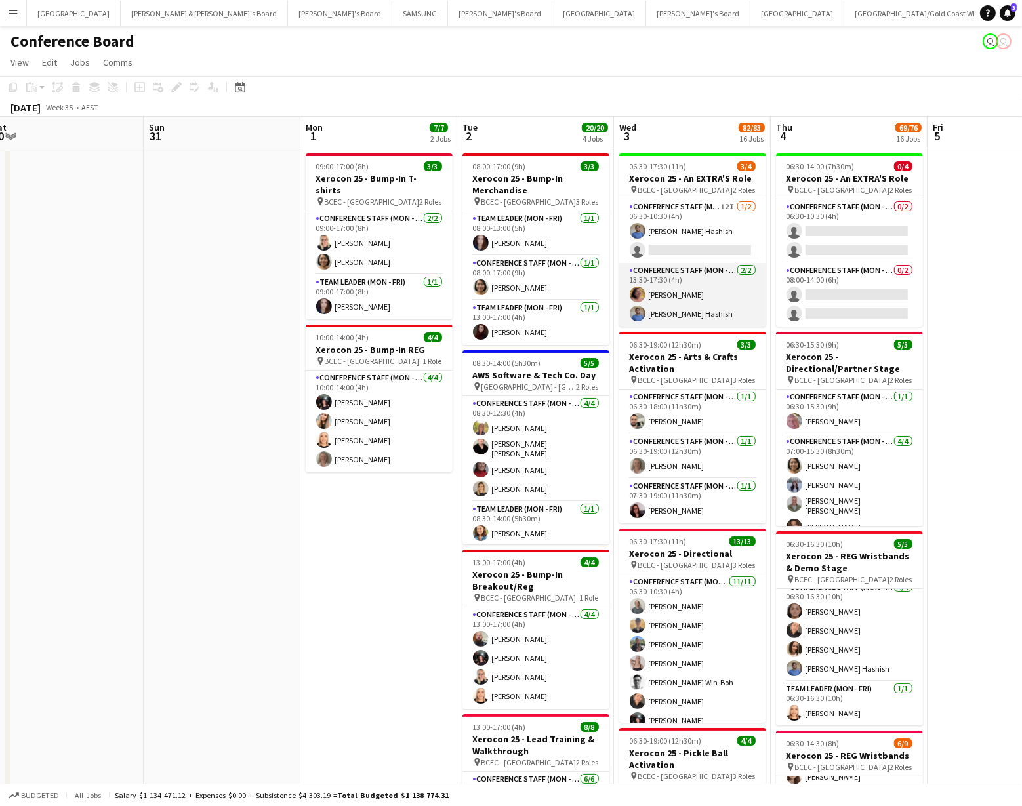
scroll to position [0, 485]
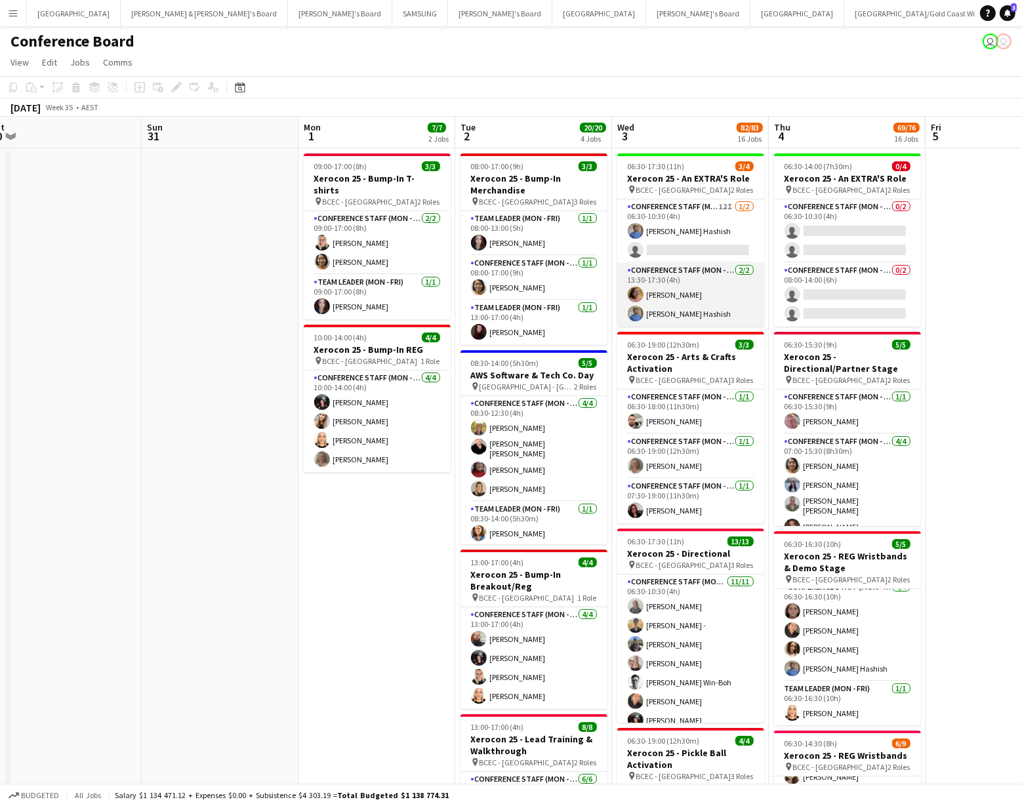
click at [682, 308] on app-card-role "Conference Staff (Mon - Fri) 2/2 13:30-17:30 (4h) Sally Dobson Sohib Hashish" at bounding box center [690, 295] width 147 height 64
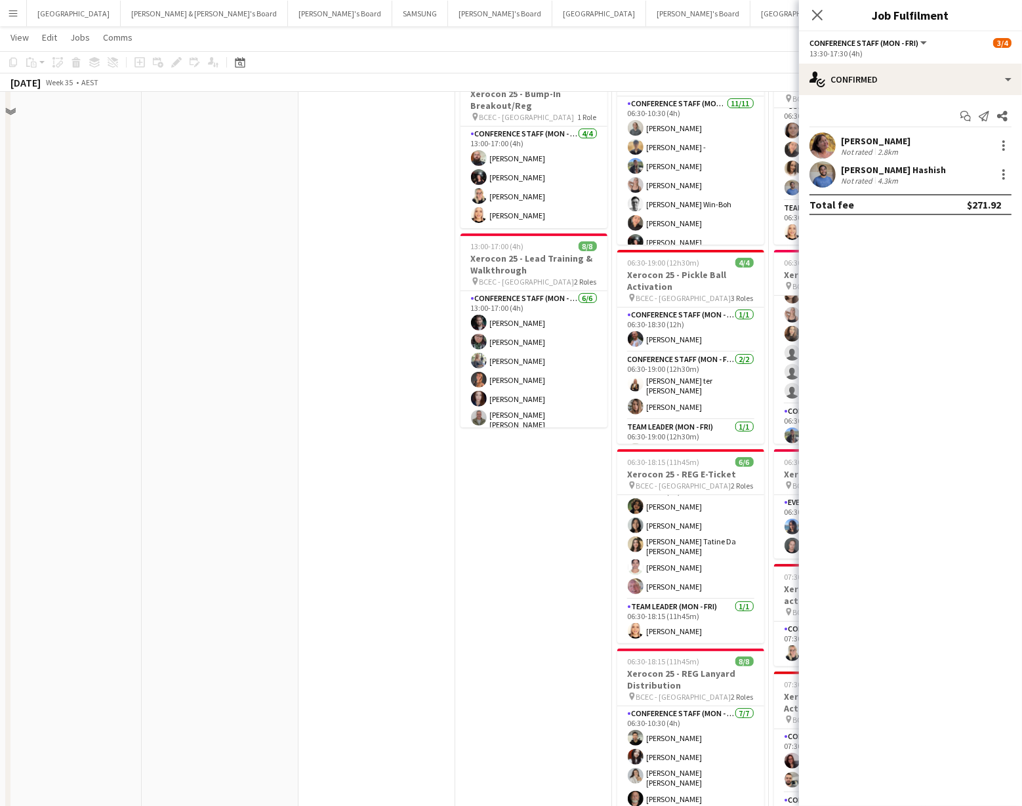
scroll to position [0, 0]
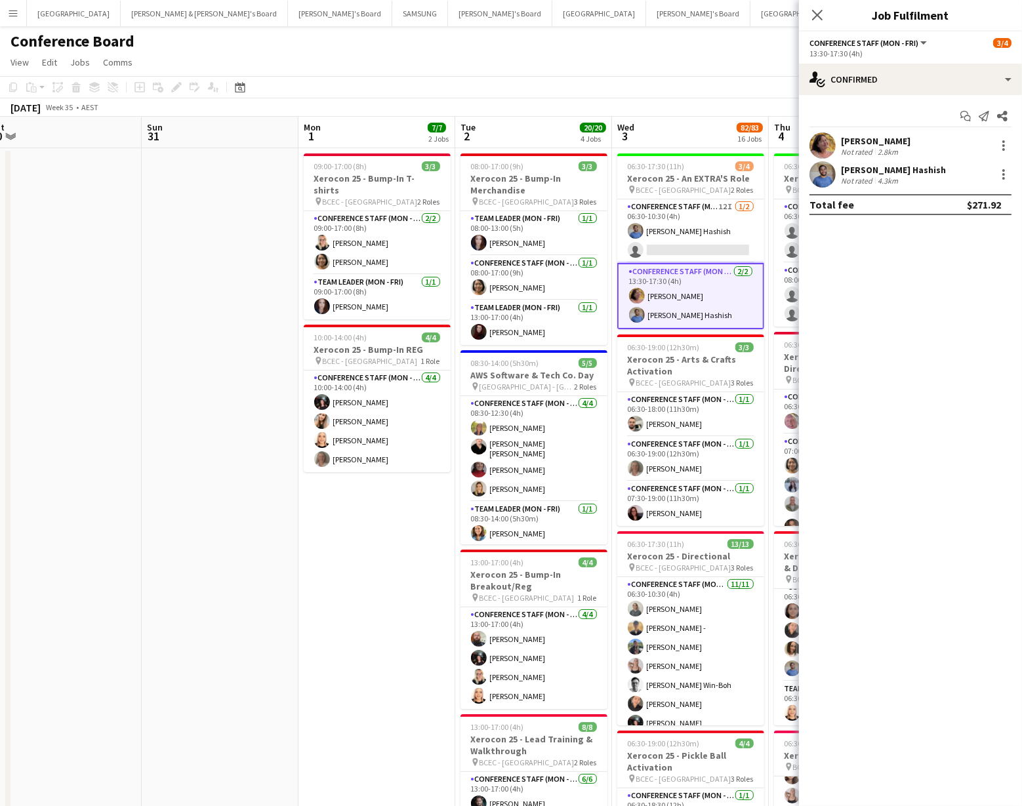
click at [702, 300] on app-card-role "Conference Staff (Mon - Fri) 2/2 13:30-17:30 (4h) Sally Dobson Sohib Hashish" at bounding box center [690, 296] width 147 height 66
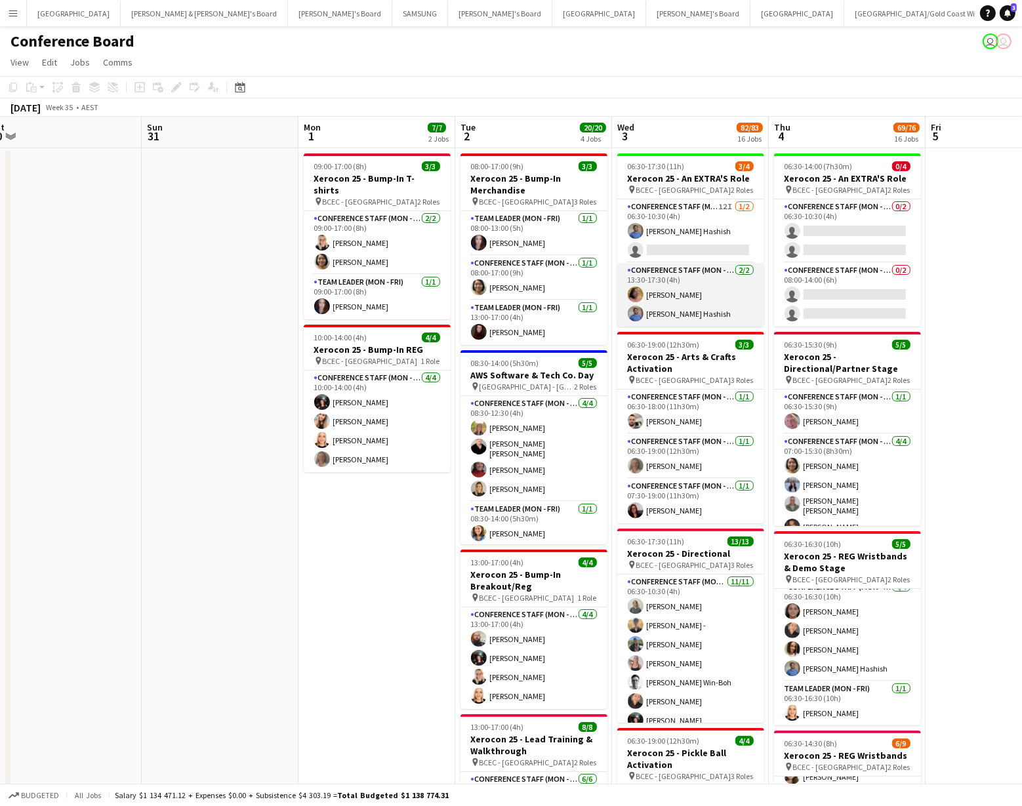
click at [687, 302] on app-card-role "Conference Staff (Mon - Fri) 2/2 13:30-17:30 (4h) Sally Dobson Sohib Hashish" at bounding box center [690, 295] width 147 height 64
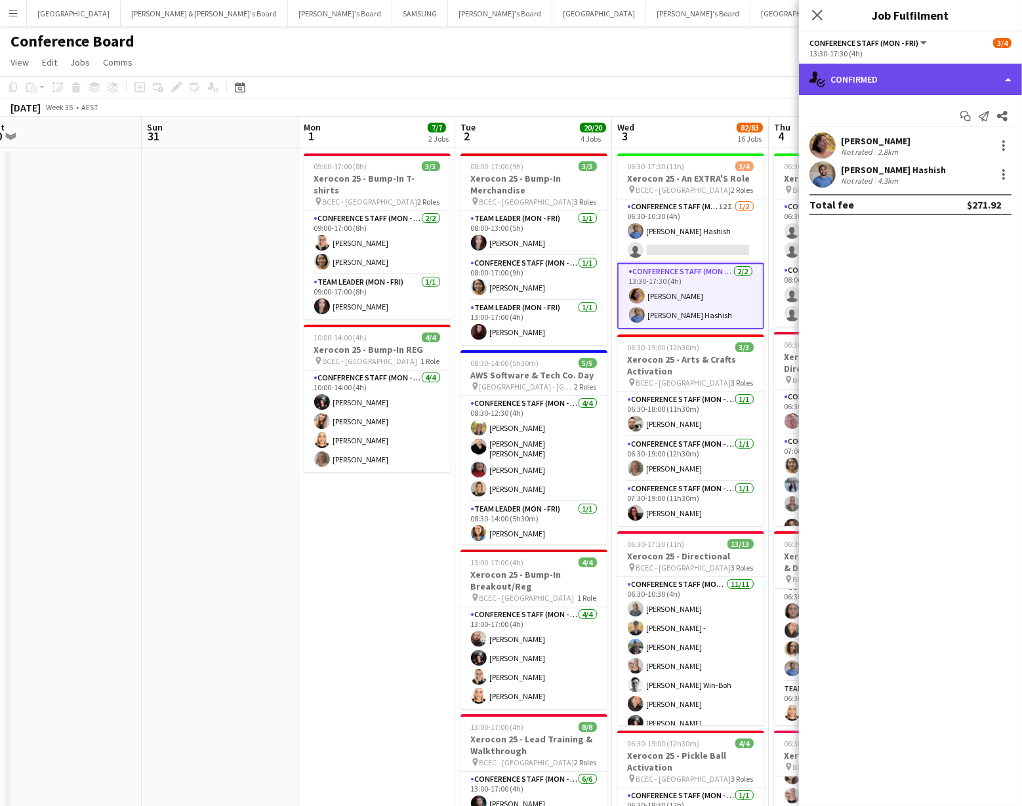
click at [960, 81] on div "single-neutral-actions-check-2 Confirmed" at bounding box center [910, 79] width 223 height 31
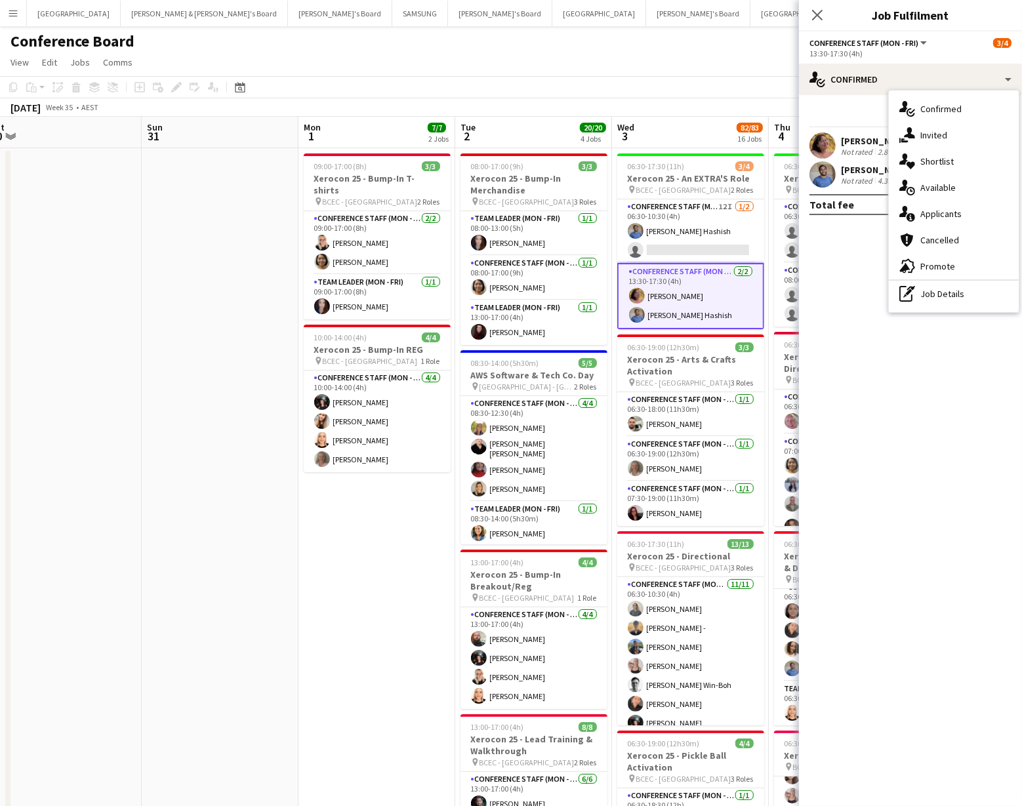
drag, startPoint x: 977, startPoint y: 292, endPoint x: 976, endPoint y: 273, distance: 19.1
click at [977, 292] on div "pen-write Job Details" at bounding box center [954, 294] width 130 height 26
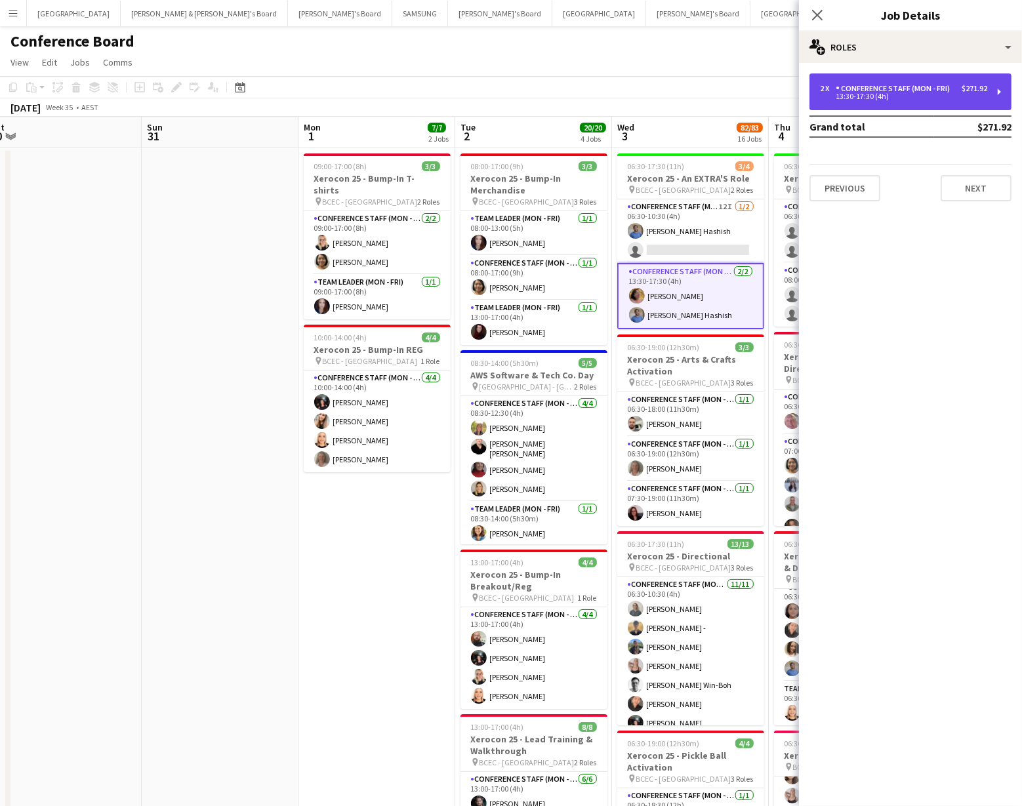
click at [959, 98] on div "13:30-17:30 (4h)" at bounding box center [903, 96] width 167 height 7
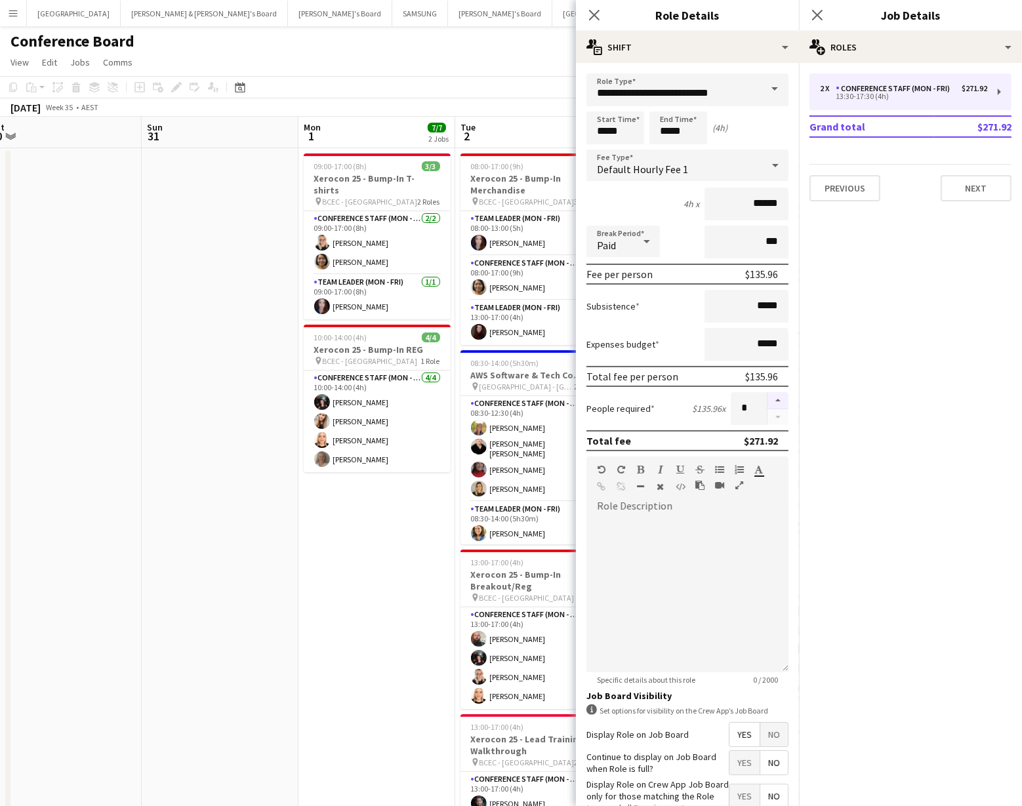
click at [777, 399] on button "button" at bounding box center [777, 400] width 21 height 17
type input "*"
click at [540, 109] on div "[DATE] Week 35 • AEST" at bounding box center [511, 107] width 1022 height 18
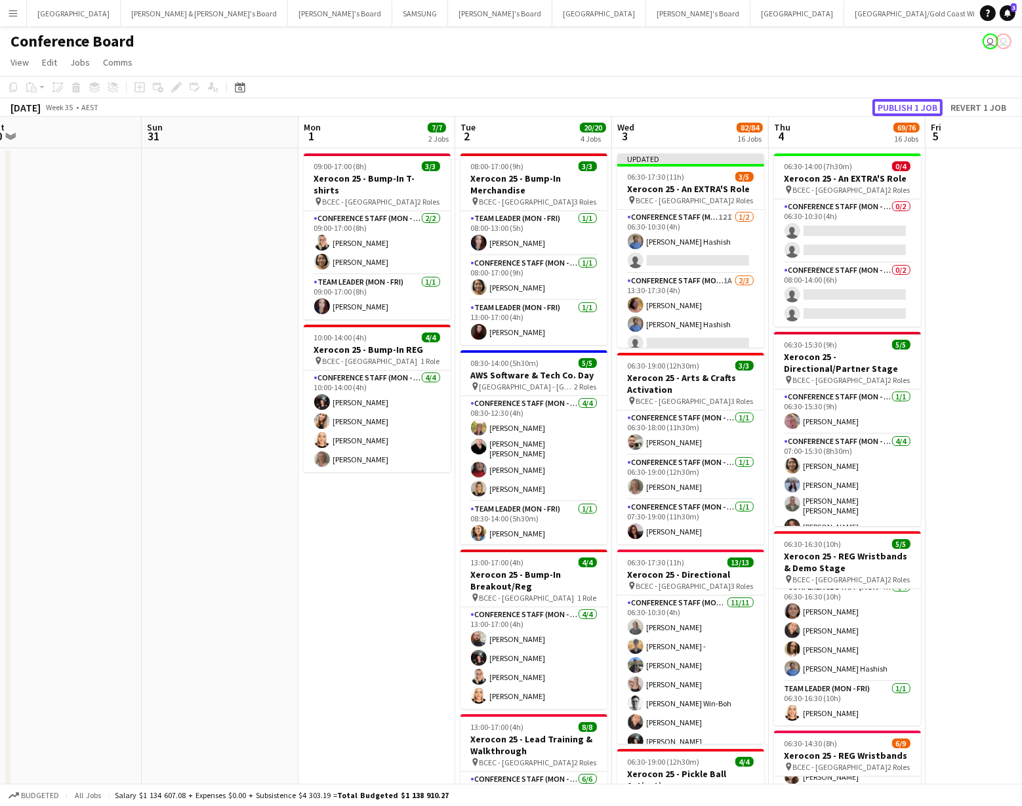
click at [906, 108] on button "Publish 1 job" at bounding box center [907, 107] width 70 height 17
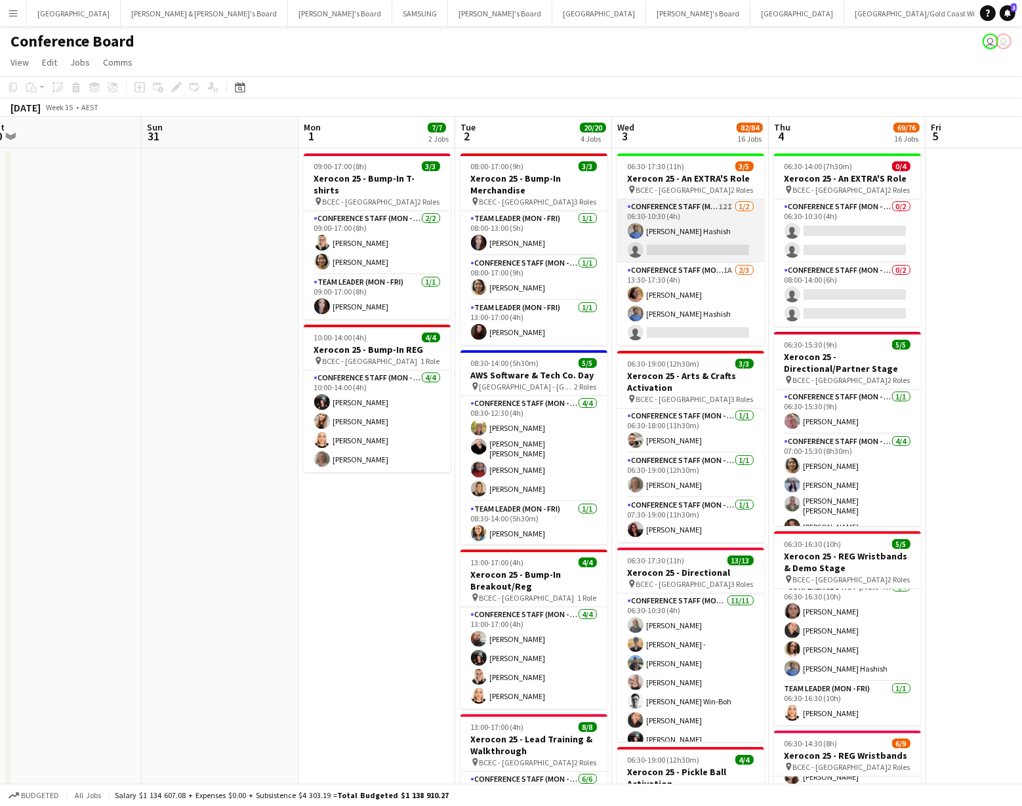
click at [689, 249] on app-card-role "Conference Staff (Mon - Fri) 12I 1/2 06:30-10:30 (4h) Sohib Hashish single-neut…" at bounding box center [690, 231] width 147 height 64
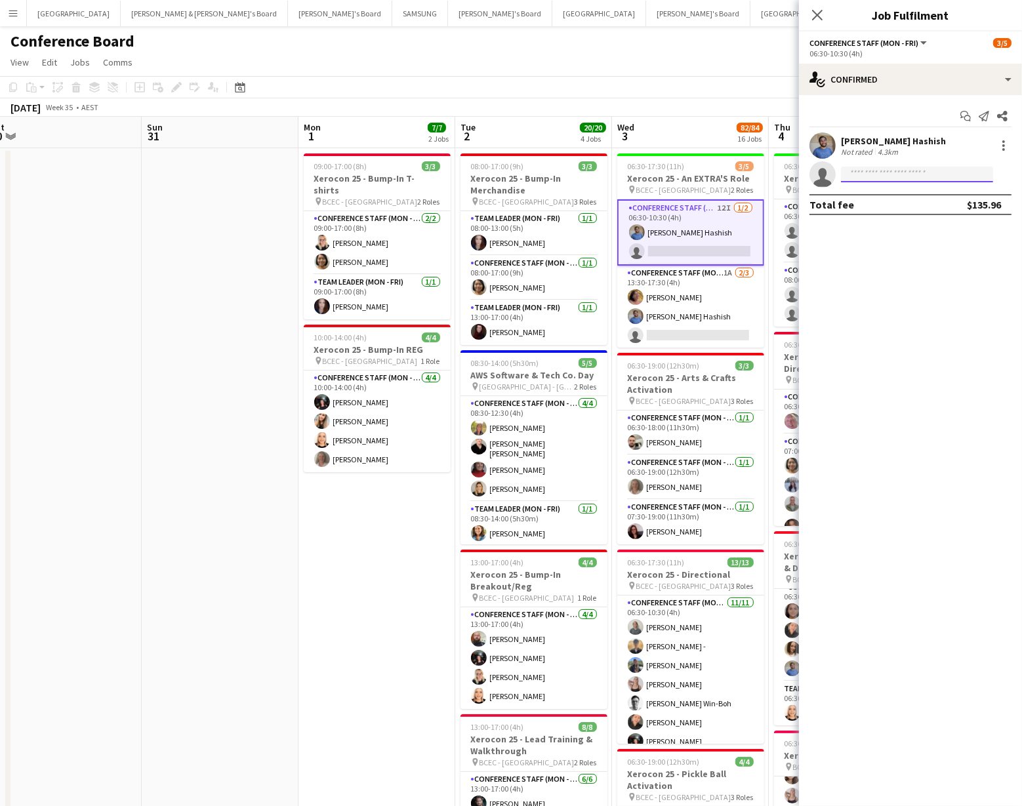
drag, startPoint x: 871, startPoint y: 172, endPoint x: 862, endPoint y: 171, distance: 9.3
click at [871, 172] on input at bounding box center [917, 175] width 152 height 16
click at [858, 176] on input at bounding box center [917, 175] width 152 height 16
type input "****"
click at [885, 200] on span "sayurisawant1912@gmail.com" at bounding box center [916, 204] width 131 height 10
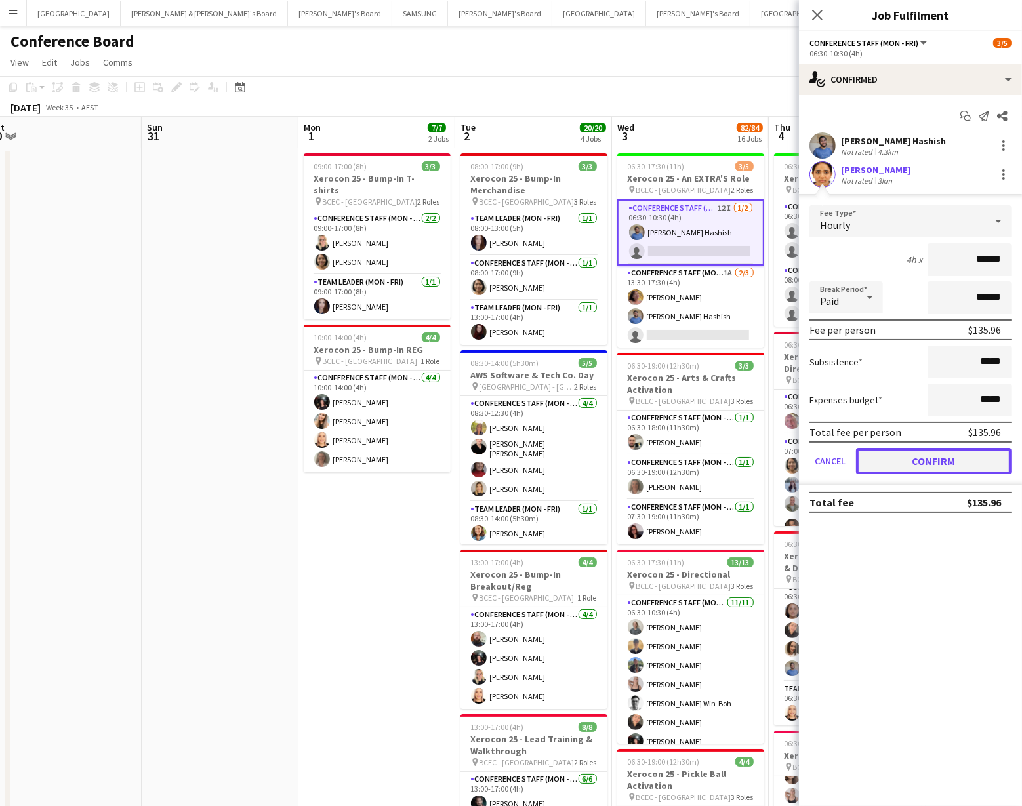
click at [914, 456] on button "Confirm" at bounding box center [933, 461] width 155 height 26
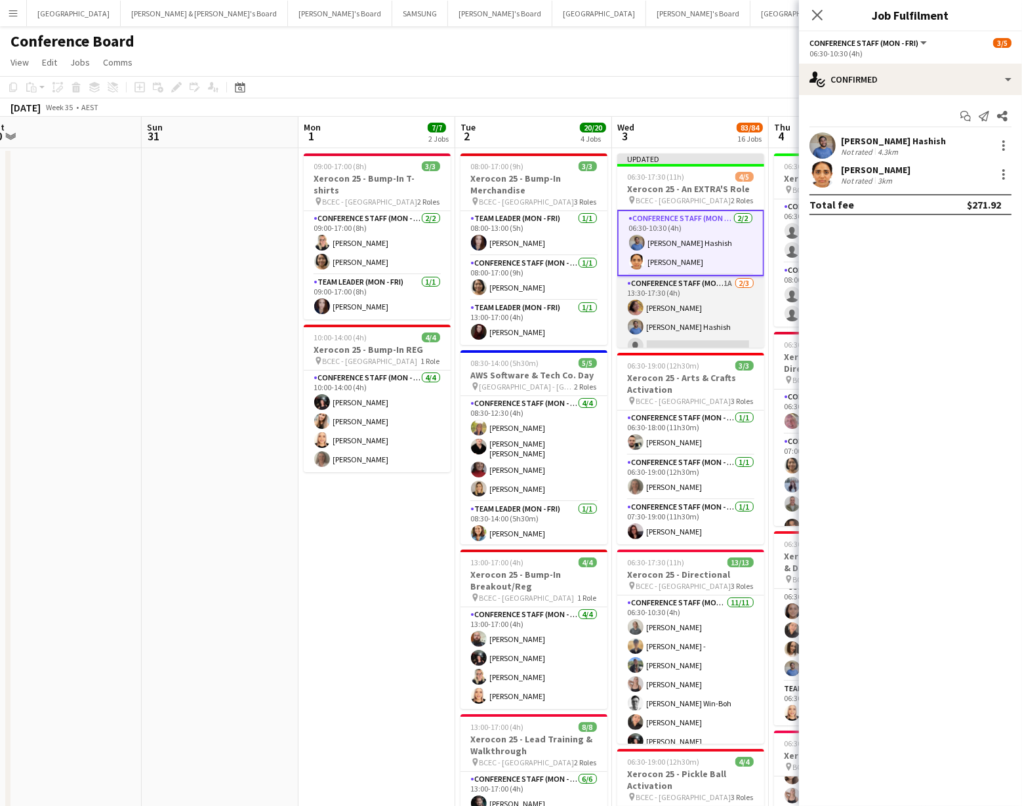
click at [674, 334] on app-card-role "Conference Staff (Mon - Fri) 1A 2/3 13:30-17:30 (4h) Sally Dobson Sohib Hashish…" at bounding box center [690, 317] width 147 height 83
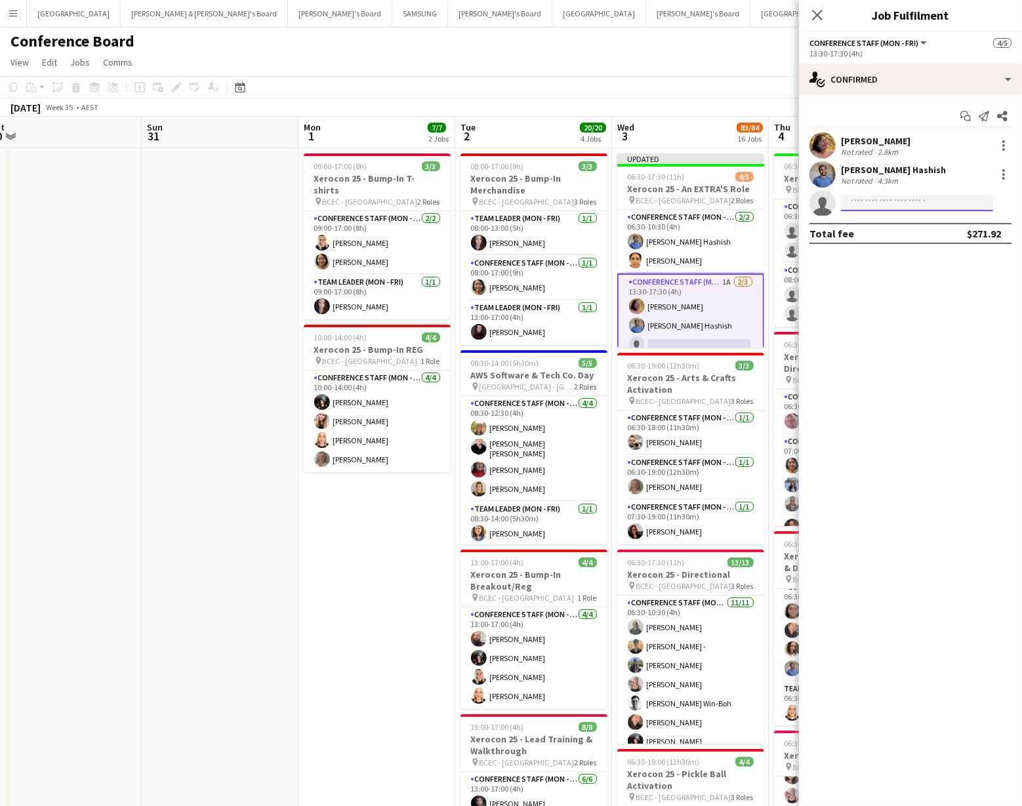
click at [868, 205] on input at bounding box center [917, 203] width 152 height 16
type input "******"
click at [877, 226] on span "Sayuri Sawant" at bounding box center [888, 221] width 75 height 11
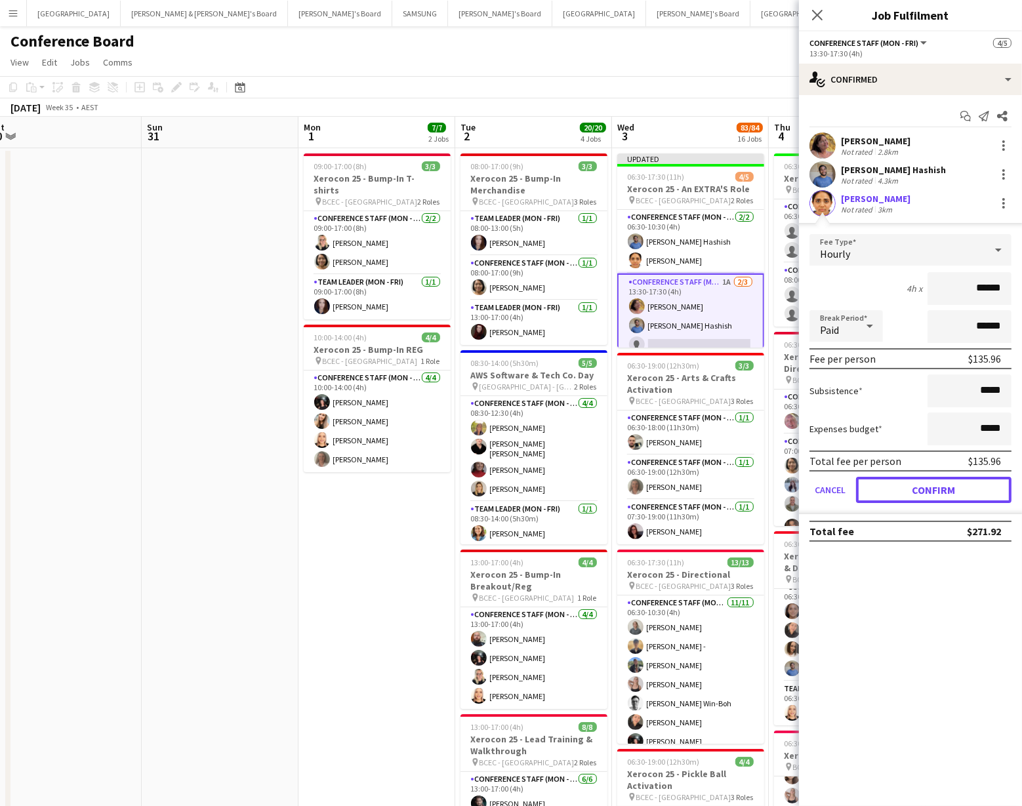
click at [924, 491] on button "Confirm" at bounding box center [933, 490] width 155 height 26
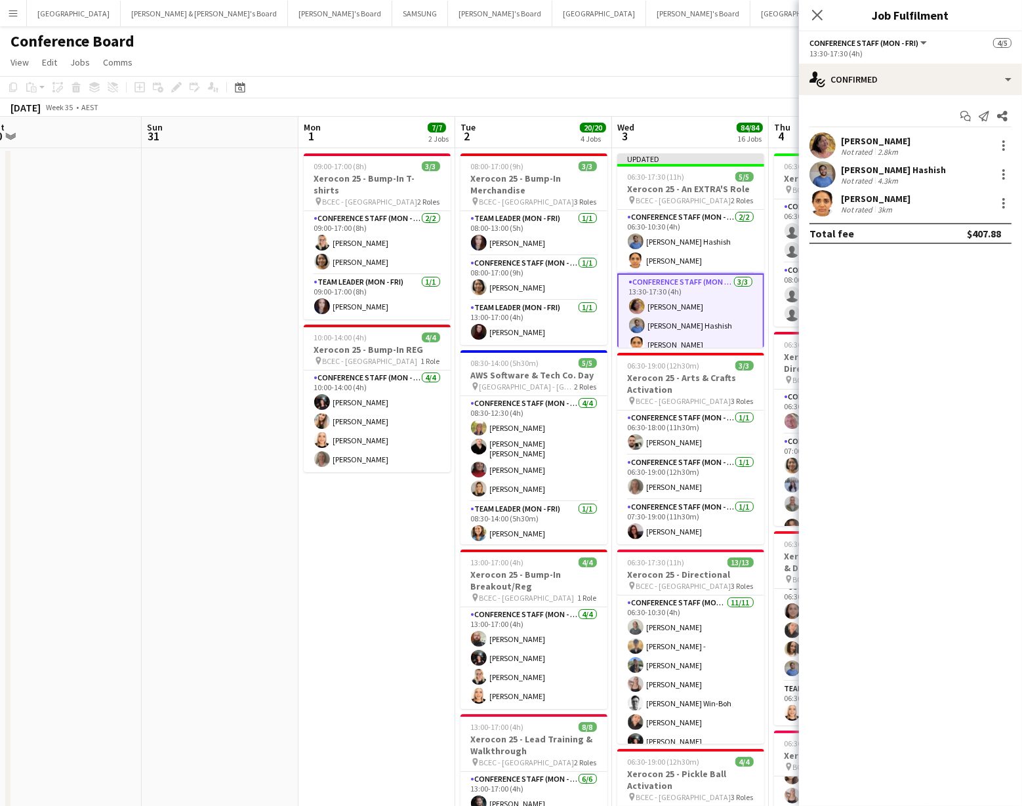
click at [719, 102] on div "August 2025 Week 35 • AEST Publish 1 job Revert 1 job" at bounding box center [511, 107] width 1022 height 18
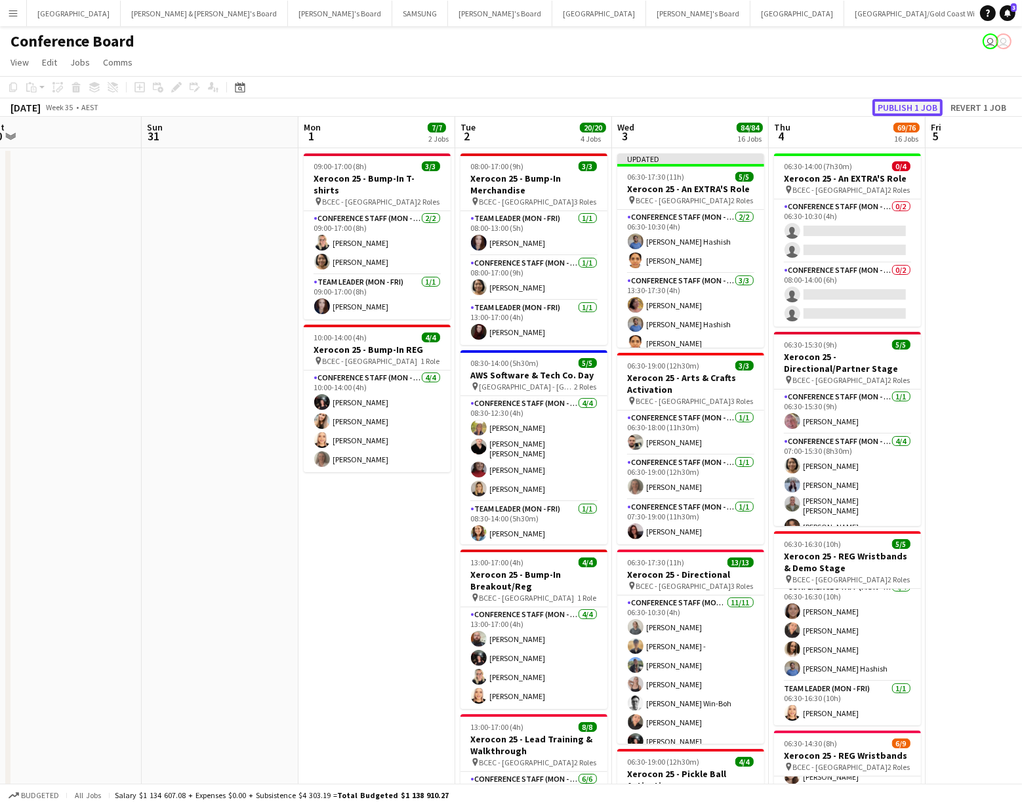
click at [902, 104] on button "Publish 1 job" at bounding box center [907, 107] width 70 height 17
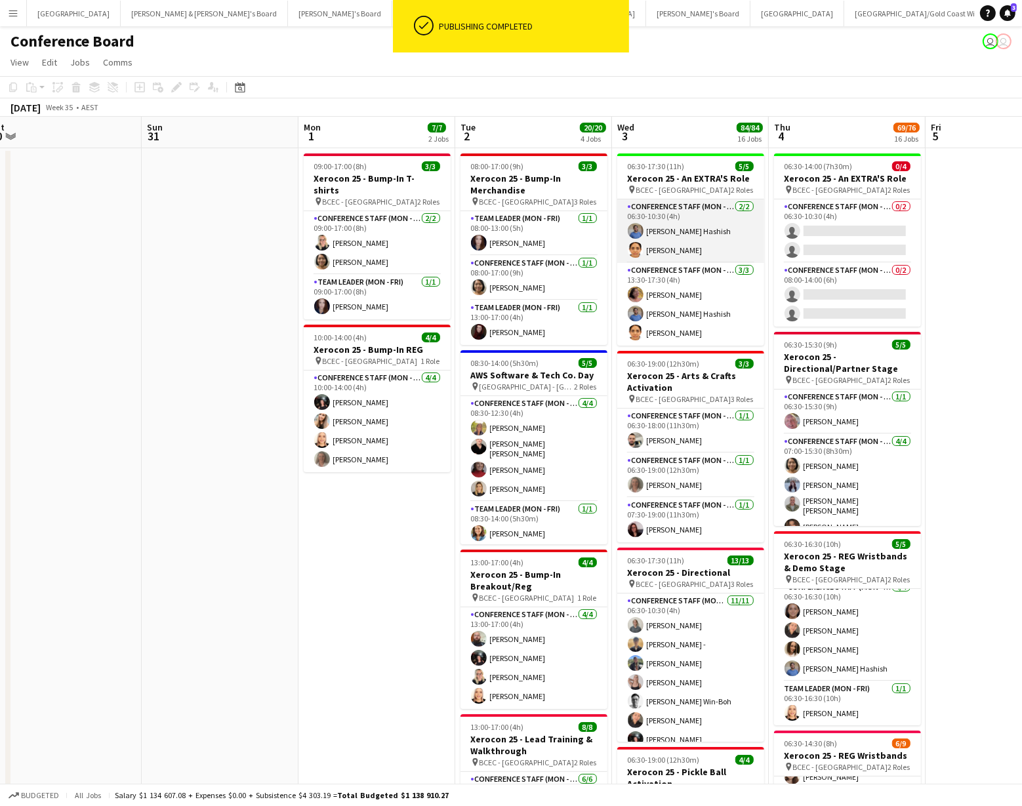
click at [688, 252] on app-card-role "Conference Staff (Mon - Fri) 2/2 06:30-10:30 (4h) Sohib Hashish Sayuri Sawant" at bounding box center [690, 231] width 147 height 64
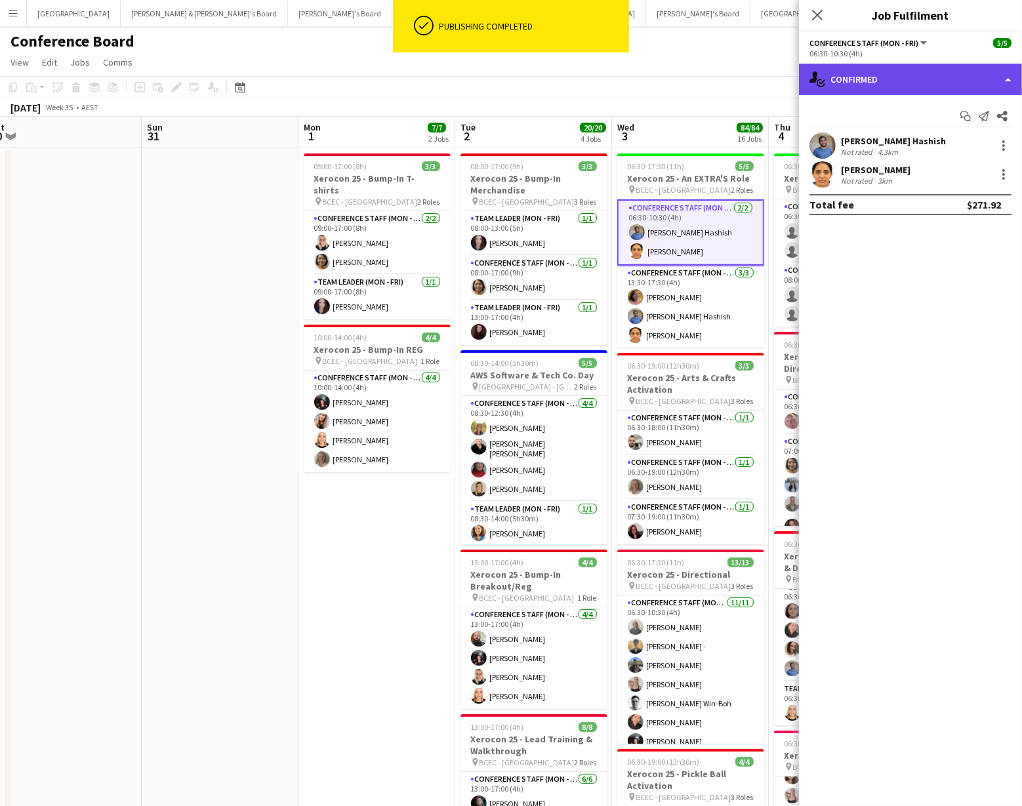
click at [980, 85] on div "single-neutral-actions-check-2 Confirmed" at bounding box center [910, 79] width 223 height 31
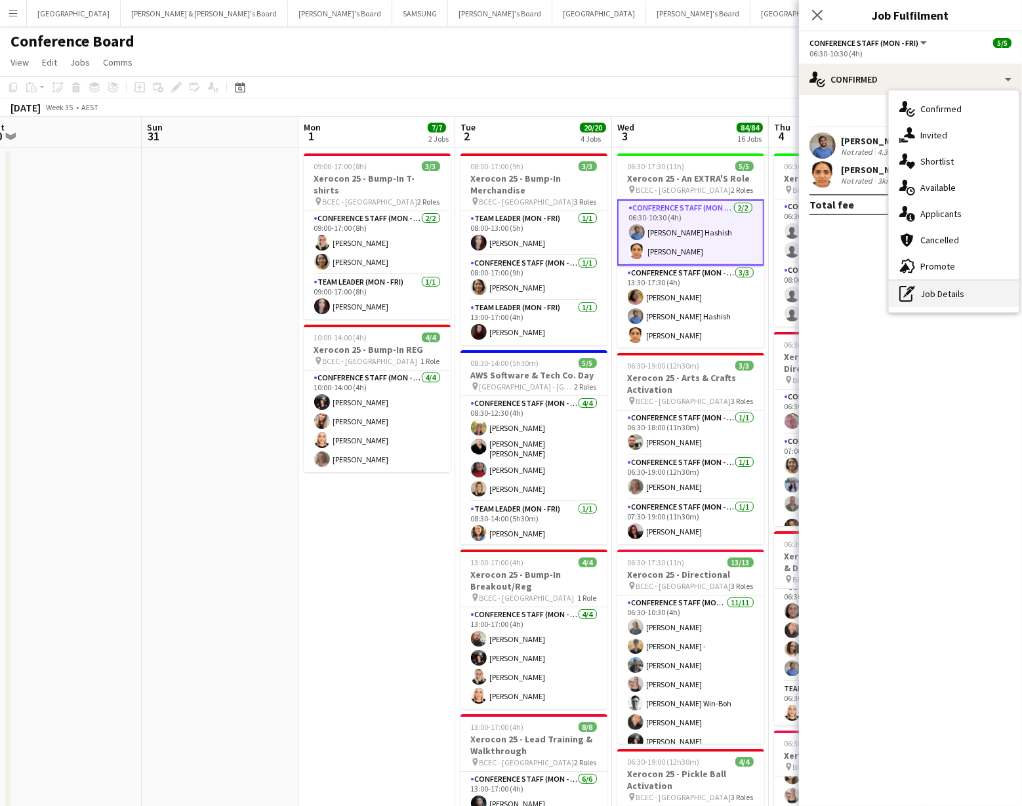
drag, startPoint x: 970, startPoint y: 291, endPoint x: 965, endPoint y: 281, distance: 11.1
click at [970, 291] on div "pen-write Job Details" at bounding box center [954, 294] width 130 height 26
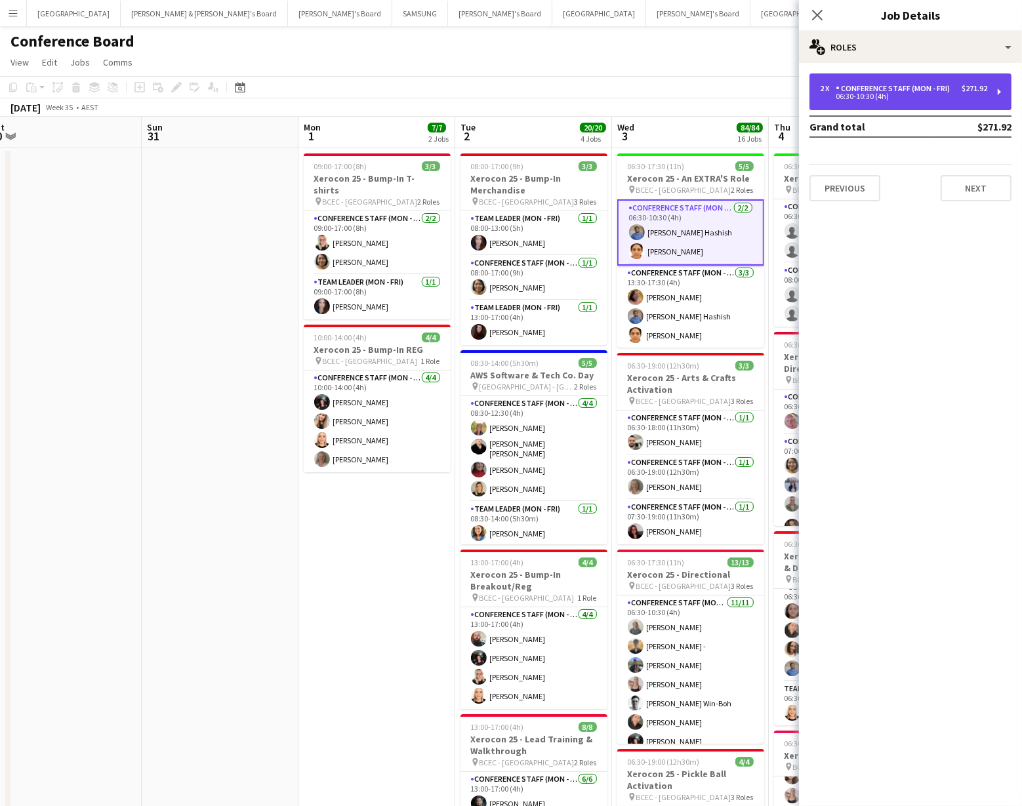
click at [965, 93] on div "06:30-10:30 (4h)" at bounding box center [903, 96] width 167 height 7
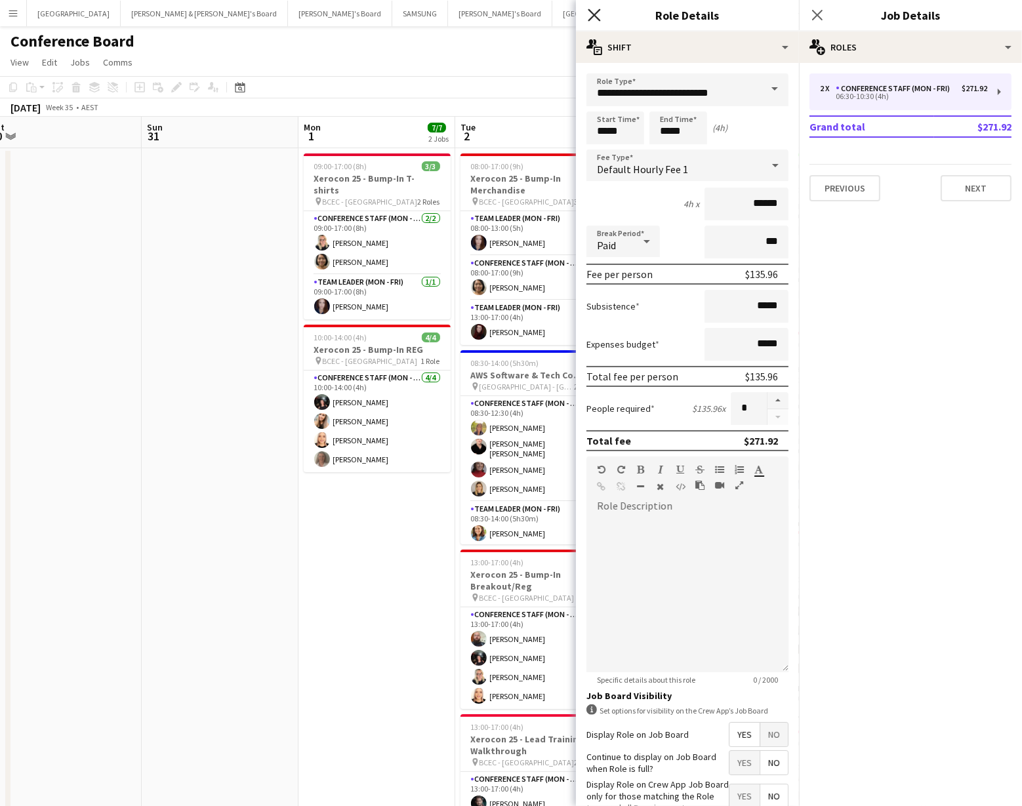
click at [592, 16] on icon "Close pop-in" at bounding box center [594, 15] width 12 height 12
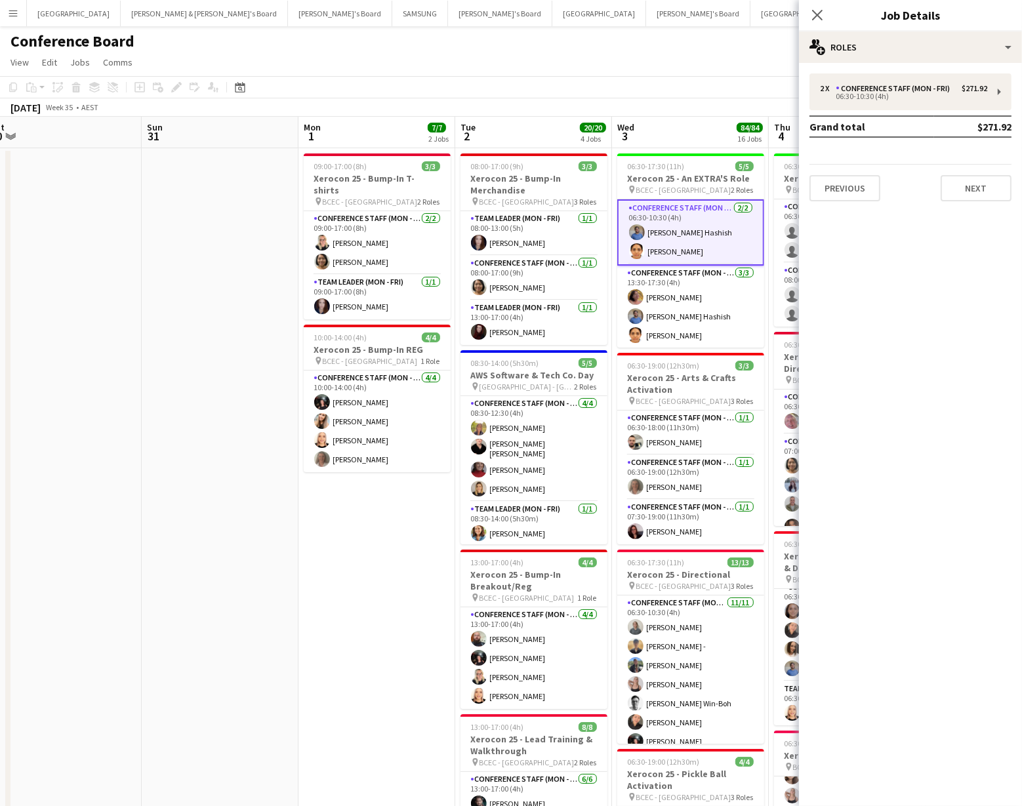
click at [692, 109] on div "August 2025 Week 35 • AEST" at bounding box center [511, 107] width 1022 height 18
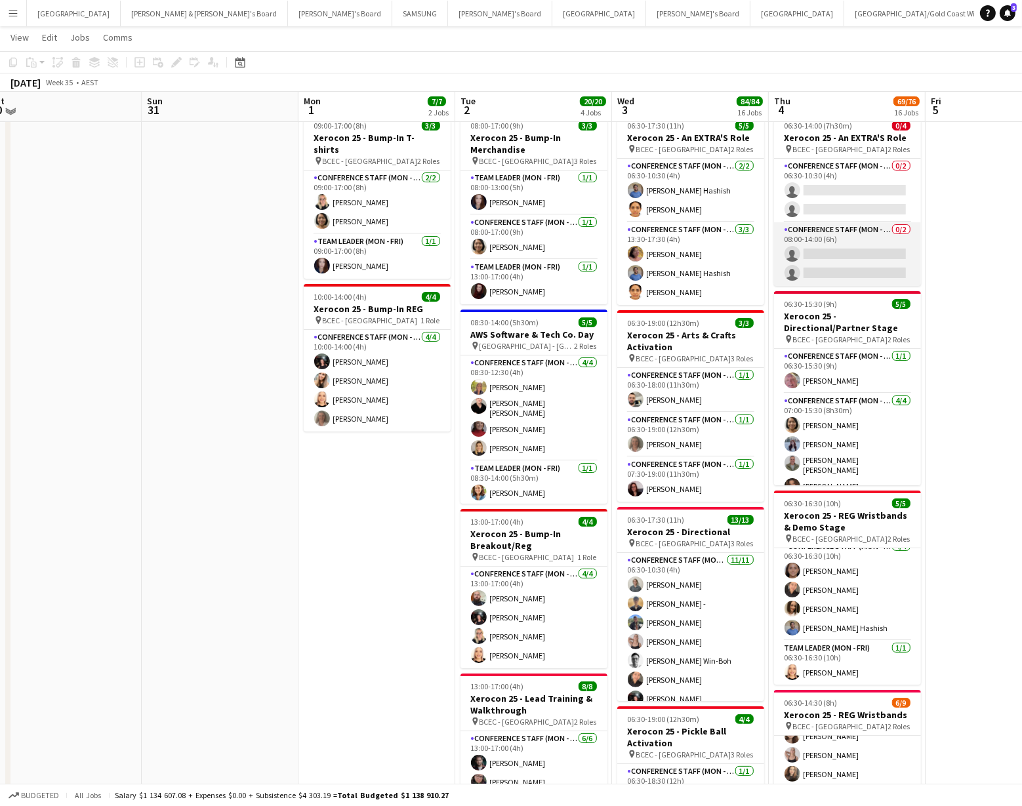
scroll to position [38, 0]
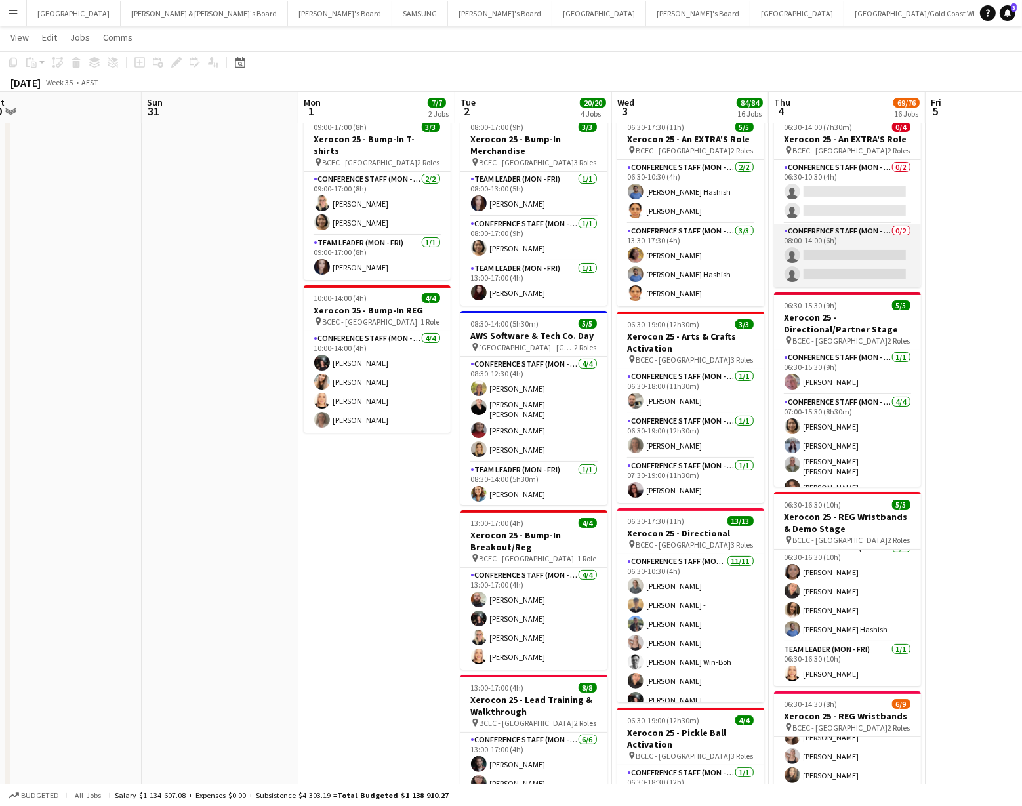
click at [880, 243] on app-card-role "Conference Staff (Mon - Fri) 0/2 08:00-14:00 (6h) single-neutral-actions single…" at bounding box center [847, 256] width 147 height 64
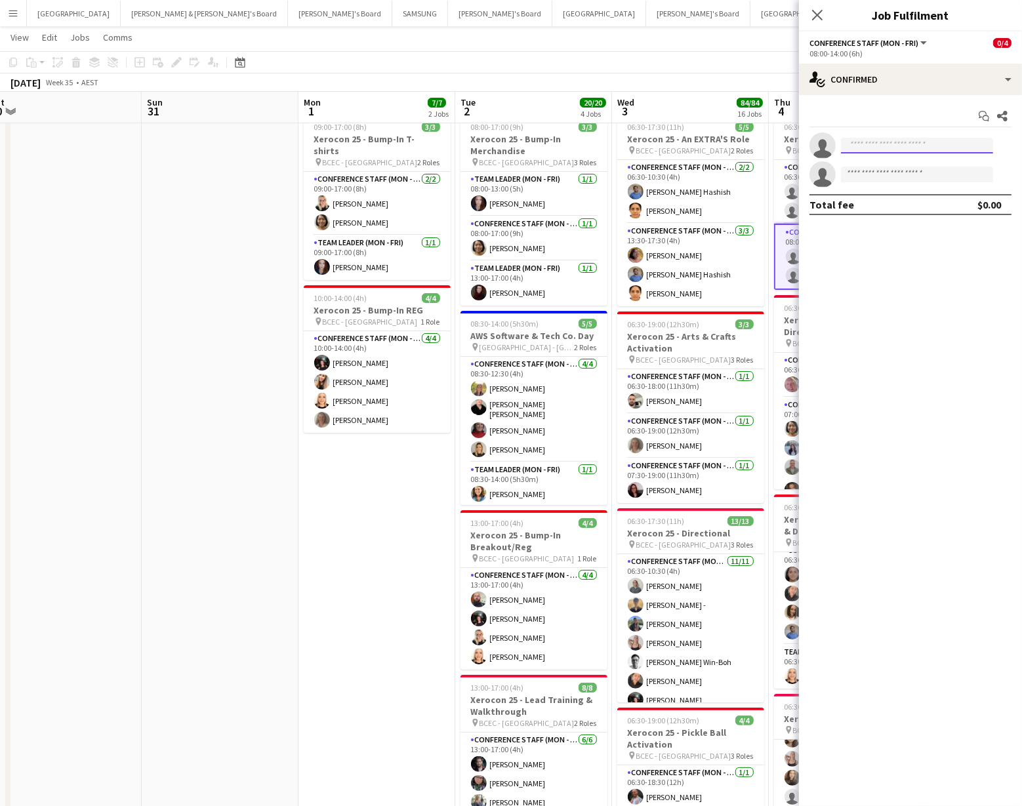
click at [881, 145] on input at bounding box center [917, 146] width 152 height 16
type input "******"
click at [887, 171] on span "sayurisawant1912@gmail.com" at bounding box center [916, 175] width 131 height 10
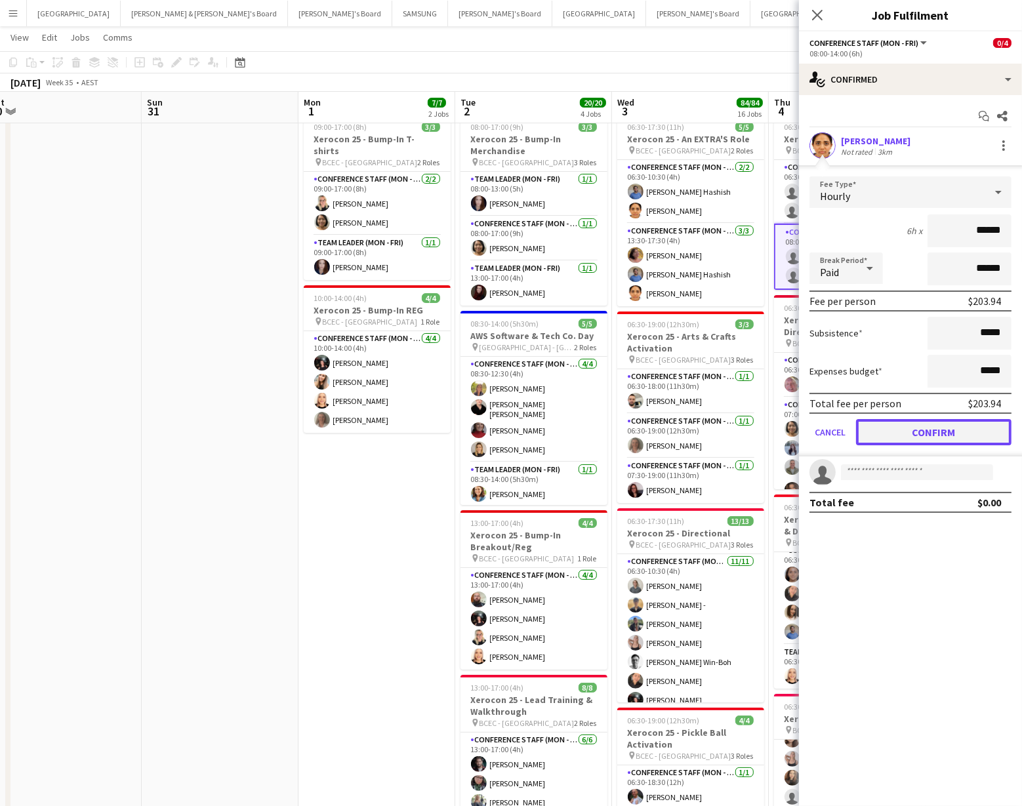
click at [942, 432] on button "Confirm" at bounding box center [933, 432] width 155 height 26
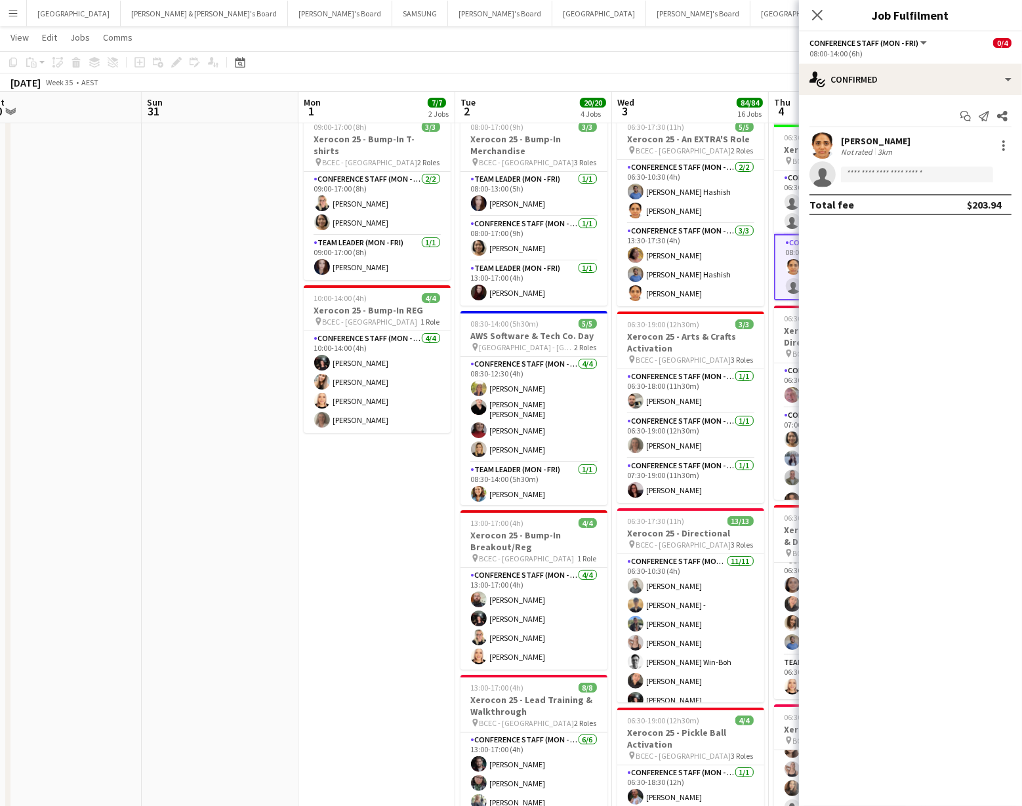
click at [733, 52] on app-toolbar "Copy Paste Paste Command V Paste with crew Command Shift V Paste linked Job Del…" at bounding box center [511, 62] width 1022 height 22
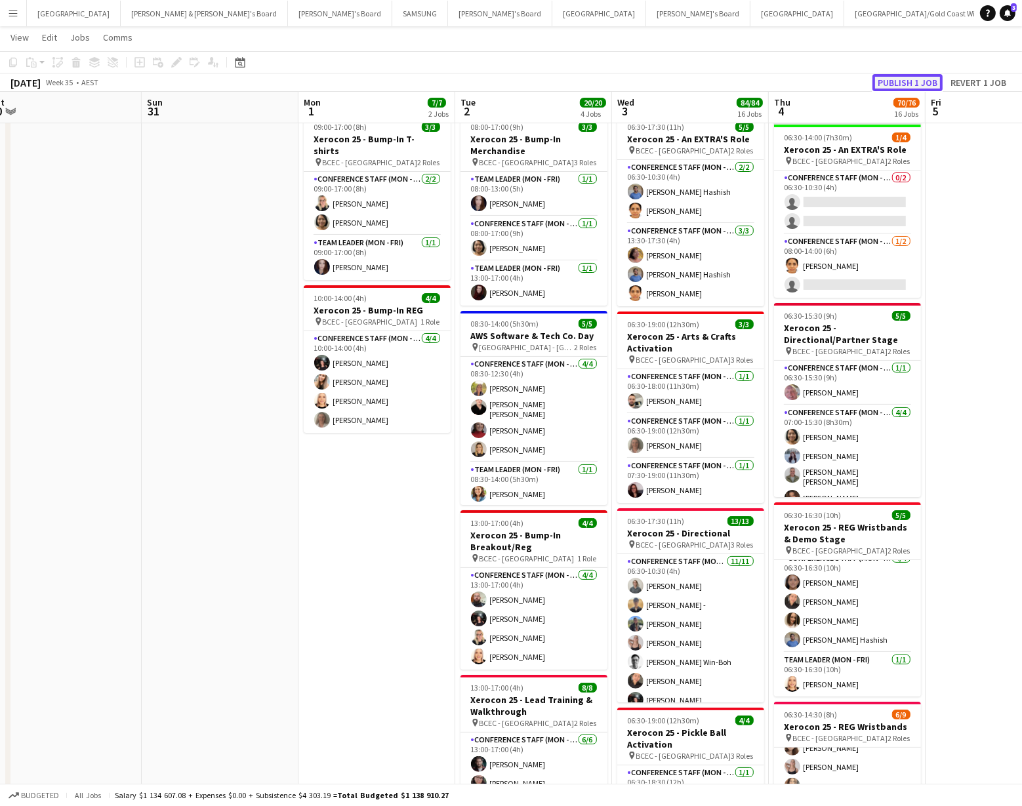
click at [902, 82] on button "Publish 1 job" at bounding box center [907, 82] width 70 height 17
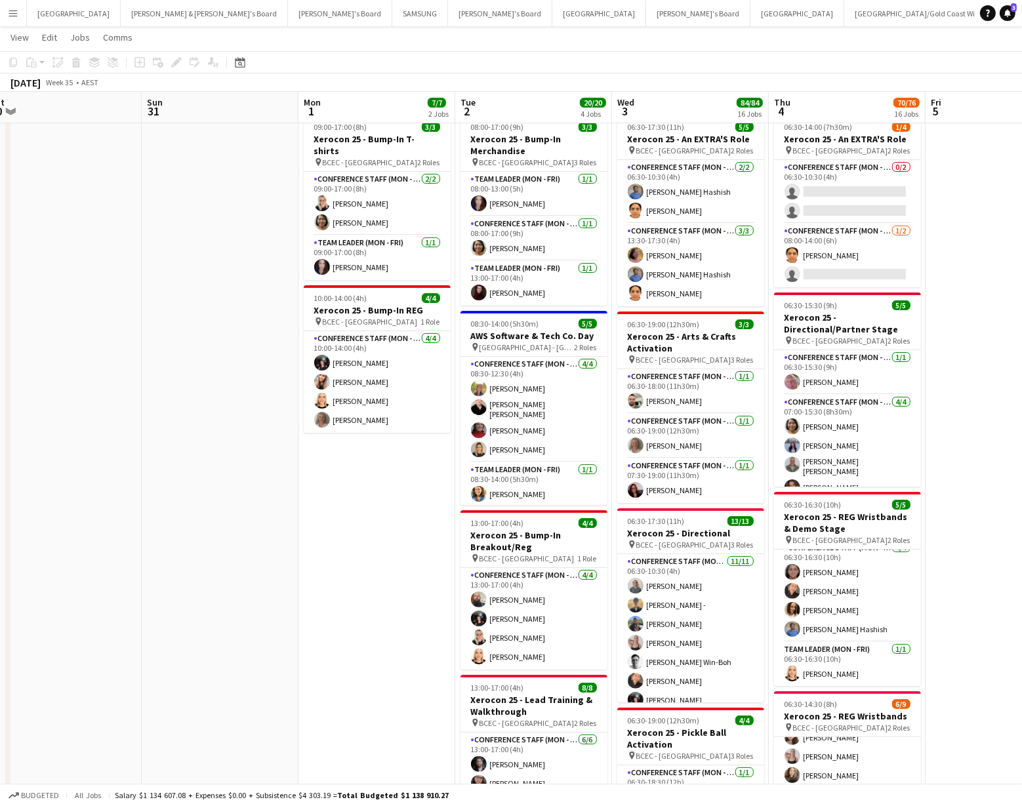
click at [9, 12] on app-icon "Menu" at bounding box center [13, 13] width 10 height 10
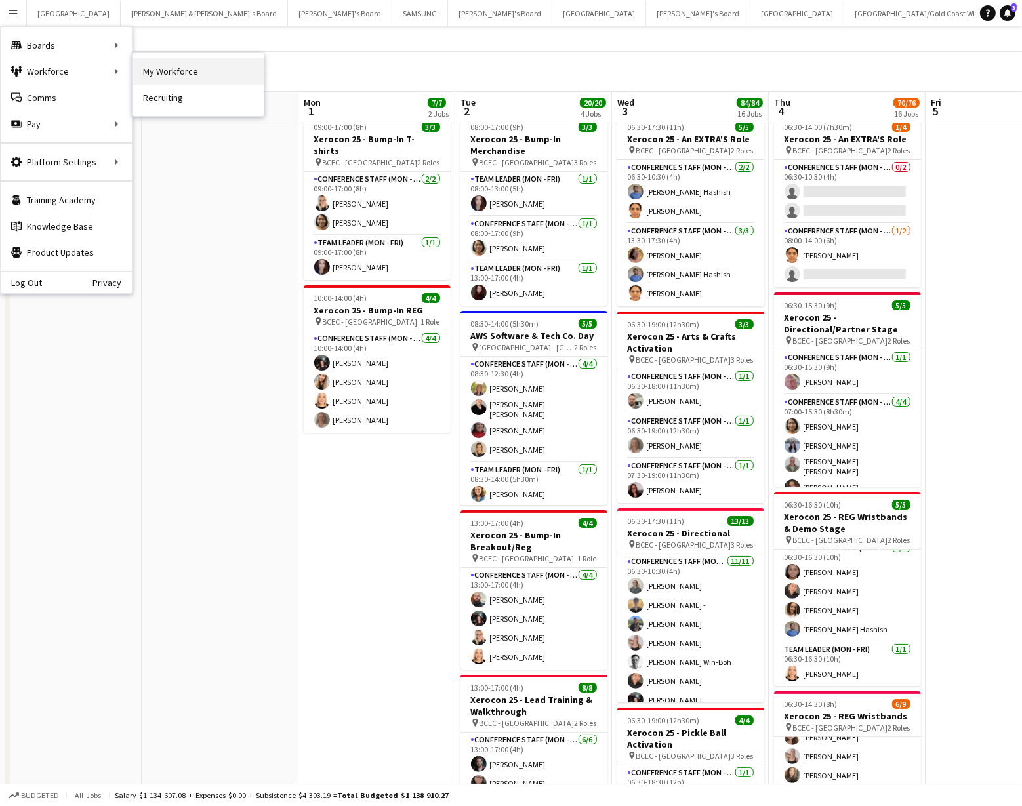
click at [182, 79] on link "My Workforce" at bounding box center [197, 71] width 131 height 26
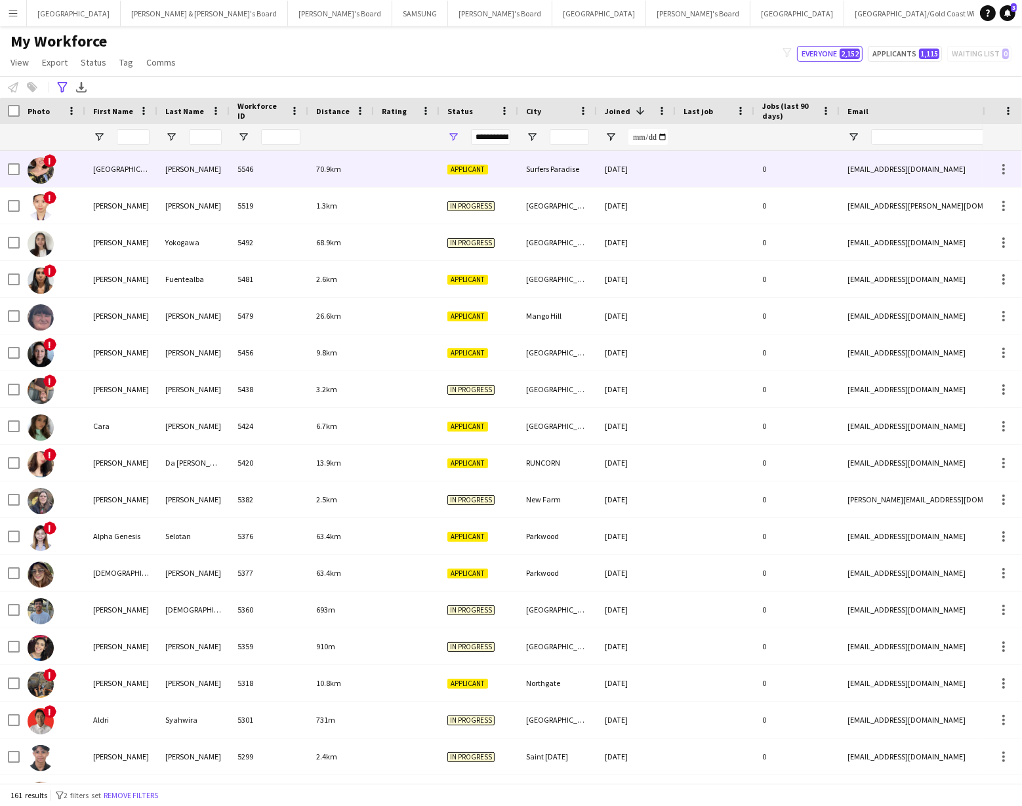
click at [36, 174] on img at bounding box center [41, 170] width 26 height 26
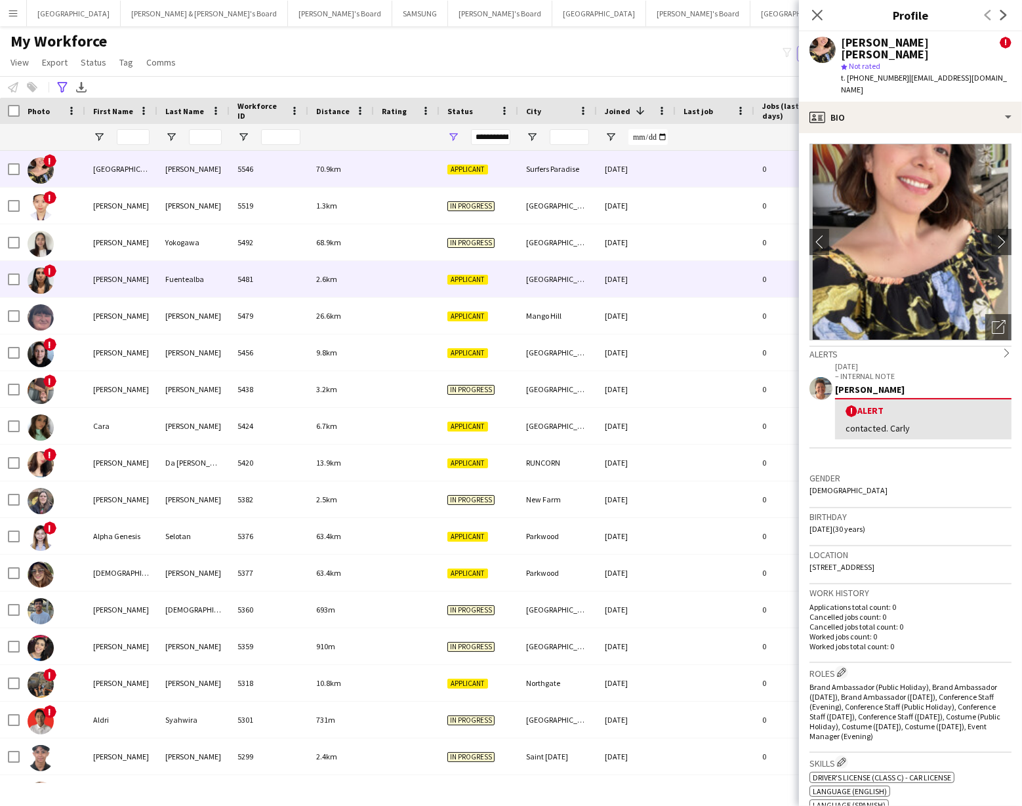
click at [42, 279] on img at bounding box center [41, 281] width 26 height 26
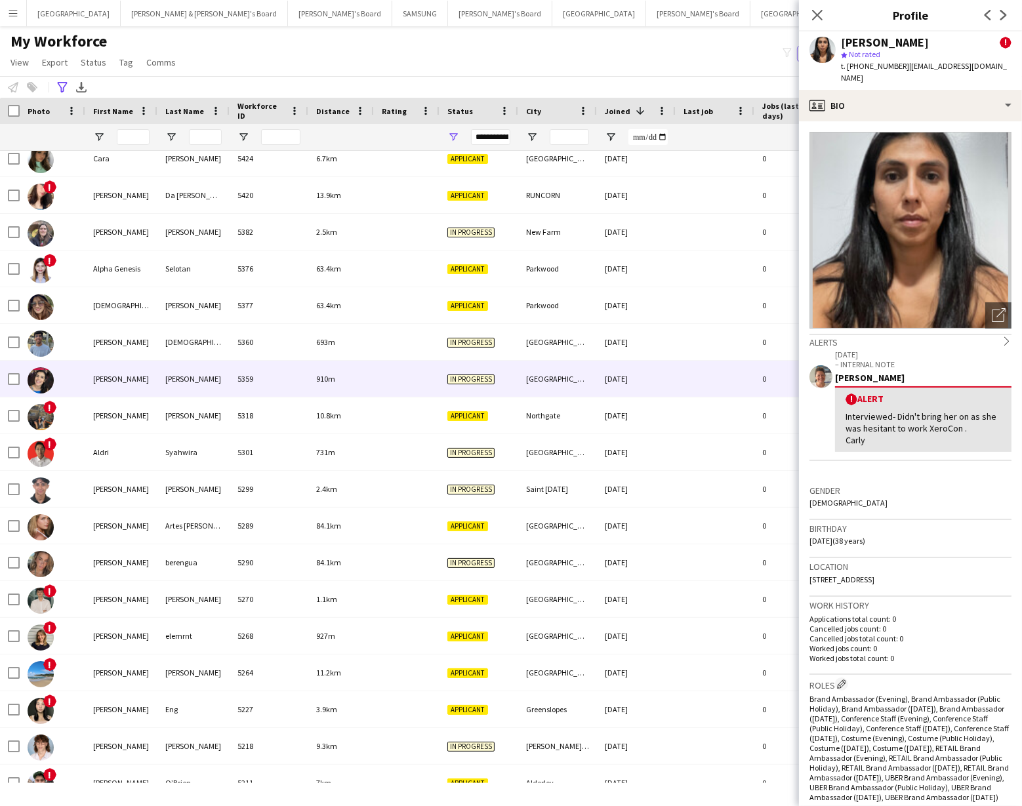
click at [43, 386] on img at bounding box center [41, 380] width 26 height 26
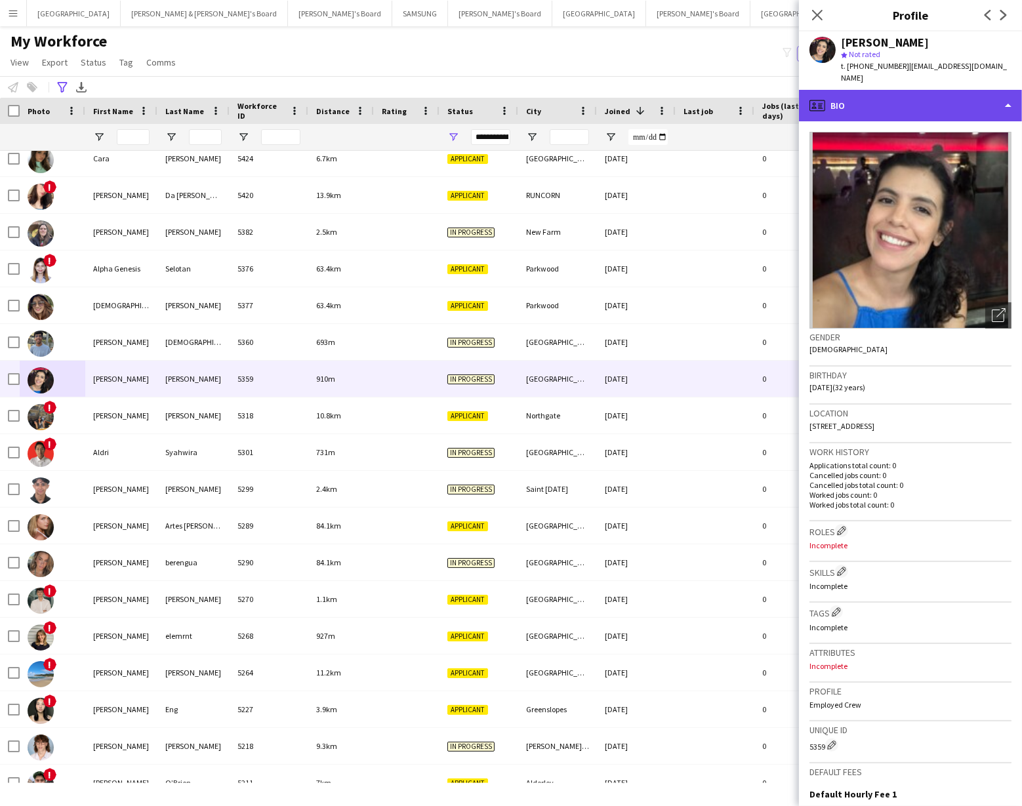
click at [956, 93] on div "profile Bio" at bounding box center [910, 105] width 223 height 31
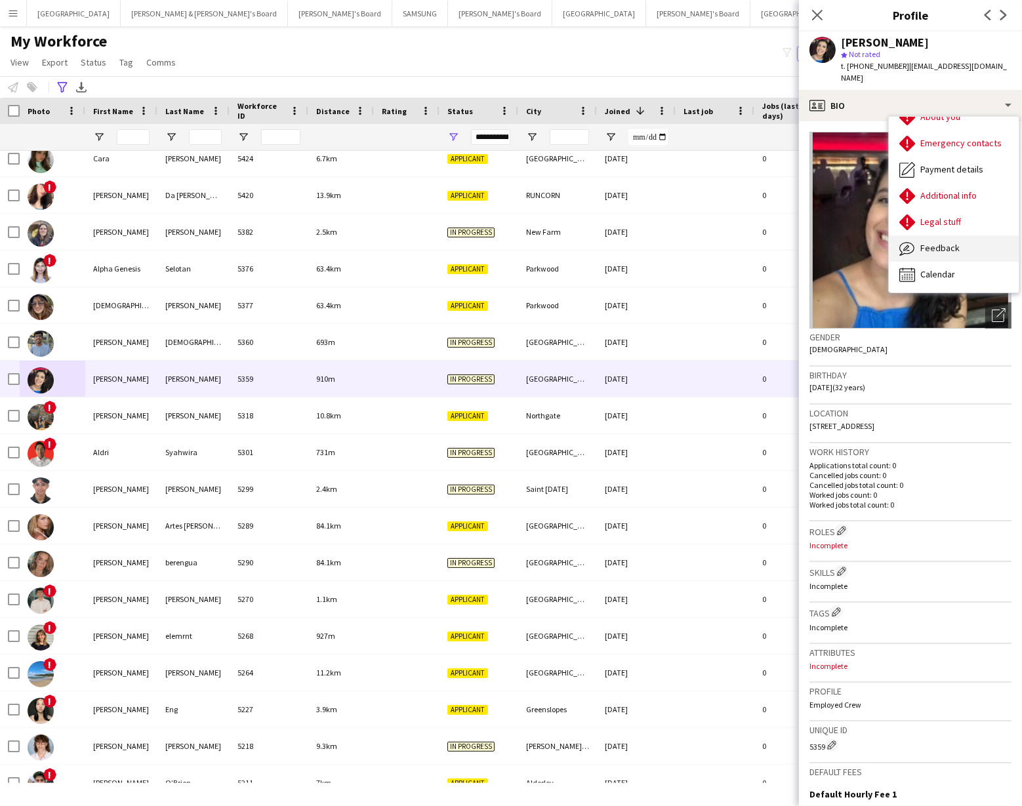
click at [933, 241] on div "Feedback Feedback" at bounding box center [954, 248] width 130 height 26
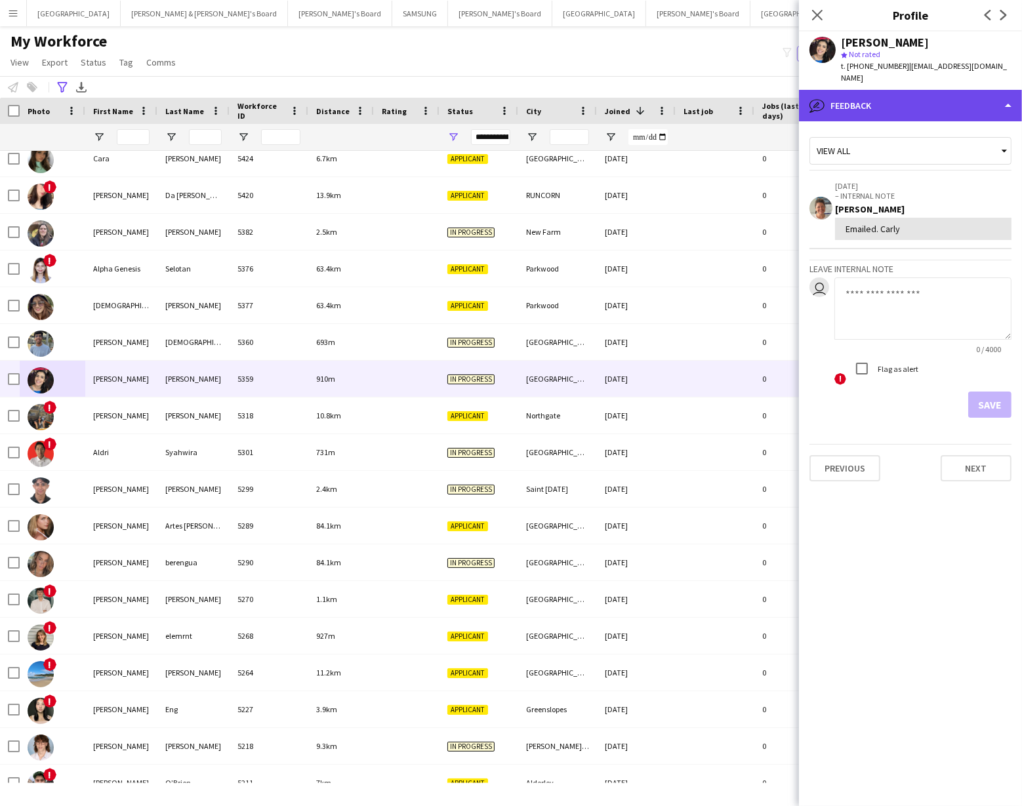
click at [943, 98] on div "bubble-pencil Feedback" at bounding box center [910, 105] width 223 height 31
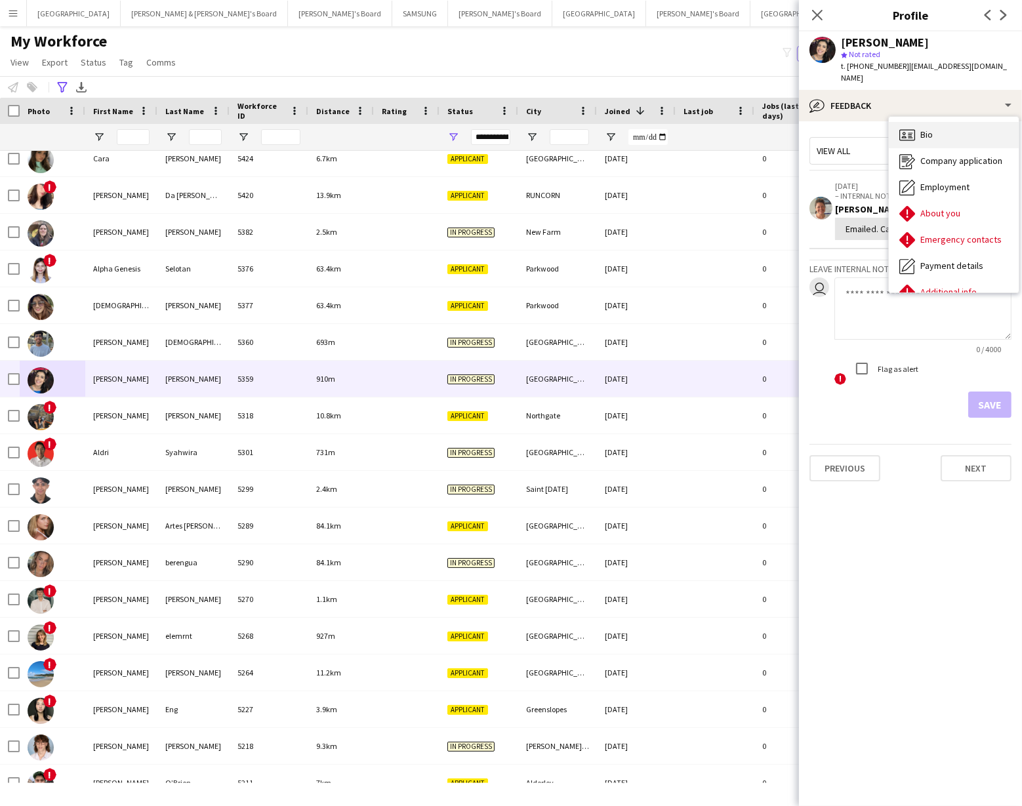
click at [914, 127] on icon "Bio" at bounding box center [907, 135] width 16 height 16
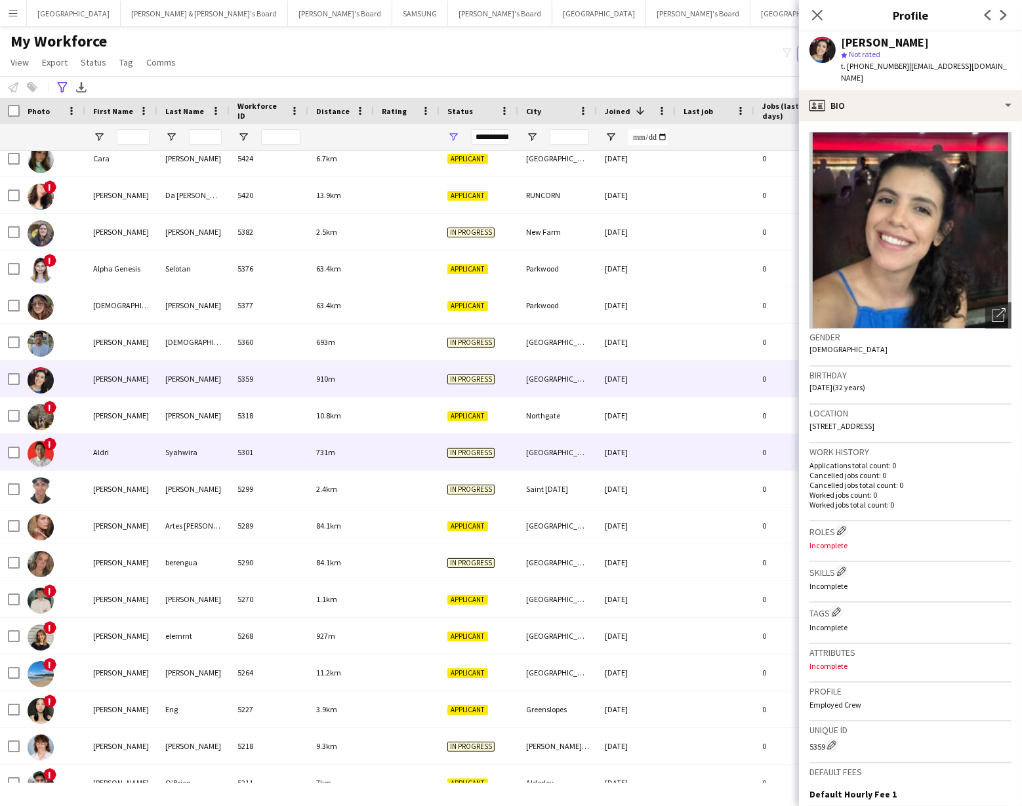
click at [180, 458] on div "Syahwira" at bounding box center [193, 452] width 72 height 36
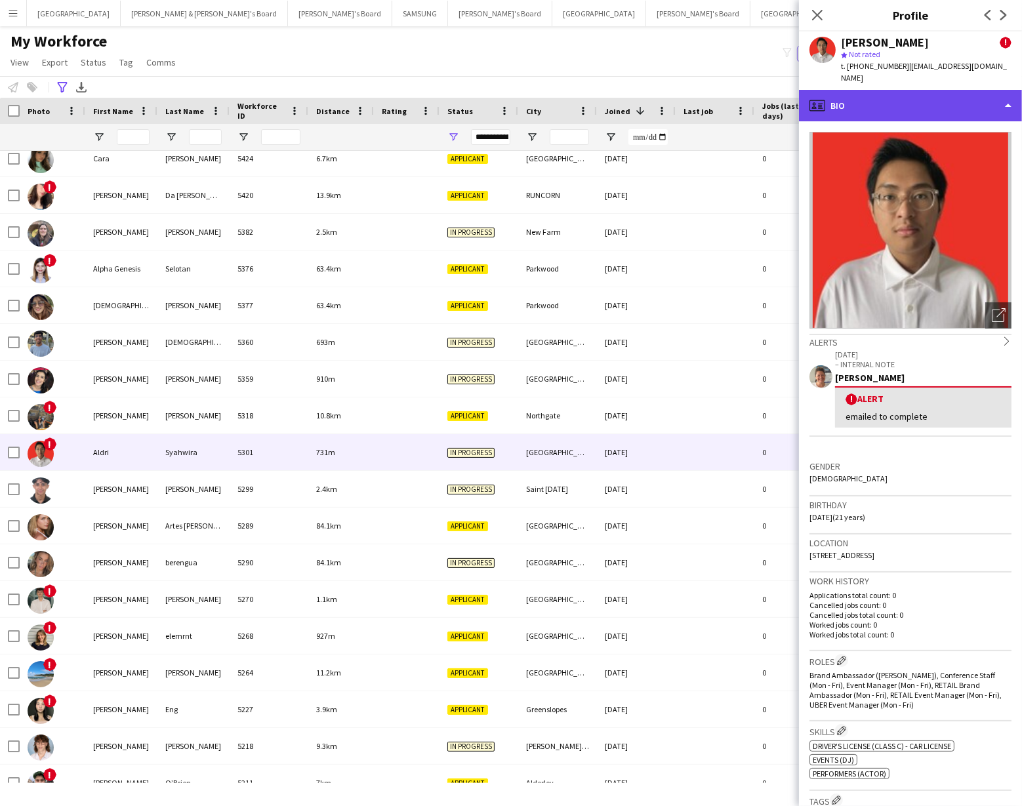
click at [937, 90] on div "profile Bio" at bounding box center [910, 105] width 223 height 31
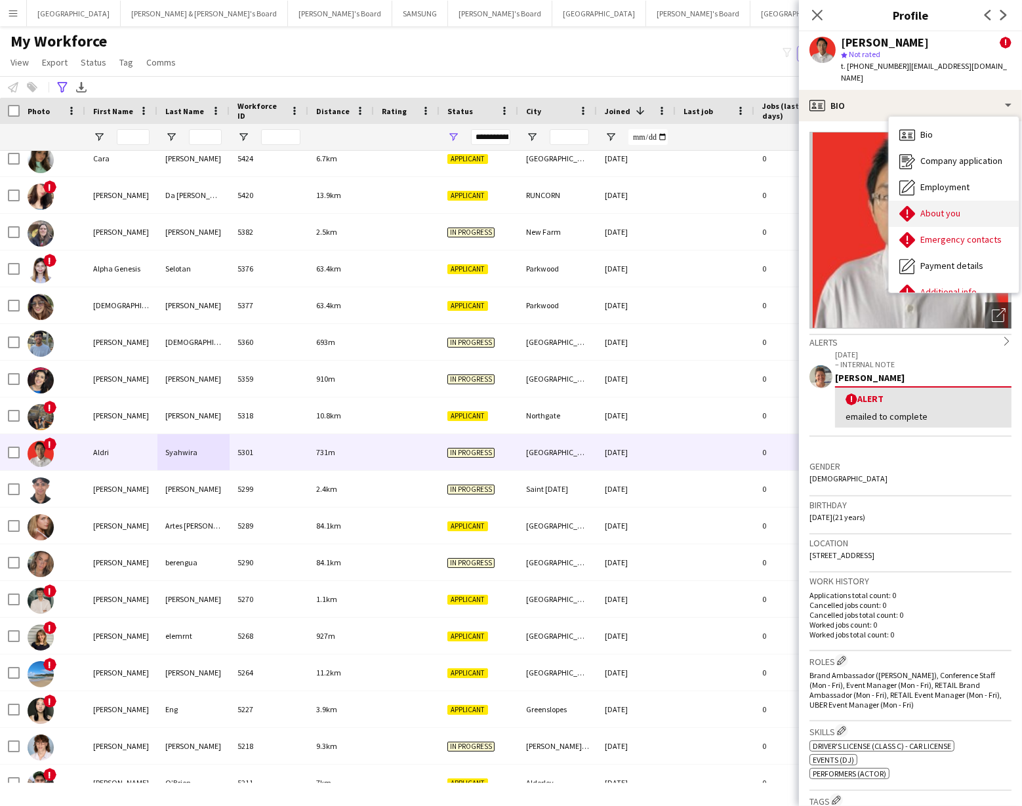
click at [941, 207] on span "About you" at bounding box center [940, 213] width 40 height 12
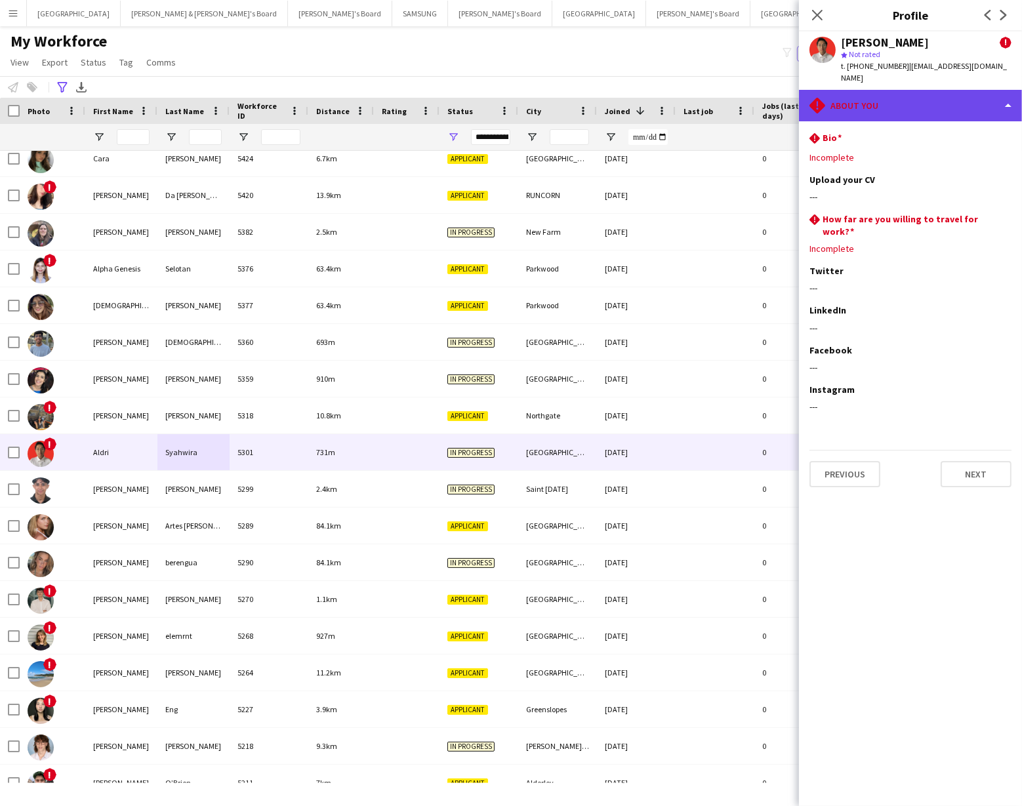
click at [971, 99] on div "rhombus-alert About you" at bounding box center [910, 105] width 223 height 31
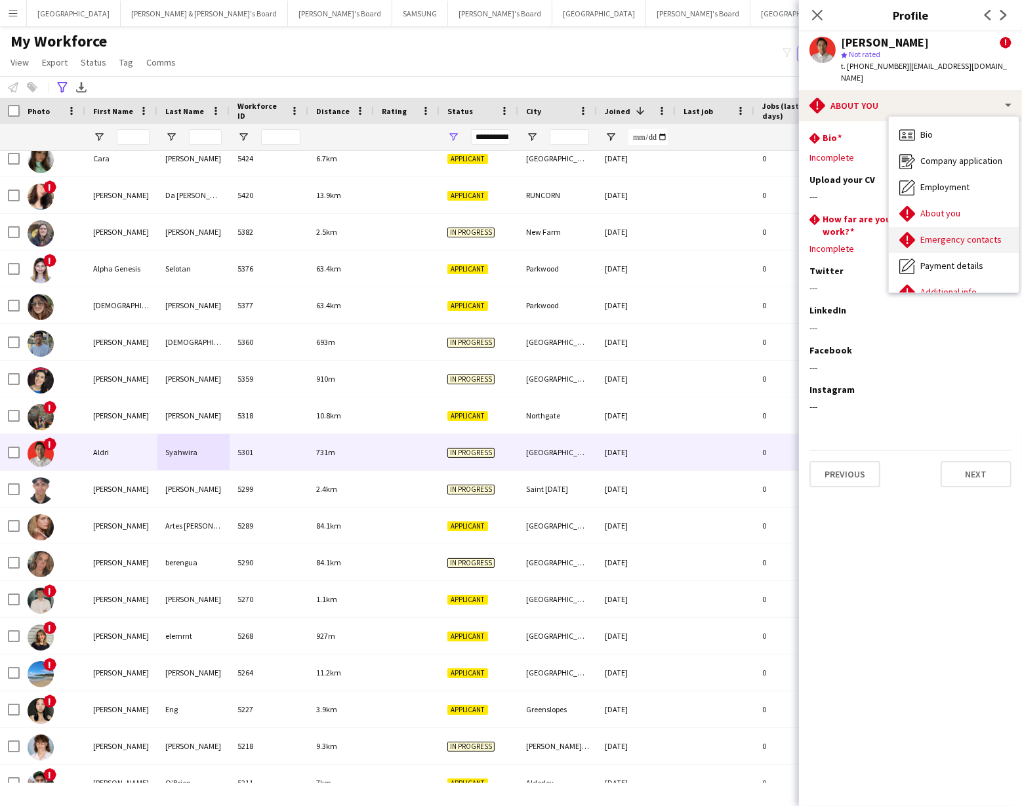
click at [960, 233] on span "Emergency contacts" at bounding box center [960, 239] width 81 height 12
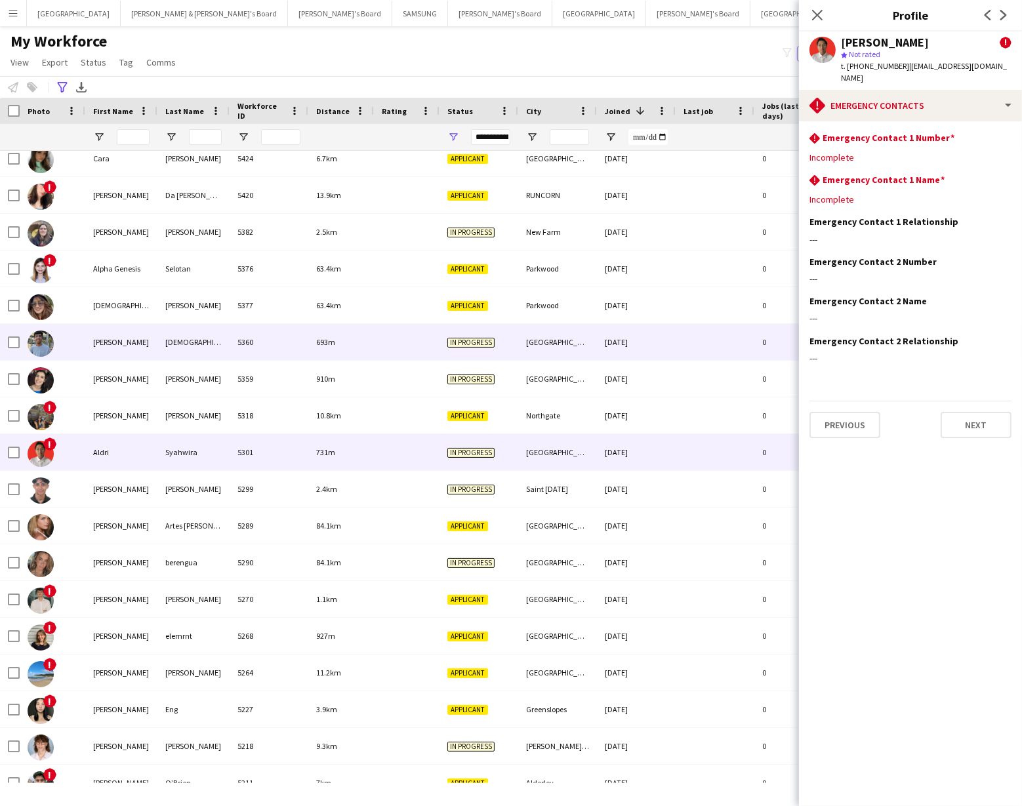
click at [292, 342] on div "5360" at bounding box center [269, 342] width 79 height 36
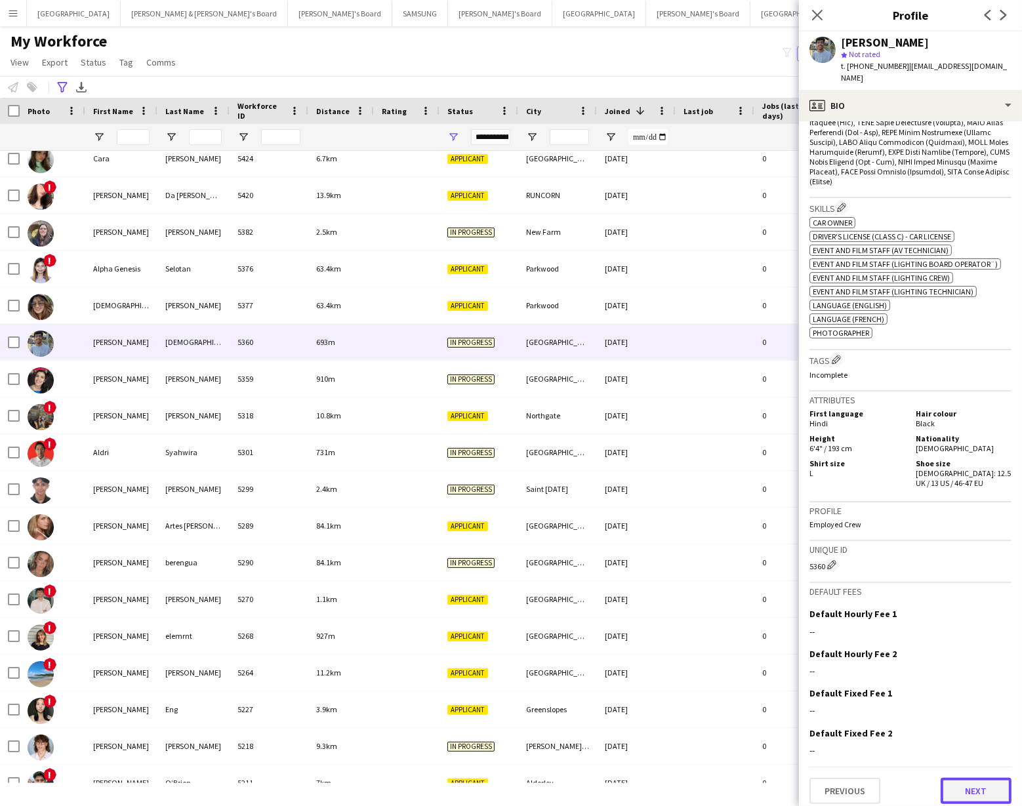
click at [971, 778] on button "Next" at bounding box center [975, 791] width 71 height 26
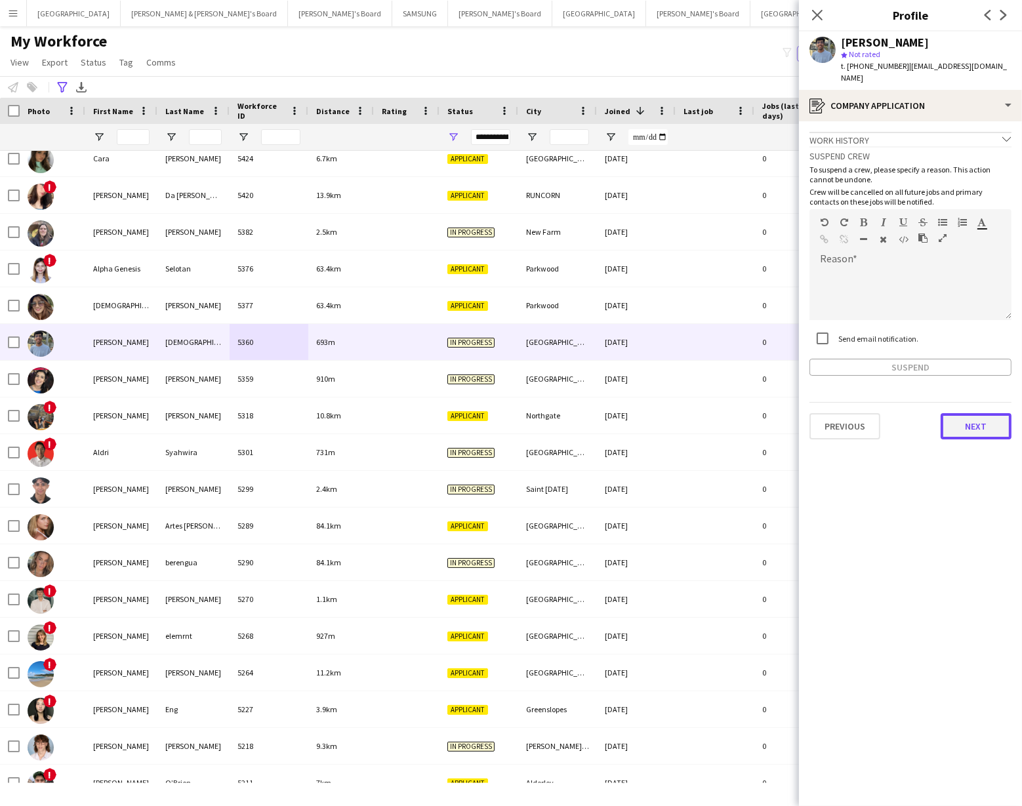
click at [970, 425] on button "Next" at bounding box center [975, 426] width 71 height 26
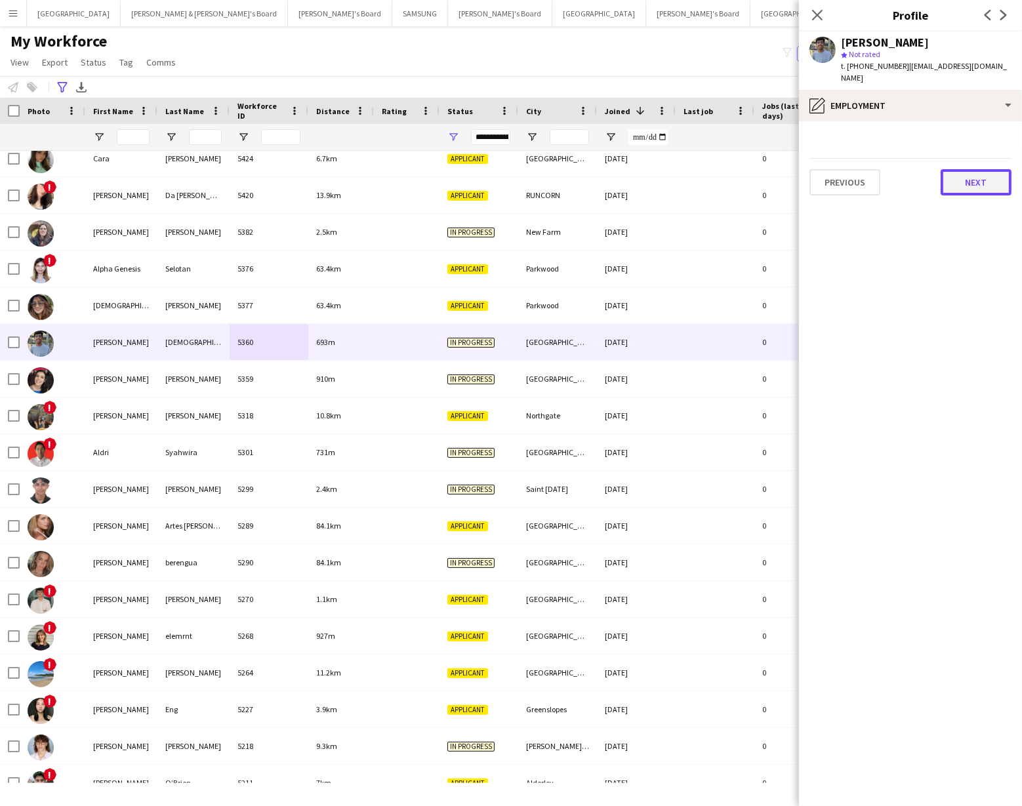
click at [962, 173] on button "Next" at bounding box center [975, 182] width 71 height 26
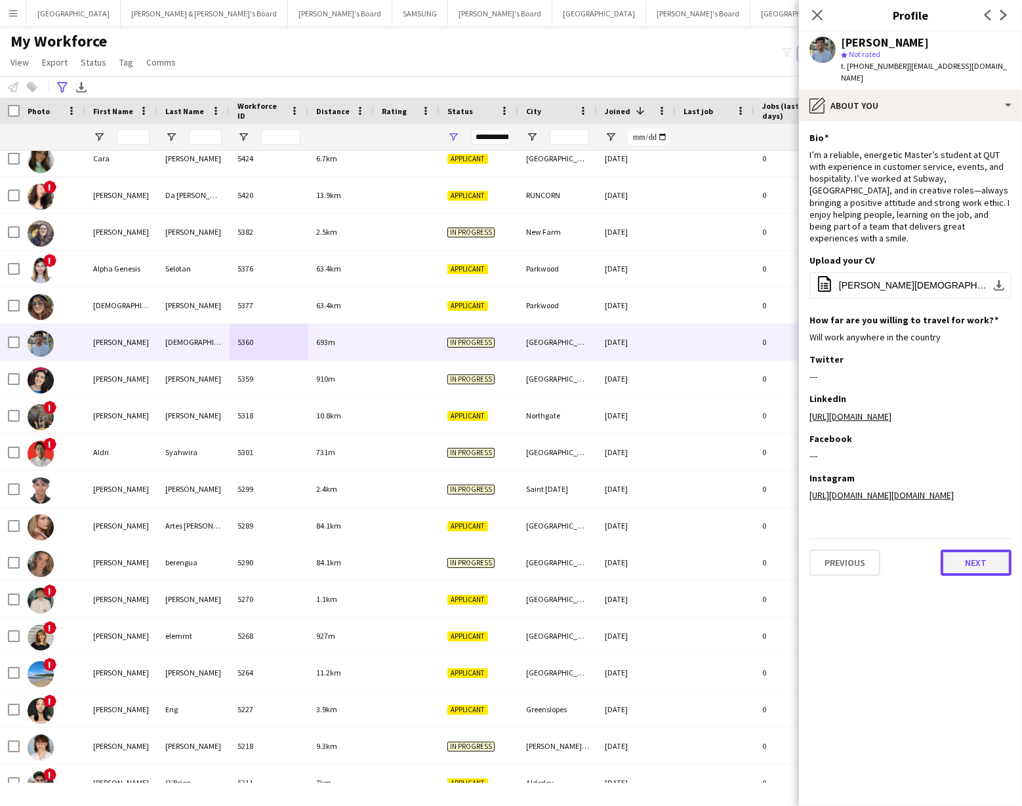
click at [980, 550] on button "Next" at bounding box center [975, 563] width 71 height 26
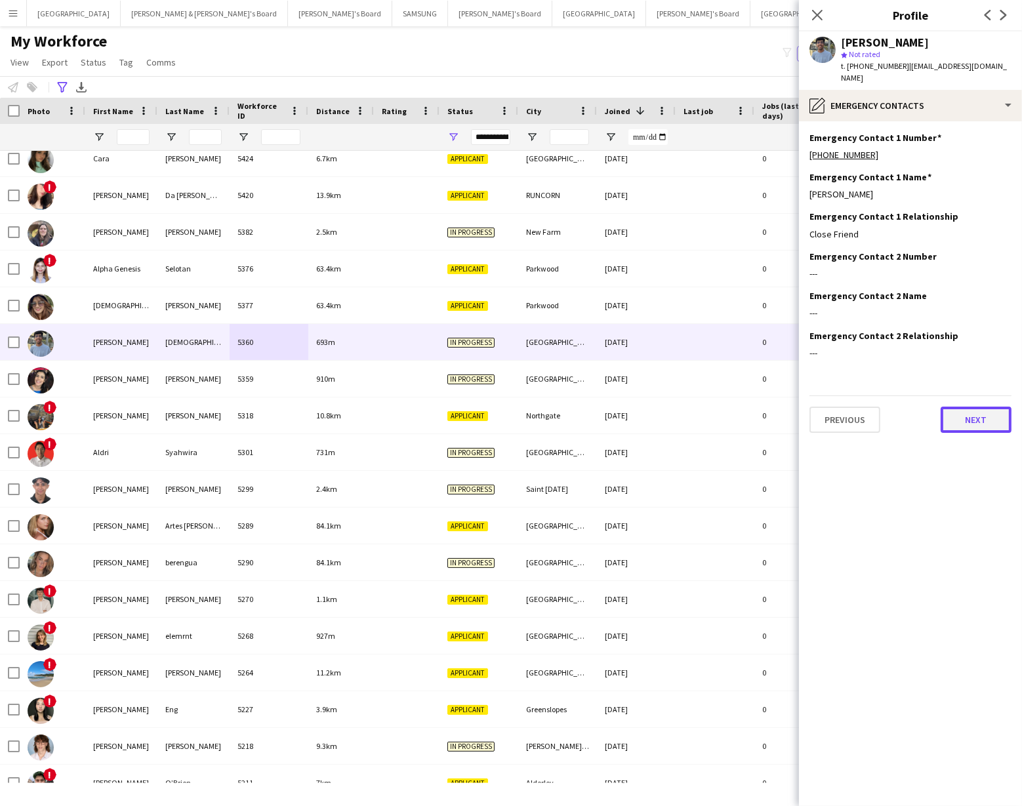
click at [967, 407] on button "Next" at bounding box center [975, 420] width 71 height 26
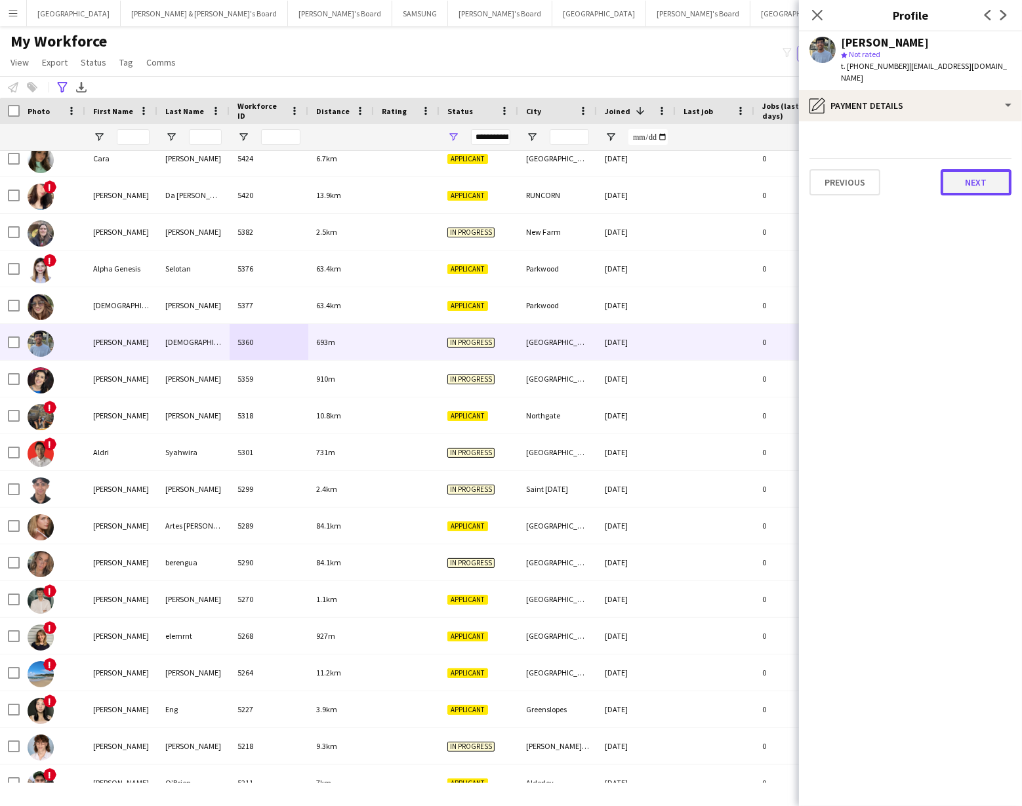
click at [961, 180] on button "Next" at bounding box center [975, 182] width 71 height 26
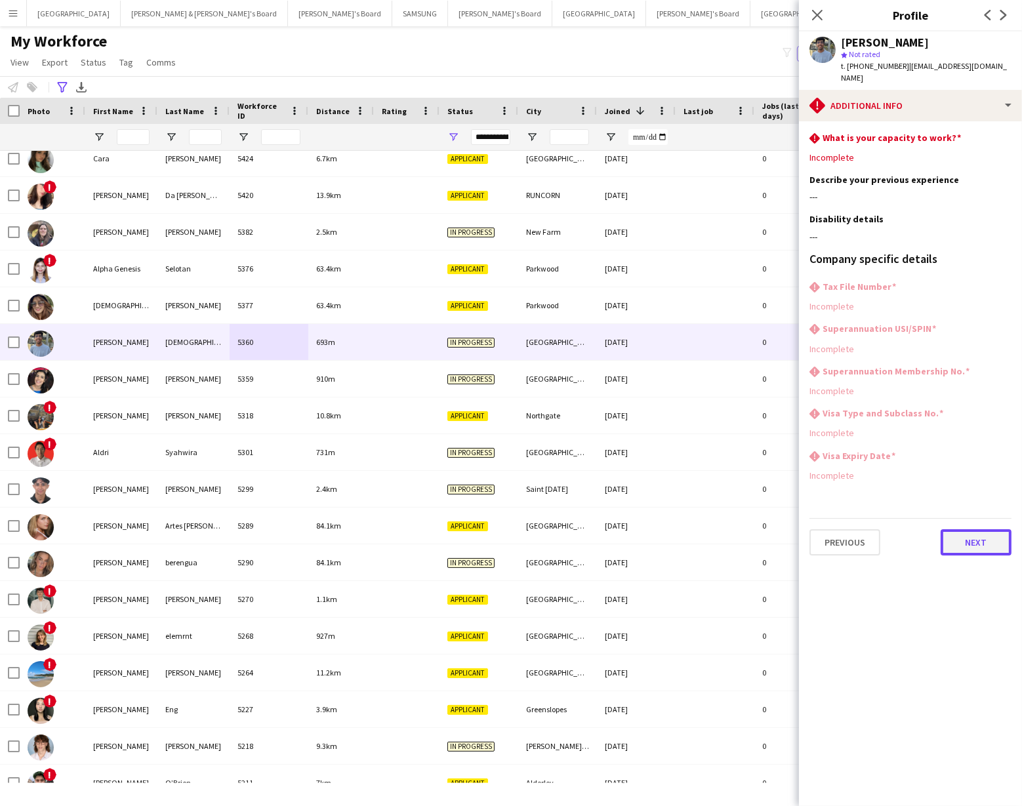
click at [982, 539] on button "Next" at bounding box center [975, 542] width 71 height 26
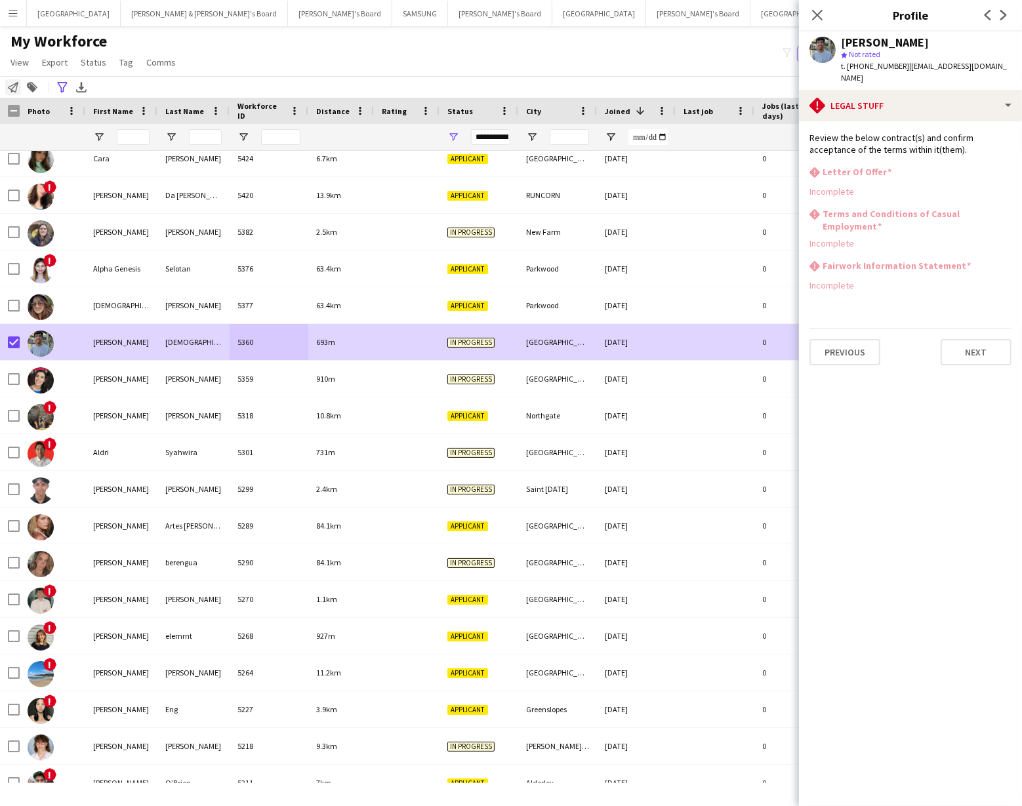
click at [11, 86] on icon "Notify workforce" at bounding box center [13, 87] width 10 height 10
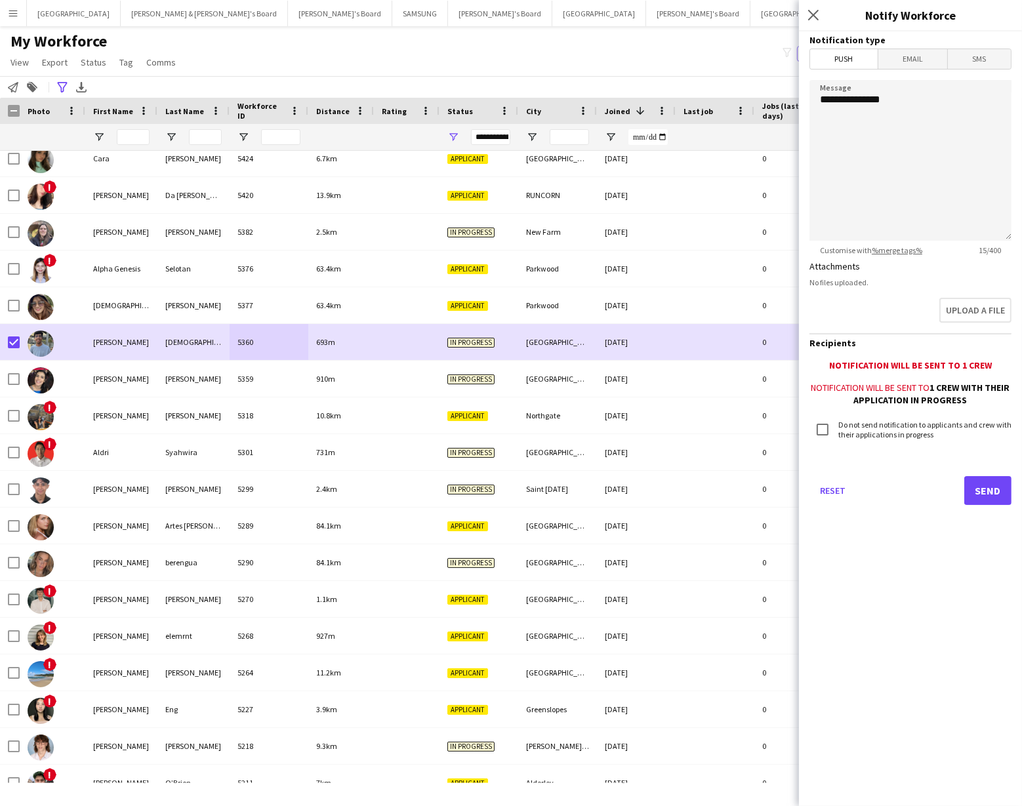
click at [903, 56] on span "Email" at bounding box center [913, 59] width 70 height 20
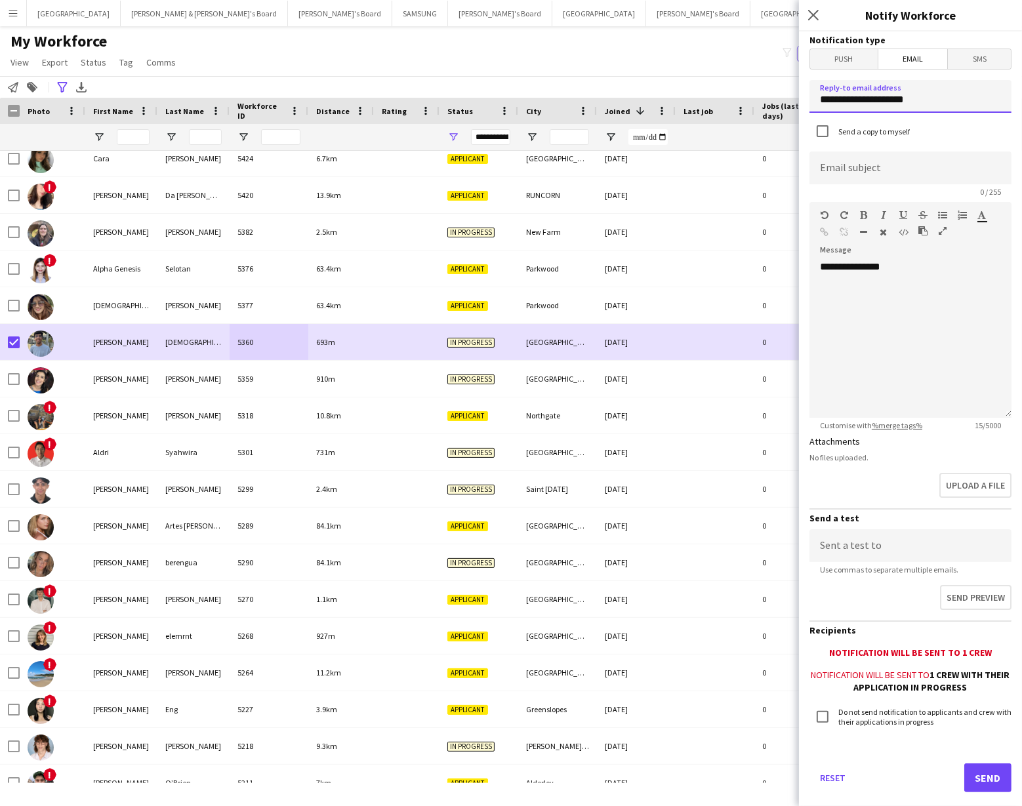
drag, startPoint x: 925, startPoint y: 103, endPoint x: 809, endPoint y: 98, distance: 116.2
click at [809, 99] on input "**********" at bounding box center [910, 96] width 202 height 33
type input "**********"
click at [833, 166] on input at bounding box center [910, 167] width 202 height 33
type input "*"
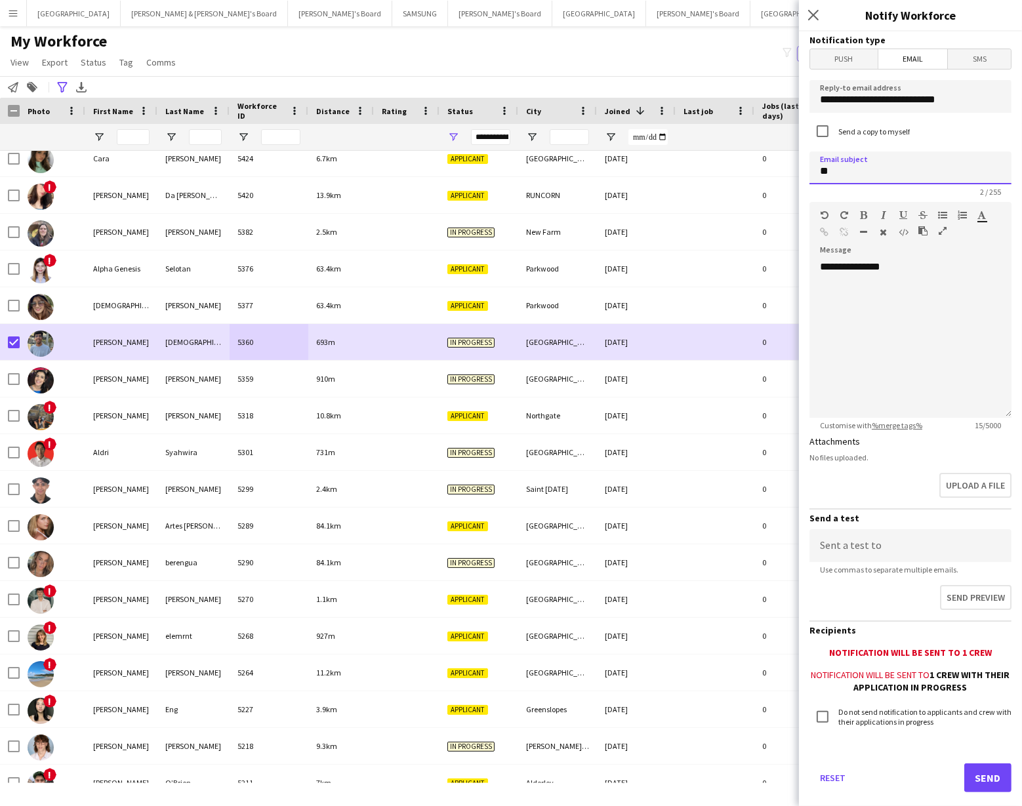
type input "*"
type input "**********"
click at [902, 268] on div "**********" at bounding box center [910, 338] width 202 height 157
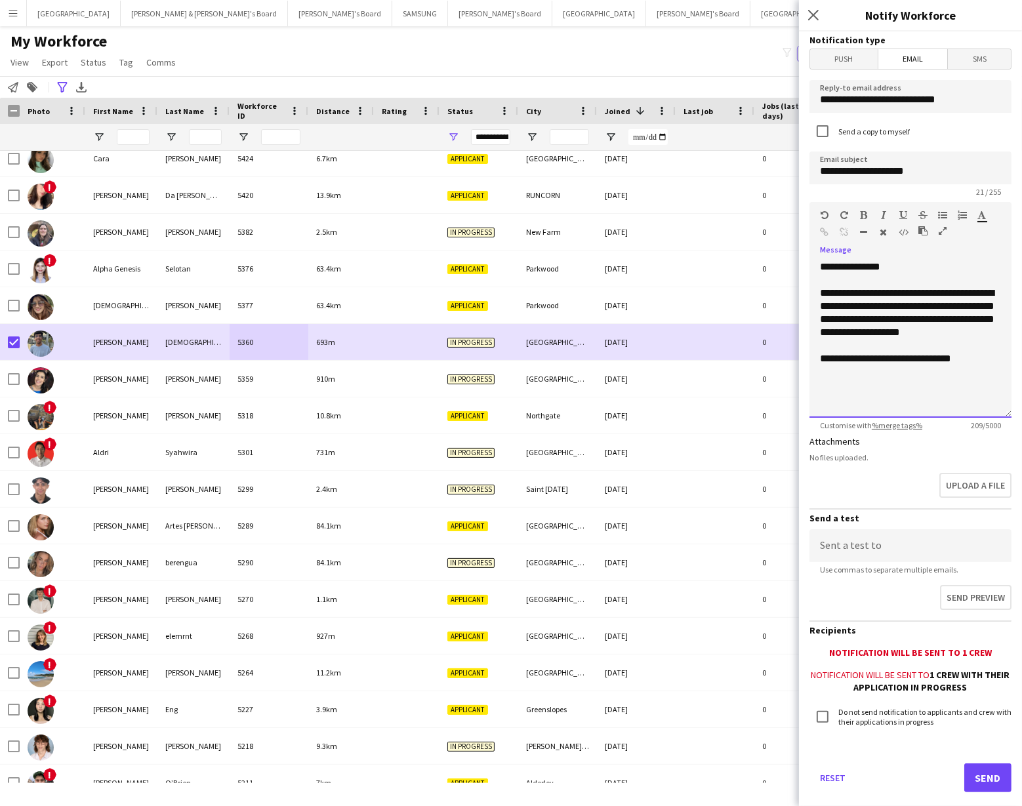
click at [920, 359] on div "**********" at bounding box center [910, 358] width 181 height 13
click at [965, 359] on div "**********" at bounding box center [910, 358] width 181 height 13
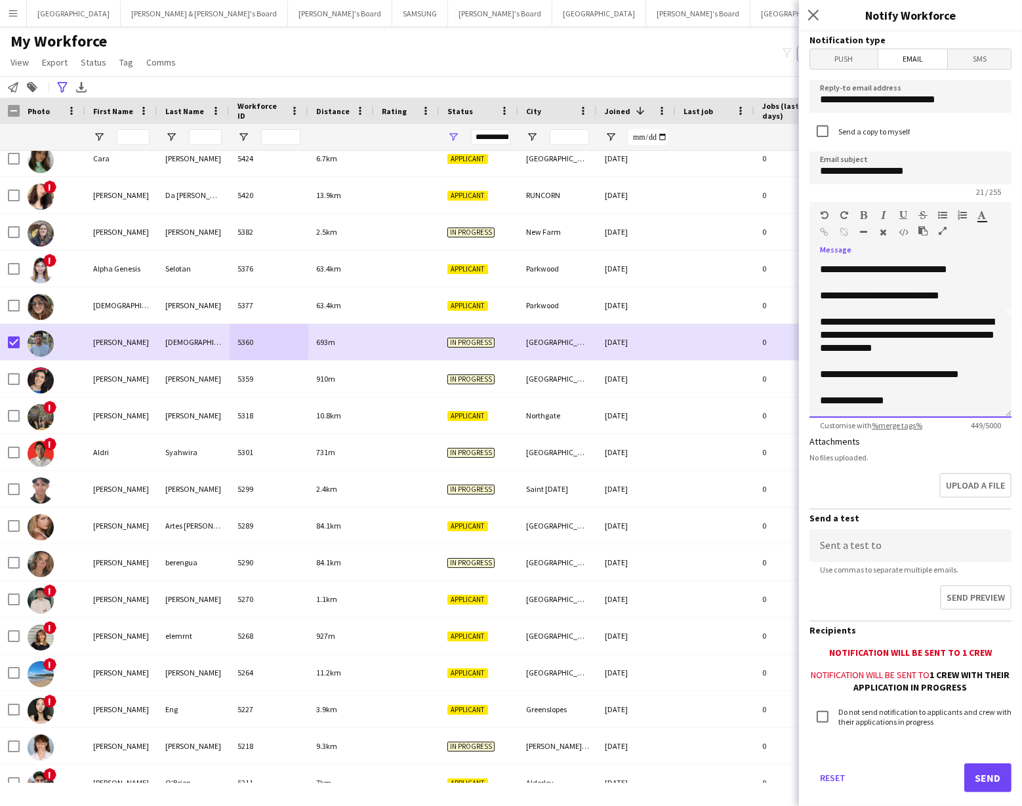
click at [954, 294] on div "**********" at bounding box center [910, 295] width 181 height 13
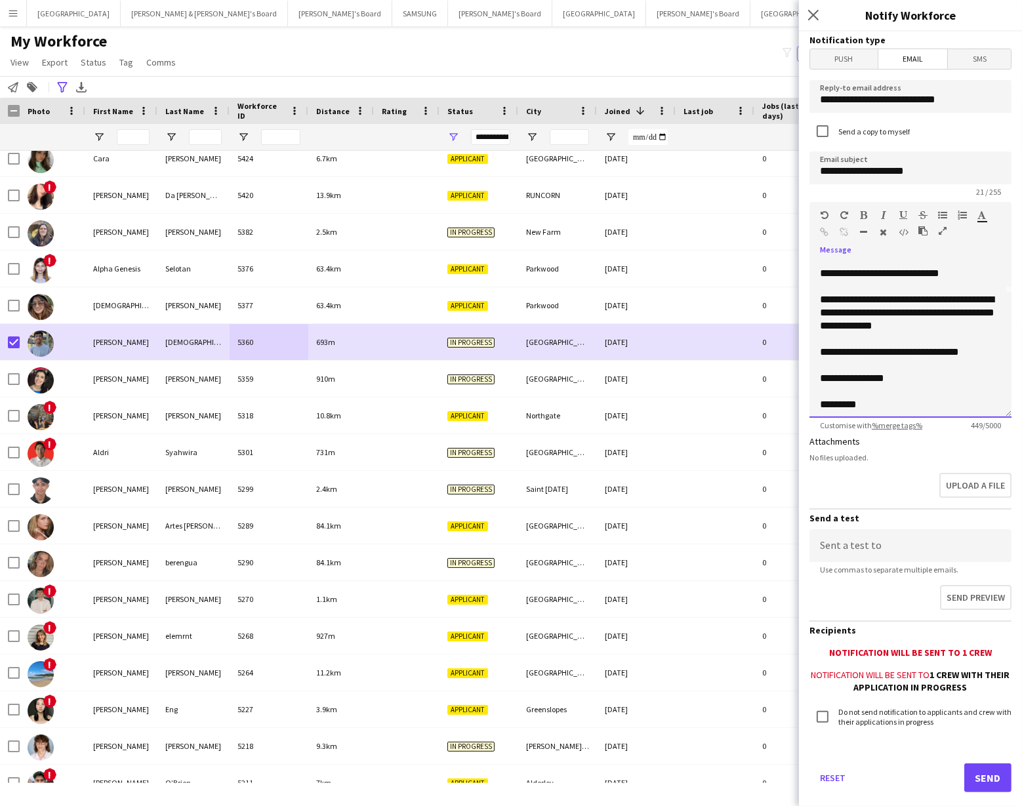
scroll to position [128, 0]
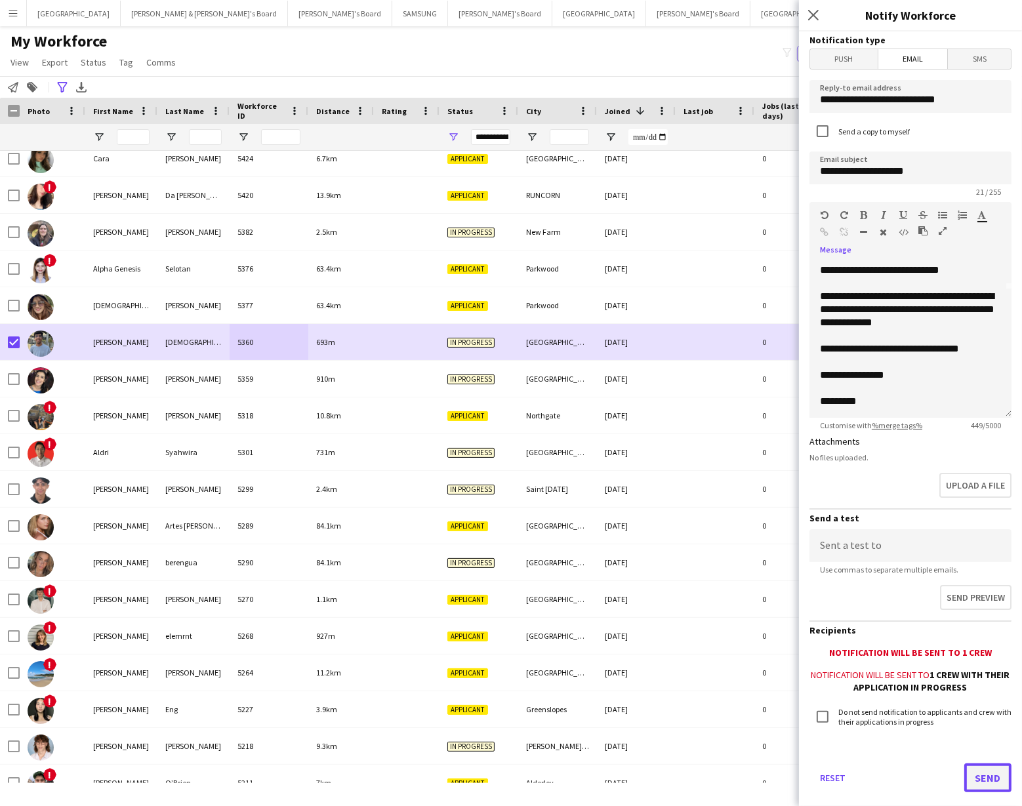
click at [992, 776] on button "Send" at bounding box center [987, 777] width 47 height 29
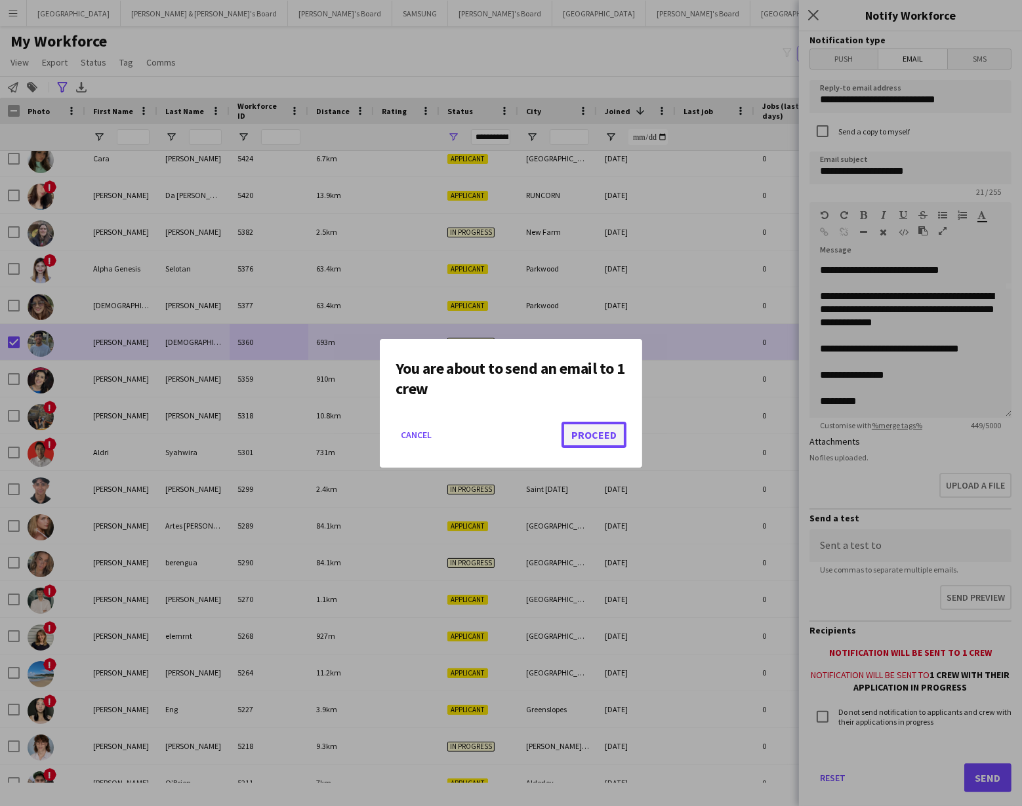
click at [603, 437] on button "Proceed" at bounding box center [593, 435] width 65 height 26
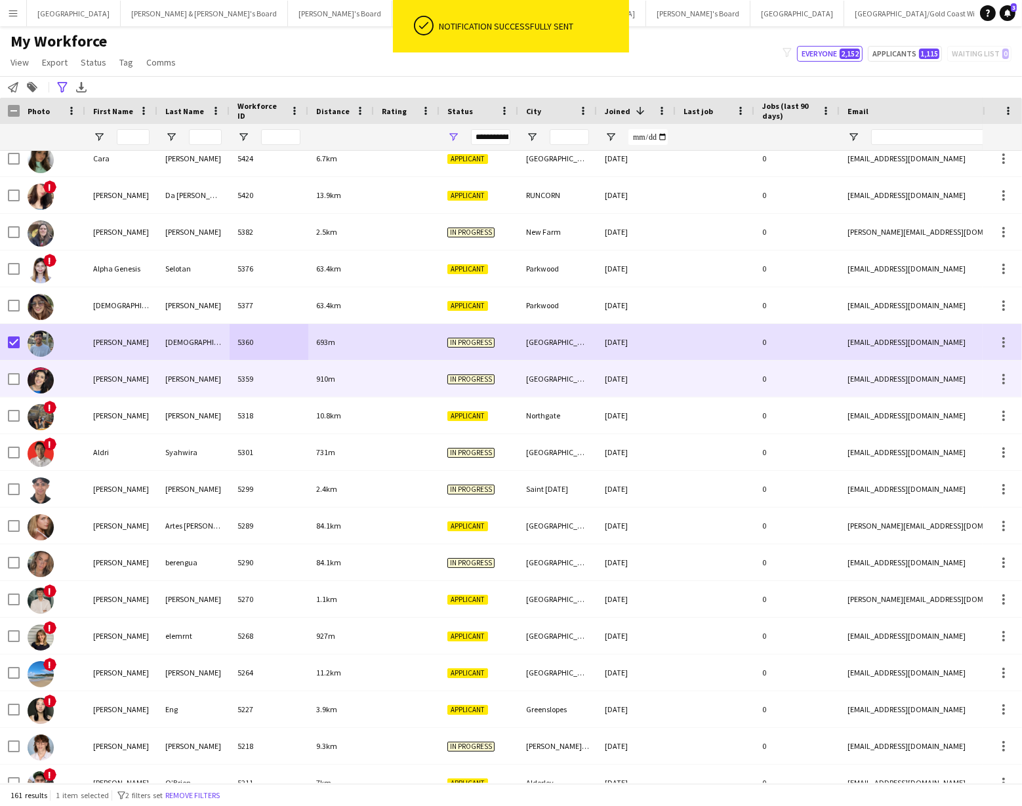
click at [43, 376] on img at bounding box center [41, 380] width 26 height 26
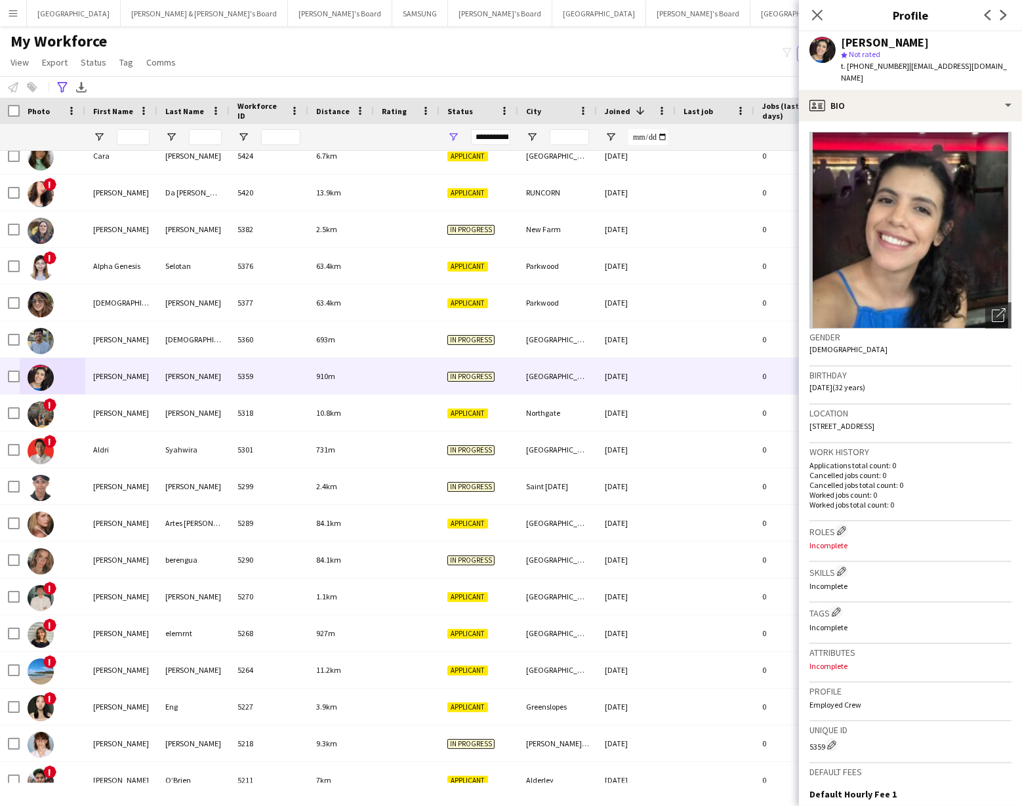
scroll to position [282, 0]
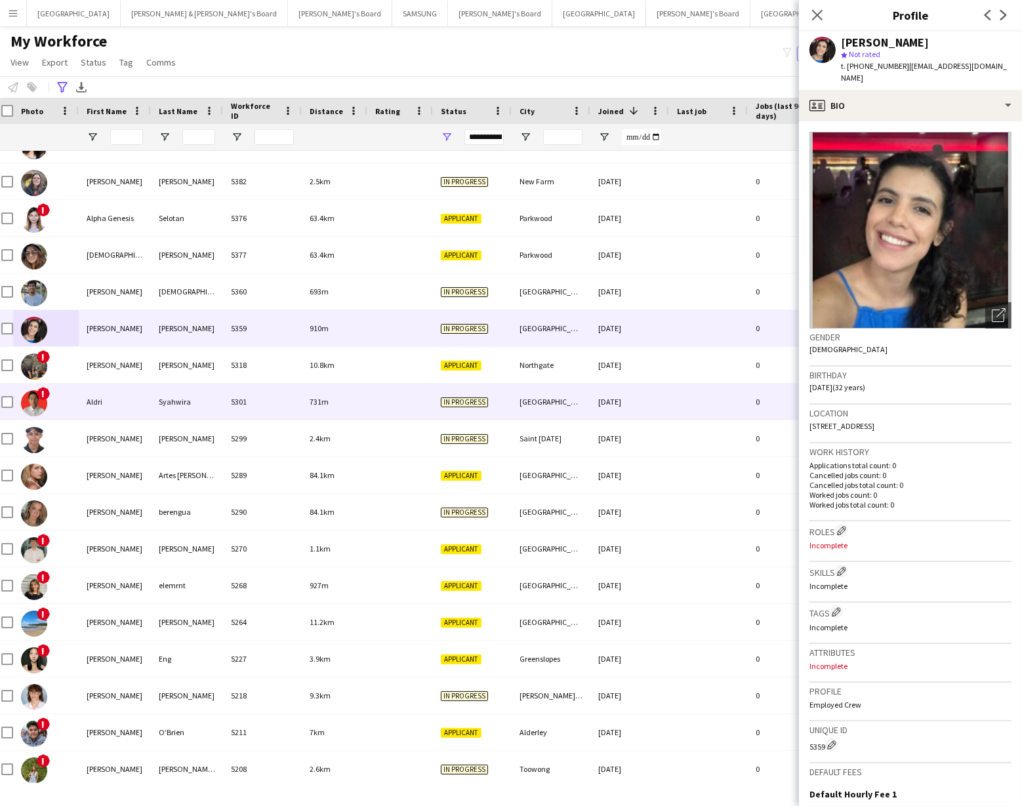
click at [128, 403] on div "Aldri" at bounding box center [115, 402] width 72 height 36
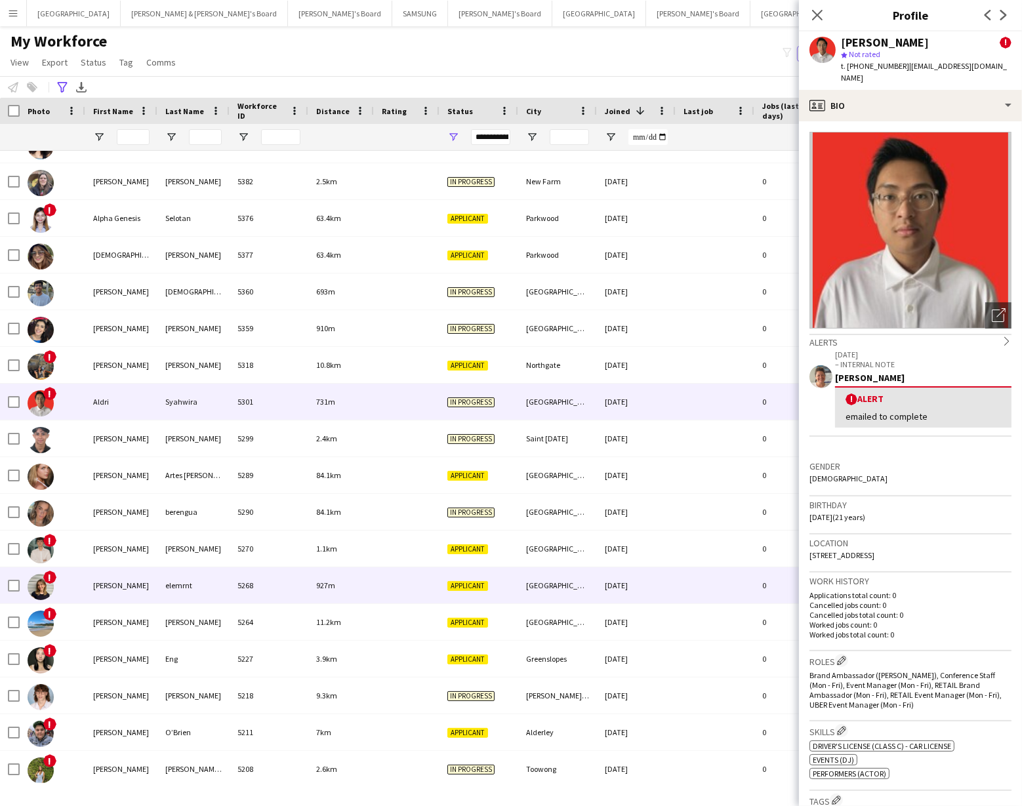
click at [249, 584] on div "5268" at bounding box center [269, 585] width 79 height 36
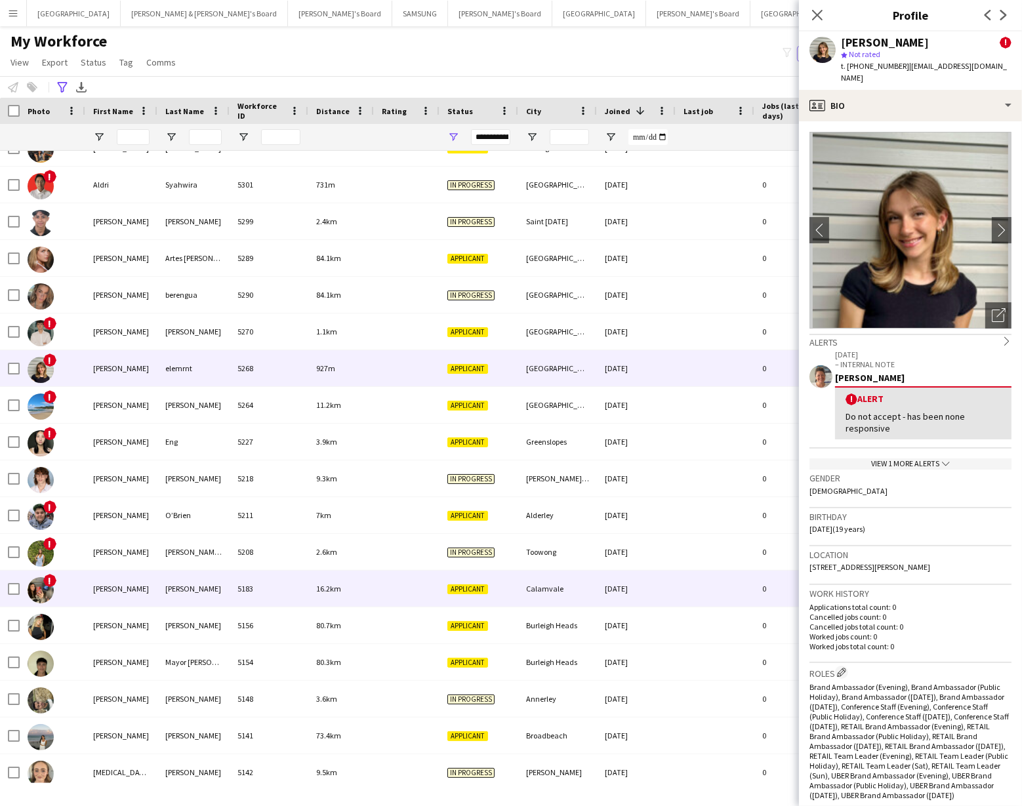
scroll to position [538, 0]
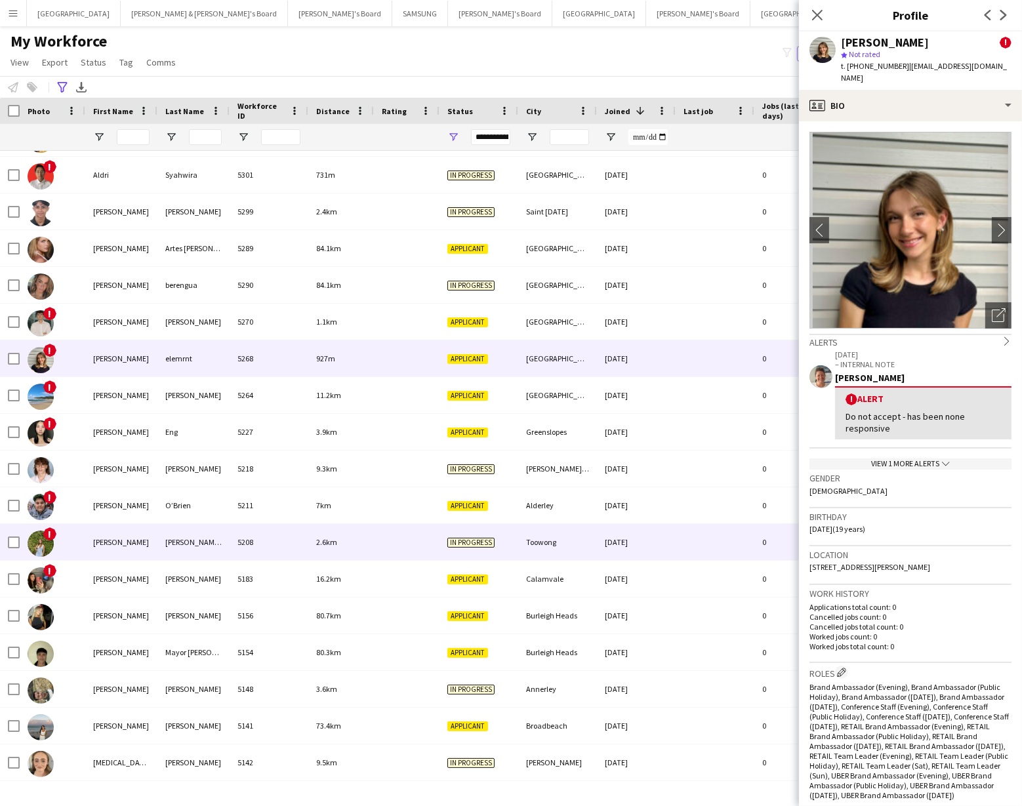
click at [242, 526] on div "5208" at bounding box center [269, 542] width 79 height 36
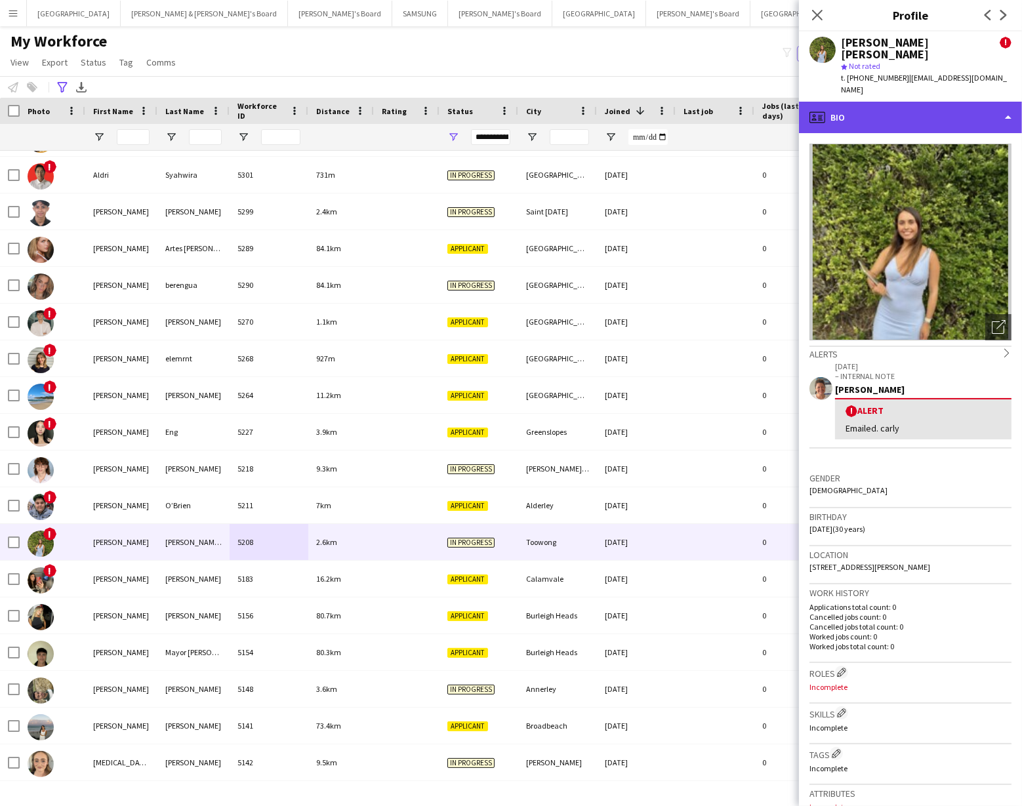
click at [991, 102] on div "profile Bio" at bounding box center [910, 117] width 223 height 31
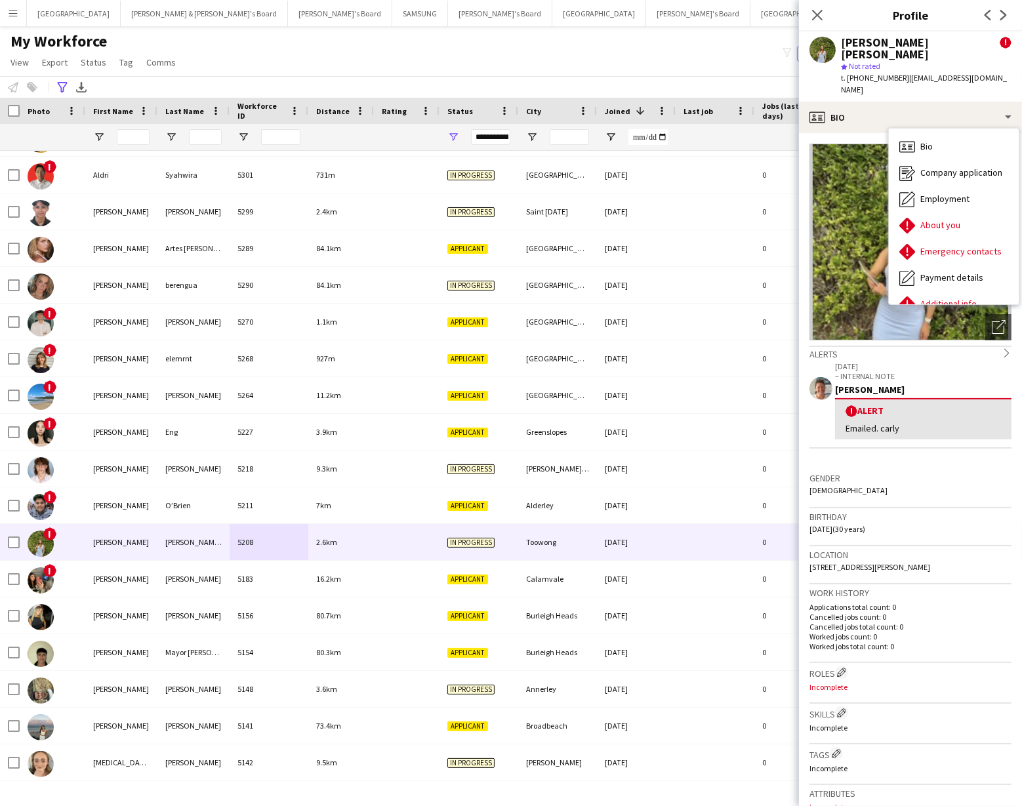
click at [908, 478] on div "Gender Female" at bounding box center [910, 489] width 202 height 38
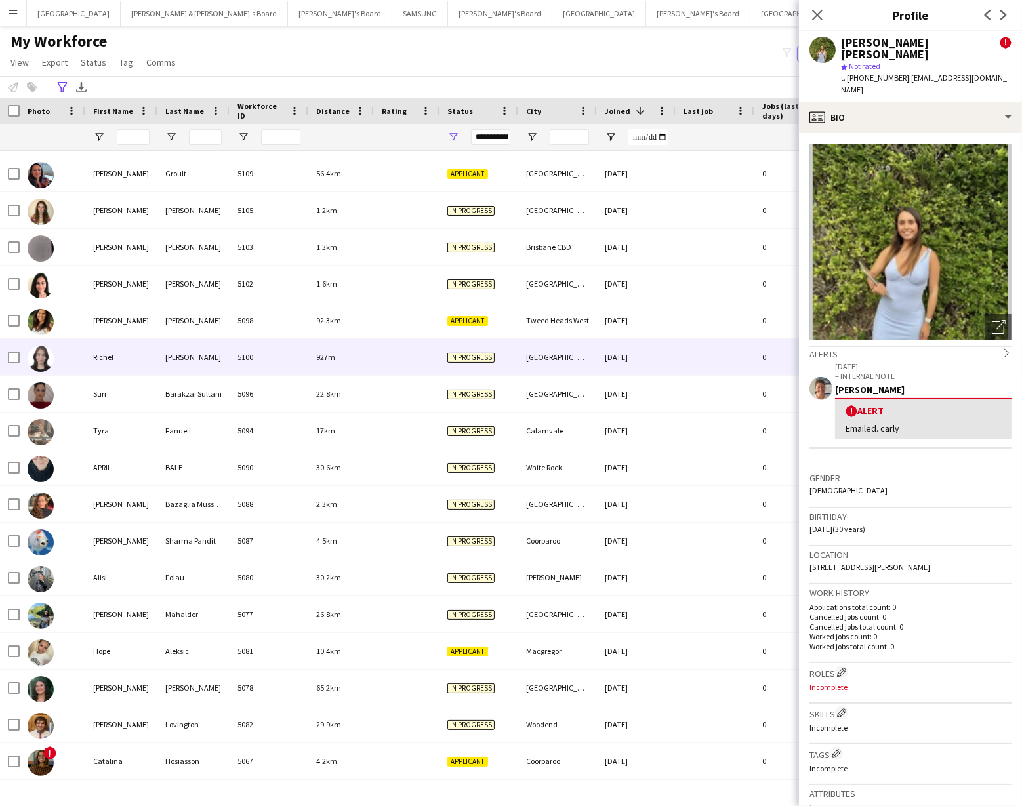
click at [214, 364] on div "[PERSON_NAME]" at bounding box center [193, 357] width 72 height 36
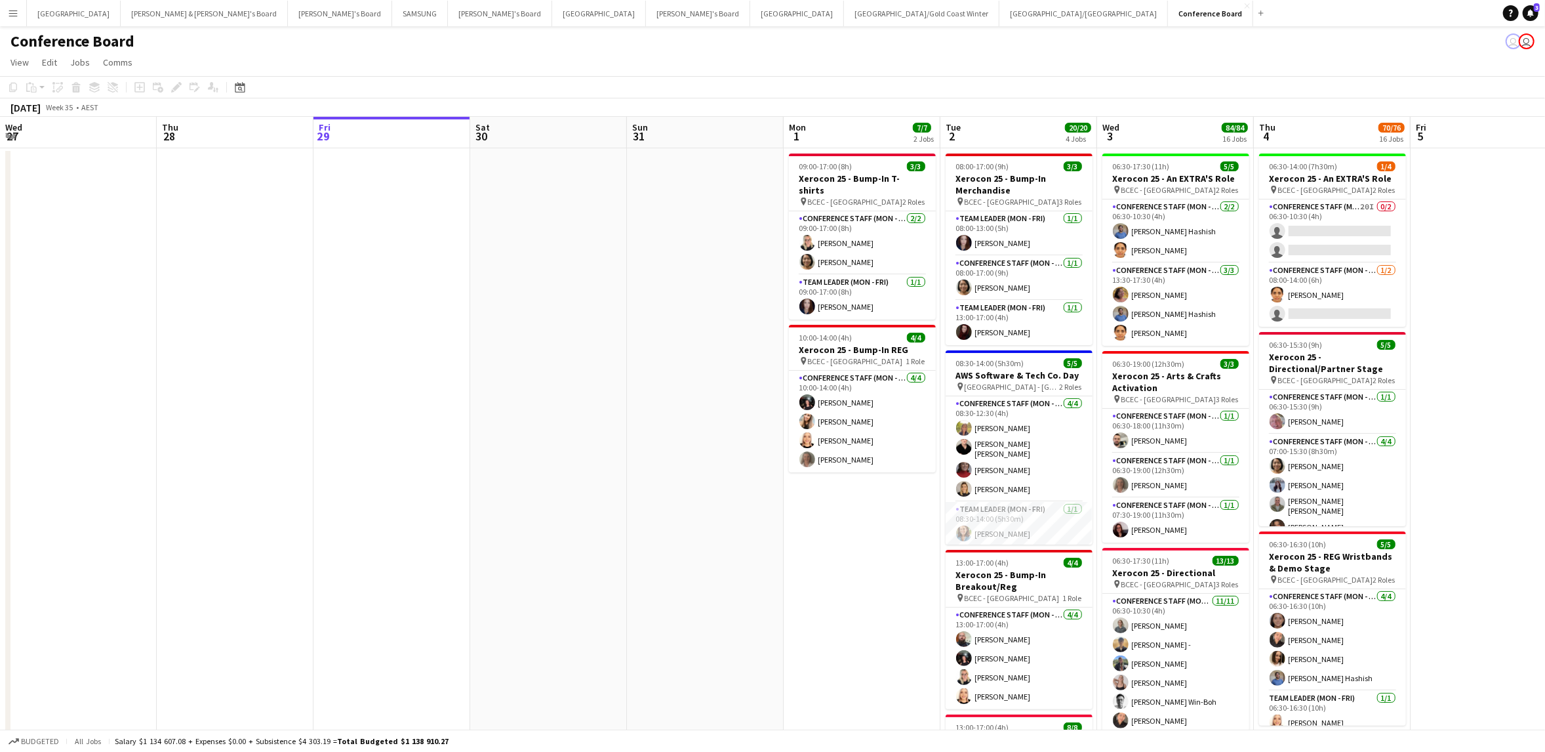
scroll to position [0, 540]
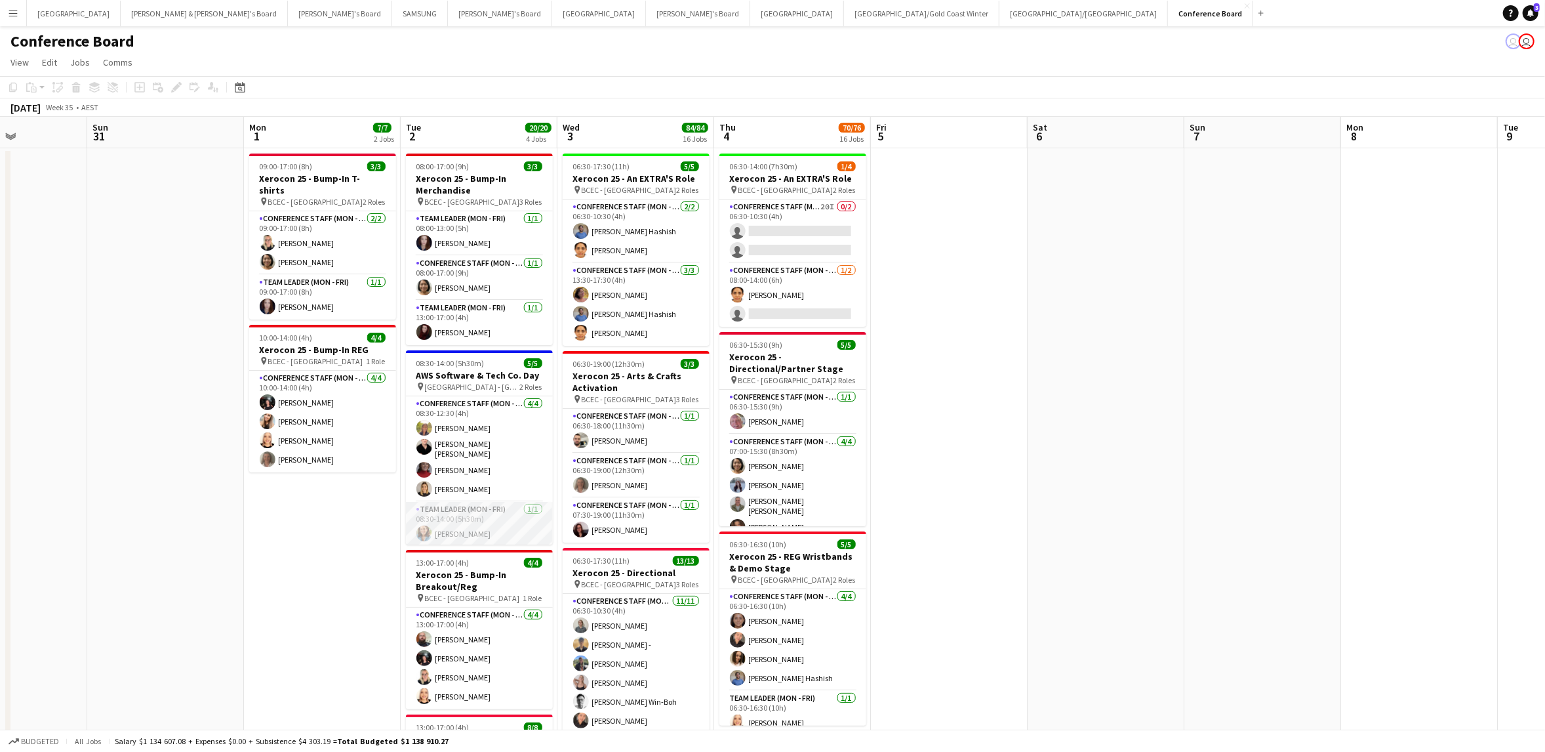
click at [417, 525] on app-user-avatar at bounding box center [424, 533] width 16 height 16
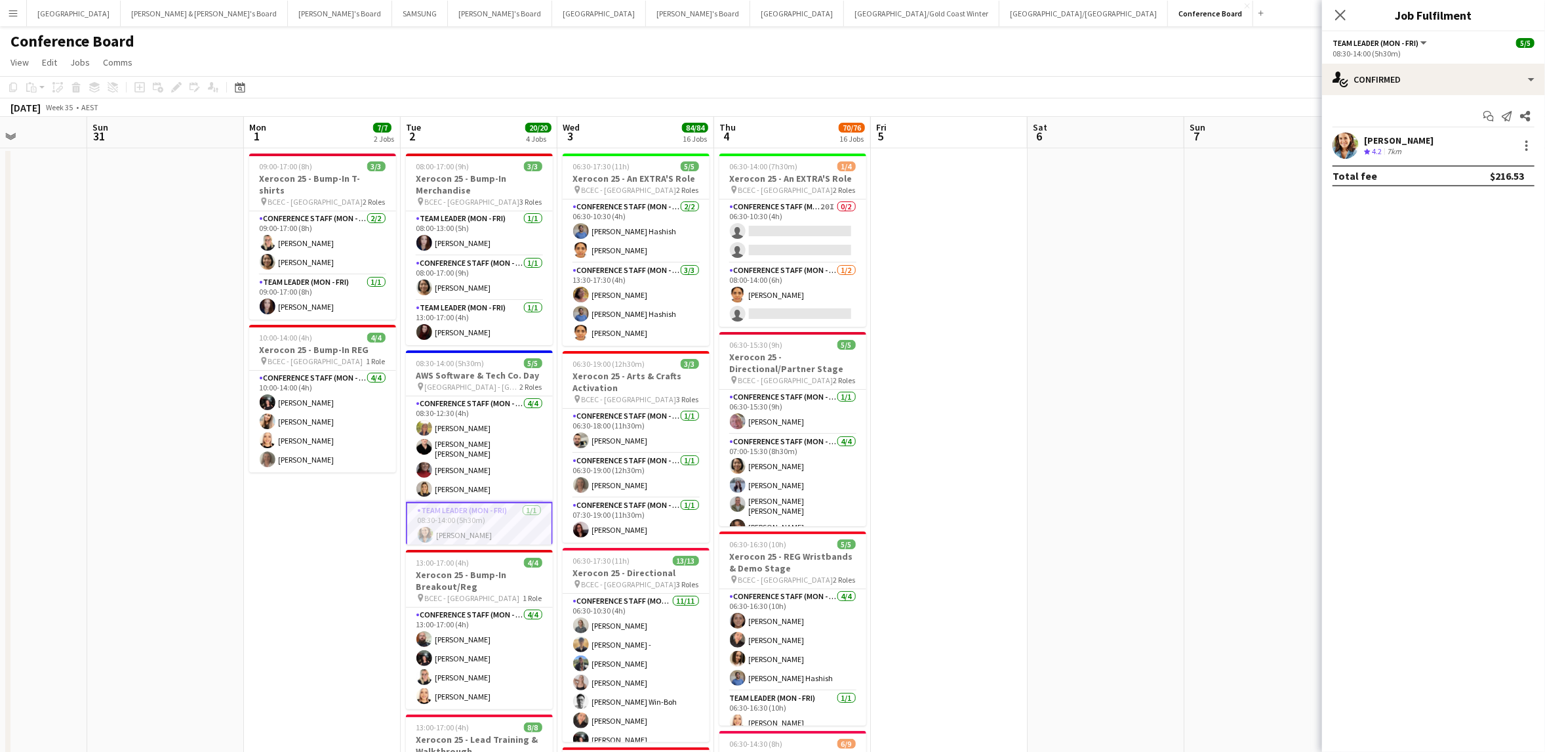
click at [1339, 147] on app-user-avatar at bounding box center [1346, 145] width 26 height 26
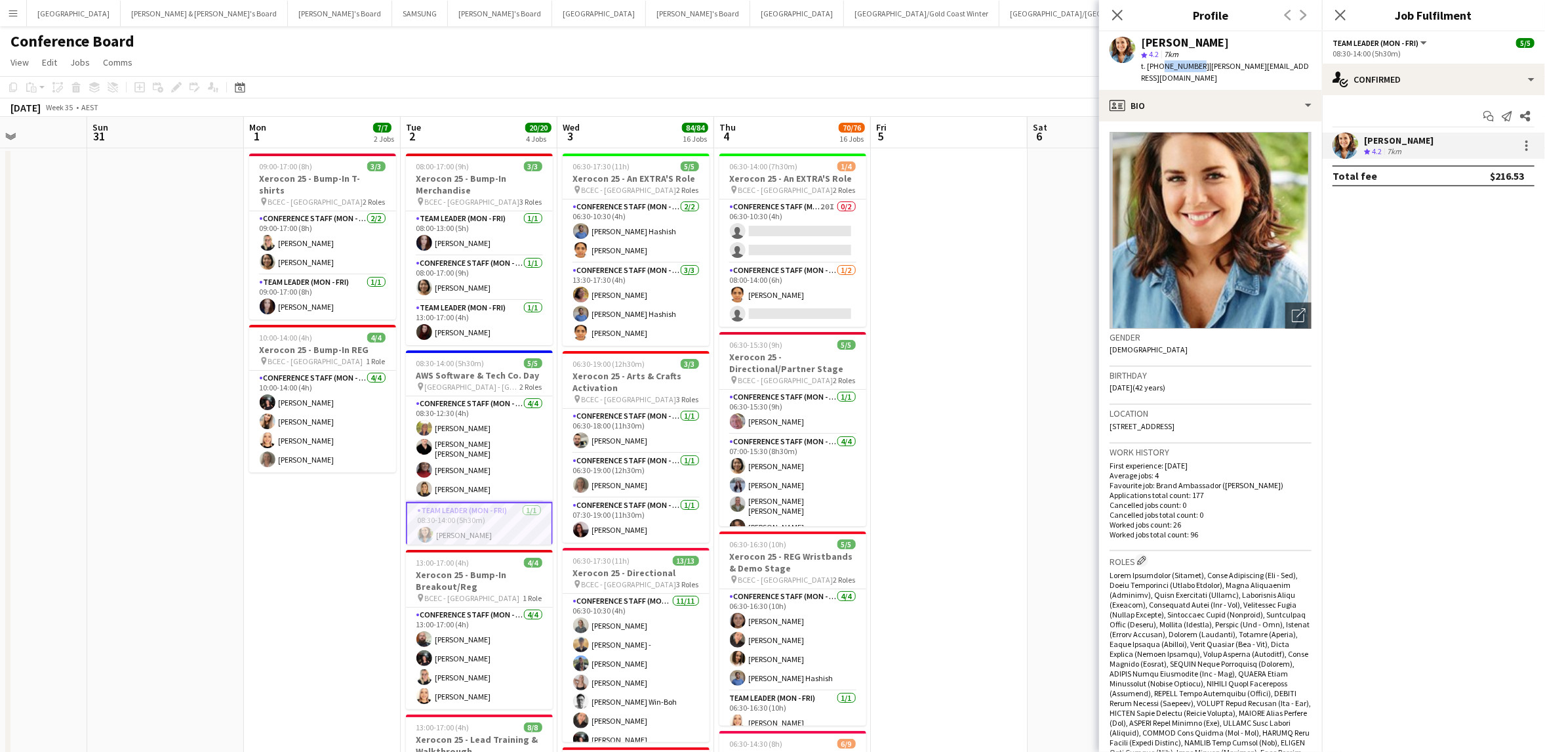
drag, startPoint x: 1159, startPoint y: 66, endPoint x: 1192, endPoint y: 66, distance: 33.4
click at [1192, 66] on span "t. [PHONE_NUMBER]" at bounding box center [1175, 66] width 68 height 10
copy span "411735563"
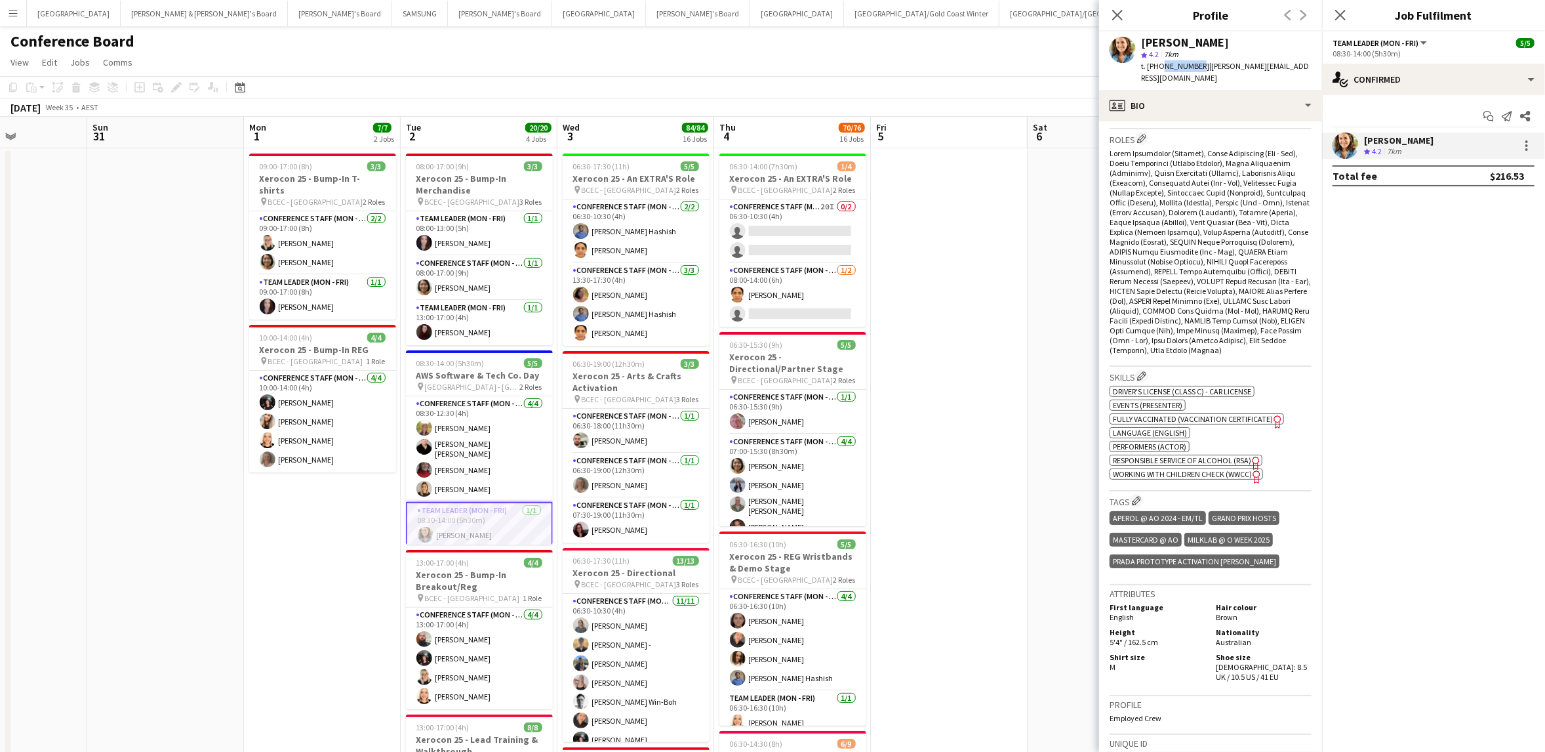
scroll to position [422, 0]
click at [1119, 18] on icon "Close pop-in" at bounding box center [1117, 15] width 12 height 12
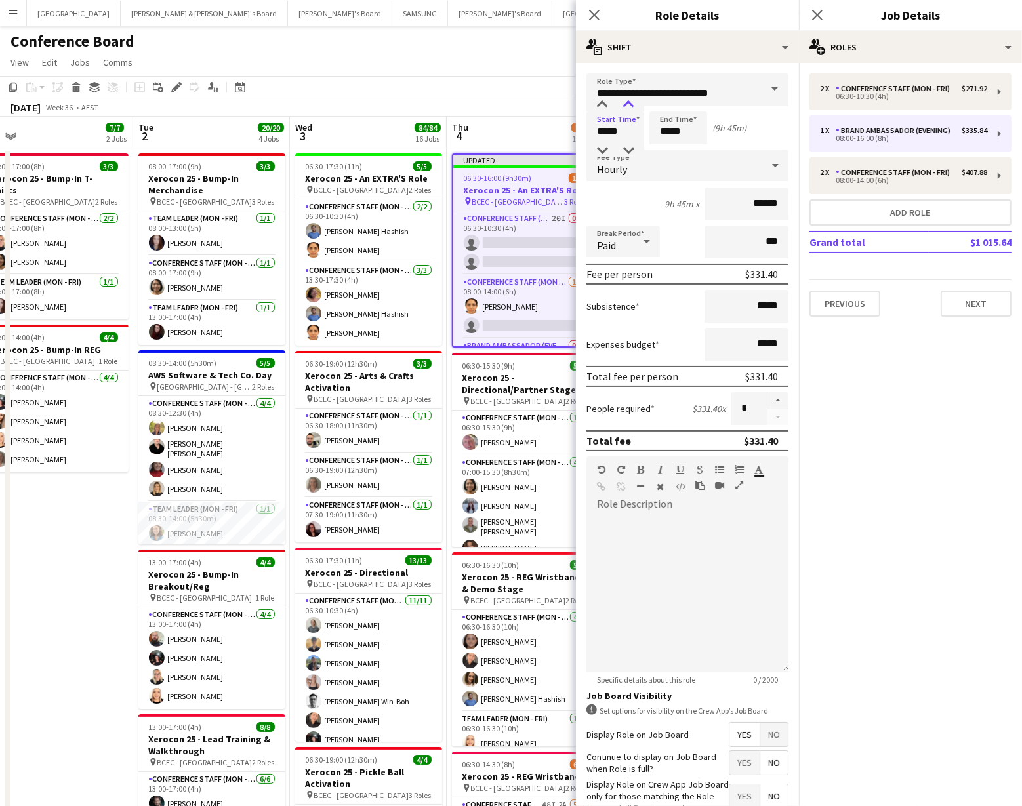
click at [633, 105] on div at bounding box center [628, 104] width 26 height 13
type input "*****"
click at [633, 105] on div at bounding box center [628, 104] width 26 height 13
click at [686, 134] on input "*****" at bounding box center [678, 127] width 58 height 33
click at [667, 148] on div at bounding box center [665, 150] width 26 height 13
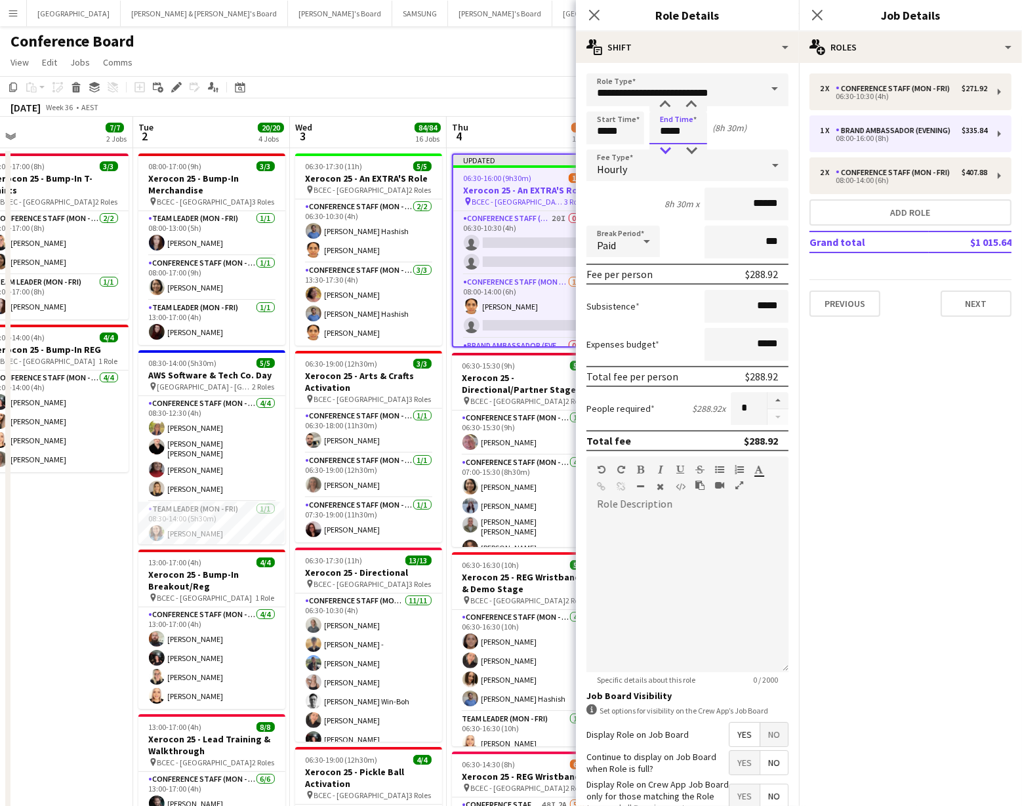
type input "*****"
click at [667, 148] on div at bounding box center [665, 150] width 26 height 13
click at [515, 109] on div "[DATE] Week 36 • AEST Publish 1 job Revert 1 job" at bounding box center [511, 107] width 1022 height 18
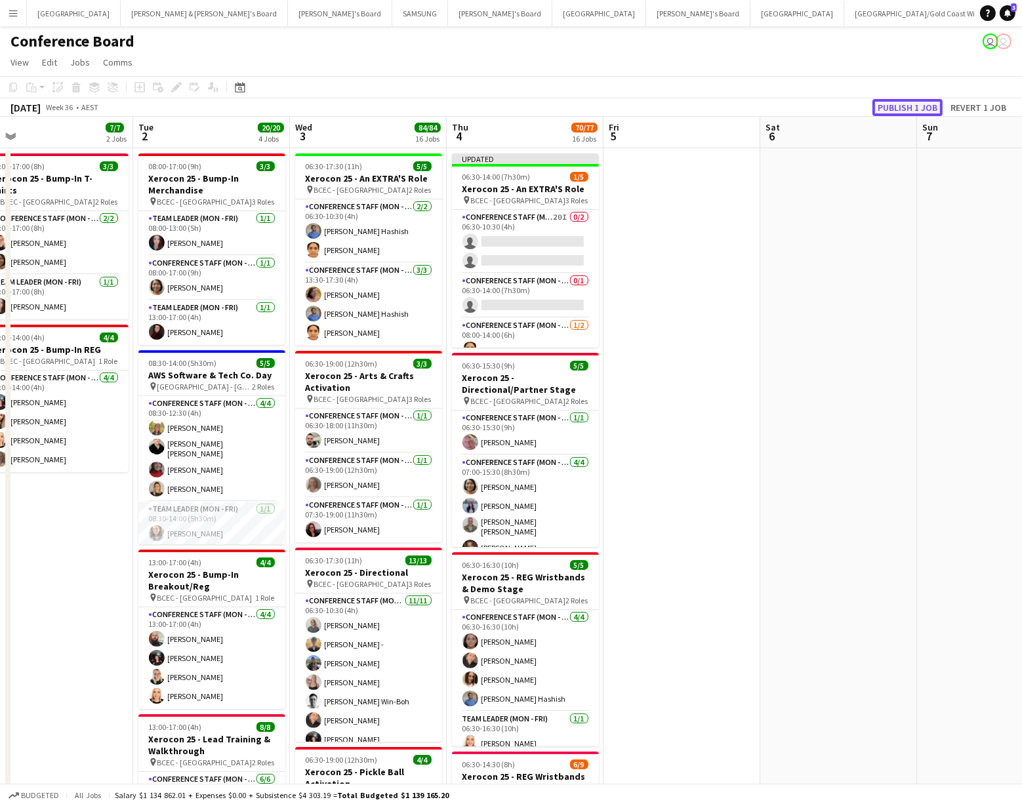
click at [921, 106] on button "Publish 1 job" at bounding box center [907, 107] width 70 height 17
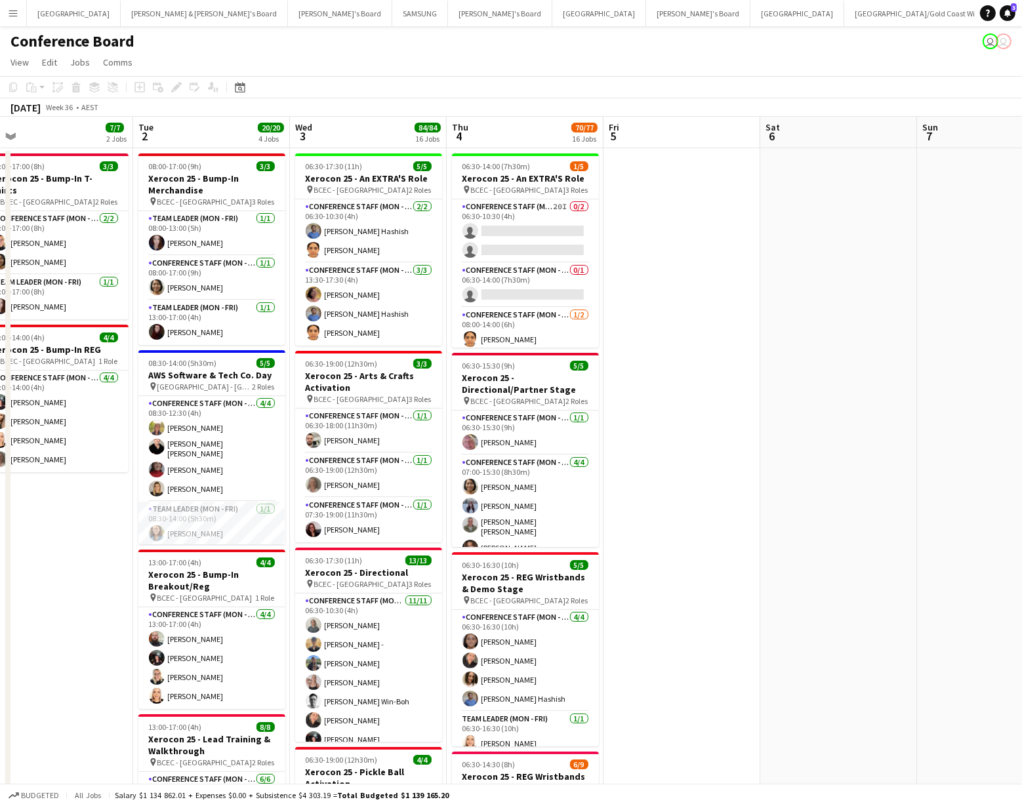
click at [14, 13] on app-icon "Menu" at bounding box center [13, 13] width 10 height 10
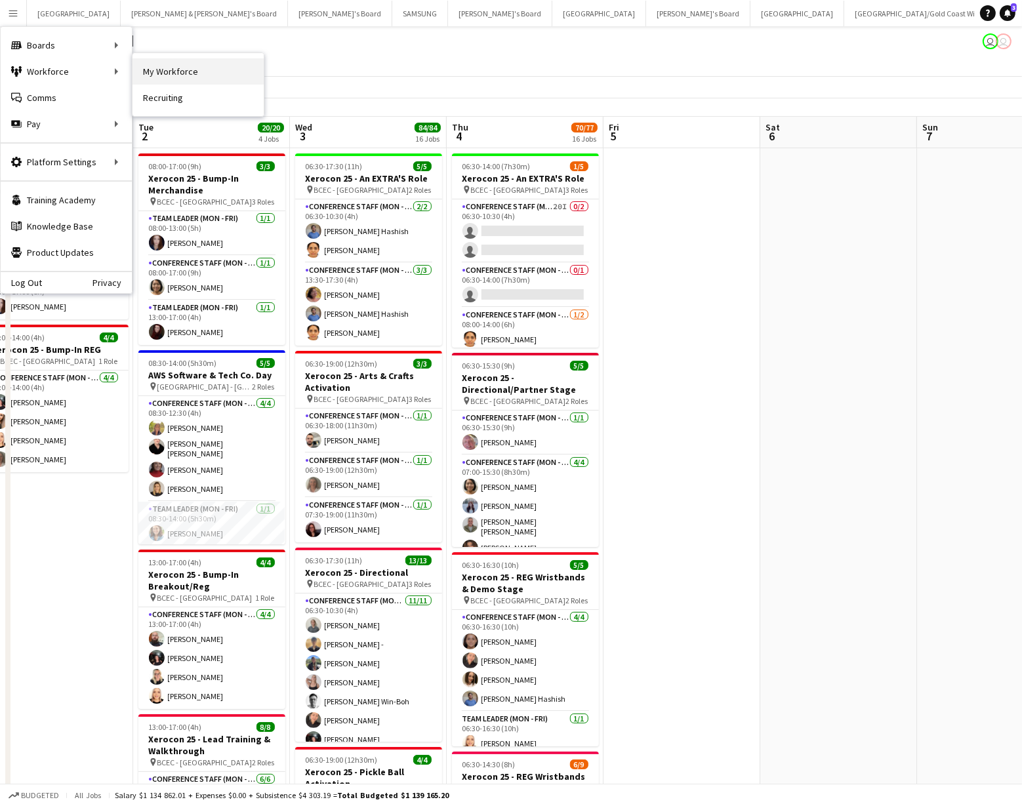
click at [180, 73] on link "My Workforce" at bounding box center [197, 71] width 131 height 26
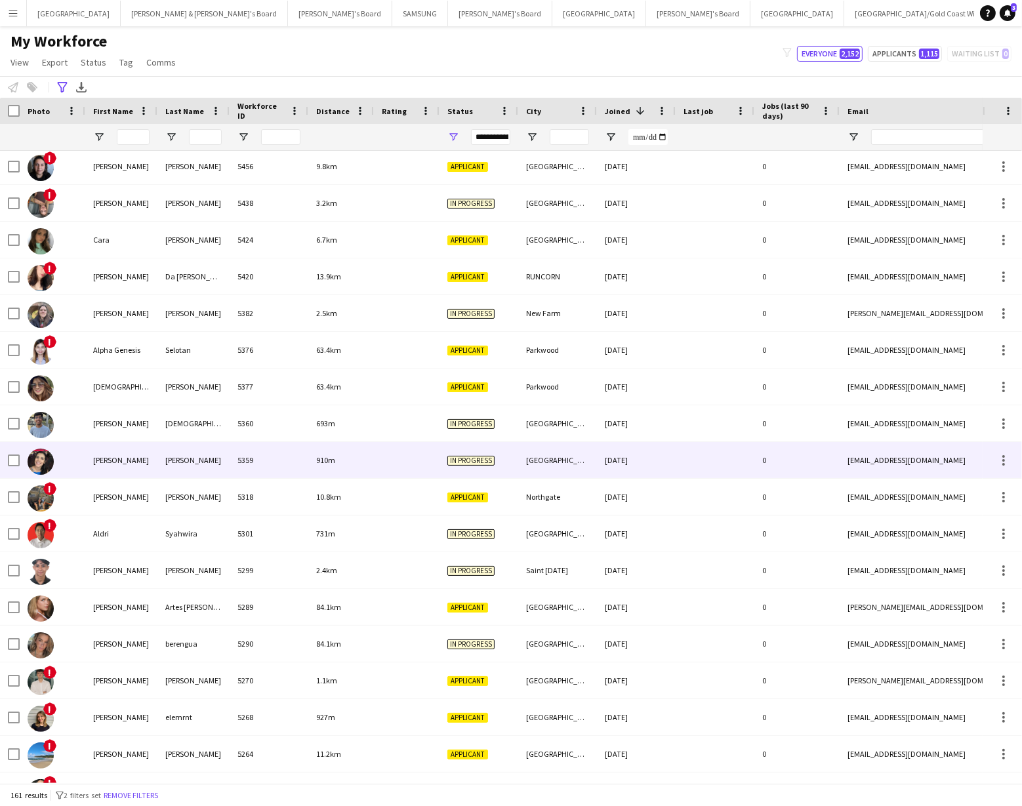
scroll to position [186, 0]
click at [671, 457] on div "[DATE]" at bounding box center [636, 460] width 79 height 36
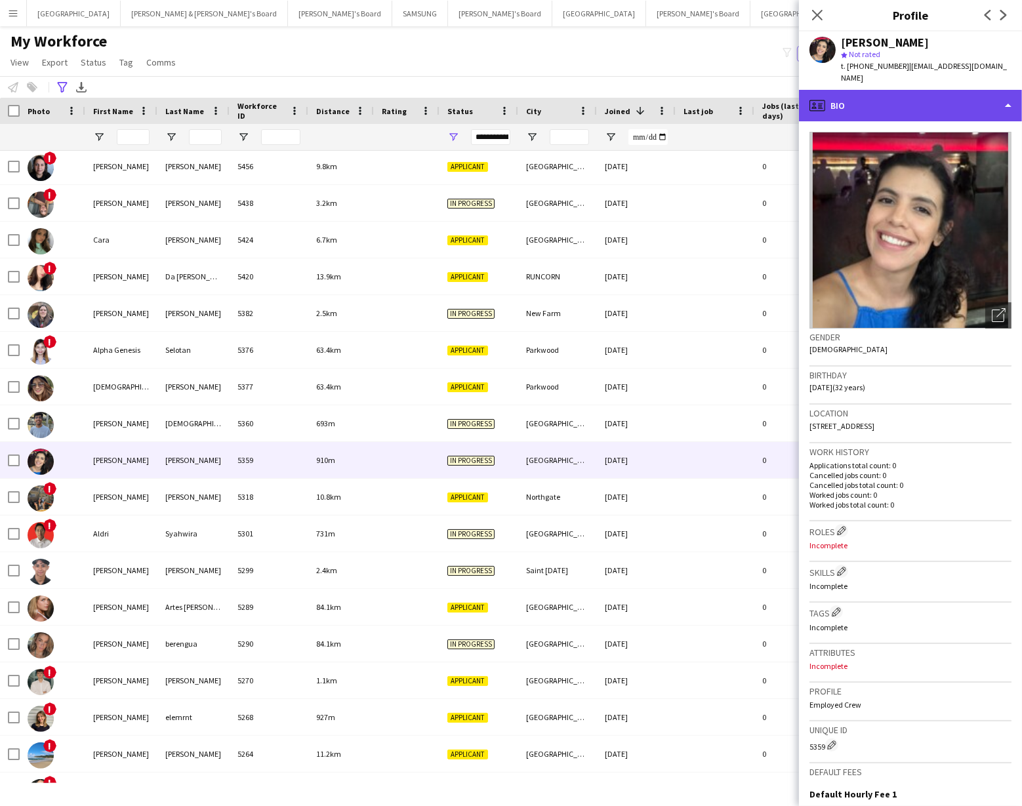
click at [959, 94] on div "profile Bio" at bounding box center [910, 105] width 223 height 31
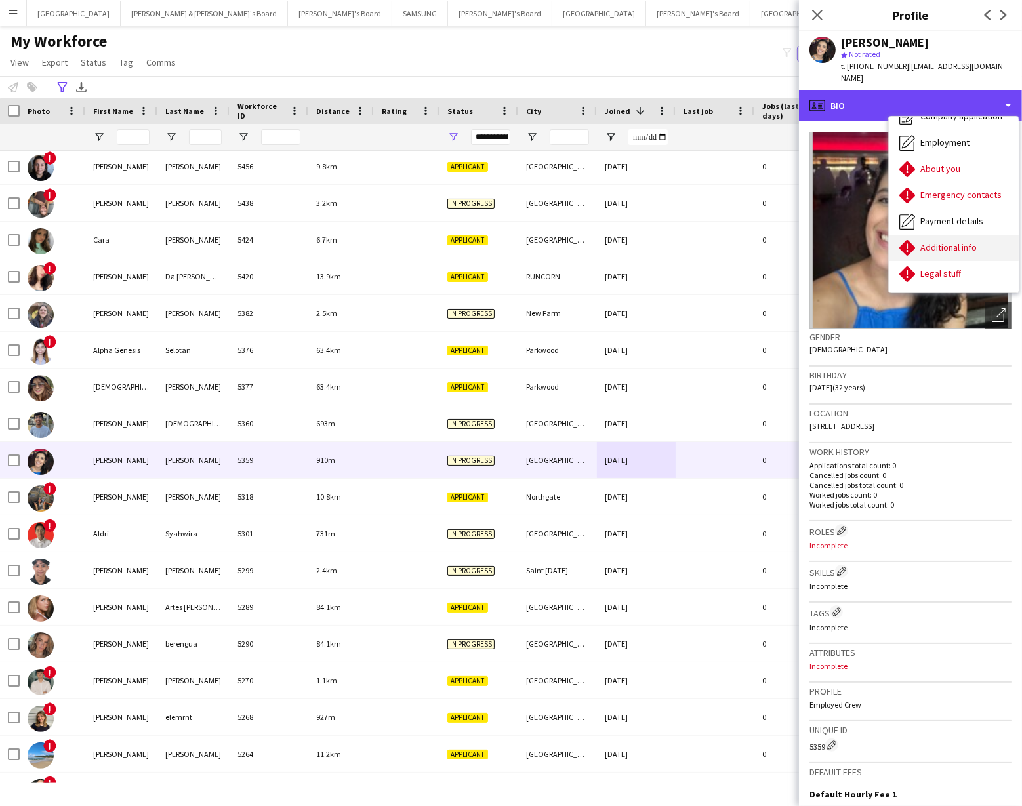
scroll to position [96, 0]
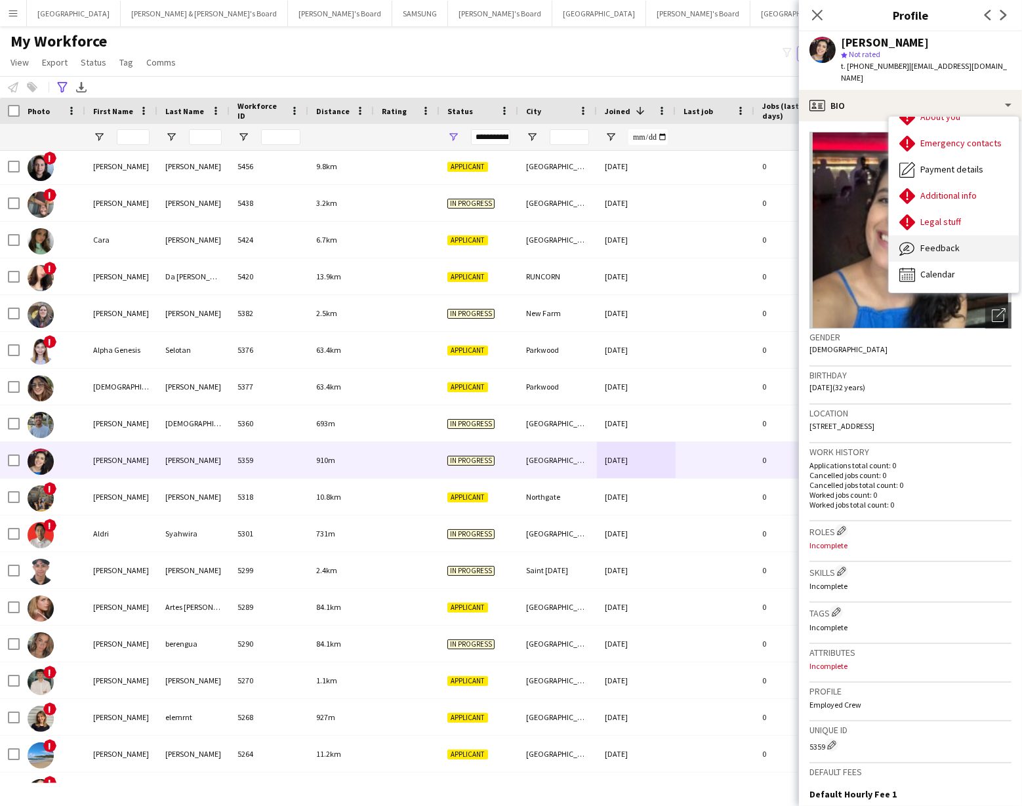
click at [936, 242] on span "Feedback" at bounding box center [939, 248] width 39 height 12
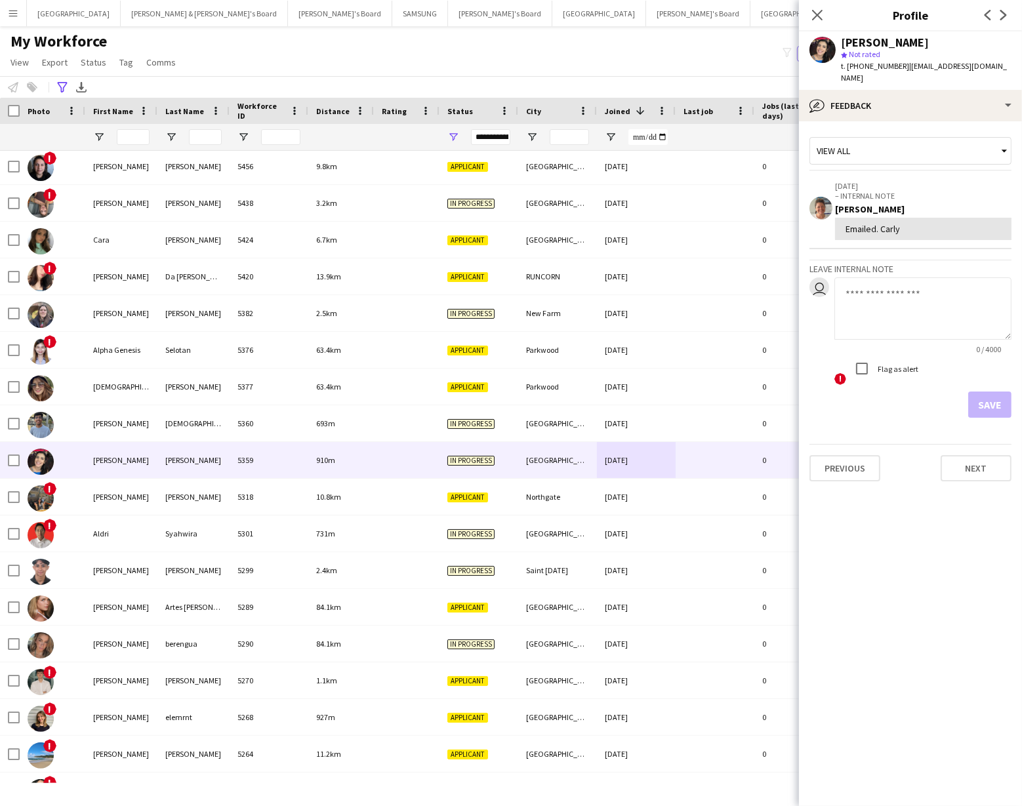
click at [858, 277] on textarea at bounding box center [922, 308] width 177 height 62
type textarea "**********"
click at [987, 394] on button "Save" at bounding box center [989, 405] width 43 height 26
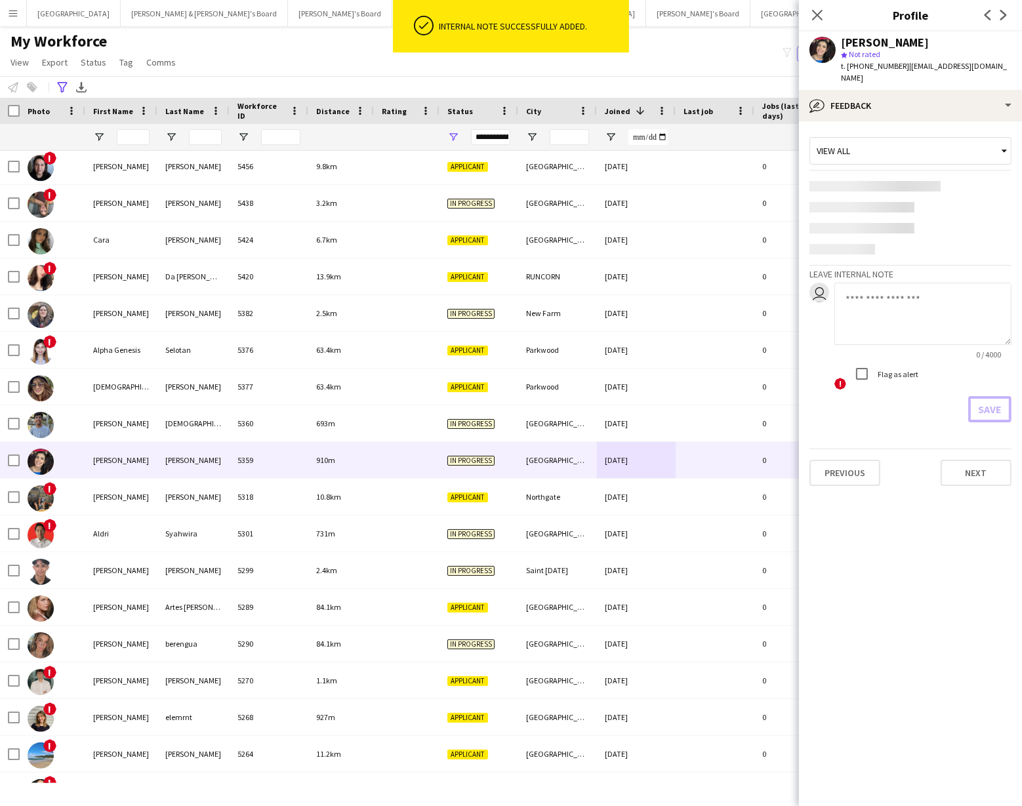
scroll to position [0, 0]
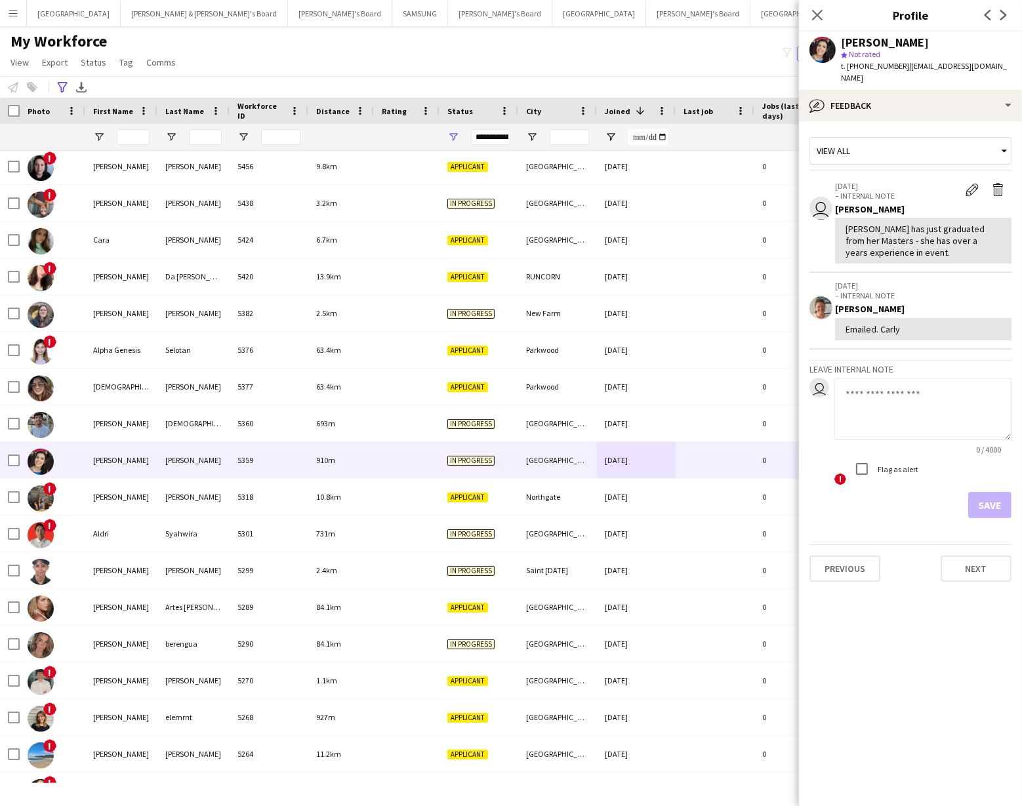
drag, startPoint x: 967, startPoint y: 175, endPoint x: 959, endPoint y: 216, distance: 41.9
click at [967, 183] on app-icon "Edit internal note" at bounding box center [971, 189] width 13 height 13
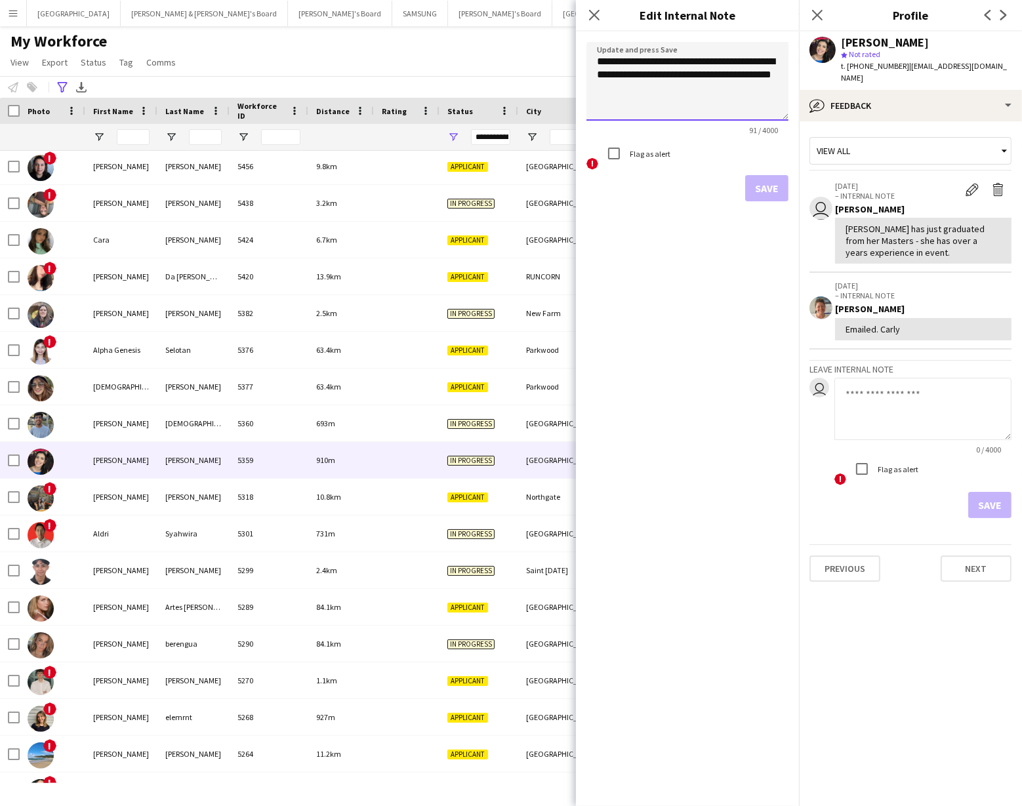
click at [642, 89] on textarea "**********" at bounding box center [687, 81] width 202 height 79
type textarea "**********"
click at [766, 192] on button "Save" at bounding box center [766, 187] width 43 height 26
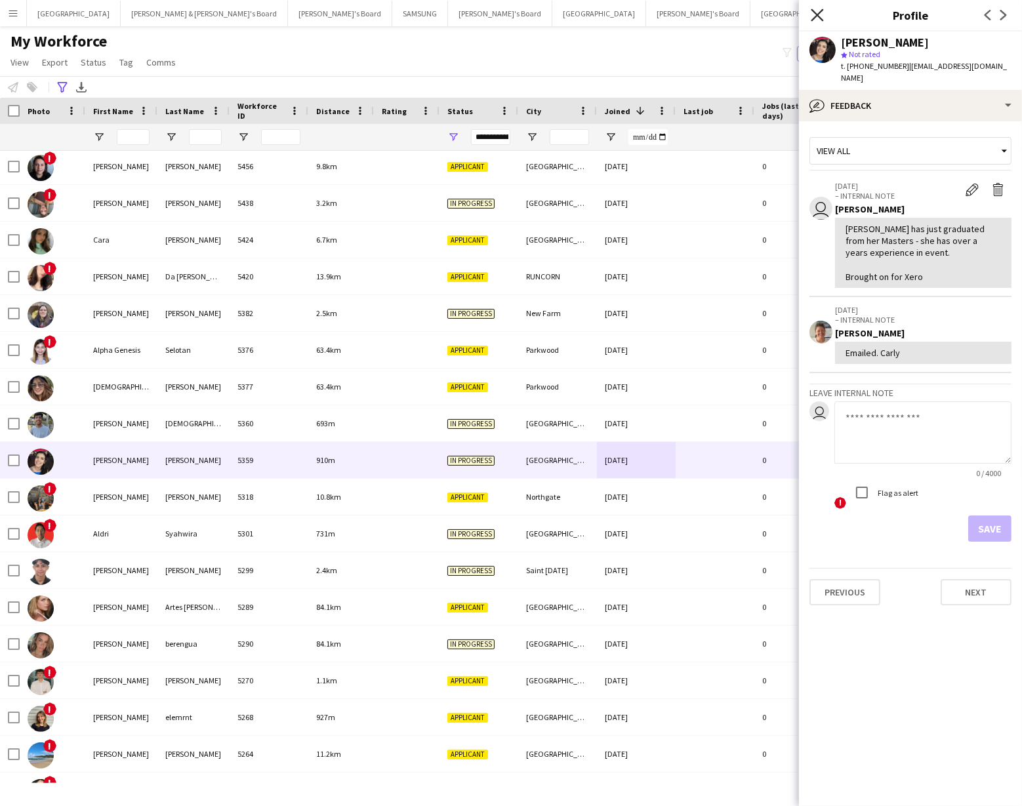
click at [817, 12] on icon "Close pop-in" at bounding box center [817, 15] width 12 height 12
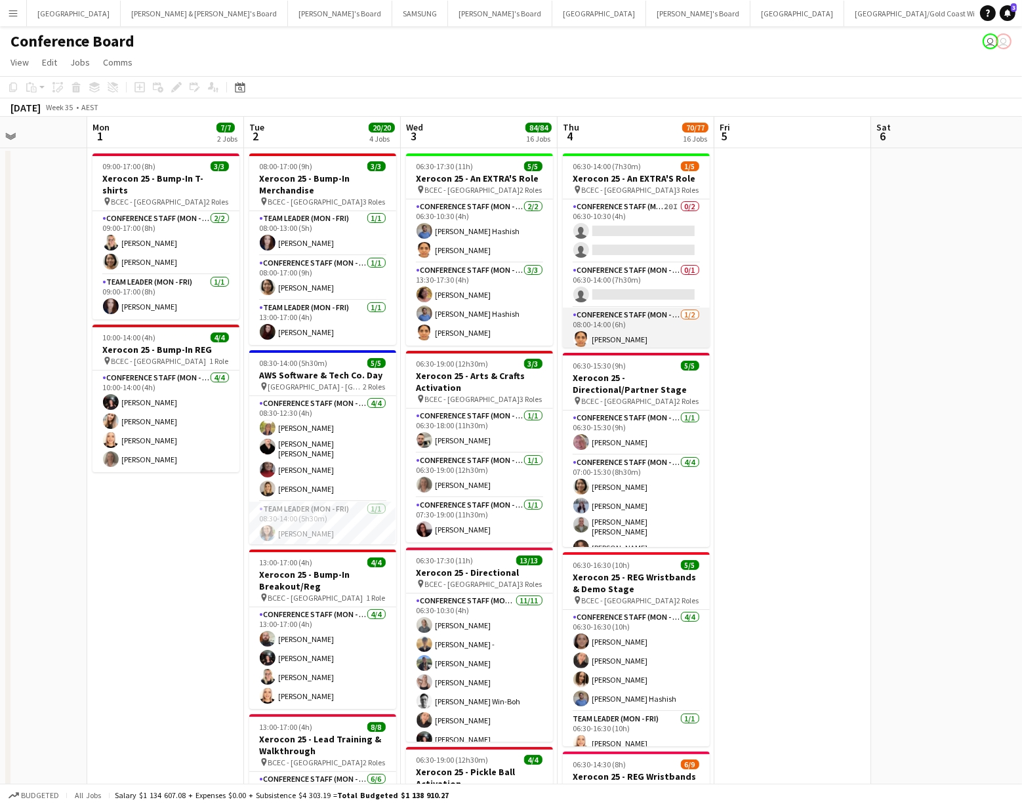
scroll to position [23, 0]
click at [653, 307] on app-card-role "Conference Staff (Mon - Fri) [DATE] 08:00-14:00 (6h) [PERSON_NAME] single-neutr…" at bounding box center [636, 317] width 147 height 64
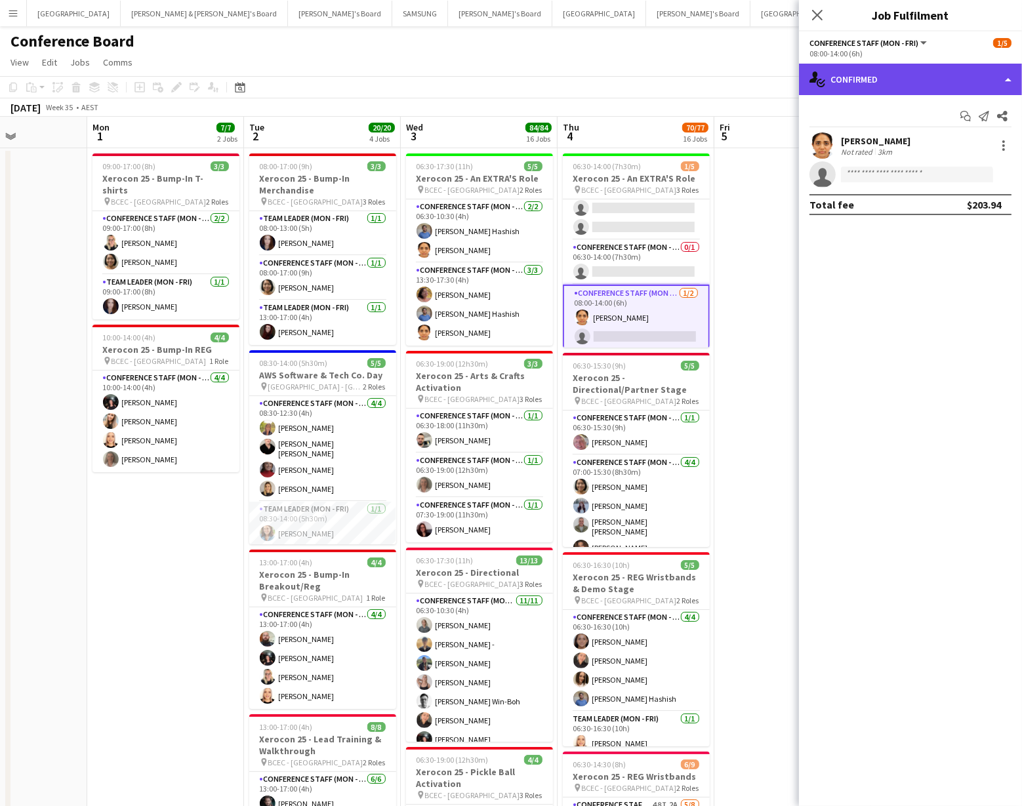
click at [996, 77] on div "single-neutral-actions-check-2 Confirmed" at bounding box center [910, 79] width 223 height 31
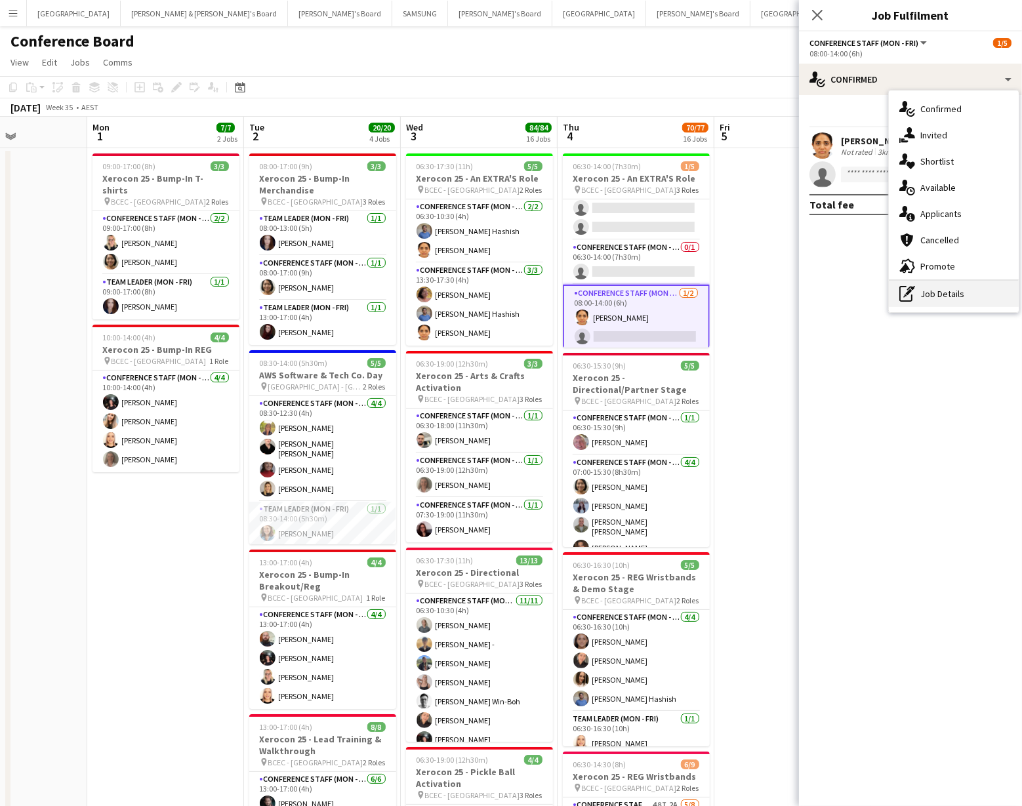
click at [961, 288] on div "pen-write Job Details" at bounding box center [954, 294] width 130 height 26
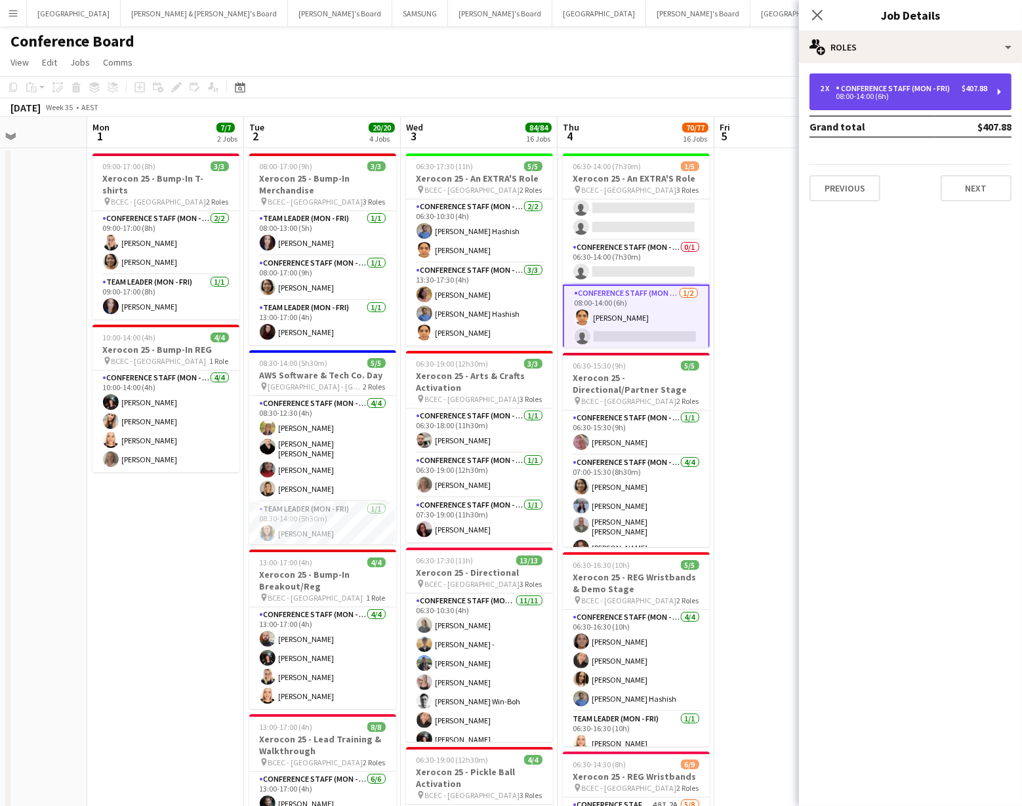
click at [902, 97] on div "08:00-14:00 (6h)" at bounding box center [903, 96] width 167 height 7
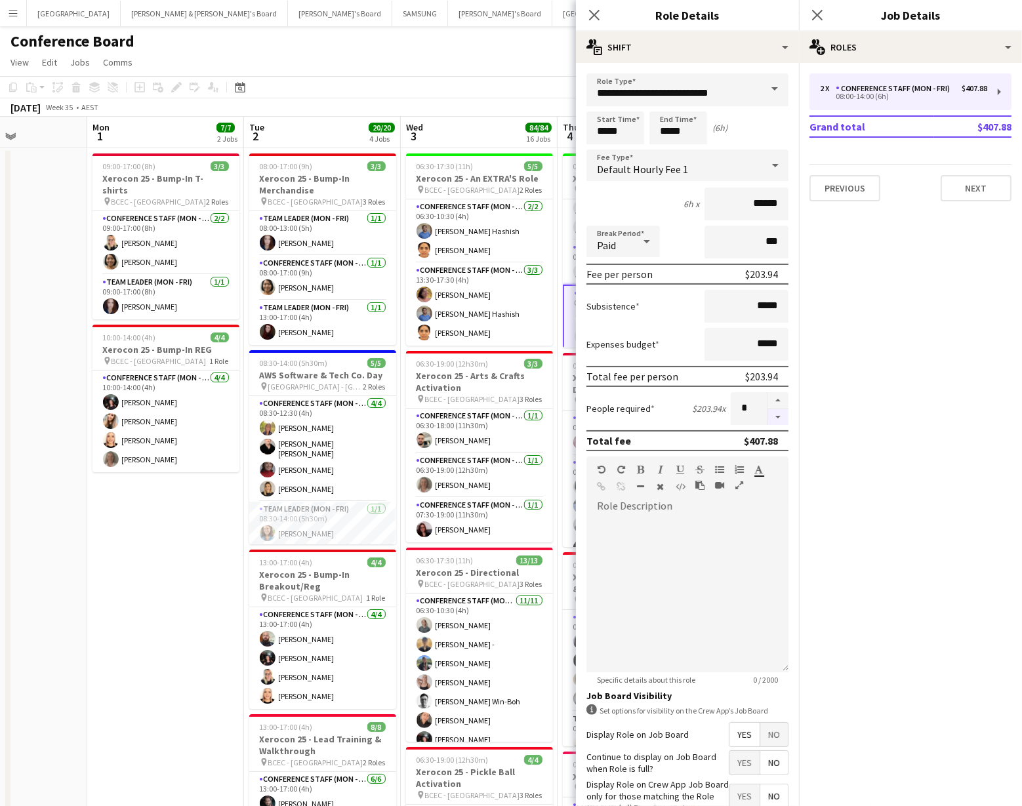
click at [786, 418] on button "button" at bounding box center [777, 417] width 21 height 16
type input "*"
click at [490, 100] on div "[DATE] Week 35 • AEST" at bounding box center [511, 107] width 1022 height 18
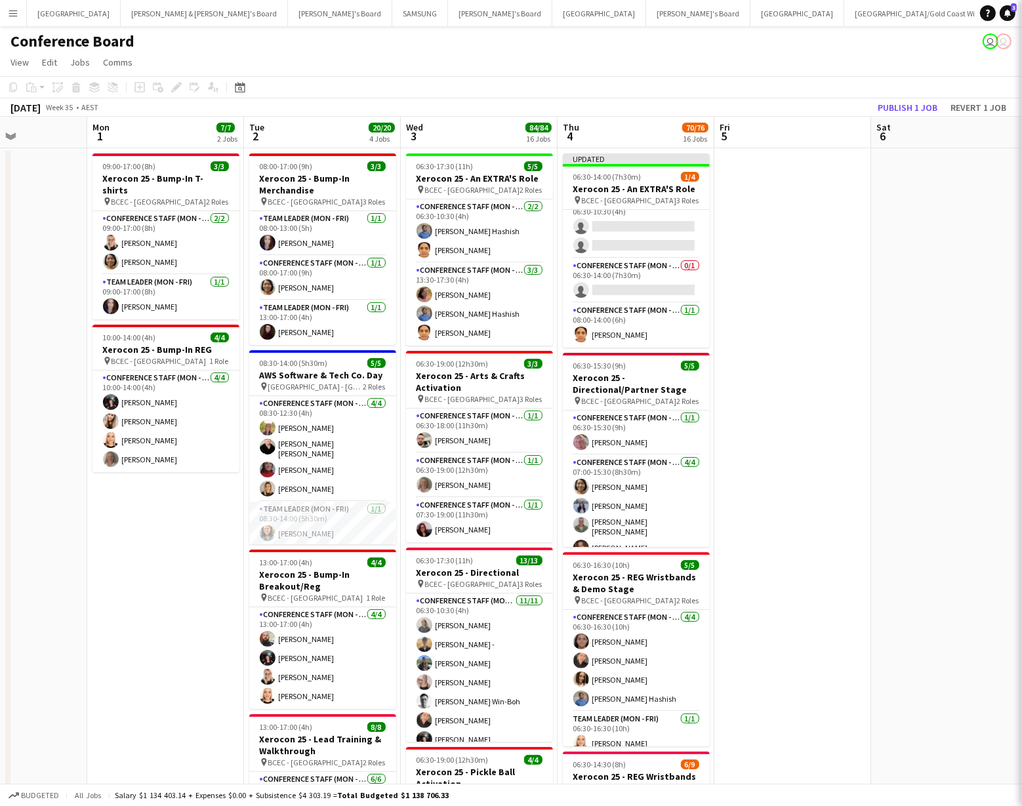
scroll to position [14, 0]
click at [903, 107] on button "Publish 1 job" at bounding box center [907, 107] width 70 height 17
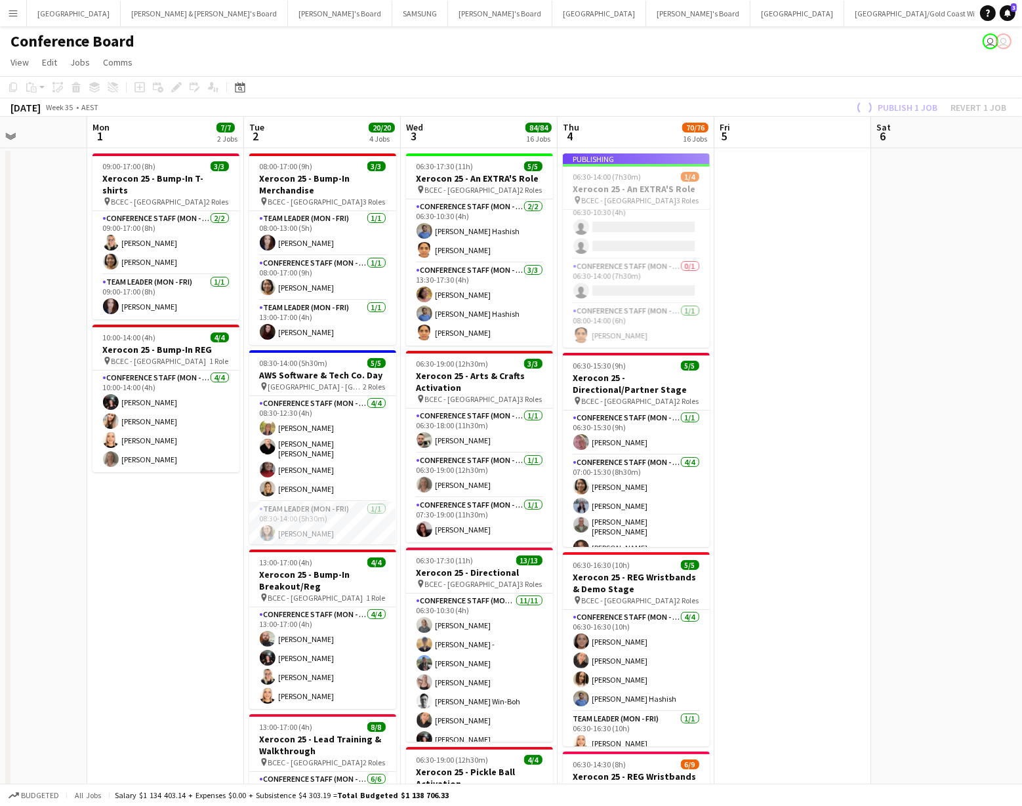
scroll to position [4, 0]
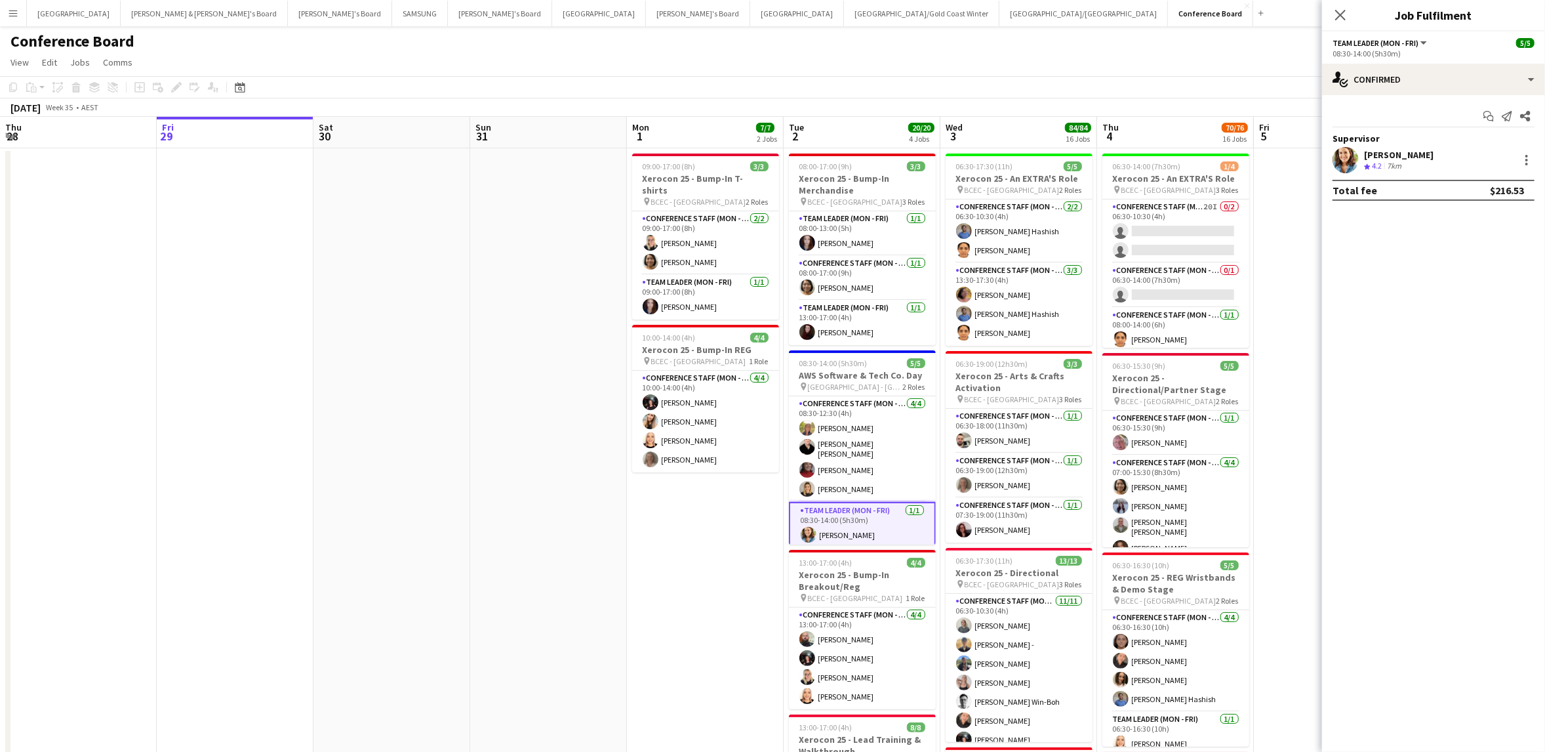
scroll to position [0, 540]
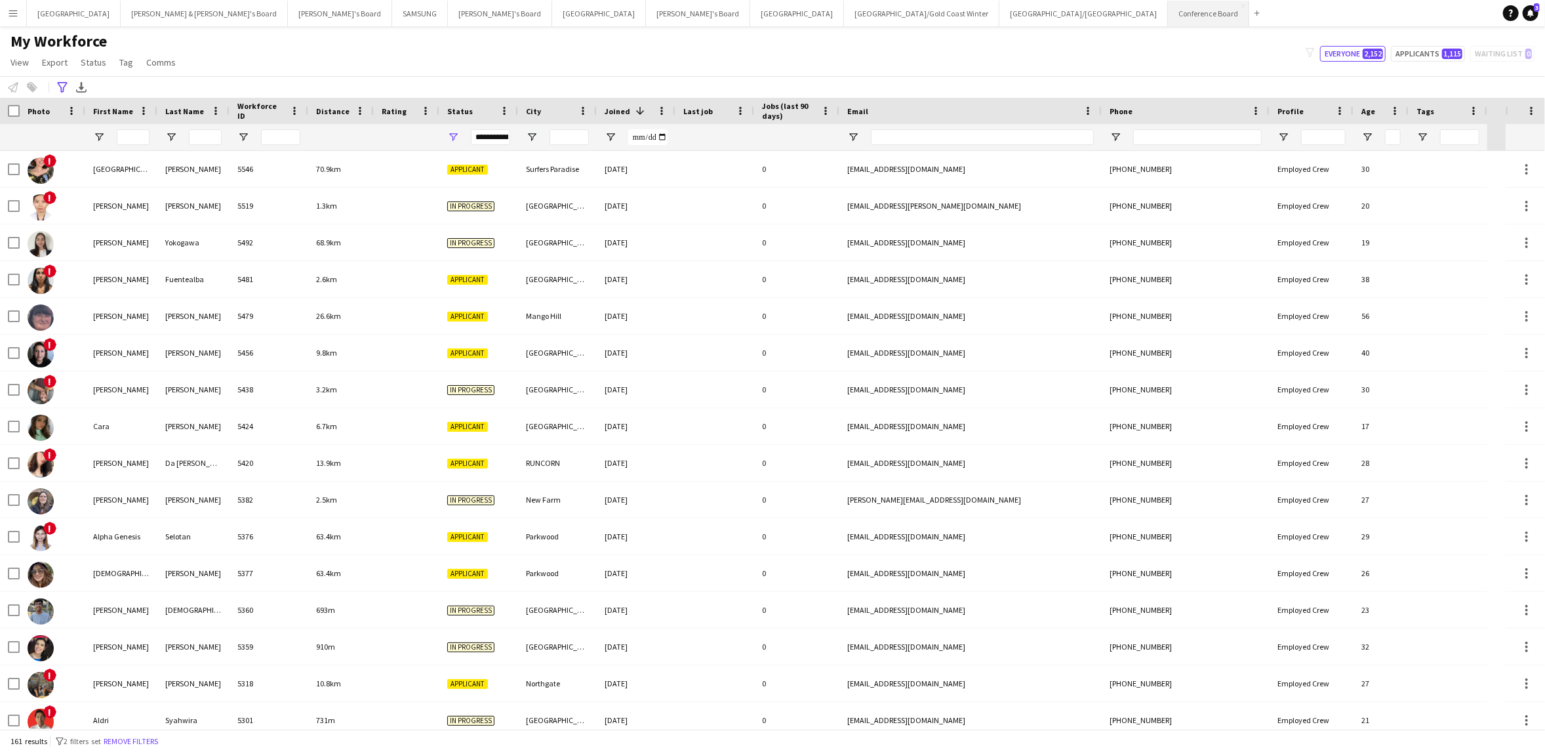
click at [1168, 14] on button "Conference Board Close" at bounding box center [1208, 14] width 81 height 26
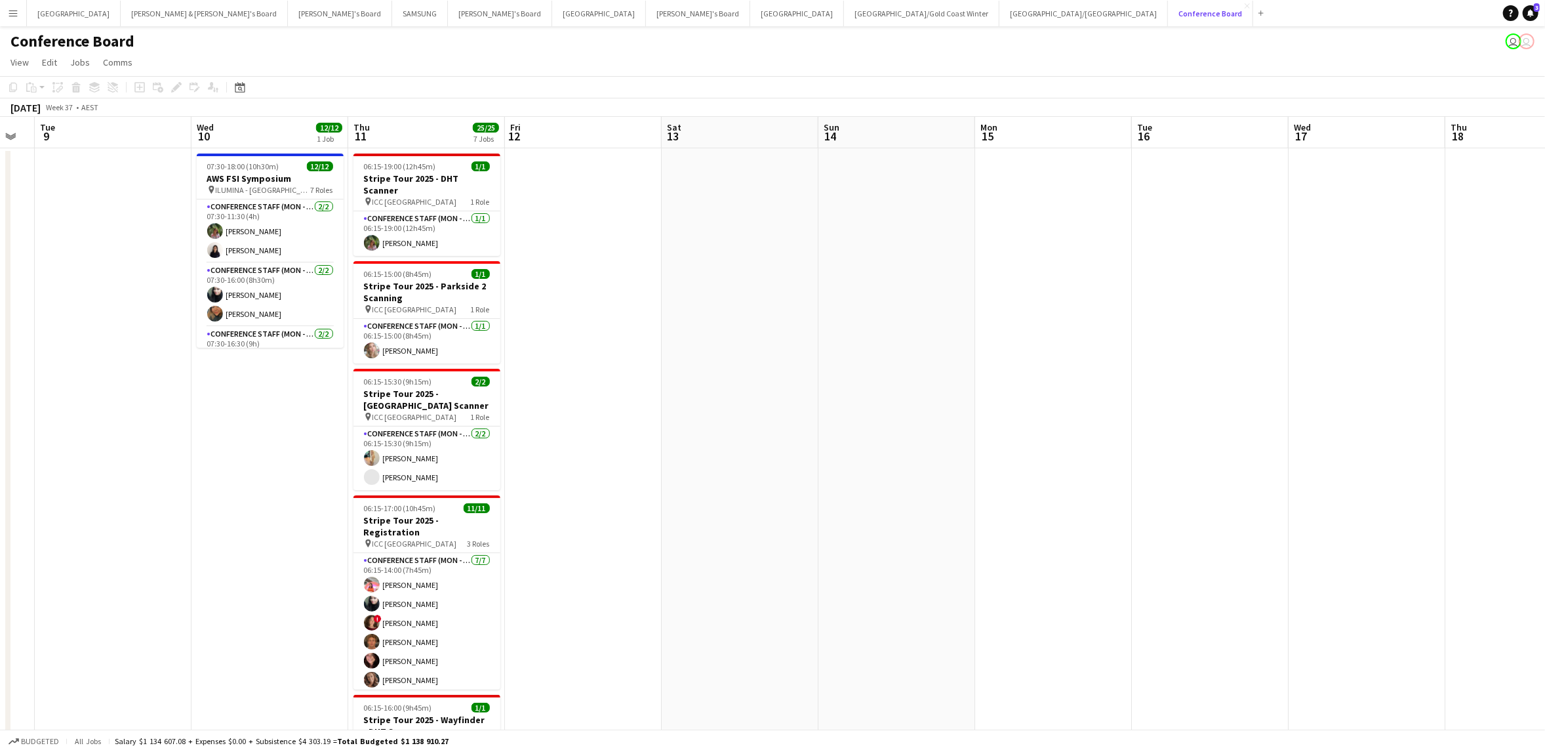
scroll to position [0, 441]
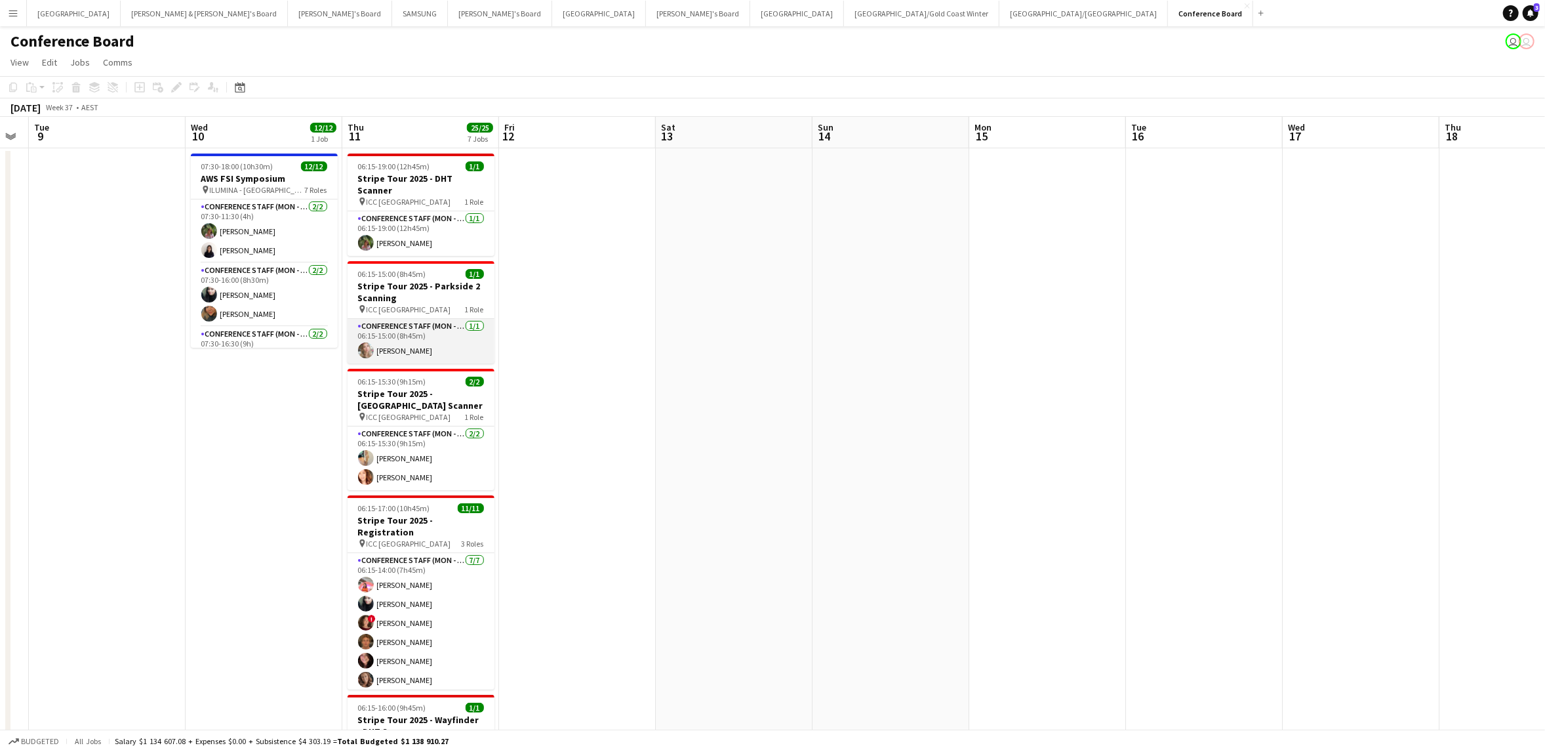
click at [405, 333] on app-card-role "Conference Staff (Mon - Fri) [DATE] 06:15-15:00 (8h45m) [PERSON_NAME]" at bounding box center [421, 341] width 147 height 45
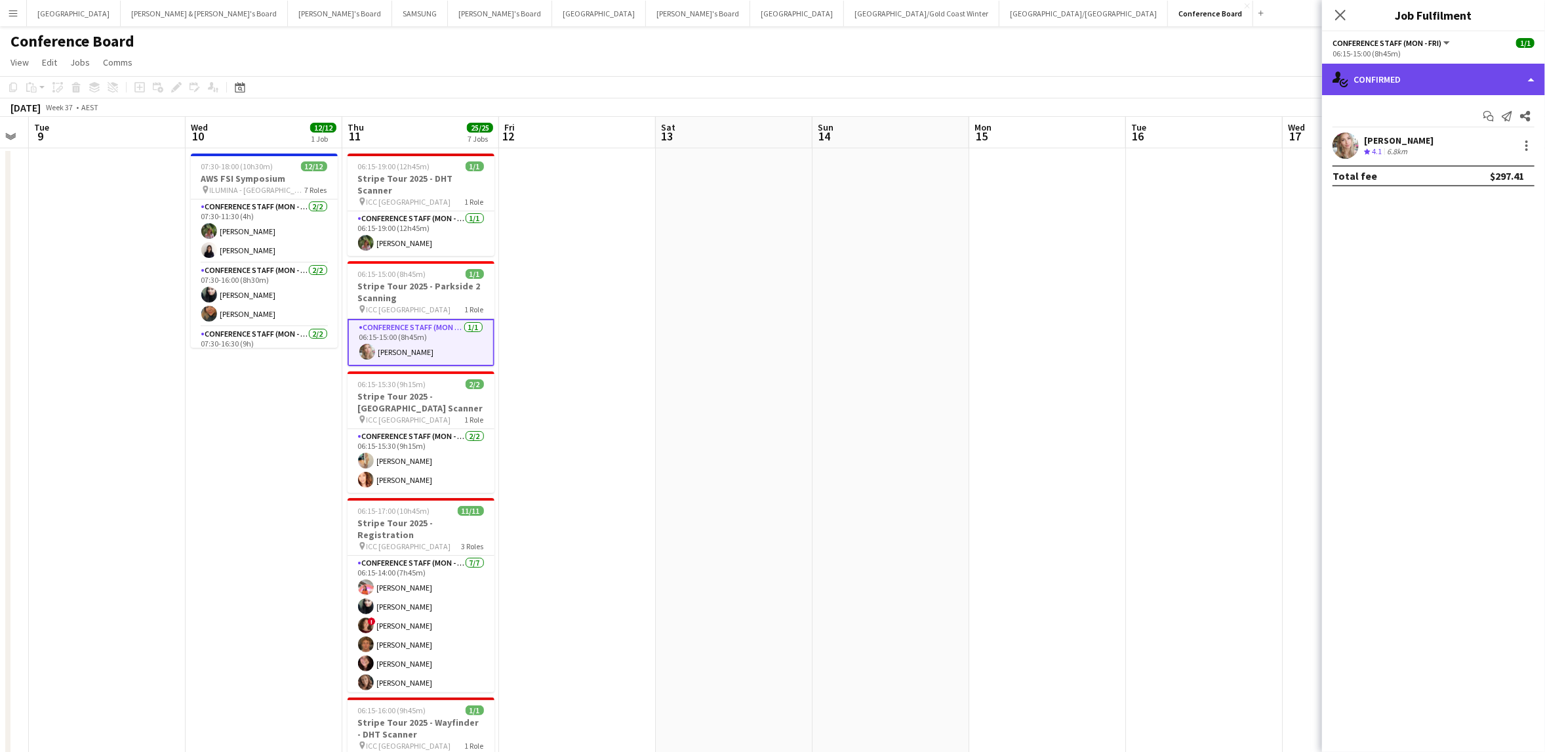
click at [1375, 78] on div "single-neutral-actions-check-2 Confirmed" at bounding box center [1433, 79] width 223 height 31
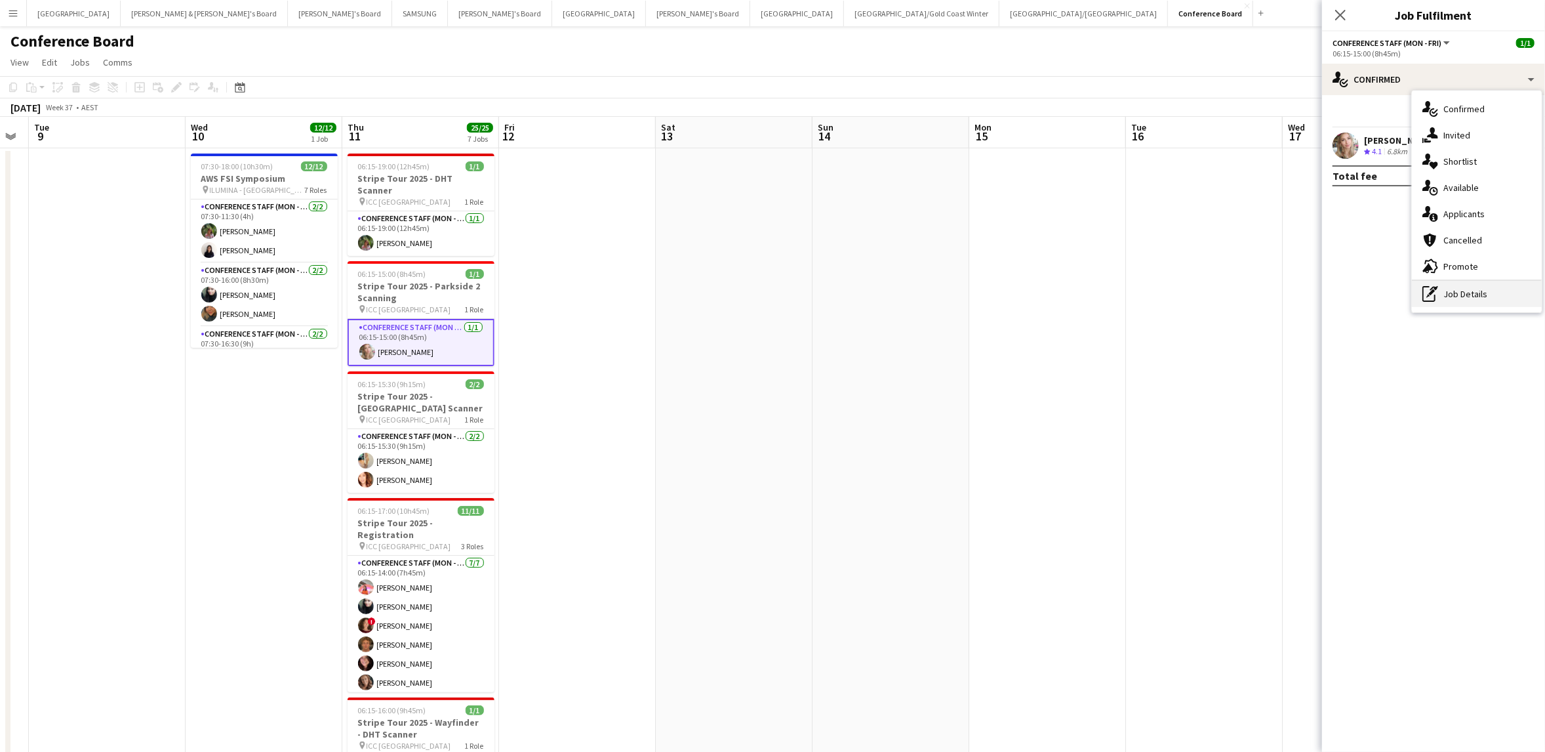
click at [1426, 298] on icon "pen-write" at bounding box center [1430, 294] width 16 height 16
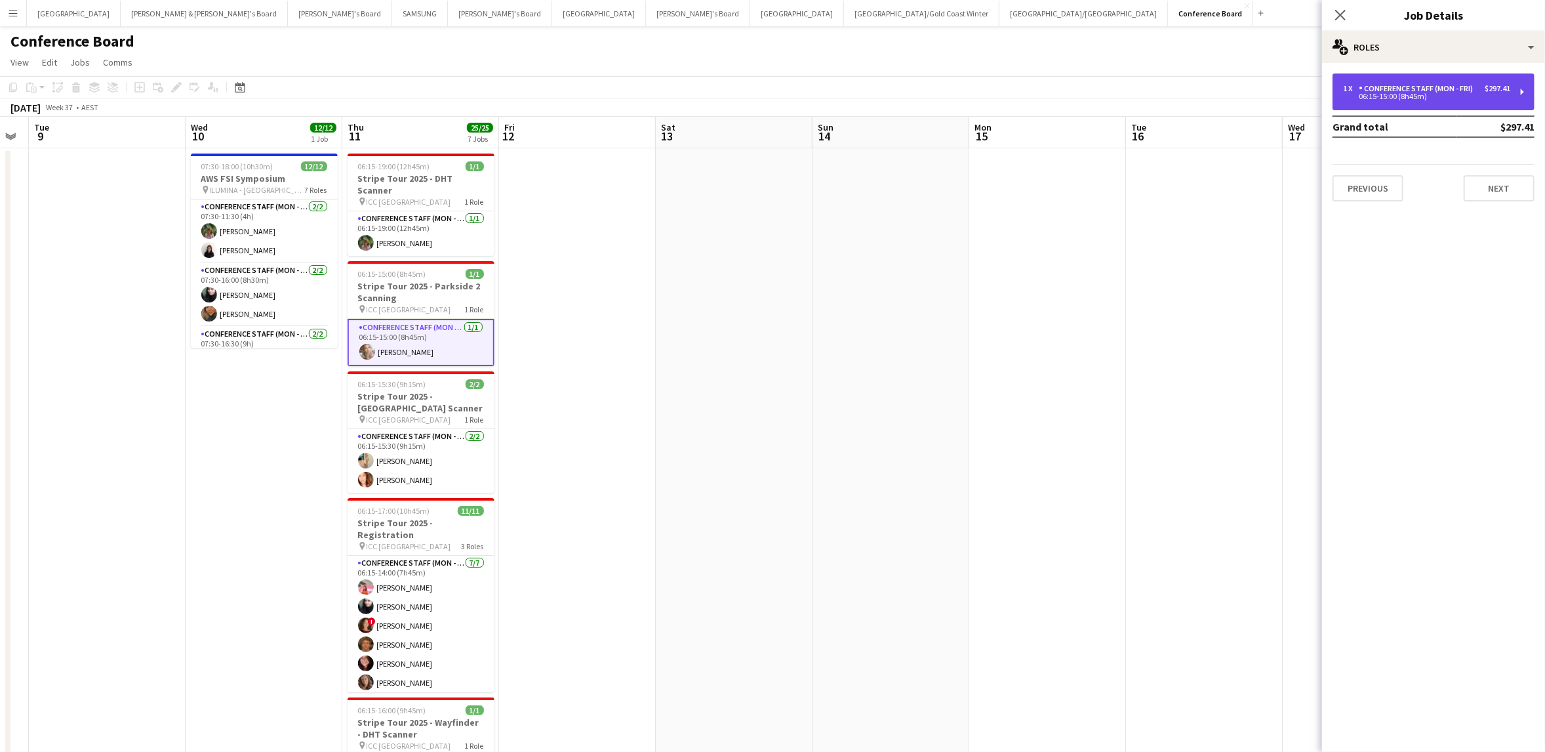
click at [1373, 89] on div "Conference Staff (Mon - Fri)" at bounding box center [1418, 88] width 119 height 9
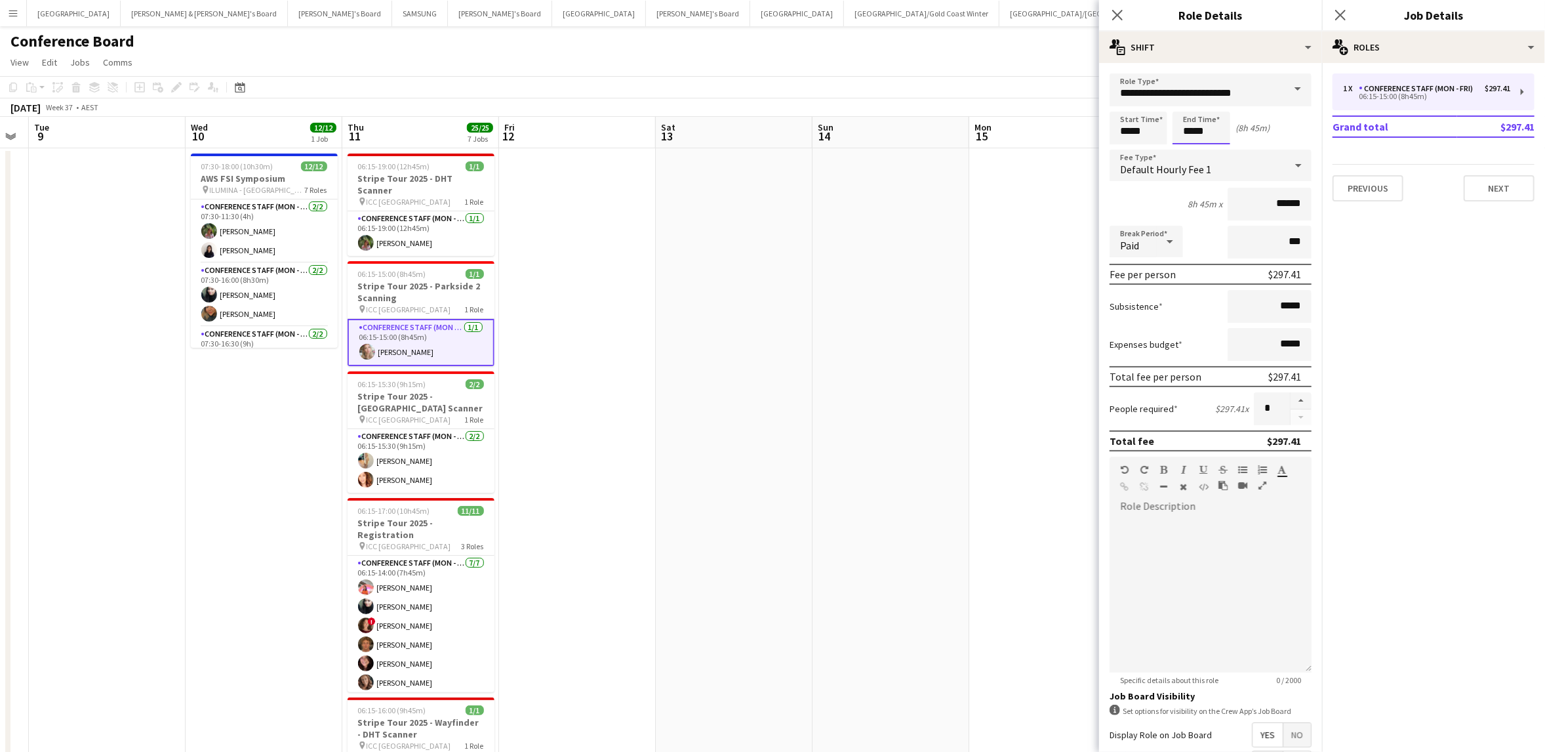
click at [1226, 134] on input "*****" at bounding box center [1202, 127] width 58 height 33
type input "*****"
click at [1186, 102] on div at bounding box center [1188, 104] width 26 height 13
click at [410, 449] on app-card-role "Conference Staff (Mon - Fri) [DATE] 06:15-15:30 (9h15m) [PERSON_NAME] [PERSON_N…" at bounding box center [421, 461] width 147 height 64
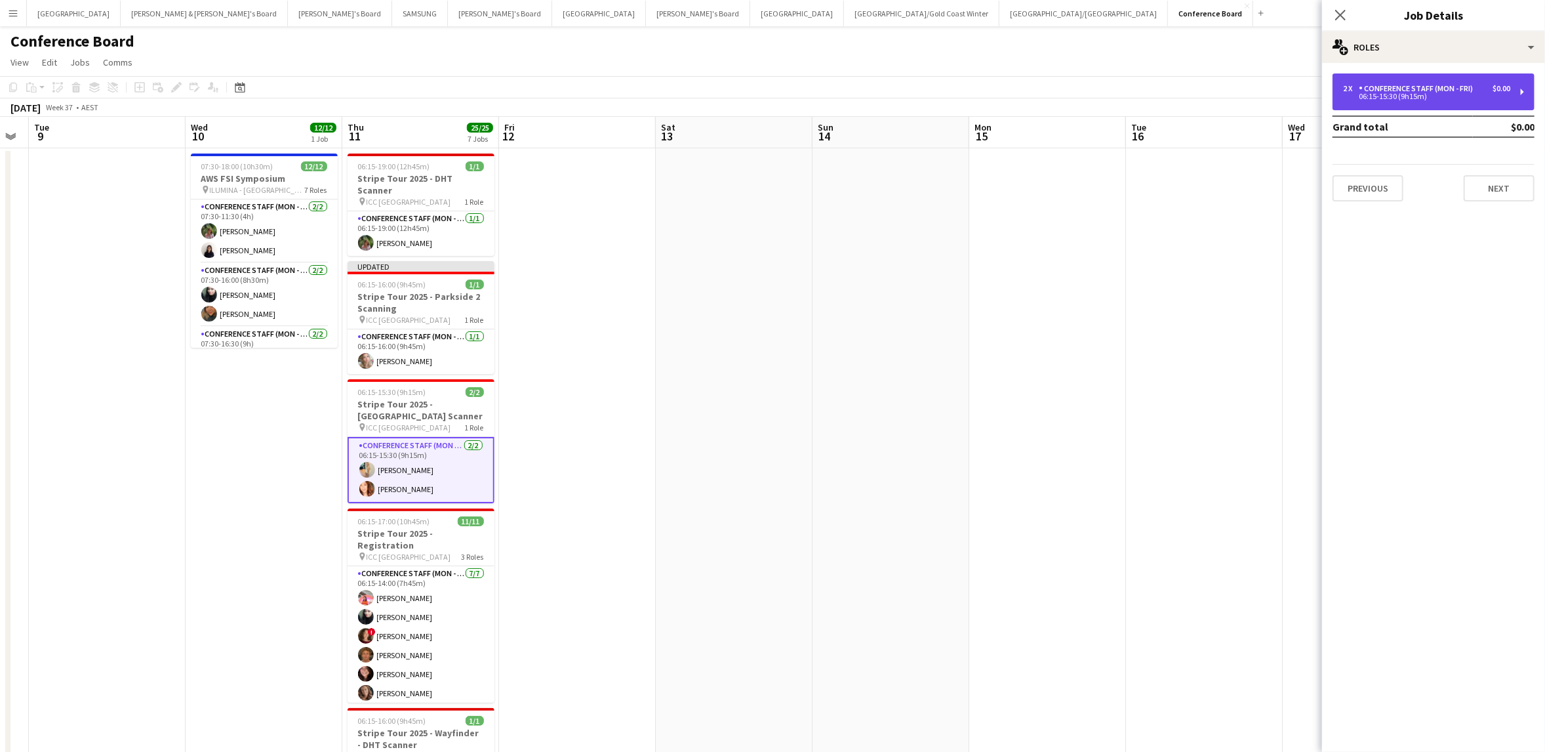
click at [1349, 96] on div "06:15-15:30 (9h15m)" at bounding box center [1426, 96] width 167 height 7
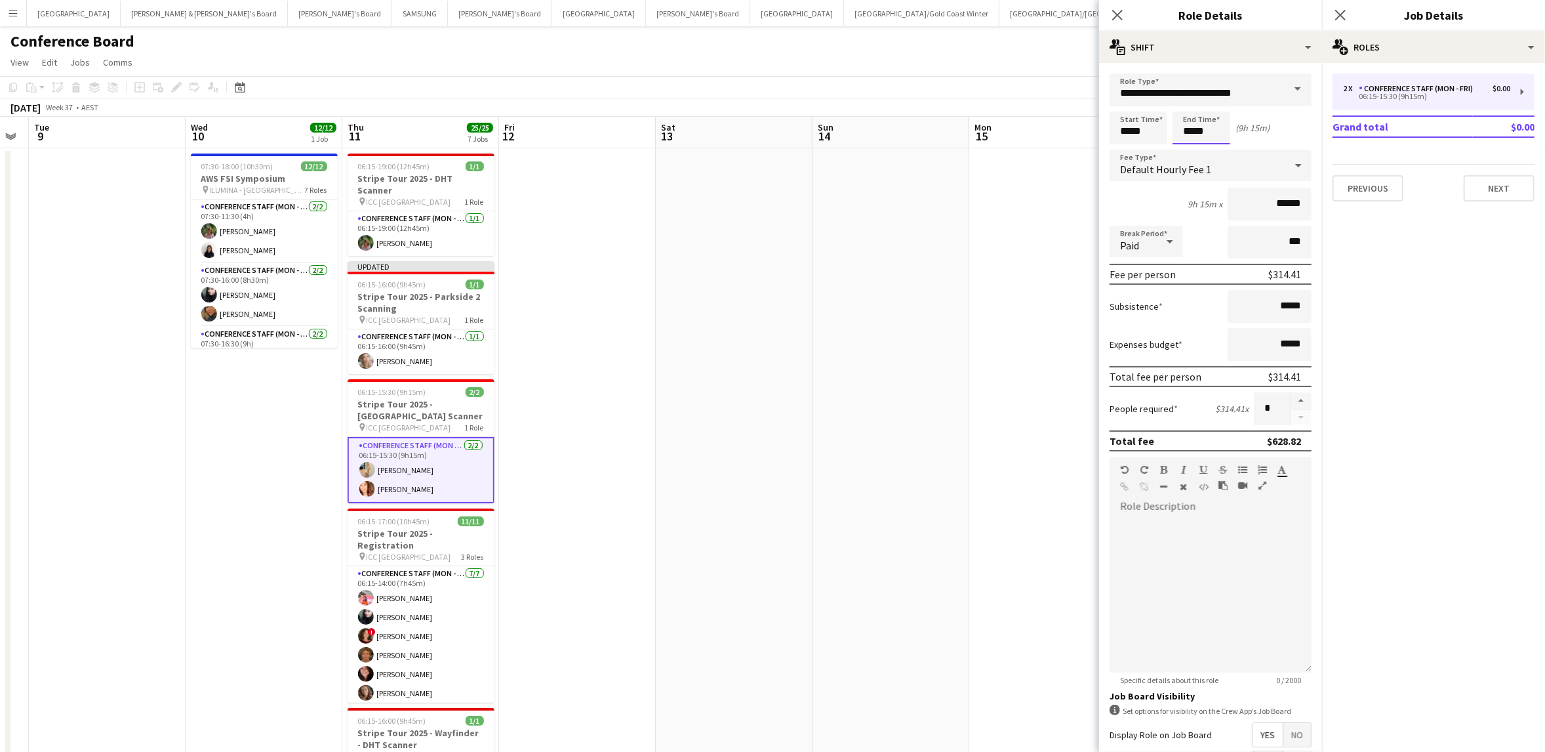
drag, startPoint x: 1200, startPoint y: 123, endPoint x: 1202, endPoint y: 131, distance: 7.7
click at [1200, 123] on input "*****" at bounding box center [1202, 127] width 58 height 33
click at [1215, 151] on div at bounding box center [1214, 150] width 26 height 13
click at [1190, 102] on div at bounding box center [1188, 104] width 26 height 13
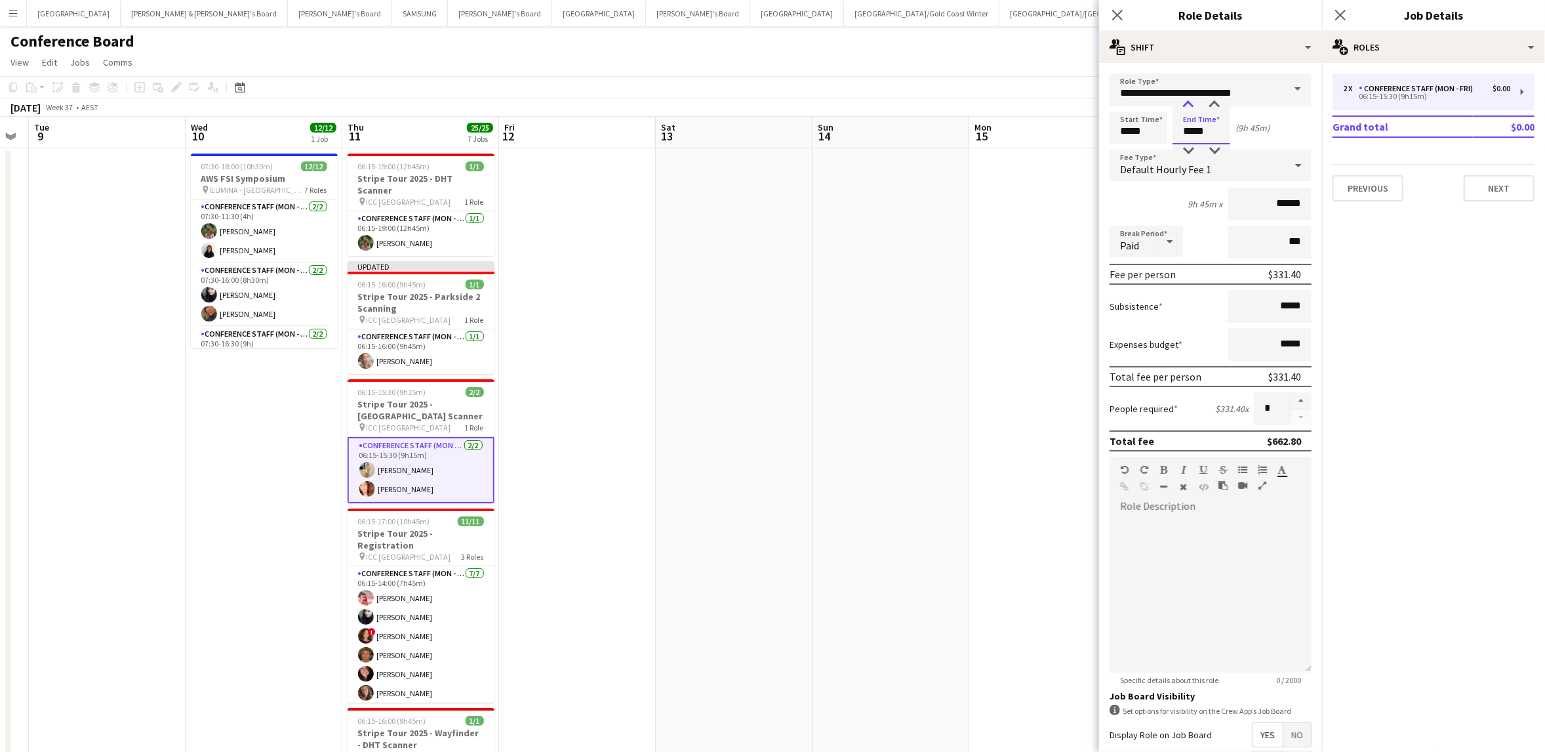
click at [1190, 102] on div at bounding box center [1188, 104] width 26 height 13
type input "*****"
click at [1191, 146] on div at bounding box center [1188, 150] width 26 height 13
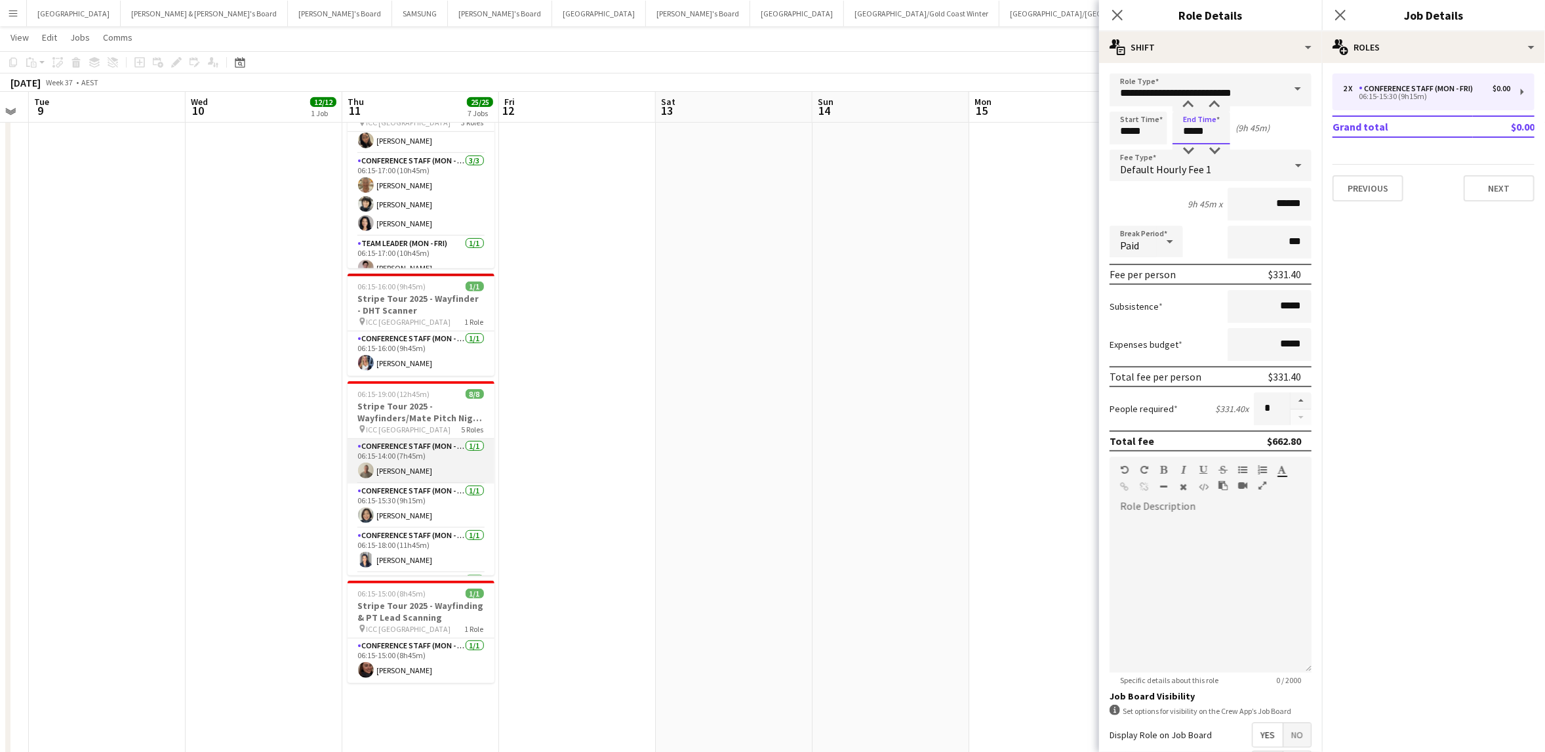
scroll to position [434, 0]
click at [409, 348] on app-card-role "Conference Staff (Mon - Fri) [DATE] 06:15-16:00 (9h45m) [PERSON_NAME]" at bounding box center [421, 352] width 147 height 45
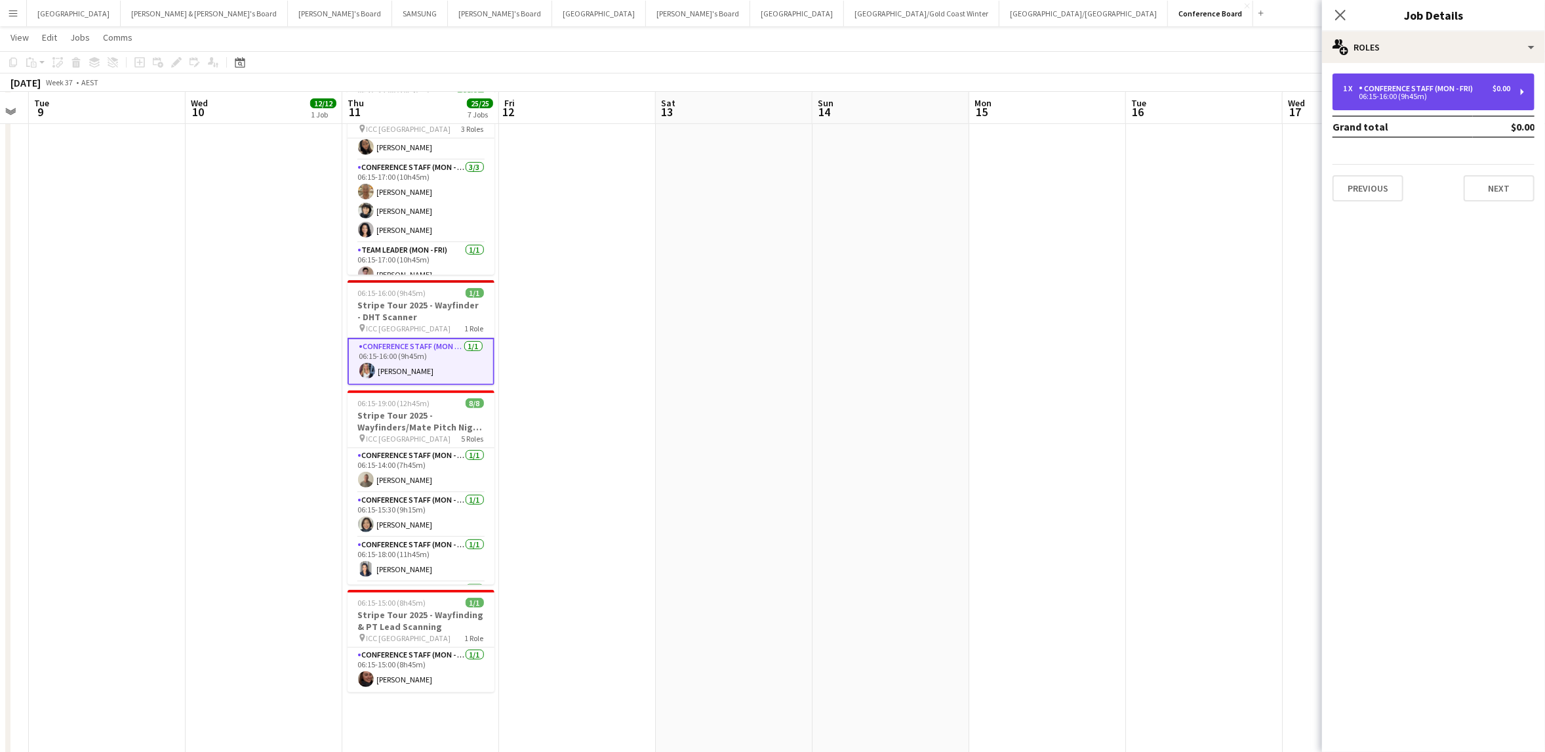
click at [1375, 92] on div "Conference Staff (Mon - Fri)" at bounding box center [1418, 88] width 119 height 9
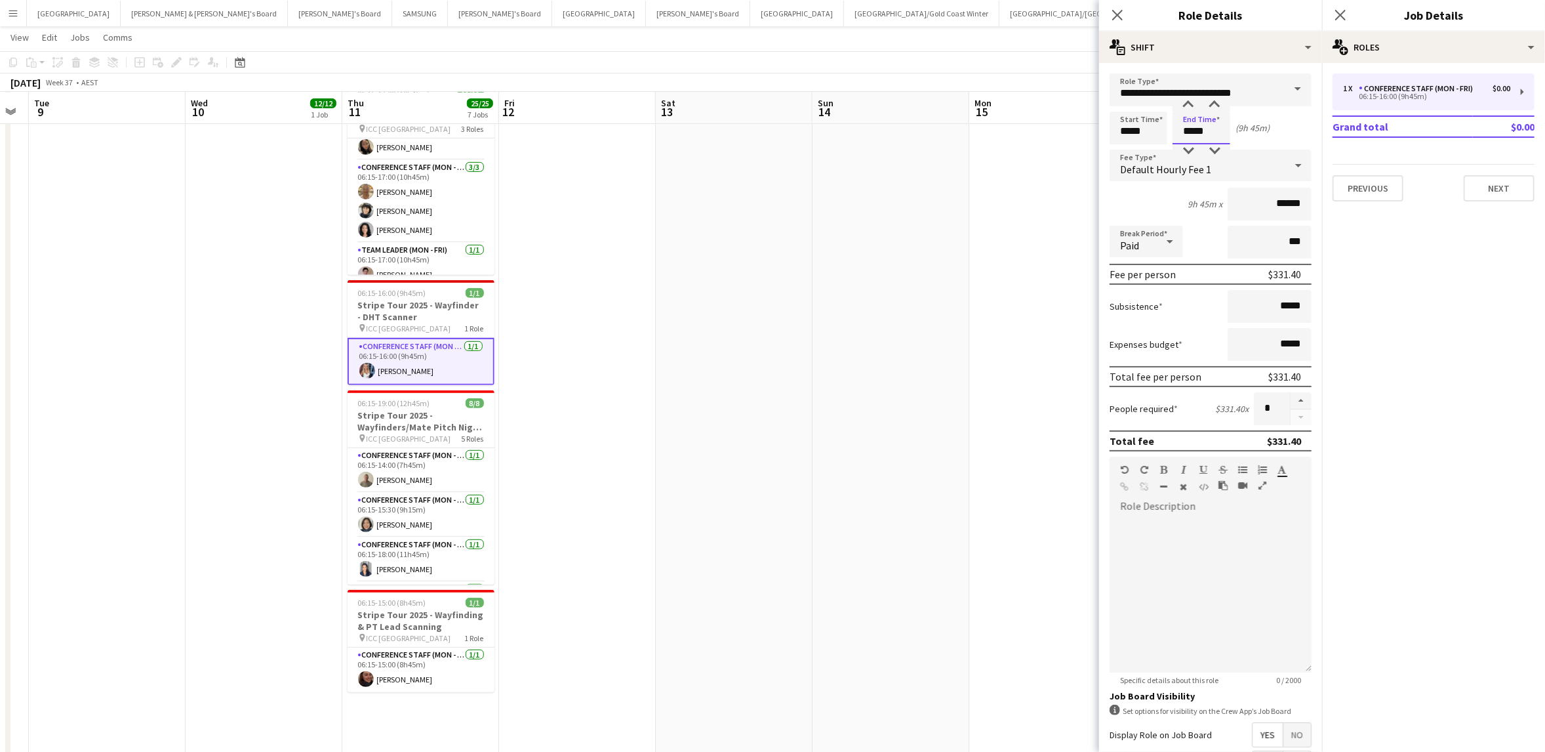
click at [1198, 134] on input "*****" at bounding box center [1202, 127] width 58 height 33
click at [1188, 102] on div at bounding box center [1188, 104] width 26 height 13
click at [1214, 106] on div at bounding box center [1214, 104] width 26 height 13
type input "*****"
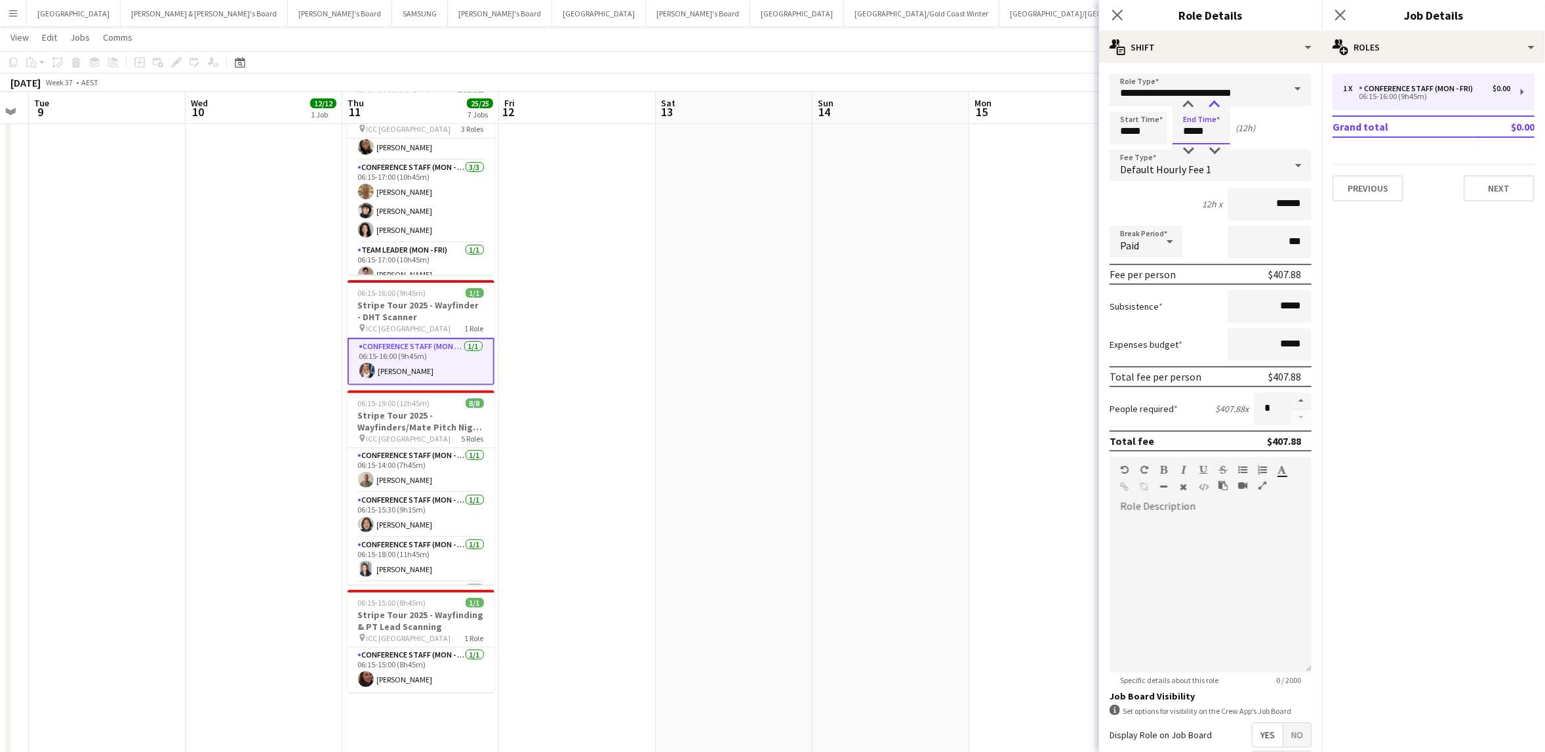
click at [1214, 106] on div at bounding box center [1214, 104] width 26 height 13
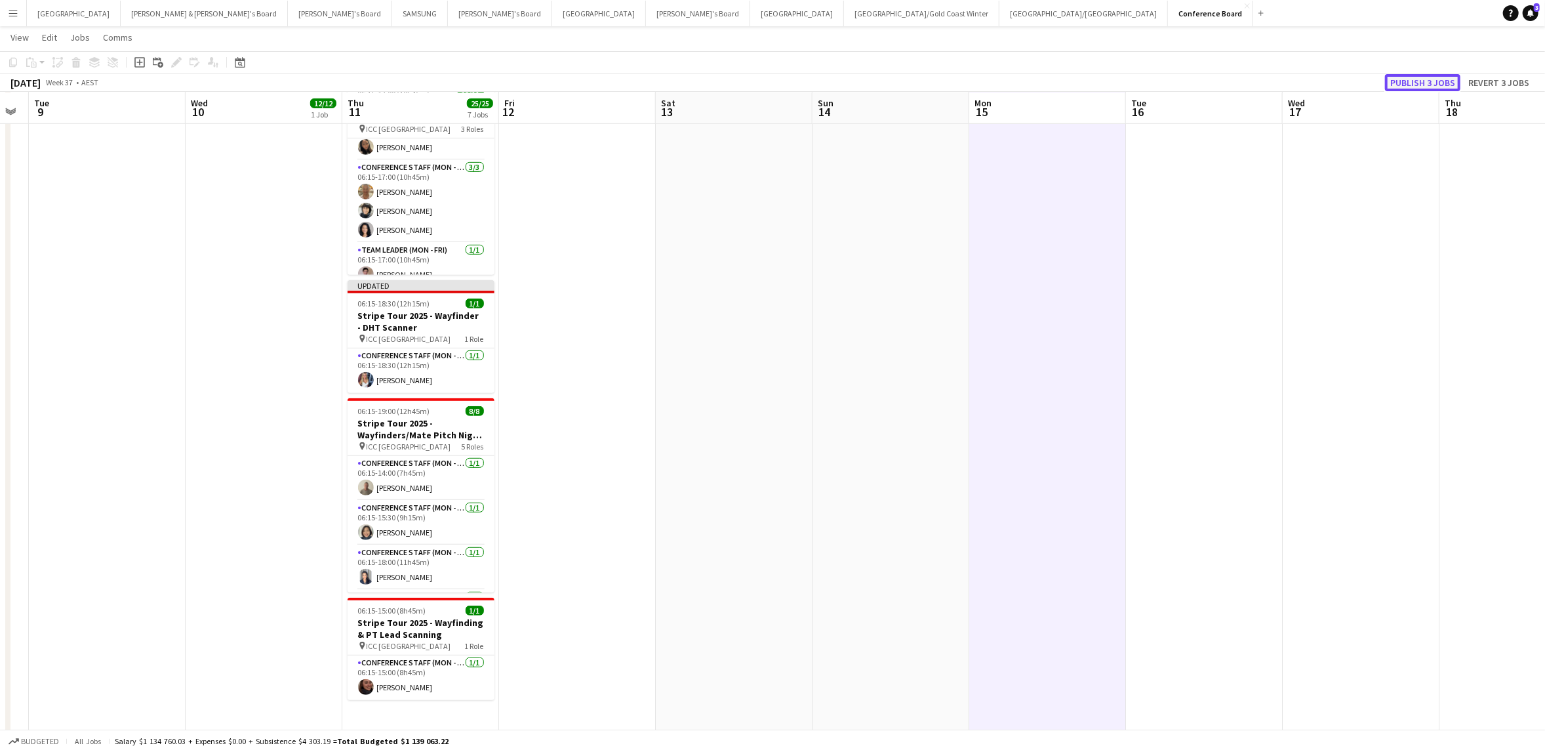
click at [1421, 79] on button "Publish 3 jobs" at bounding box center [1422, 82] width 75 height 17
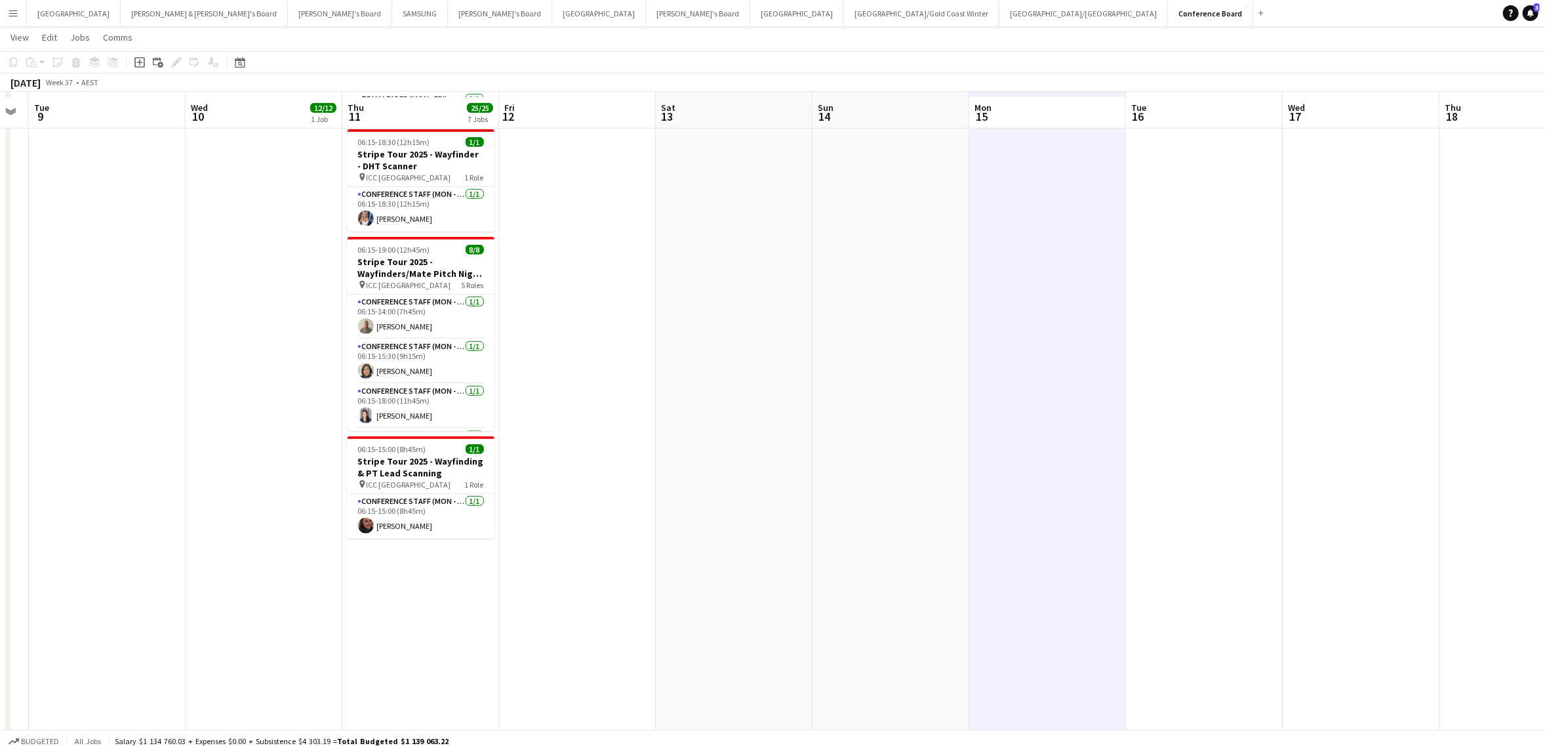
scroll to position [572, 0]
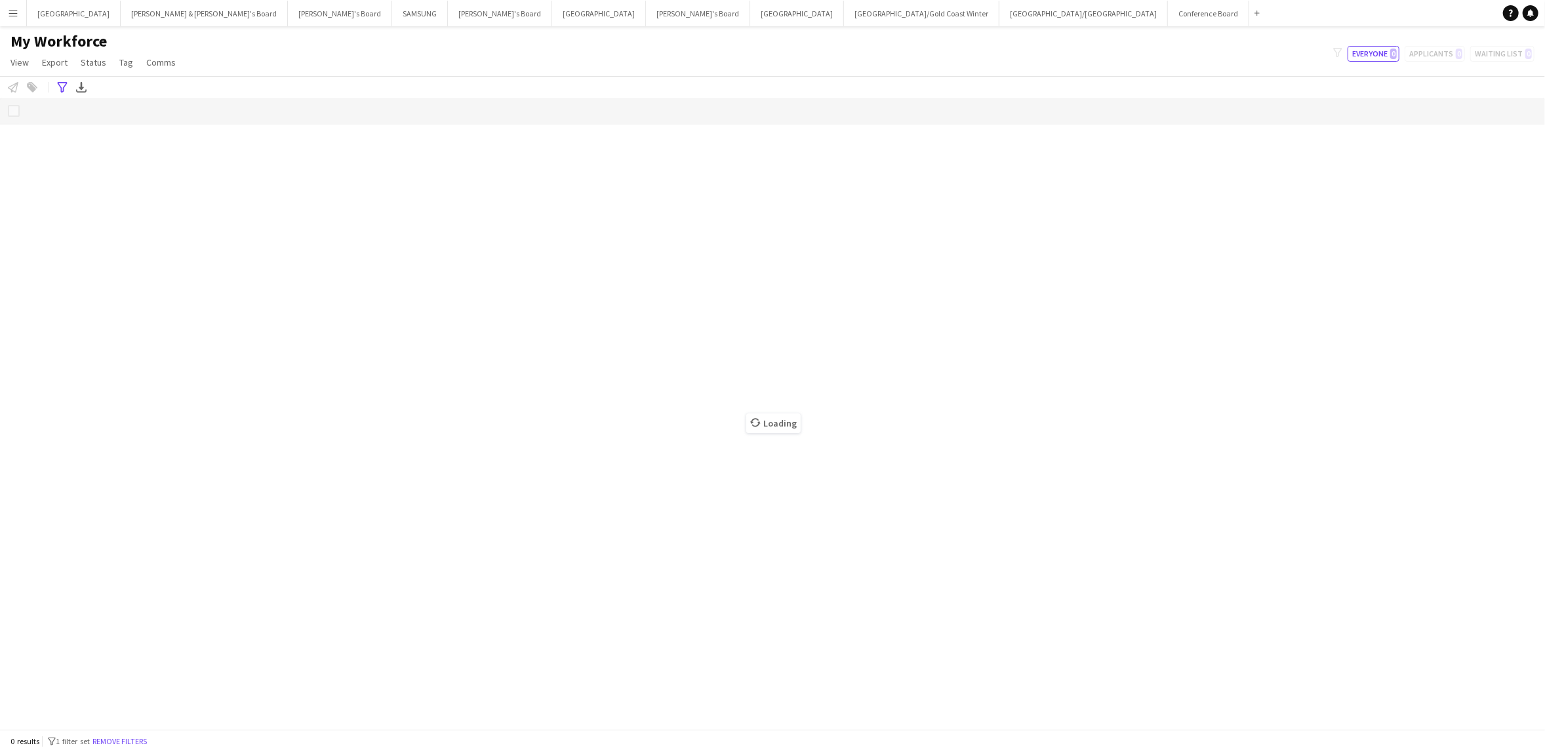
click at [10, 9] on app-icon "Menu" at bounding box center [13, 13] width 10 height 10
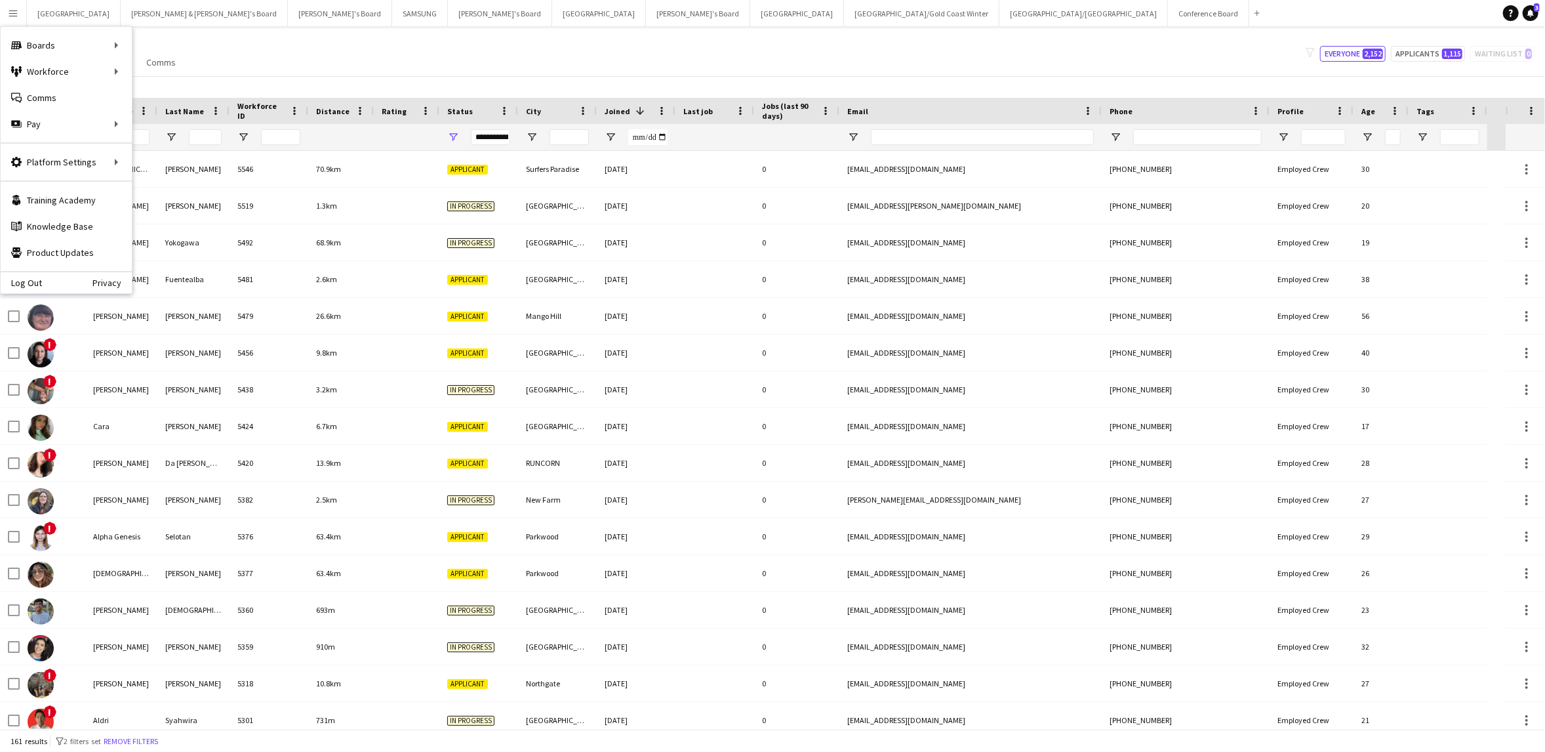
click at [377, 71] on div "My Workforce View Views Default view New view Update view Delete view Edit name…" at bounding box center [772, 53] width 1545 height 45
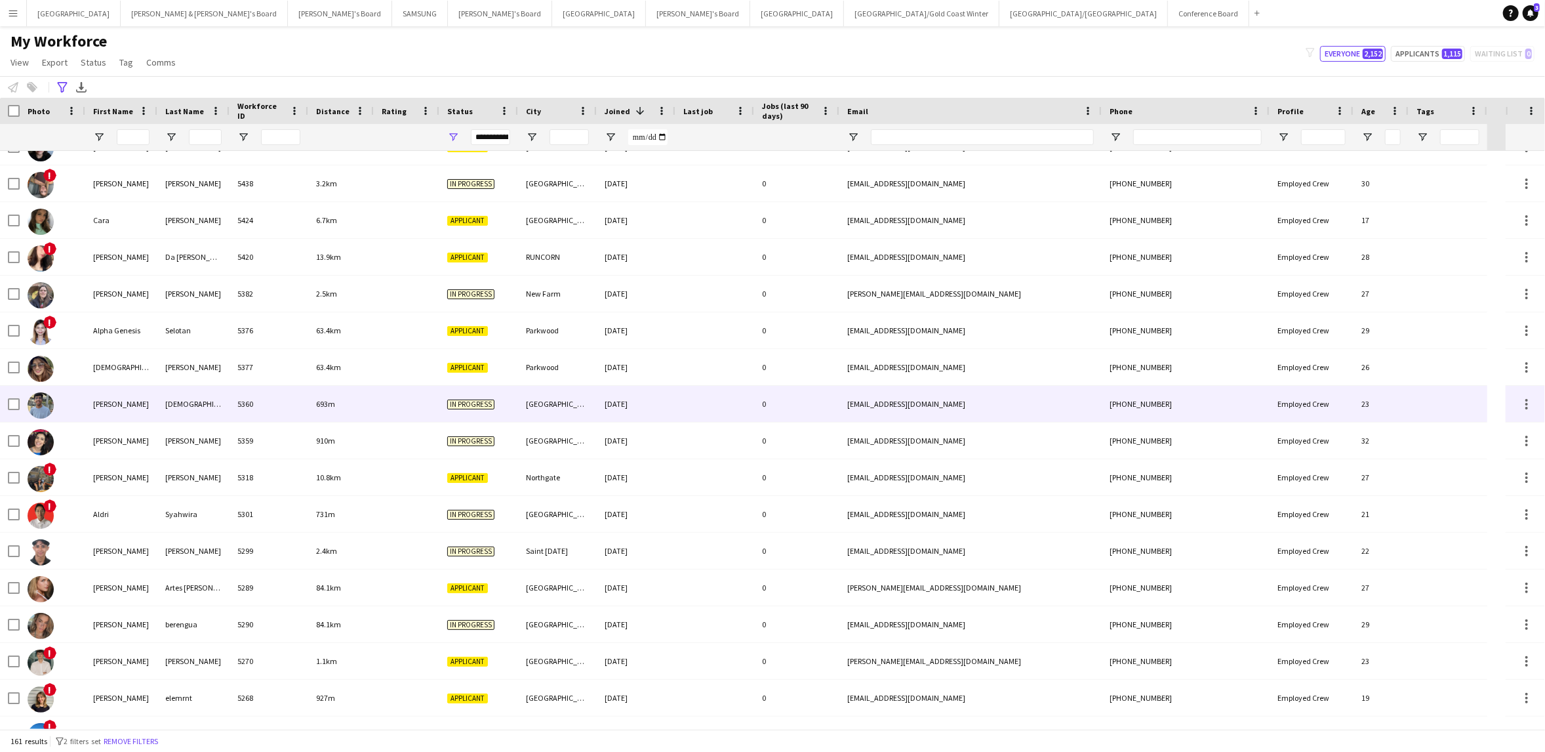
scroll to position [208, 0]
click at [105, 406] on div "[PERSON_NAME]" at bounding box center [121, 403] width 72 height 36
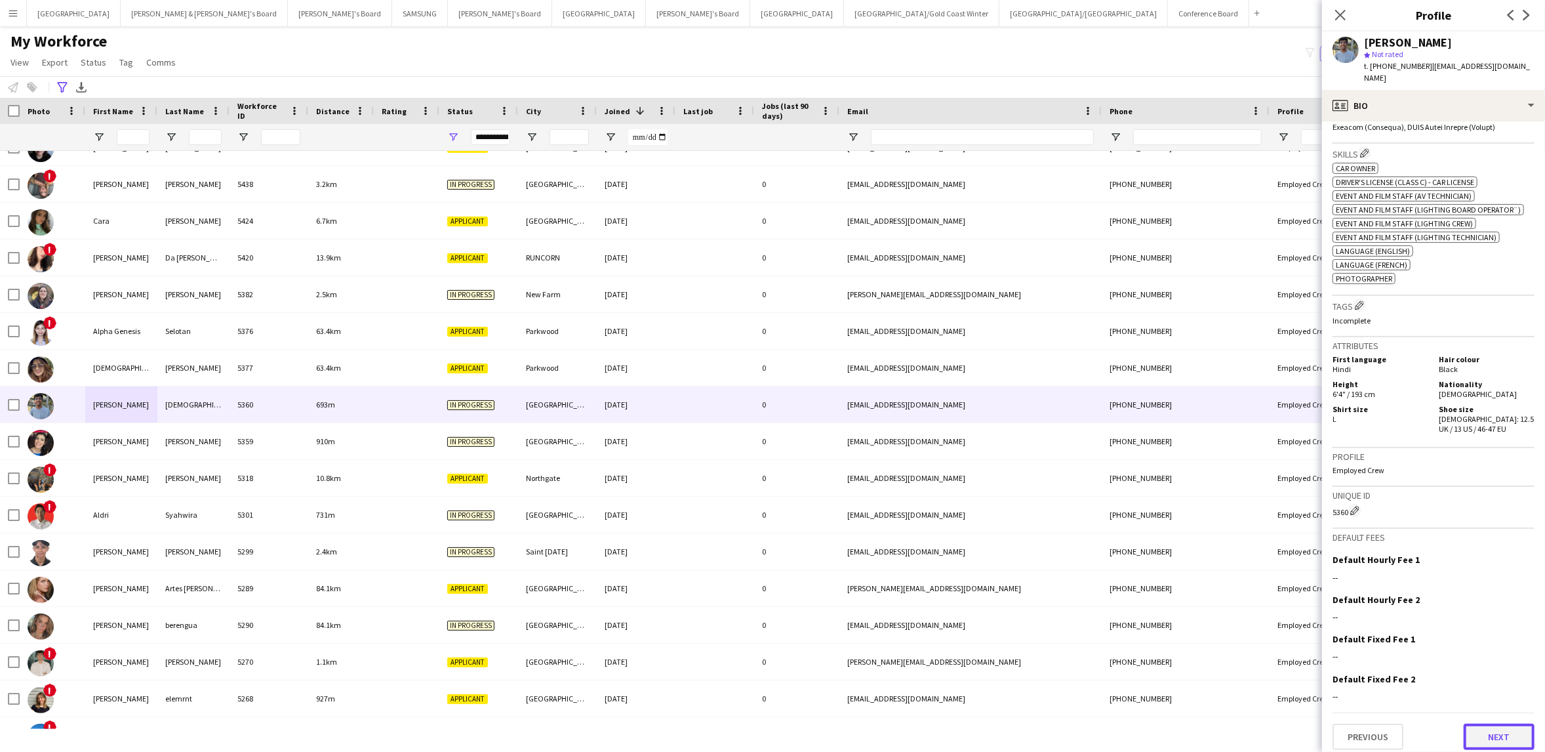
click at [1499, 727] on button "Next" at bounding box center [1499, 736] width 71 height 26
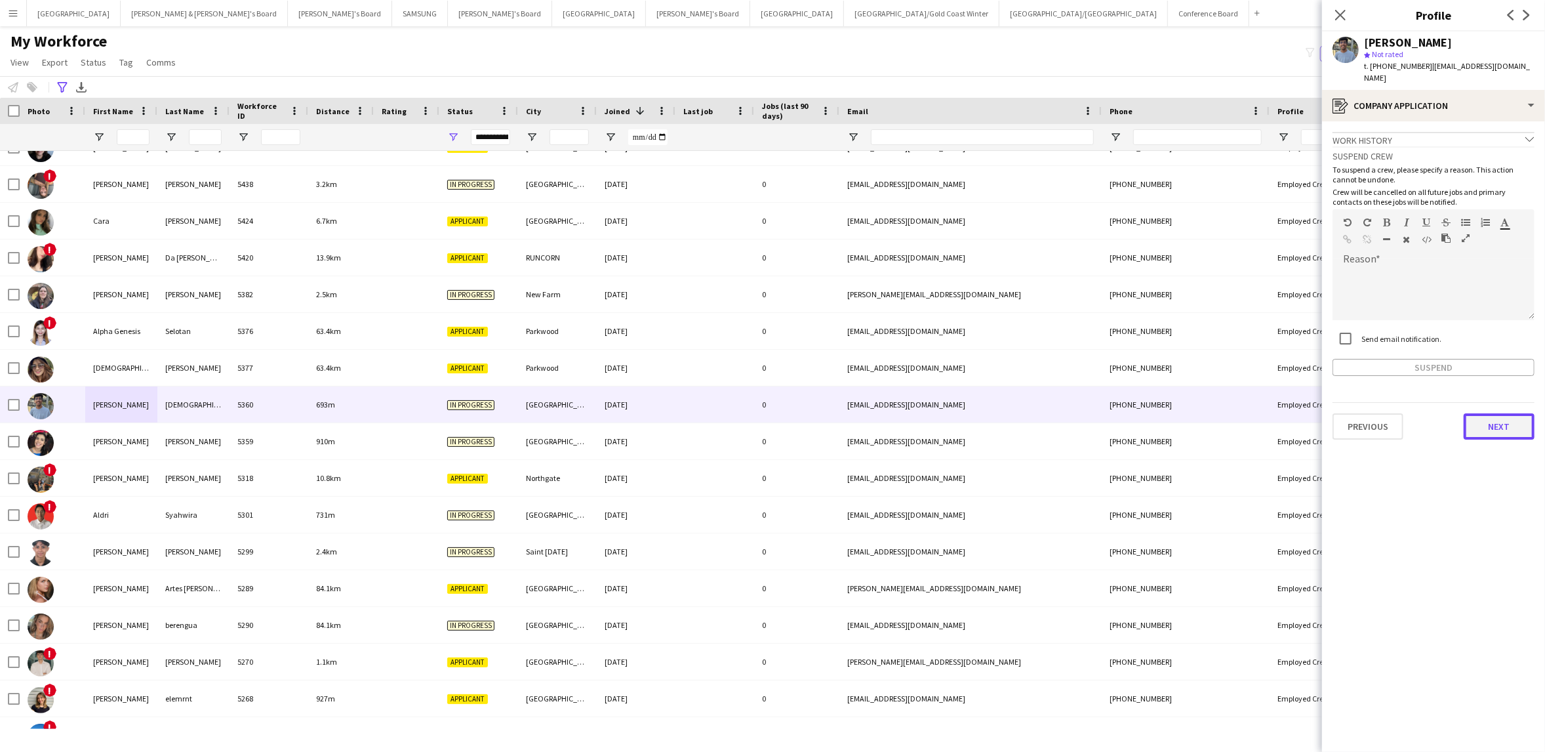
click at [1505, 422] on button "Next" at bounding box center [1499, 426] width 71 height 26
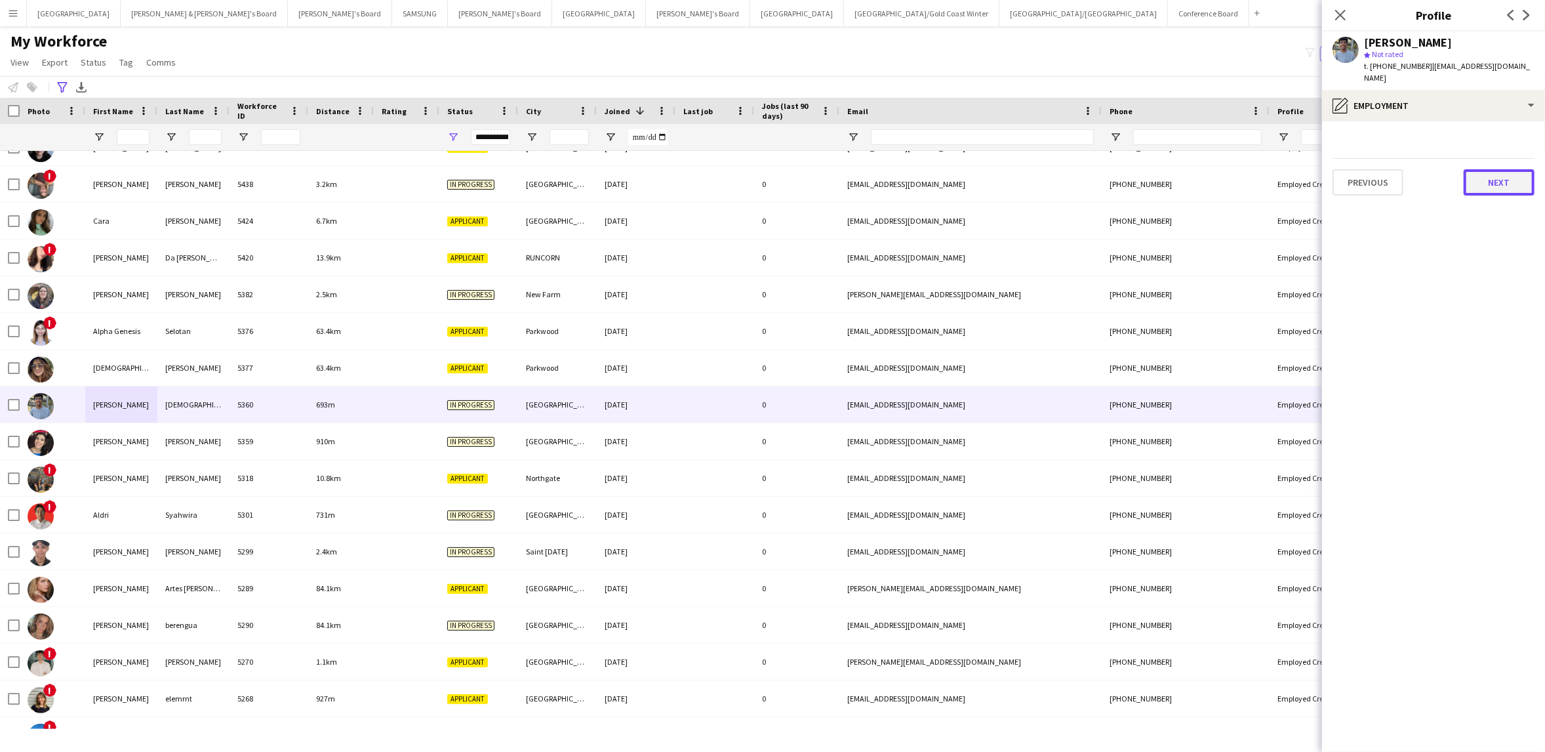
click at [1495, 169] on button "Next" at bounding box center [1499, 182] width 71 height 26
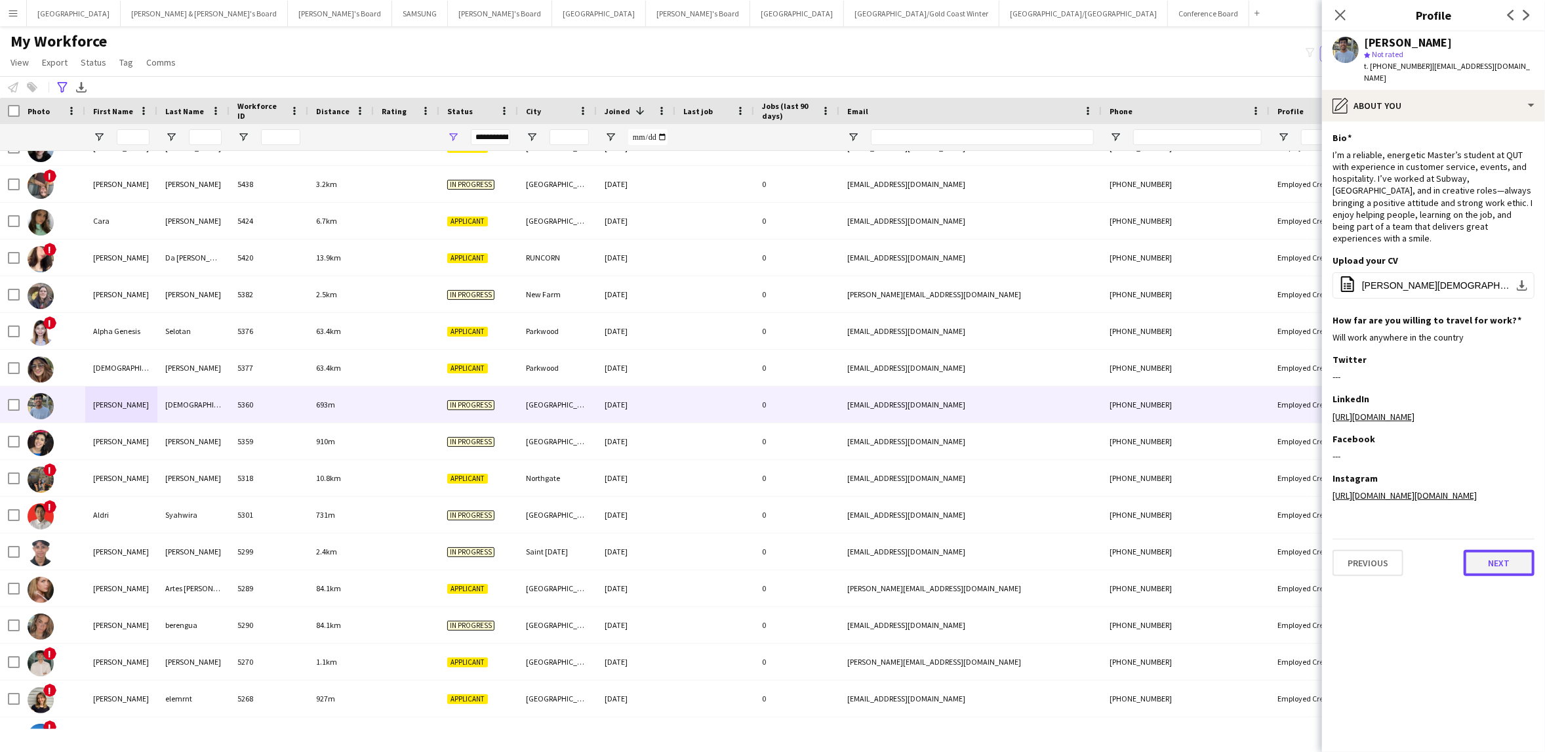
click at [1493, 550] on button "Next" at bounding box center [1499, 563] width 71 height 26
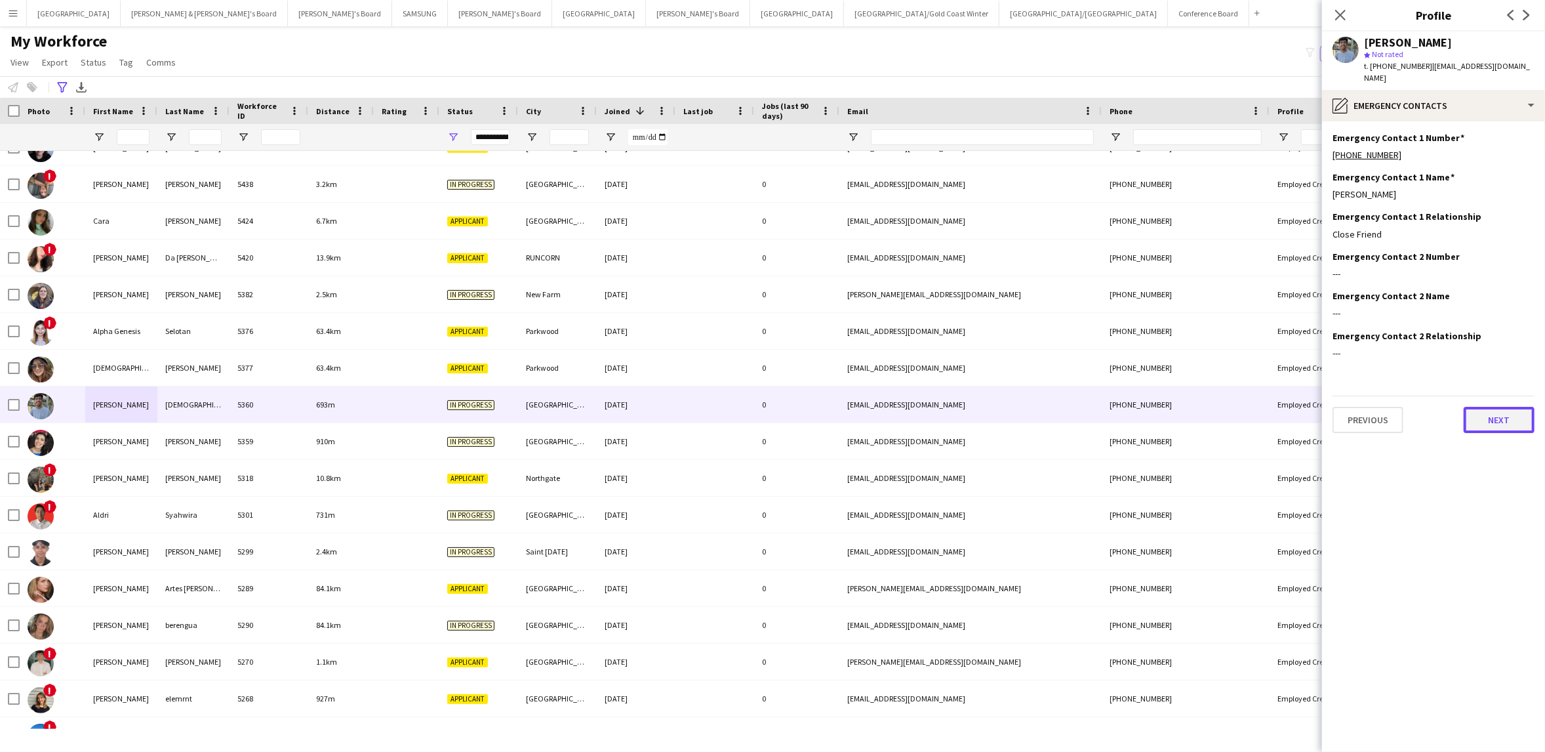
click at [1484, 408] on button "Next" at bounding box center [1499, 420] width 71 height 26
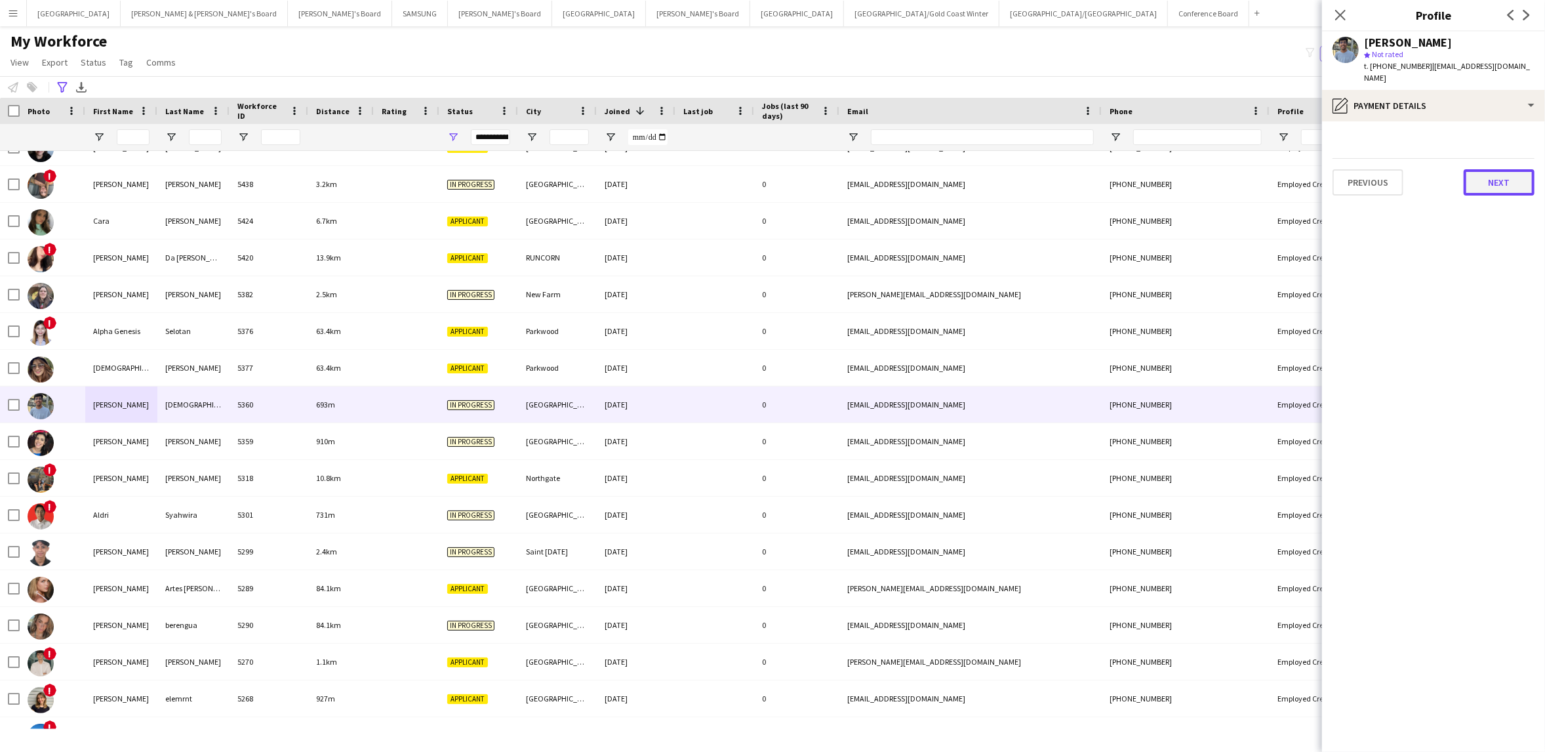
click at [1497, 179] on button "Next" at bounding box center [1499, 182] width 71 height 26
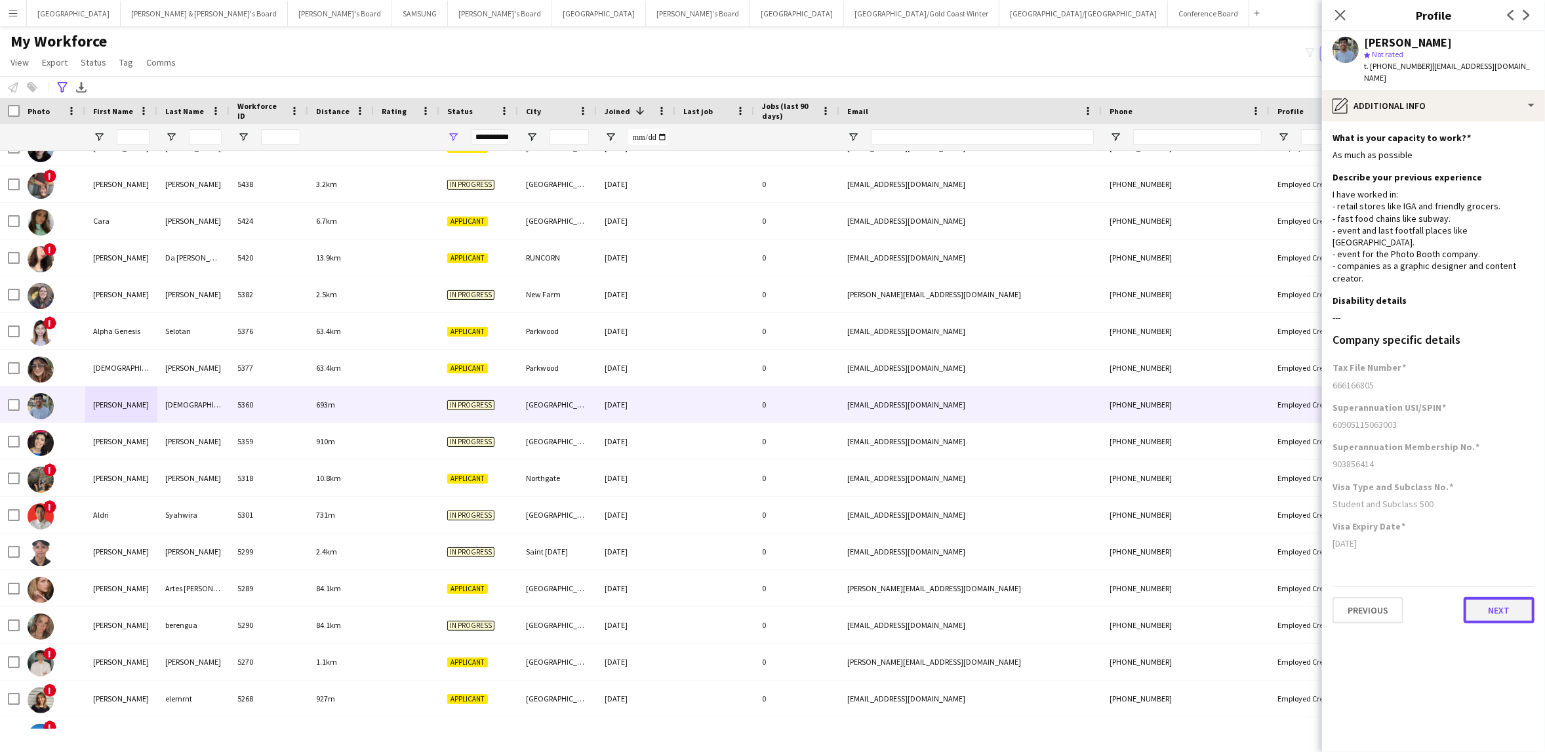
click at [1512, 597] on button "Next" at bounding box center [1499, 610] width 71 height 26
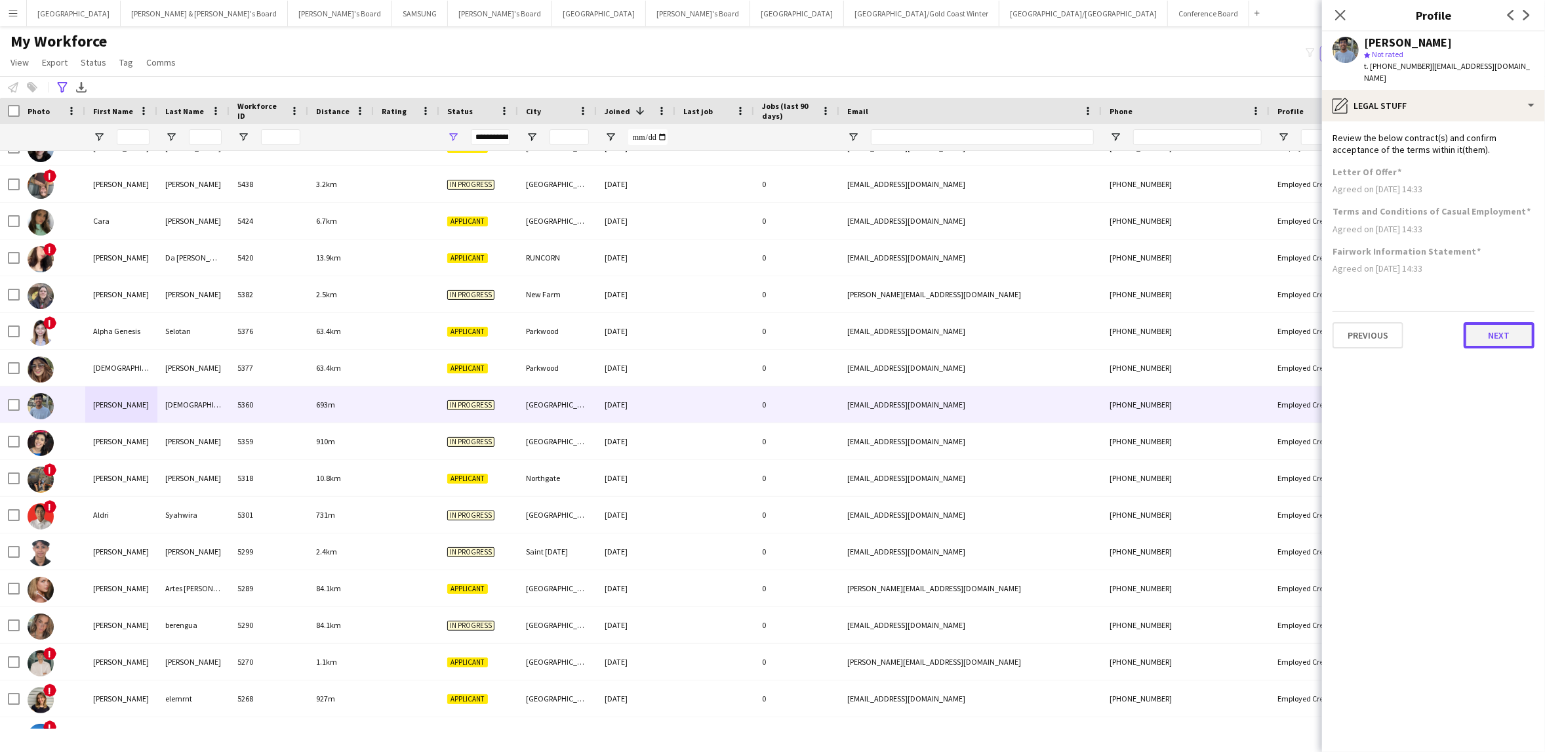
click at [1491, 322] on button "Next" at bounding box center [1499, 335] width 71 height 26
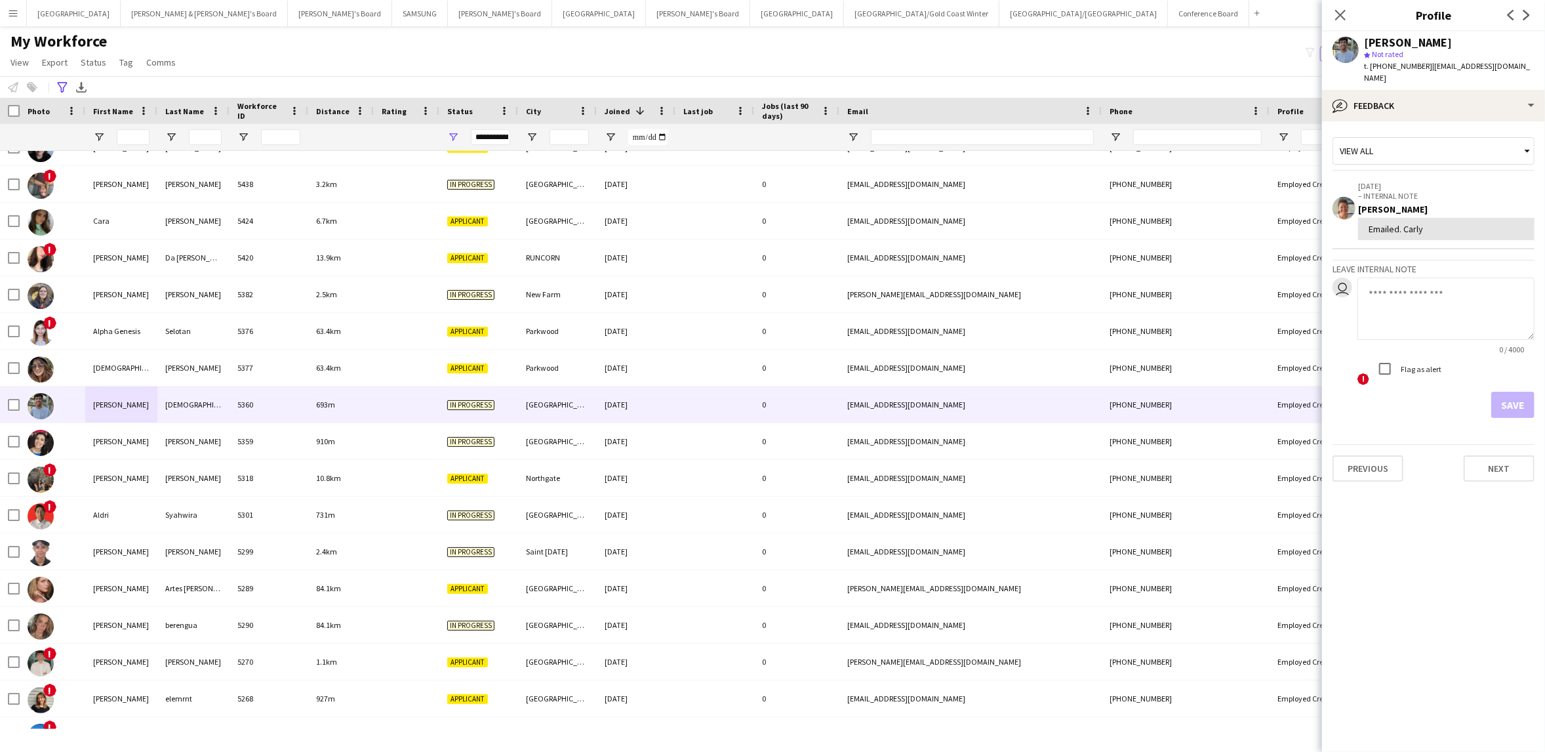
click at [426, 62] on div "My Workforce View Views Default view New view Update view Delete view Edit name…" at bounding box center [772, 53] width 1545 height 45
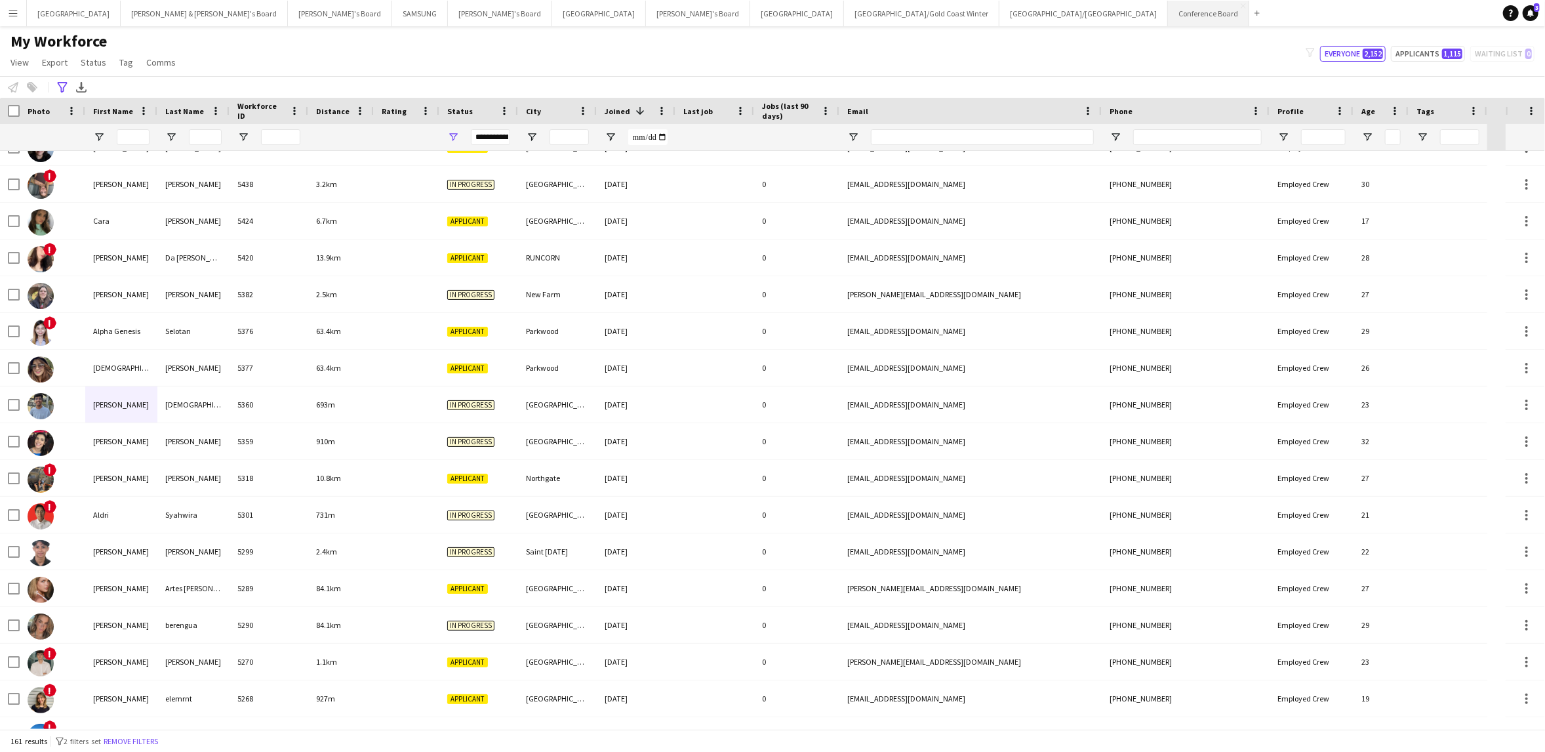
click at [1168, 15] on button "Conference Board Close" at bounding box center [1208, 14] width 81 height 26
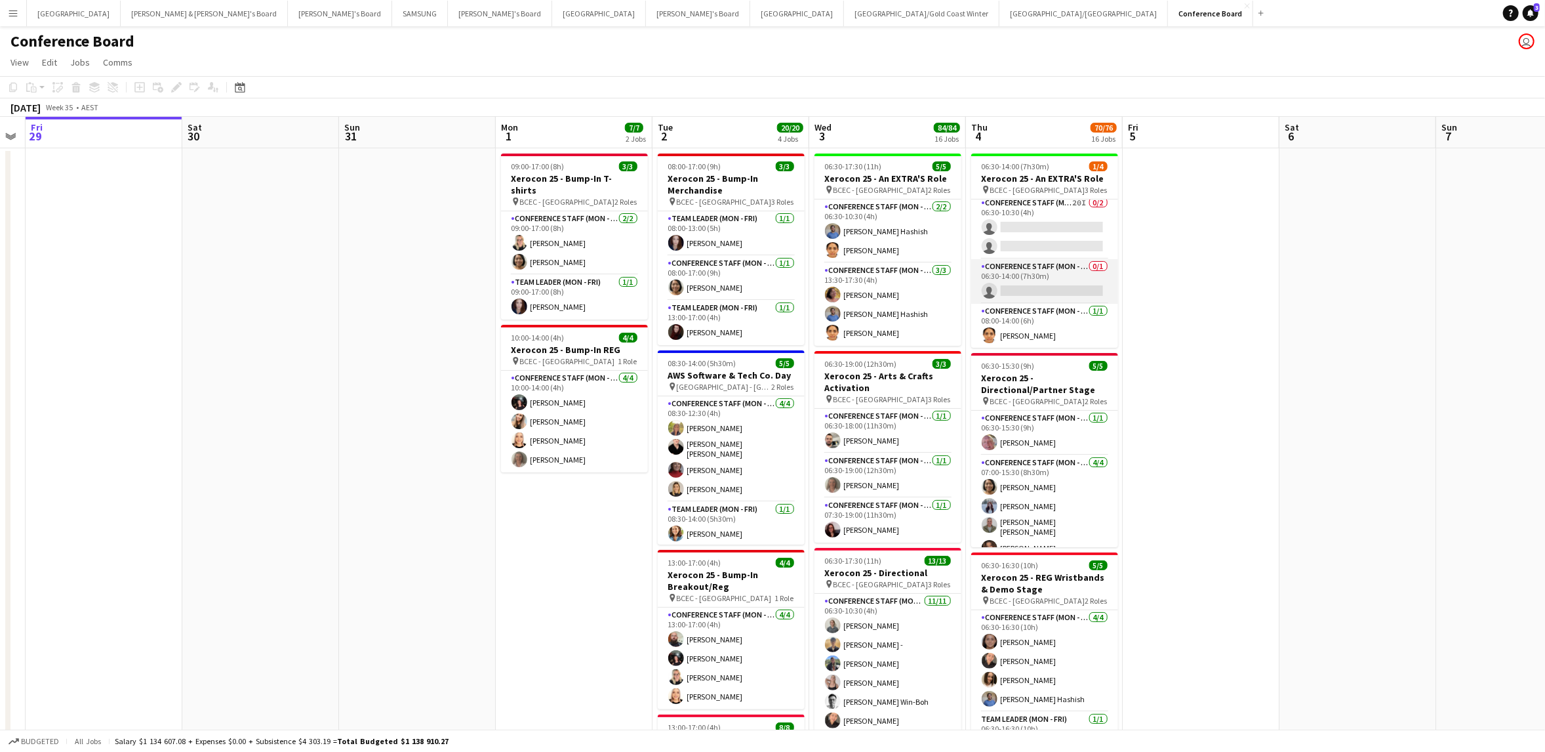
click at [1024, 292] on app-card-role "Conference Staff (Mon - Fri) 0/1 06:30-14:00 (7h30m) single-neutral-actions" at bounding box center [1044, 281] width 147 height 45
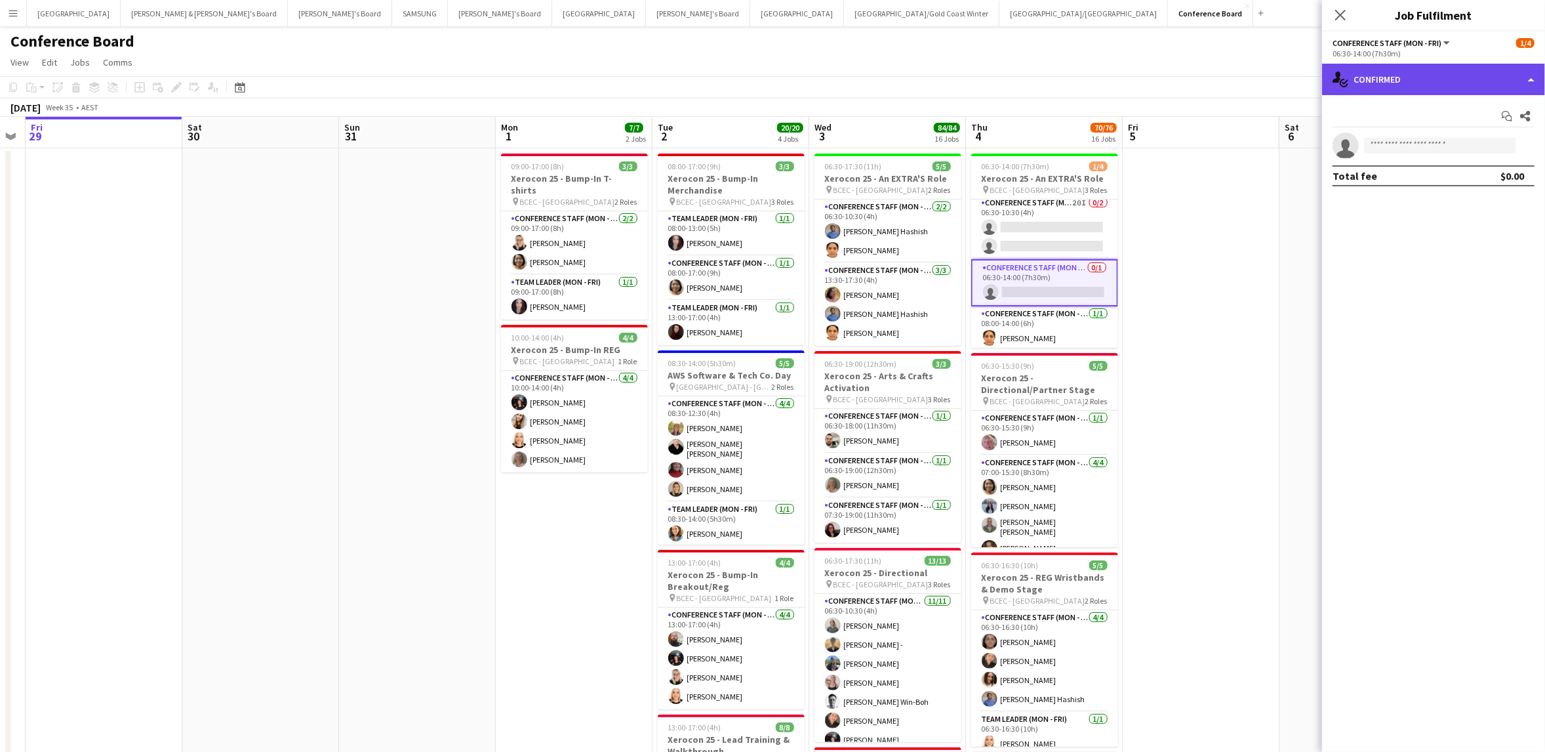
click at [1477, 94] on div "single-neutral-actions-check-2 Confirmed" at bounding box center [1433, 79] width 223 height 31
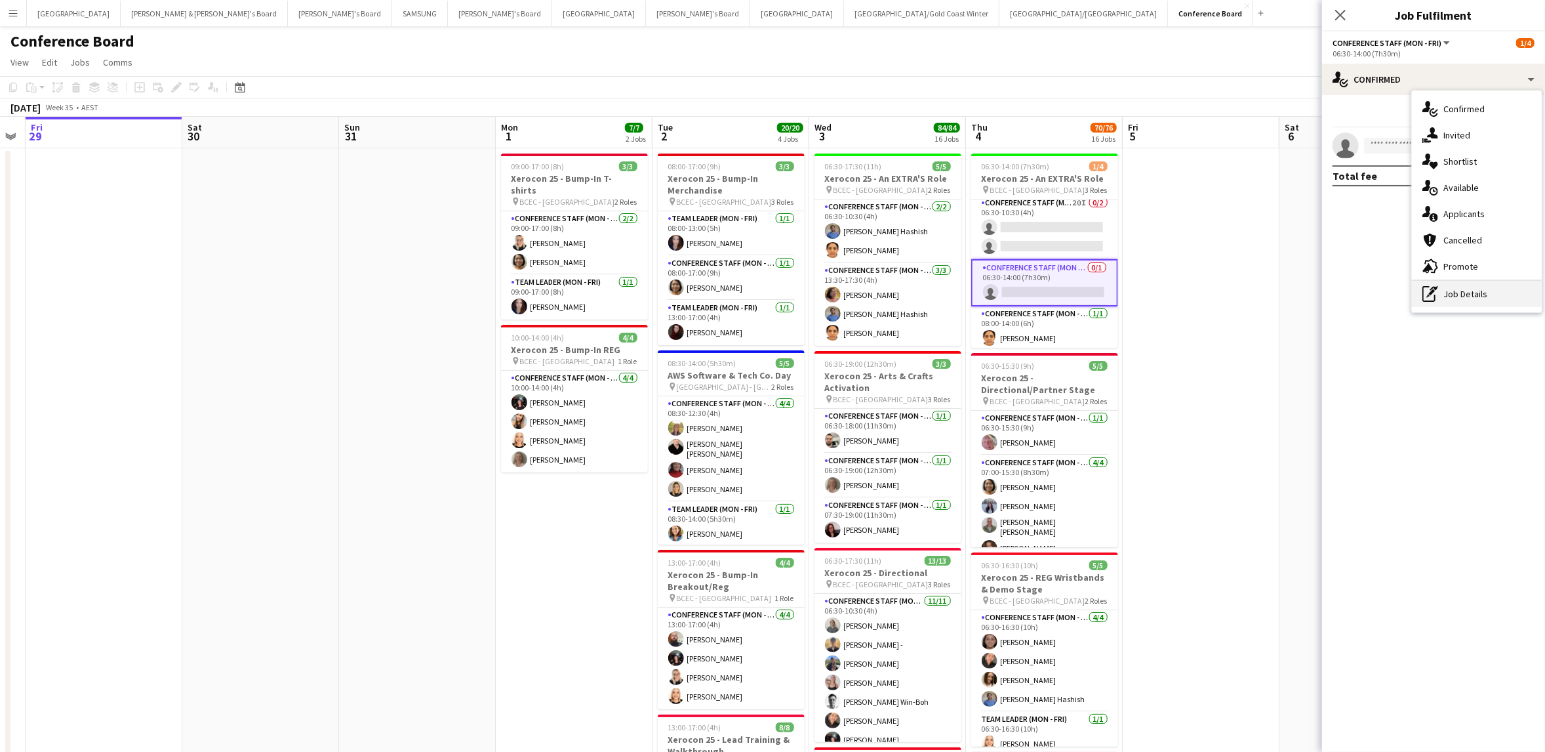
click at [1469, 289] on div "pen-write Job Details" at bounding box center [1477, 294] width 130 height 26
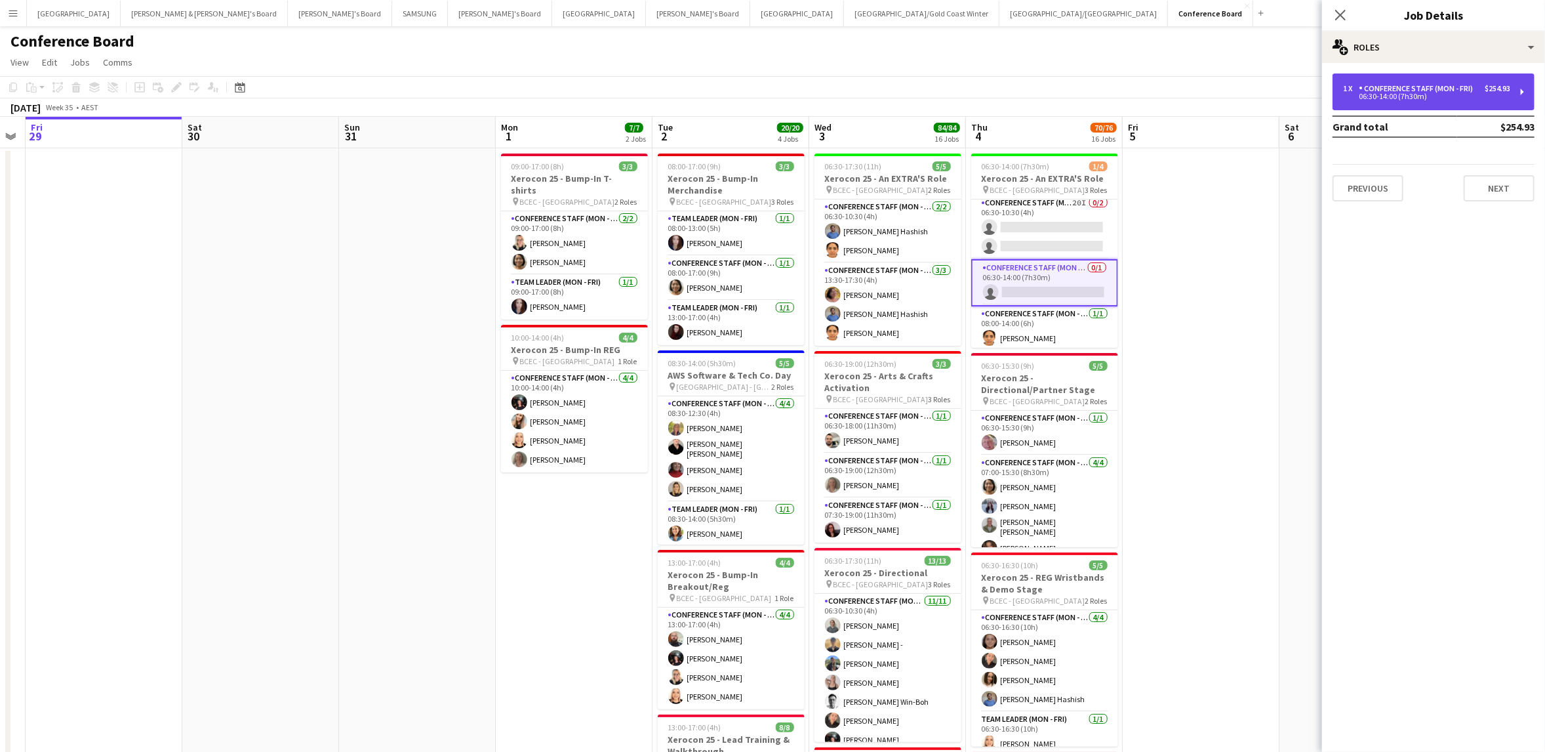
click at [1457, 94] on div "06:30-14:00 (7h30m)" at bounding box center [1426, 96] width 167 height 7
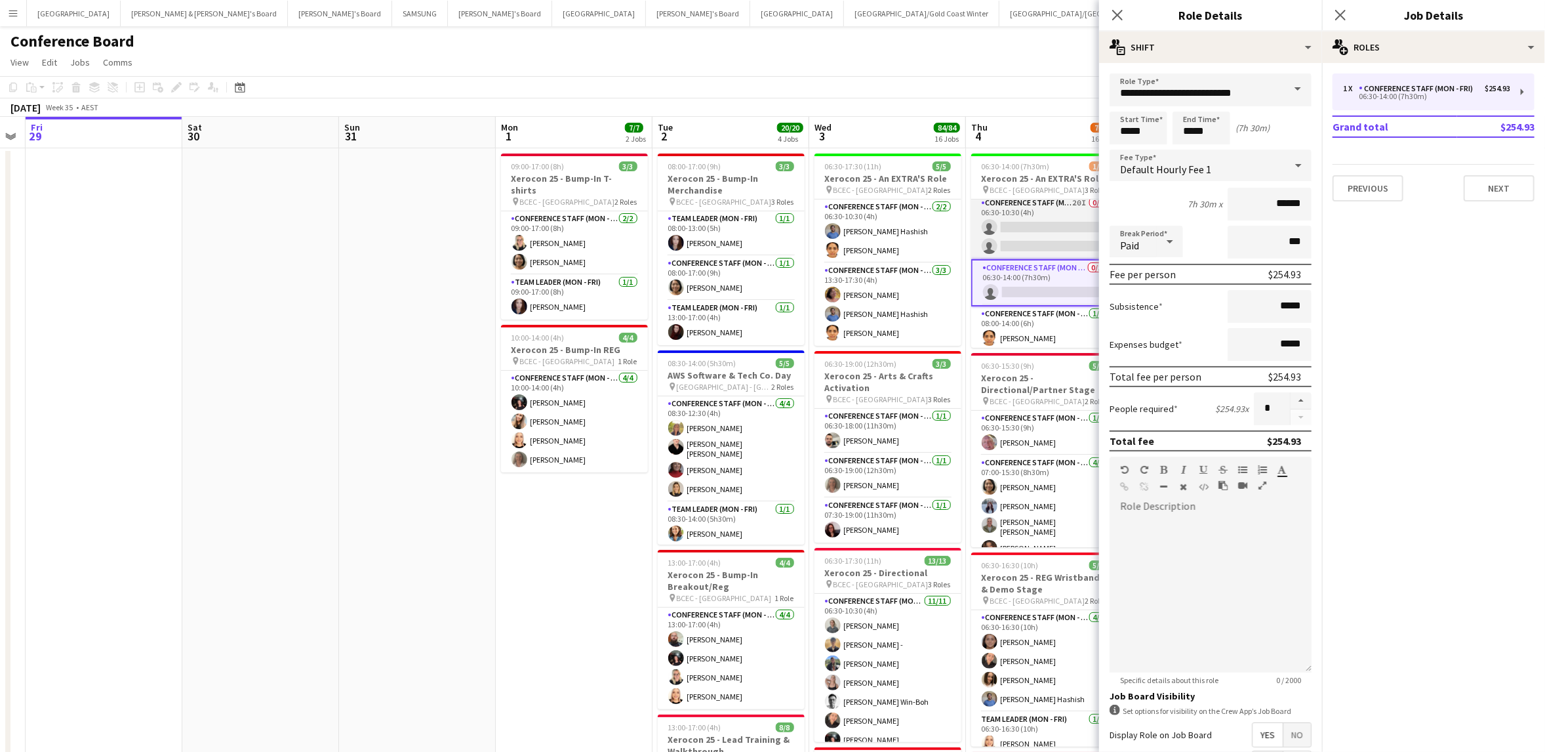
click at [1032, 225] on app-card-role "Conference Staff (Mon - Fri) 20I 0/2 06:30-10:30 (4h) single-neutral-actions si…" at bounding box center [1044, 227] width 147 height 64
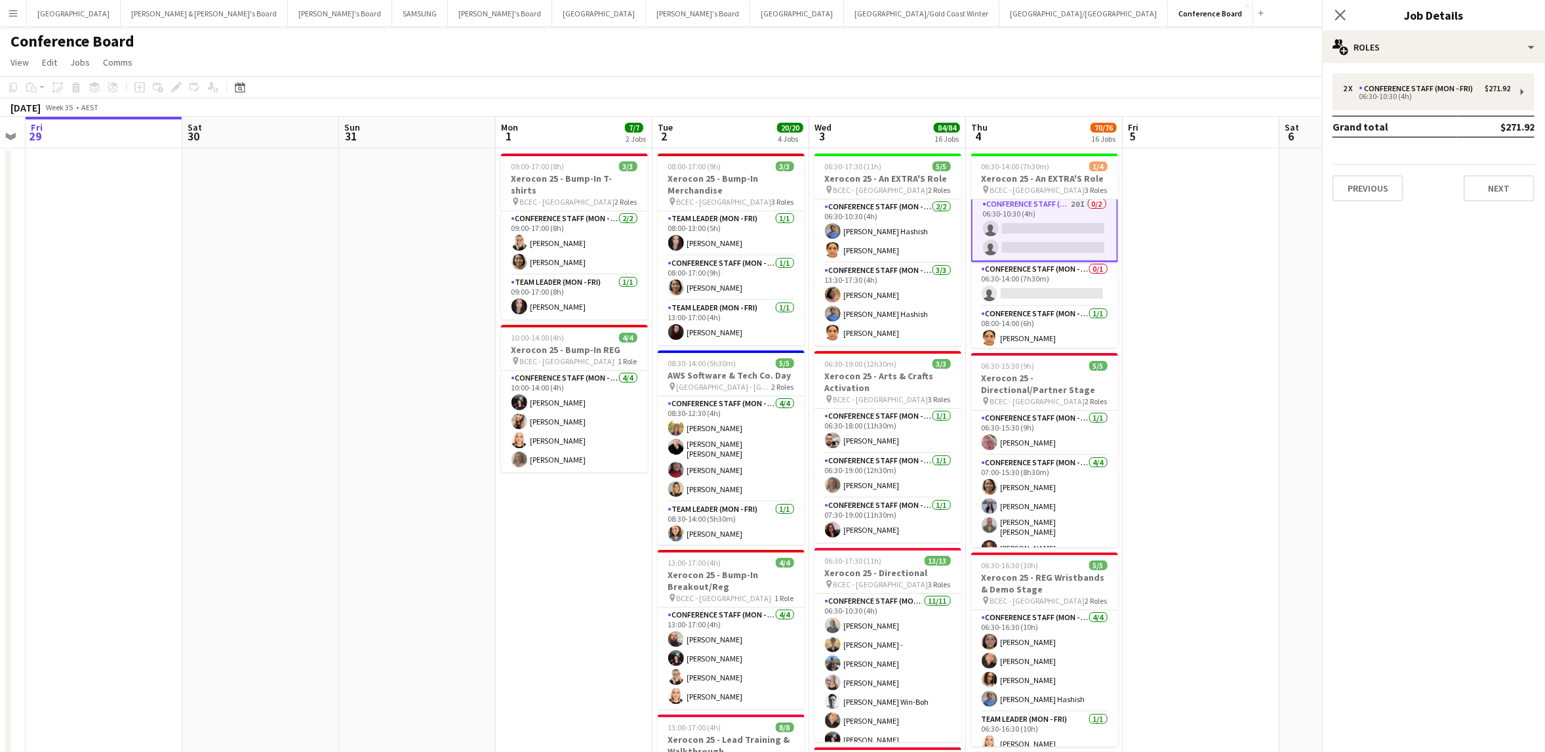
scroll to position [5, 0]
click at [1423, 92] on div "Conference Staff (Mon - Fri)" at bounding box center [1418, 88] width 119 height 9
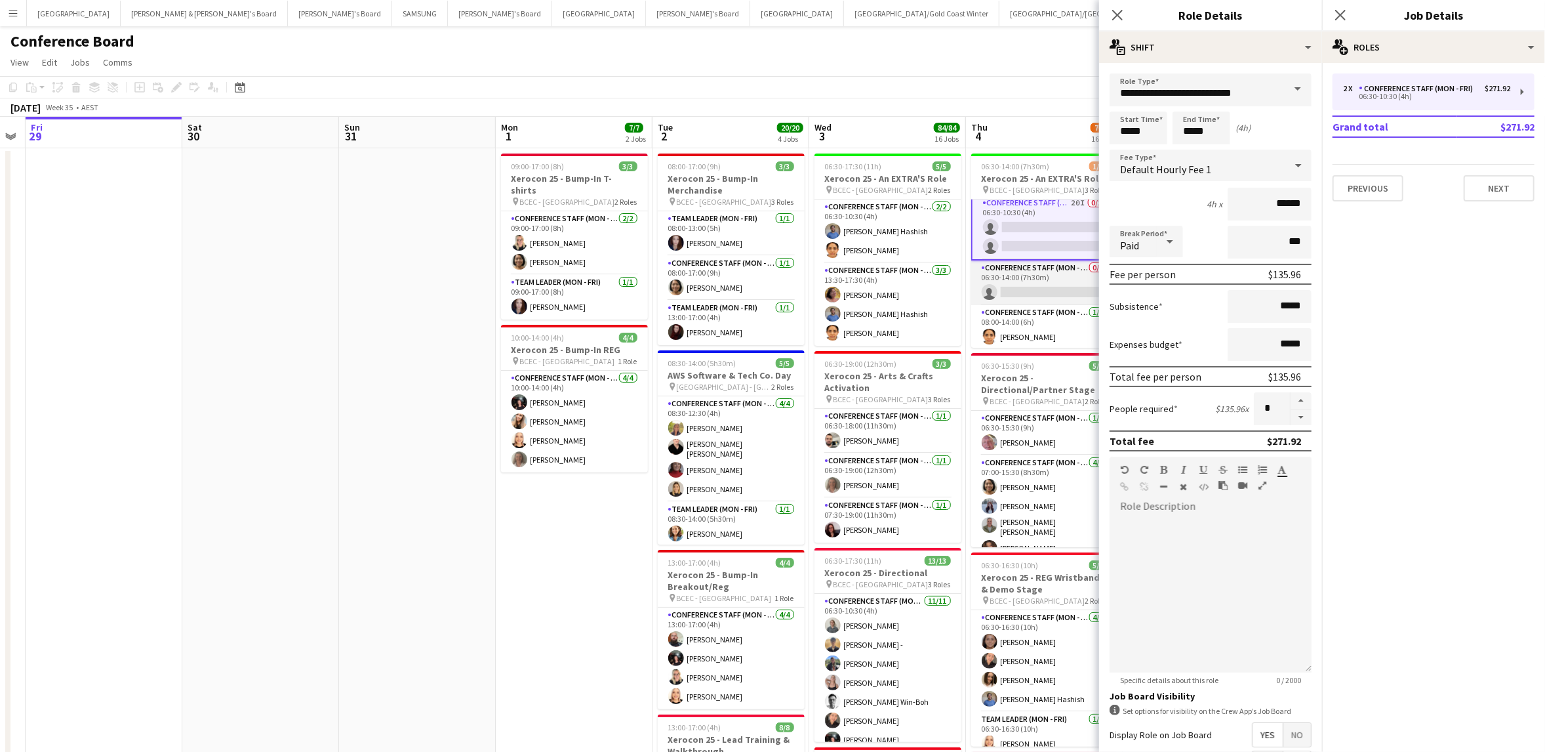
click at [1039, 285] on app-card-role "Conference Staff (Mon - Fri) 0/1 06:30-14:00 (7h30m) single-neutral-actions" at bounding box center [1044, 282] width 147 height 45
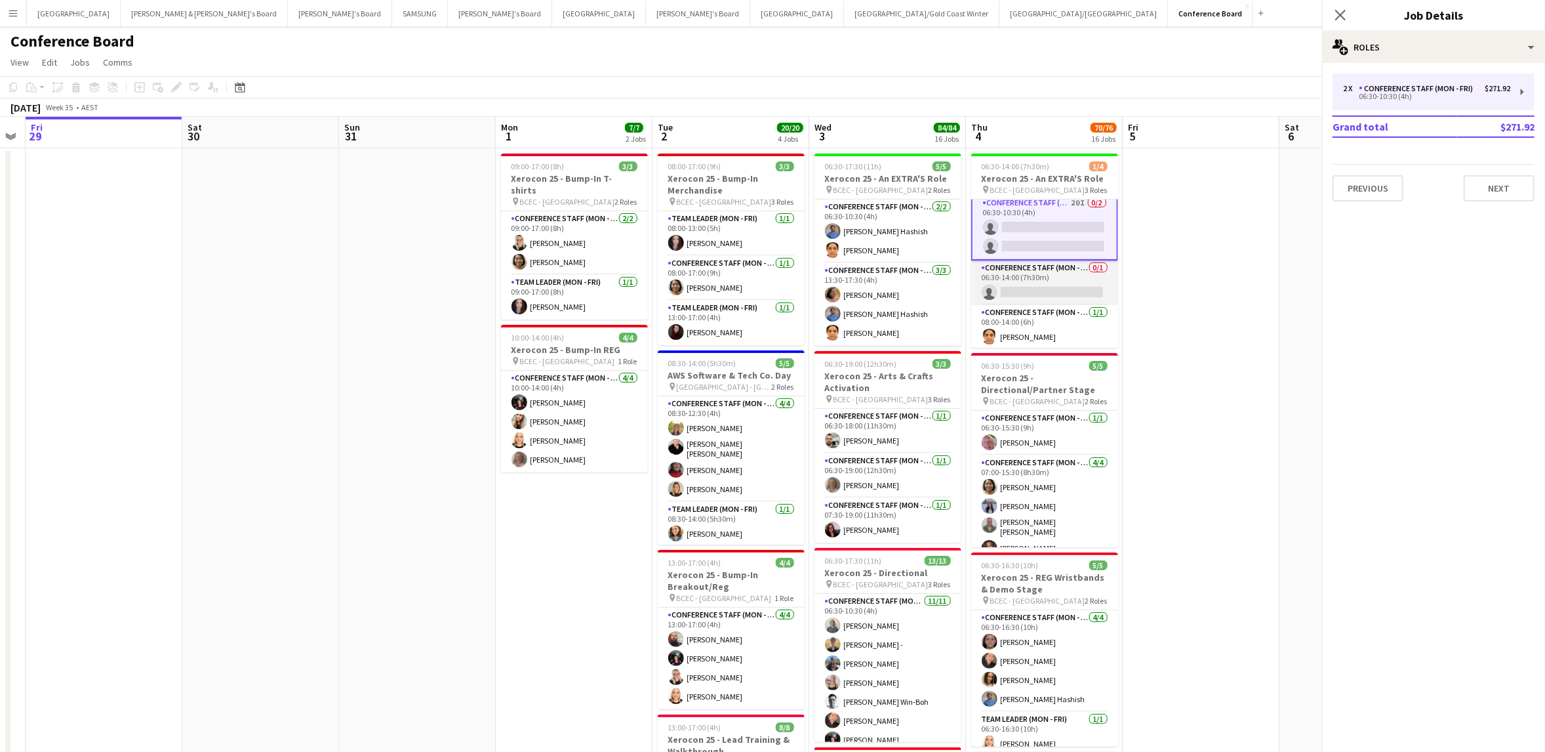
scroll to position [4, 0]
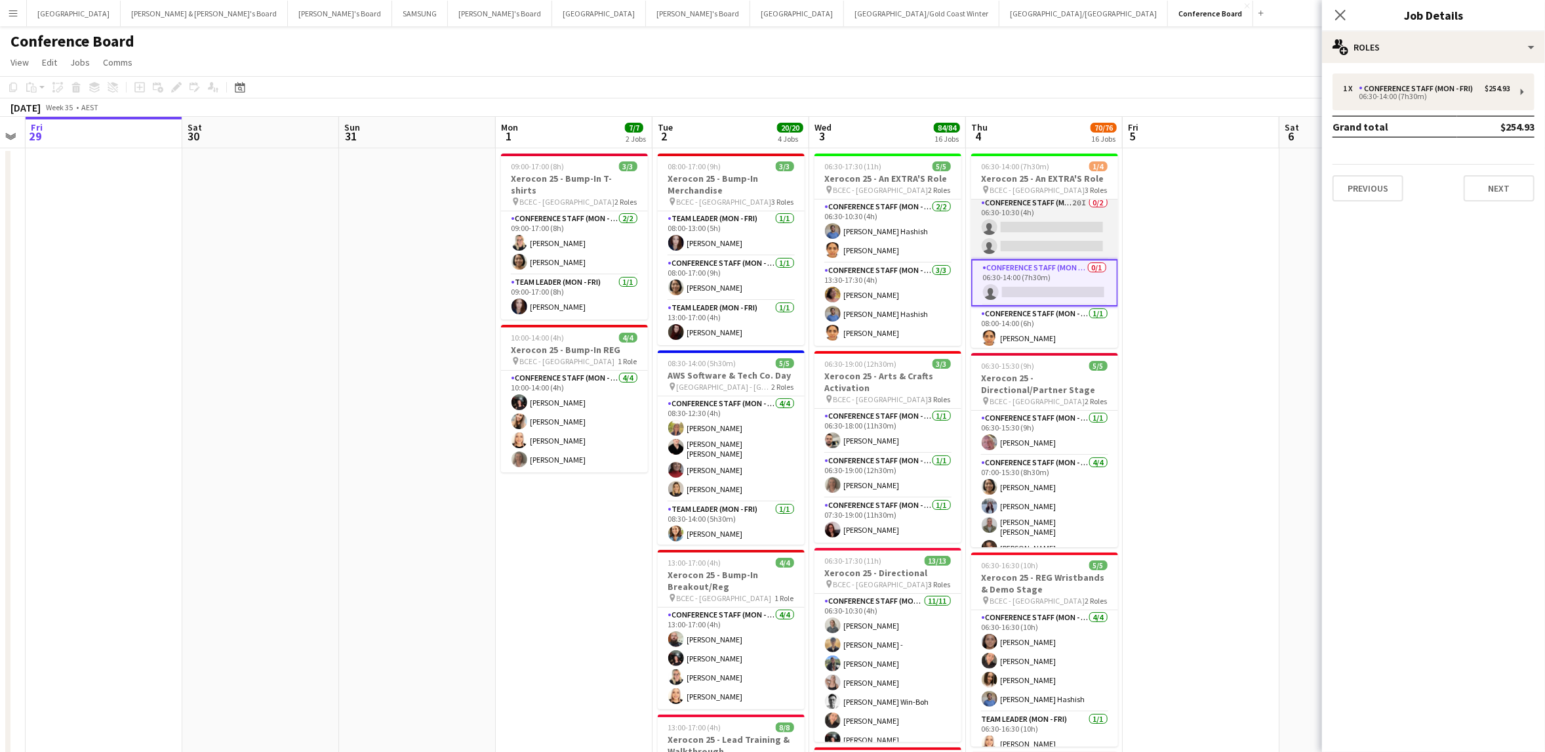
click at [1043, 242] on app-card-role "Conference Staff (Mon - Fri) 20I 0/2 06:30-10:30 (4h) single-neutral-actions si…" at bounding box center [1044, 227] width 147 height 64
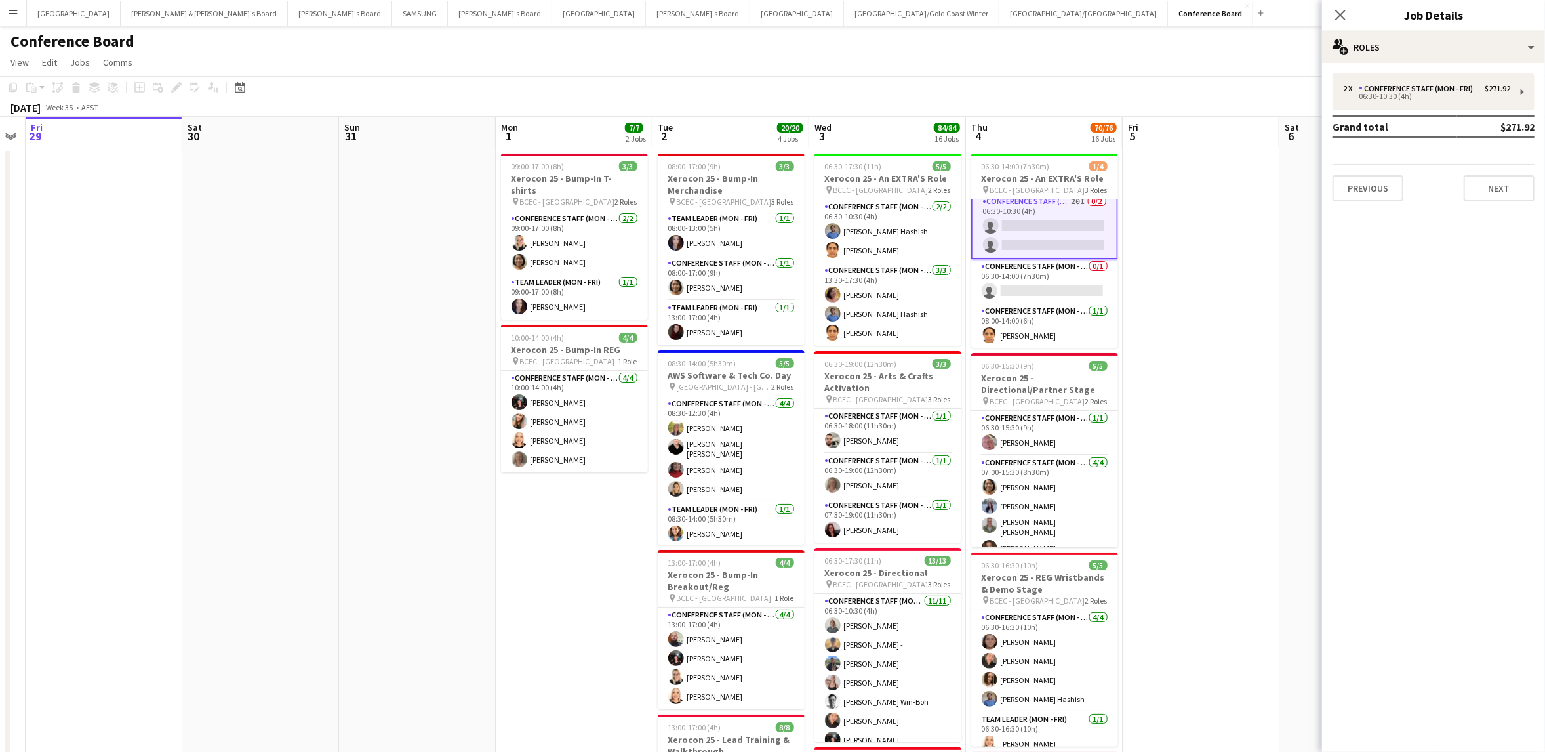
scroll to position [0, 0]
click at [912, 243] on app-card-role "Conference Staff (Mon - Fri) 2/2 06:30-10:30 (4h) Sohib Hashish Sayuri Sawant" at bounding box center [888, 231] width 147 height 64
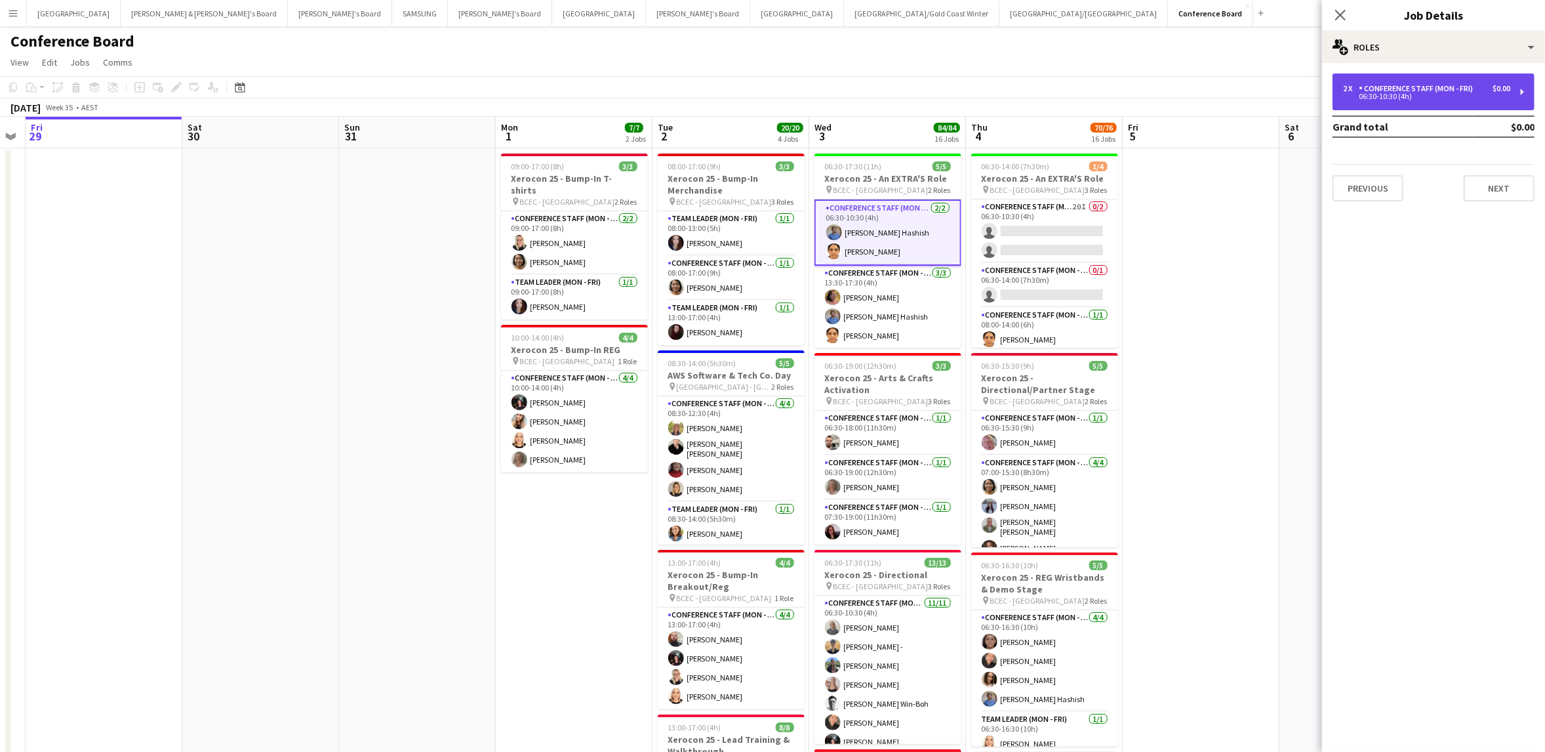
click at [1468, 98] on div "06:30-10:30 (4h)" at bounding box center [1426, 96] width 167 height 7
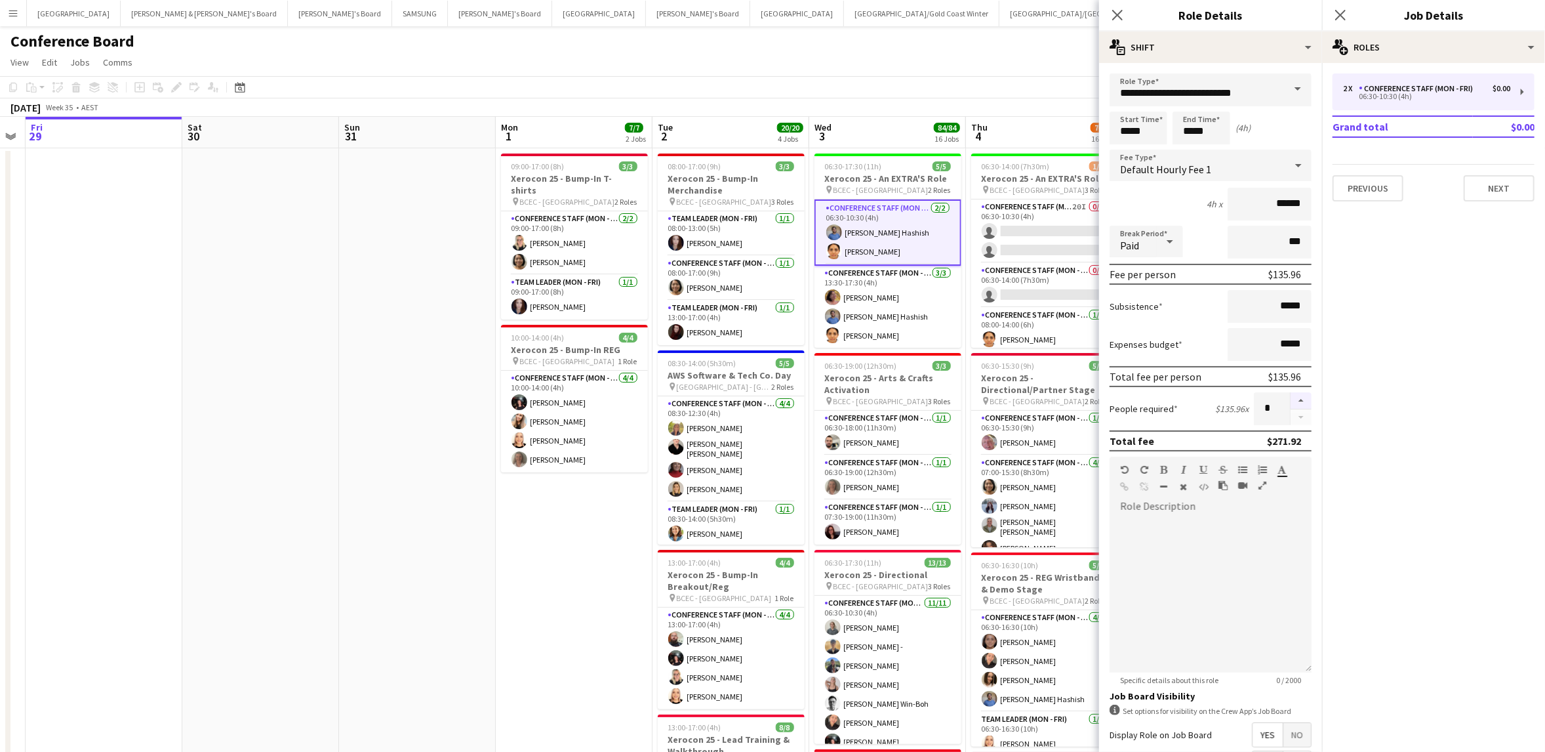
click at [1298, 401] on button "button" at bounding box center [1301, 400] width 21 height 17
type input "*"
click at [942, 104] on div "August 2025 Week 35 • AEST" at bounding box center [772, 107] width 1545 height 18
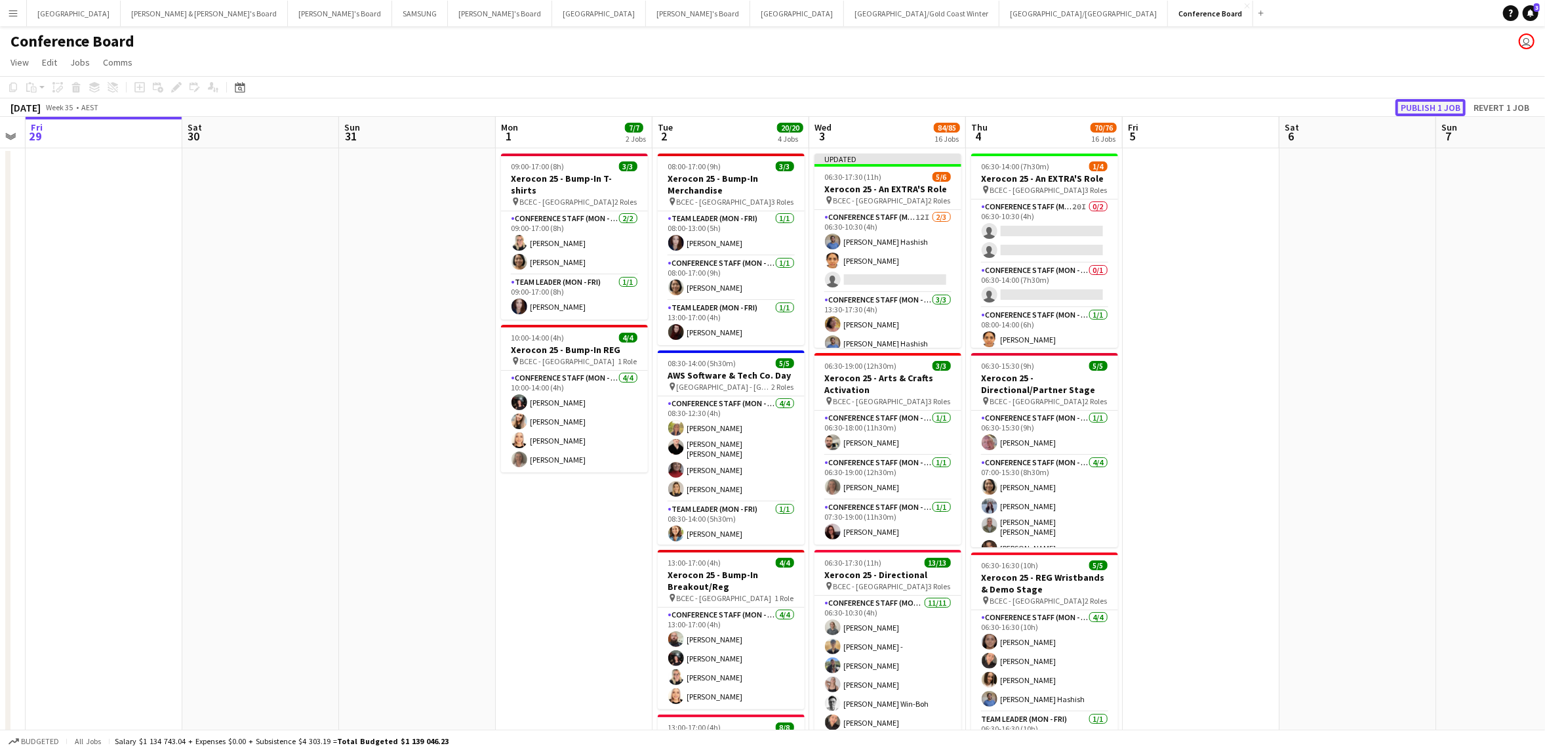
click at [1430, 106] on button "Publish 1 job" at bounding box center [1431, 107] width 70 height 17
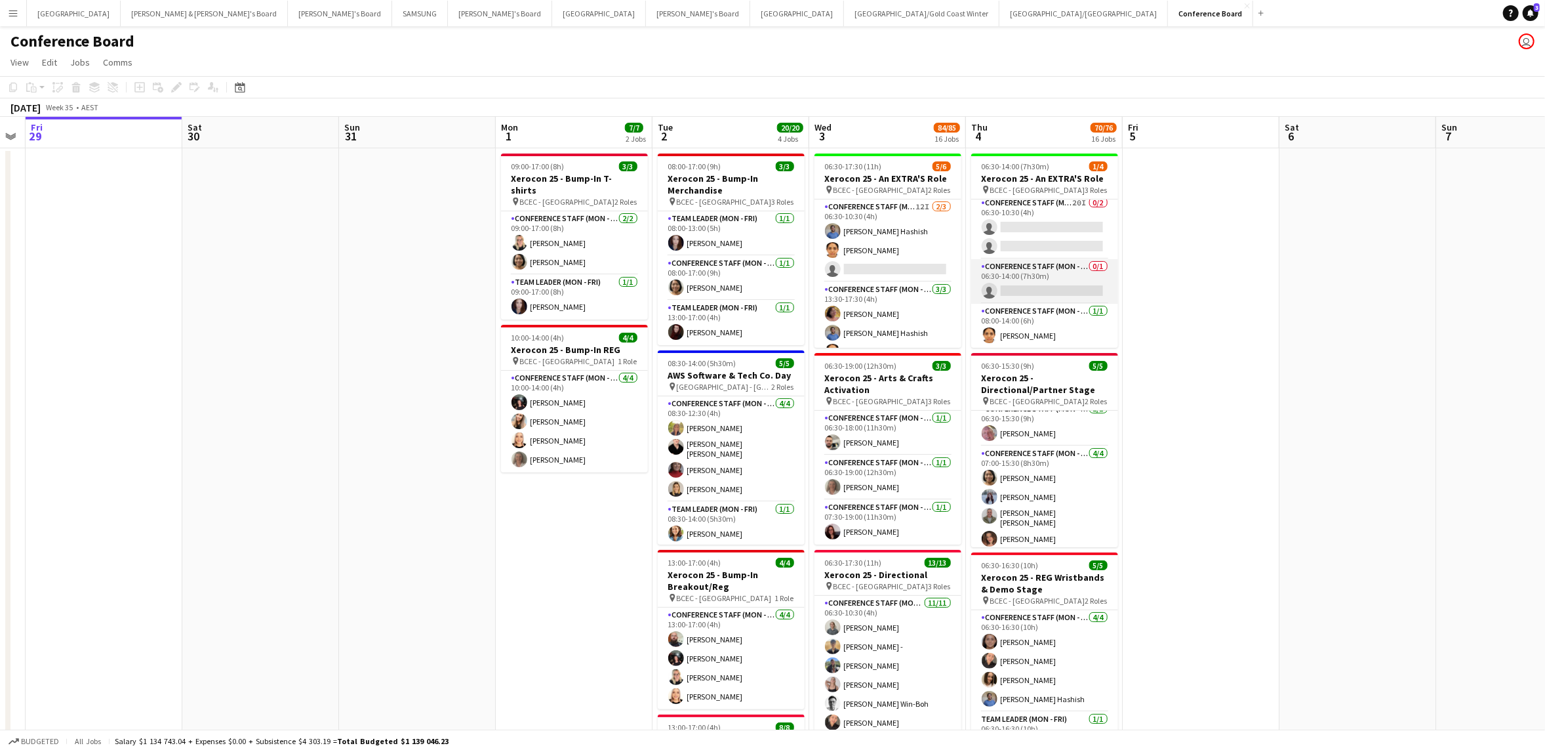
click at [1049, 288] on app-card-role "Conference Staff (Mon - Fri) 0/1 06:30-14:00 (7h30m) single-neutral-actions" at bounding box center [1044, 281] width 147 height 45
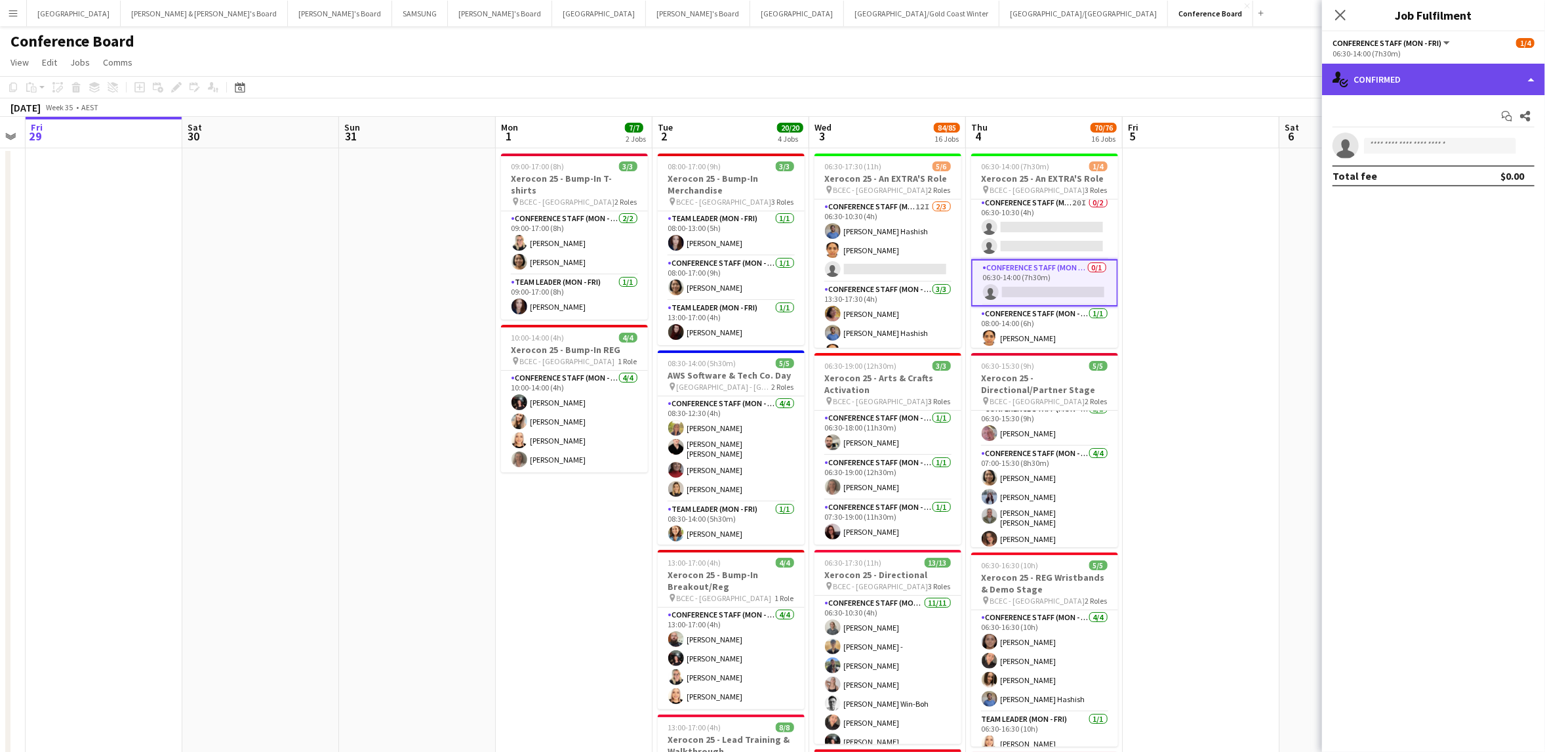
click at [1510, 79] on div "single-neutral-actions-check-2 Confirmed" at bounding box center [1433, 79] width 223 height 31
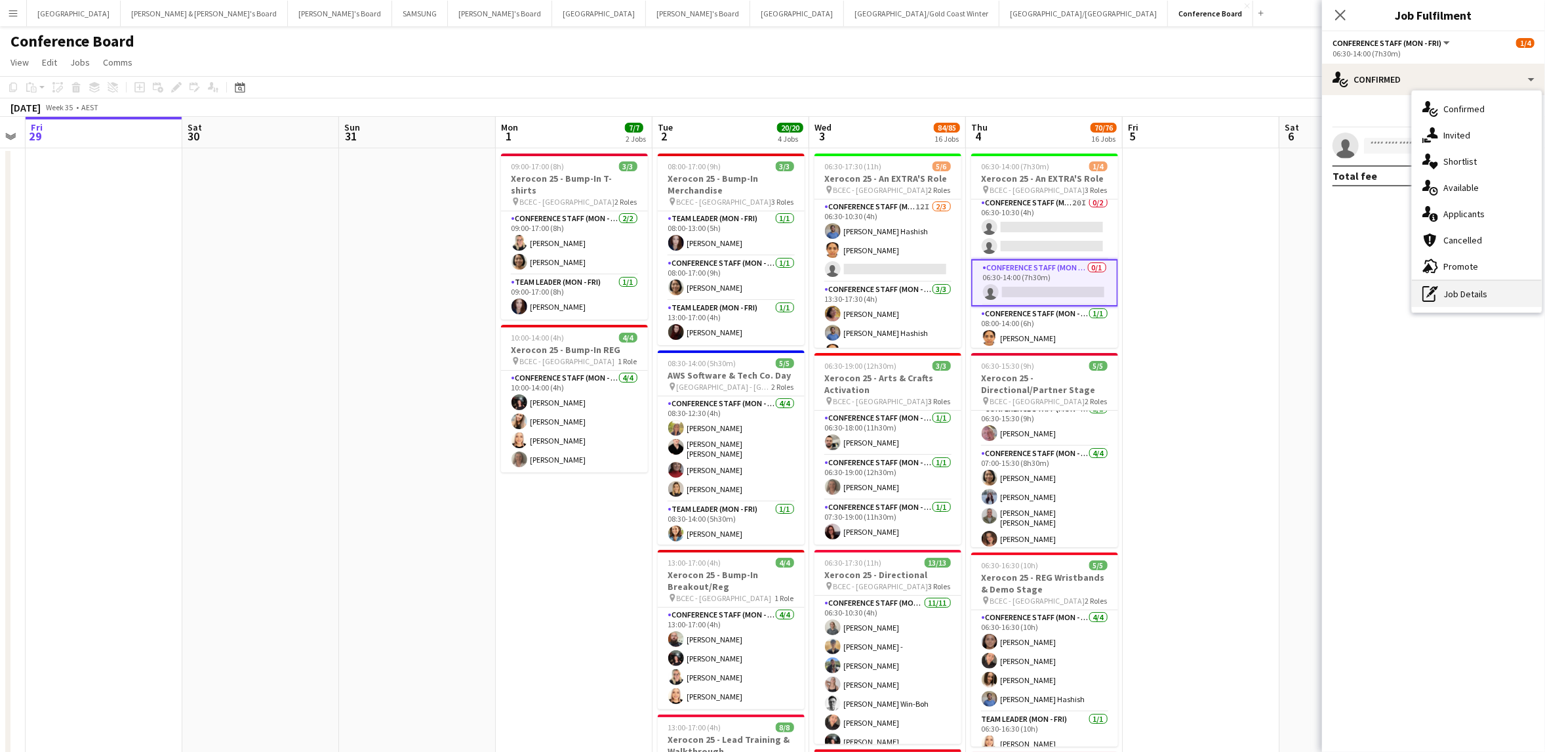
click at [1497, 292] on div "pen-write Job Details" at bounding box center [1477, 294] width 130 height 26
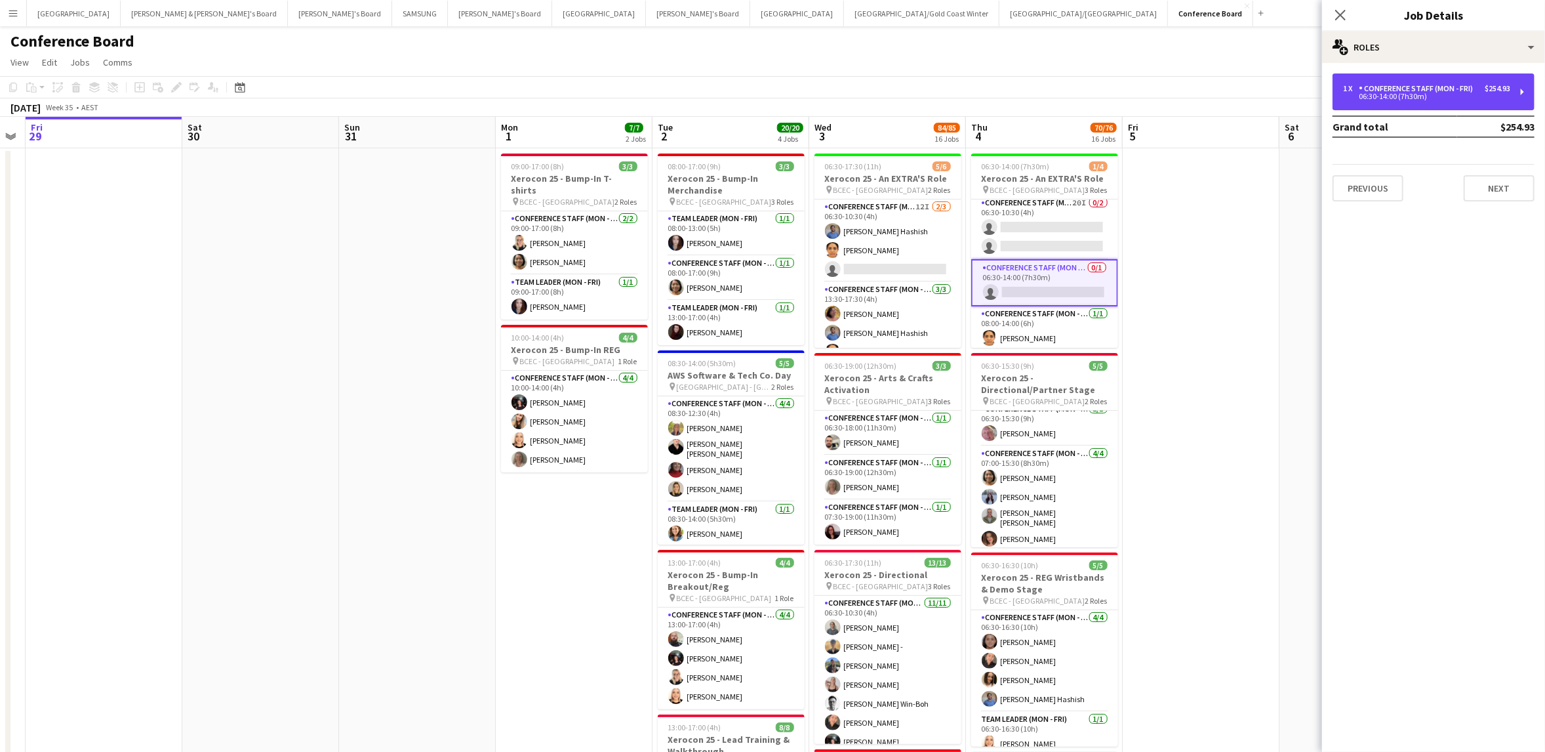
drag, startPoint x: 1485, startPoint y: 92, endPoint x: 1449, endPoint y: 129, distance: 51.5
click at [1485, 92] on div "$254.93" at bounding box center [1498, 88] width 26 height 9
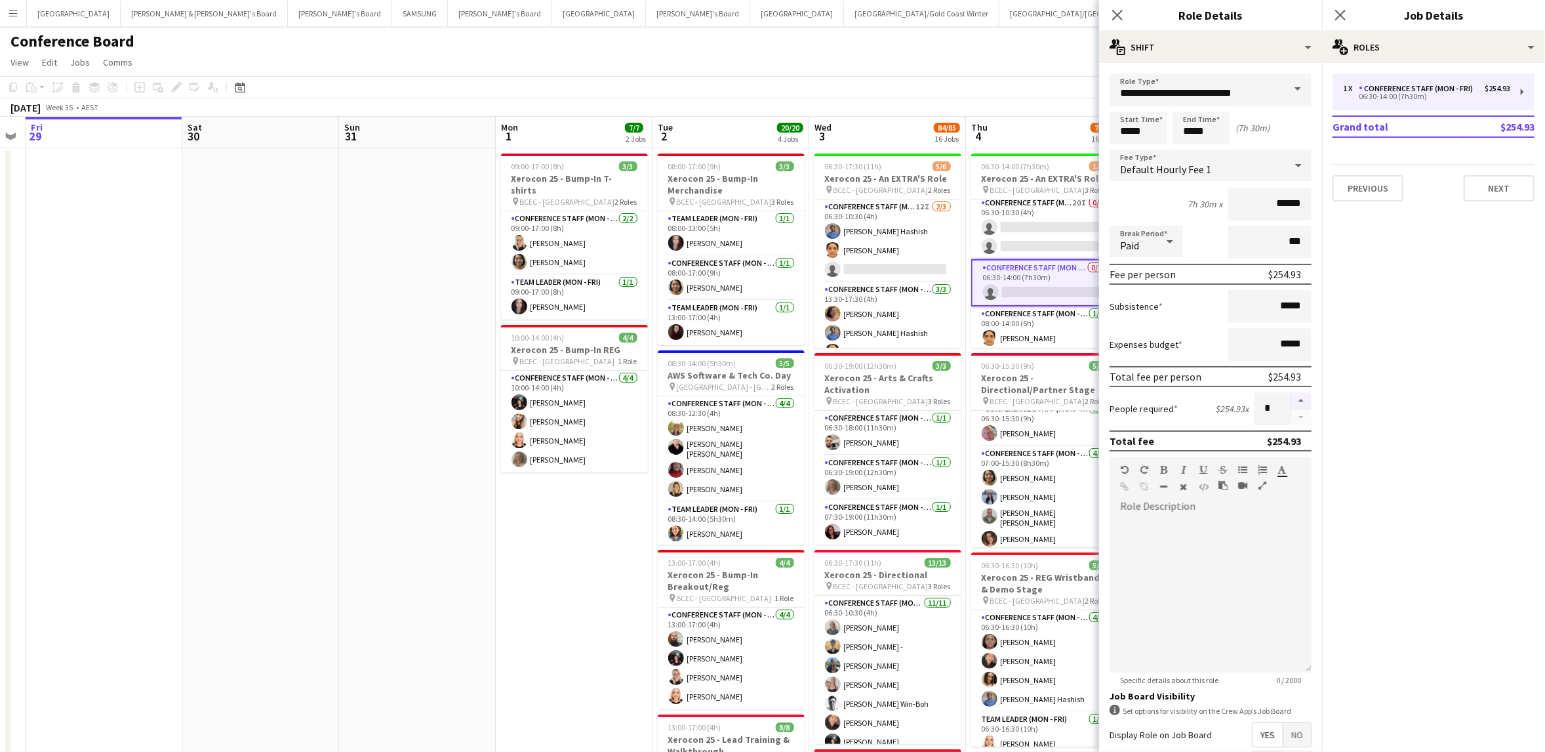
click at [1300, 397] on button "button" at bounding box center [1301, 400] width 21 height 17
type input "*"
click at [1007, 96] on app-toolbar "Copy Paste Paste Command V Paste with crew Command Shift V Paste linked Job Del…" at bounding box center [772, 87] width 1545 height 22
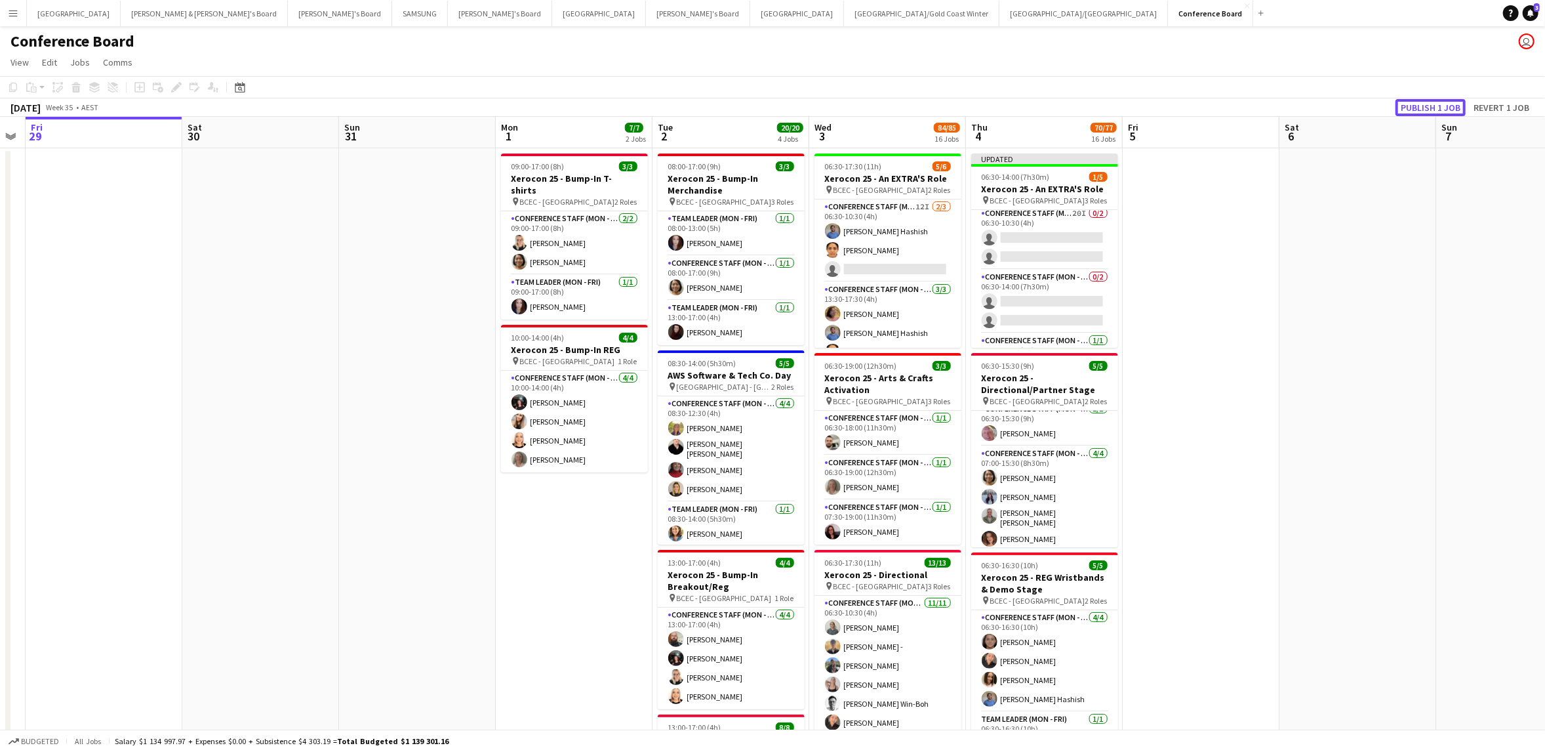
drag, startPoint x: 1434, startPoint y: 106, endPoint x: 1398, endPoint y: 121, distance: 39.4
click at [1434, 105] on button "Publish 1 job" at bounding box center [1431, 107] width 70 height 17
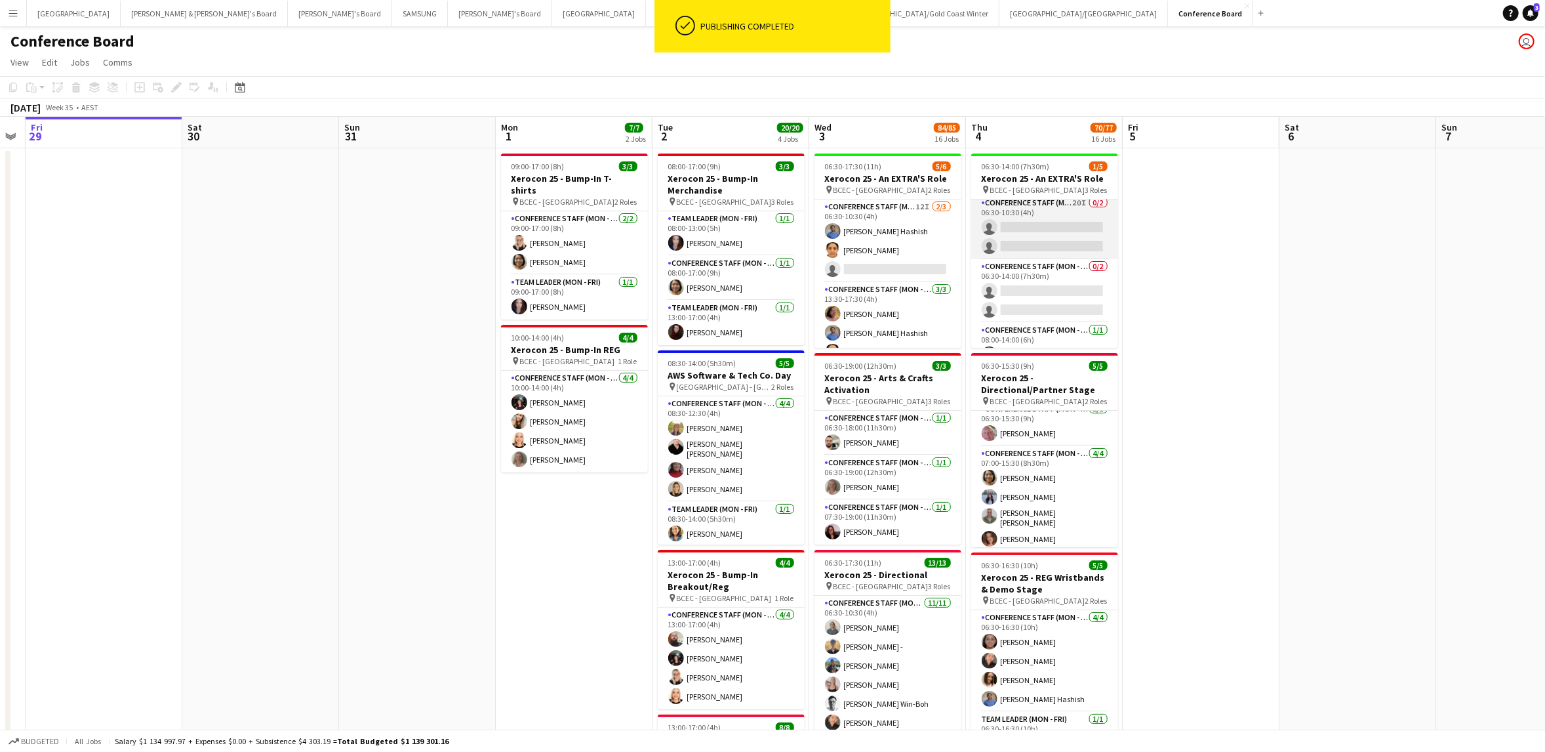
click at [1046, 244] on app-card-role "Conference Staff (Mon - Fri) 20I 0/2 06:30-10:30 (4h) single-neutral-actions si…" at bounding box center [1044, 227] width 147 height 64
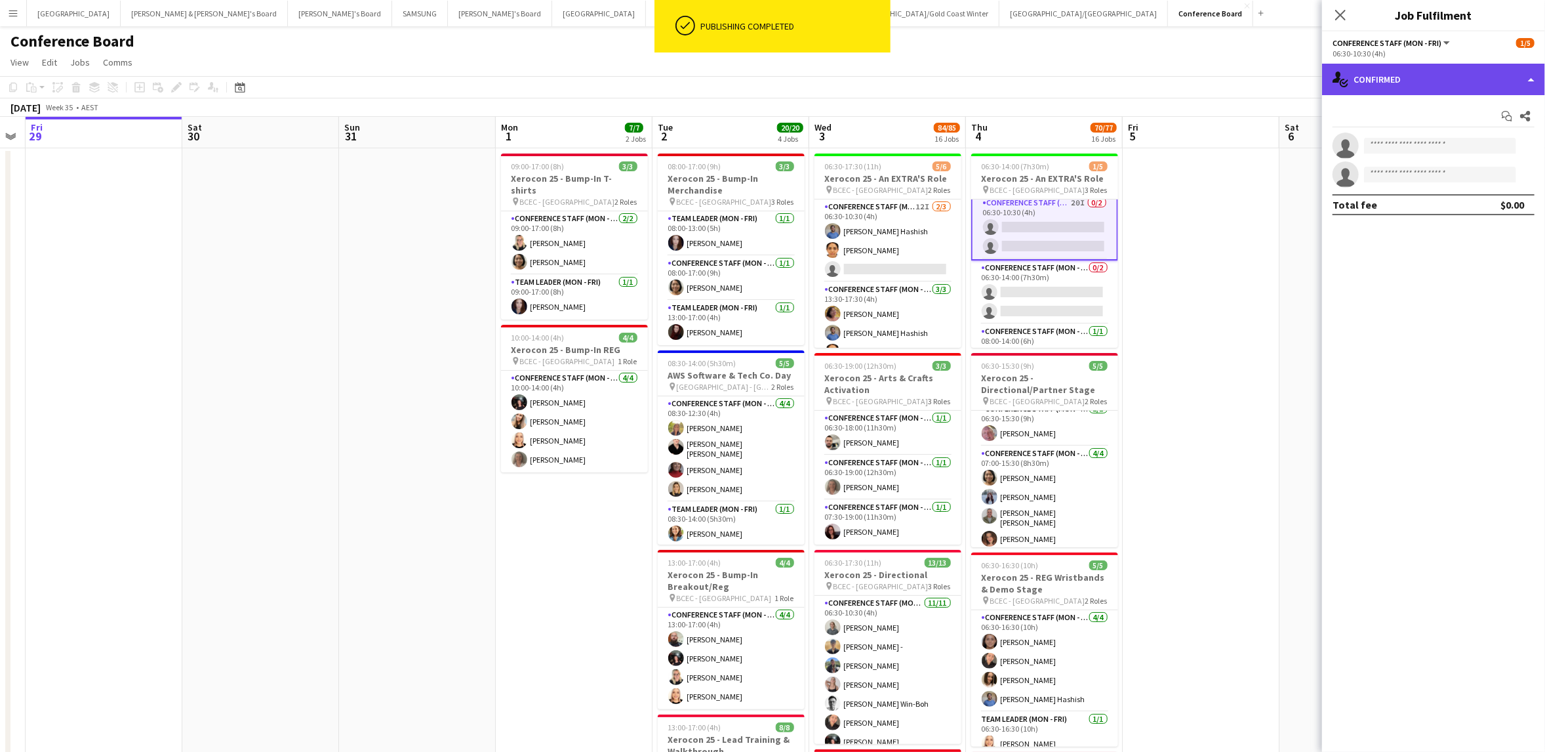
click at [1449, 83] on div "single-neutral-actions-check-2 Confirmed" at bounding box center [1433, 79] width 223 height 31
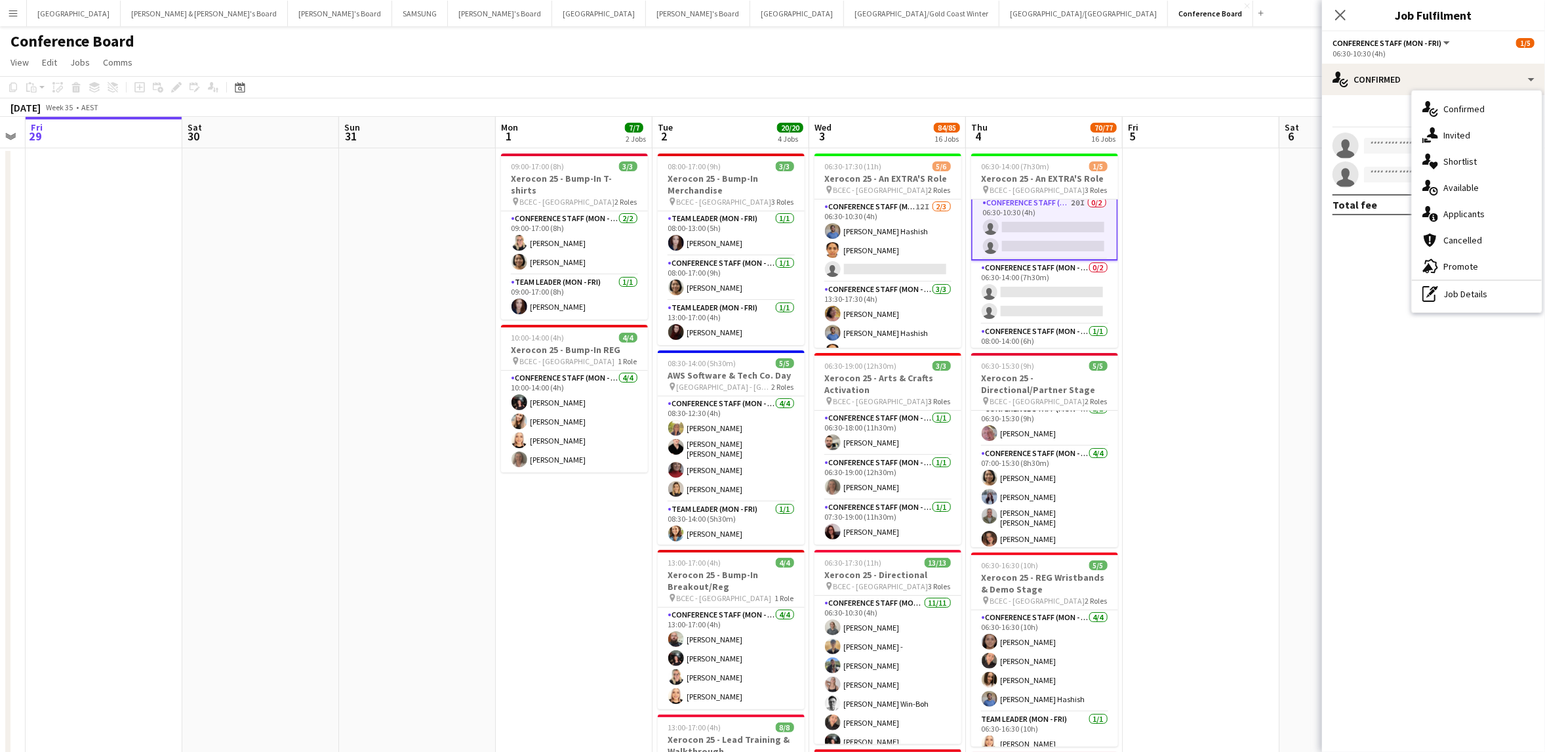
drag, startPoint x: 1471, startPoint y: 296, endPoint x: 1465, endPoint y: 271, distance: 25.6
click at [1471, 296] on div "pen-write Job Details" at bounding box center [1477, 294] width 130 height 26
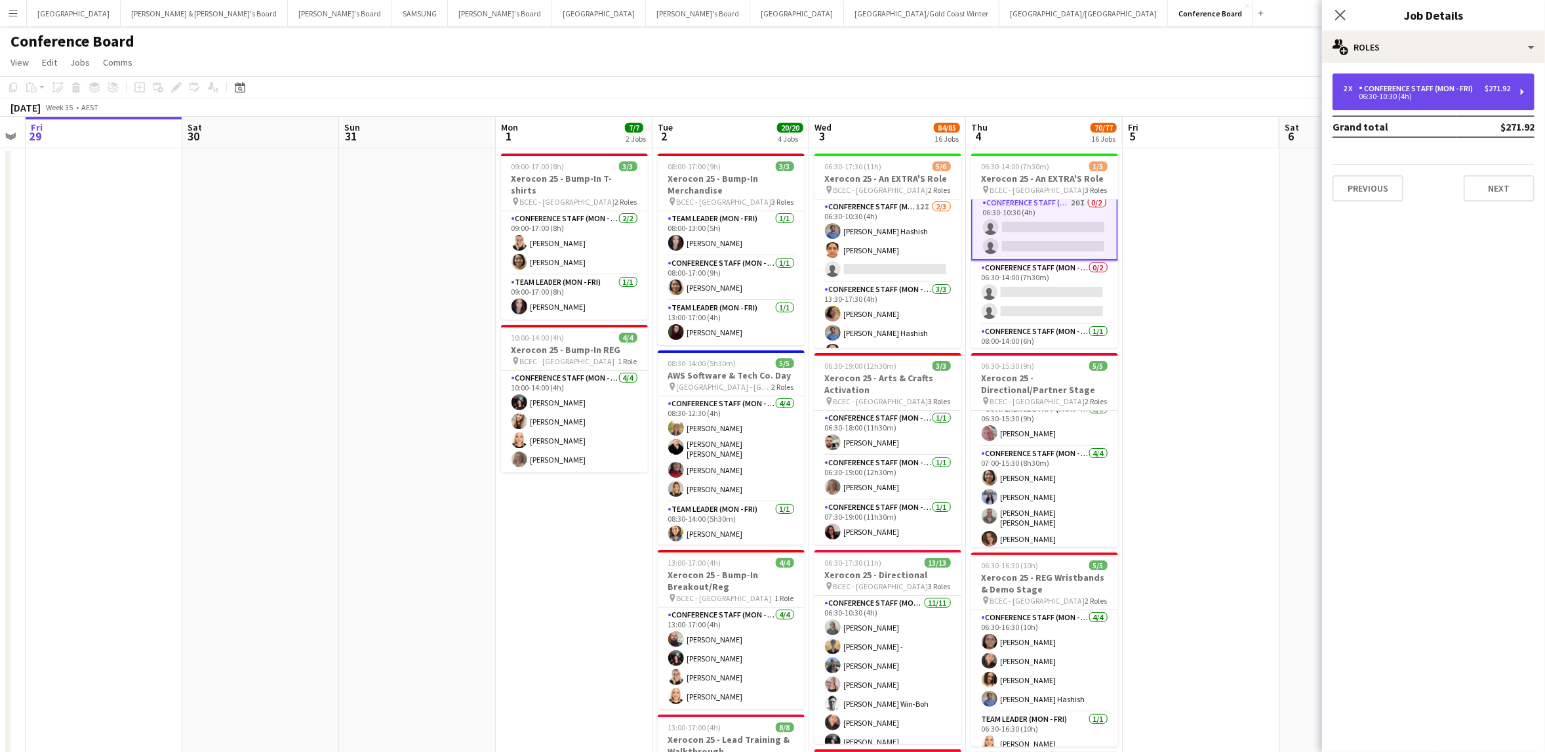
click at [1478, 96] on div "06:30-10:30 (4h)" at bounding box center [1426, 96] width 167 height 7
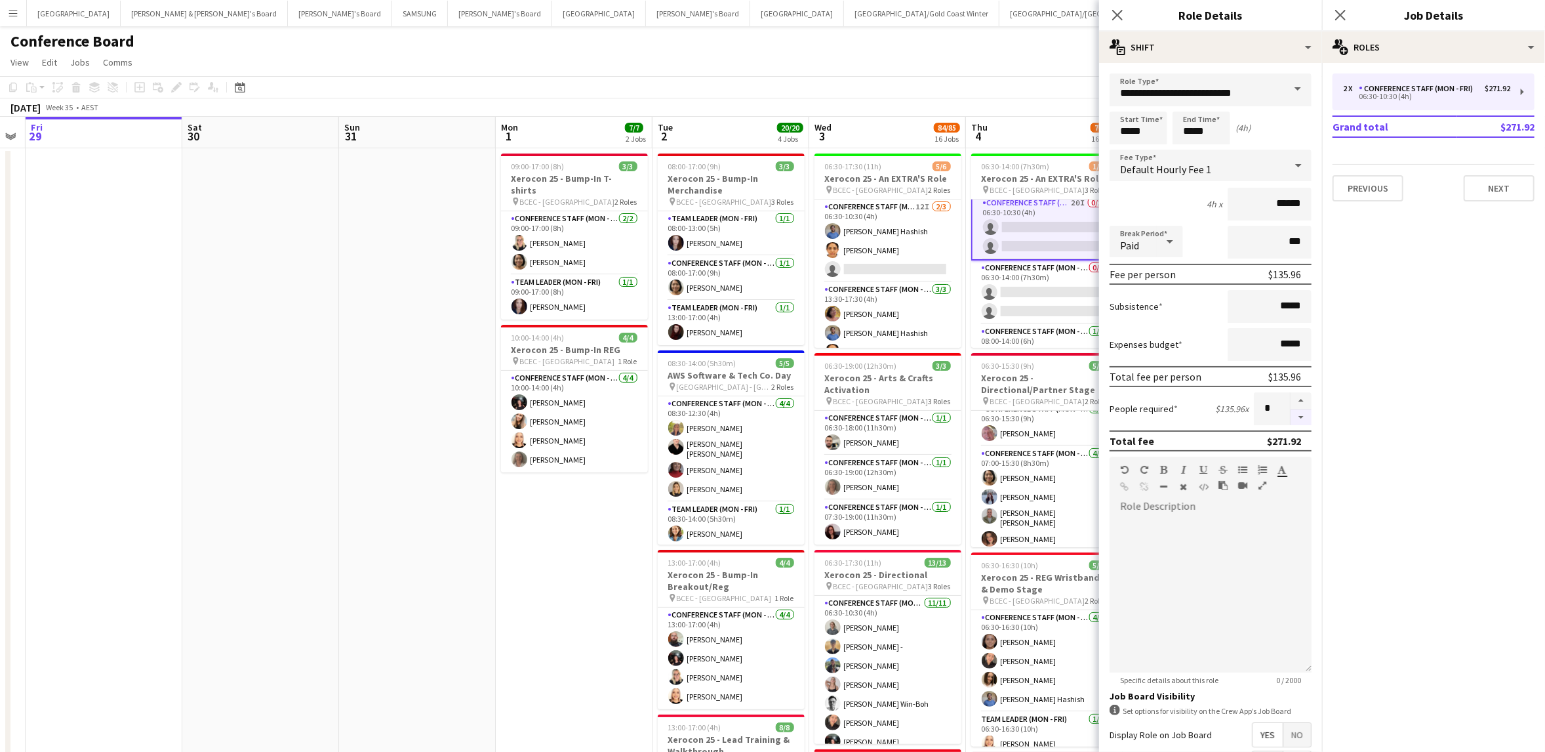
click at [1301, 418] on button "button" at bounding box center [1301, 417] width 21 height 16
type input "*"
click at [942, 115] on div "August 2025 Week 35 • AEST" at bounding box center [772, 107] width 1545 height 18
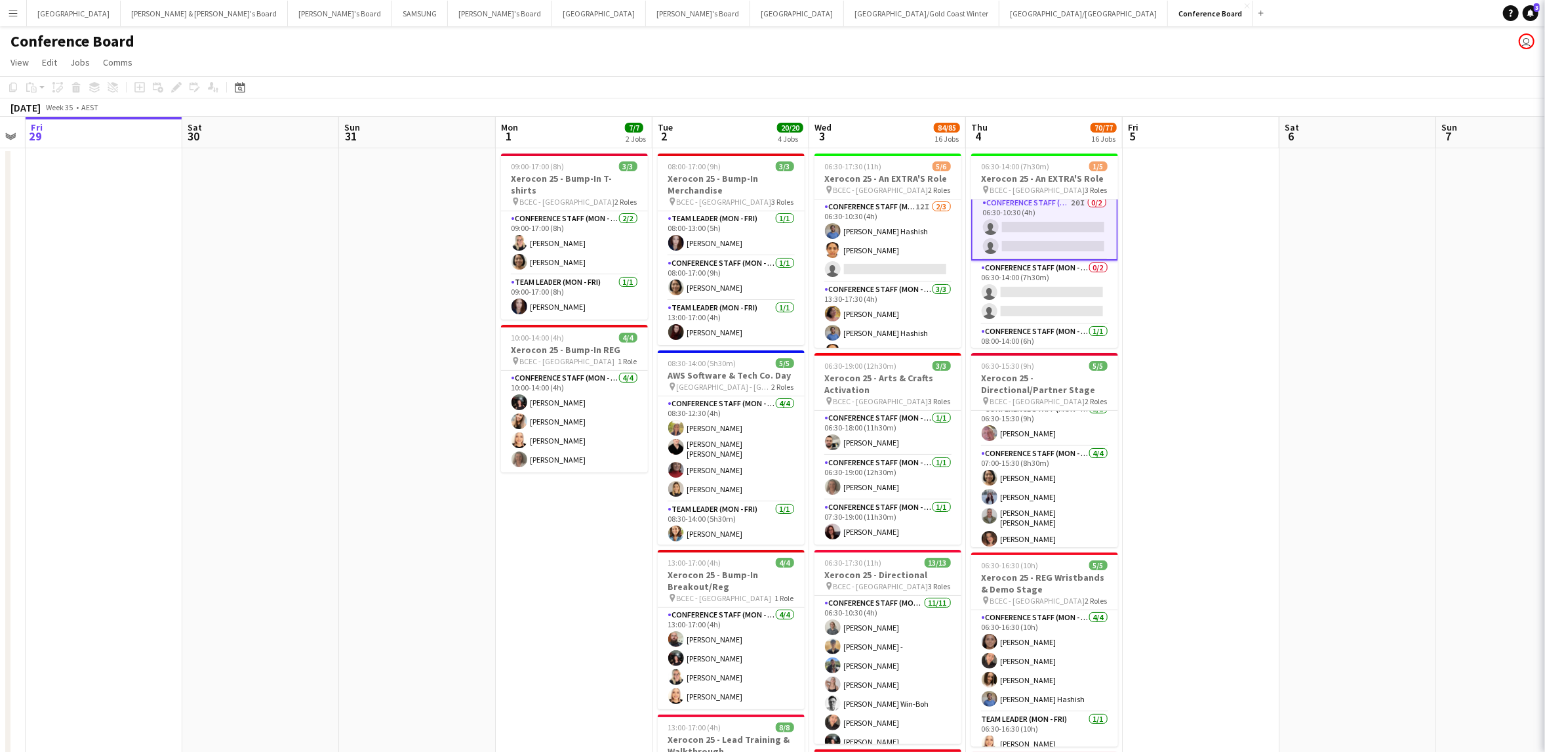
scroll to position [4, 0]
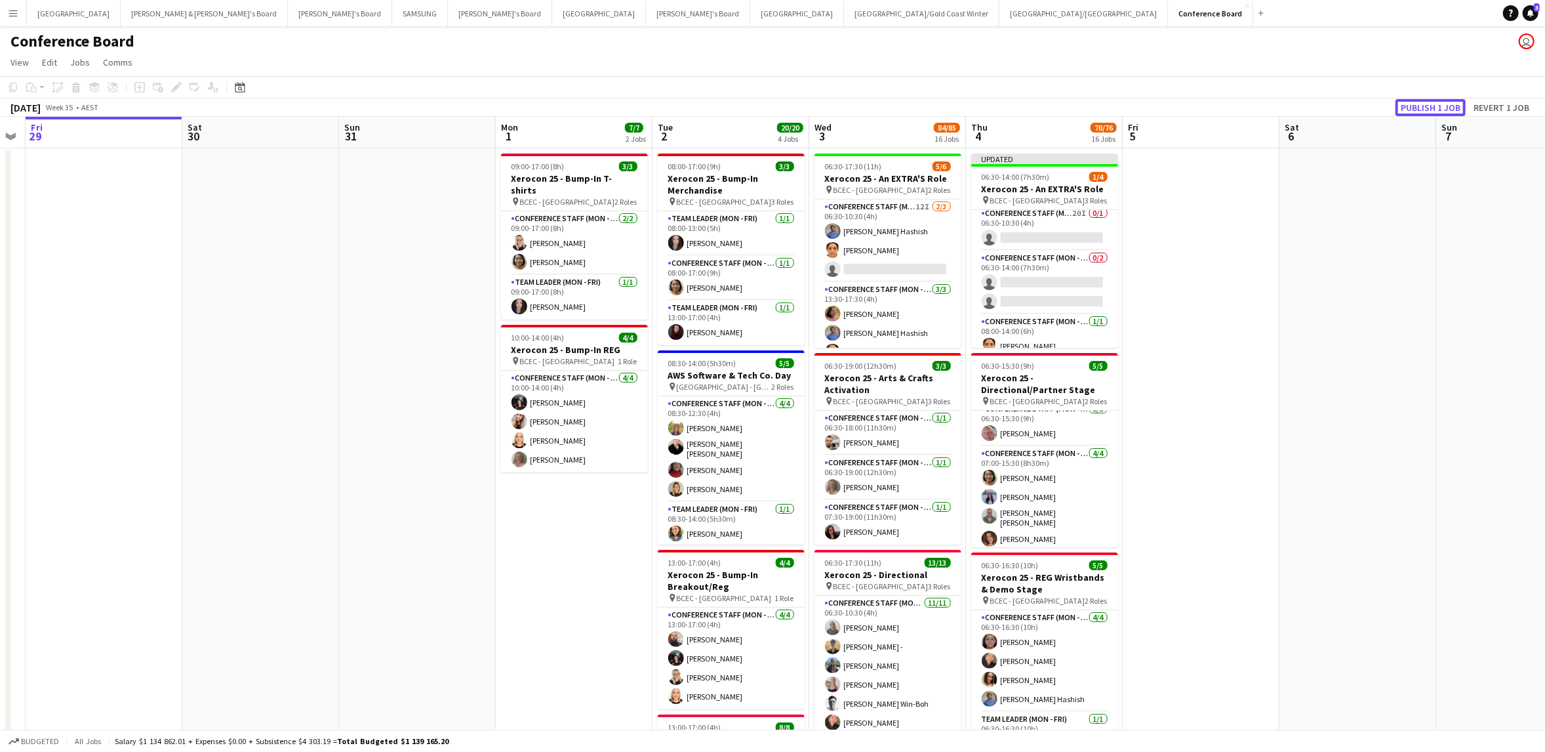
drag, startPoint x: 1406, startPoint y: 104, endPoint x: 1419, endPoint y: 106, distance: 13.2
click at [1406, 104] on button "Publish 1 job" at bounding box center [1431, 107] width 70 height 17
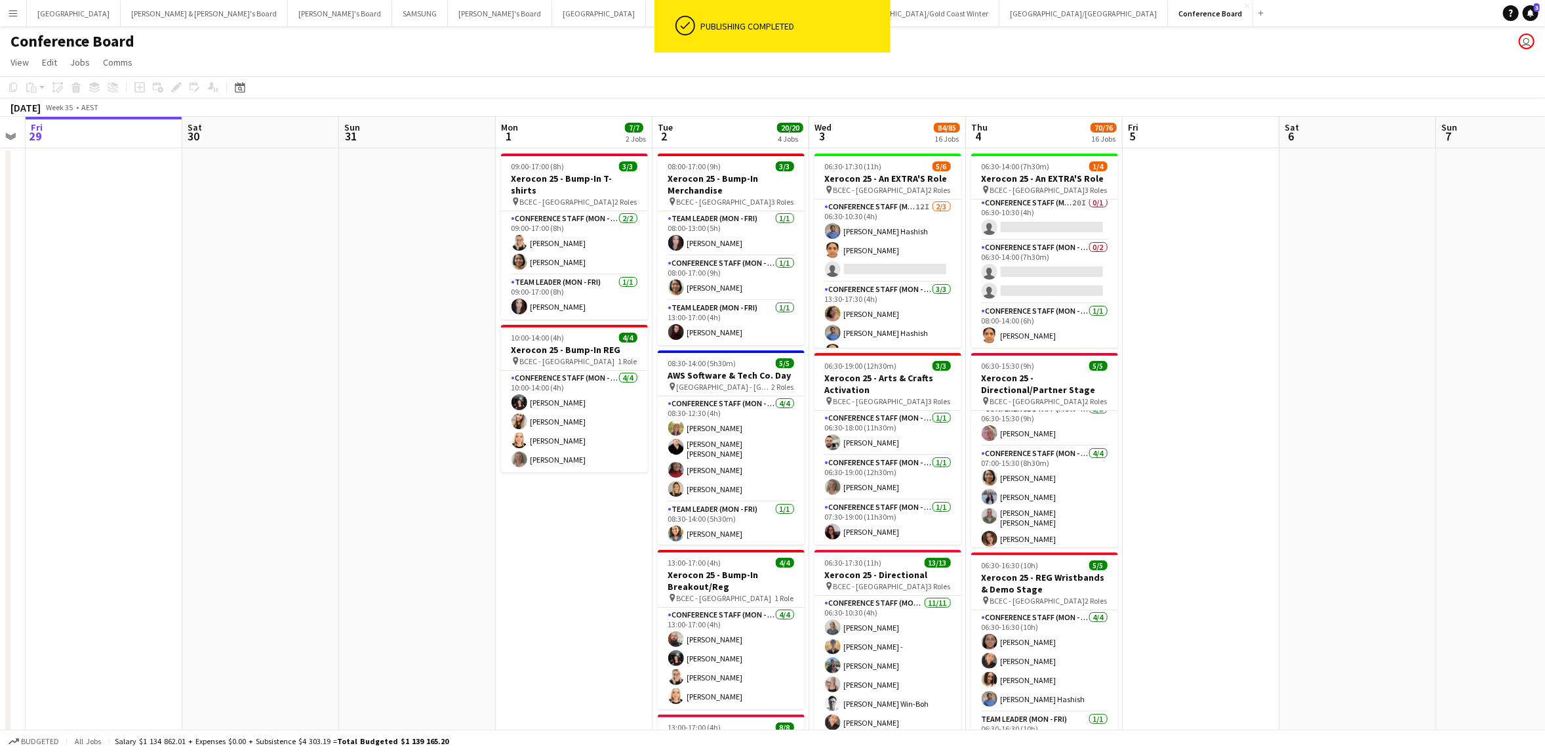
click at [910, 83] on app-toolbar "Copy Paste Paste Command V Paste with crew Command Shift V Paste linked Job Del…" at bounding box center [772, 87] width 1545 height 22
click at [1168, 20] on button "Conference Board Close" at bounding box center [1210, 14] width 85 height 26
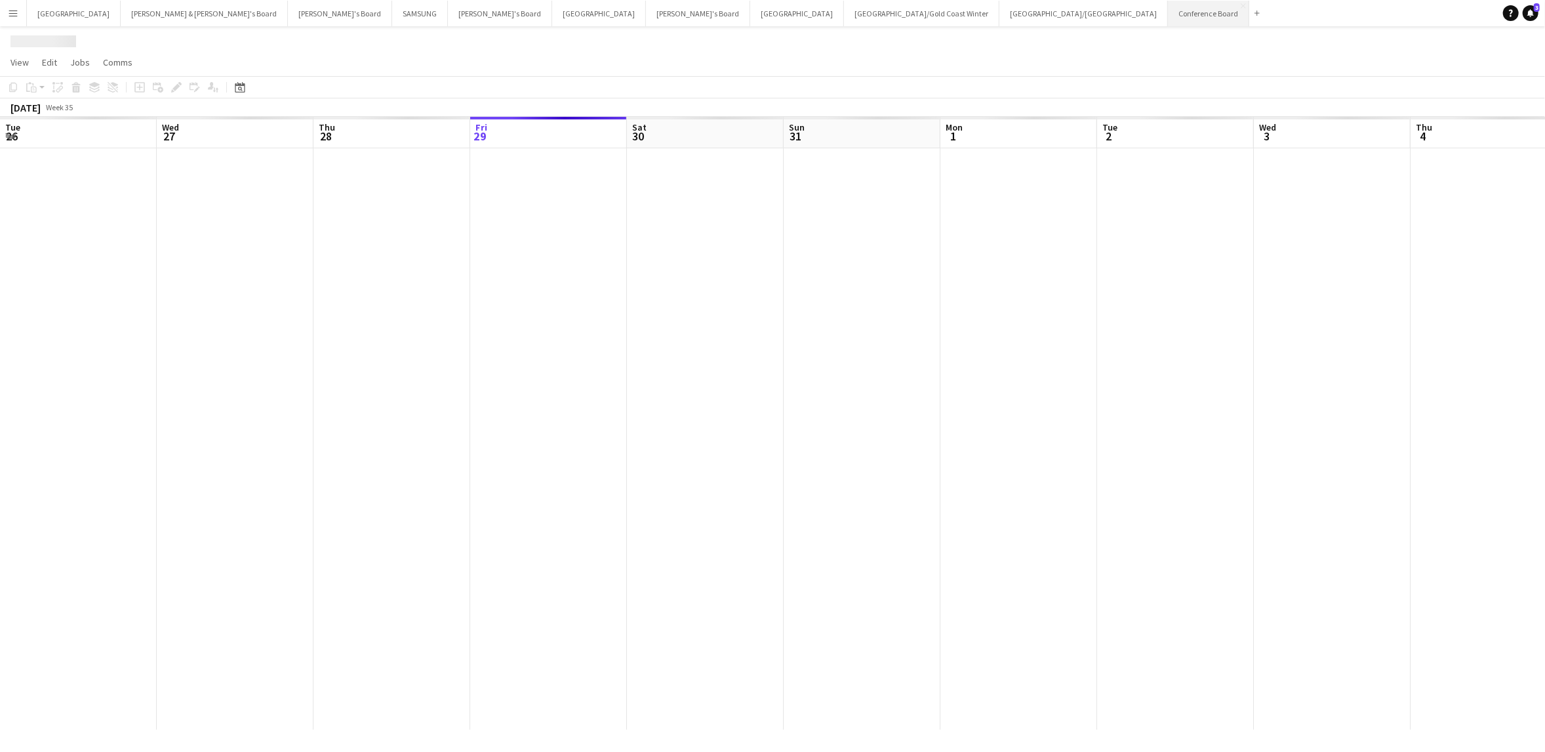
scroll to position [0, 313]
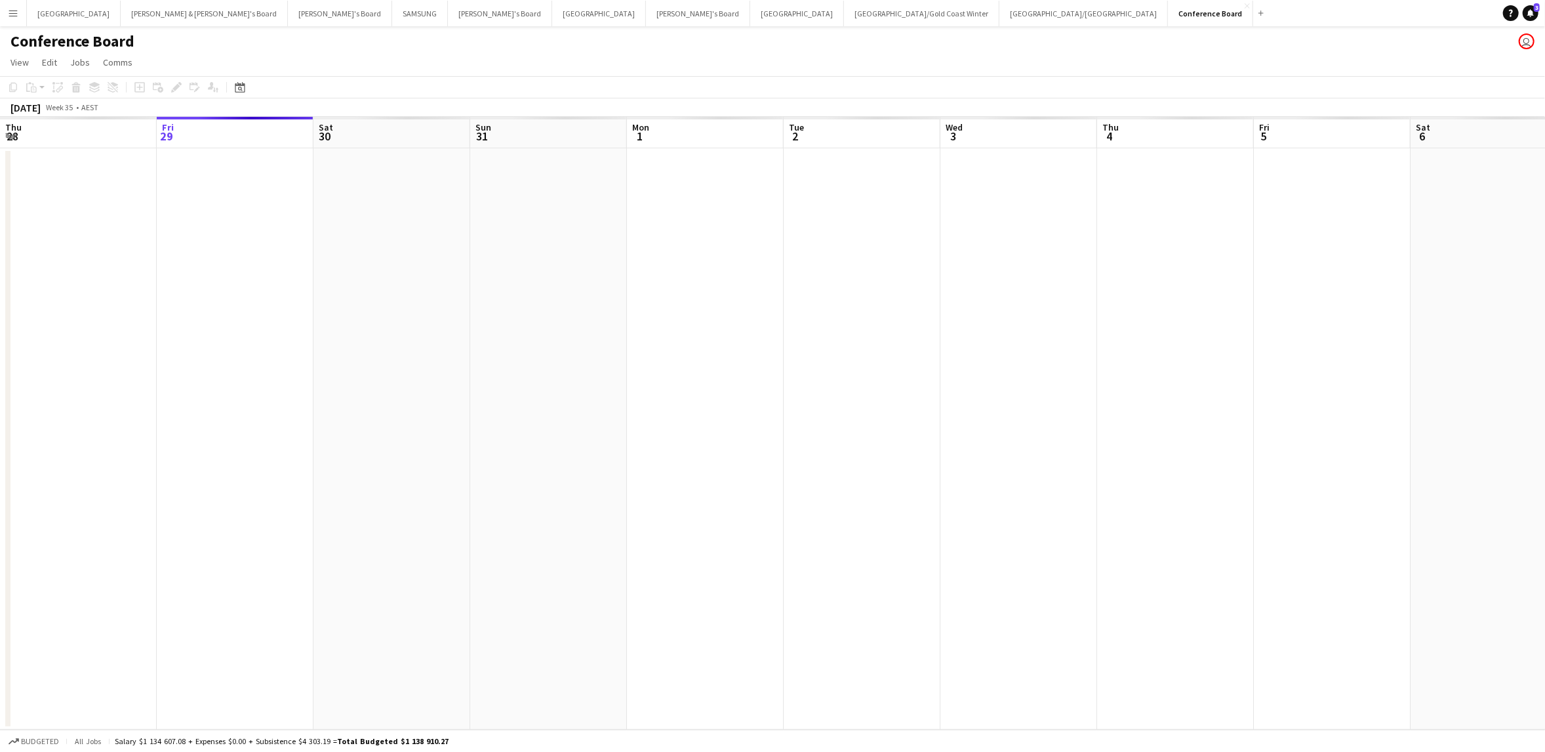
drag, startPoint x: 11, startPoint y: 17, endPoint x: 18, endPoint y: 20, distance: 7.1
click at [11, 17] on app-icon "Menu" at bounding box center [13, 13] width 10 height 10
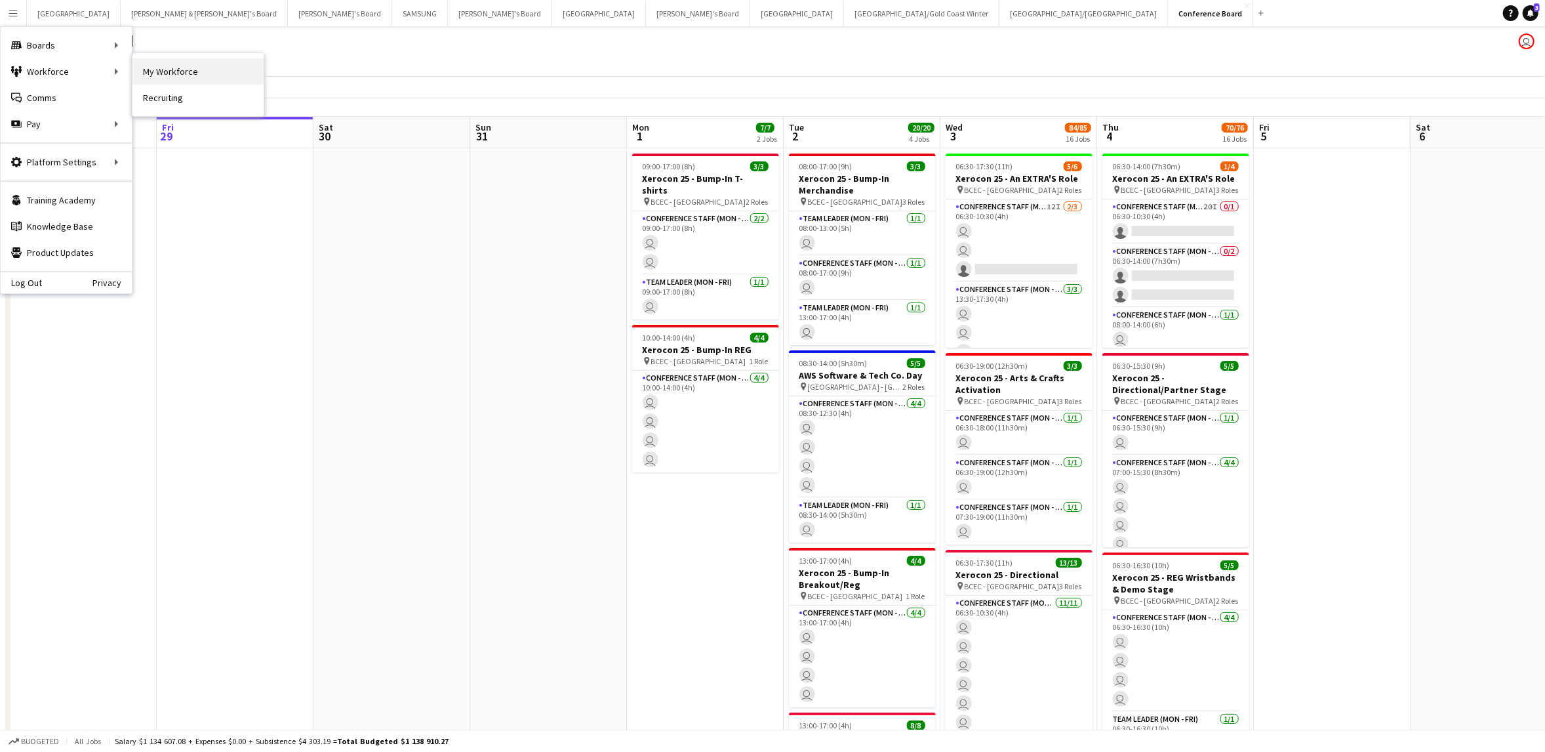
click at [211, 73] on link "My Workforce" at bounding box center [197, 71] width 131 height 26
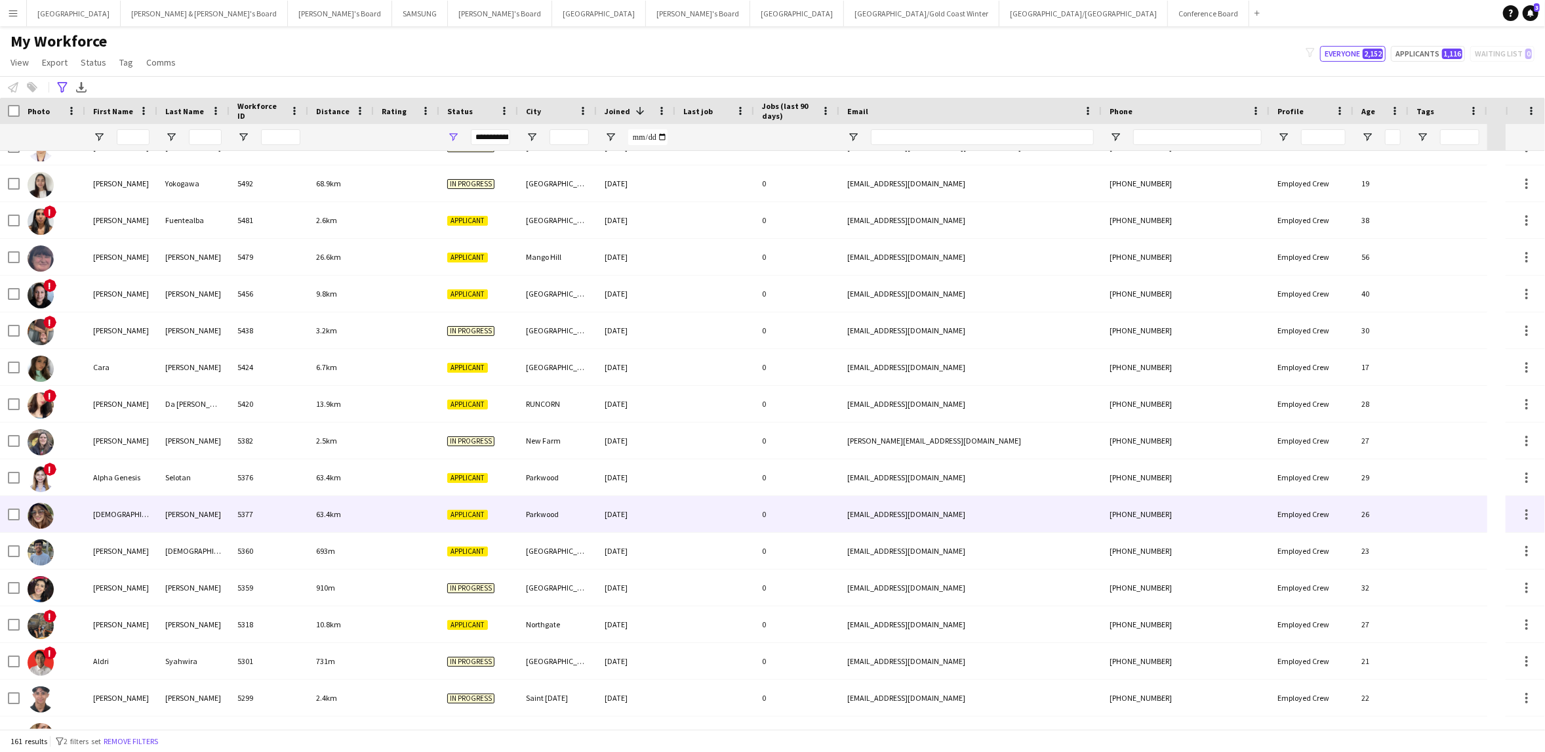
scroll to position [81, 0]
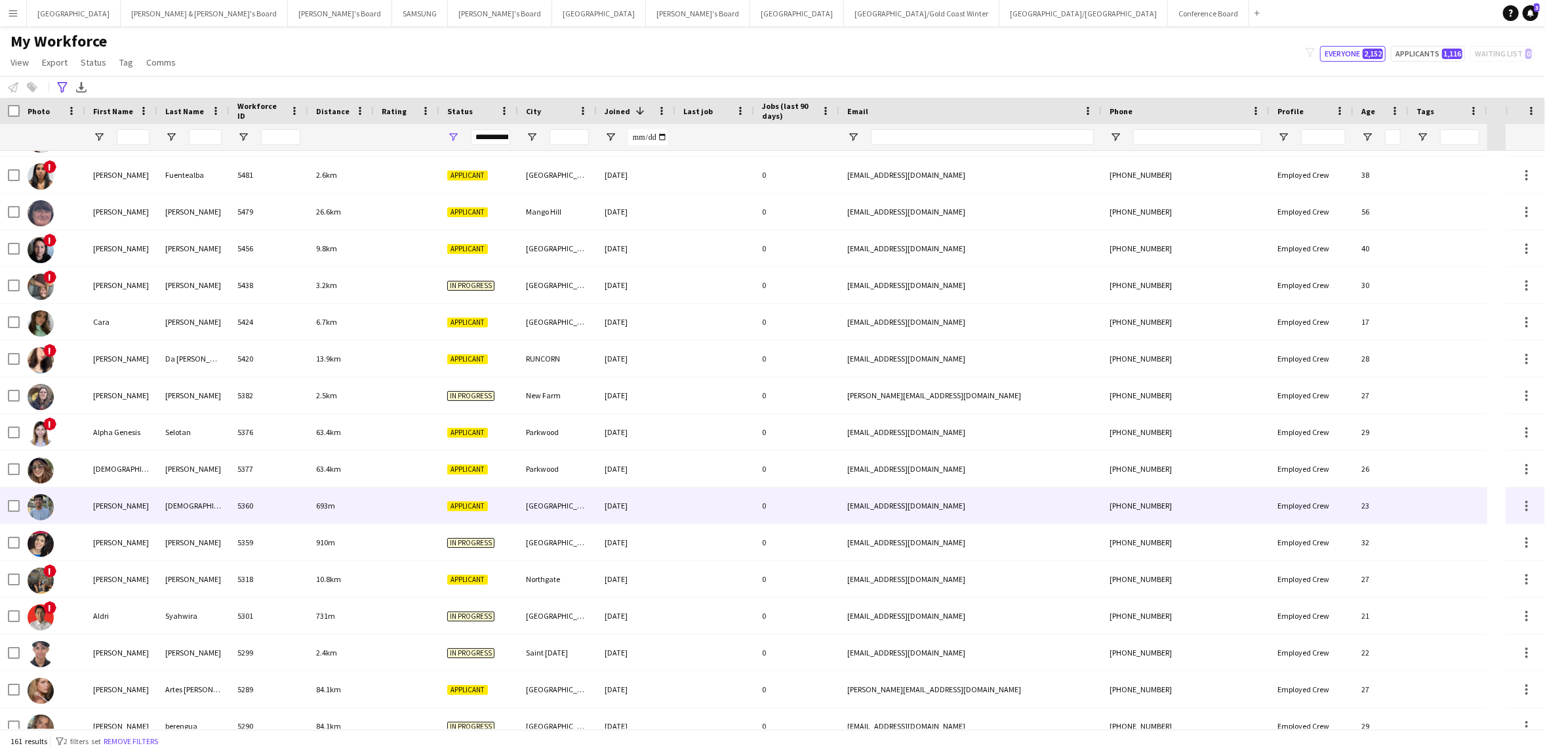
click at [326, 498] on div "693m" at bounding box center [341, 505] width 66 height 36
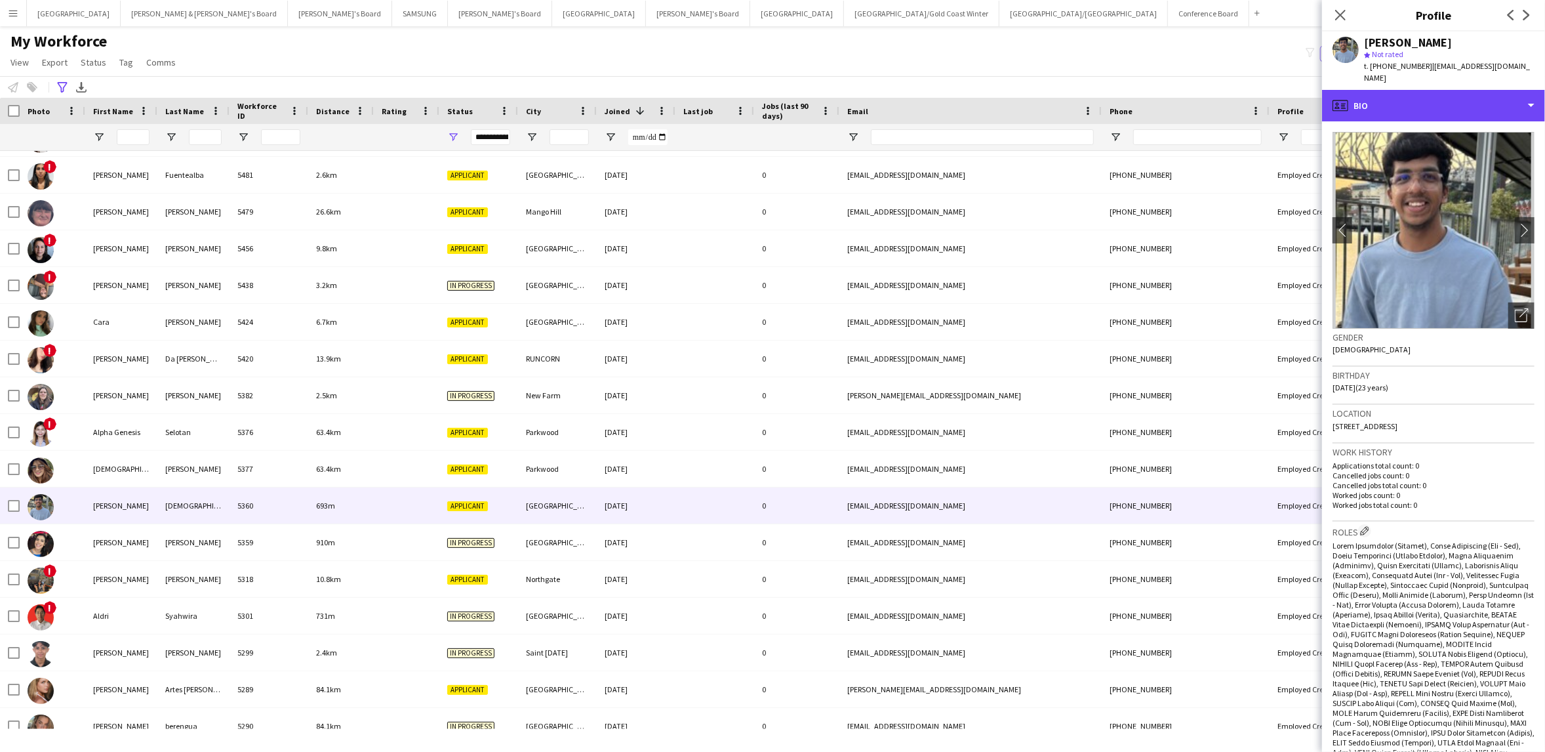
drag, startPoint x: 1505, startPoint y: 99, endPoint x: 1506, endPoint y: 109, distance: 9.9
click at [1505, 99] on div "profile Bio" at bounding box center [1433, 105] width 223 height 31
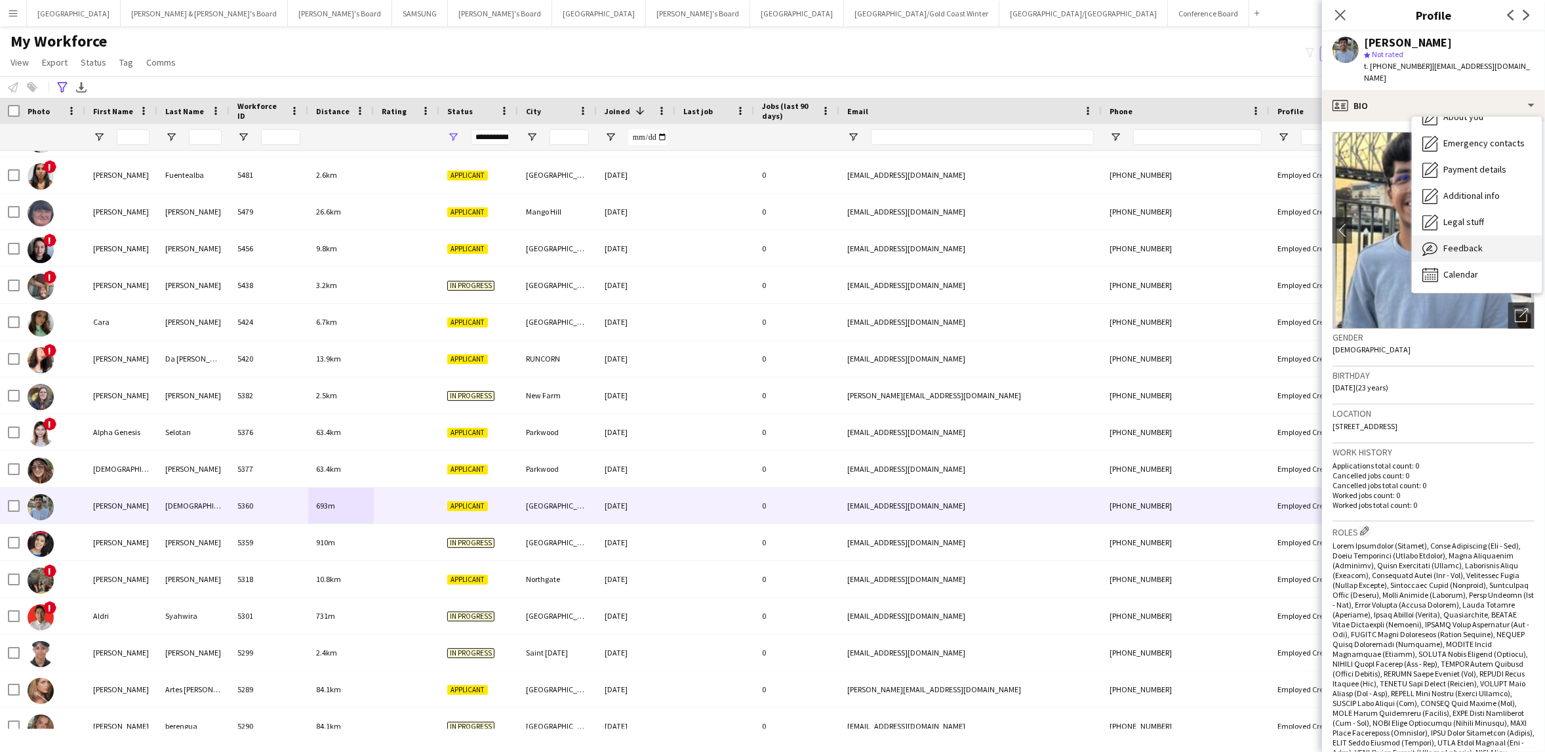
click at [1476, 242] on span "Feedback" at bounding box center [1462, 248] width 39 height 12
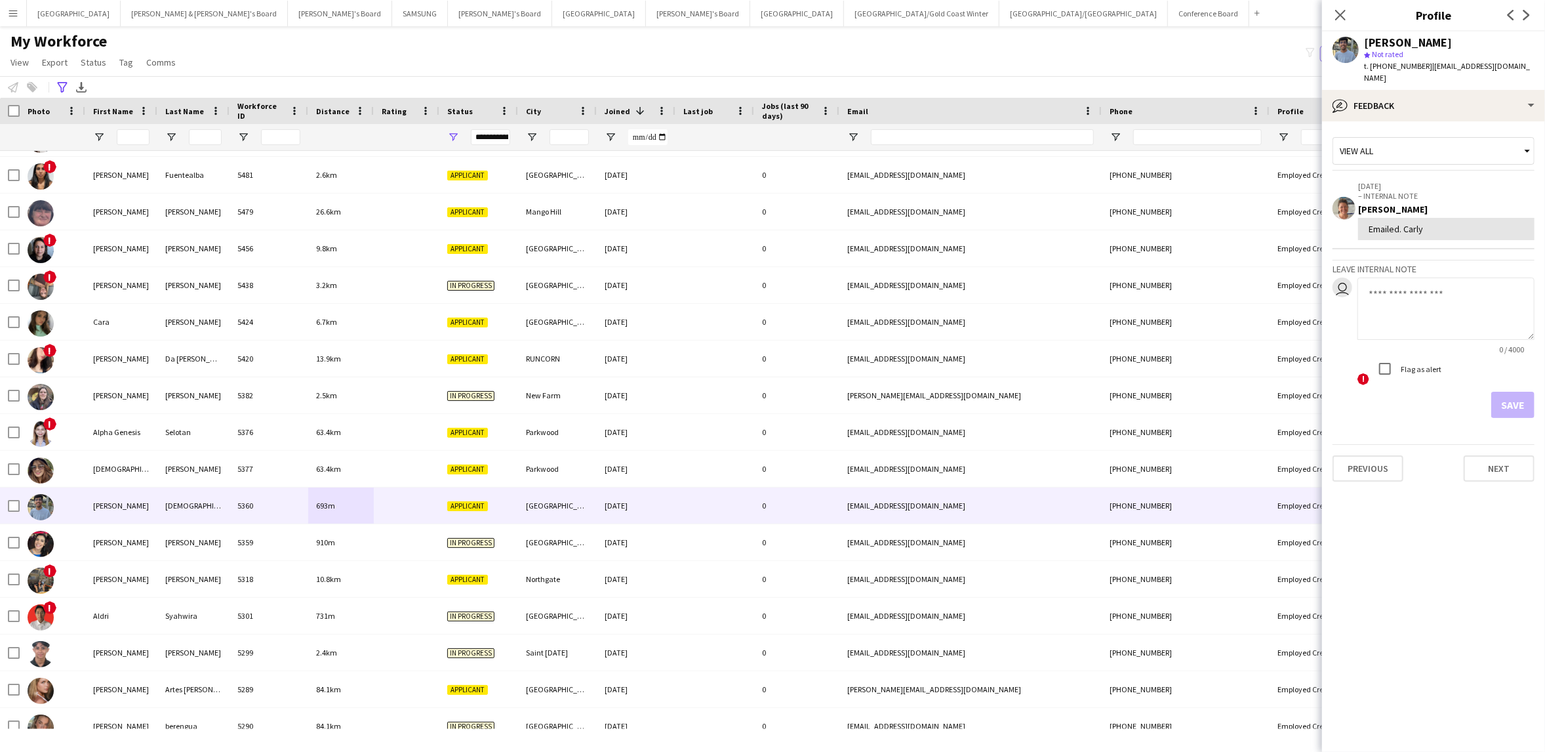
click at [1377, 285] on textarea at bounding box center [1446, 308] width 177 height 62
type textarea "**********"
click at [1518, 395] on button "Save" at bounding box center [1512, 405] width 43 height 26
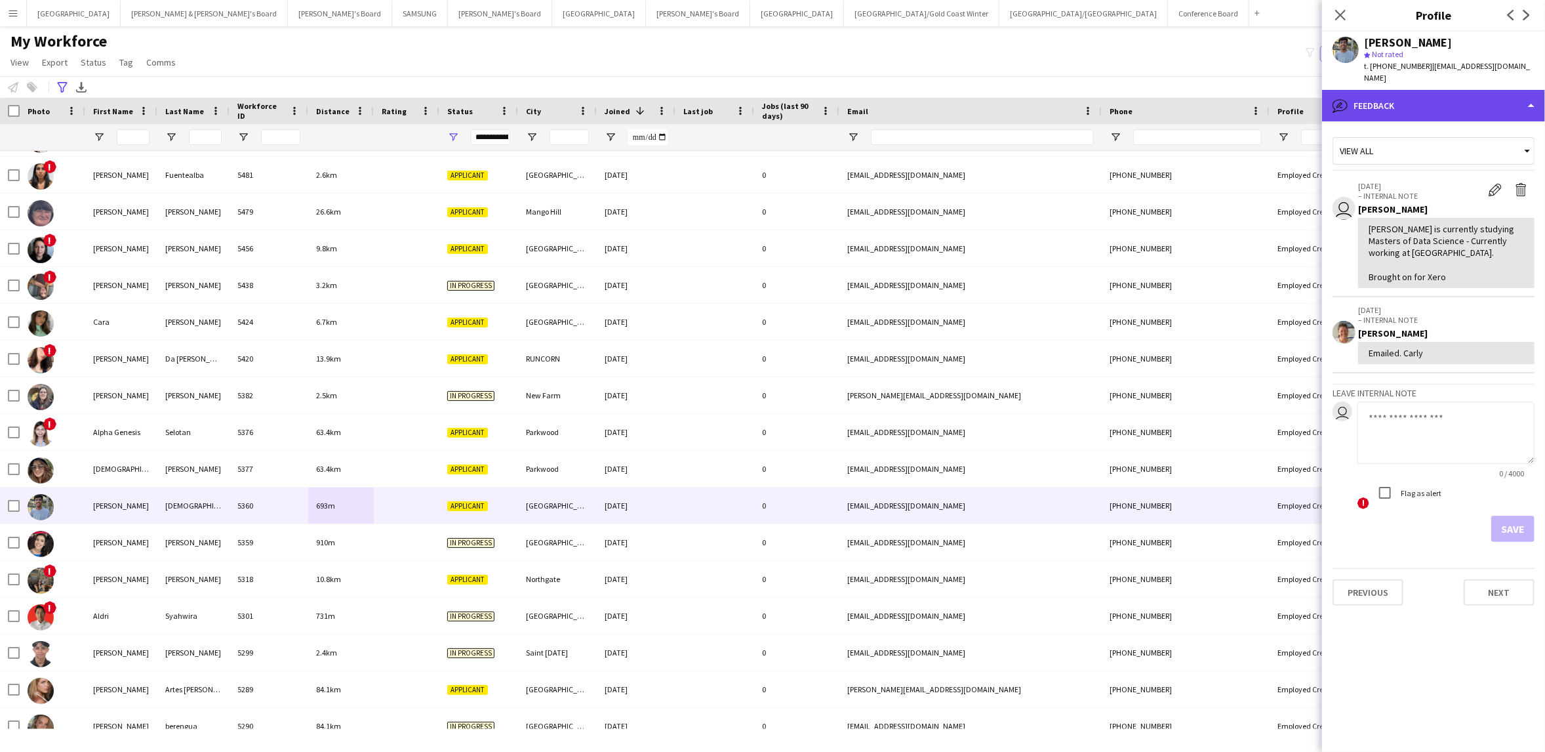
click at [1466, 98] on div "bubble-pencil Feedback" at bounding box center [1433, 105] width 223 height 31
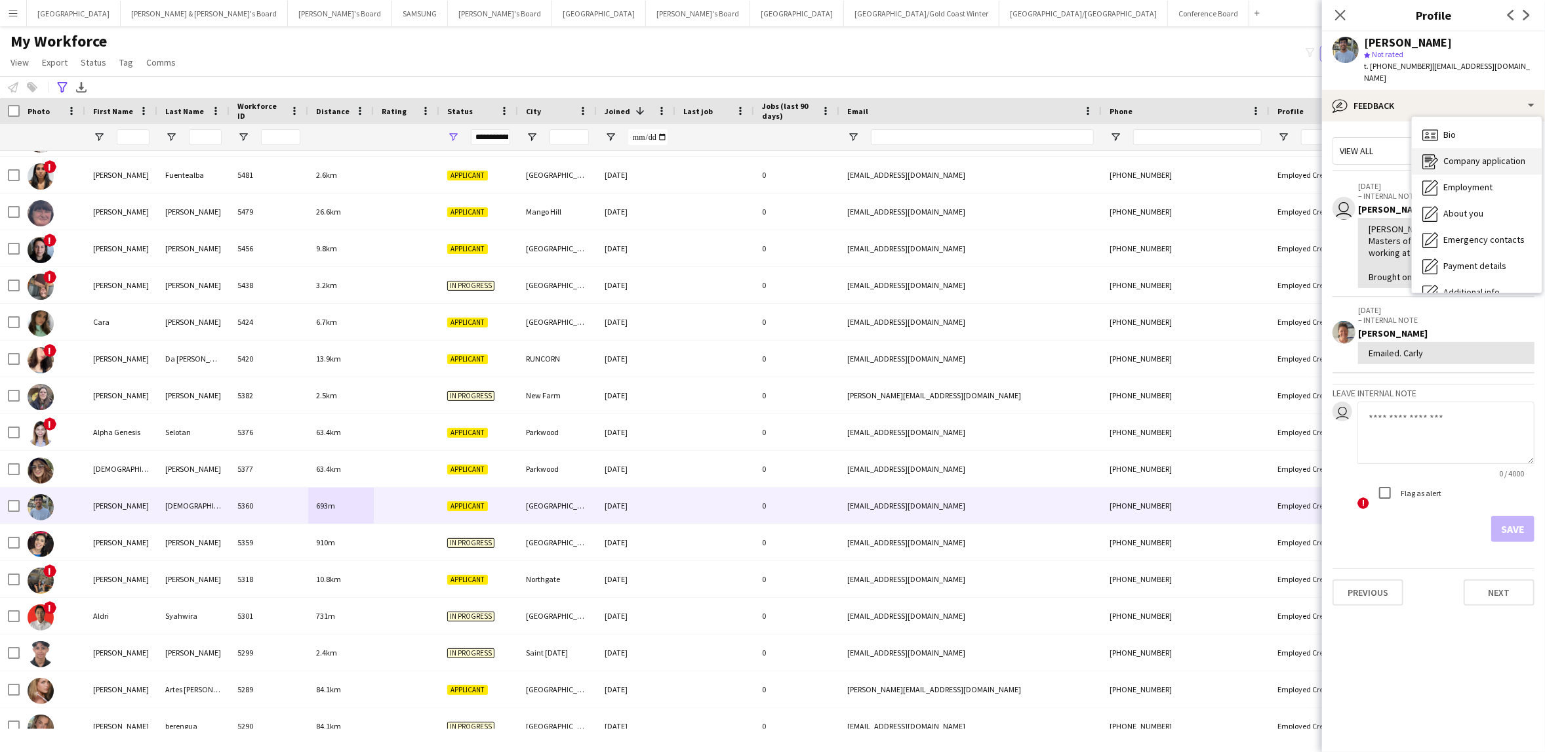
click at [1482, 155] on span "Company application" at bounding box center [1484, 161] width 82 height 12
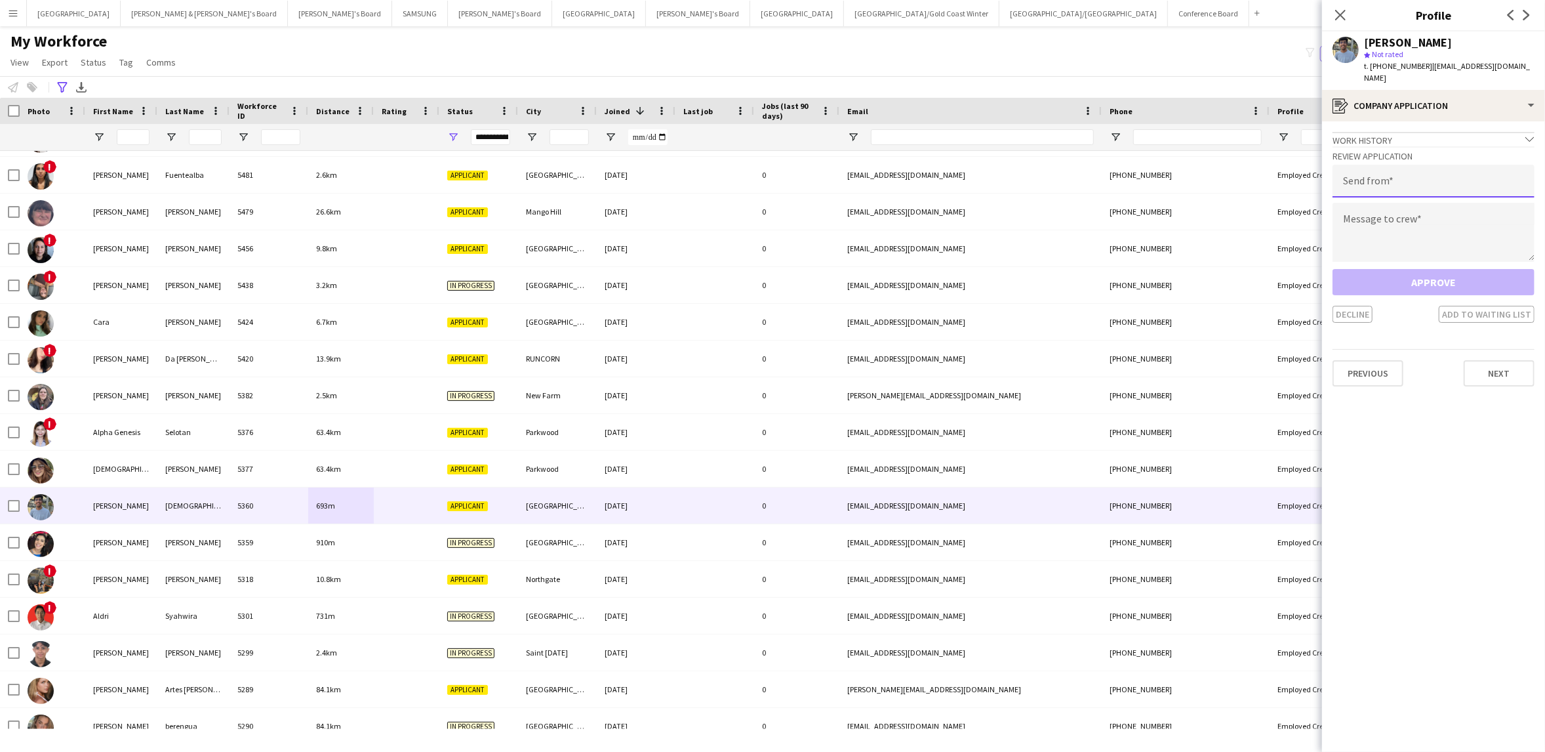
click at [1363, 168] on input "email" at bounding box center [1434, 181] width 202 height 33
type input "**********"
click at [1360, 203] on textarea at bounding box center [1434, 232] width 202 height 59
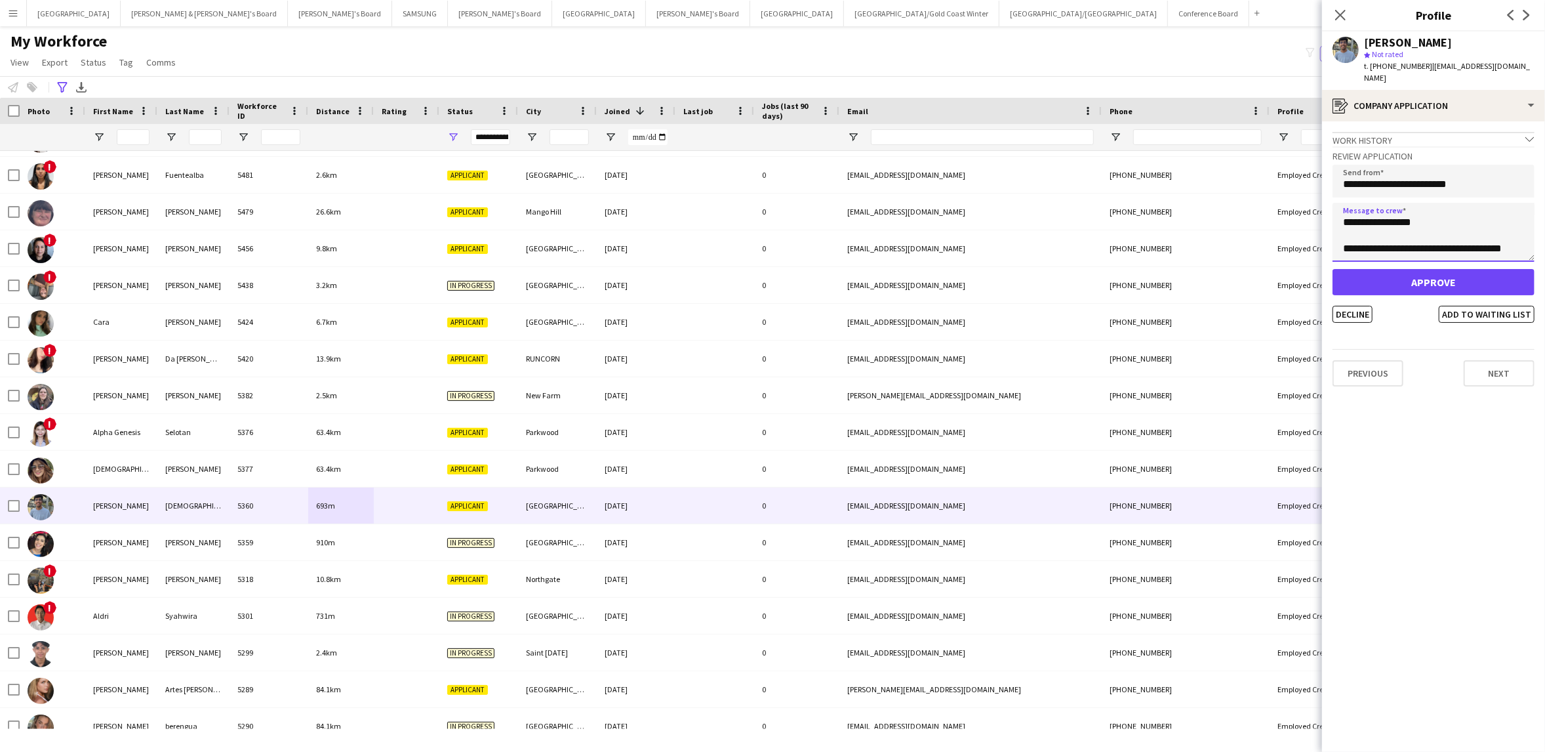
scroll to position [7, 0]
type textarea "**********"
click at [1409, 272] on button "Approve" at bounding box center [1434, 282] width 202 height 26
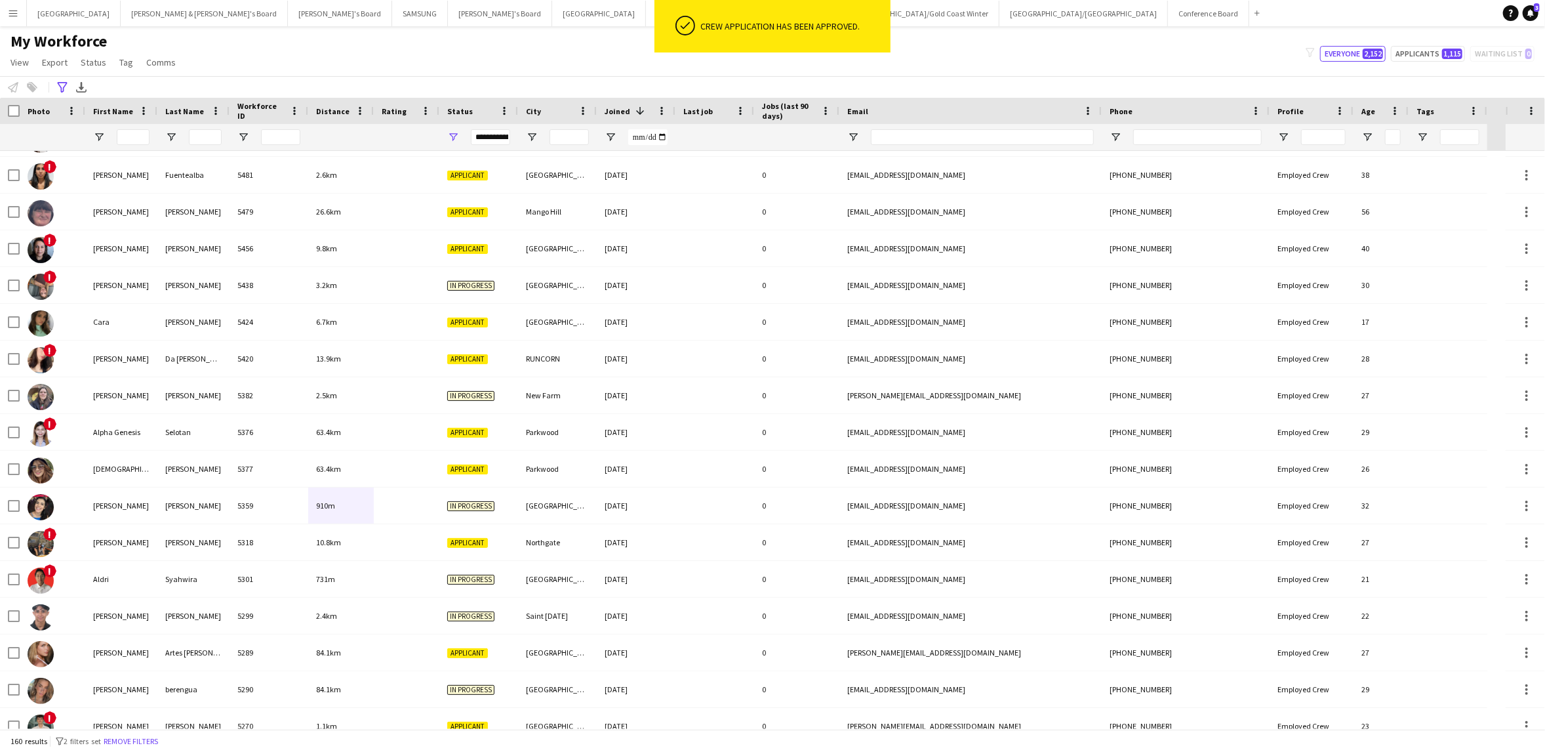
click at [1010, 60] on div "My Workforce View Views Default view New view Update view Delete view Edit name…" at bounding box center [772, 53] width 1545 height 45
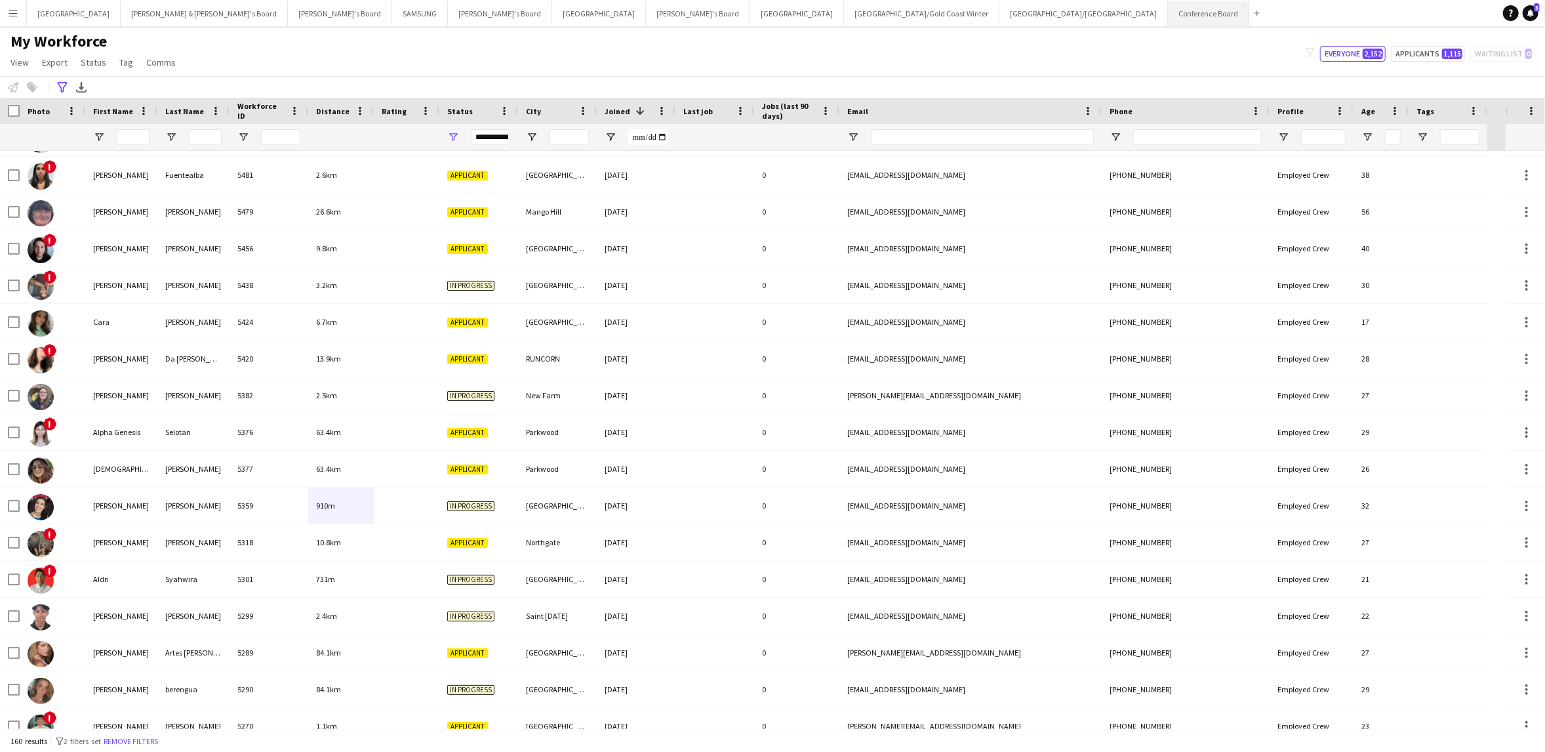
click at [1168, 13] on button "Conference Board Close" at bounding box center [1208, 14] width 81 height 26
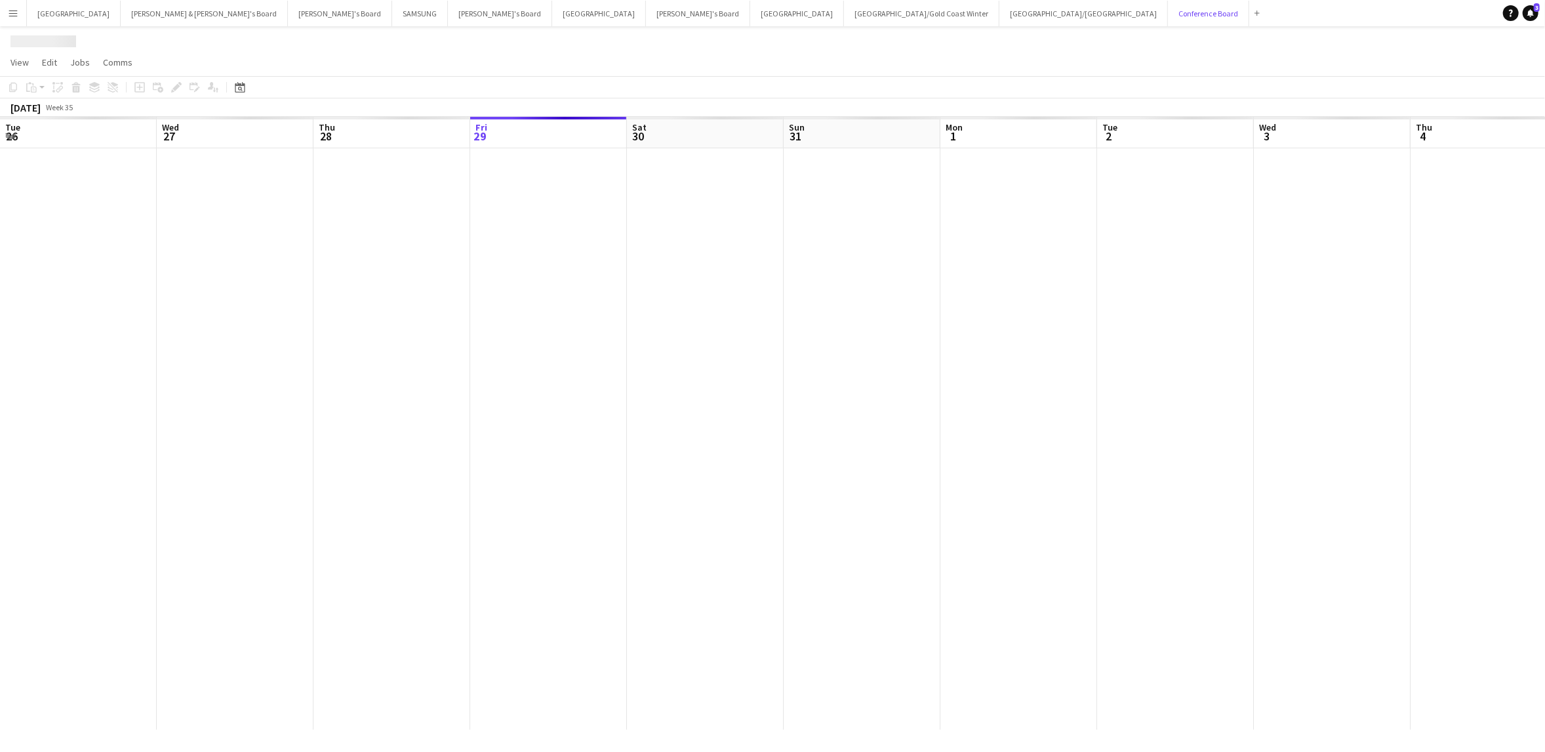
scroll to position [0, 313]
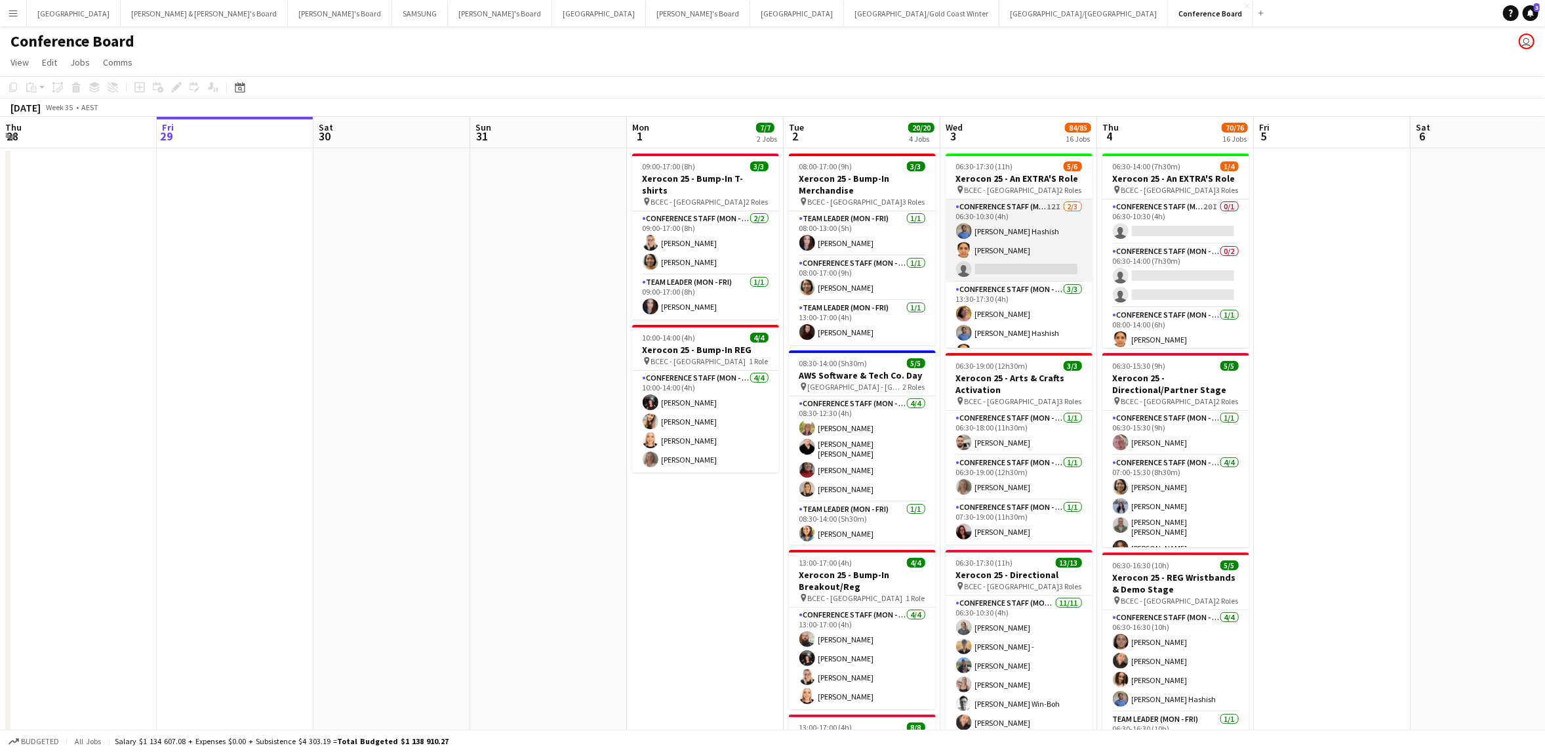
click at [1029, 267] on app-card-role "Conference Staff (Mon - Fri) 12I 2/3 06:30-10:30 (4h) Sohib Hashish Sayuri Sawa…" at bounding box center [1019, 240] width 147 height 83
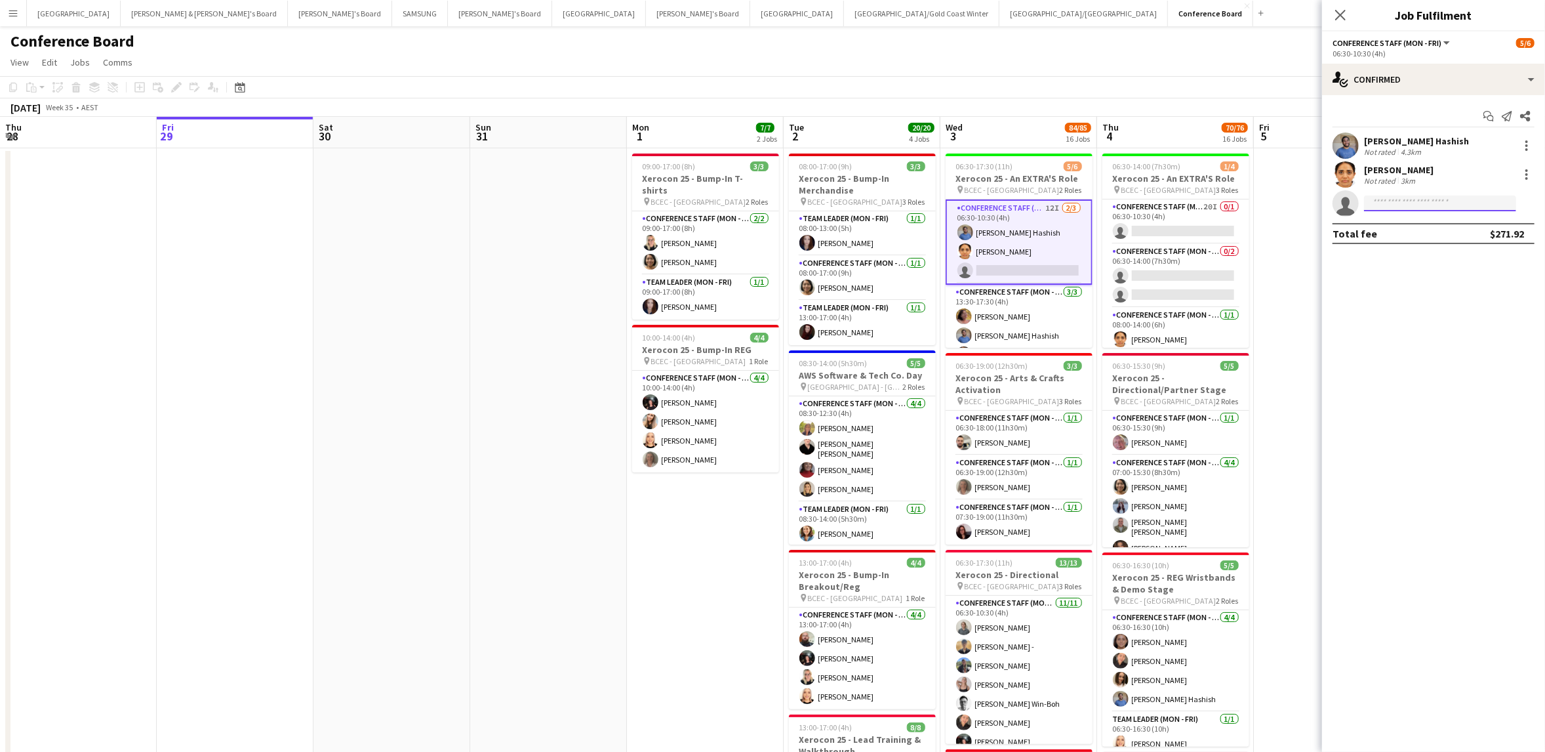
click at [1400, 201] on input at bounding box center [1440, 203] width 152 height 16
type input "*"
type input "***"
click at [1405, 239] on span "+61450347610" at bounding box center [1440, 243] width 131 height 10
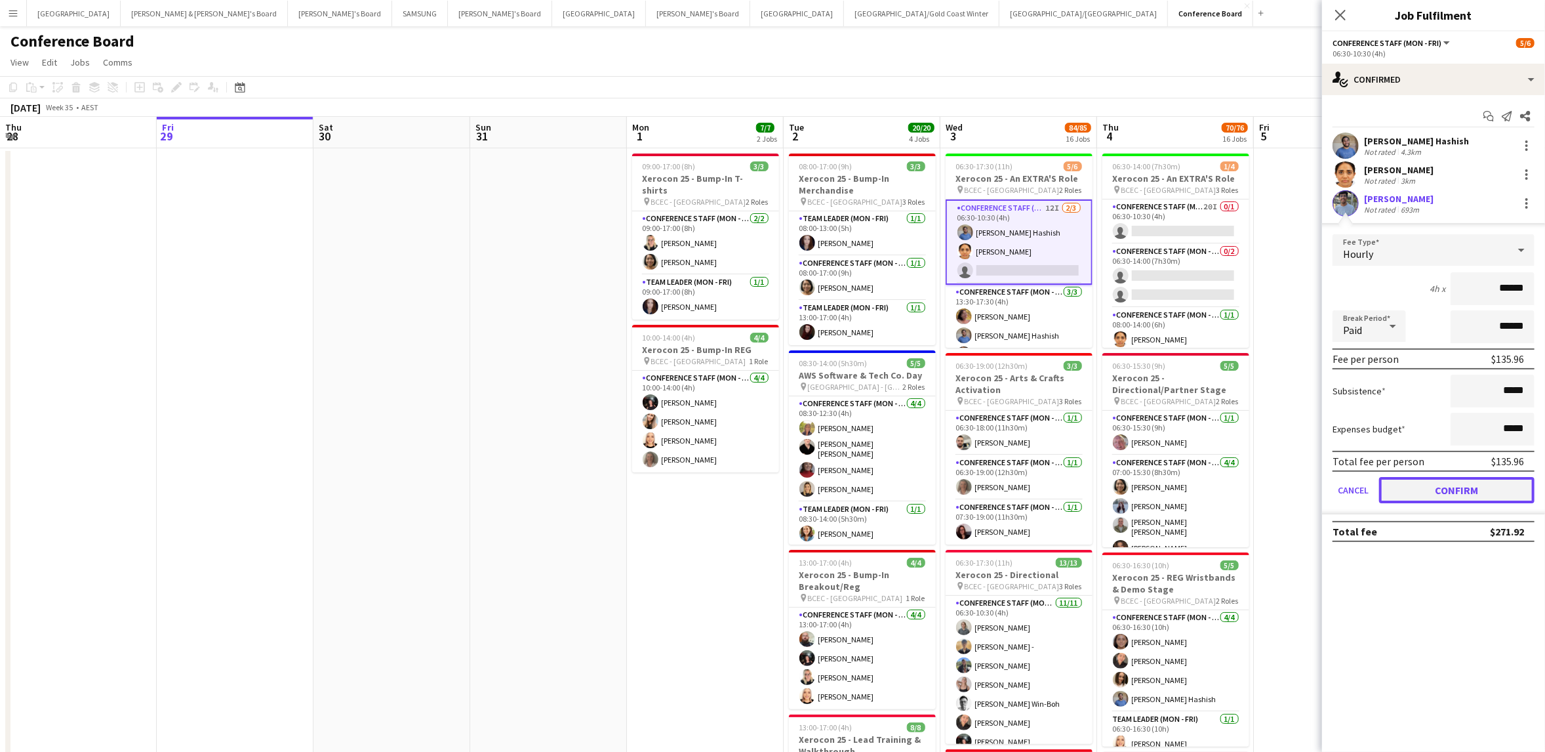
click at [1448, 485] on button "Confirm" at bounding box center [1456, 490] width 155 height 26
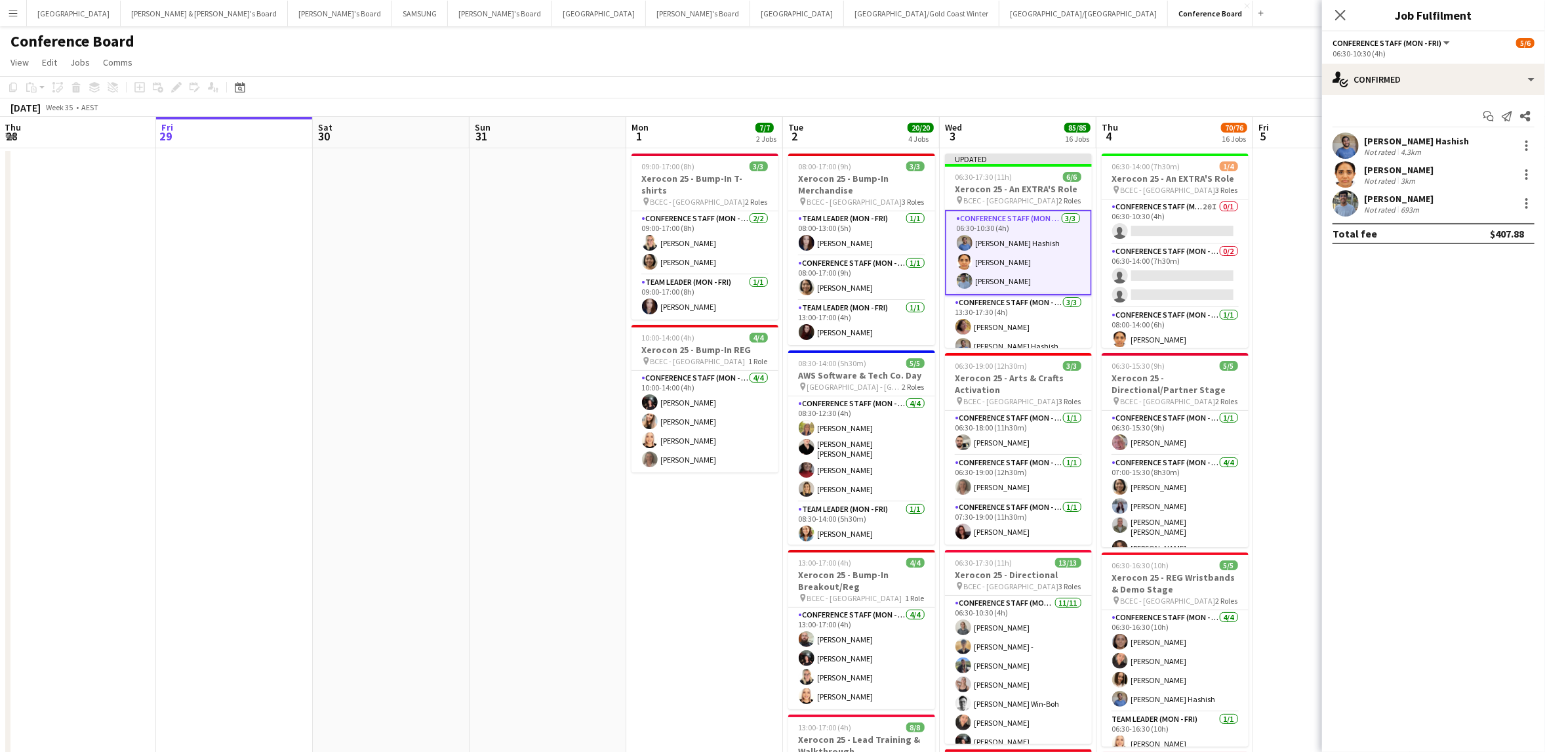
drag, startPoint x: 1302, startPoint y: 310, endPoint x: 1285, endPoint y: 289, distance: 27.2
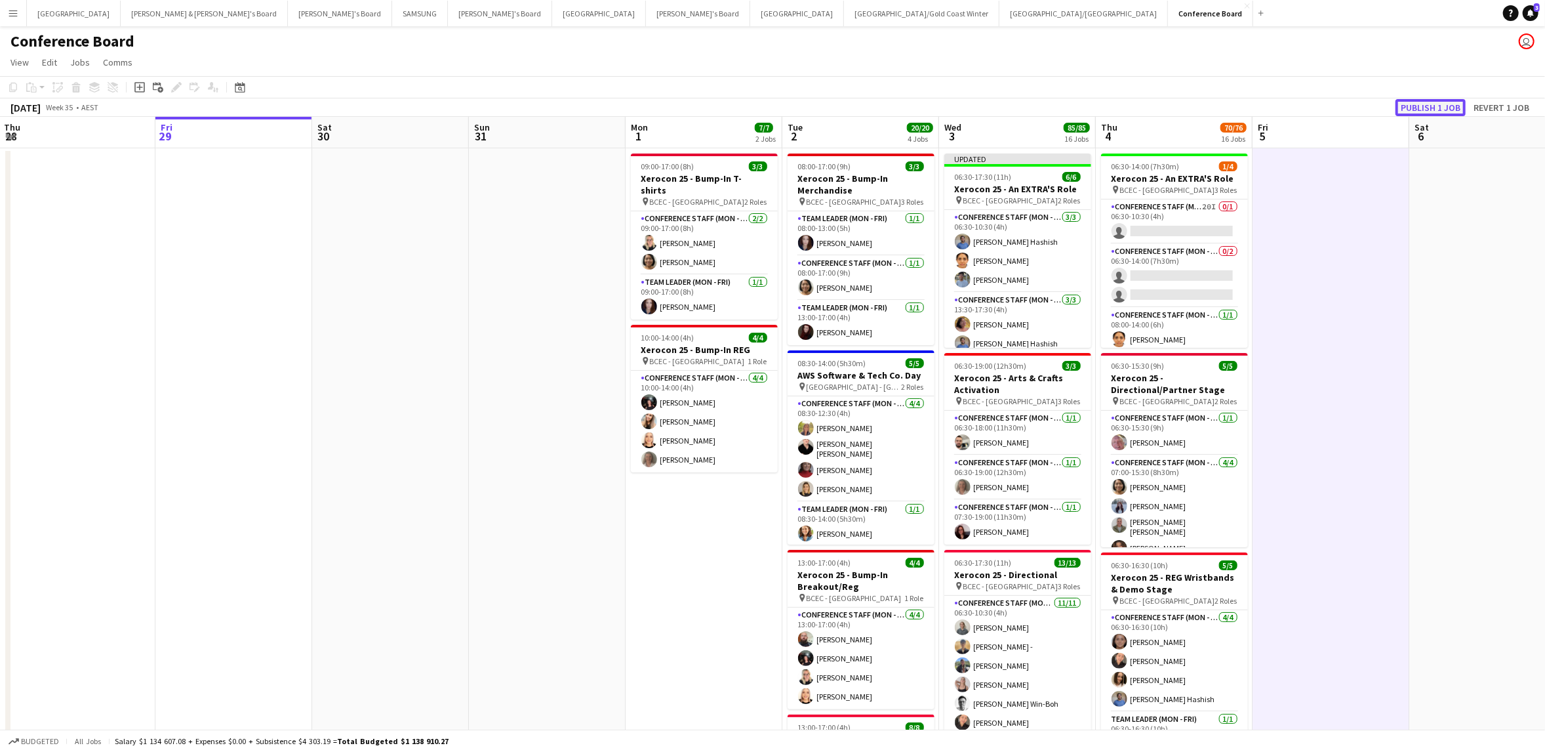
click at [1443, 107] on button "Publish 1 job" at bounding box center [1431, 107] width 70 height 17
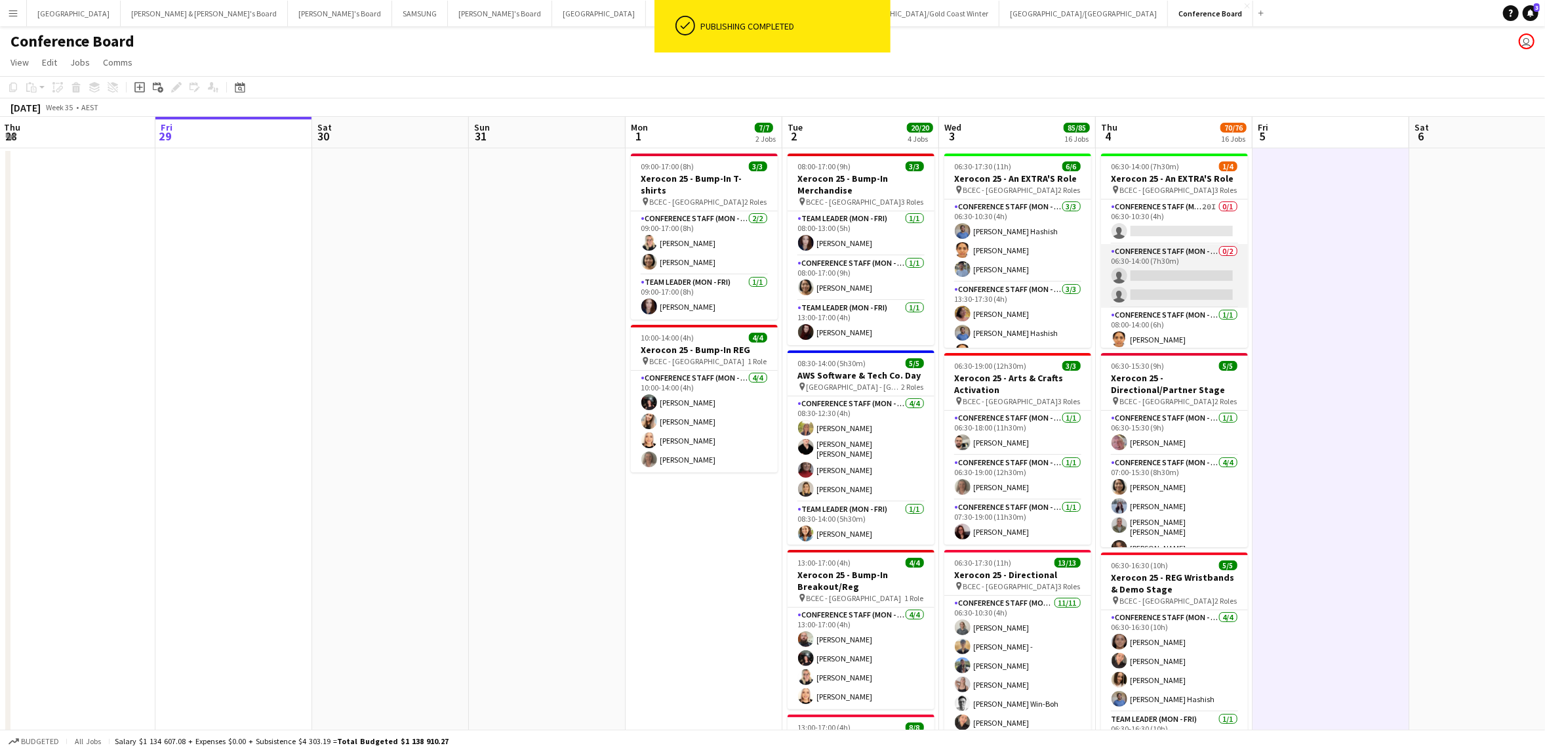
click at [1167, 289] on app-card-role "Conference Staff (Mon - Fri) 0/2 06:30-14:00 (7h30m) single-neutral-actions sin…" at bounding box center [1174, 276] width 147 height 64
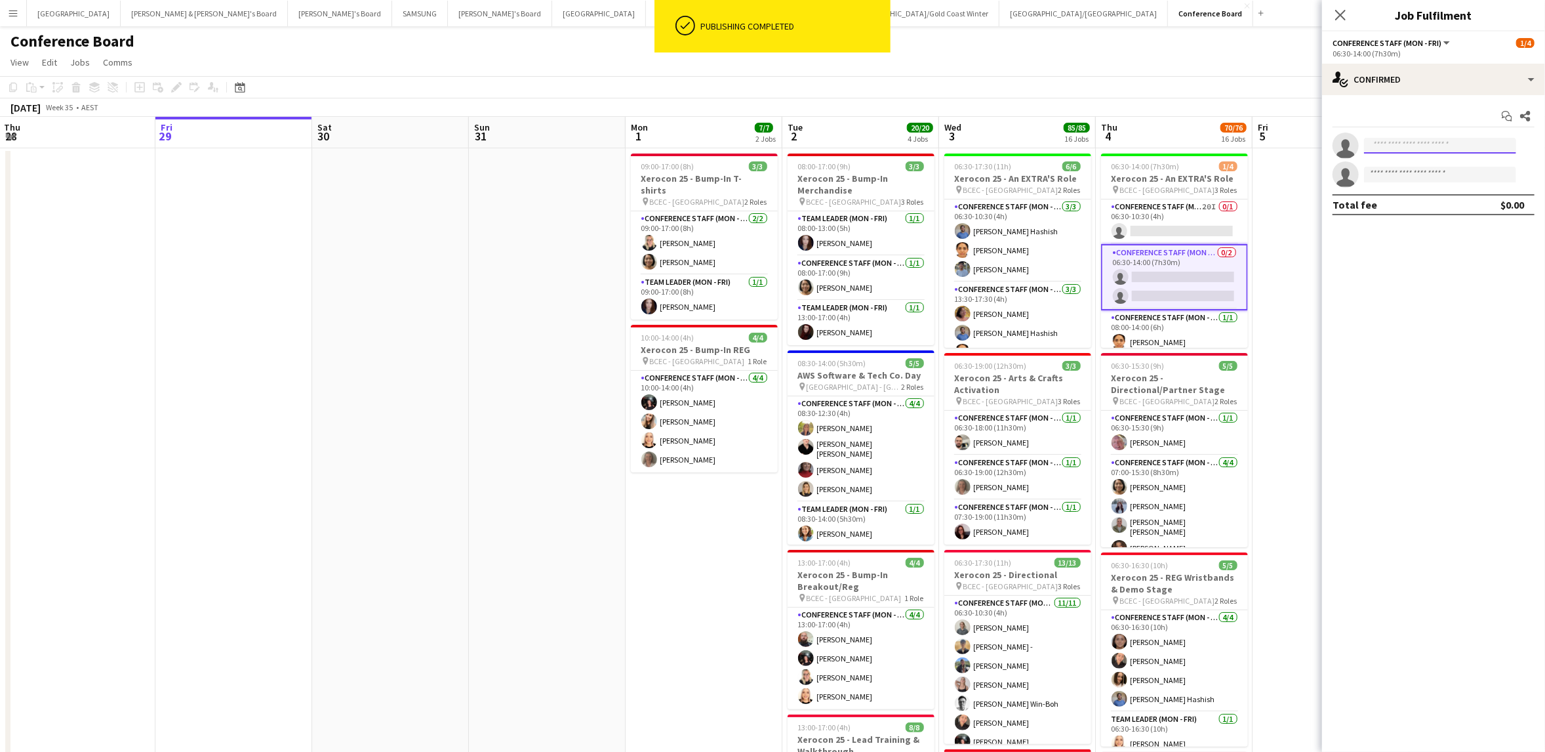
click at [1405, 141] on input at bounding box center [1440, 146] width 152 height 16
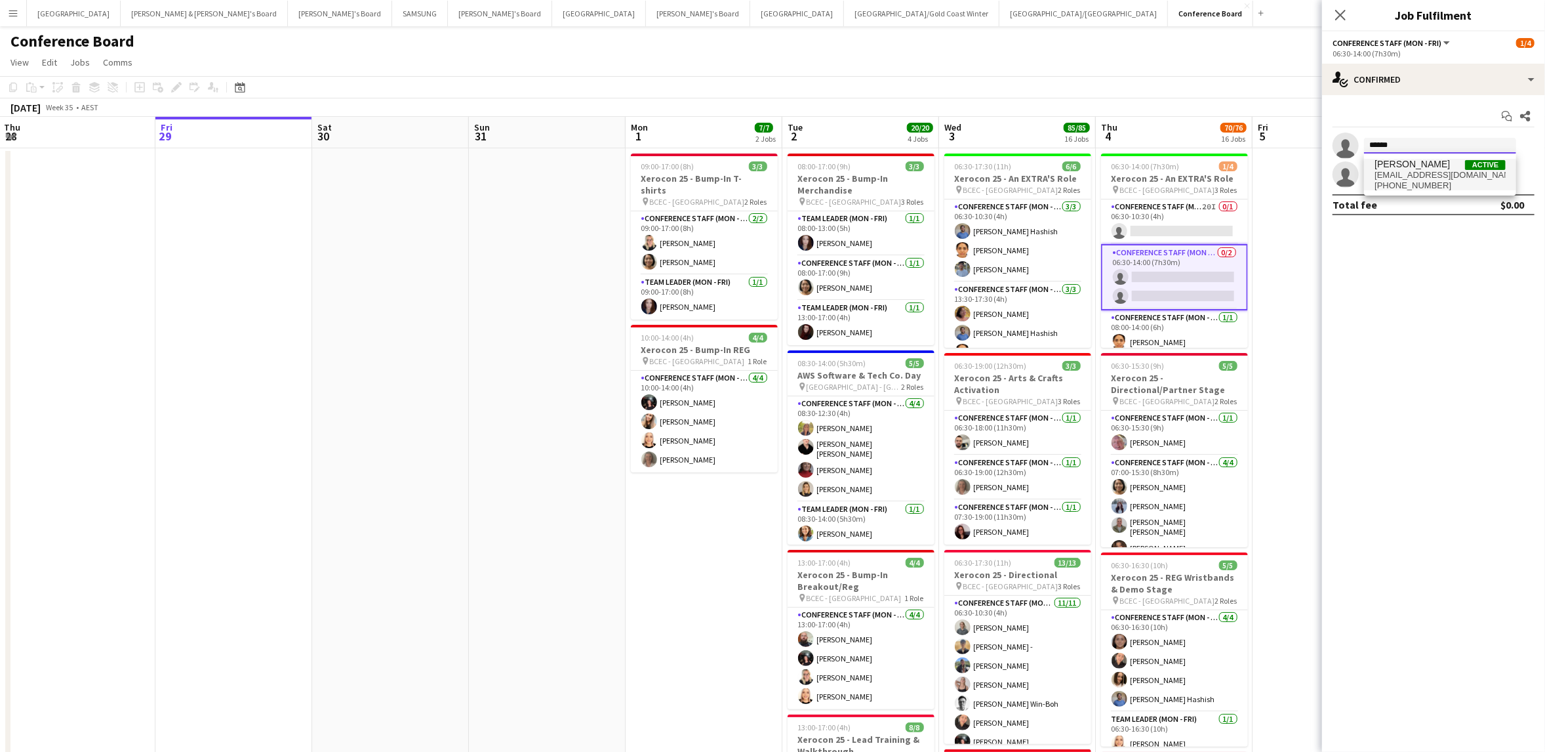
type input "******"
click at [1412, 182] on span "+61450347610" at bounding box center [1440, 185] width 131 height 10
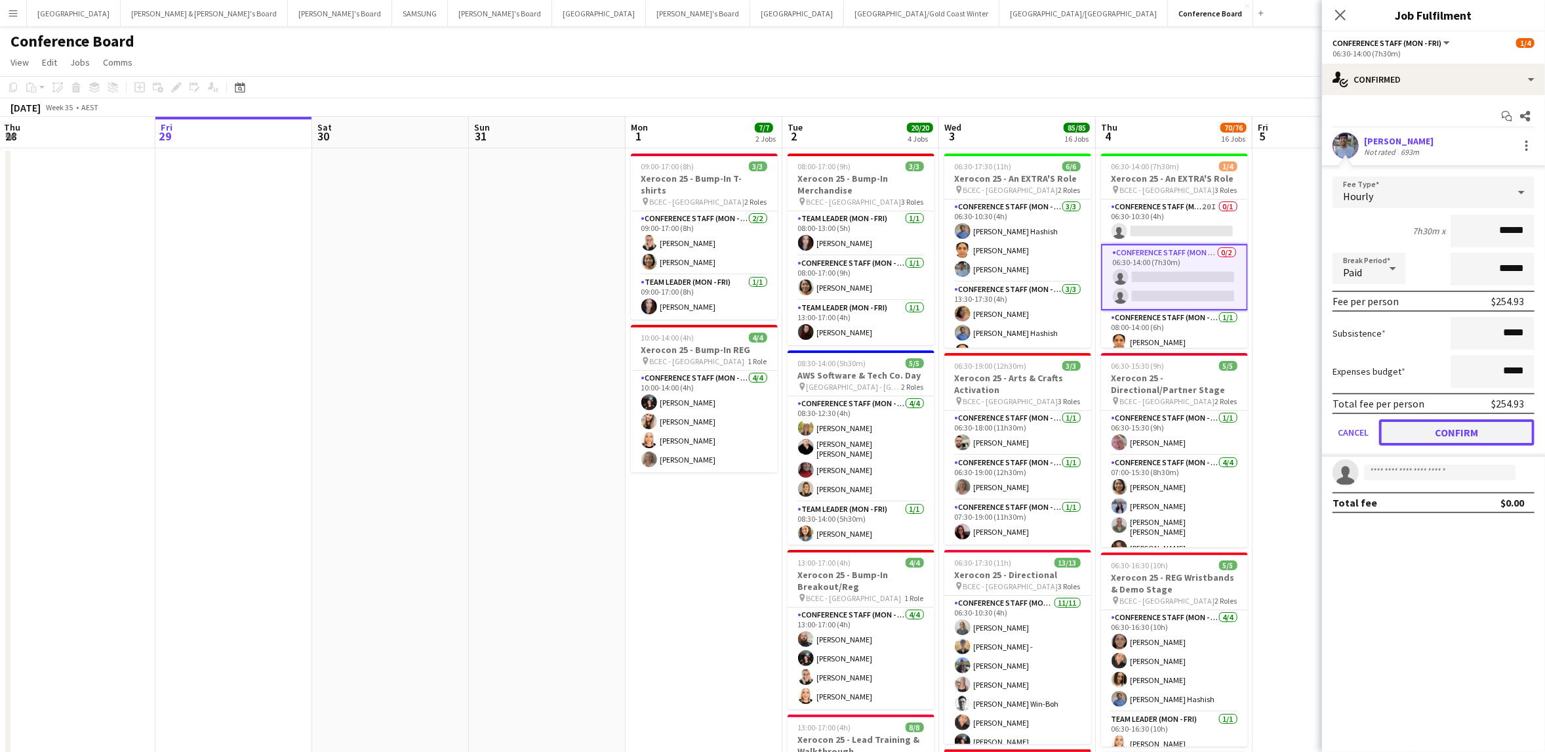
click at [1445, 430] on button "Confirm" at bounding box center [1456, 432] width 155 height 26
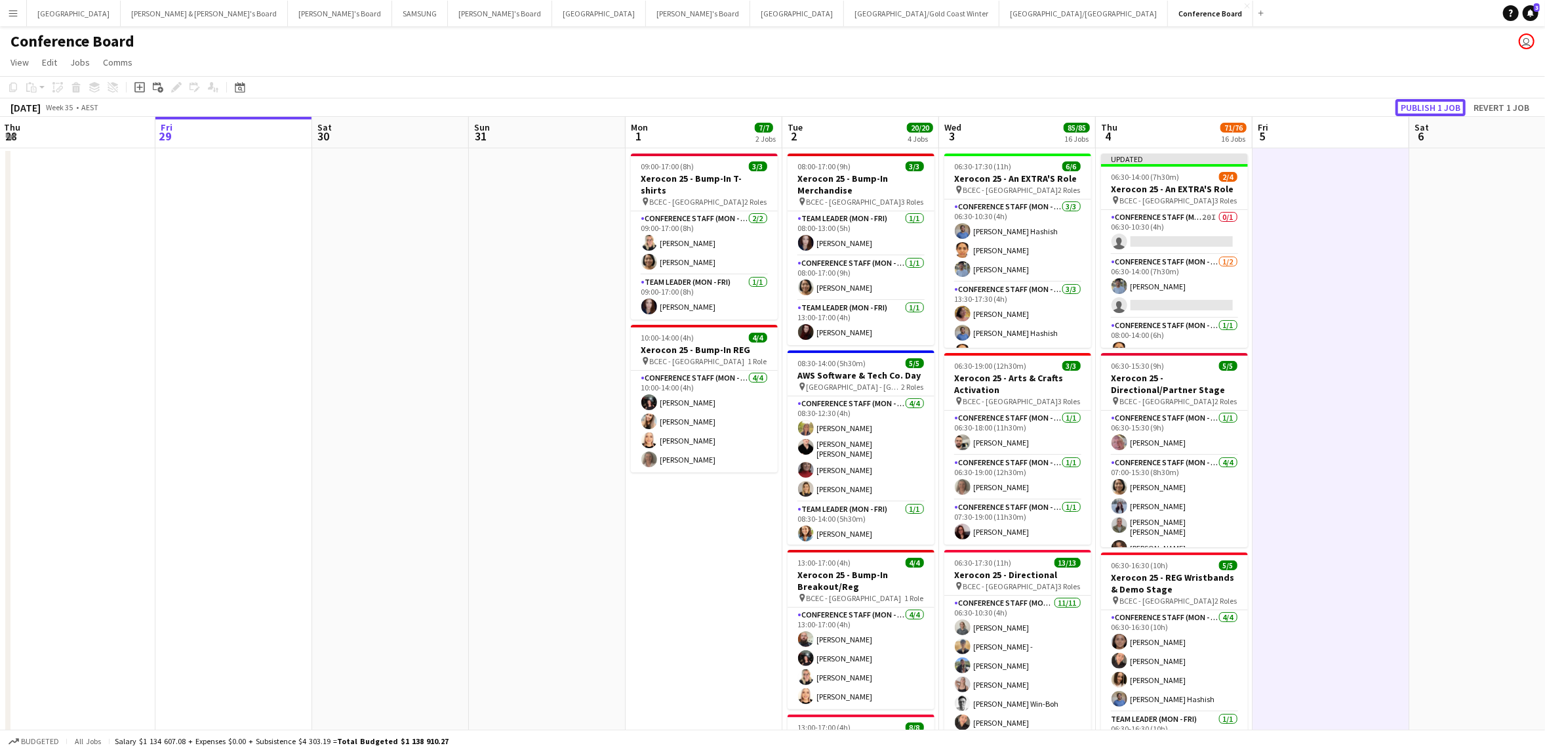
click at [1435, 106] on button "Publish 1 job" at bounding box center [1431, 107] width 70 height 17
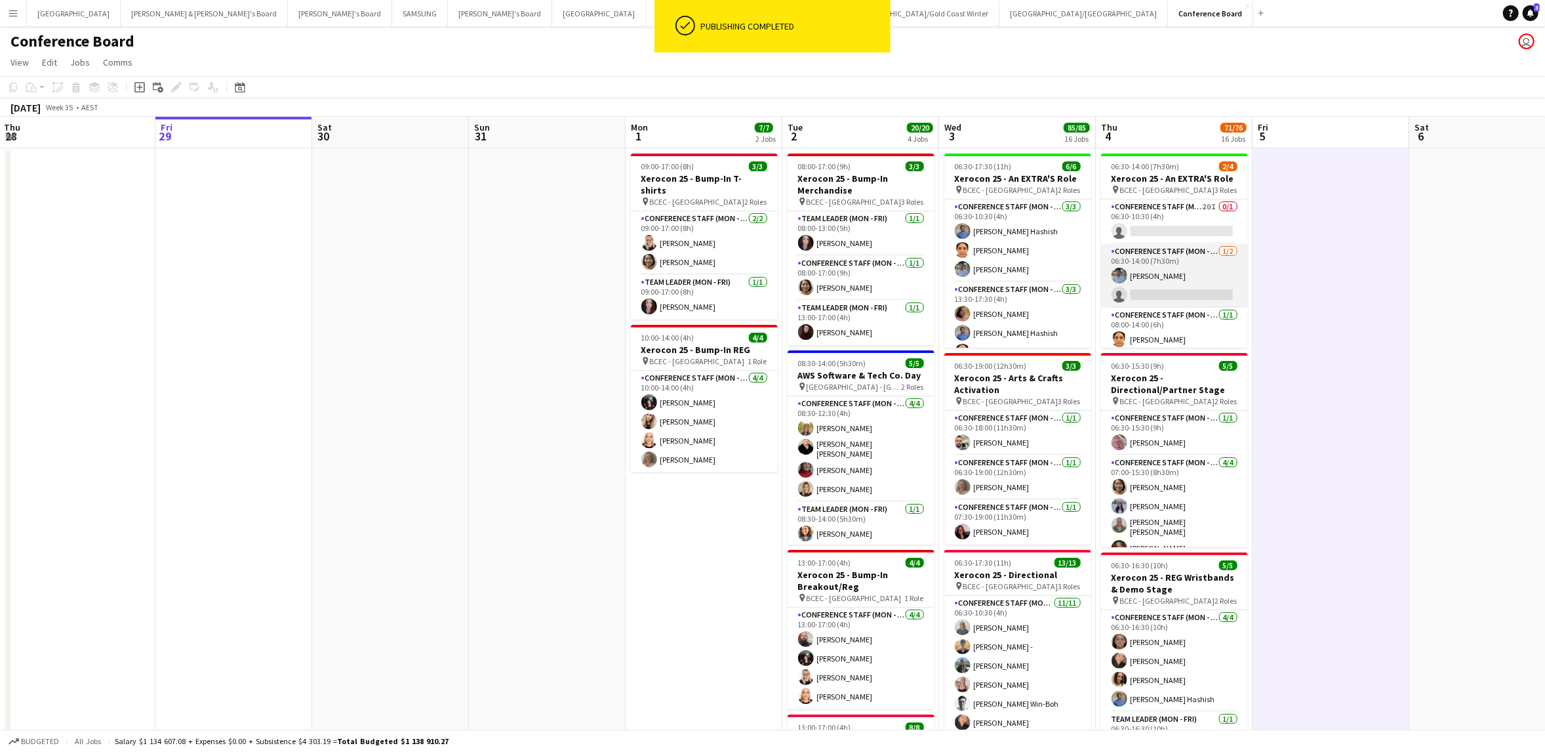
click at [1118, 275] on app-user-avatar at bounding box center [1120, 276] width 16 height 16
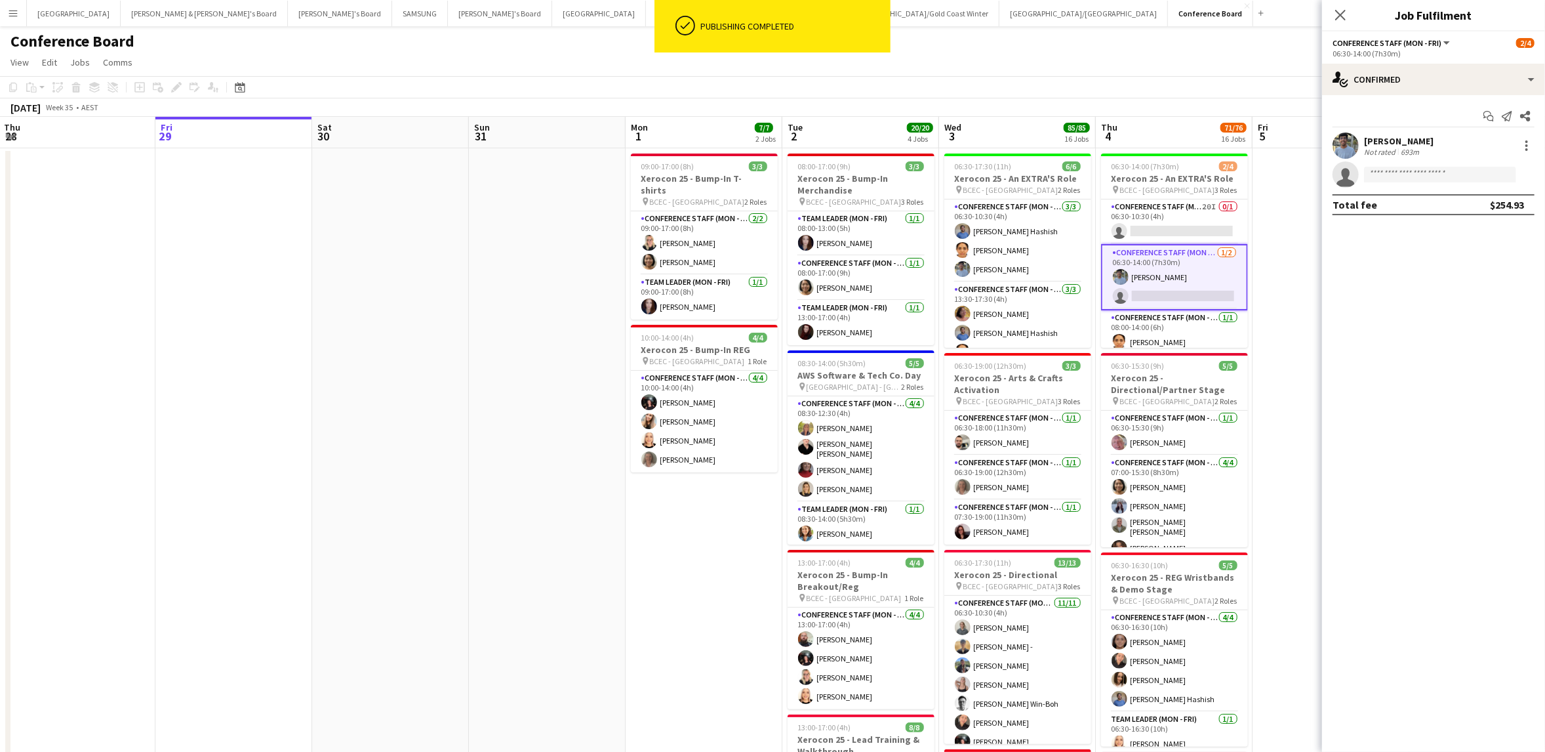
click at [1350, 143] on app-user-avatar at bounding box center [1346, 145] width 26 height 26
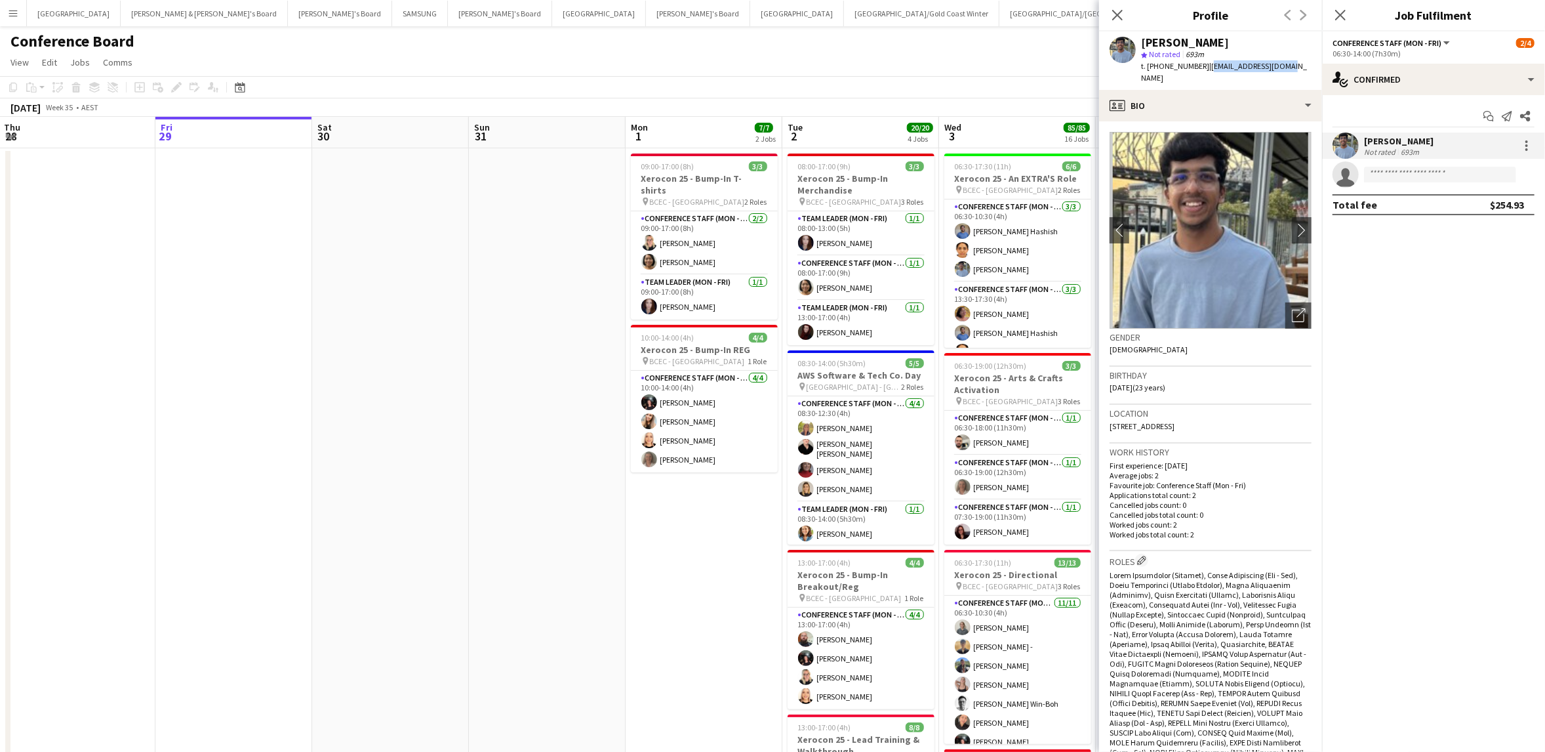
drag, startPoint x: 1200, startPoint y: 67, endPoint x: 1260, endPoint y: 66, distance: 60.4
click at [1275, 66] on span "| akshatj180@gmail.com" at bounding box center [1224, 72] width 166 height 22
copy span "[EMAIL_ADDRESS][DOMAIN_NAME]"
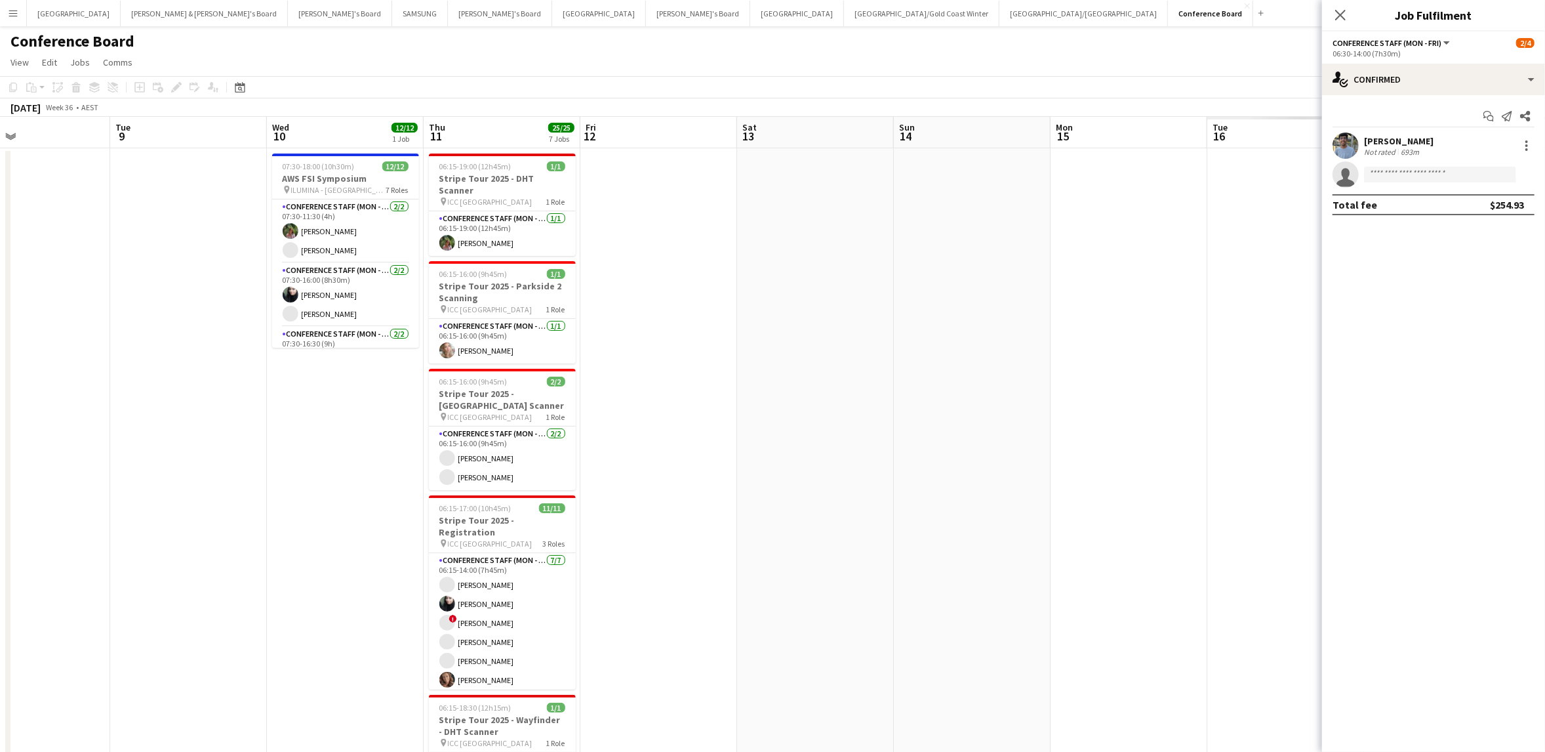
scroll to position [0, 431]
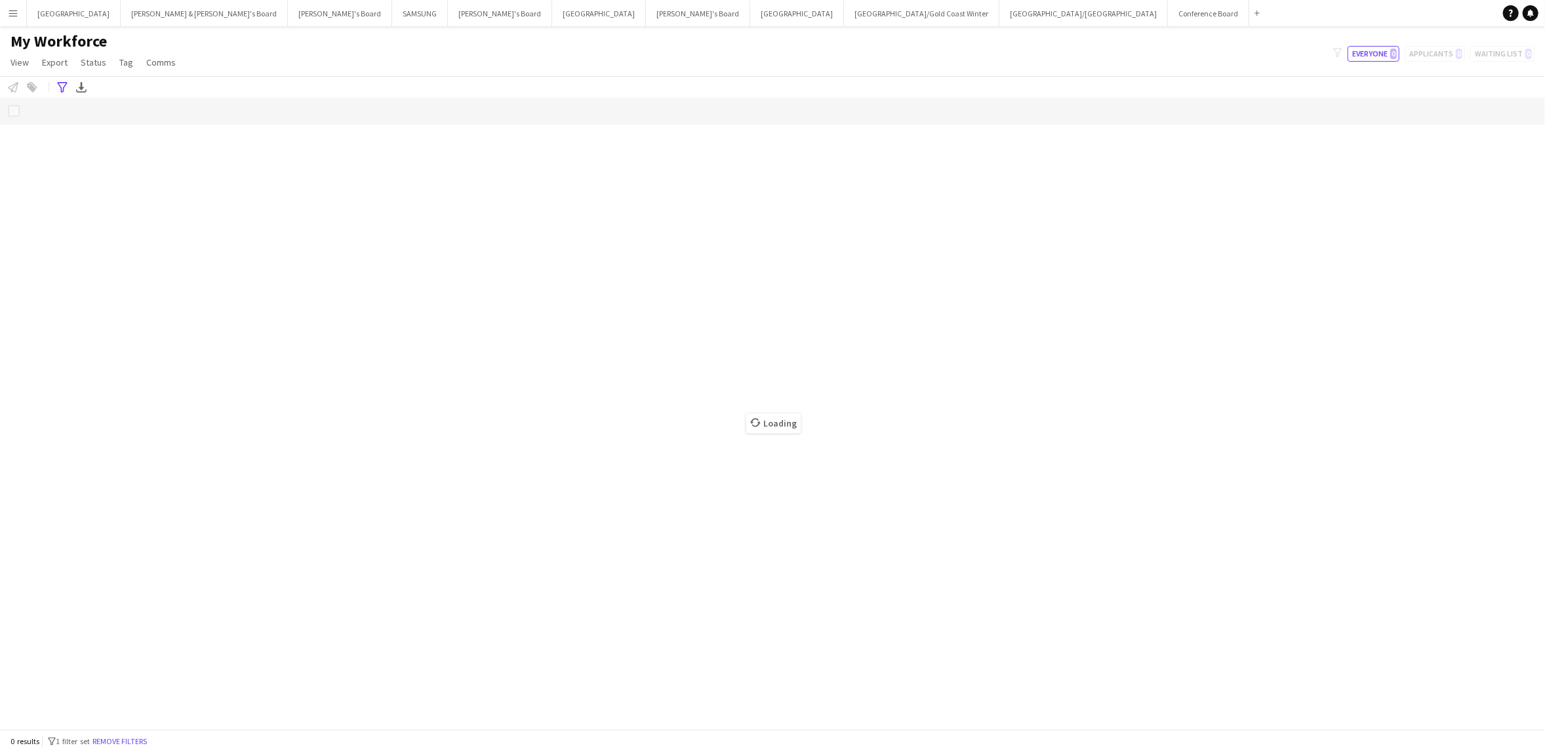
click at [14, 18] on button "Menu" at bounding box center [13, 13] width 26 height 26
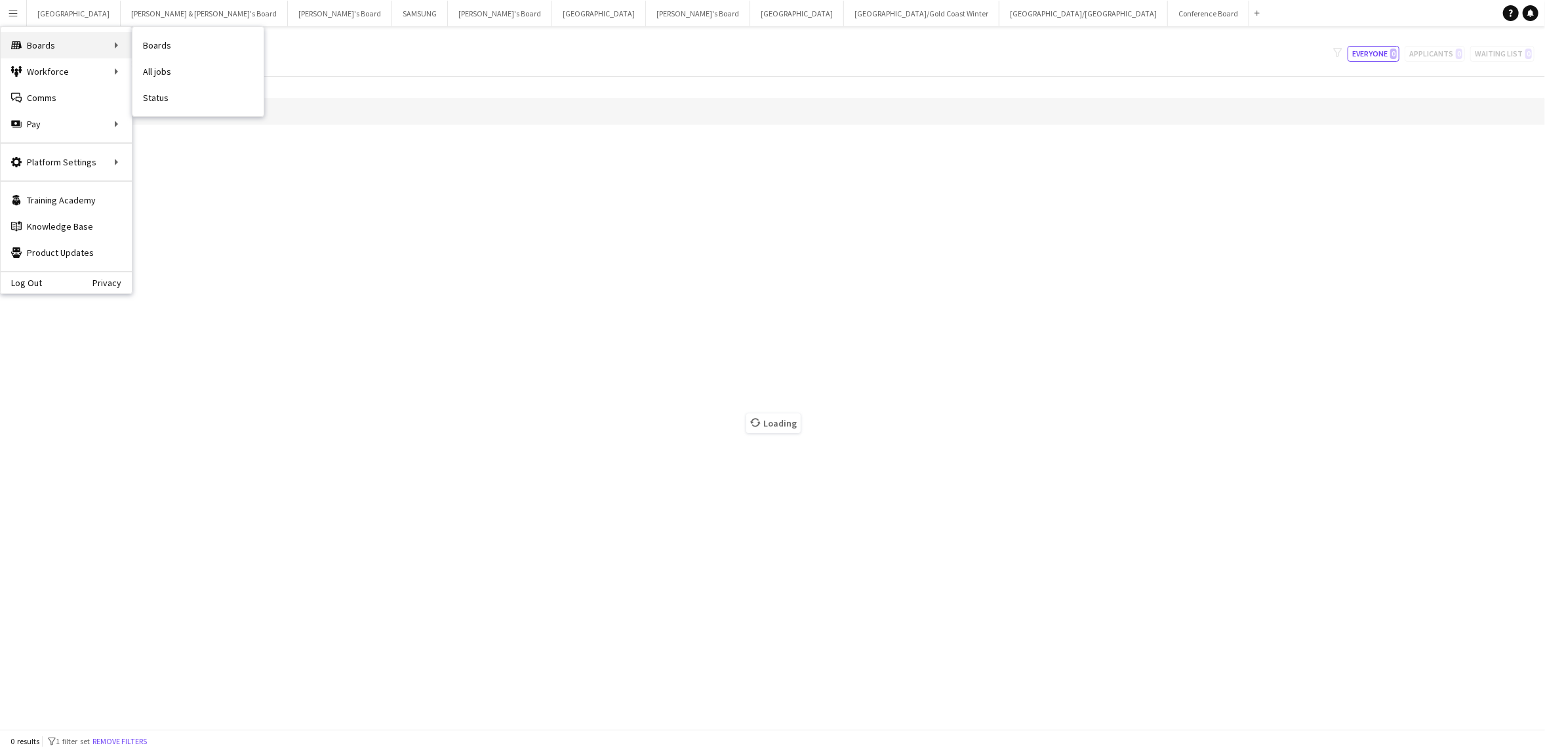
click at [43, 50] on div "Boards Boards" at bounding box center [66, 45] width 131 height 26
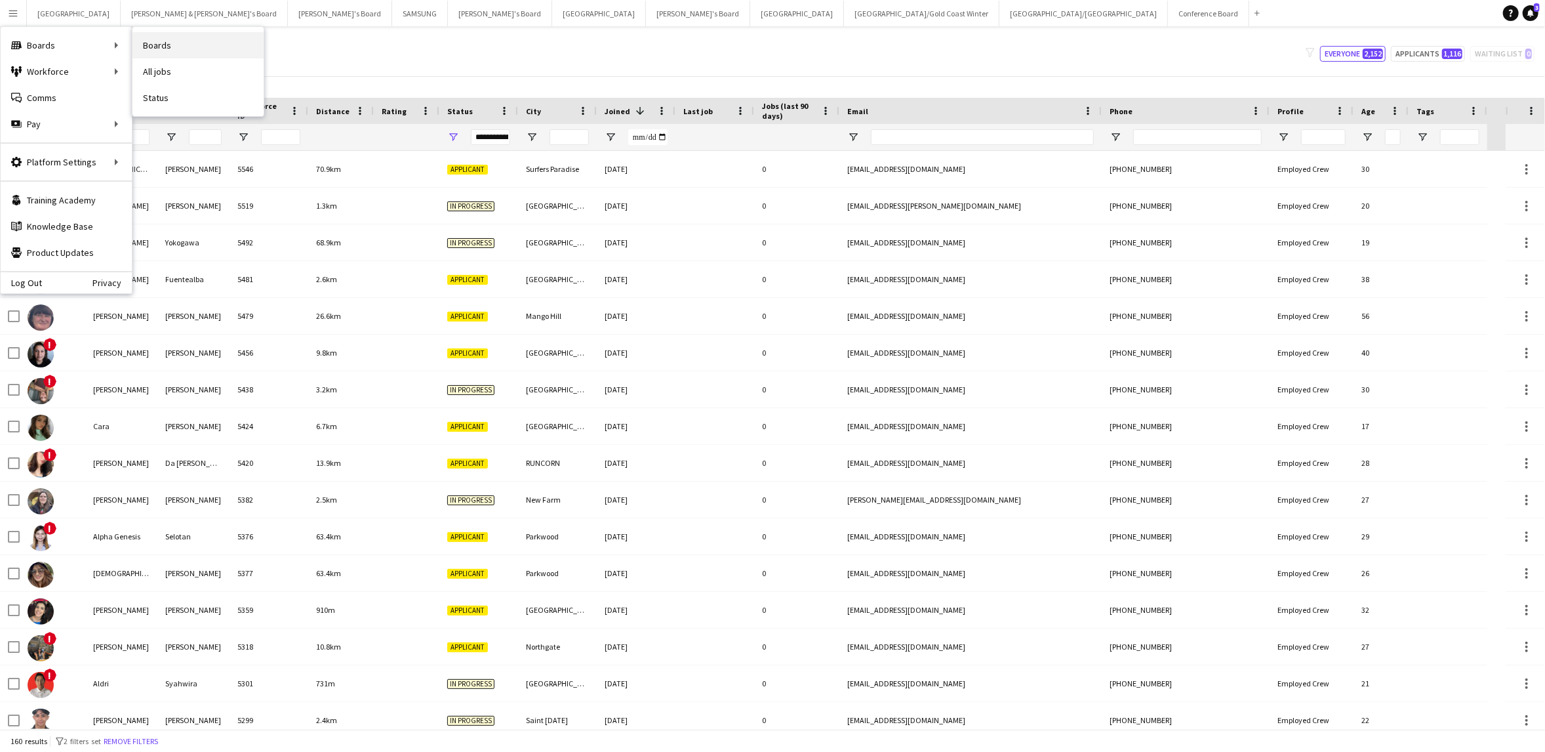
click at [174, 42] on link "Boards" at bounding box center [197, 45] width 131 height 26
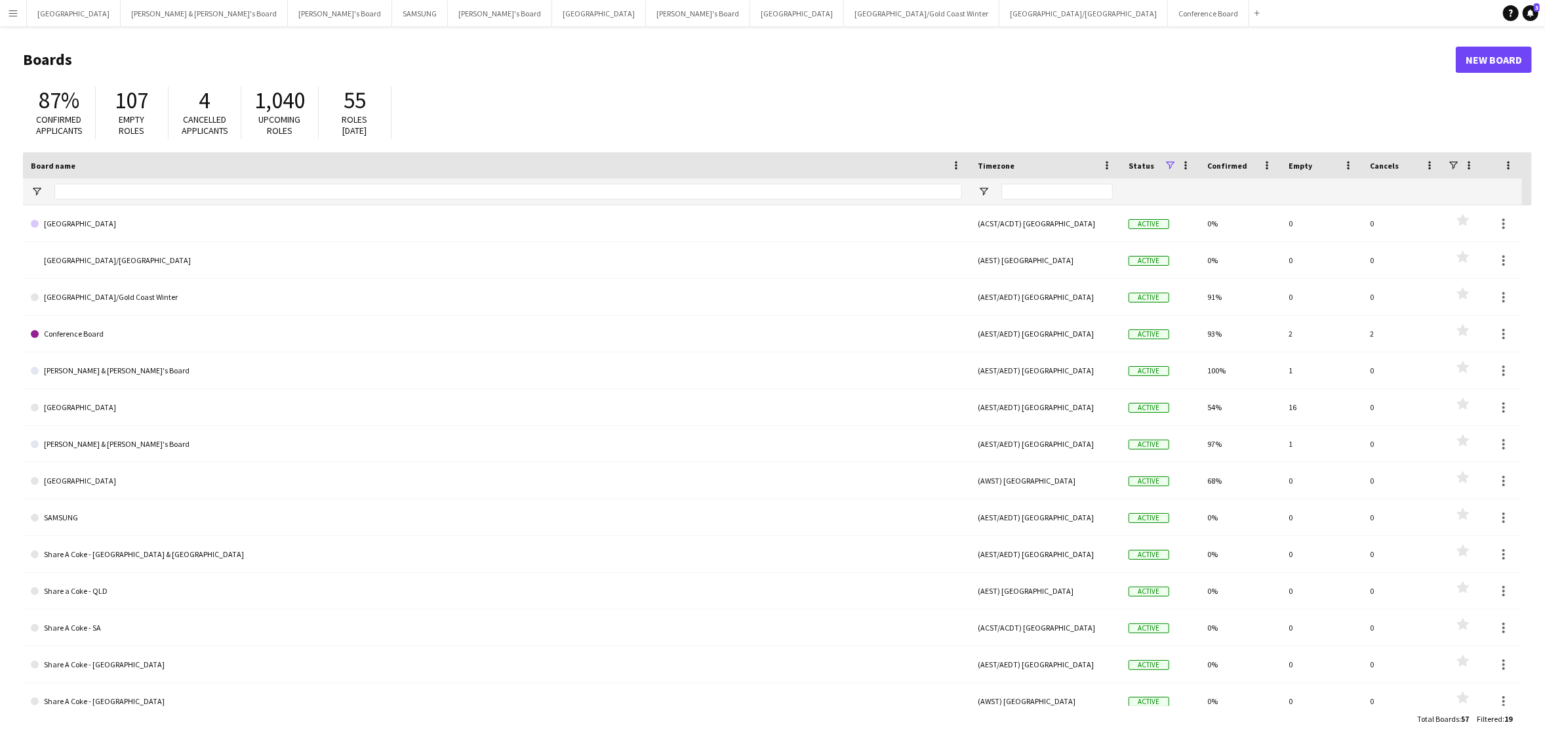
click at [16, 18] on app-icon "Menu" at bounding box center [13, 13] width 10 height 10
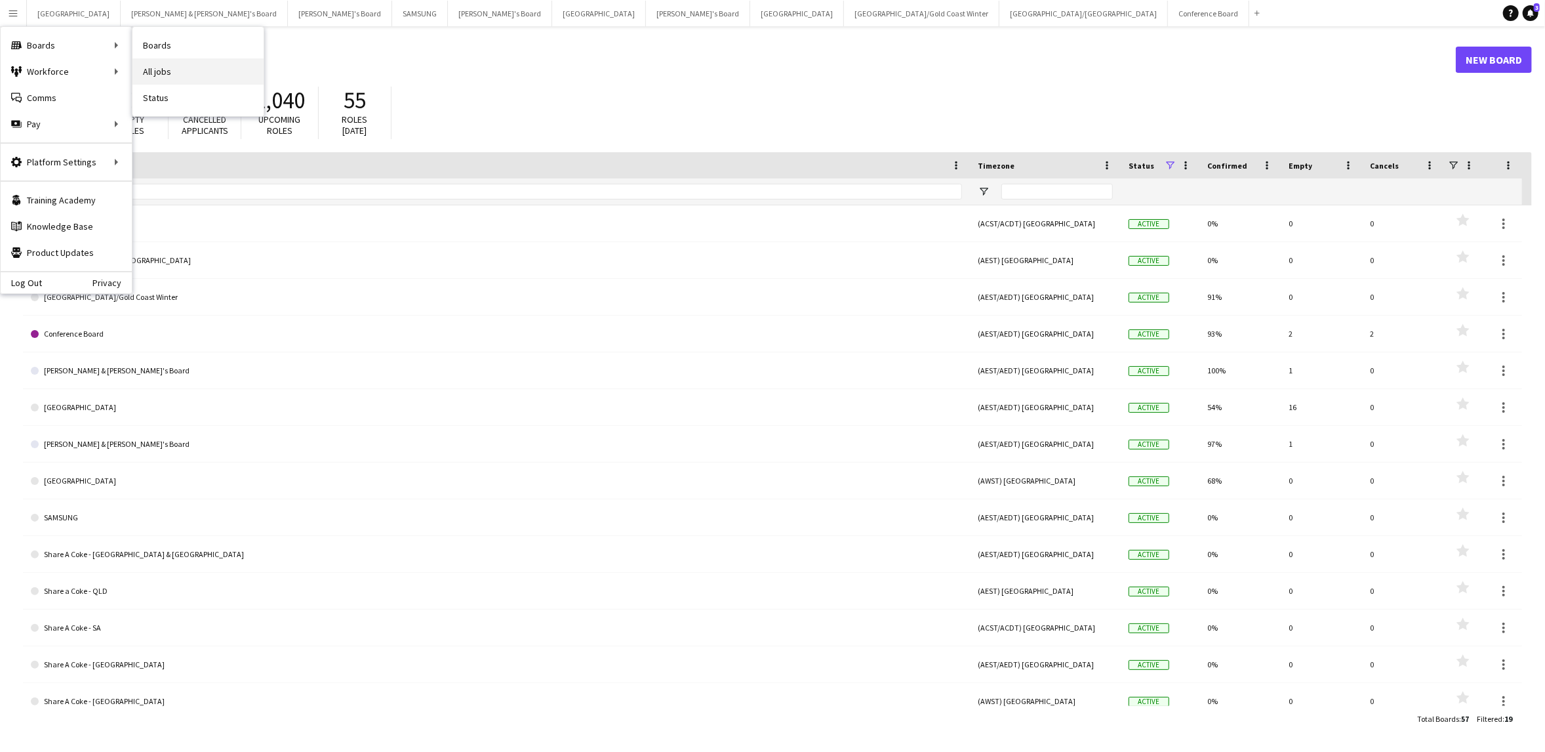
click at [165, 76] on link "All jobs" at bounding box center [197, 71] width 131 height 26
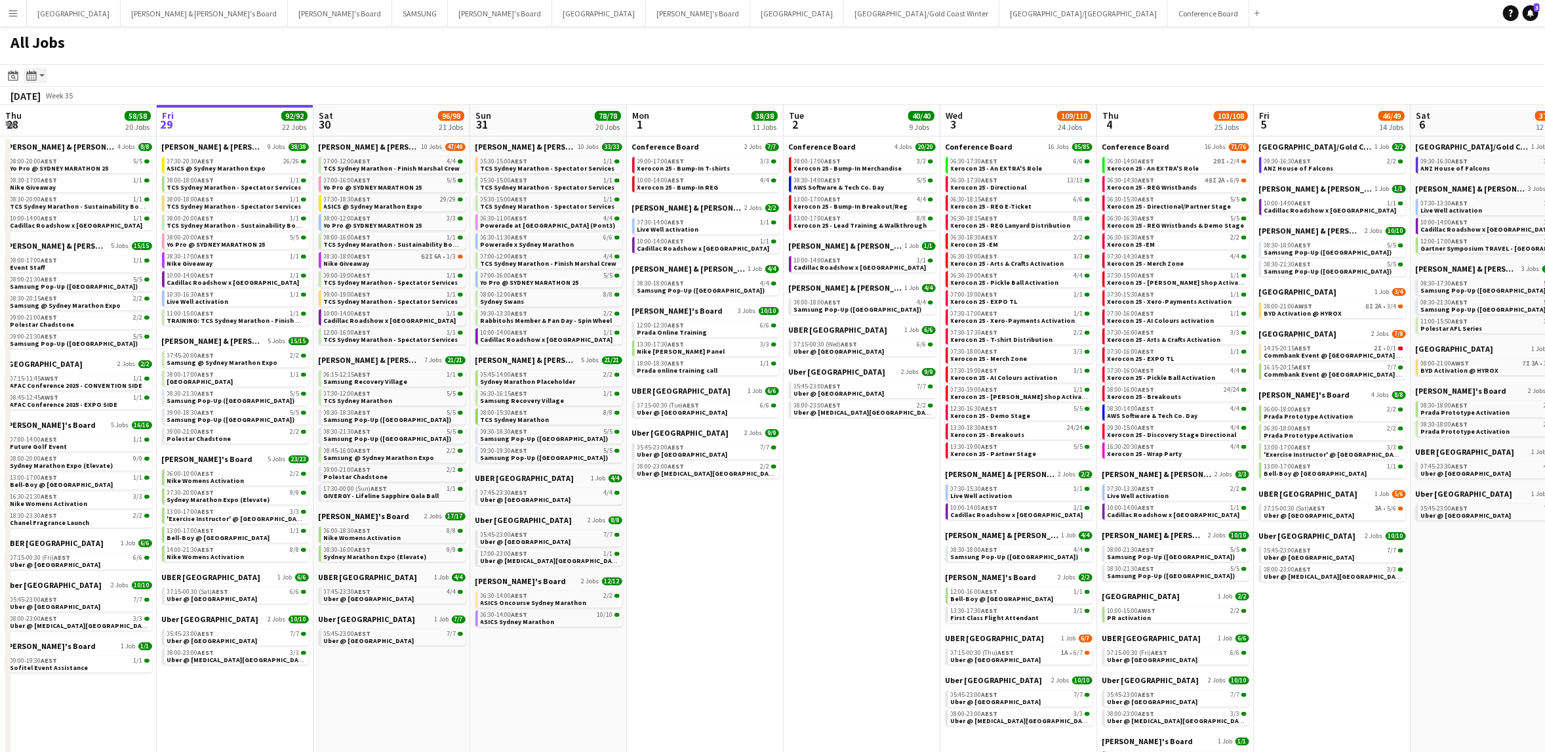
click at [39, 76] on app-action-btn "Month view / Day view" at bounding box center [36, 76] width 24 height 16
click at [157, 75] on app-toolbar "Date picker [DATE] [DATE] [DATE] M [DATE] T [DATE] W [DATE] T [DATE] F [DATE] S…" at bounding box center [772, 75] width 1545 height 22
click at [9, 76] on icon "Date picker" at bounding box center [13, 75] width 10 height 10
click at [47, 120] on icon "Choose month and year" at bounding box center [44, 121] width 7 height 3
click at [83, 169] on span "2022" at bounding box center [82, 171] width 27 height 16
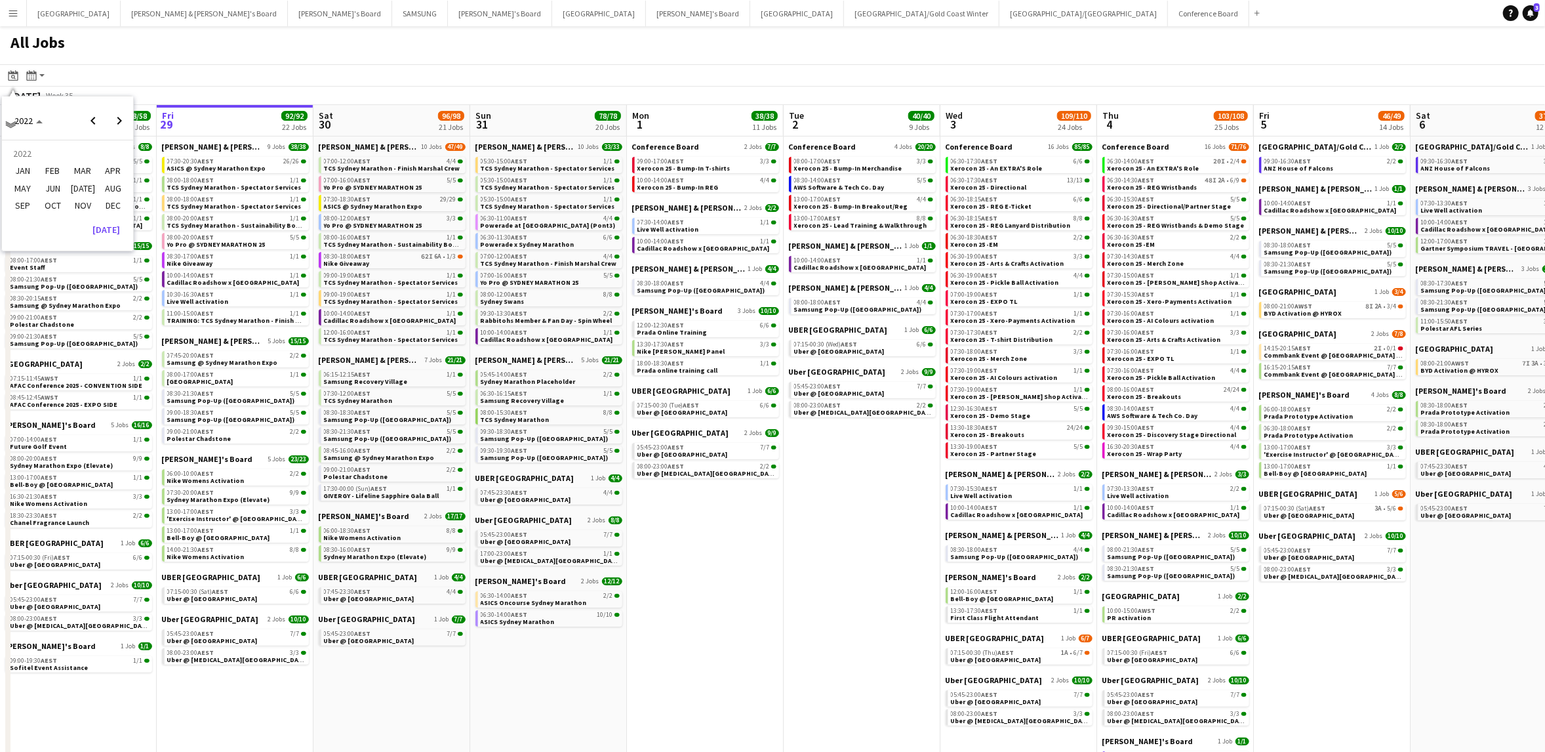
click at [22, 198] on span "SEP" at bounding box center [22, 205] width 27 height 16
click at [12, 204] on span "12" at bounding box center [16, 209] width 16 height 16
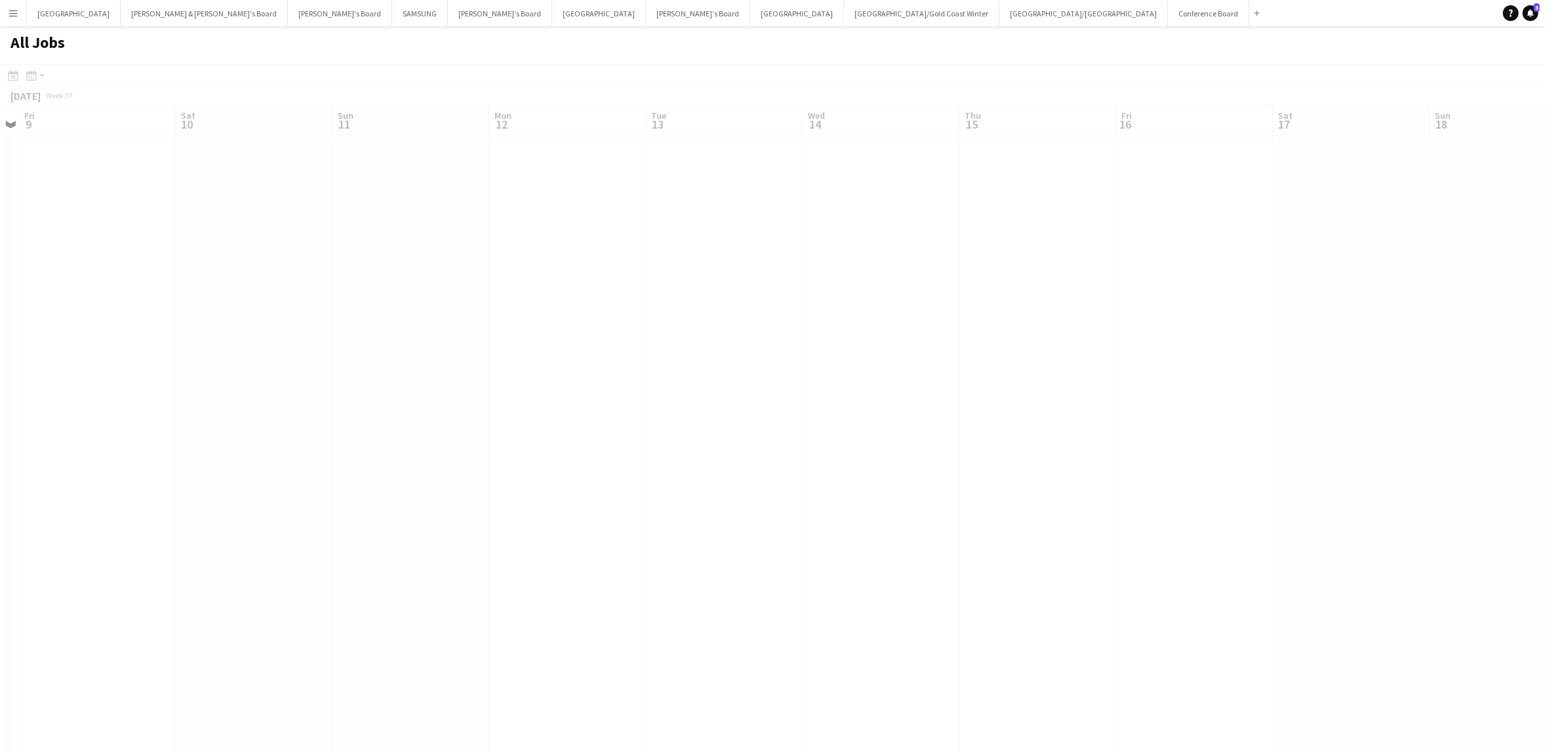
click at [40, 75] on div at bounding box center [772, 449] width 1545 height 770
click at [35, 73] on div at bounding box center [772, 449] width 1545 height 770
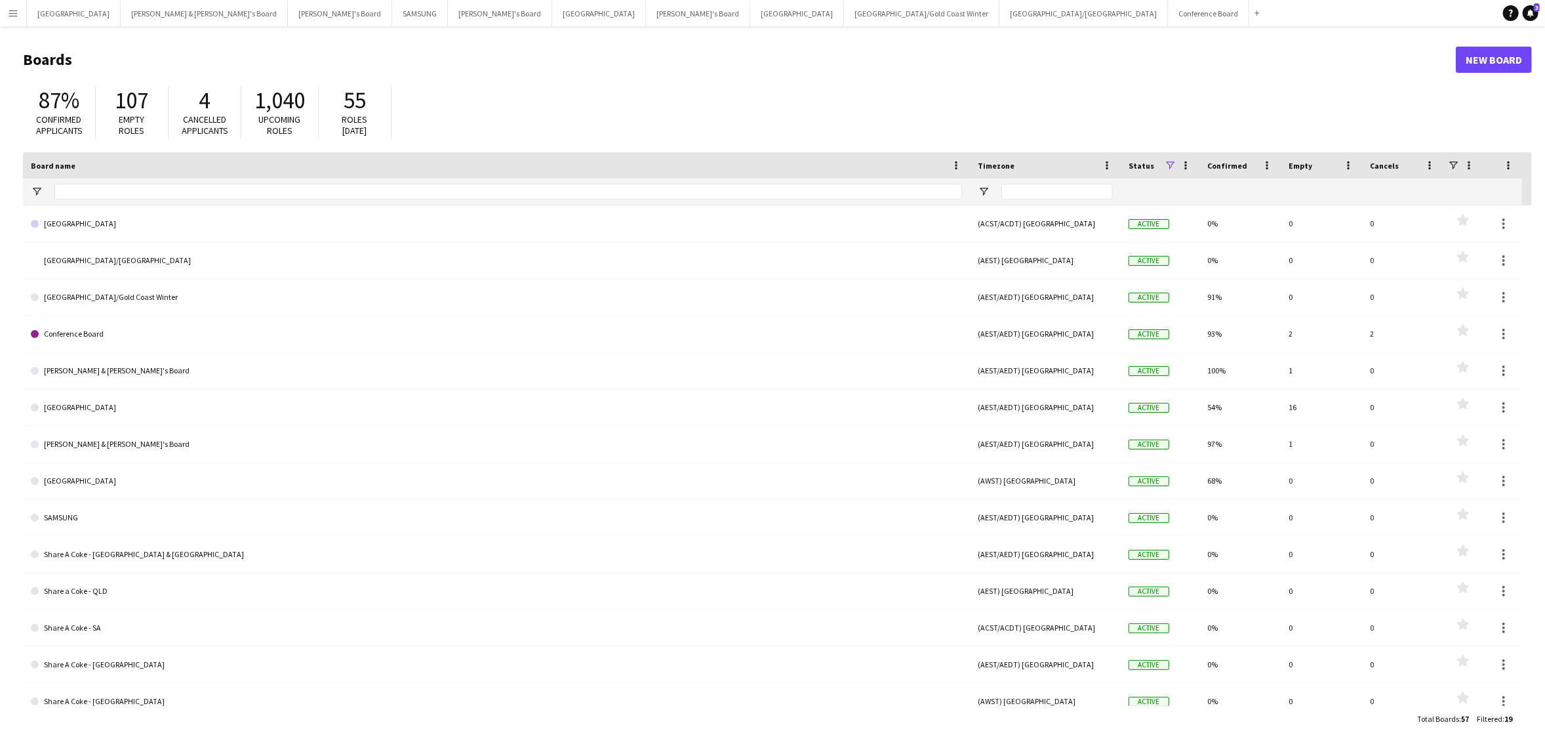
click at [1173, 163] on span at bounding box center [1170, 165] width 12 height 12
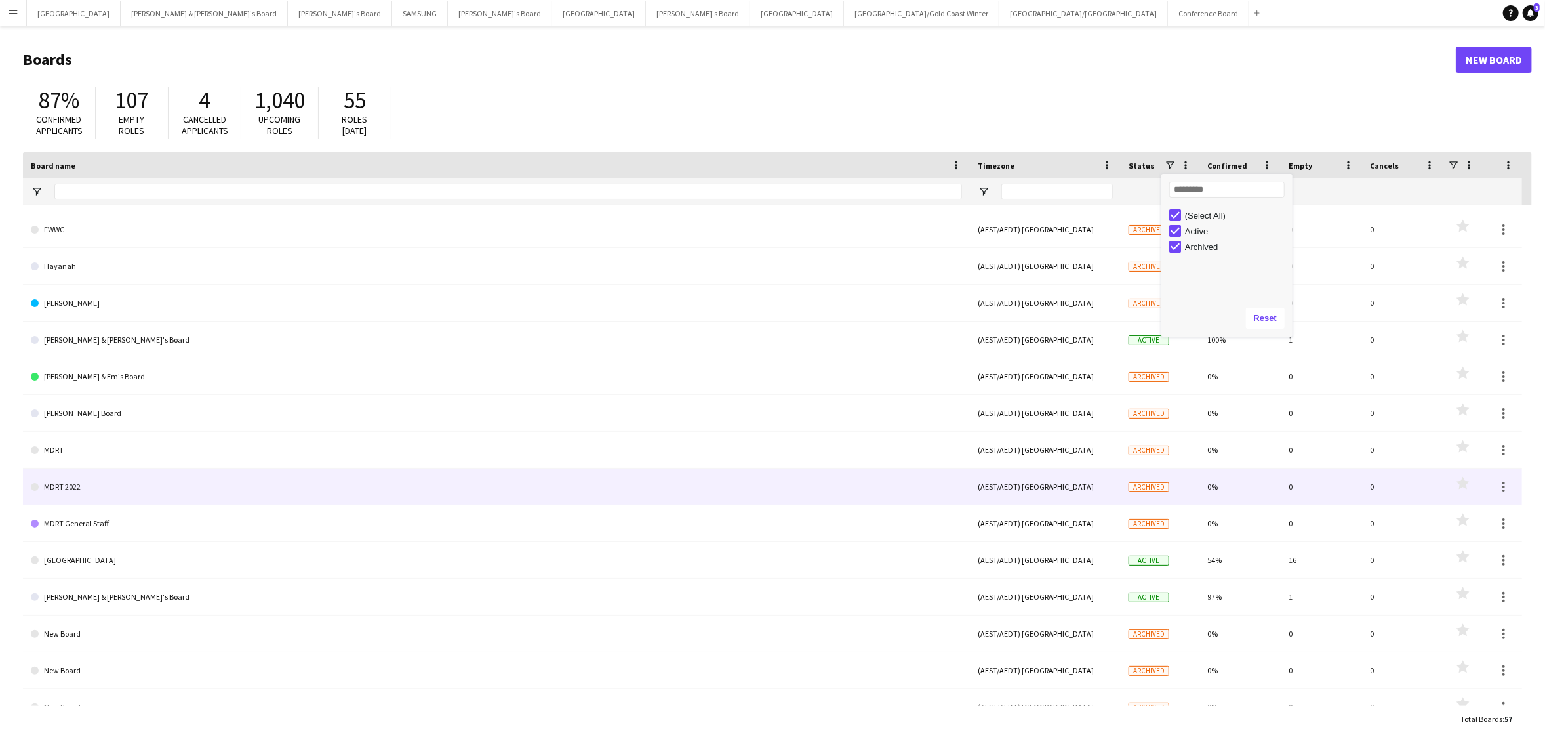
scroll to position [439, 0]
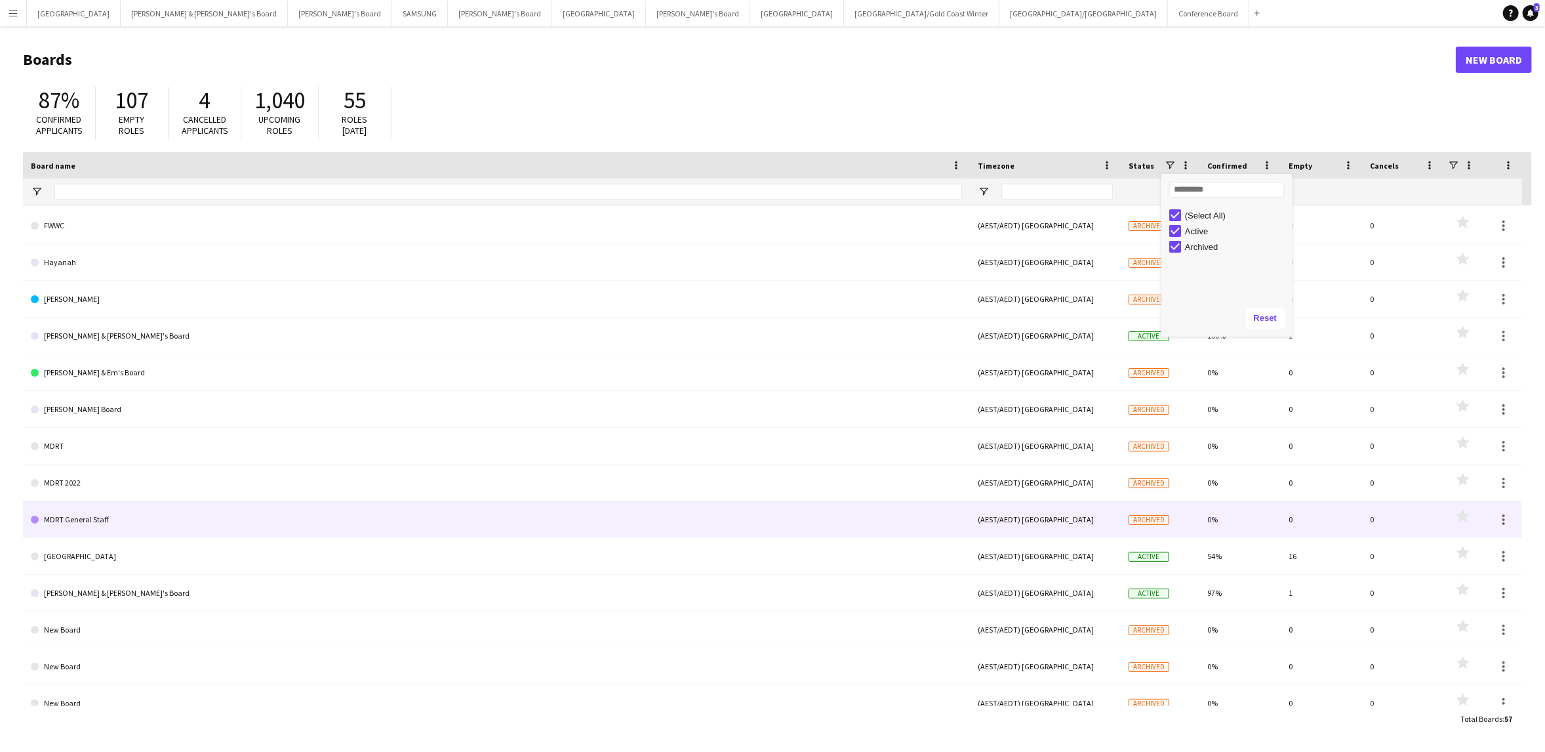
click at [79, 524] on link "MDRT General Staff" at bounding box center [496, 519] width 931 height 37
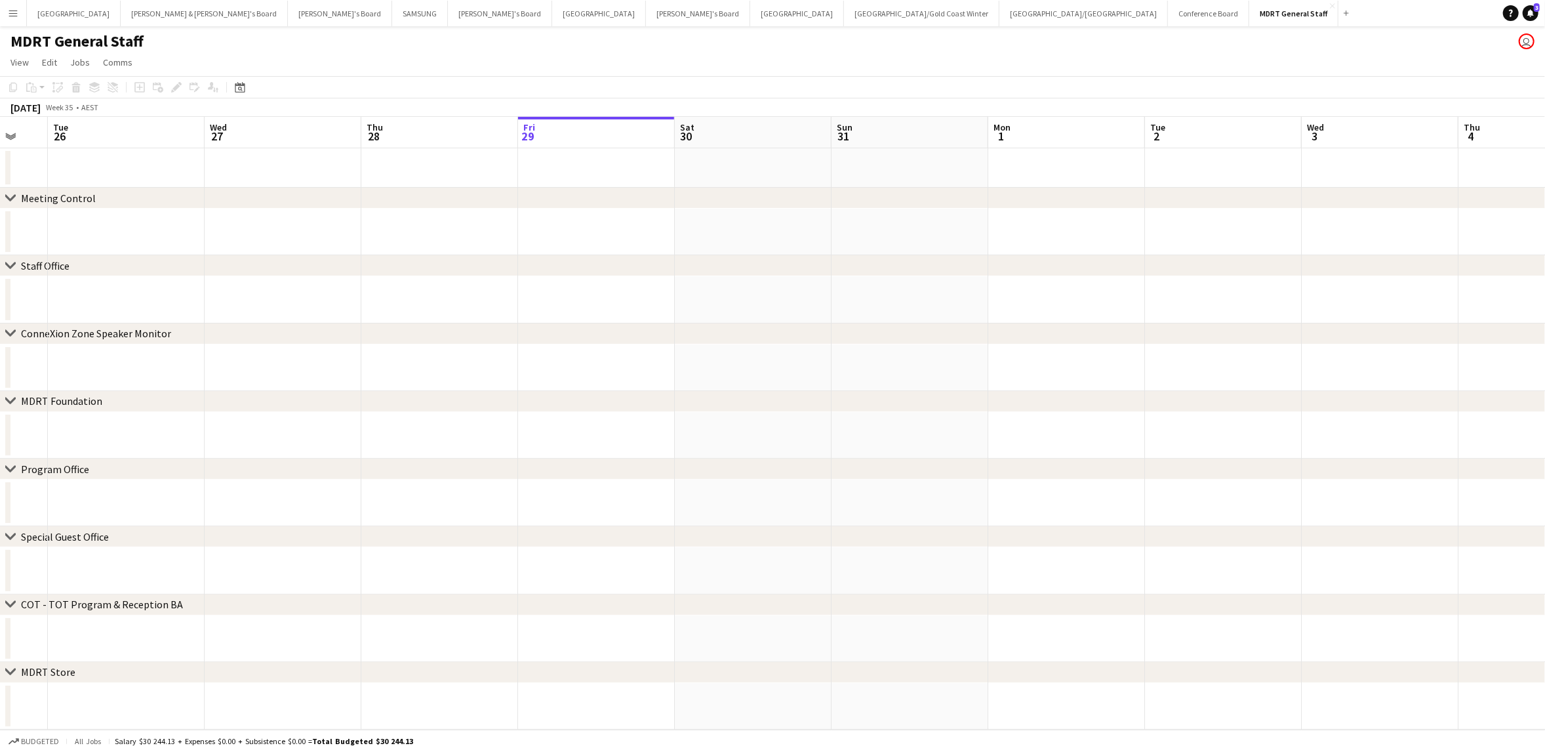
scroll to position [0, 268]
click at [239, 85] on icon at bounding box center [240, 87] width 10 height 10
click at [273, 134] on span "[DATE]" at bounding box center [256, 133] width 34 height 12
click at [313, 180] on span "2022" at bounding box center [308, 183] width 27 height 16
click at [336, 243] on button "[DATE]" at bounding box center [332, 241] width 38 height 21
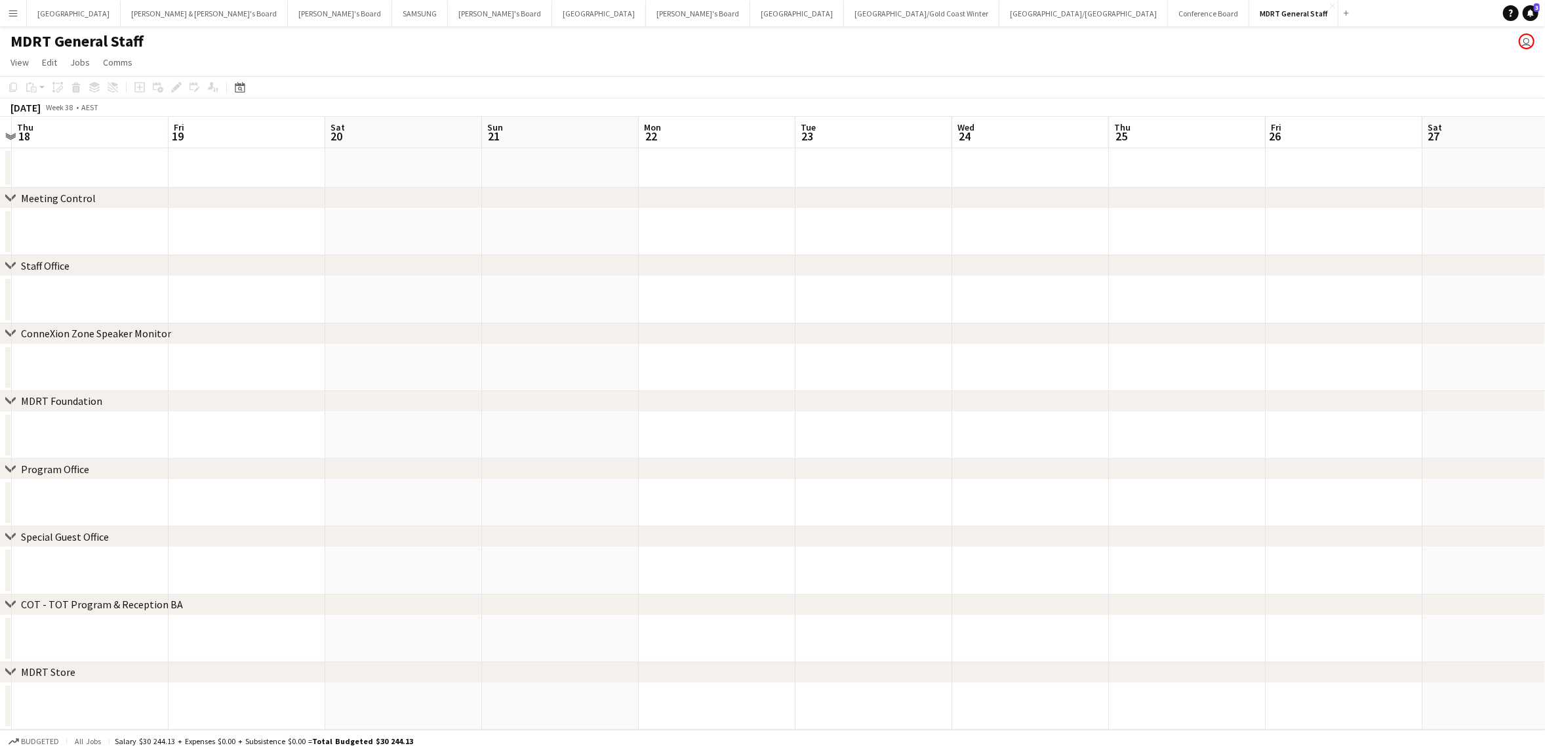
scroll to position [0, 299]
click at [243, 88] on icon "Date picker" at bounding box center [240, 87] width 10 height 10
click at [267, 134] on polygon "Choose date" at bounding box center [265, 133] width 7 height 3
click at [273, 133] on span "[DATE]" at bounding box center [256, 133] width 34 height 12
click at [306, 180] on span "2022" at bounding box center [308, 183] width 27 height 16
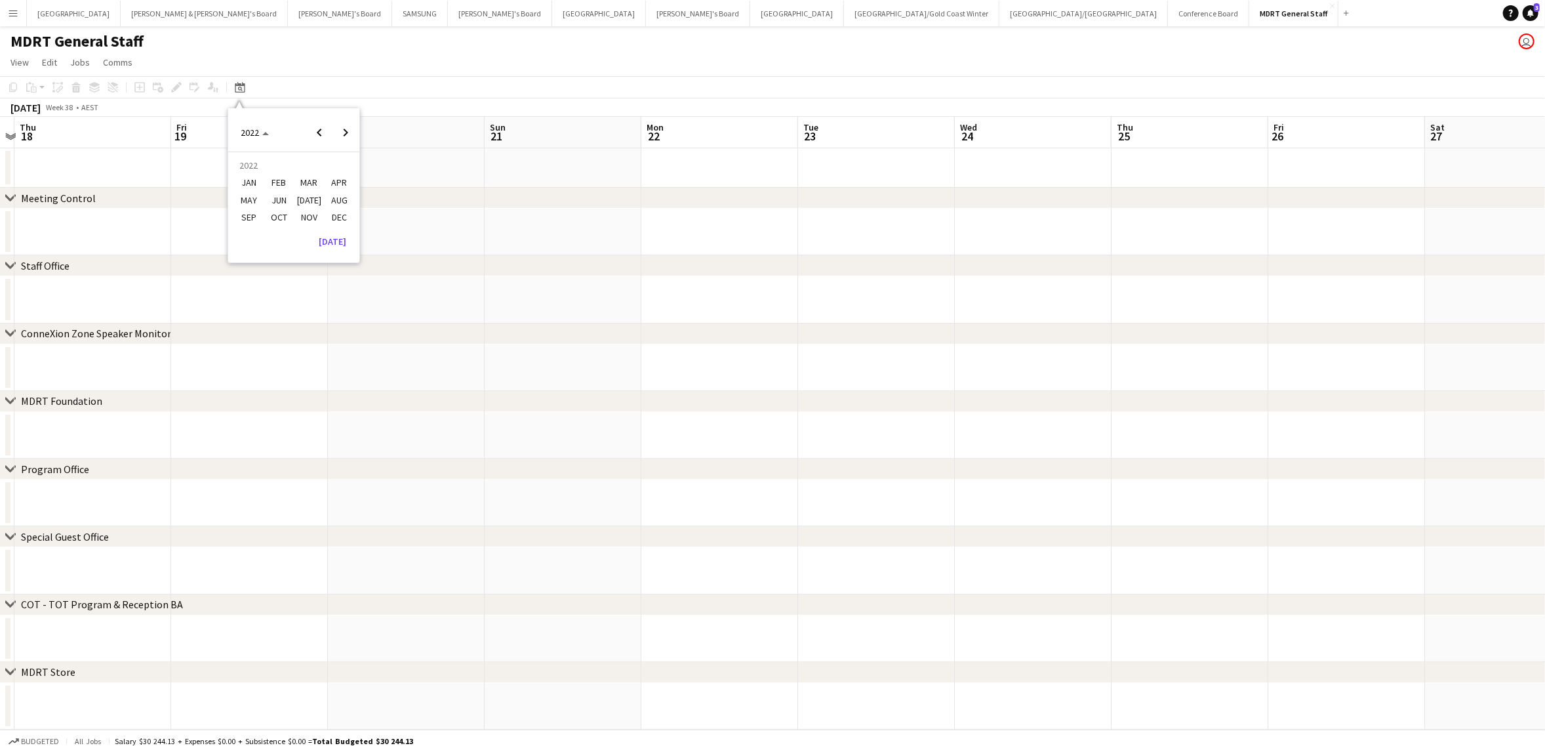
click at [306, 180] on span "MAR" at bounding box center [308, 183] width 27 height 16
click at [333, 291] on button "[DATE]" at bounding box center [332, 293] width 38 height 21
click at [239, 84] on icon at bounding box center [240, 87] width 10 height 10
click at [273, 129] on span "[DATE]" at bounding box center [256, 133] width 34 height 12
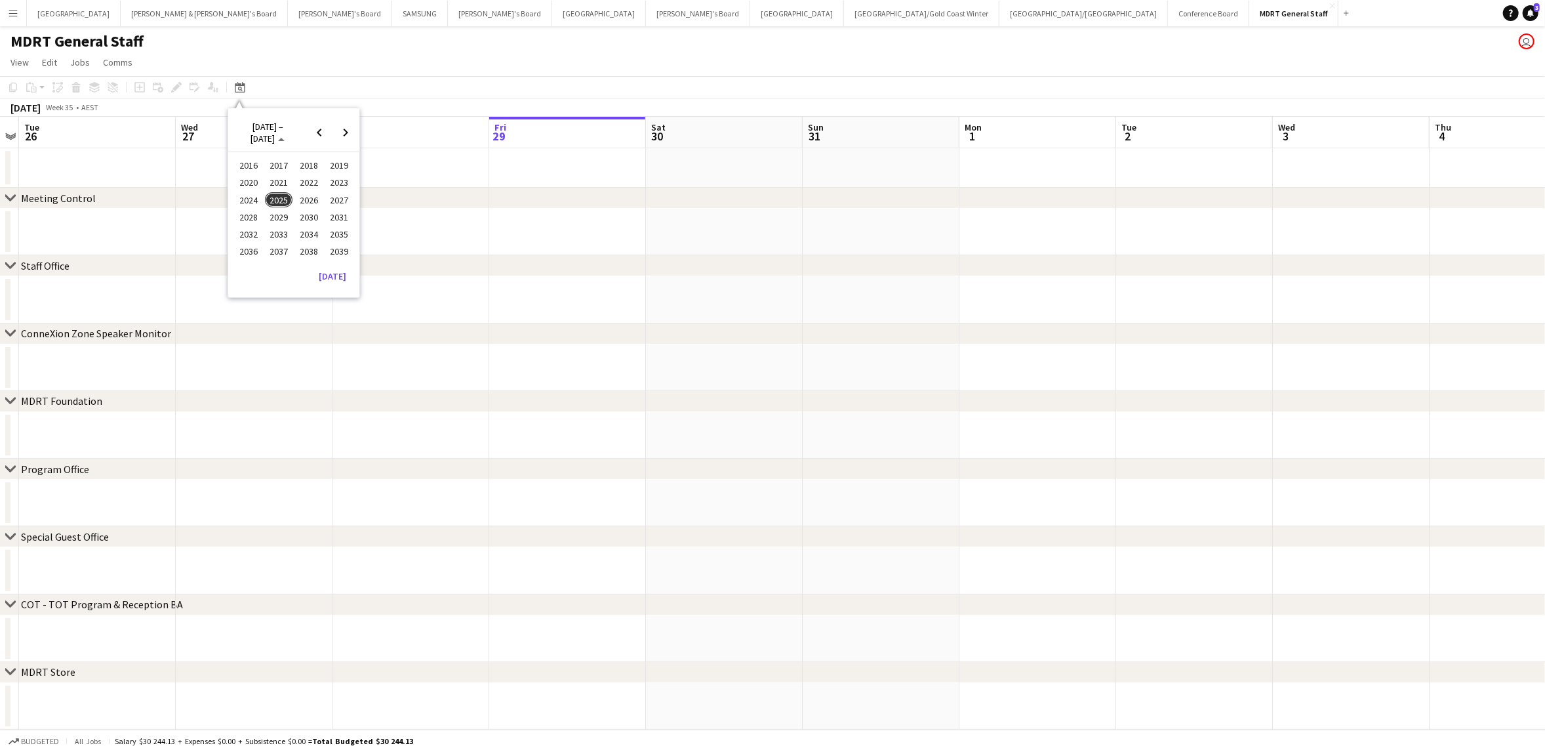
click at [306, 180] on span "2022" at bounding box center [308, 183] width 27 height 16
click at [239, 212] on span "SEP" at bounding box center [248, 217] width 27 height 16
click at [279, 234] on span "21" at bounding box center [277, 238] width 16 height 16
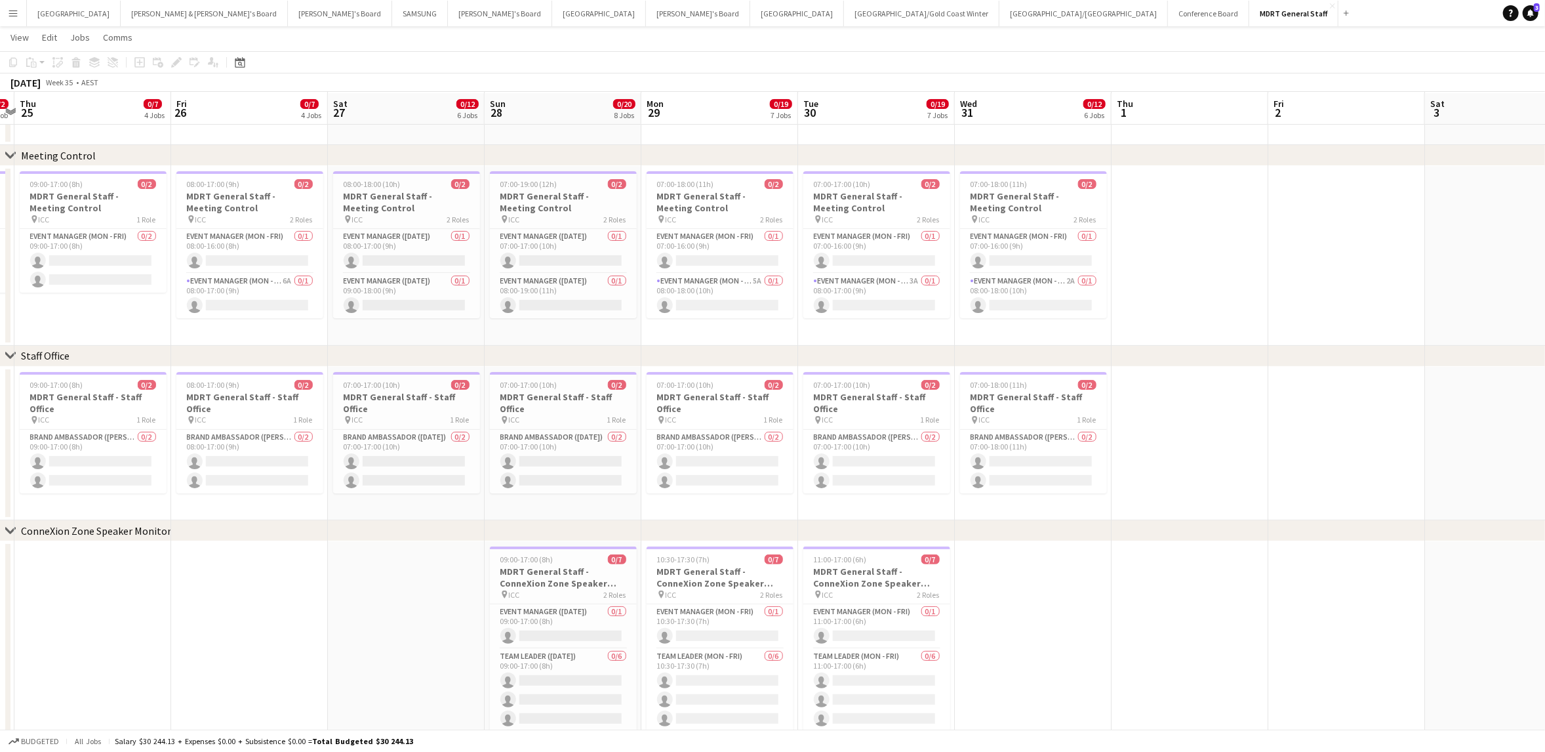
scroll to position [41, 0]
click at [1330, 4] on app-icon "Close" at bounding box center [1332, 5] width 5 height 5
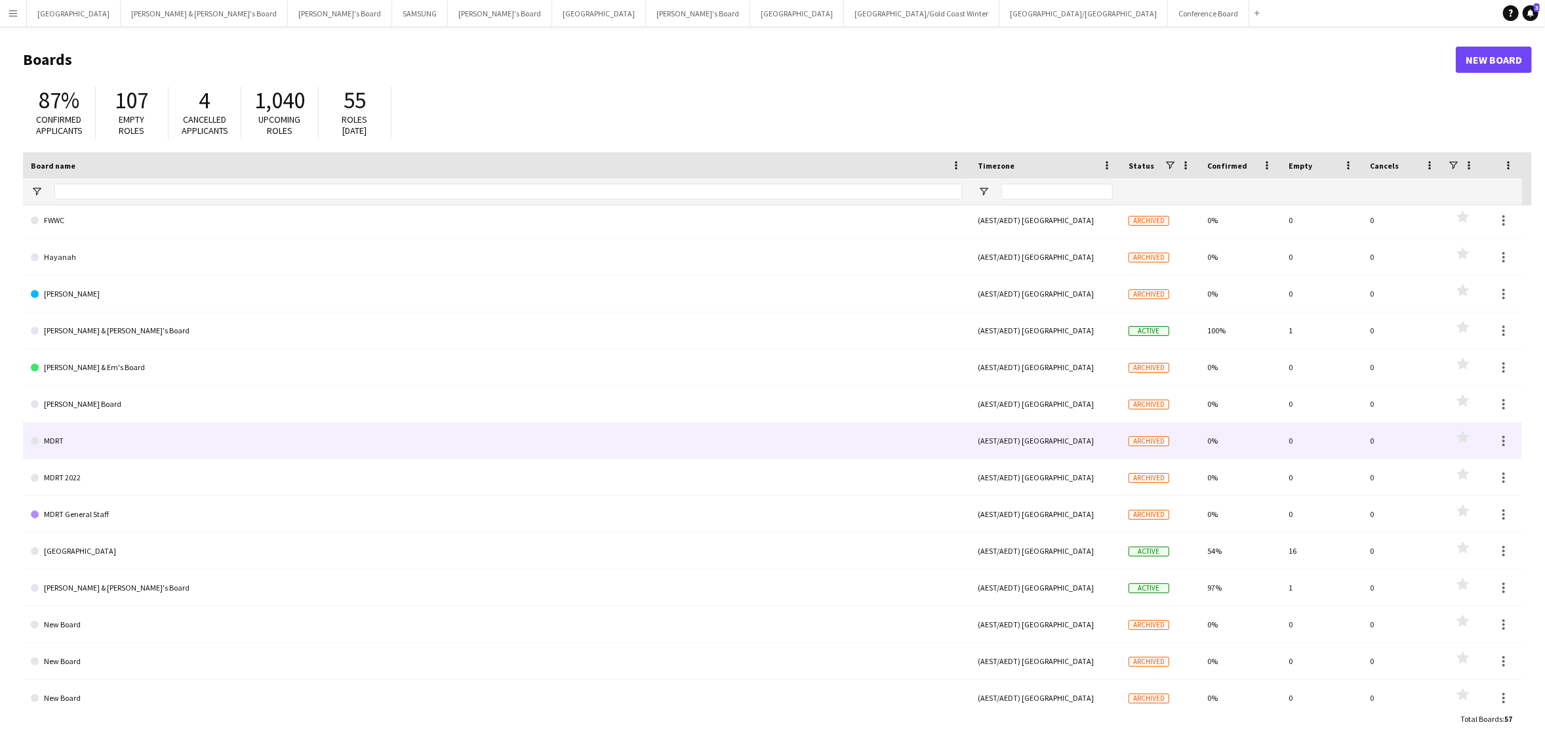
scroll to position [451, 0]
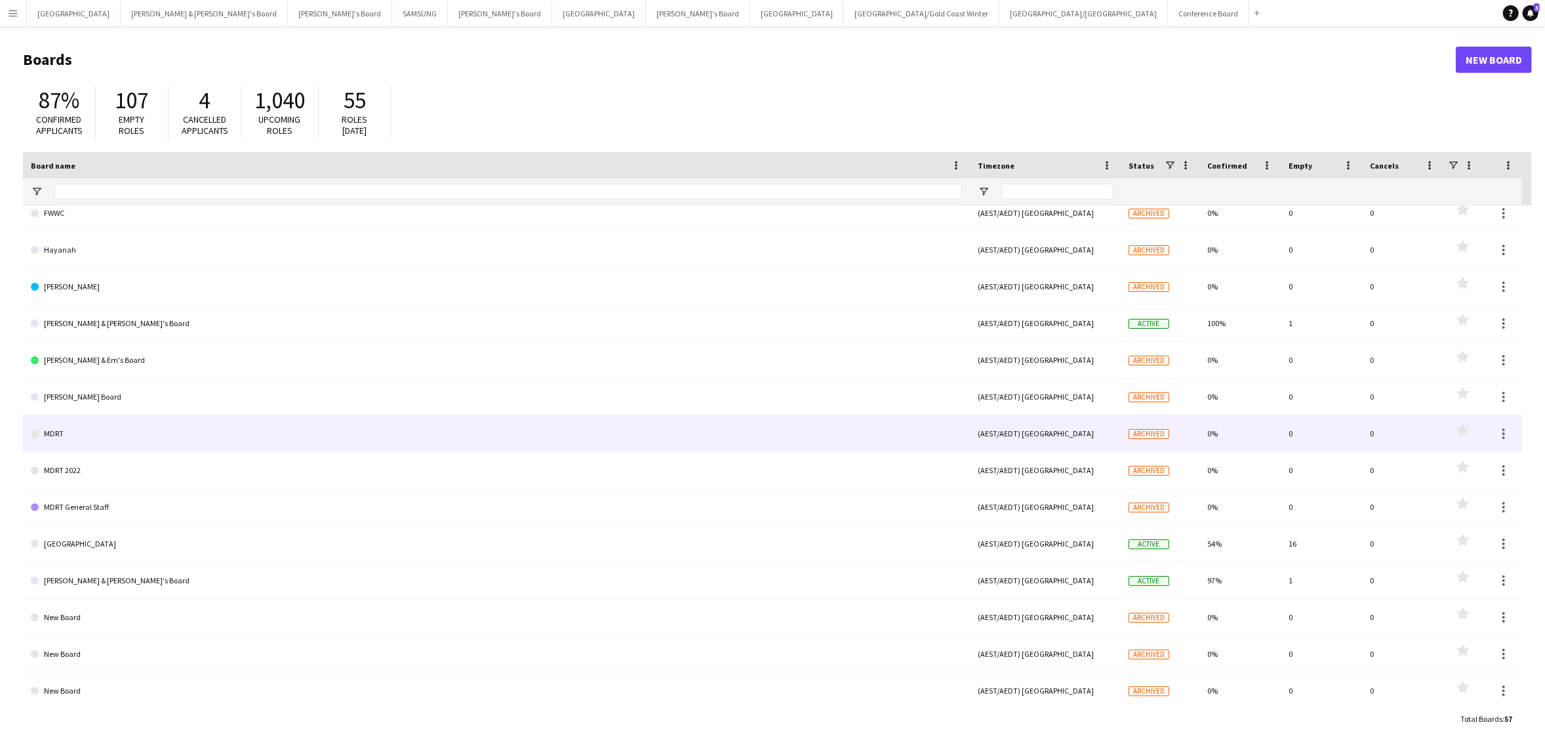
click at [119, 429] on link "MDRT" at bounding box center [496, 433] width 931 height 37
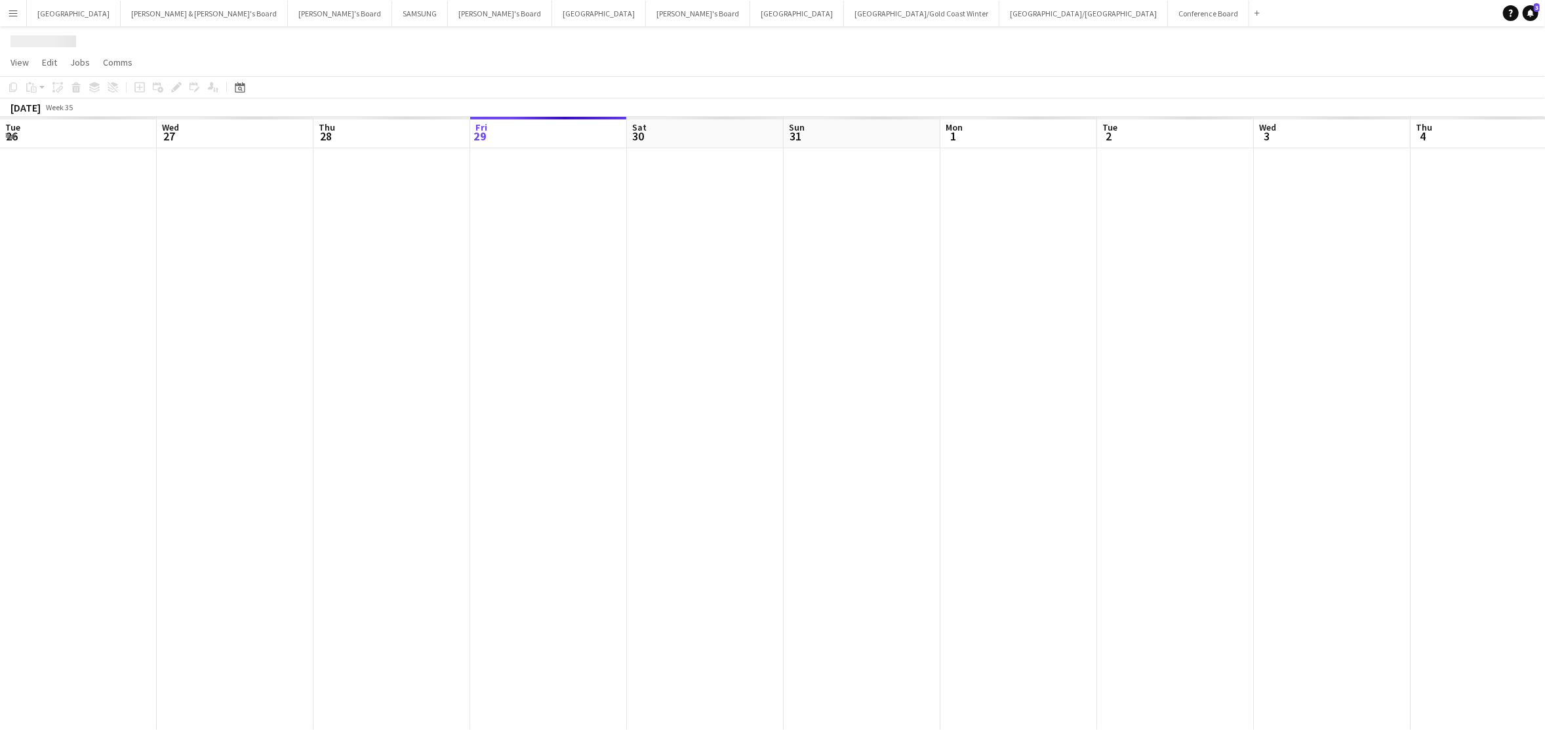
scroll to position [0, 313]
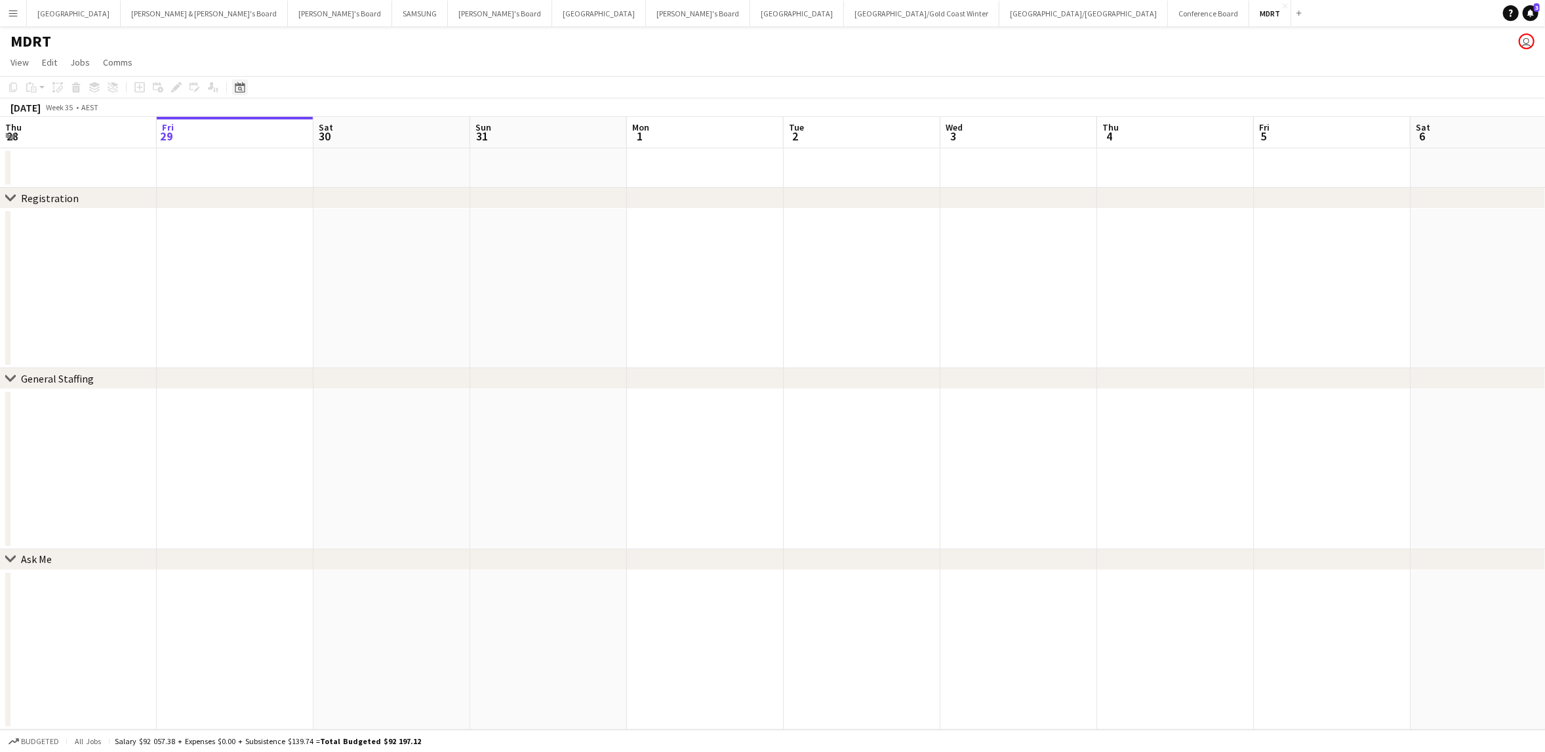
click at [239, 87] on icon at bounding box center [240, 89] width 5 height 5
click at [273, 133] on polygon "Choose month and year" at bounding box center [270, 133] width 7 height 3
click at [306, 181] on span "2022" at bounding box center [308, 183] width 27 height 16
click at [245, 214] on span "SEP" at bounding box center [248, 217] width 27 height 16
click at [262, 218] on span "13" at bounding box center [260, 220] width 16 height 16
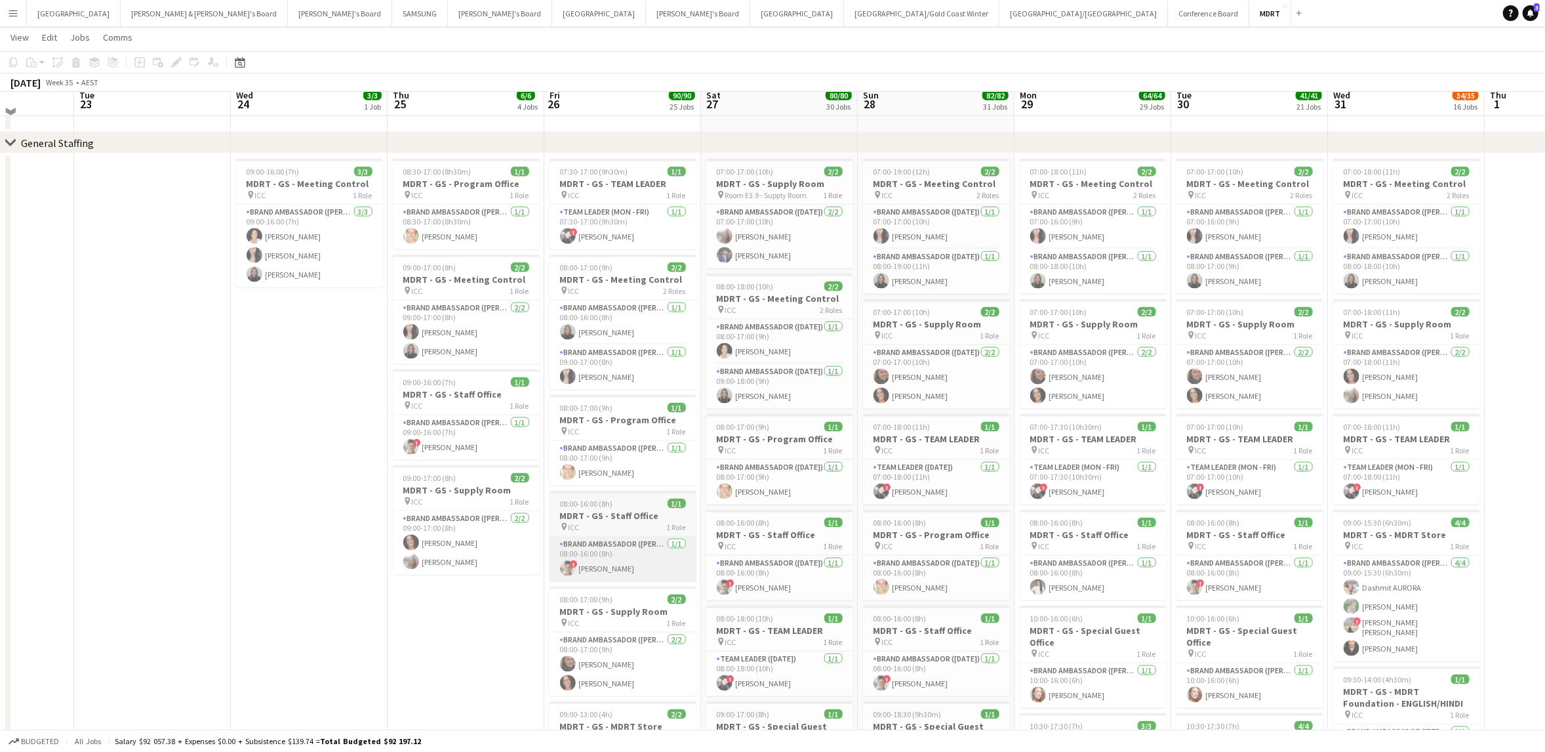
scroll to position [1437, 0]
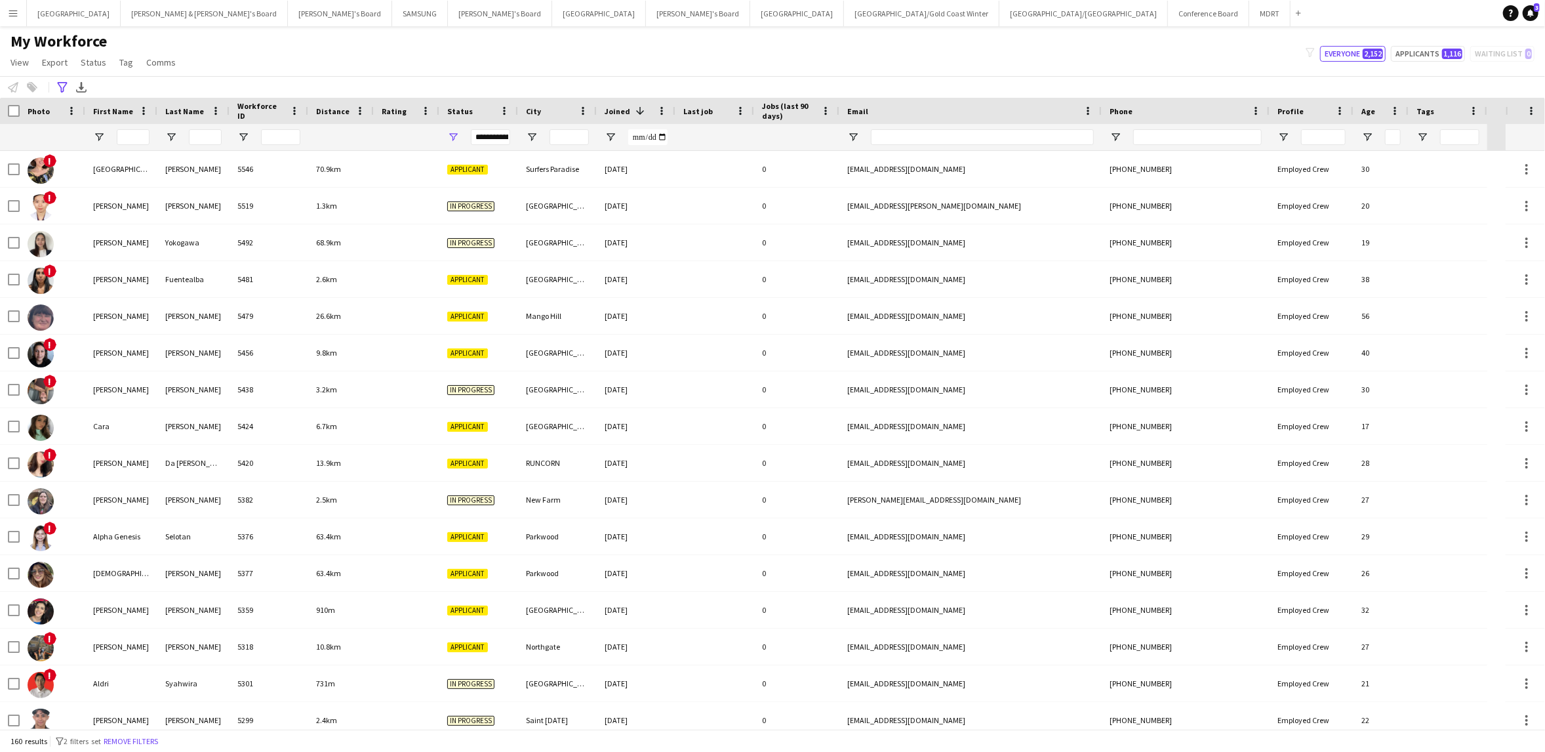
click at [18, 13] on button "Menu" at bounding box center [13, 13] width 26 height 26
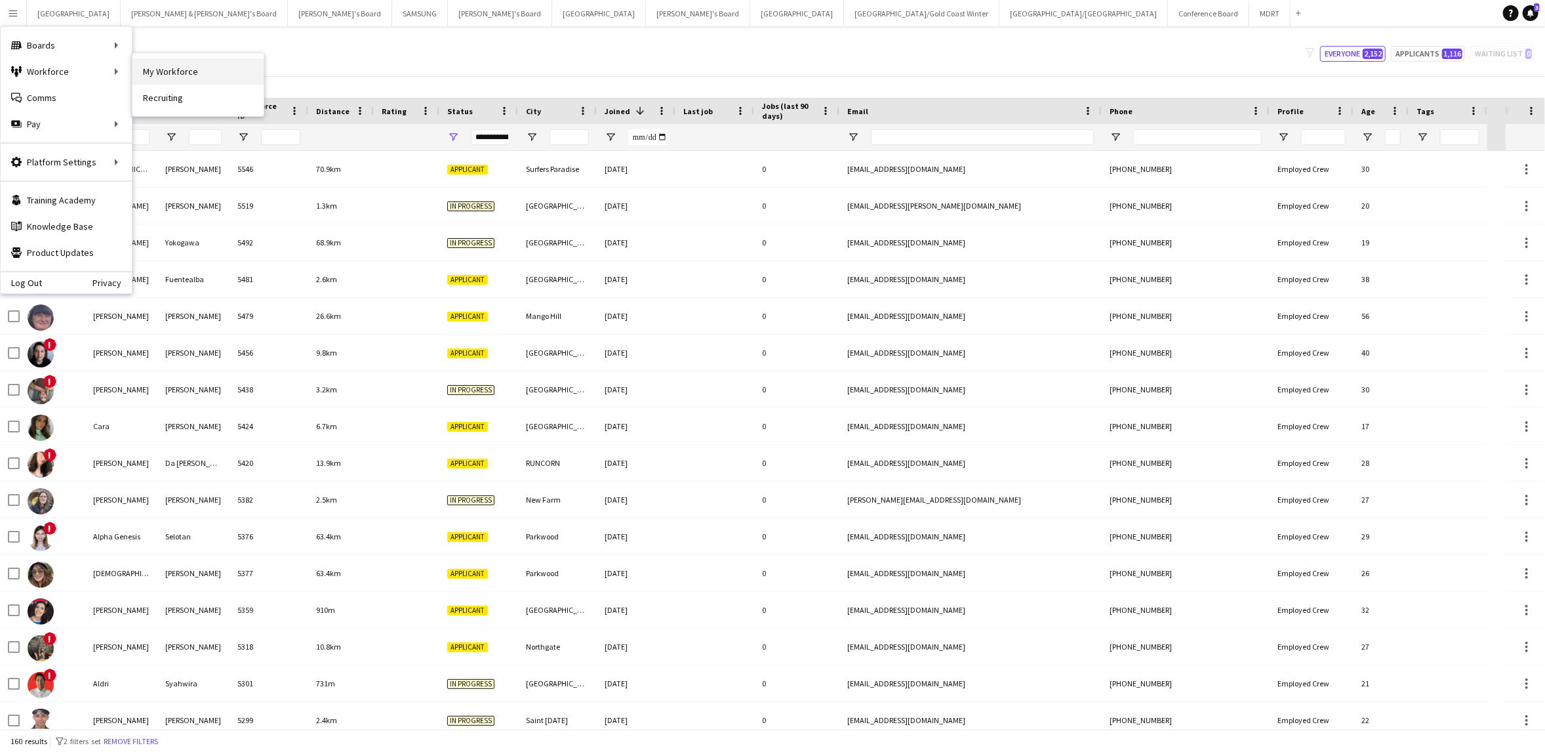
click at [209, 71] on link "My Workforce" at bounding box center [197, 71] width 131 height 26
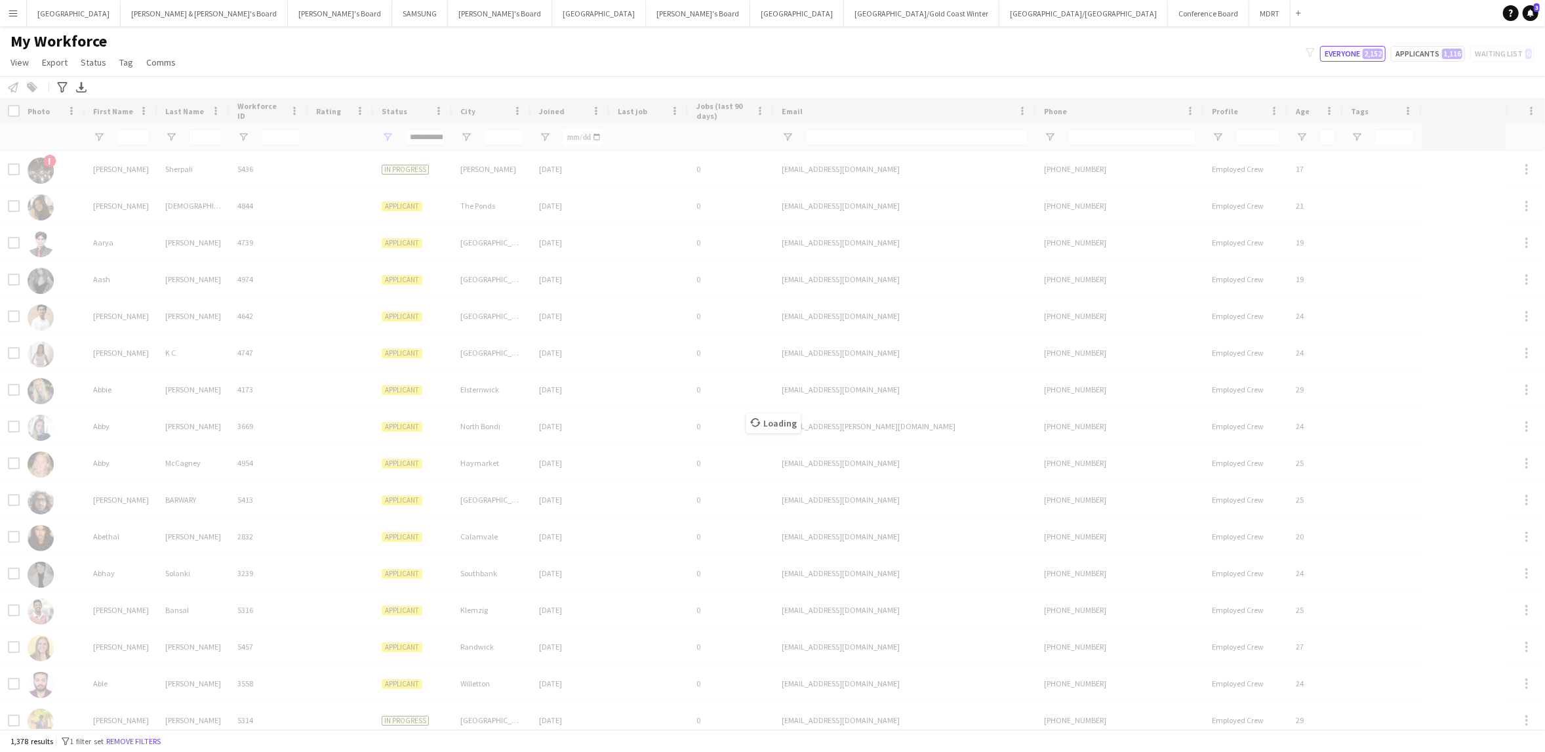
type input "**********"
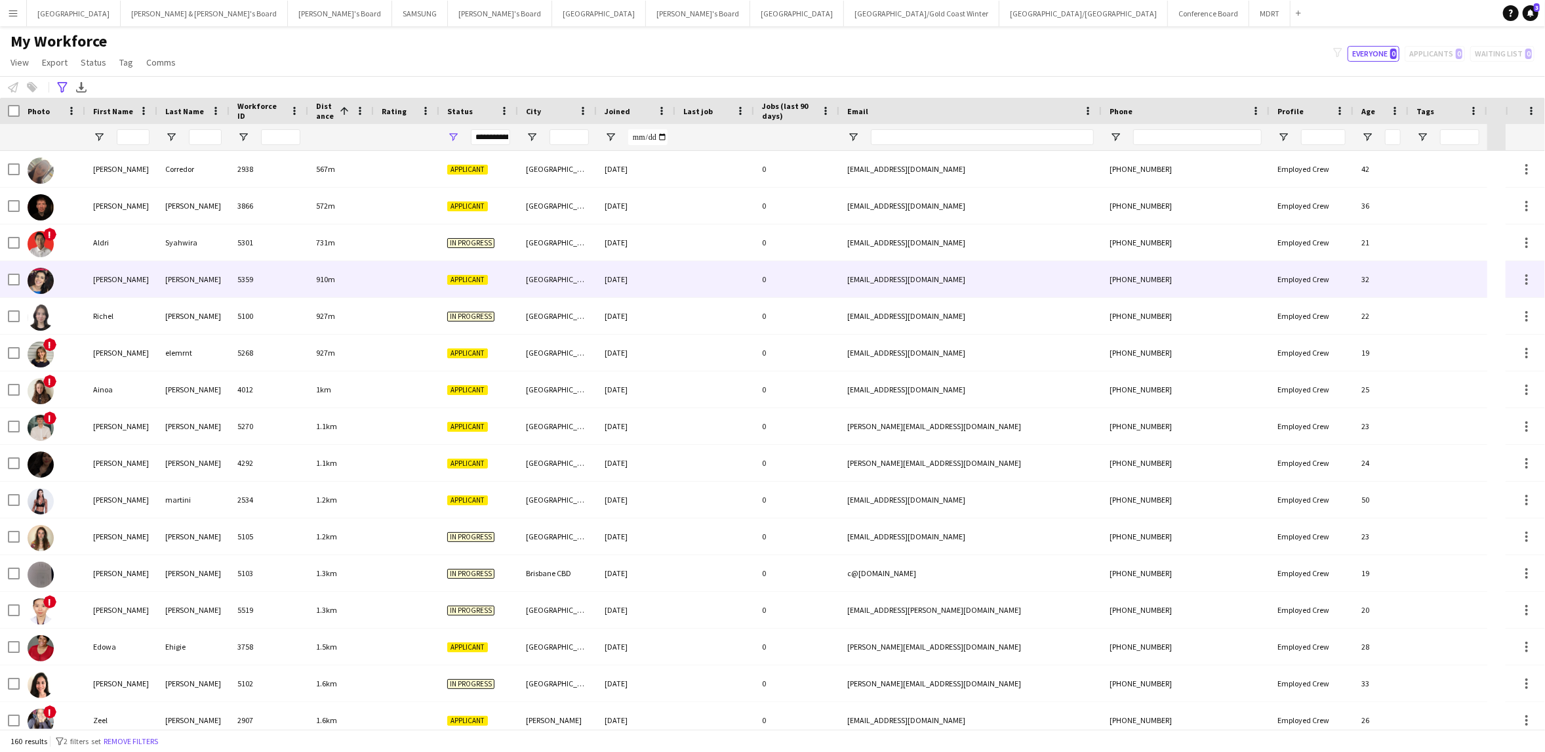
click at [163, 285] on div "[PERSON_NAME]" at bounding box center [193, 279] width 72 height 36
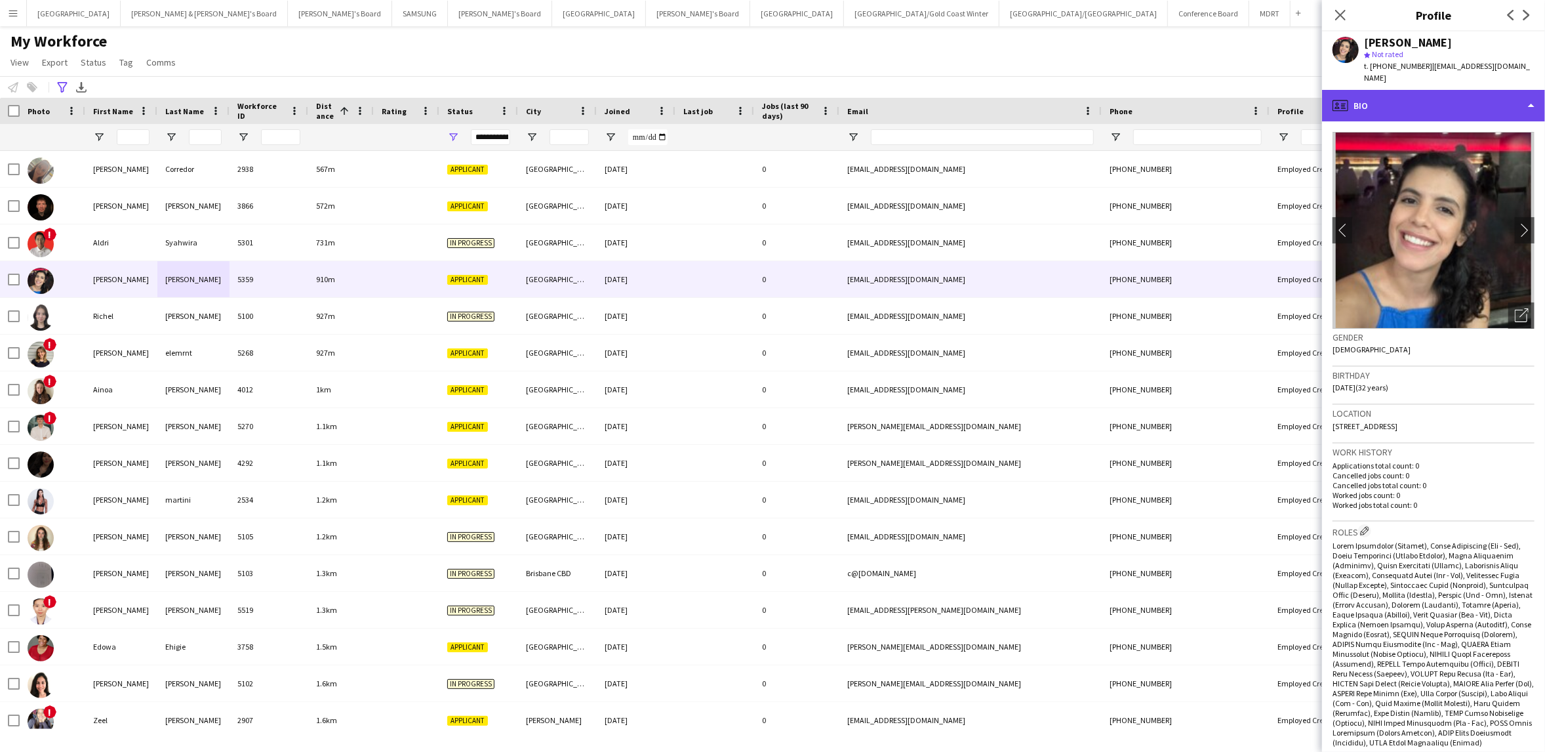
drag, startPoint x: 1510, startPoint y: 91, endPoint x: 1508, endPoint y: 98, distance: 7.5
click at [1510, 91] on div "profile Bio" at bounding box center [1433, 105] width 223 height 31
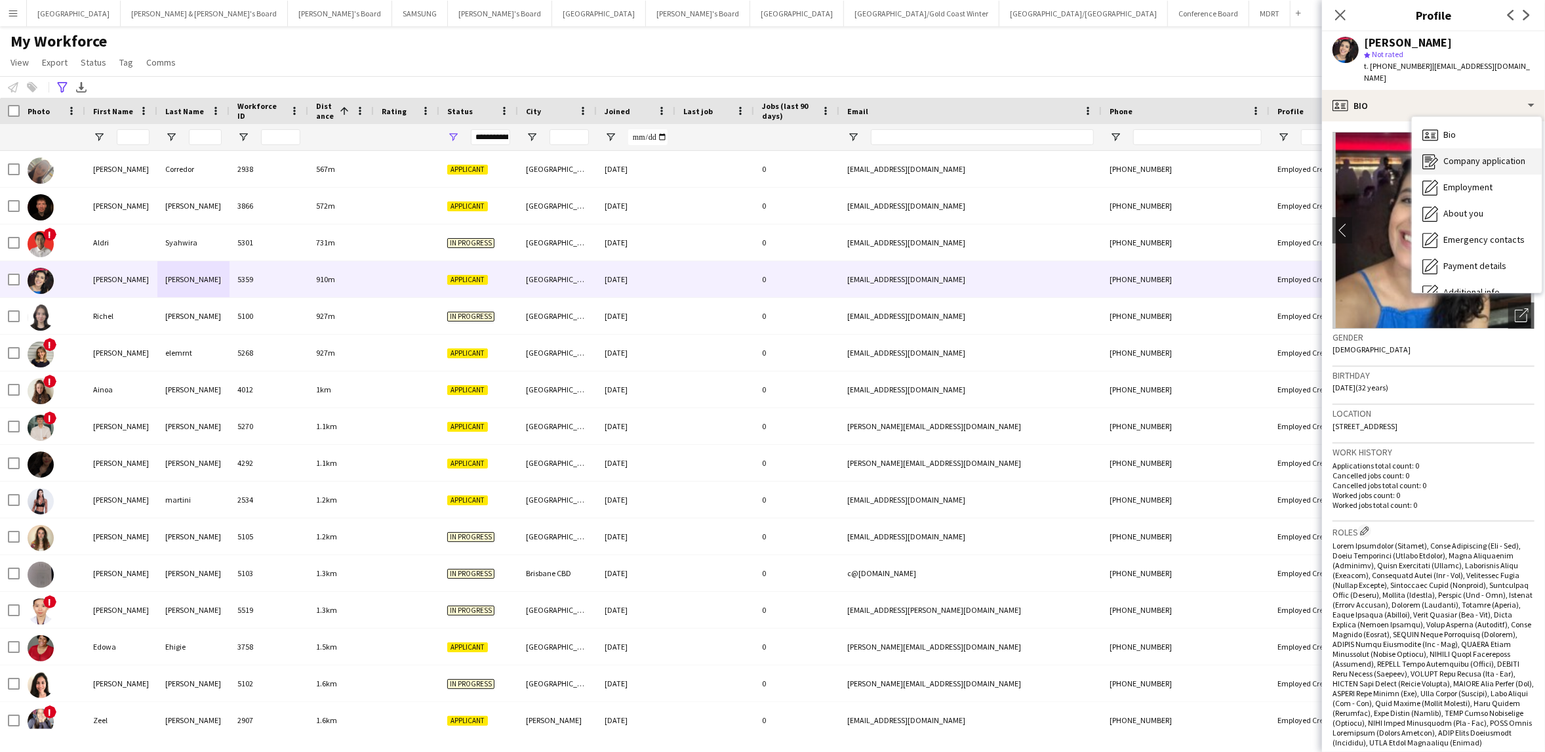
click at [1503, 155] on span "Company application" at bounding box center [1484, 161] width 82 height 12
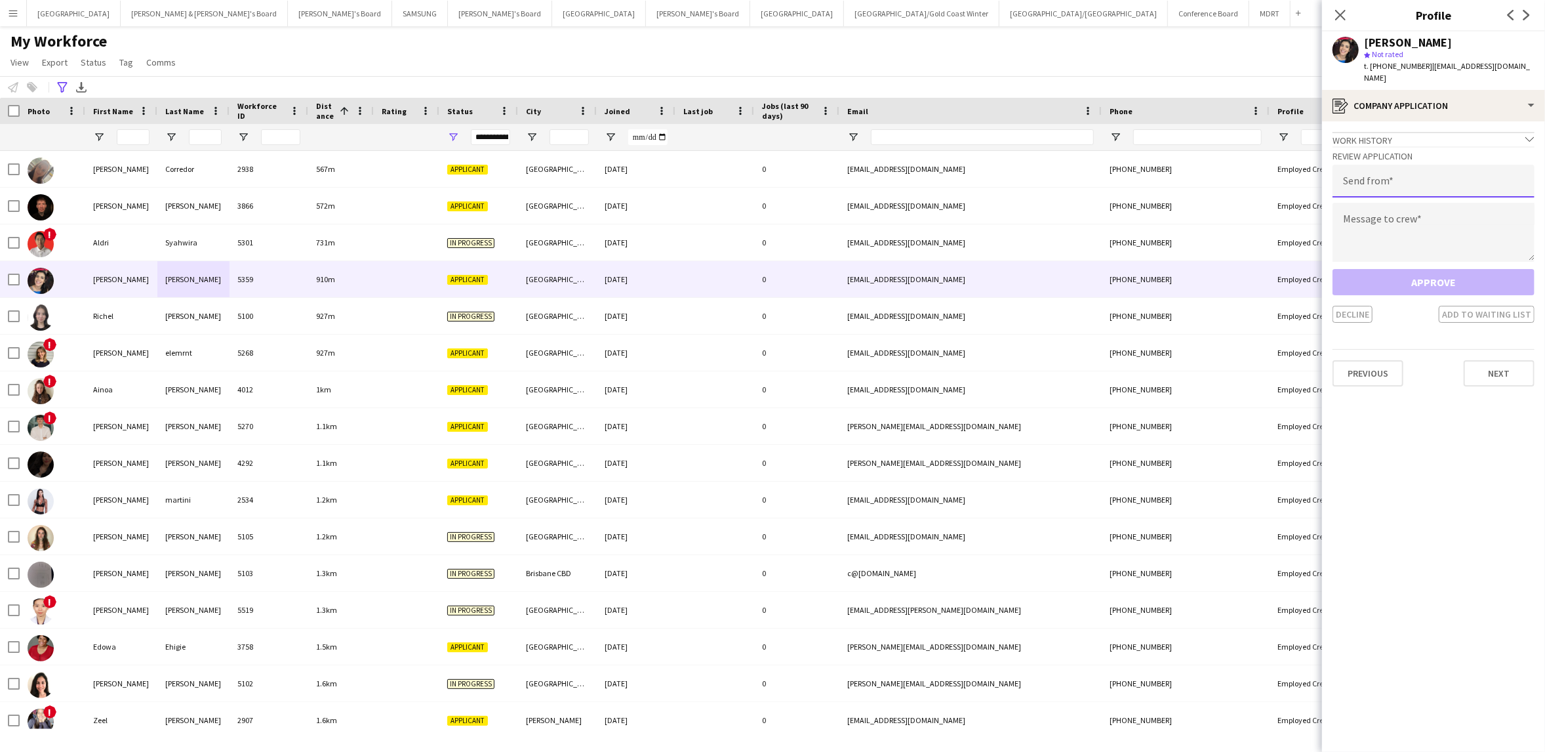
click at [1375, 173] on input "email" at bounding box center [1434, 181] width 202 height 33
type input "**********"
click at [1382, 205] on textarea at bounding box center [1434, 232] width 202 height 59
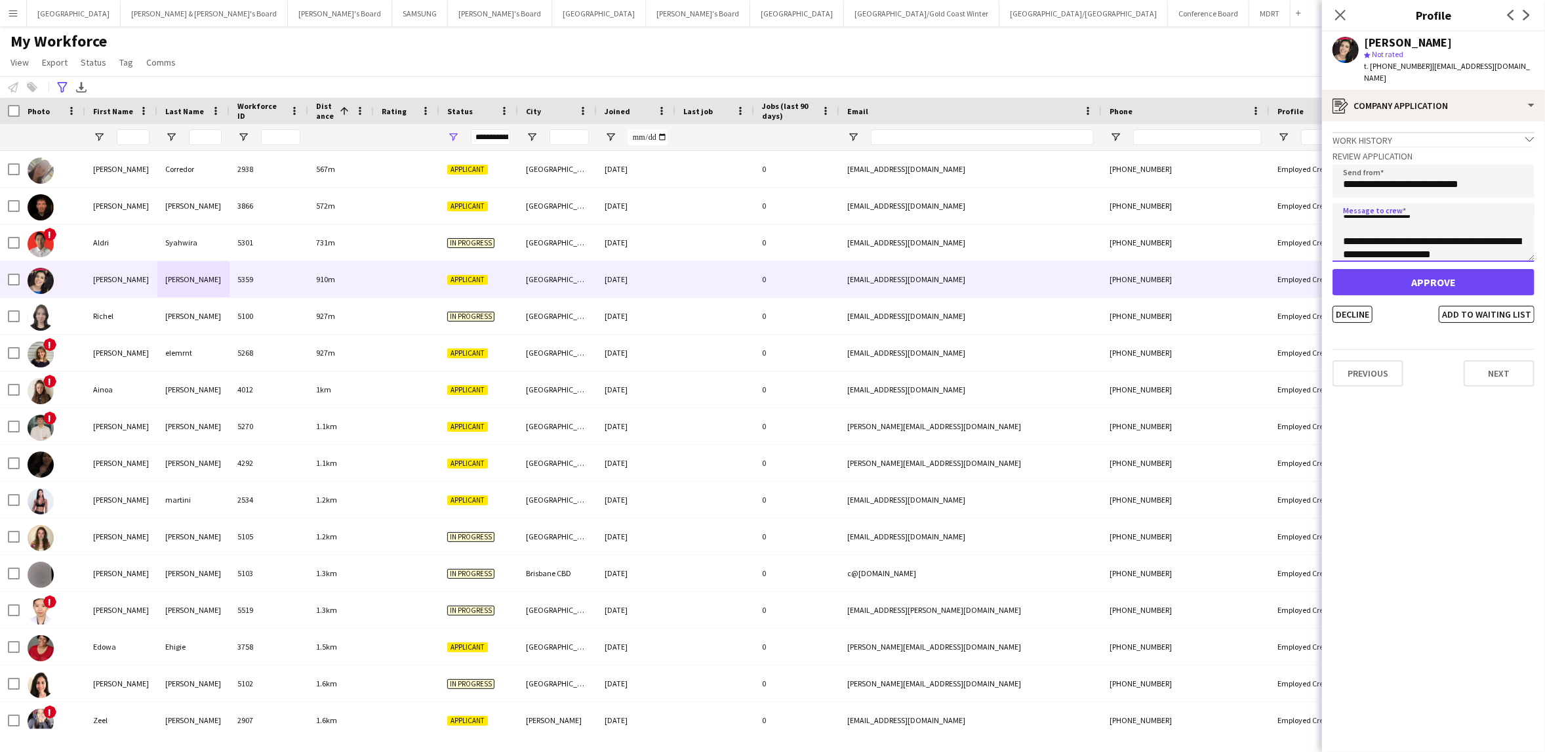
type textarea "**********"
click at [1422, 273] on button "Approve" at bounding box center [1434, 282] width 202 height 26
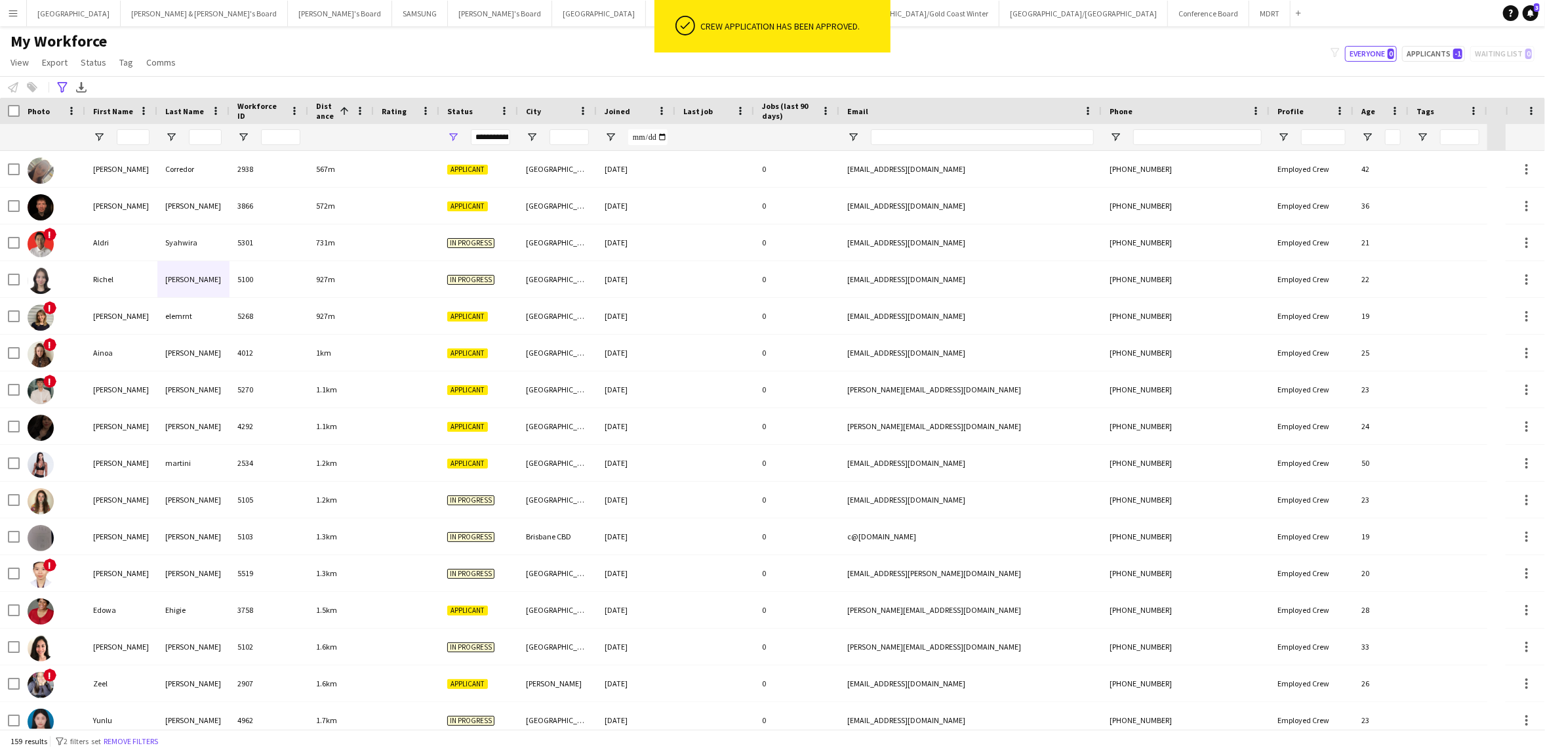
drag, startPoint x: 1016, startPoint y: 41, endPoint x: 961, endPoint y: 42, distance: 54.4
click at [1016, 41] on div "My Workforce View Views Default view New view Update view Delete view Edit name…" at bounding box center [772, 53] width 1545 height 45
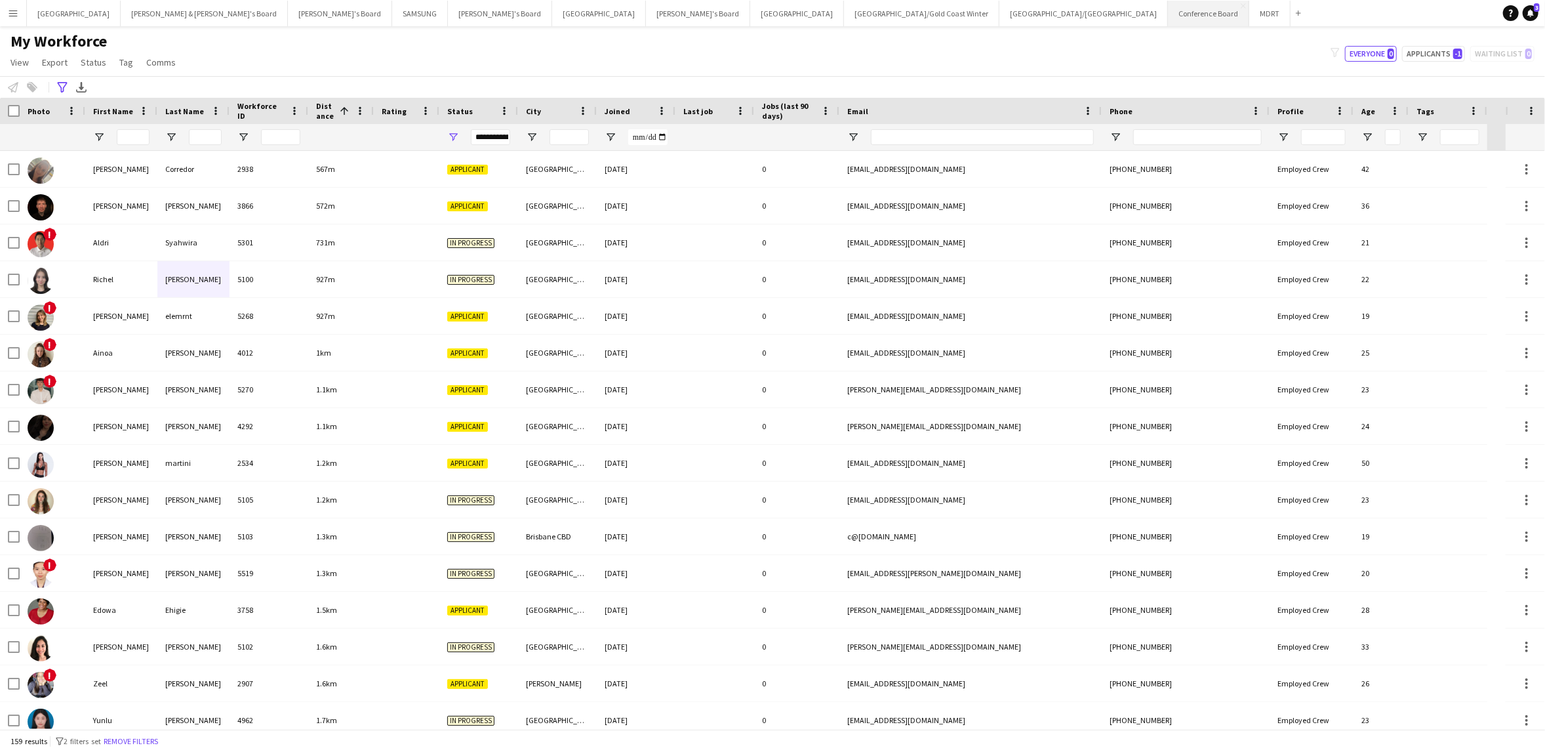
click at [1168, 14] on button "Conference Board Close" at bounding box center [1208, 14] width 81 height 26
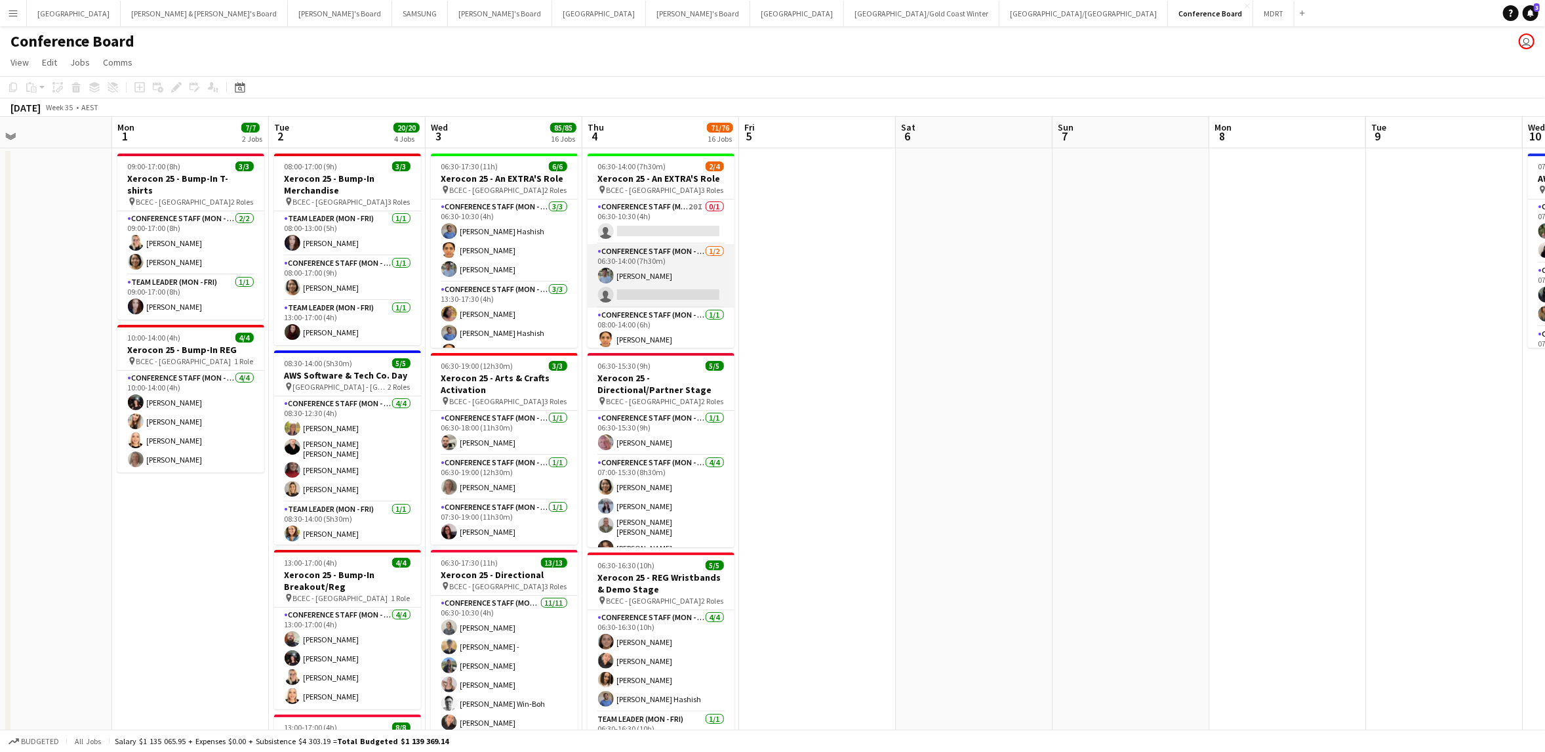
click at [663, 293] on app-card-role "Conference Staff (Mon - Fri) [DATE] 06:30-14:00 (7h30m) [PERSON_NAME] single-ne…" at bounding box center [661, 276] width 147 height 64
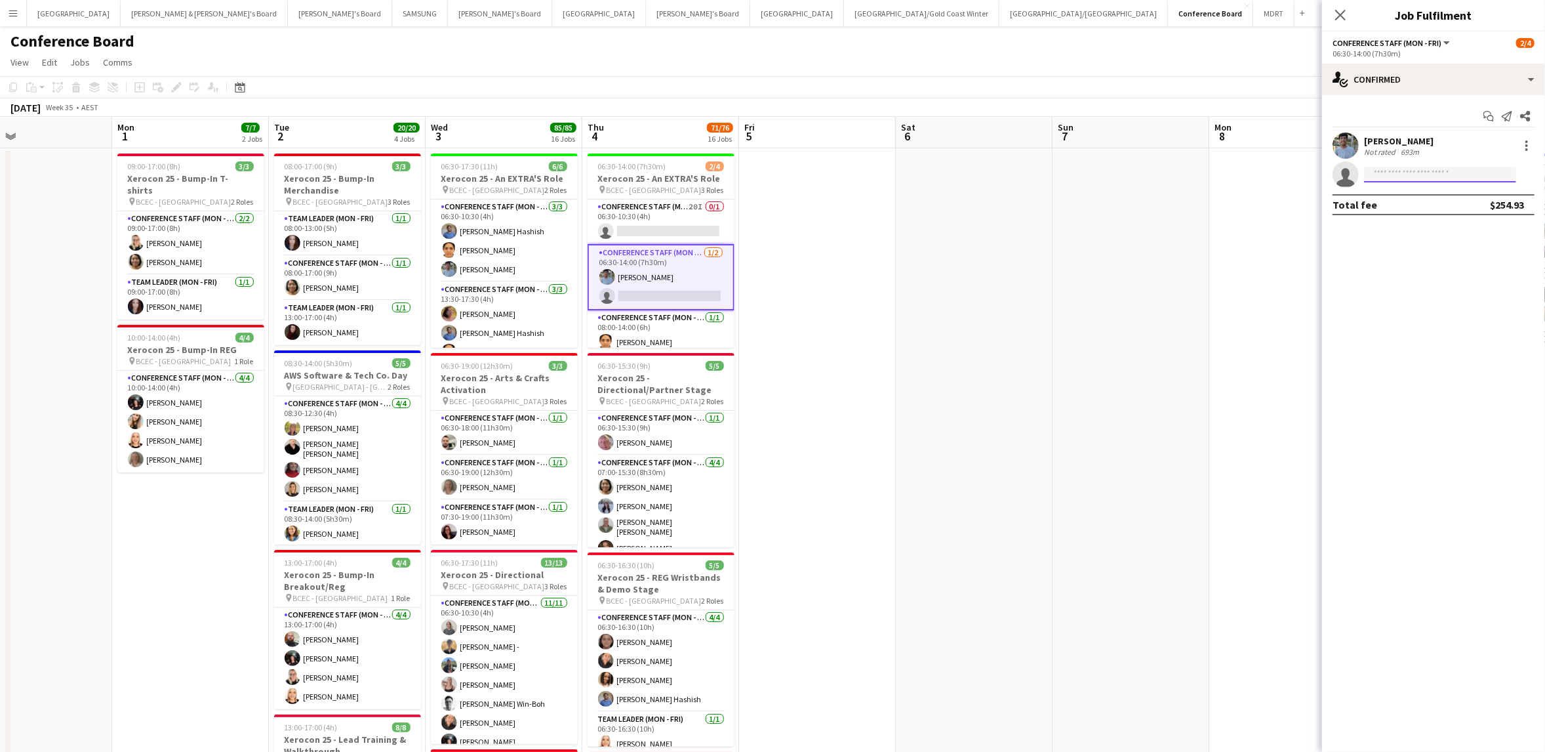
click at [1385, 174] on input at bounding box center [1440, 175] width 152 height 16
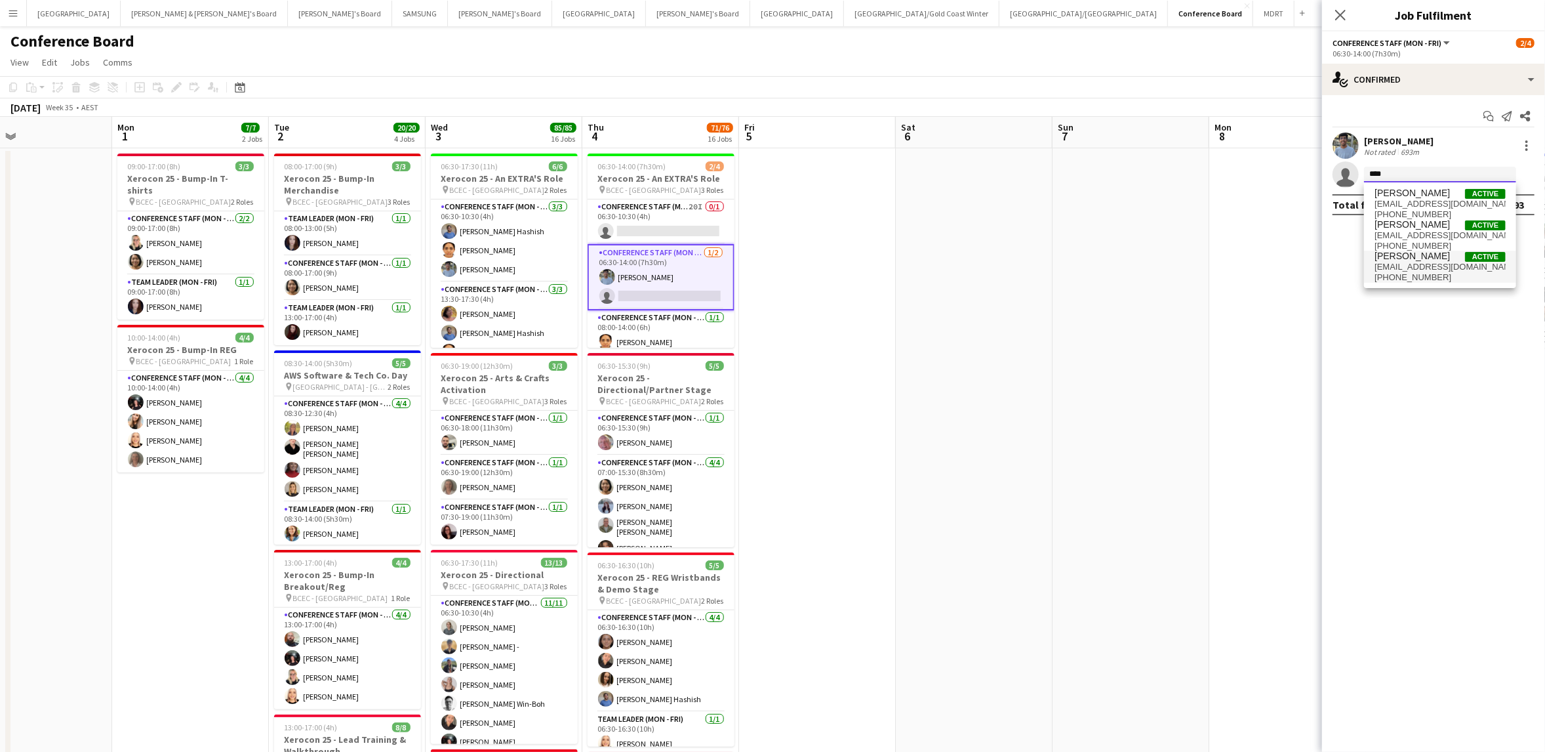
type input "****"
click at [1409, 258] on span "[PERSON_NAME]" at bounding box center [1412, 256] width 75 height 11
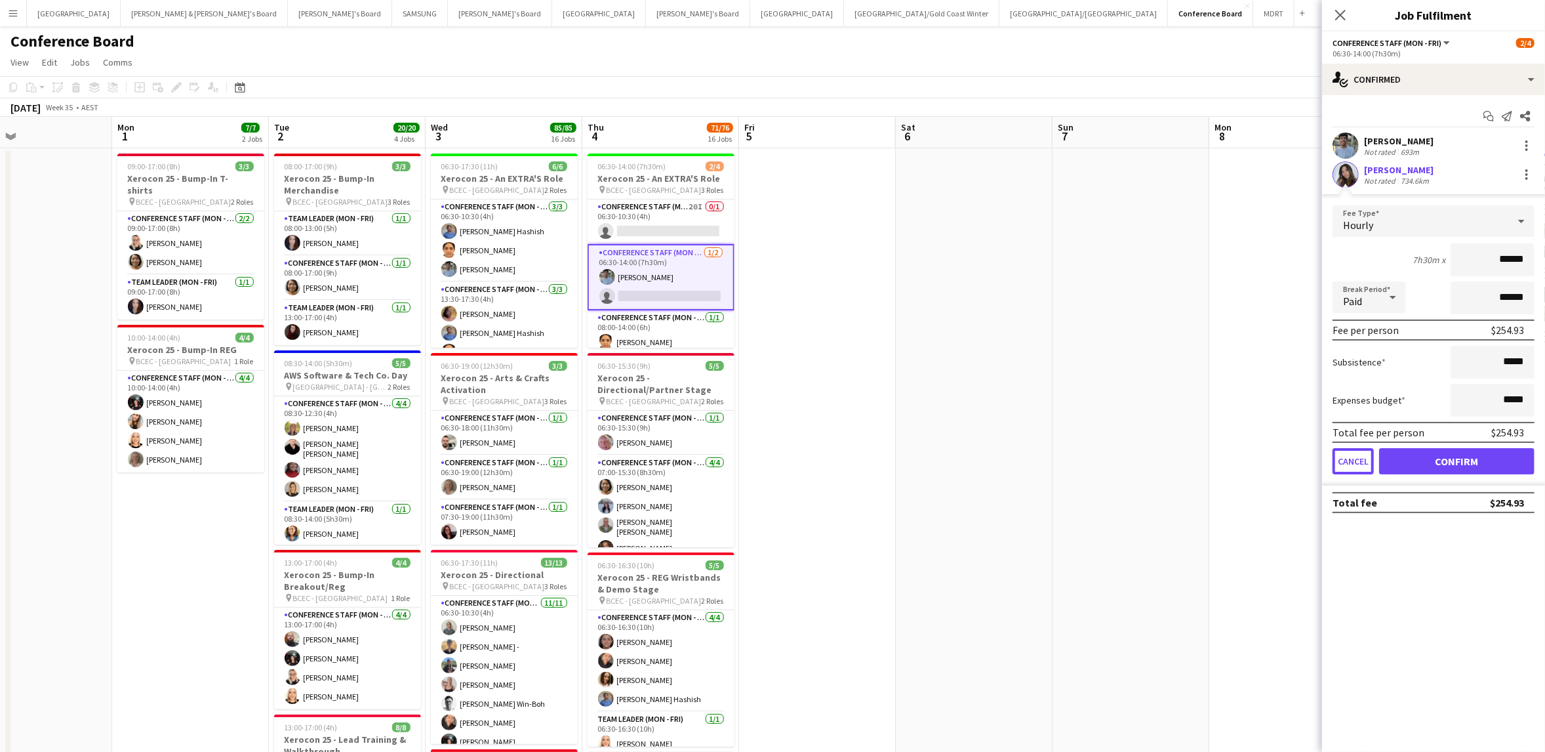
drag, startPoint x: 1354, startPoint y: 465, endPoint x: 1344, endPoint y: 451, distance: 16.9
click at [1354, 464] on button "Cancel" at bounding box center [1353, 461] width 41 height 26
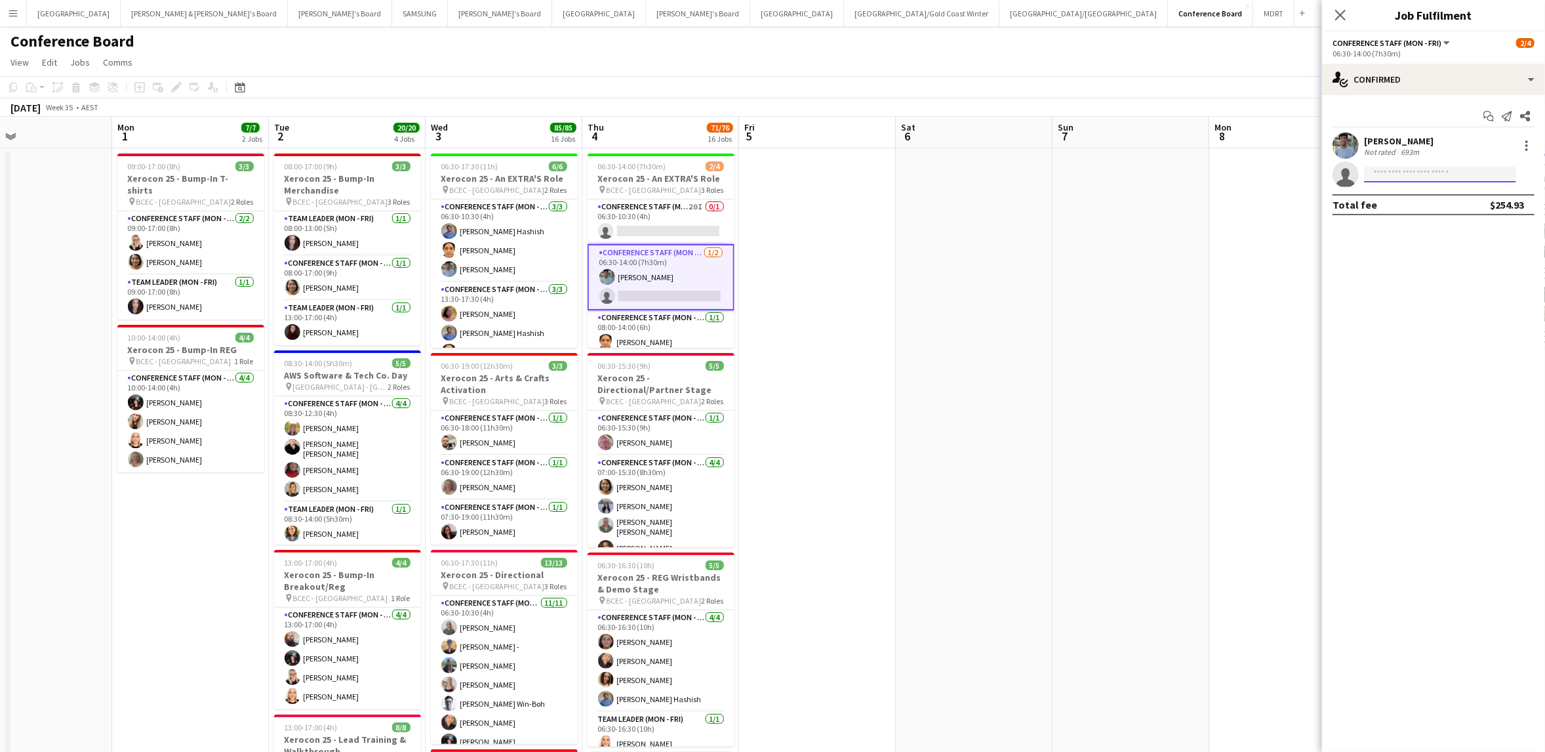
click at [1385, 172] on input at bounding box center [1440, 175] width 152 height 16
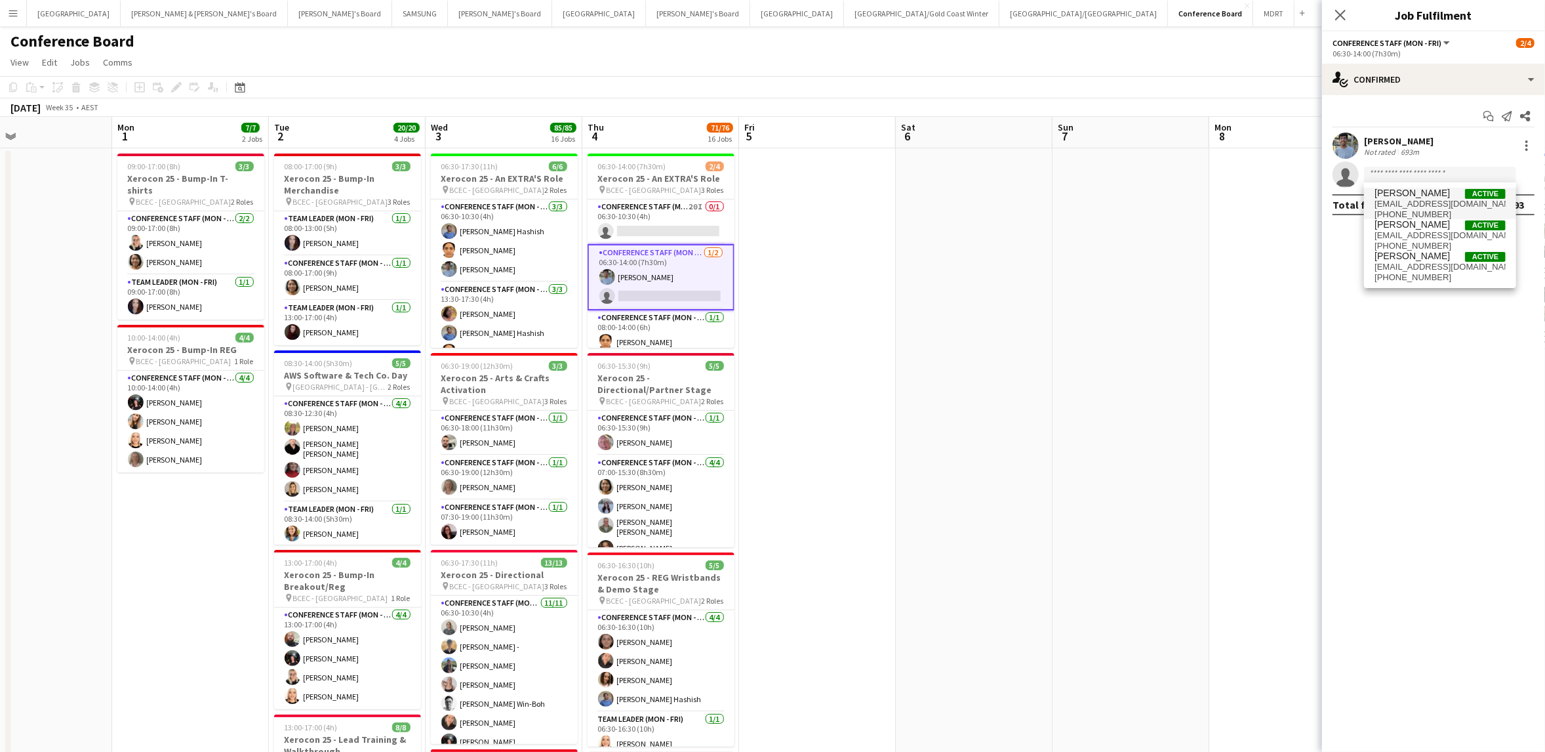
click at [1400, 197] on span "[PERSON_NAME]" at bounding box center [1412, 193] width 75 height 11
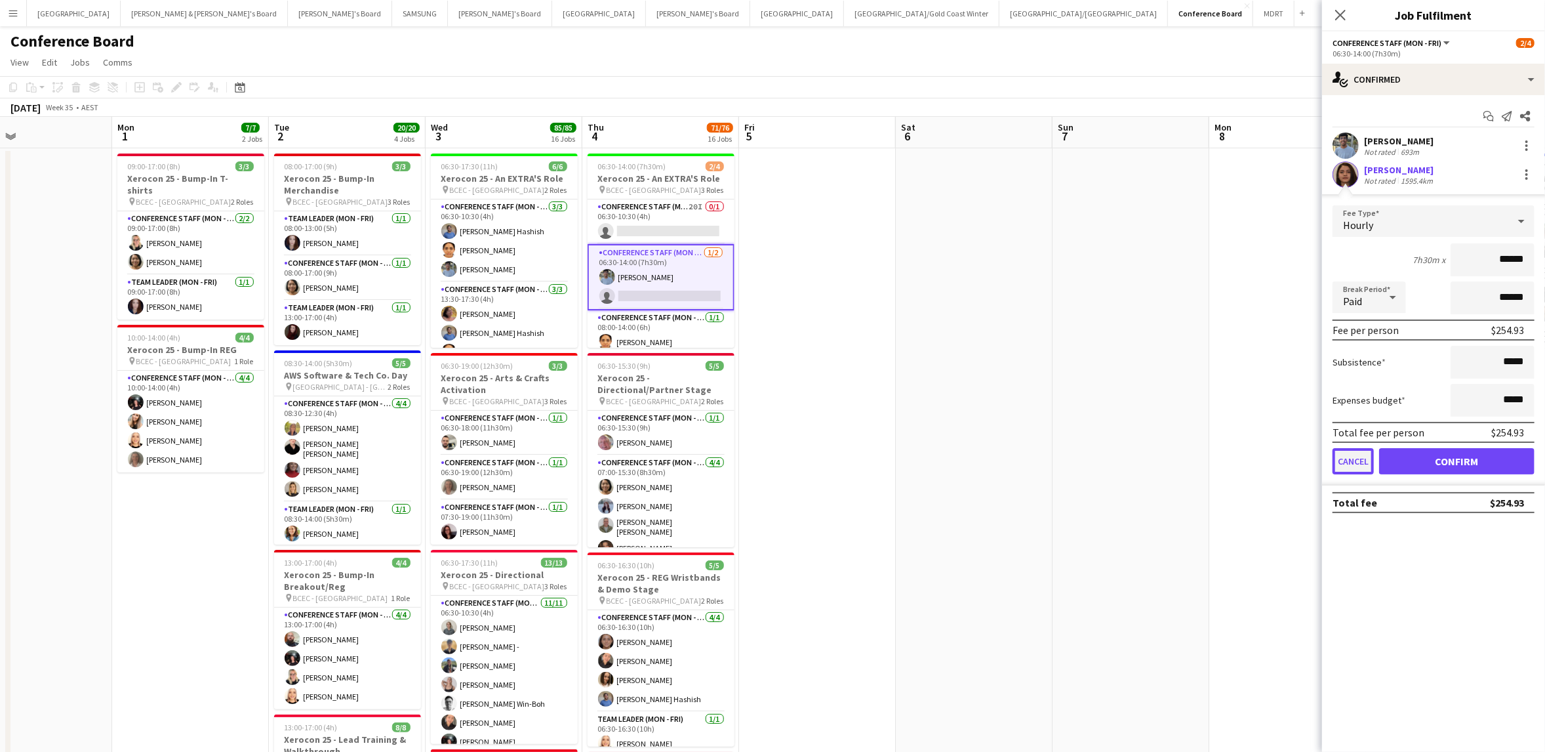
click at [1352, 456] on button "Cancel" at bounding box center [1353, 461] width 41 height 26
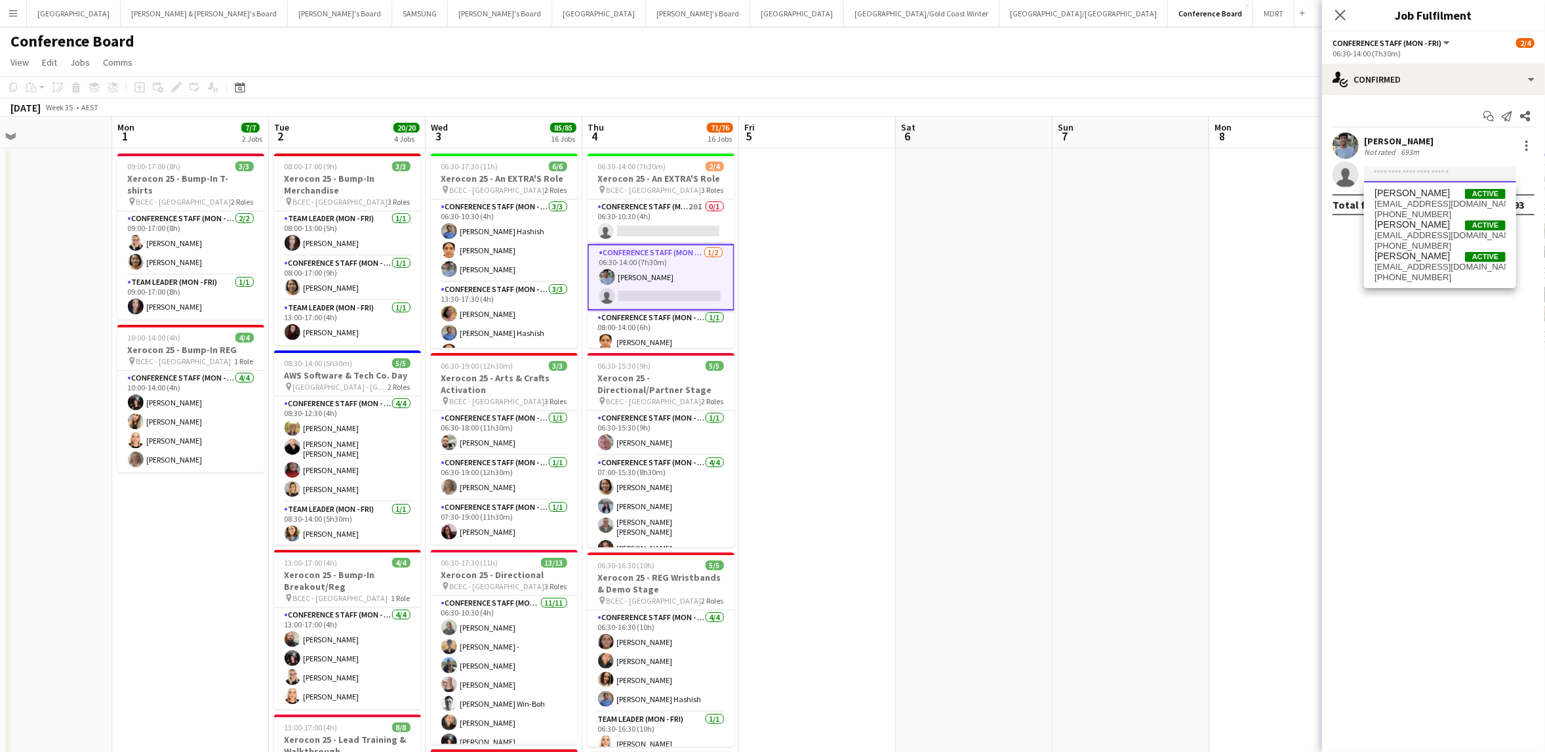
click at [1385, 169] on input at bounding box center [1440, 175] width 152 height 16
type input "***"
click at [1398, 233] on span "[EMAIL_ADDRESS][DOMAIN_NAME]" at bounding box center [1440, 235] width 131 height 10
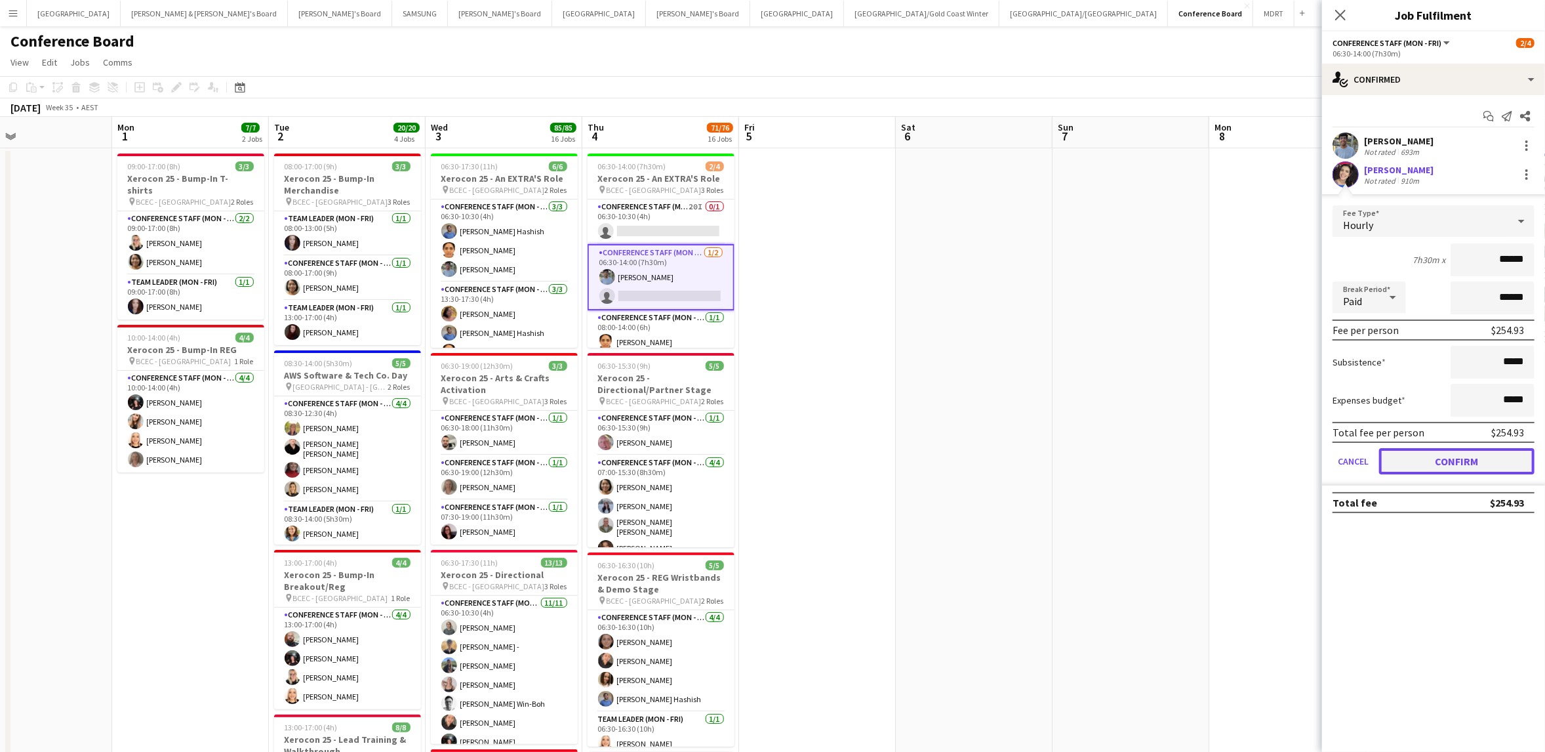
click at [1480, 455] on button "Confirm" at bounding box center [1456, 461] width 155 height 26
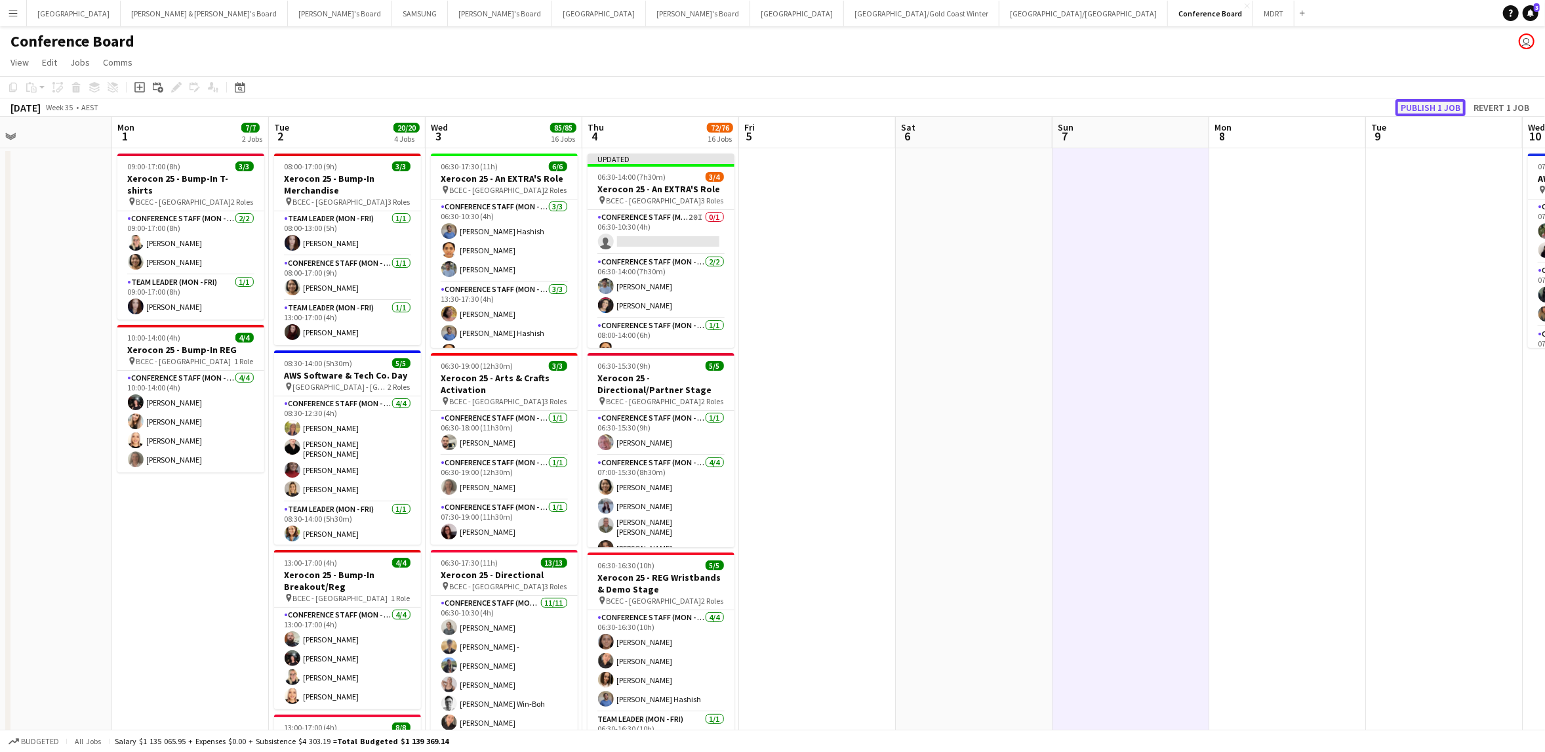
click at [1430, 104] on button "Publish 1 job" at bounding box center [1431, 107] width 70 height 17
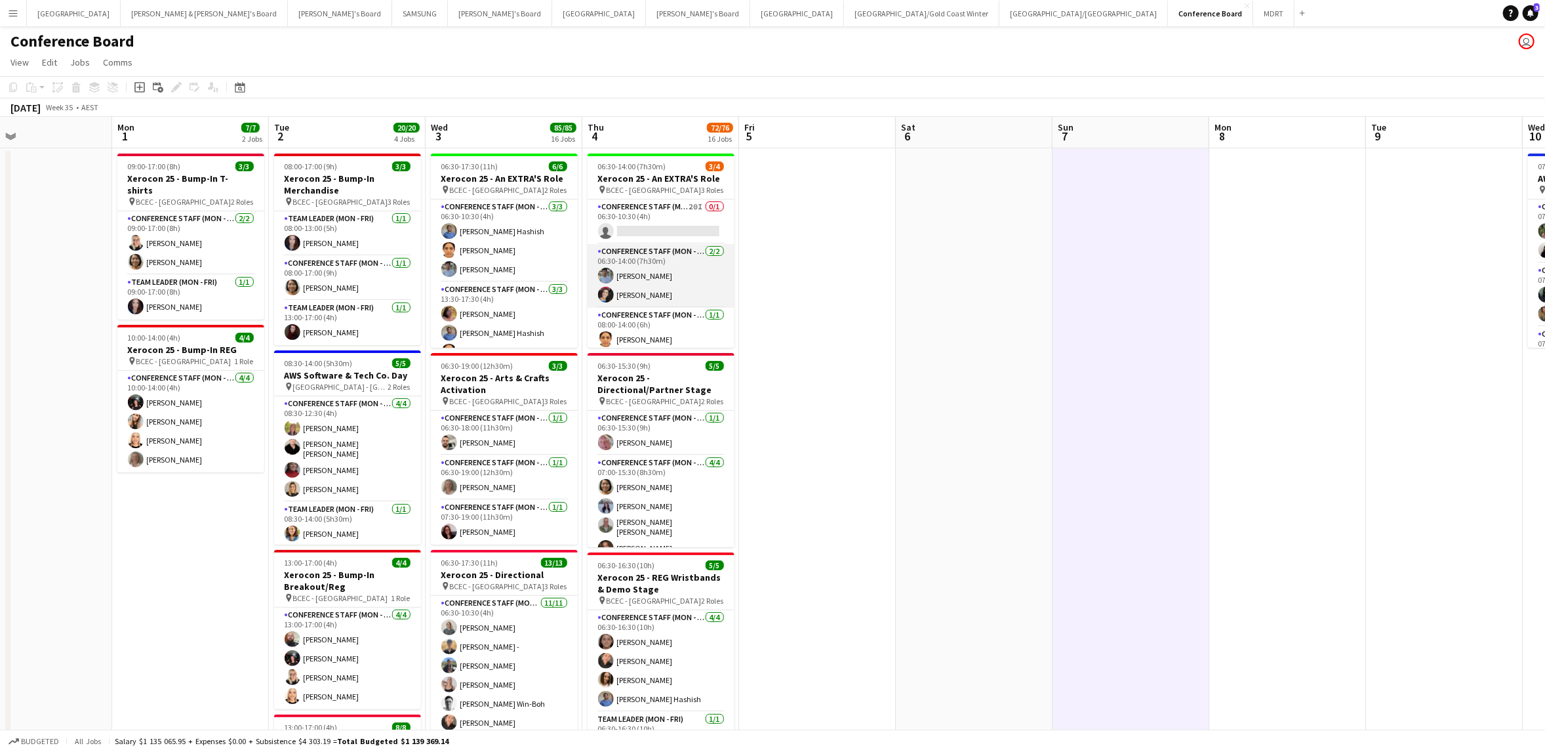
click at [643, 292] on app-card-role "Conference Staff (Mon - Fri) [DATE] 06:30-14:00 (7h30m) [PERSON_NAME] [PERSON_N…" at bounding box center [661, 276] width 147 height 64
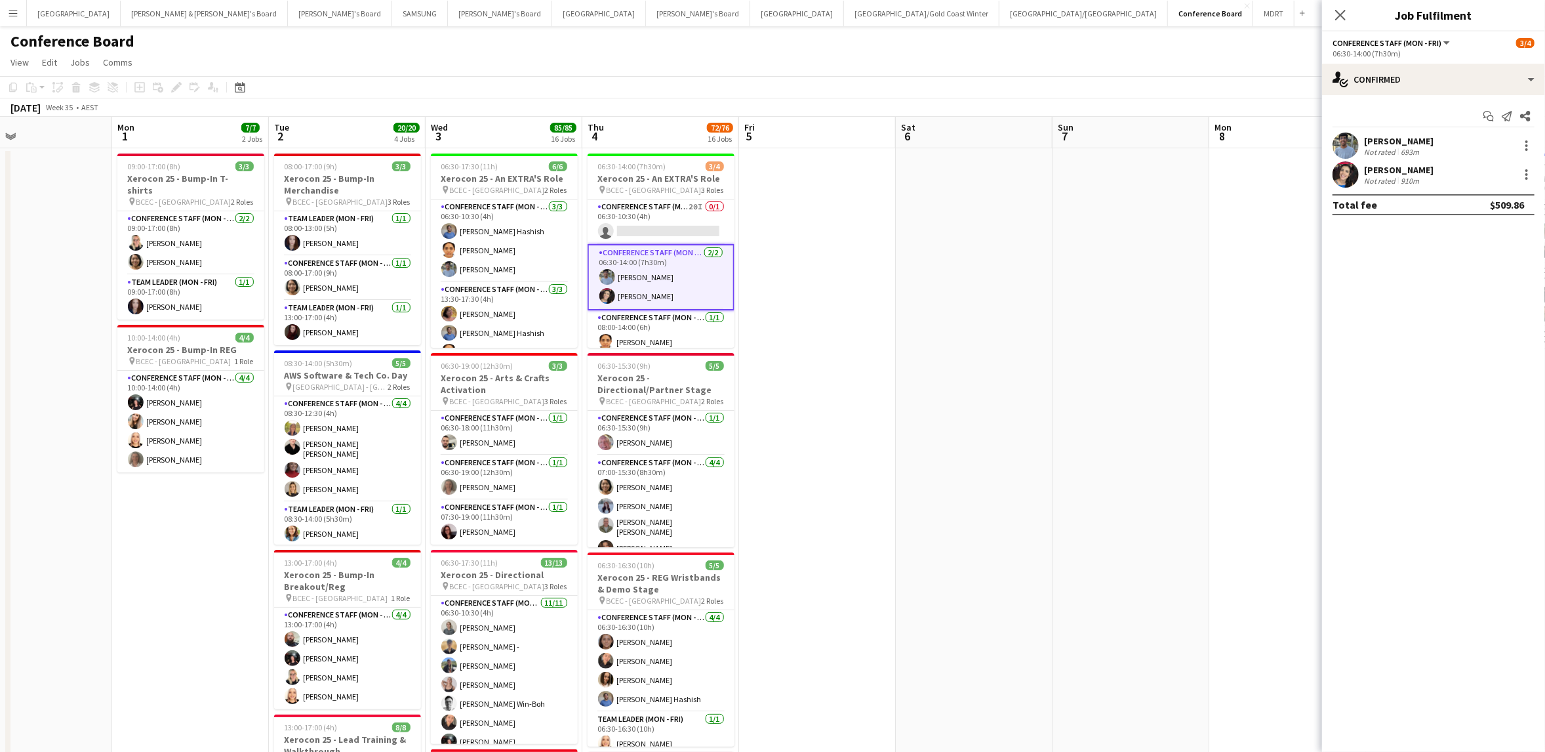
click at [1346, 169] on app-user-avatar at bounding box center [1346, 174] width 26 height 26
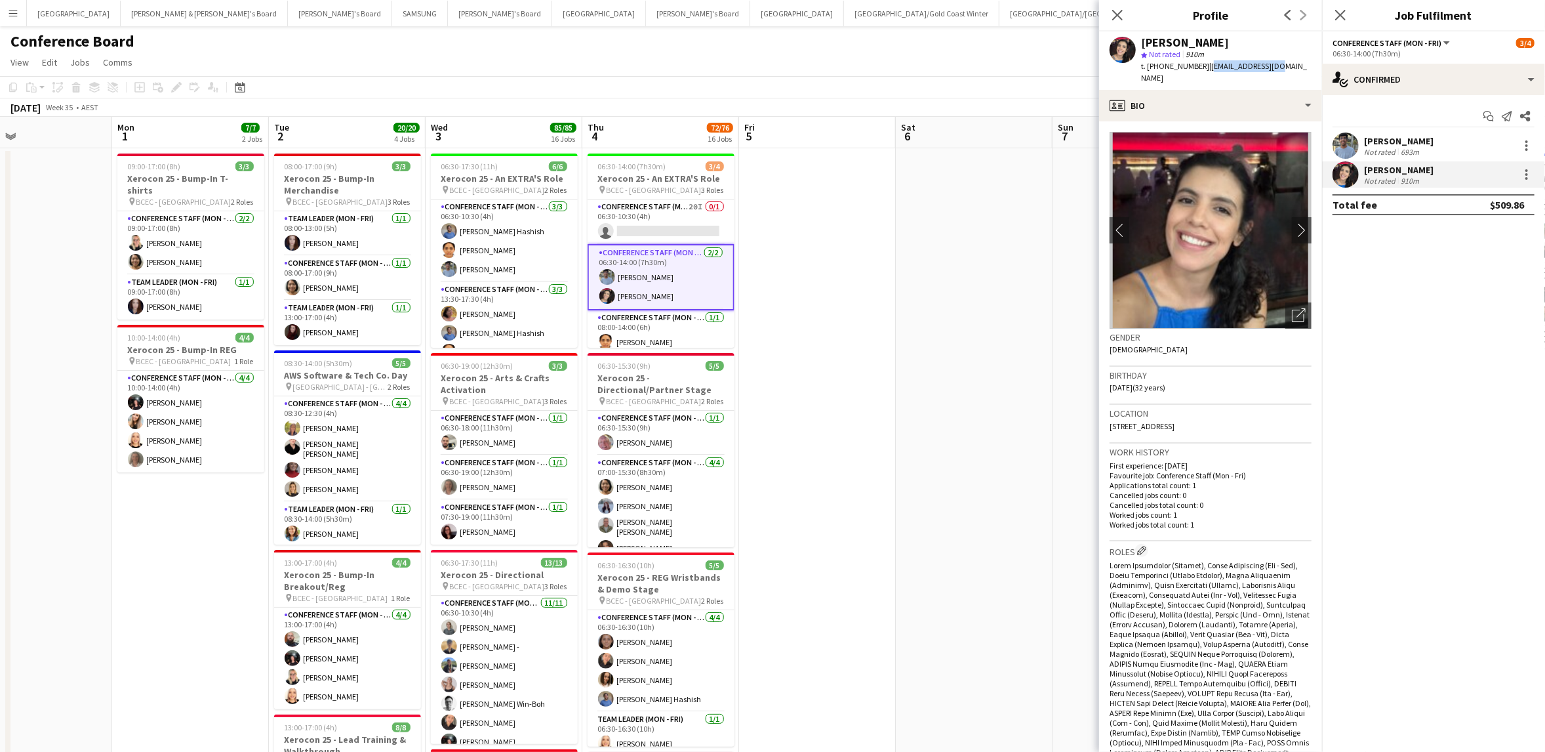
drag, startPoint x: 1200, startPoint y: 66, endPoint x: 1264, endPoint y: 66, distance: 64.3
click at [1264, 66] on div "t. [PHONE_NUMBER] | [EMAIL_ADDRESS][DOMAIN_NAME]" at bounding box center [1226, 72] width 171 height 24
copy span "[EMAIL_ADDRESS][DOMAIN_NAME]"
click at [658, 273] on app-card-role "Conference Staff (Mon - Fri) [DATE] 06:30-14:00 (7h30m) [PERSON_NAME] [PERSON_N…" at bounding box center [661, 277] width 147 height 66
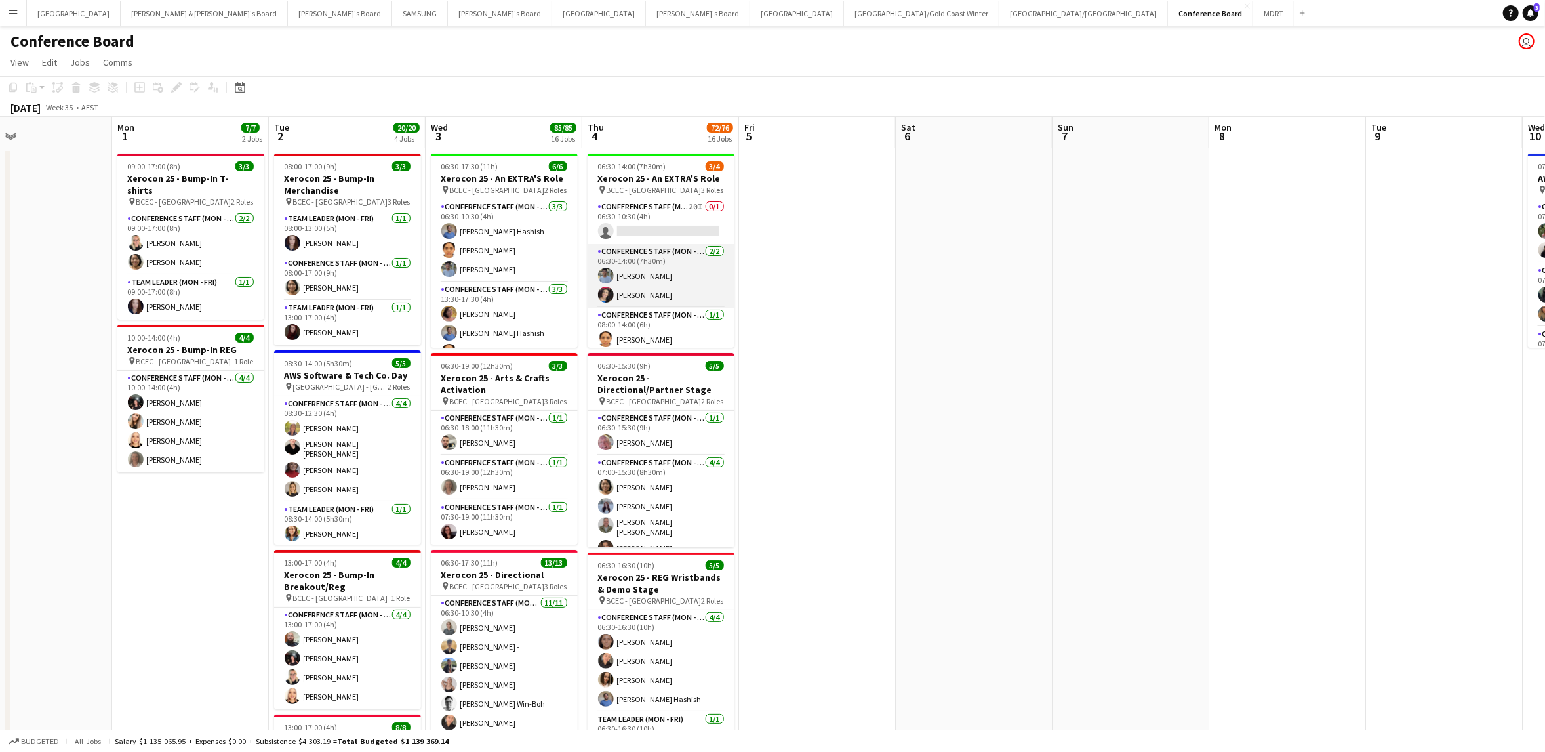
click at [622, 275] on app-card-role "Conference Staff (Mon - Fri) [DATE] 06:30-14:00 (7h30m) [PERSON_NAME] [PERSON_N…" at bounding box center [661, 276] width 147 height 64
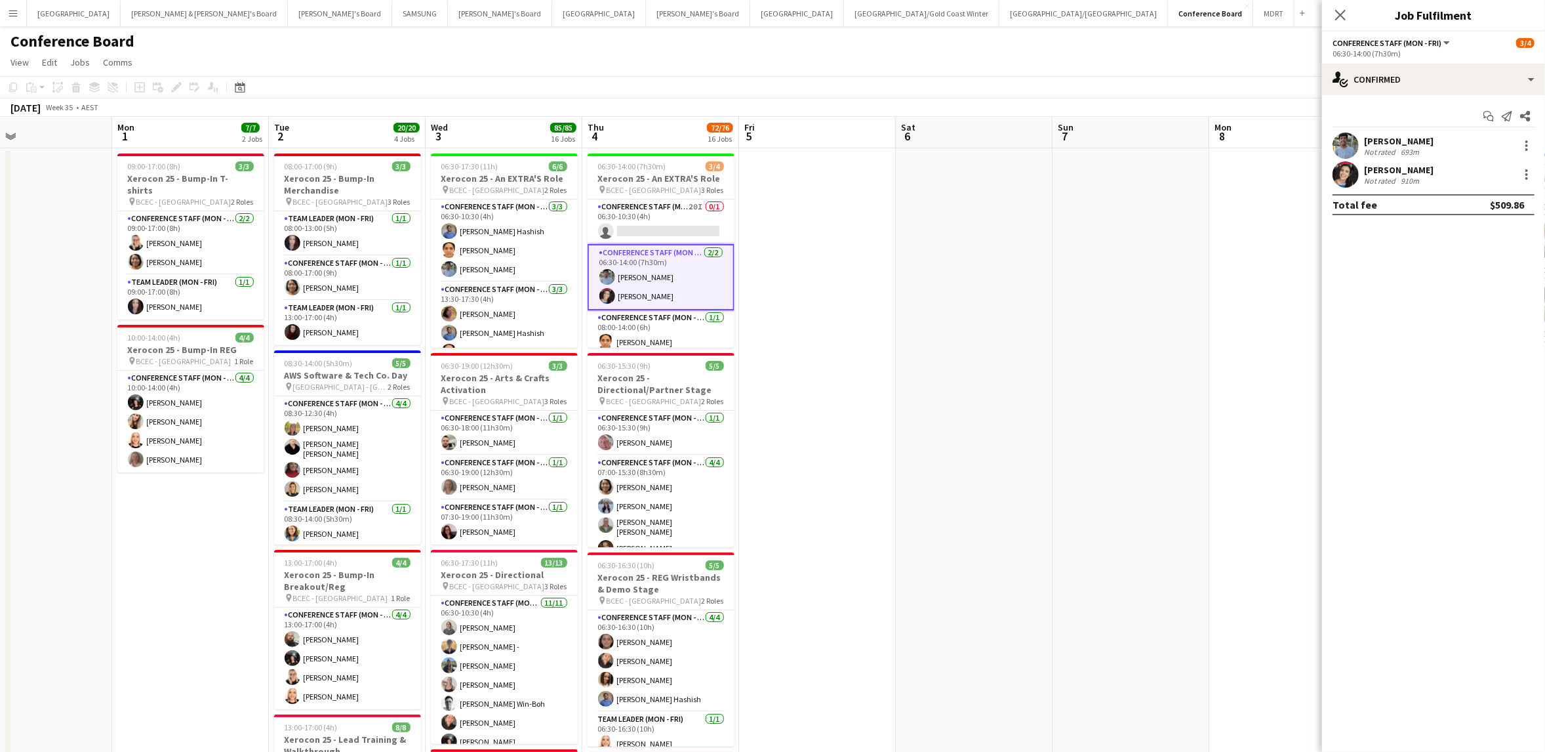
click at [1344, 147] on app-user-avatar at bounding box center [1346, 145] width 26 height 26
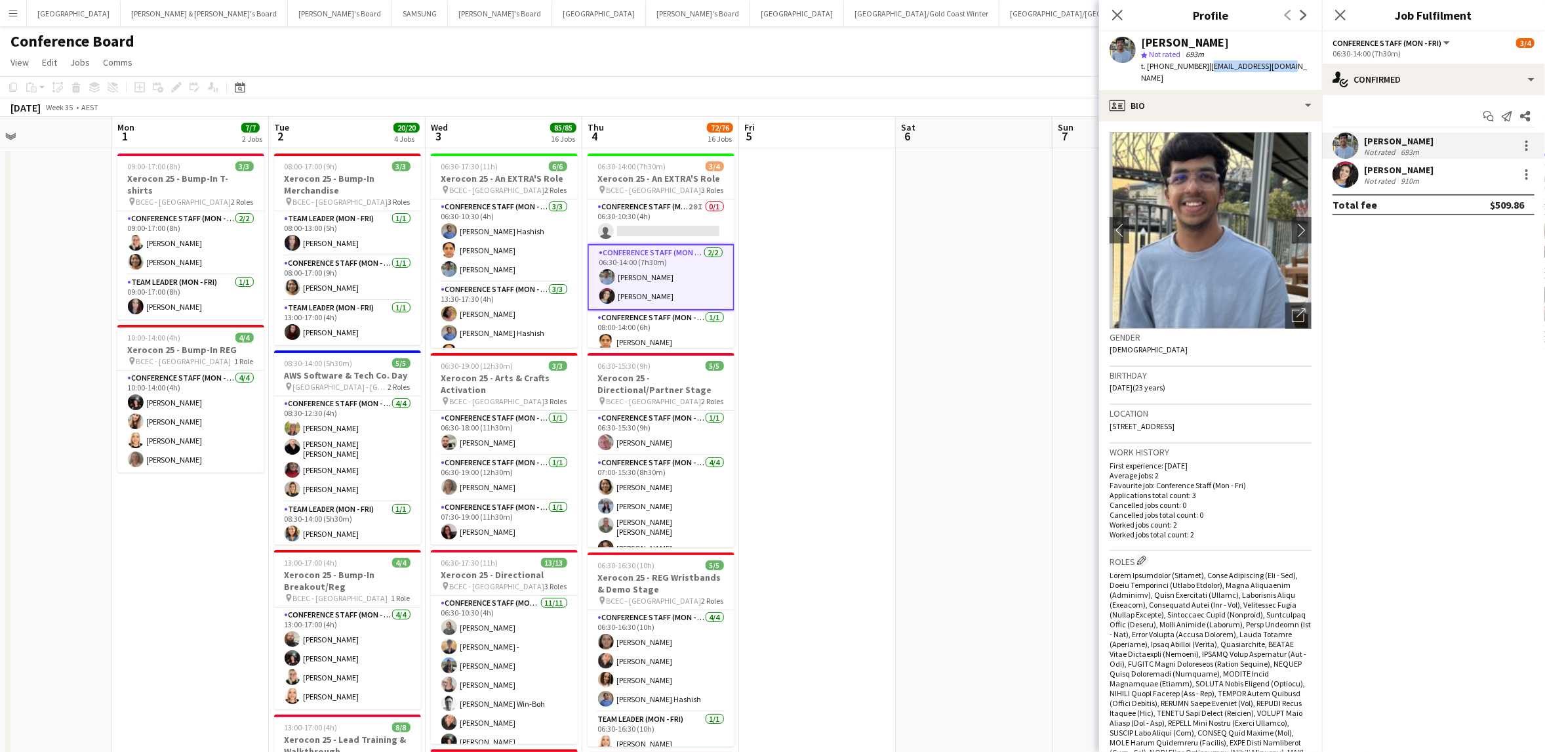
drag, startPoint x: 1200, startPoint y: 66, endPoint x: 1278, endPoint y: 64, distance: 77.4
click at [1278, 64] on div "[PERSON_NAME] star Not rated 693m t. [PHONE_NUMBER] | [EMAIL_ADDRESS][DOMAIN_NA…" at bounding box center [1210, 60] width 223 height 58
copy span "[EMAIL_ADDRESS][DOMAIN_NAME]"
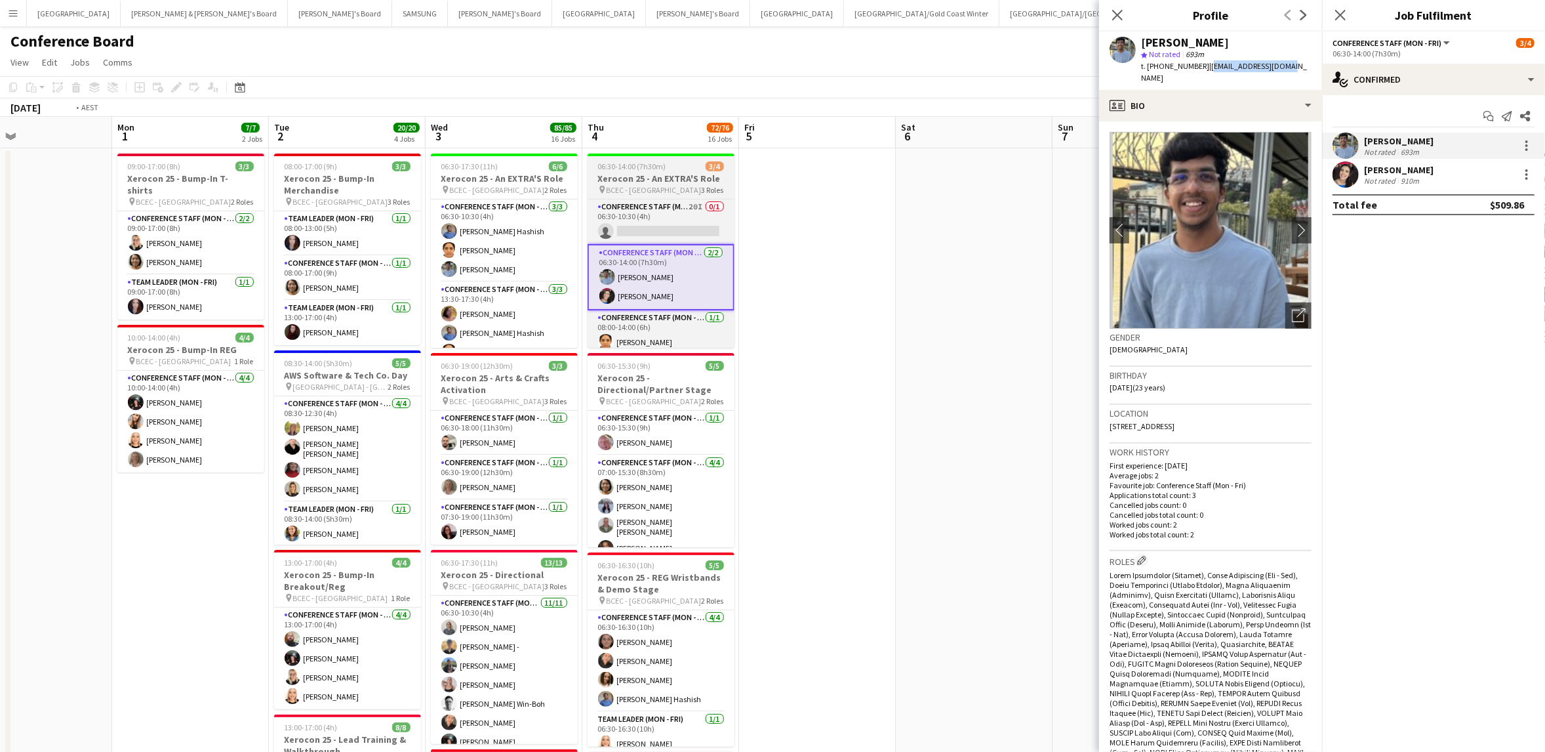
scroll to position [0, 515]
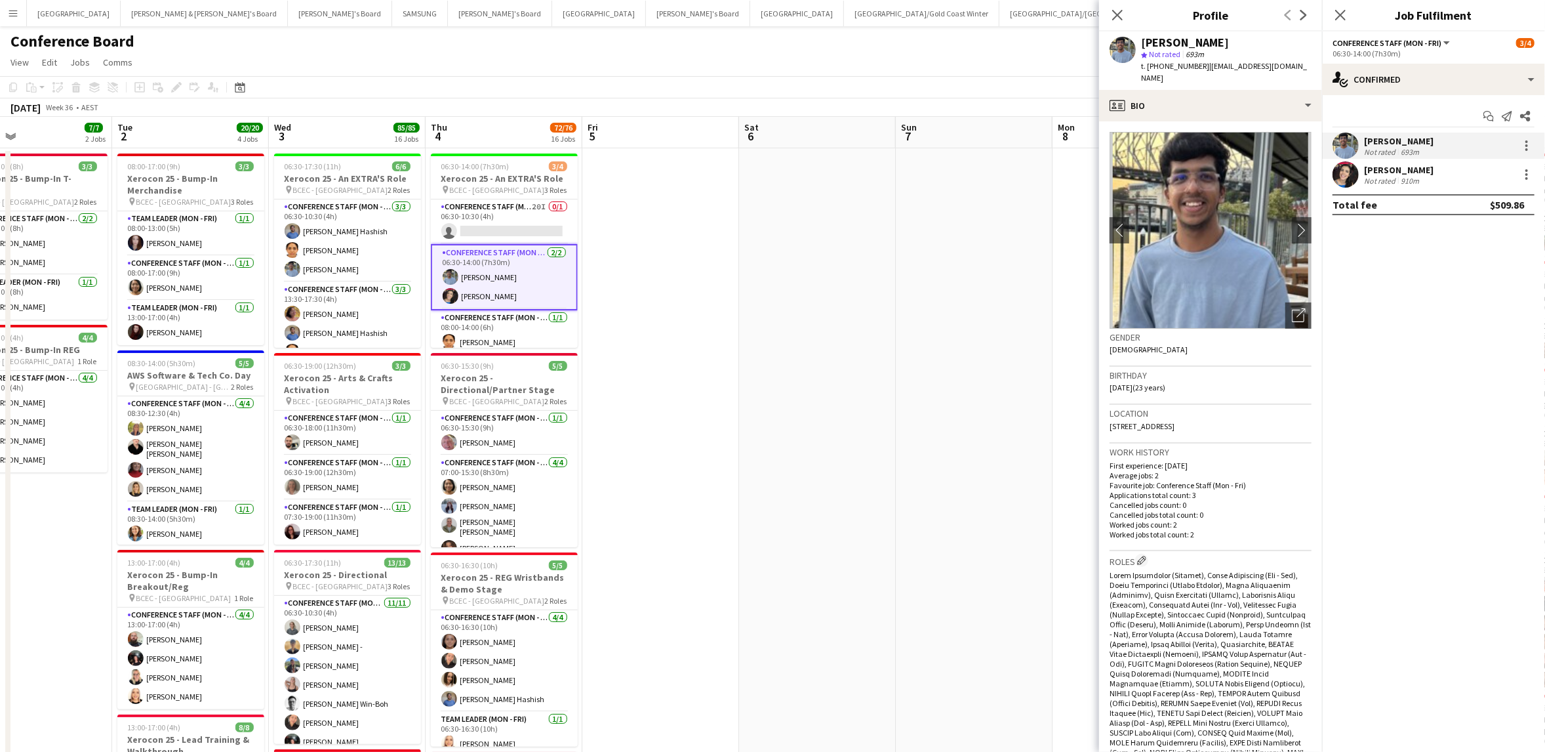
click at [1349, 174] on app-user-avatar at bounding box center [1346, 174] width 26 height 26
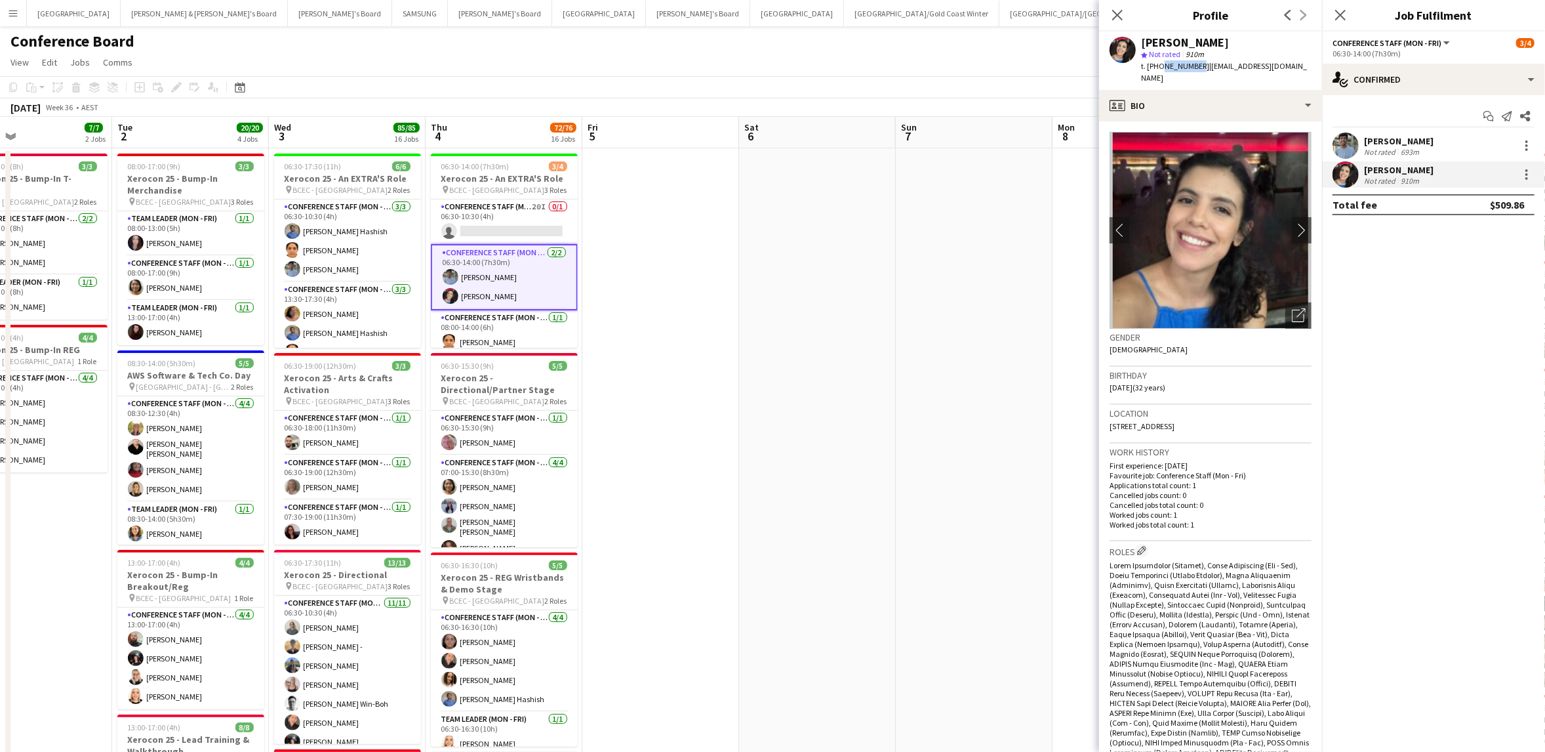
drag, startPoint x: 1159, startPoint y: 68, endPoint x: 1193, endPoint y: 67, distance: 33.5
click at [1193, 67] on span "t. [PHONE_NUMBER]" at bounding box center [1175, 66] width 68 height 10
copy span "478572789"
click at [1123, 14] on icon "Close pop-in" at bounding box center [1117, 15] width 12 height 12
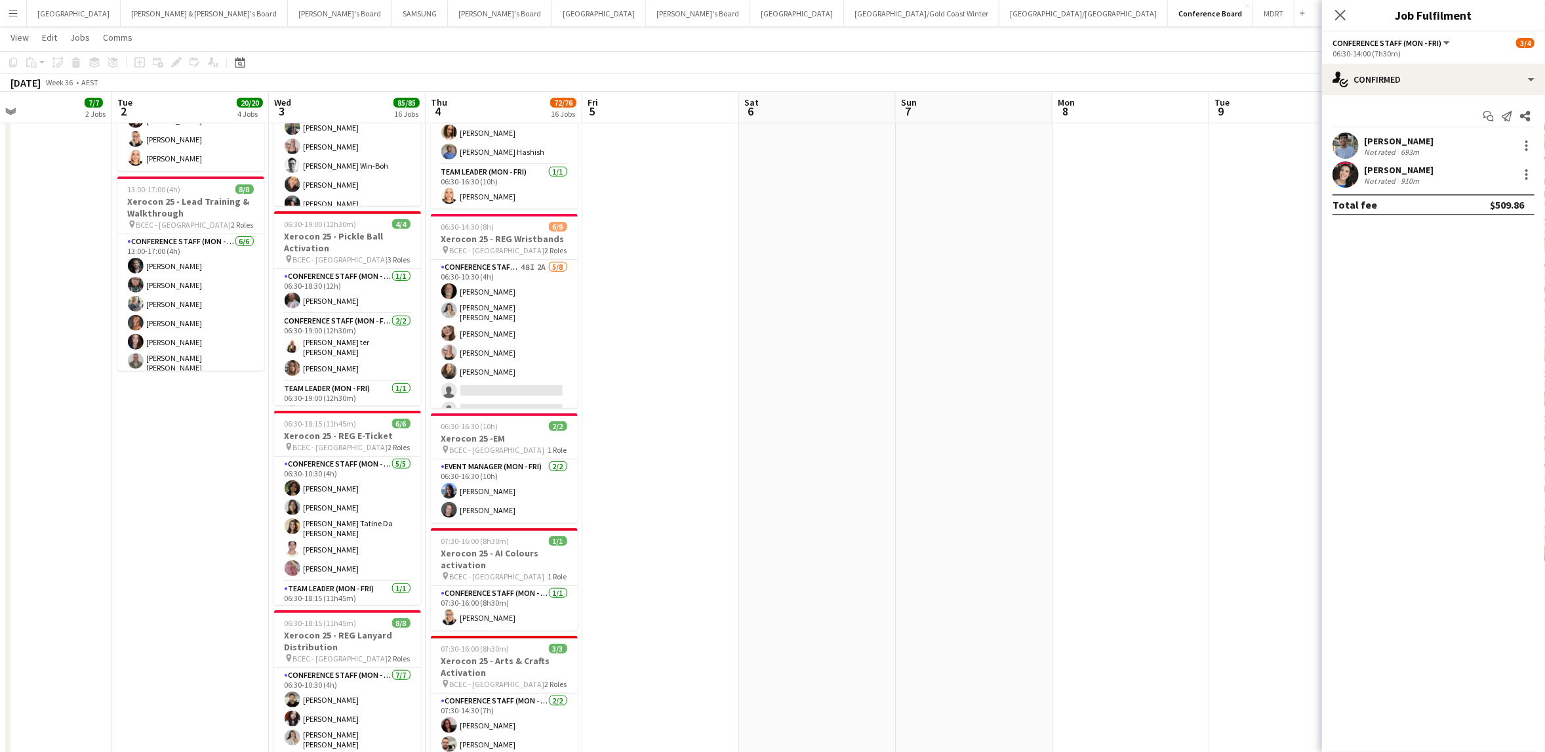
scroll to position [73, 0]
click at [1341, 16] on icon "Close pop-in" at bounding box center [1340, 15] width 10 height 10
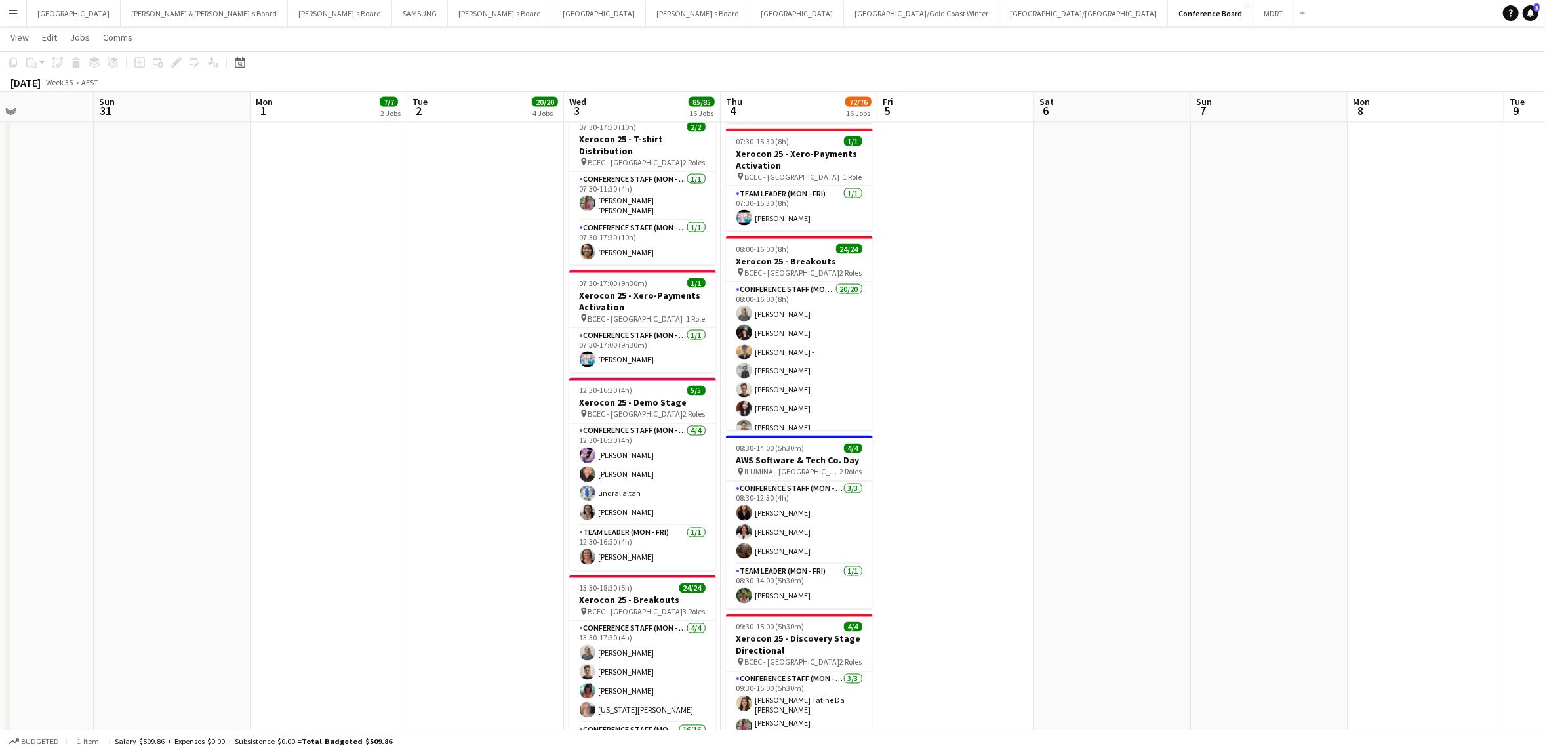
scroll to position [1817, 0]
